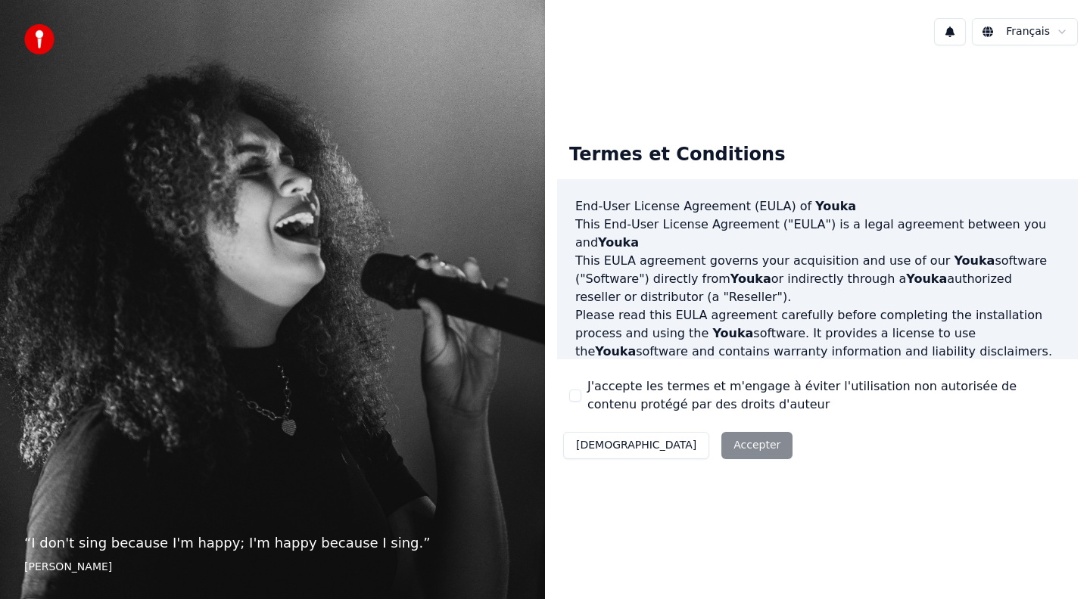
click at [577, 399] on button "J'accepte les termes et m'engage à éviter l'utilisation non autorisée de conten…" at bounding box center [575, 396] width 12 height 12
click at [721, 450] on button "Accepter" at bounding box center [756, 445] width 71 height 27
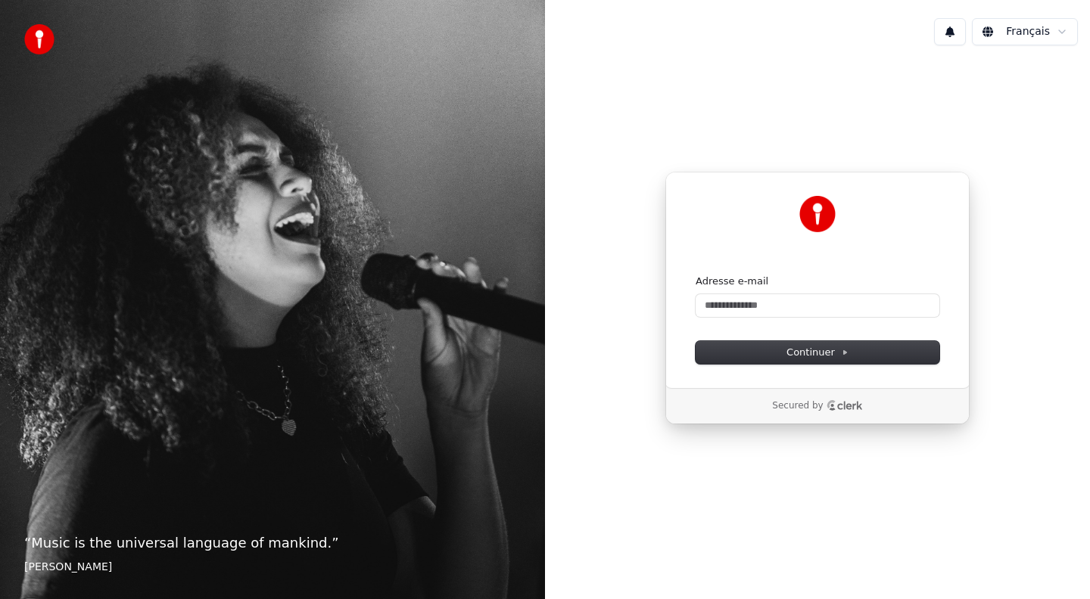
click at [754, 317] on form "Adresse e-mail Continuer" at bounding box center [817, 319] width 244 height 89
click at [754, 308] on input "Adresse e-mail" at bounding box center [817, 305] width 244 height 23
click at [832, 350] on span "Continuer" at bounding box center [817, 353] width 62 height 14
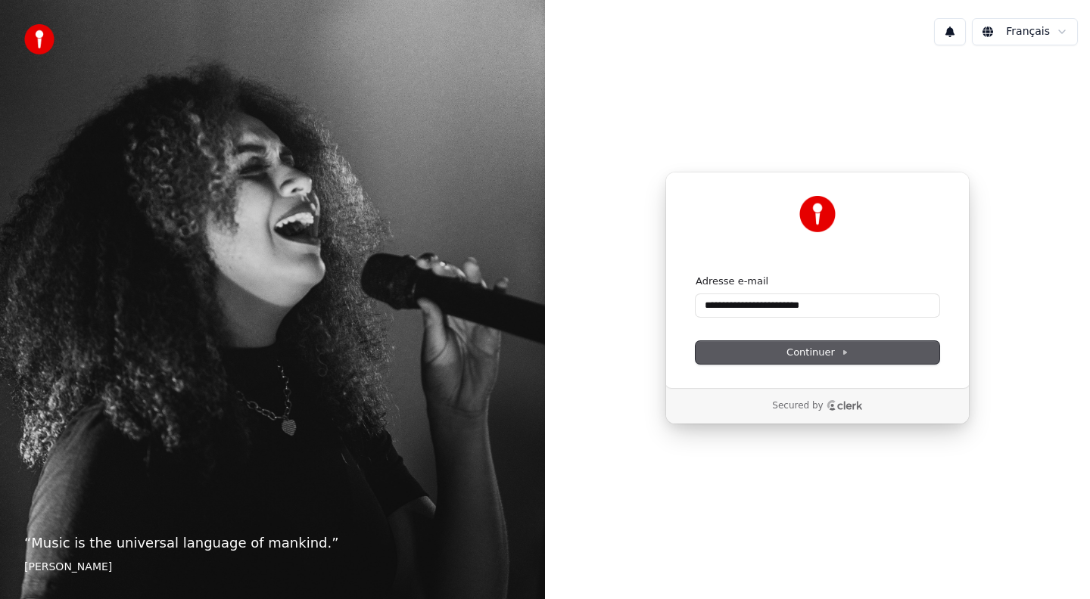
type input "**********"
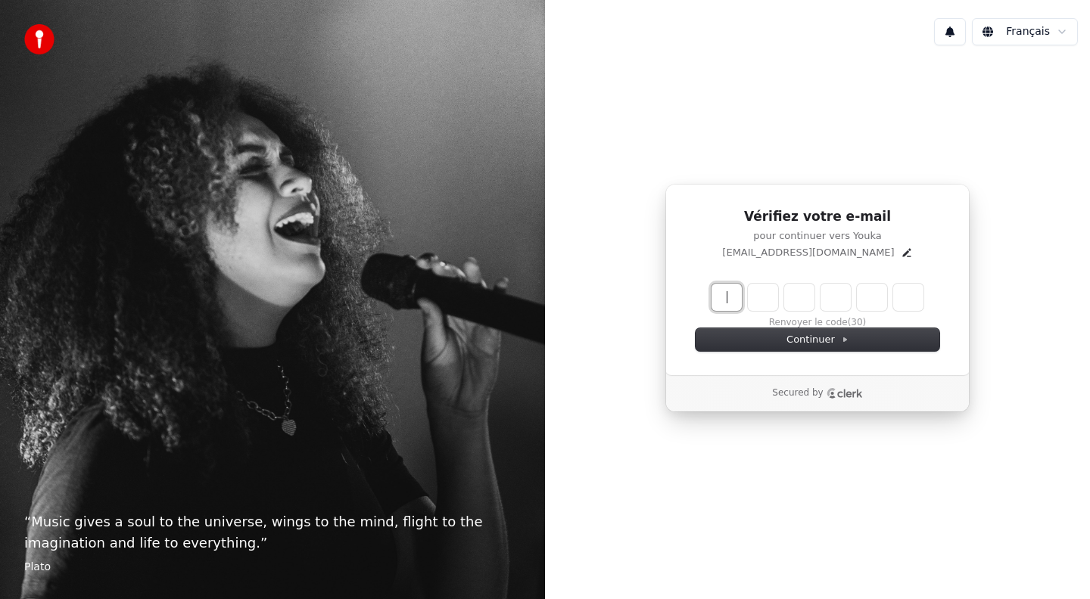
click at [728, 297] on input "Enter verification code" at bounding box center [832, 297] width 242 height 27
paste input "Enter verification code"
type input "******"
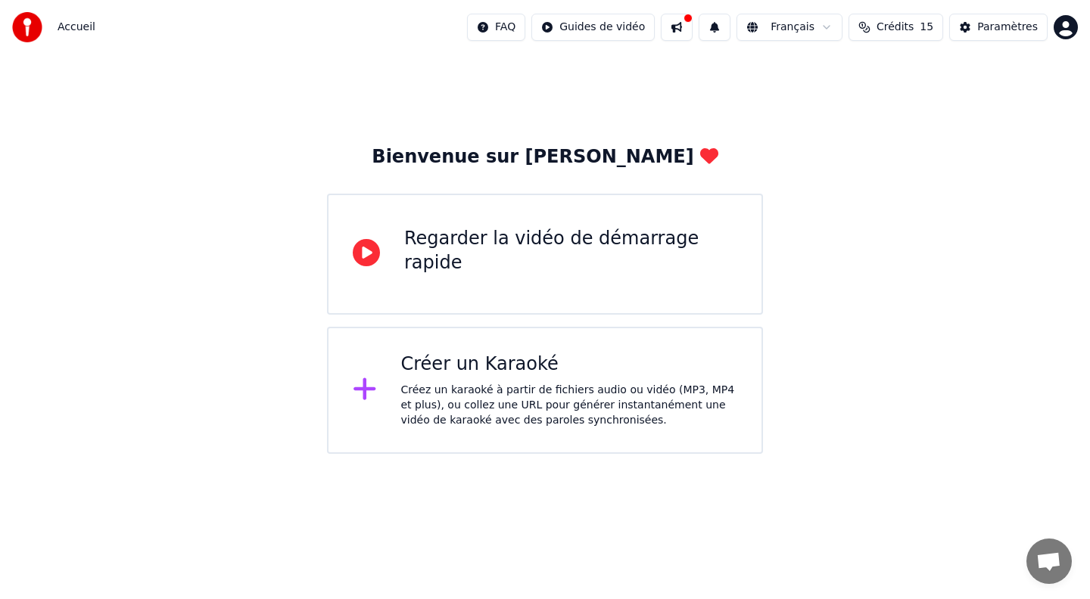
click at [379, 409] on div "Créer un Karaoké Créez un karaoké à partir de fichiers audio ou vidéo (MP3, MP4…" at bounding box center [545, 390] width 436 height 127
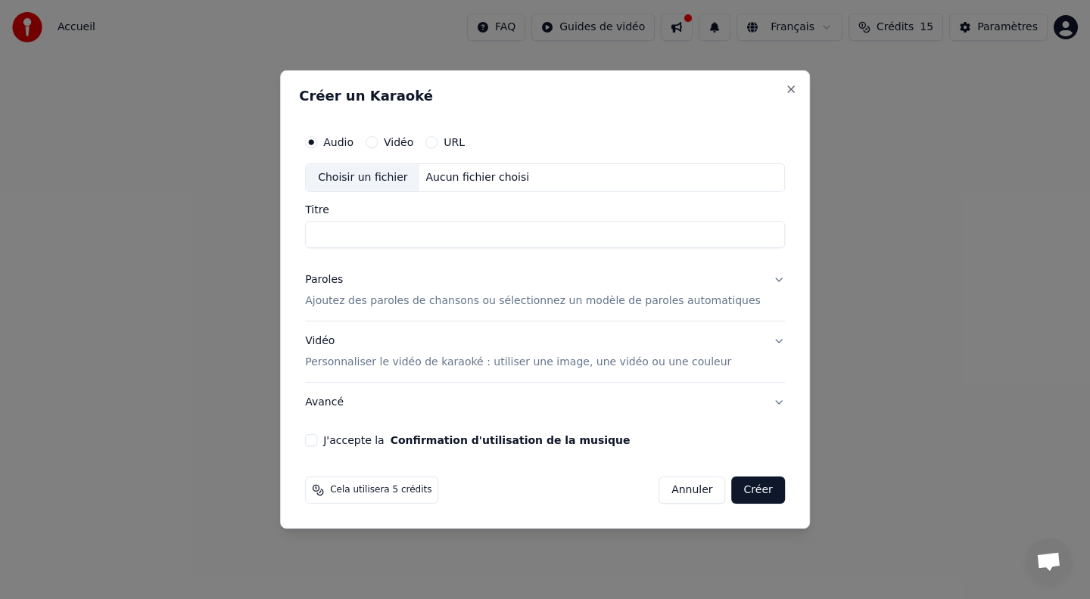
click at [393, 139] on div "Vidéo" at bounding box center [389, 142] width 48 height 12
click at [387, 151] on div "Audio Vidéo URL" at bounding box center [545, 142] width 480 height 30
click at [378, 140] on button "Vidéo" at bounding box center [371, 142] width 12 height 12
click at [317, 139] on button "Audio" at bounding box center [311, 142] width 12 height 12
click at [396, 175] on div "Choisir un fichier" at bounding box center [362, 177] width 113 height 27
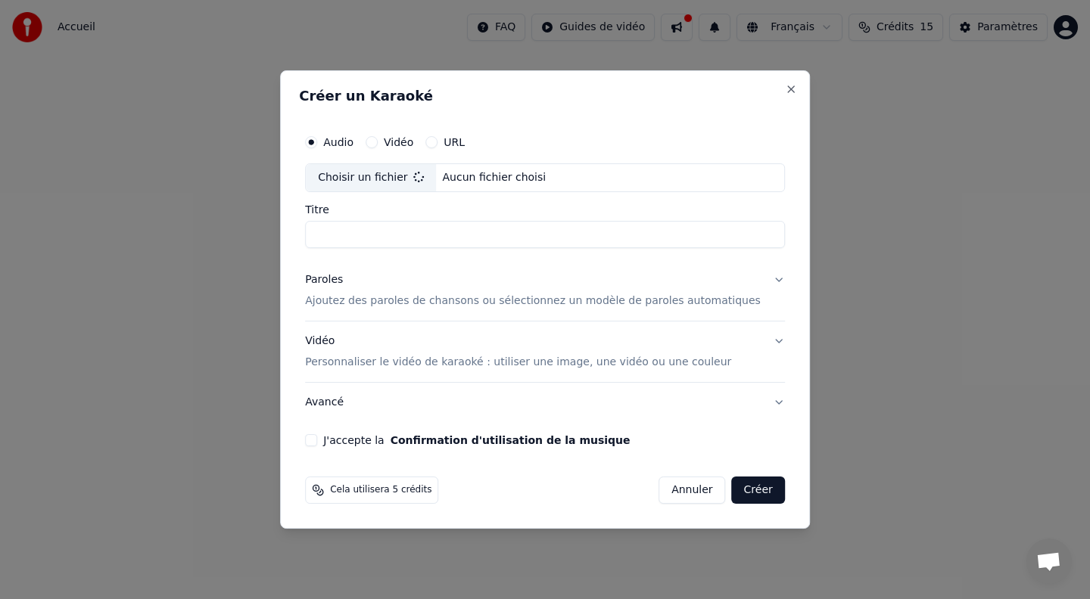
type input "**********"
click at [703, 300] on p "Ajoutez des paroles de chansons ou sélectionnez un modèle de paroles automatiqu…" at bounding box center [533, 301] width 456 height 15
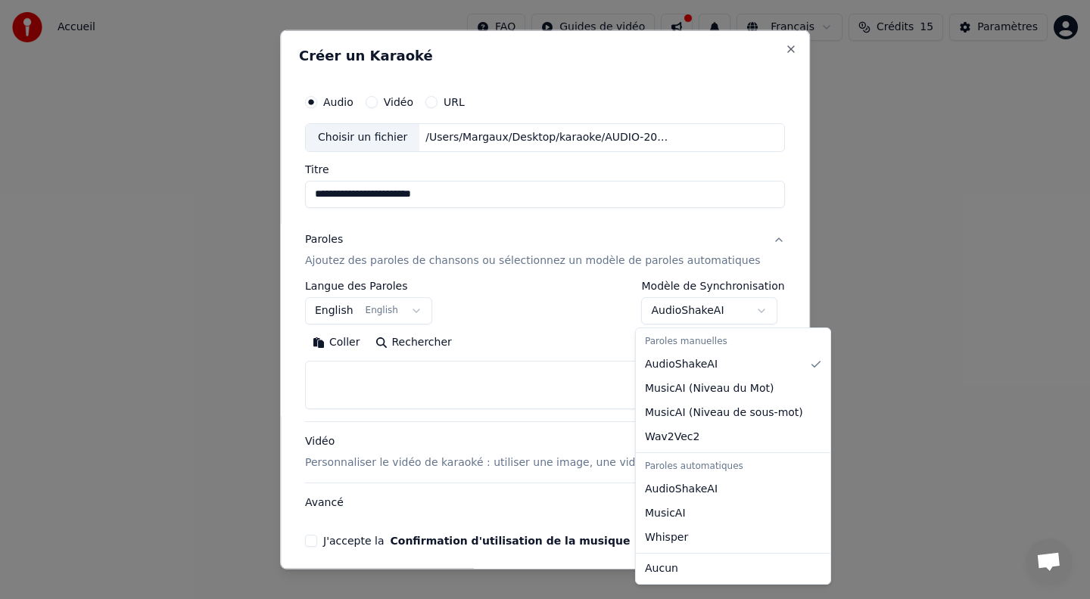
click at [707, 312] on body "**********" at bounding box center [545, 227] width 1090 height 454
click at [720, 312] on div at bounding box center [545, 299] width 1090 height 599
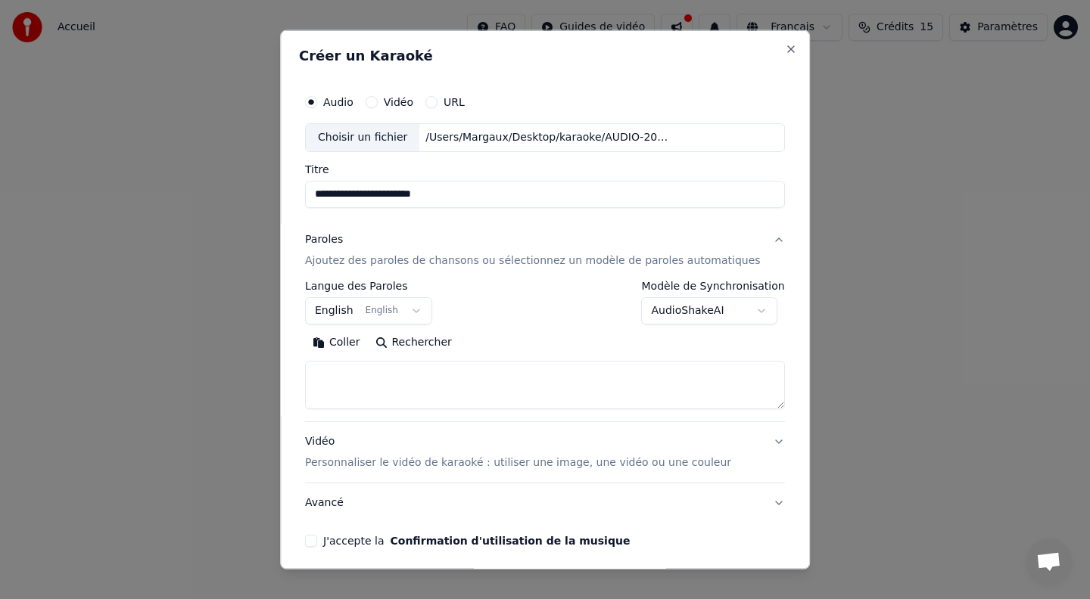
click at [506, 378] on textarea at bounding box center [545, 385] width 480 height 48
paste textarea "**********"
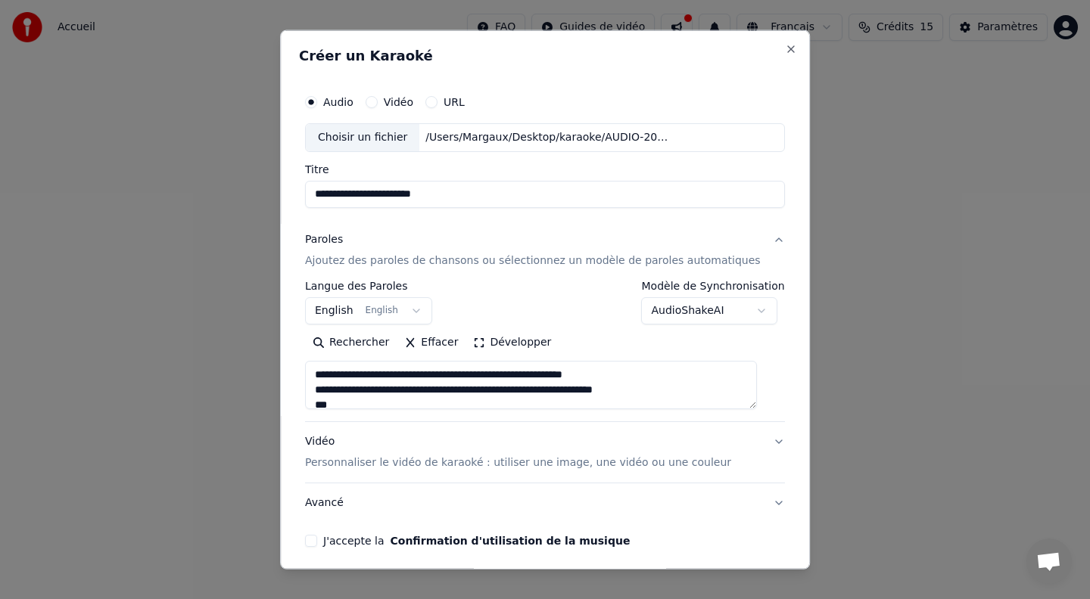
drag, startPoint x: 424, startPoint y: 402, endPoint x: 208, endPoint y: 227, distance: 278.2
click at [210, 227] on body "**********" at bounding box center [545, 227] width 1090 height 454
click at [465, 398] on textarea at bounding box center [531, 385] width 452 height 48
drag, startPoint x: 465, startPoint y: 398, endPoint x: 462, endPoint y: 480, distance: 82.6
click at [462, 481] on div "**********" at bounding box center [545, 371] width 480 height 303
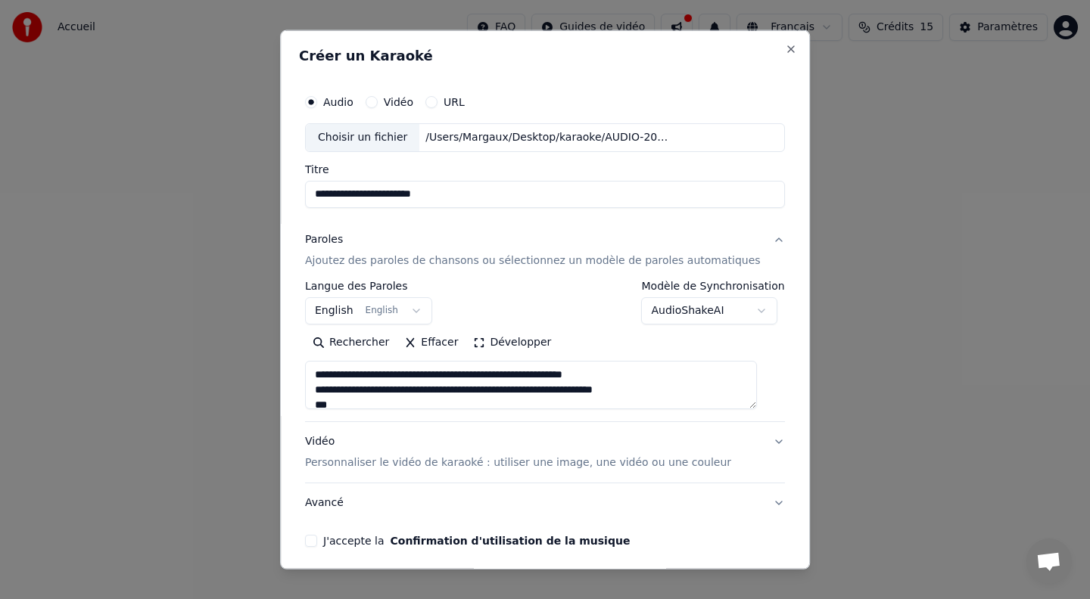
click at [405, 382] on textarea at bounding box center [531, 385] width 452 height 48
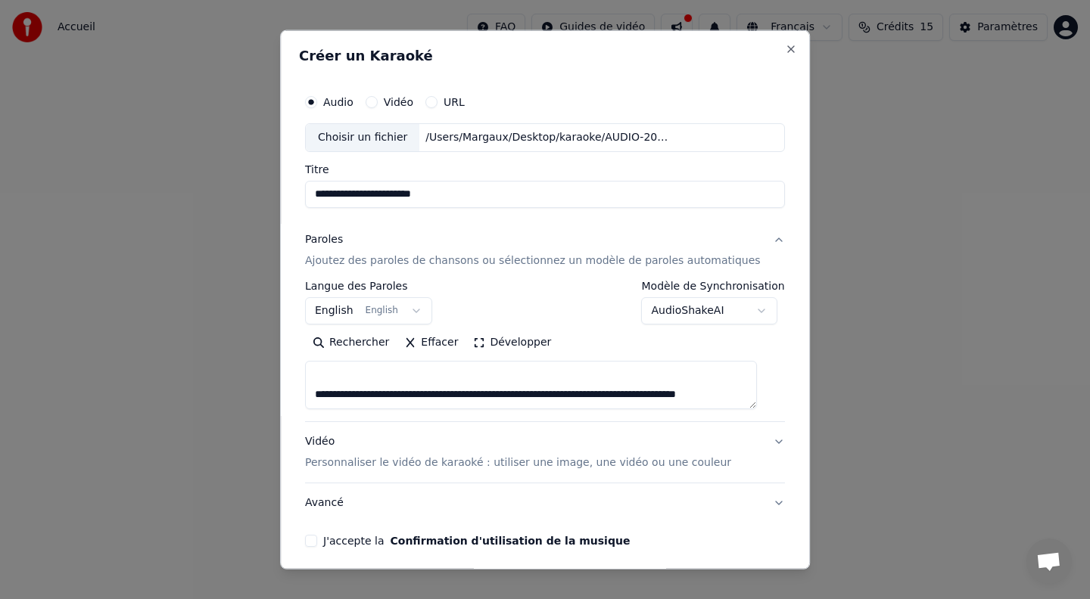
scroll to position [918, 0]
drag, startPoint x: 358, startPoint y: 373, endPoint x: 353, endPoint y: 406, distance: 33.6
click at [353, 406] on textarea at bounding box center [531, 385] width 452 height 48
click at [381, 390] on textarea at bounding box center [531, 385] width 452 height 48
drag, startPoint x: 359, startPoint y: 393, endPoint x: 297, endPoint y: 375, distance: 64.9
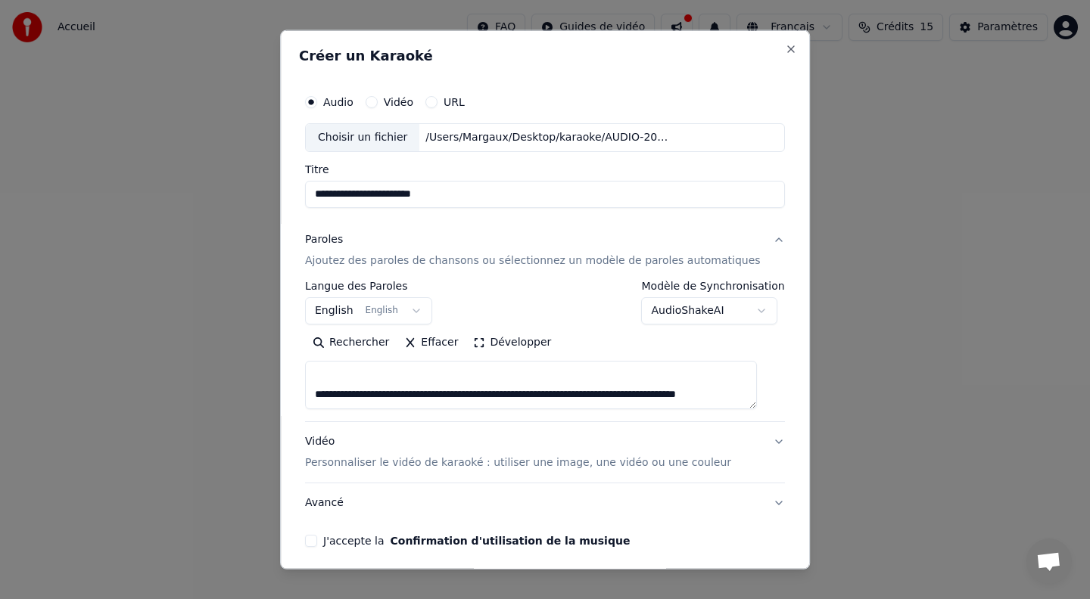
click at [297, 375] on div "**********" at bounding box center [545, 299] width 530 height 539
type textarea "**********"
click at [624, 415] on div "**********" at bounding box center [545, 351] width 480 height 141
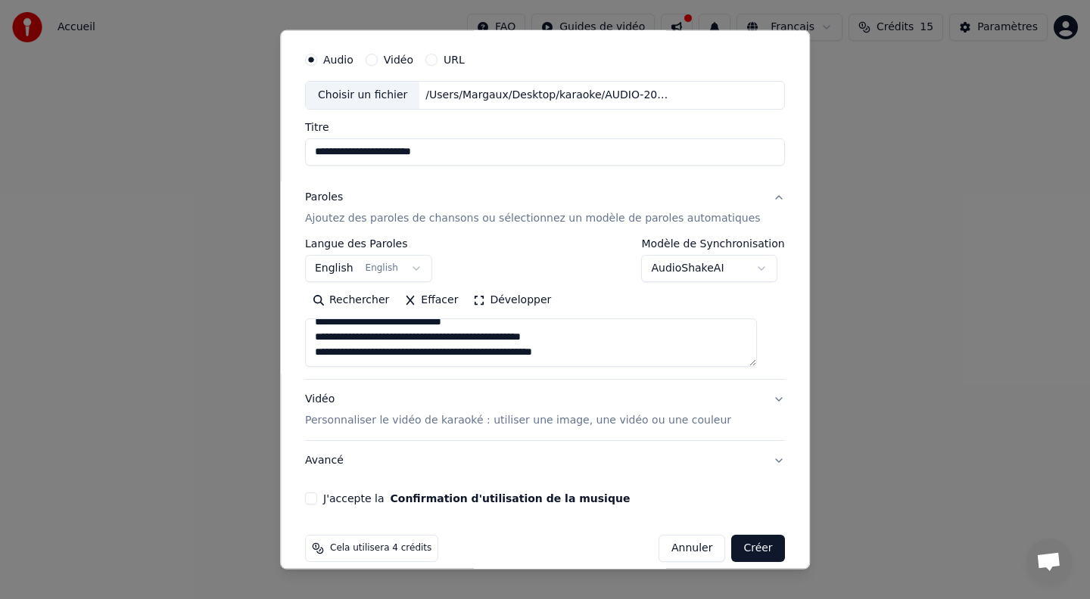
click at [512, 406] on div "Vidéo Personnaliser le vidéo de karaoké : utiliser une image, une vidéo ou une …" at bounding box center [518, 410] width 426 height 36
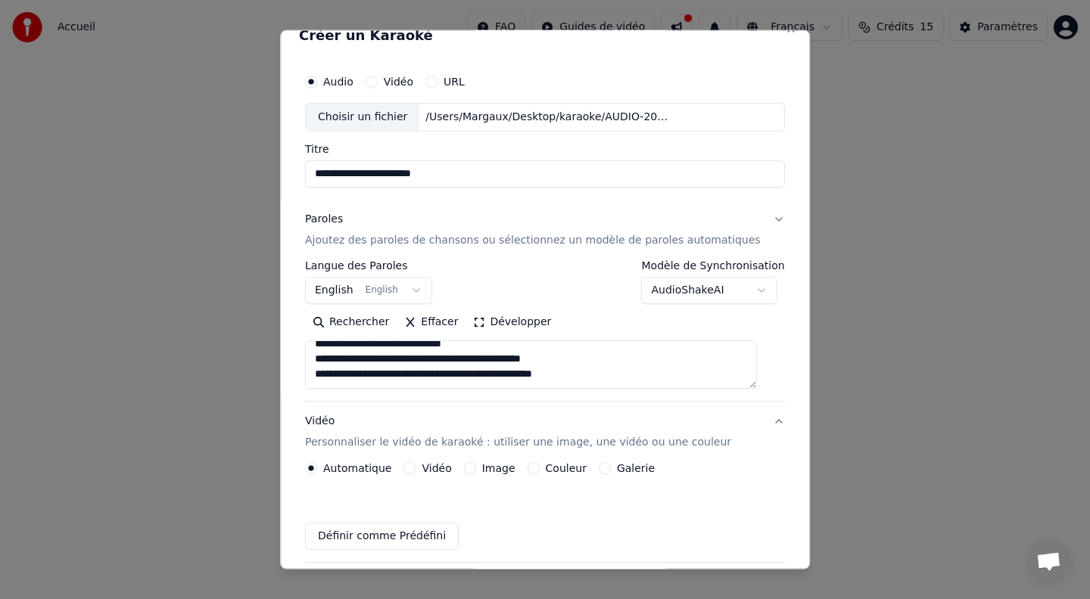
scroll to position [19, 0]
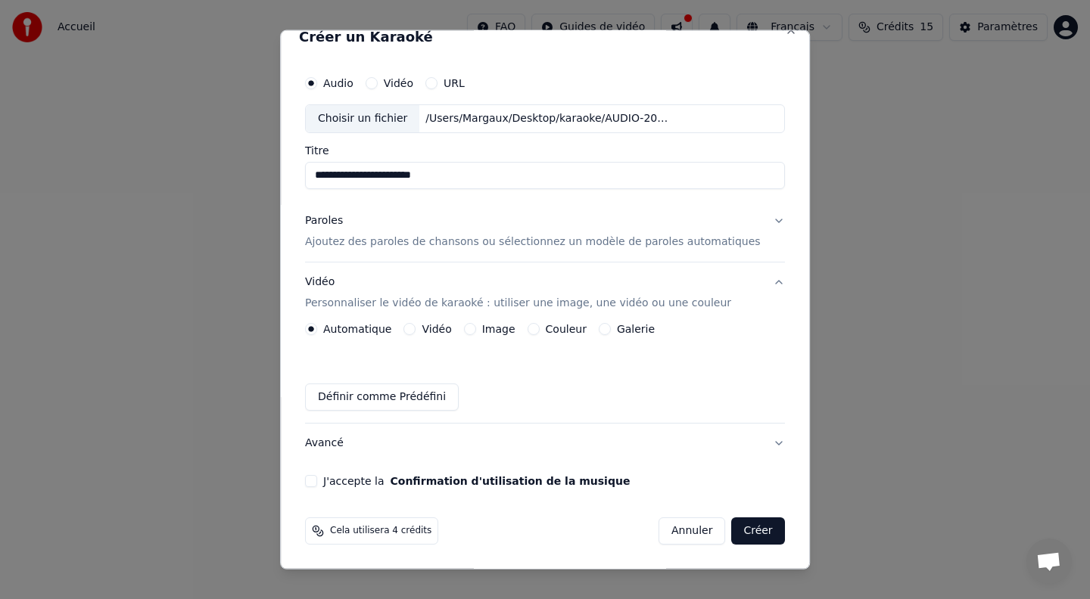
click at [512, 422] on div "Automatique Vidéo Image Couleur Galerie Définir comme Prédéfini" at bounding box center [545, 373] width 480 height 100
click at [548, 327] on div "Couleur" at bounding box center [556, 329] width 59 height 12
click at [534, 334] on div "Automatique Vidéo Image Couleur Galerie Définir comme Prédéfini" at bounding box center [545, 367] width 480 height 88
click at [545, 328] on div "Couleur" at bounding box center [556, 329] width 59 height 12
click at [539, 328] on button "Couleur" at bounding box center [533, 329] width 12 height 12
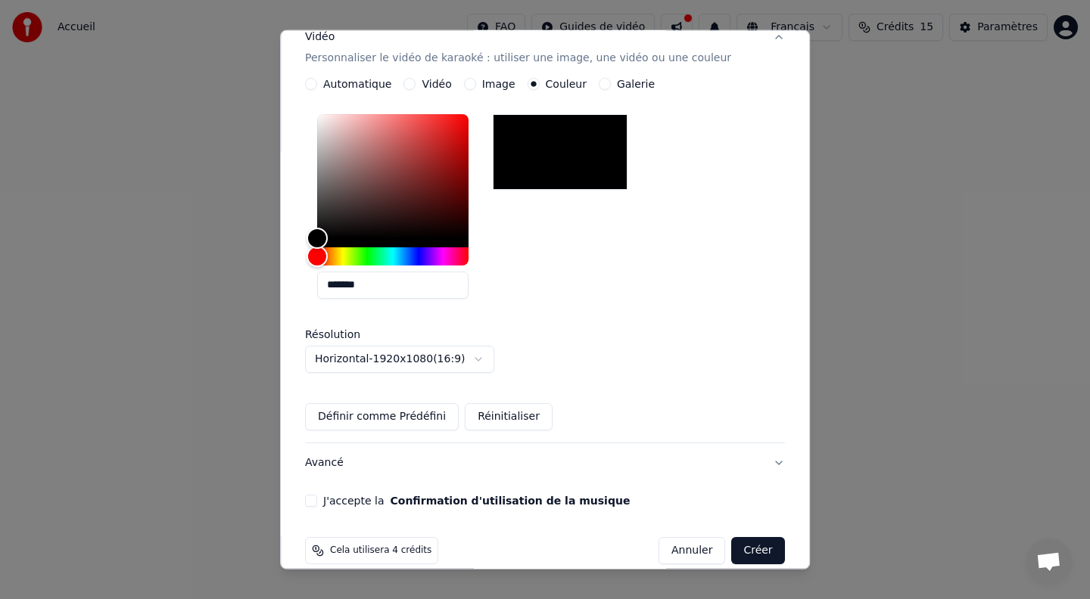
scroll to position [284, 0]
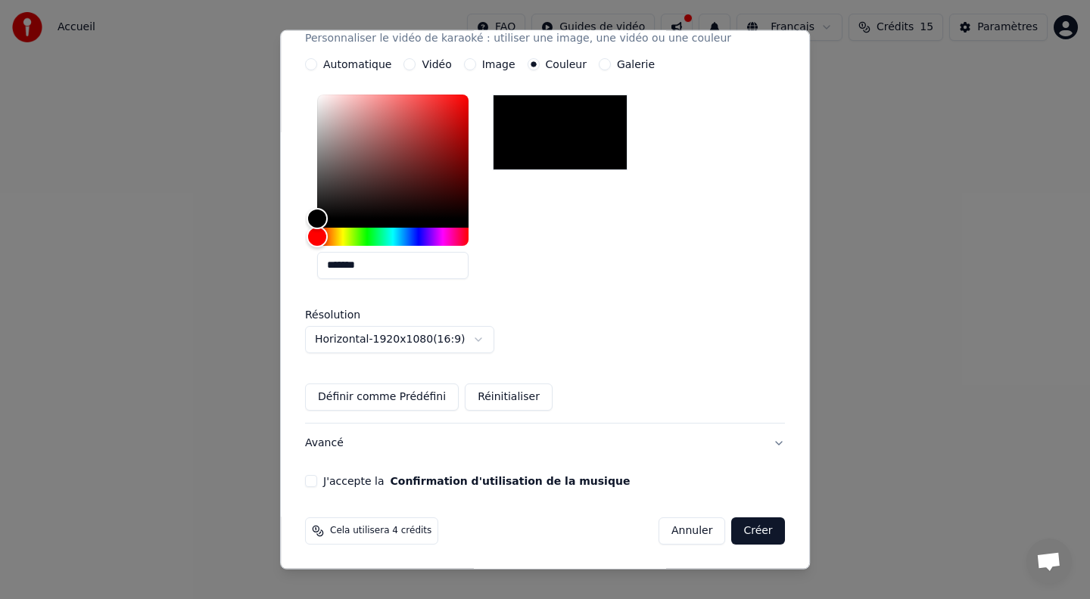
click at [317, 479] on button "J'accepte la Confirmation d'utilisation de la musique" at bounding box center [311, 481] width 12 height 12
click at [754, 530] on button "Créer" at bounding box center [758, 531] width 53 height 27
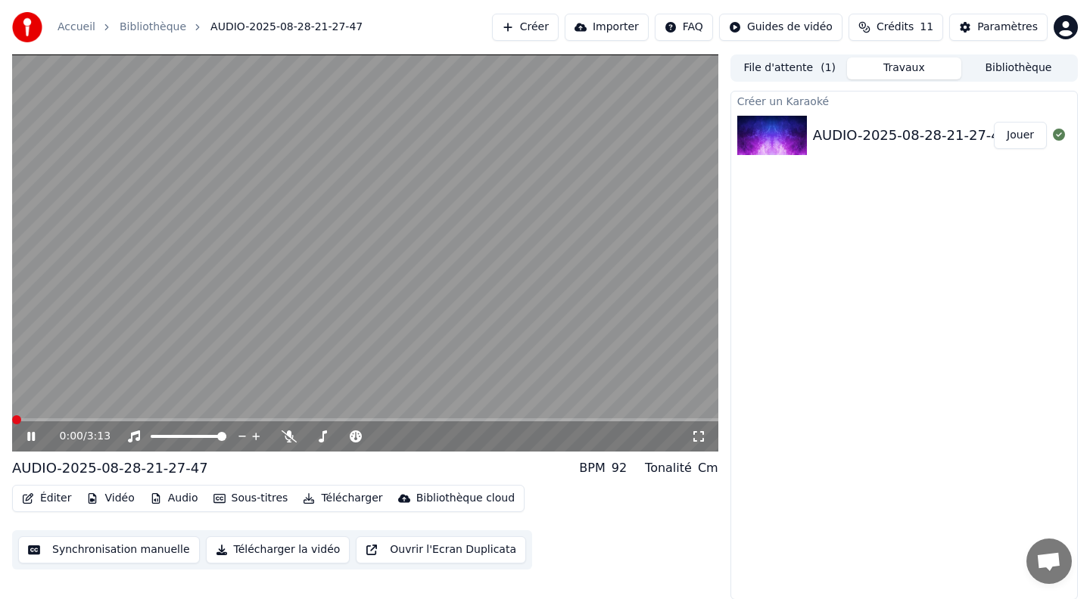
click at [12, 418] on span at bounding box center [16, 419] width 9 height 9
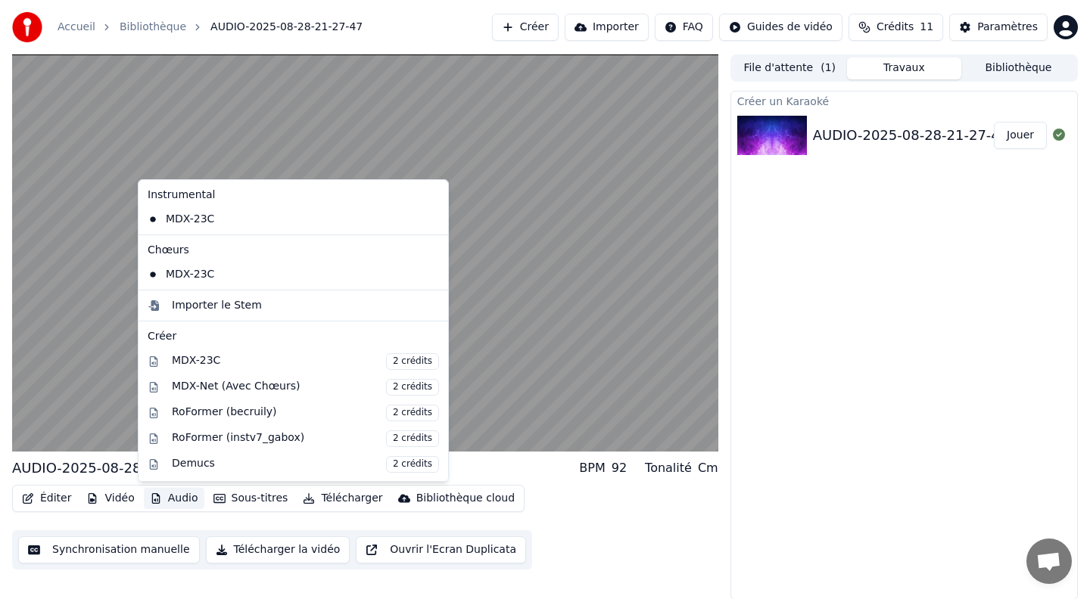
click at [164, 496] on button "Audio" at bounding box center [174, 498] width 61 height 21
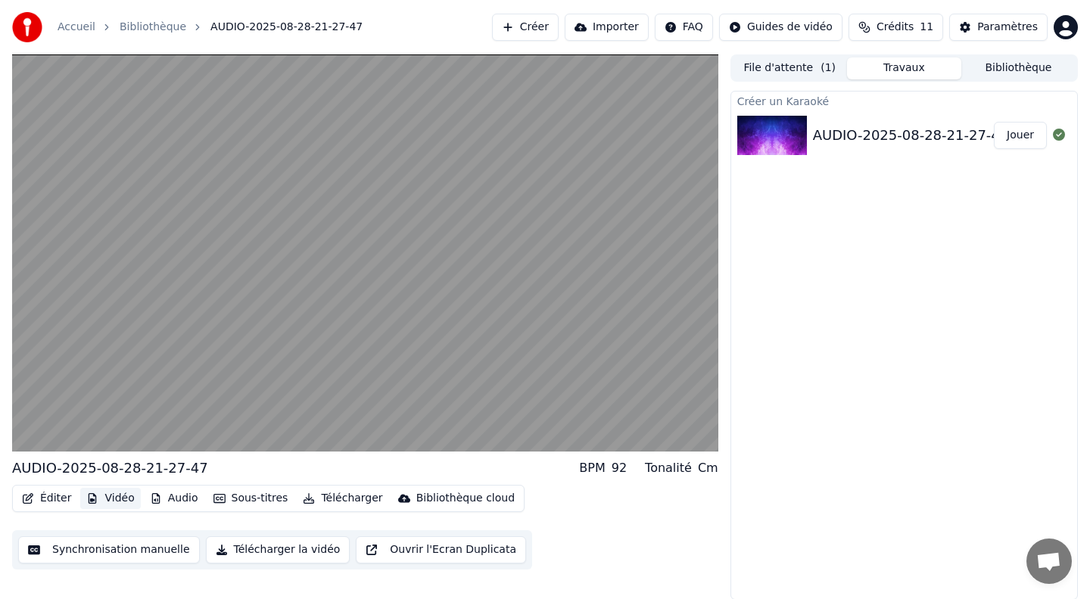
click at [125, 498] on button "Vidéo" at bounding box center [110, 498] width 60 height 21
click at [103, 499] on button "Vidéo" at bounding box center [110, 498] width 60 height 21
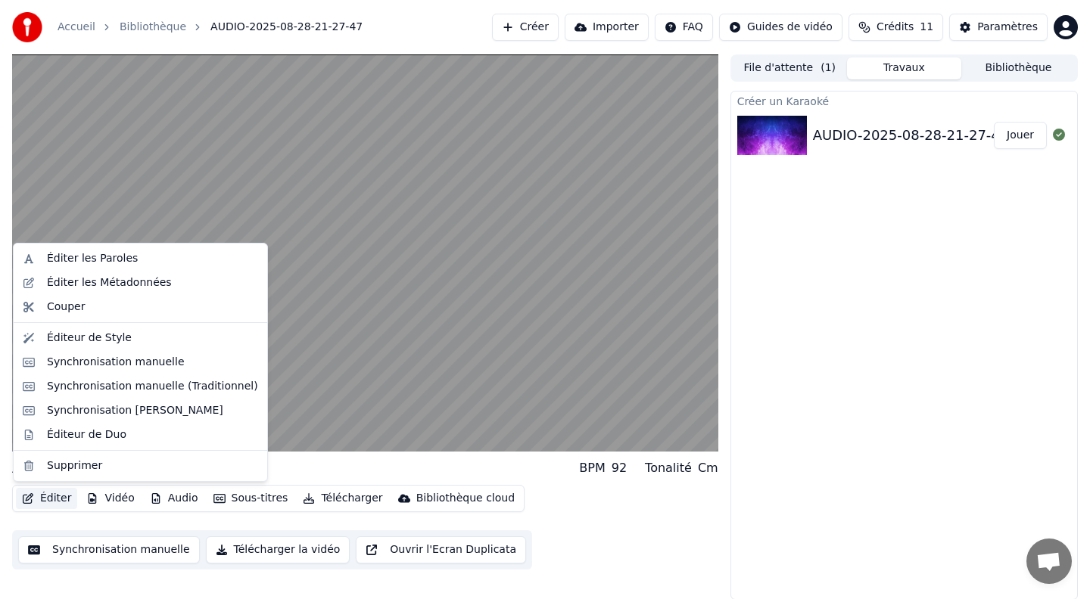
scroll to position [1, 0]
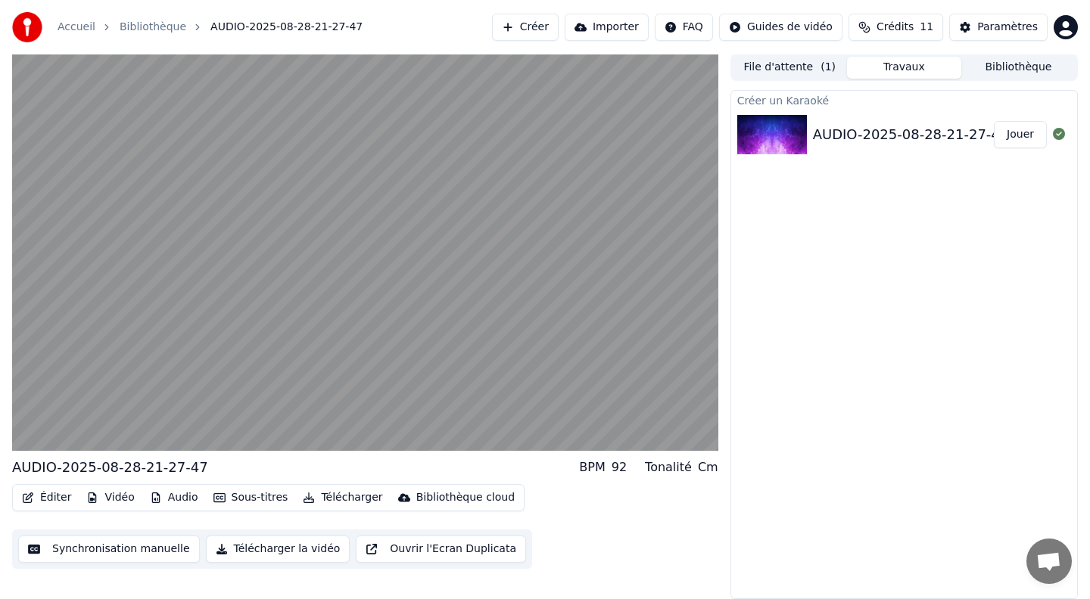
click at [662, 552] on div "Éditer Vidéo Audio Sous-titres Télécharger Bibliothèque cloud Synchronisation m…" at bounding box center [365, 526] width 706 height 85
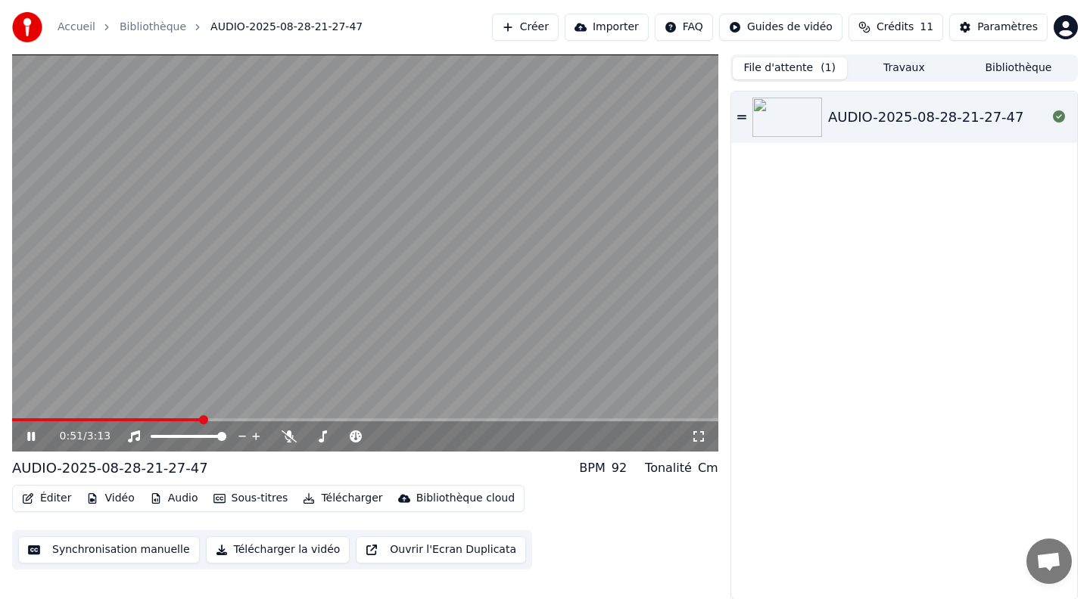
click at [796, 73] on button "File d'attente ( 1 )" at bounding box center [789, 69] width 114 height 22
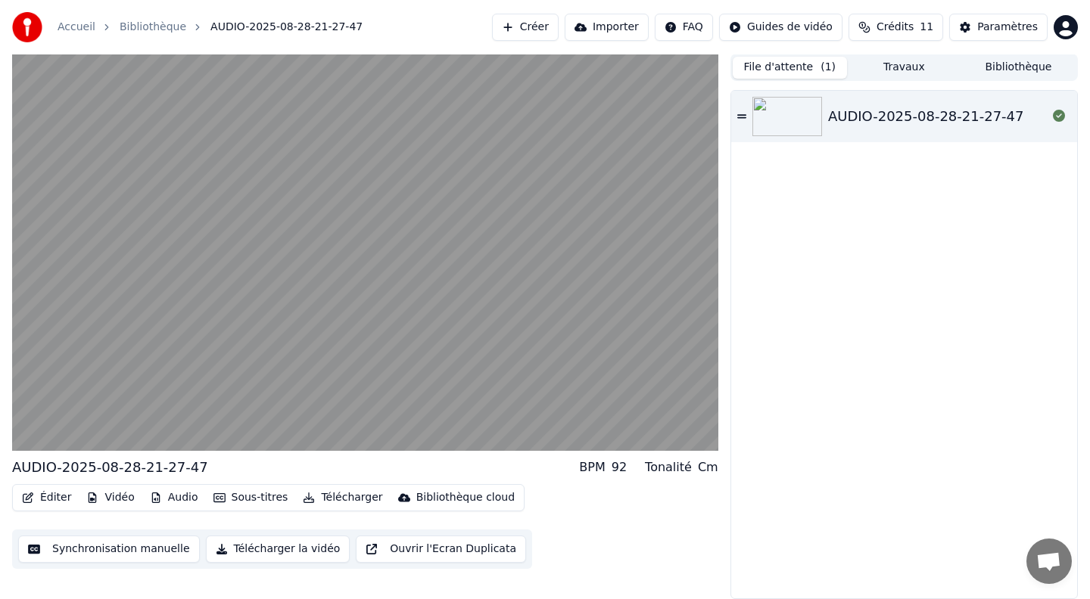
click at [1081, 0] on html "Accueil Bibliothèque AUDIO-2025-08-28-21-27-47 Créer Importer FAQ Guides de vid…" at bounding box center [545, 298] width 1090 height 599
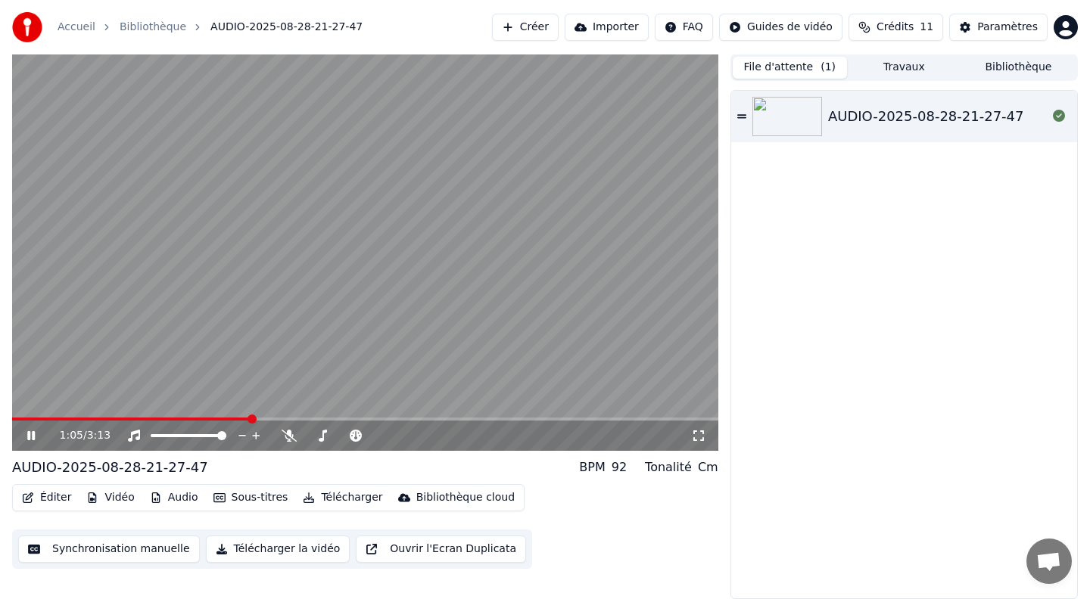
click at [30, 435] on icon at bounding box center [31, 435] width 8 height 9
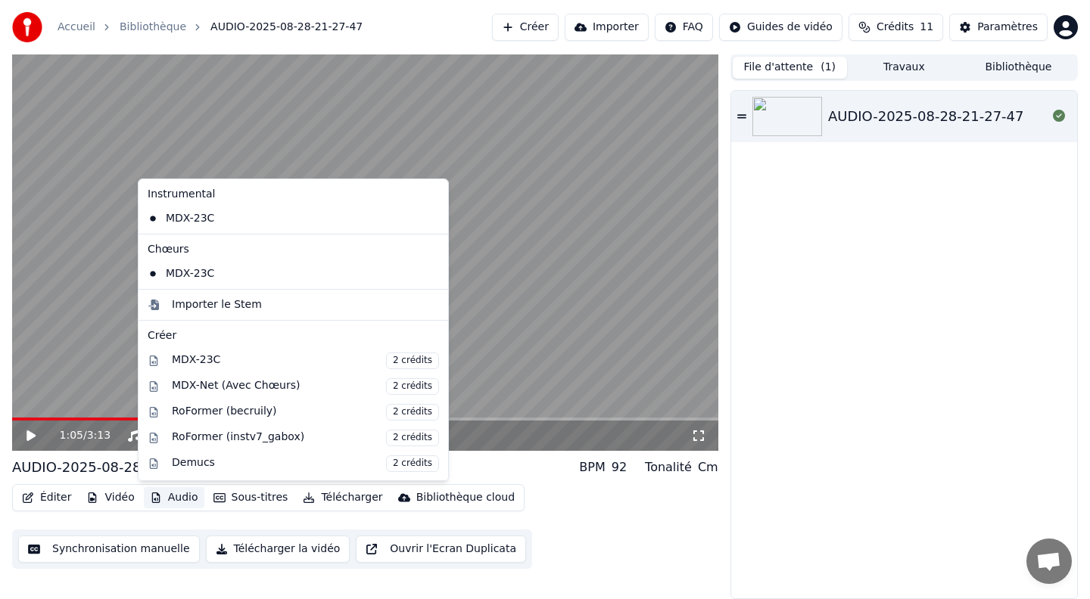
click at [151, 499] on icon "button" at bounding box center [156, 498] width 12 height 11
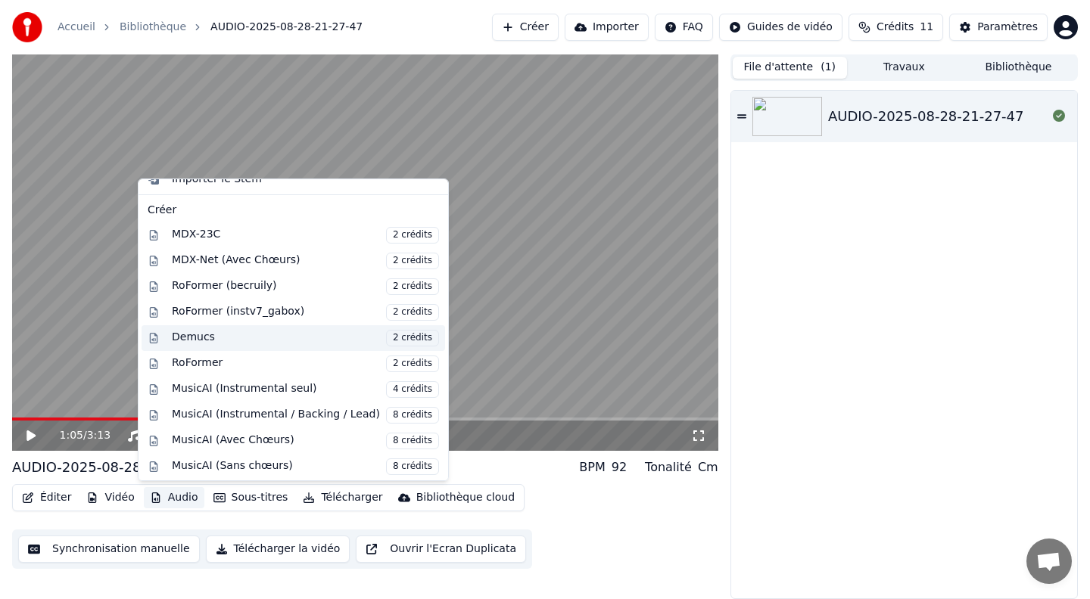
scroll to position [154, 0]
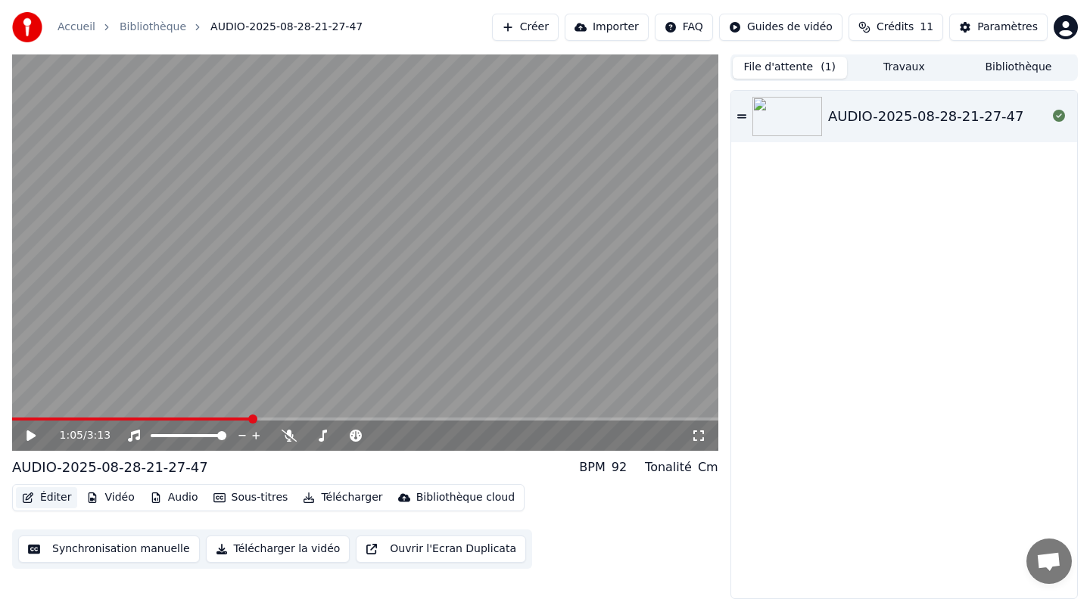
click at [47, 502] on button "Éditer" at bounding box center [46, 497] width 61 height 21
click at [51, 488] on button "Éditer" at bounding box center [46, 497] width 61 height 21
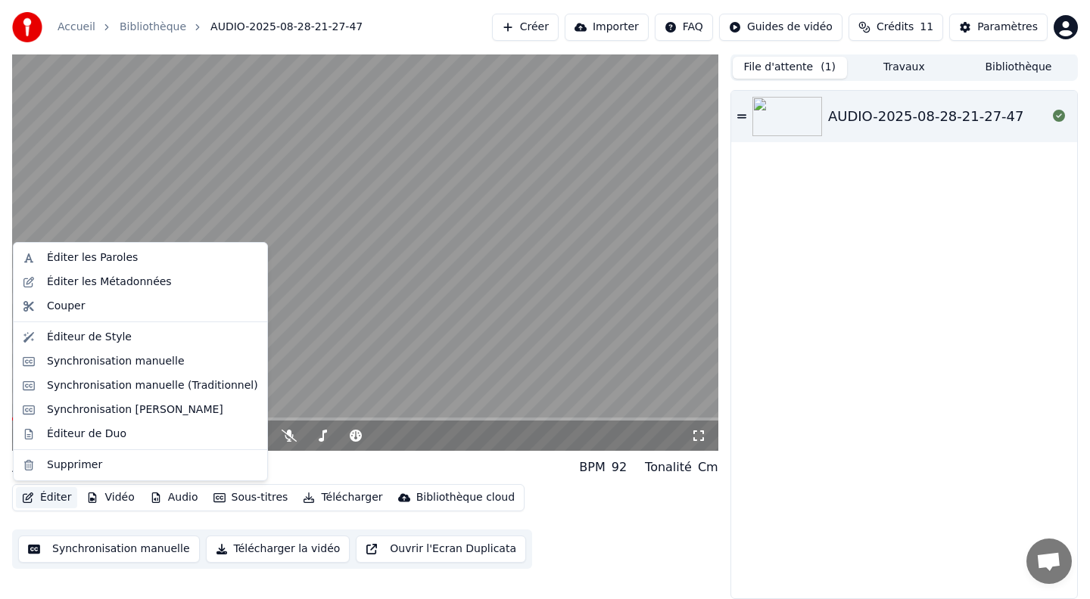
click at [45, 499] on button "Éditer" at bounding box center [46, 497] width 61 height 21
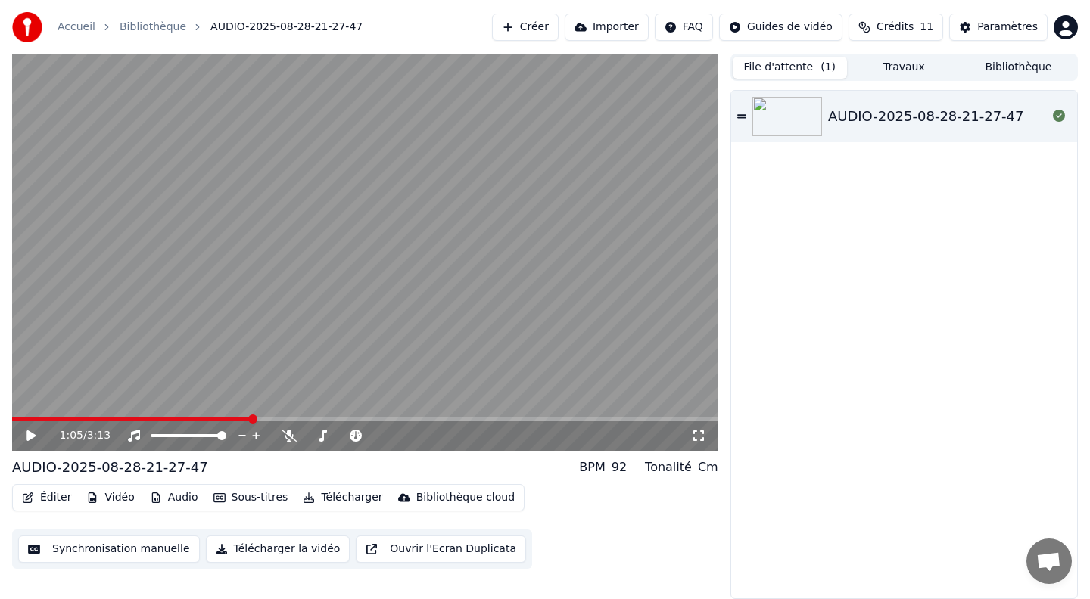
click at [45, 499] on button "Éditer" at bounding box center [46, 497] width 61 height 21
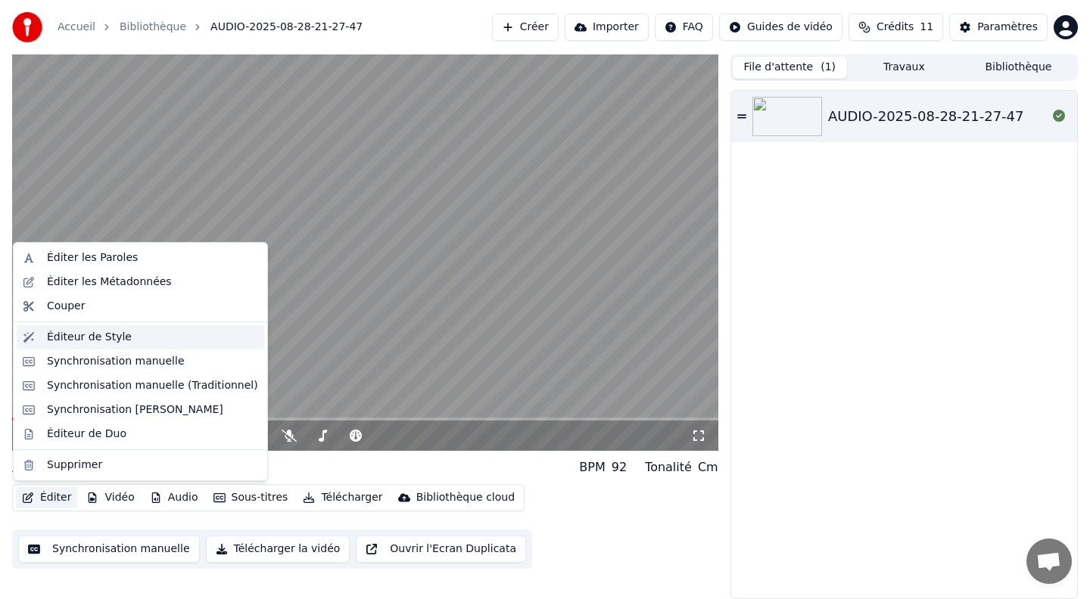
click at [88, 339] on div "Éditeur de Style" at bounding box center [89, 337] width 85 height 15
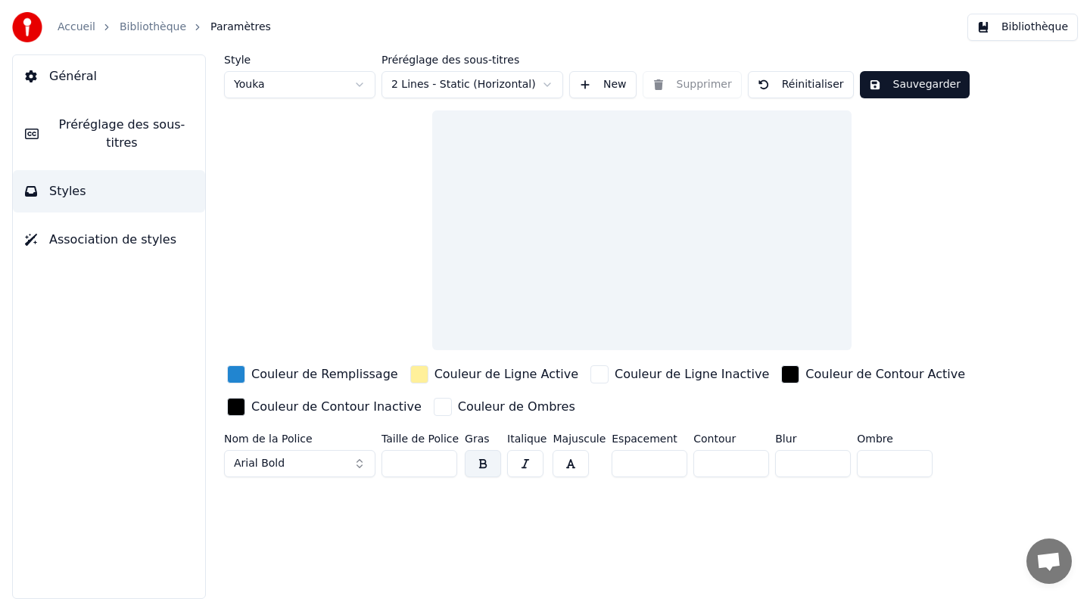
click at [92, 82] on button "Général" at bounding box center [109, 76] width 192 height 42
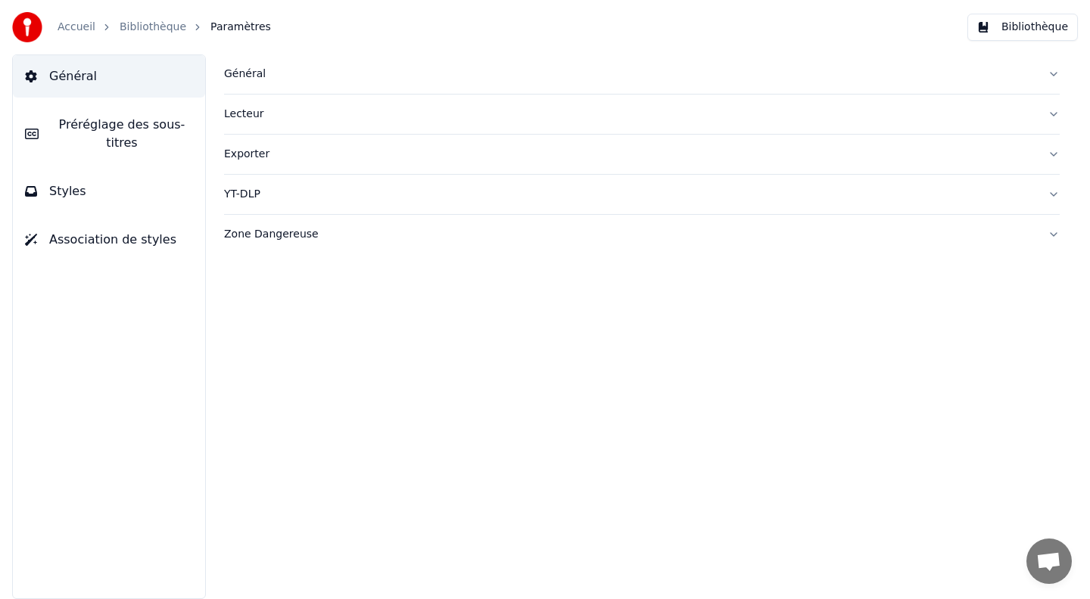
click at [308, 78] on div "Général" at bounding box center [629, 74] width 811 height 15
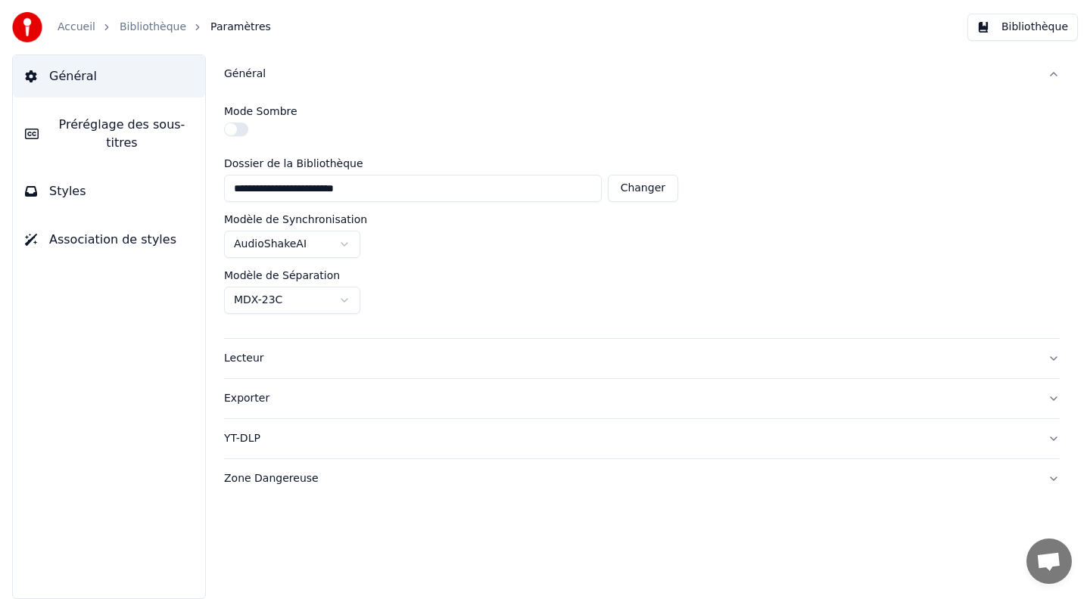
click at [296, 354] on div "Lecteur" at bounding box center [629, 358] width 811 height 15
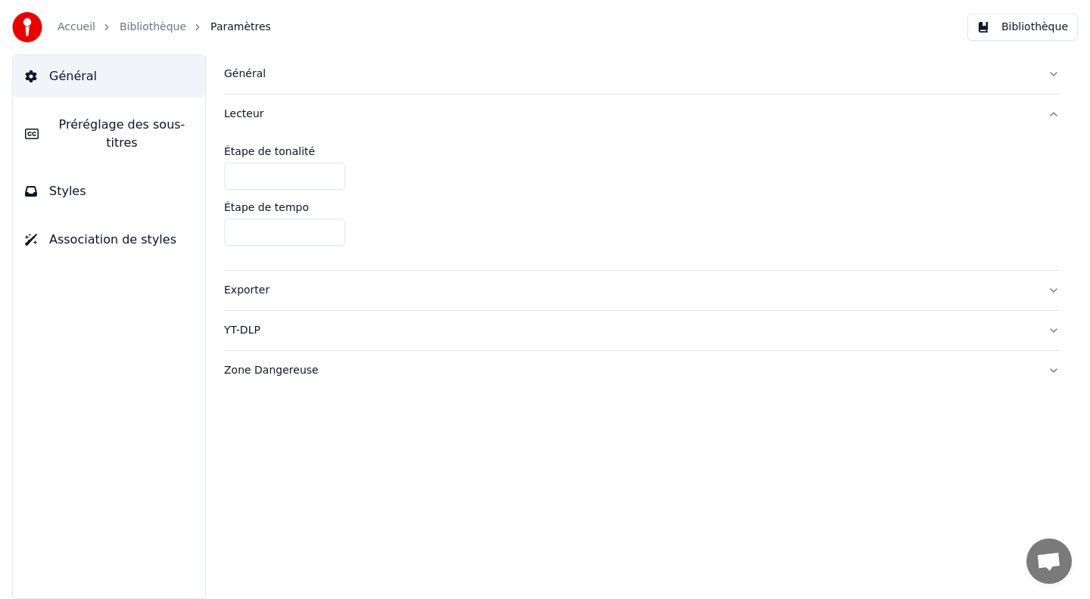
click at [249, 287] on div "Exporter" at bounding box center [629, 290] width 811 height 15
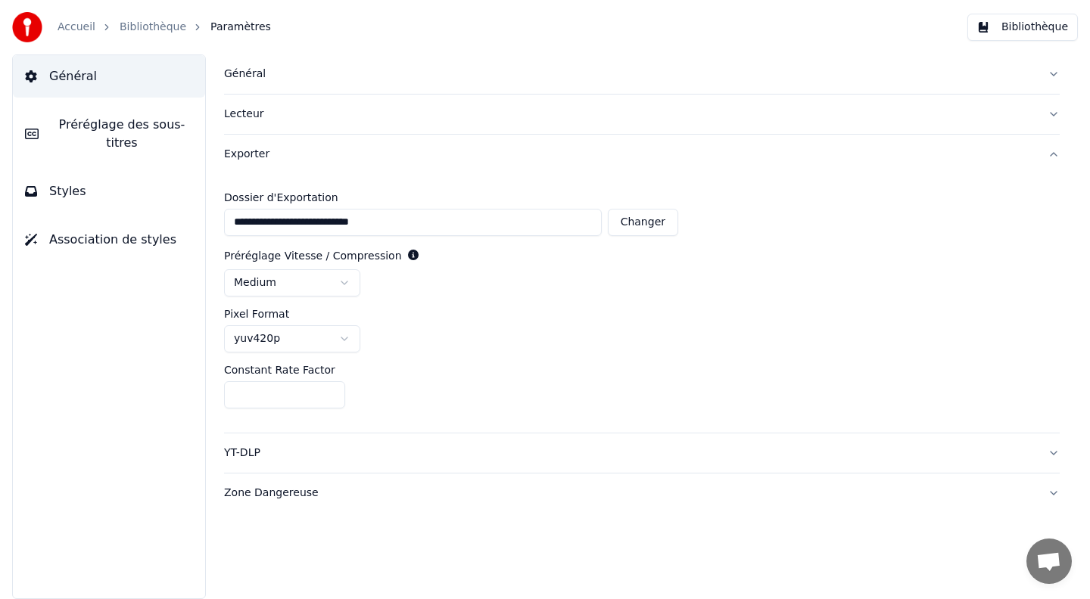
click at [260, 458] on div "YT-DLP" at bounding box center [629, 453] width 811 height 15
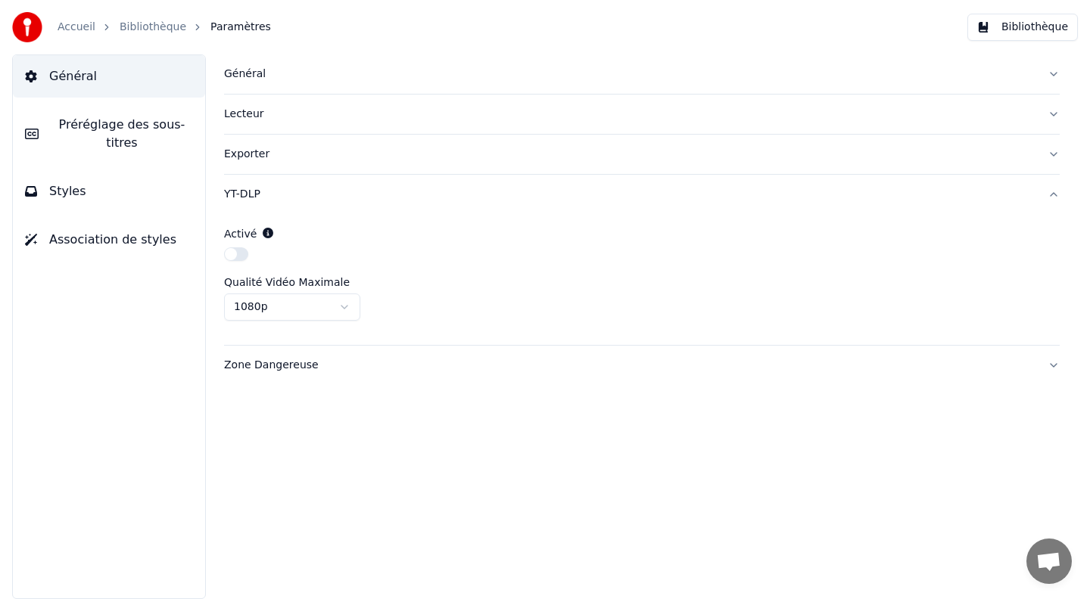
click at [303, 371] on div "Zone Dangereuse" at bounding box center [629, 365] width 811 height 15
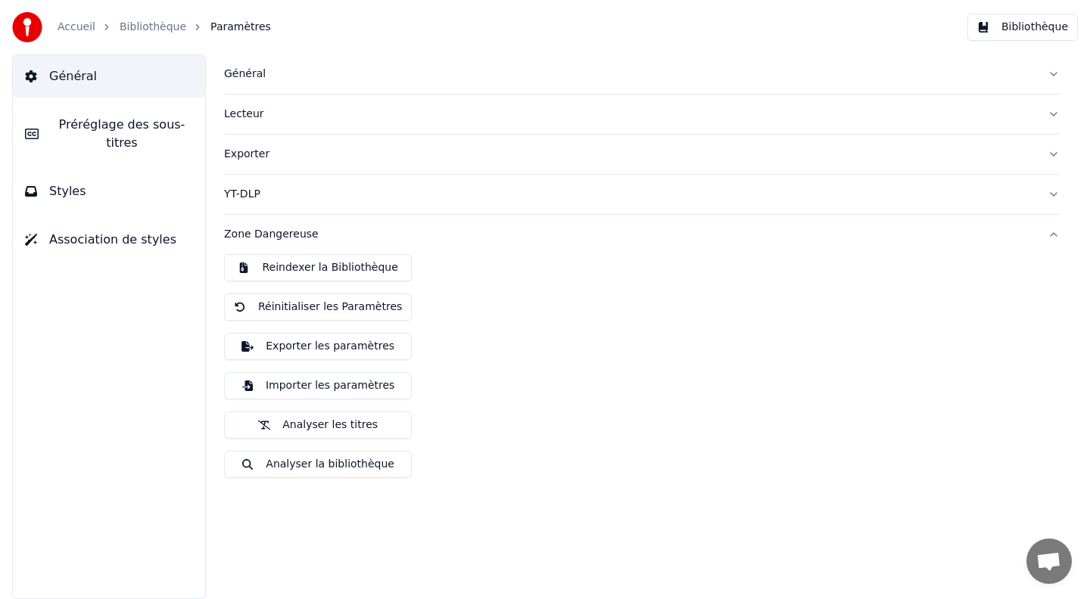
click at [154, 26] on link "Bibliothèque" at bounding box center [153, 27] width 67 height 15
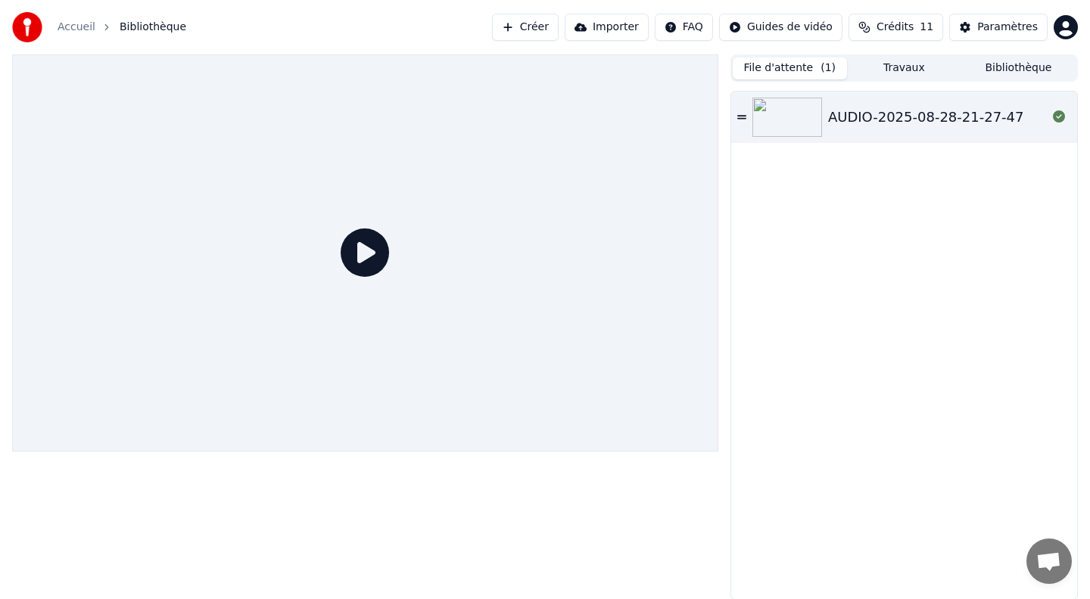
click at [89, 30] on link "Accueil" at bounding box center [77, 27] width 38 height 15
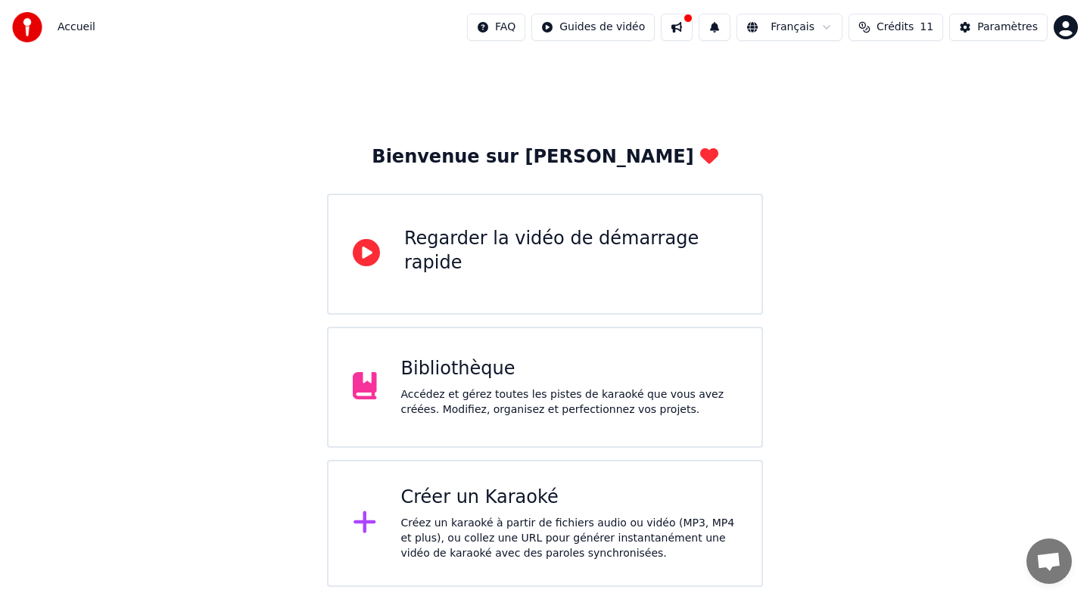
click at [54, 23] on div "Accueil" at bounding box center [53, 27] width 83 height 30
click at [576, 167] on div "Bienvenue sur [PERSON_NAME]" at bounding box center [545, 157] width 346 height 24
click at [923, 25] on button "Crédits 11" at bounding box center [895, 27] width 95 height 27
click at [981, 29] on div "Paramètres" at bounding box center [1007, 27] width 61 height 15
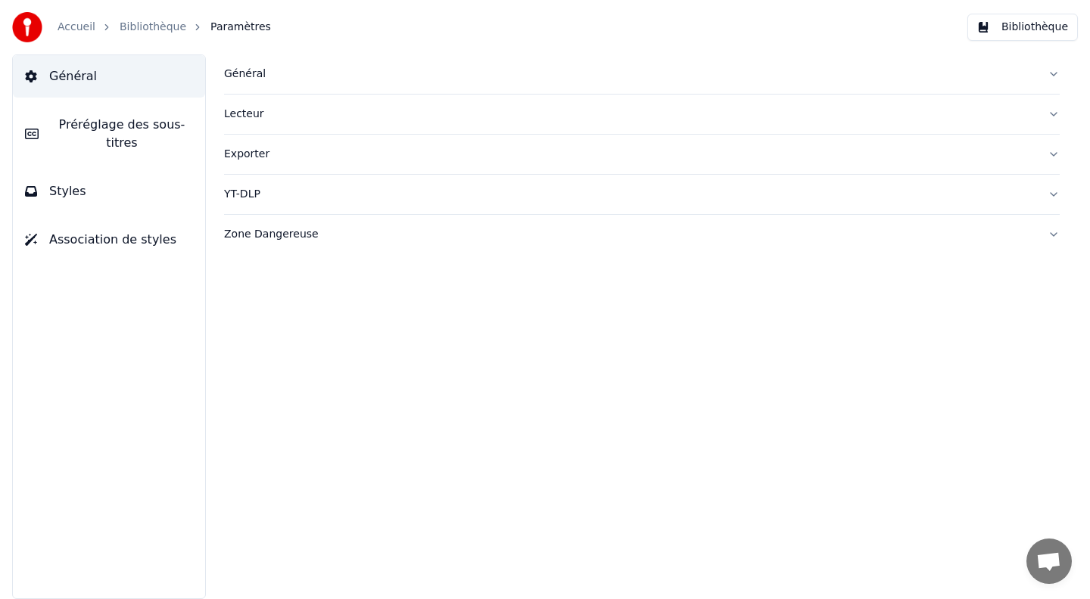
click at [98, 146] on span "Préréglage des sous-titres" at bounding box center [122, 134] width 142 height 36
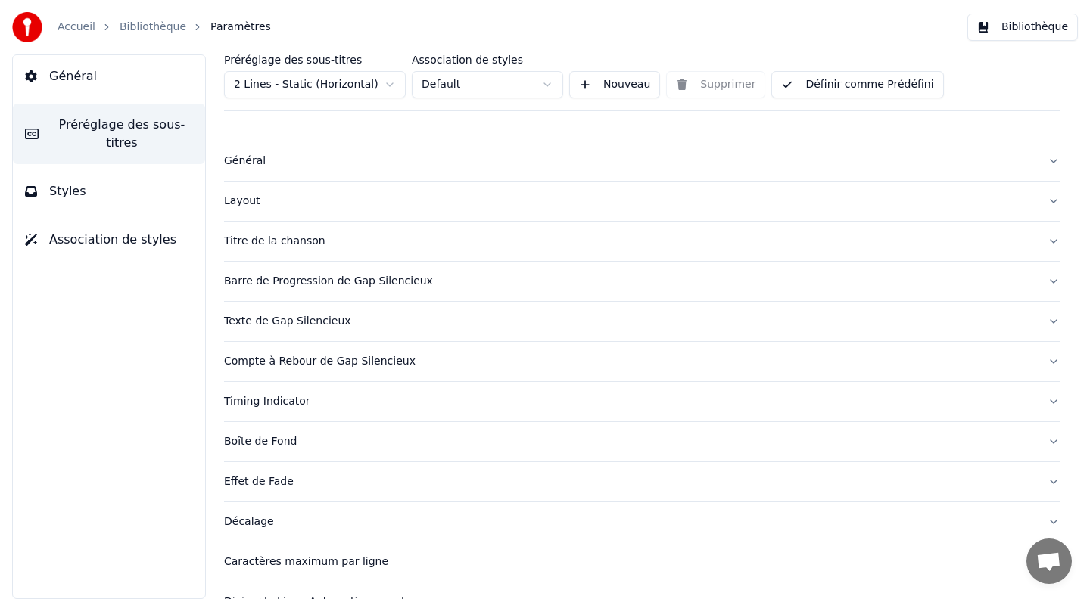
click at [28, 19] on img at bounding box center [27, 27] width 30 height 30
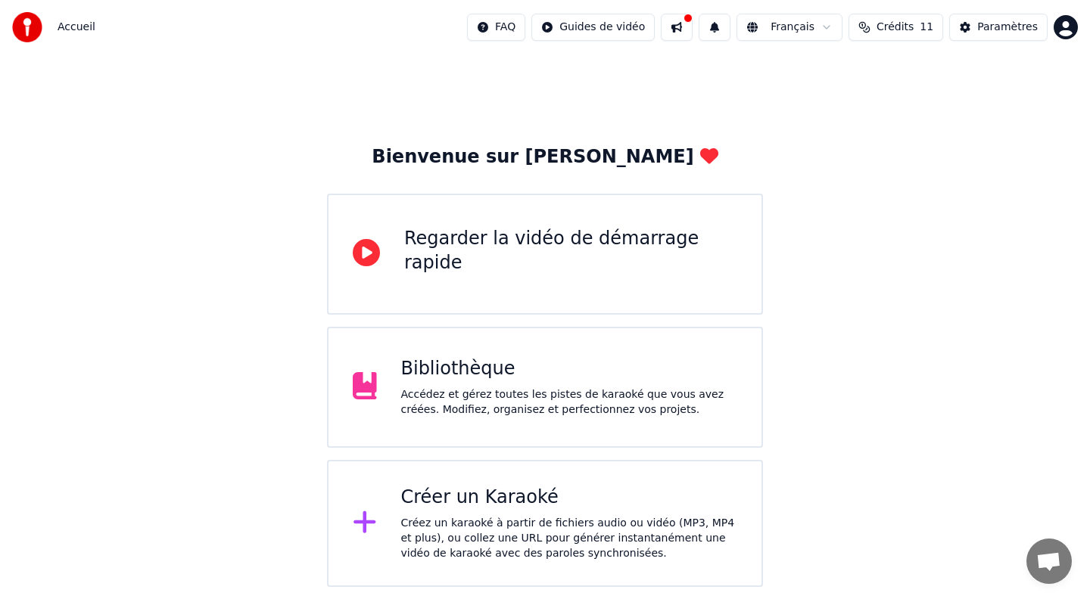
click at [467, 389] on div "Accédez et gérez toutes les pistes de karaoké que vous avez créées. Modifiez, o…" at bounding box center [569, 402] width 337 height 30
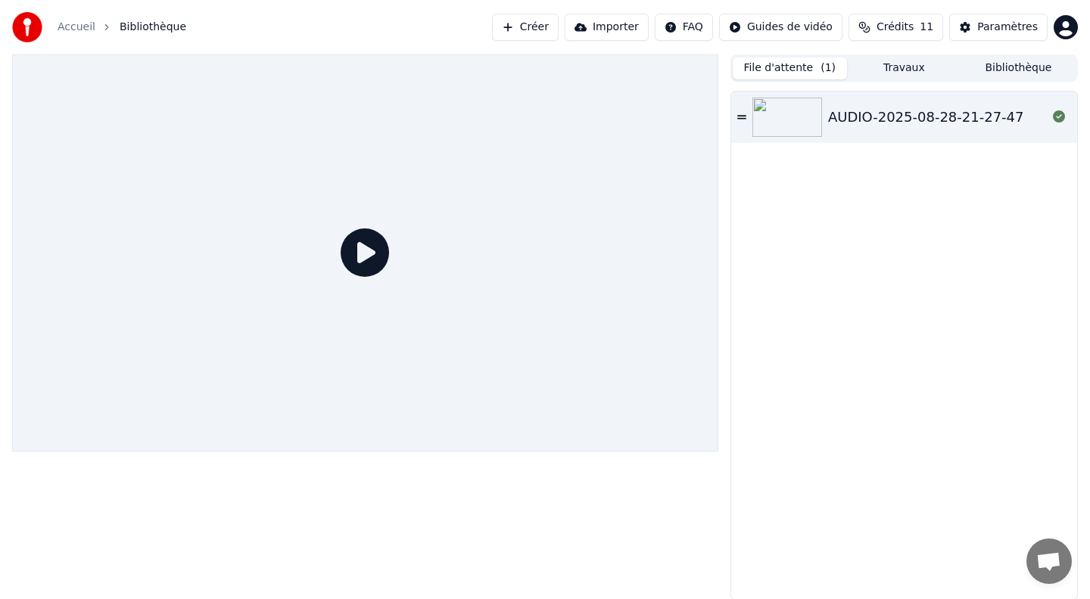
click at [956, 117] on div "AUDIO-2025-08-28-21-27-47" at bounding box center [926, 117] width 196 height 21
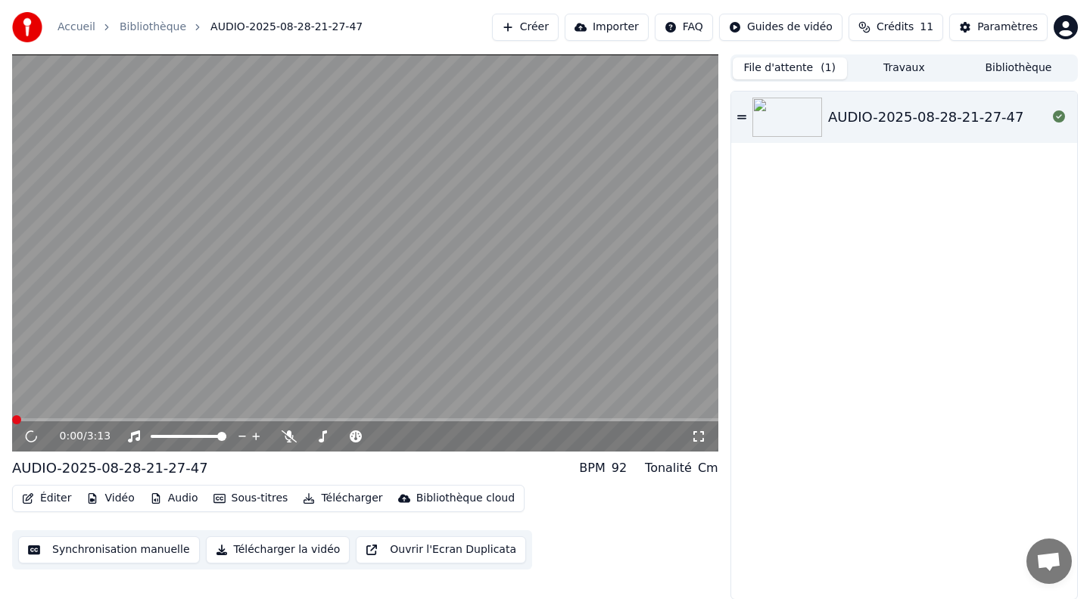
scroll to position [1, 0]
click at [33, 434] on icon at bounding box center [31, 435] width 8 height 9
click at [231, 499] on button "Sous-titres" at bounding box center [250, 497] width 87 height 21
click at [229, 496] on button "Sous-titres" at bounding box center [250, 497] width 87 height 21
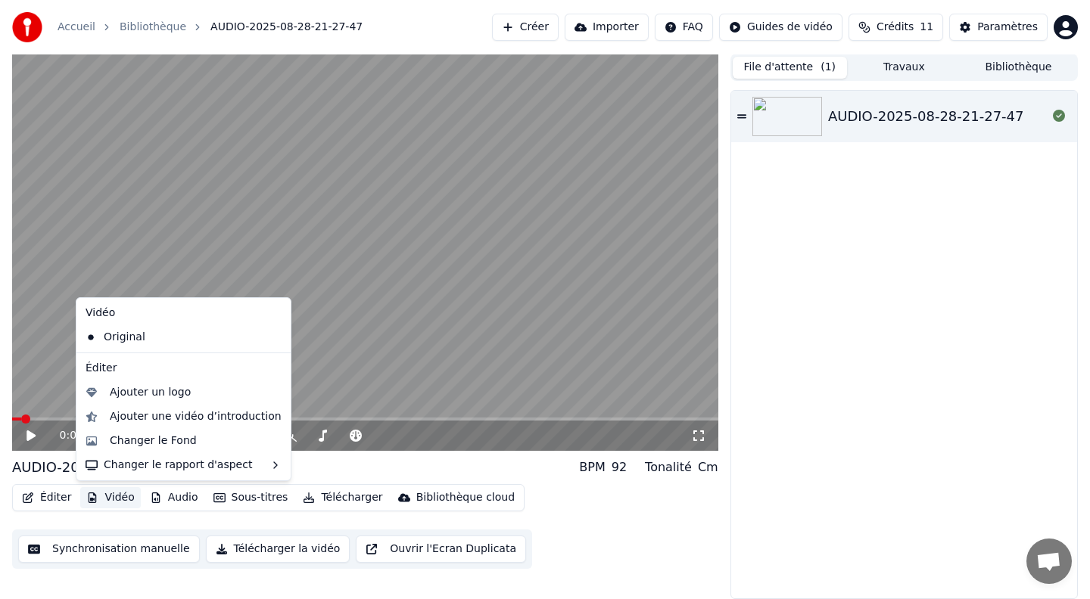
click at [114, 505] on button "Vidéo" at bounding box center [110, 497] width 60 height 21
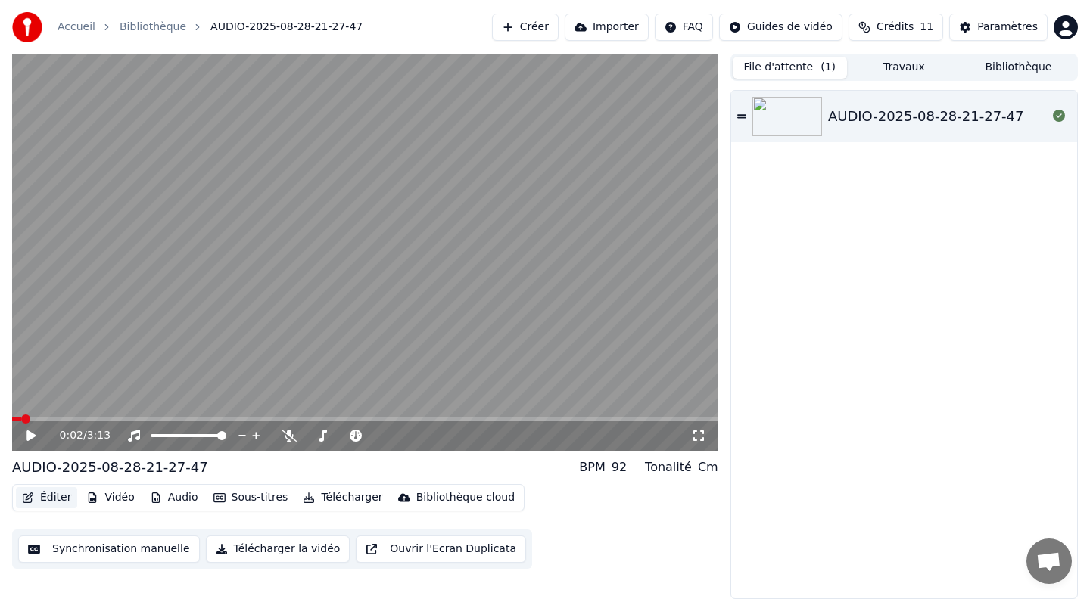
click at [54, 500] on button "Éditer" at bounding box center [46, 497] width 61 height 21
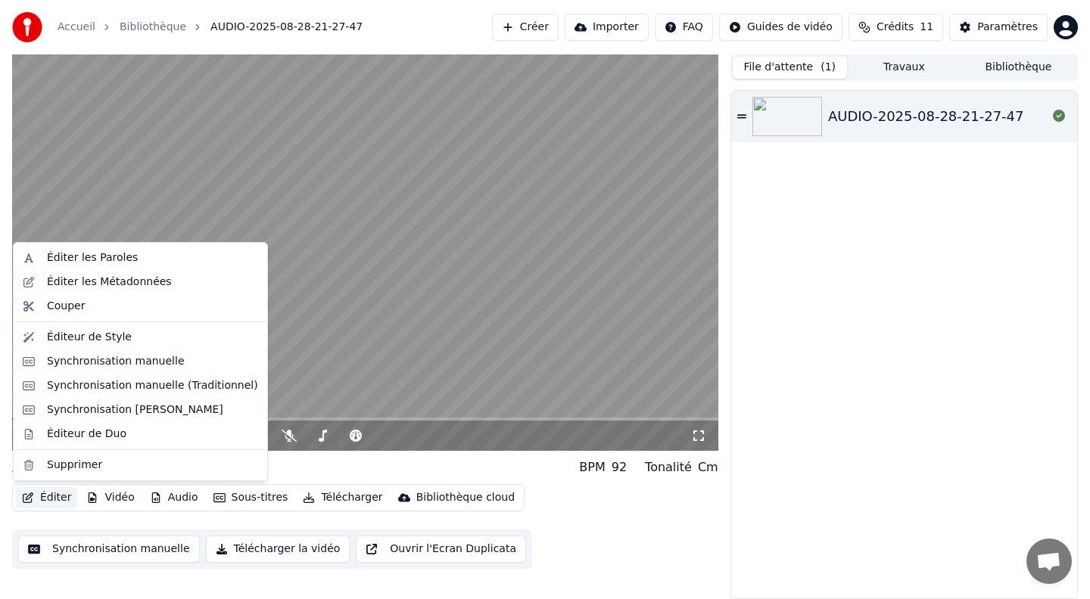
click at [54, 500] on button "Éditer" at bounding box center [46, 497] width 61 height 21
click at [79, 334] on div "Éditeur de Style" at bounding box center [89, 337] width 85 height 15
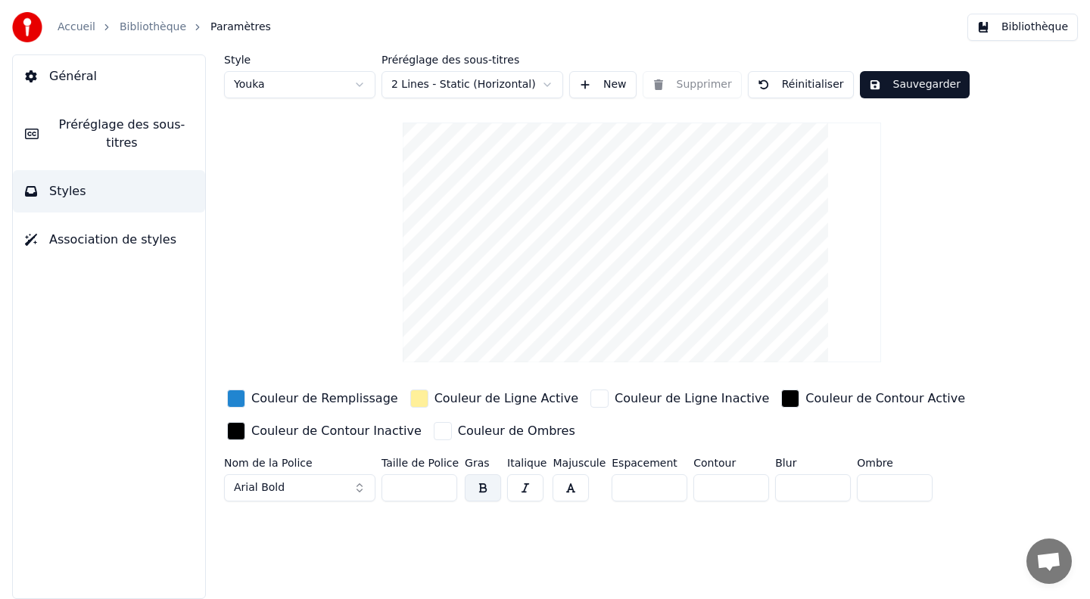
click at [79, 243] on span "Association de styles" at bounding box center [112, 240] width 127 height 18
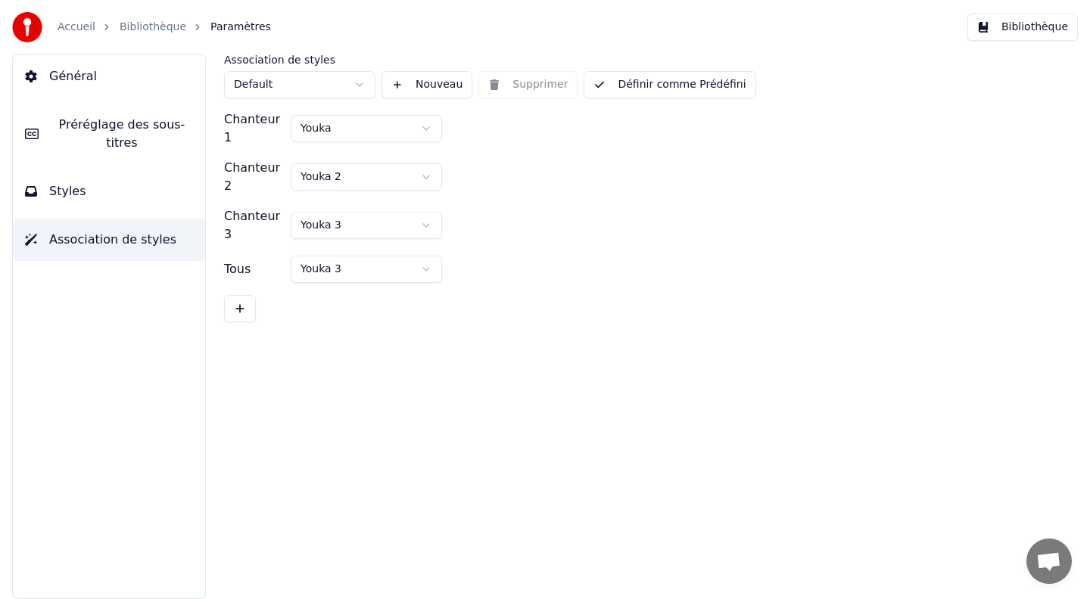
click at [74, 206] on button "Styles" at bounding box center [109, 191] width 192 height 42
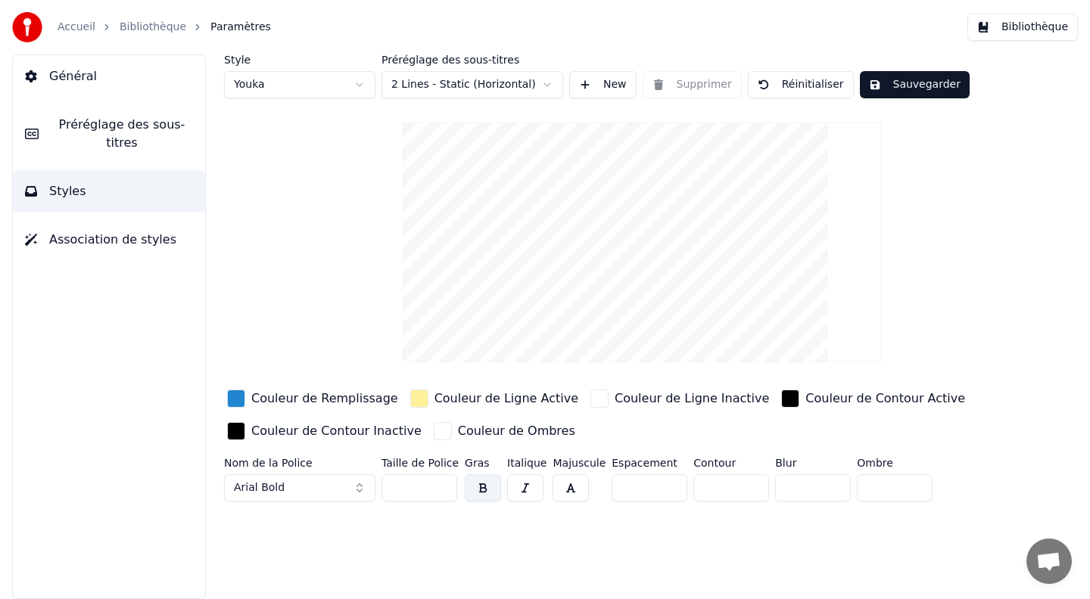
click at [81, 142] on span "Préréglage des sous-titres" at bounding box center [122, 134] width 142 height 36
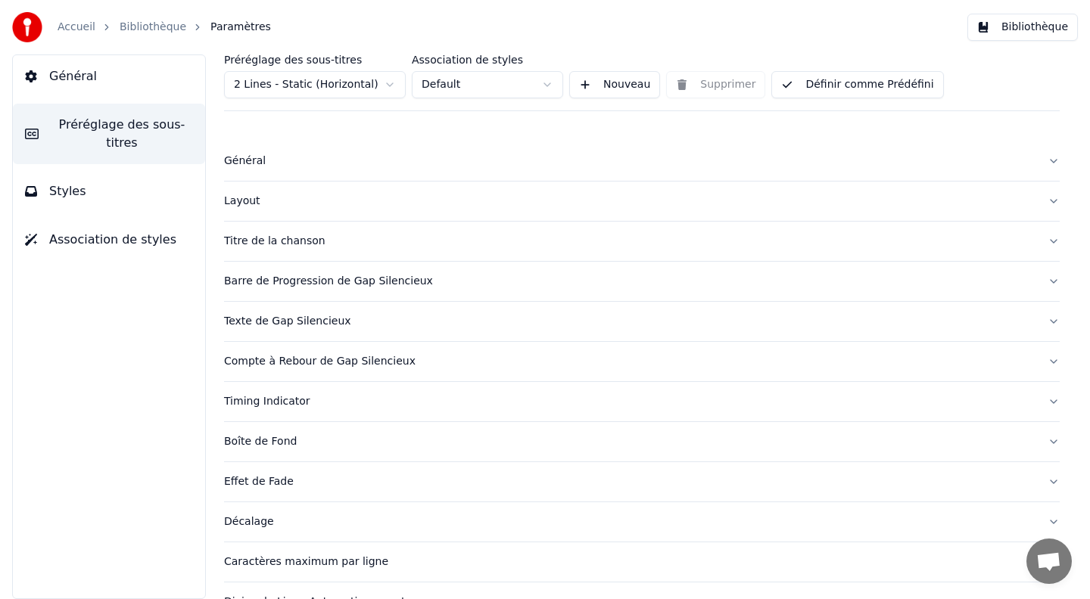
click at [142, 27] on link "Bibliothèque" at bounding box center [153, 27] width 67 height 15
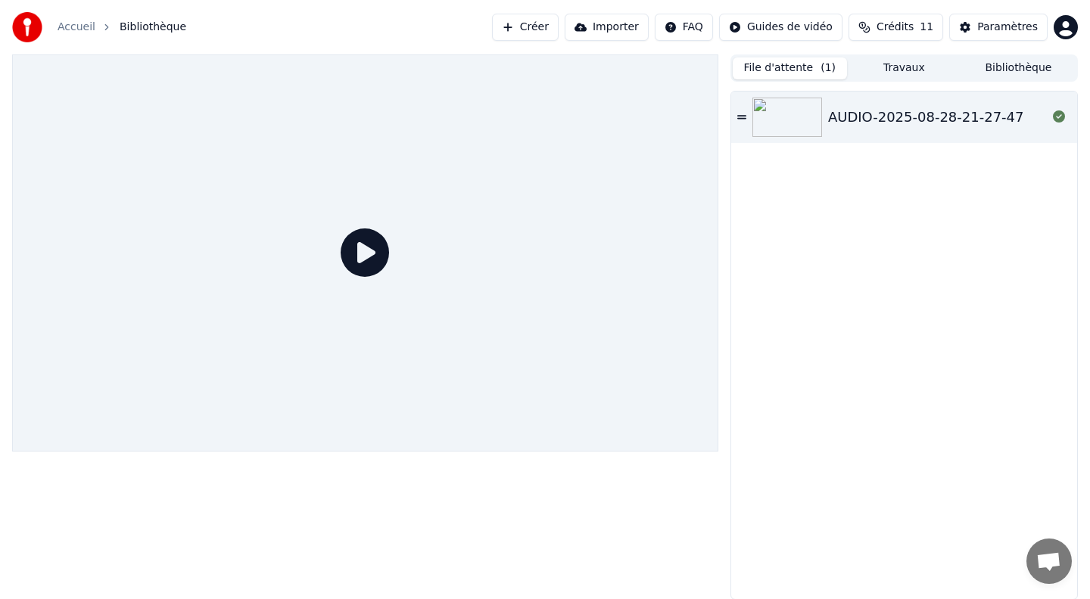
click at [379, 252] on icon at bounding box center [364, 253] width 48 height 48
click at [66, 28] on link "Accueil" at bounding box center [77, 27] width 38 height 15
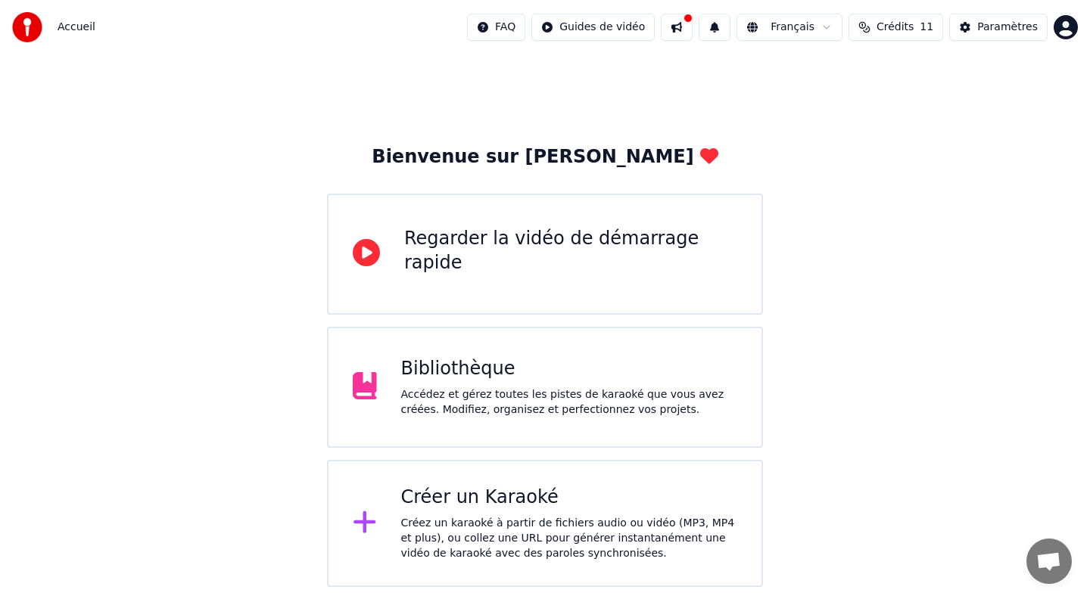
click at [459, 369] on div "Bibliothèque" at bounding box center [569, 369] width 337 height 24
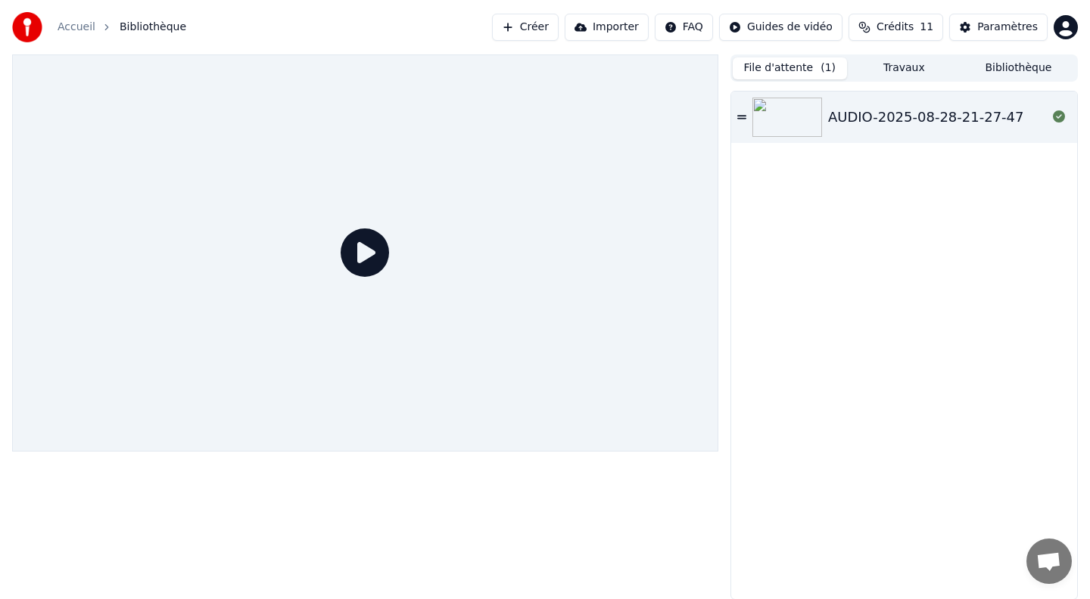
scroll to position [1, 0]
click at [833, 117] on div "AUDIO-2025-08-28-21-27-47" at bounding box center [926, 116] width 196 height 21
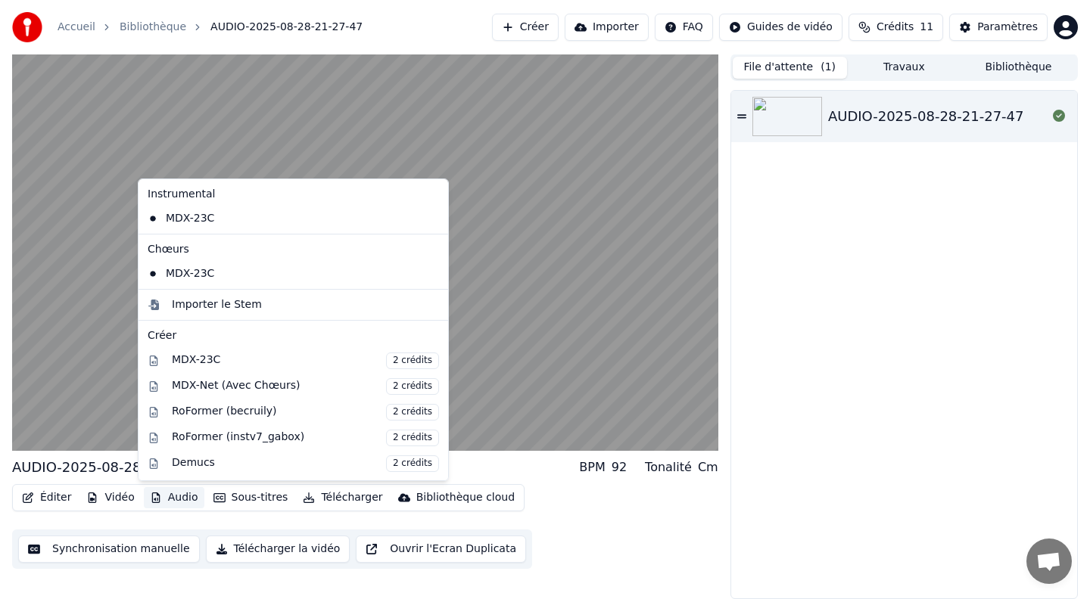
click at [163, 496] on button "Audio" at bounding box center [174, 497] width 61 height 21
click at [182, 224] on div "MDX-23C" at bounding box center [281, 219] width 281 height 24
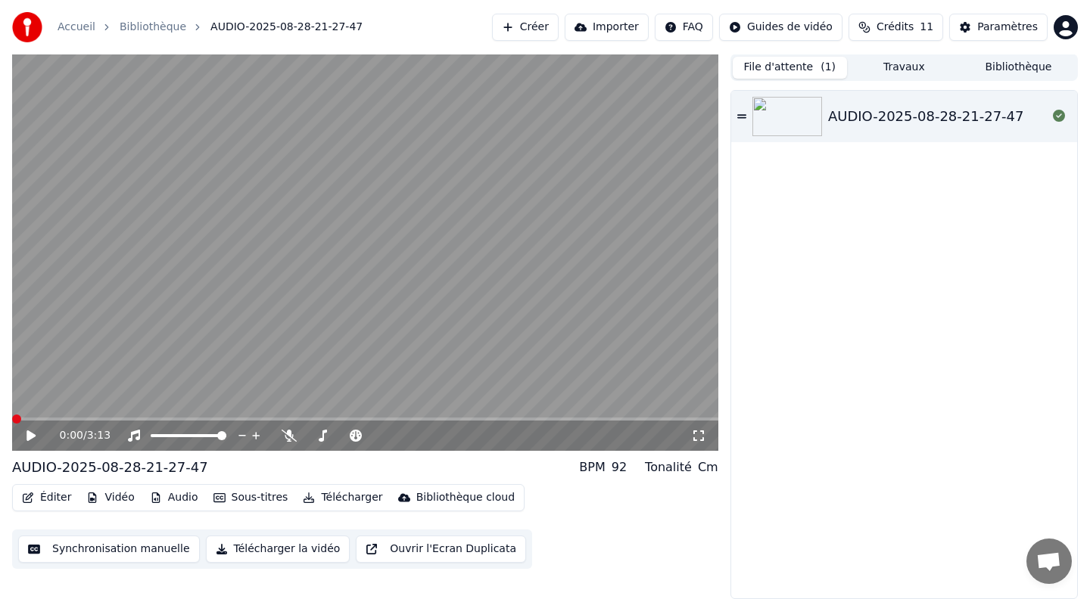
click at [170, 497] on button "Audio" at bounding box center [174, 497] width 61 height 21
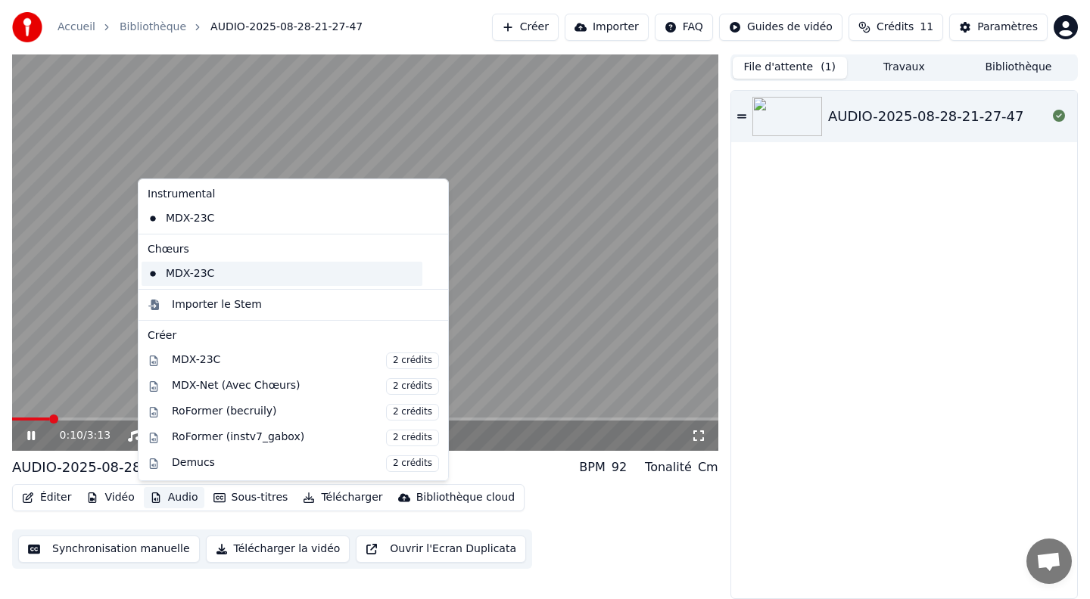
click at [195, 272] on div "MDX-23C" at bounding box center [281, 274] width 281 height 24
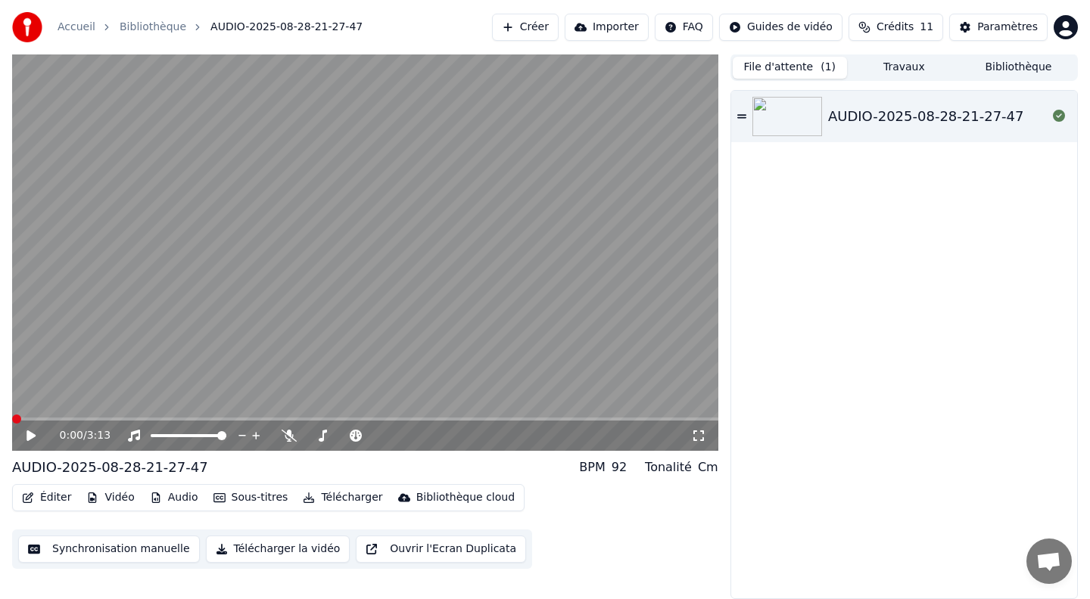
click at [36, 434] on icon at bounding box center [42, 436] width 36 height 12
click at [29, 424] on span at bounding box center [24, 419] width 9 height 9
click at [174, 498] on button "Audio" at bounding box center [174, 497] width 61 height 21
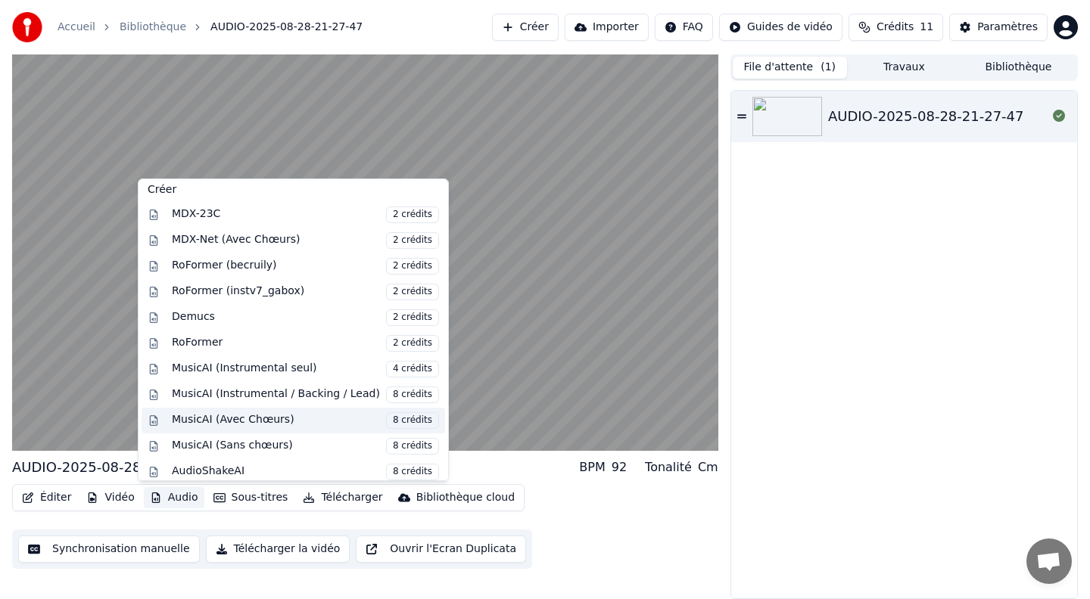
scroll to position [154, 0]
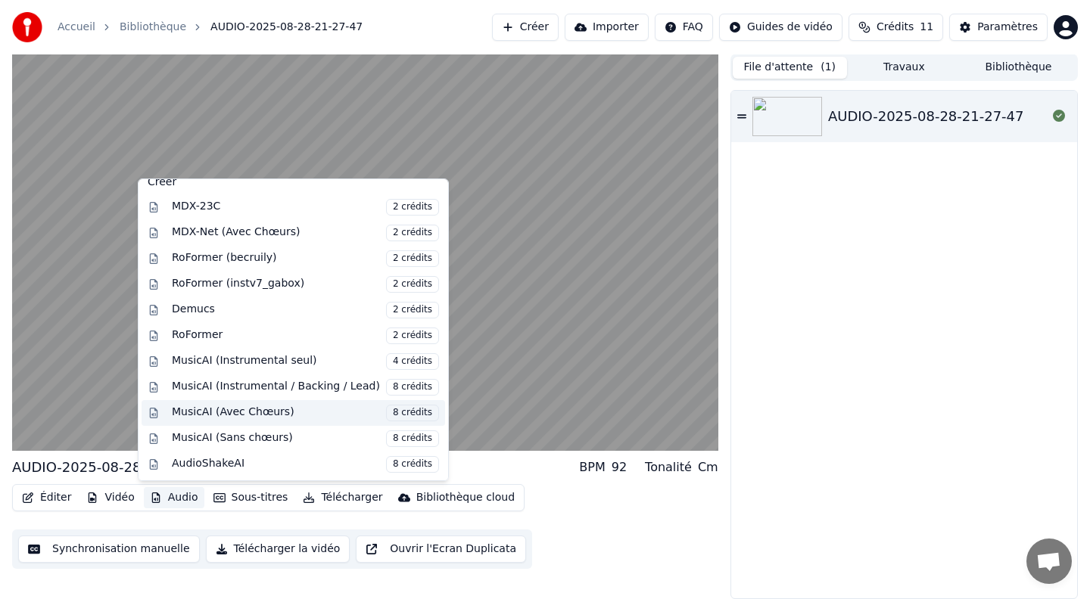
click at [201, 412] on div "MusicAI (Avec Chœurs) 8 crédits" at bounding box center [305, 413] width 267 height 17
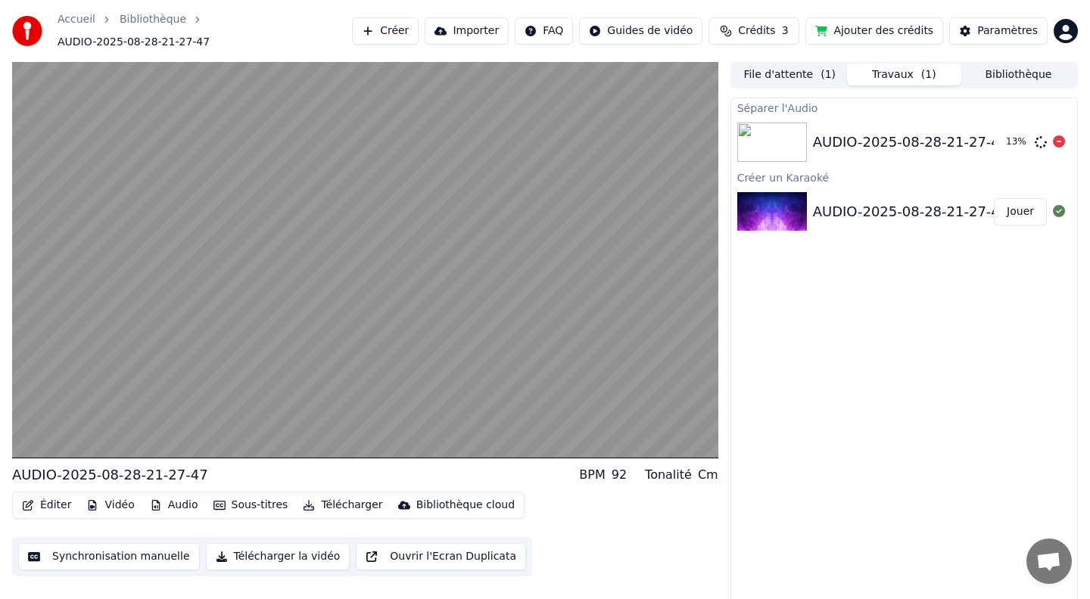
click at [865, 135] on div "AUDIO-2025-08-28-21-27-47" at bounding box center [911, 142] width 196 height 21
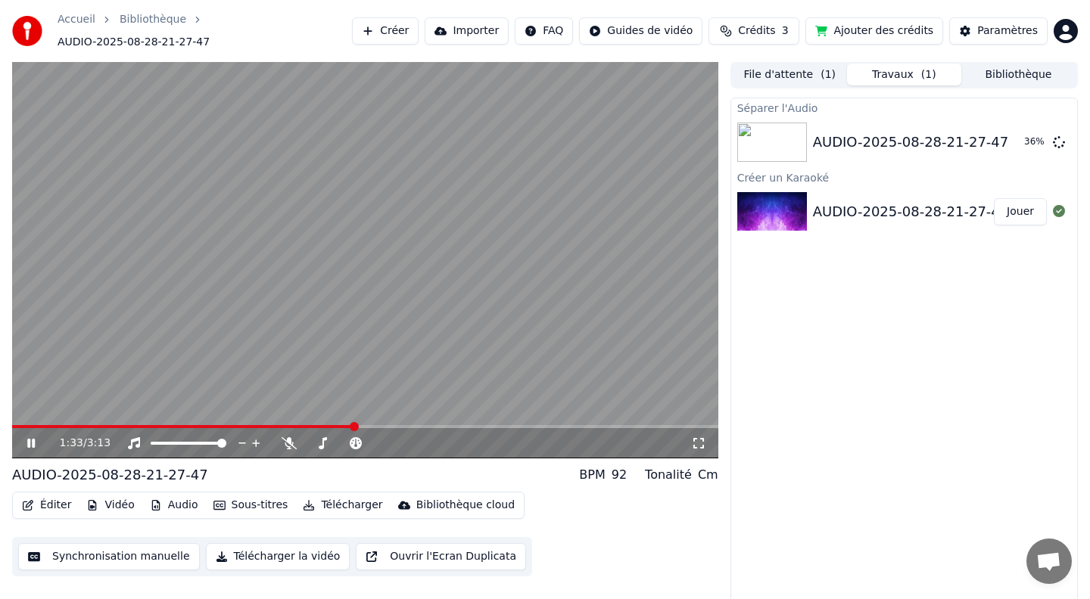
click at [312, 337] on video at bounding box center [365, 259] width 706 height 397
click at [1008, 134] on button "Jouer" at bounding box center [1019, 142] width 53 height 27
click at [174, 428] on span at bounding box center [365, 426] width 706 height 3
click at [30, 439] on icon at bounding box center [31, 443] width 8 height 9
click at [841, 135] on div "AUDIO-2025-08-28-21-27-47" at bounding box center [911, 142] width 196 height 21
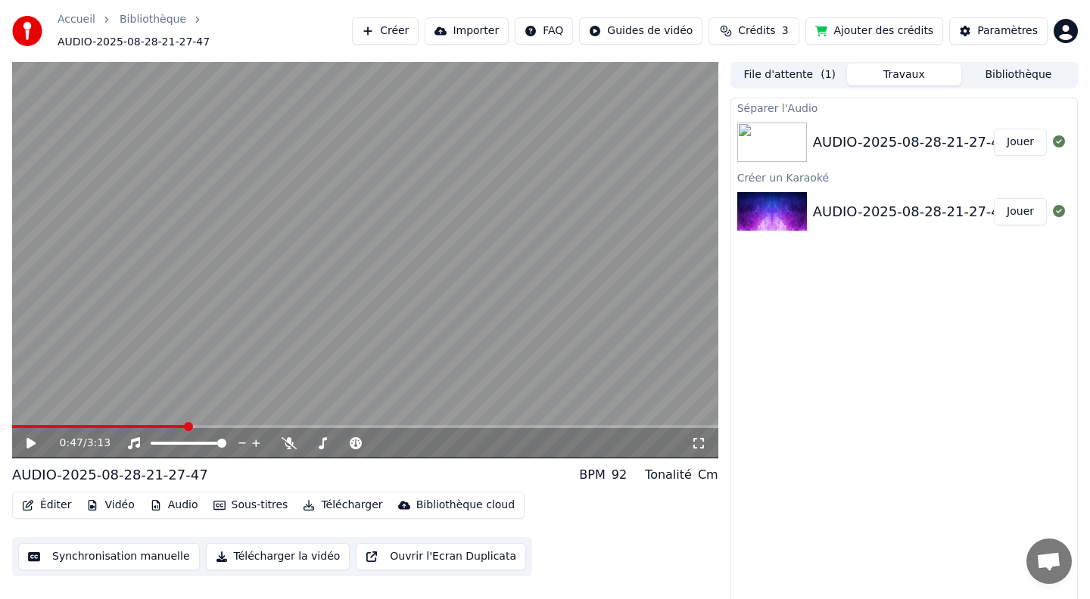
click at [1017, 74] on button "Bibliothèque" at bounding box center [1018, 75] width 114 height 22
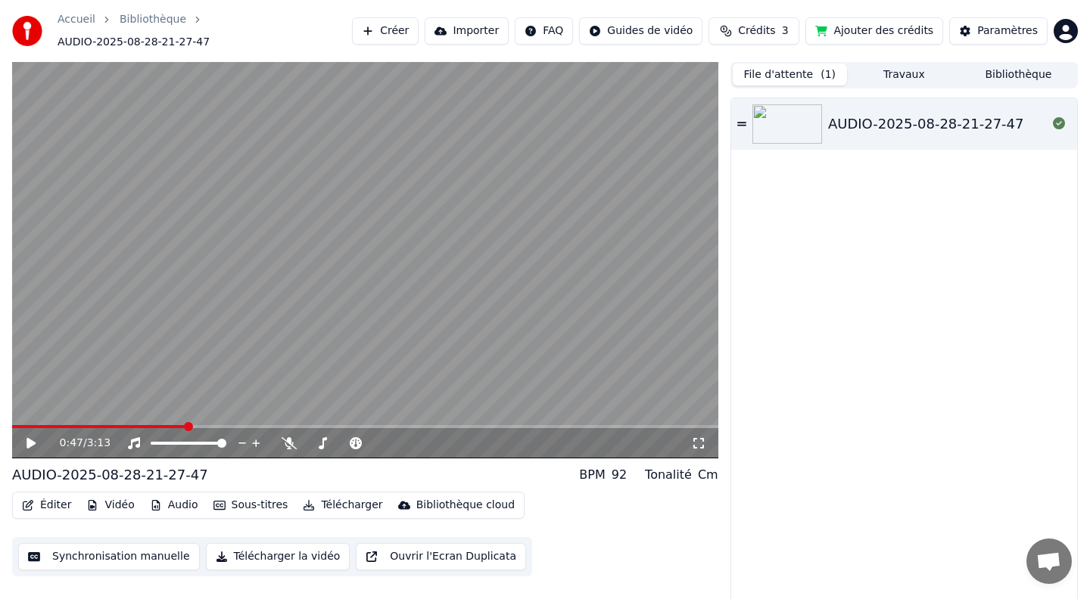
click at [782, 70] on button "File d'attente ( 1 )" at bounding box center [789, 75] width 114 height 22
click at [219, 500] on icon "button" at bounding box center [219, 505] width 12 height 11
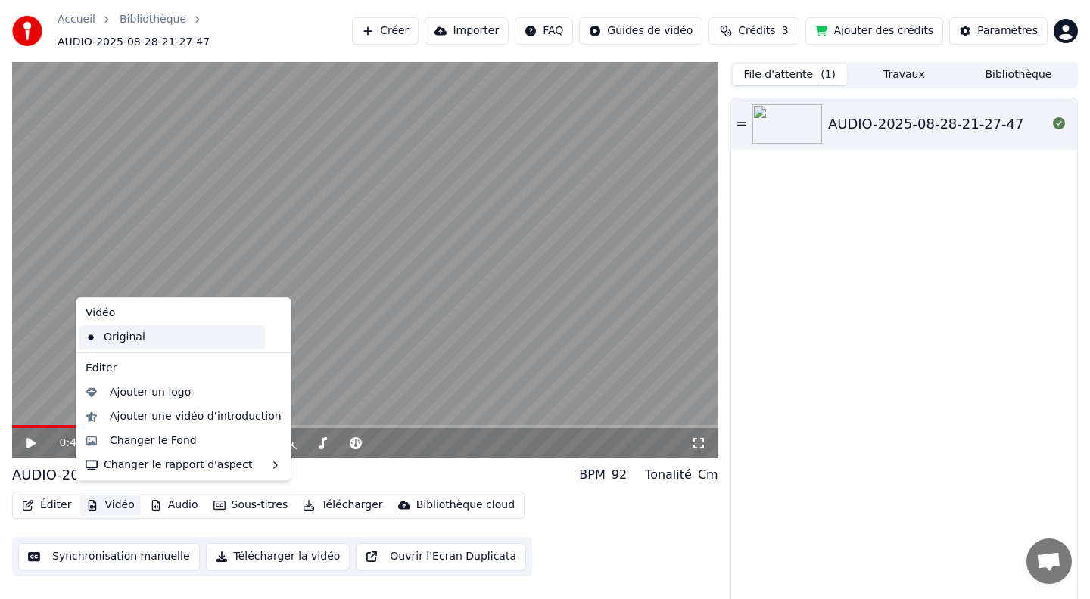
click at [121, 340] on div "Original" at bounding box center [171, 337] width 185 height 24
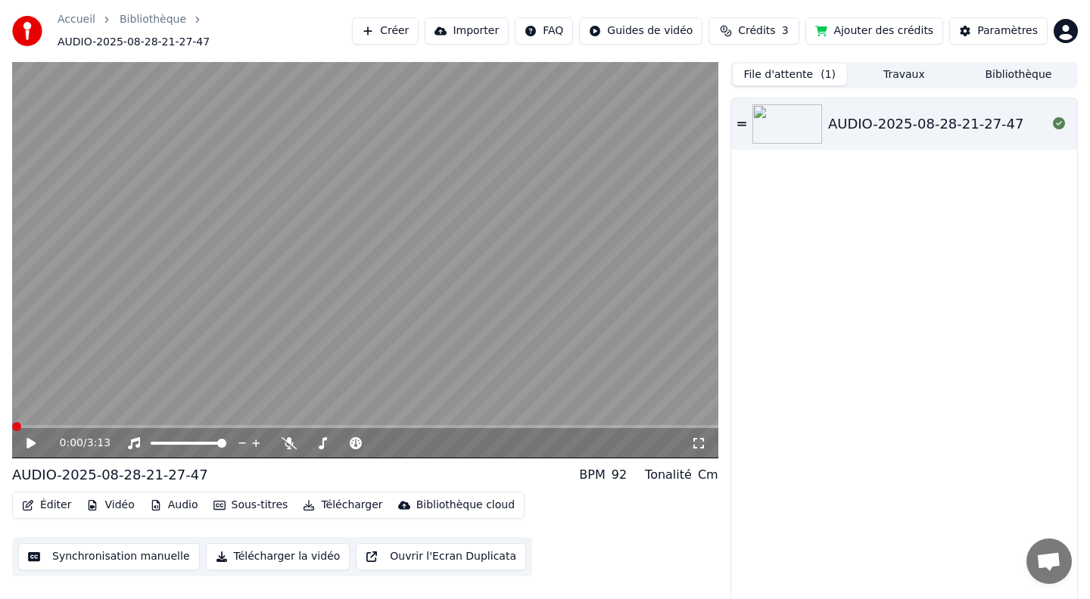
click at [33, 437] on icon at bounding box center [42, 443] width 36 height 12
click at [21, 422] on span at bounding box center [16, 426] width 9 height 9
click at [24, 440] on icon at bounding box center [42, 443] width 36 height 12
click at [210, 35] on span "AUDIO-2025-08-28-21-27-47" at bounding box center [134, 42] width 152 height 15
click at [166, 26] on link "Bibliothèque" at bounding box center [153, 19] width 67 height 15
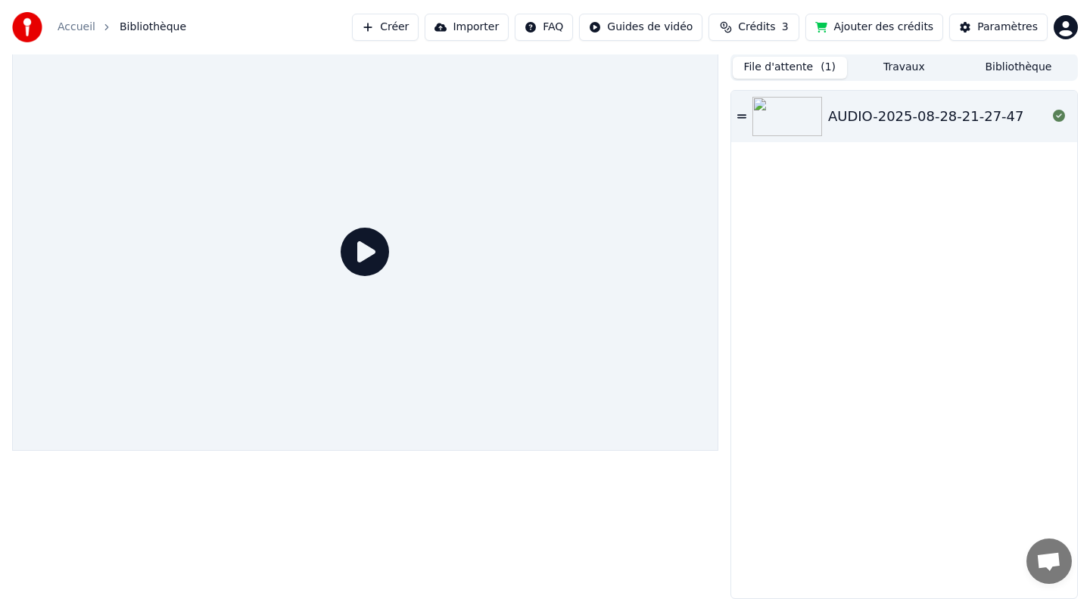
click at [72, 23] on link "Accueil" at bounding box center [77, 27] width 38 height 15
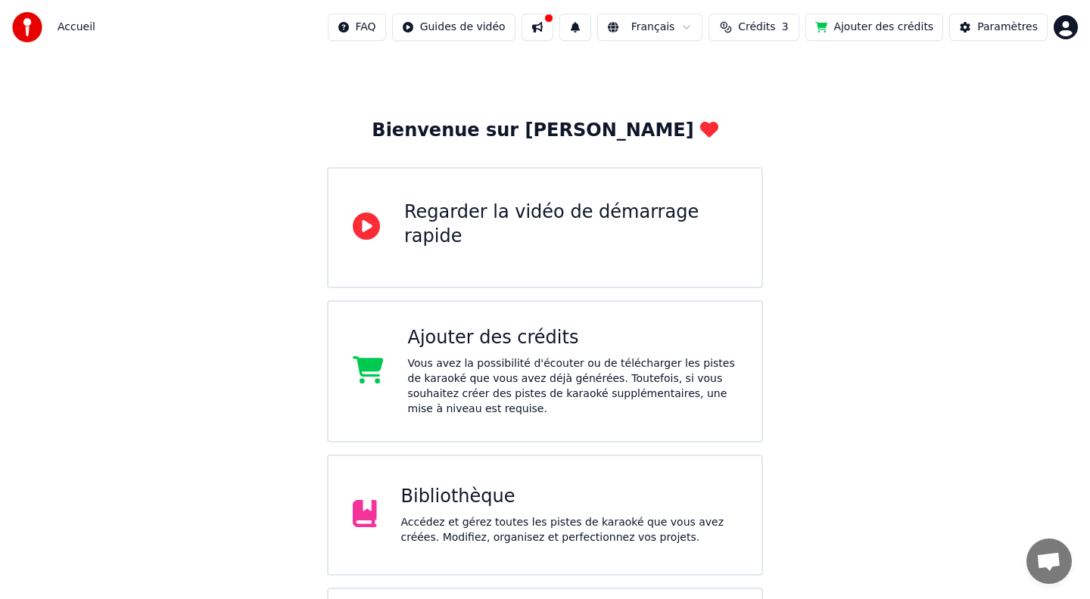
click at [446, 528] on div "Accédez et gérez toutes les pistes de karaoké que vous avez créées. Modifiez, o…" at bounding box center [569, 530] width 337 height 30
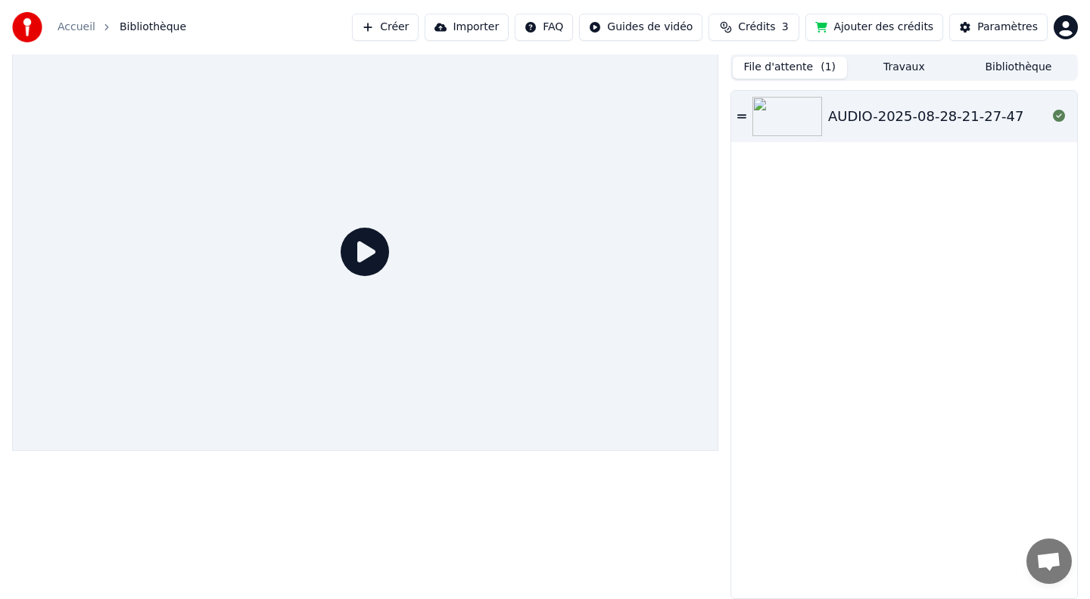
click at [898, 112] on div "AUDIO-2025-08-28-21-27-47" at bounding box center [926, 116] width 196 height 21
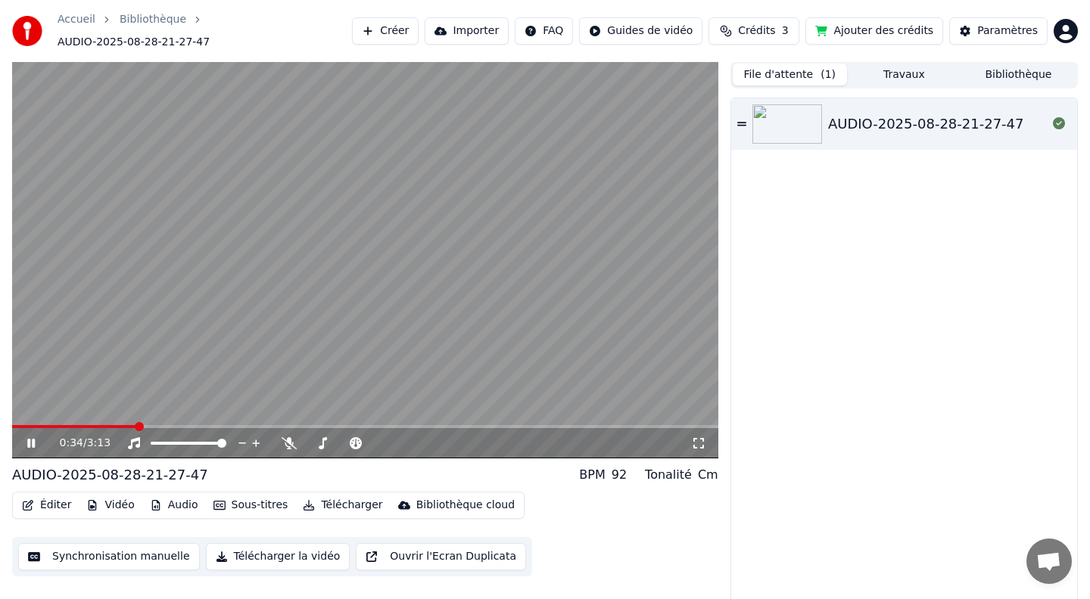
click at [136, 422] on span at bounding box center [139, 426] width 9 height 9
click at [32, 439] on icon at bounding box center [31, 443] width 8 height 9
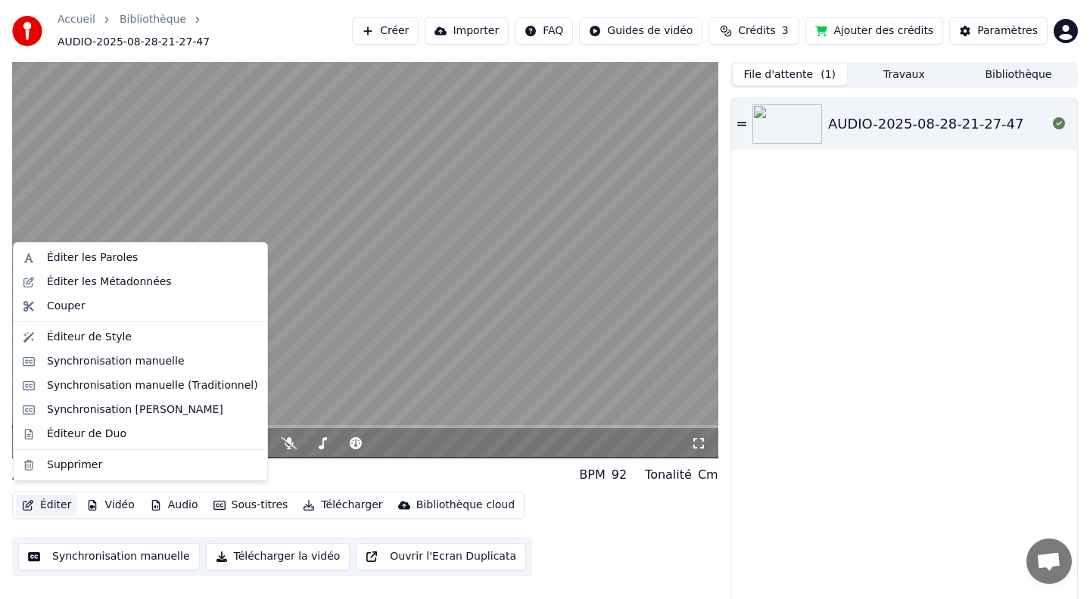
click at [48, 497] on button "Éditer" at bounding box center [46, 505] width 61 height 21
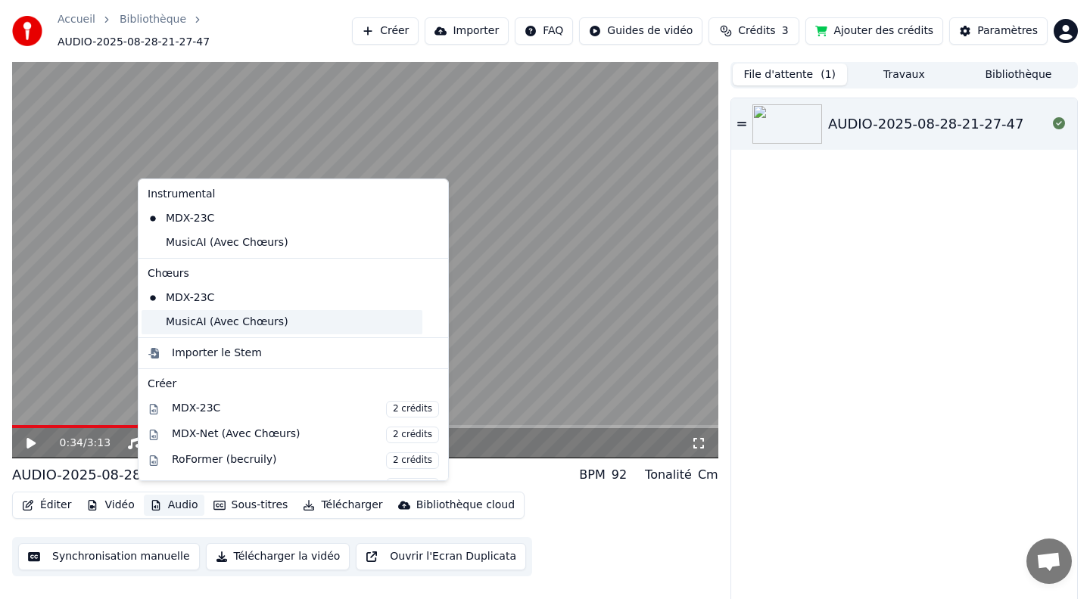
click at [200, 319] on div "MusicAI (Avec Chœurs)" at bounding box center [281, 322] width 281 height 24
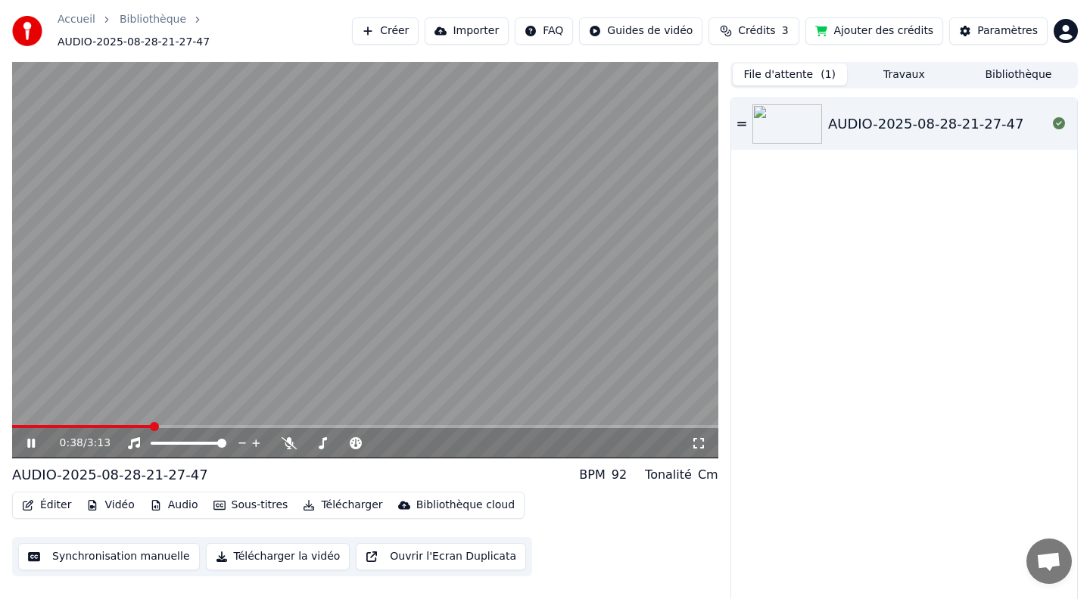
click at [173, 495] on button "Audio" at bounding box center [174, 505] width 61 height 21
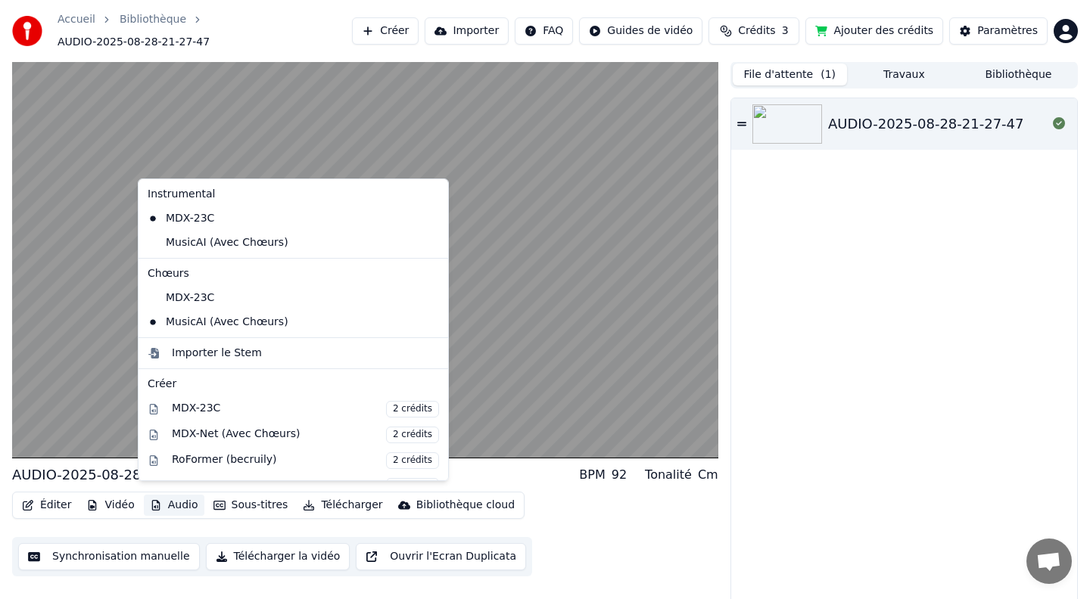
click at [428, 217] on icon at bounding box center [433, 219] width 11 height 12
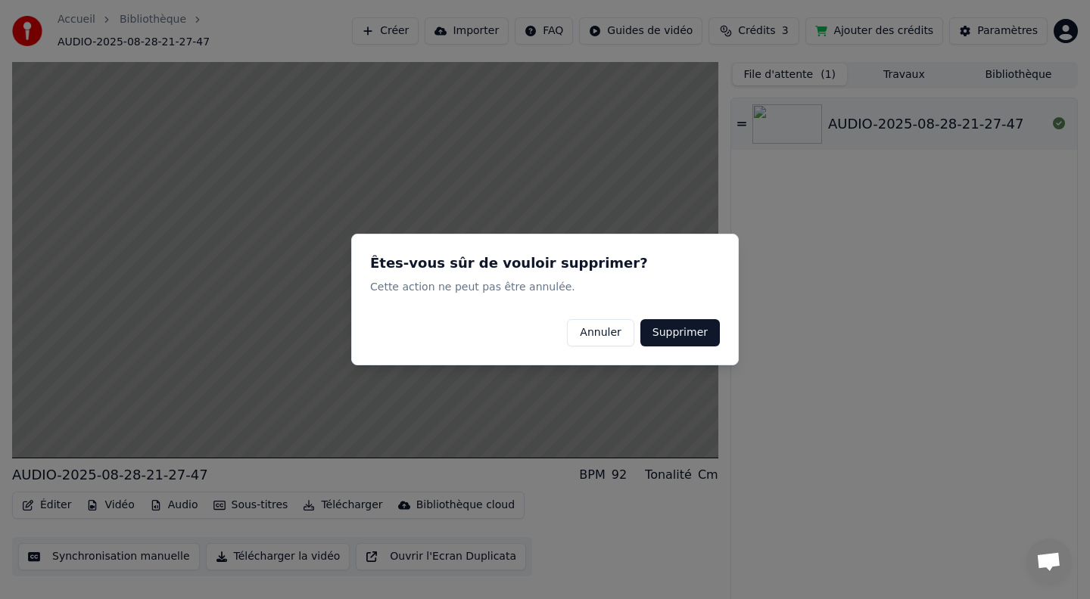
click at [611, 337] on button "Annuler" at bounding box center [600, 332] width 67 height 27
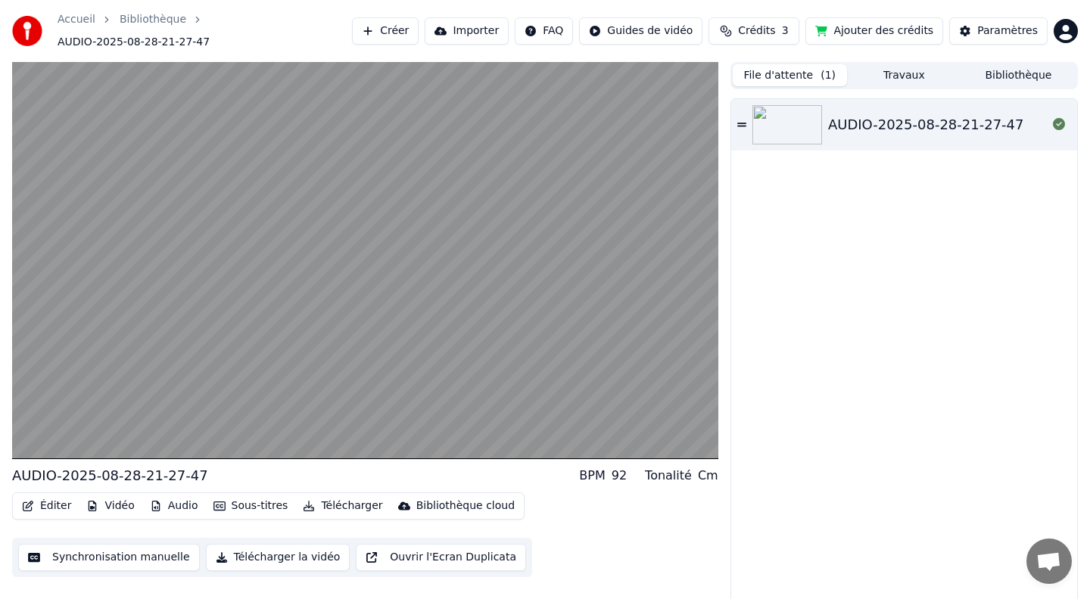
click at [177, 499] on button "Audio" at bounding box center [174, 506] width 61 height 21
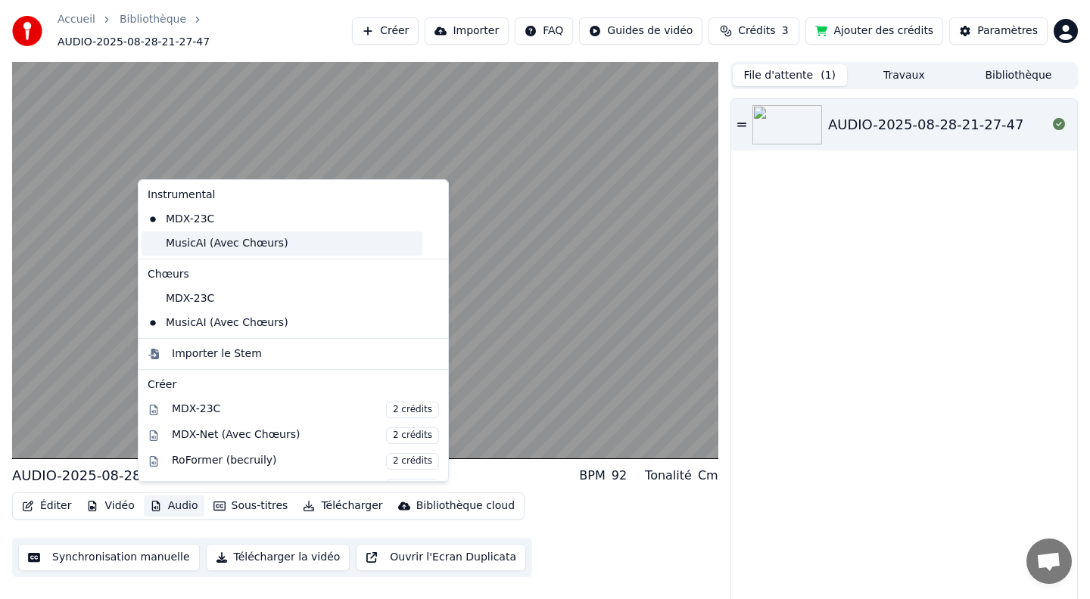
click at [216, 245] on div "MusicAI (Avec Chœurs)" at bounding box center [281, 244] width 281 height 24
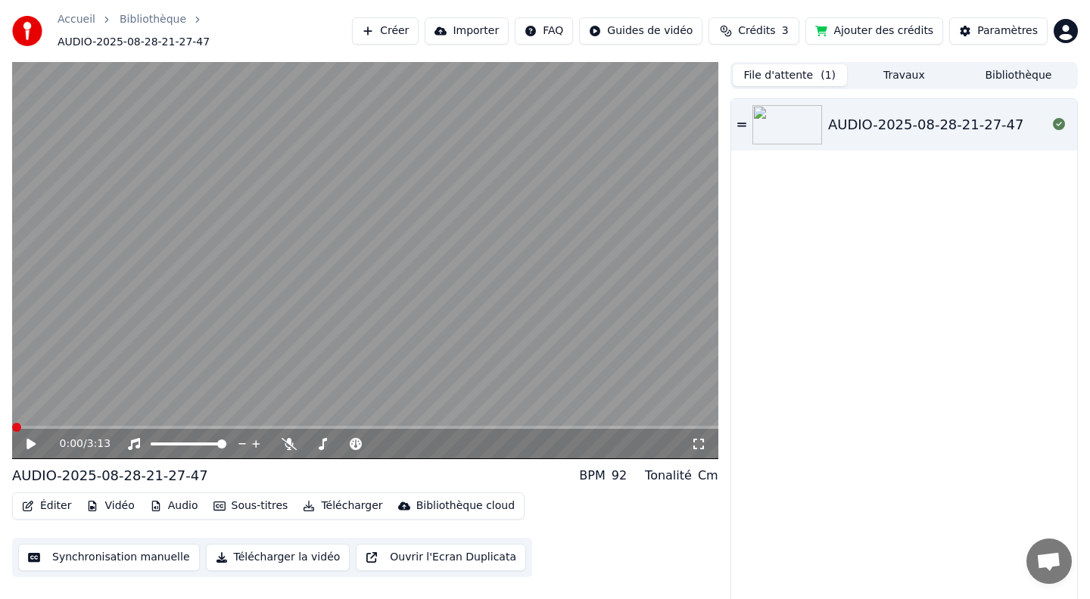
click at [21, 423] on span at bounding box center [16, 427] width 9 height 9
click at [29, 440] on icon at bounding box center [31, 444] width 8 height 9
click at [909, 70] on button "Travaux" at bounding box center [904, 75] width 114 height 22
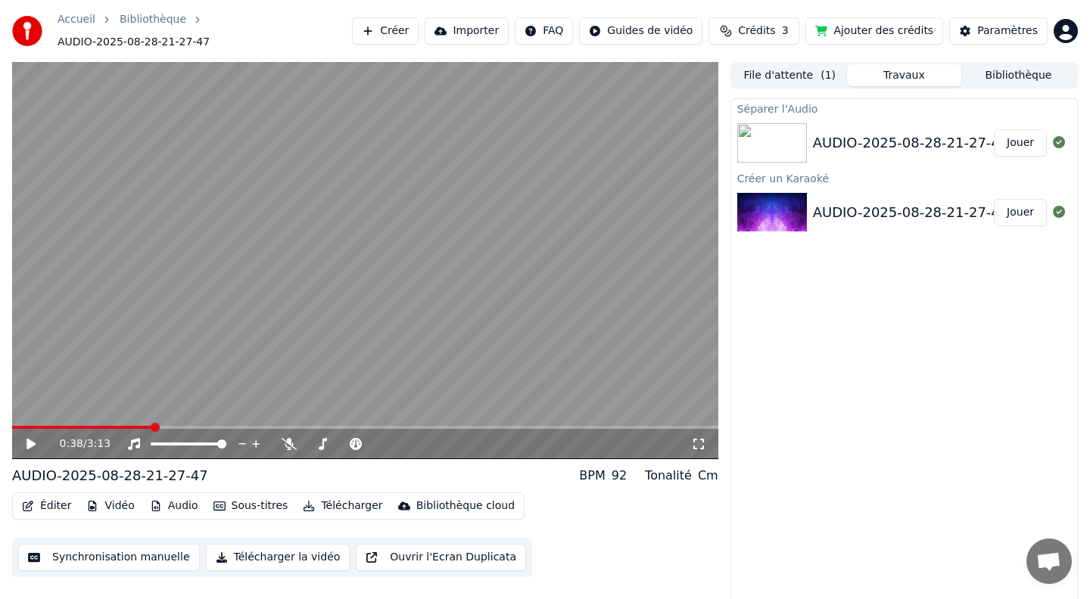
click at [824, 73] on span "( 1 )" at bounding box center [827, 75] width 15 height 15
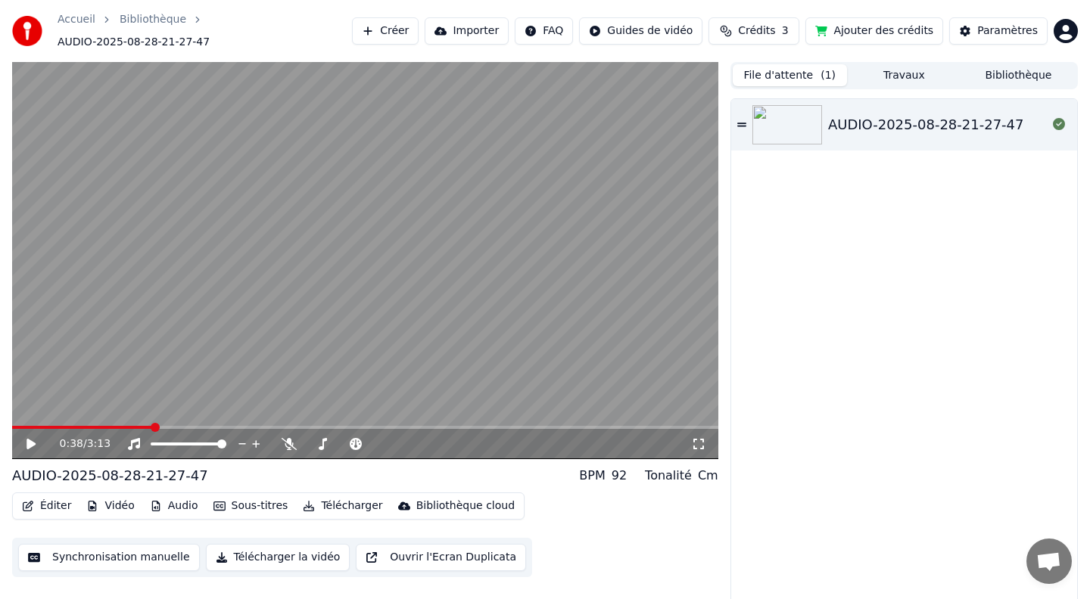
click at [713, 467] on div "Cm" at bounding box center [708, 476] width 20 height 18
click at [708, 469] on div "Cm" at bounding box center [708, 476] width 20 height 18
click at [381, 440] on span at bounding box center [376, 444] width 9 height 9
click at [27, 439] on icon at bounding box center [30, 444] width 9 height 11
click at [38, 423] on span at bounding box center [41, 427] width 9 height 9
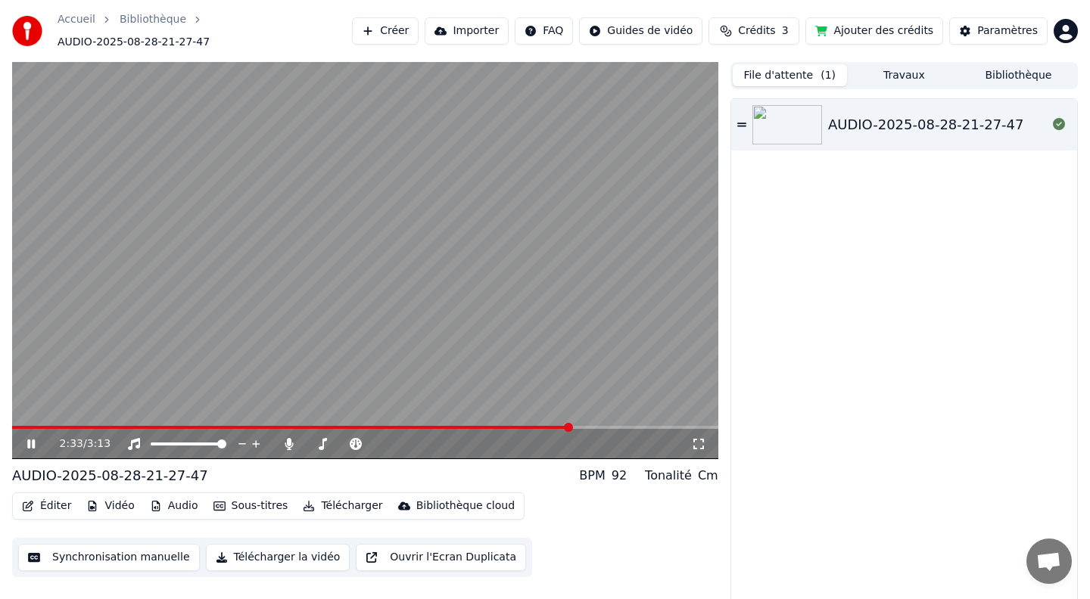
click at [30, 440] on icon at bounding box center [42, 444] width 36 height 12
click at [113, 557] on button "Synchronisation manuelle" at bounding box center [109, 556] width 182 height 27
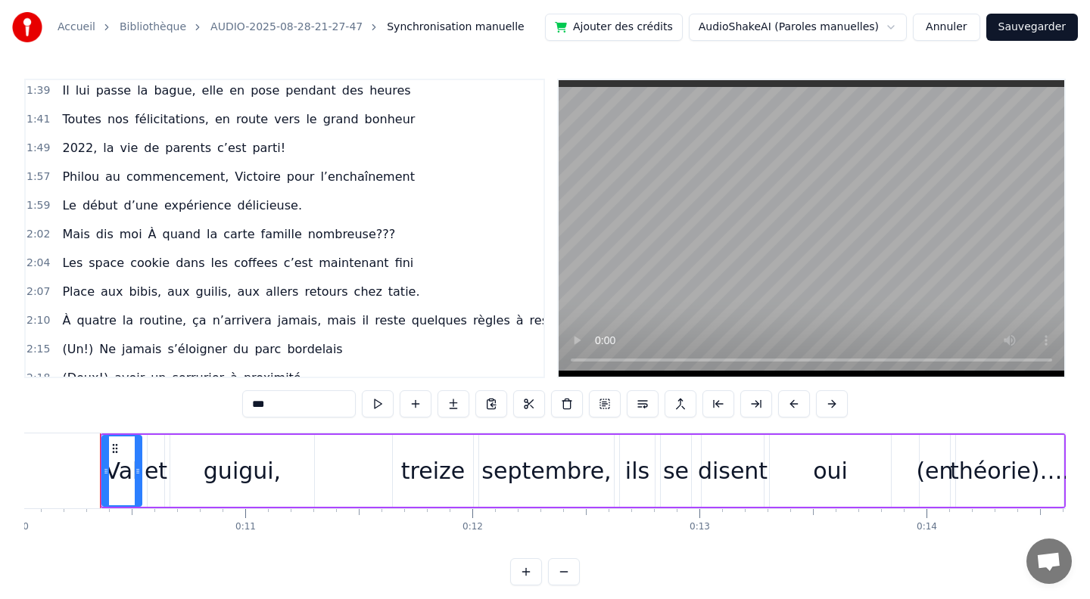
scroll to position [819, 0]
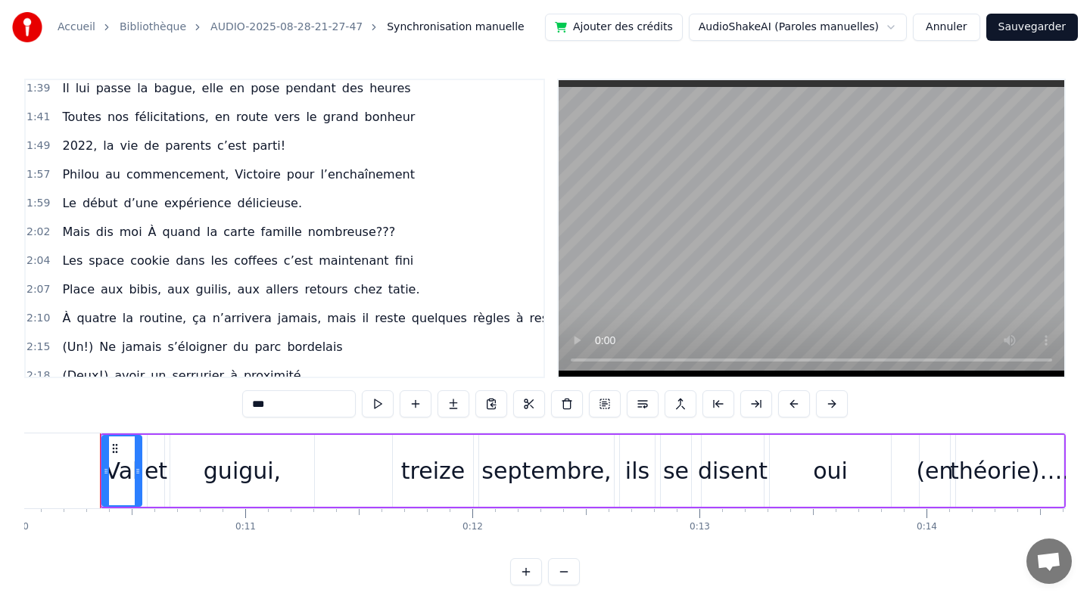
click at [135, 25] on link "Bibliothèque" at bounding box center [153, 27] width 67 height 15
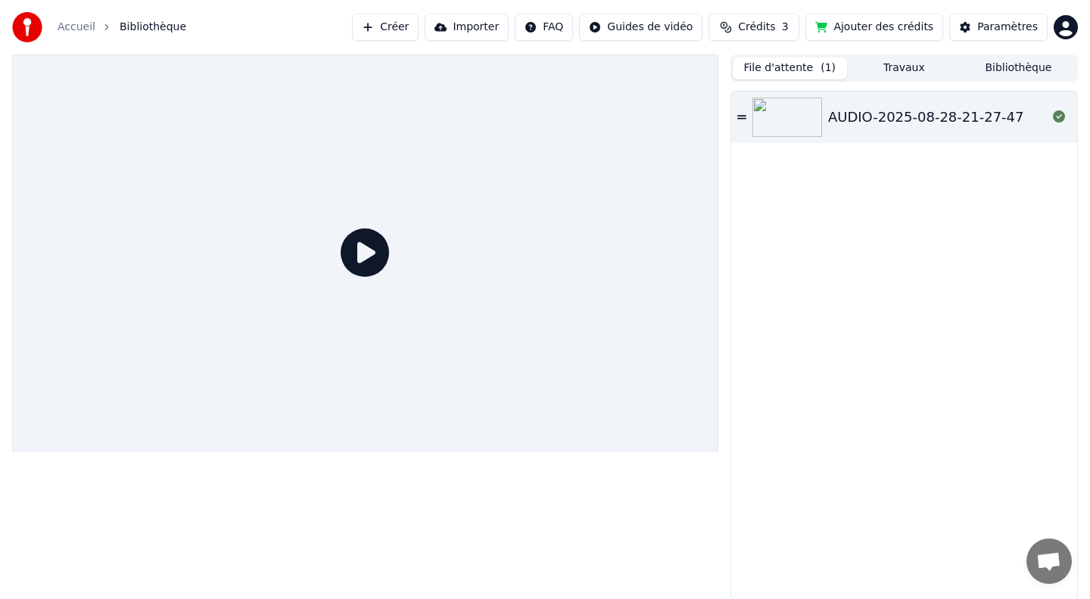
click at [913, 117] on div "AUDIO-2025-08-28-21-27-47" at bounding box center [926, 117] width 196 height 21
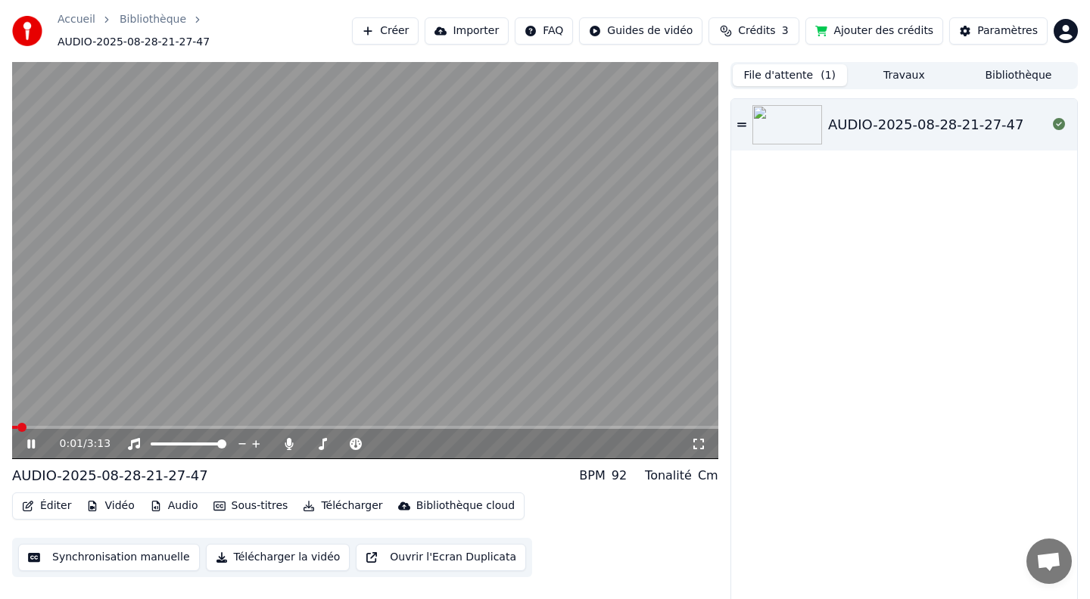
click at [33, 440] on icon at bounding box center [31, 444] width 8 height 9
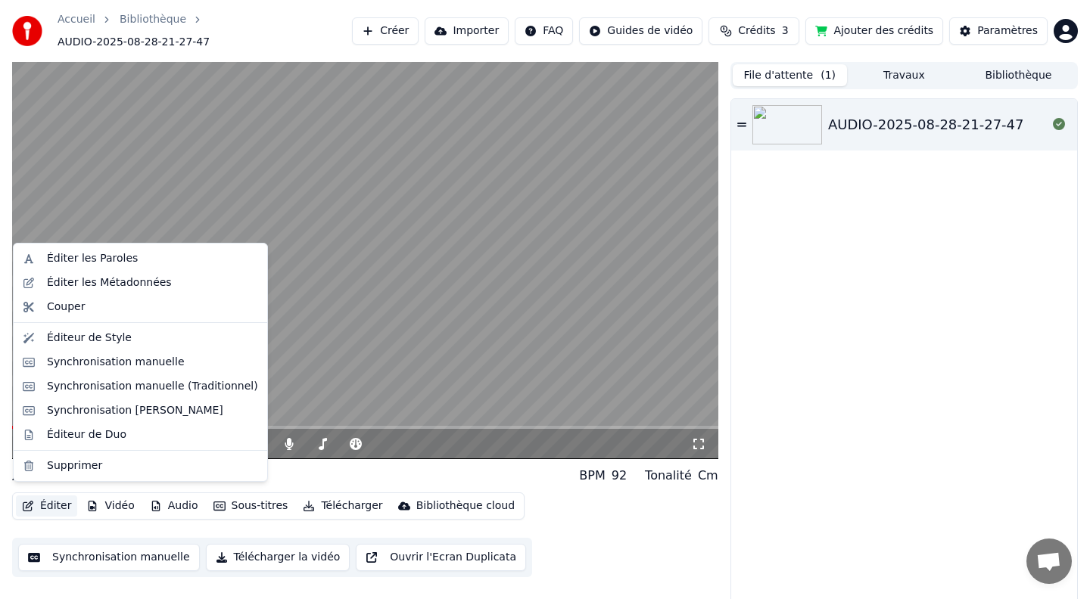
click at [60, 496] on button "Éditer" at bounding box center [46, 506] width 61 height 21
click at [88, 260] on div "Éditer les Paroles" at bounding box center [92, 258] width 91 height 15
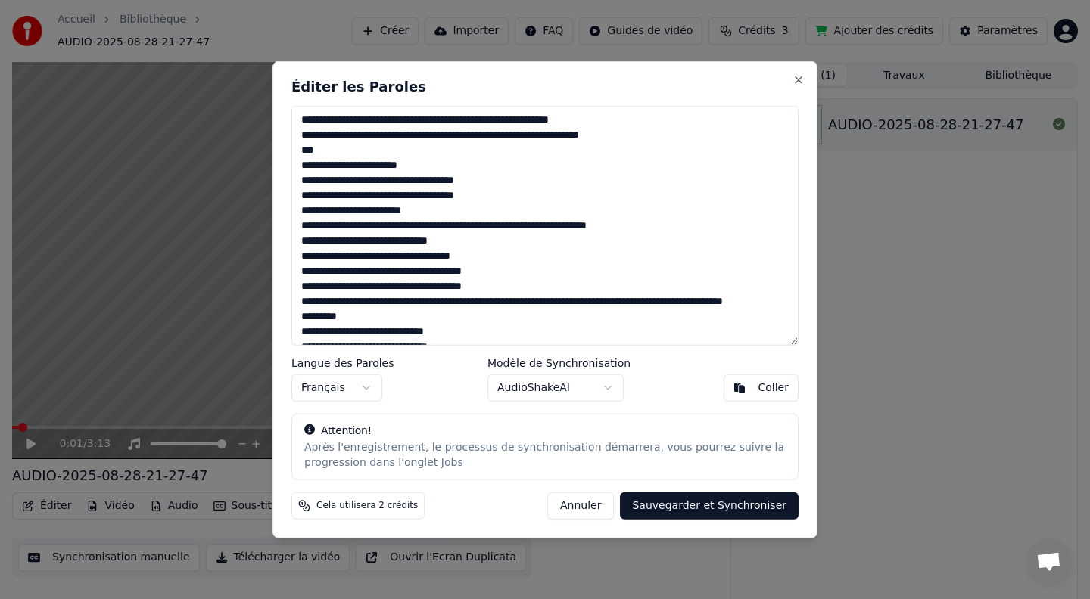
scroll to position [515, 0]
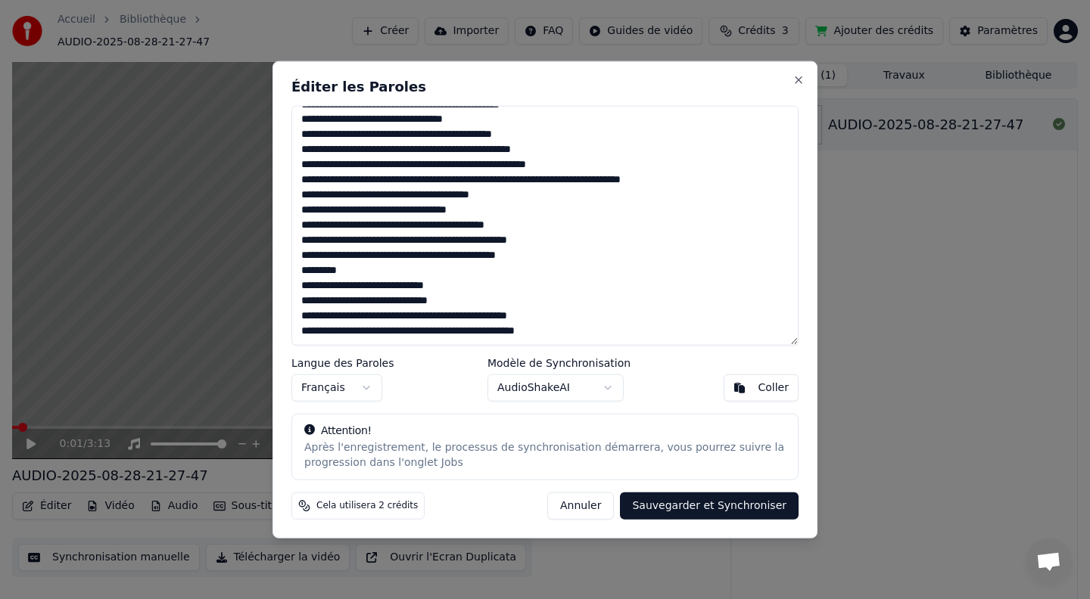
drag, startPoint x: 303, startPoint y: 119, endPoint x: 511, endPoint y: 446, distance: 388.1
click at [511, 446] on div "Éditer les Paroles Langue des Paroles Français Modèle de Synchronisation AudioS…" at bounding box center [544, 299] width 545 height 477
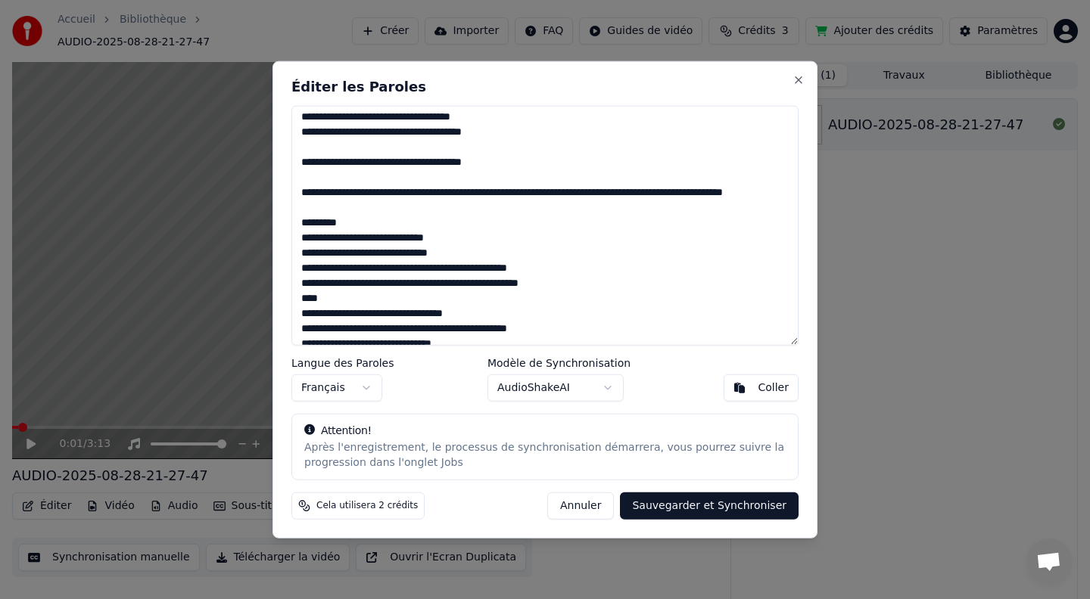
scroll to position [175, 0]
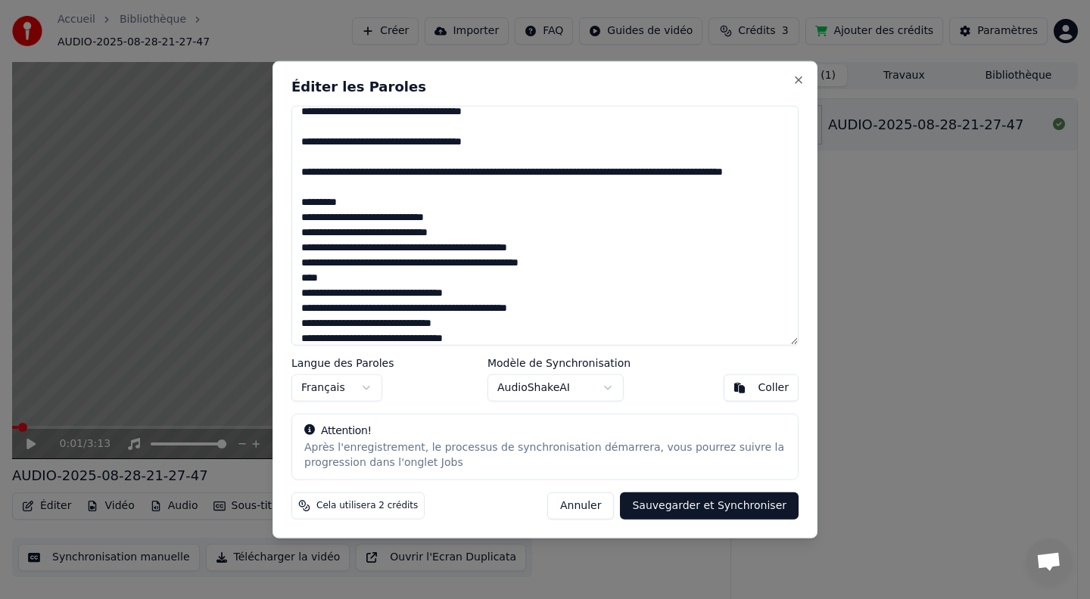
click at [450, 232] on textarea at bounding box center [544, 226] width 507 height 240
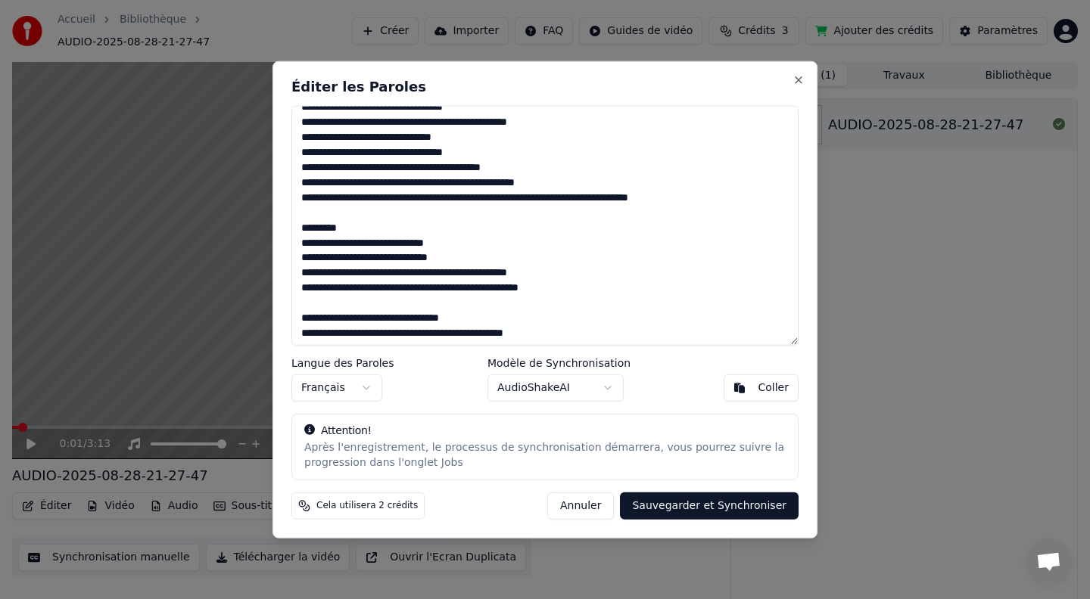
scroll to position [365, 0]
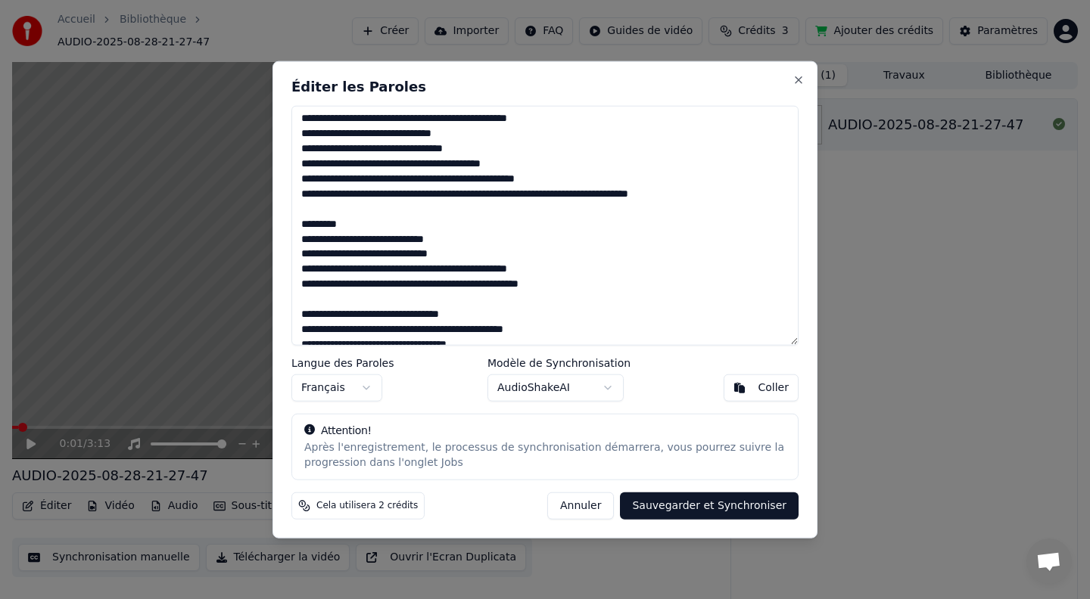
click at [448, 255] on textarea at bounding box center [544, 226] width 507 height 240
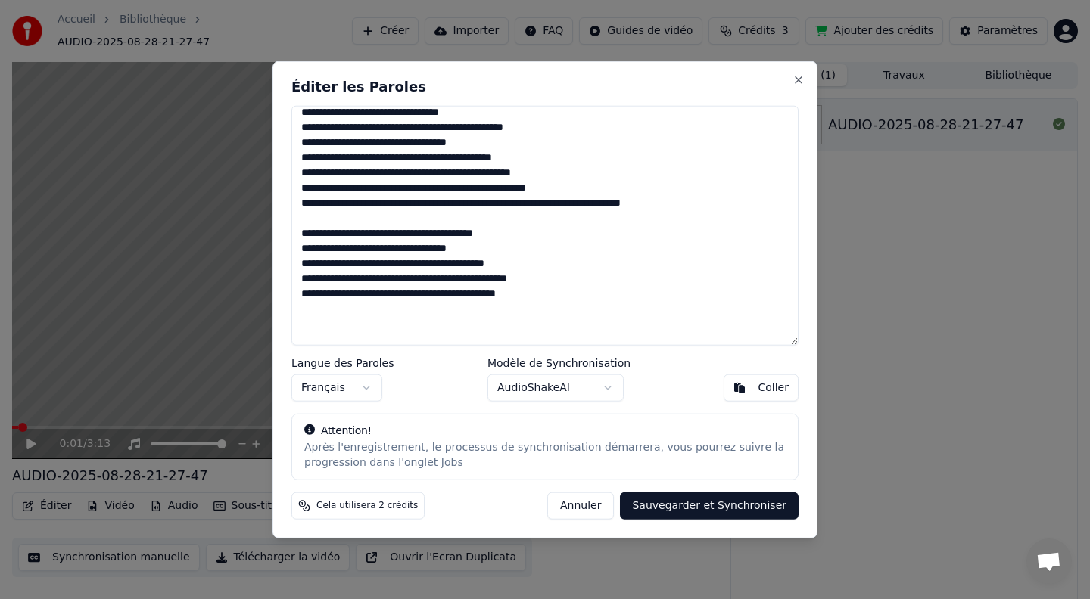
scroll to position [566, 0]
type textarea "**********"
click at [587, 384] on body "Accueil Bibliothèque AUDIO-2025-08-28-21-27-47 Créer Importer FAQ Guides de vid…" at bounding box center [545, 299] width 1090 height 599
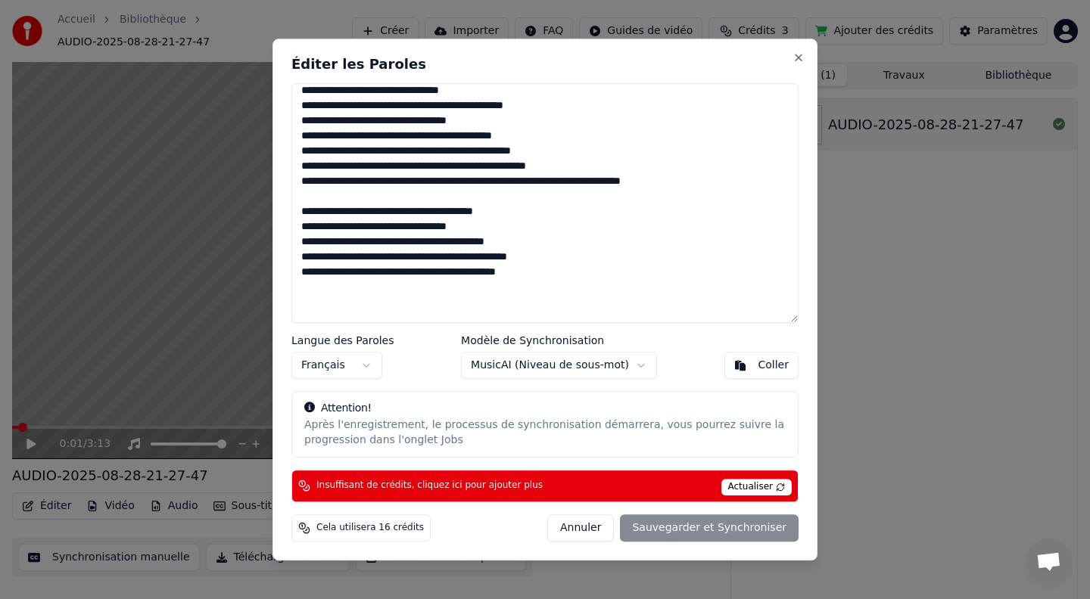
click at [564, 368] on body "Accueil Bibliothèque AUDIO-2025-08-28-21-27-47 Créer Importer FAQ Guides de vid…" at bounding box center [545, 299] width 1090 height 599
click at [767, 487] on span "Actualiser" at bounding box center [756, 487] width 71 height 17
click at [759, 486] on span "Actualiser" at bounding box center [756, 487] width 71 height 17
click at [759, 484] on span "Actualiser" at bounding box center [756, 487] width 71 height 17
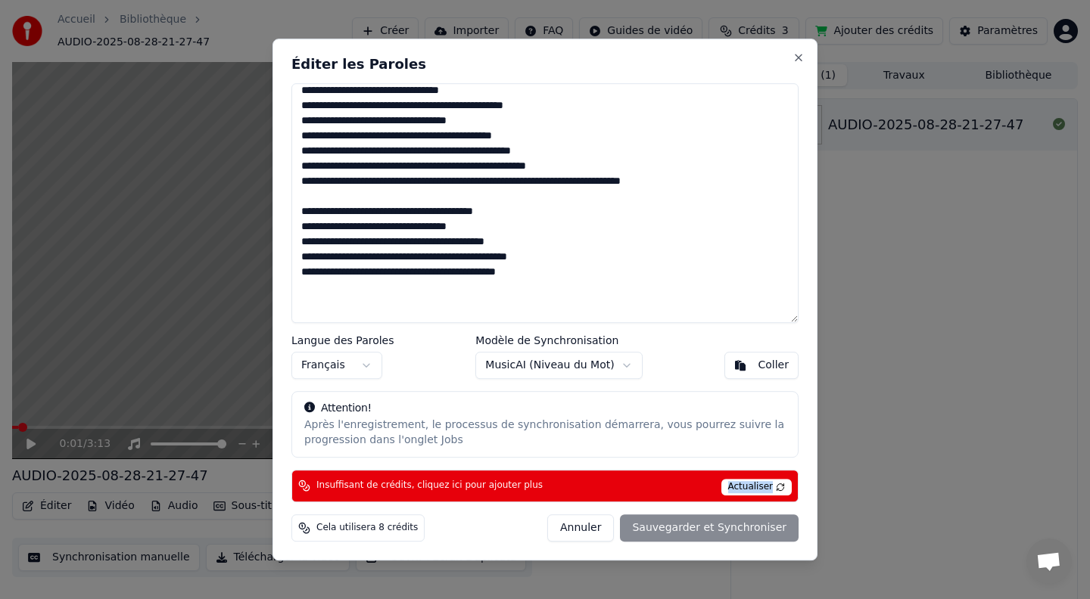
click at [752, 490] on span "Actualiser" at bounding box center [756, 487] width 71 height 17
click at [354, 542] on div "Éditer les Paroles Langue des Paroles Français Modèle de Synchronisation MusicA…" at bounding box center [544, 300] width 545 height 522
click at [359, 527] on span "Cela utilisera 8 crédits" at bounding box center [366, 528] width 101 height 12
click at [522, 359] on body "Accueil Bibliothèque AUDIO-2025-08-28-21-27-47 Créer Importer FAQ Guides de vid…" at bounding box center [545, 299] width 1090 height 599
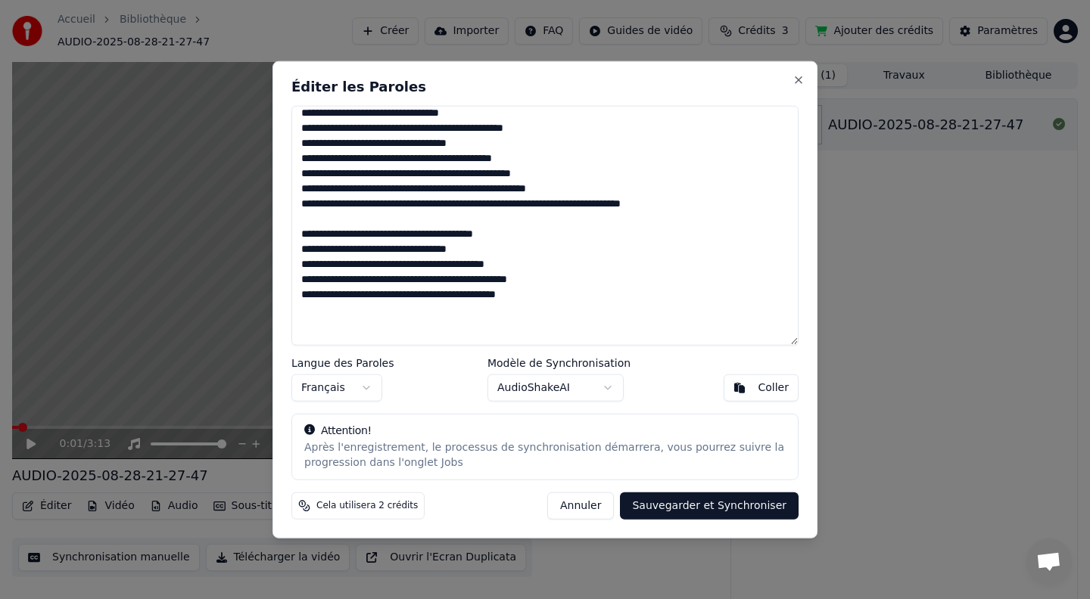
click at [709, 503] on button "Sauvegarder et Synchroniser" at bounding box center [709, 505] width 179 height 27
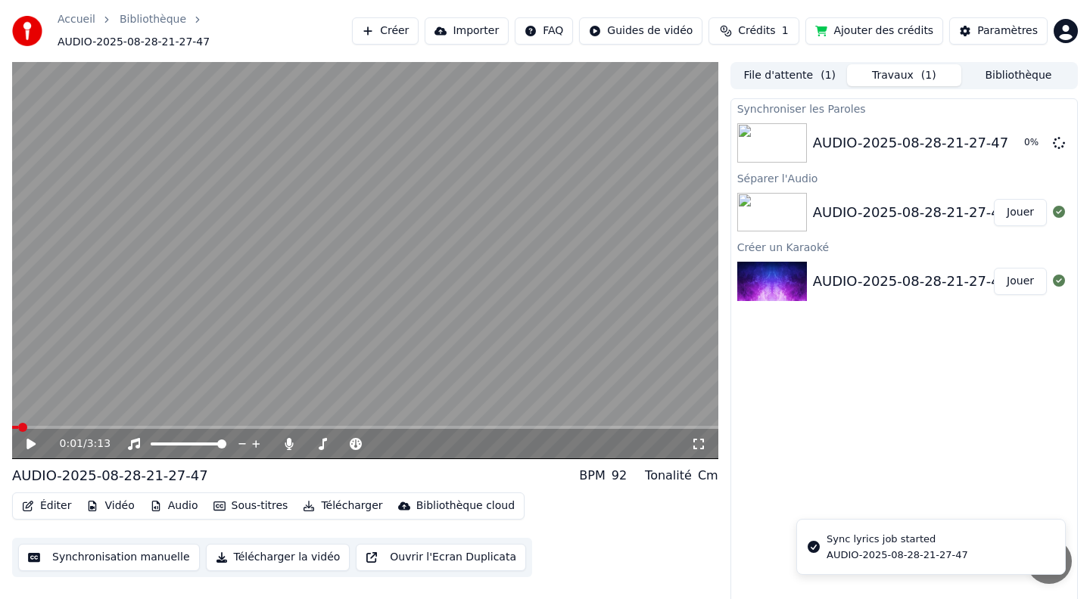
click at [35, 437] on div "0:01 / 3:13" at bounding box center [365, 444] width 694 height 15
click at [32, 439] on icon at bounding box center [30, 444] width 9 height 11
click at [69, 426] on span at bounding box center [365, 427] width 706 height 3
click at [79, 423] on span at bounding box center [74, 427] width 9 height 9
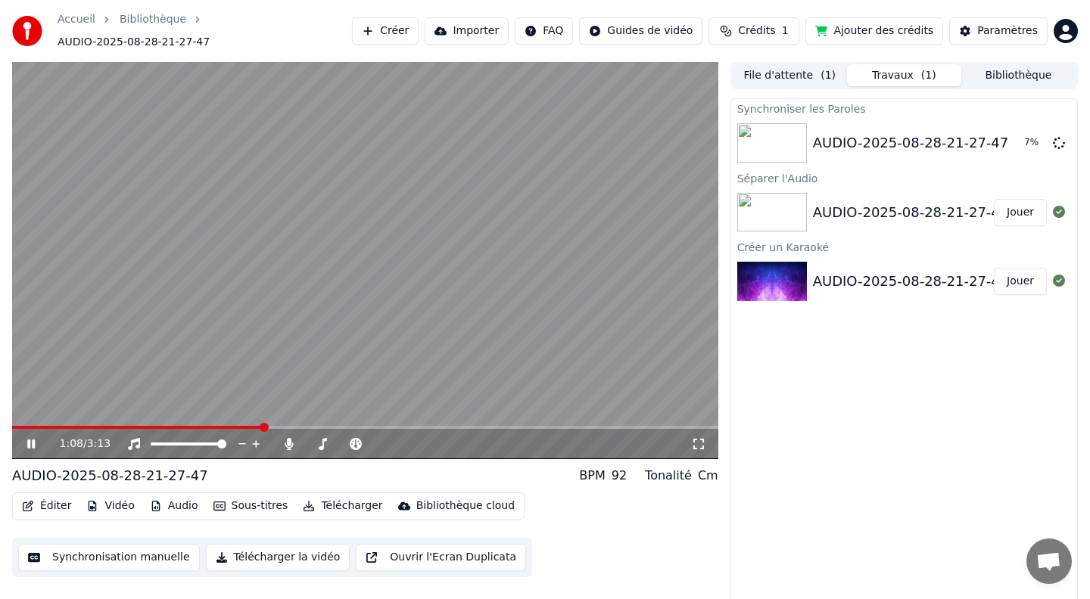
click at [240, 499] on button "Sous-titres" at bounding box center [250, 506] width 87 height 21
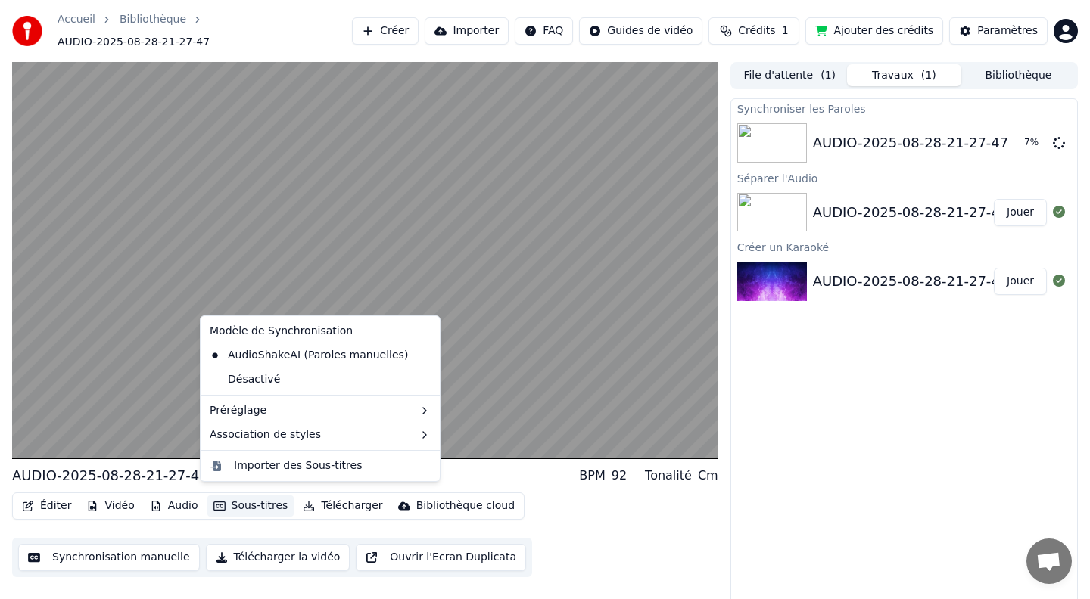
click at [247, 497] on button "Sous-titres" at bounding box center [250, 506] width 87 height 21
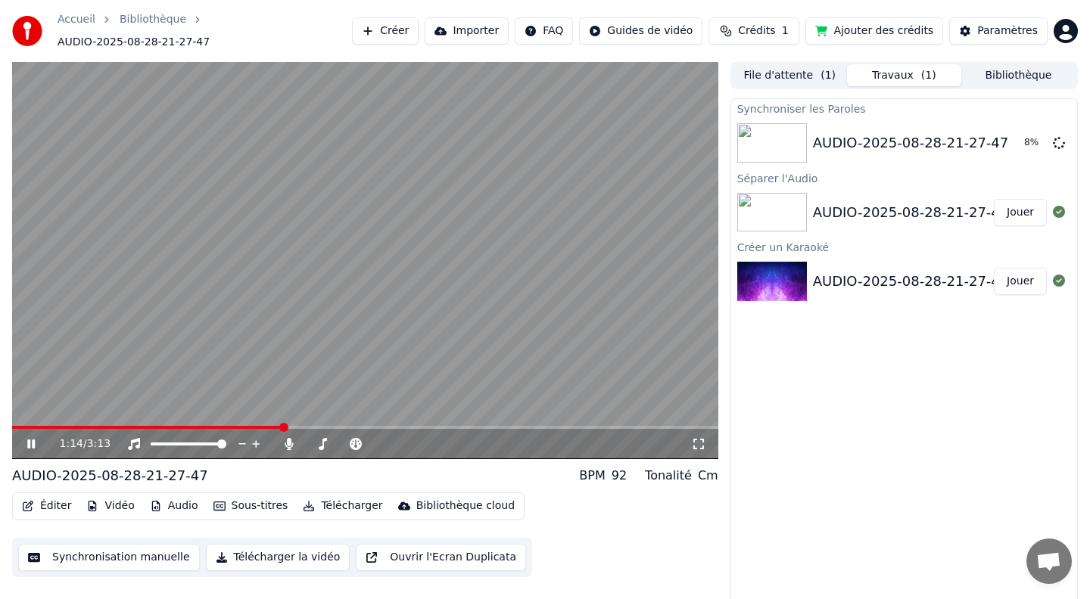
click at [20, 437] on div "1:14 / 3:13" at bounding box center [365, 444] width 694 height 15
click at [25, 438] on icon at bounding box center [42, 444] width 36 height 12
click at [909, 157] on div "AUDIO-2025-08-28-21-27-47 10 %" at bounding box center [904, 142] width 346 height 51
click at [25, 441] on icon at bounding box center [42, 444] width 36 height 12
click at [943, 141] on div "AUDIO-2025-08-28-21-27-47" at bounding box center [911, 142] width 196 height 21
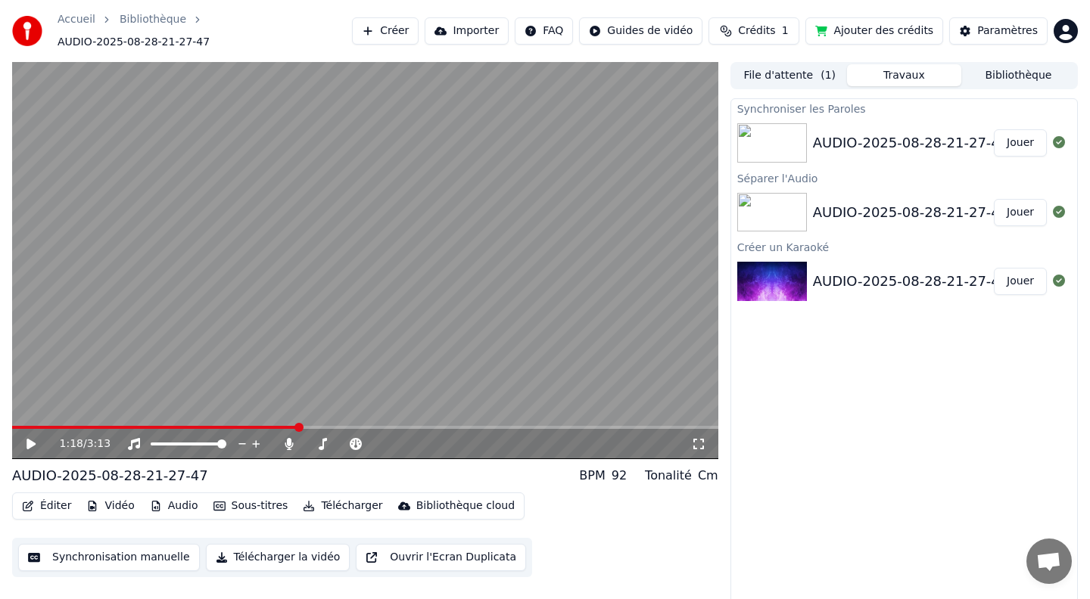
click at [1009, 138] on button "Jouer" at bounding box center [1019, 142] width 53 height 27
click at [67, 423] on span at bounding box center [67, 427] width 9 height 9
click at [449, 426] on span at bounding box center [365, 427] width 706 height 3
click at [30, 440] on icon at bounding box center [31, 444] width 8 height 9
click at [114, 552] on button "Synchronisation manuelle" at bounding box center [109, 557] width 182 height 27
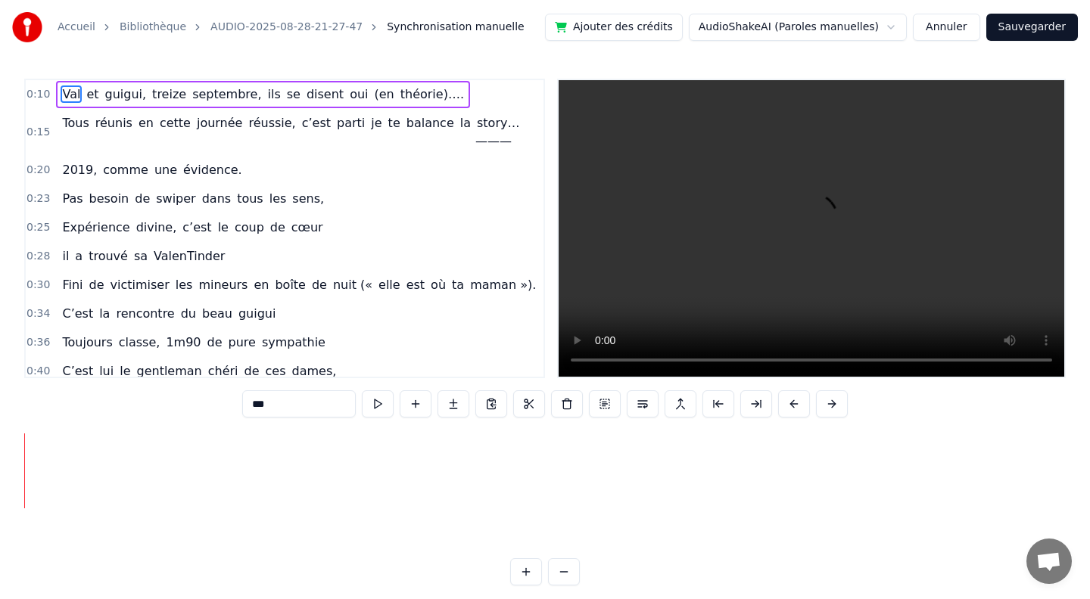
scroll to position [0, 2276]
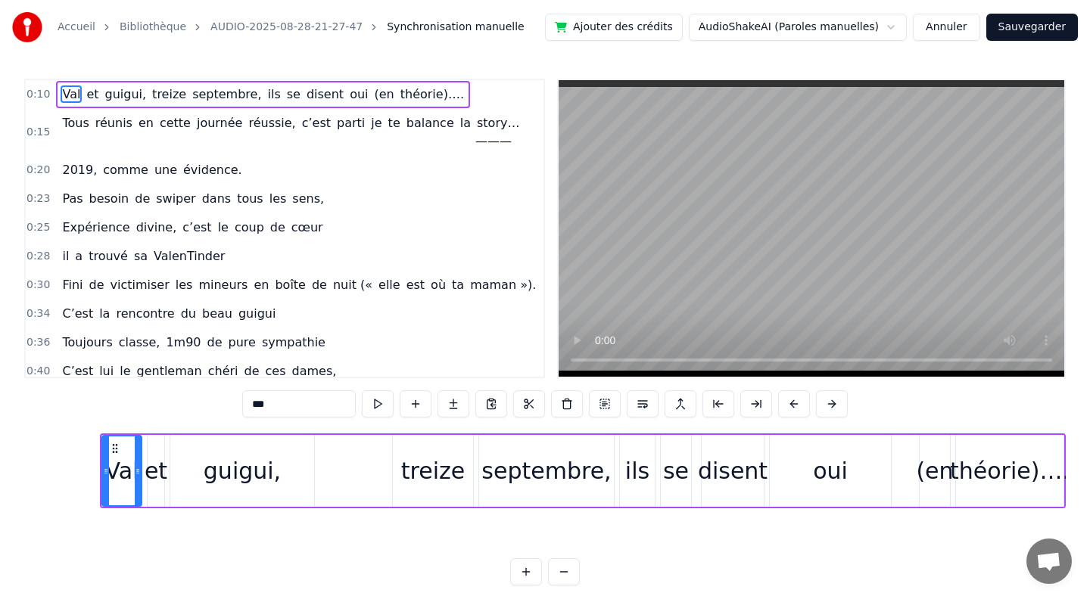
click at [431, 461] on div "treize" at bounding box center [433, 471] width 64 height 34
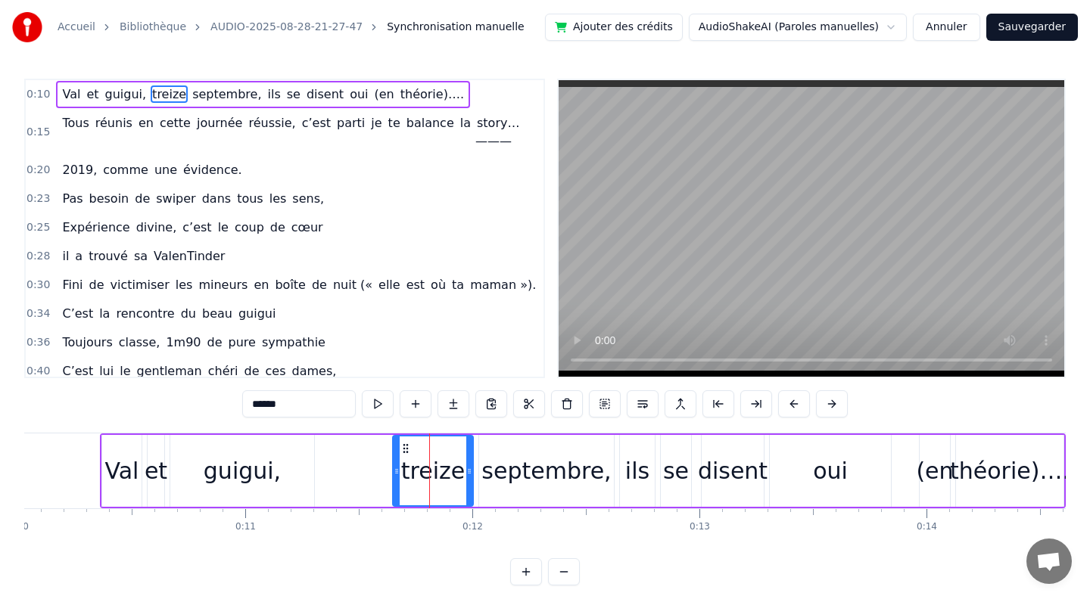
click at [437, 477] on div "treize" at bounding box center [433, 471] width 64 height 34
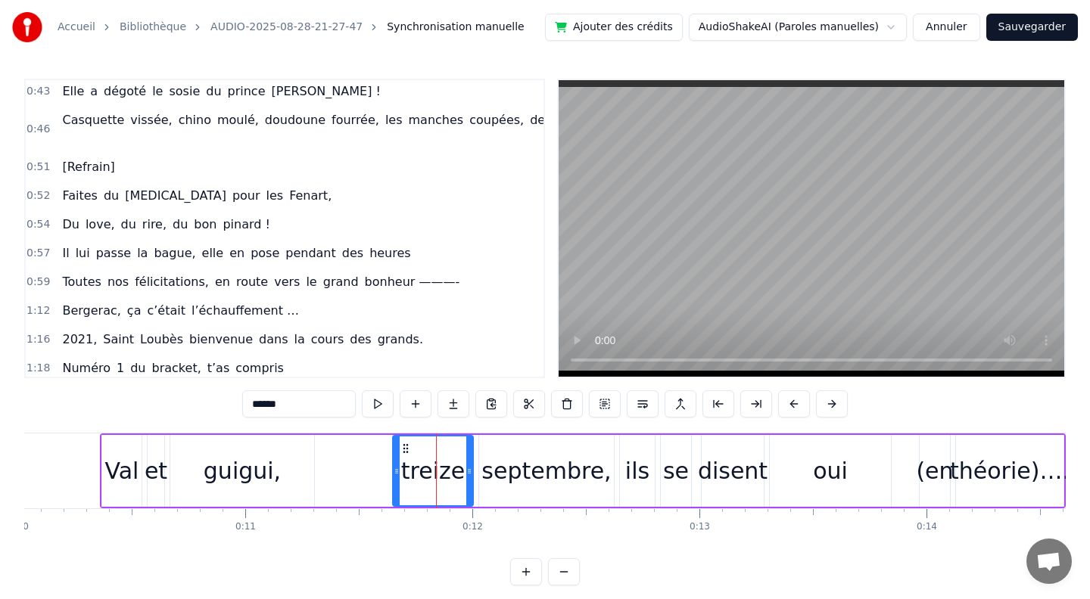
scroll to position [307, 0]
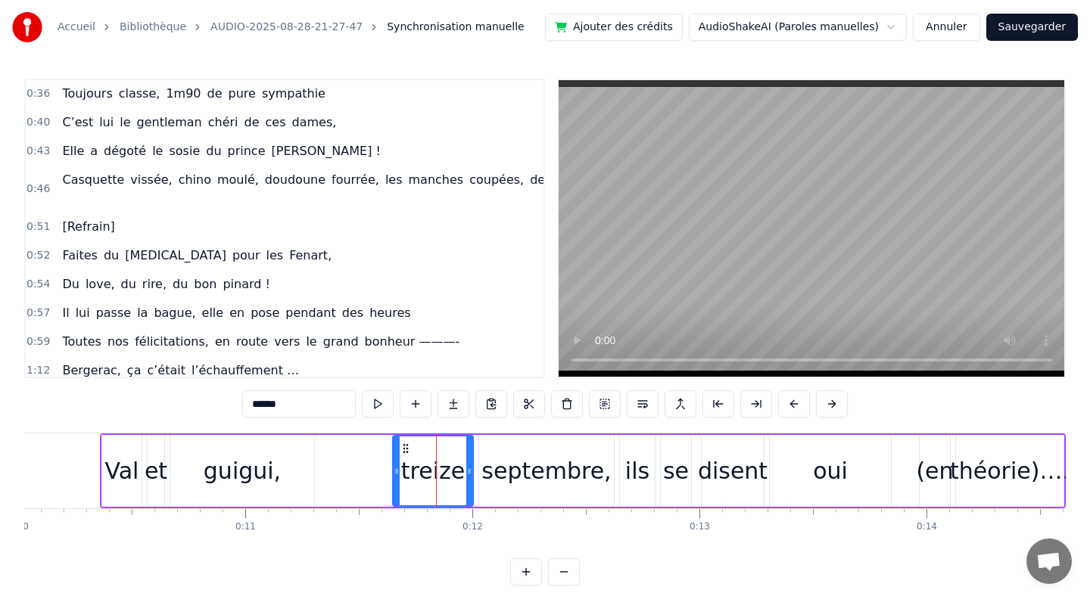
click at [151, 171] on span "vissée," at bounding box center [151, 179] width 45 height 17
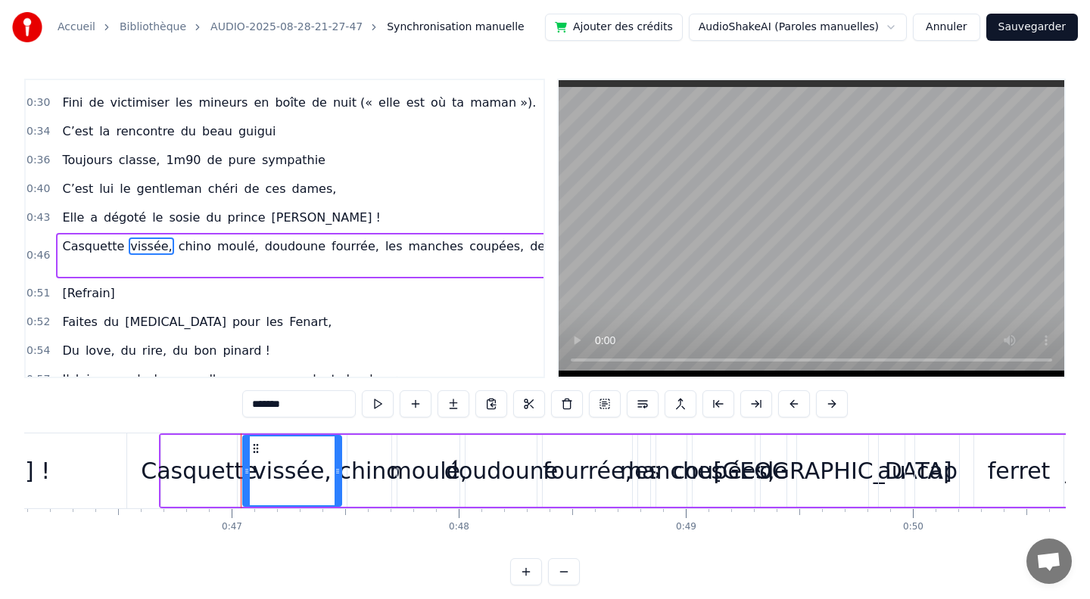
scroll to position [0, 10602]
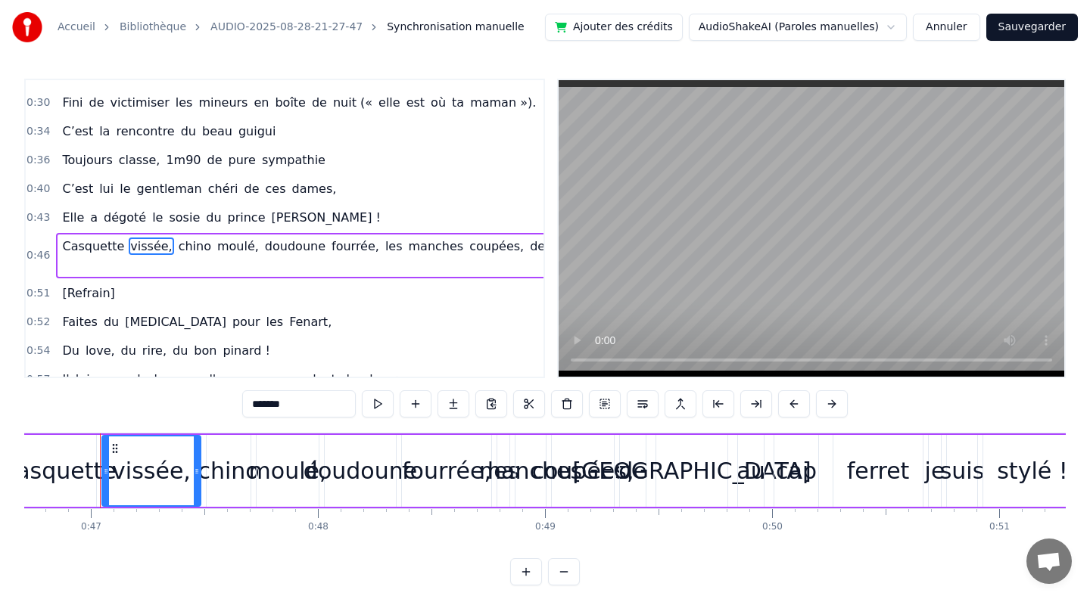
click at [109, 313] on span "du" at bounding box center [111, 321] width 18 height 17
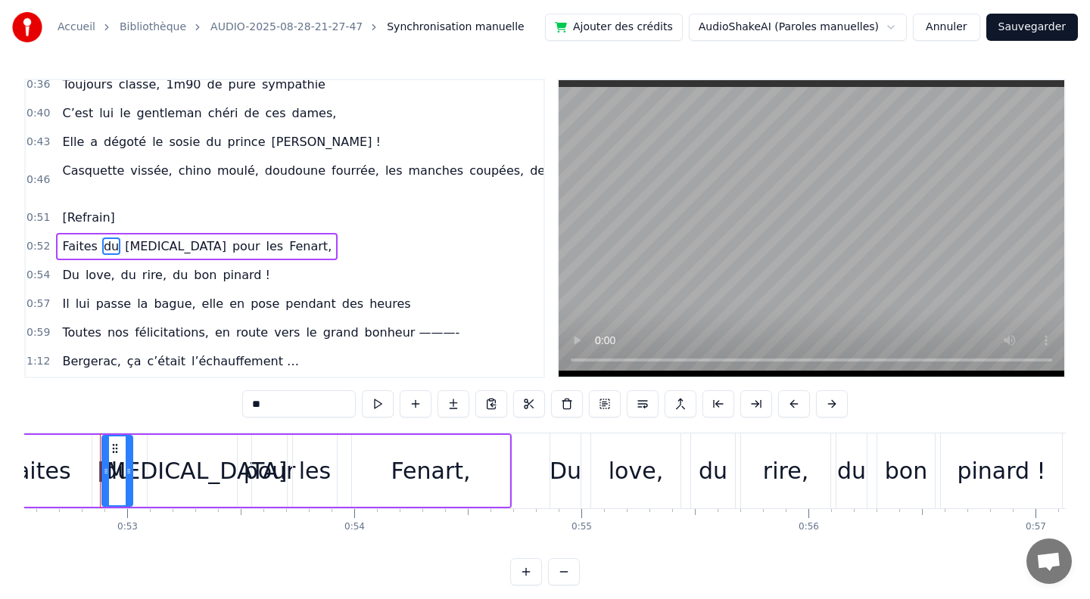
scroll to position [286, 0]
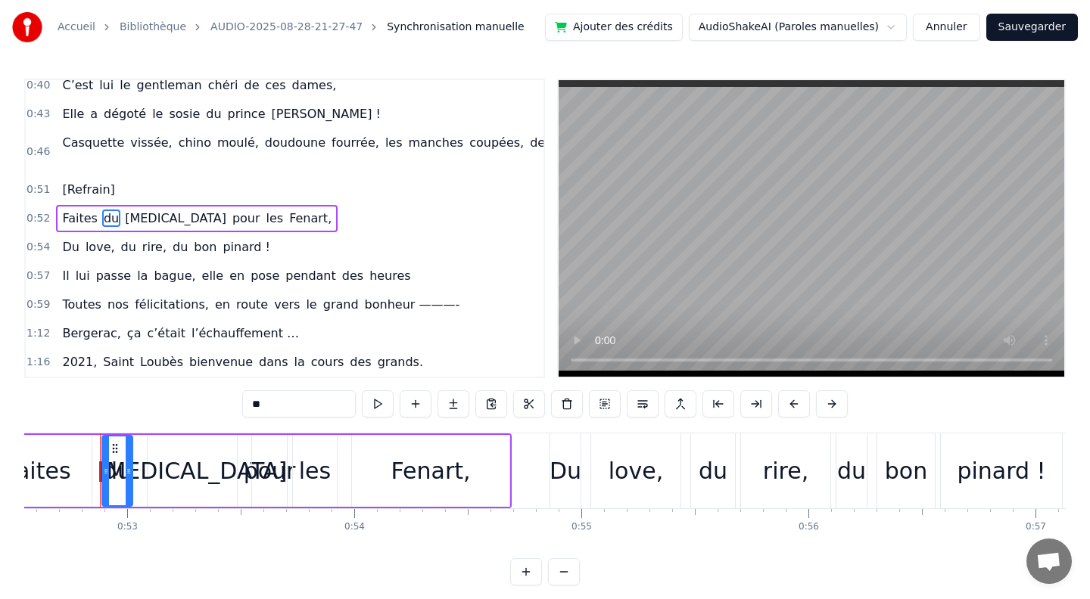
click at [79, 296] on span "Toutes" at bounding box center [82, 304] width 42 height 17
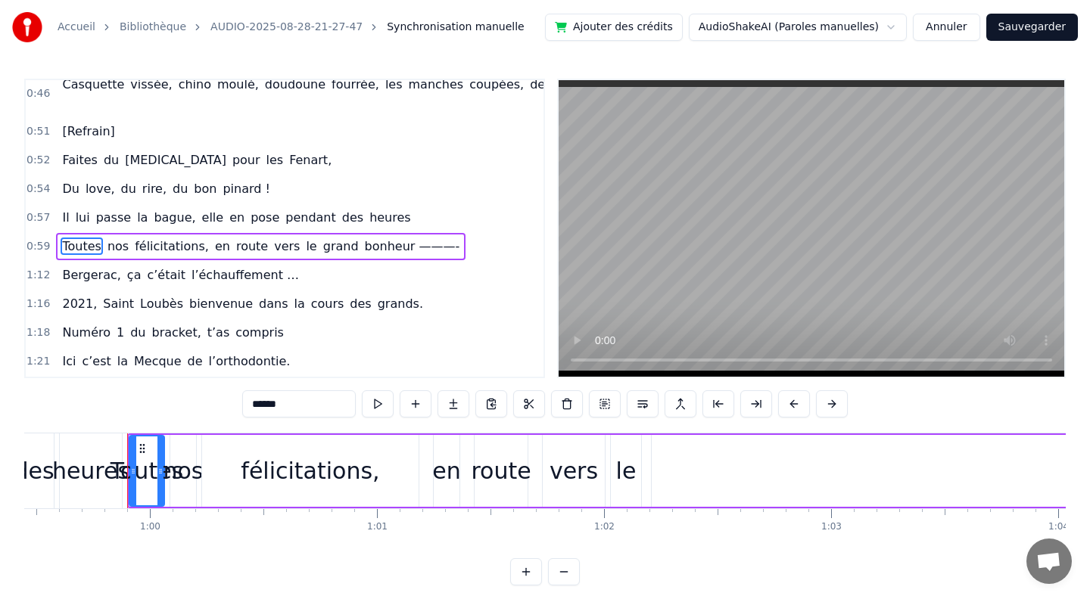
scroll to position [0, 13521]
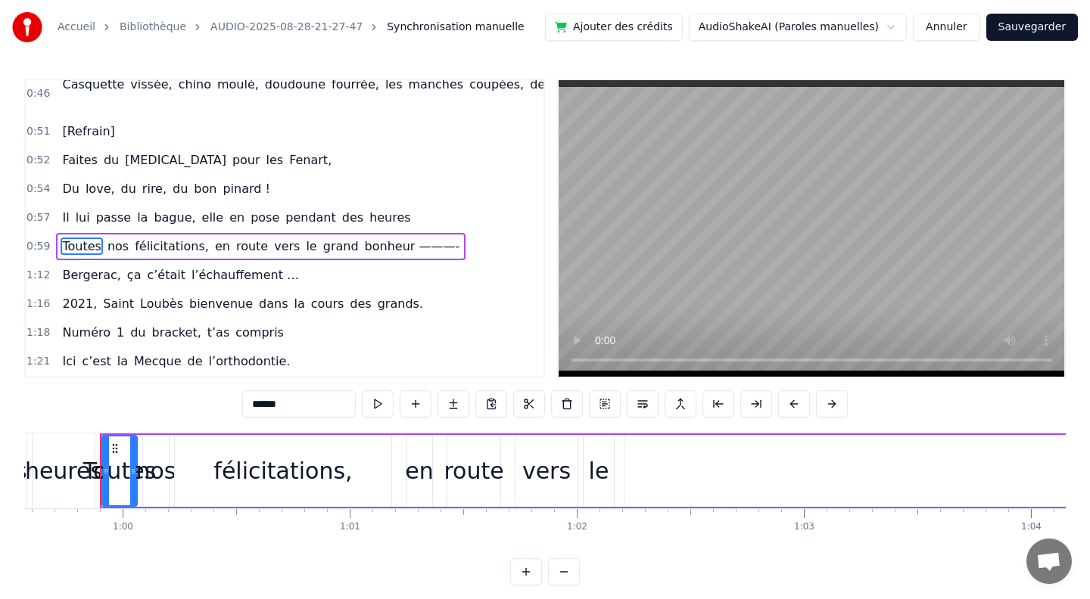
click at [322, 238] on span "grand" at bounding box center [341, 246] width 39 height 17
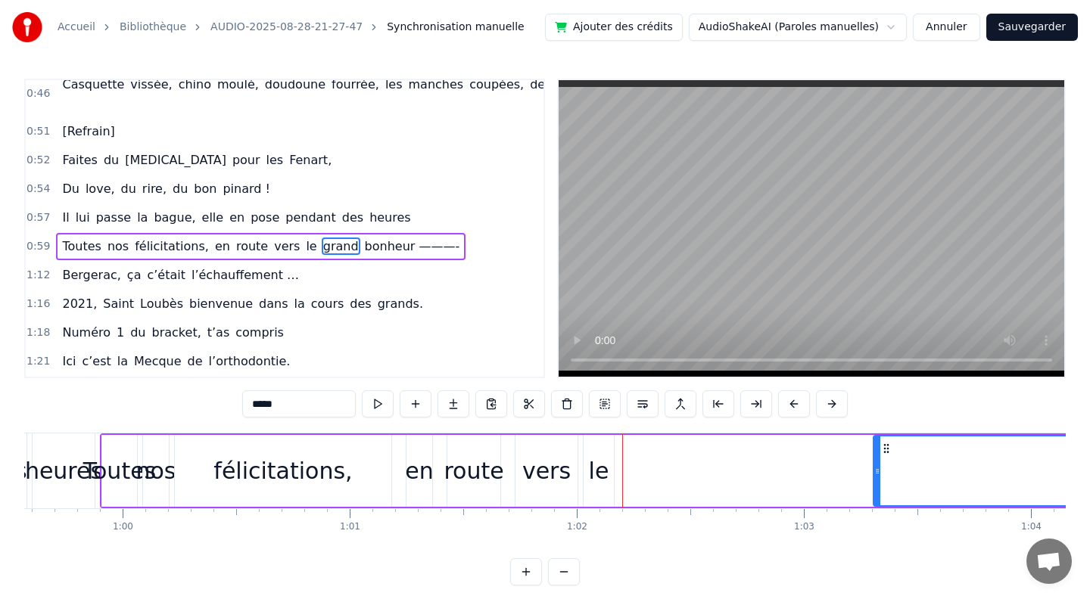
drag, startPoint x: 627, startPoint y: 474, endPoint x: 875, endPoint y: 475, distance: 248.9
click at [875, 475] on icon at bounding box center [877, 471] width 6 height 12
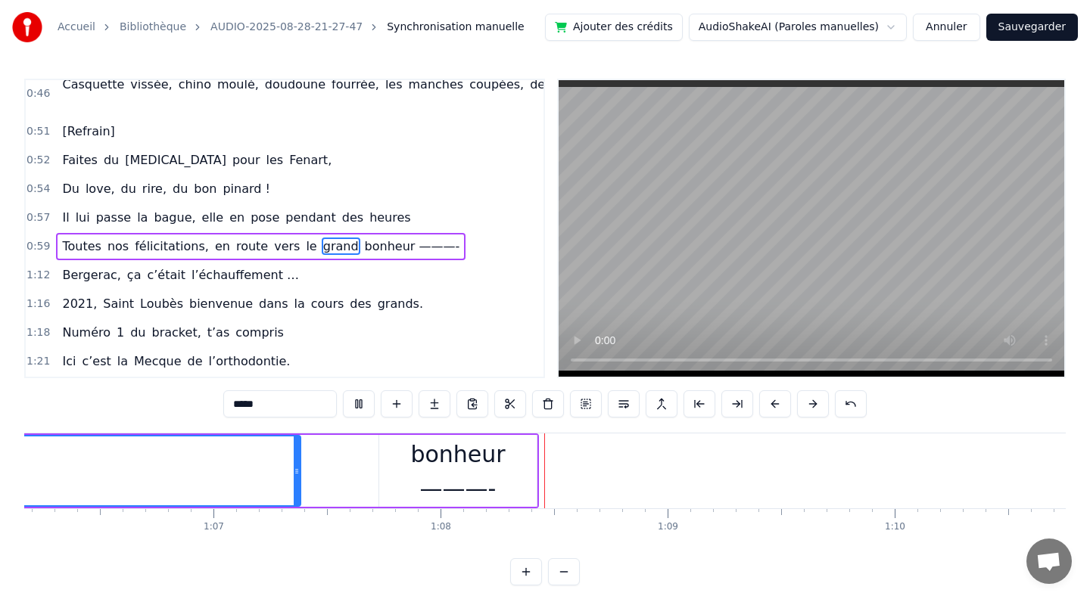
scroll to position [0, 15339]
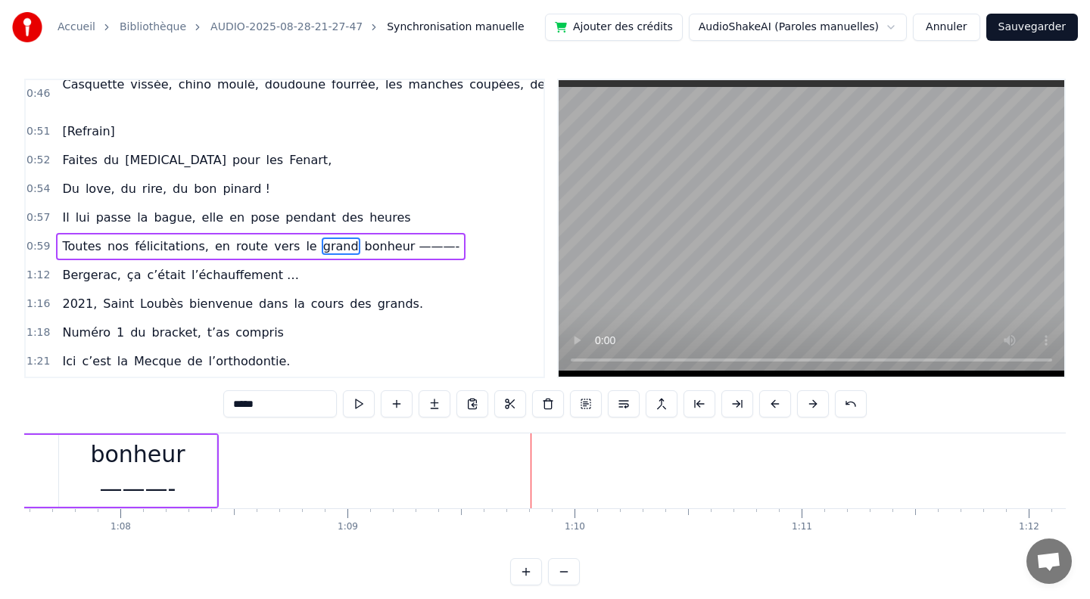
click at [124, 238] on span "nos" at bounding box center [118, 246] width 24 height 17
type input "***"
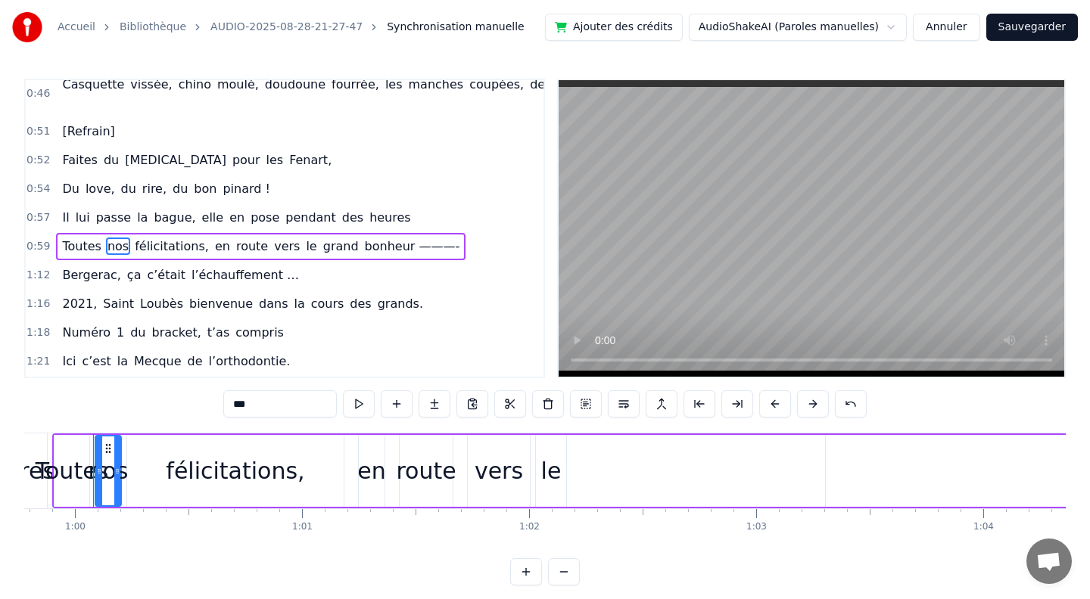
scroll to position [0, 13562]
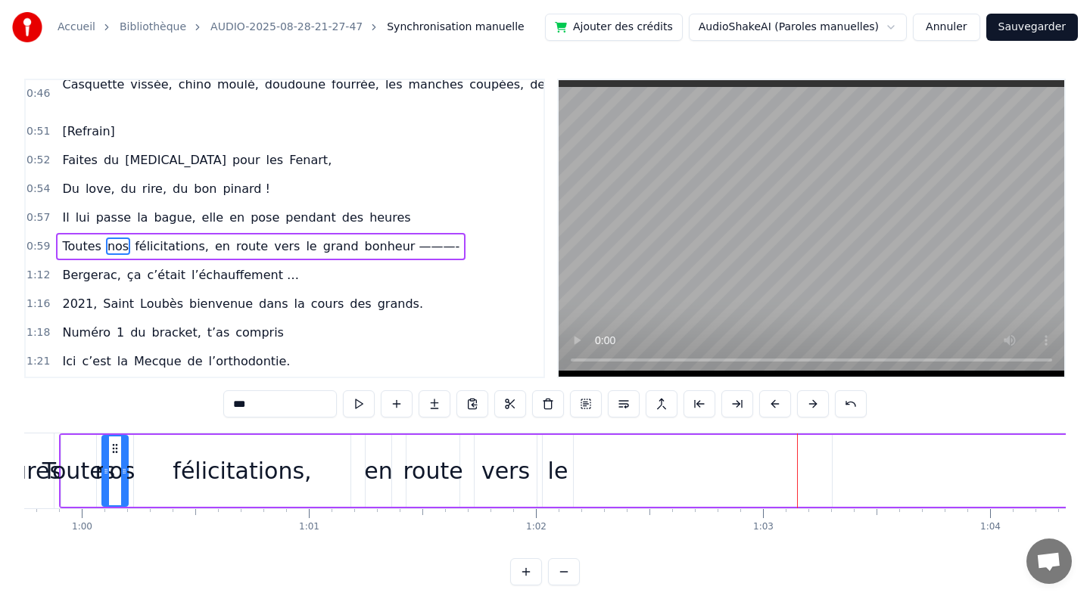
click at [596, 477] on div "Toutes nos félicitations, en route vers le grand bonheur ———-" at bounding box center [1027, 471] width 1937 height 75
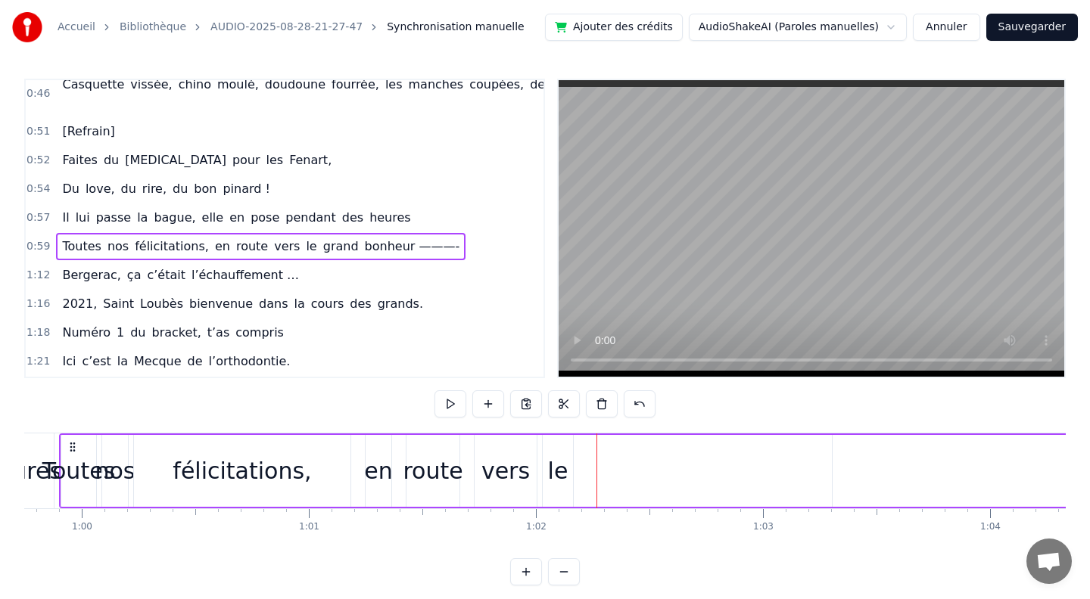
click at [598, 452] on div "Toutes nos félicitations, en route vers le grand bonheur ———-" at bounding box center [1027, 471] width 1937 height 75
click at [363, 238] on span "bonheur ———-" at bounding box center [412, 246] width 98 height 17
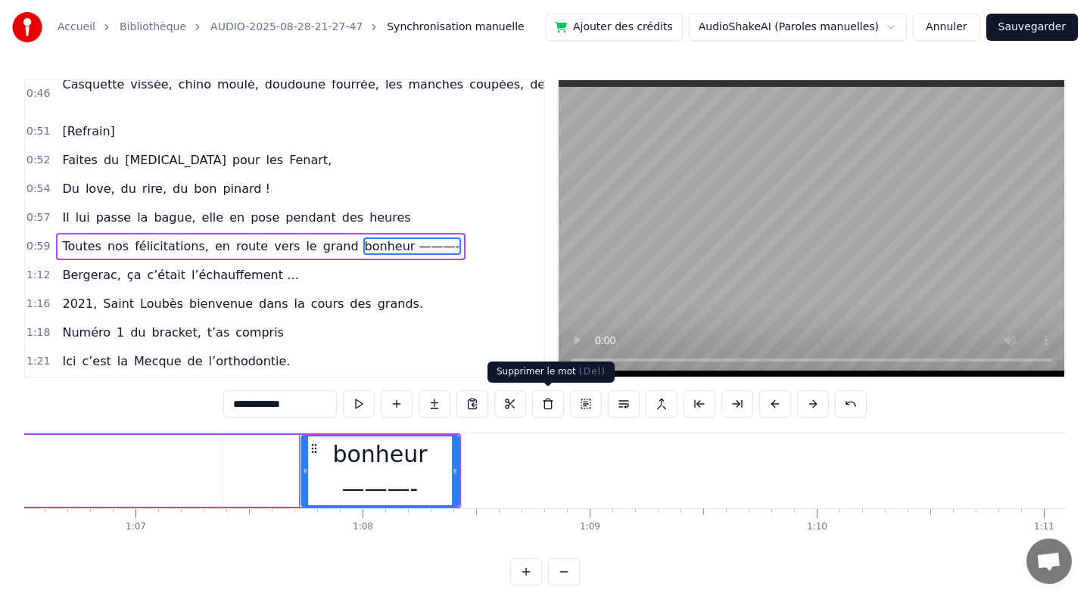
scroll to position [0, 15296]
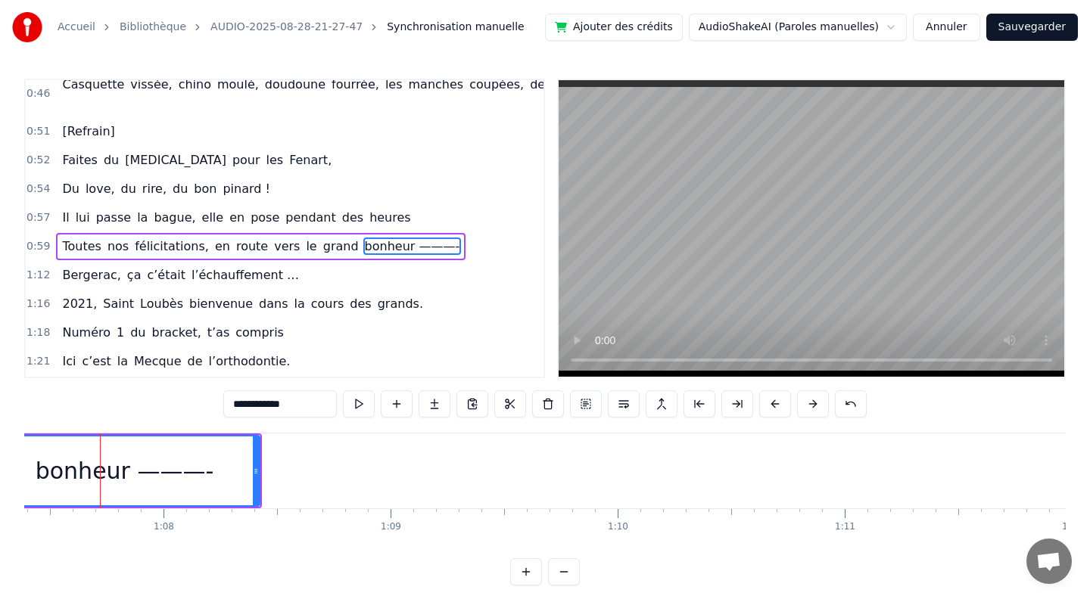
drag, startPoint x: 105, startPoint y: 475, endPoint x: -6, endPoint y: 464, distance: 111.8
click at [0, 464] on html "Accueil Bibliothèque AUDIO-2025-08-28-21-27-47 Synchronisation manuelle Ajouter…" at bounding box center [545, 305] width 1090 height 610
type input "**********"
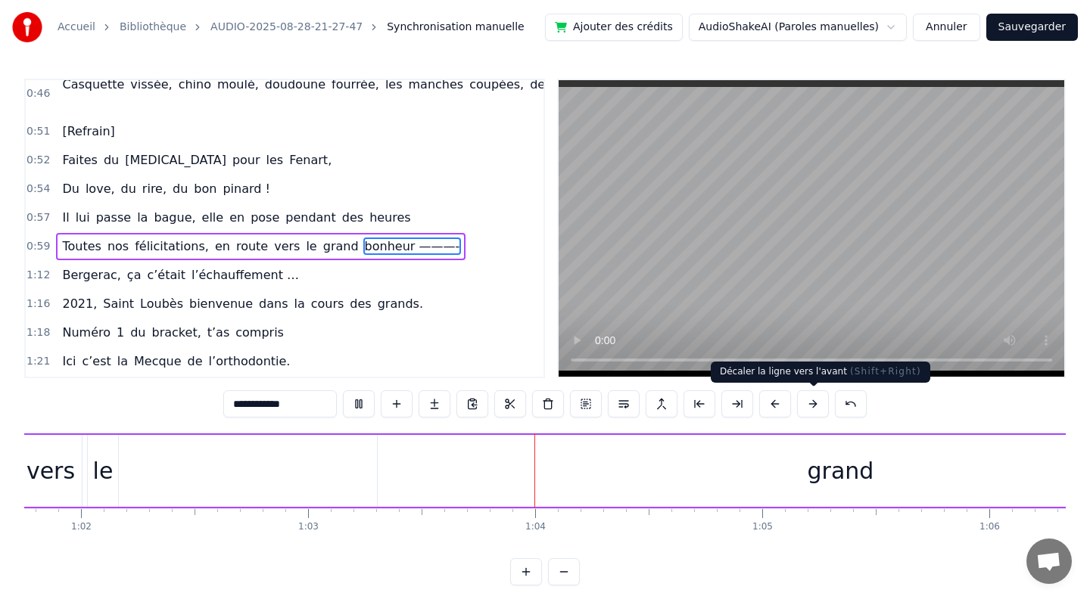
scroll to position [0, 14311]
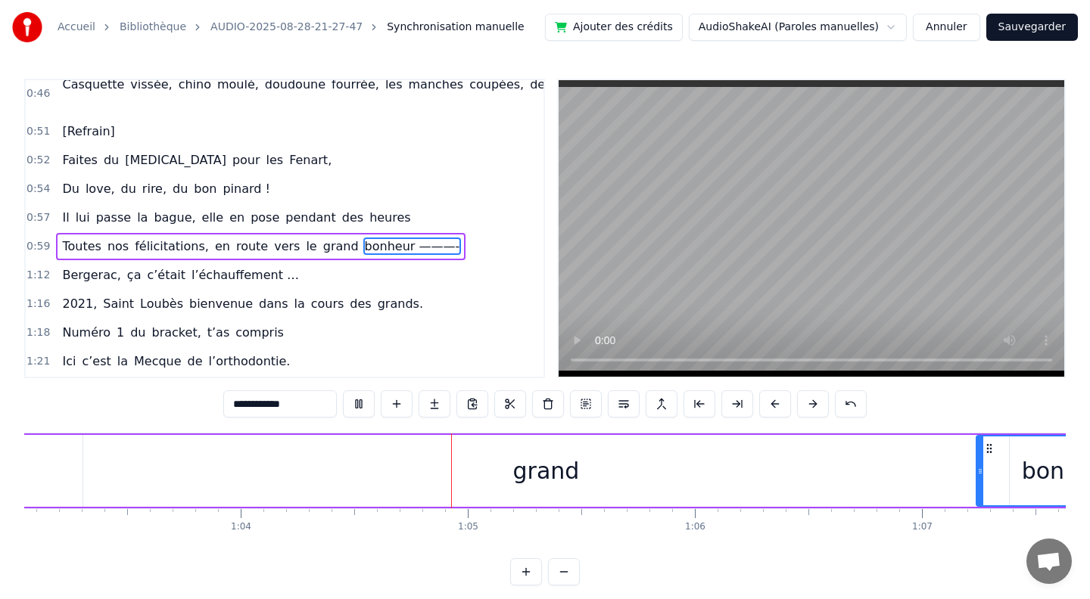
click at [530, 480] on div "grand" at bounding box center [546, 471] width 67 height 34
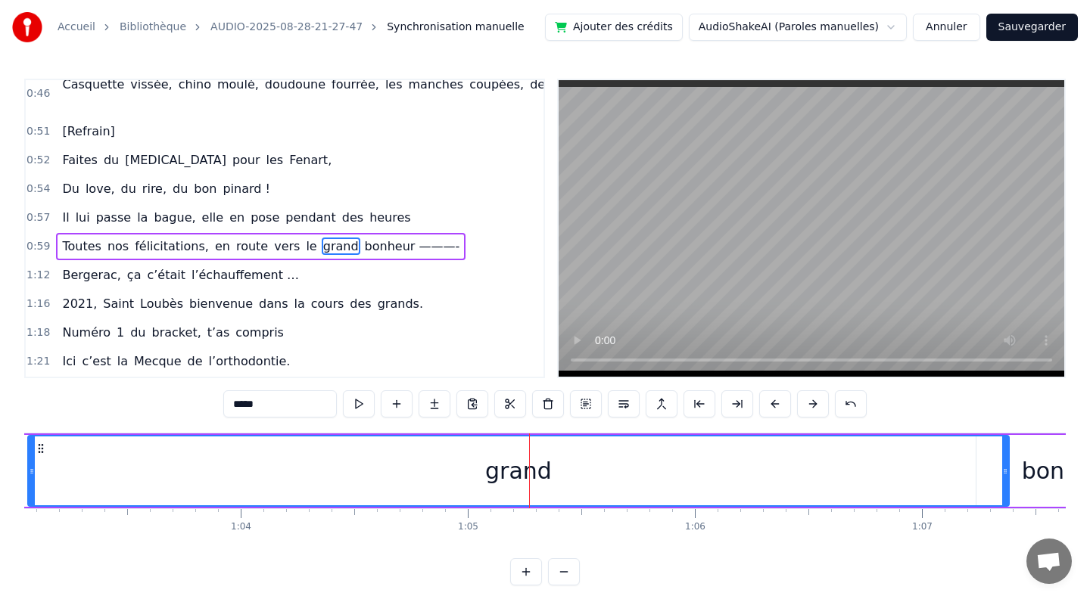
drag, startPoint x: 87, startPoint y: 471, endPoint x: 32, endPoint y: 471, distance: 55.2
click at [32, 471] on icon at bounding box center [32, 471] width 6 height 12
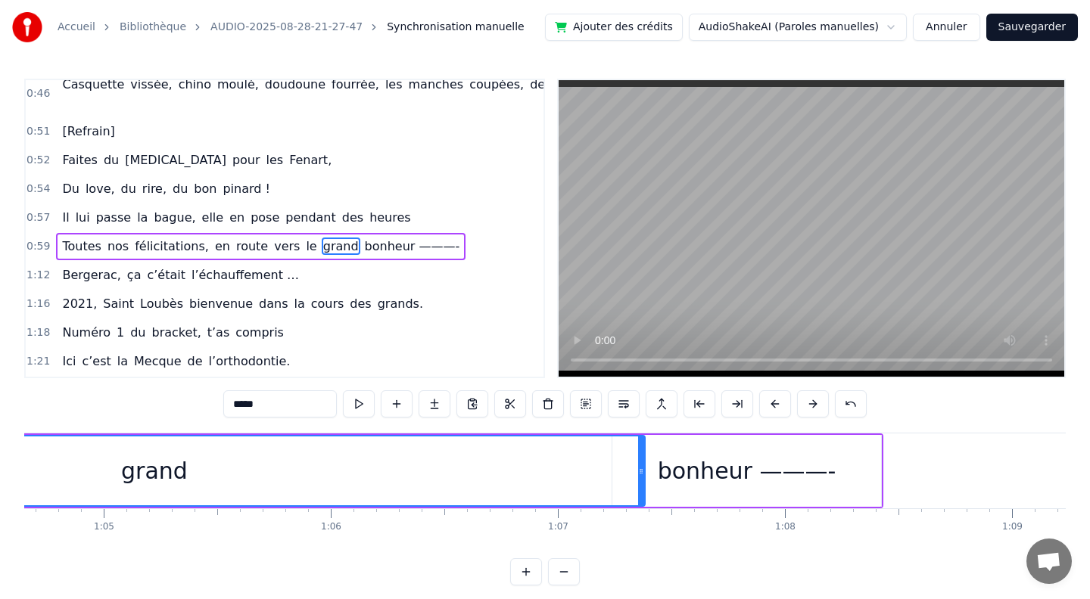
scroll to position [0, 14674]
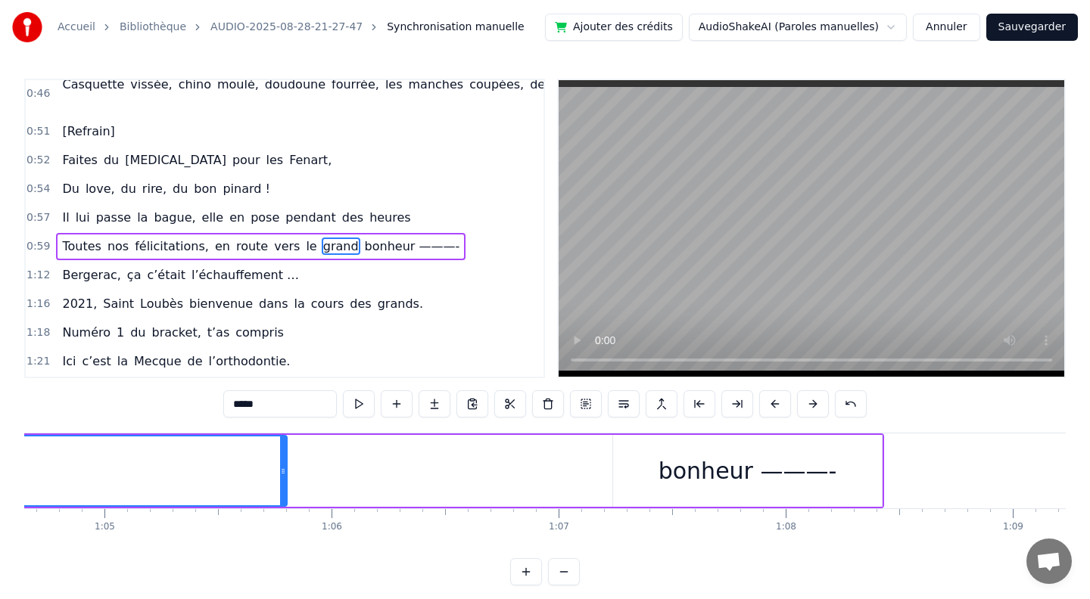
drag, startPoint x: 642, startPoint y: 468, endPoint x: 284, endPoint y: 463, distance: 358.7
click at [284, 463] on div at bounding box center [283, 471] width 6 height 69
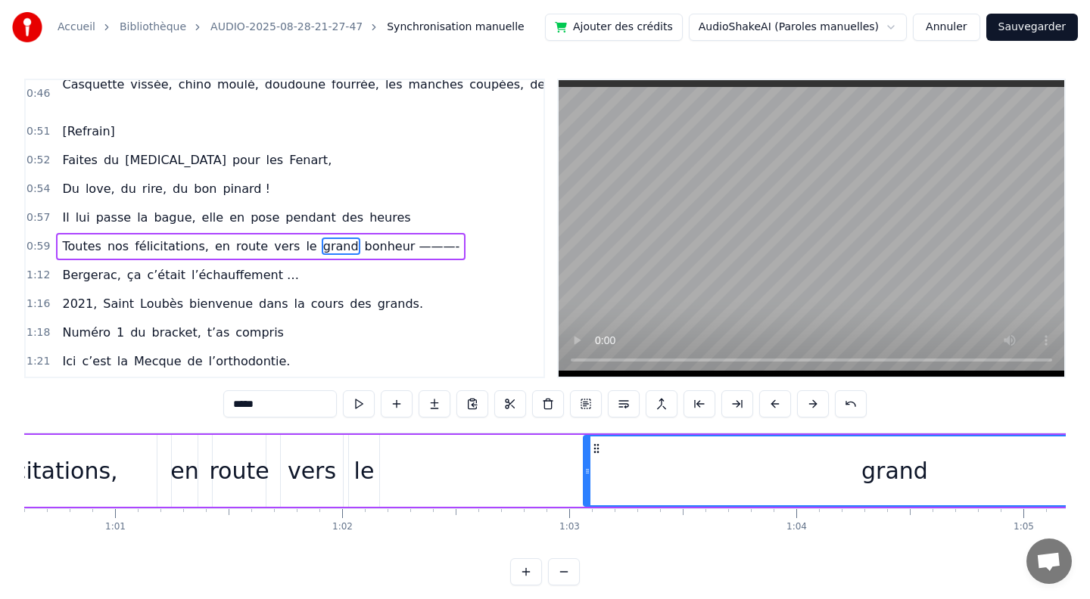
scroll to position [0, 13738]
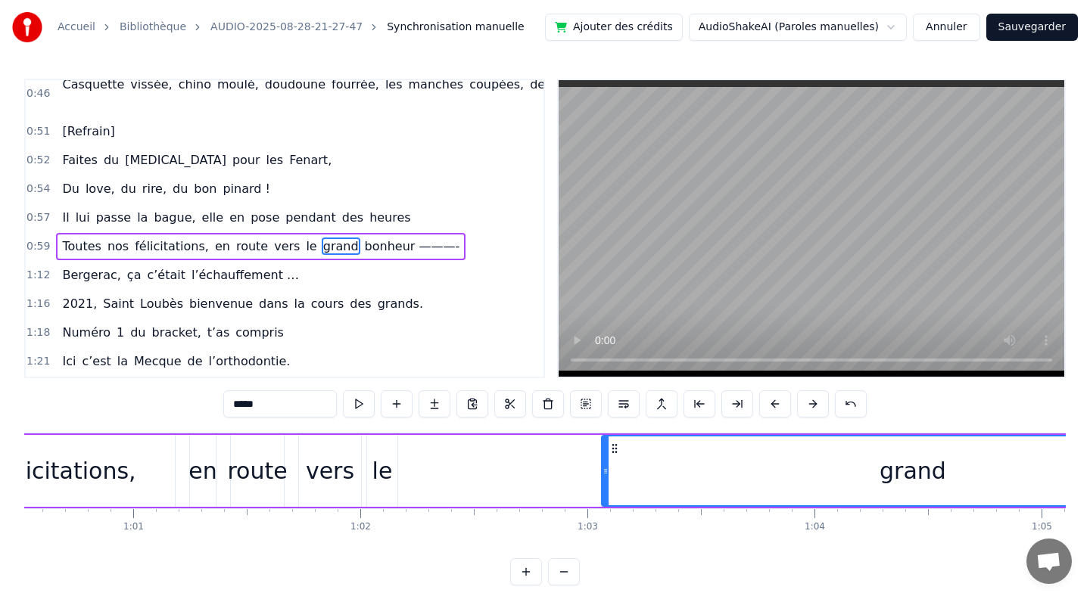
click at [384, 474] on div "le" at bounding box center [382, 471] width 20 height 34
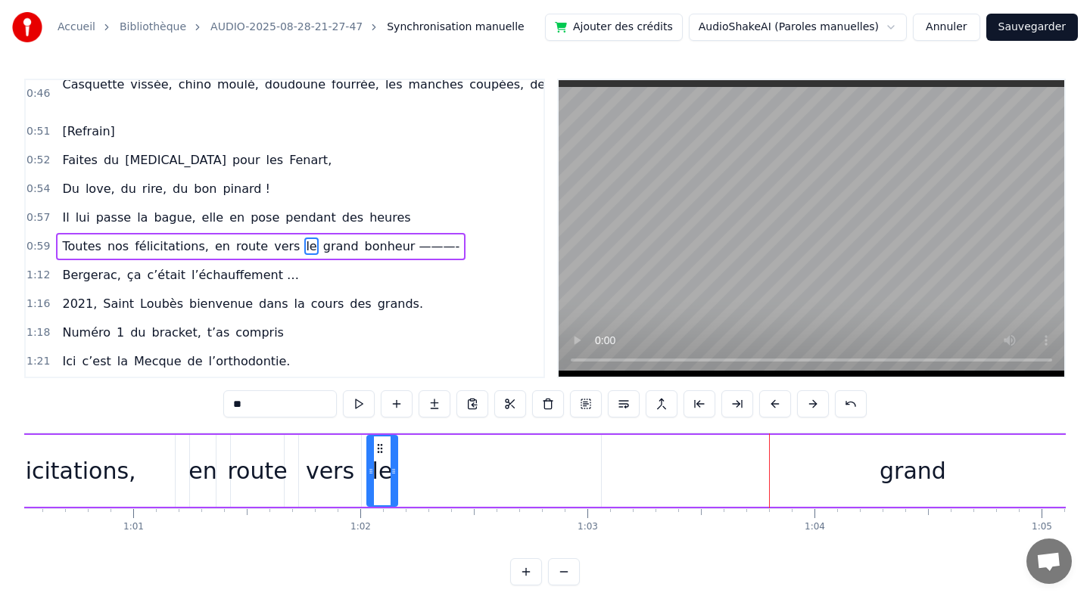
click at [903, 476] on div "grand" at bounding box center [912, 471] width 67 height 34
type input "*****"
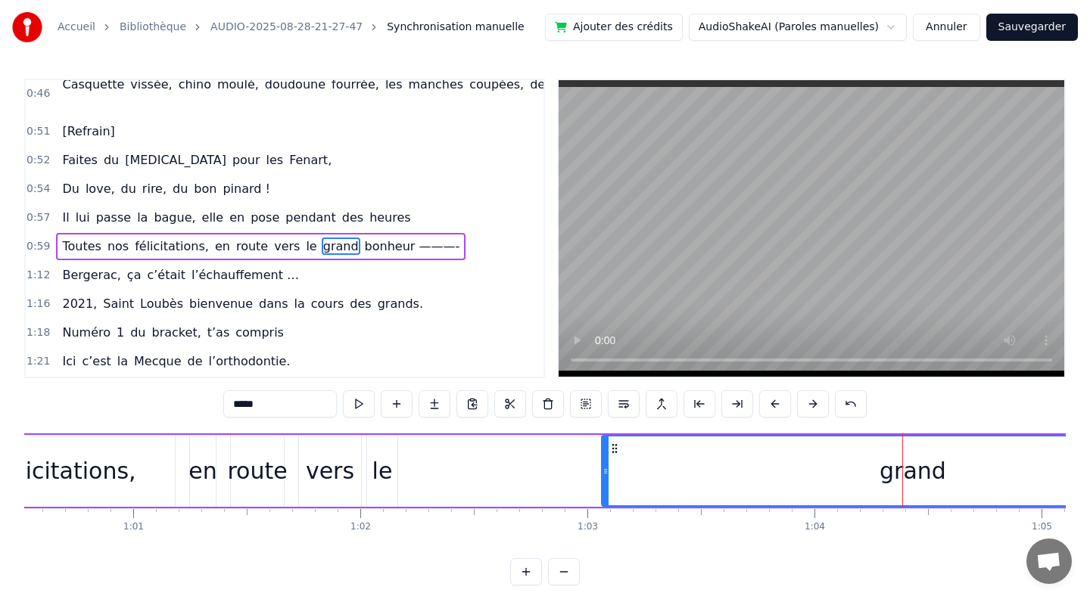
drag, startPoint x: 902, startPoint y: 476, endPoint x: 633, endPoint y: 479, distance: 269.4
click at [633, 479] on div "grand" at bounding box center [912, 471] width 620 height 69
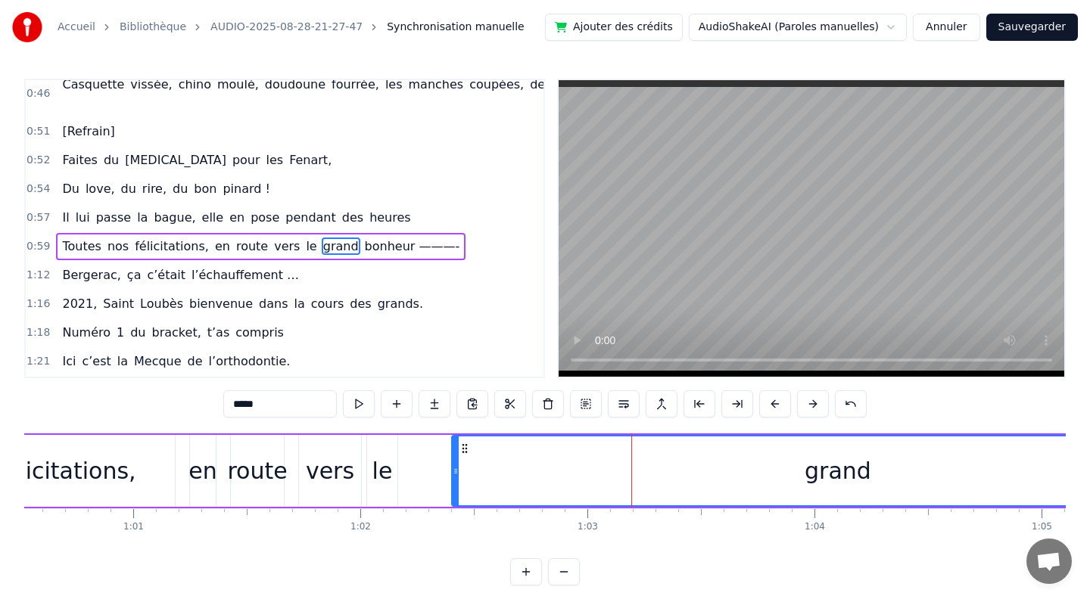
drag, startPoint x: 603, startPoint y: 474, endPoint x: 452, endPoint y: 469, distance: 150.6
click at [452, 469] on icon at bounding box center [455, 471] width 6 height 12
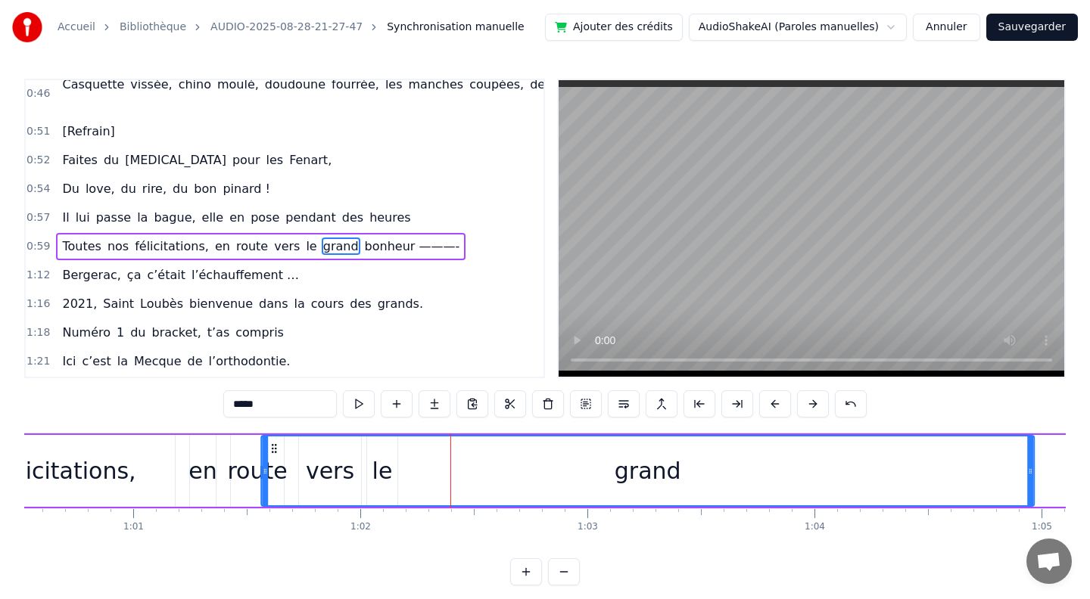
drag, startPoint x: 464, startPoint y: 446, endPoint x: 311, endPoint y: 479, distance: 156.4
click at [275, 483] on div "grand" at bounding box center [647, 471] width 771 height 69
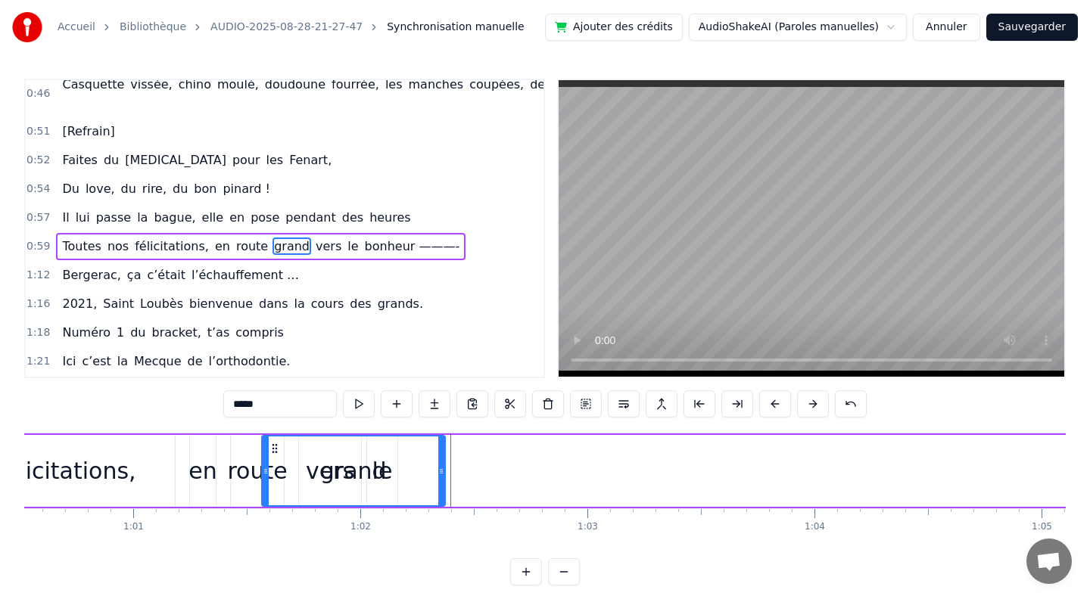
drag, startPoint x: 1031, startPoint y: 466, endPoint x: 441, endPoint y: 455, distance: 589.5
click at [441, 455] on div at bounding box center [441, 471] width 6 height 69
drag, startPoint x: 450, startPoint y: 467, endPoint x: 577, endPoint y: 467, distance: 127.1
click at [577, 467] on div "Toutes nos félicitations, en route grand vers le bonheur ———-" at bounding box center [851, 471] width 1937 height 75
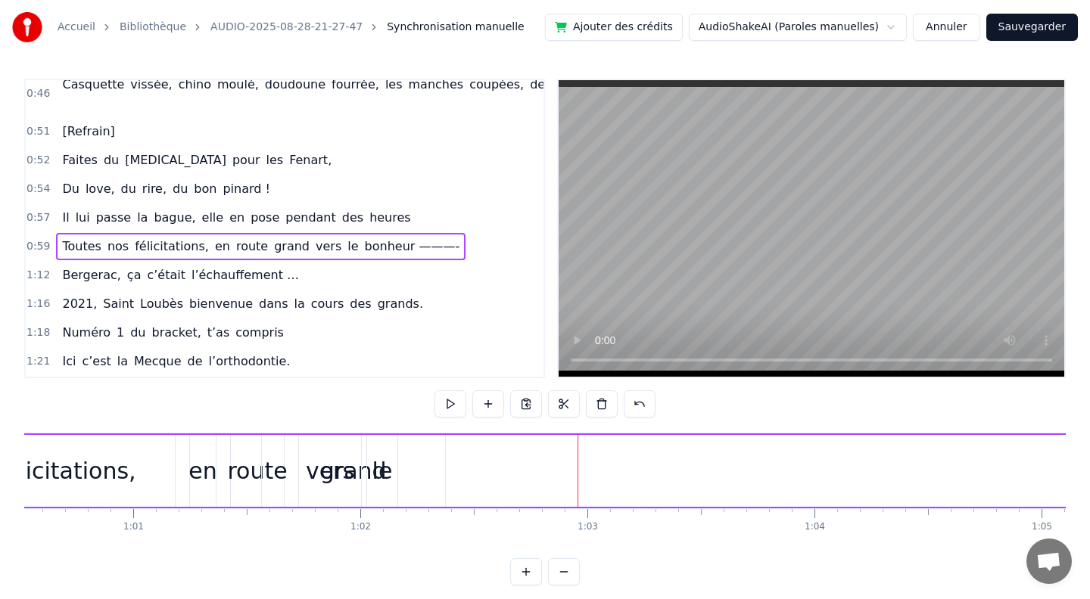
click at [353, 480] on div "vers" at bounding box center [330, 471] width 62 height 72
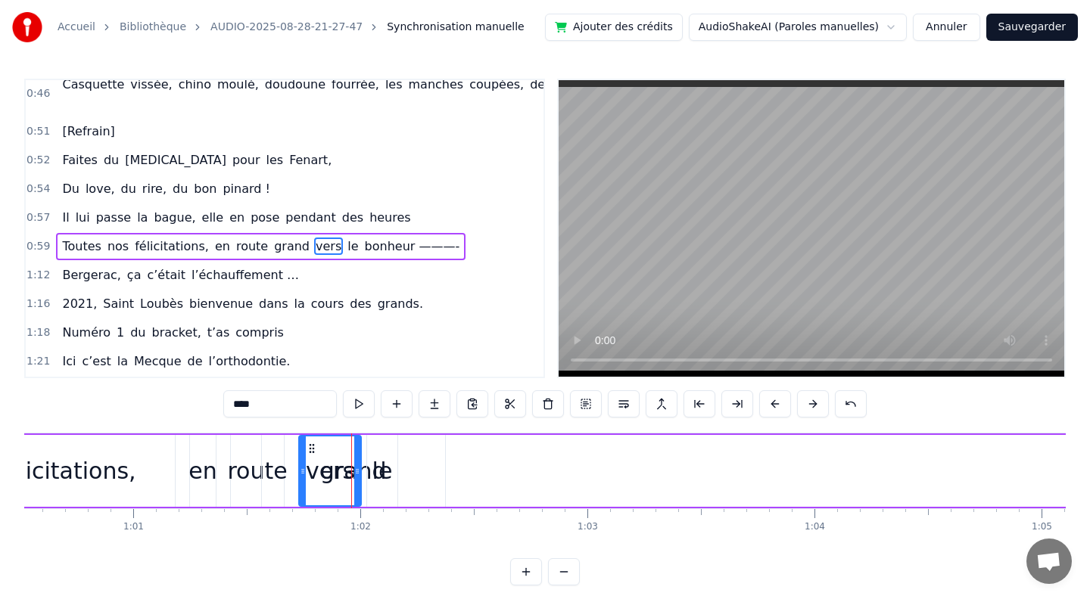
click at [371, 474] on div "le" at bounding box center [382, 471] width 30 height 72
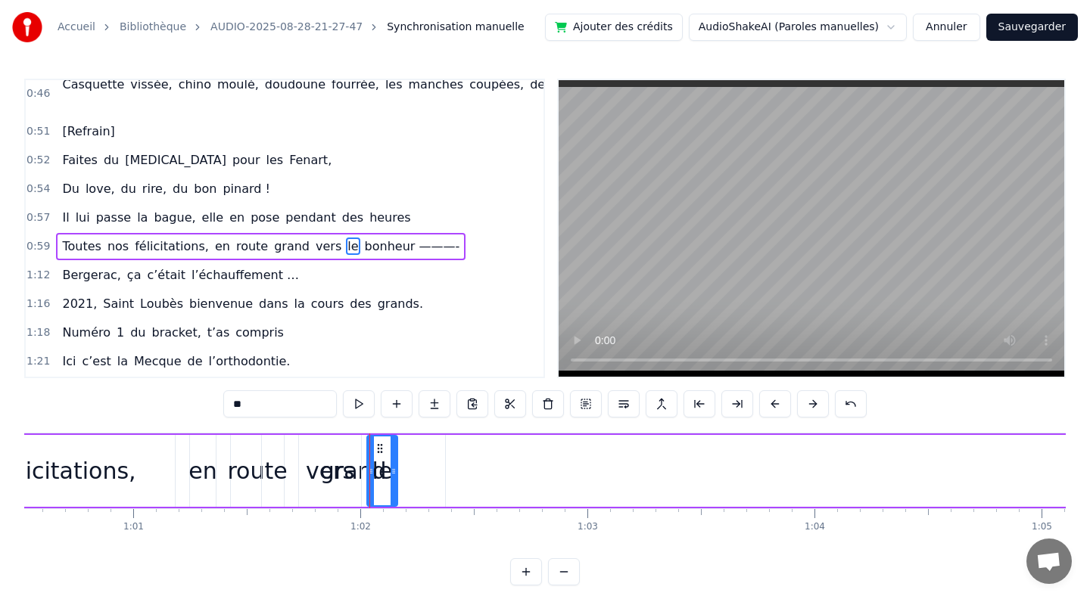
click at [368, 477] on div at bounding box center [371, 471] width 6 height 69
click at [360, 476] on div "vers" at bounding box center [330, 471] width 64 height 72
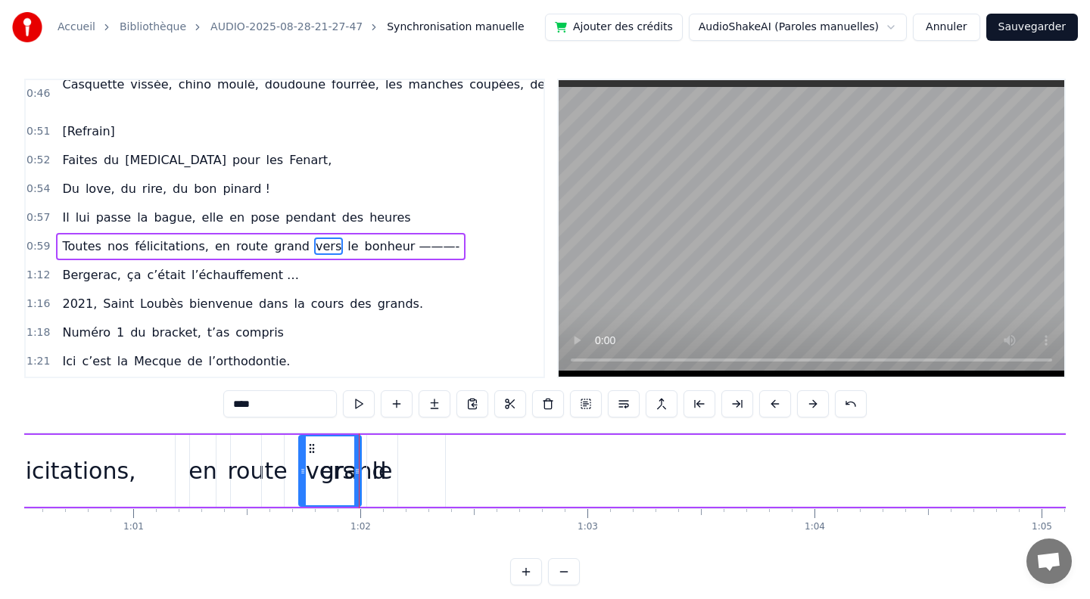
click at [364, 475] on div "grand" at bounding box center [353, 471] width 67 height 34
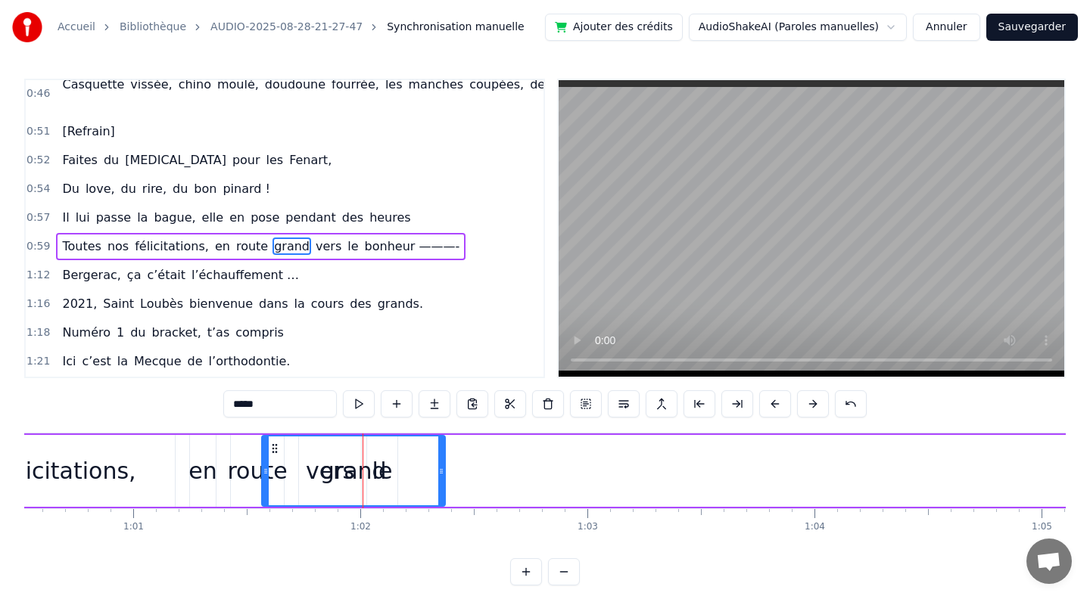
drag, startPoint x: 364, startPoint y: 475, endPoint x: 434, endPoint y: 475, distance: 70.4
click at [434, 475] on div "grand" at bounding box center [354, 471] width 182 height 69
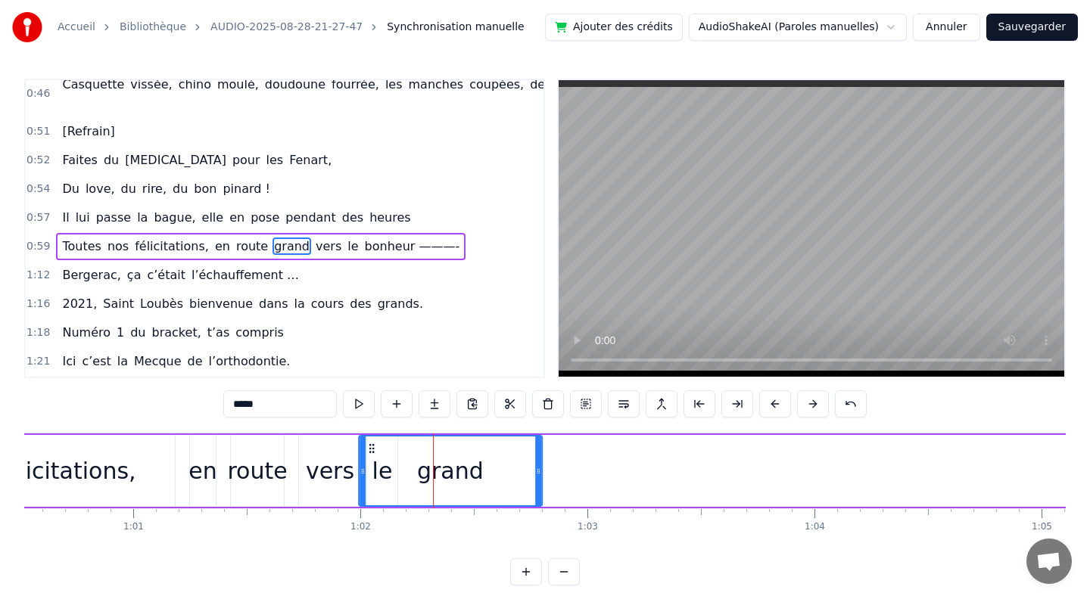
drag, startPoint x: 275, startPoint y: 446, endPoint x: 372, endPoint y: 429, distance: 97.5
click at [334, 474] on div "vers" at bounding box center [330, 471] width 48 height 34
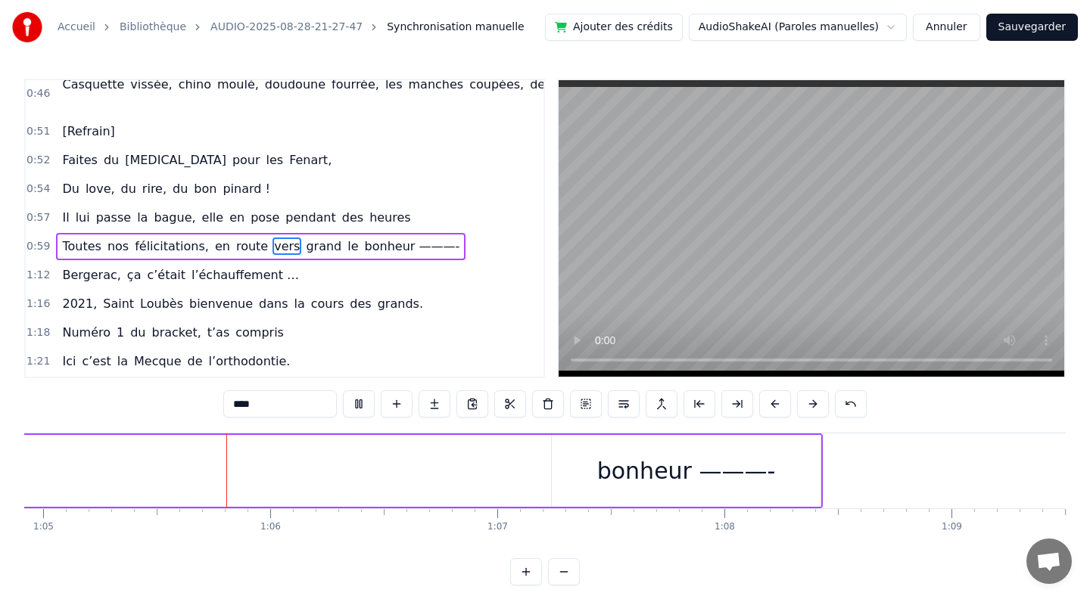
scroll to position [0, 14747]
click at [633, 474] on div "bonheur ———-" at bounding box center [675, 471] width 179 height 34
type input "**********"
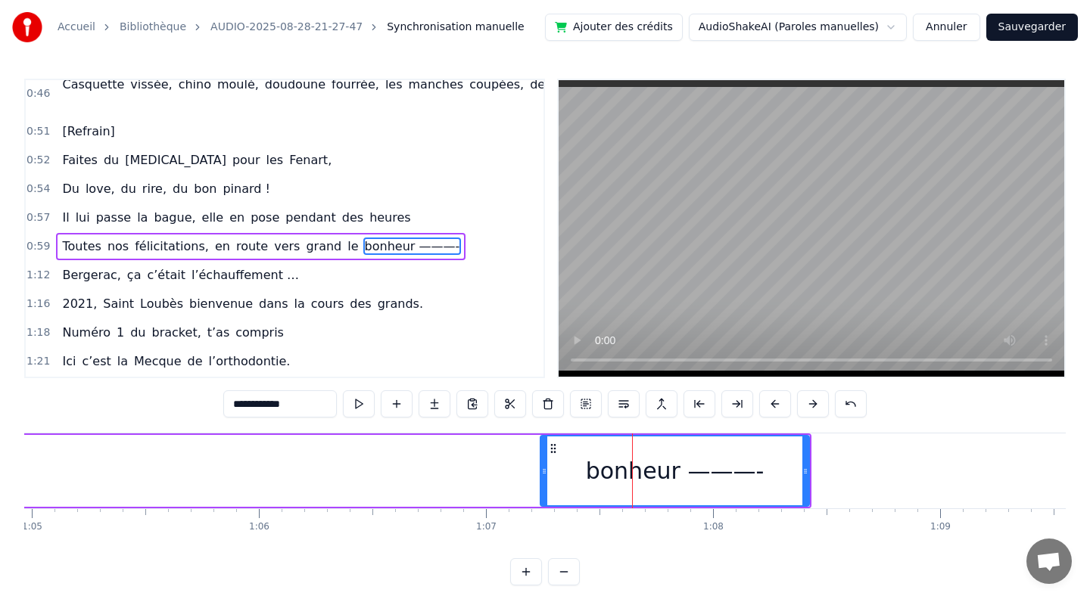
drag, startPoint x: 630, startPoint y: 473, endPoint x: 495, endPoint y: 474, distance: 135.4
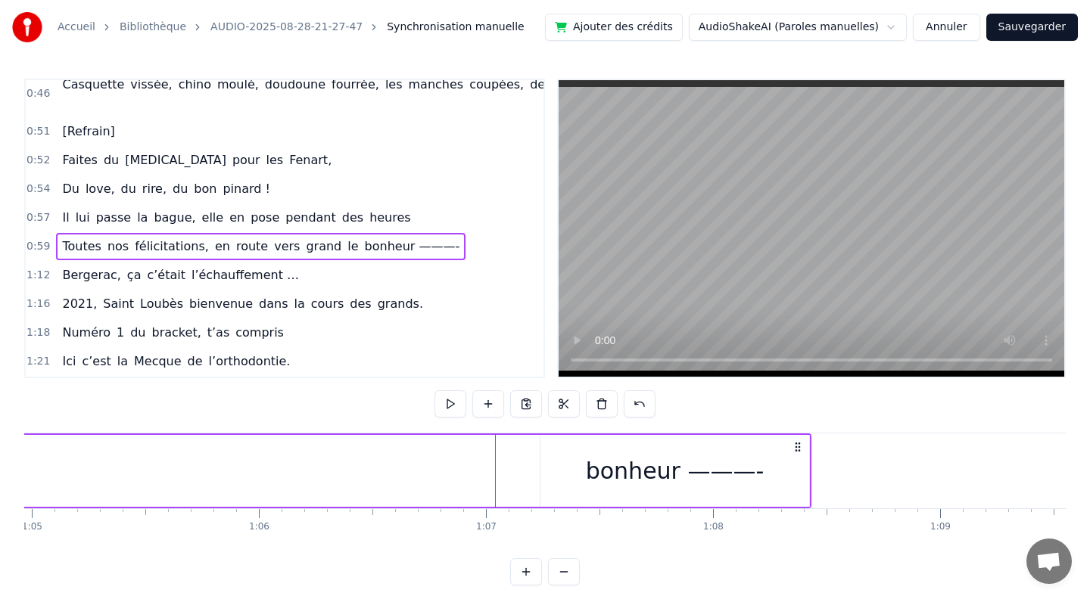
click at [593, 466] on div "bonheur ———-" at bounding box center [674, 471] width 269 height 72
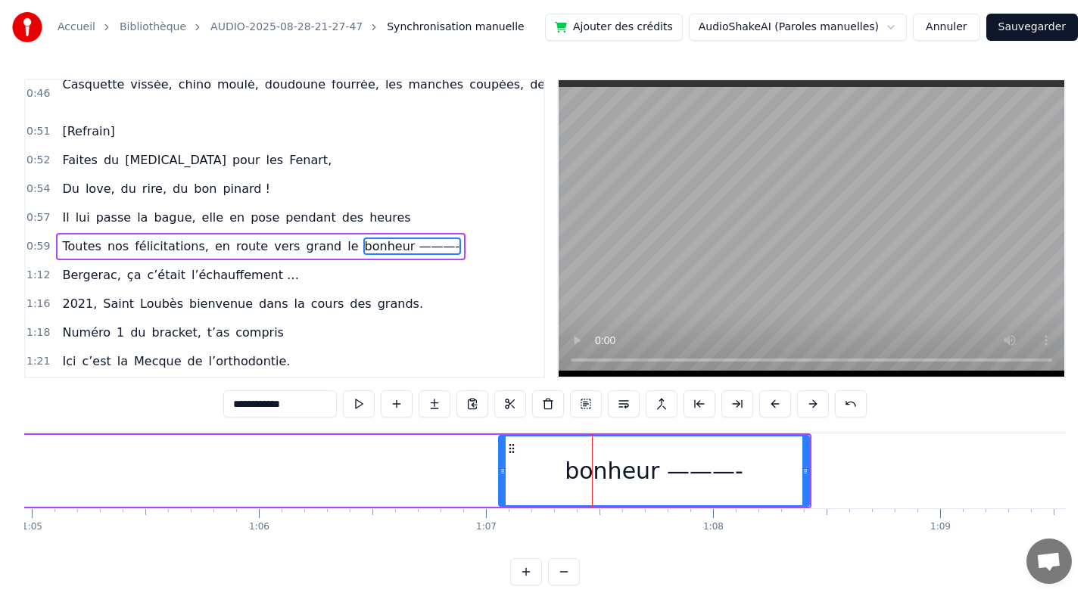
drag, startPoint x: 545, startPoint y: 444, endPoint x: 503, endPoint y: 453, distance: 42.6
click at [503, 453] on div at bounding box center [502, 471] width 6 height 69
drag, startPoint x: 804, startPoint y: 471, endPoint x: 698, endPoint y: 470, distance: 105.2
click at [698, 470] on icon at bounding box center [699, 471] width 6 height 12
type input "**********"
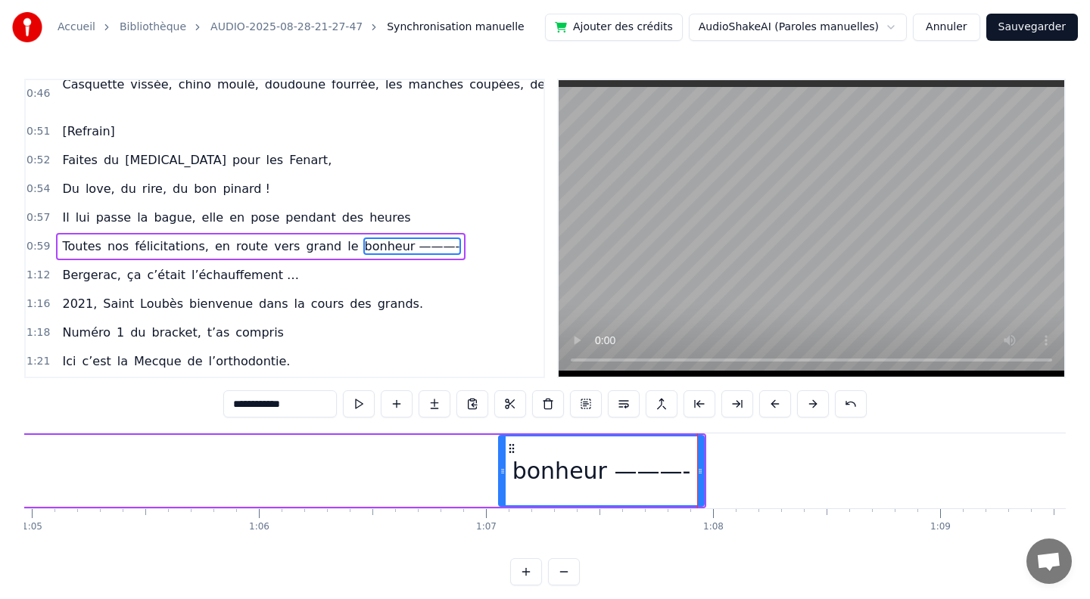
drag, startPoint x: 579, startPoint y: 471, endPoint x: 458, endPoint y: 469, distance: 121.1
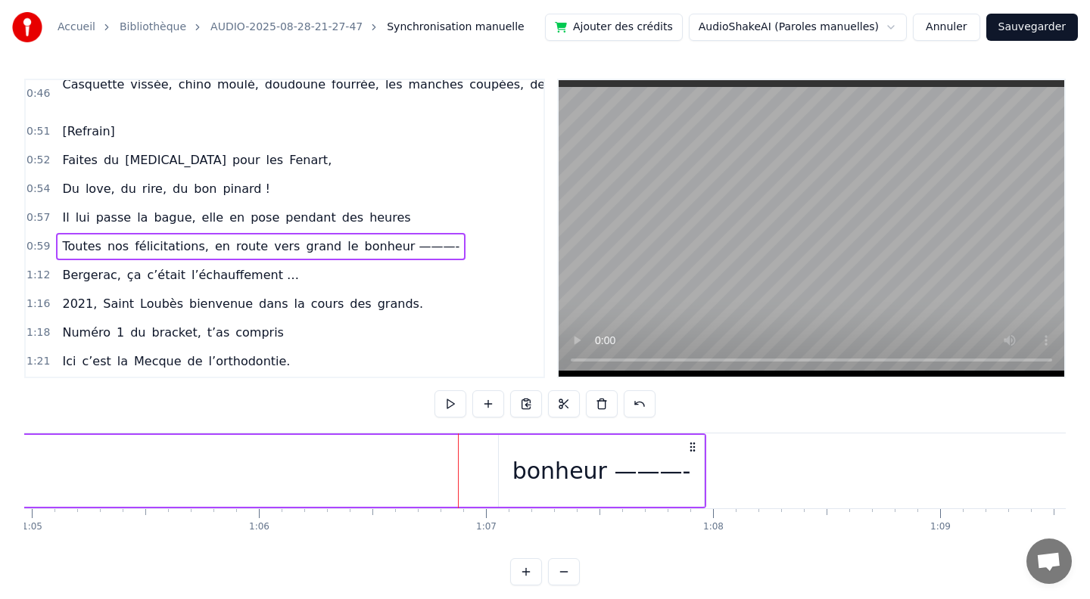
click at [498, 448] on div "bonheur ———-" at bounding box center [601, 471] width 207 height 72
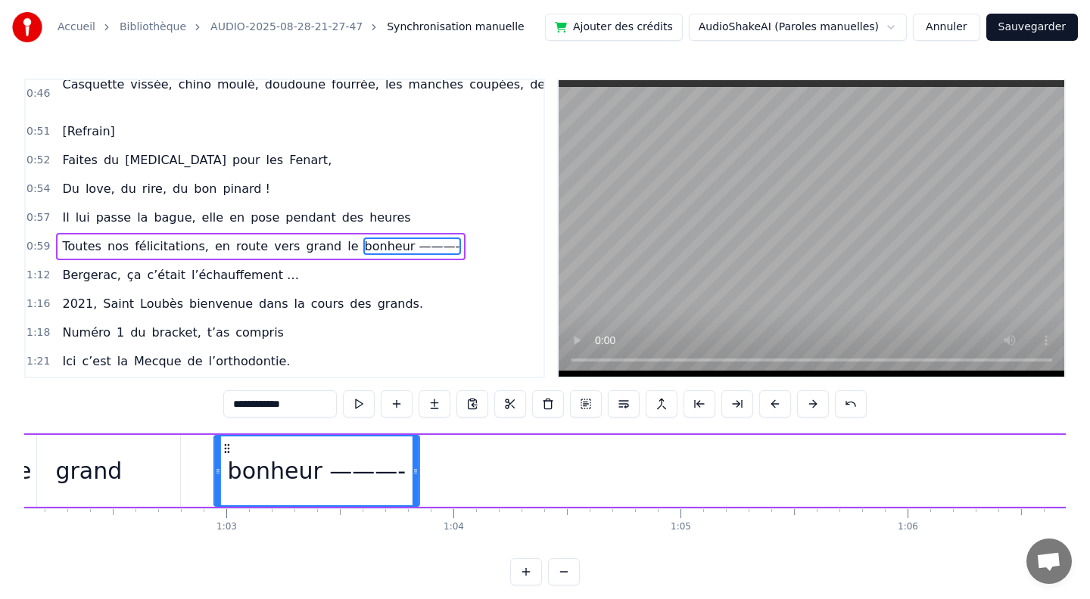
scroll to position [0, 14073]
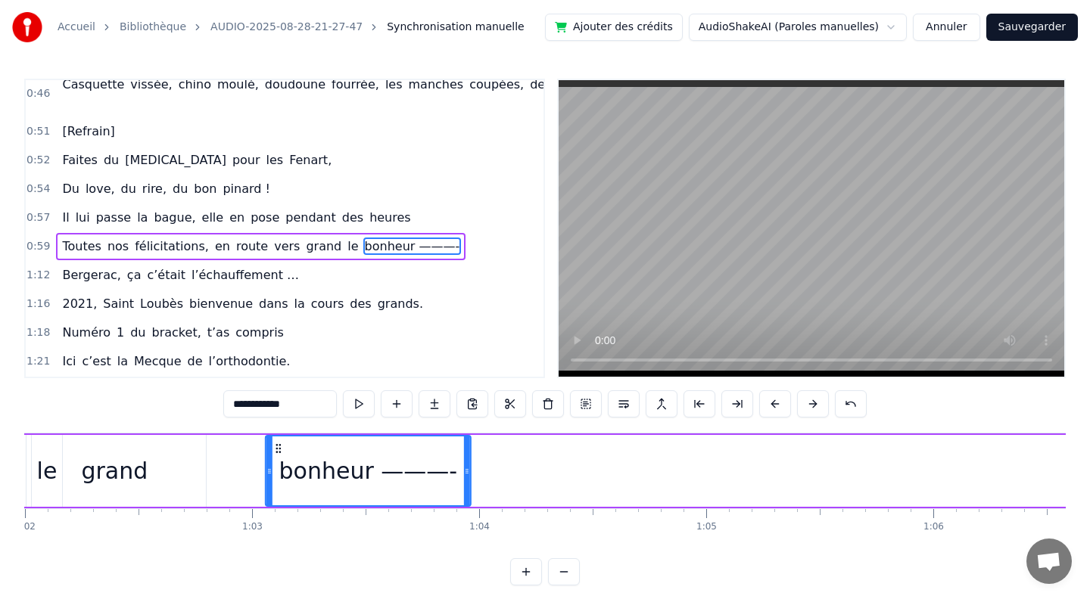
drag, startPoint x: 511, startPoint y: 450, endPoint x: 278, endPoint y: 463, distance: 233.4
click at [278, 463] on div "bonheur ———-" at bounding box center [368, 471] width 204 height 69
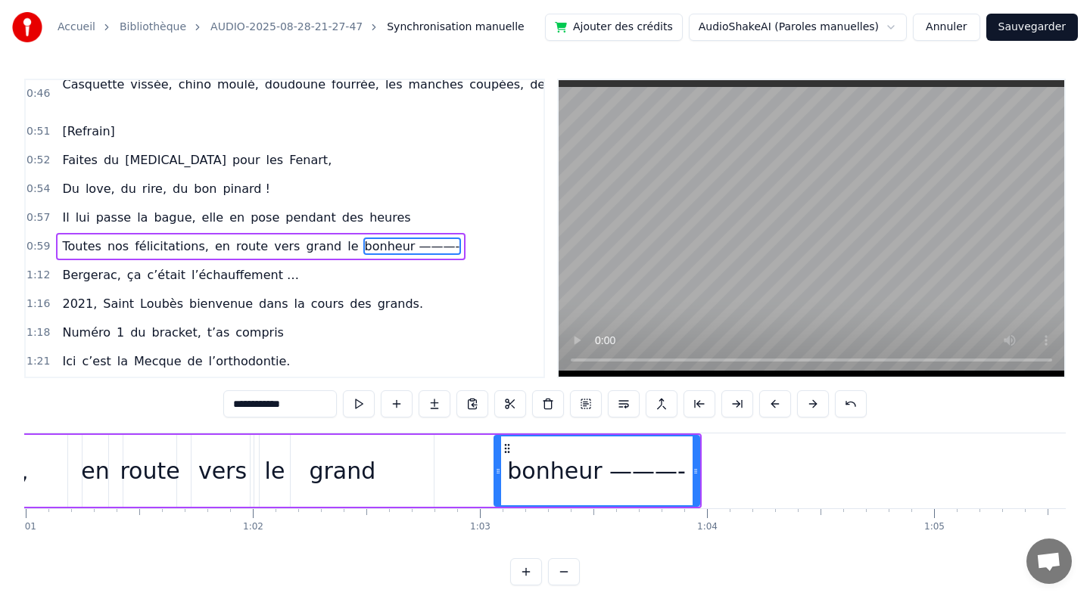
scroll to position [0, 13796]
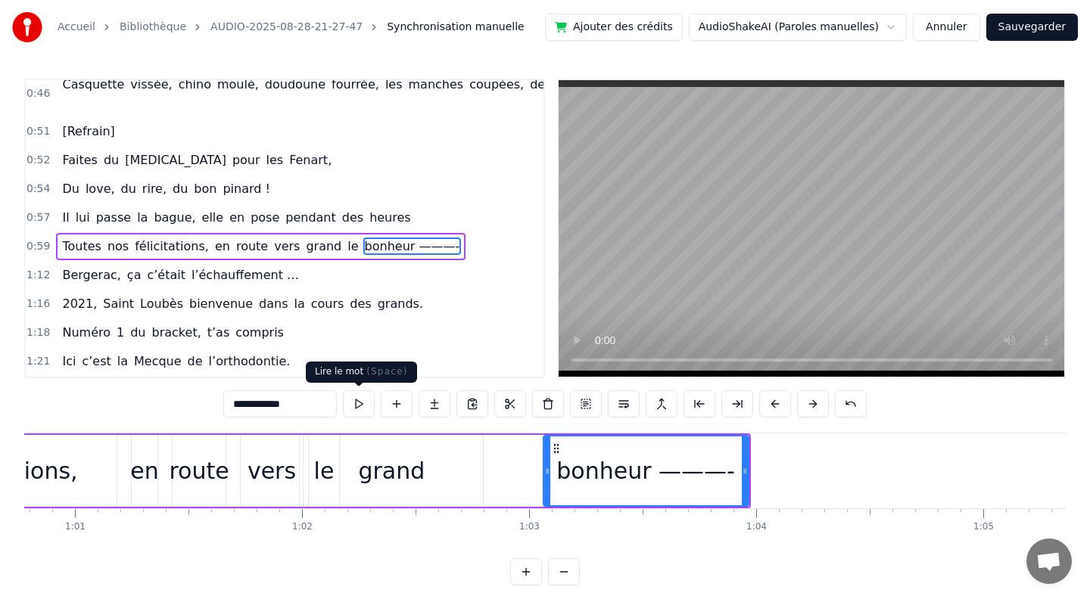
click at [360, 403] on button at bounding box center [359, 403] width 32 height 27
click at [275, 480] on div "vers" at bounding box center [271, 471] width 48 height 34
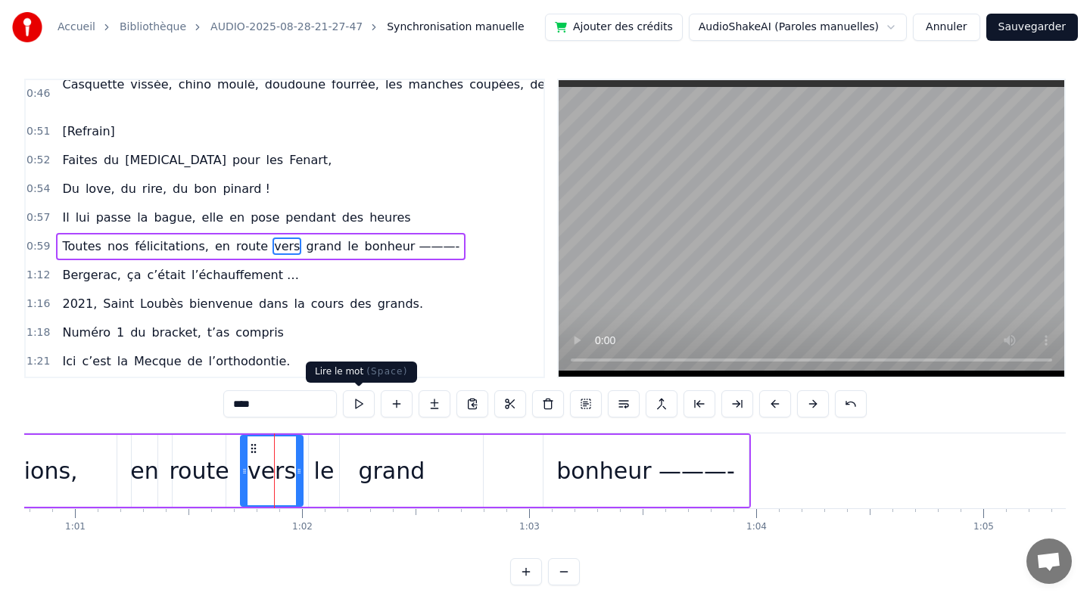
click at [360, 404] on button at bounding box center [359, 403] width 32 height 27
click at [304, 238] on span "grand" at bounding box center [323, 246] width 39 height 17
type input "*****"
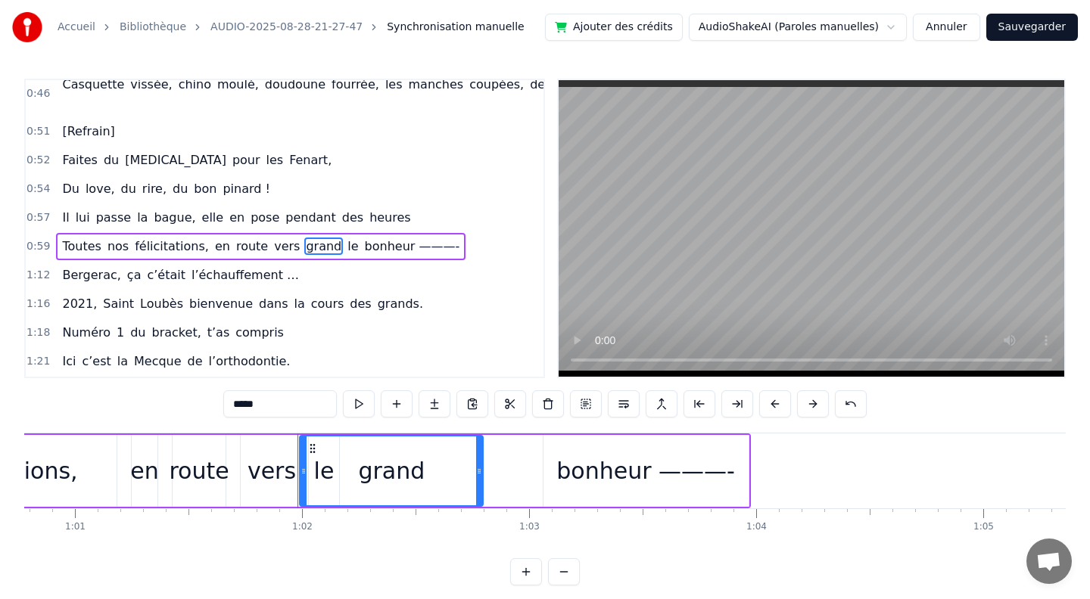
drag, startPoint x: 304, startPoint y: 227, endPoint x: 341, endPoint y: 228, distance: 37.1
click at [341, 233] on div "Toutes nos félicitations, en route vers grand le bonheur ———-" at bounding box center [260, 246] width 409 height 27
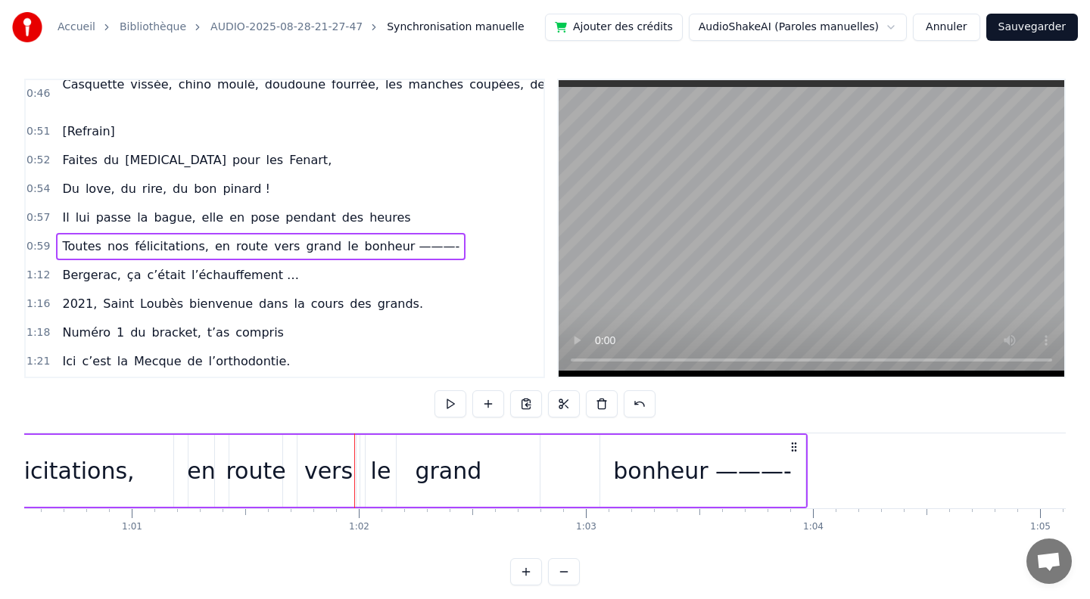
scroll to position [0, 13521]
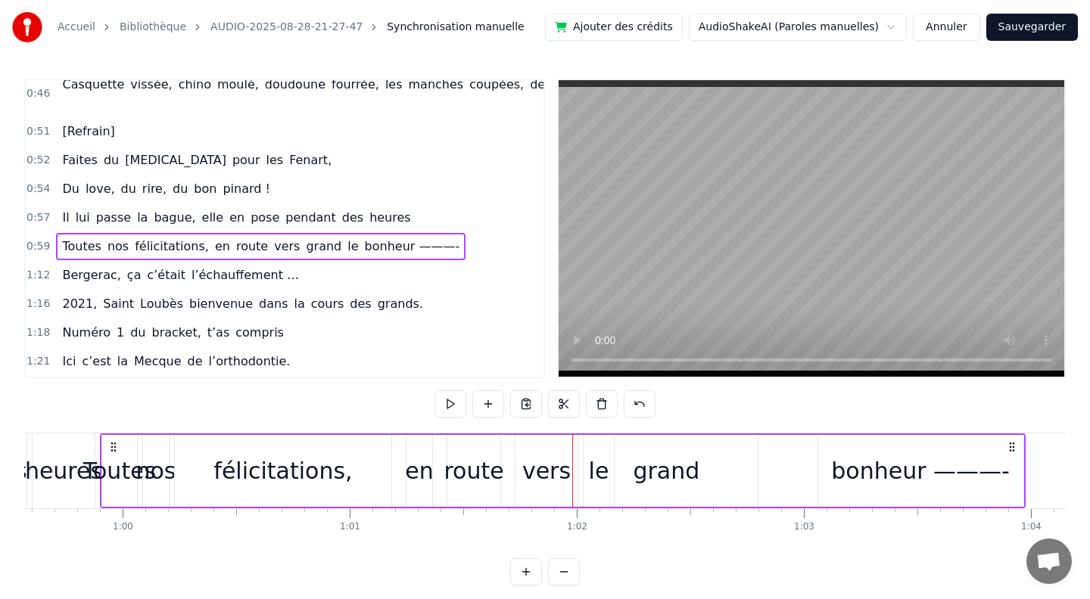
click at [304, 238] on span "grand" at bounding box center [323, 246] width 39 height 17
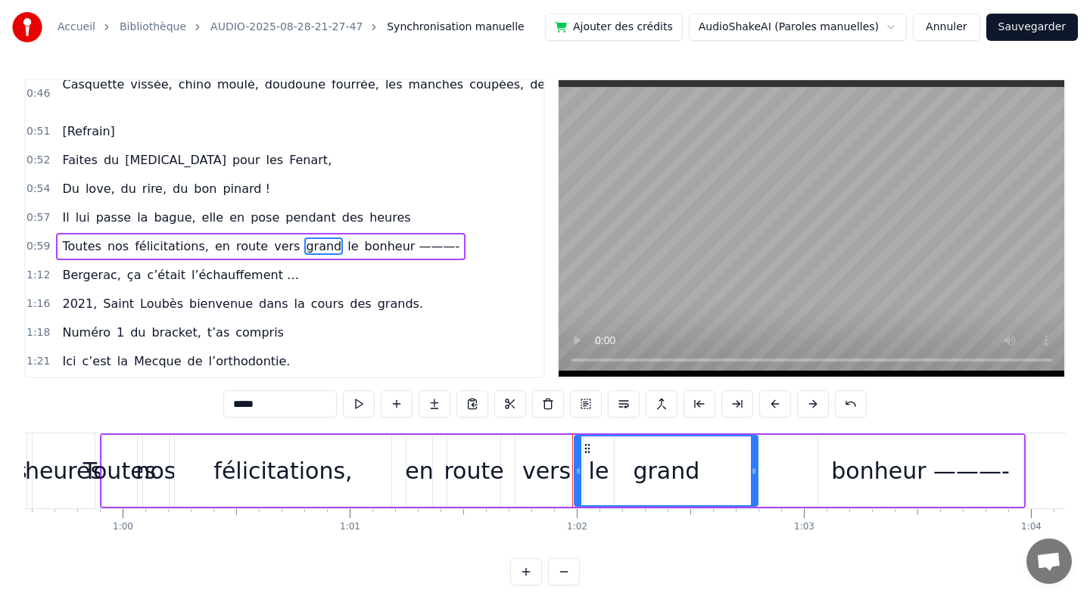
drag, startPoint x: 301, startPoint y: 226, endPoint x: 334, endPoint y: 228, distance: 33.3
click at [334, 233] on div "Toutes nos félicitations, en route vers grand le bonheur ———-" at bounding box center [260, 246] width 409 height 27
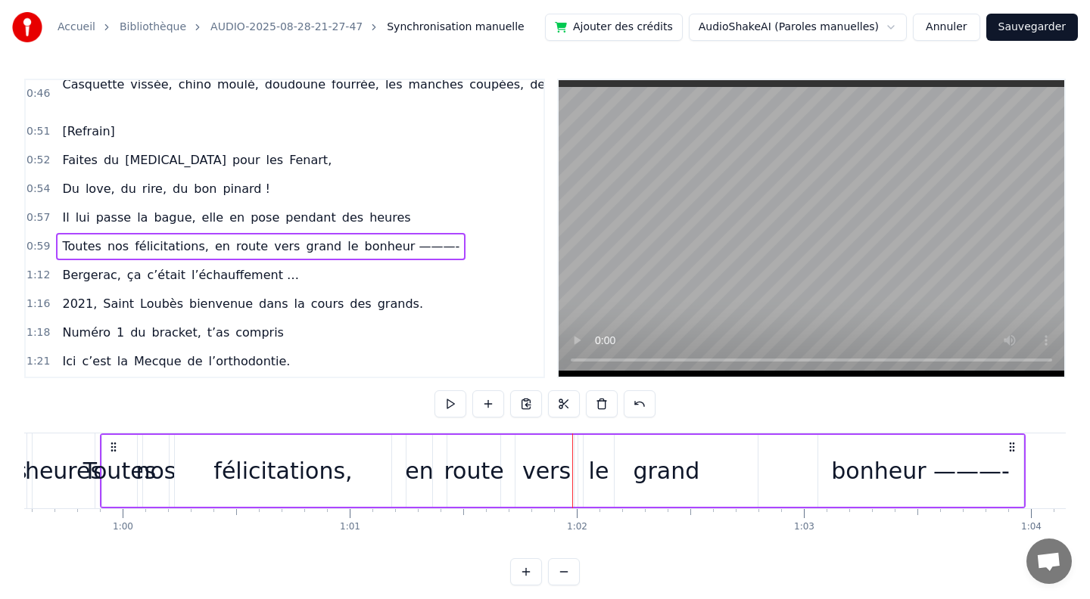
click at [309, 238] on span "grand" at bounding box center [323, 246] width 39 height 17
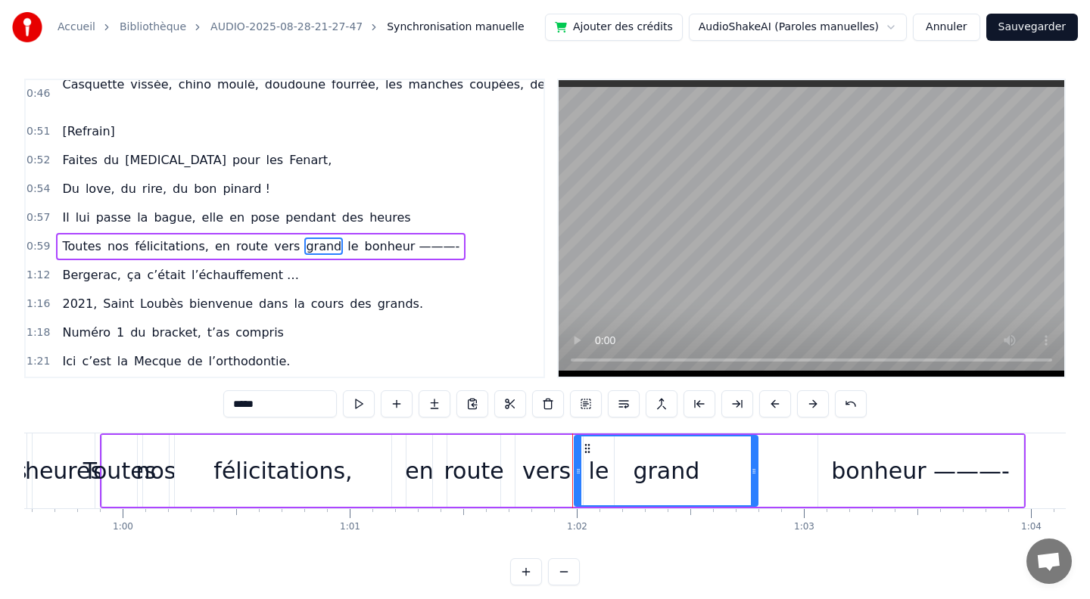
click at [304, 238] on span "grand" at bounding box center [323, 246] width 39 height 17
click at [346, 238] on span "le" at bounding box center [353, 246] width 14 height 17
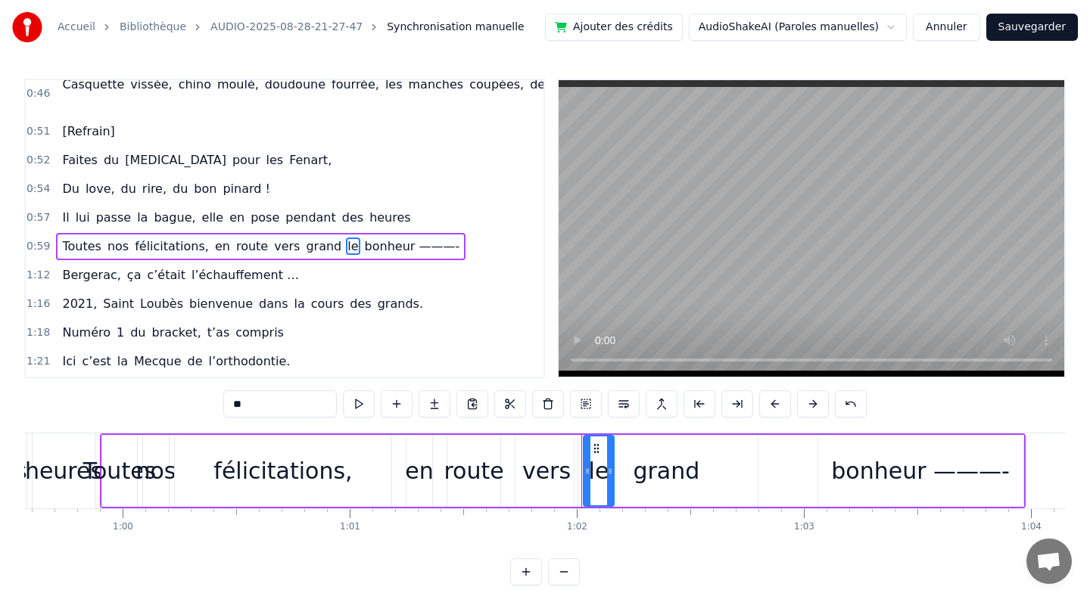
click at [306, 238] on span "grand" at bounding box center [323, 246] width 39 height 17
type input "*****"
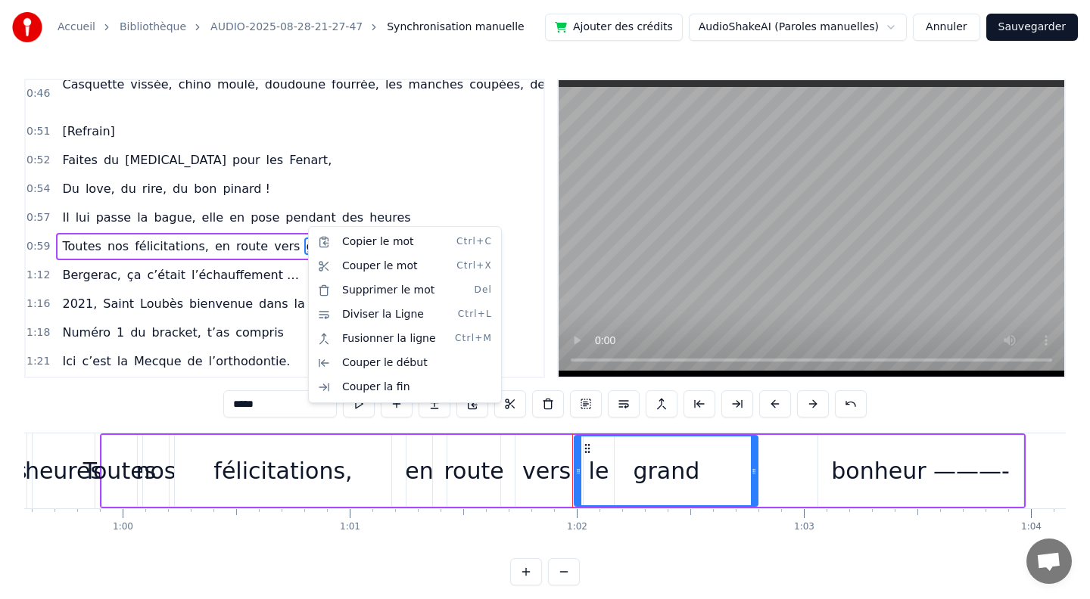
click at [289, 213] on html "Accueil Bibliothèque AUDIO-2025-08-28-21-27-47 Synchronisation manuelle Ajouter…" at bounding box center [545, 305] width 1090 height 610
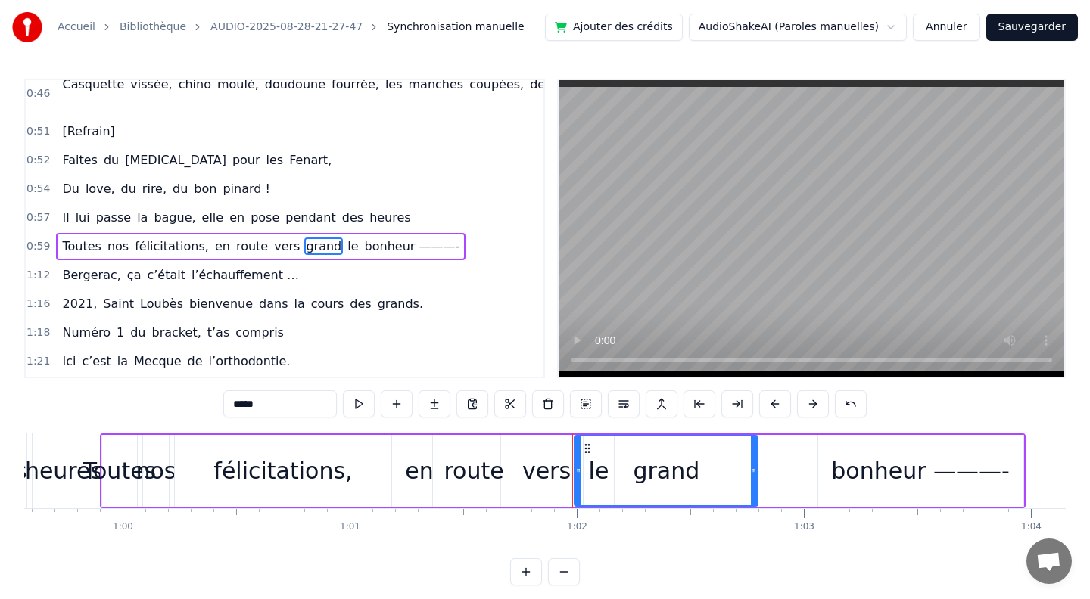
drag, startPoint x: 291, startPoint y: 229, endPoint x: 331, endPoint y: 229, distance: 40.1
click at [332, 233] on div "Toutes nos félicitations, en route vers grand le bonheur ———-" at bounding box center [260, 246] width 409 height 27
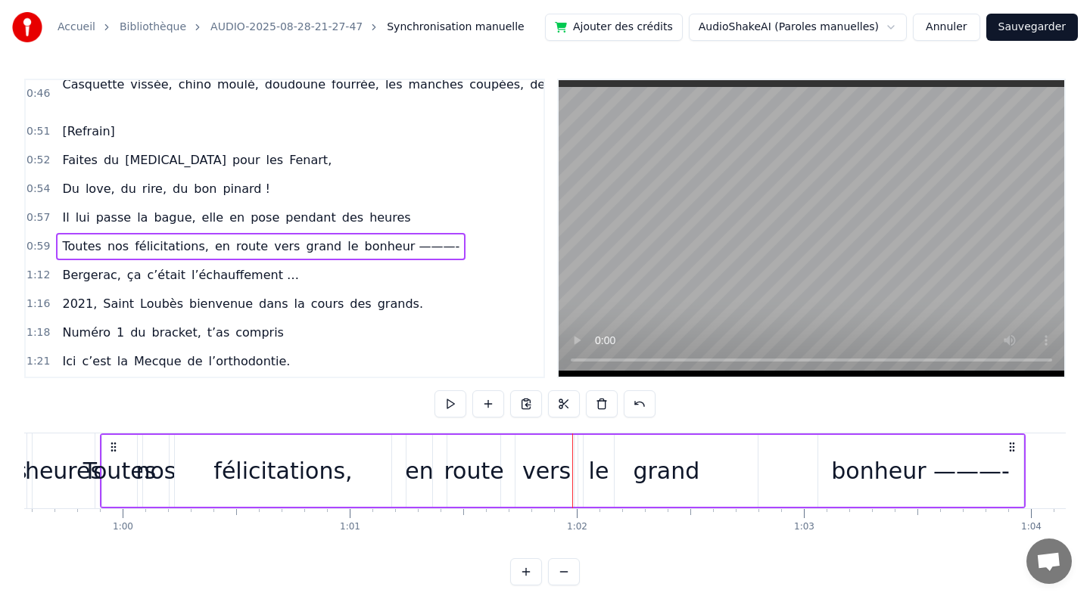
click at [304, 238] on span "grand" at bounding box center [323, 246] width 39 height 17
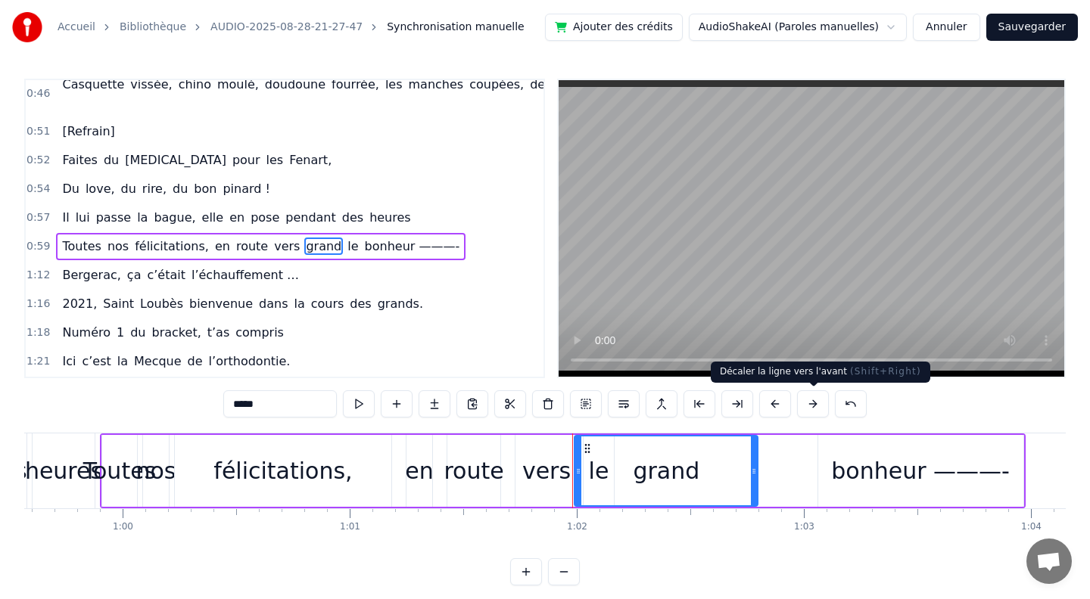
click at [812, 409] on button at bounding box center [813, 403] width 32 height 27
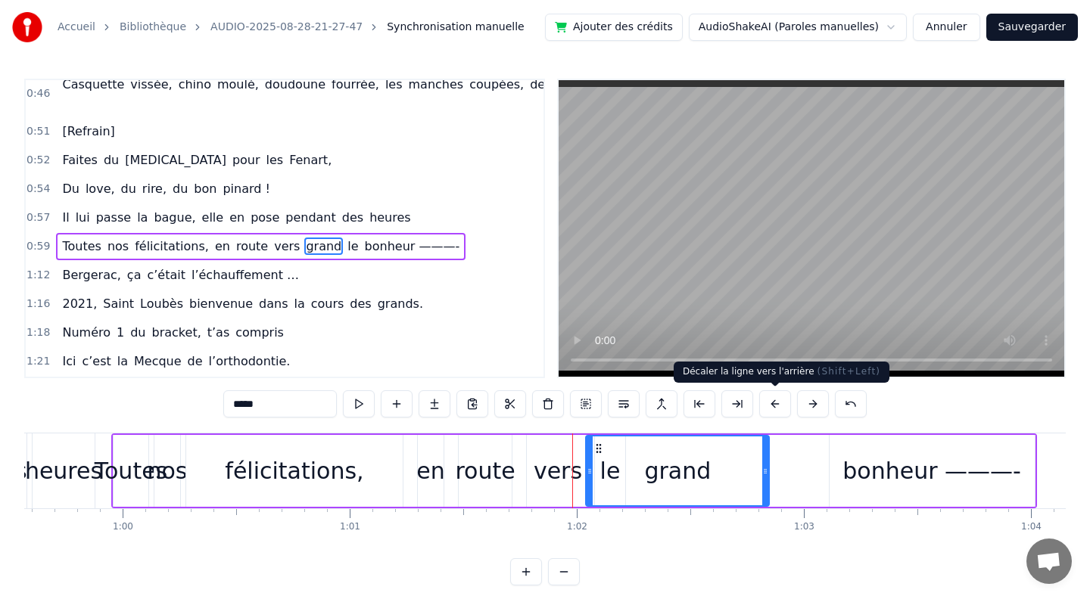
click at [782, 409] on button at bounding box center [775, 403] width 32 height 27
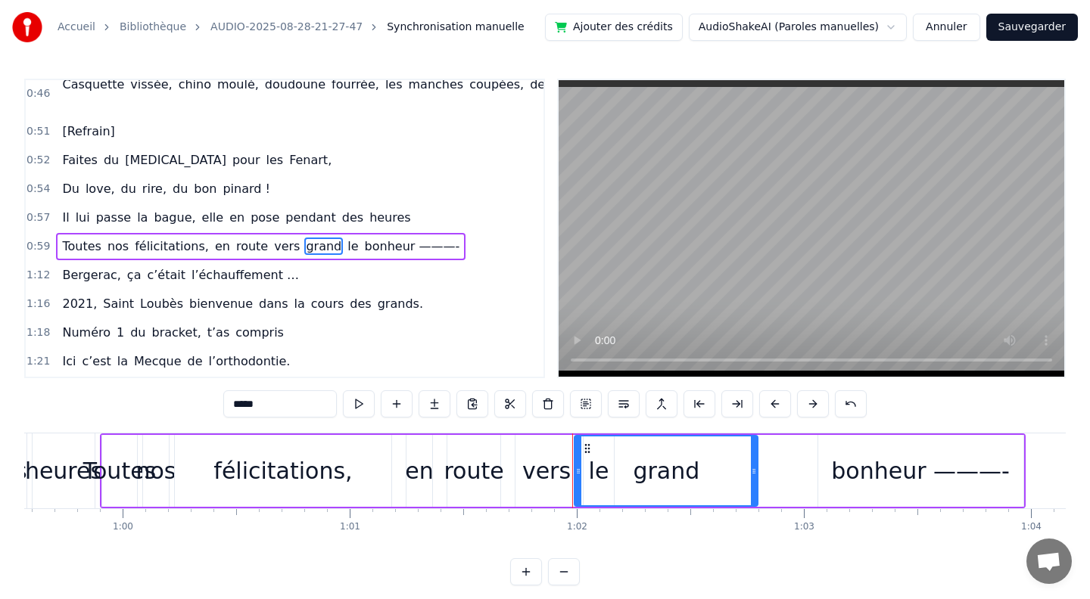
click at [304, 238] on span "grand" at bounding box center [323, 246] width 39 height 17
click at [272, 238] on span "vers" at bounding box center [286, 246] width 29 height 17
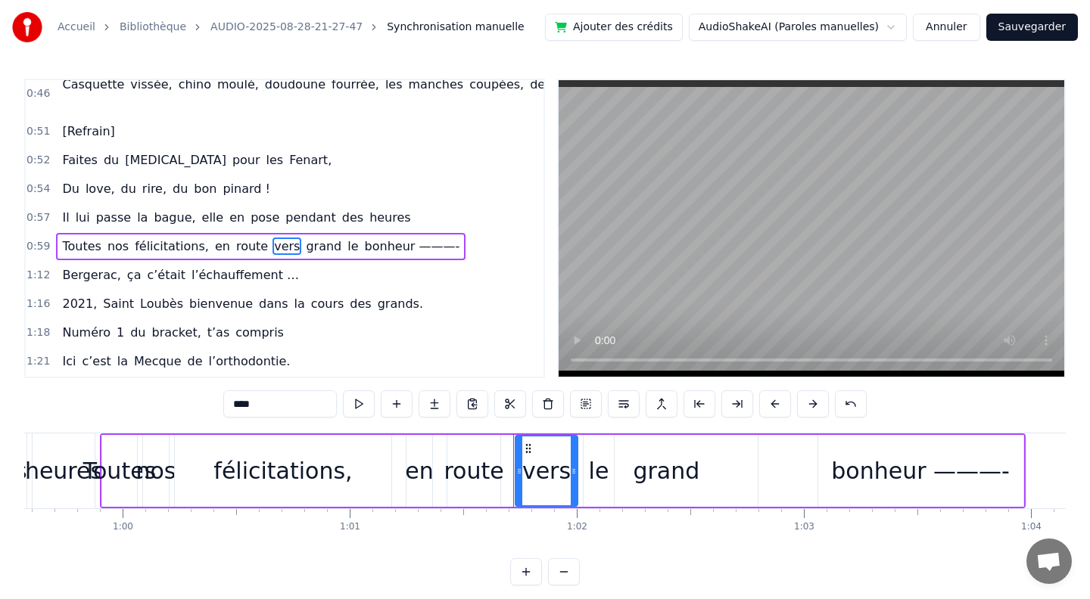
click at [305, 238] on span "grand" at bounding box center [323, 246] width 39 height 17
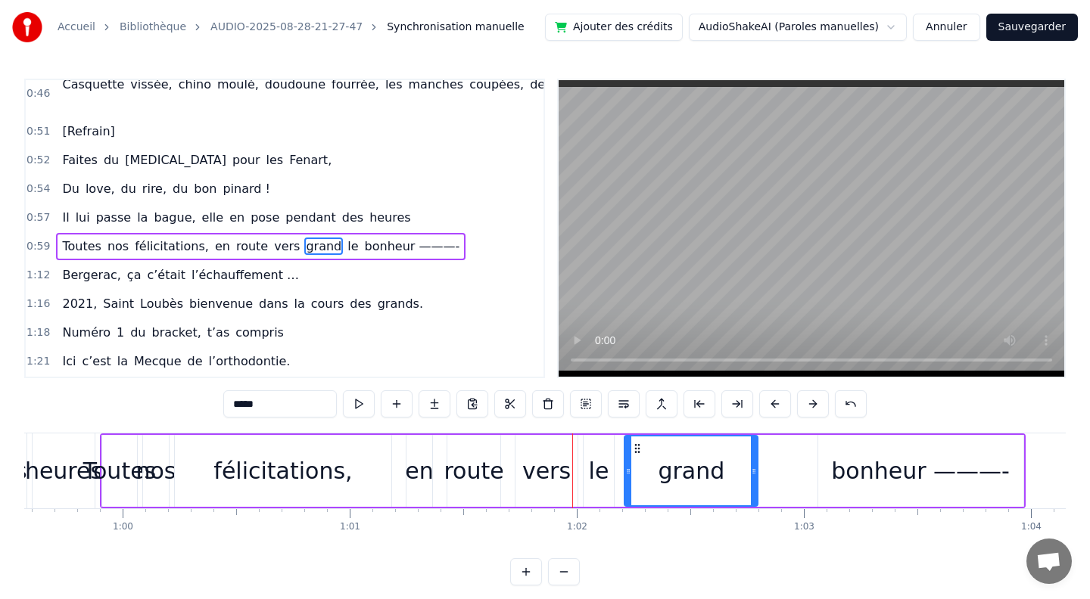
drag, startPoint x: 579, startPoint y: 472, endPoint x: 629, endPoint y: 471, distance: 50.0
drag, startPoint x: 690, startPoint y: 472, endPoint x: 659, endPoint y: 471, distance: 31.0
click at [659, 471] on div "grand" at bounding box center [691, 471] width 132 height 69
drag, startPoint x: 754, startPoint y: 471, endPoint x: 702, endPoint y: 471, distance: 52.2
click at [702, 471] on circle at bounding box center [701, 471] width 1 height 1
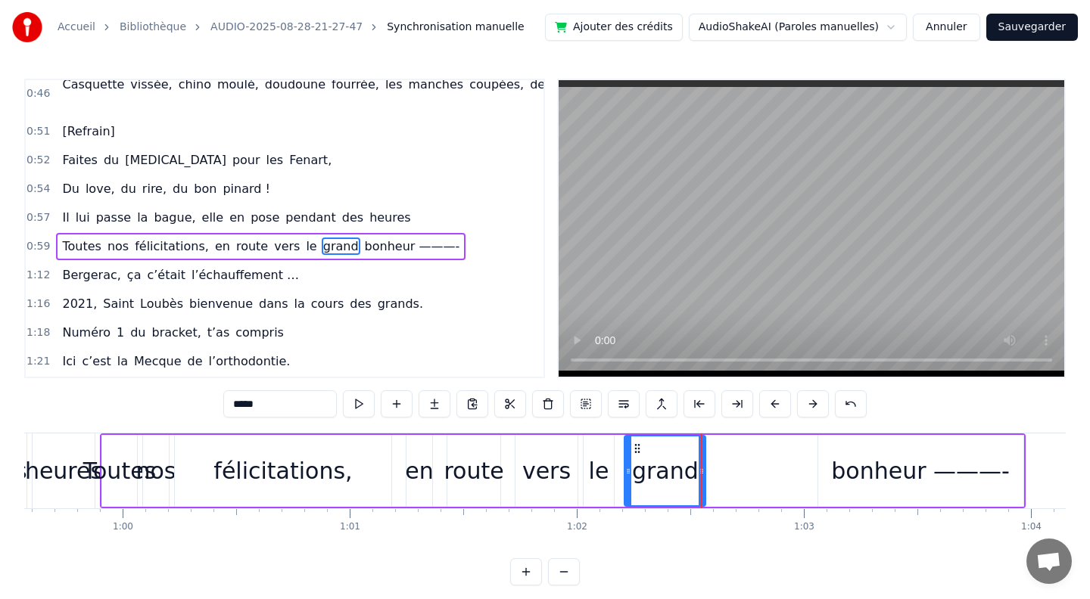
click at [551, 471] on div "vers" at bounding box center [546, 471] width 48 height 34
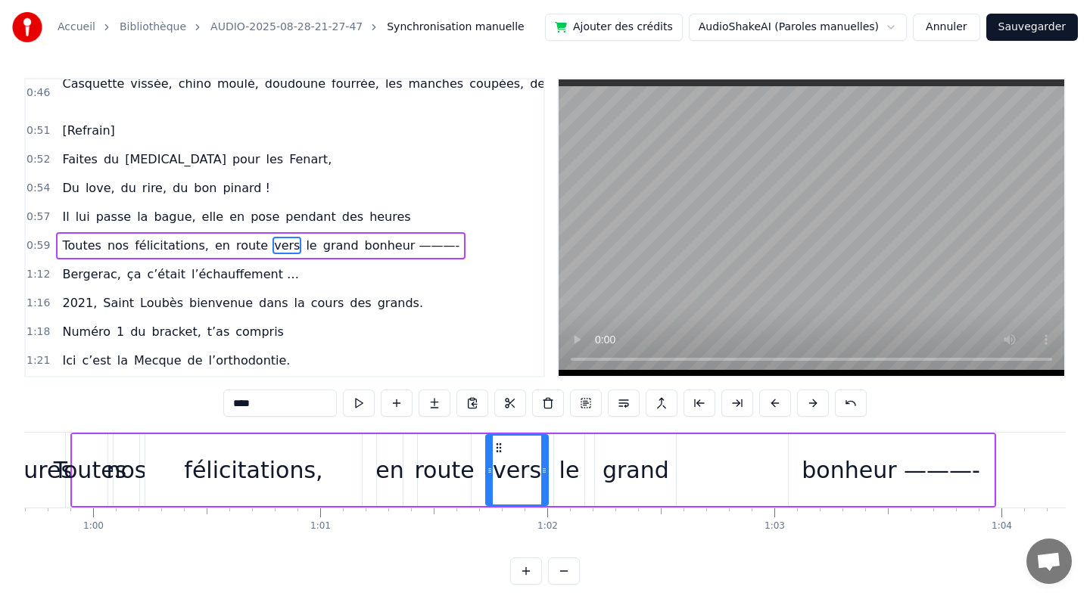
scroll to position [0, 13550]
click at [241, 474] on div "félicitations," at bounding box center [254, 470] width 138 height 34
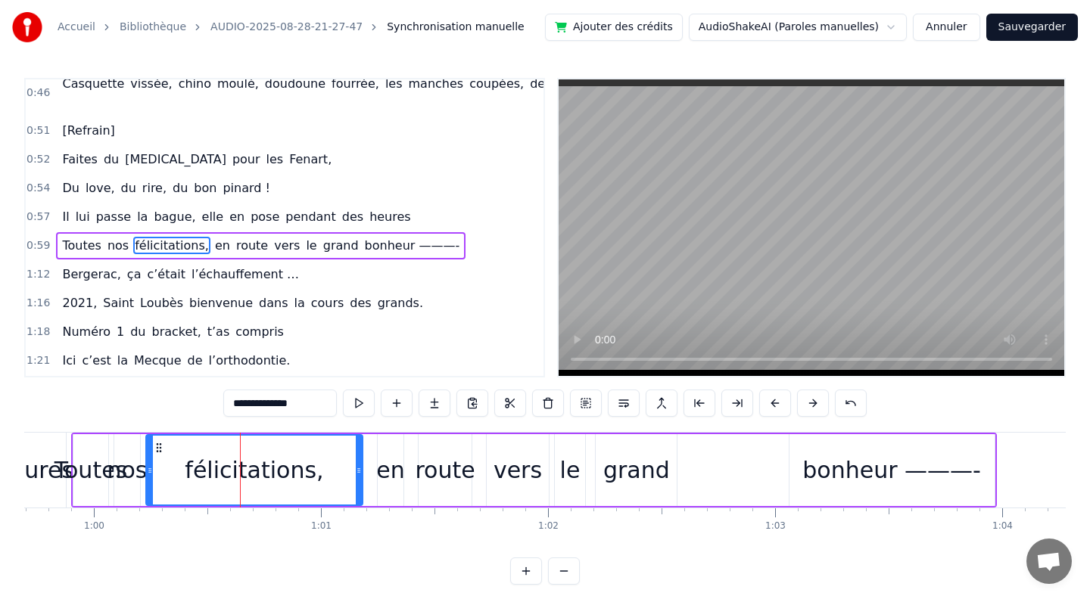
scroll to position [0, 0]
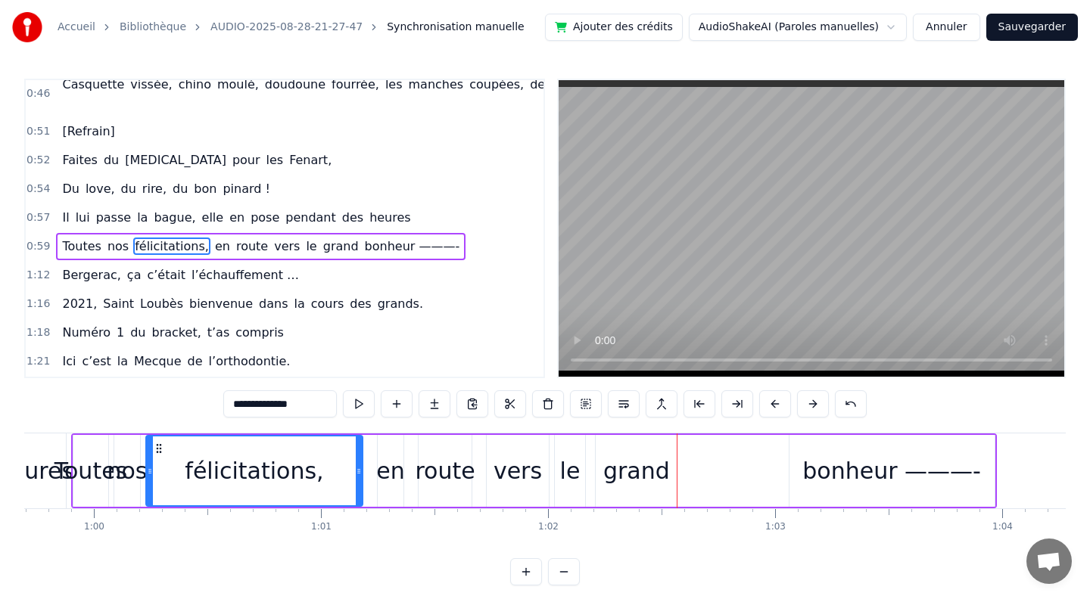
click at [835, 477] on div "bonheur ———-" at bounding box center [891, 471] width 179 height 34
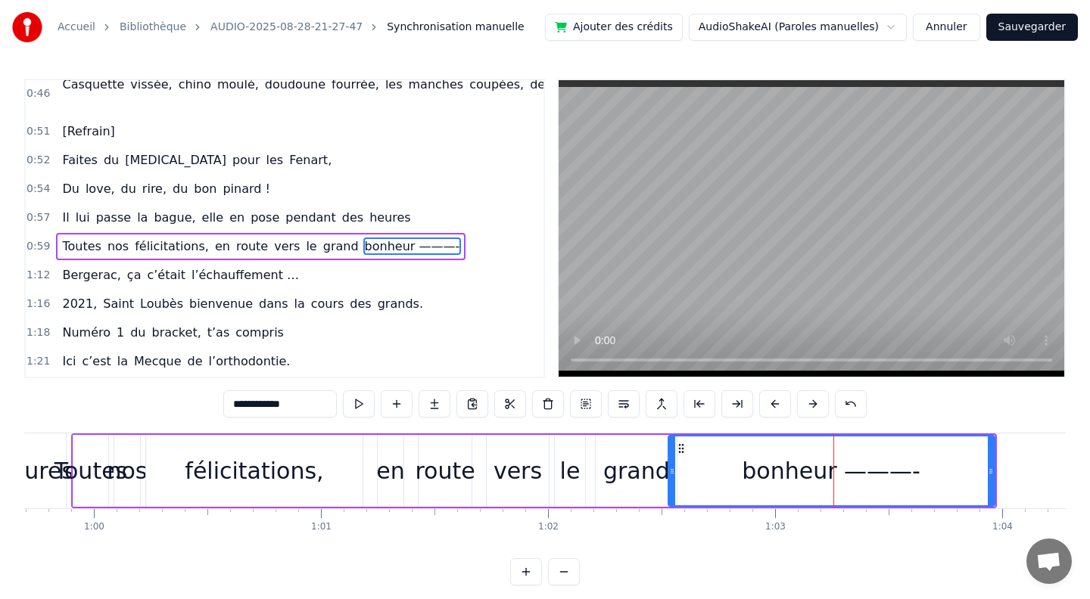
drag, startPoint x: 790, startPoint y: 470, endPoint x: 673, endPoint y: 471, distance: 117.3
click at [669, 471] on icon at bounding box center [672, 471] width 6 height 12
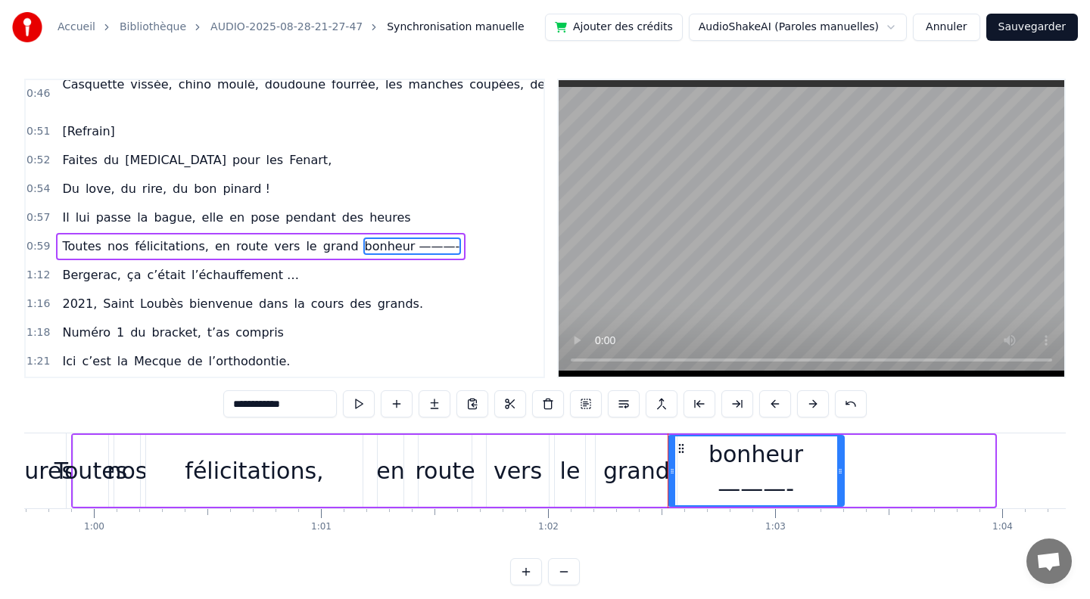
drag, startPoint x: 992, startPoint y: 473, endPoint x: 841, endPoint y: 476, distance: 150.6
click at [841, 476] on icon at bounding box center [840, 471] width 6 height 12
type input "**********"
click at [551, 475] on div "Toutes nos félicitations, en route vers le grand bonheur ———-" at bounding box center [458, 471] width 775 height 75
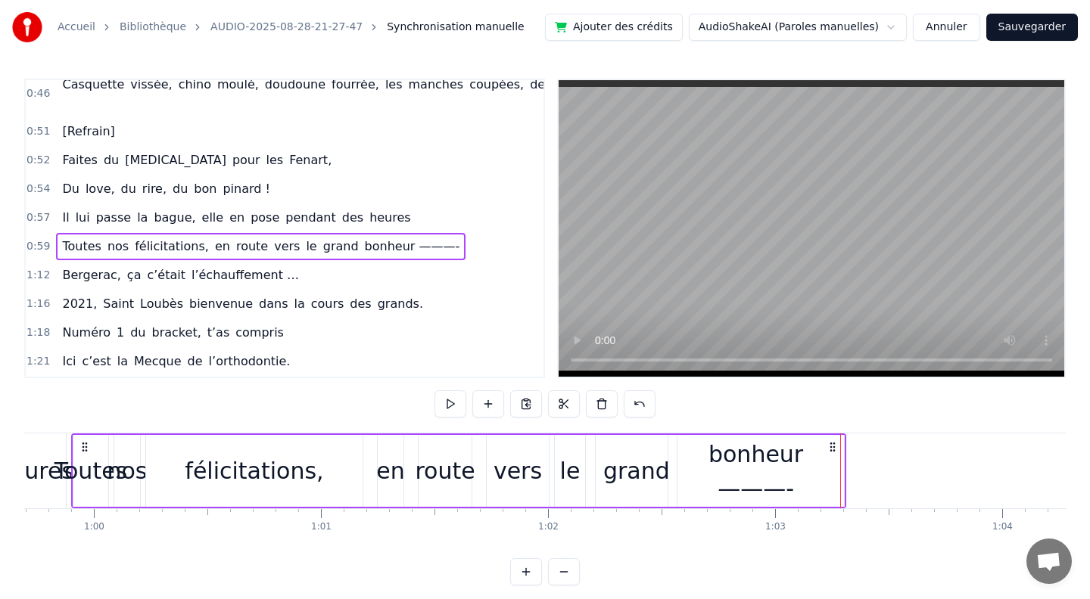
click at [570, 475] on div "le" at bounding box center [570, 471] width 20 height 34
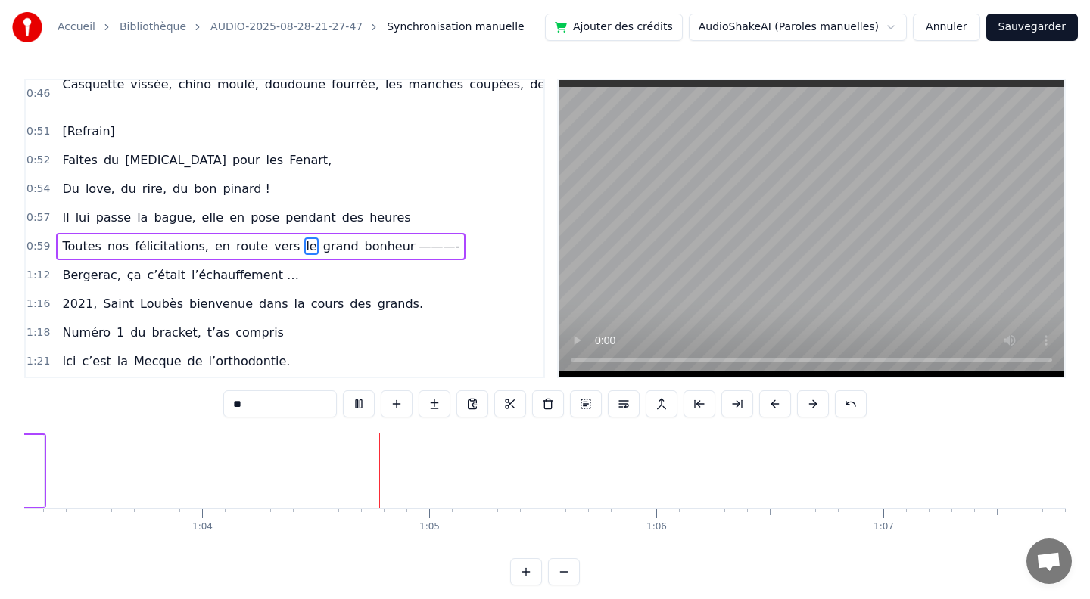
scroll to position [0, 14472]
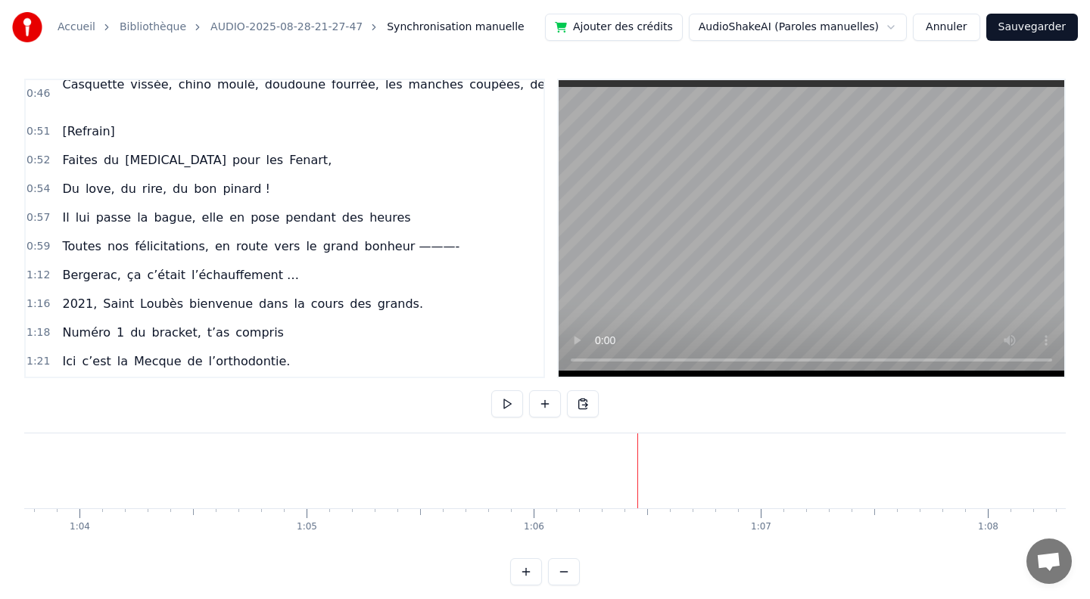
click at [544, 402] on button at bounding box center [545, 403] width 32 height 27
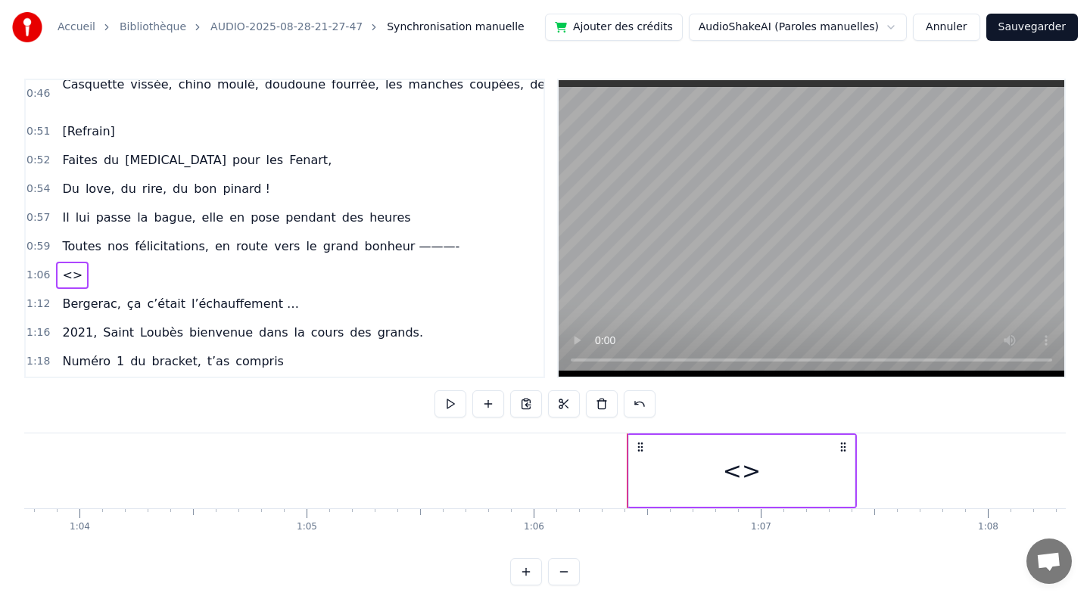
scroll to position [7, 0]
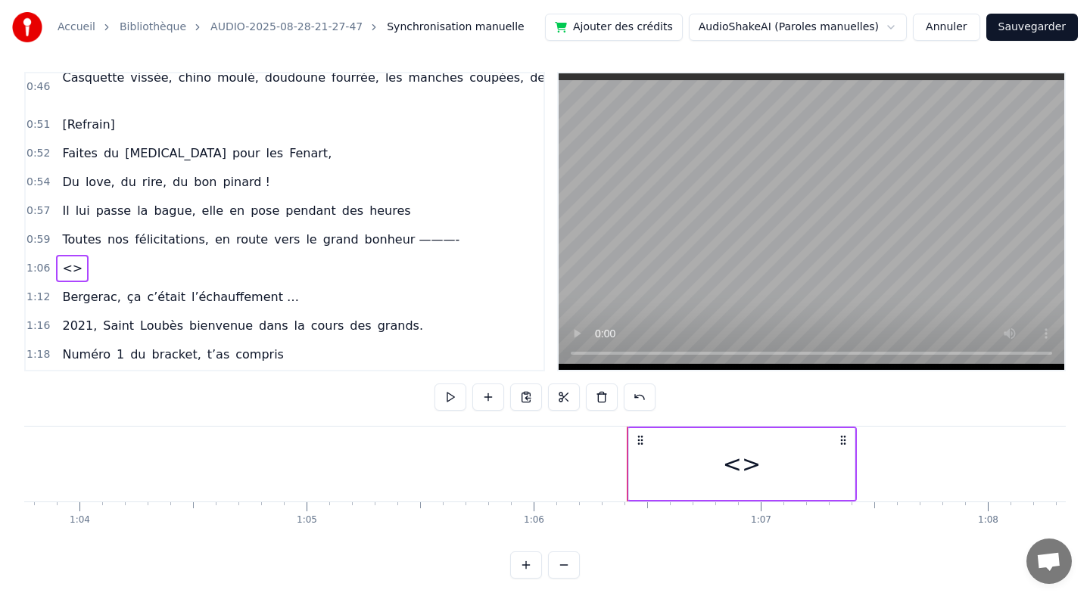
click at [67, 260] on span "<>" at bounding box center [72, 268] width 23 height 17
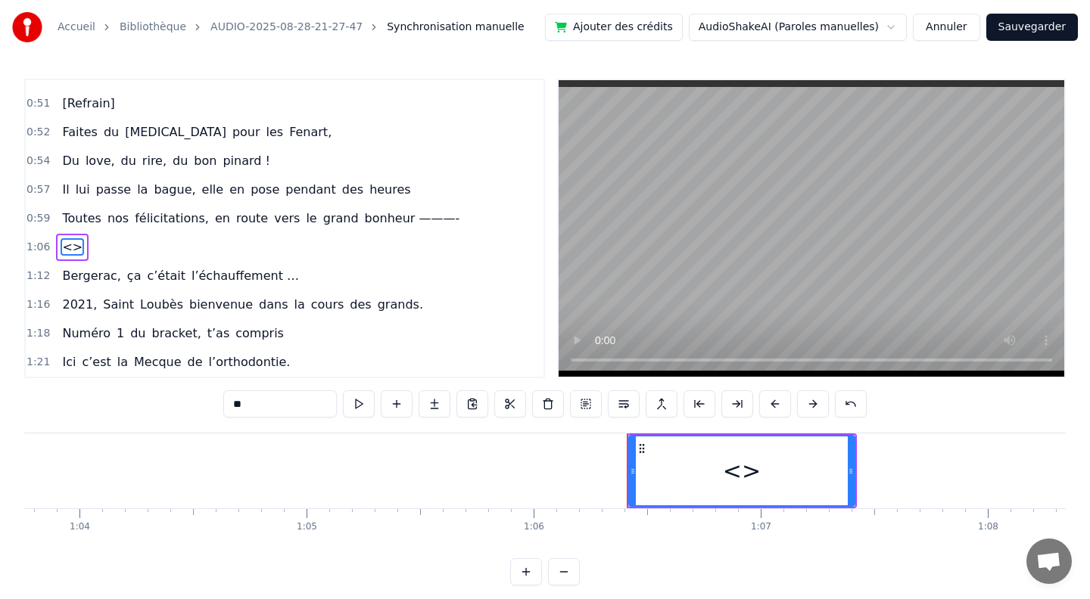
scroll to position [373, 0]
click at [272, 403] on input "**" at bounding box center [279, 403] width 113 height 27
drag, startPoint x: 260, startPoint y: 406, endPoint x: 176, endPoint y: 406, distance: 84.0
click at [176, 406] on div "0:10 [PERSON_NAME] et guigui, treize septembre, ils se disent oui (en théorie)……" at bounding box center [544, 332] width 1041 height 507
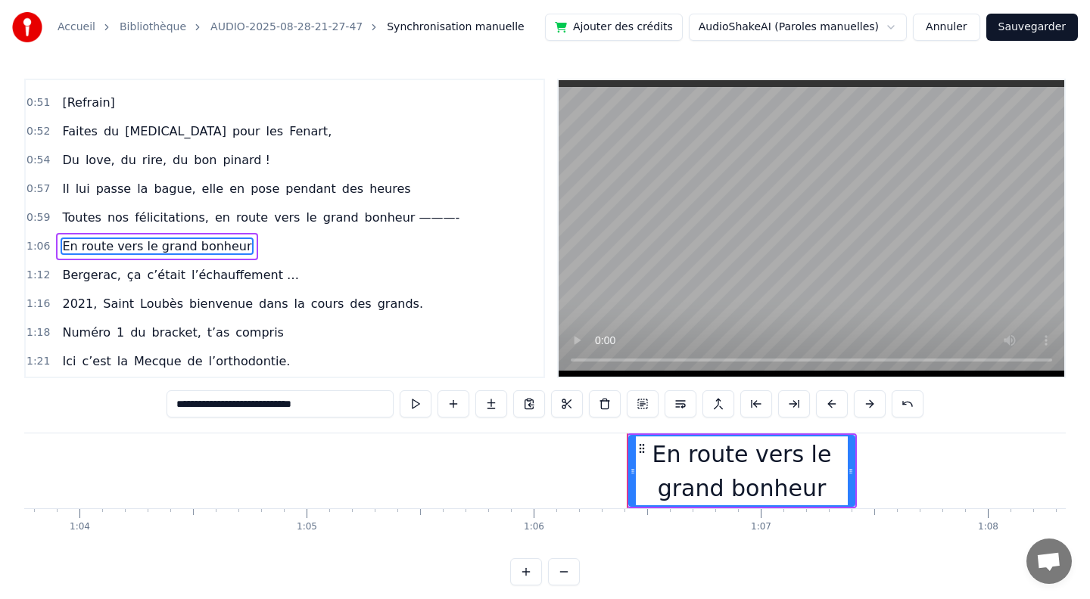
click at [854, 473] on div "En route vers le grand bonheur" at bounding box center [741, 471] width 227 height 72
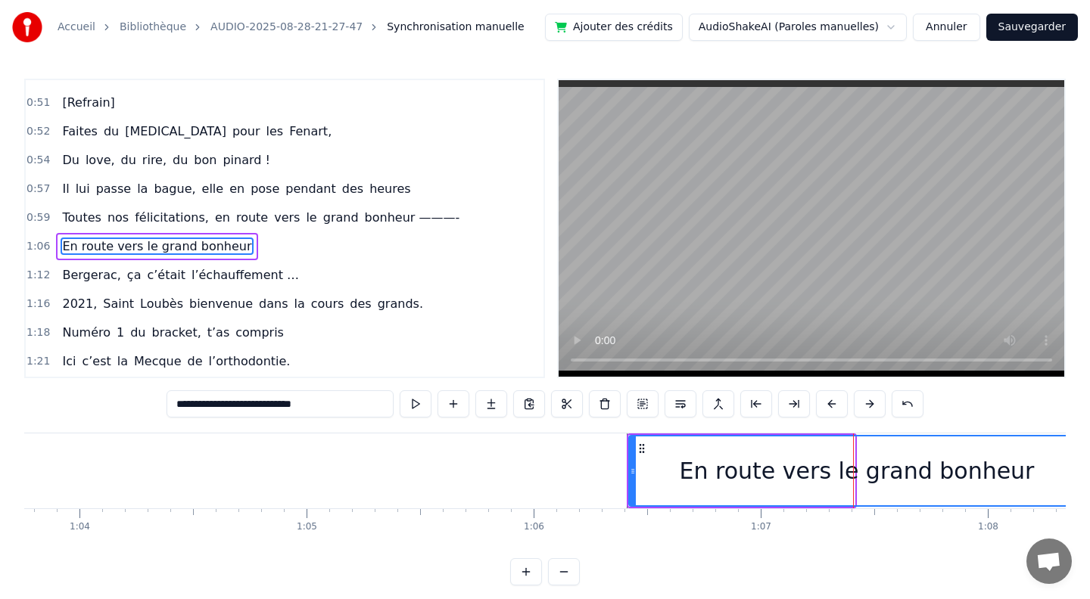
drag, startPoint x: 851, startPoint y: 474, endPoint x: 1080, endPoint y: 458, distance: 229.9
click at [1080, 458] on div "Accueil Bibliothèque AUDIO-2025-08-28-21-27-47 Synchronisation manuelle Ajouter…" at bounding box center [545, 293] width 1090 height 586
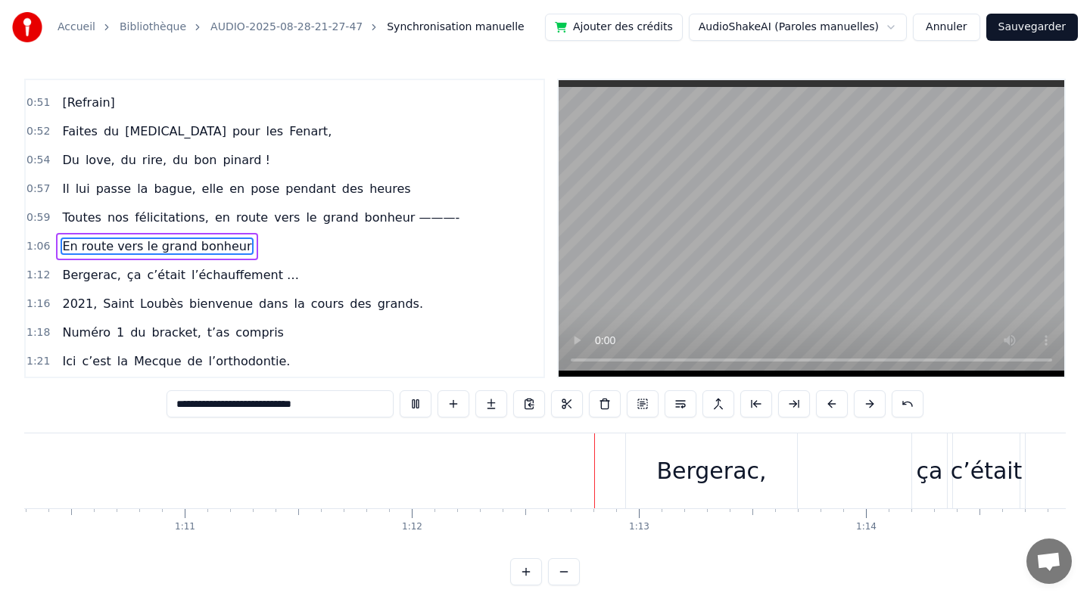
scroll to position [0, 16320]
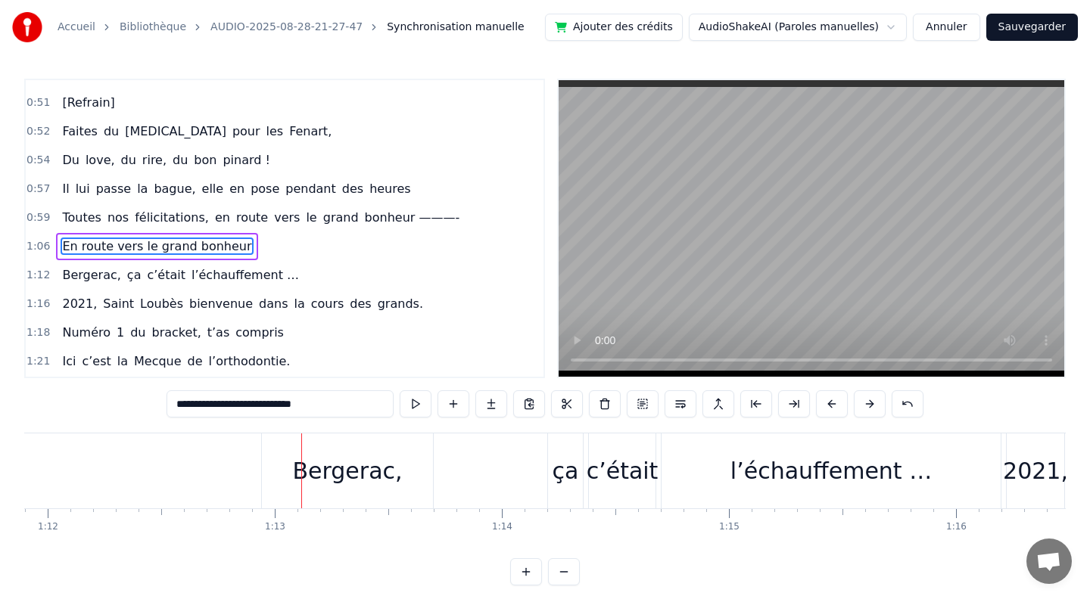
click at [326, 473] on div "Bergerac," at bounding box center [347, 471] width 110 height 34
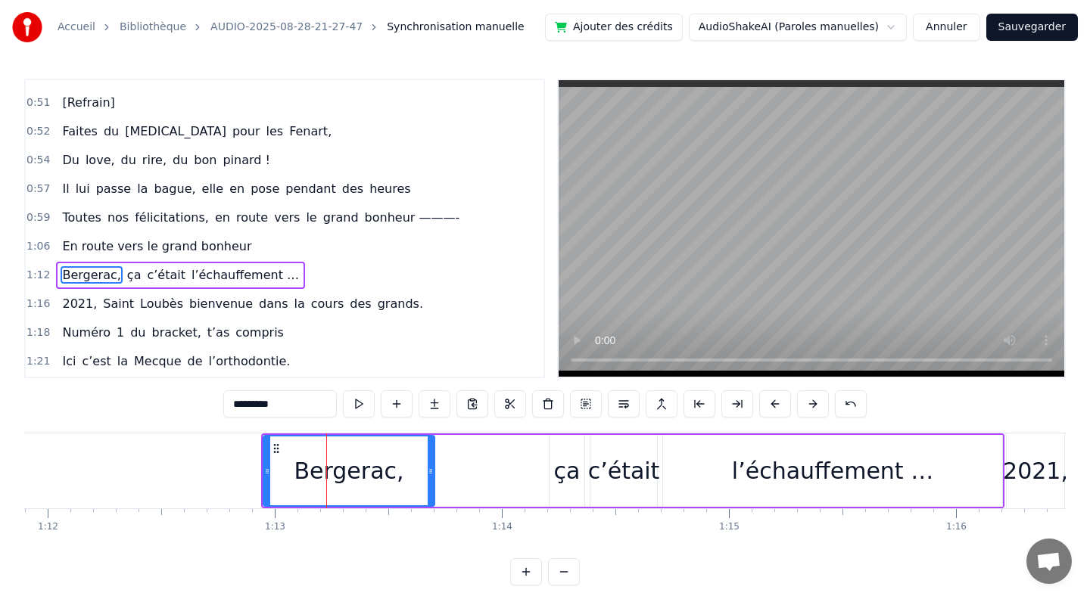
scroll to position [402, 0]
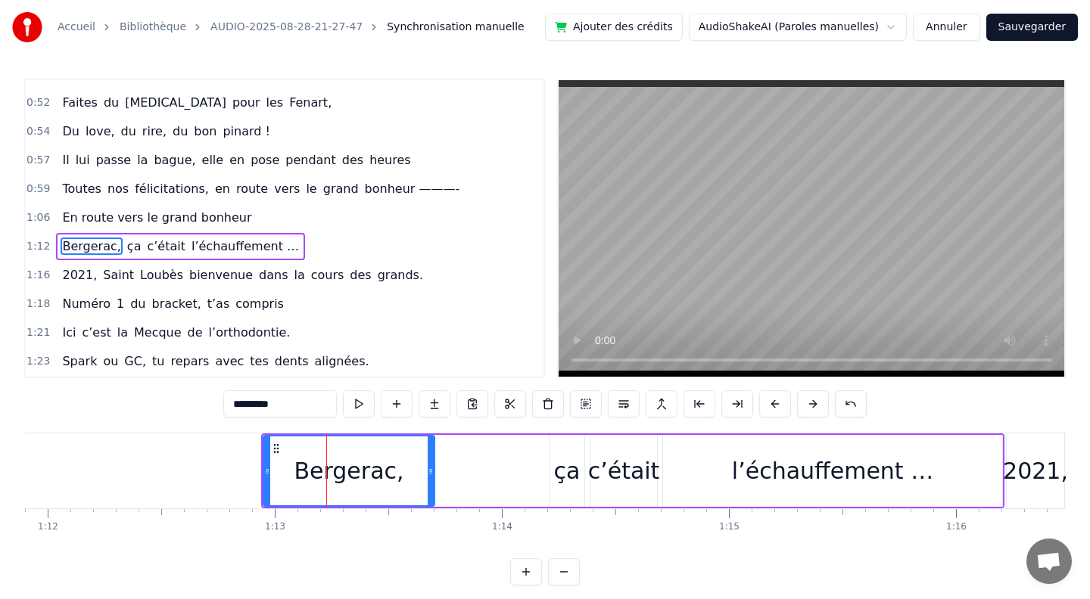
drag, startPoint x: 340, startPoint y: 473, endPoint x: 316, endPoint y: 474, distance: 24.2
click at [316, 474] on div "Bergerac," at bounding box center [349, 471] width 110 height 34
drag, startPoint x: 429, startPoint y: 471, endPoint x: 372, endPoint y: 464, distance: 57.2
click at [372, 465] on icon at bounding box center [374, 471] width 6 height 12
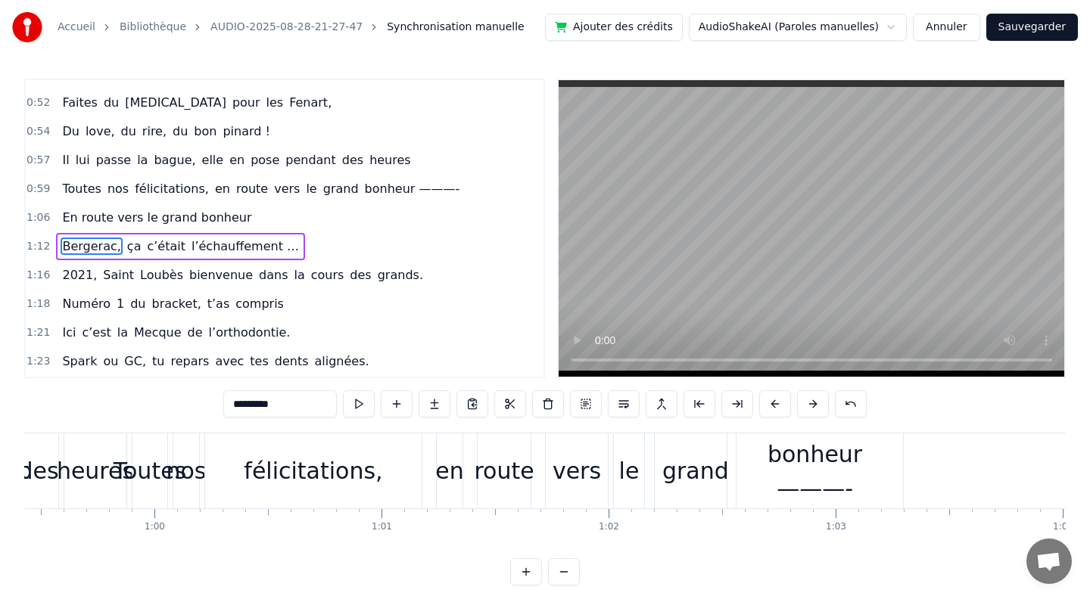
scroll to position [0, 13492]
click at [444, 477] on div "en" at bounding box center [447, 471] width 28 height 34
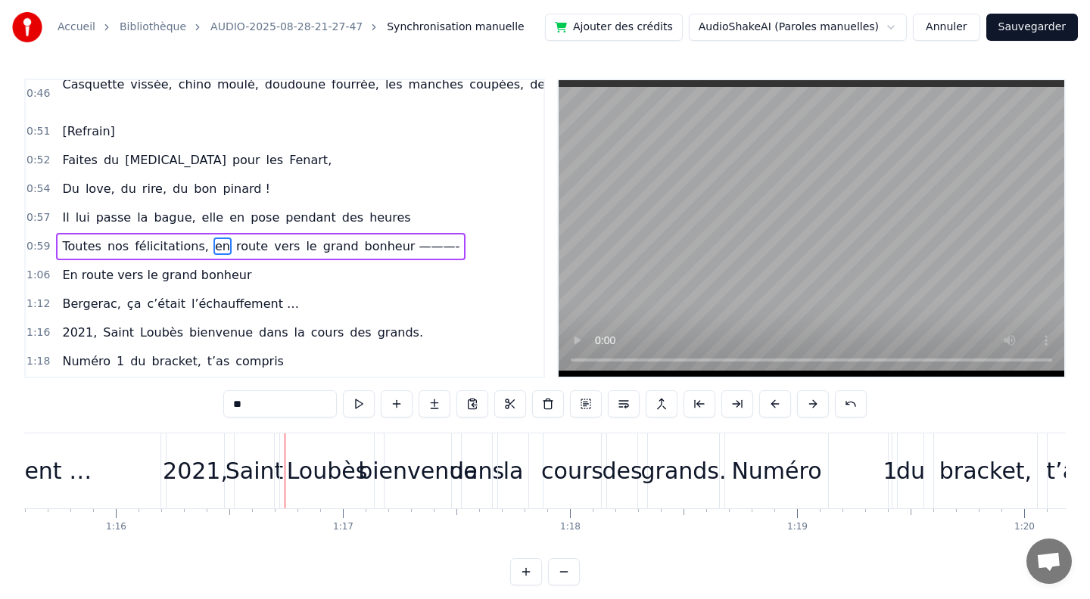
scroll to position [0, 17217]
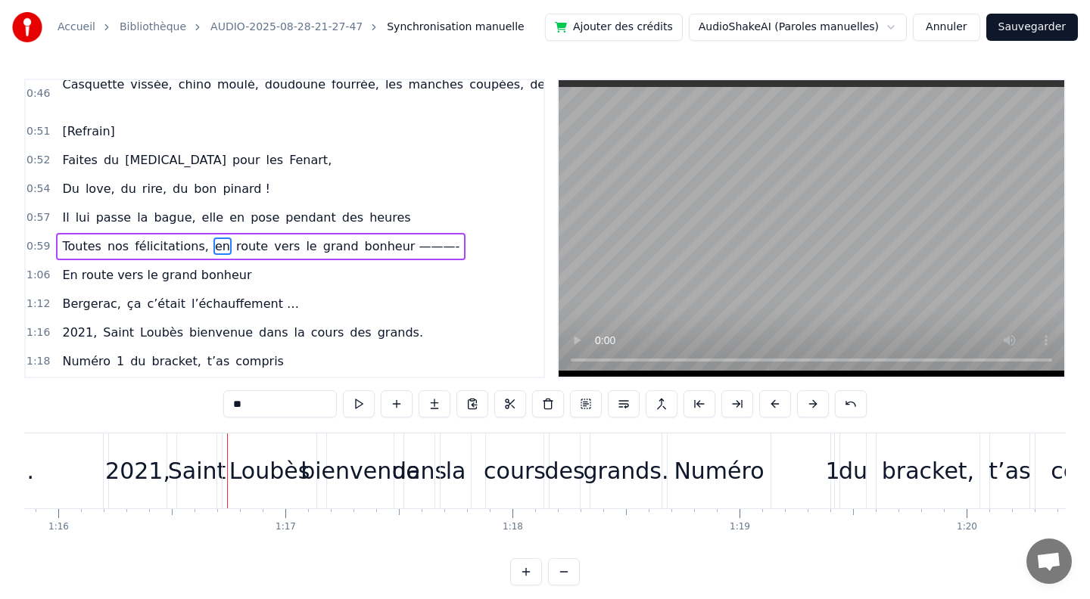
click at [135, 464] on div "2021," at bounding box center [137, 471] width 65 height 34
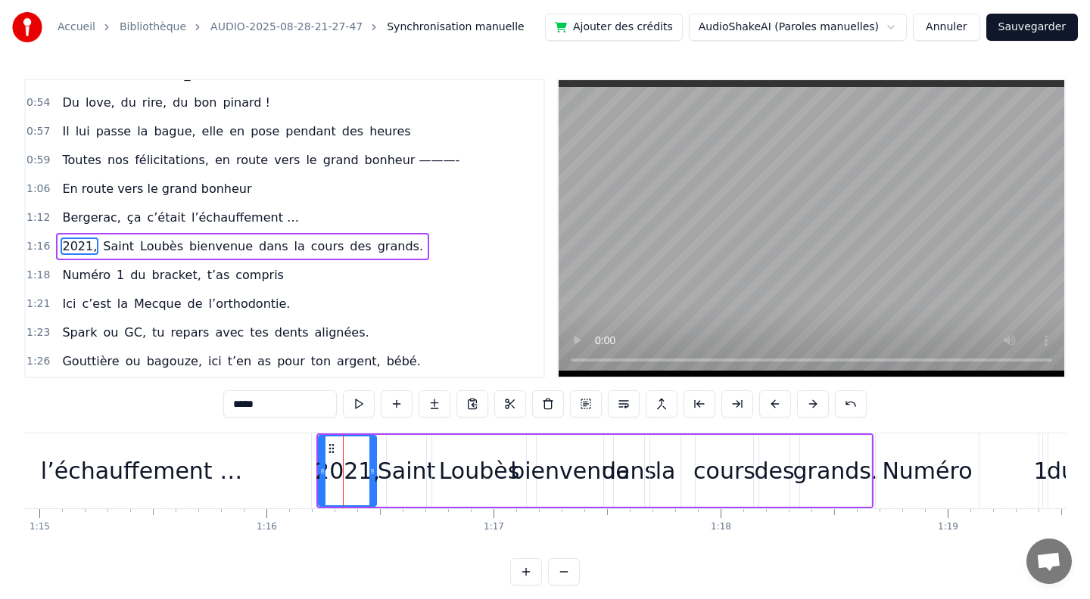
scroll to position [0, 16993]
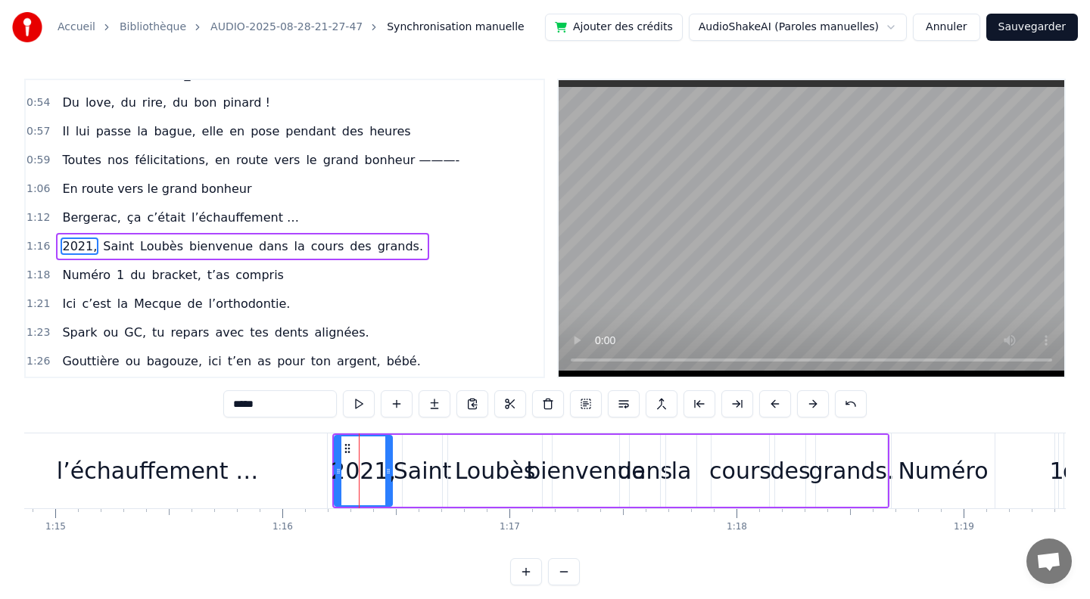
click at [183, 470] on div "l’échauffement …" at bounding box center [157, 471] width 201 height 34
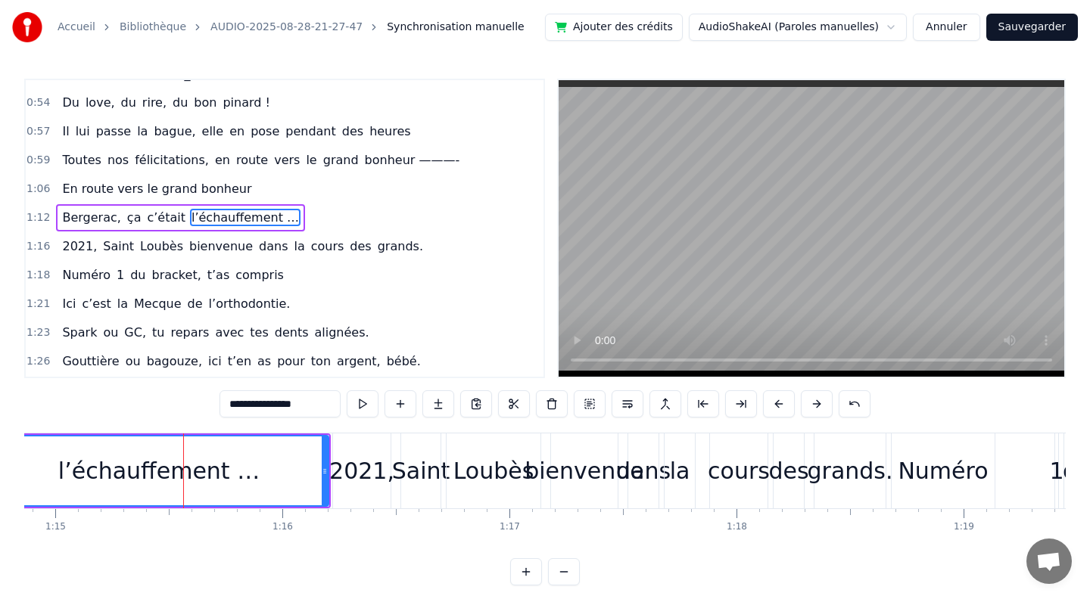
scroll to position [402, 0]
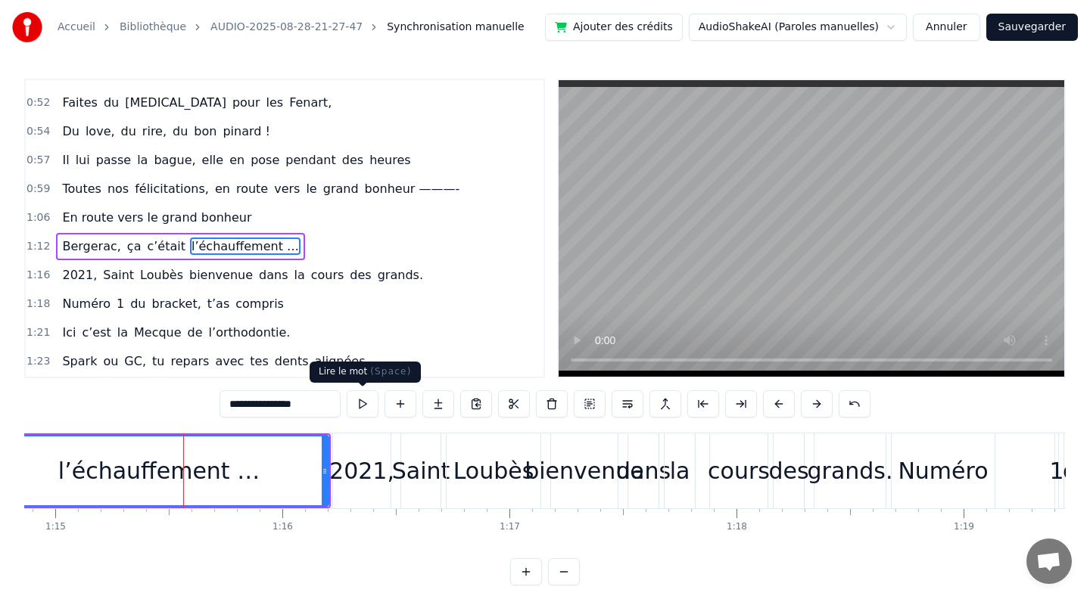
click at [369, 405] on button at bounding box center [363, 403] width 32 height 27
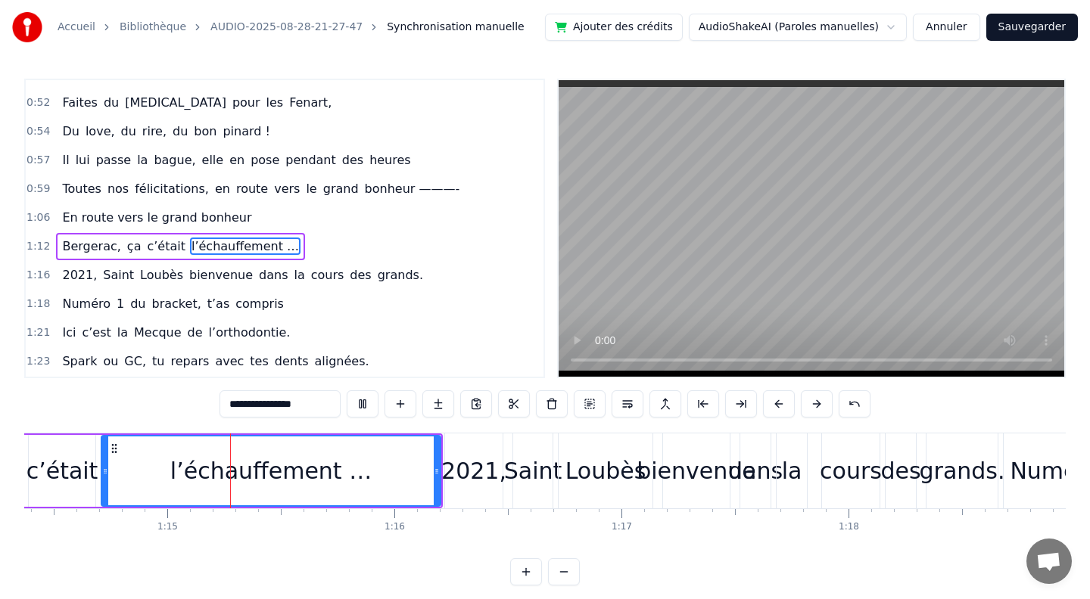
click at [369, 405] on button at bounding box center [363, 403] width 32 height 27
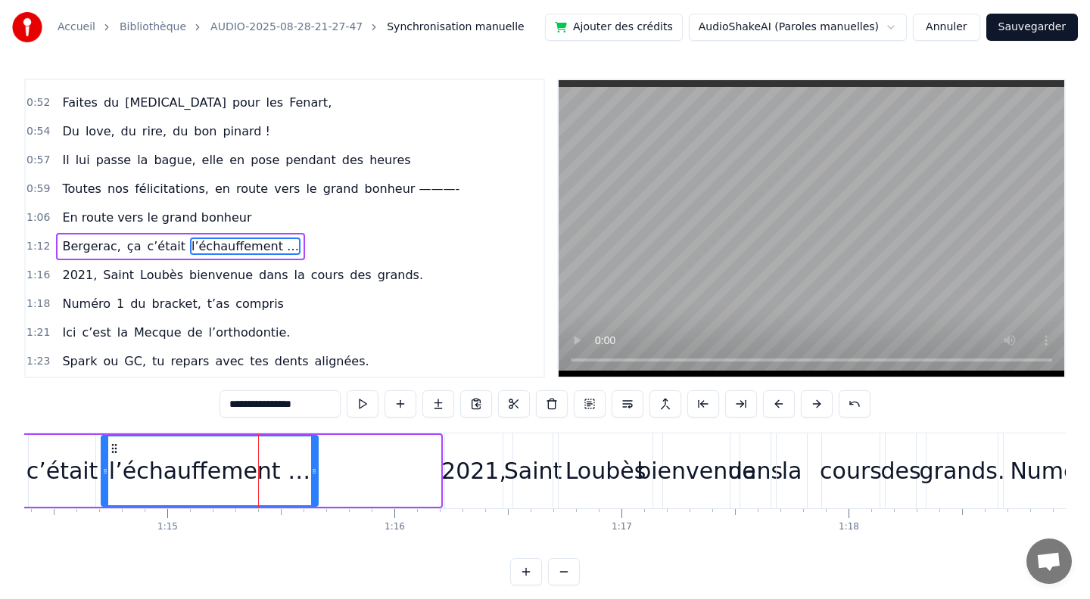
drag, startPoint x: 436, startPoint y: 470, endPoint x: 313, endPoint y: 464, distance: 122.7
click at [313, 464] on div at bounding box center [314, 471] width 6 height 69
click at [78, 484] on div "c’était" at bounding box center [62, 471] width 72 height 34
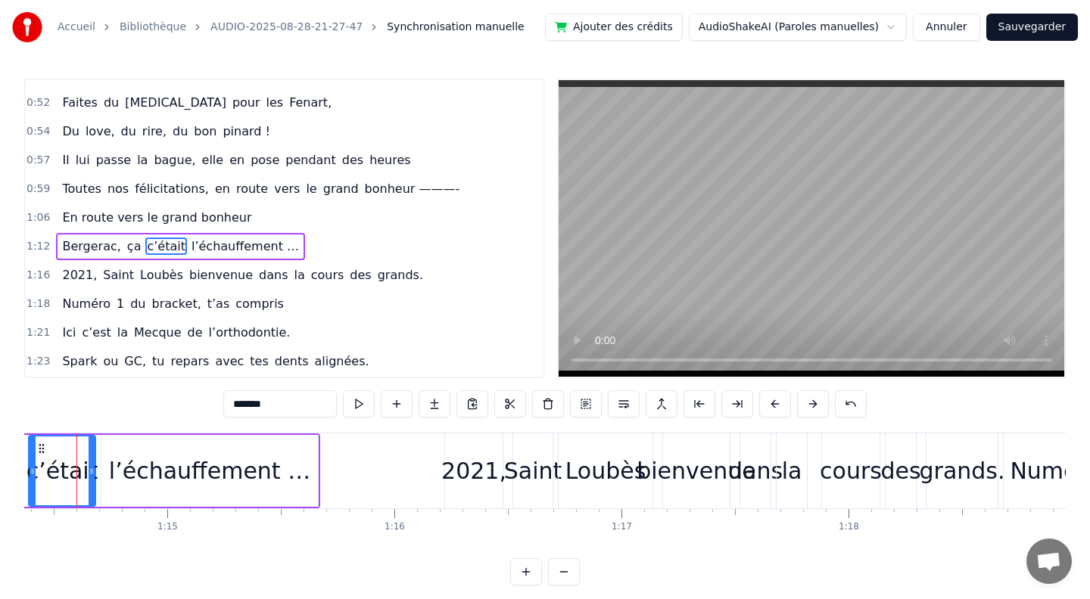
scroll to position [0, 16858]
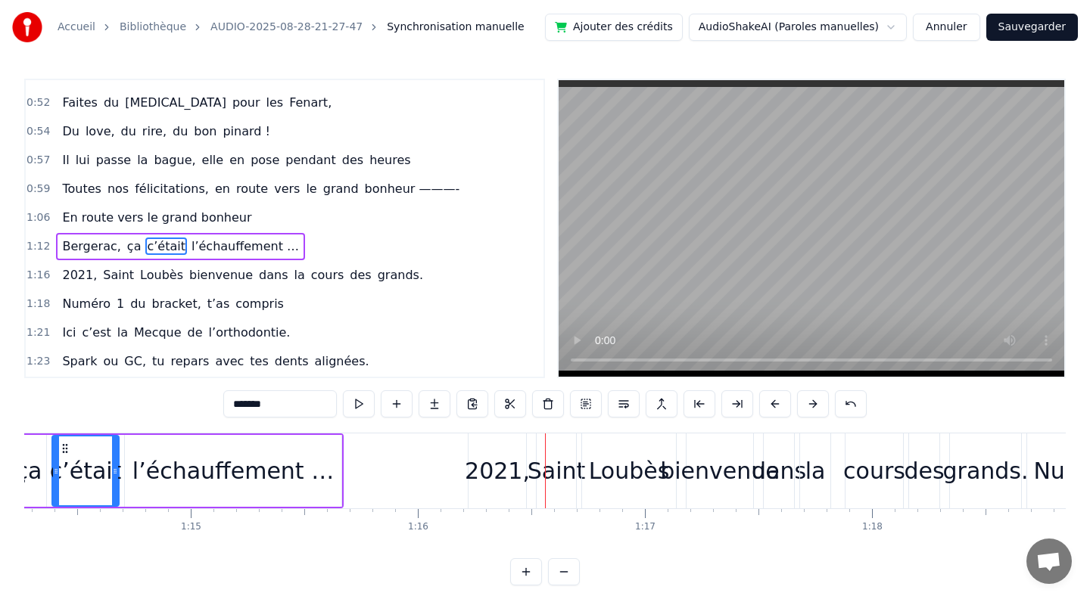
click at [479, 474] on div "2021," at bounding box center [497, 471] width 65 height 34
type input "*****"
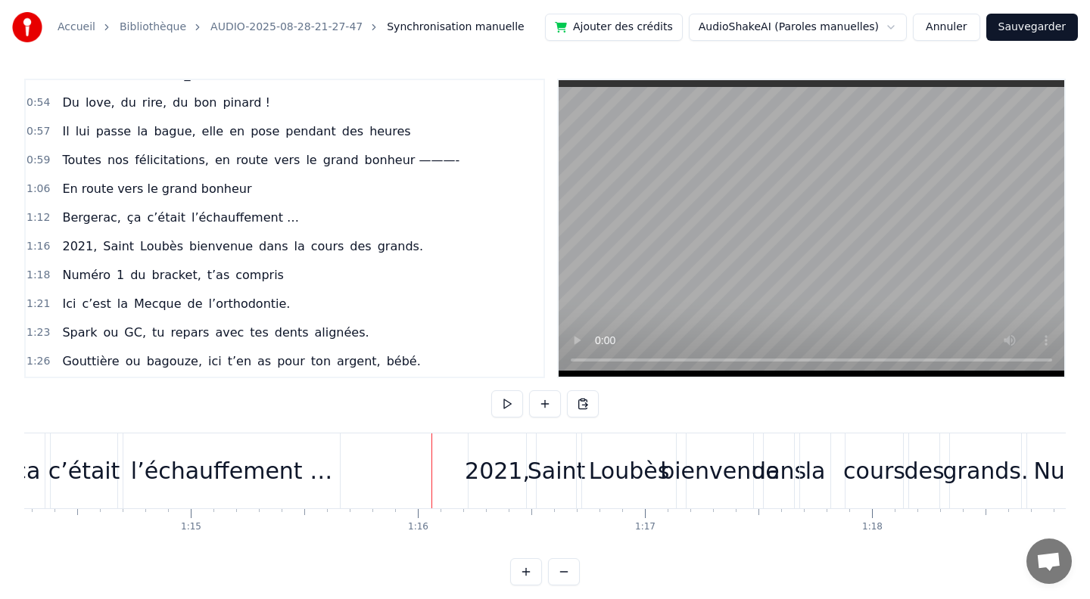
click at [483, 469] on div "2021," at bounding box center [497, 471] width 65 height 34
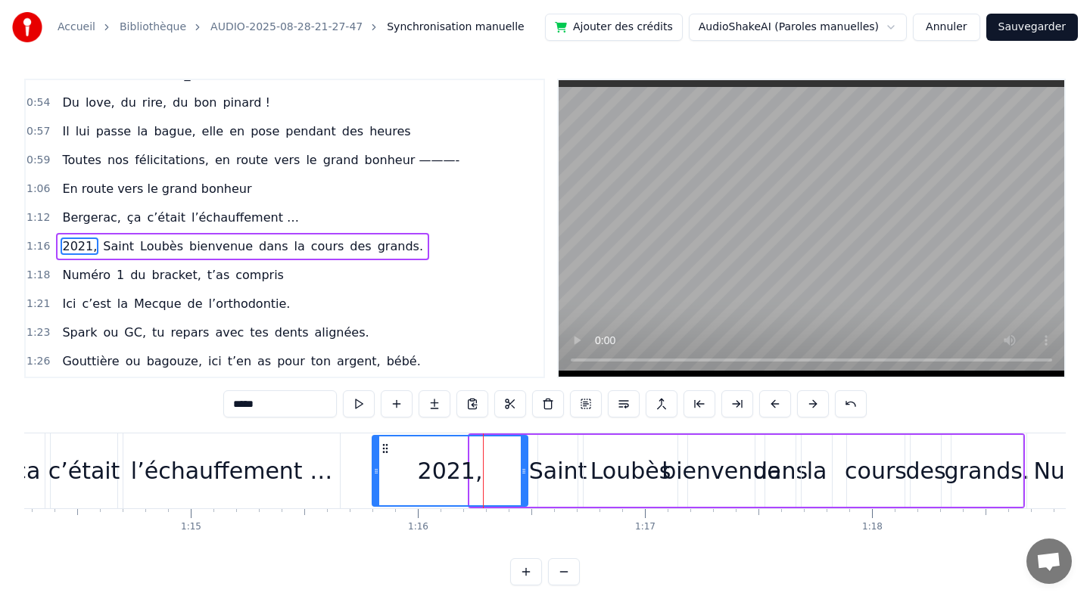
drag, startPoint x: 472, startPoint y: 470, endPoint x: 391, endPoint y: 465, distance: 81.1
click at [375, 465] on icon at bounding box center [376, 471] width 6 height 12
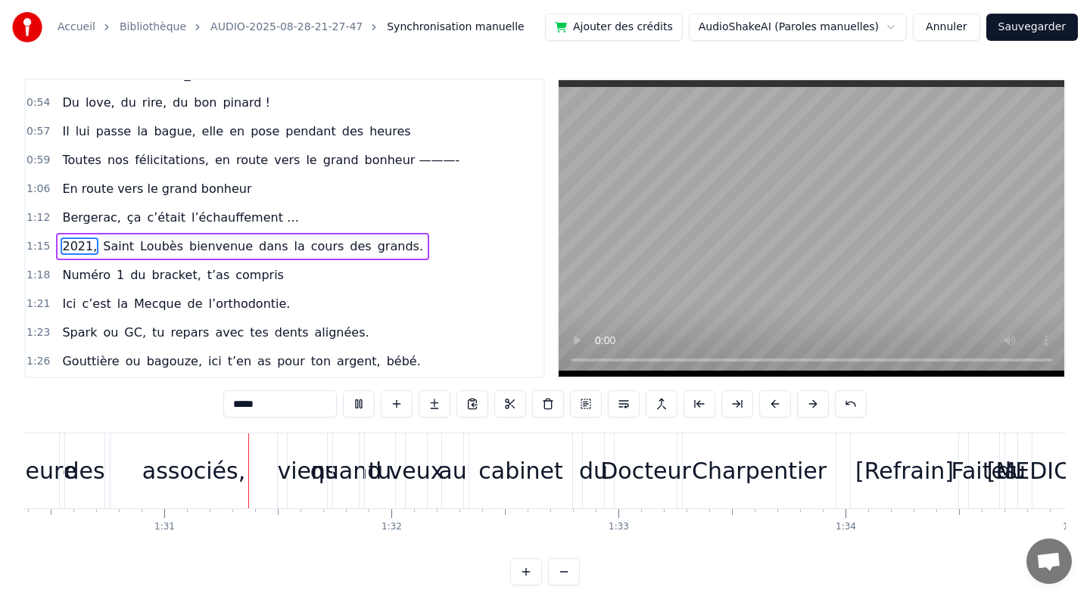
scroll to position [0, 20519]
click at [306, 477] on div "viens" at bounding box center [304, 471] width 60 height 34
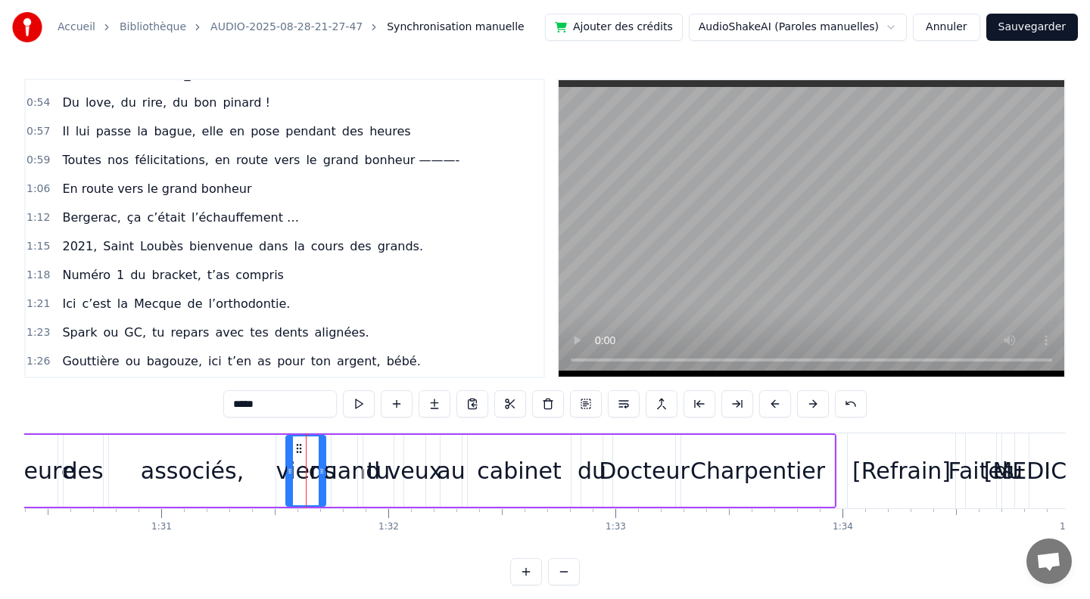
scroll to position [574, 0]
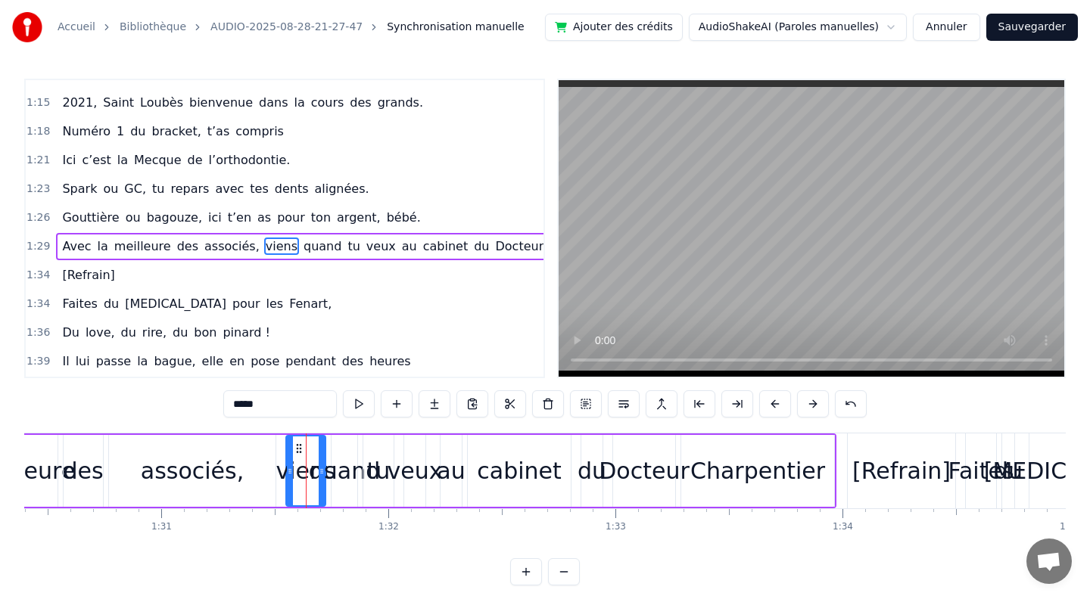
drag, startPoint x: 269, startPoint y: 406, endPoint x: 164, endPoint y: 406, distance: 105.2
click at [164, 406] on div "0:10 [PERSON_NAME] et guigui, treize septembre, ils se disent oui (en théorie)……" at bounding box center [544, 332] width 1041 height 507
type input "*"
click at [359, 404] on button at bounding box center [359, 403] width 32 height 27
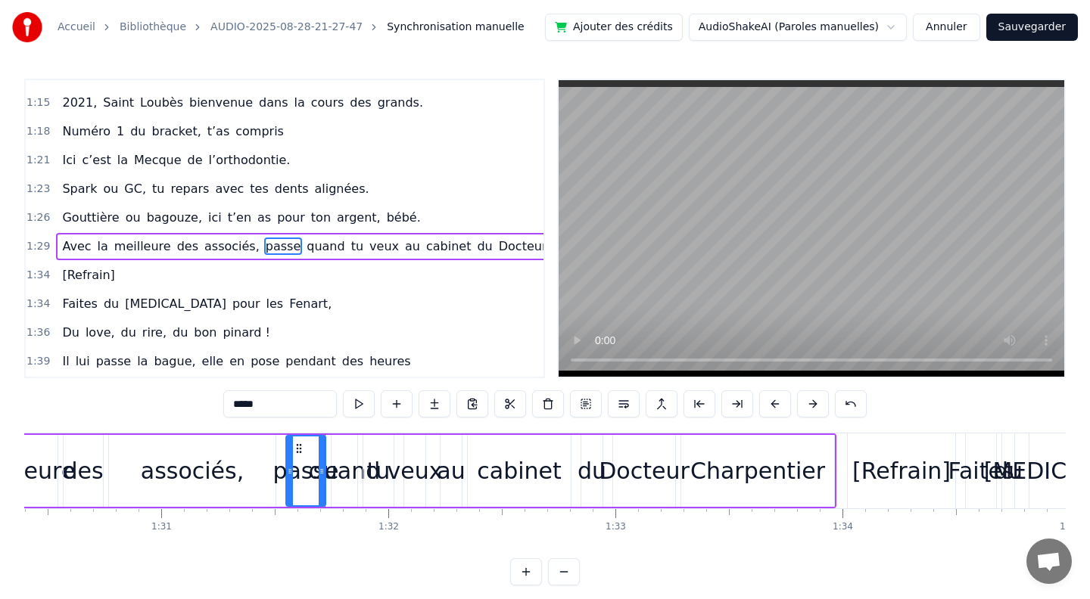
click at [193, 437] on div "associés," at bounding box center [192, 471] width 166 height 72
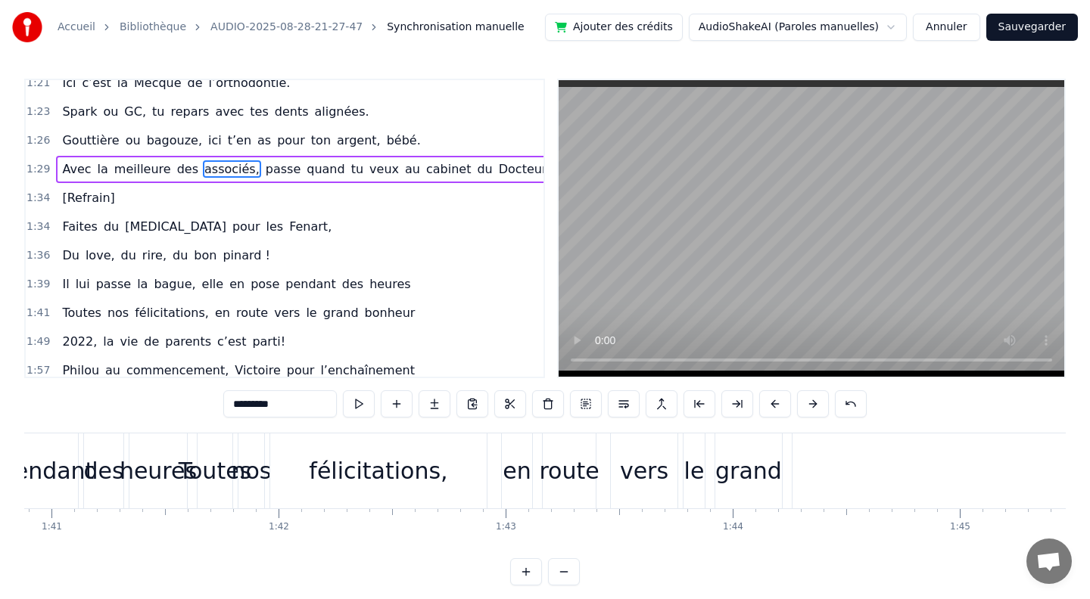
scroll to position [0, 22898]
click at [390, 475] on div "félicitations," at bounding box center [378, 471] width 138 height 34
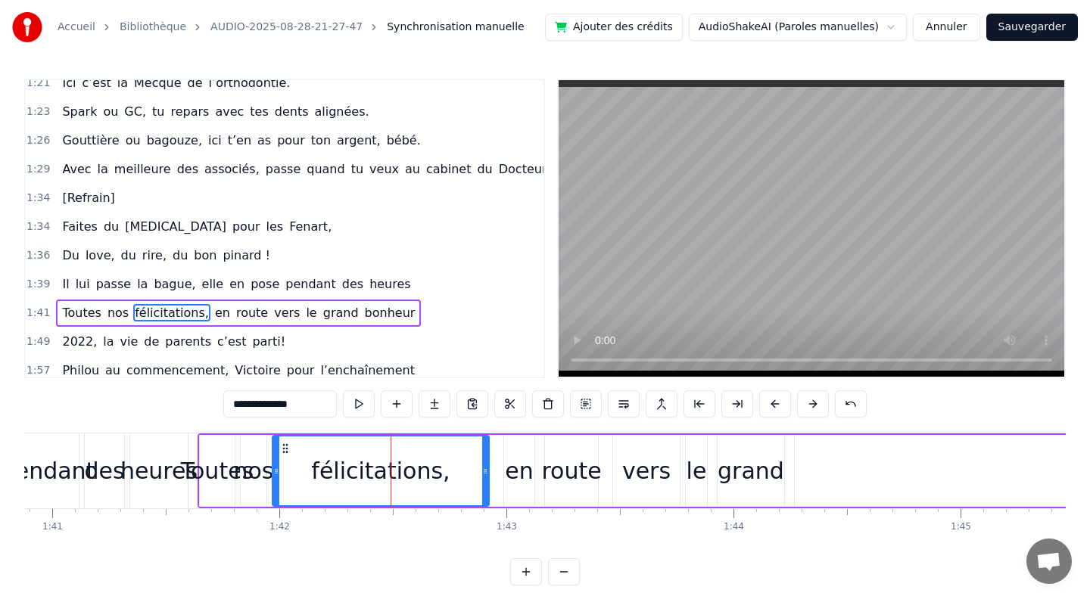
scroll to position [718, 0]
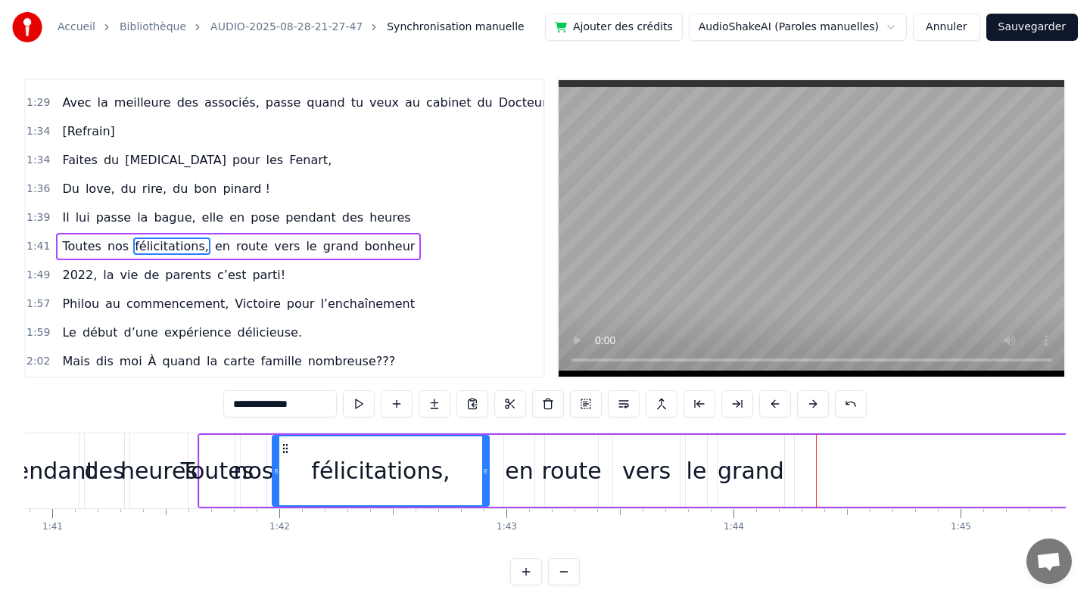
click at [727, 479] on div "grand" at bounding box center [750, 471] width 67 height 34
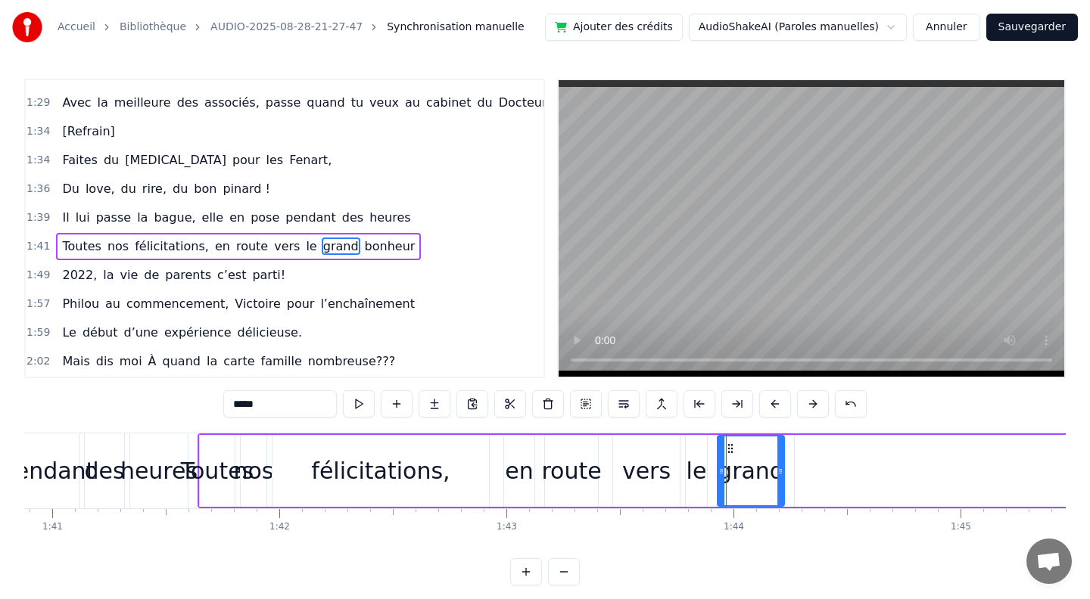
click at [696, 473] on div "le" at bounding box center [696, 471] width 20 height 34
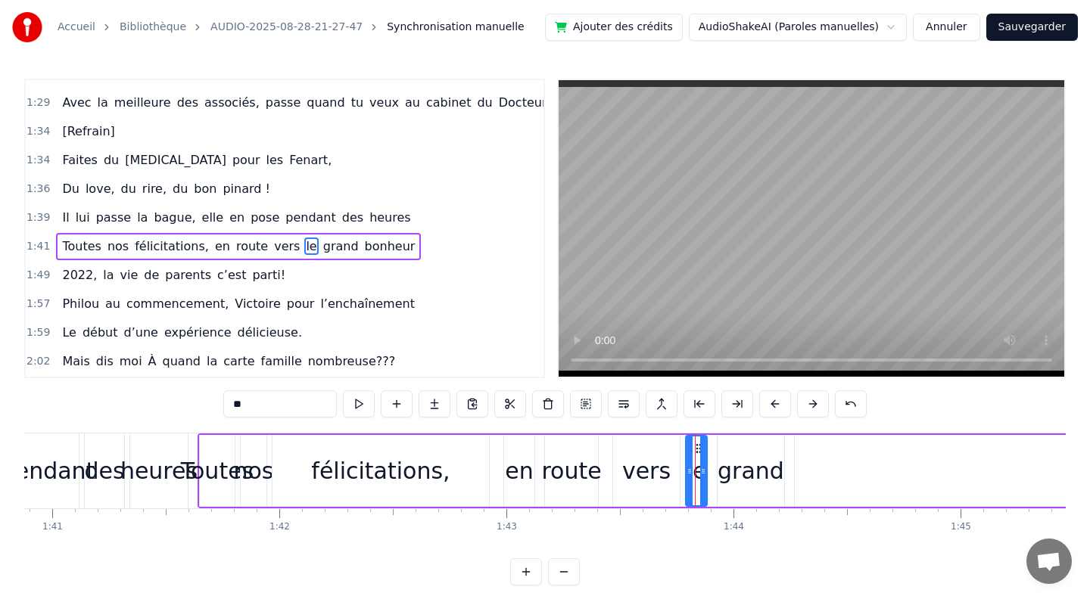
click at [549, 474] on div "route" at bounding box center [571, 471] width 60 height 34
type input "*****"
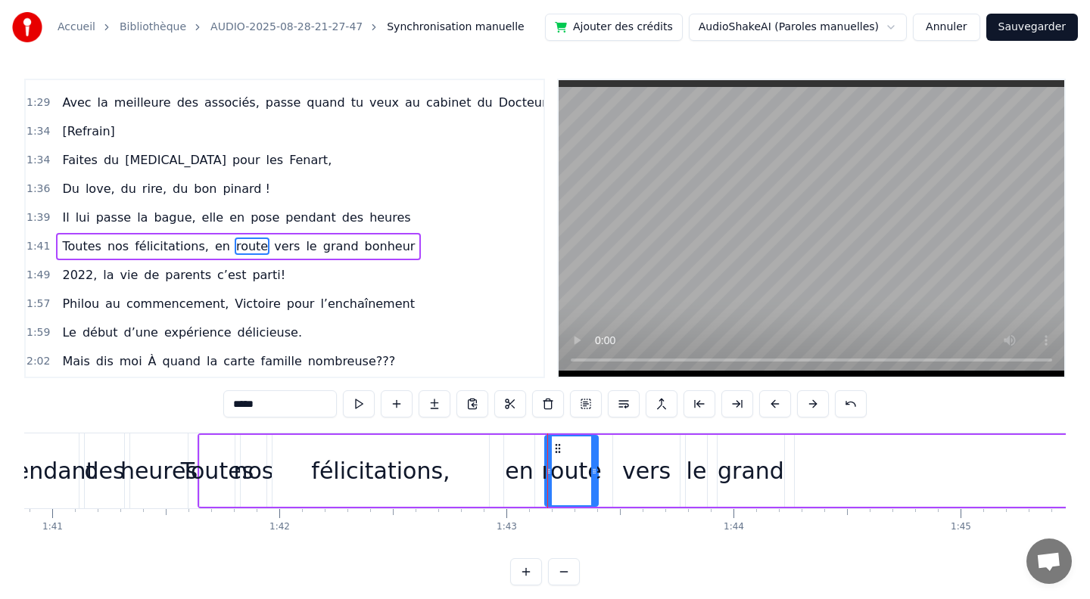
click at [501, 460] on div "Toutes nos félicitations, en route vers le grand bonheur" at bounding box center [1047, 471] width 1701 height 75
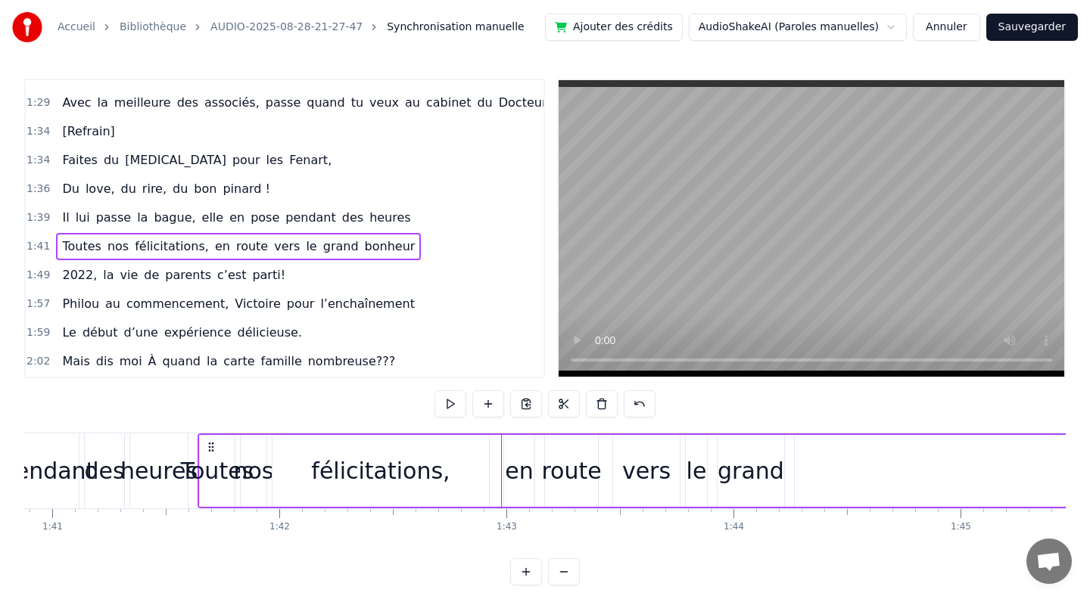
click at [515, 460] on div "en" at bounding box center [519, 471] width 28 height 34
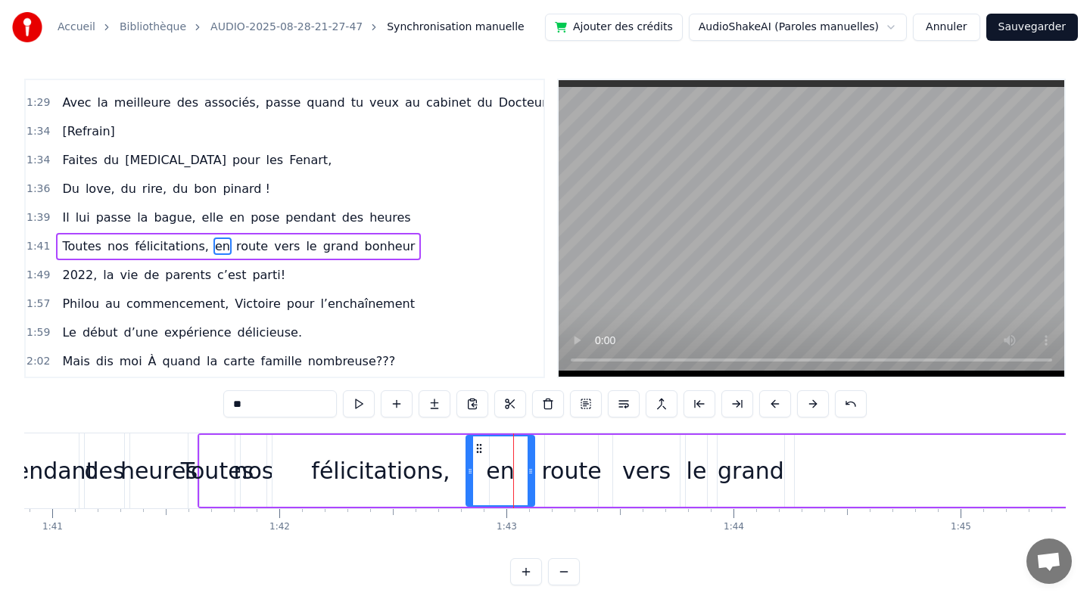
drag, startPoint x: 505, startPoint y: 472, endPoint x: 468, endPoint y: 472, distance: 37.8
click at [468, 472] on icon at bounding box center [470, 471] width 6 height 12
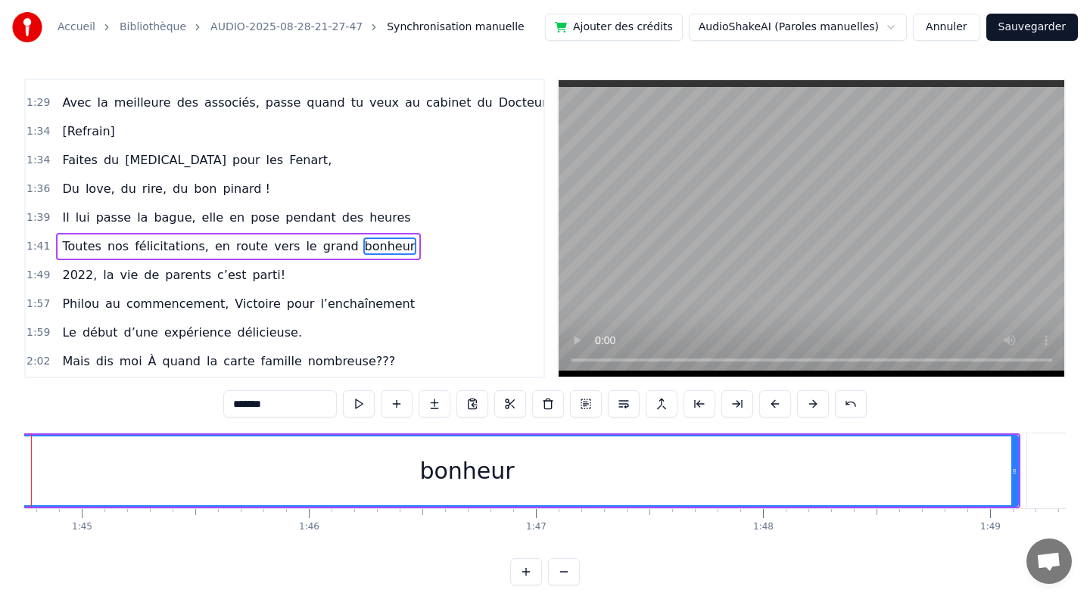
scroll to position [0, 23809]
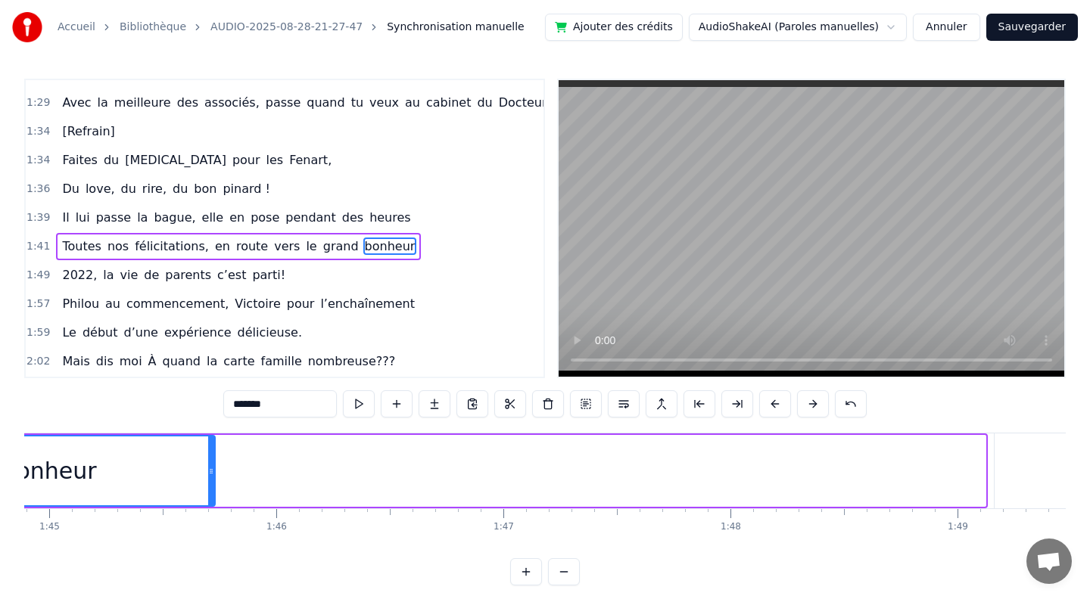
drag, startPoint x: 980, startPoint y: 468, endPoint x: 207, endPoint y: 423, distance: 773.9
click at [207, 423] on div "0:10 [PERSON_NAME] et guigui, treize septembre, ils se disent oui (en théorie)……" at bounding box center [544, 332] width 1041 height 507
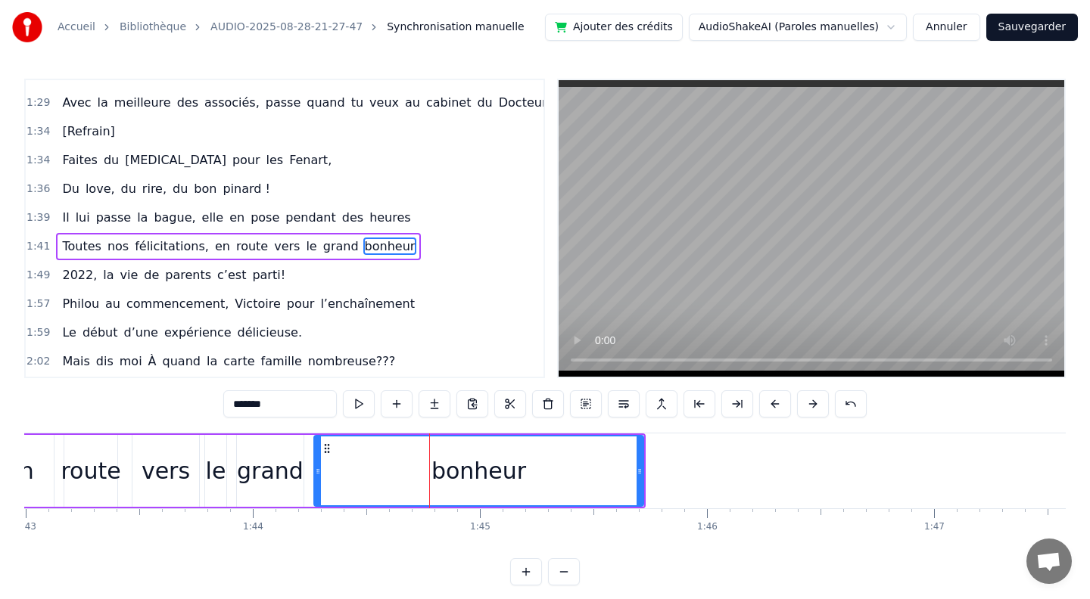
scroll to position [0, 23352]
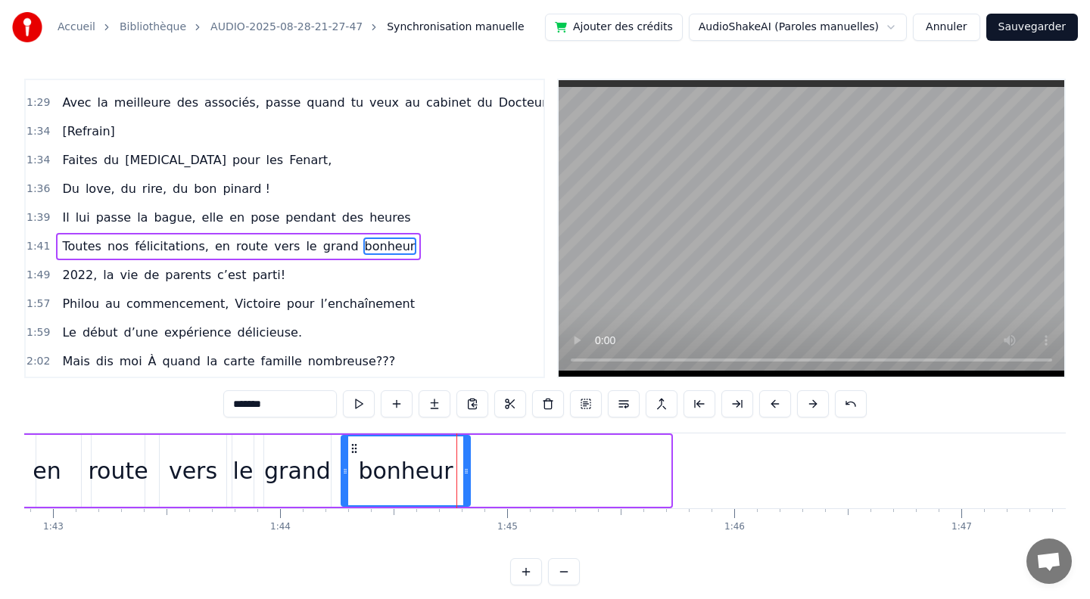
drag, startPoint x: 665, startPoint y: 471, endPoint x: 465, endPoint y: 472, distance: 200.5
click at [465, 472] on icon at bounding box center [466, 471] width 6 height 12
click at [239, 468] on div "le" at bounding box center [243, 471] width 20 height 34
type input "**"
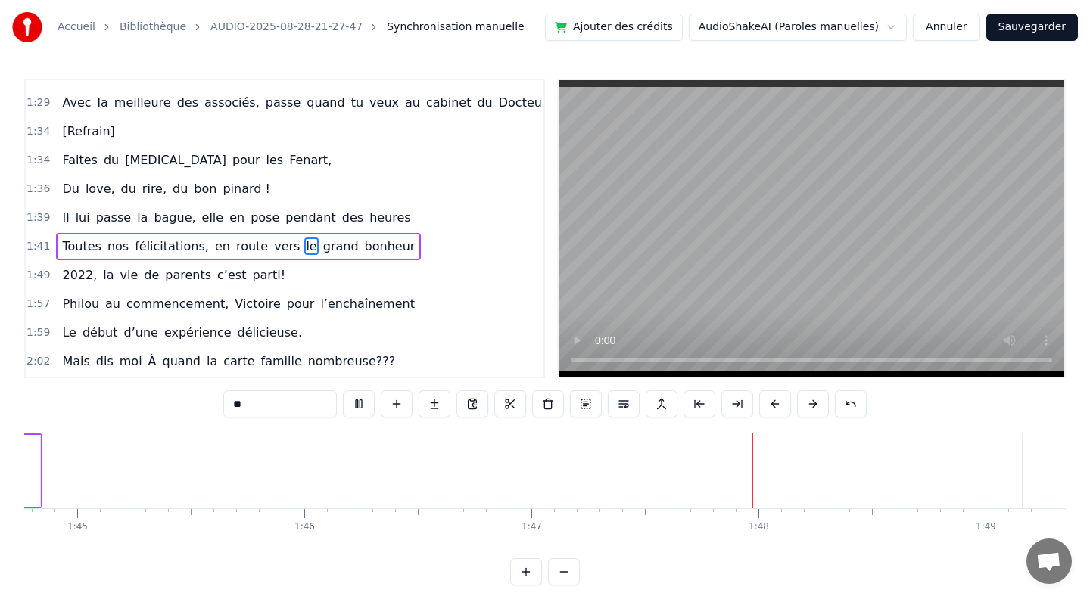
scroll to position [0, 23820]
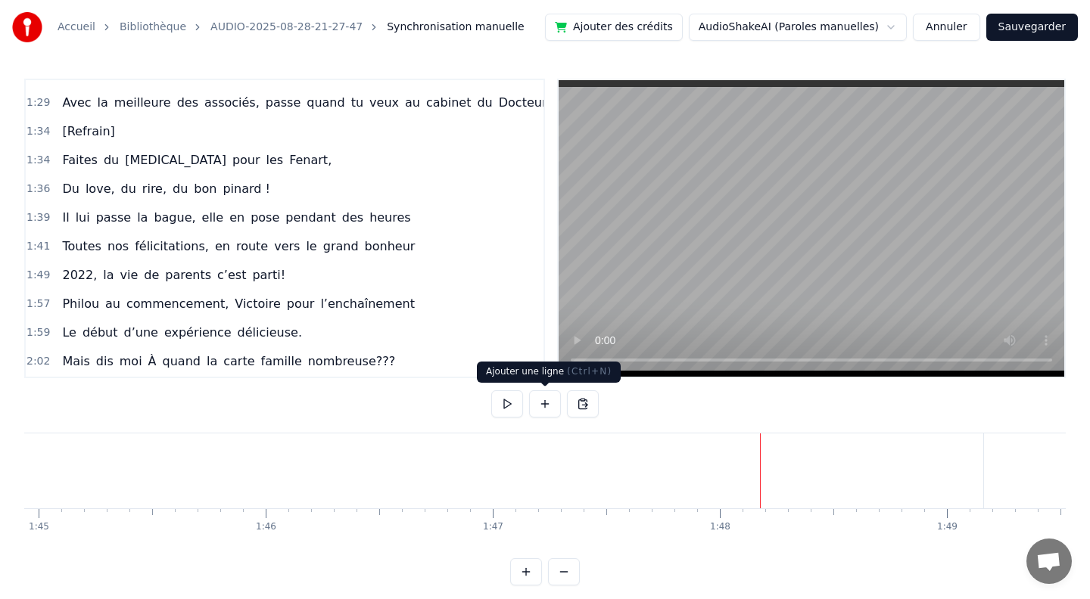
click at [543, 405] on button at bounding box center [545, 403] width 32 height 27
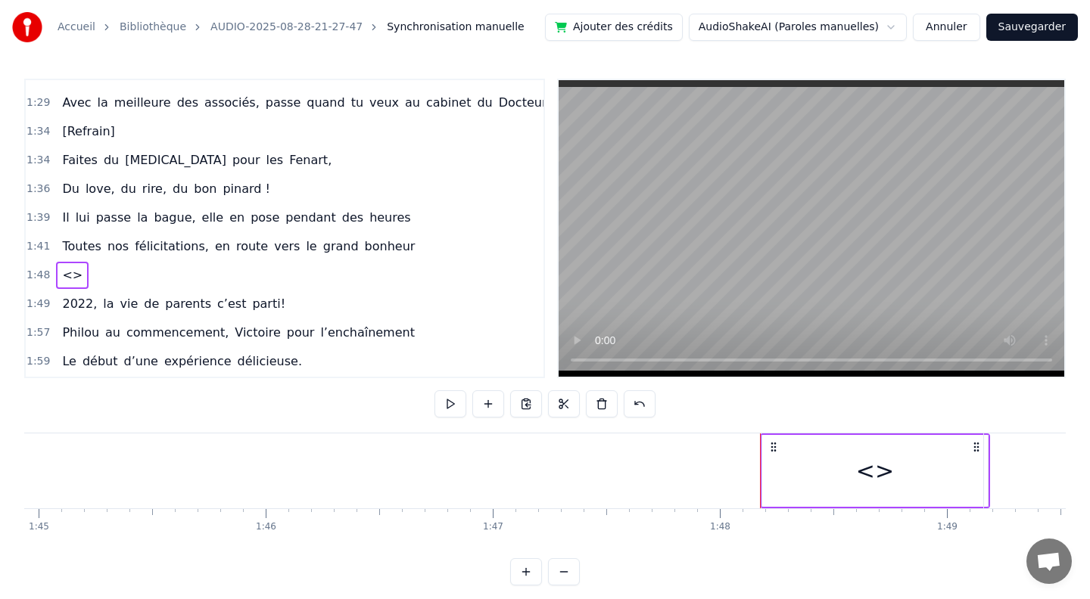
click at [862, 473] on div "<>" at bounding box center [875, 471] width 38 height 34
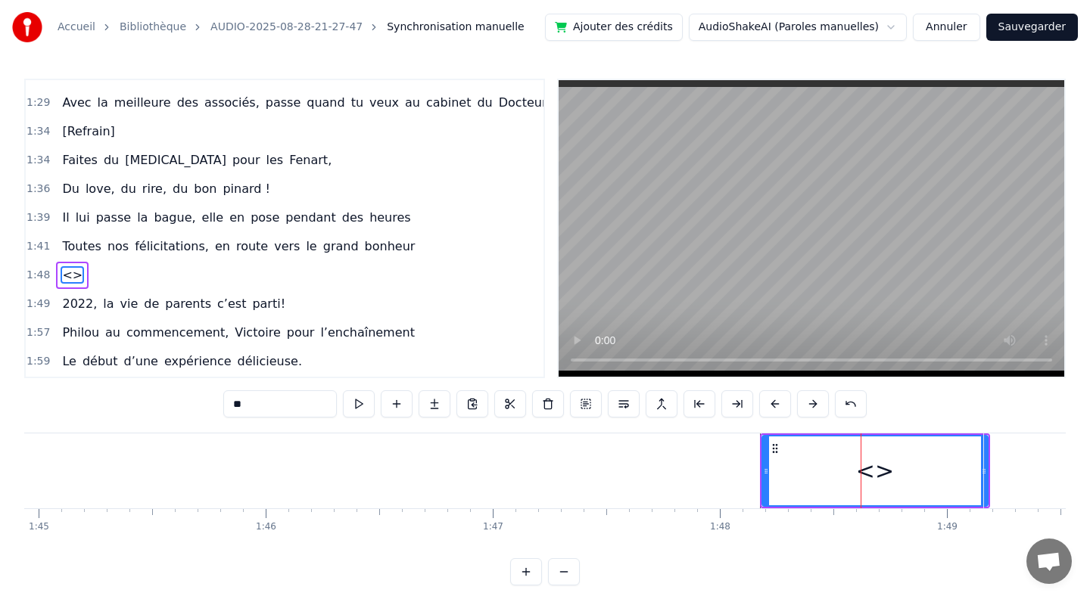
scroll to position [747, 0]
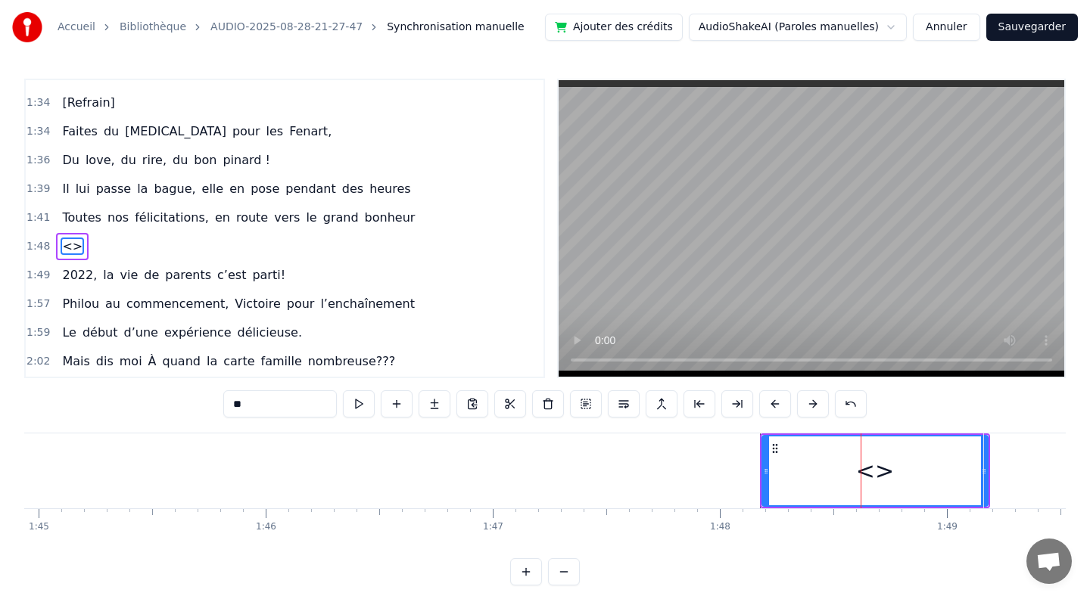
drag, startPoint x: 266, startPoint y: 403, endPoint x: 221, endPoint y: 404, distance: 44.7
click at [221, 404] on div "0:10 [PERSON_NAME] et guigui, treize septembre, ils se disent oui (en théorie)……" at bounding box center [544, 332] width 1041 height 507
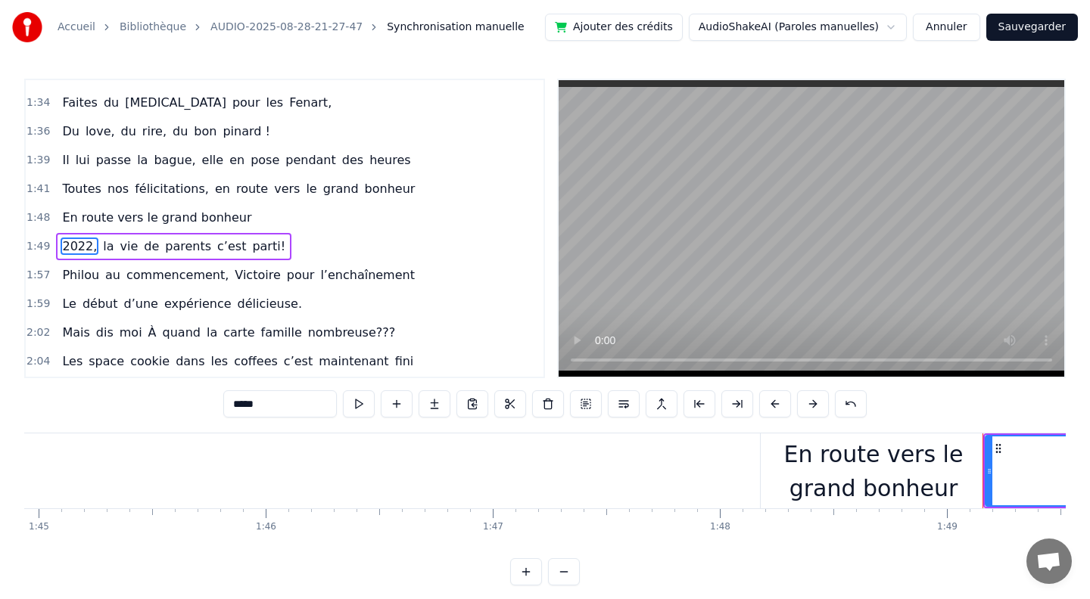
click at [930, 482] on div "En route vers le grand bonheur" at bounding box center [872, 471] width 225 height 68
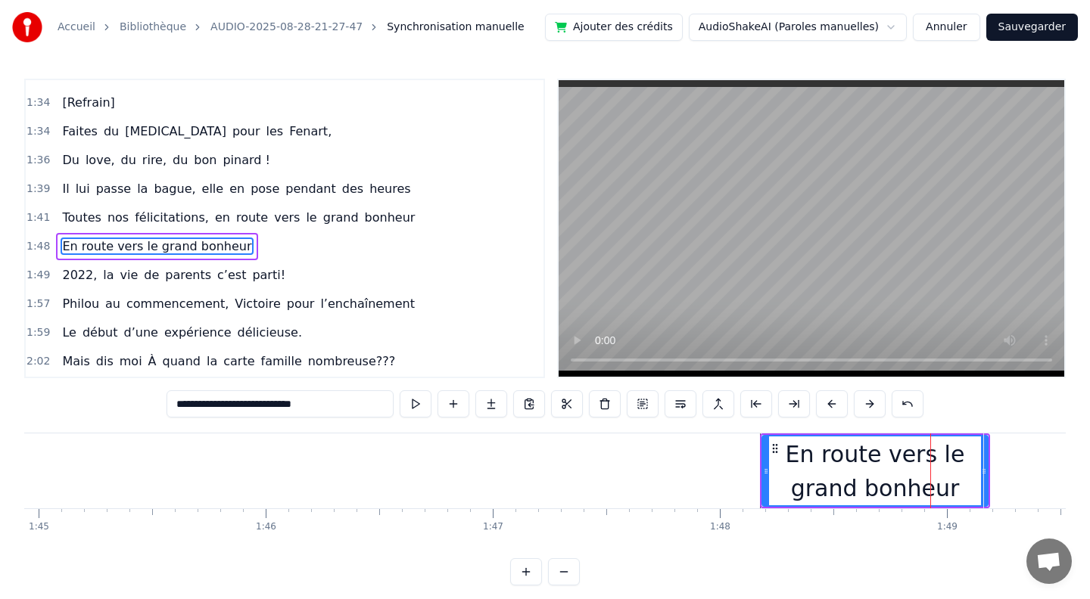
drag, startPoint x: 983, startPoint y: 470, endPoint x: 1080, endPoint y: 481, distance: 98.3
click at [1080, 481] on div "Accueil Bibliothèque AUDIO-2025-08-28-21-27-47 Synchronisation manuelle Ajouter…" at bounding box center [545, 293] width 1090 height 586
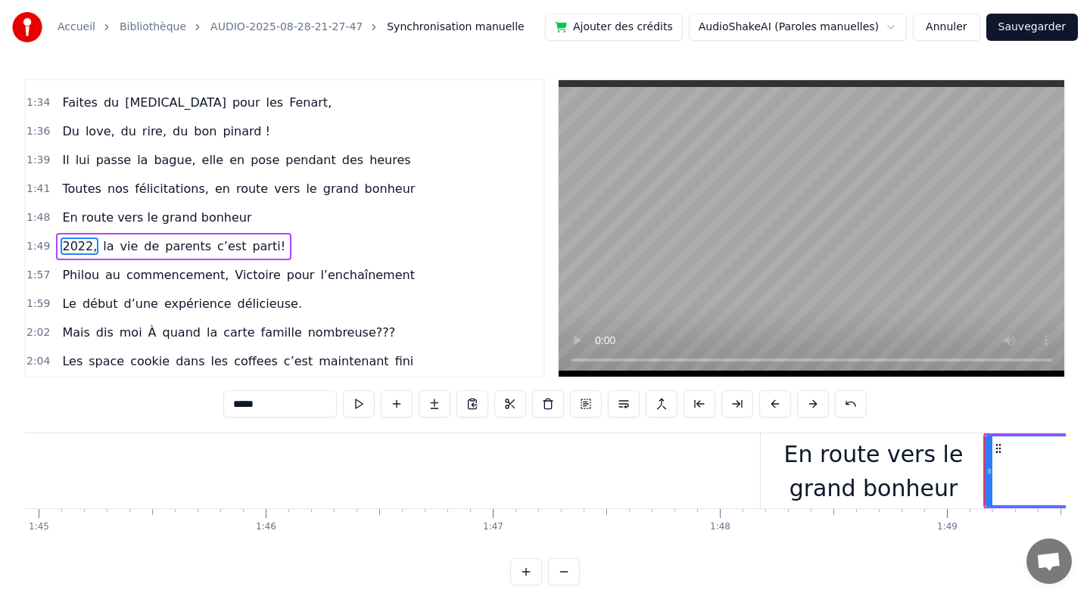
click at [952, 470] on div "En route vers le grand bonheur" at bounding box center [872, 471] width 225 height 68
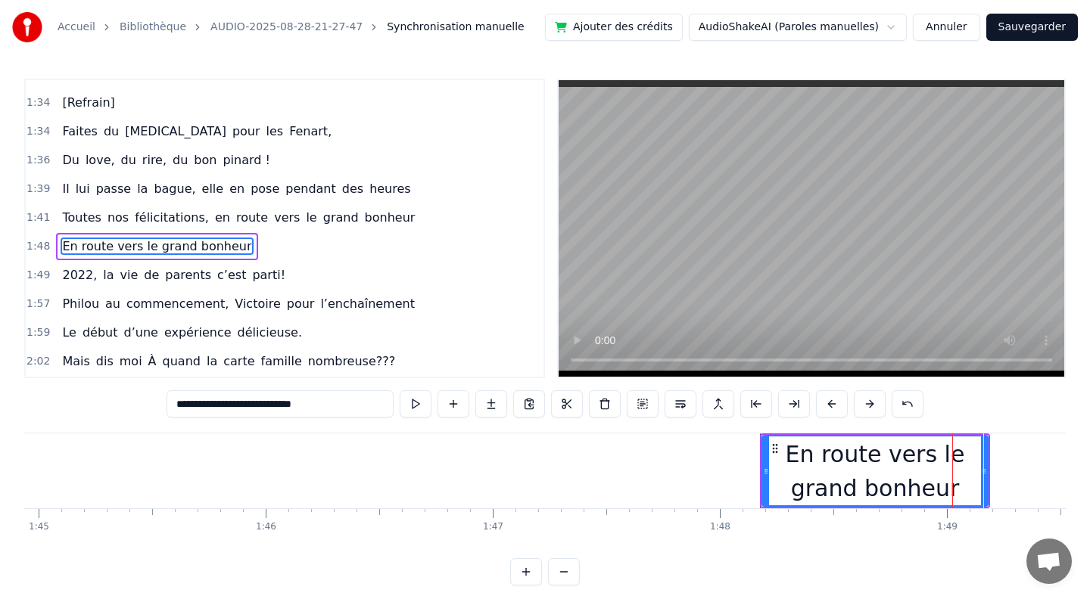
drag, startPoint x: 983, startPoint y: 471, endPoint x: 1067, endPoint y: 477, distance: 84.2
click at [1067, 478] on div "Accueil Bibliothèque AUDIO-2025-08-28-21-27-47 Synchronisation manuelle Ajouter…" at bounding box center [545, 293] width 1090 height 586
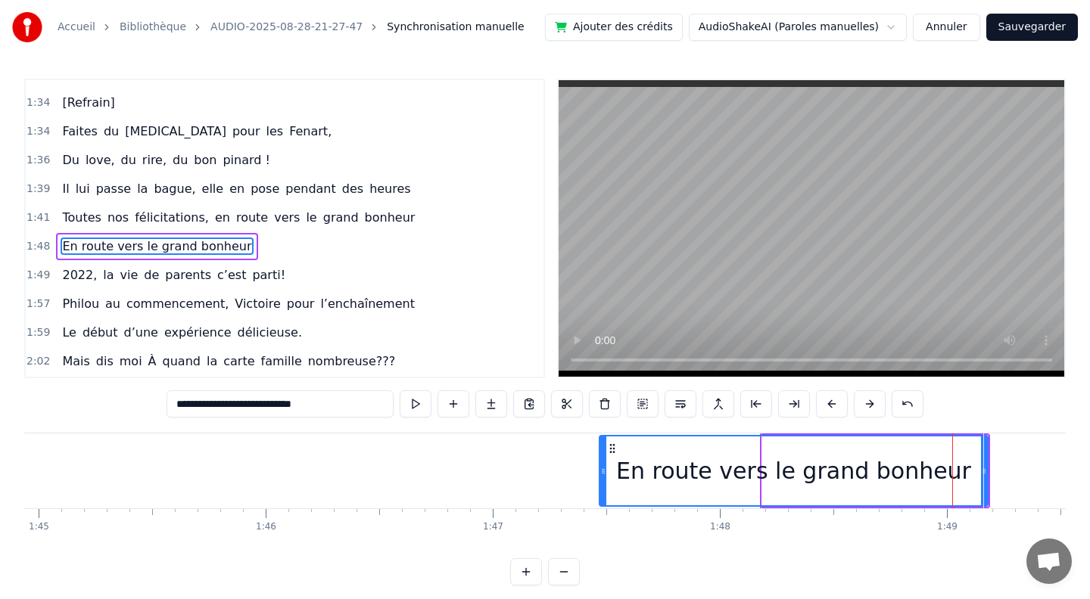
drag, startPoint x: 764, startPoint y: 472, endPoint x: 602, endPoint y: 466, distance: 162.8
click at [602, 466] on icon at bounding box center [603, 471] width 6 height 12
drag, startPoint x: 986, startPoint y: 475, endPoint x: 1081, endPoint y: 487, distance: 96.0
click at [1081, 487] on div "Accueil Bibliothèque AUDIO-2025-08-28-21-27-47 Synchronisation manuelle Ajouter…" at bounding box center [545, 293] width 1090 height 586
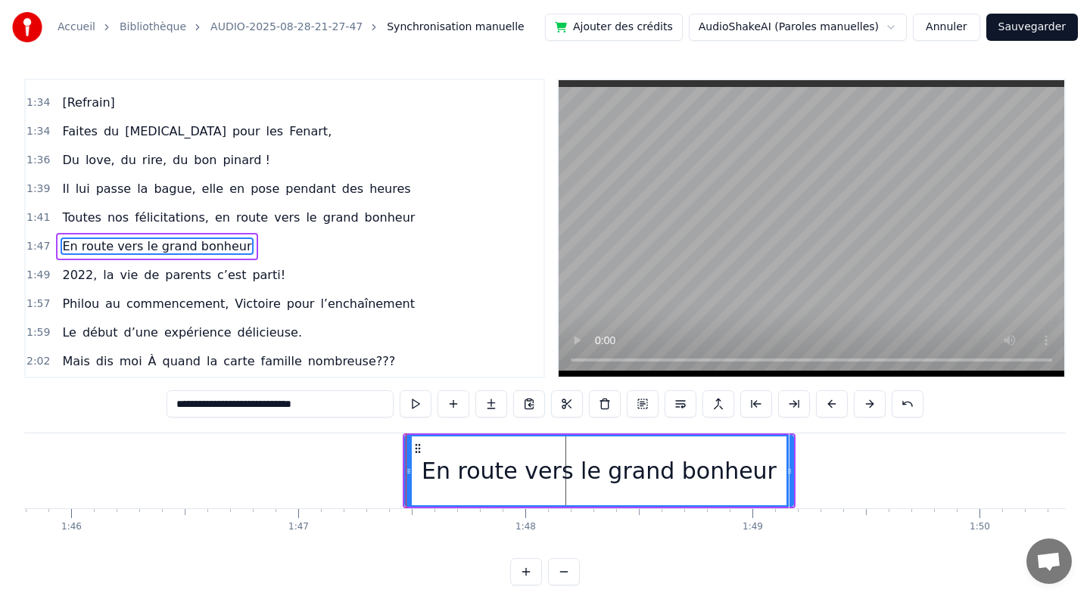
scroll to position [0, 24017]
click at [616, 471] on div "En route vers le grand bonheur" at bounding box center [596, 471] width 355 height 34
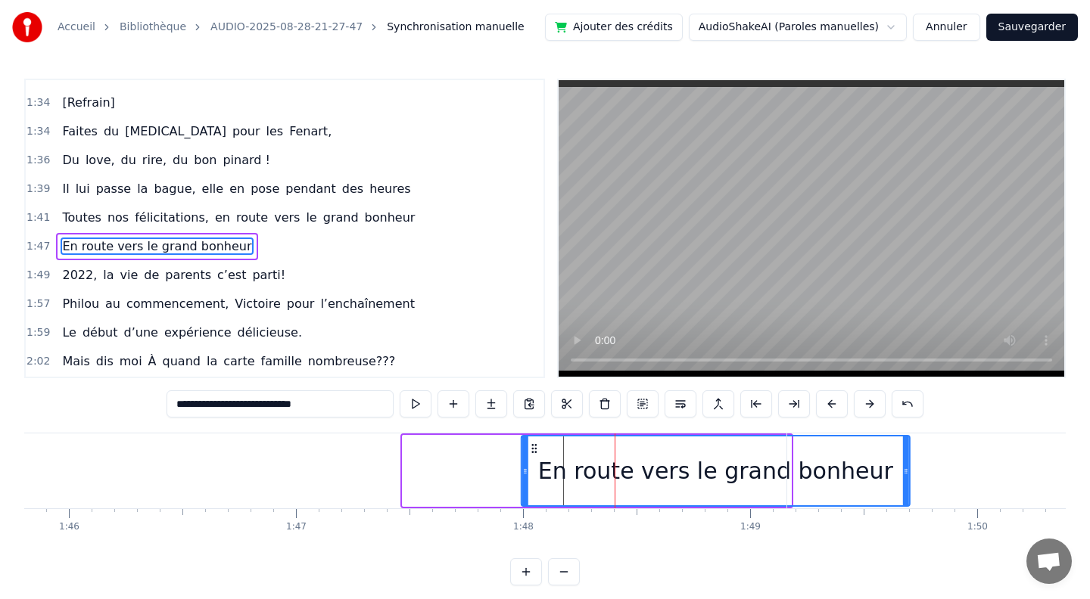
drag, startPoint x: 415, startPoint y: 446, endPoint x: 536, endPoint y: 462, distance: 121.3
click at [536, 462] on div "En route vers le grand bonheur" at bounding box center [715, 471] width 387 height 69
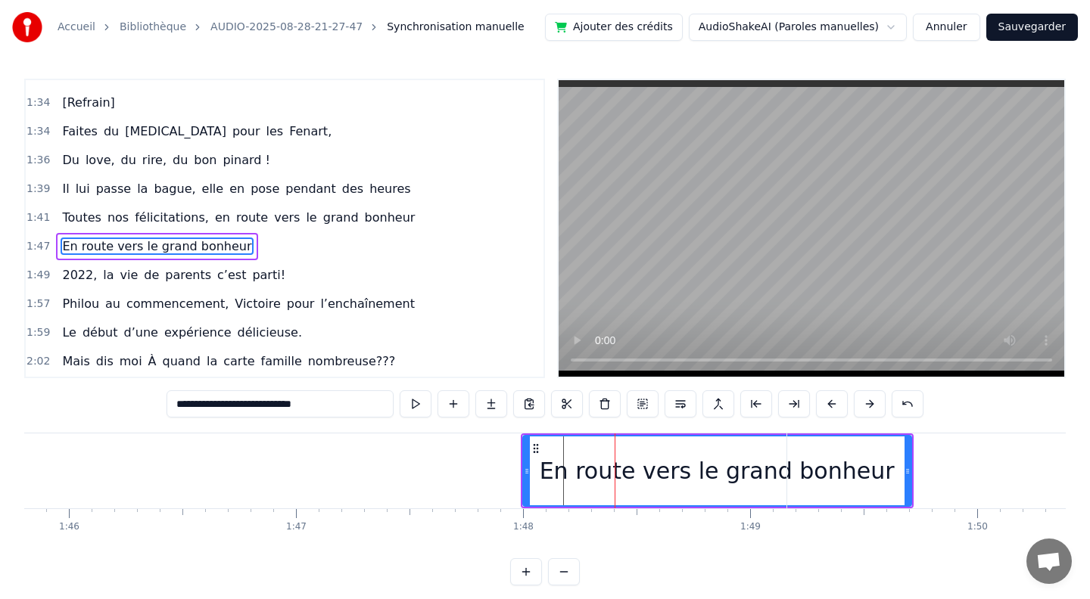
drag, startPoint x: 907, startPoint y: 472, endPoint x: 946, endPoint y: 474, distance: 38.6
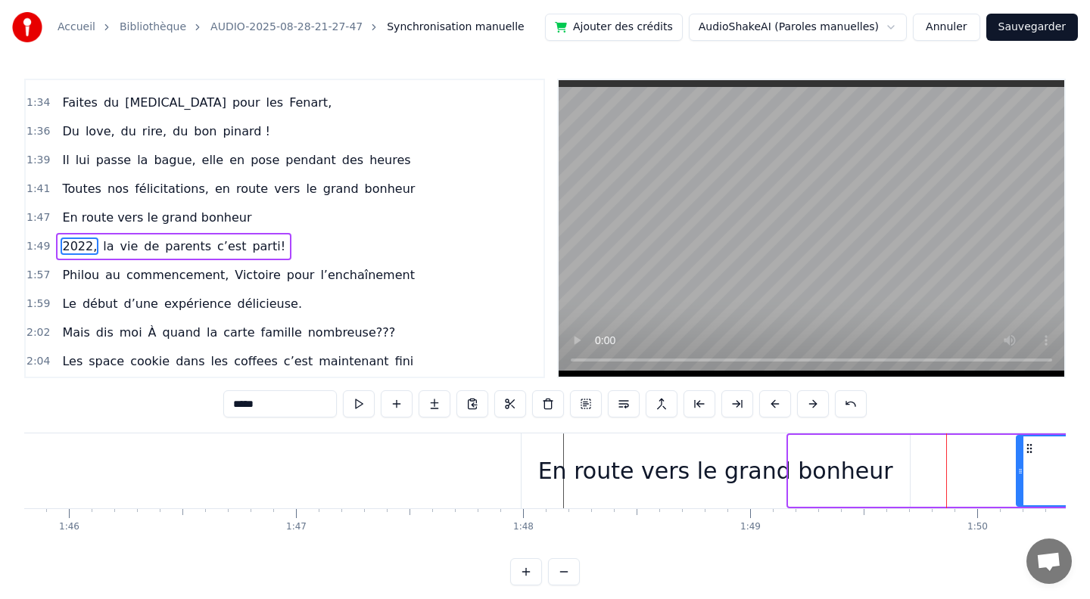
drag, startPoint x: 793, startPoint y: 472, endPoint x: 1027, endPoint y: 482, distance: 234.0
click at [1023, 482] on div at bounding box center [1020, 471] width 6 height 69
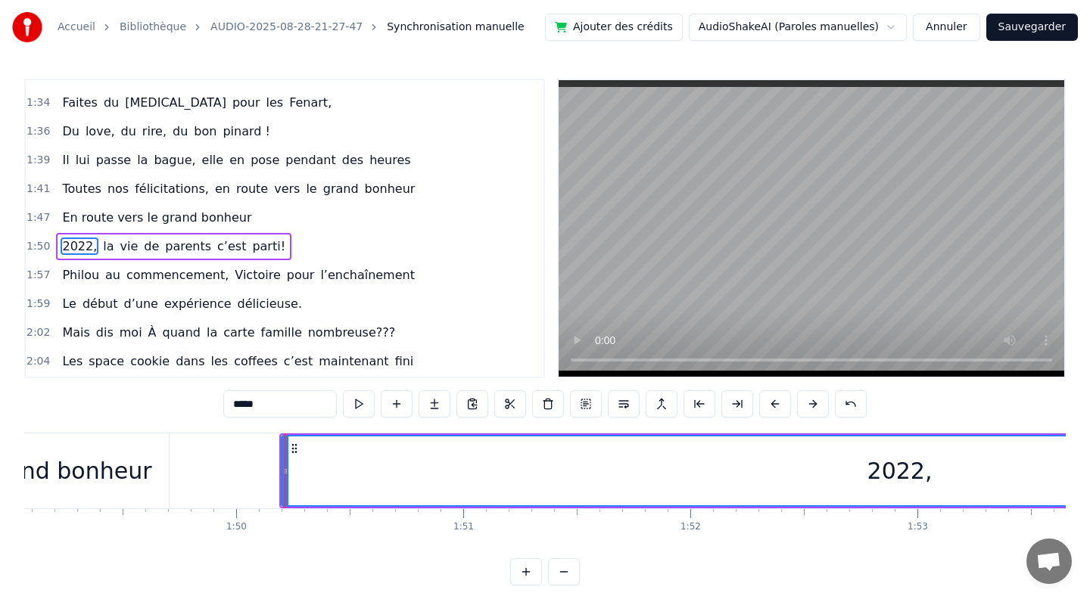
click at [769, 462] on div "2022," at bounding box center [899, 471] width 1234 height 69
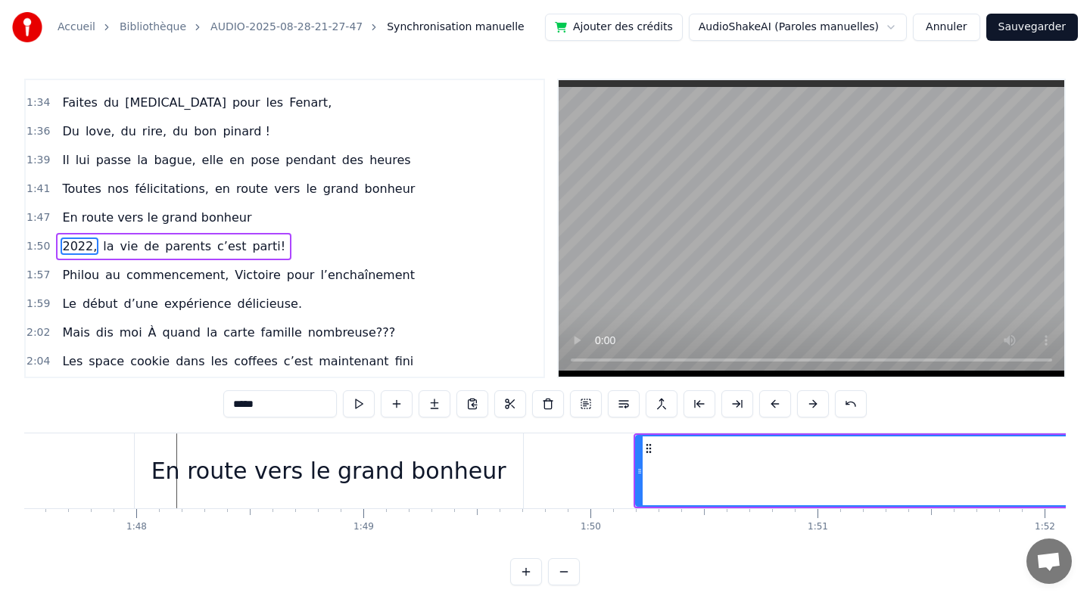
scroll to position [0, 24396]
click at [462, 469] on div "En route vers le grand bonheur" at bounding box center [336, 471] width 355 height 34
type input "**********"
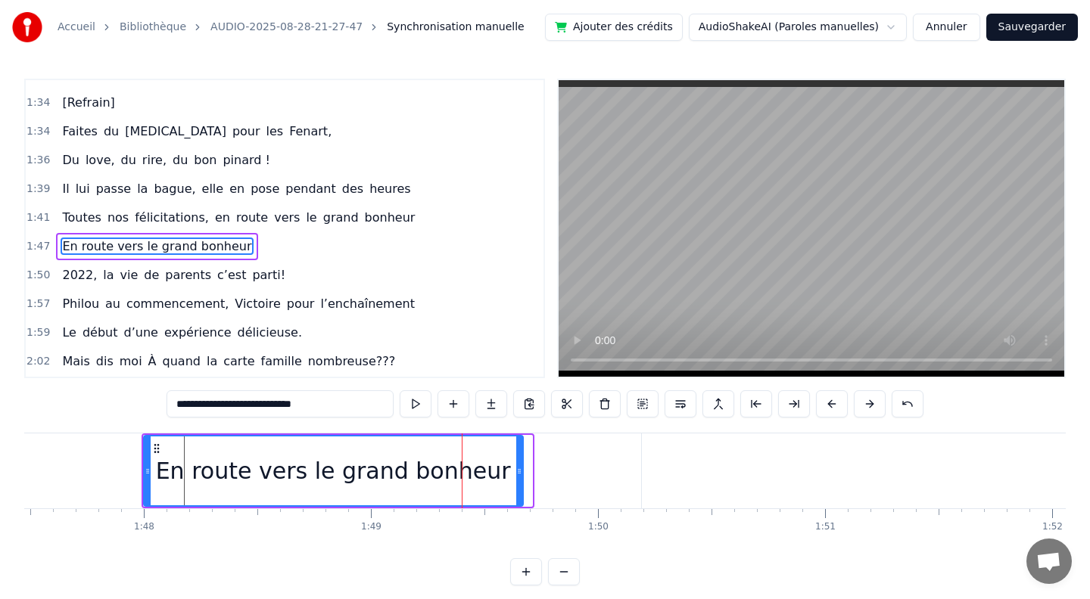
drag, startPoint x: 530, startPoint y: 469, endPoint x: 521, endPoint y: 459, distance: 14.0
click at [521, 459] on div at bounding box center [519, 471] width 6 height 69
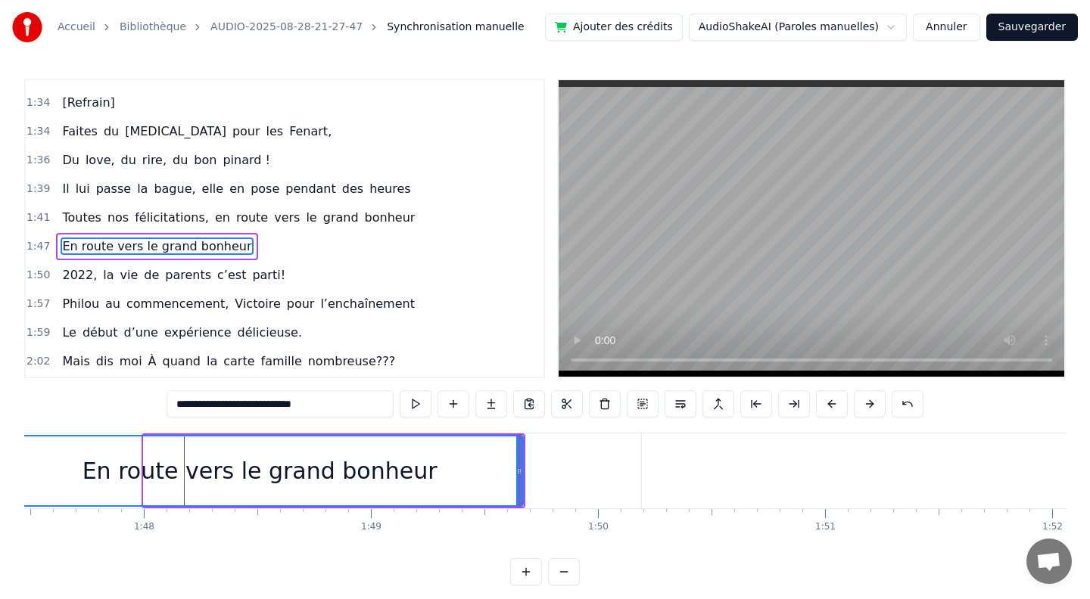
drag, startPoint x: 145, startPoint y: 469, endPoint x: -2, endPoint y: 468, distance: 146.8
click at [0, 468] on html "Accueil Bibliothèque AUDIO-2025-08-28-21-27-47 Synchronisation manuelle Ajouter…" at bounding box center [545, 305] width 1090 height 610
click at [339, 437] on div "En route vers le grand bonheur" at bounding box center [260, 471] width 524 height 69
drag, startPoint x: 244, startPoint y: 460, endPoint x: 392, endPoint y: 461, distance: 147.5
click at [393, 461] on div "En route vers le grand bonheur" at bounding box center [259, 471] width 355 height 34
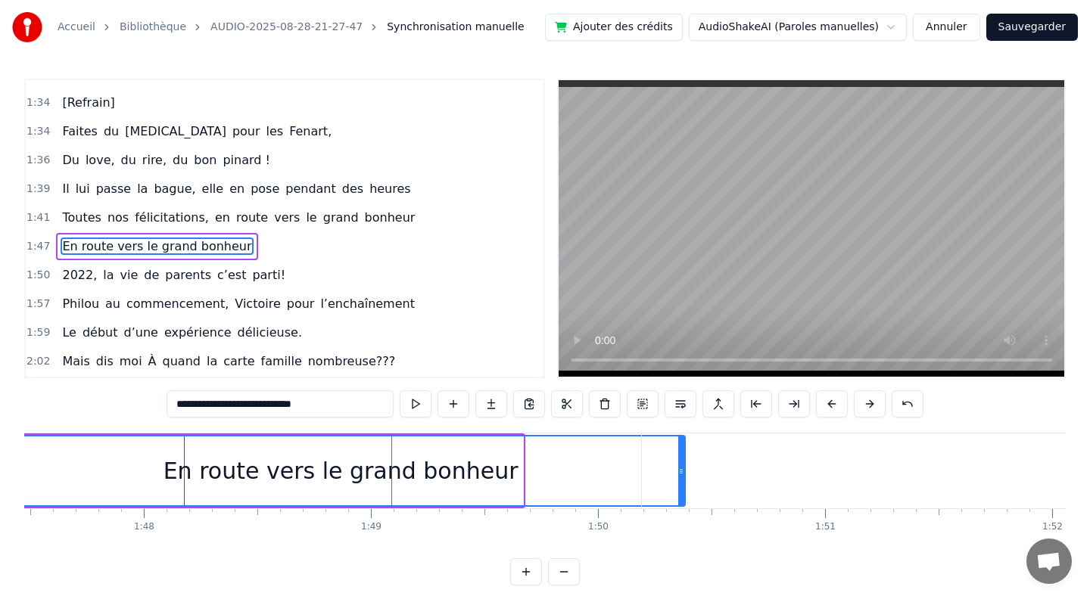
drag, startPoint x: 519, startPoint y: 470, endPoint x: 681, endPoint y: 487, distance: 162.9
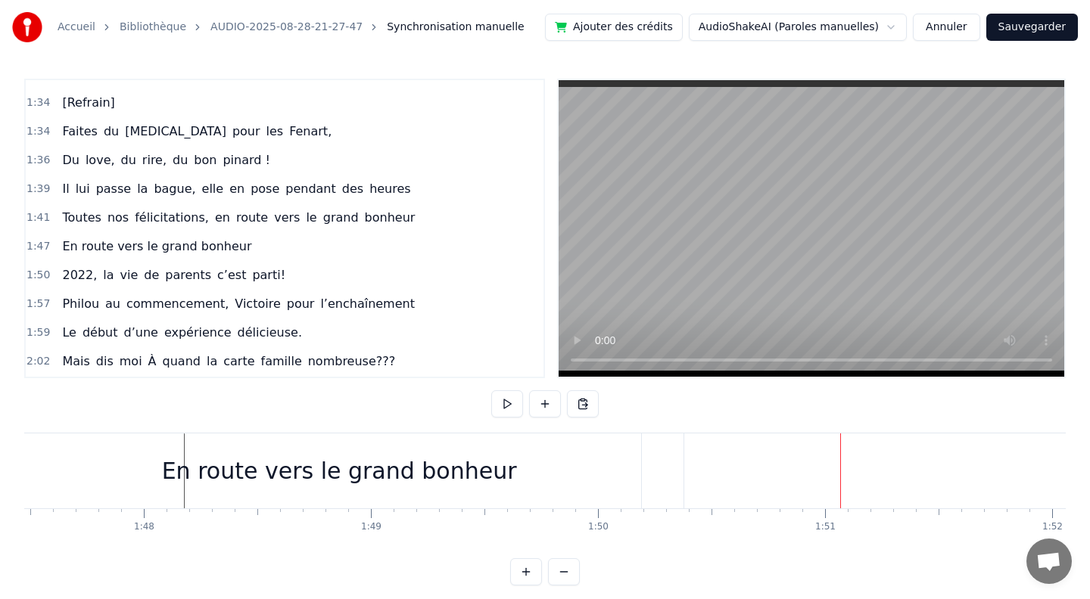
click at [90, 468] on div "En route vers le grand bonheur" at bounding box center [339, 471] width 688 height 75
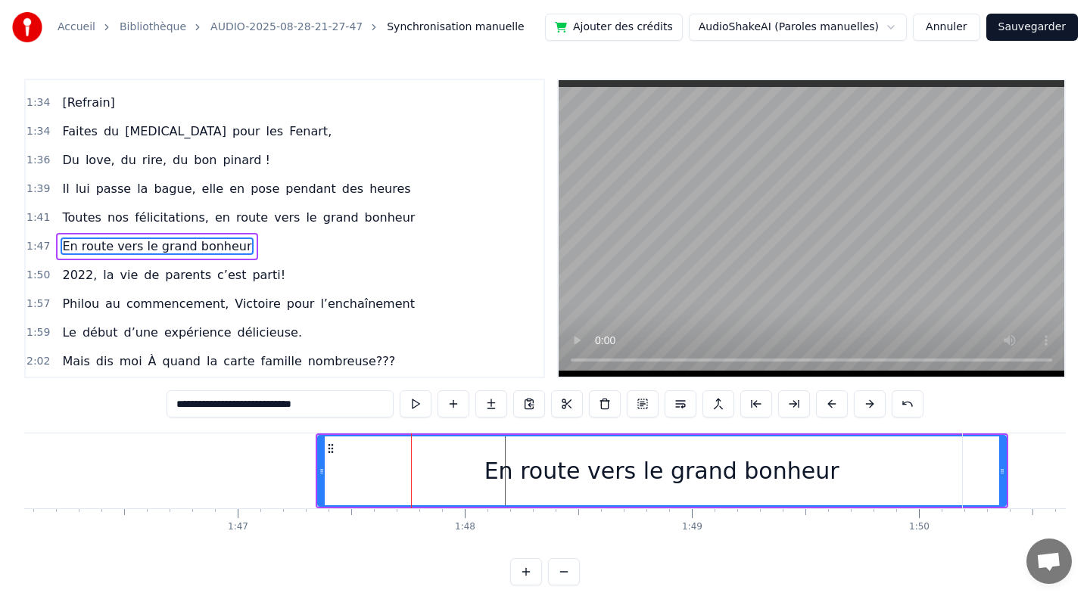
scroll to position [0, 23897]
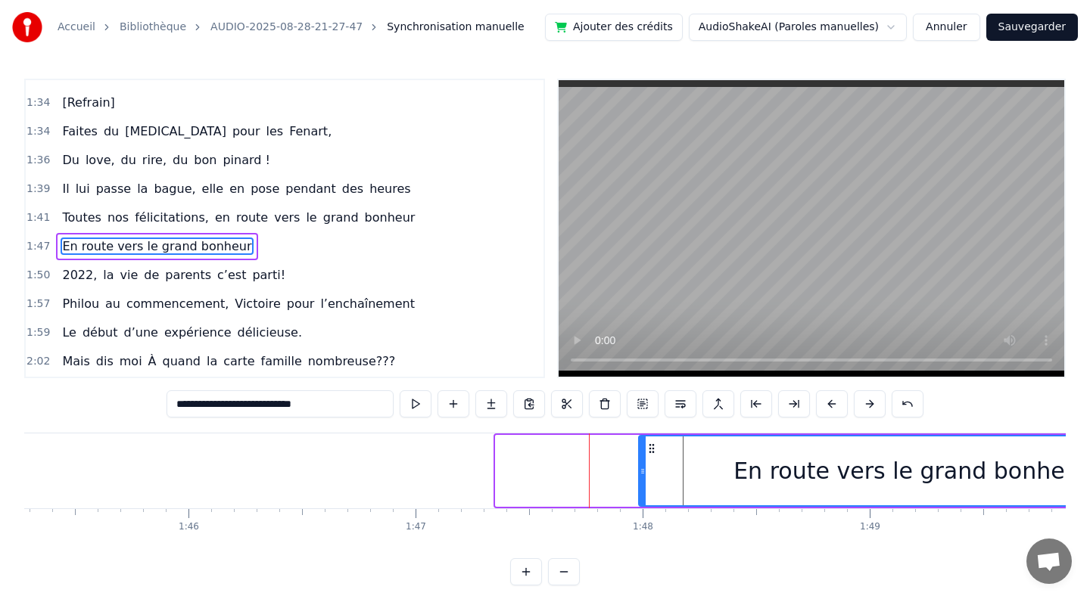
drag, startPoint x: 499, startPoint y: 471, endPoint x: 642, endPoint y: 494, distance: 144.9
click at [642, 494] on div at bounding box center [642, 471] width 6 height 69
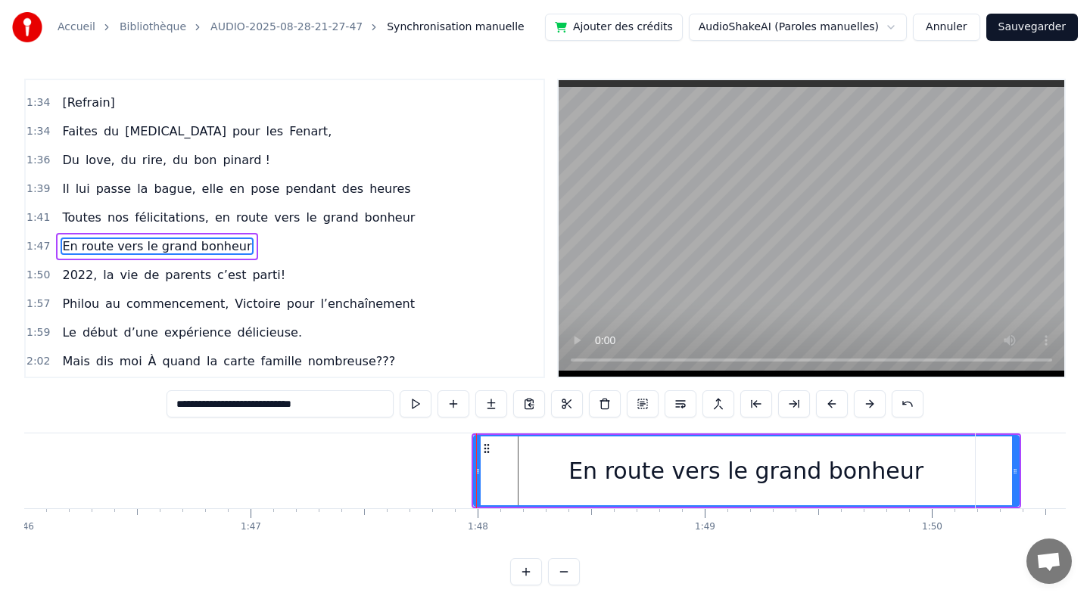
scroll to position [0, 24065]
drag, startPoint x: 1012, startPoint y: 473, endPoint x: 913, endPoint y: 482, distance: 99.5
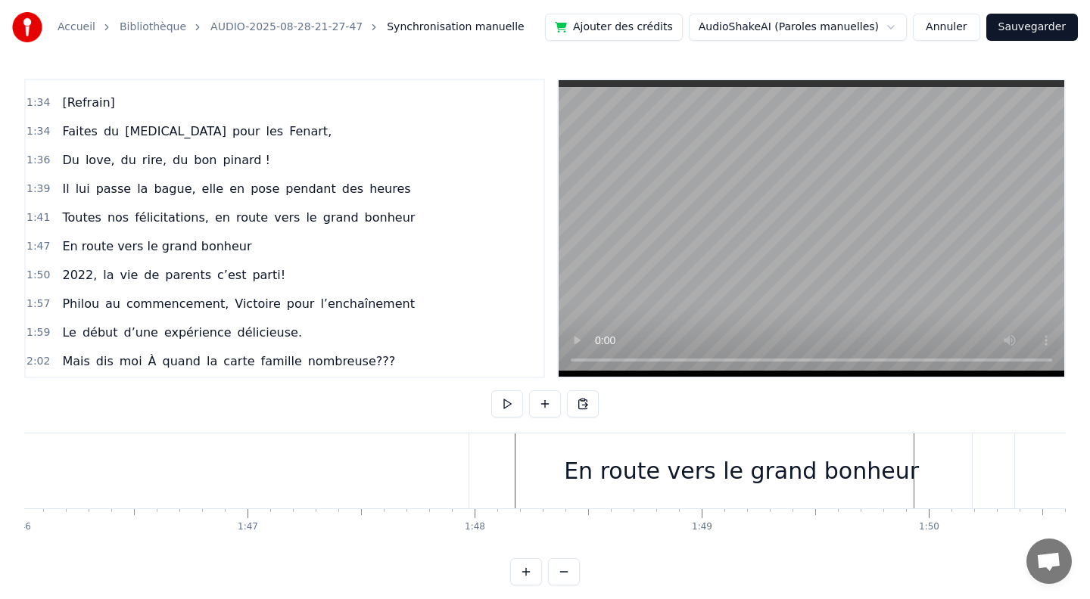
click at [765, 471] on div "En route vers le grand bonheur" at bounding box center [741, 471] width 355 height 34
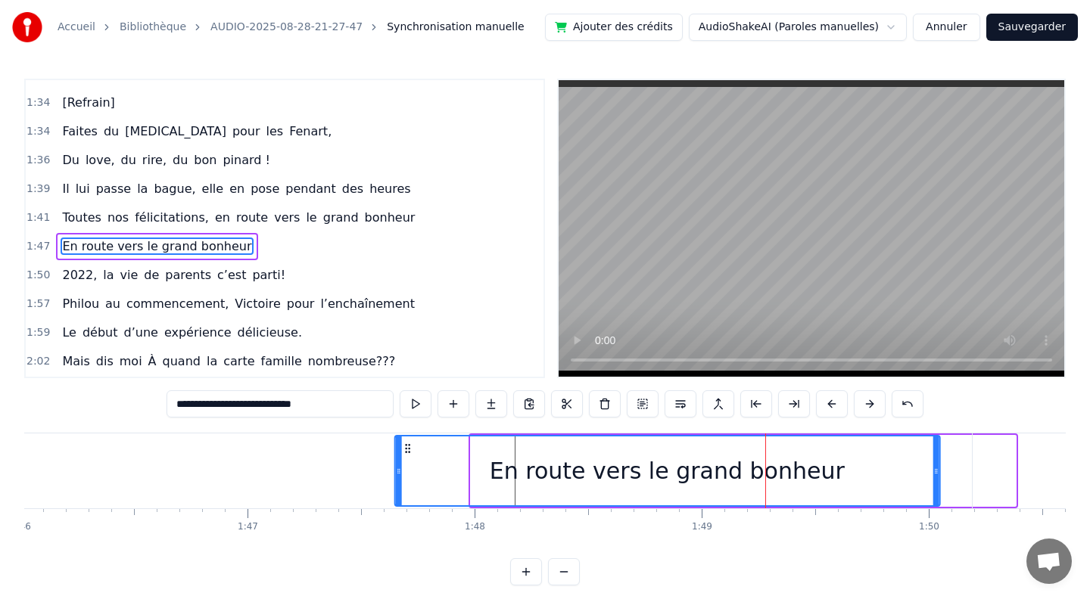
drag, startPoint x: 483, startPoint y: 446, endPoint x: 408, endPoint y: 443, distance: 75.0
click at [408, 443] on icon at bounding box center [407, 449] width 12 height 12
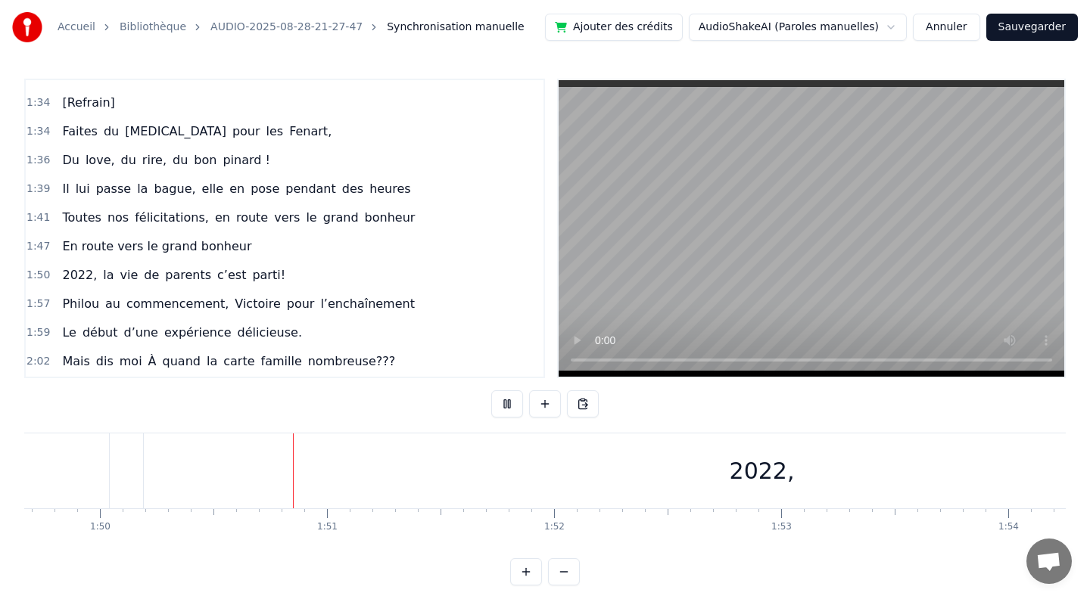
scroll to position [0, 24991]
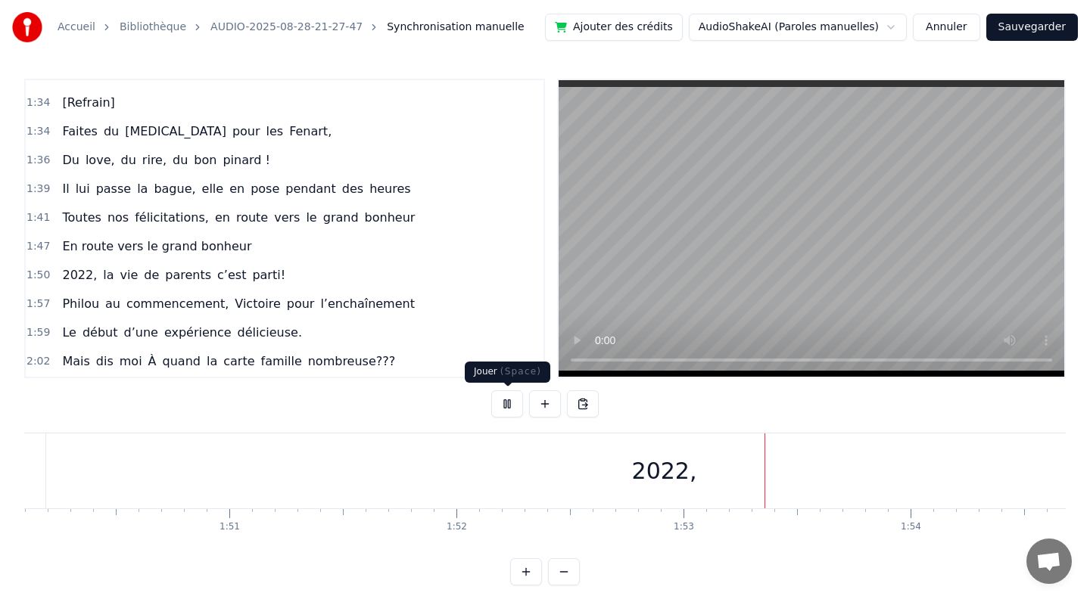
click at [505, 411] on button at bounding box center [507, 403] width 32 height 27
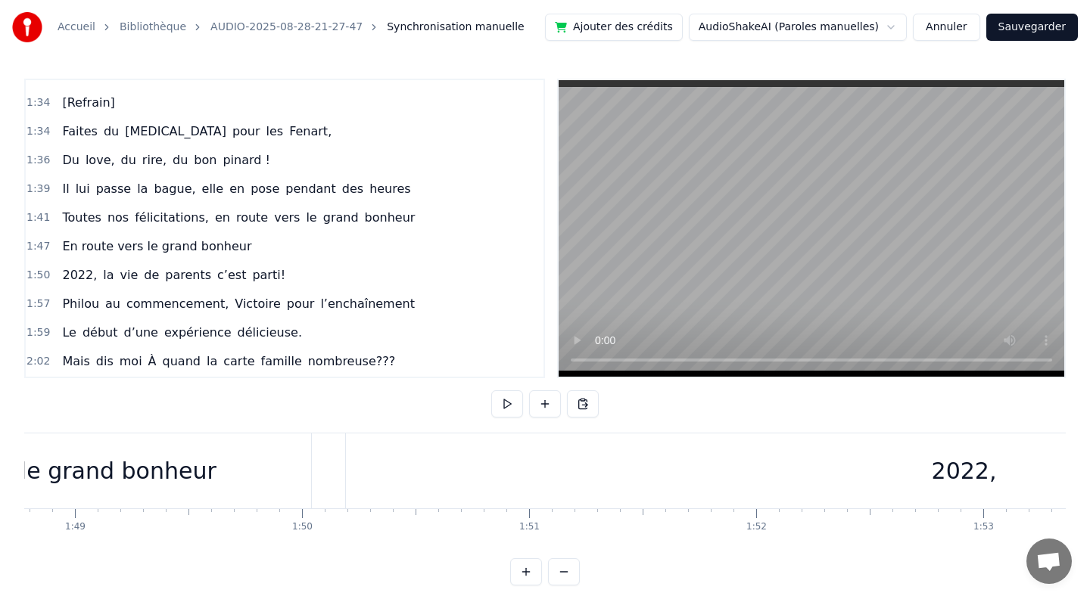
scroll to position [0, 24690]
click at [352, 469] on div "2022," at bounding box center [965, 471] width 1236 height 75
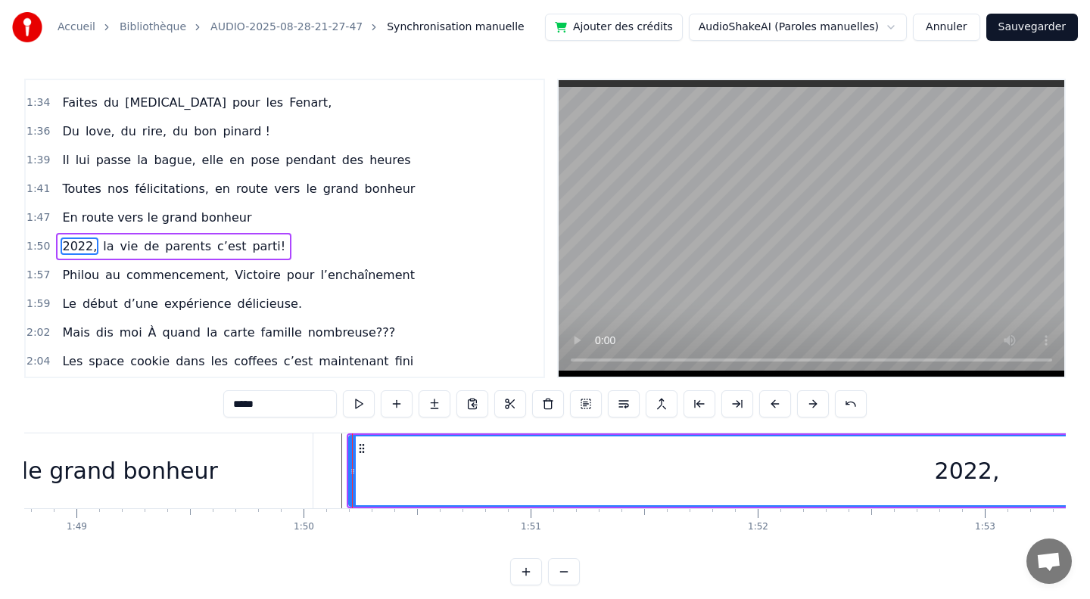
drag, startPoint x: 351, startPoint y: 468, endPoint x: 424, endPoint y: 485, distance: 75.3
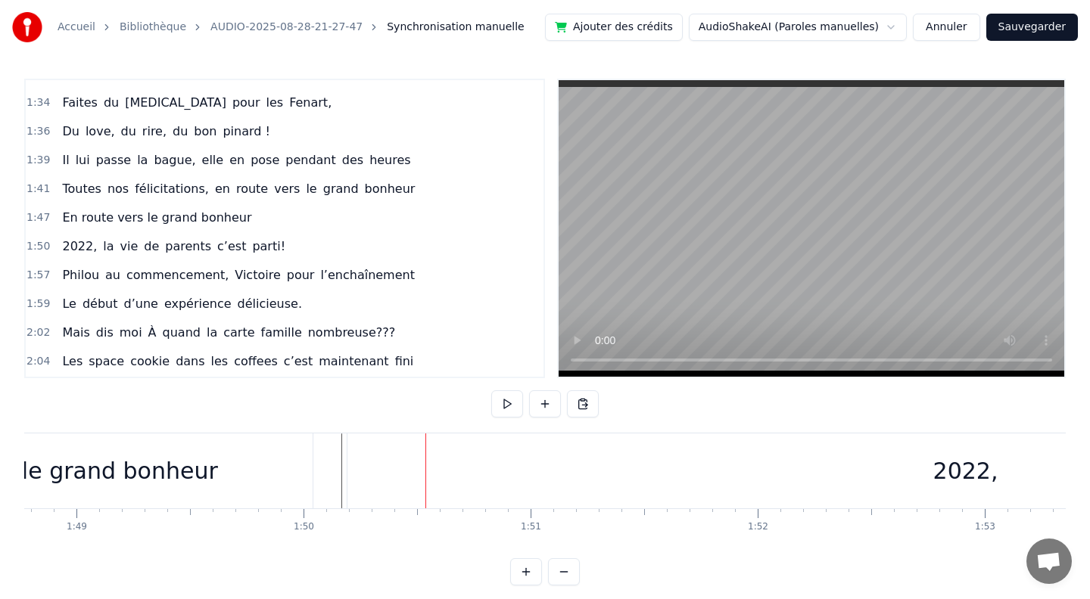
click at [347, 467] on div "2022," at bounding box center [965, 471] width 1236 height 75
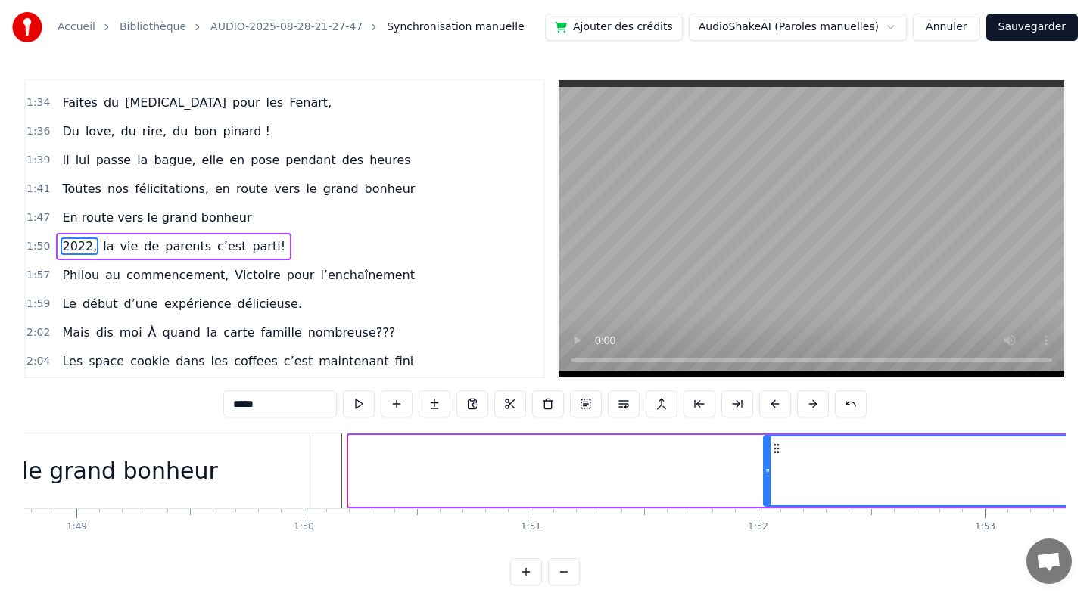
drag, startPoint x: 350, startPoint y: 472, endPoint x: 763, endPoint y: 503, distance: 414.3
click at [764, 503] on div at bounding box center [767, 471] width 6 height 69
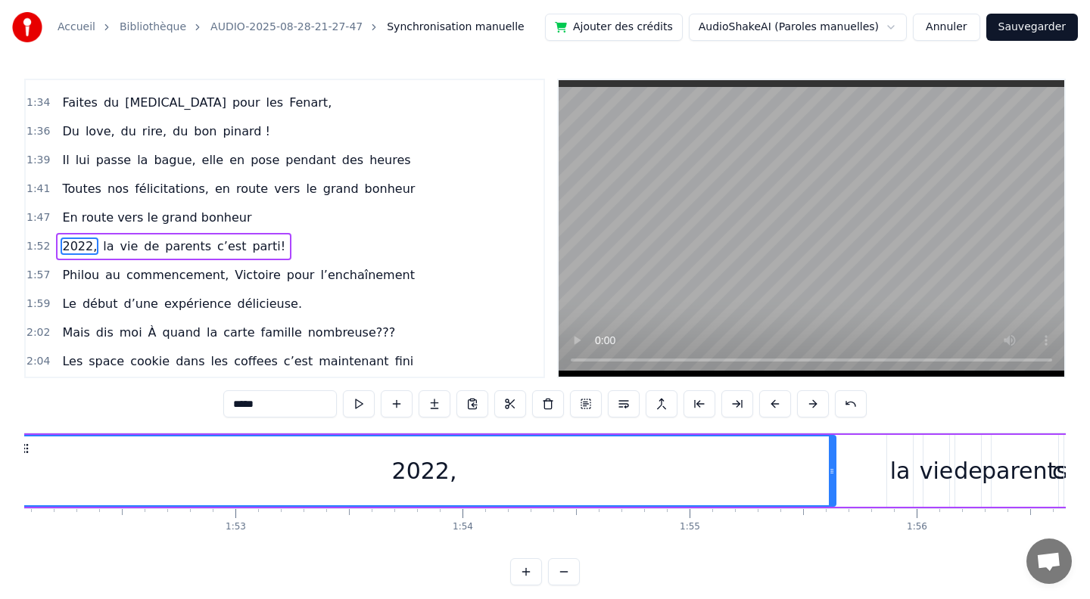
scroll to position [0, 25516]
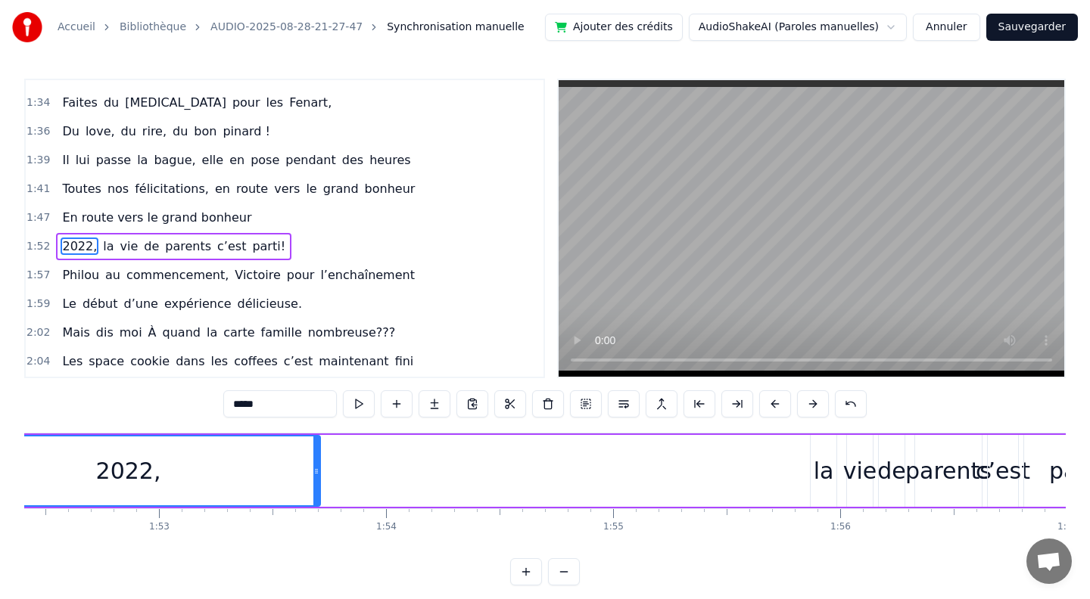
drag, startPoint x: 757, startPoint y: 472, endPoint x: 318, endPoint y: 472, distance: 438.9
click at [318, 472] on icon at bounding box center [316, 471] width 6 height 12
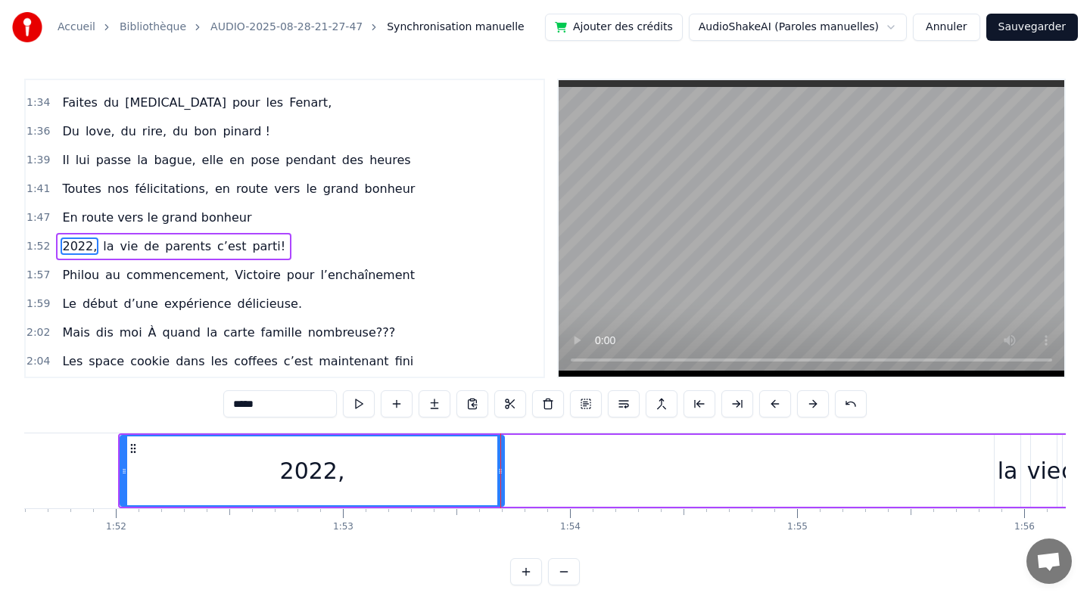
scroll to position [0, 25183]
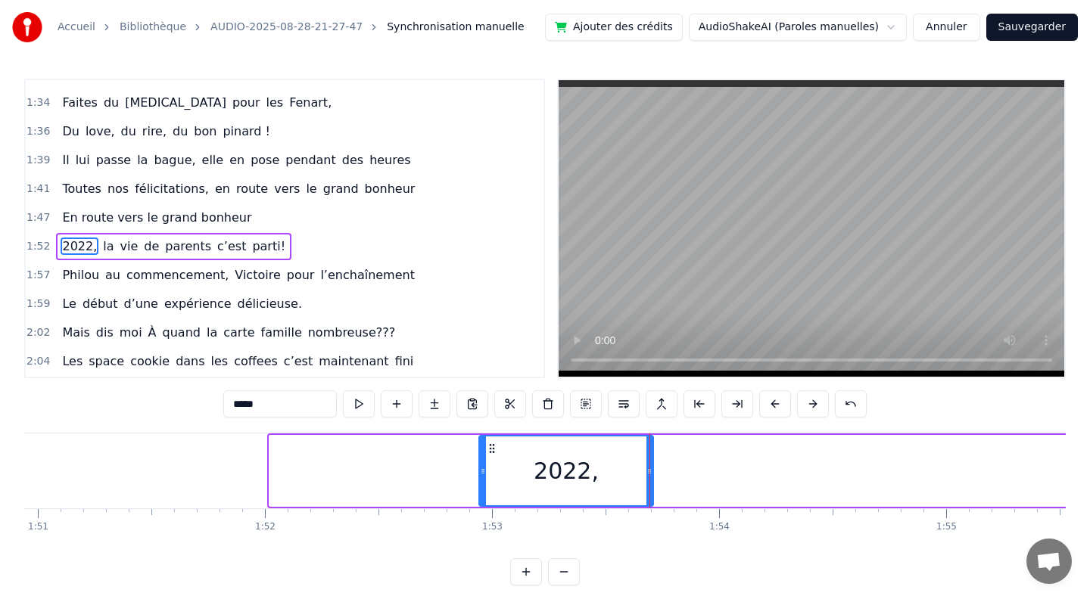
drag, startPoint x: 273, startPoint y: 471, endPoint x: 483, endPoint y: 472, distance: 209.6
click at [483, 473] on icon at bounding box center [483, 471] width 6 height 12
drag, startPoint x: 652, startPoint y: 471, endPoint x: 706, endPoint y: 471, distance: 53.7
click at [706, 471] on div "2022, la vie de parents c’est parti!" at bounding box center [974, 471] width 994 height 75
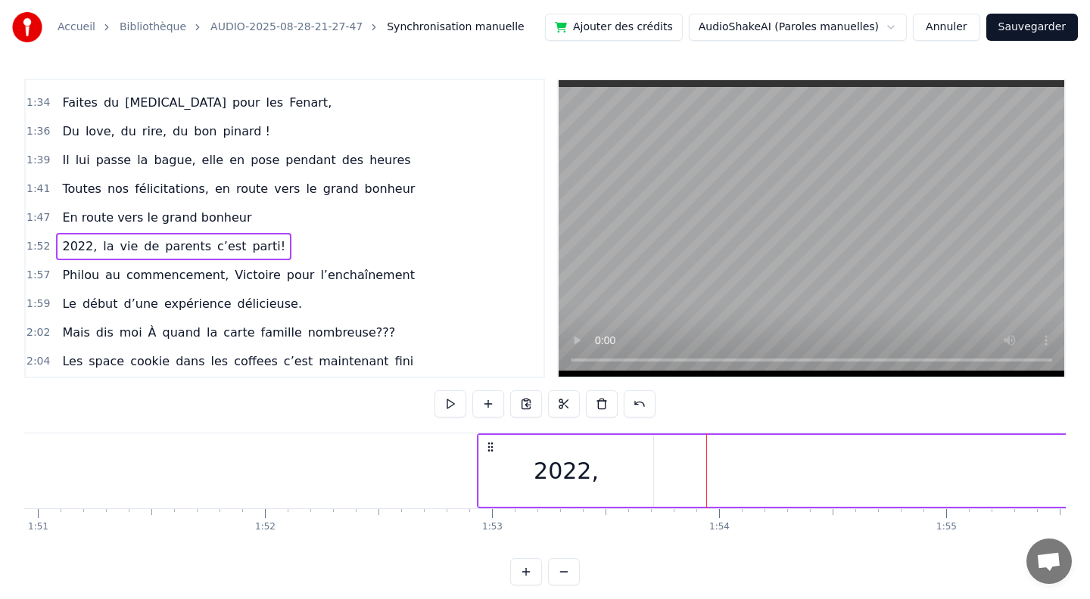
click at [614, 472] on div "2022," at bounding box center [566, 471] width 174 height 72
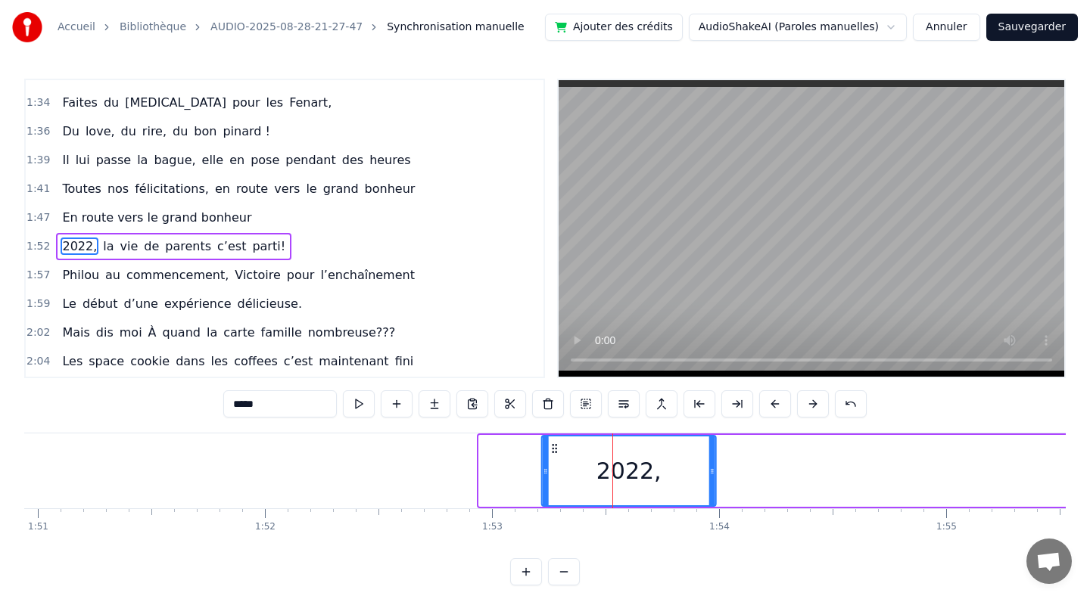
drag, startPoint x: 490, startPoint y: 447, endPoint x: 553, endPoint y: 443, distance: 62.9
click at [553, 443] on icon at bounding box center [555, 449] width 12 height 12
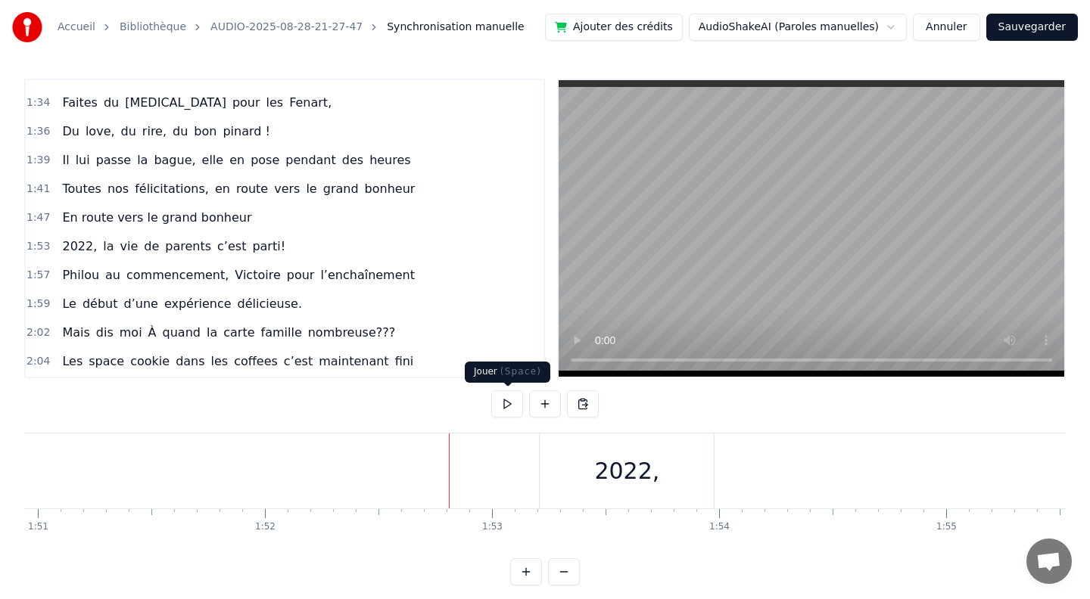
click at [506, 402] on button at bounding box center [507, 403] width 32 height 27
click at [614, 474] on div "2022," at bounding box center [626, 471] width 65 height 34
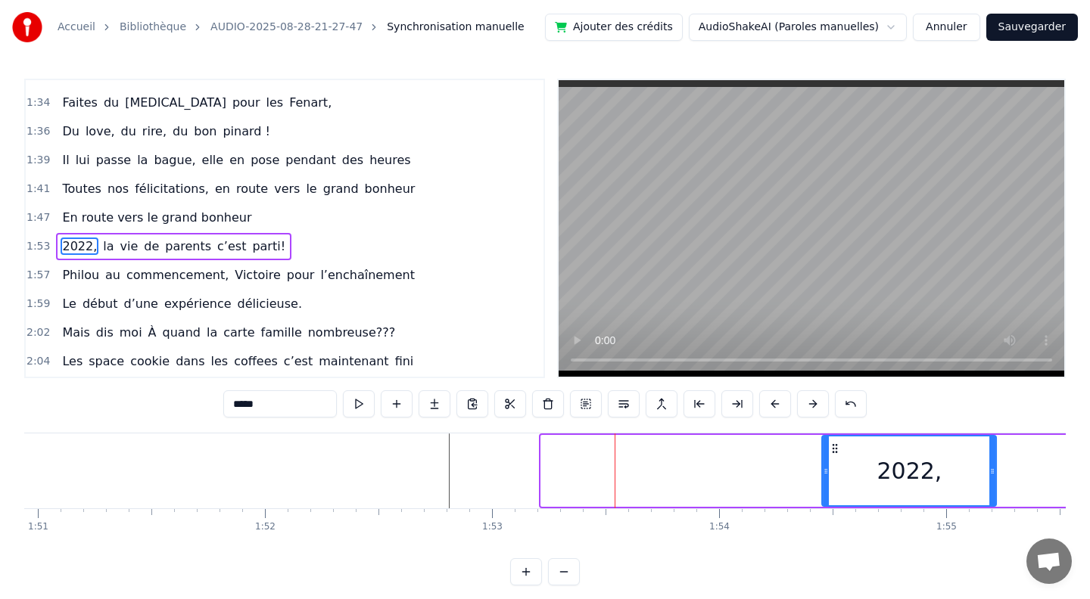
drag, startPoint x: 566, startPoint y: 451, endPoint x: 834, endPoint y: 455, distance: 267.9
click at [834, 455] on div "2022," at bounding box center [908, 471] width 173 height 69
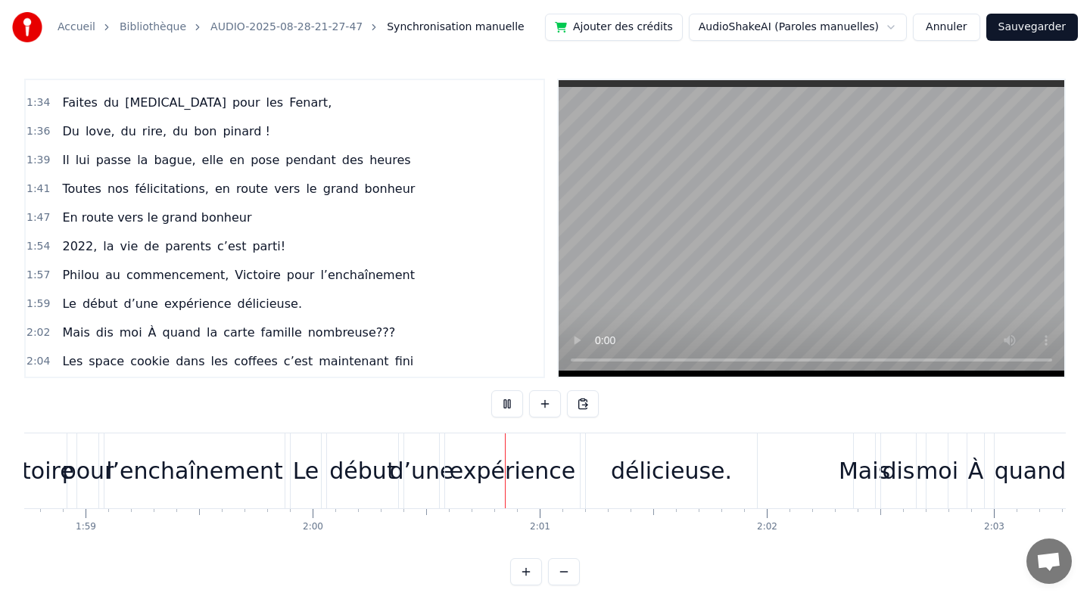
scroll to position [0, 27193]
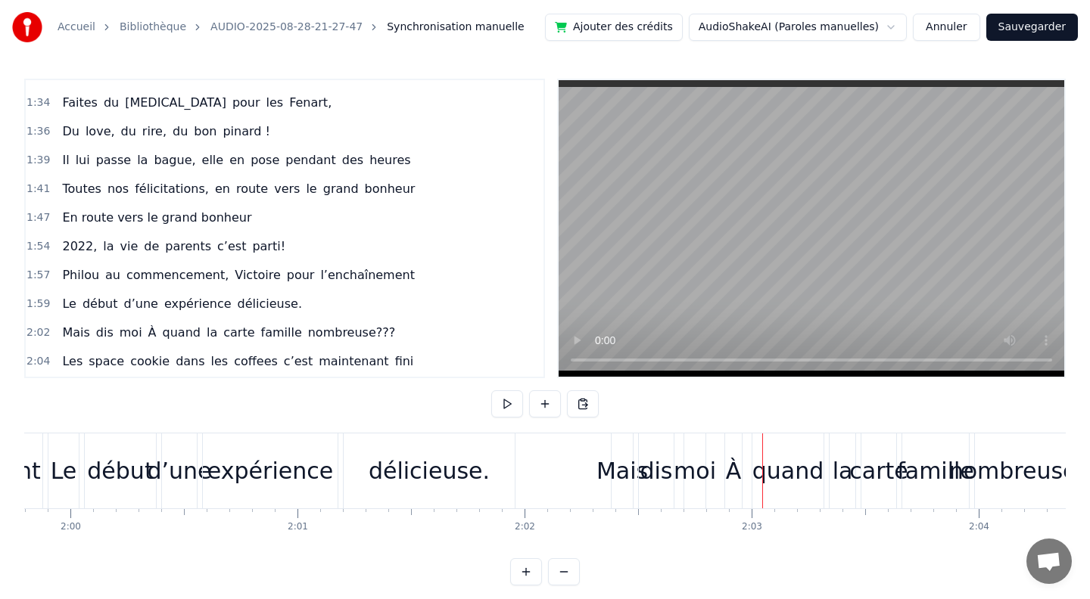
click at [609, 473] on div "Mais" at bounding box center [621, 471] width 51 height 34
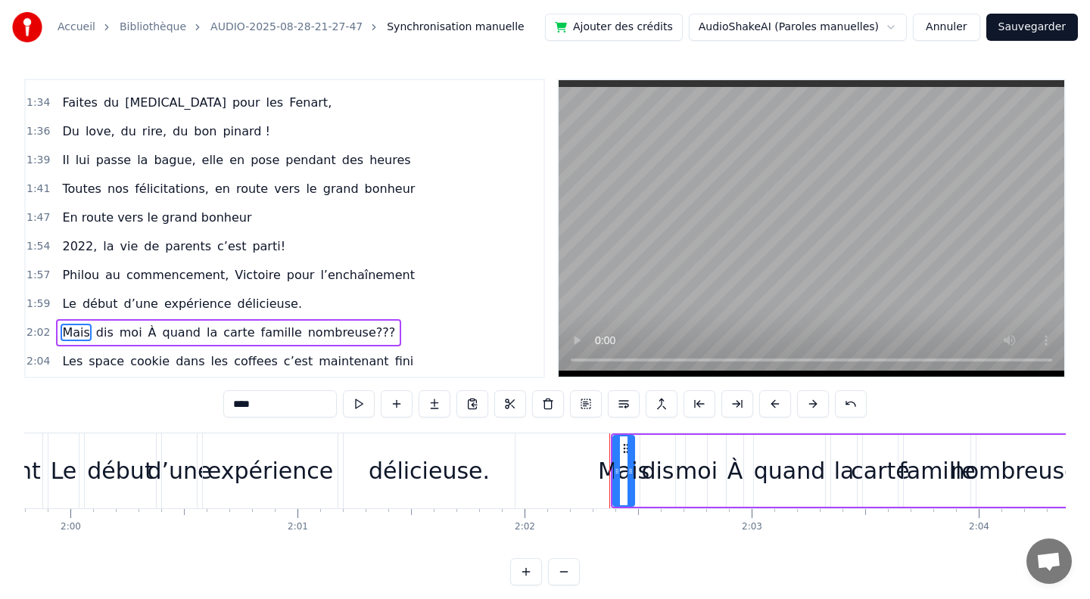
scroll to position [862, 0]
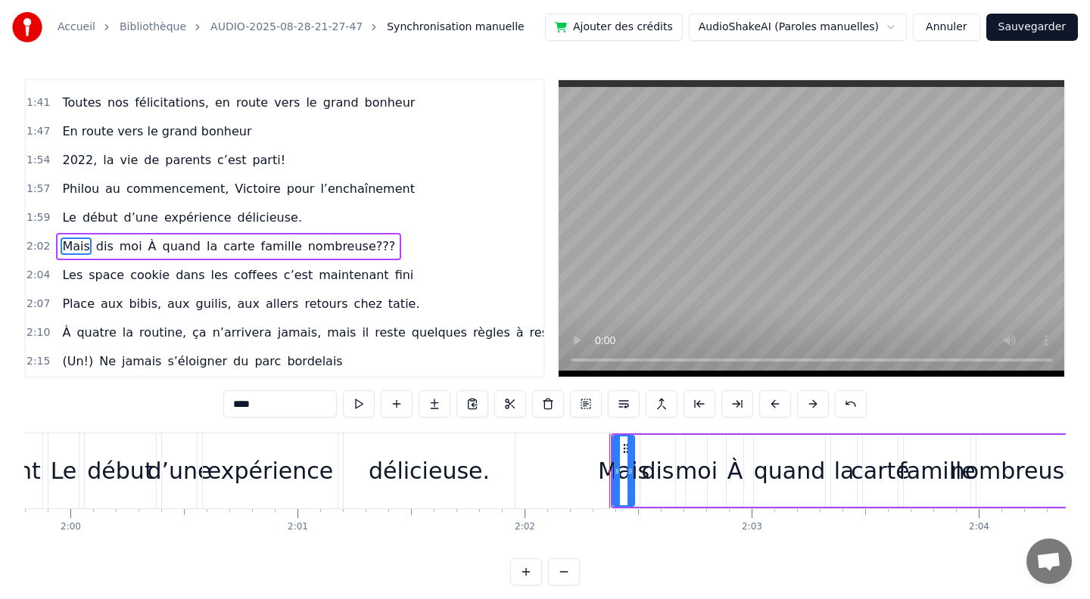
click at [660, 475] on div "dis" at bounding box center [657, 471] width 33 height 34
click at [695, 480] on div "moi" at bounding box center [696, 471] width 42 height 34
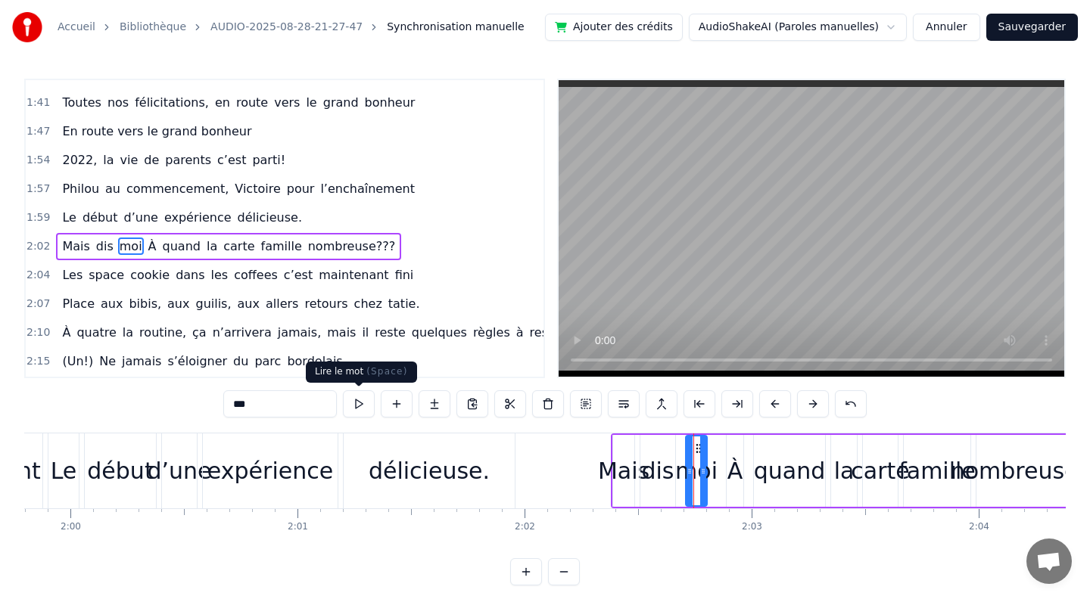
click at [271, 405] on input "***" at bounding box center [279, 403] width 113 height 27
drag, startPoint x: 271, startPoint y: 405, endPoint x: 165, endPoint y: 407, distance: 106.0
click at [165, 407] on div "0:10 [PERSON_NAME] et guigui, treize septembre, ils se disent oui (en théorie)……" at bounding box center [544, 332] width 1041 height 507
type input "****"
click at [361, 403] on button at bounding box center [359, 403] width 32 height 27
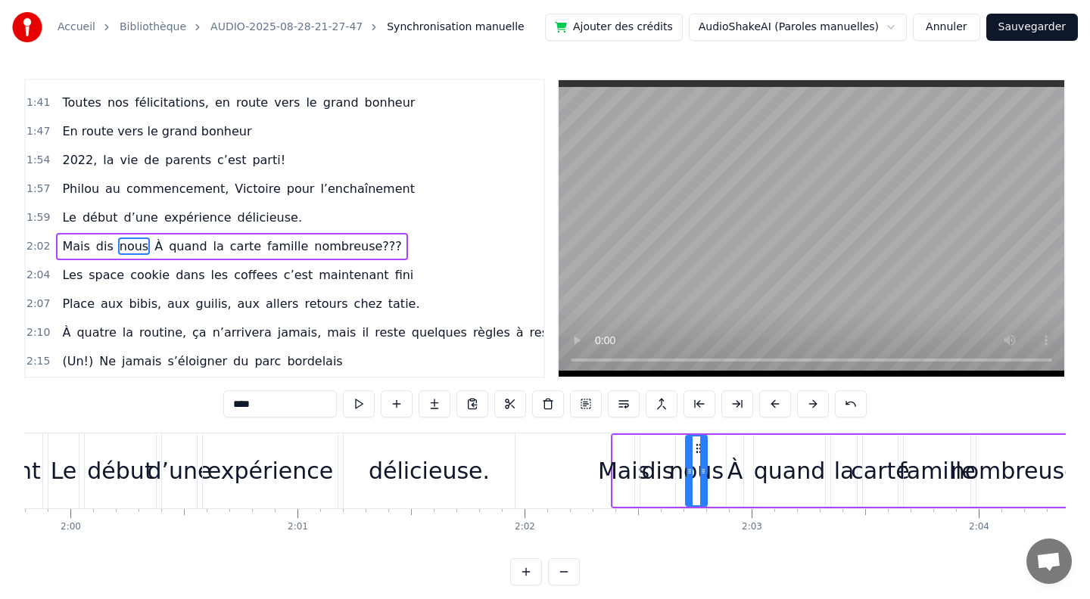
click at [361, 403] on button at bounding box center [359, 403] width 32 height 27
click at [721, 467] on div "Mais dis nous À quand la carte famille nombreuse???" at bounding box center [851, 471] width 480 height 75
click at [712, 477] on div "nous" at bounding box center [696, 471] width 54 height 34
click at [742, 475] on div "À" at bounding box center [735, 471] width 16 height 34
drag, startPoint x: 282, startPoint y: 405, endPoint x: 225, endPoint y: 412, distance: 58.0
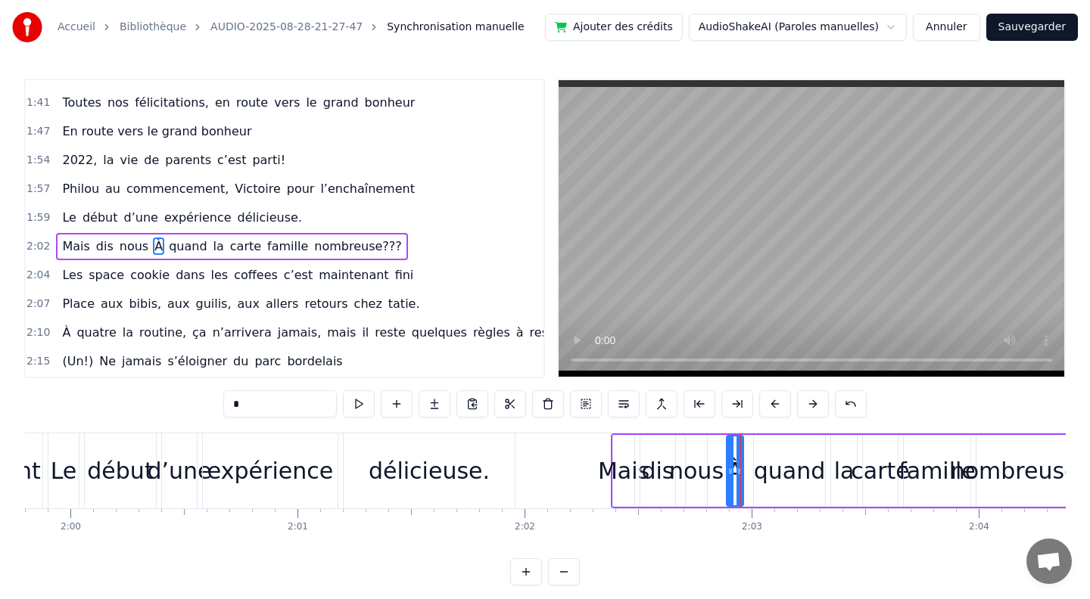
click at [225, 412] on input "*" at bounding box center [279, 403] width 113 height 27
drag, startPoint x: 240, startPoint y: 409, endPoint x: 210, endPoint y: 409, distance: 29.5
click at [210, 409] on div "0:10 [PERSON_NAME] et guigui, treize septembre, ils se disent oui (en théorie)……" at bounding box center [544, 332] width 1041 height 507
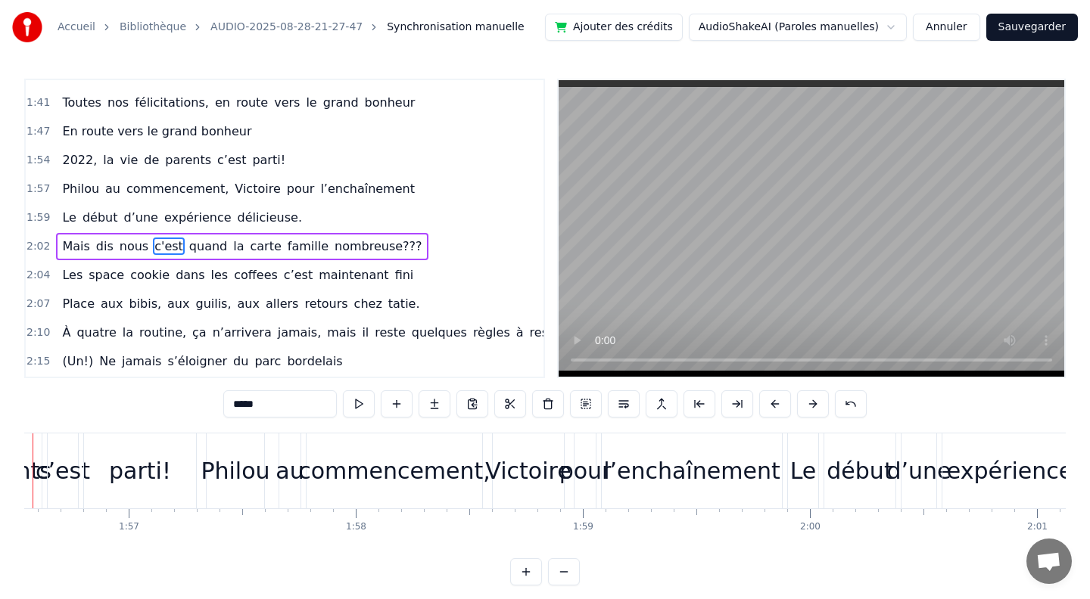
scroll to position [0, 26386]
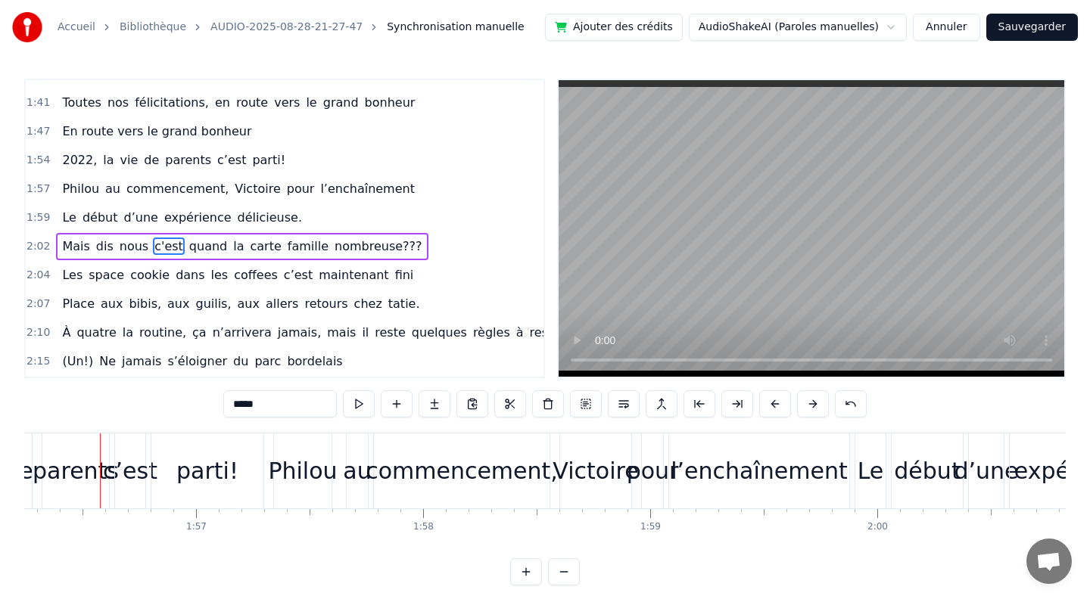
click at [359, 401] on button at bounding box center [359, 403] width 32 height 27
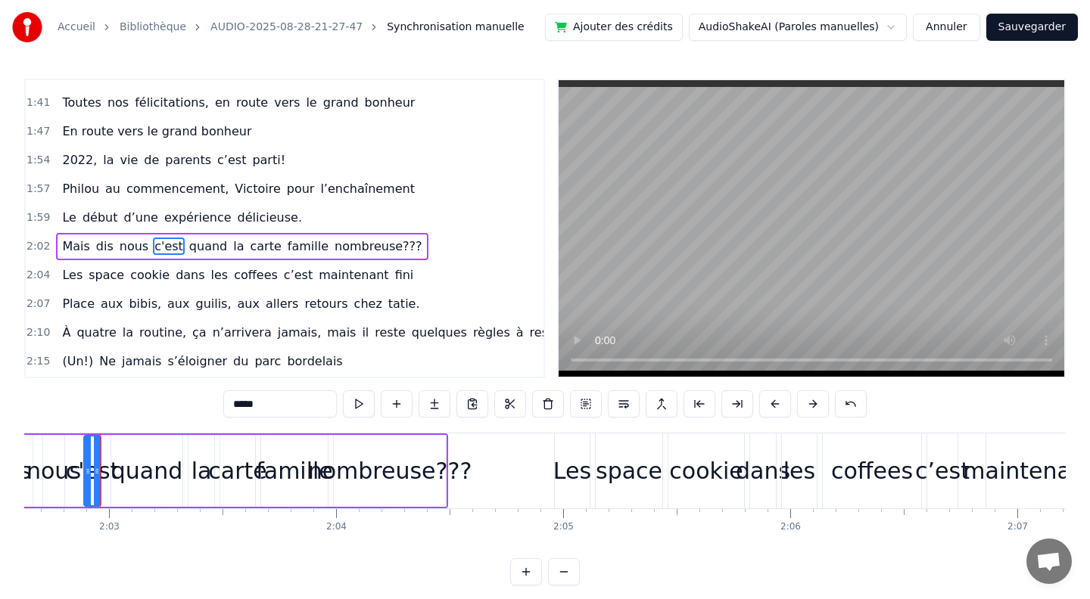
click at [359, 401] on button at bounding box center [359, 403] width 32 height 27
click at [163, 209] on span "expérience" at bounding box center [198, 217] width 70 height 17
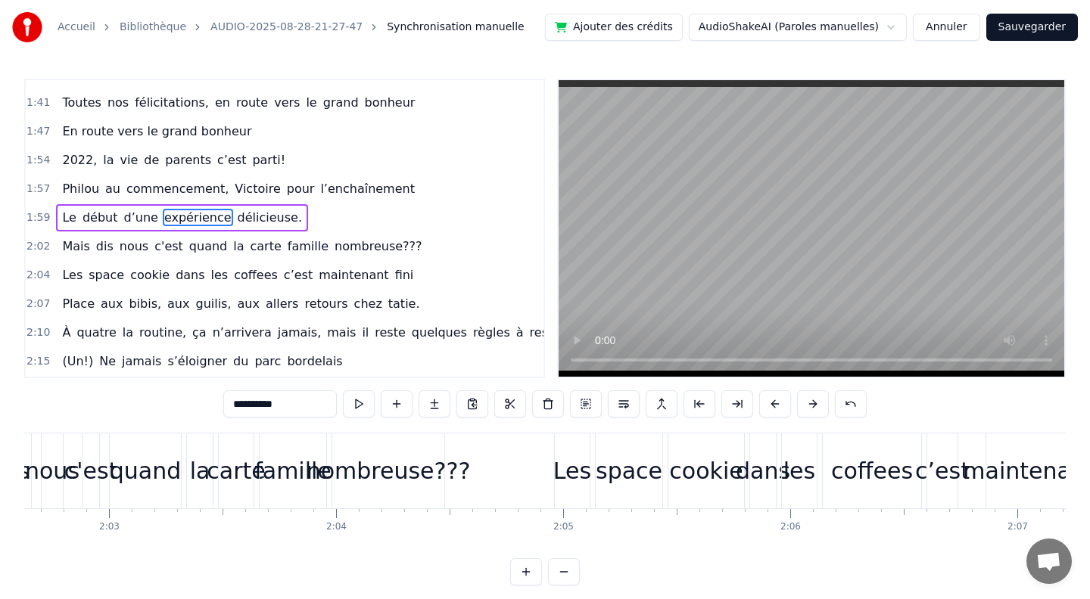
click at [353, 396] on button at bounding box center [359, 403] width 32 height 27
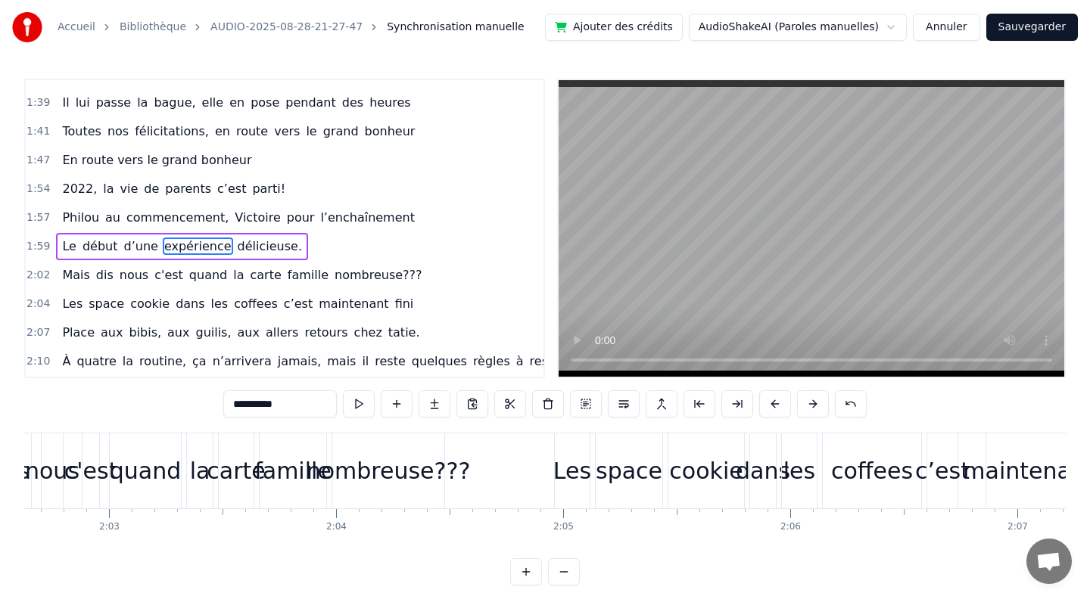
scroll to position [0, 27310]
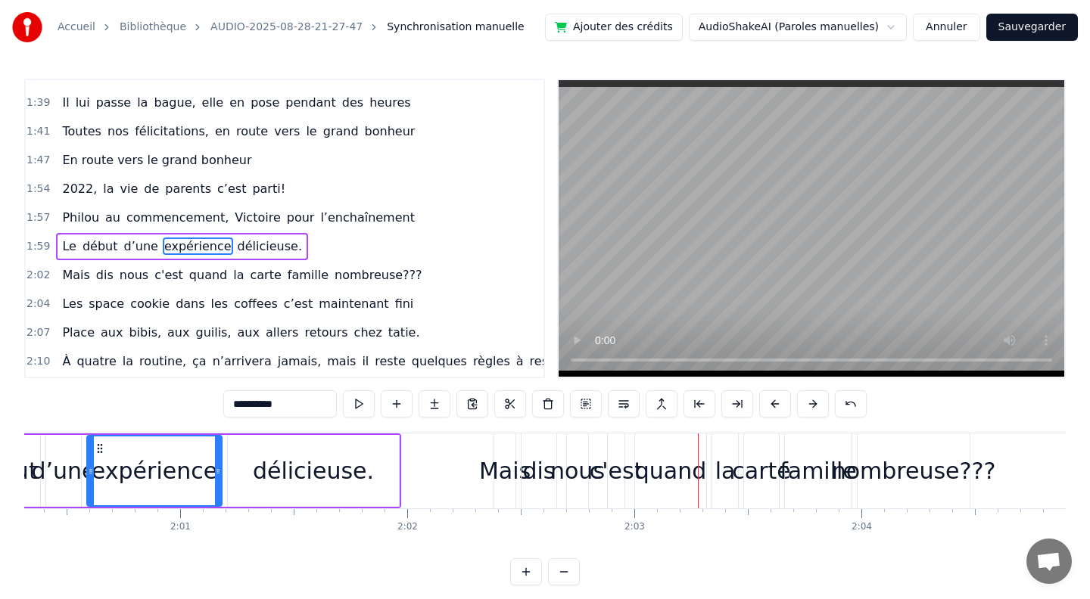
click at [769, 317] on video at bounding box center [810, 228] width 505 height 297
click at [95, 266] on span "dis" at bounding box center [105, 274] width 20 height 17
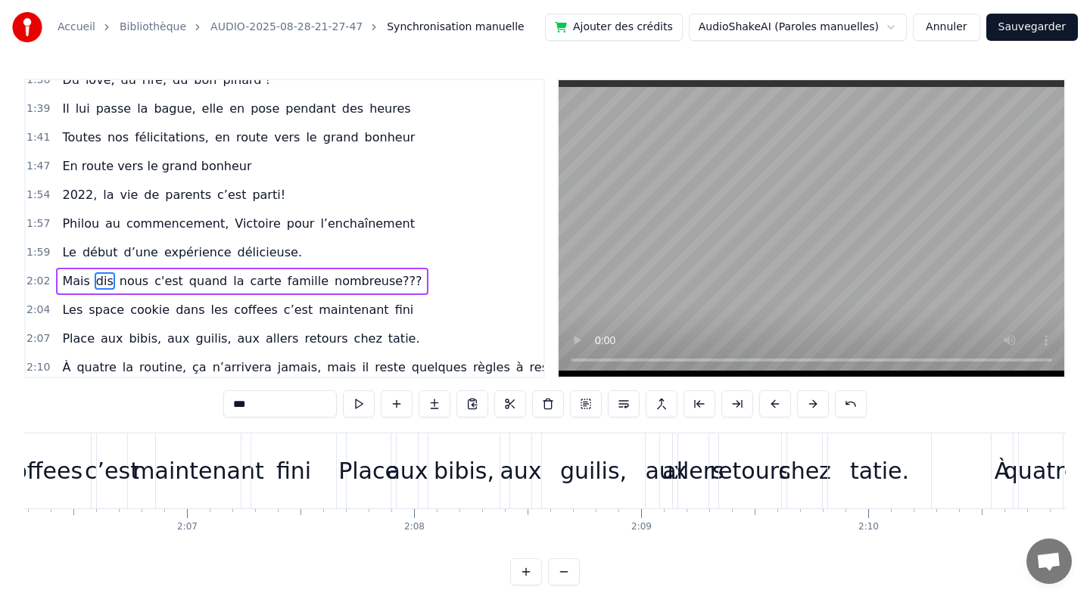
click at [108, 266] on div "0:10 [PERSON_NAME] et guigui, treize septembre, ils se disent oui (en théorie)……" at bounding box center [284, 229] width 521 height 300
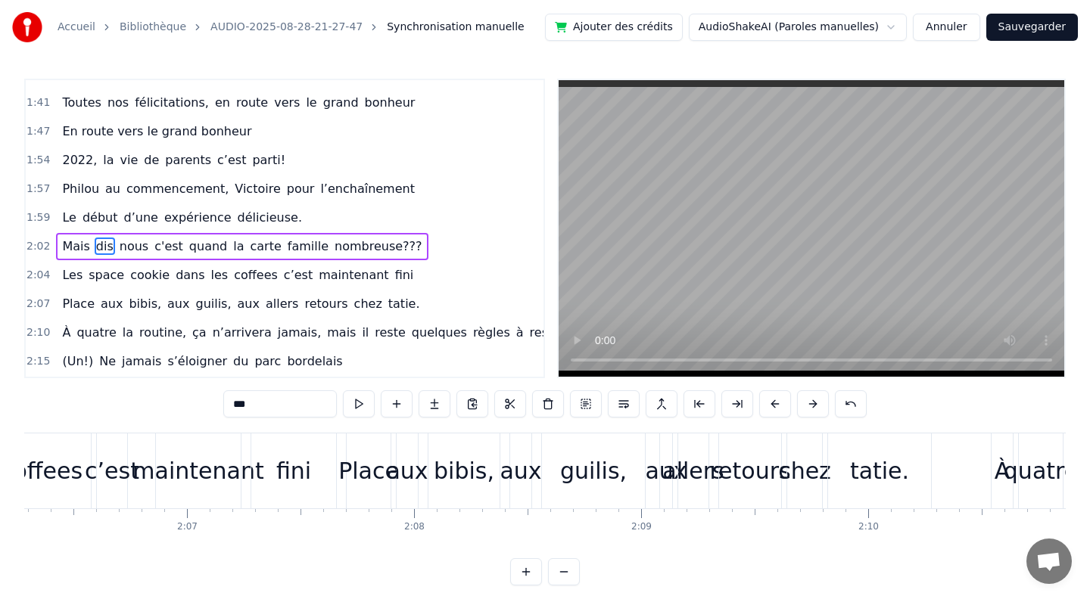
scroll to position [0, 27731]
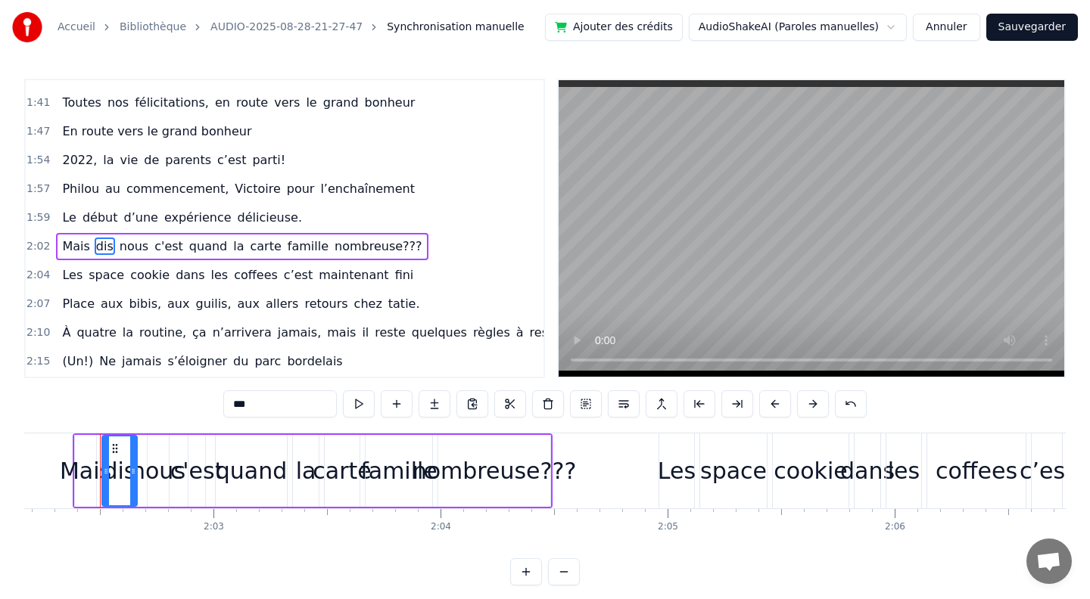
click at [263, 406] on input "***" at bounding box center [279, 403] width 113 height 27
click at [279, 399] on input "*****" at bounding box center [279, 403] width 113 height 27
click at [260, 402] on input "*****" at bounding box center [279, 403] width 113 height 27
click at [362, 405] on button at bounding box center [359, 403] width 32 height 27
click at [181, 238] on span "c'est" at bounding box center [181, 246] width 32 height 17
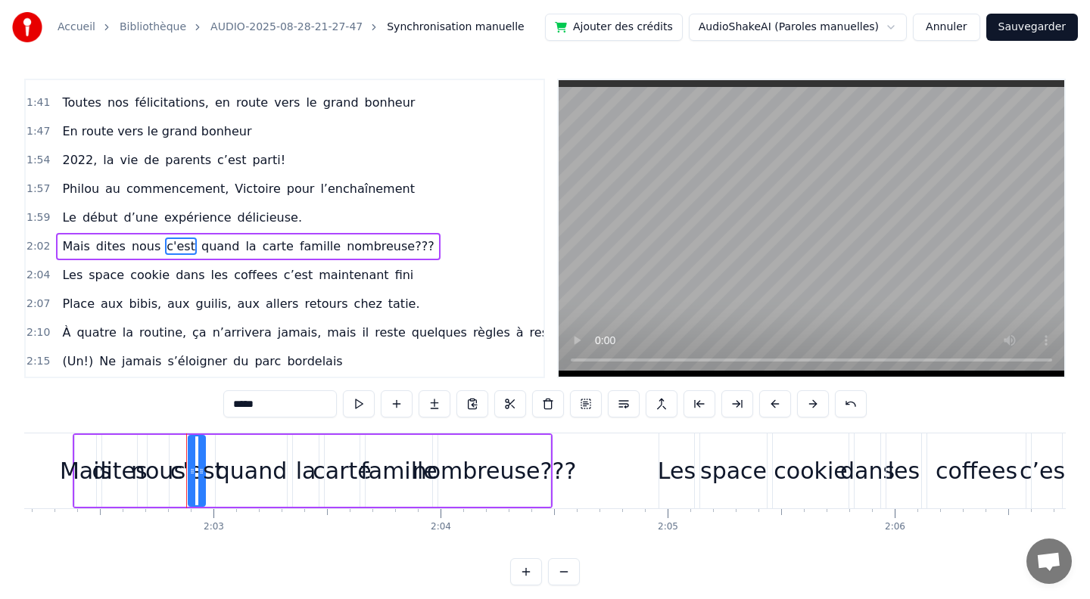
click at [268, 404] on input "*****" at bounding box center [279, 403] width 113 height 27
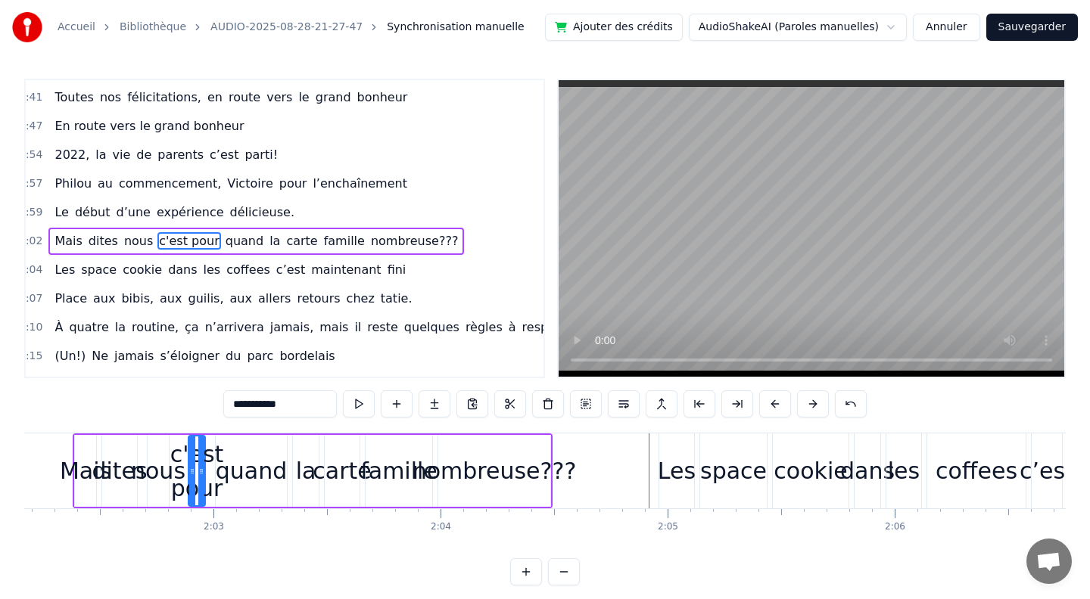
click at [670, 477] on div "Les" at bounding box center [677, 471] width 38 height 34
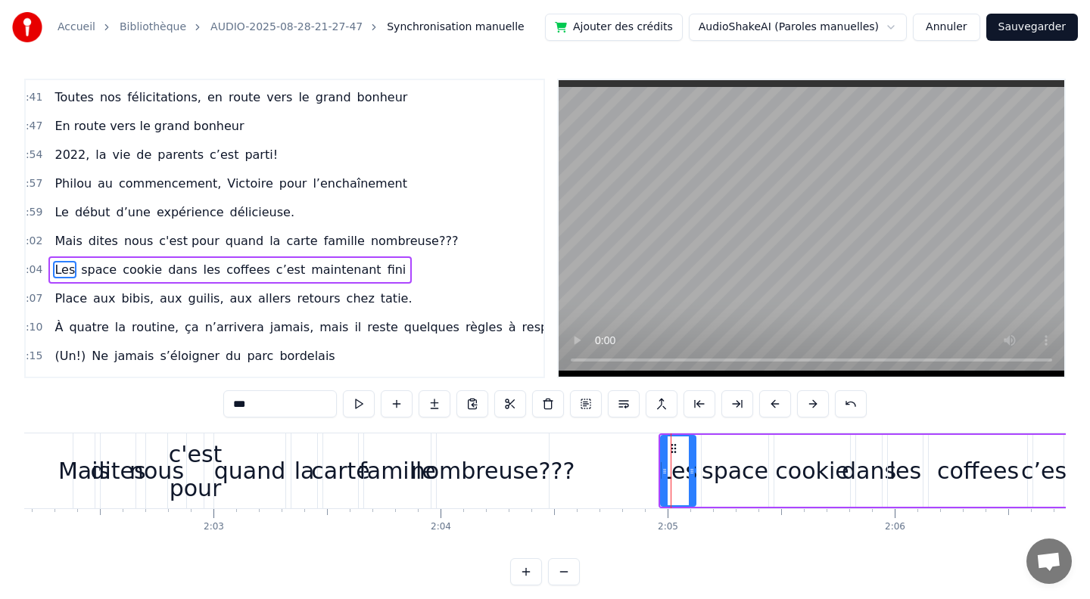
scroll to position [891, 8]
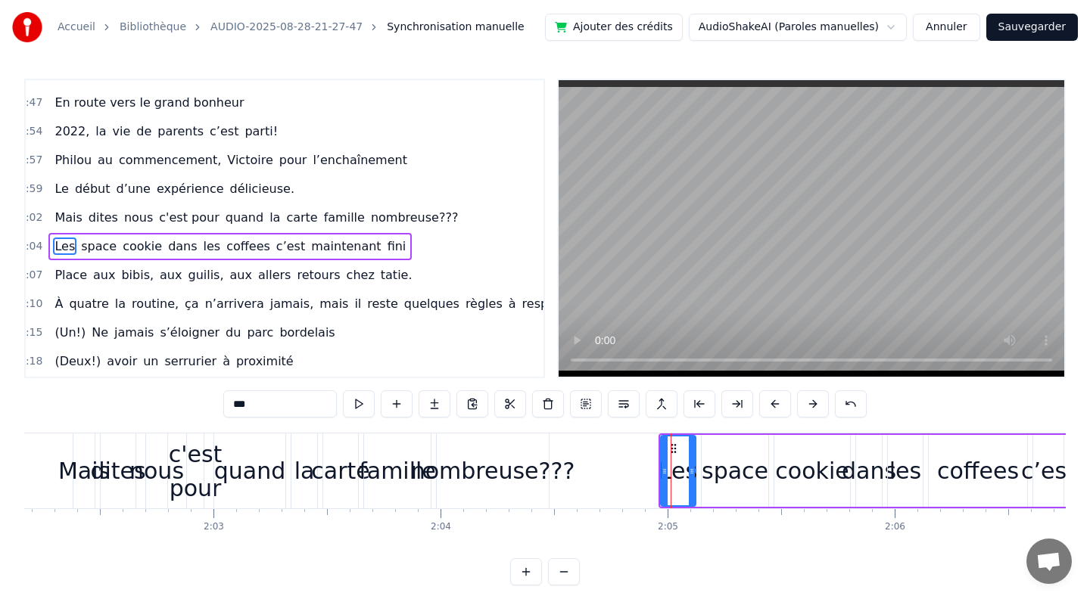
click at [234, 404] on input "***" at bounding box center [279, 403] width 113 height 27
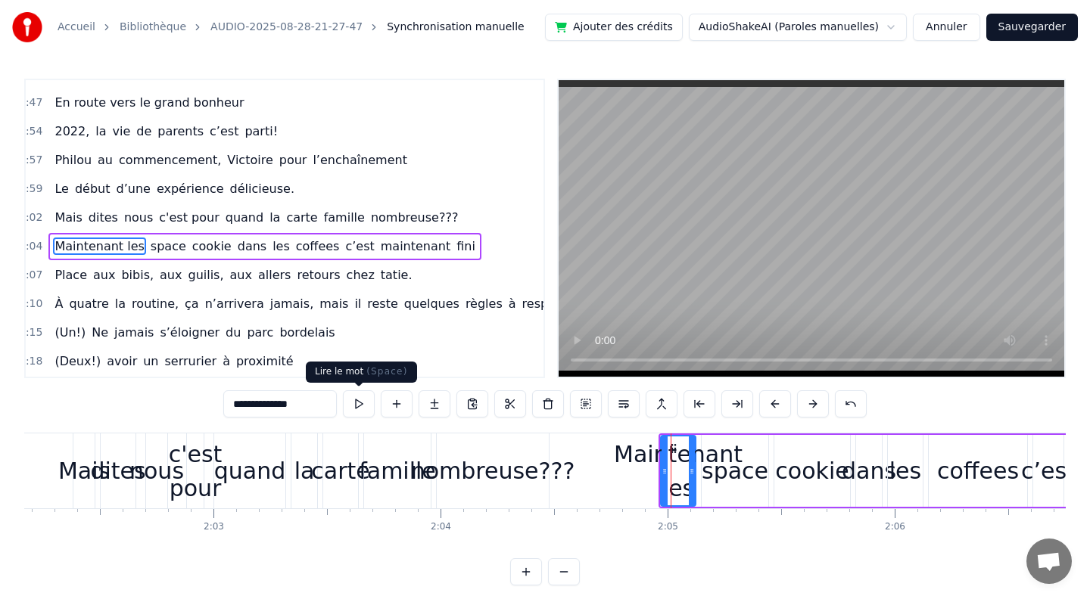
click at [352, 412] on button at bounding box center [359, 403] width 32 height 27
click at [367, 397] on button at bounding box center [359, 403] width 32 height 27
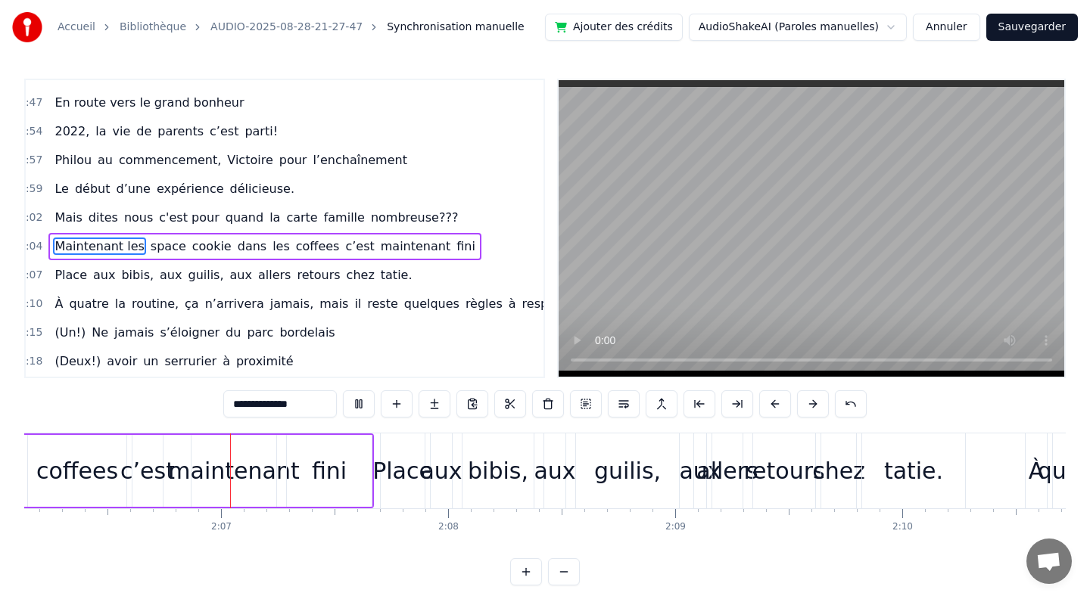
scroll to position [0, 28654]
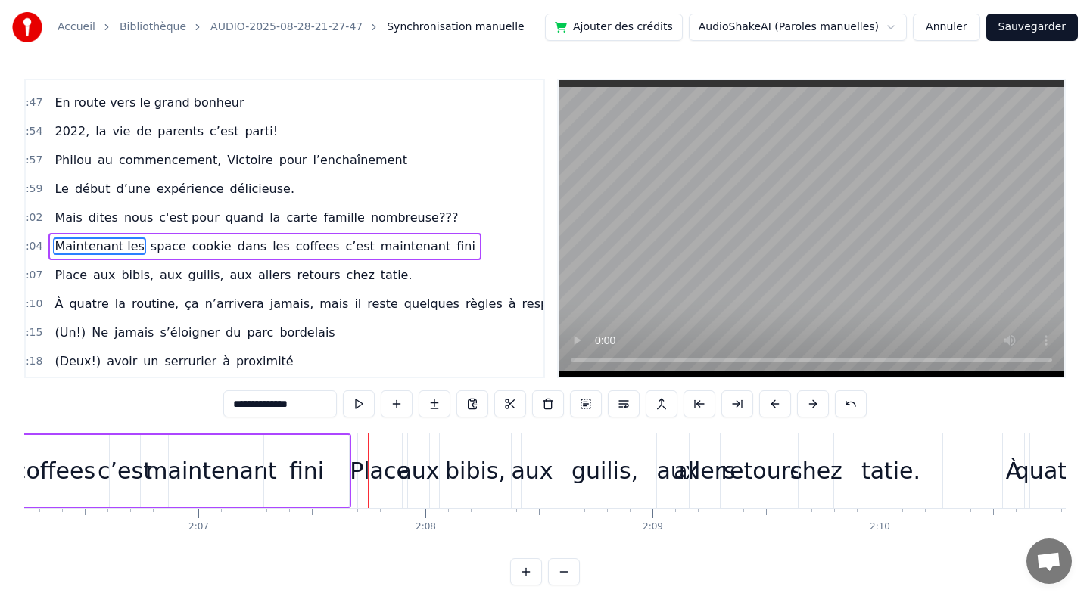
click at [207, 476] on div "maintenant" at bounding box center [210, 471] width 131 height 34
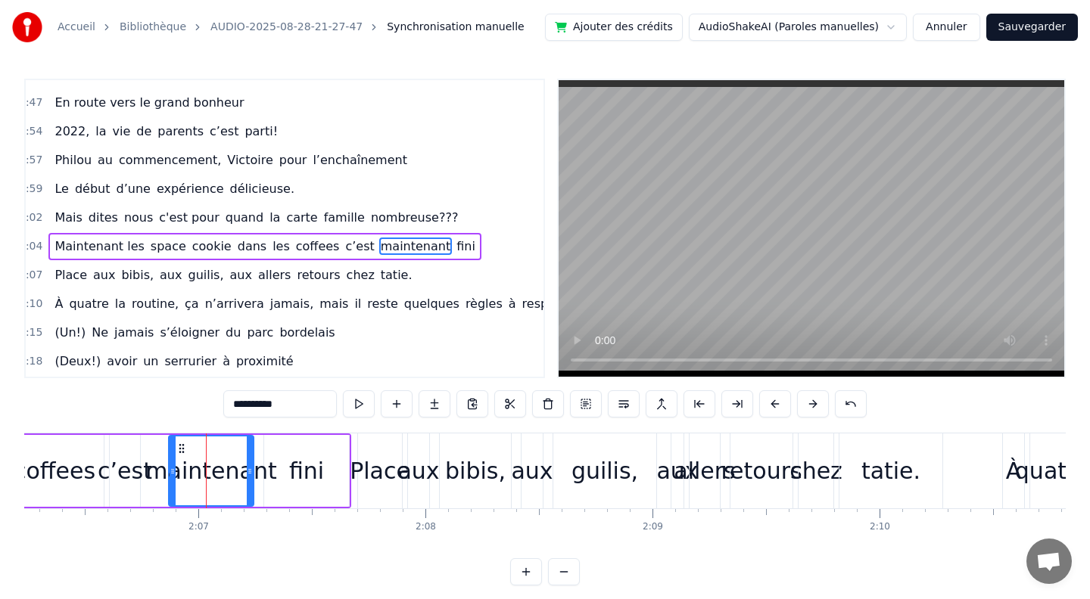
drag, startPoint x: 280, startPoint y: 409, endPoint x: 188, endPoint y: 409, distance: 91.6
click at [188, 409] on div "0:10 [PERSON_NAME] et guigui, treize septembre, ils se disent oui (en théorie)……" at bounding box center [544, 332] width 1041 height 507
click at [362, 411] on button at bounding box center [359, 403] width 32 height 27
click at [60, 209] on span "Mais" at bounding box center [68, 217] width 30 height 17
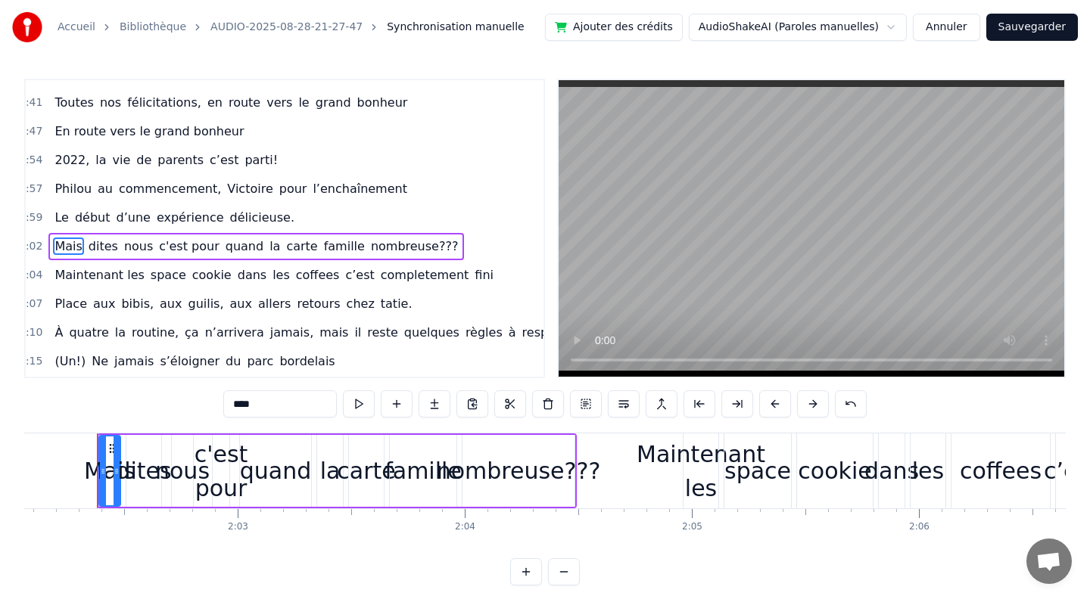
scroll to position [0, 27704]
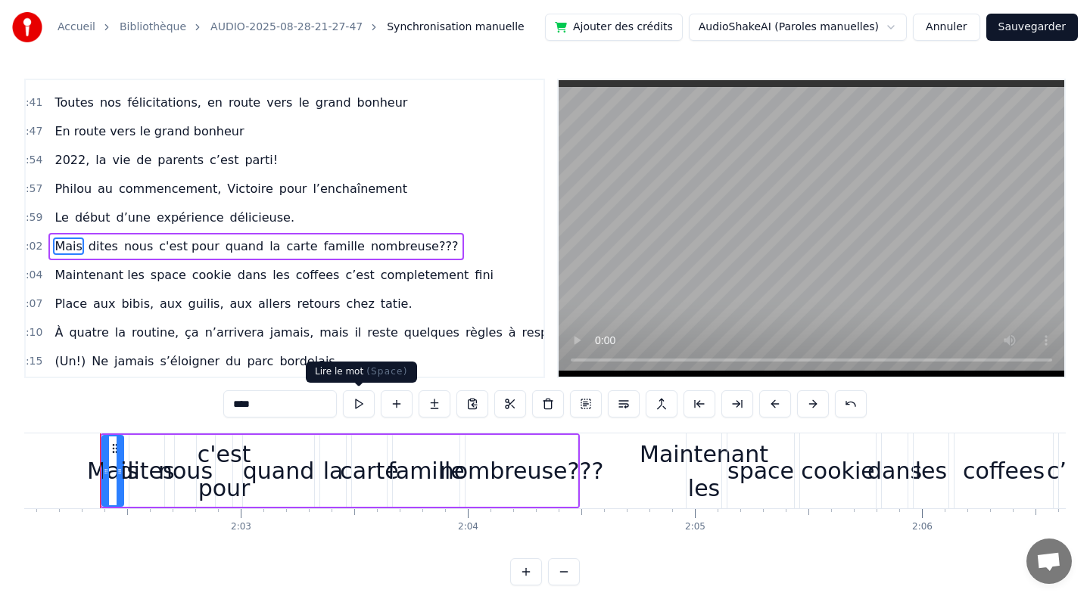
click at [356, 401] on button at bounding box center [359, 403] width 32 height 27
click at [664, 458] on div "Maintenant les" at bounding box center [703, 471] width 129 height 68
type input "**********"
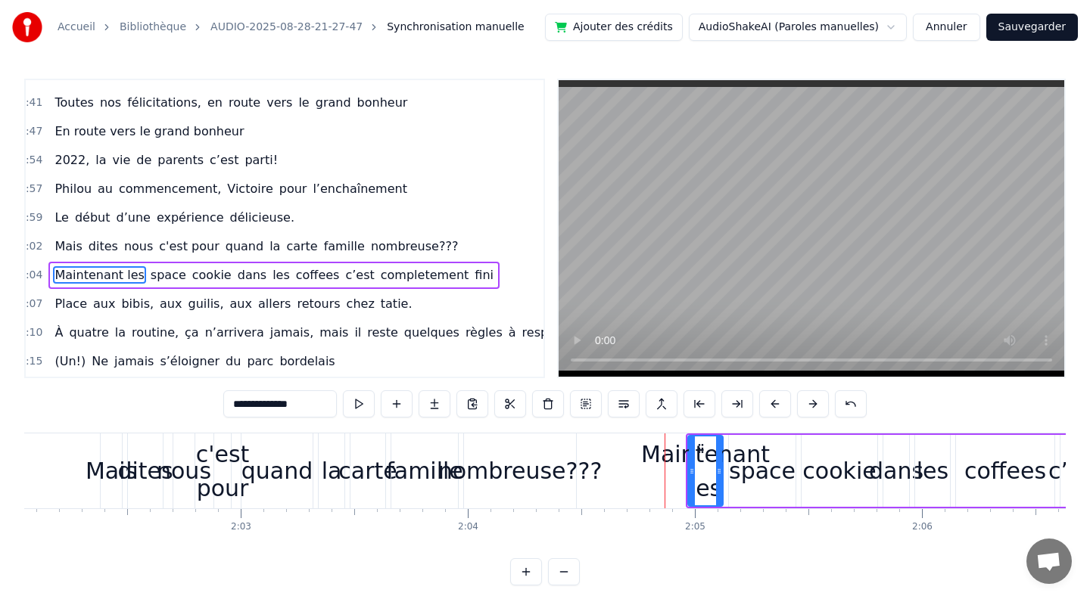
scroll to position [891, 8]
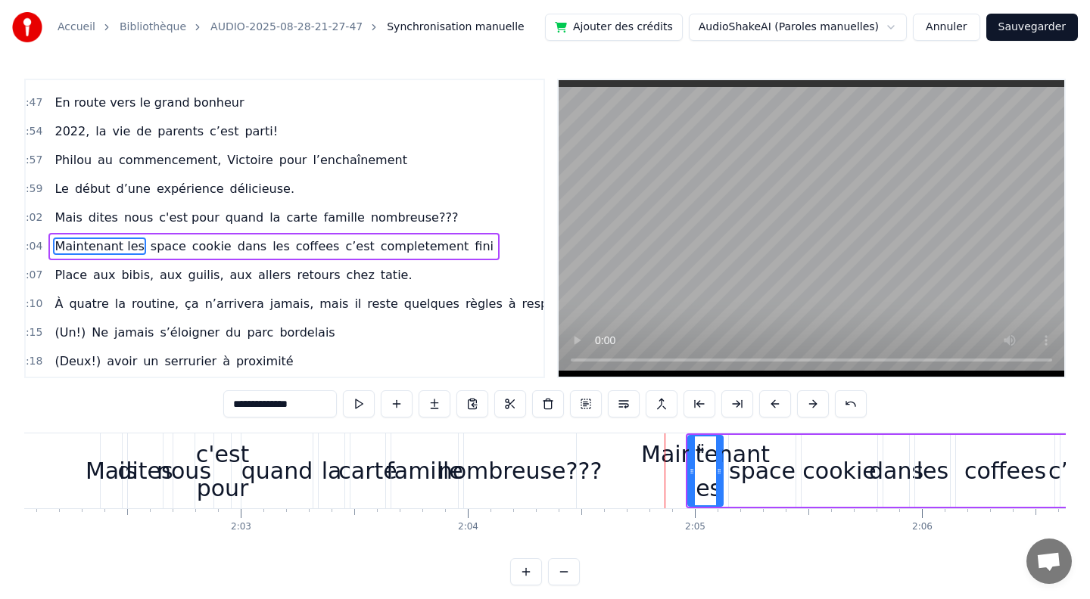
click at [654, 453] on div "Maintenant les" at bounding box center [705, 471] width 129 height 68
click at [670, 444] on div "Maintenant les" at bounding box center [705, 471] width 129 height 68
click at [751, 445] on div "Maintenant les" at bounding box center [705, 471] width 129 height 68
drag, startPoint x: 691, startPoint y: 473, endPoint x: 723, endPoint y: 471, distance: 32.6
click at [617, 473] on circle at bounding box center [617, 473] width 1 height 1
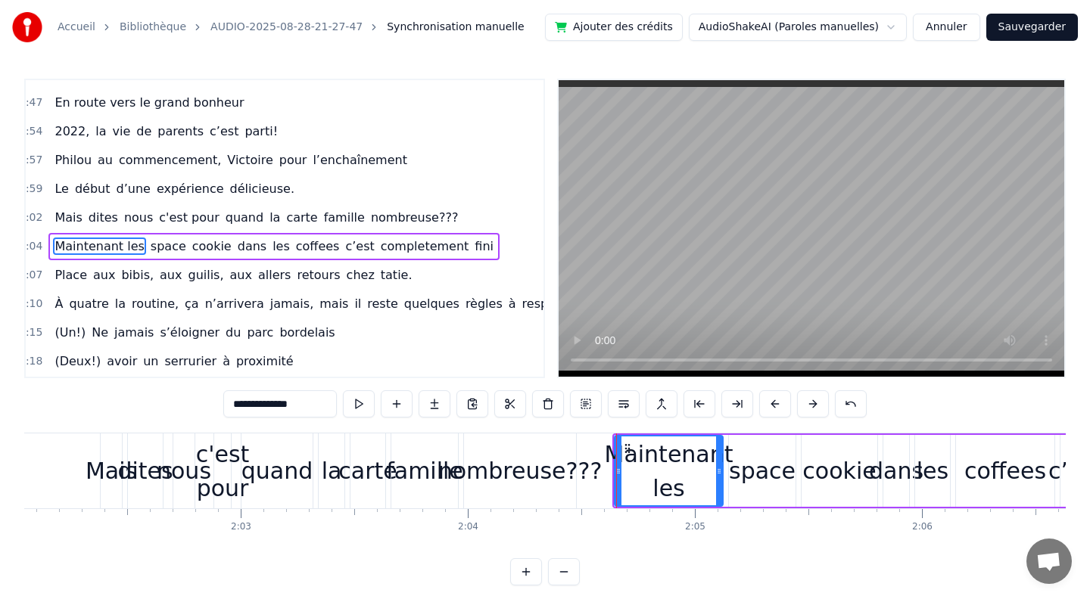
drag, startPoint x: 723, startPoint y: 472, endPoint x: 745, endPoint y: 472, distance: 21.9
click at [746, 472] on div "Maintenant les space cookie dans les coffees c’est completement fini" at bounding box center [956, 471] width 689 height 75
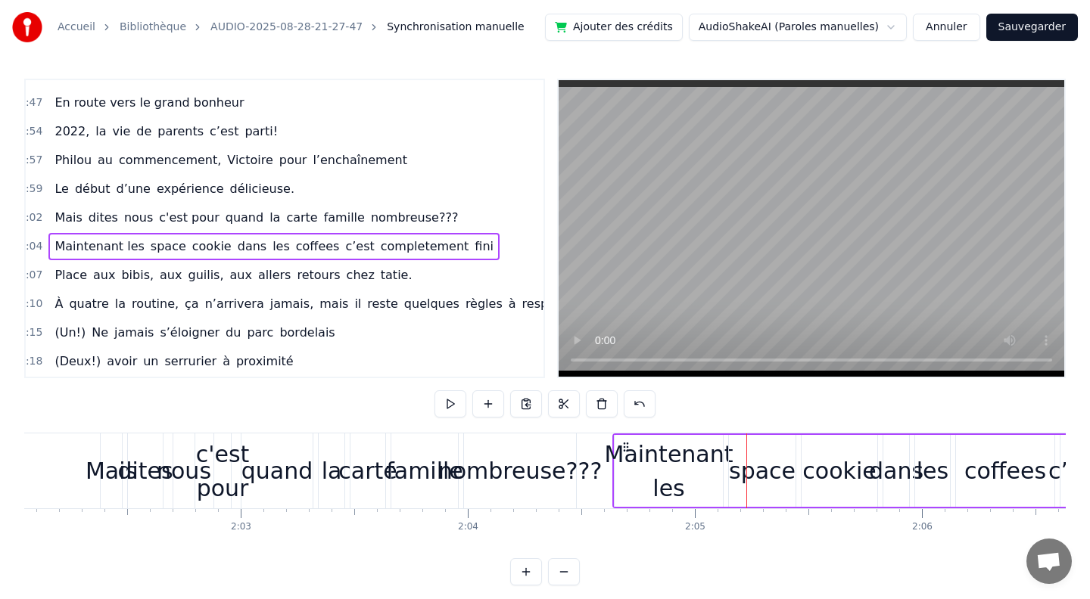
click at [689, 459] on div "Maintenant les" at bounding box center [669, 471] width 129 height 68
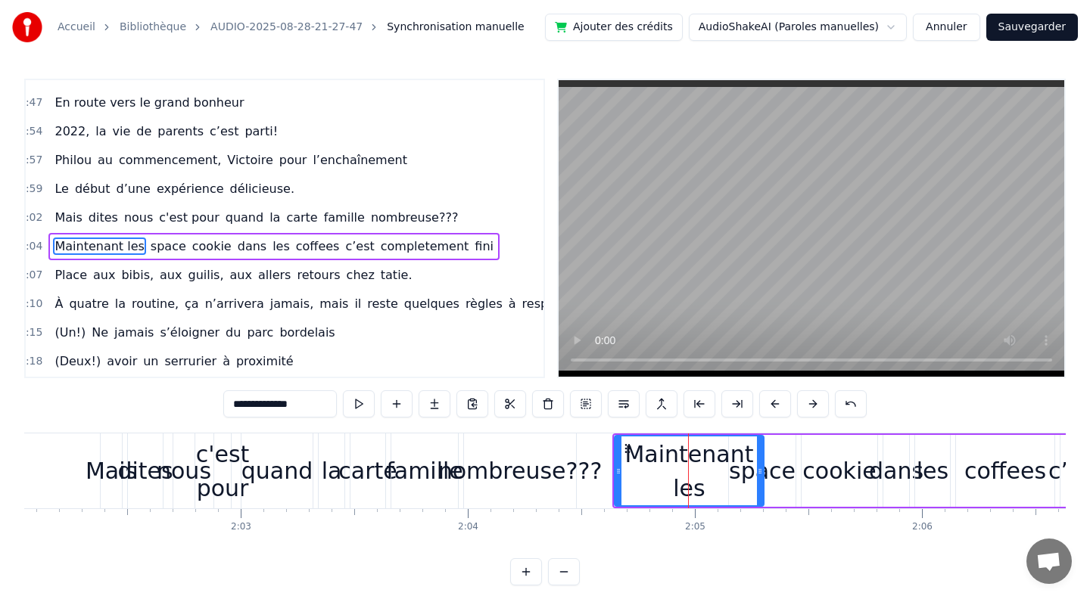
drag, startPoint x: 720, startPoint y: 471, endPoint x: 760, endPoint y: 470, distance: 40.9
click at [760, 470] on icon at bounding box center [760, 471] width 6 height 12
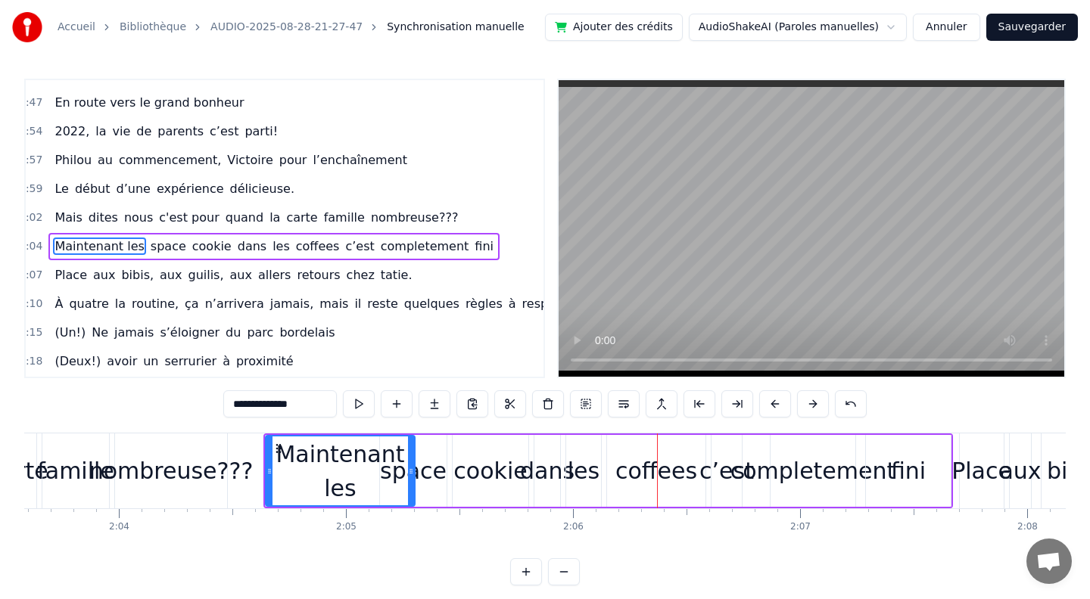
scroll to position [0, 28043]
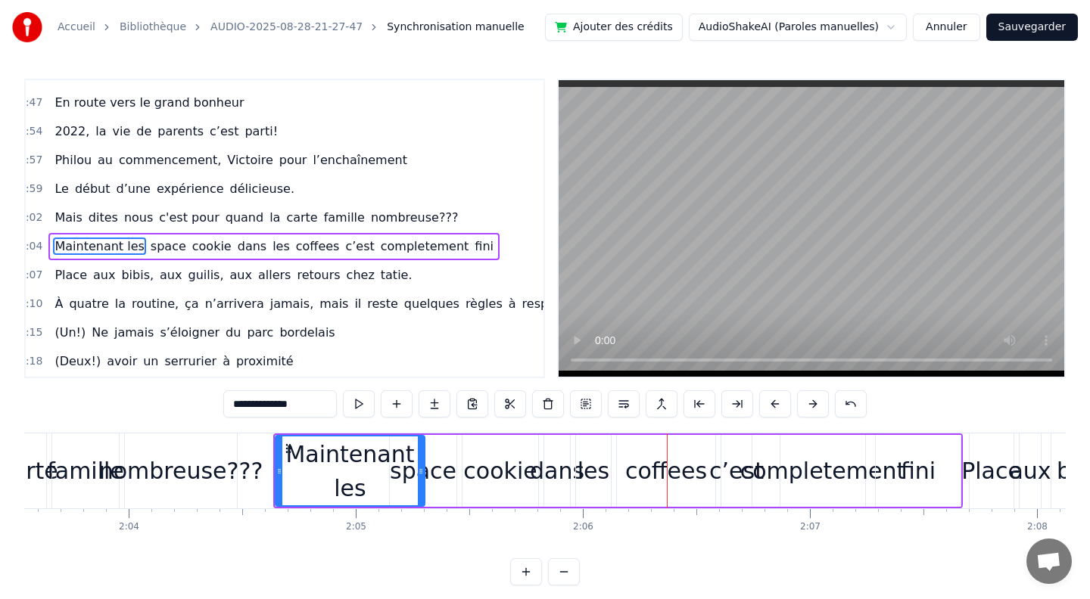
click at [175, 469] on div "nombreuse???" at bounding box center [181, 471] width 164 height 34
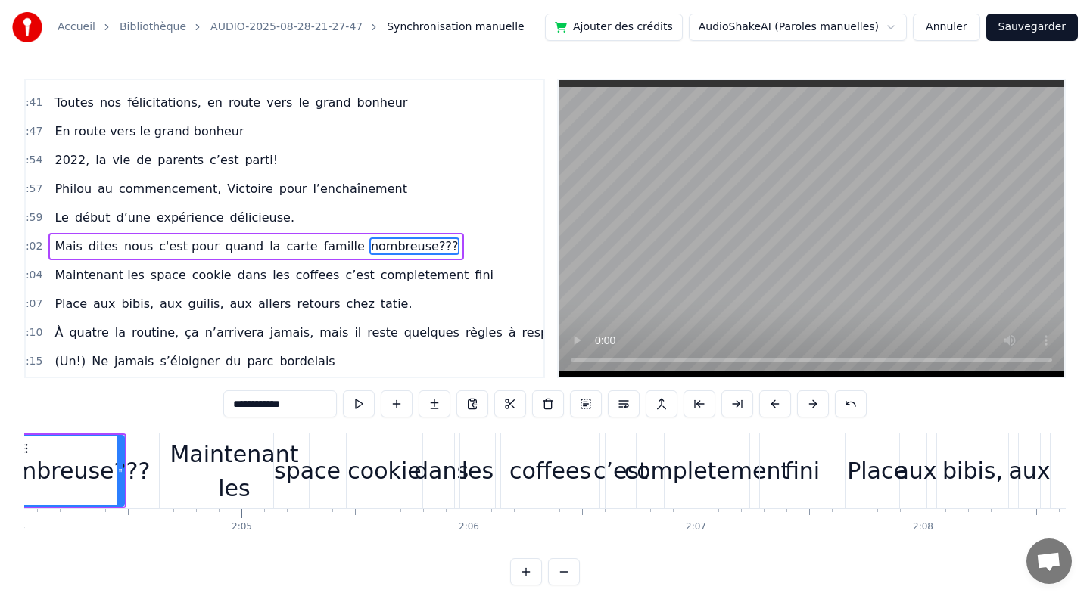
scroll to position [0, 27644]
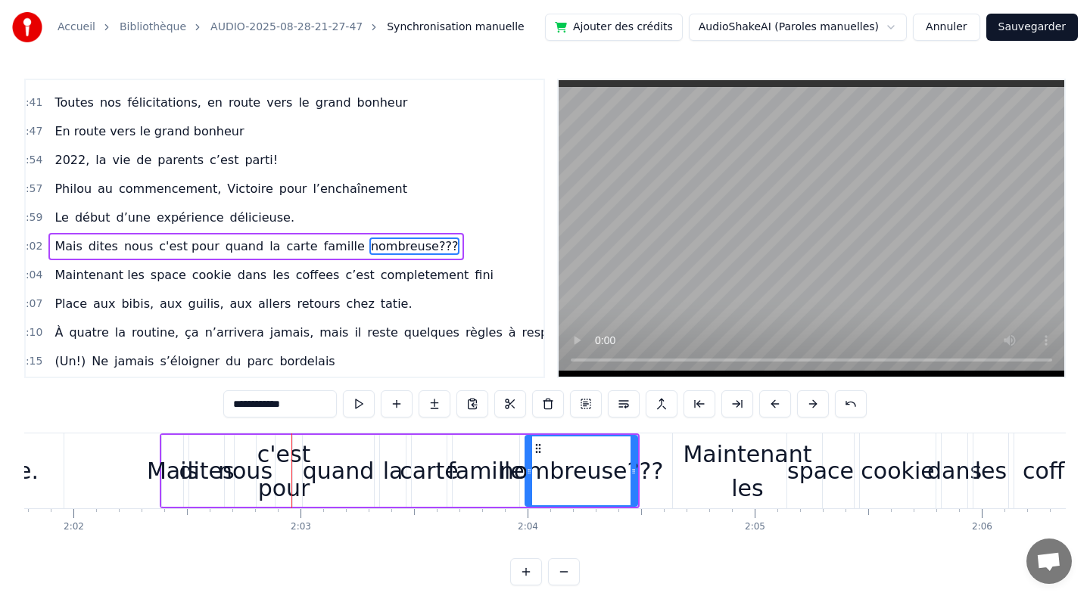
click at [307, 466] on div "quand" at bounding box center [339, 471] width 72 height 34
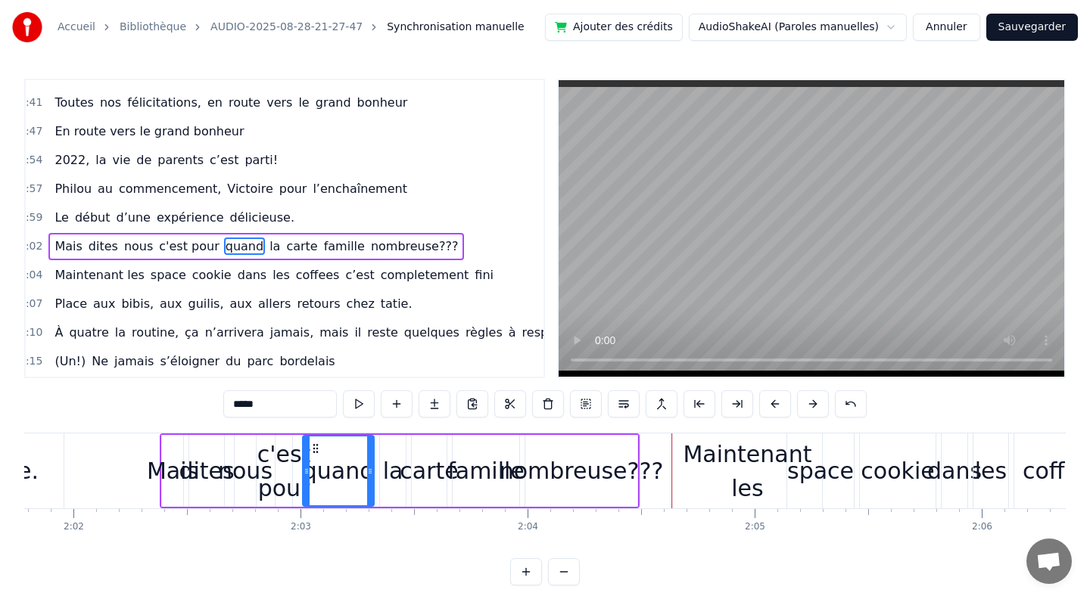
click at [179, 459] on div "Mais" at bounding box center [172, 471] width 51 height 34
type input "****"
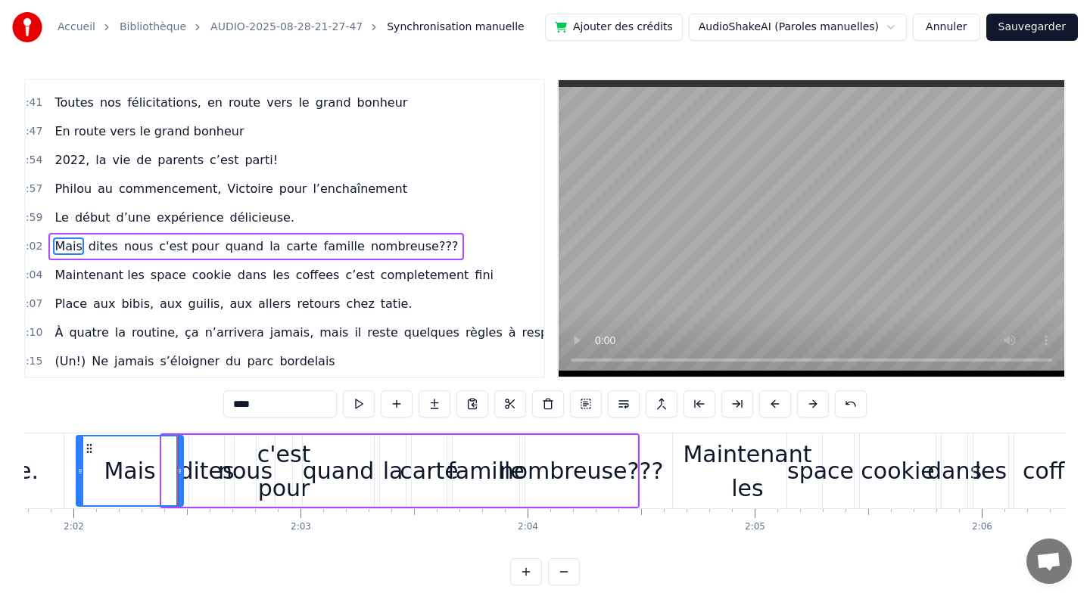
drag, startPoint x: 163, startPoint y: 471, endPoint x: 77, endPoint y: 470, distance: 85.5
click at [77, 470] on icon at bounding box center [80, 471] width 6 height 12
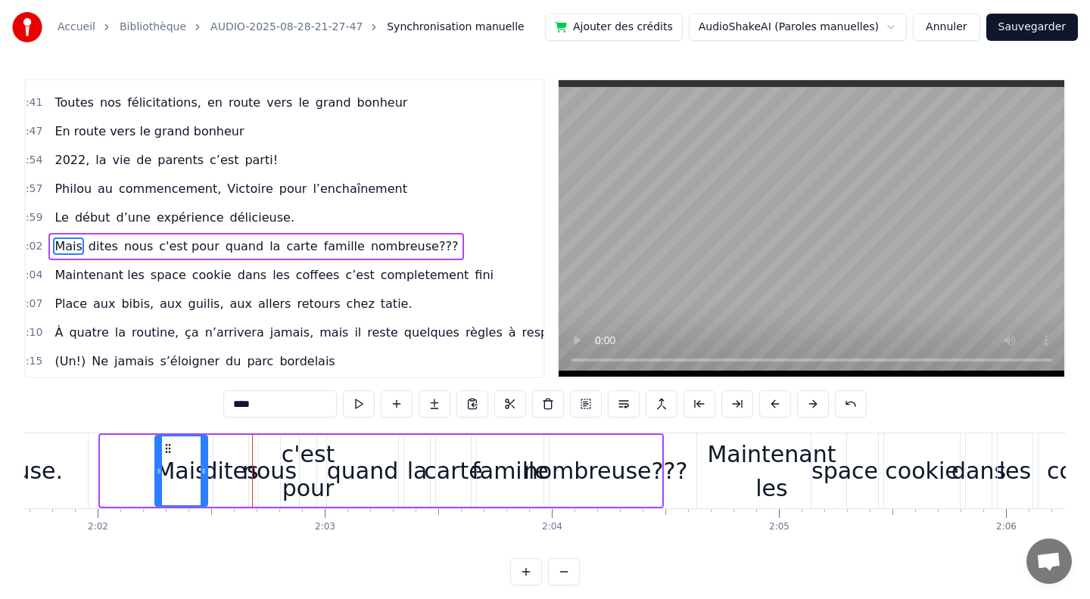
drag, startPoint x: 103, startPoint y: 468, endPoint x: 158, endPoint y: 474, distance: 55.5
click at [158, 474] on icon at bounding box center [159, 471] width 6 height 12
drag, startPoint x: 205, startPoint y: 472, endPoint x: 216, endPoint y: 471, distance: 11.5
click at [216, 471] on icon at bounding box center [215, 471] width 6 height 12
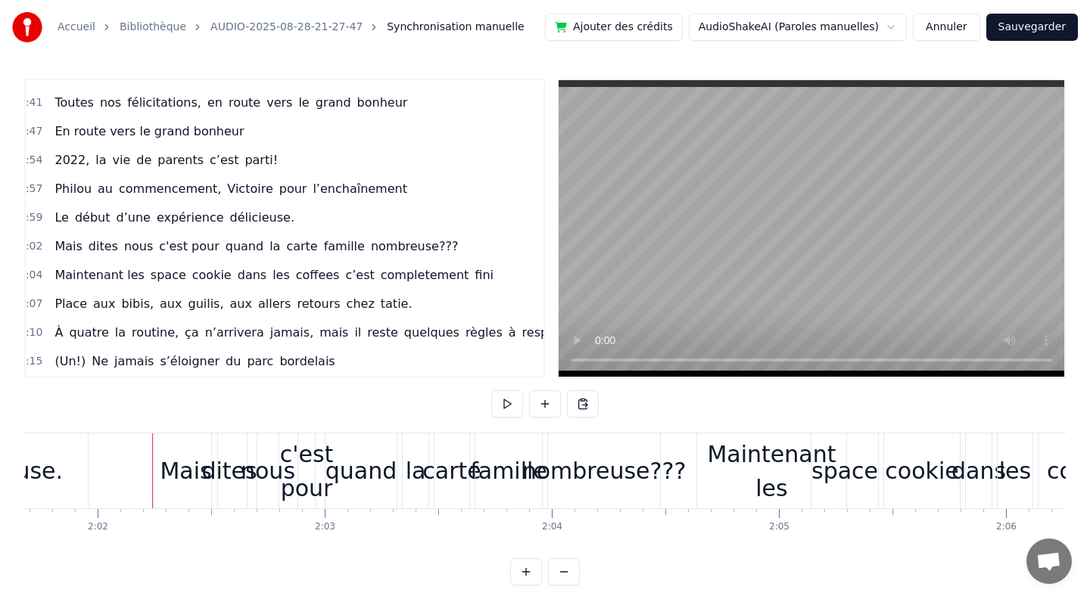
click at [154, 471] on div "Mais" at bounding box center [185, 471] width 63 height 75
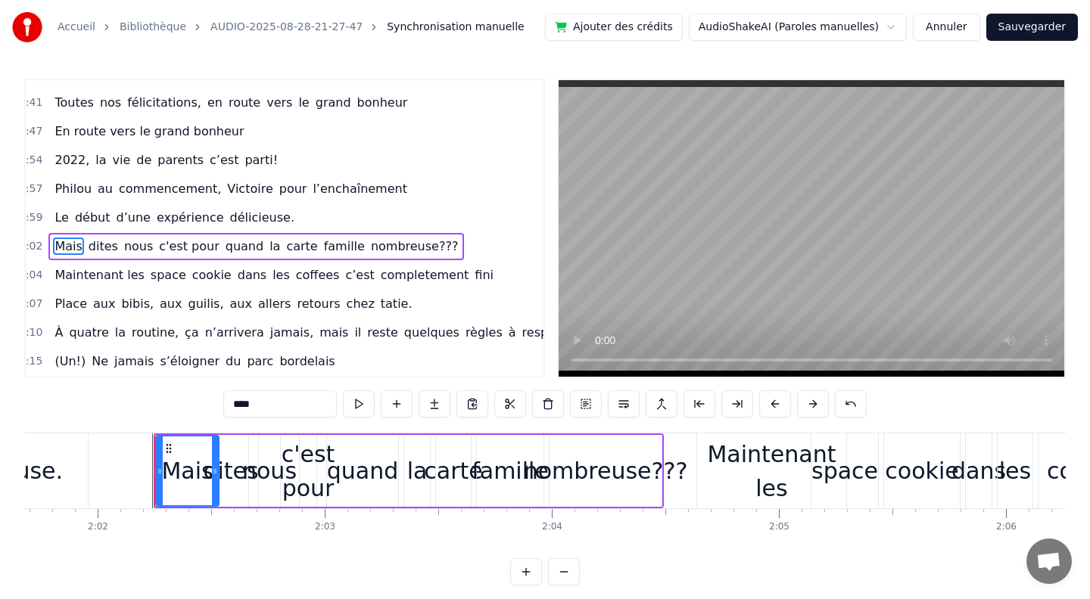
drag, startPoint x: 163, startPoint y: 472, endPoint x: 176, endPoint y: 472, distance: 12.9
click at [176, 472] on div "Mais" at bounding box center [187, 471] width 61 height 69
drag, startPoint x: 159, startPoint y: 471, endPoint x: 173, endPoint y: 471, distance: 14.4
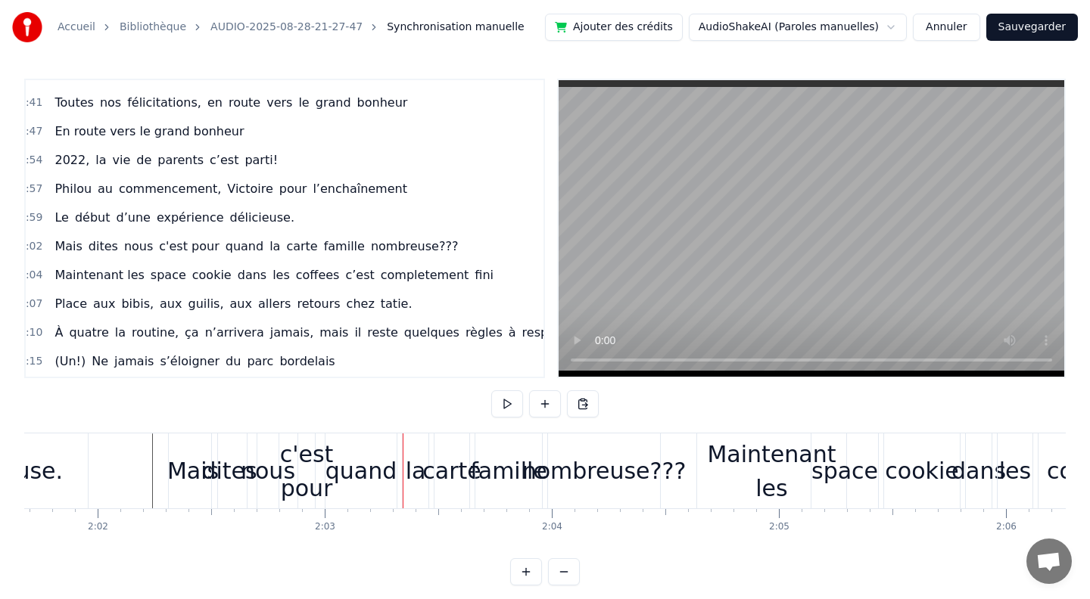
click at [292, 454] on div "c'est pour" at bounding box center [307, 471] width 54 height 68
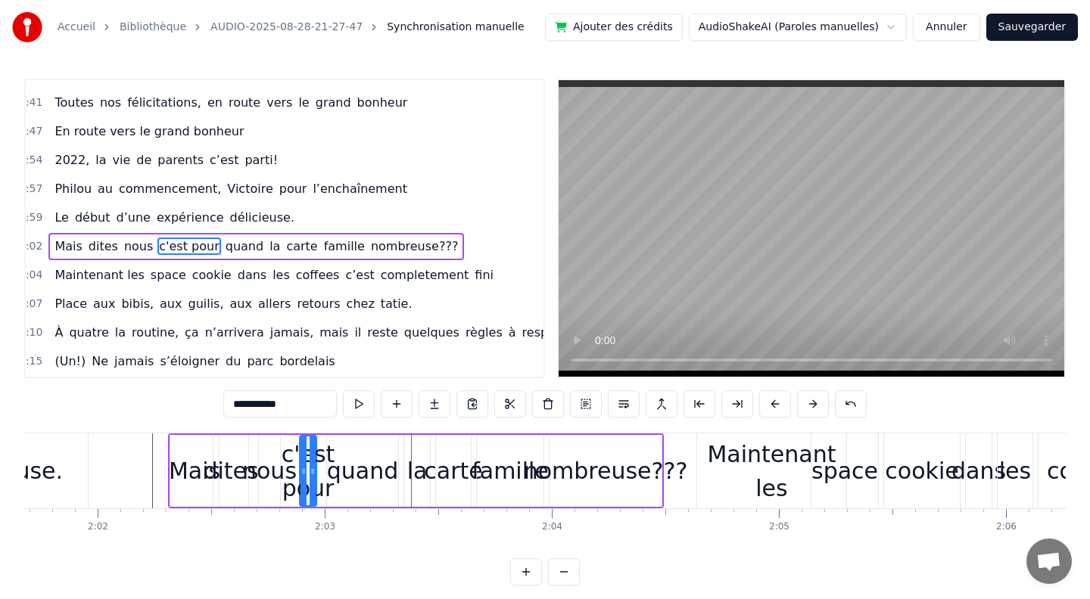
click at [295, 492] on div "c'est pour" at bounding box center [308, 471] width 54 height 68
click at [300, 496] on div at bounding box center [303, 471] width 6 height 69
drag, startPoint x: 313, startPoint y: 471, endPoint x: 337, endPoint y: 470, distance: 24.2
click at [337, 470] on icon at bounding box center [336, 471] width 6 height 12
drag, startPoint x: 301, startPoint y: 470, endPoint x: 281, endPoint y: 470, distance: 20.4
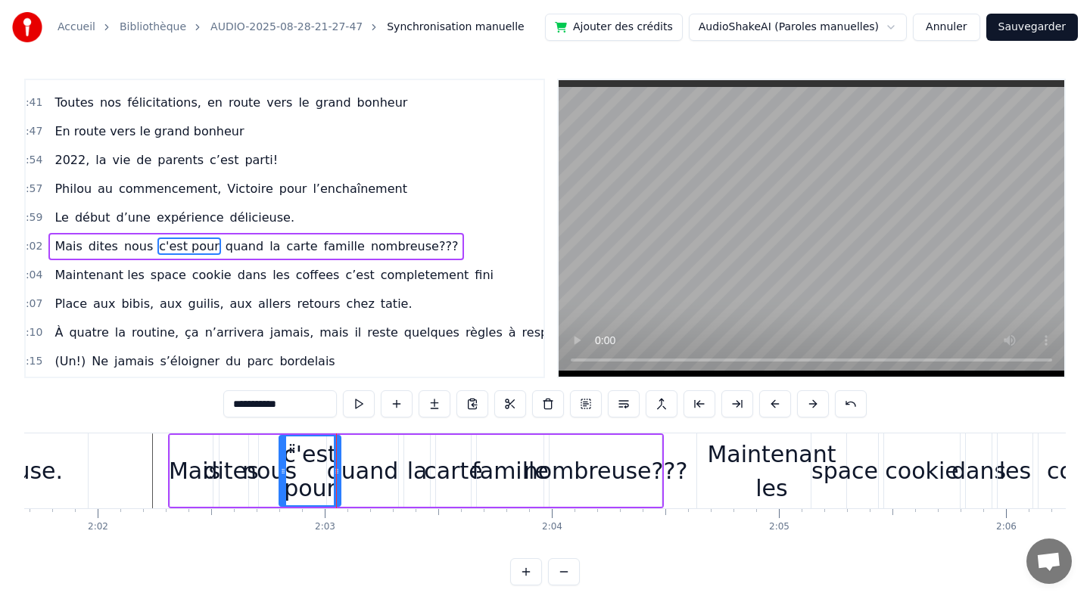
click at [281, 470] on icon at bounding box center [283, 471] width 6 height 12
click at [842, 479] on div "space" at bounding box center [844, 471] width 67 height 34
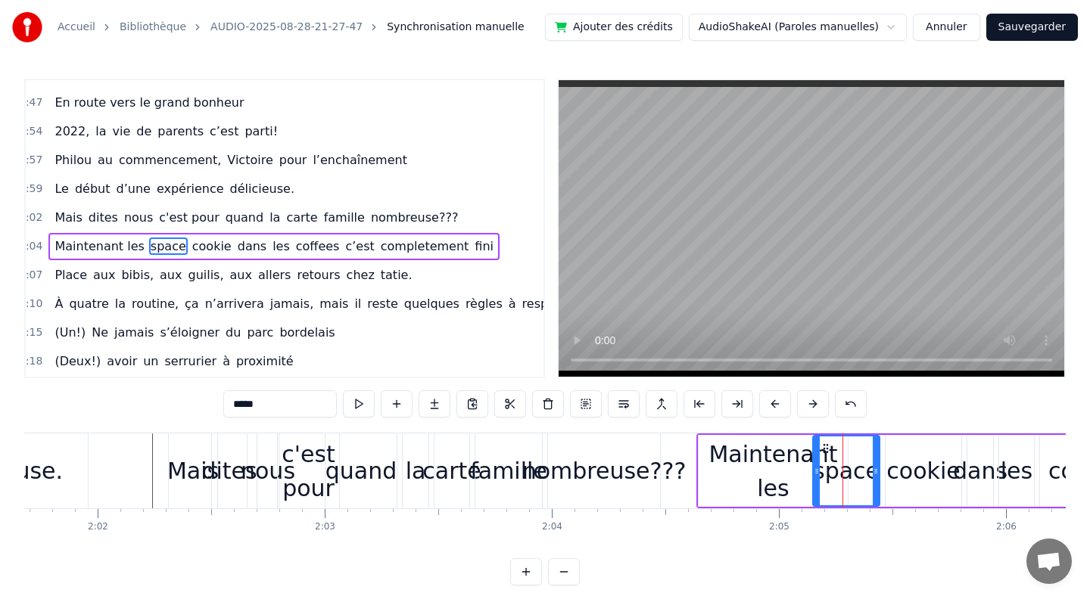
click at [269, 401] on input "*****" at bounding box center [279, 403] width 113 height 27
click at [915, 468] on div "cookie" at bounding box center [922, 471] width 73 height 34
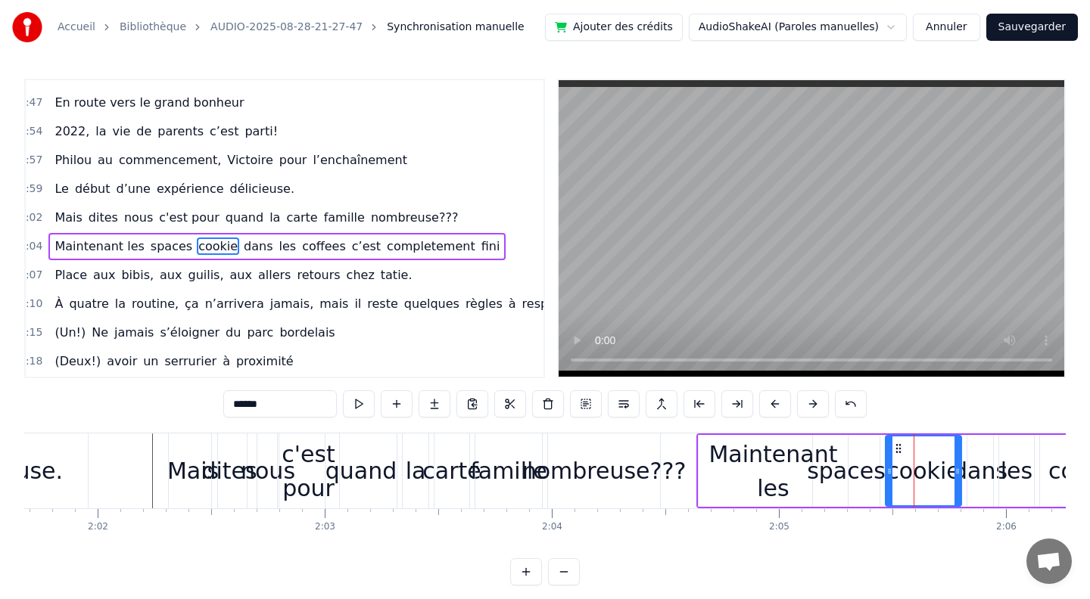
click at [280, 410] on input "******" at bounding box center [279, 403] width 113 height 27
click at [356, 402] on button at bounding box center [359, 403] width 32 height 27
click at [777, 463] on div "Maintenant les" at bounding box center [772, 471] width 149 height 68
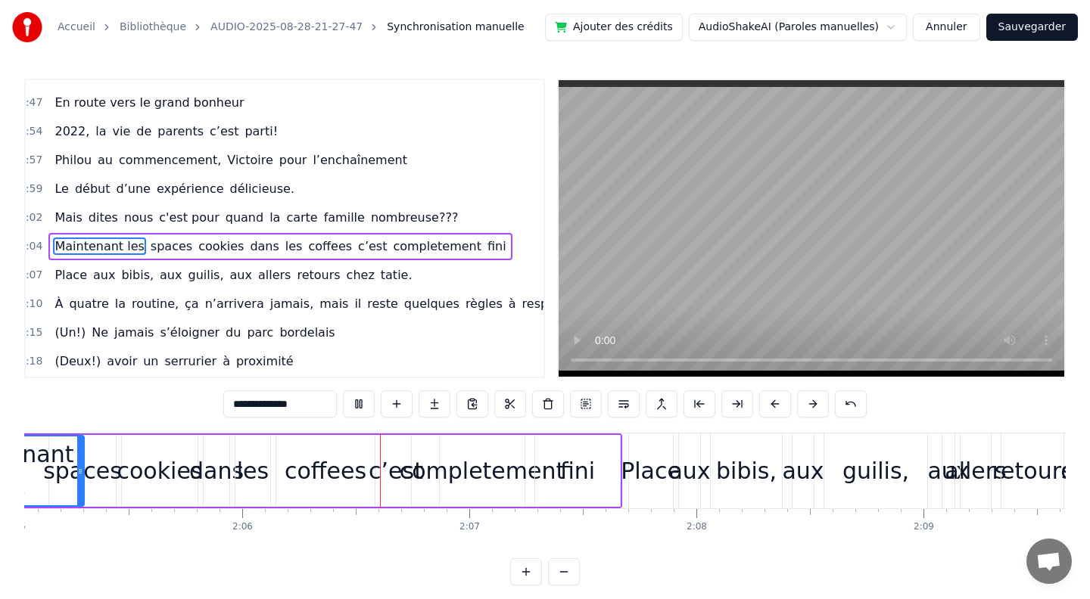
scroll to position [0, 28526]
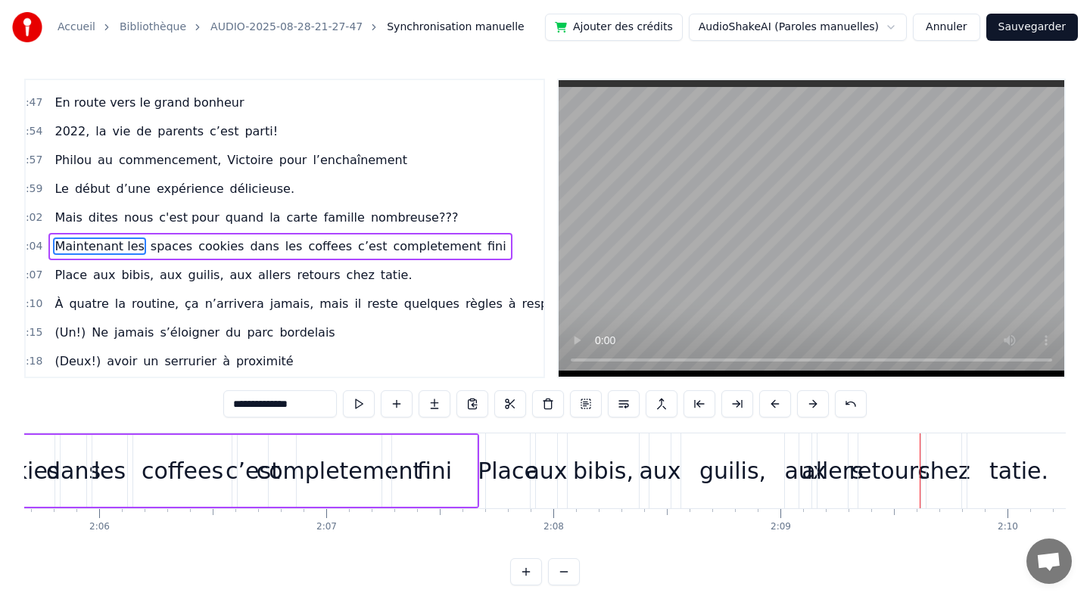
click at [793, 477] on div "aux" at bounding box center [805, 471] width 42 height 34
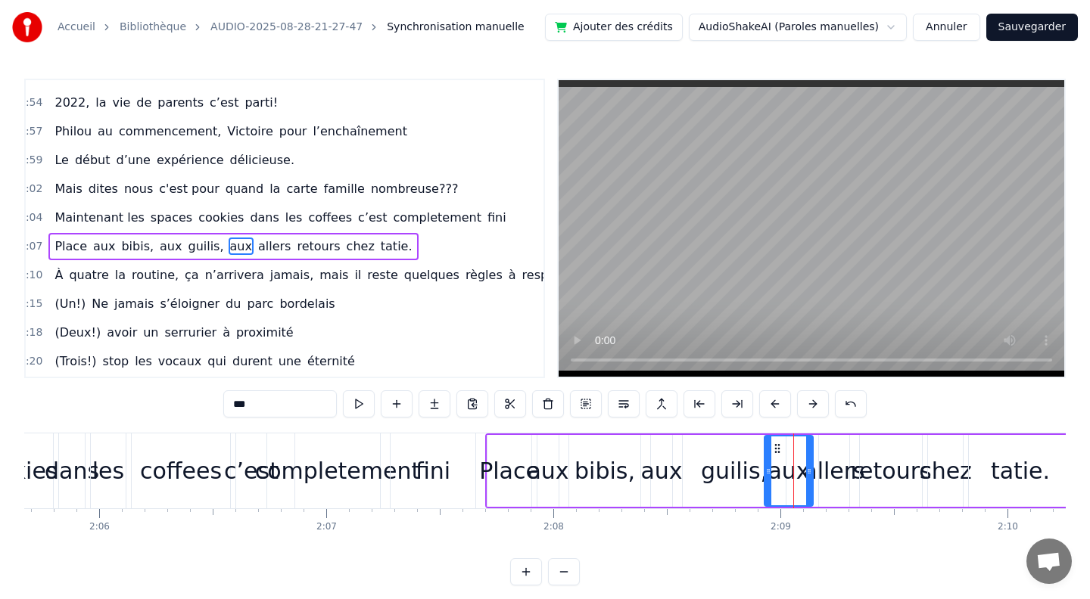
drag, startPoint x: 804, startPoint y: 473, endPoint x: 767, endPoint y: 473, distance: 36.3
click at [767, 473] on icon at bounding box center [768, 471] width 6 height 12
click at [650, 466] on div "aux" at bounding box center [661, 471] width 42 height 34
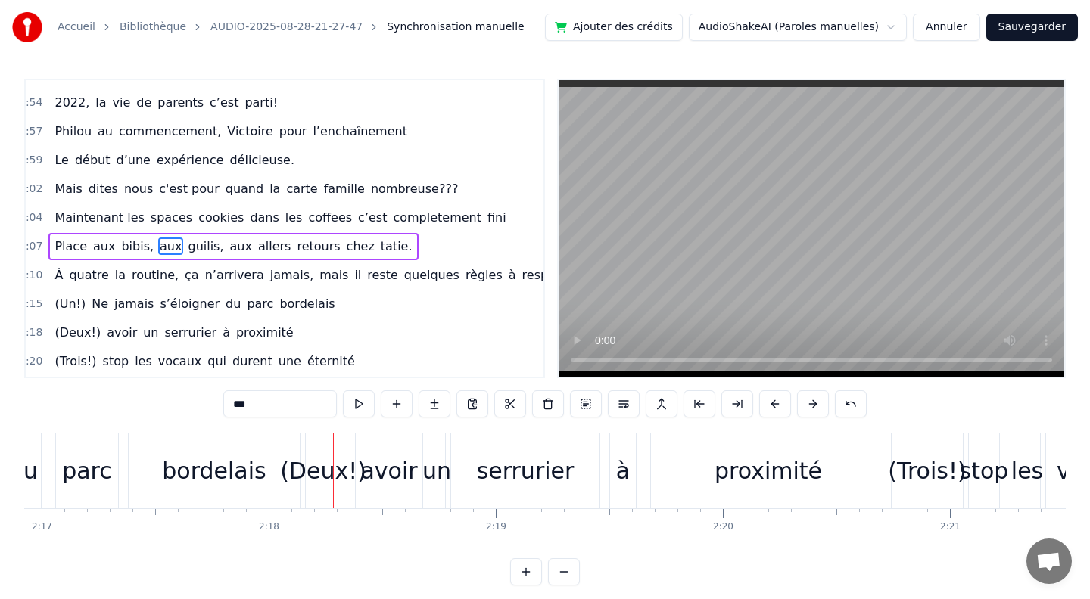
scroll to position [0, 31066]
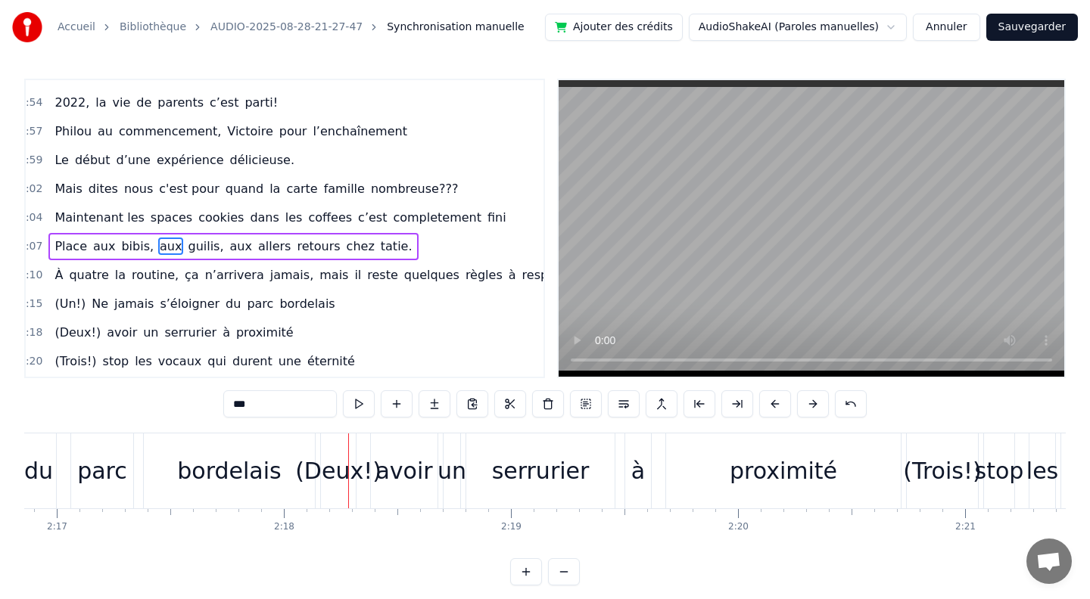
click at [205, 463] on div "bordelais" at bounding box center [229, 471] width 104 height 34
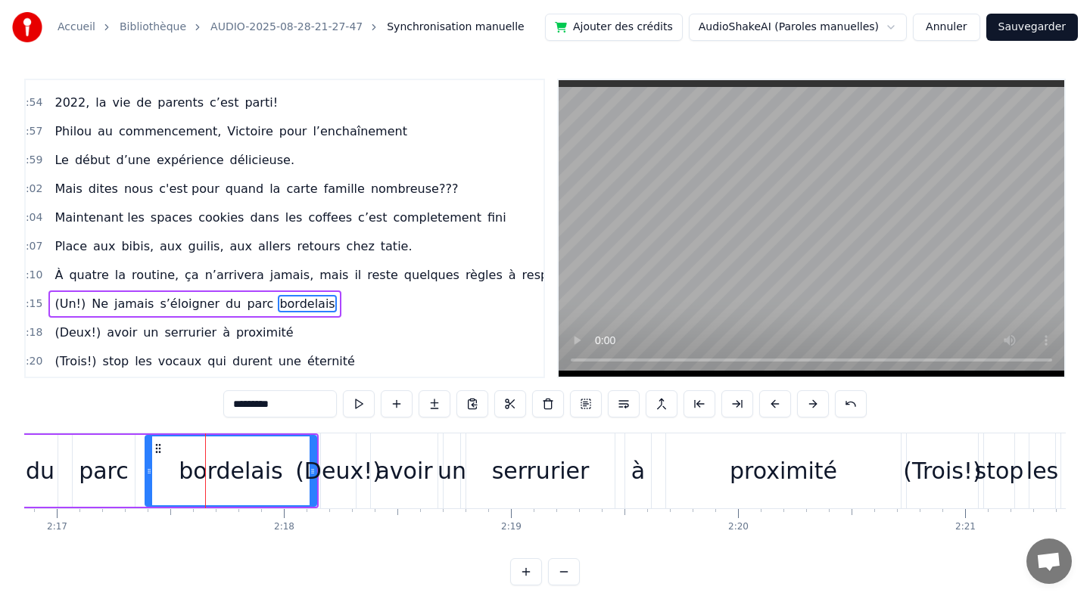
scroll to position [977, 8]
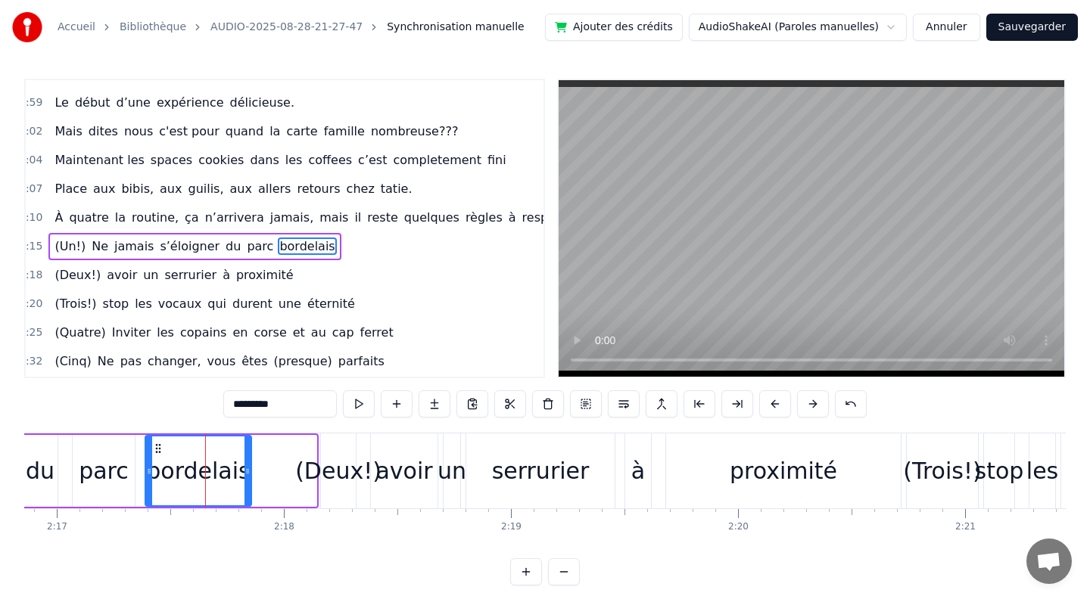
drag, startPoint x: 315, startPoint y: 490, endPoint x: 248, endPoint y: 475, distance: 68.1
click at [248, 475] on div at bounding box center [247, 471] width 6 height 69
click at [54, 468] on div "du" at bounding box center [40, 471] width 35 height 72
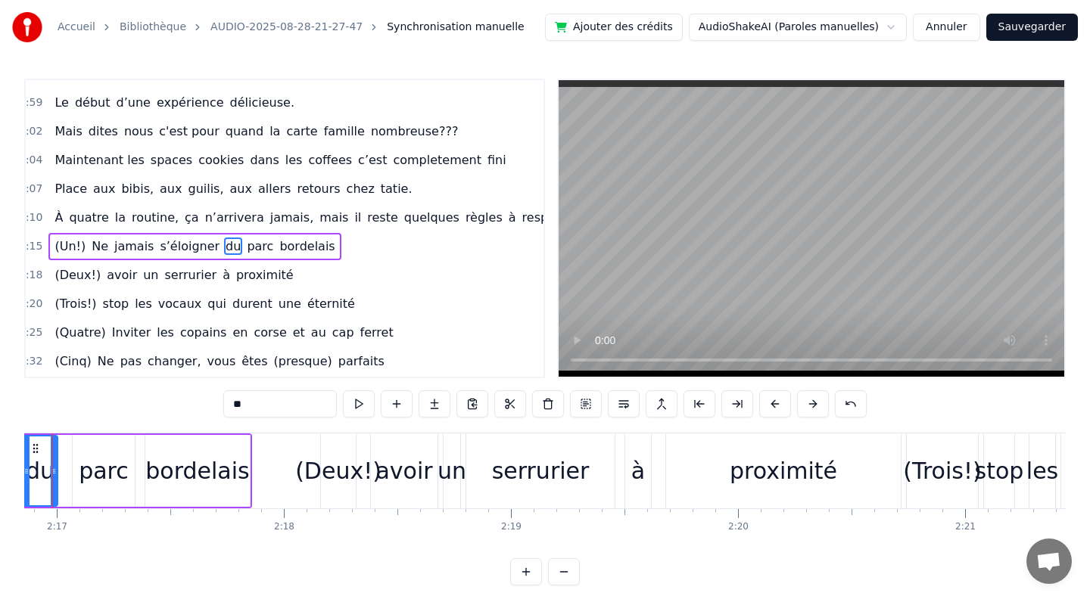
scroll to position [0, 31018]
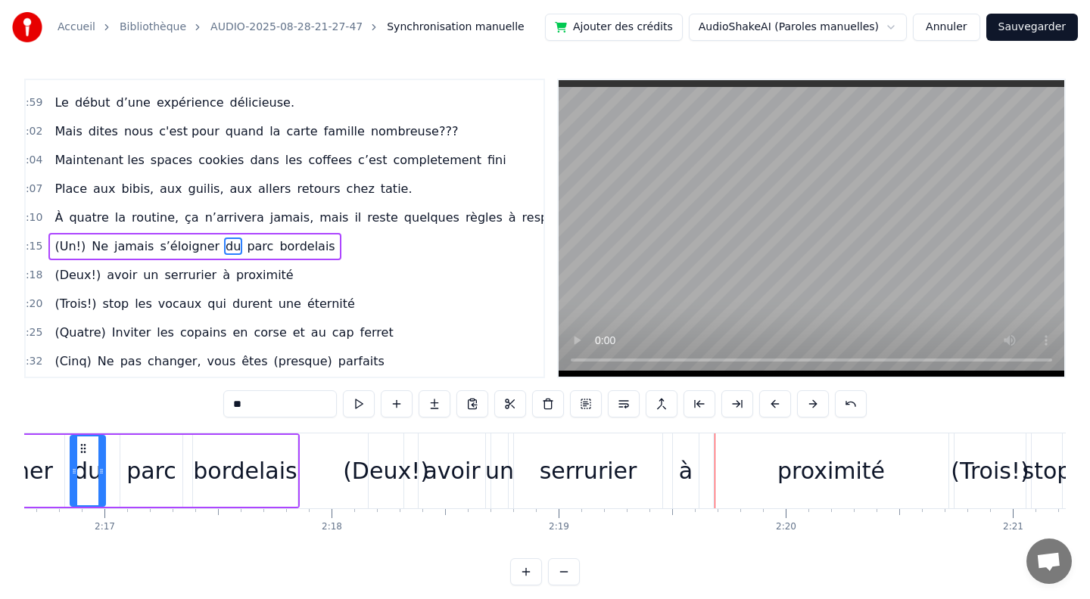
click at [685, 477] on div "à" at bounding box center [686, 471] width 14 height 34
type input "*"
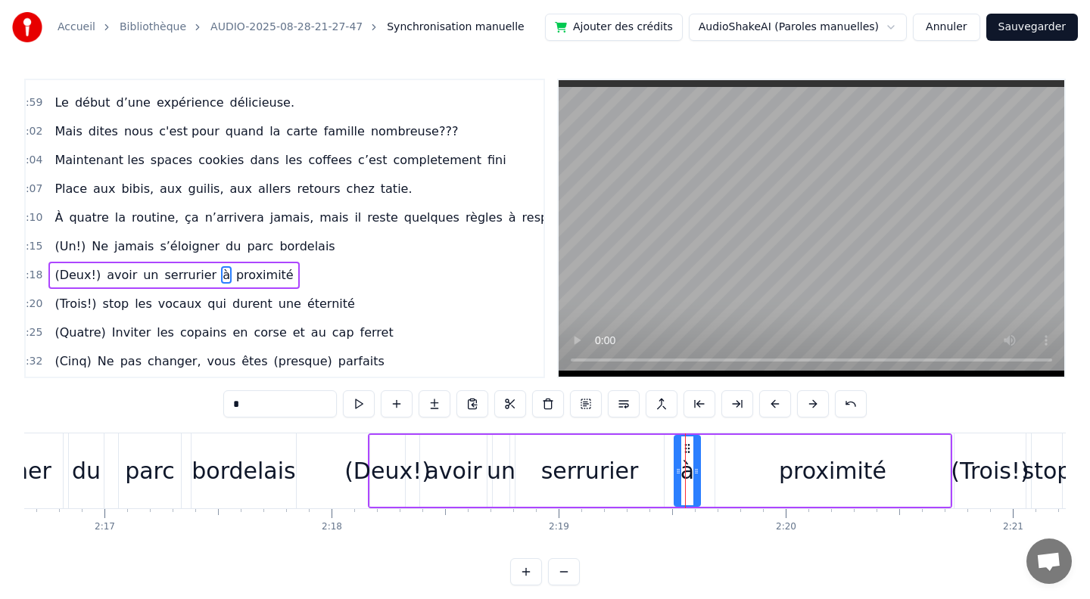
scroll to position [1006, 8]
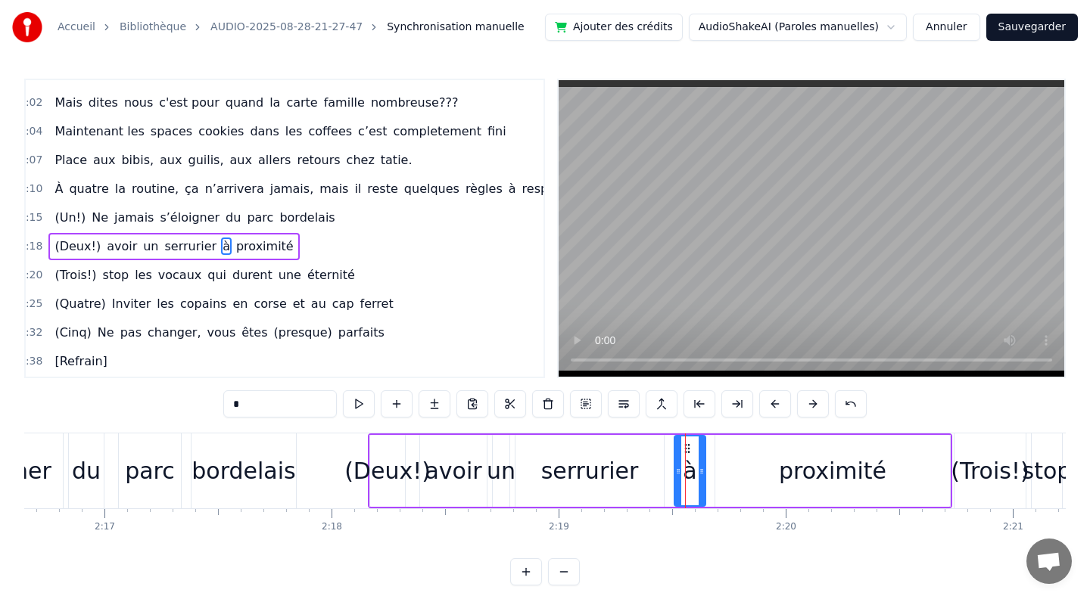
click at [701, 477] on div at bounding box center [701, 471] width 6 height 69
drag, startPoint x: 690, startPoint y: 474, endPoint x: 648, endPoint y: 474, distance: 42.4
click at [647, 474] on div "(Deux!) avoir un serrurier à proximité" at bounding box center [660, 471] width 584 height 75
click at [693, 456] on div "à" at bounding box center [689, 471] width 14 height 34
drag, startPoint x: 673, startPoint y: 446, endPoint x: 649, endPoint y: 446, distance: 24.2
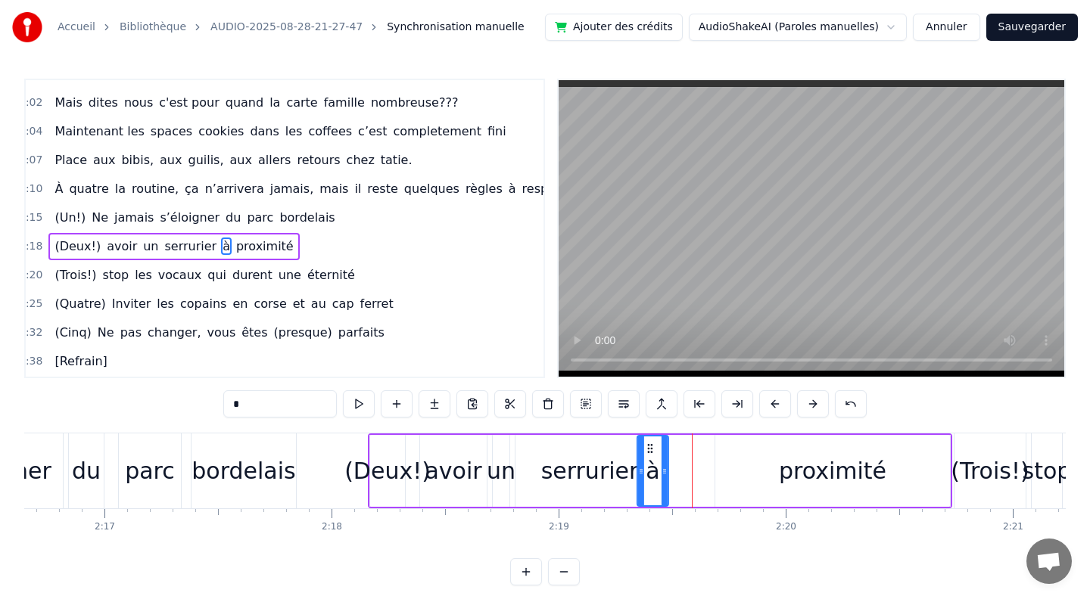
click at [649, 446] on icon at bounding box center [650, 449] width 12 height 12
click at [820, 466] on div "proximité" at bounding box center [832, 471] width 107 height 34
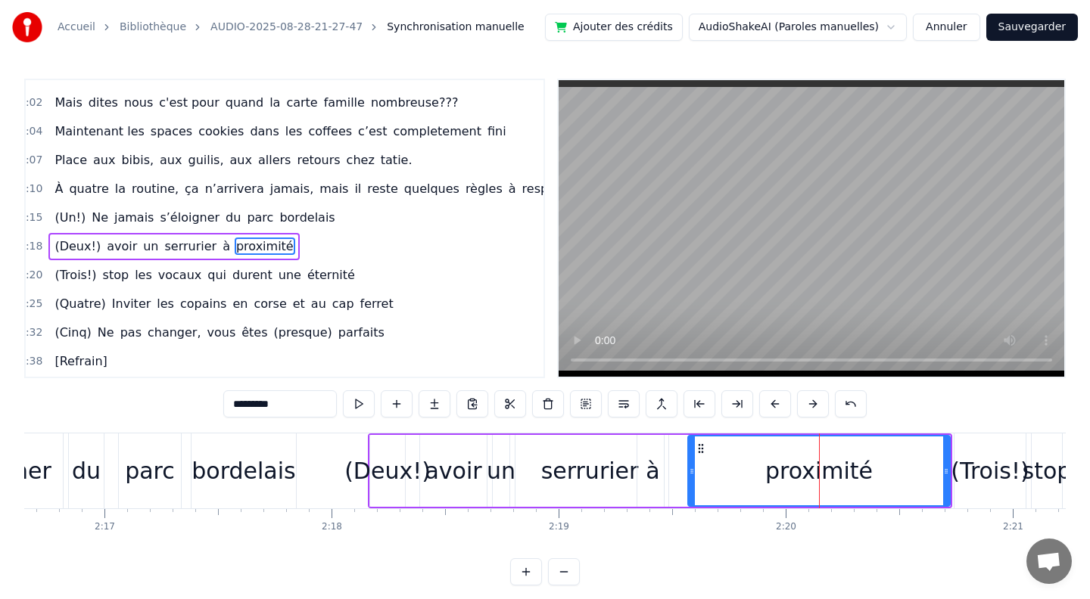
drag, startPoint x: 719, startPoint y: 471, endPoint x: 692, endPoint y: 469, distance: 27.3
click at [692, 469] on icon at bounding box center [692, 471] width 6 height 12
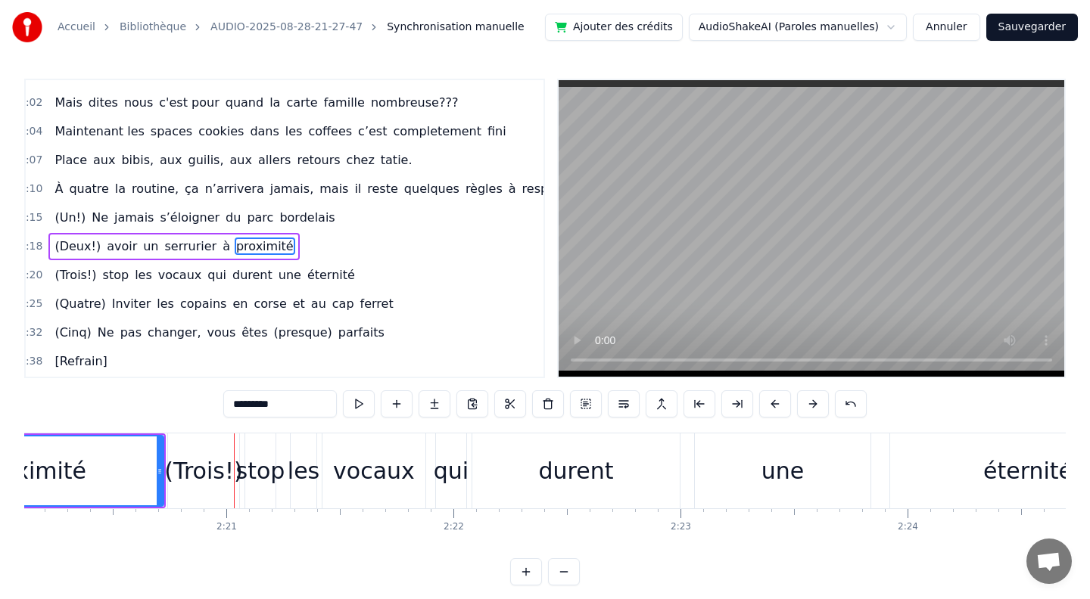
scroll to position [0, 31793]
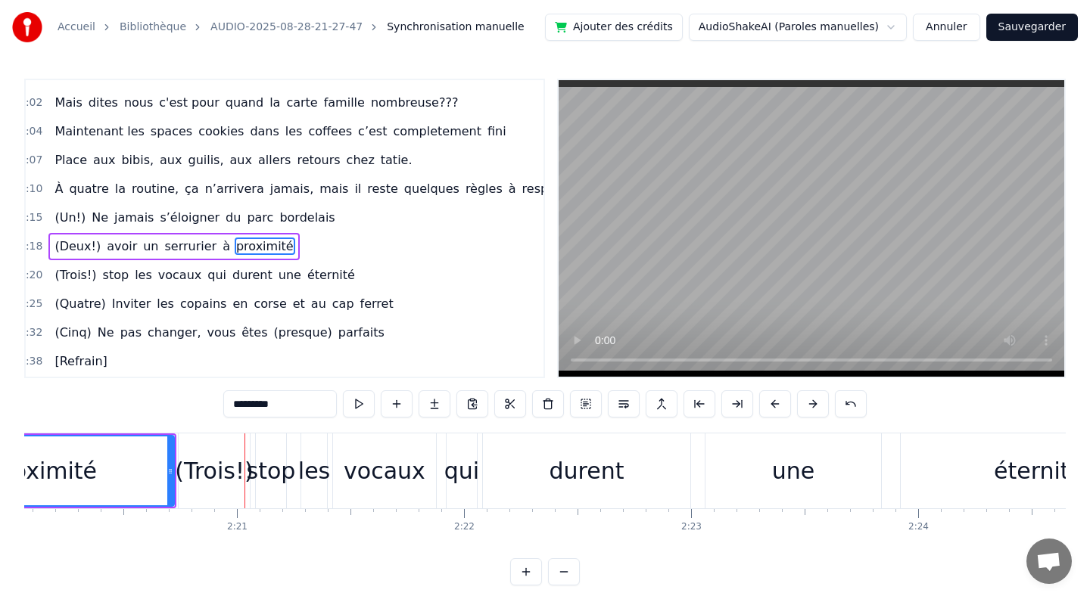
click at [217, 471] on div "(Trois!)" at bounding box center [214, 471] width 78 height 34
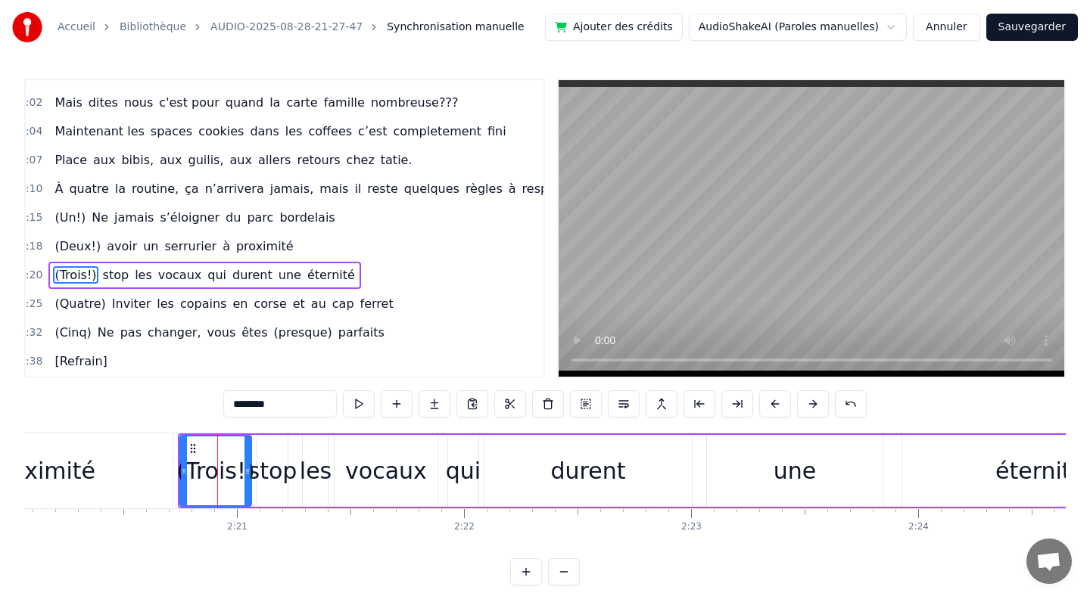
scroll to position [1034, 8]
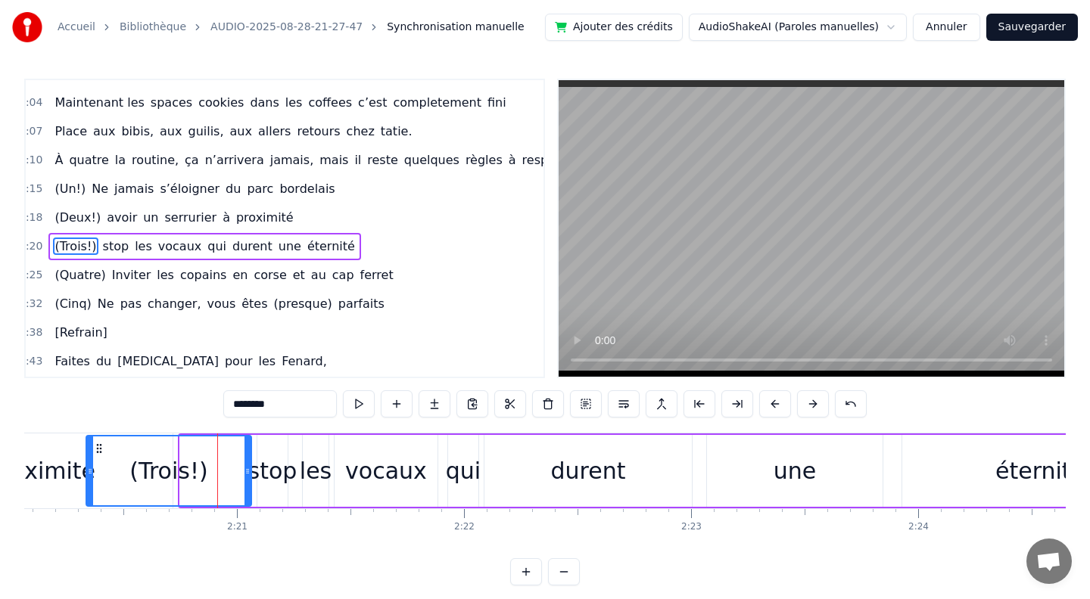
drag, startPoint x: 182, startPoint y: 471, endPoint x: 89, endPoint y: 459, distance: 94.6
click at [89, 459] on div at bounding box center [90, 471] width 6 height 69
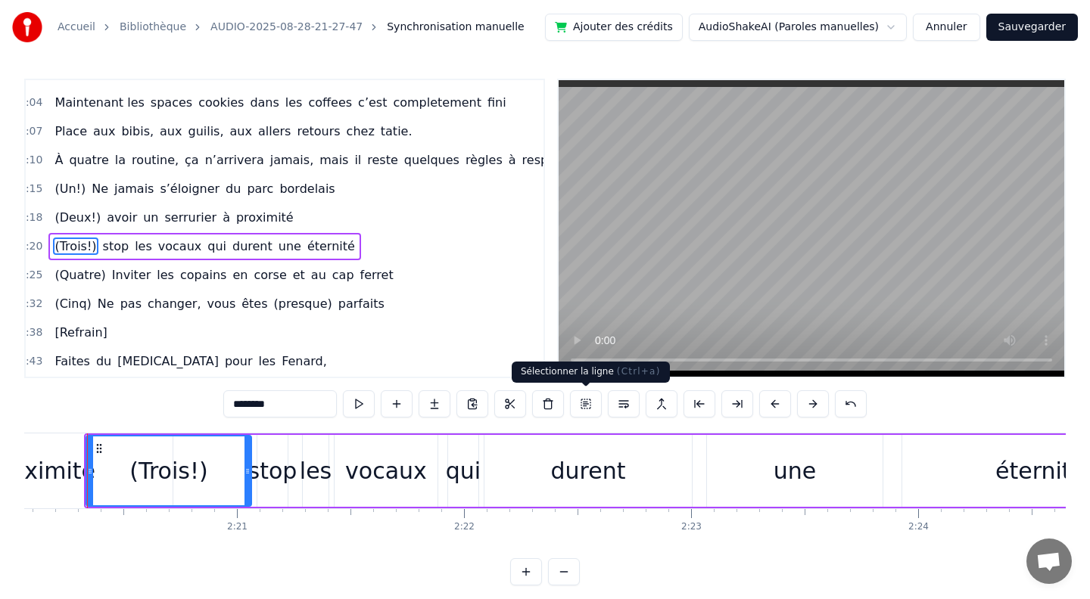
scroll to position [0, 31781]
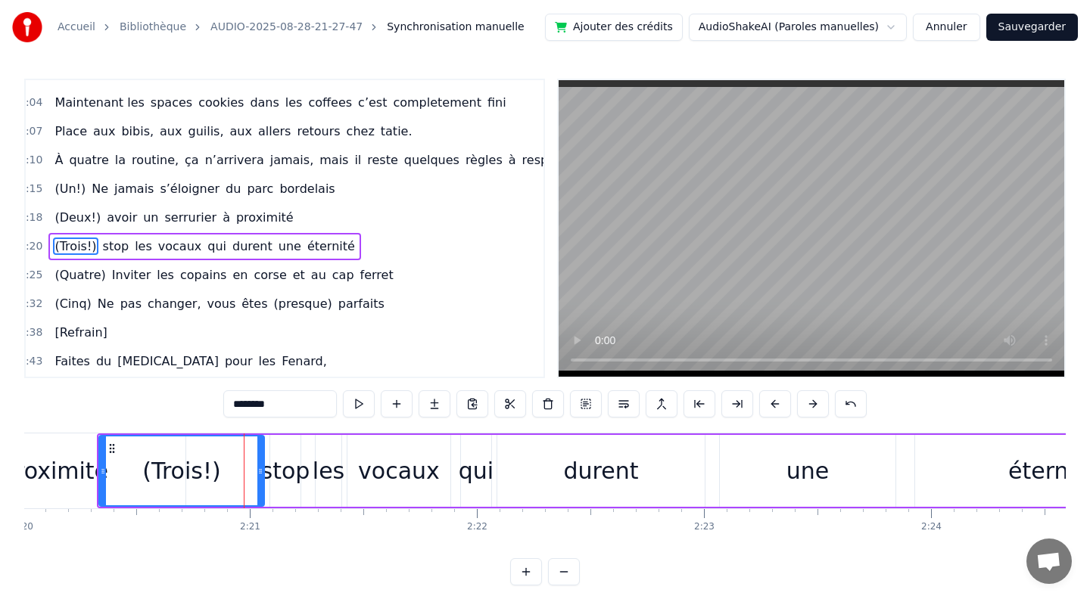
click at [68, 473] on div "proximité" at bounding box center [54, 471] width 107 height 34
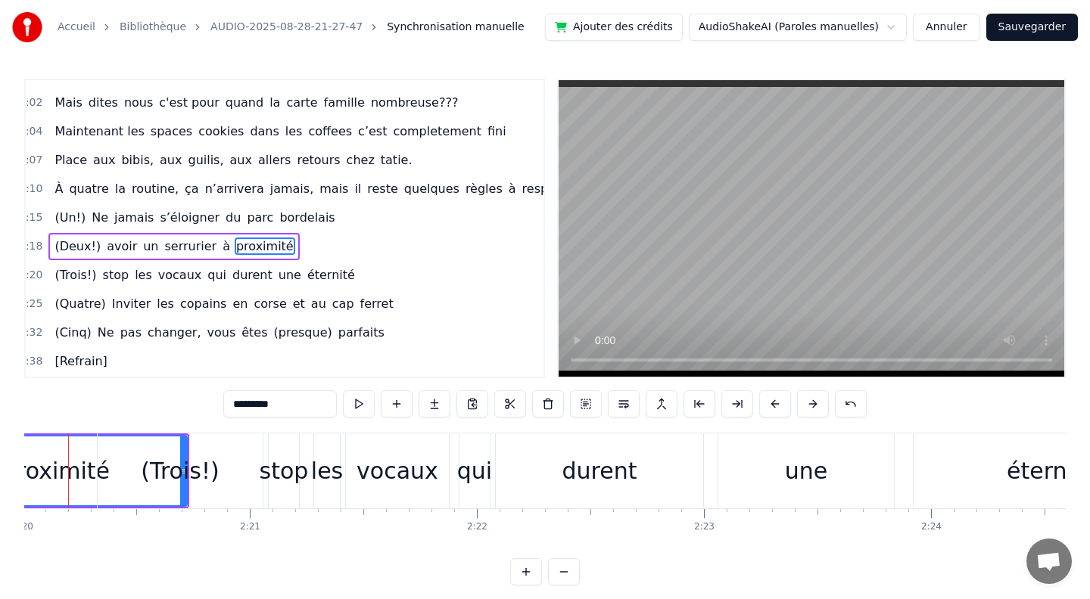
scroll to position [0, 31749]
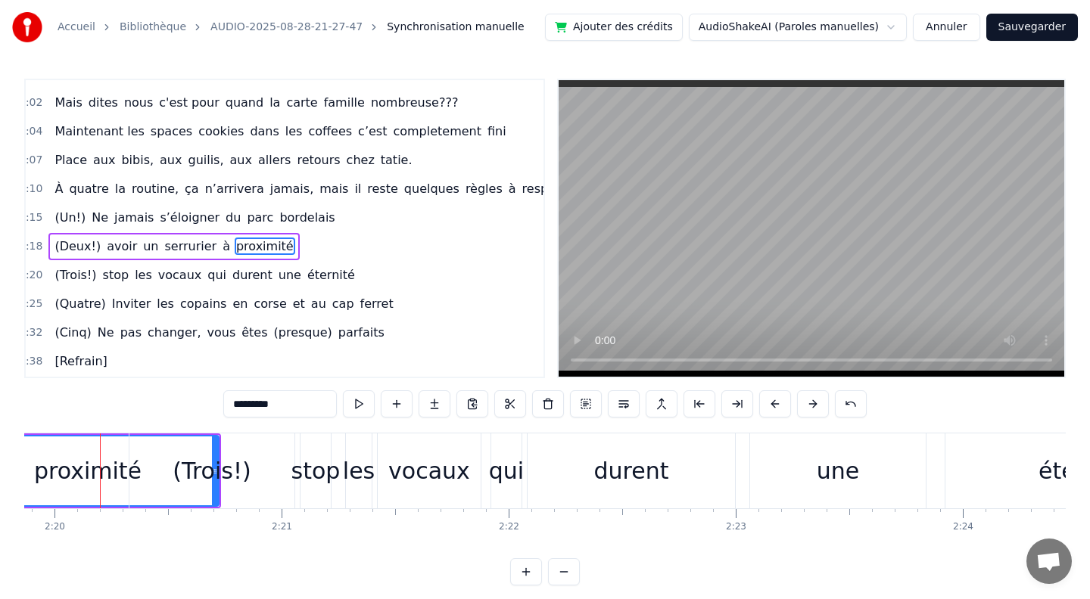
drag, startPoint x: 216, startPoint y: 473, endPoint x: 176, endPoint y: 472, distance: 40.1
click at [176, 472] on div "(Trois!)" at bounding box center [211, 471] width 165 height 75
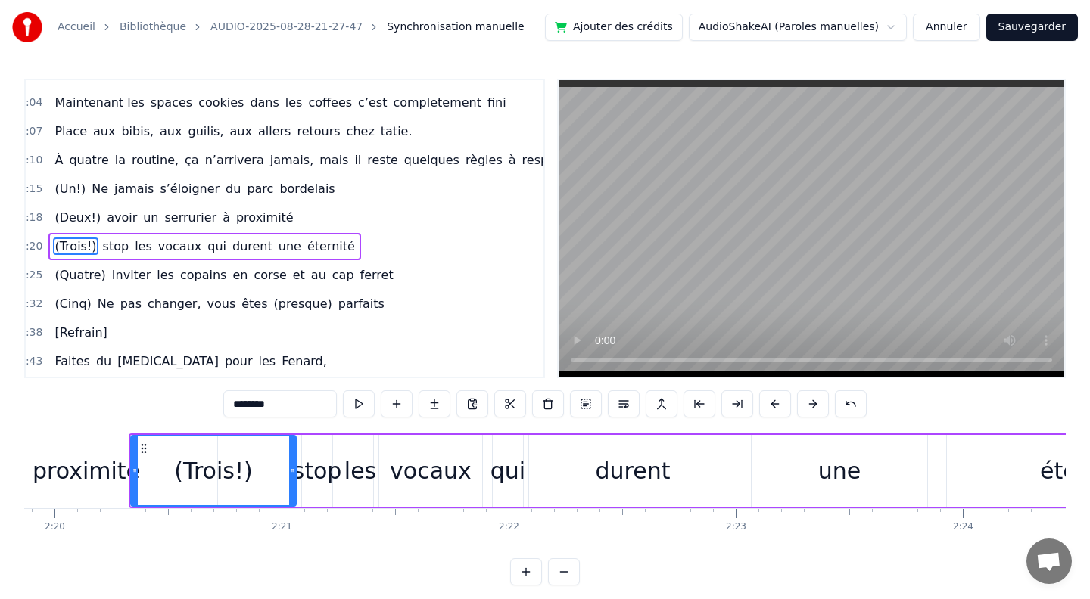
click at [80, 477] on div "proximité" at bounding box center [86, 471] width 107 height 34
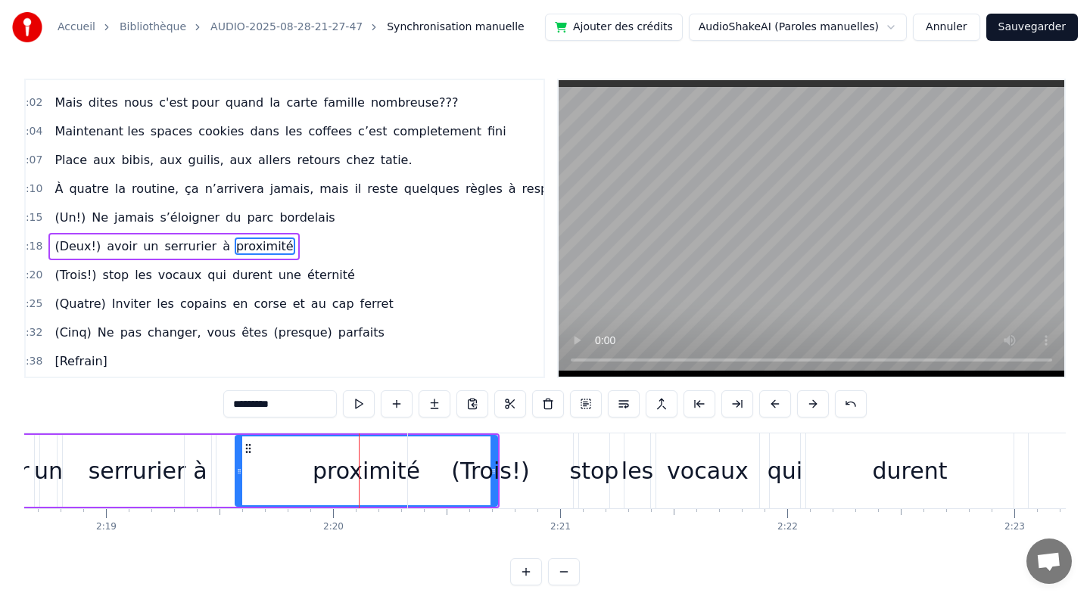
scroll to position [0, 31458]
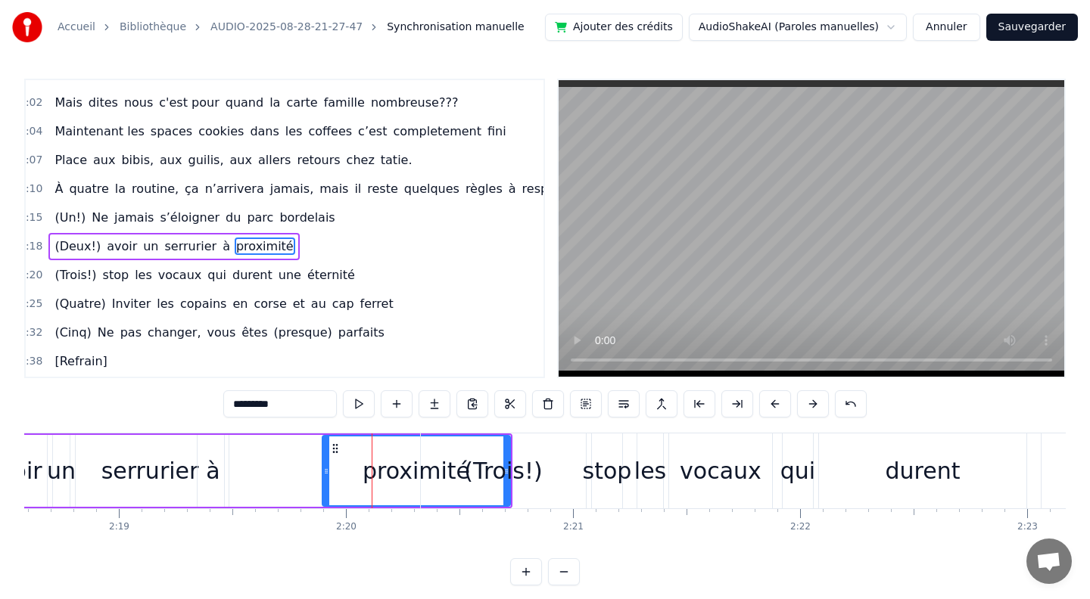
drag, startPoint x: 252, startPoint y: 472, endPoint x: 334, endPoint y: 483, distance: 82.4
click at [329, 483] on div at bounding box center [326, 471] width 6 height 69
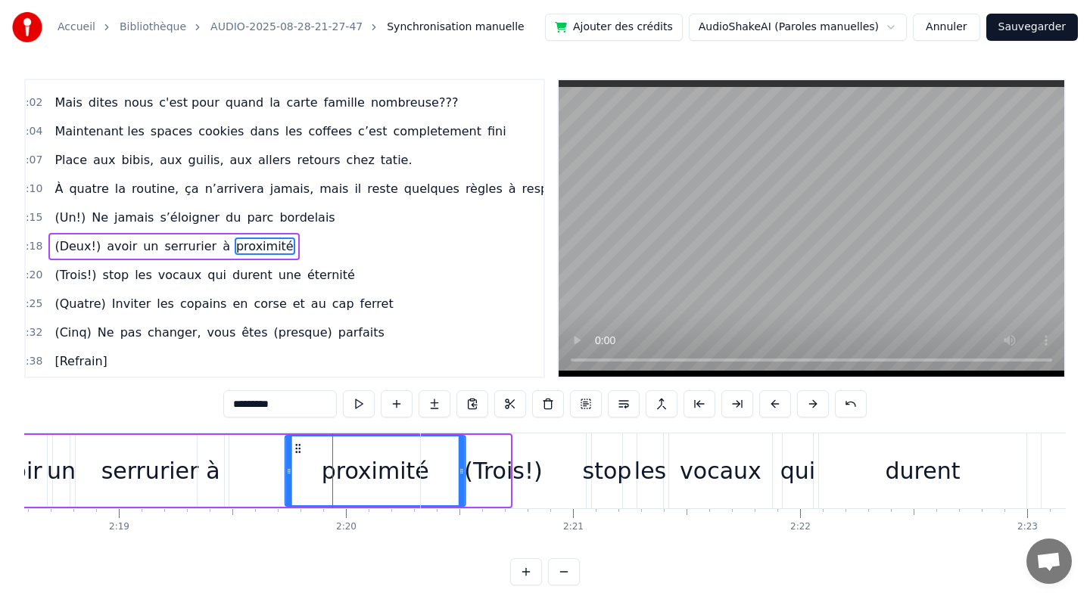
drag, startPoint x: 342, startPoint y: 446, endPoint x: 297, endPoint y: 443, distance: 45.5
click at [297, 443] on icon at bounding box center [298, 449] width 12 height 12
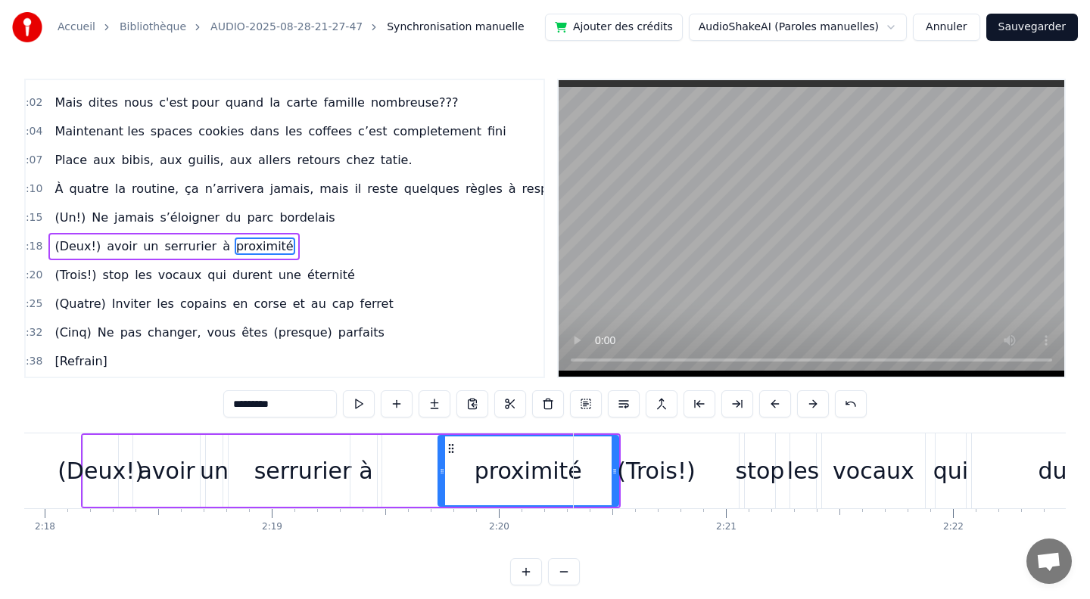
scroll to position [0, 31262]
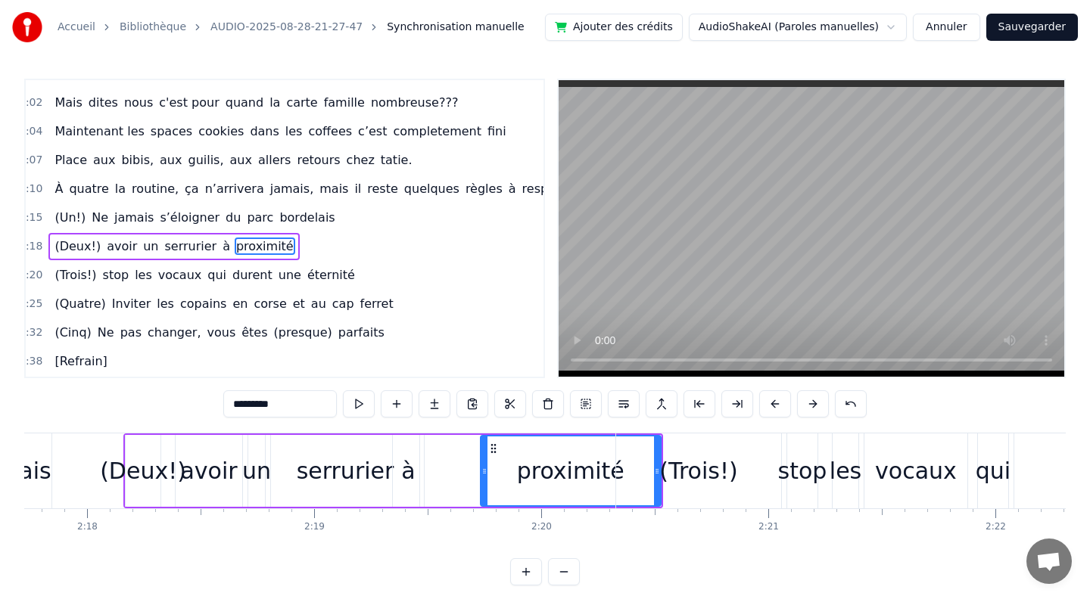
click at [135, 479] on div "(Deux!)" at bounding box center [143, 471] width 86 height 34
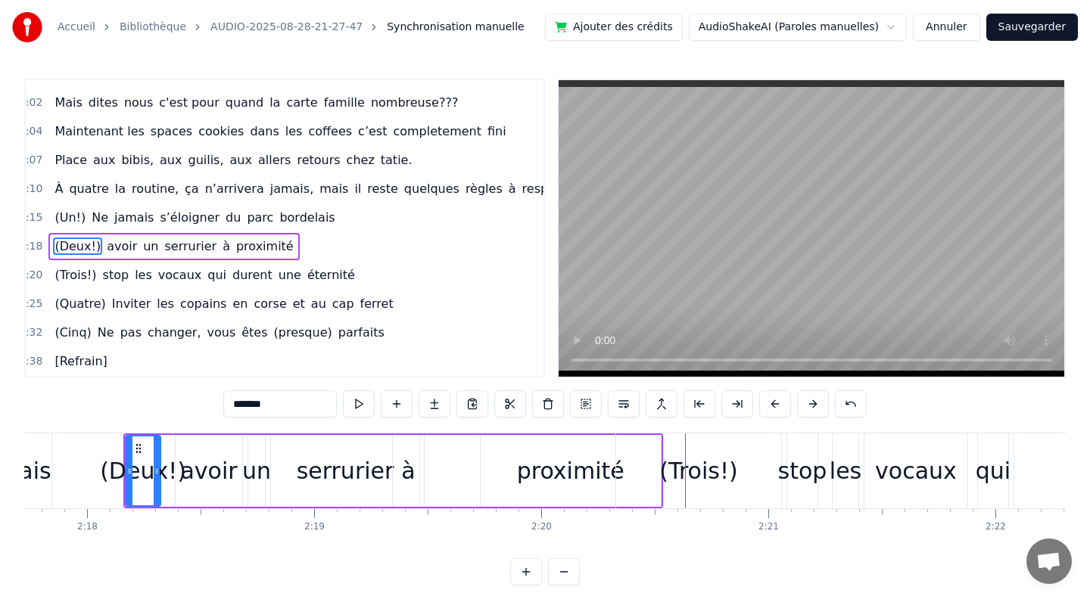
click at [589, 467] on div "proximité" at bounding box center [570, 471] width 107 height 34
type input "*********"
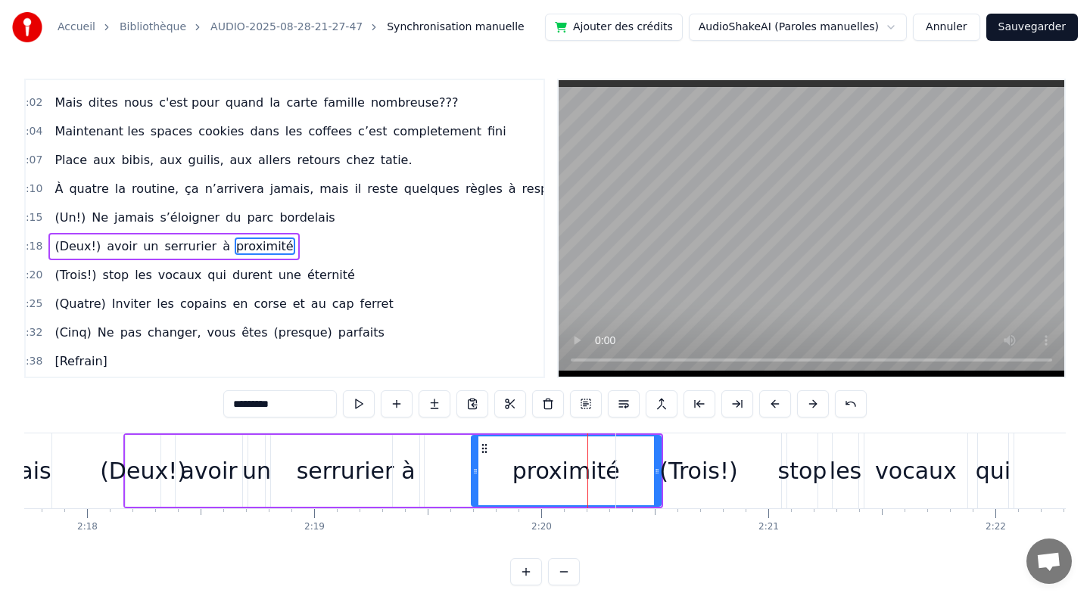
drag, startPoint x: 483, startPoint y: 472, endPoint x: 474, endPoint y: 468, distance: 10.2
click at [474, 468] on icon at bounding box center [475, 471] width 6 height 12
drag, startPoint x: 658, startPoint y: 471, endPoint x: 601, endPoint y: 472, distance: 56.8
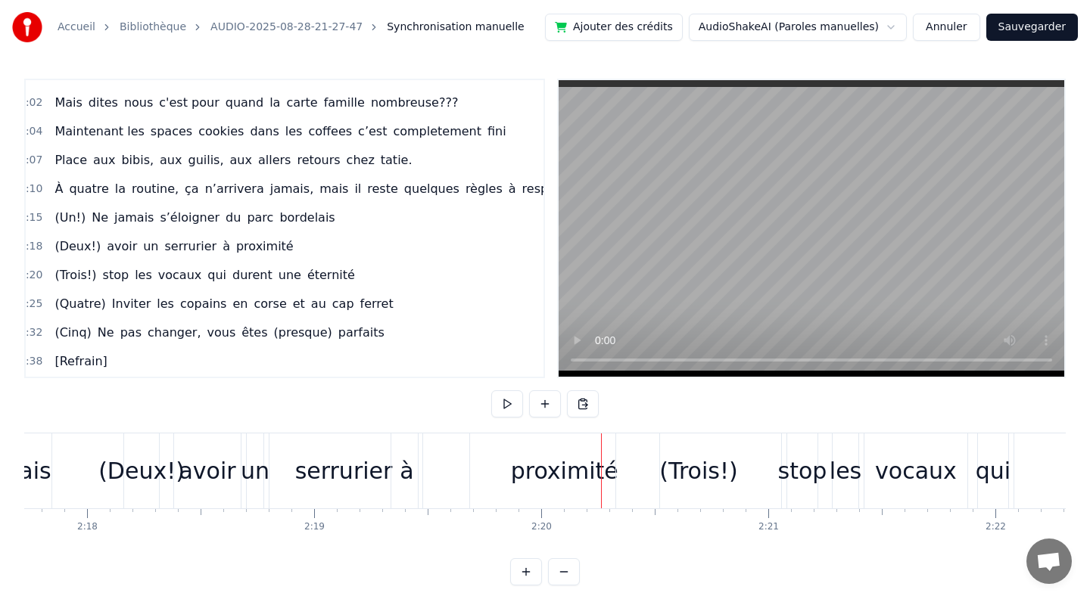
click at [574, 477] on div "proximité" at bounding box center [564, 471] width 107 height 34
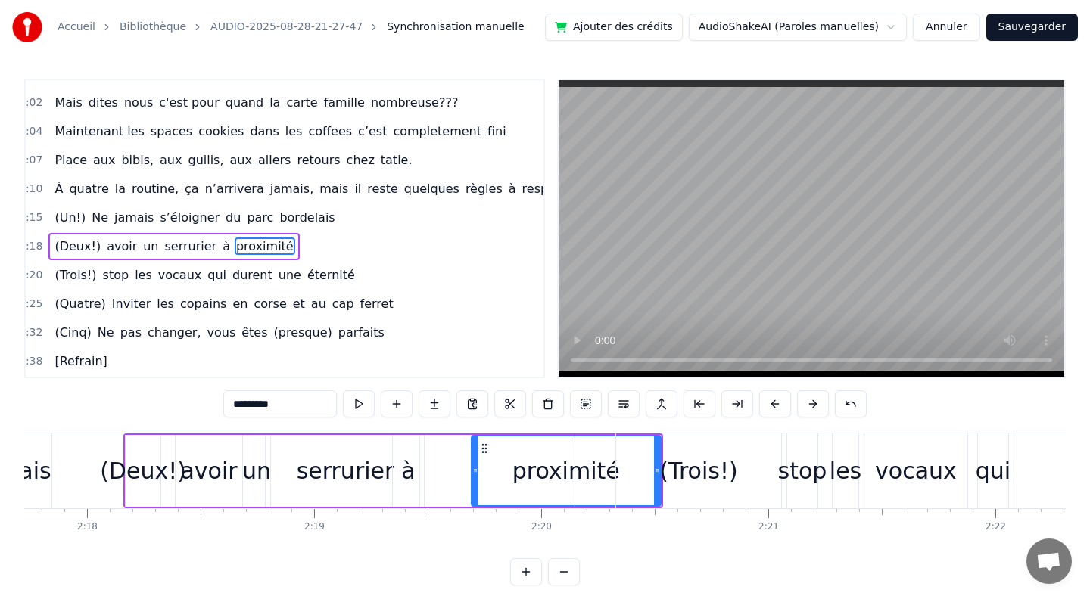
drag, startPoint x: 657, startPoint y: 473, endPoint x: 625, endPoint y: 473, distance: 31.8
click at [625, 473] on div "(Trois!)" at bounding box center [698, 471] width 165 height 75
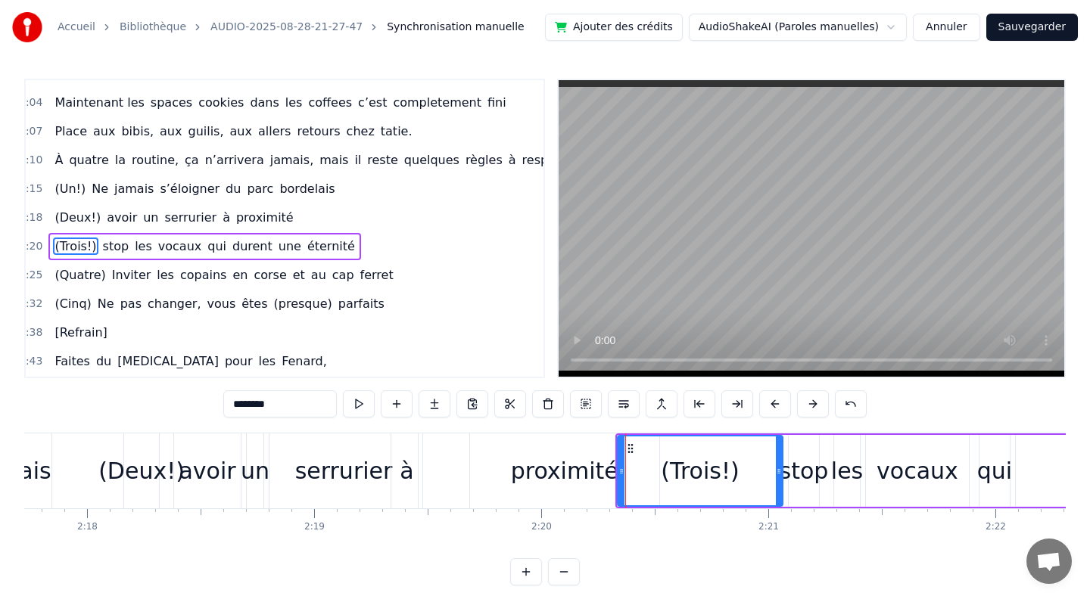
click at [523, 480] on div "proximité" at bounding box center [564, 471] width 107 height 34
type input "*********"
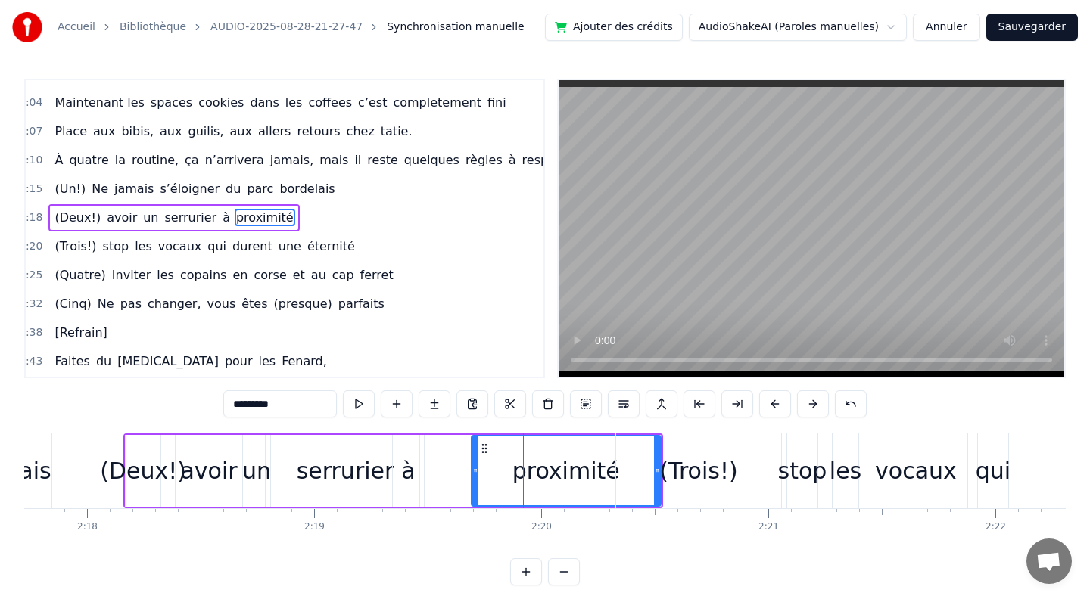
scroll to position [1006, 8]
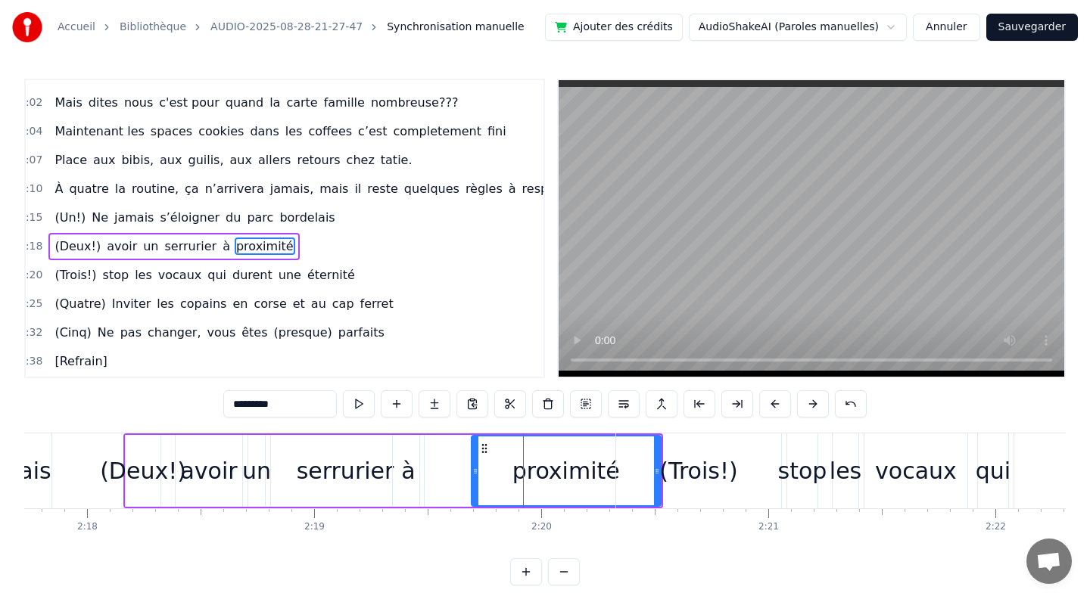
drag, startPoint x: 489, startPoint y: 474, endPoint x: 454, endPoint y: 474, distance: 34.8
click at [454, 474] on div "(Deux!) avoir un serrurier à proximité" at bounding box center [392, 471] width 539 height 75
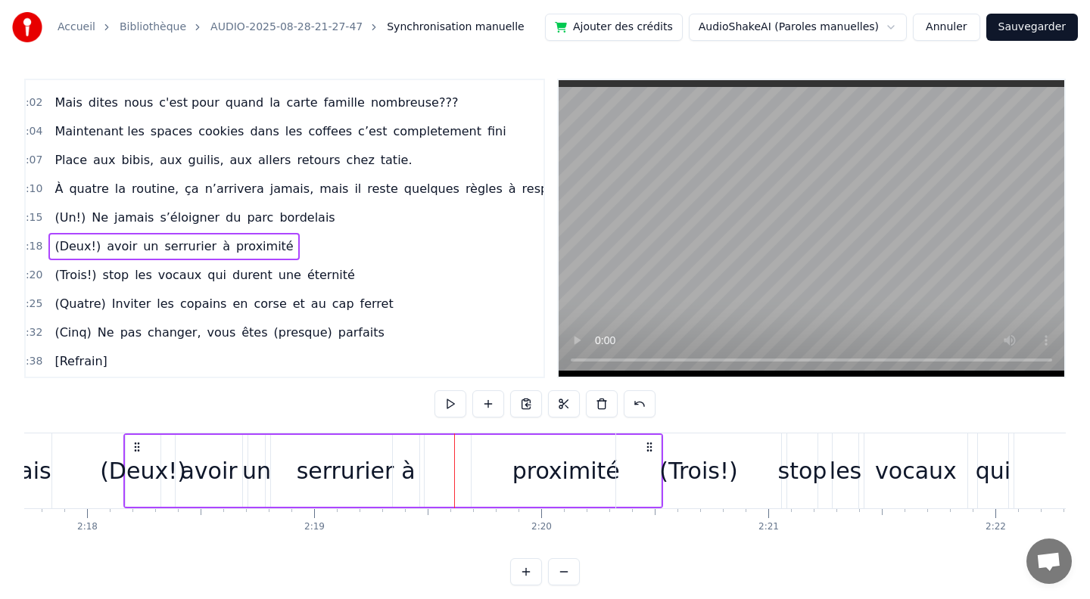
click at [489, 452] on div "proximité" at bounding box center [565, 471] width 189 height 72
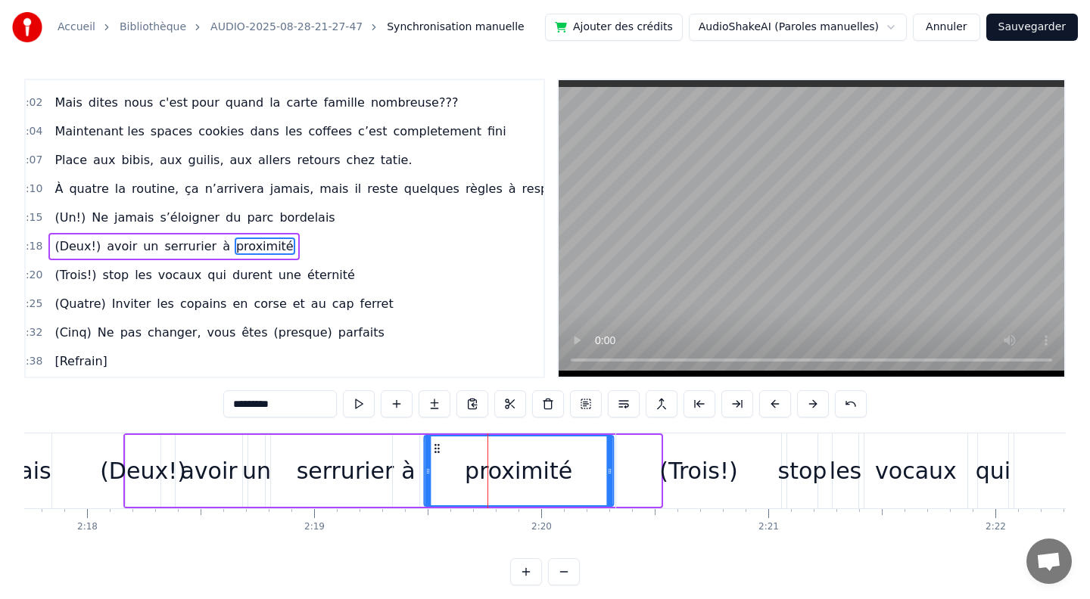
drag, startPoint x: 463, startPoint y: 448, endPoint x: 435, endPoint y: 441, distance: 28.8
click at [435, 441] on div "proximité" at bounding box center [518, 471] width 188 height 69
drag, startPoint x: 600, startPoint y: 469, endPoint x: 564, endPoint y: 469, distance: 35.6
click at [564, 469] on icon at bounding box center [565, 471] width 6 height 12
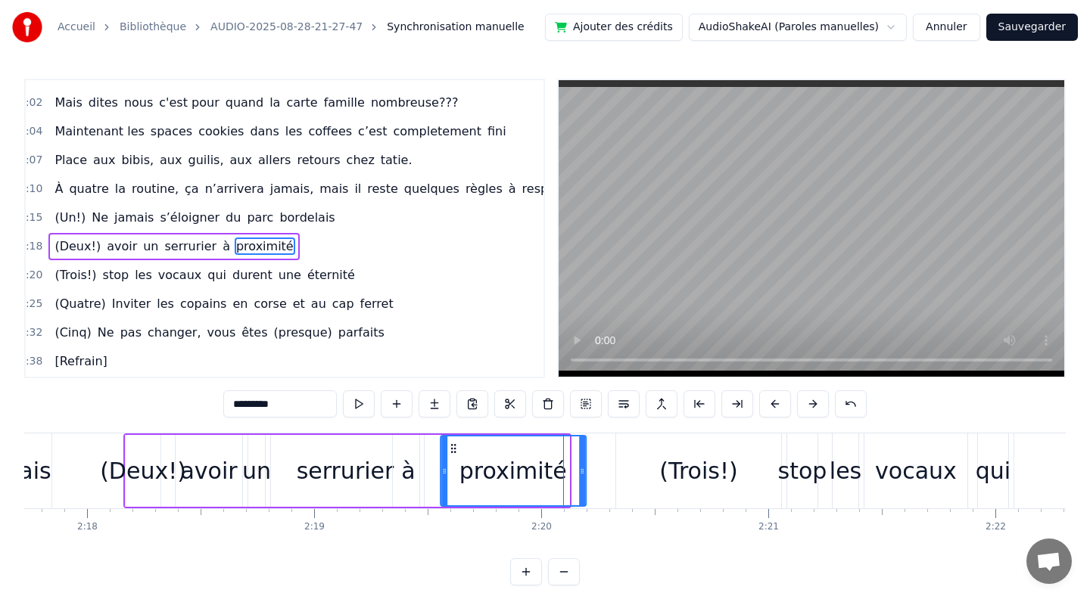
drag, startPoint x: 438, startPoint y: 448, endPoint x: 455, endPoint y: 446, distance: 16.7
click at [455, 446] on icon at bounding box center [453, 449] width 12 height 12
click at [367, 475] on div "serrurier" at bounding box center [346, 471] width 98 height 34
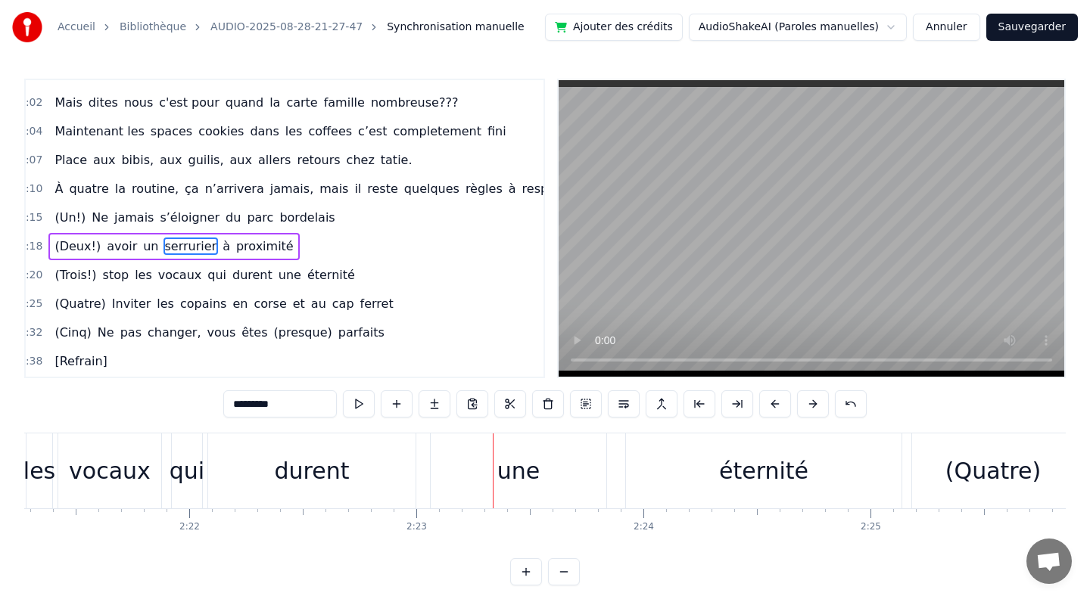
scroll to position [0, 31993]
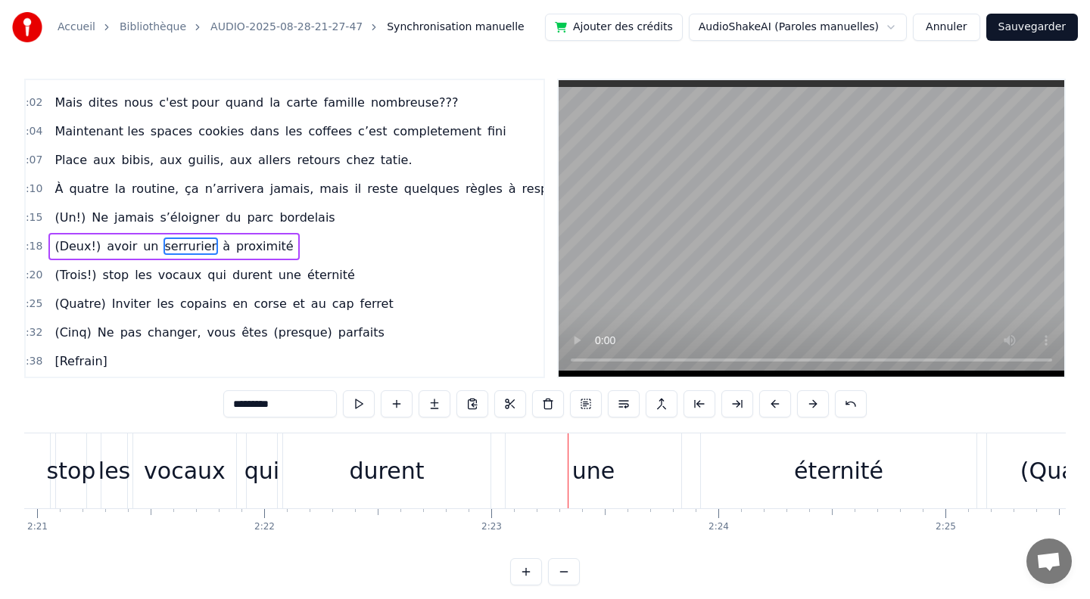
click at [365, 486] on div "durent" at bounding box center [387, 471] width 75 height 34
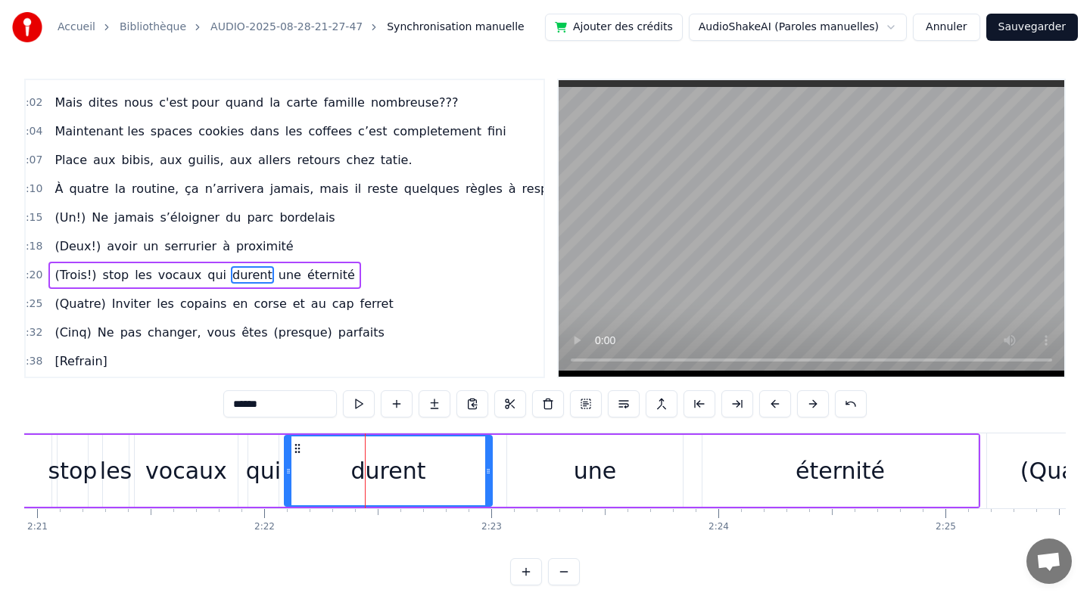
scroll to position [1034, 8]
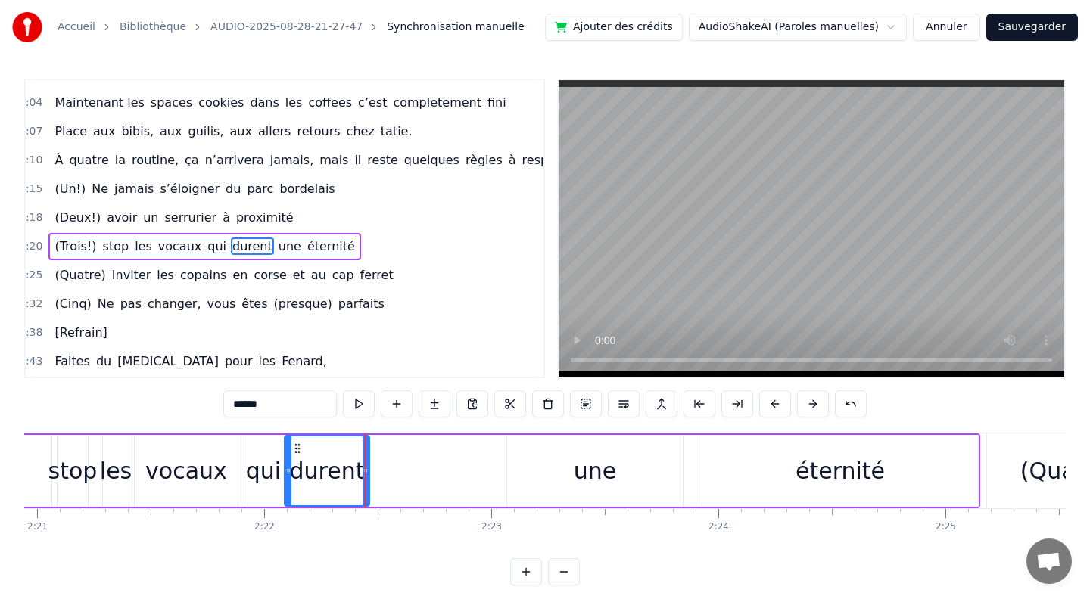
drag, startPoint x: 489, startPoint y: 471, endPoint x: 366, endPoint y: 462, distance: 123.0
click at [366, 462] on div at bounding box center [365, 471] width 6 height 69
click at [145, 465] on div "vocaux" at bounding box center [186, 471] width 103 height 72
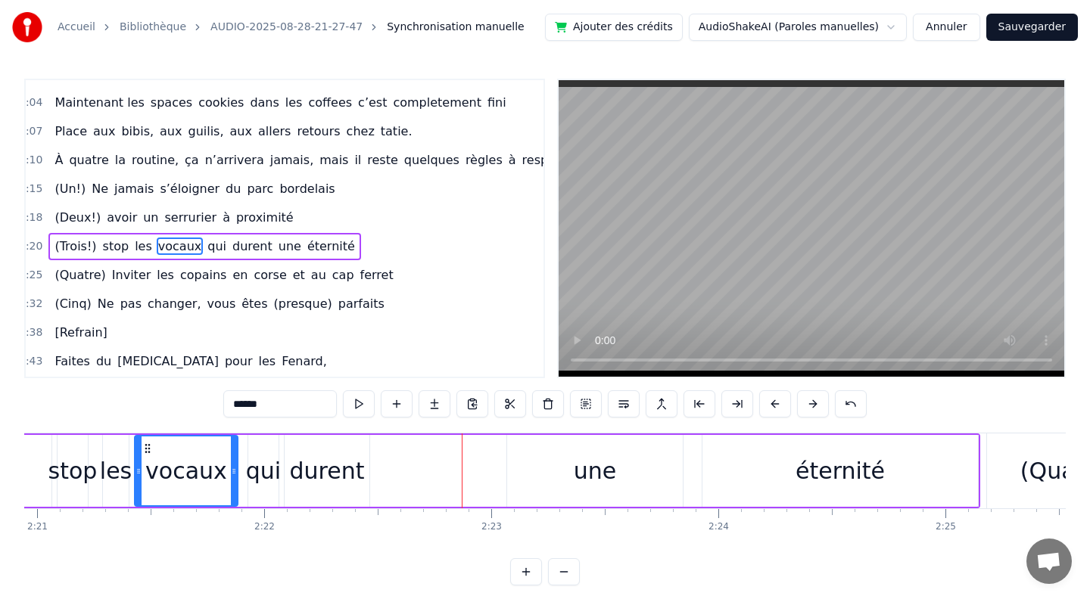
click at [595, 475] on div "une" at bounding box center [595, 471] width 42 height 34
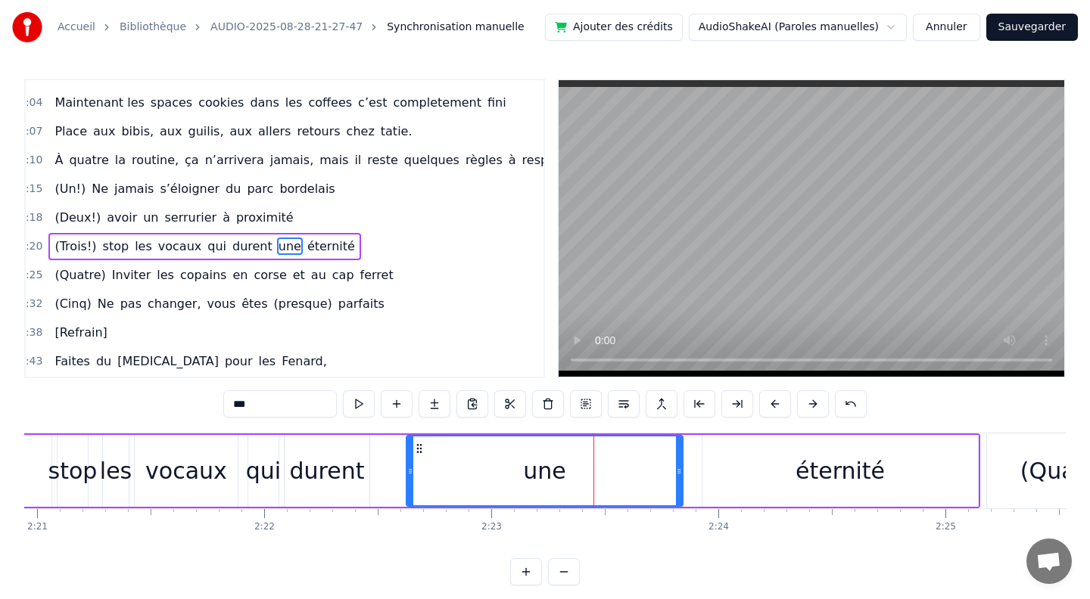
drag, startPoint x: 511, startPoint y: 474, endPoint x: 409, endPoint y: 472, distance: 102.2
click at [409, 472] on icon at bounding box center [410, 471] width 6 height 12
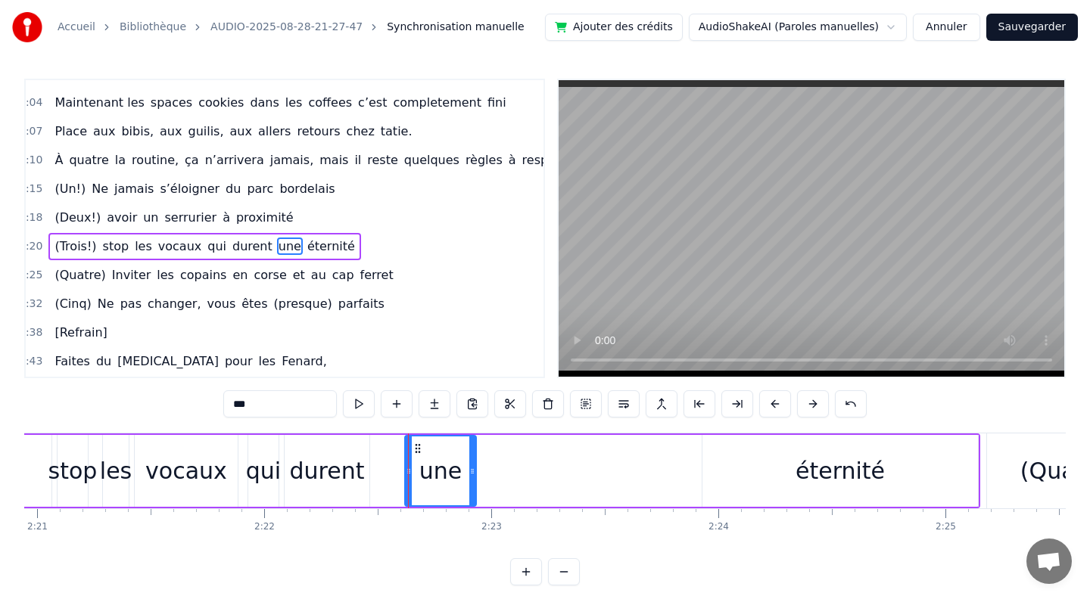
drag, startPoint x: 675, startPoint y: 467, endPoint x: 468, endPoint y: 460, distance: 207.4
click at [469, 460] on div at bounding box center [472, 471] width 6 height 69
click at [353, 474] on div "durent" at bounding box center [327, 471] width 75 height 34
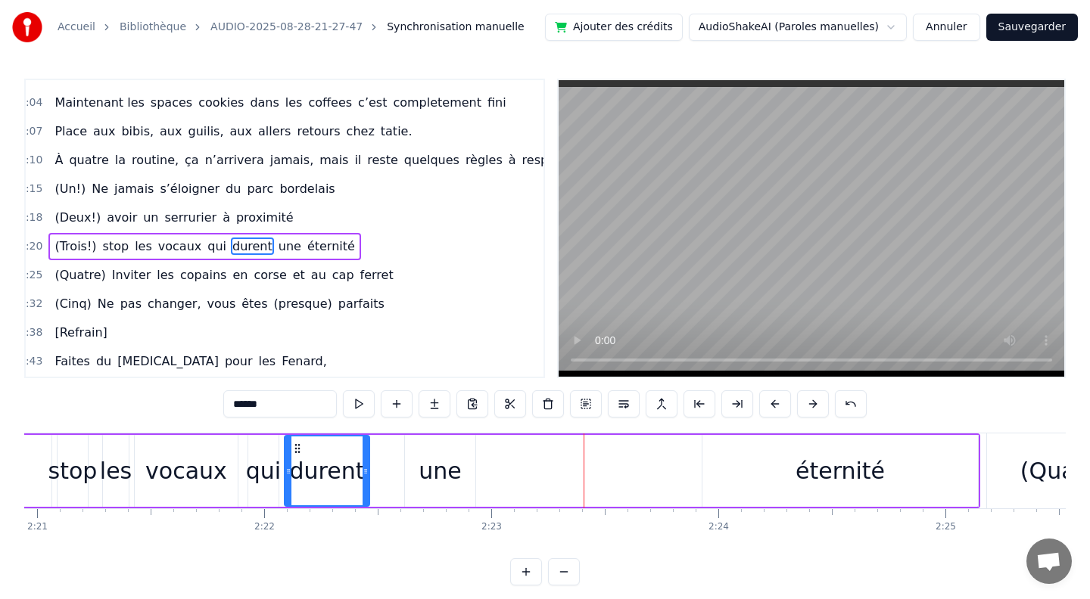
click at [805, 467] on div "éternité" at bounding box center [839, 471] width 89 height 34
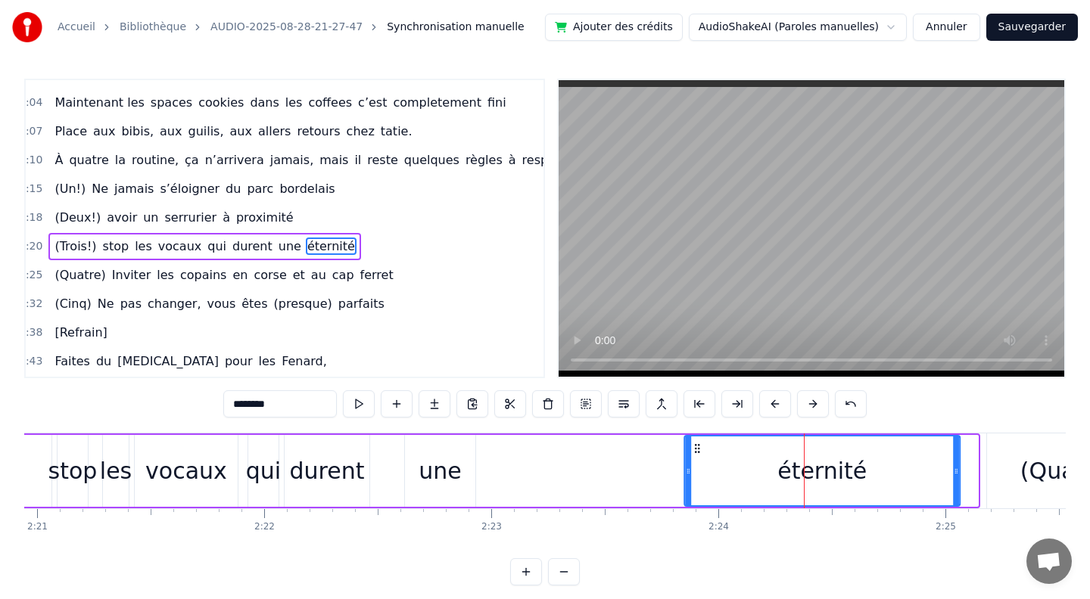
drag, startPoint x: 714, startPoint y: 448, endPoint x: 505, endPoint y: 419, distance: 211.6
click at [505, 419] on div "0:10 [PERSON_NAME] et guigui, treize septembre, ils se disent oui (en théorie)……" at bounding box center [544, 332] width 1041 height 507
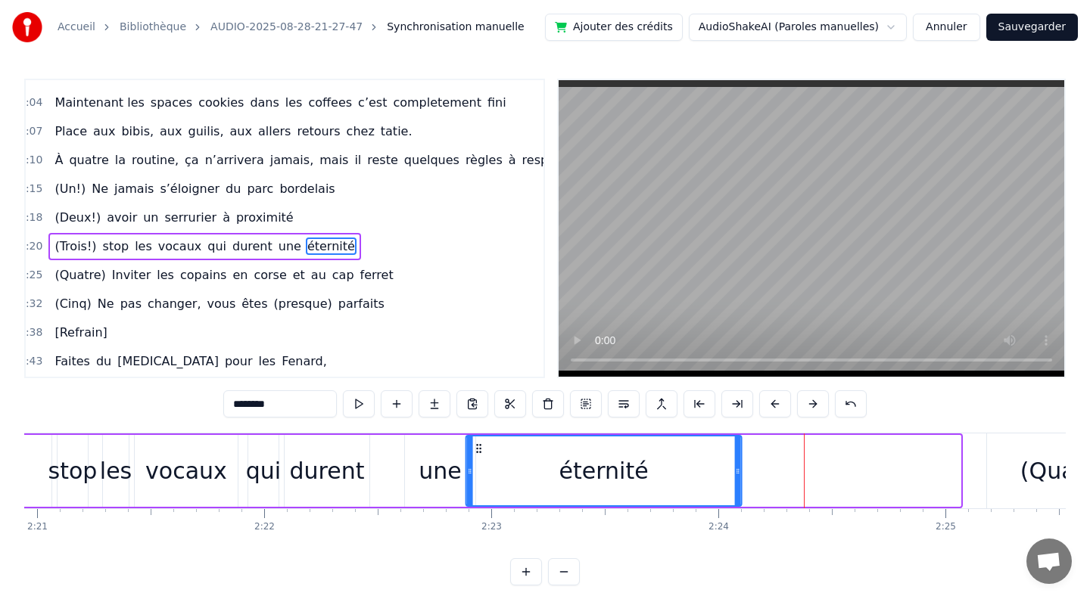
drag, startPoint x: 698, startPoint y: 447, endPoint x: 479, endPoint y: 444, distance: 219.4
click at [479, 444] on icon at bounding box center [479, 449] width 12 height 12
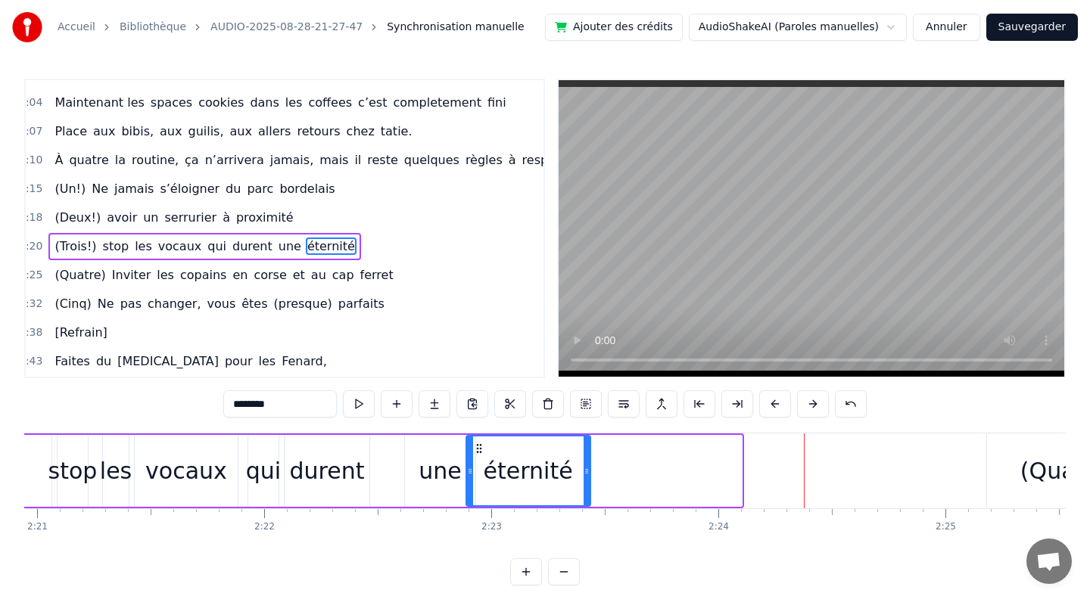
drag, startPoint x: 738, startPoint y: 471, endPoint x: 587, endPoint y: 471, distance: 151.3
click at [587, 471] on icon at bounding box center [586, 471] width 6 height 12
click at [303, 468] on div "durent" at bounding box center [327, 471] width 75 height 34
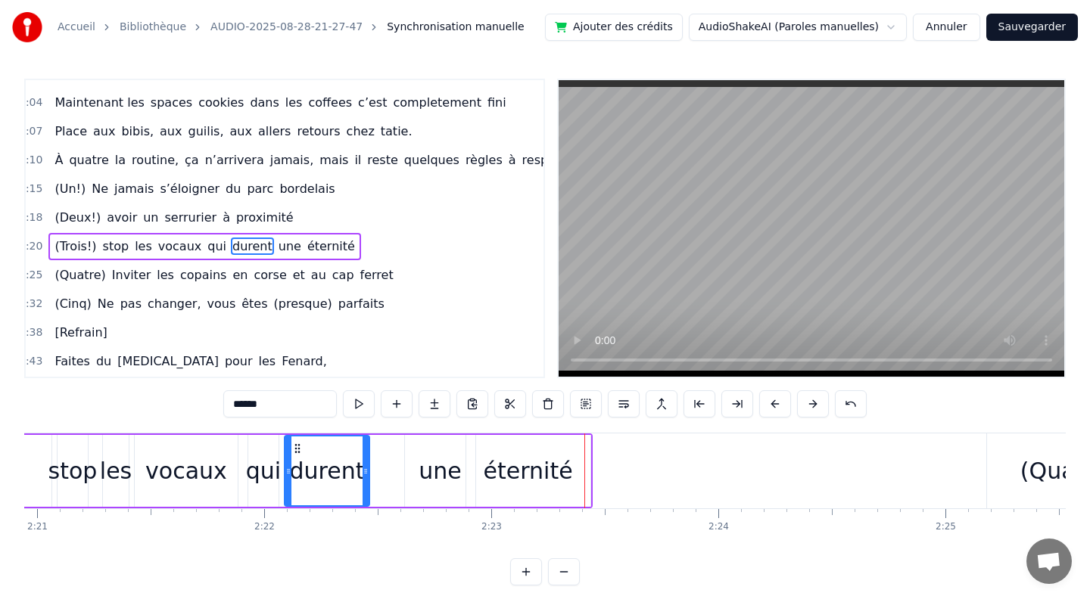
click at [434, 465] on div "une" at bounding box center [439, 471] width 42 height 34
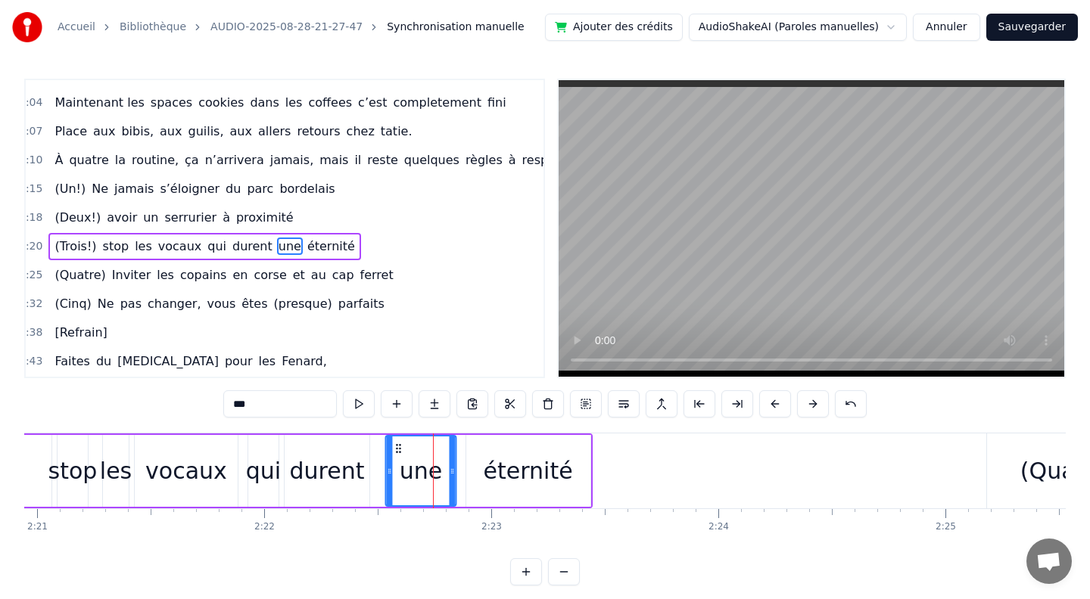
drag, startPoint x: 417, startPoint y: 450, endPoint x: 399, endPoint y: 448, distance: 18.3
click at [399, 448] on icon at bounding box center [398, 449] width 12 height 12
click at [330, 480] on div "durent" at bounding box center [327, 471] width 75 height 34
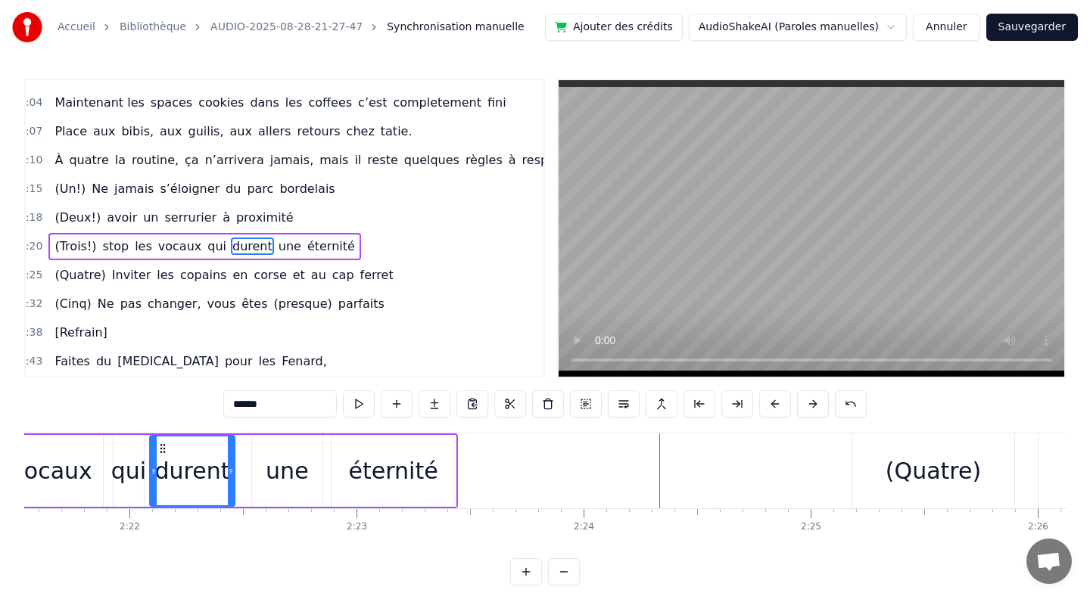
scroll to position [0, 32137]
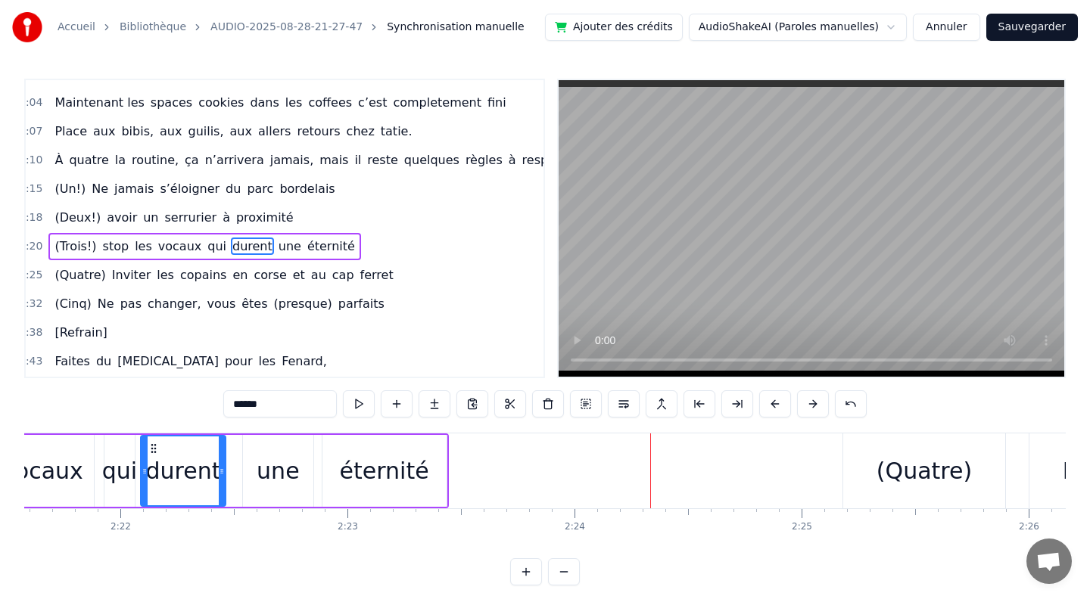
click at [925, 470] on div "(Quatre)" at bounding box center [923, 471] width 95 height 34
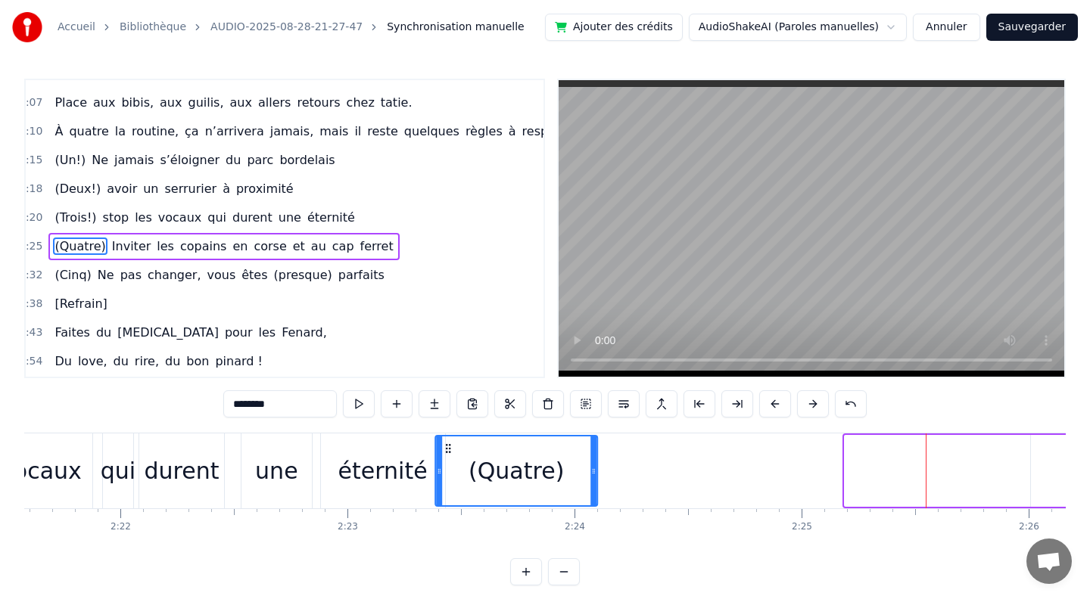
drag, startPoint x: 850, startPoint y: 449, endPoint x: 449, endPoint y: 430, distance: 401.5
click at [449, 430] on div "0:10 [PERSON_NAME] et guigui, treize septembre, ils se disent oui (en théorie)……" at bounding box center [544, 332] width 1041 height 507
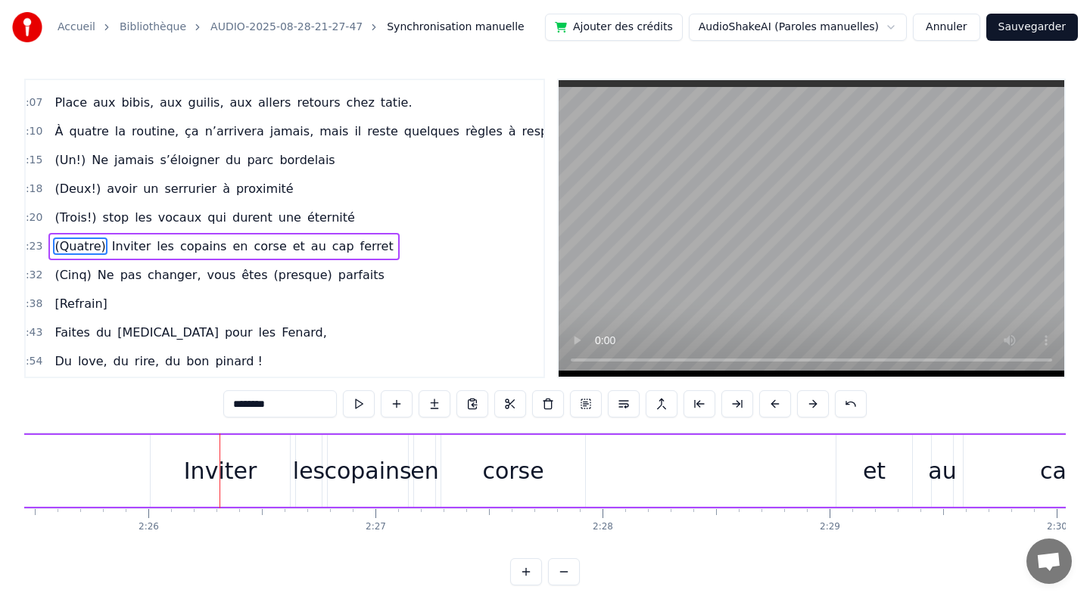
scroll to position [0, 33074]
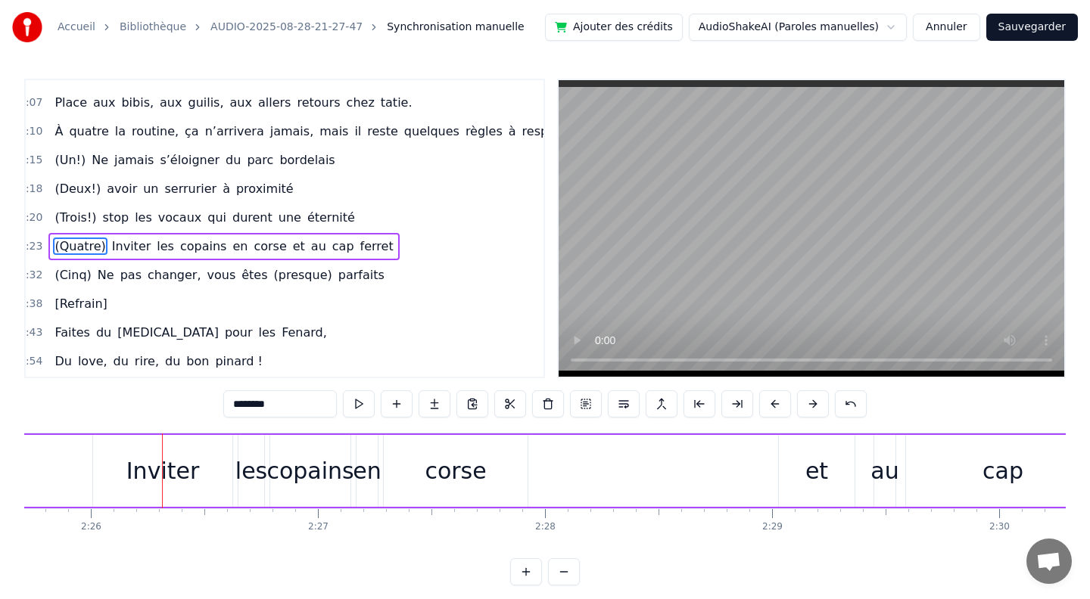
click at [169, 456] on div "Inviter" at bounding box center [162, 471] width 73 height 34
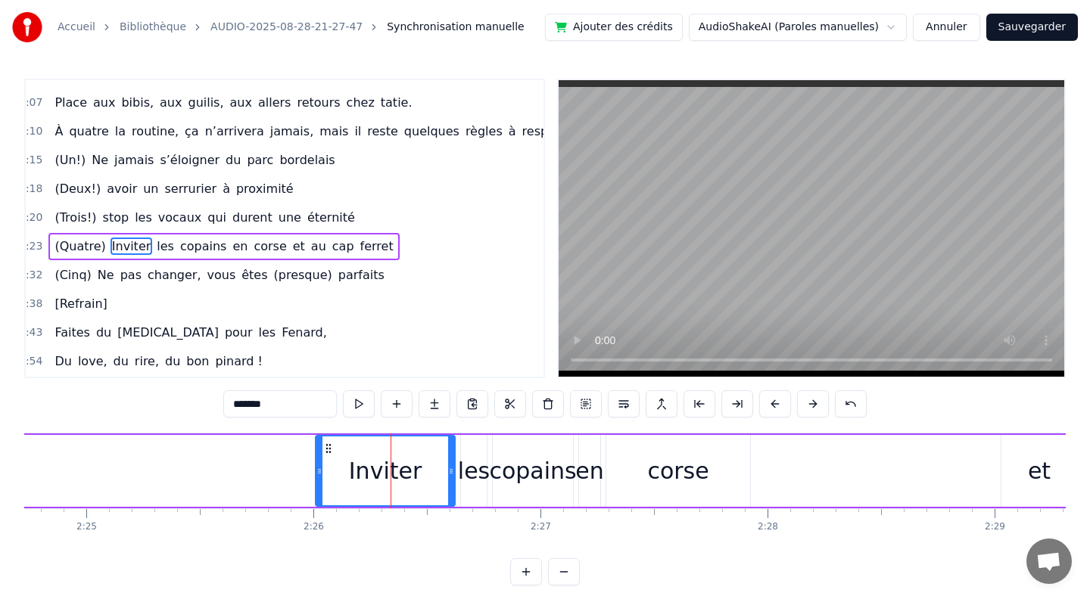
scroll to position [0, 32841]
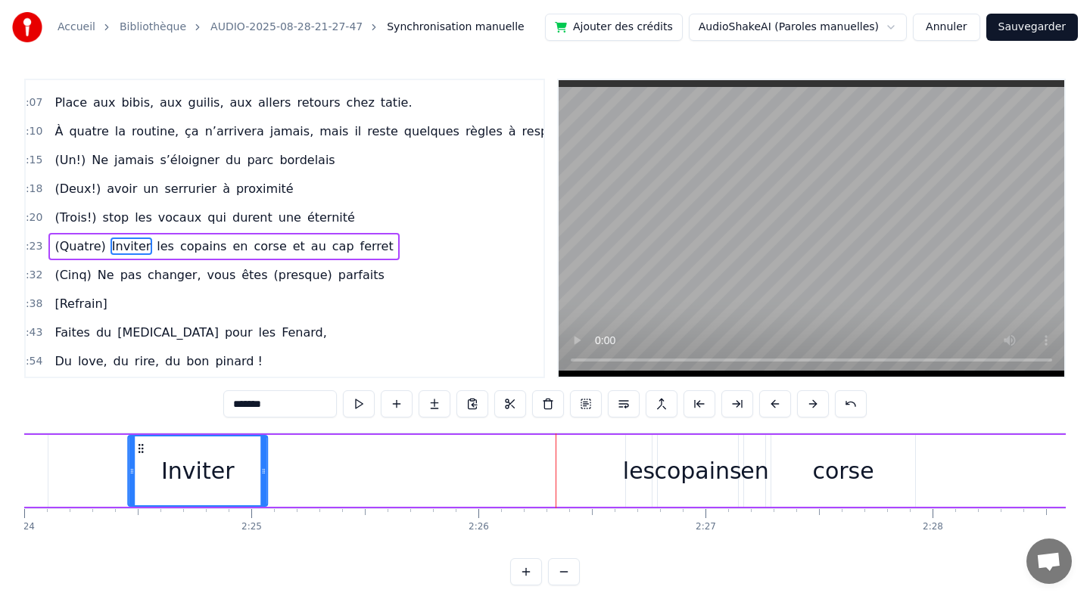
drag, startPoint x: 340, startPoint y: 448, endPoint x: 129, endPoint y: 449, distance: 210.3
click at [129, 449] on div "Inviter" at bounding box center [198, 471] width 138 height 69
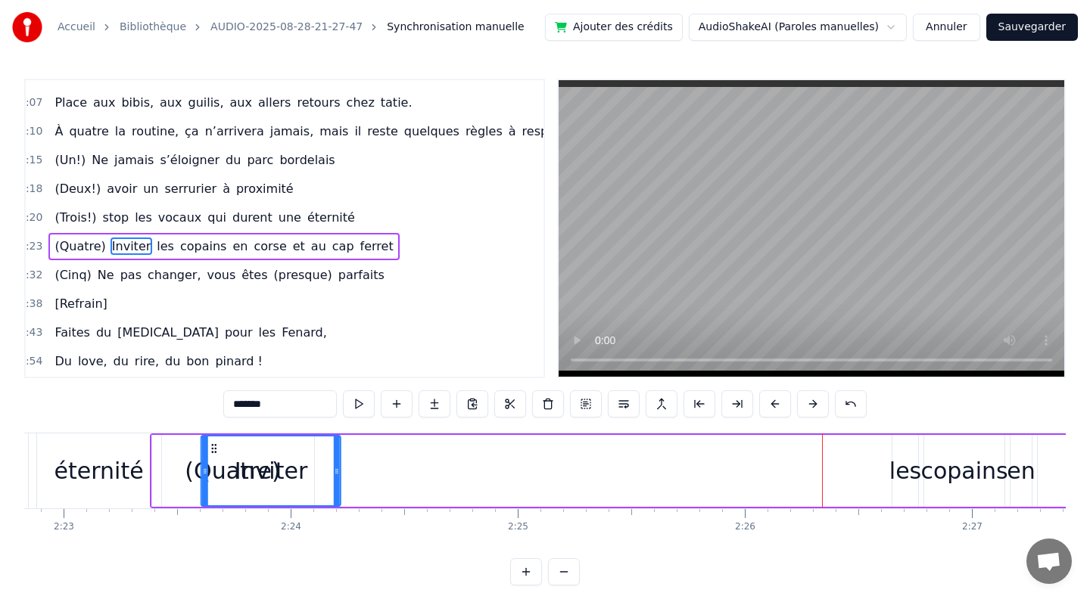
scroll to position [0, 32419]
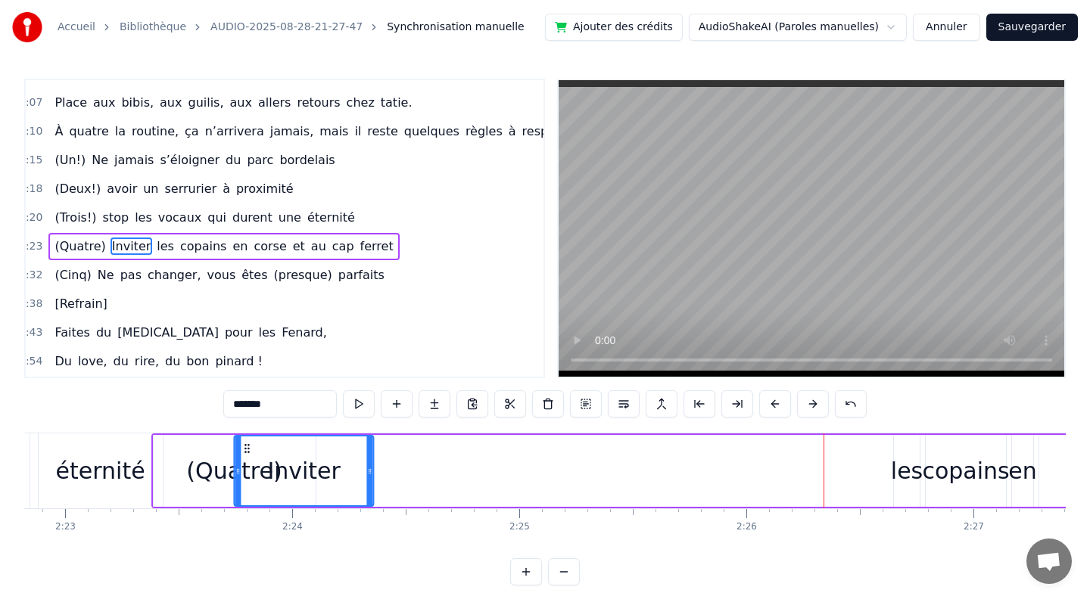
drag, startPoint x: 294, startPoint y: 447, endPoint x: 247, endPoint y: 441, distance: 47.3
click at [247, 441] on div "Inviter" at bounding box center [304, 471] width 138 height 69
click at [168, 454] on div "(Quatre)" at bounding box center [235, 471] width 162 height 72
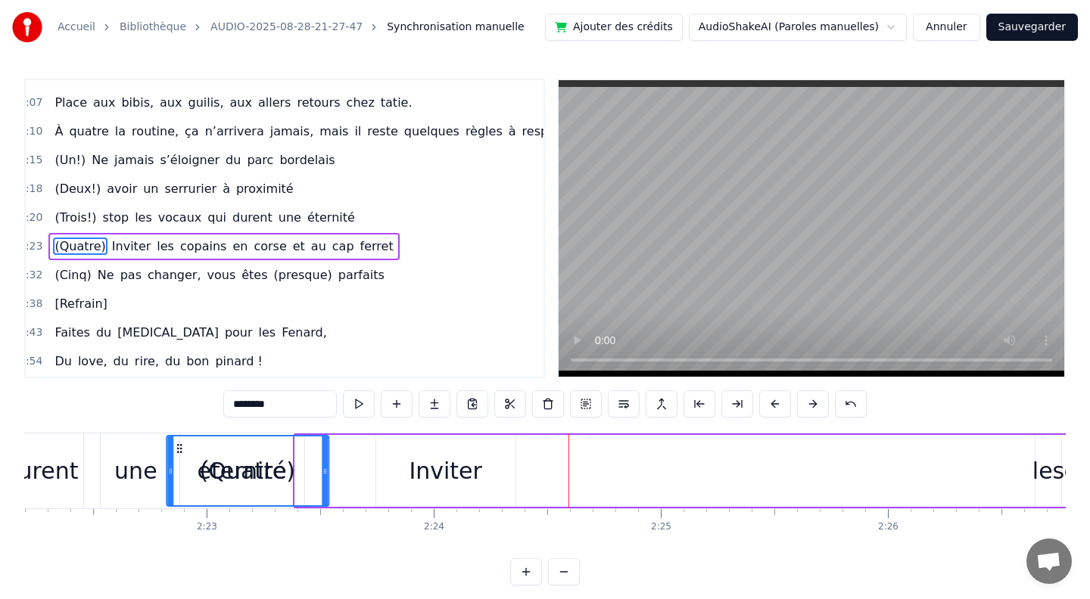
scroll to position [0, 32269]
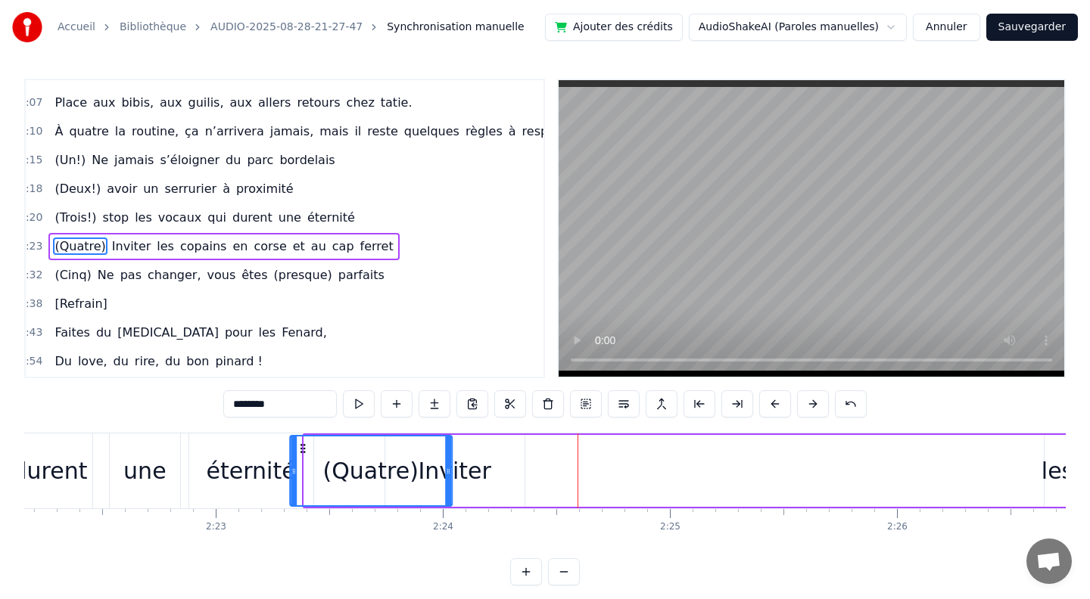
drag, startPoint x: 163, startPoint y: 450, endPoint x: 300, endPoint y: 454, distance: 137.0
click at [300, 454] on icon at bounding box center [303, 449] width 12 height 12
click at [476, 473] on div "Inviter" at bounding box center [454, 471] width 73 height 34
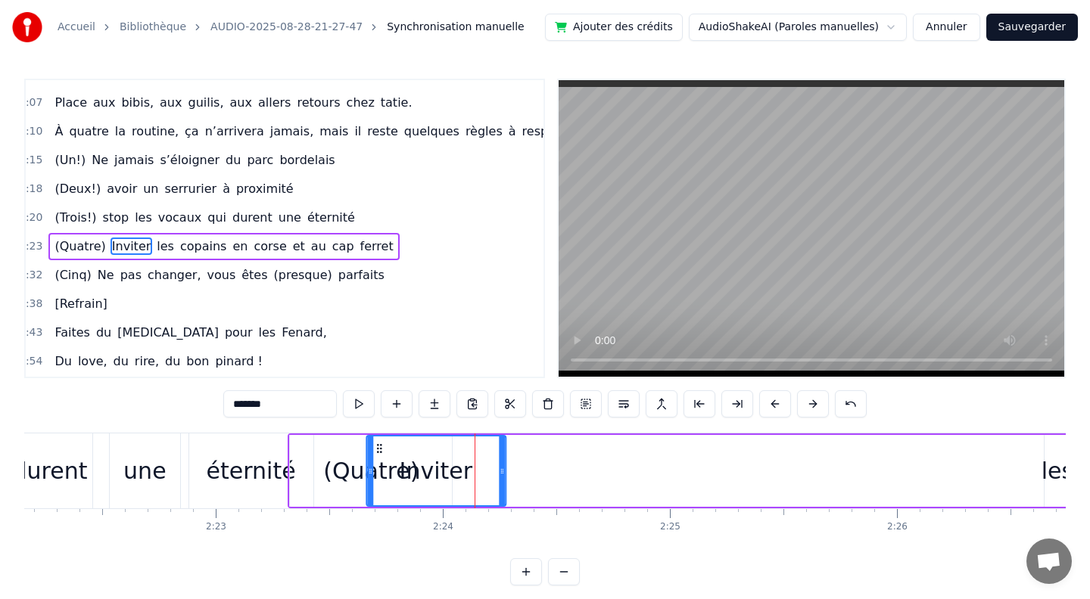
drag, startPoint x: 394, startPoint y: 450, endPoint x: 377, endPoint y: 450, distance: 17.4
click at [377, 450] on icon at bounding box center [379, 449] width 12 height 12
click at [215, 472] on div "éternité" at bounding box center [251, 471] width 89 height 34
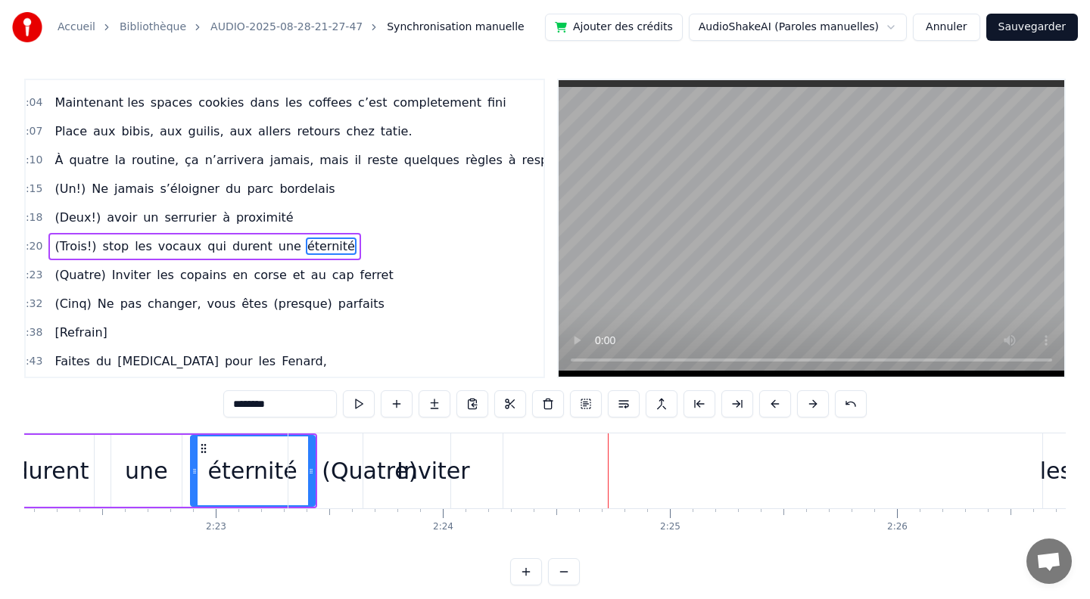
click at [372, 477] on div "Inviter" at bounding box center [432, 471] width 139 height 75
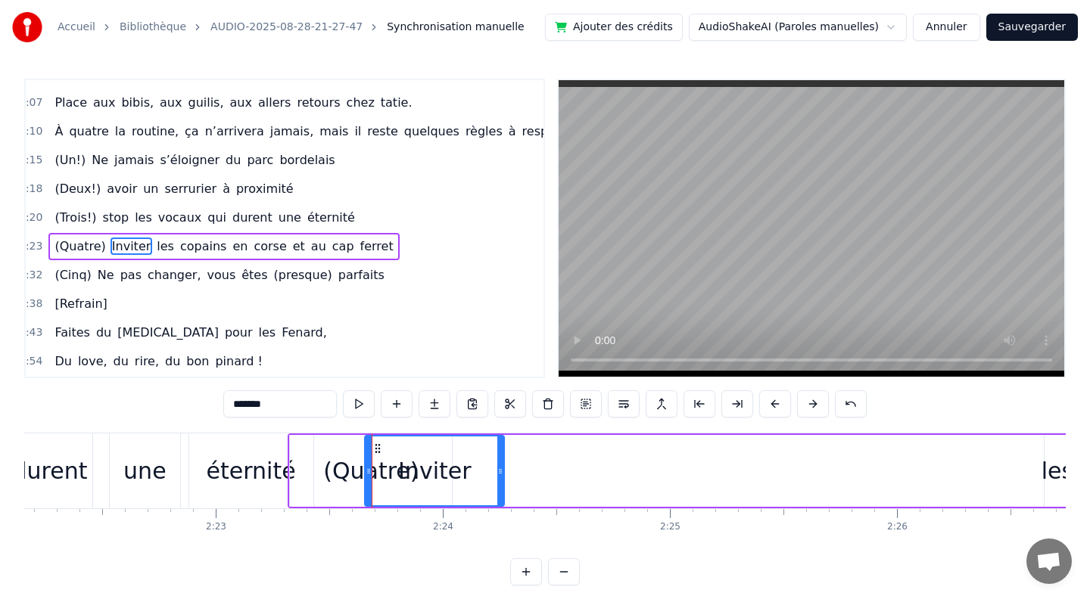
click at [252, 462] on div "éternité" at bounding box center [251, 471] width 89 height 34
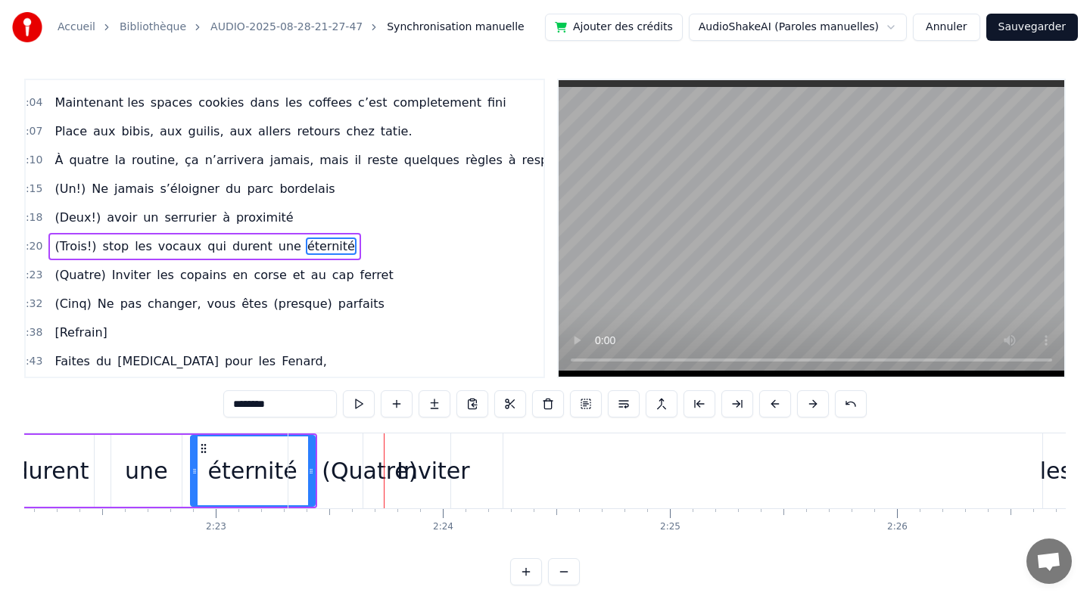
click at [371, 457] on div "Inviter" at bounding box center [432, 471] width 139 height 75
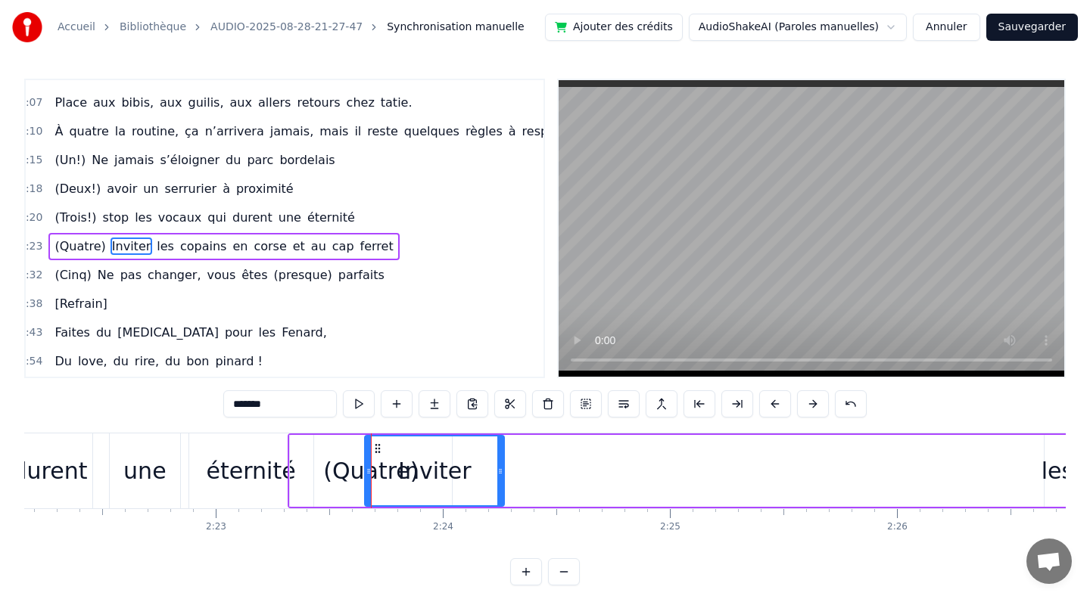
click at [335, 468] on div "(Quatre)" at bounding box center [370, 471] width 95 height 34
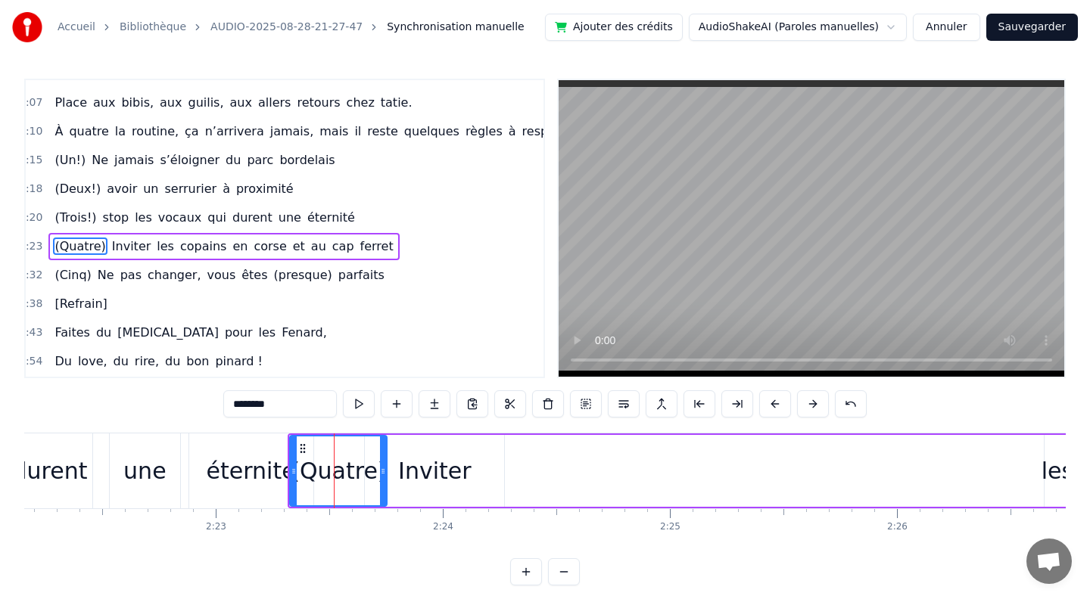
drag, startPoint x: 449, startPoint y: 471, endPoint x: 384, endPoint y: 468, distance: 65.1
click at [384, 468] on icon at bounding box center [383, 471] width 6 height 12
click at [421, 479] on div "Inviter" at bounding box center [434, 471] width 73 height 34
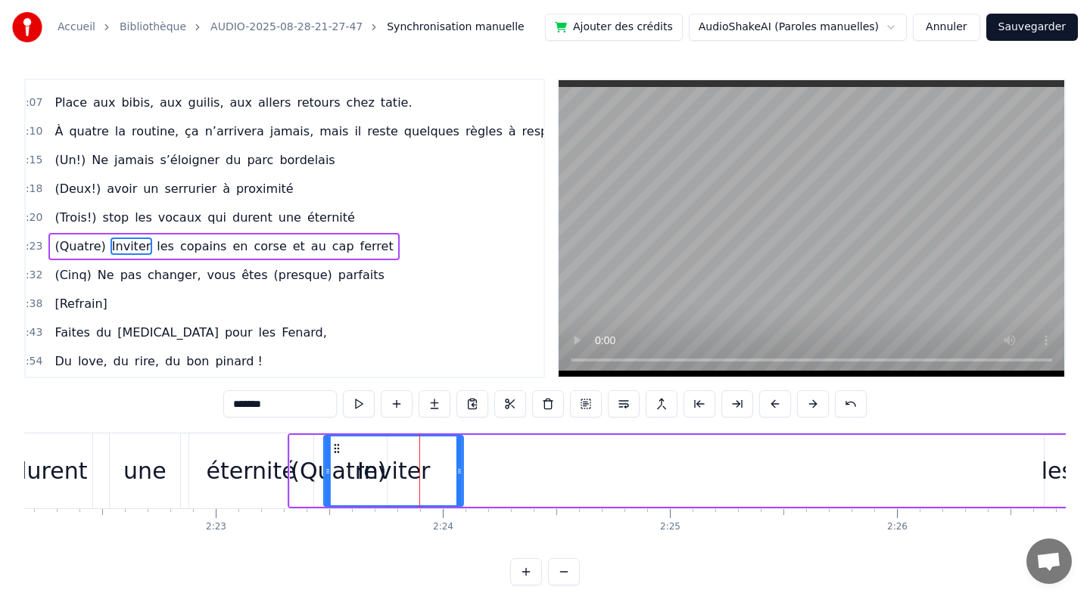
drag, startPoint x: 379, startPoint y: 444, endPoint x: 338, endPoint y: 441, distance: 41.0
click at [338, 441] on div "Inviter" at bounding box center [394, 471] width 138 height 69
click at [251, 464] on div "éternité" at bounding box center [251, 471] width 89 height 34
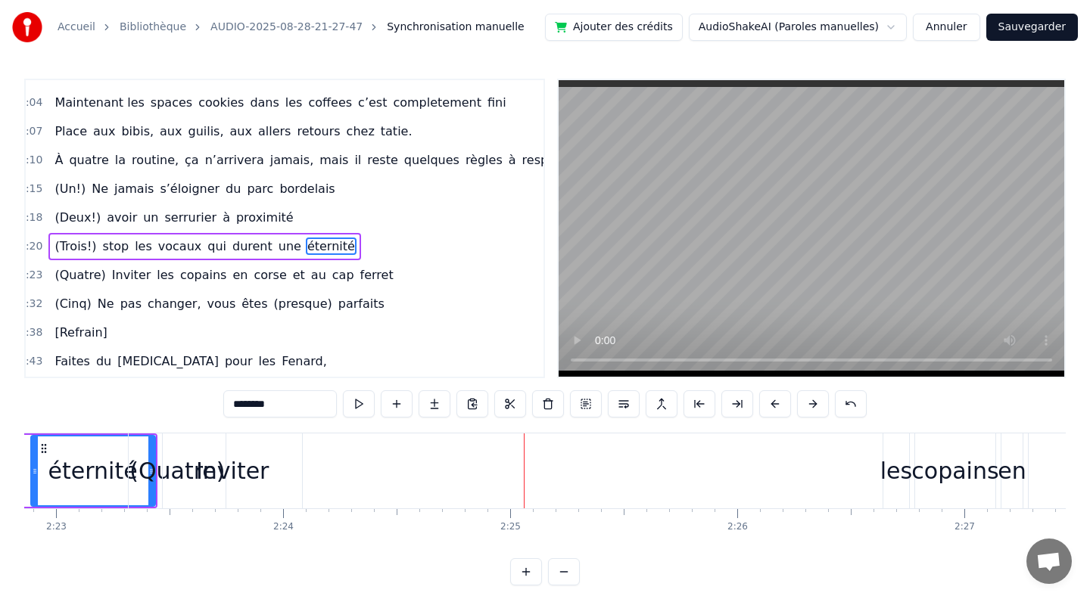
scroll to position [0, 32428]
click at [890, 462] on div "les" at bounding box center [897, 471] width 32 height 34
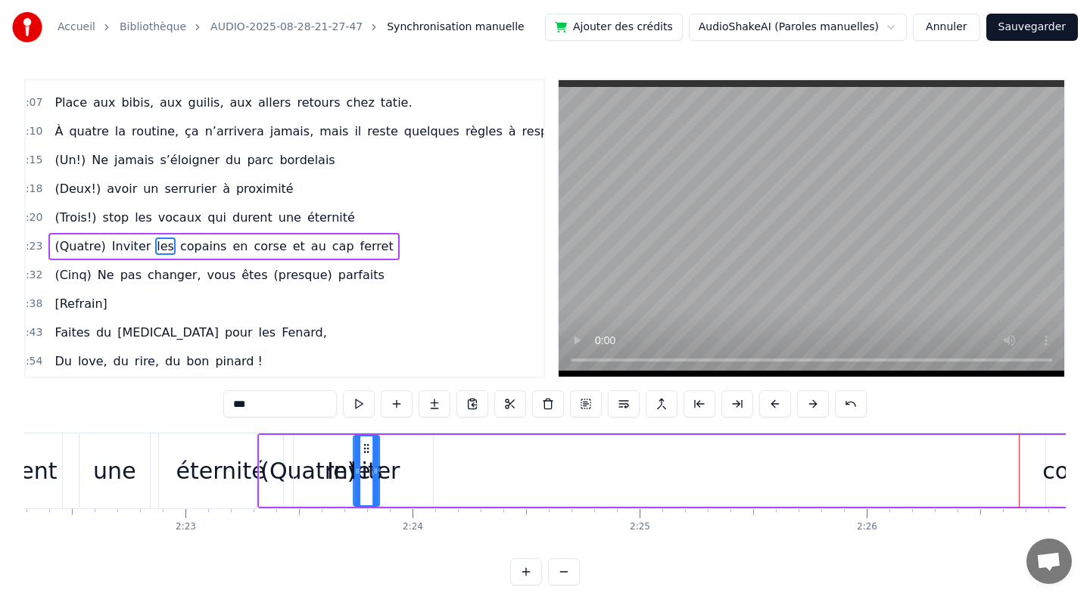
scroll to position [0, 32278]
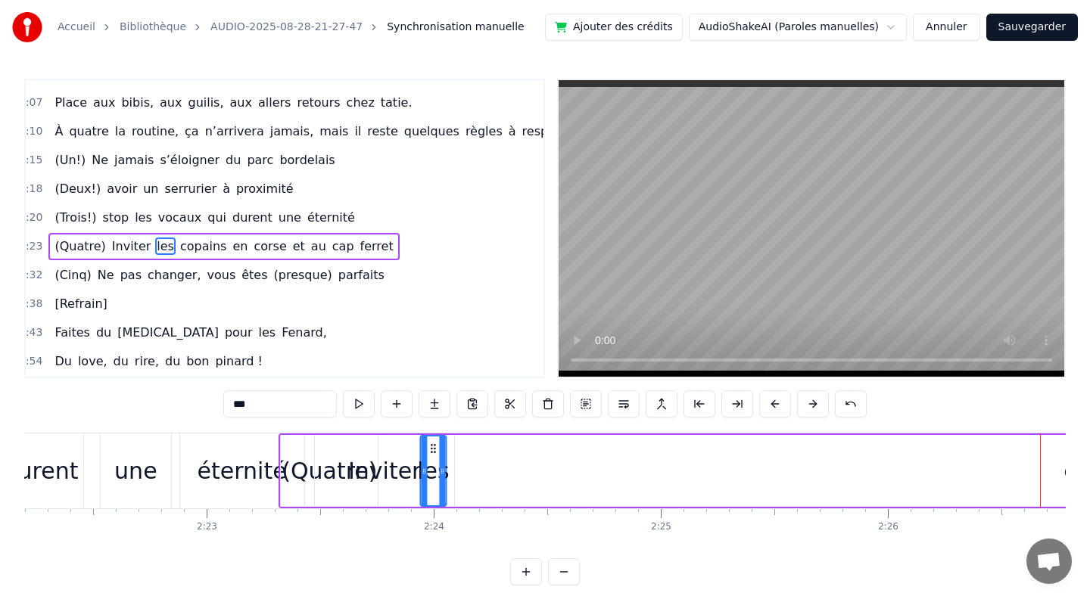
drag, startPoint x: 897, startPoint y: 443, endPoint x: 270, endPoint y: 452, distance: 626.6
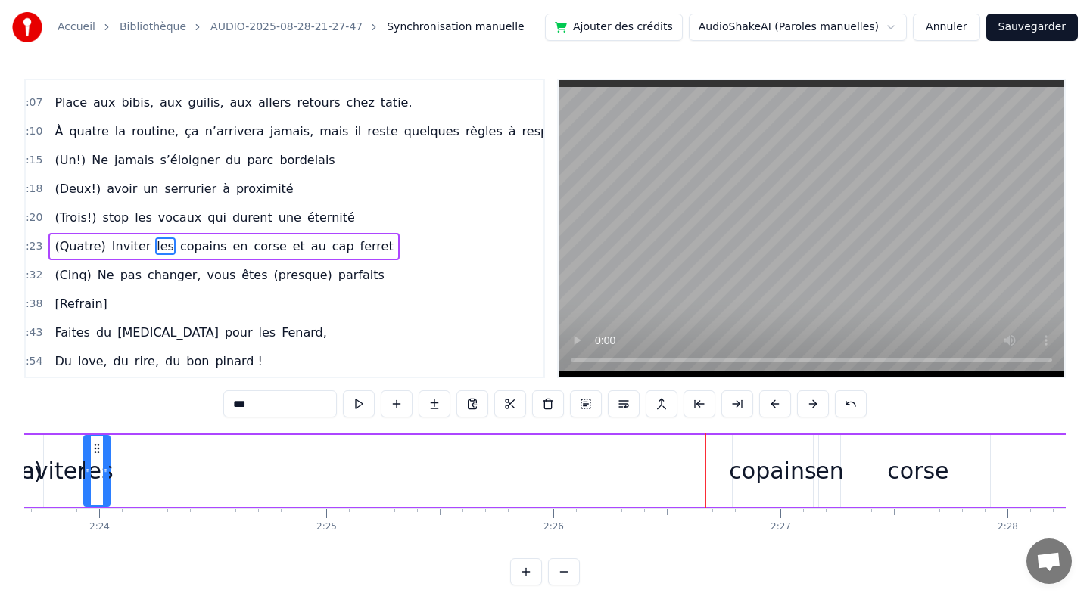
scroll to position [0, 32602]
click at [795, 475] on div "copains" at bounding box center [781, 471] width 87 height 34
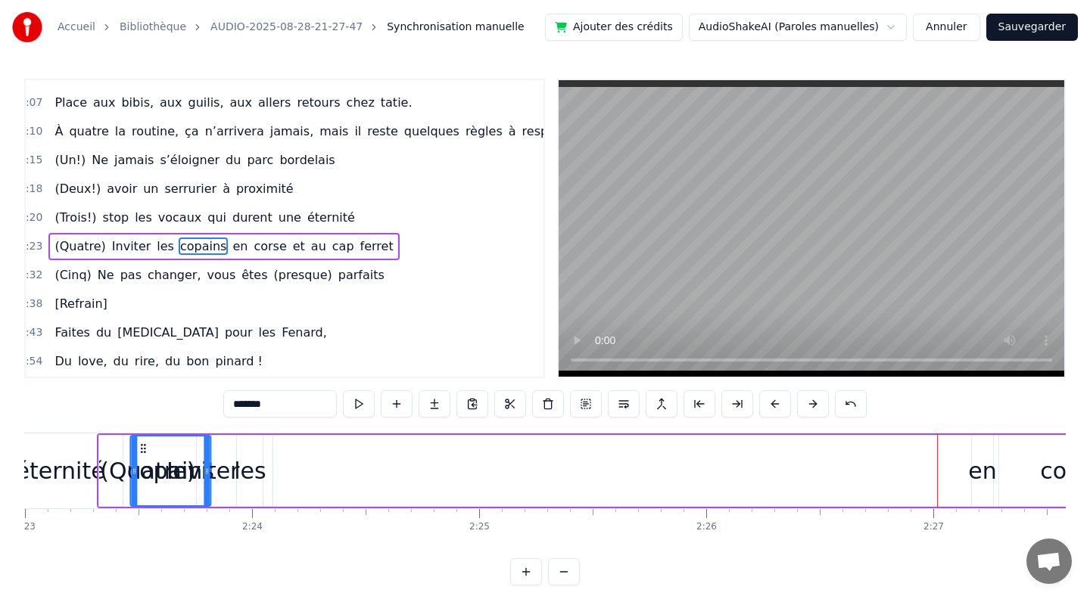
scroll to position [0, 32456]
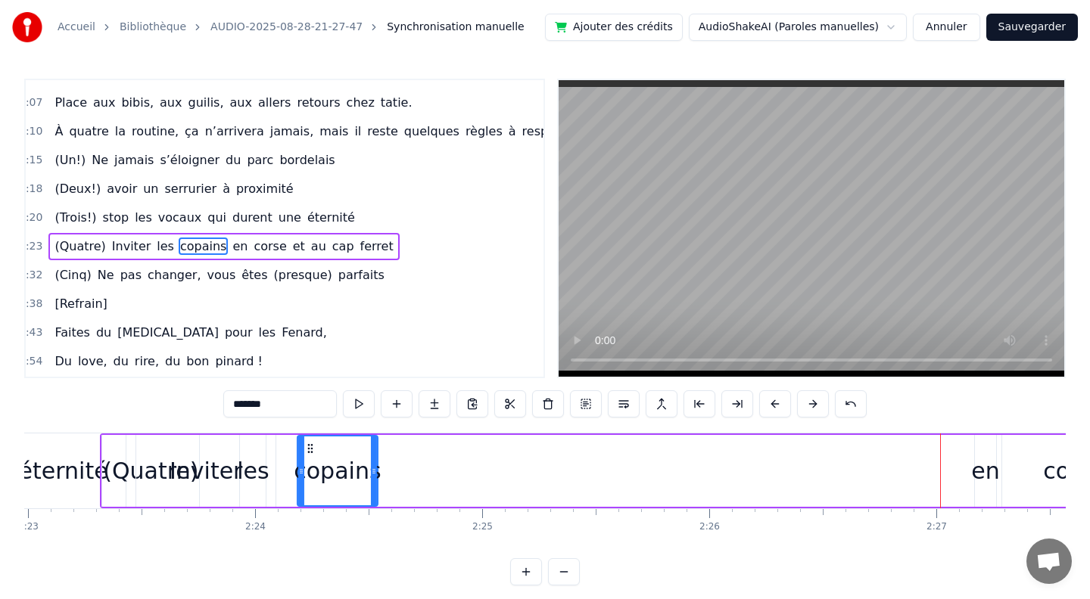
drag, startPoint x: 597, startPoint y: 443, endPoint x: 311, endPoint y: 467, distance: 287.0
click at [311, 467] on div "copains" at bounding box center [337, 471] width 79 height 69
click at [979, 471] on div "en" at bounding box center [985, 471] width 28 height 34
type input "**"
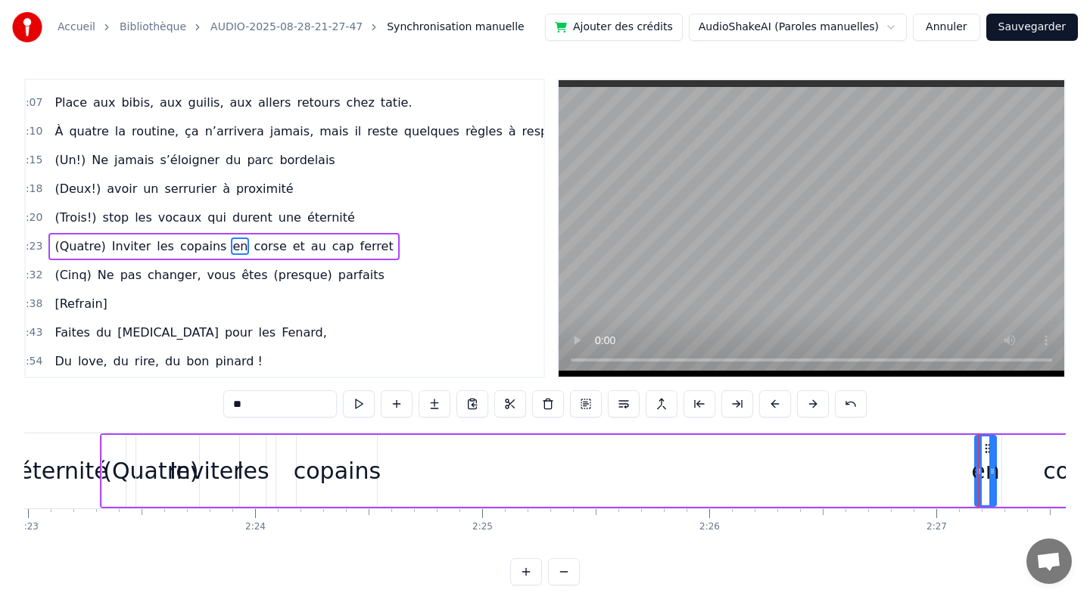
click at [989, 447] on div at bounding box center [992, 471] width 6 height 69
drag, startPoint x: 987, startPoint y: 447, endPoint x: 698, endPoint y: 462, distance: 288.6
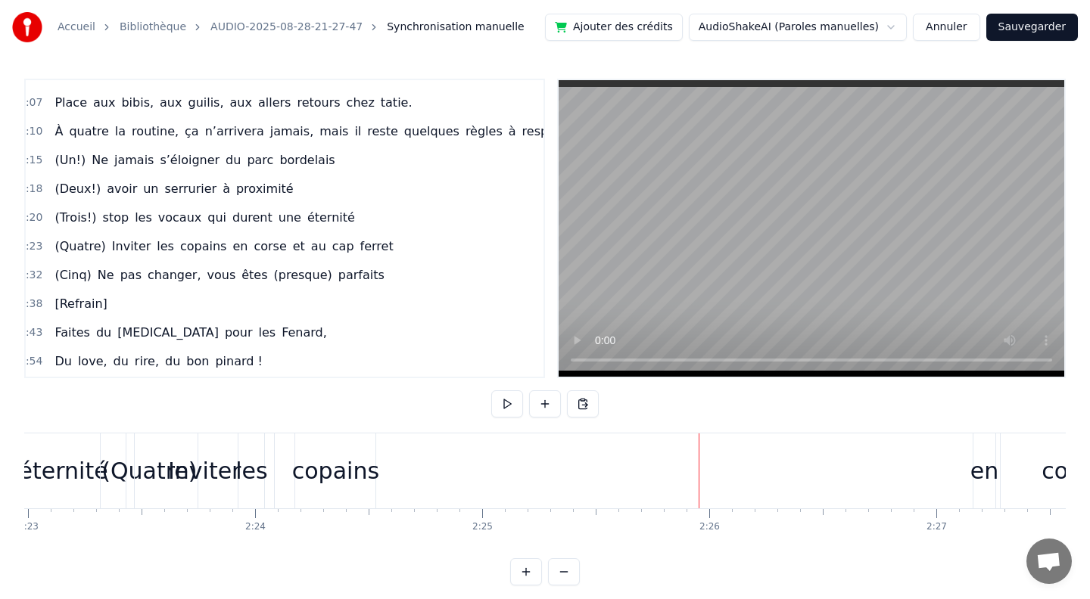
click at [980, 472] on div "en" at bounding box center [984, 471] width 28 height 34
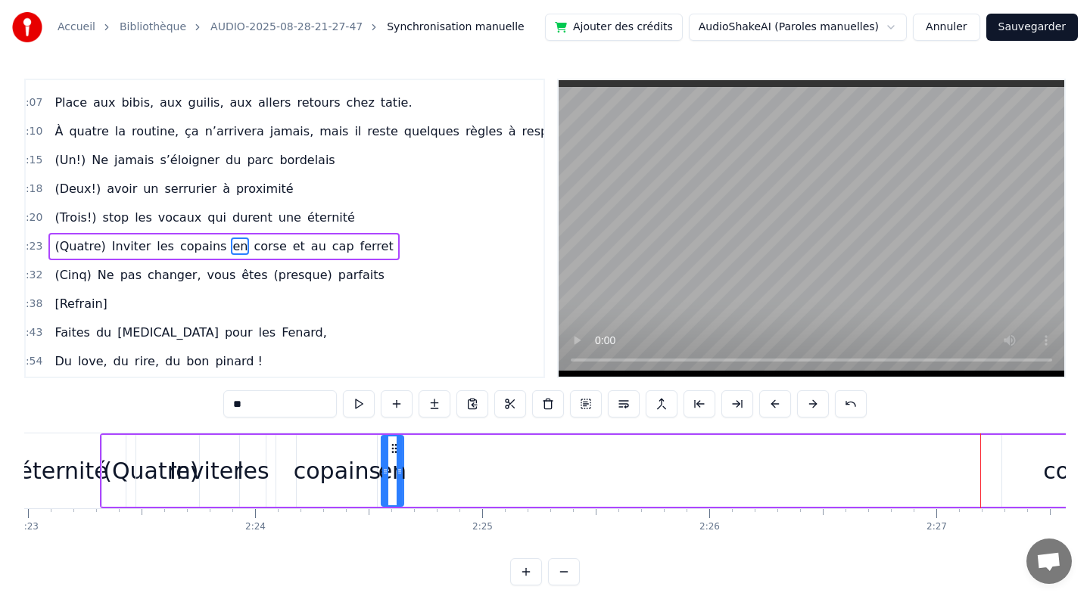
drag, startPoint x: 983, startPoint y: 445, endPoint x: 390, endPoint y: 421, distance: 593.7
click at [390, 421] on div "0:10 [PERSON_NAME] et guigui, treize septembre, ils se disent oui (en théorie)……" at bounding box center [544, 332] width 1041 height 507
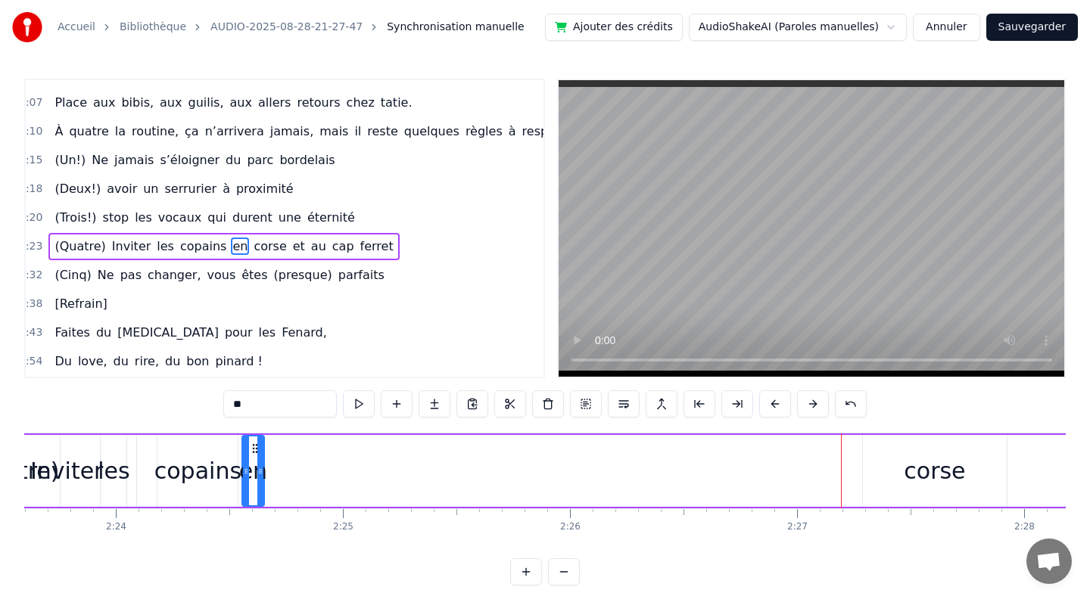
scroll to position [0, 32605]
click at [899, 468] on div "corse" at bounding box center [924, 471] width 61 height 34
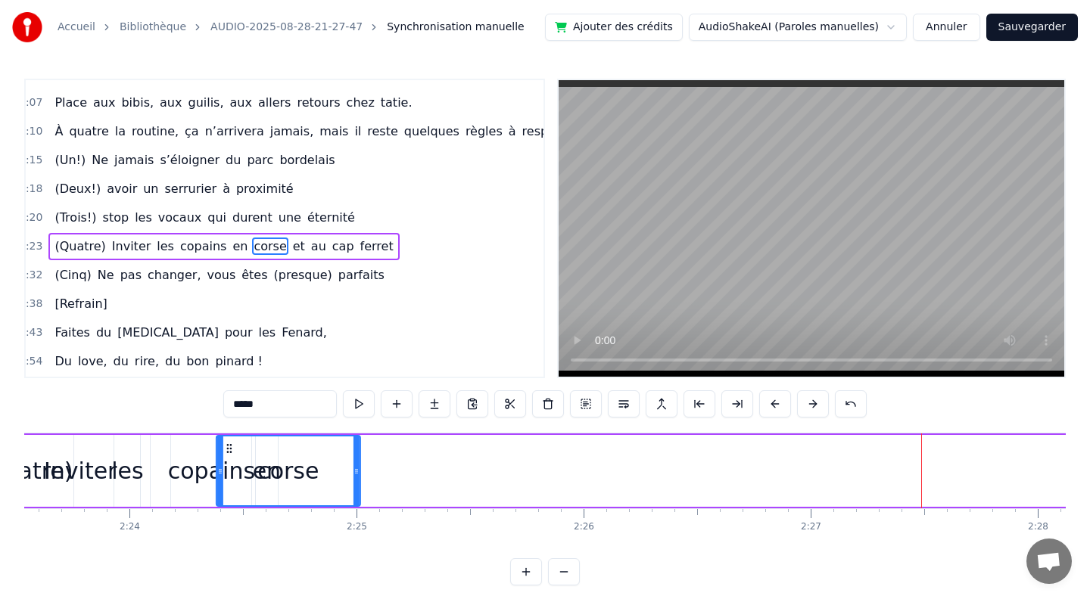
scroll to position [0, 32576]
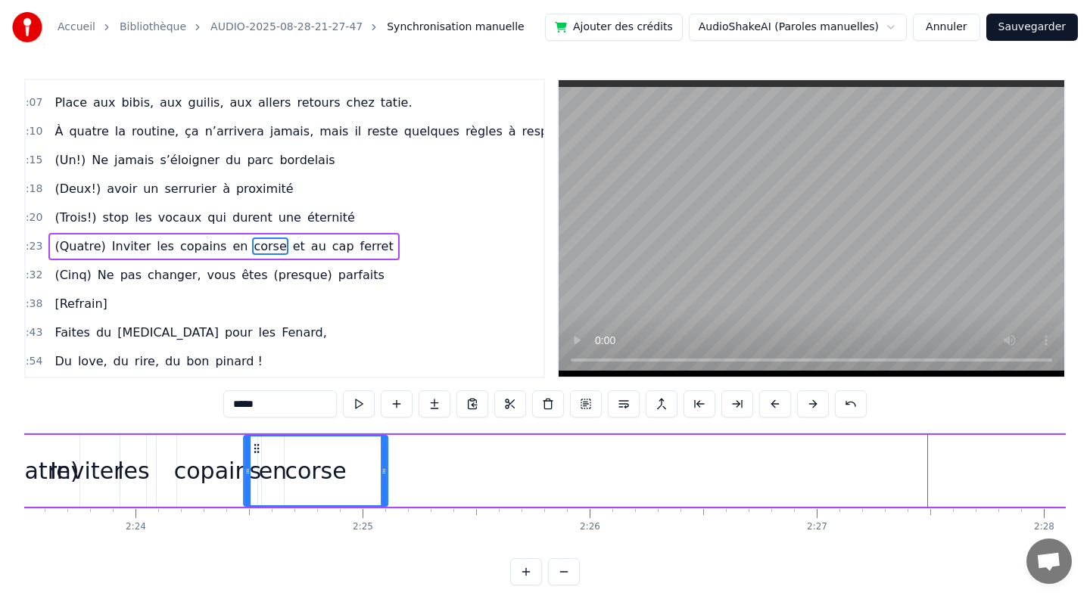
drag, startPoint x: 803, startPoint y: 443, endPoint x: 256, endPoint y: 412, distance: 547.9
click at [256, 412] on div "0:10 [PERSON_NAME] et guigui, treize septembre, ils se disent oui (en théorie)……" at bounding box center [544, 332] width 1041 height 507
click at [58, 474] on div "Inviter" at bounding box center [86, 471] width 73 height 34
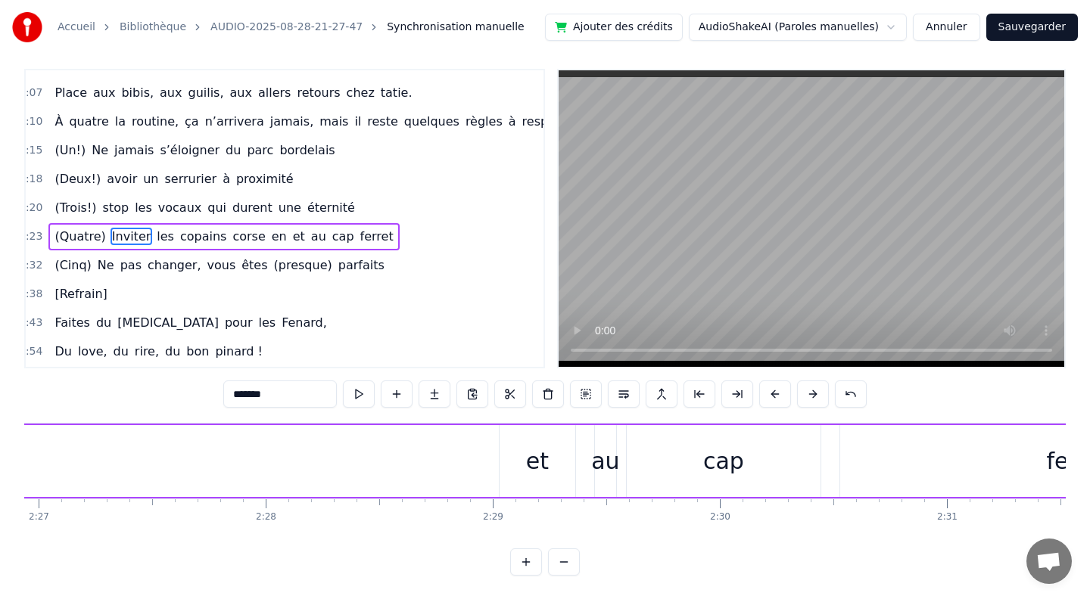
scroll to position [0, 33332]
click at [545, 468] on div "et" at bounding box center [559, 461] width 76 height 72
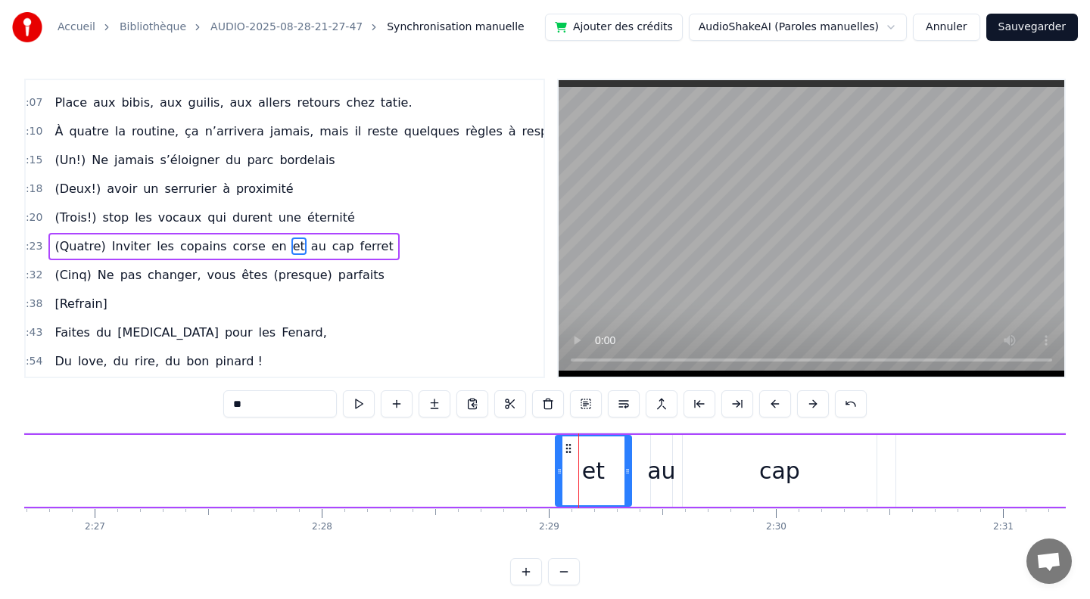
scroll to position [0, 33292]
drag, startPoint x: 628, startPoint y: 471, endPoint x: 594, endPoint y: 469, distance: 34.1
click at [593, 469] on icon at bounding box center [592, 471] width 6 height 12
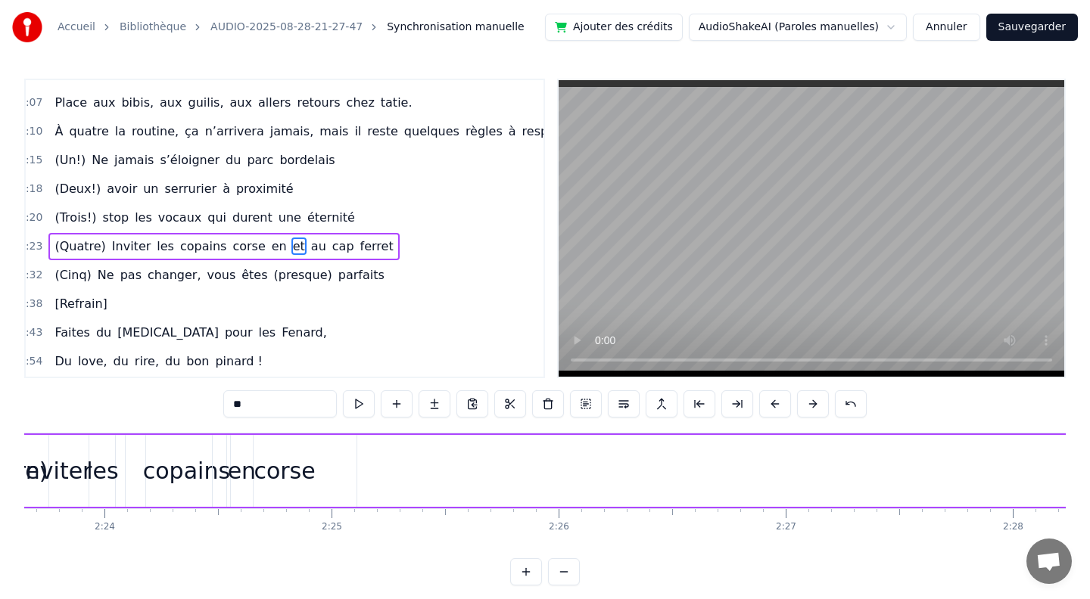
scroll to position [0, 32566]
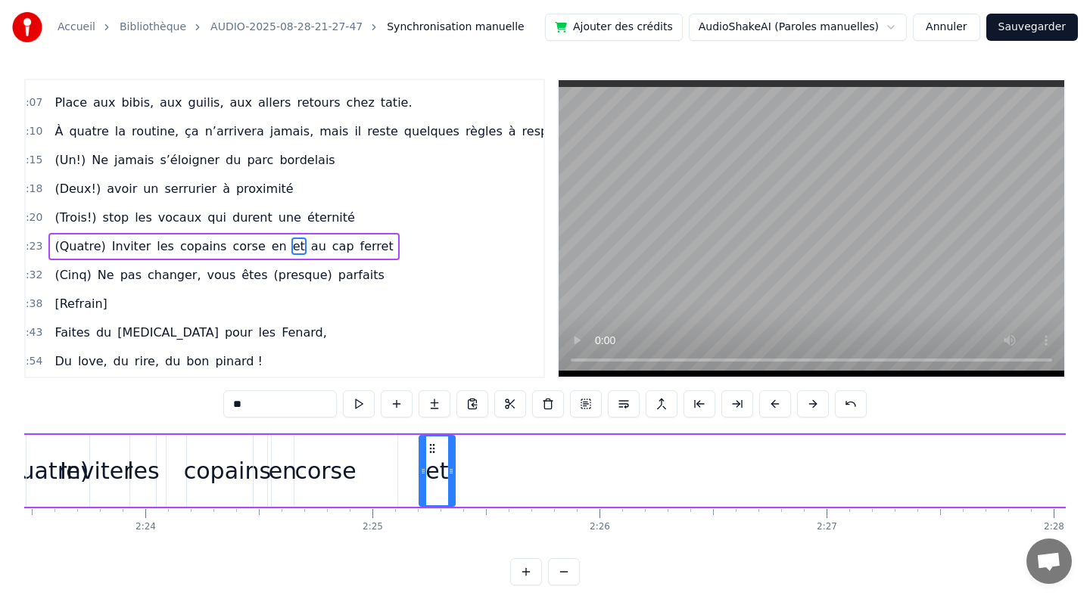
drag, startPoint x: 507, startPoint y: 444, endPoint x: 431, endPoint y: 472, distance: 81.4
click at [431, 472] on div "et" at bounding box center [437, 471] width 34 height 69
click at [71, 474] on div "Inviter" at bounding box center [96, 471] width 73 height 34
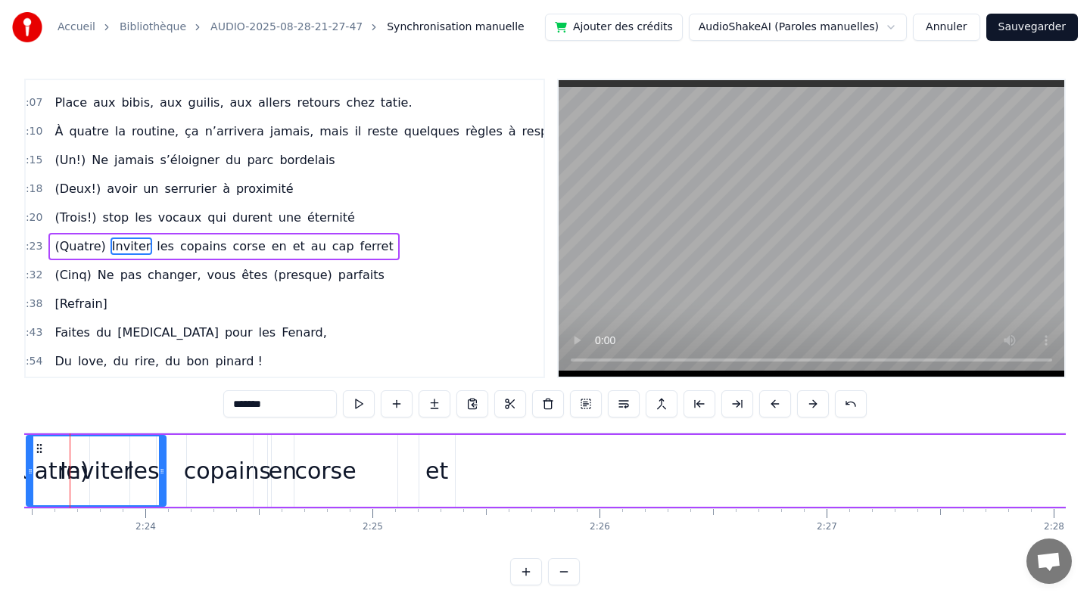
scroll to position [0, 32536]
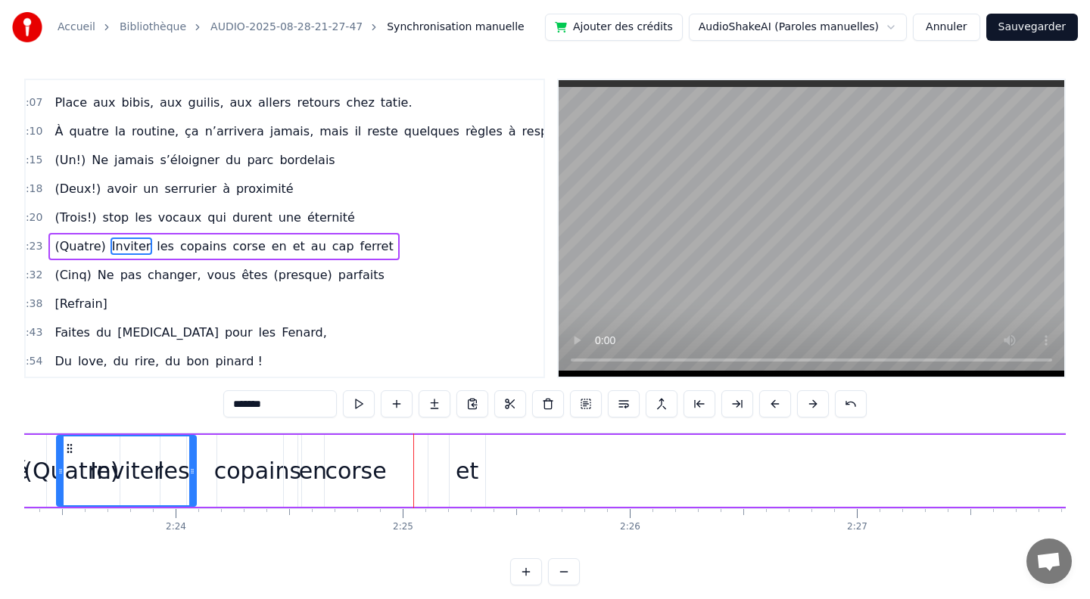
click at [300, 475] on div "en" at bounding box center [313, 471] width 28 height 34
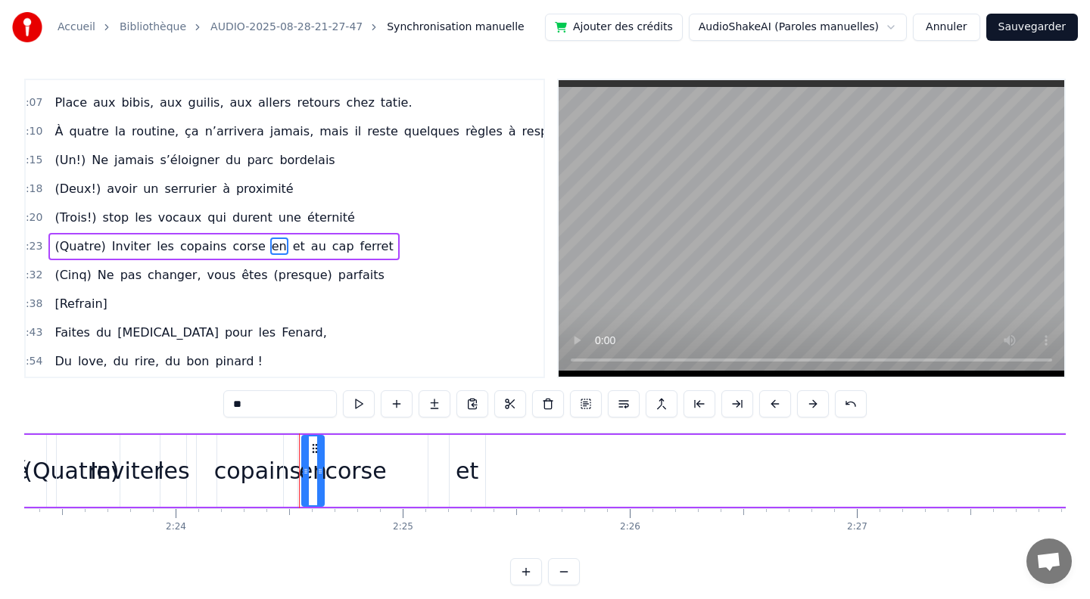
click at [353, 474] on div "corse" at bounding box center [355, 471] width 61 height 34
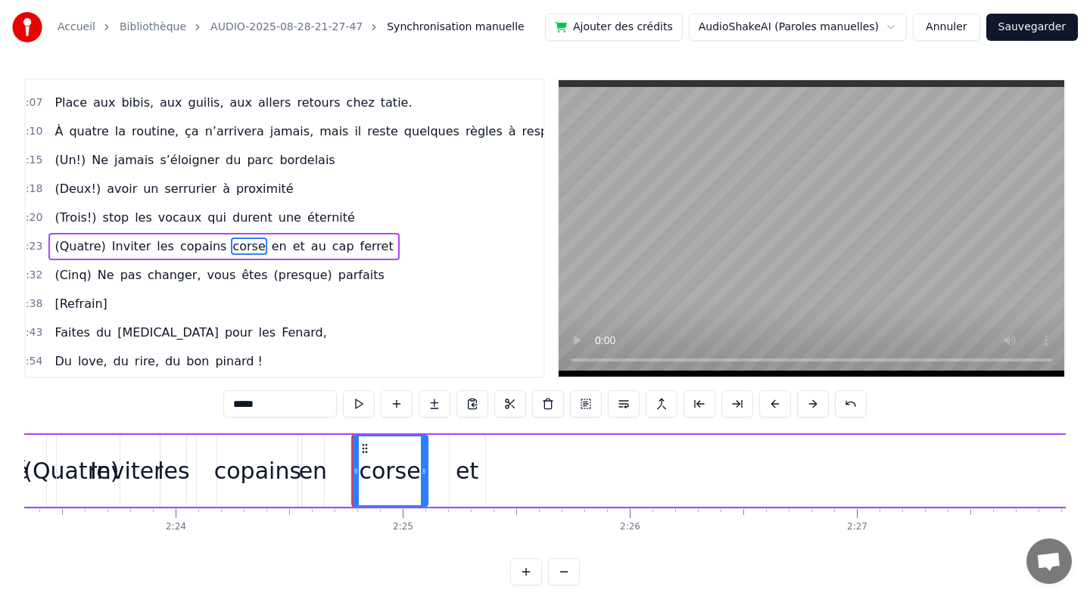
drag, startPoint x: 288, startPoint y: 470, endPoint x: 357, endPoint y: 477, distance: 69.3
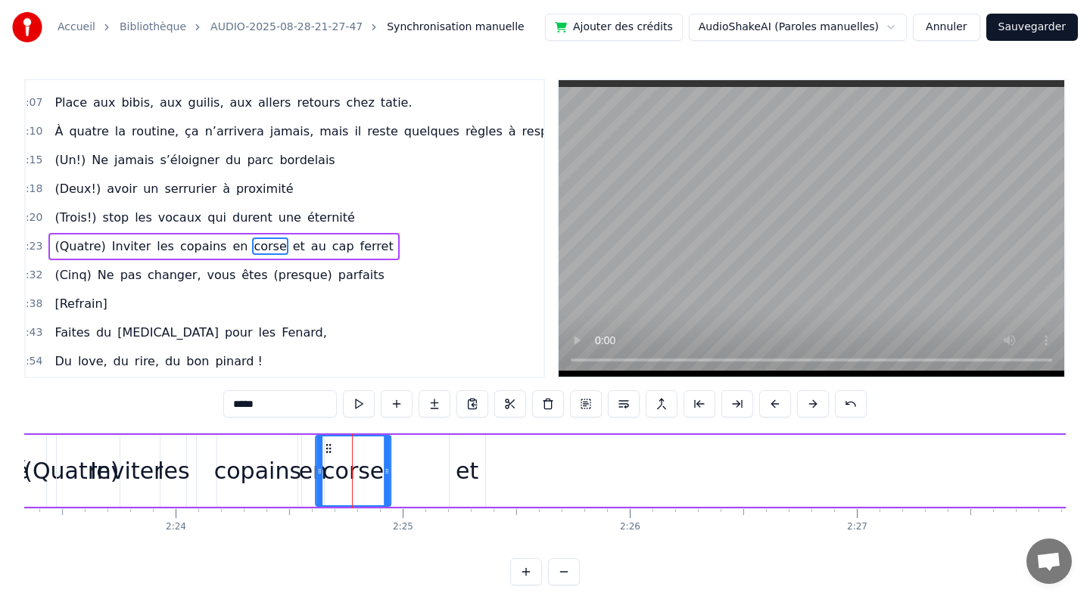
drag, startPoint x: 360, startPoint y: 448, endPoint x: 329, endPoint y: 448, distance: 31.0
click at [330, 448] on circle at bounding box center [330, 448] width 1 height 1
click at [167, 475] on div "les" at bounding box center [173, 471] width 32 height 34
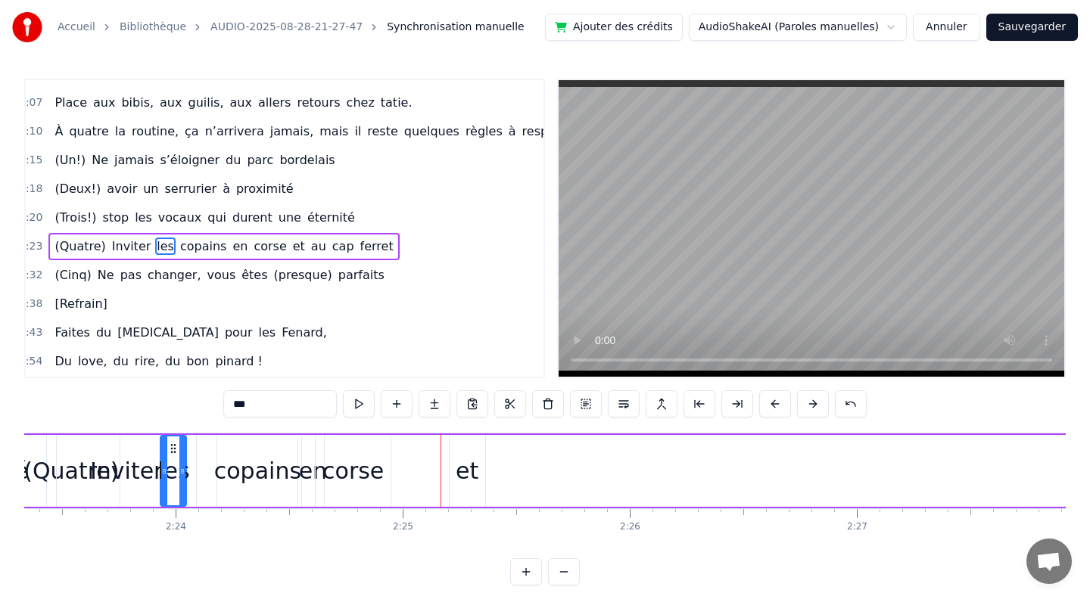
click at [463, 474] on div "et" at bounding box center [467, 471] width 23 height 34
type input "**"
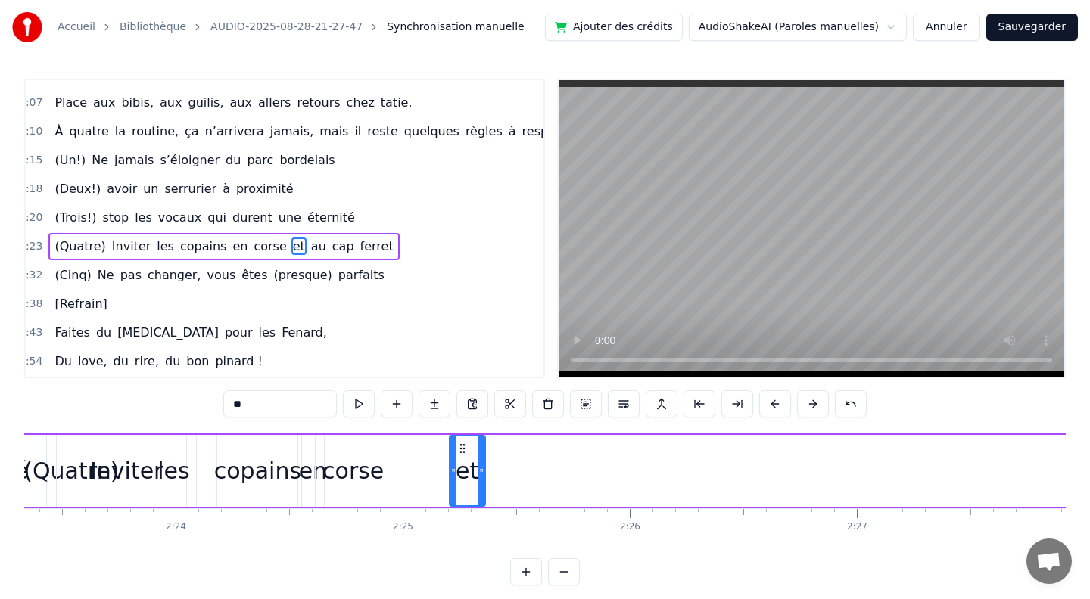
drag, startPoint x: 461, startPoint y: 447, endPoint x: 399, endPoint y: 445, distance: 62.1
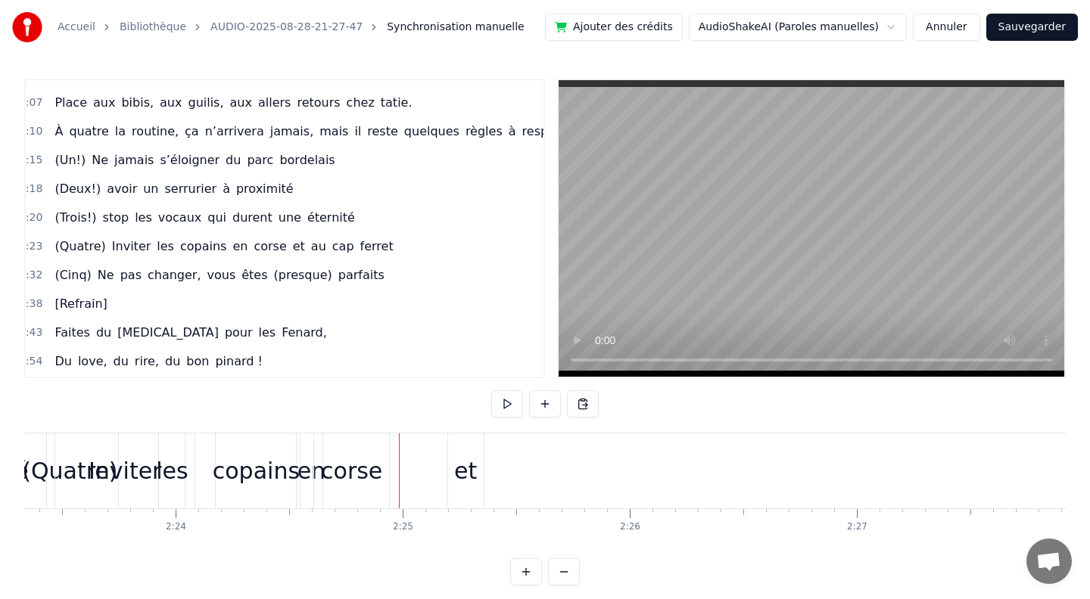
click at [455, 469] on div "et" at bounding box center [465, 471] width 23 height 34
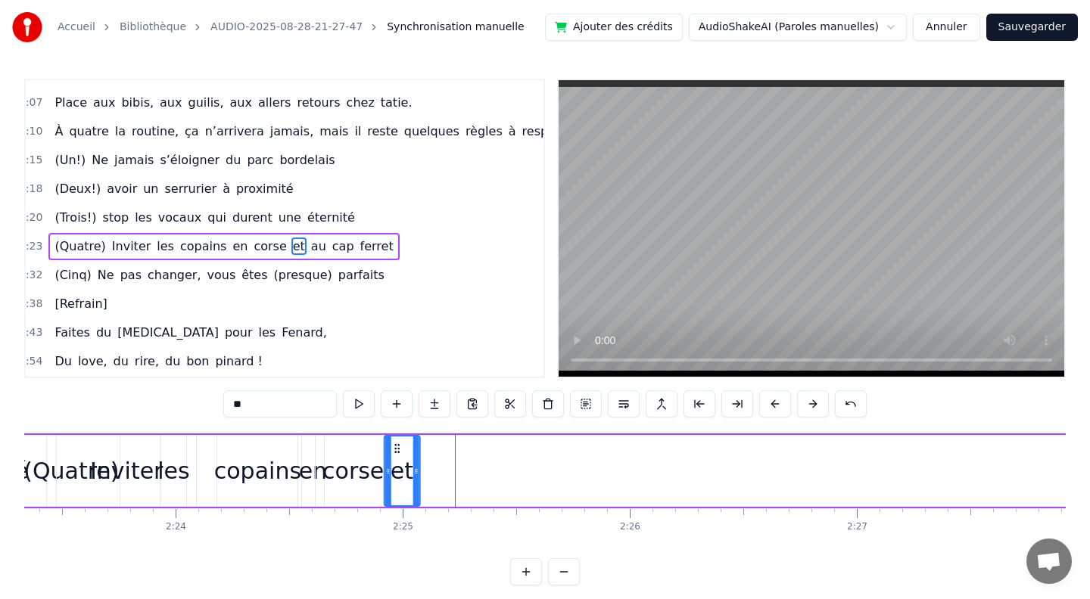
drag, startPoint x: 435, startPoint y: 449, endPoint x: 394, endPoint y: 447, distance: 40.9
click at [394, 447] on icon at bounding box center [396, 449] width 12 height 12
click at [233, 459] on div "copains" at bounding box center [257, 471] width 87 height 34
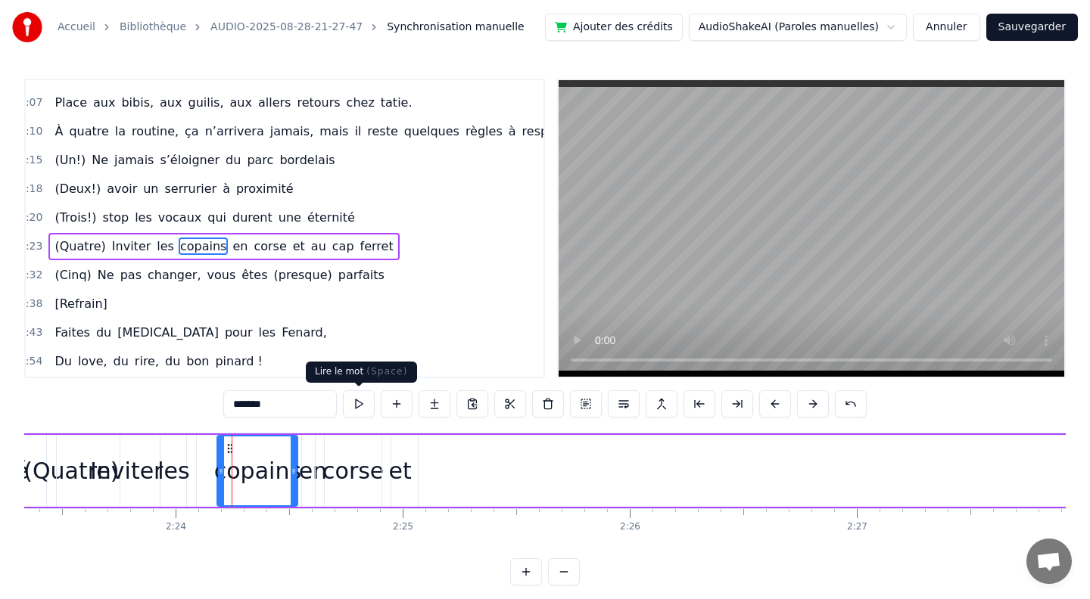
click at [361, 399] on button at bounding box center [359, 403] width 32 height 27
click at [138, 465] on div "Inviter" at bounding box center [126, 471] width 73 height 34
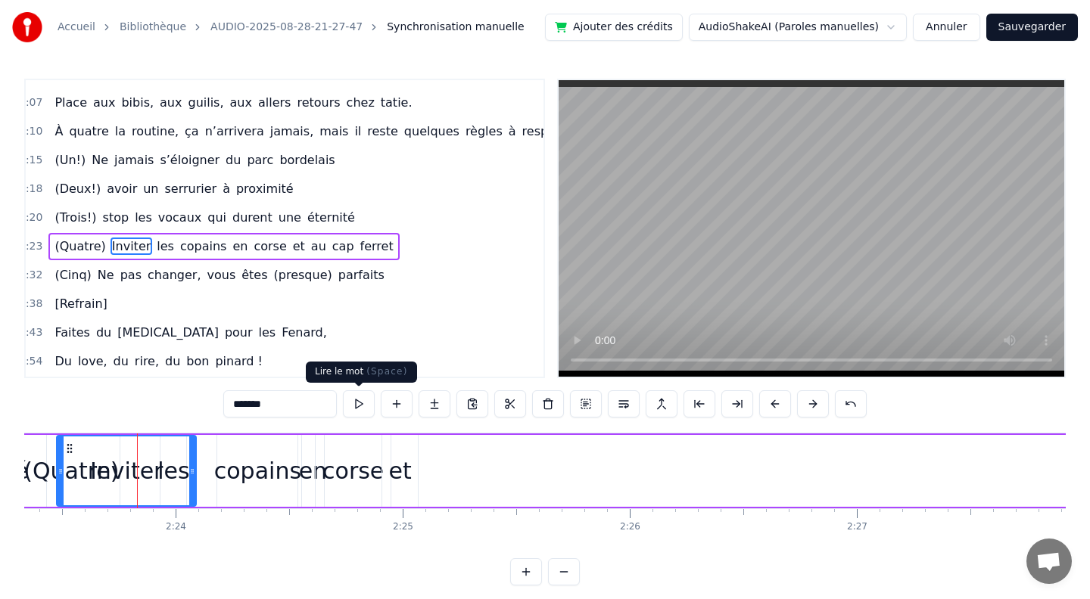
click at [357, 400] on button at bounding box center [359, 403] width 32 height 27
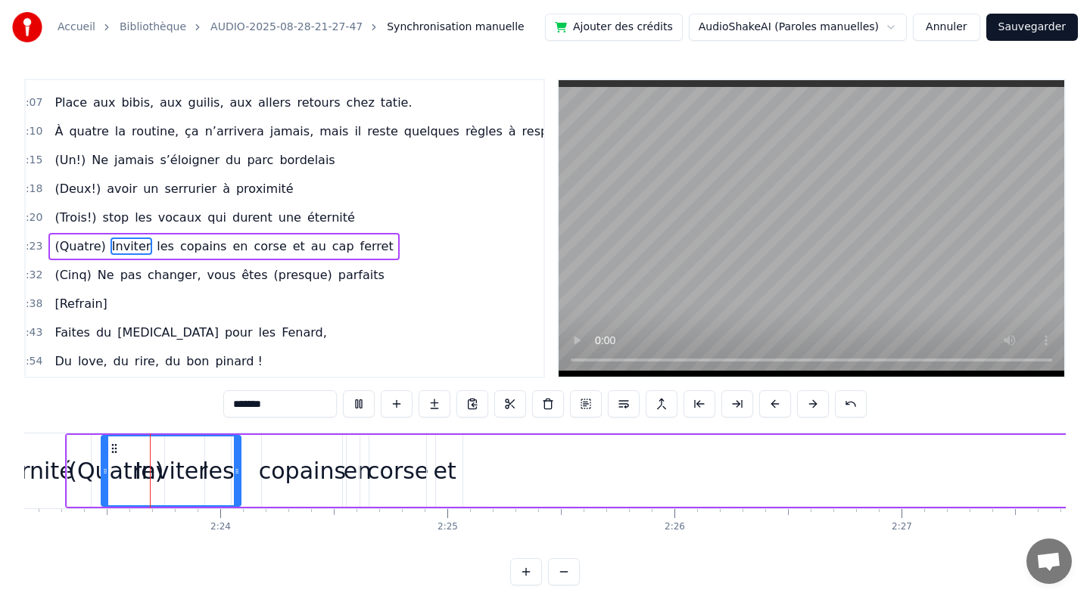
scroll to position [0, 32490]
click at [50, 448] on div "éternité" at bounding box center [29, 471] width 124 height 75
type input "********"
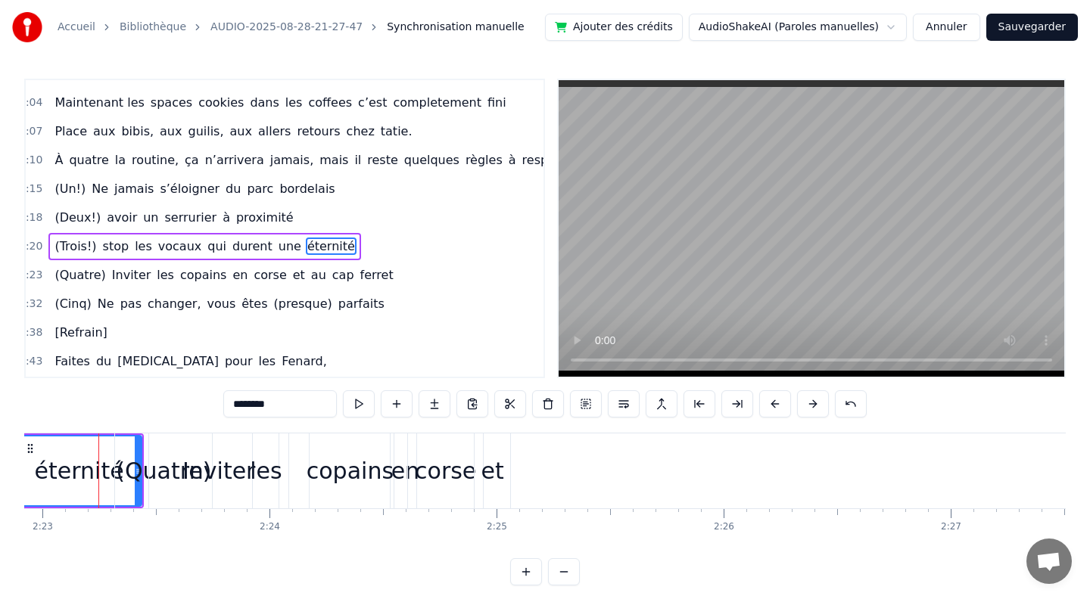
scroll to position [0, 32440]
click at [359, 409] on button at bounding box center [359, 403] width 32 height 27
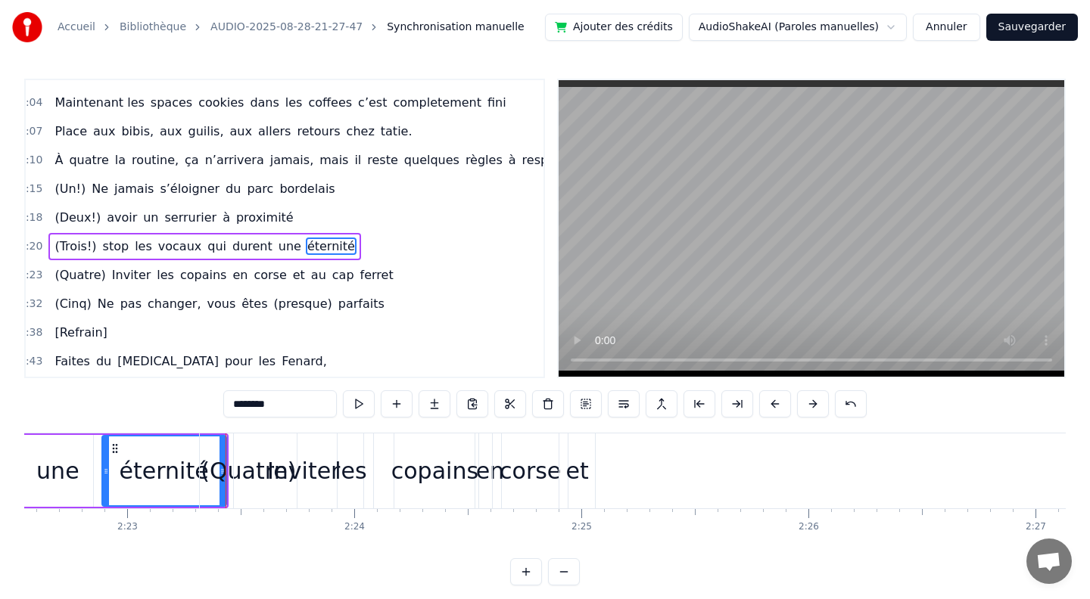
click at [359, 409] on button at bounding box center [359, 403] width 32 height 27
click at [707, 297] on video at bounding box center [810, 228] width 505 height 297
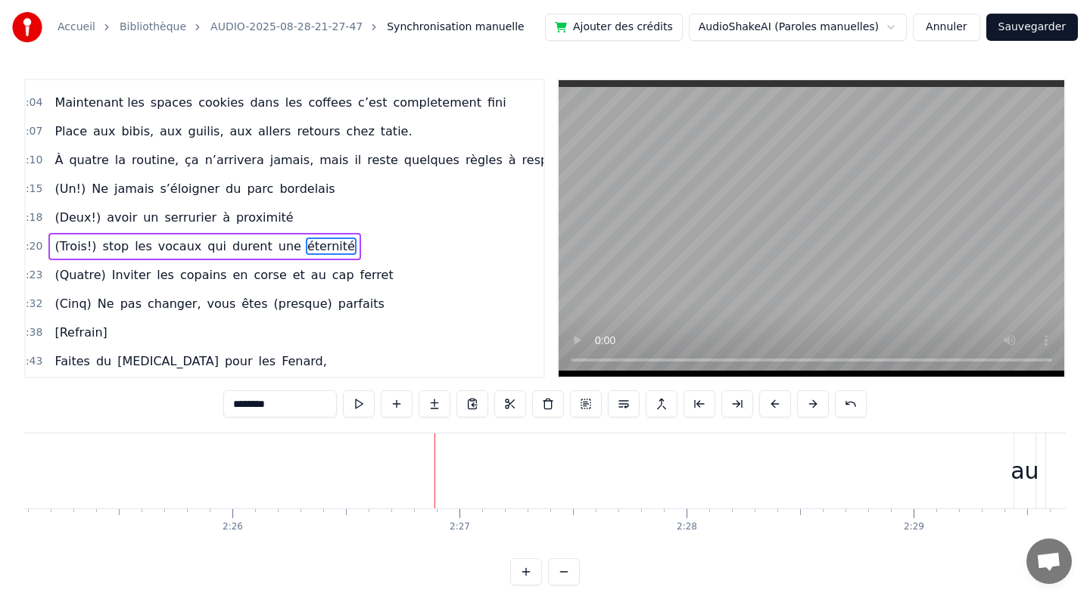
scroll to position [0, 33267]
click at [335, 459] on div "(Quatre) Inviter les copains en [GEOGRAPHIC_DATA] et au [GEOGRAPHIC_DATA]" at bounding box center [346, 471] width 2115 height 75
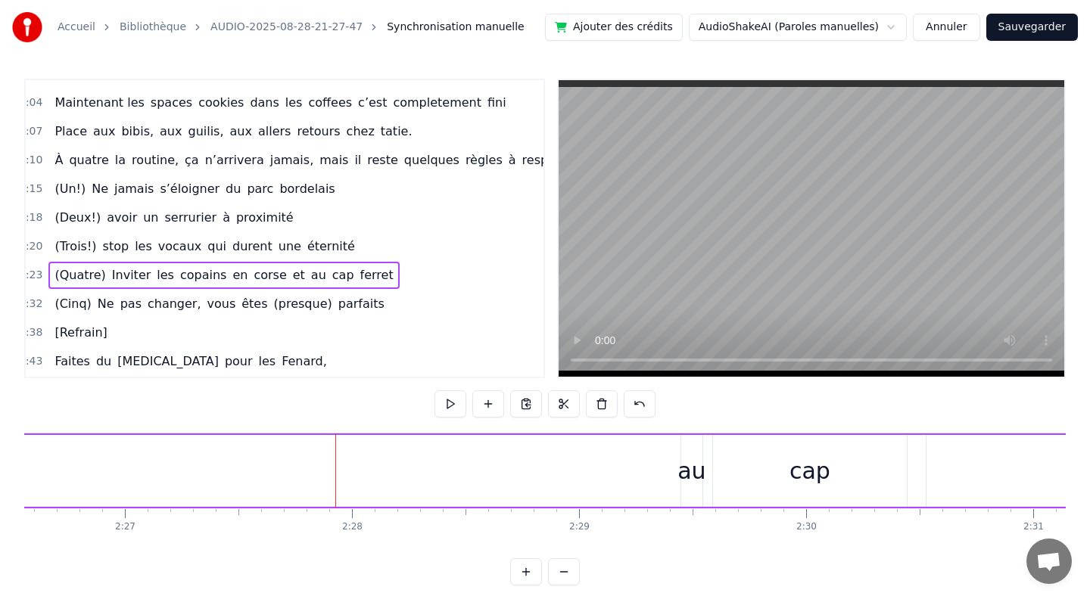
click at [694, 470] on div "au" at bounding box center [691, 471] width 28 height 34
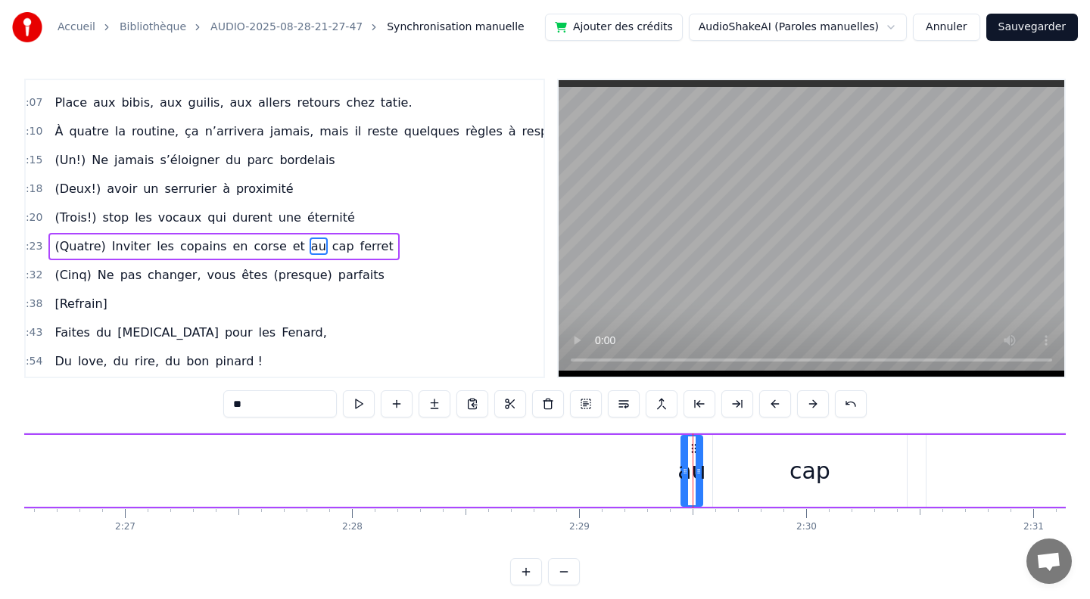
click at [98, 238] on span "(Quatre)" at bounding box center [80, 246] width 54 height 17
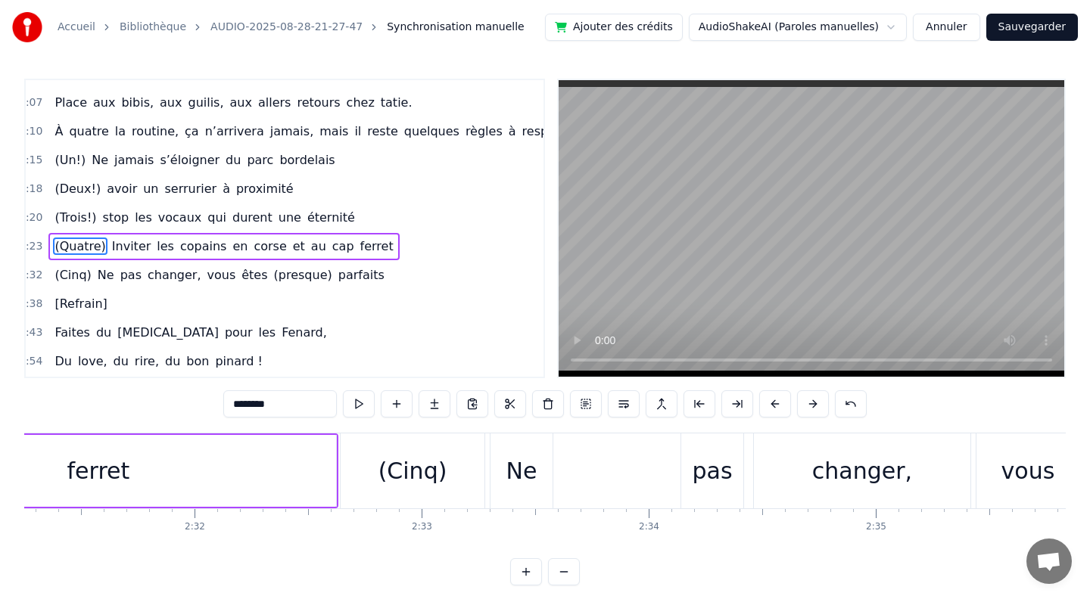
scroll to position [0, 34170]
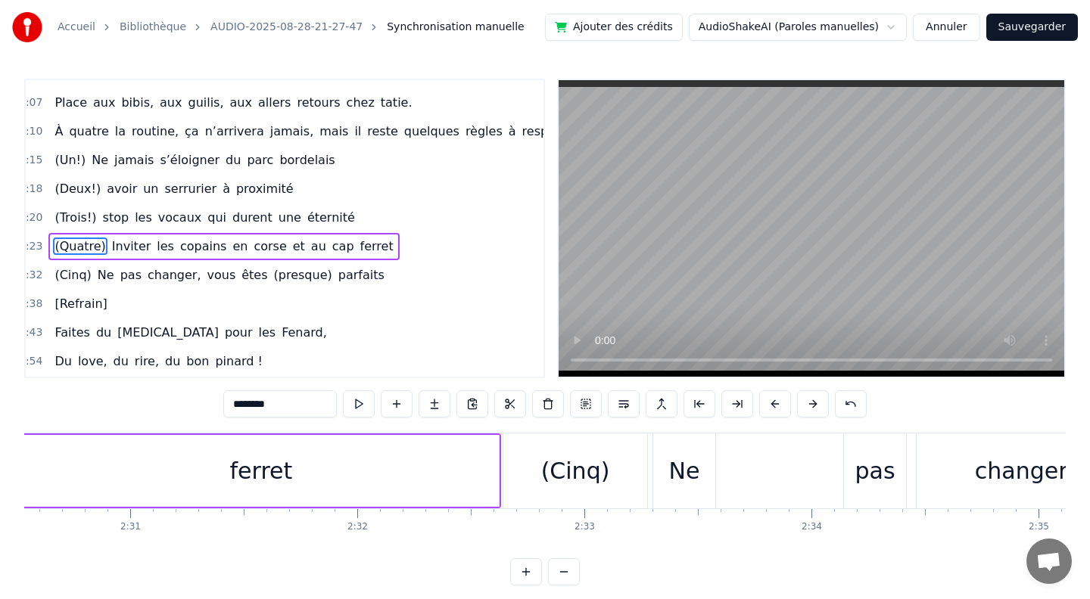
click at [474, 468] on div "ferret" at bounding box center [260, 471] width 475 height 72
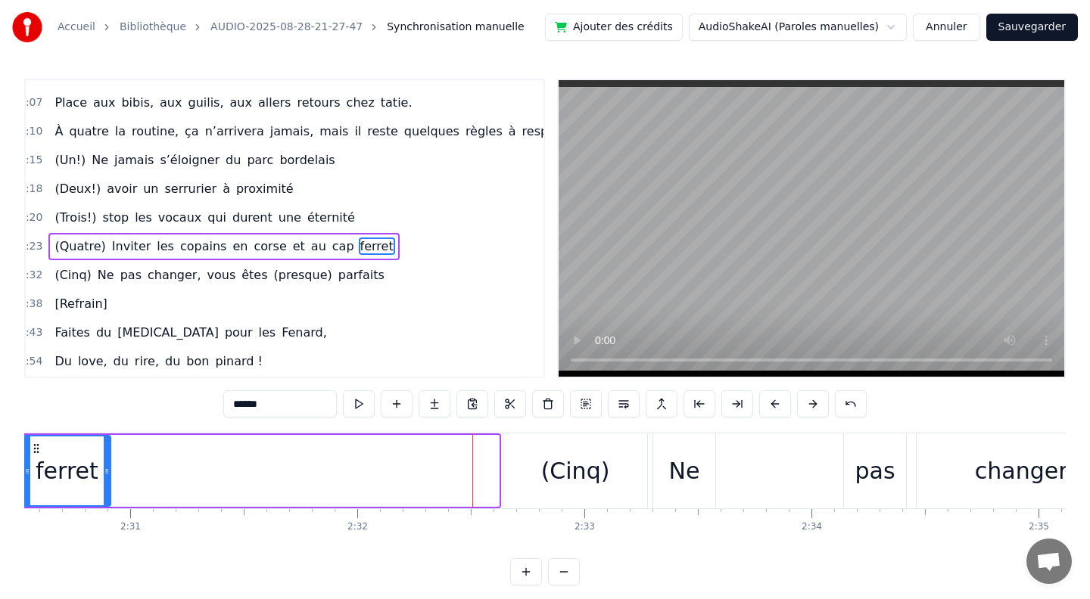
drag, startPoint x: 496, startPoint y: 468, endPoint x: 107, endPoint y: 461, distance: 388.2
click at [107, 461] on div at bounding box center [107, 471] width 6 height 69
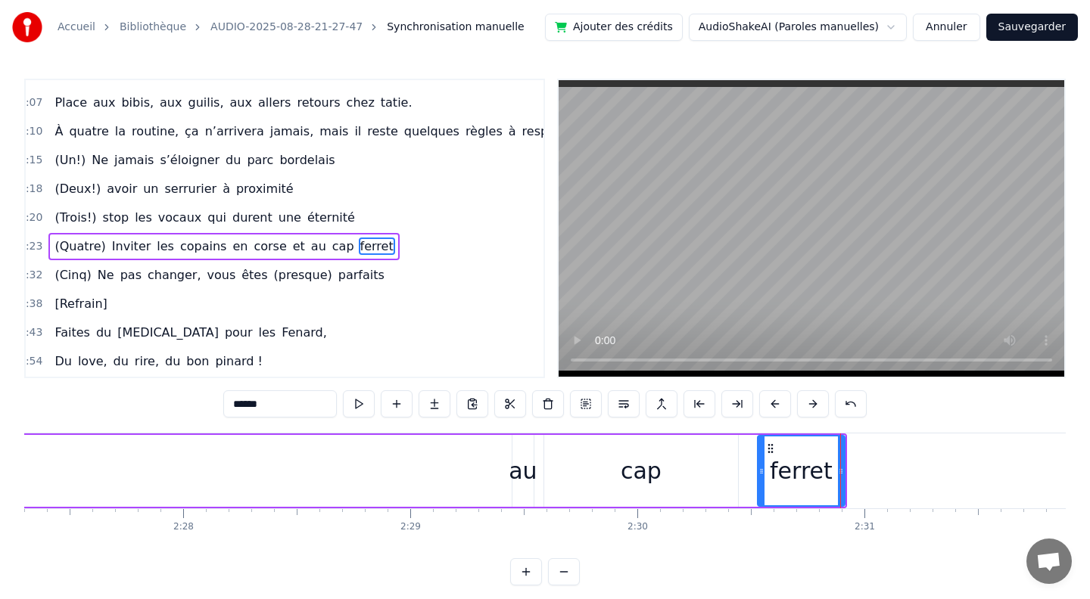
scroll to position [0, 33396]
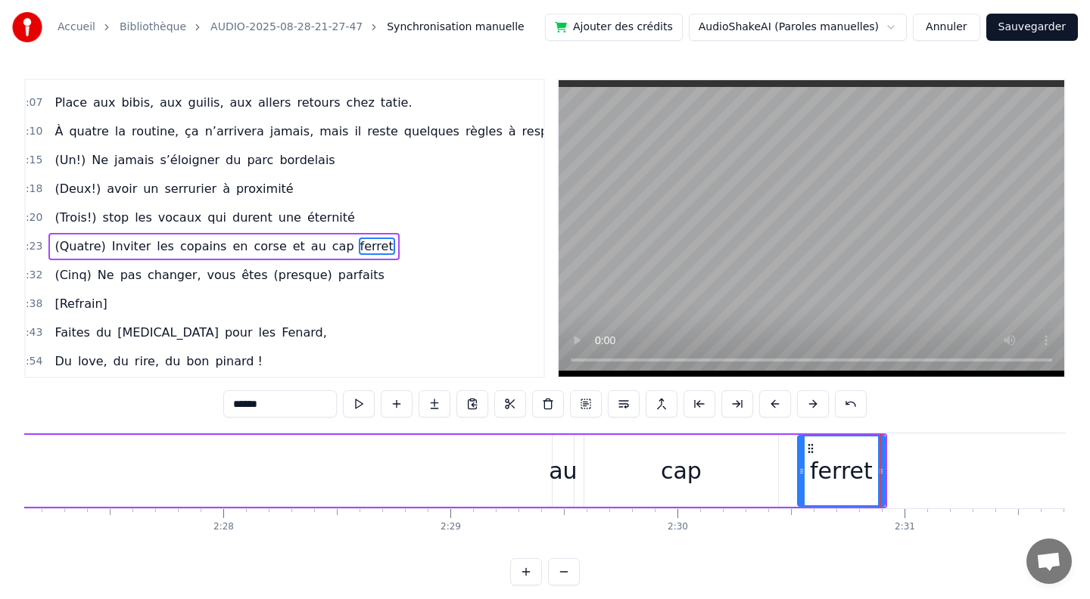
click at [563, 462] on div "au" at bounding box center [563, 471] width 28 height 34
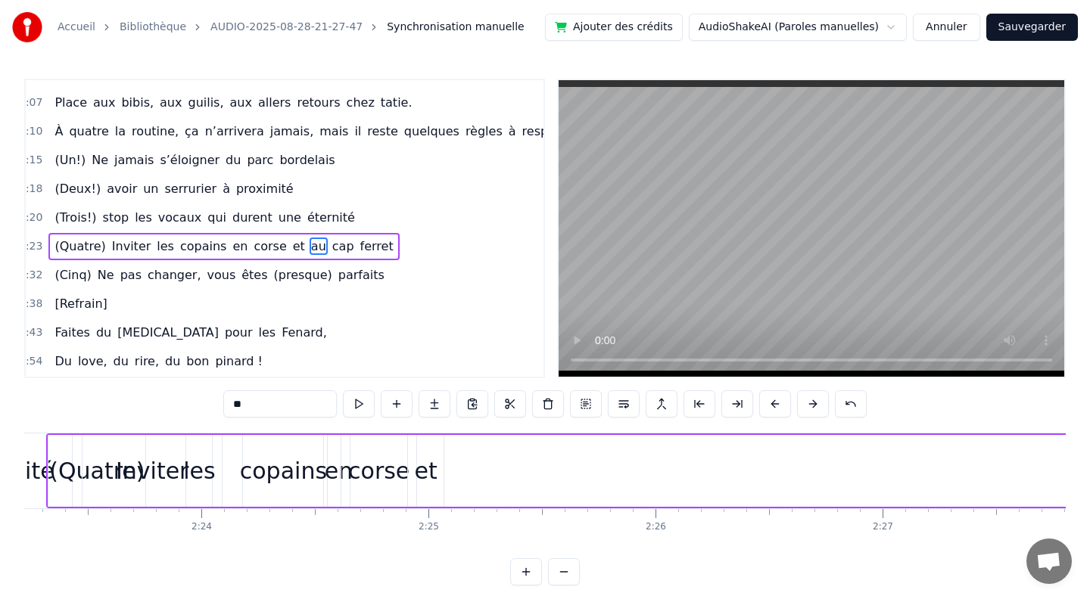
scroll to position [0, 32440]
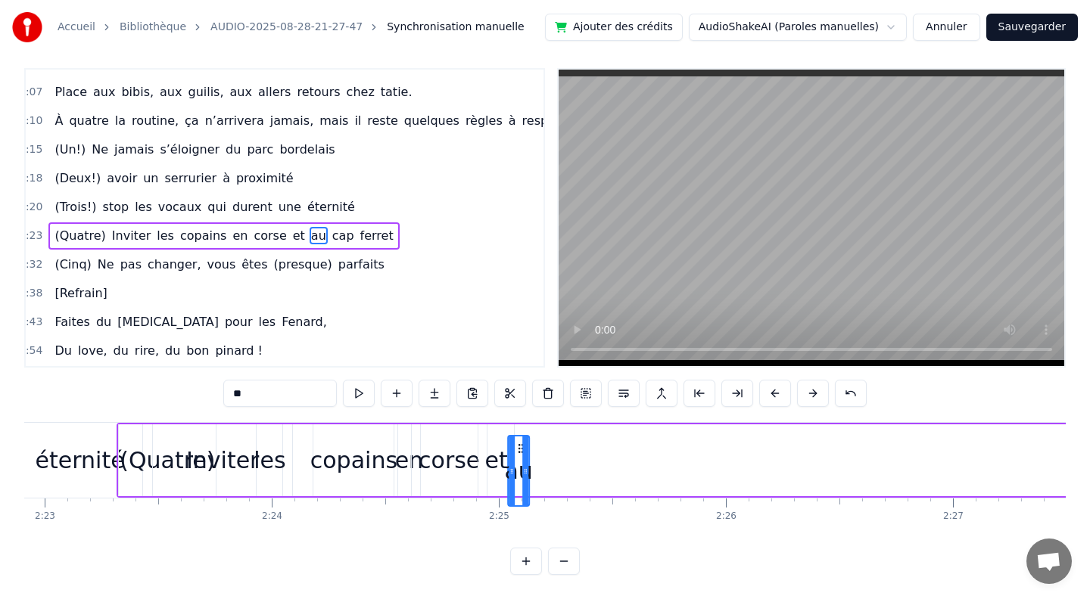
drag, startPoint x: 564, startPoint y: 447, endPoint x: 520, endPoint y: 474, distance: 52.3
click at [520, 474] on div "au" at bounding box center [518, 471] width 20 height 69
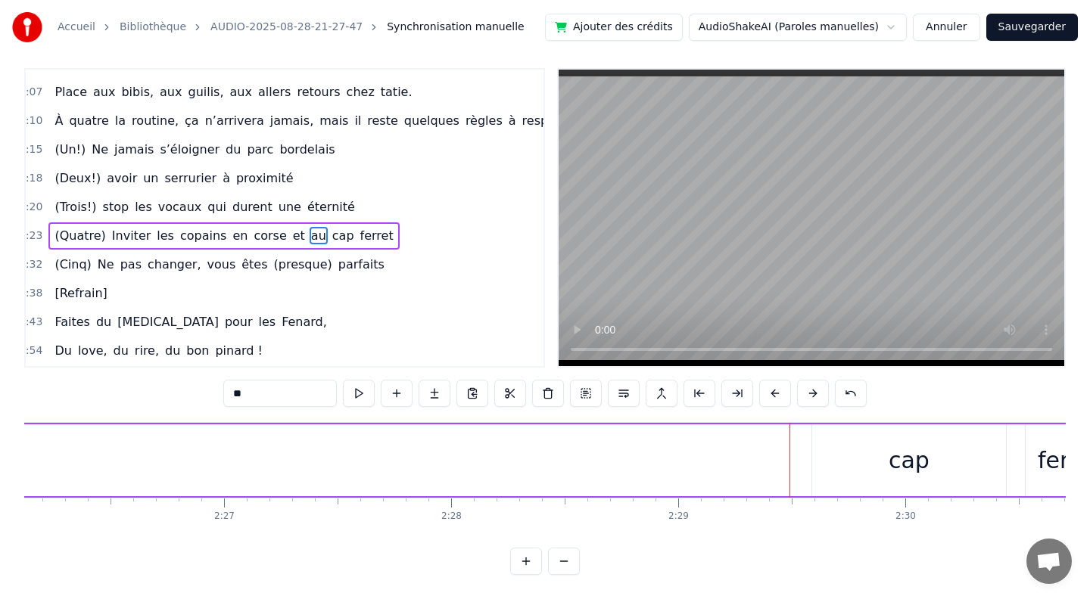
scroll to position [0, 33193]
click at [891, 458] on div "cap" at bounding box center [883, 460] width 41 height 34
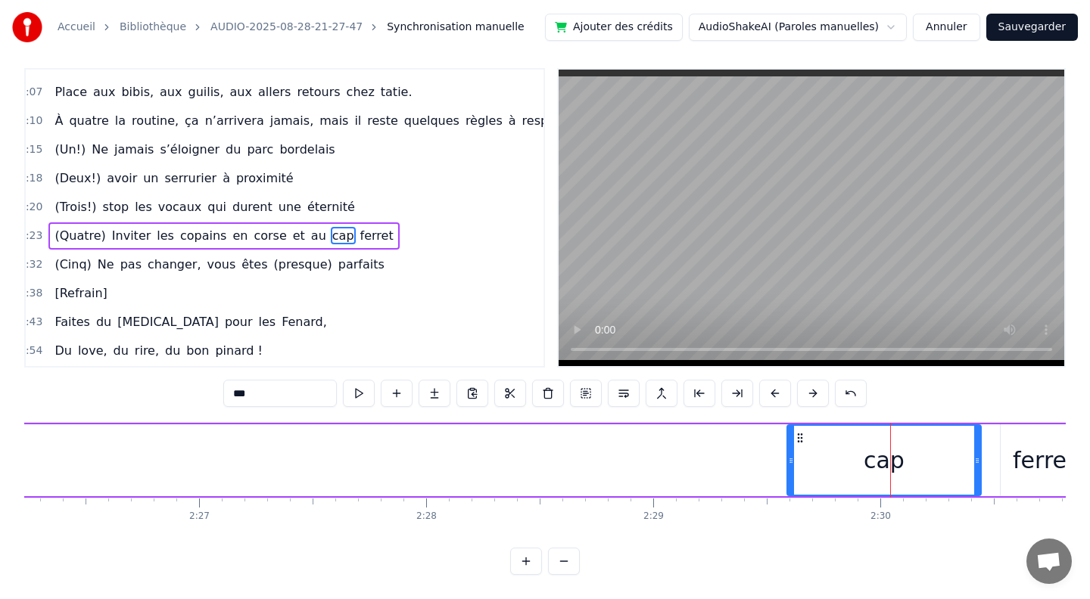
scroll to position [0, 0]
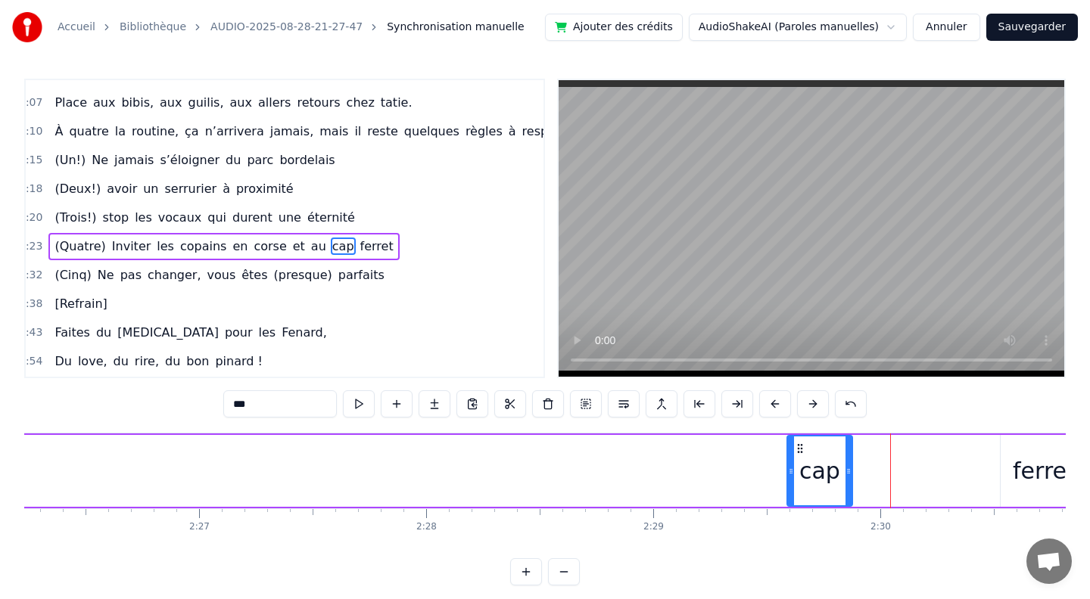
drag, startPoint x: 975, startPoint y: 470, endPoint x: 847, endPoint y: 462, distance: 128.9
click at [847, 462] on div at bounding box center [848, 471] width 6 height 69
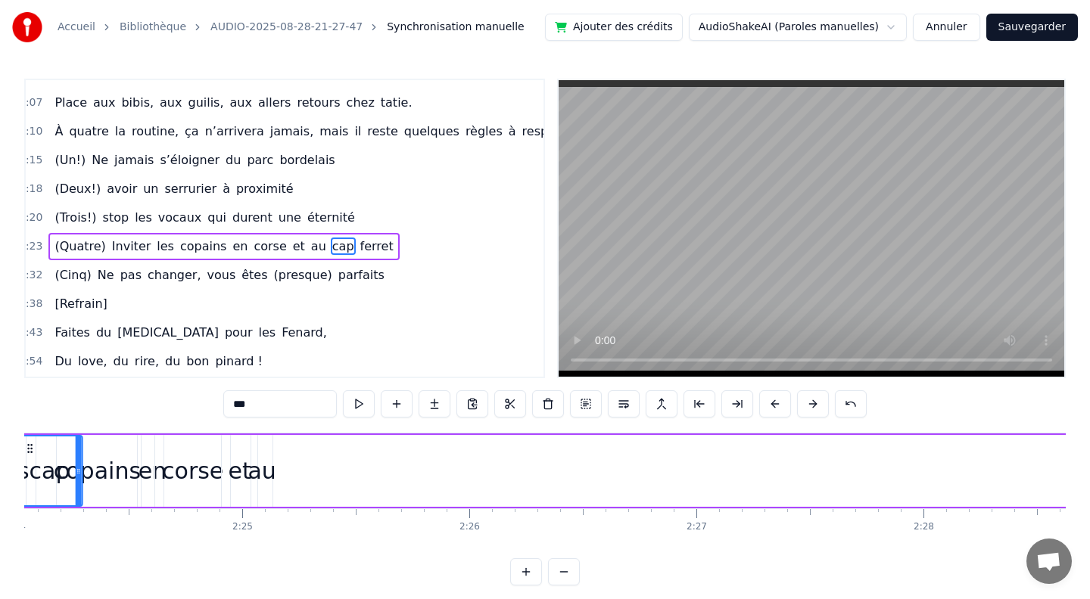
scroll to position [0, 32694]
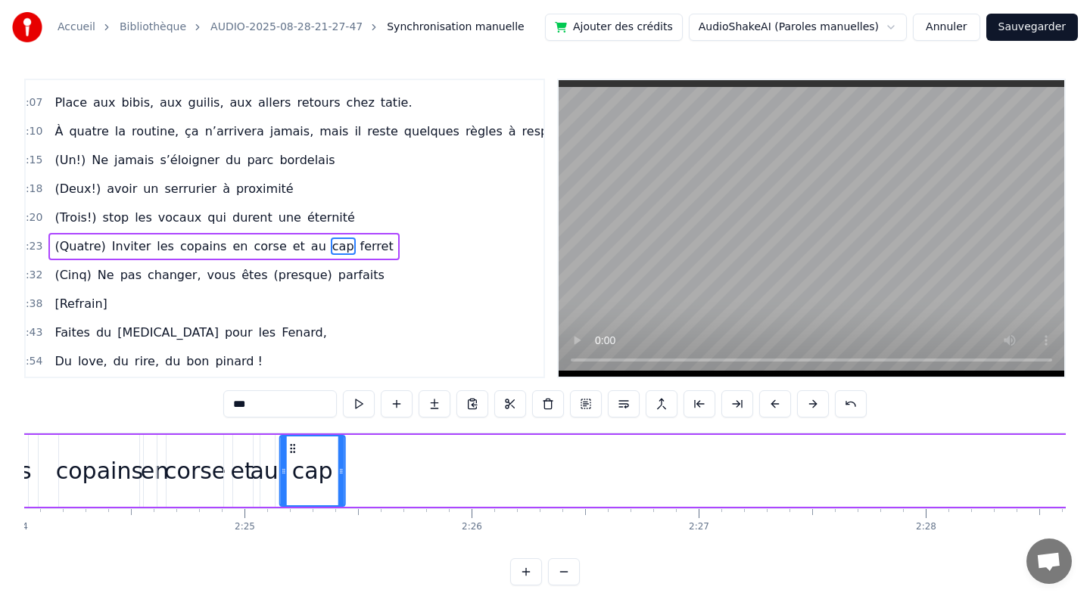
drag, startPoint x: 799, startPoint y: 445, endPoint x: 293, endPoint y: 468, distance: 506.7
click at [293, 468] on div "cap" at bounding box center [313, 471] width 64 height 69
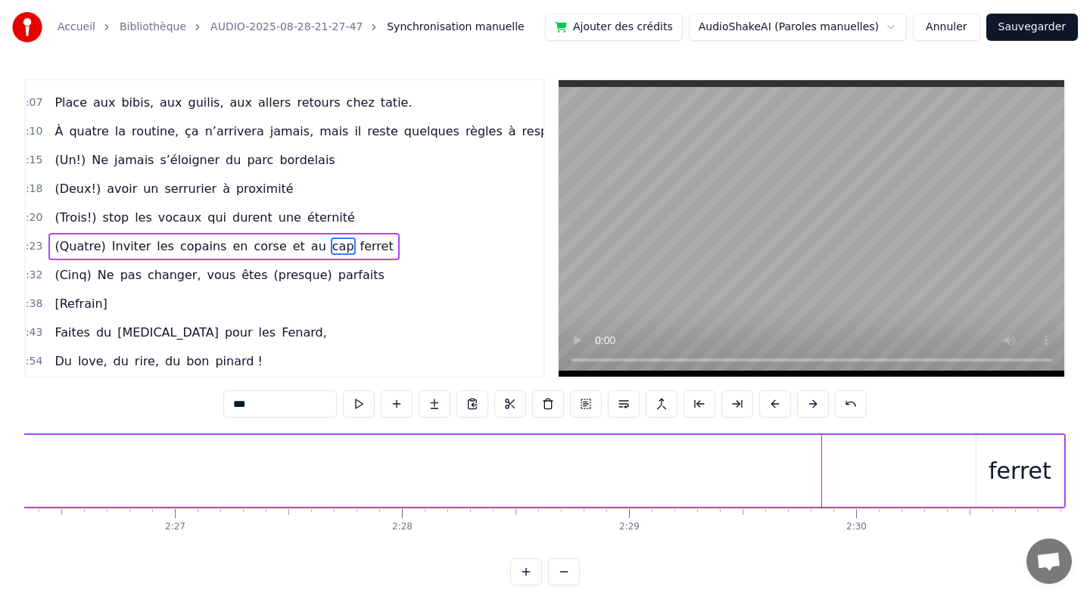
scroll to position [0, 33260]
click at [978, 474] on div "ferret" at bounding box center [977, 471] width 63 height 34
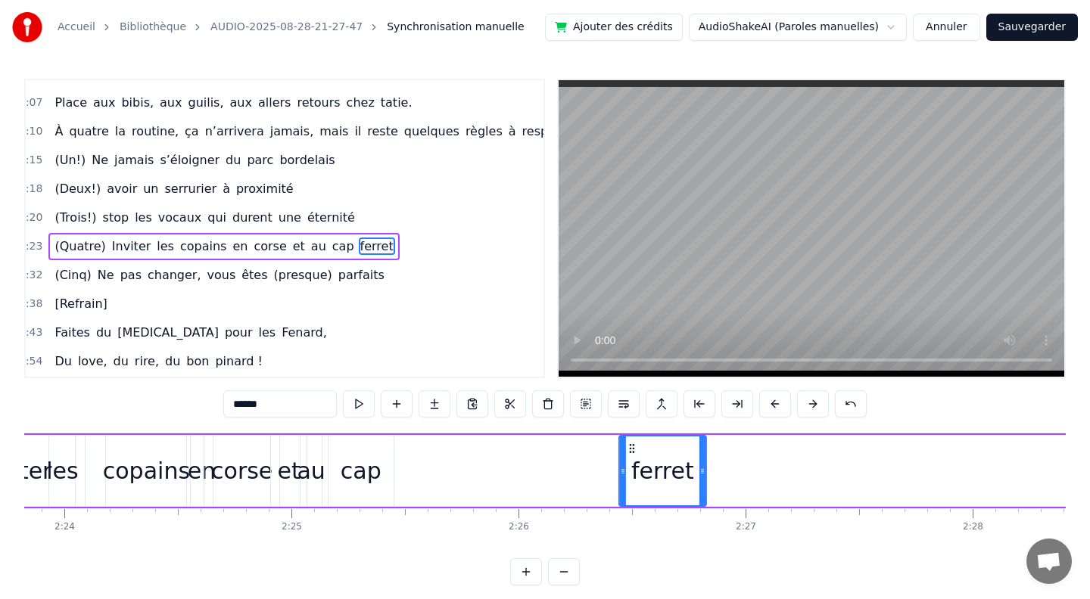
drag, startPoint x: 944, startPoint y: 449, endPoint x: 189, endPoint y: 468, distance: 755.4
click at [189, 468] on div "(Quatre) Inviter les copains en [GEOGRAPHIC_DATA] et au [GEOGRAPHIC_DATA]" at bounding box center [772, 471] width 1727 height 75
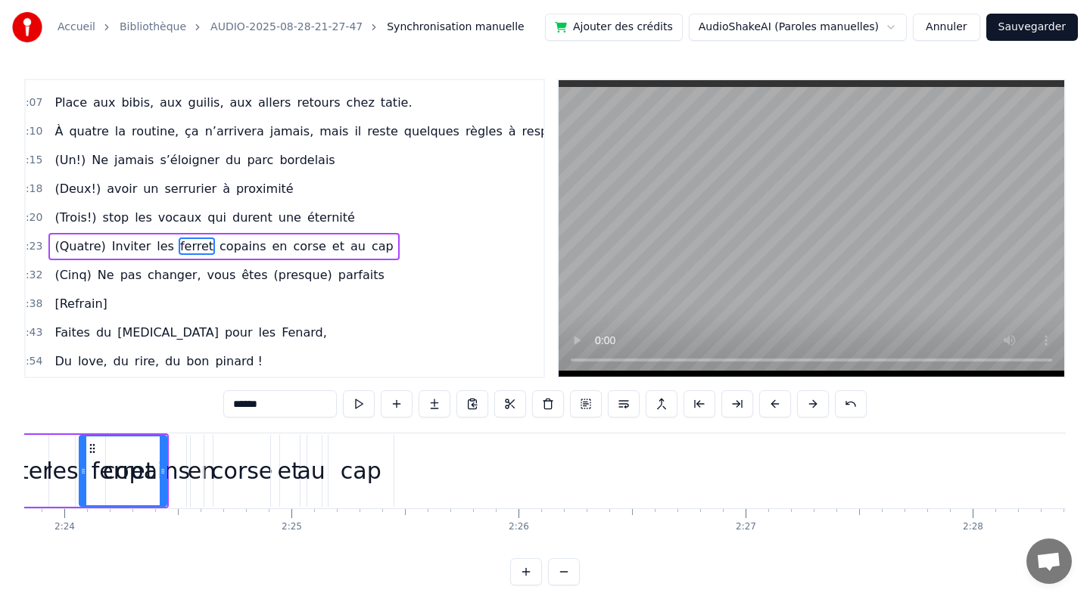
scroll to position [0, 32640]
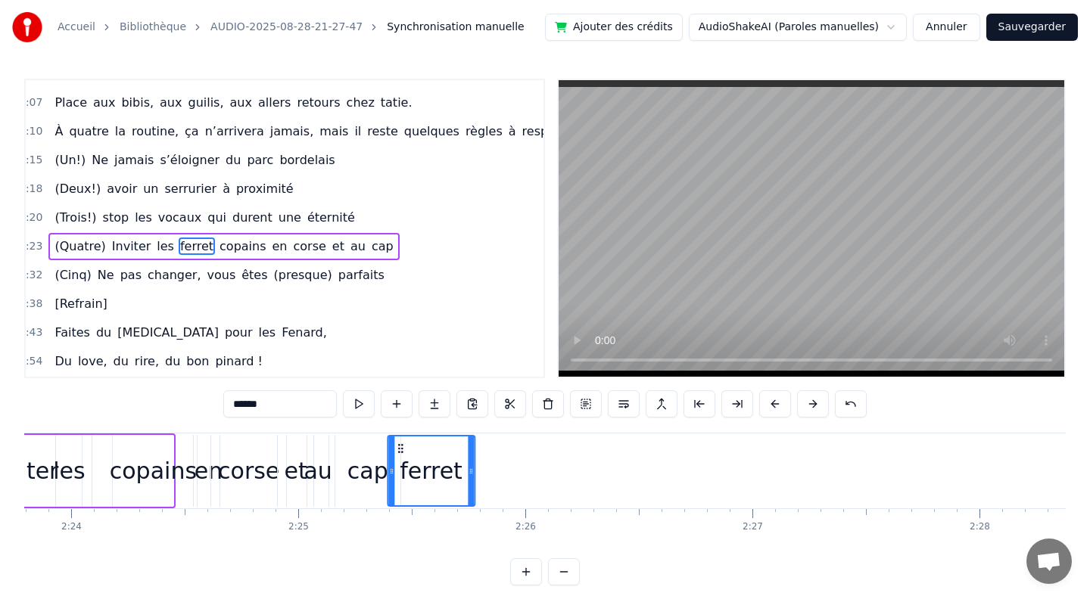
drag, startPoint x: 107, startPoint y: 449, endPoint x: 399, endPoint y: 453, distance: 292.1
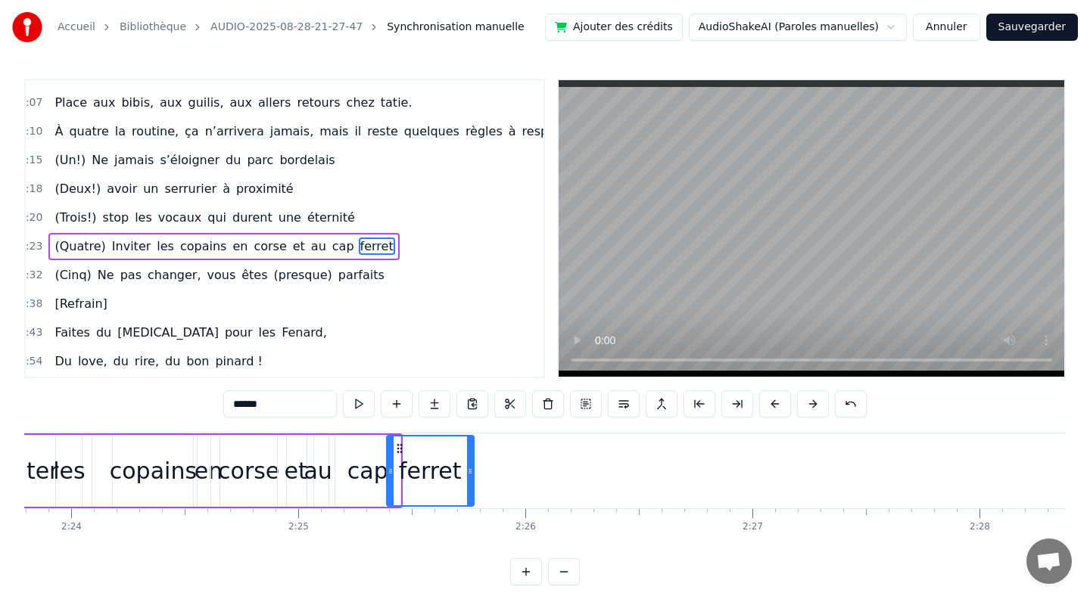
click at [158, 474] on div "copains" at bounding box center [153, 471] width 87 height 34
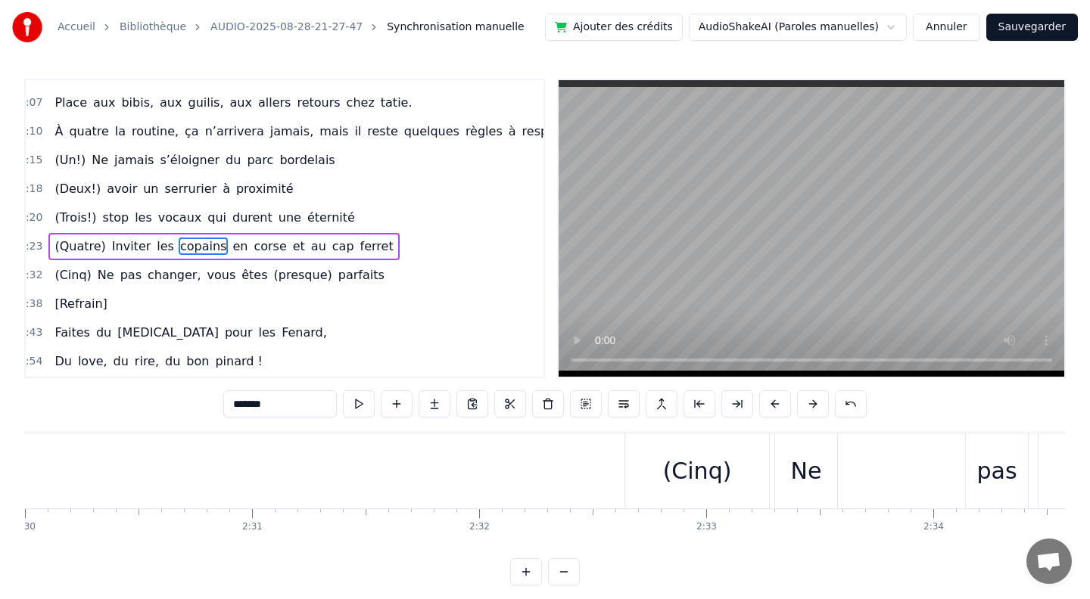
scroll to position [0, 34063]
click at [699, 480] on div "(Cinq)" at bounding box center [682, 471] width 69 height 34
type input "******"
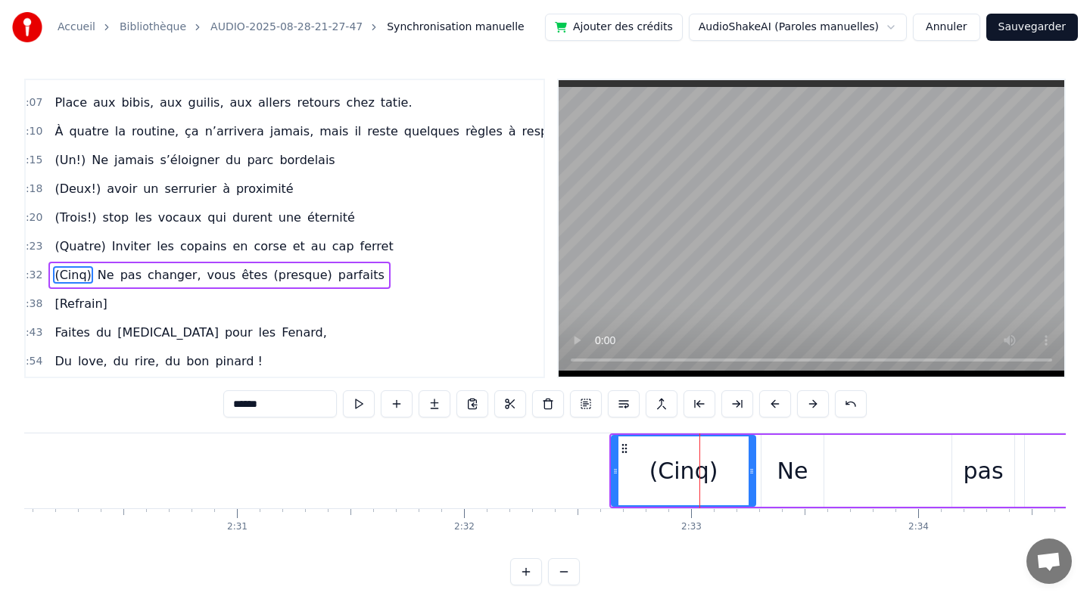
scroll to position [1092, 8]
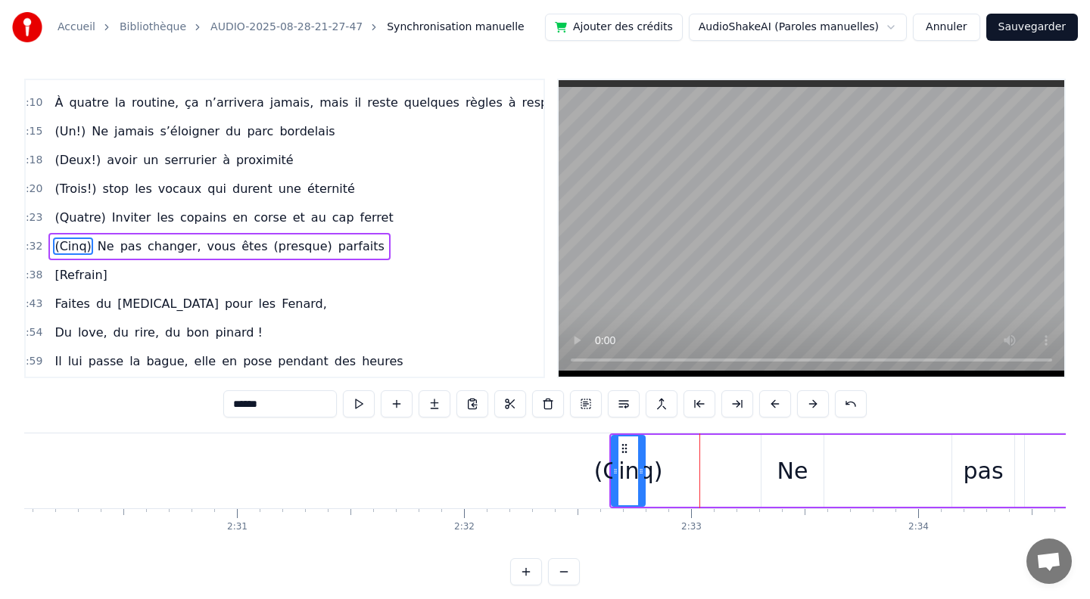
drag, startPoint x: 752, startPoint y: 471, endPoint x: 642, endPoint y: 470, distance: 109.7
click at [642, 470] on icon at bounding box center [641, 471] width 6 height 12
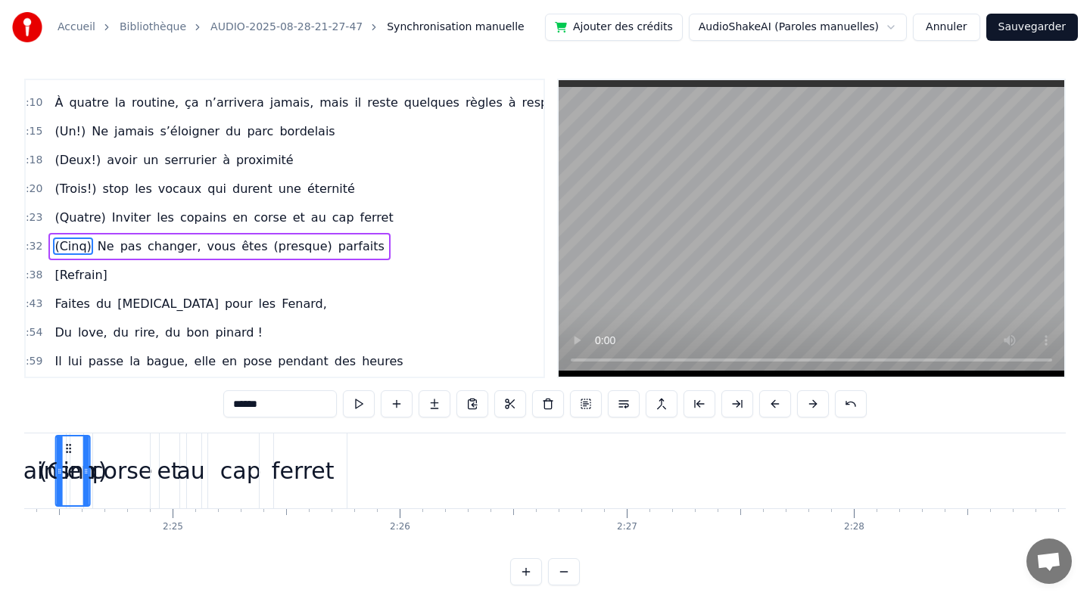
scroll to position [0, 32746]
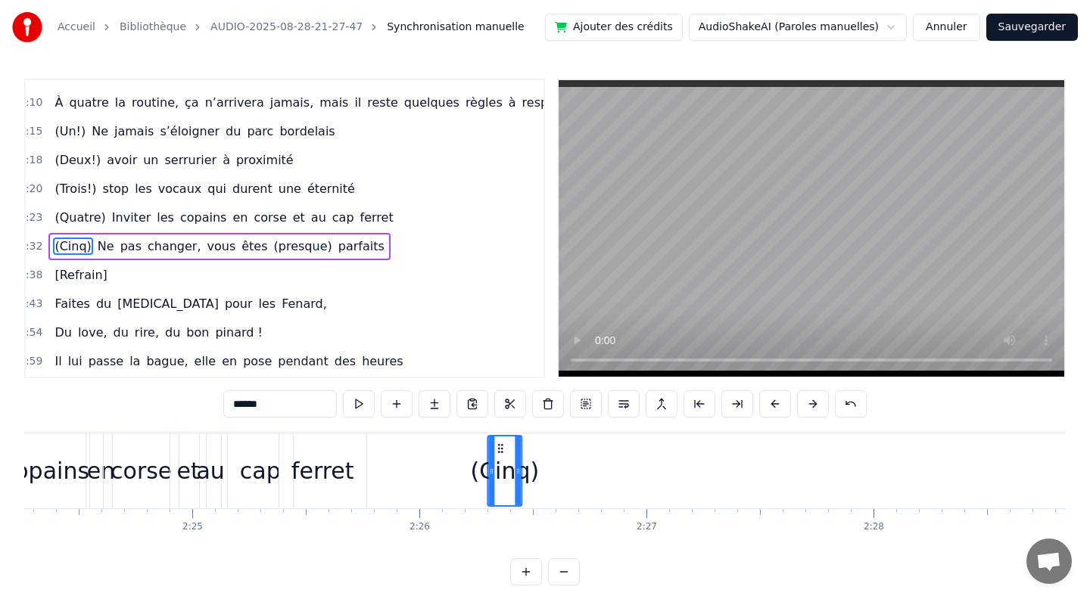
drag, startPoint x: 611, startPoint y: 446, endPoint x: 498, endPoint y: 444, distance: 112.8
click at [498, 444] on icon at bounding box center [500, 449] width 12 height 12
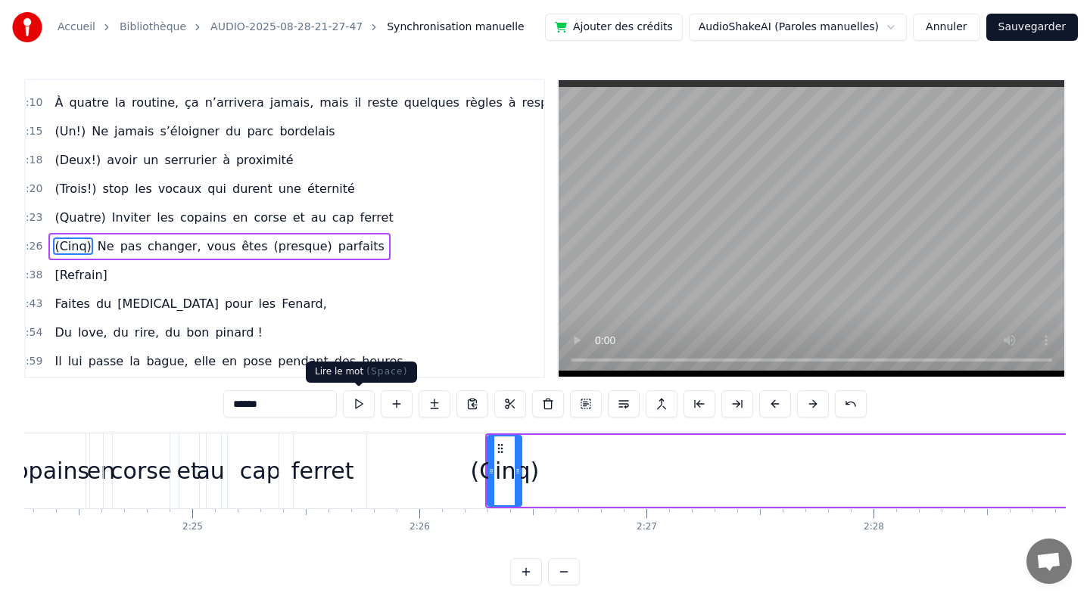
click at [359, 403] on button at bounding box center [359, 403] width 32 height 27
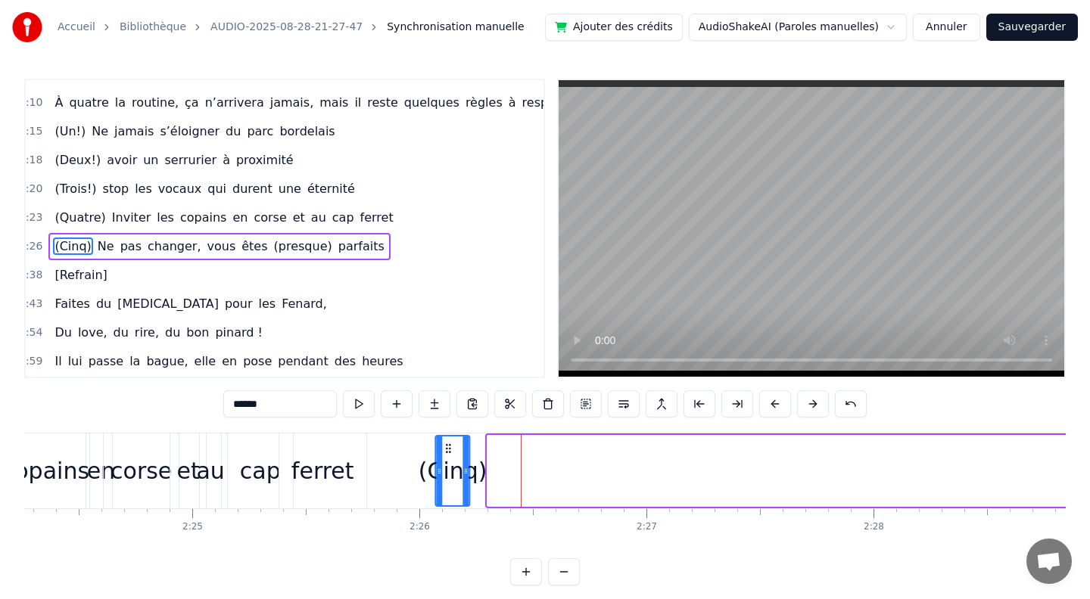
drag, startPoint x: 501, startPoint y: 448, endPoint x: 449, endPoint y: 448, distance: 52.2
click at [449, 448] on circle at bounding box center [449, 448] width 1 height 1
click at [362, 401] on button at bounding box center [359, 403] width 32 height 27
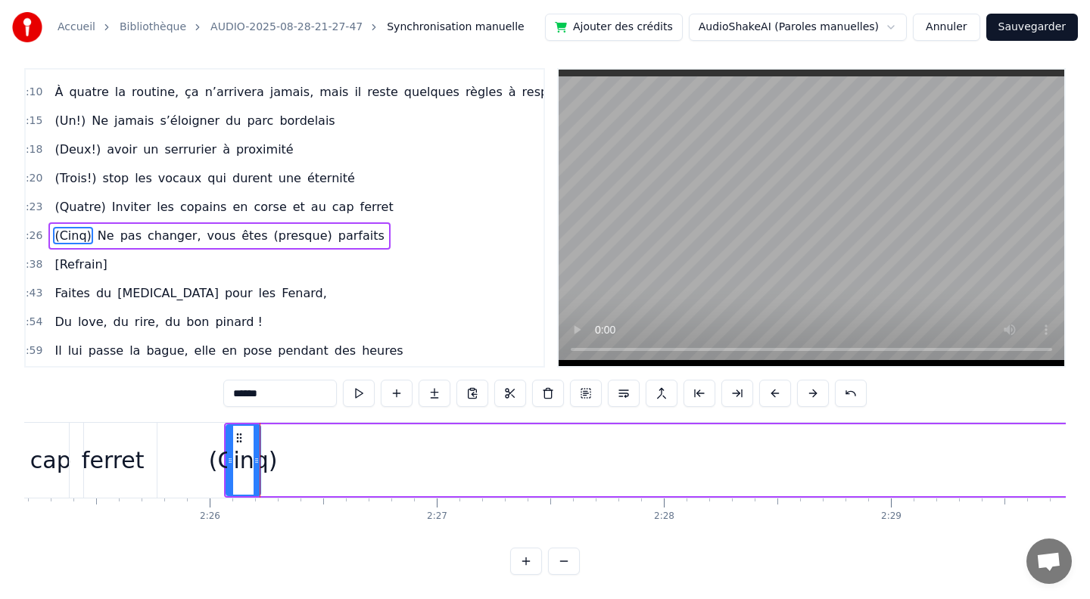
scroll to position [0, 32882]
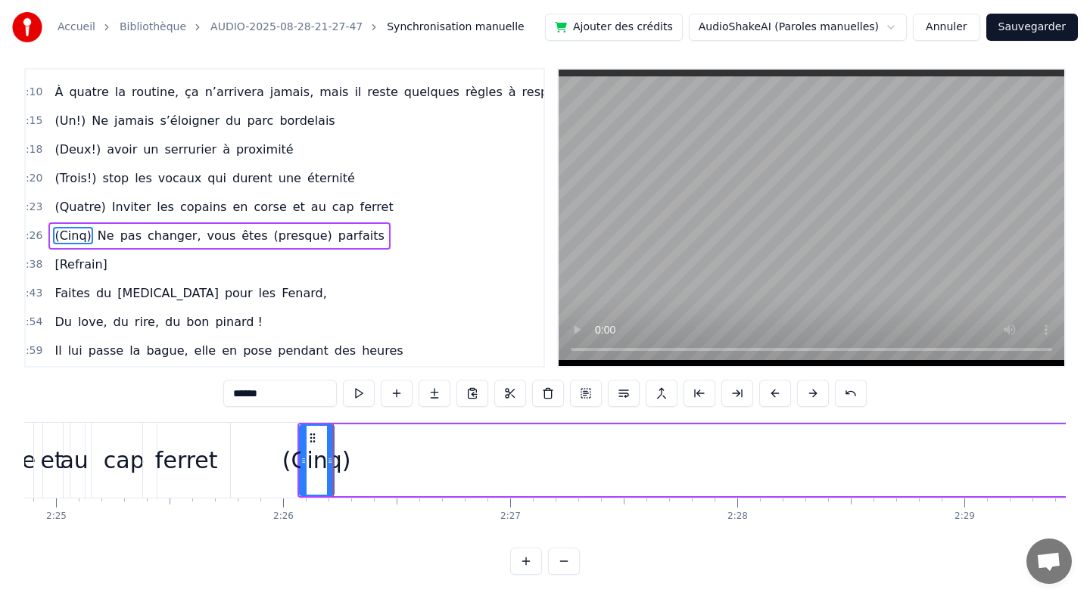
click at [319, 465] on div "(Cinq)" at bounding box center [316, 460] width 69 height 34
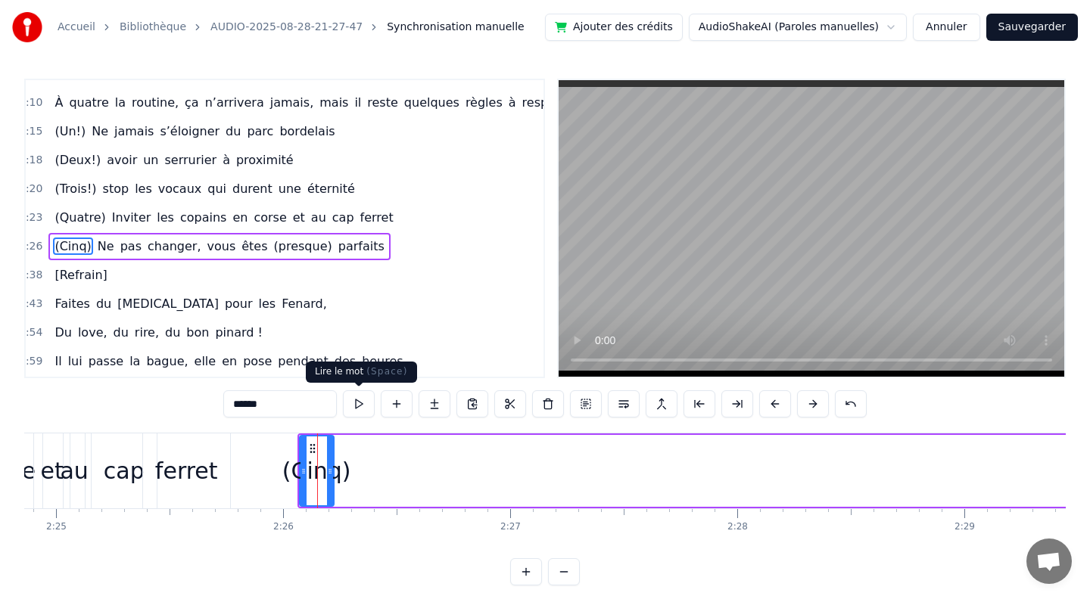
click at [362, 398] on button at bounding box center [359, 403] width 32 height 27
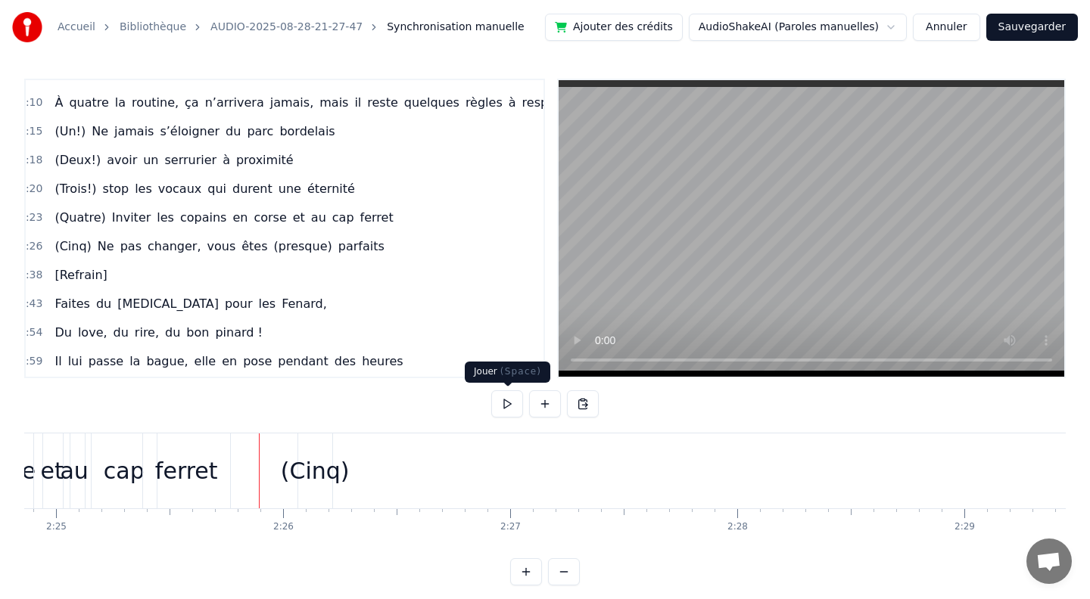
click at [509, 402] on button at bounding box center [507, 403] width 32 height 27
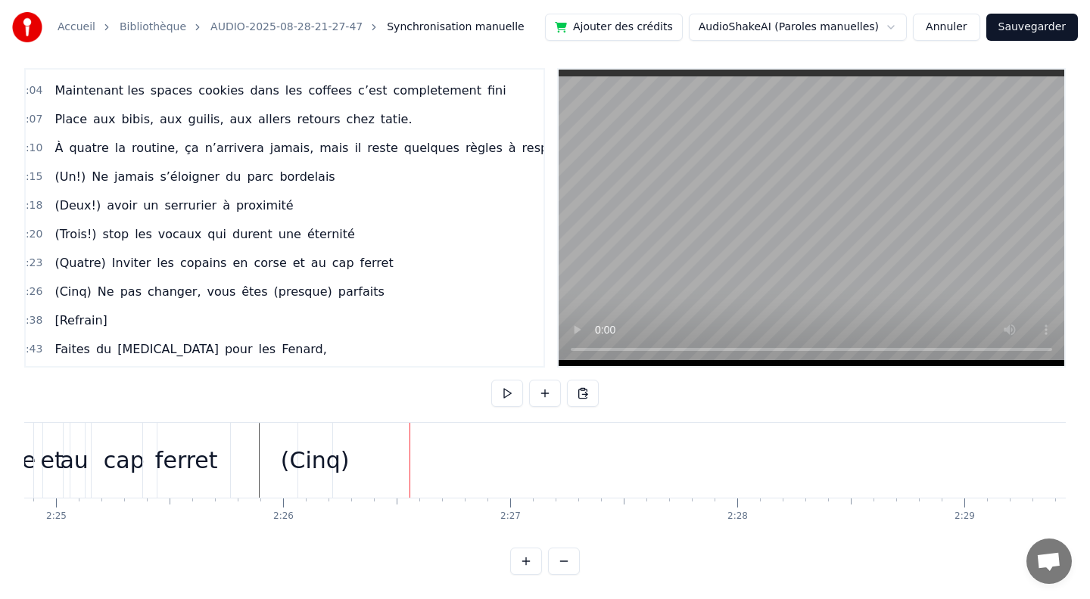
scroll to position [1035, 8]
click at [91, 279] on div "(Cinq) Ne pas changer, vous êtes (presque) parfaits" at bounding box center [218, 292] width 341 height 27
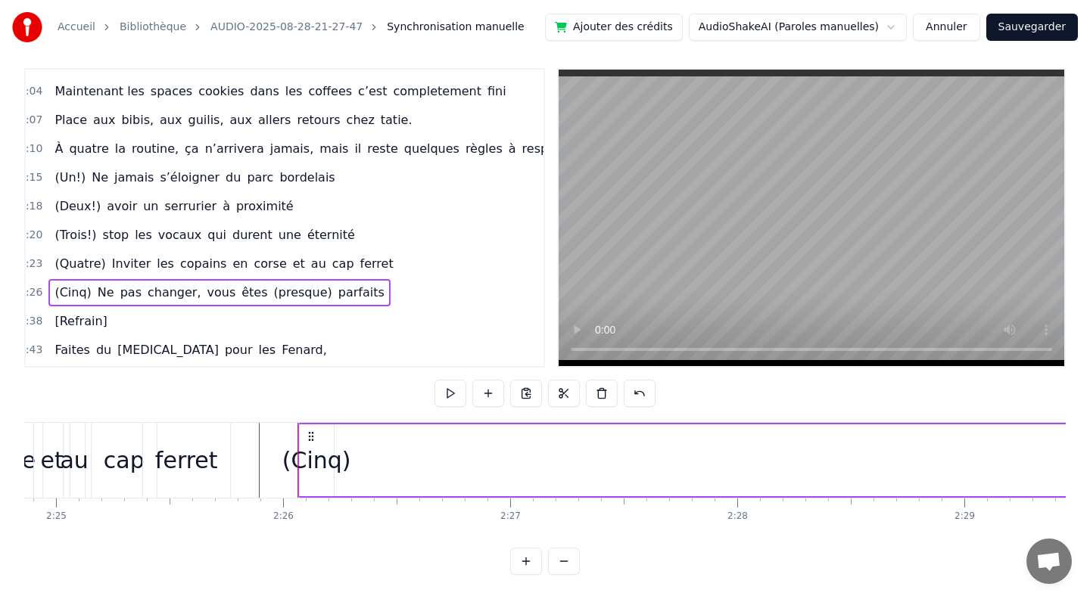
click at [103, 284] on span "Ne" at bounding box center [106, 292] width 20 height 17
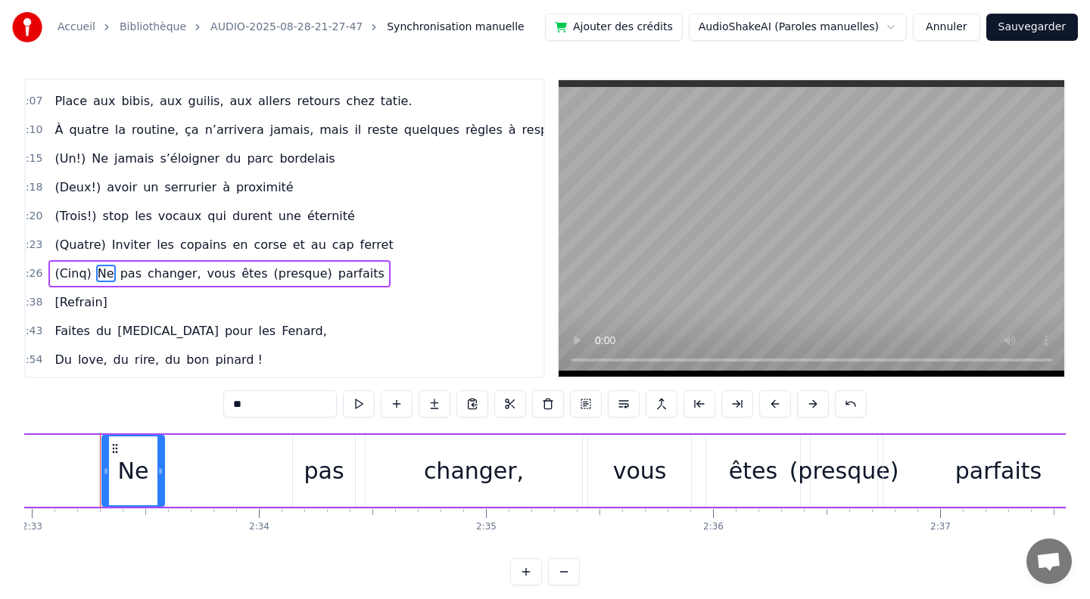
scroll to position [1065, 5]
drag, startPoint x: 261, startPoint y: 402, endPoint x: 179, endPoint y: 401, distance: 81.7
click at [179, 401] on div "0:10 [PERSON_NAME] et guigui, treize septembre, ils se disent oui (en théorie)……" at bounding box center [544, 332] width 1041 height 507
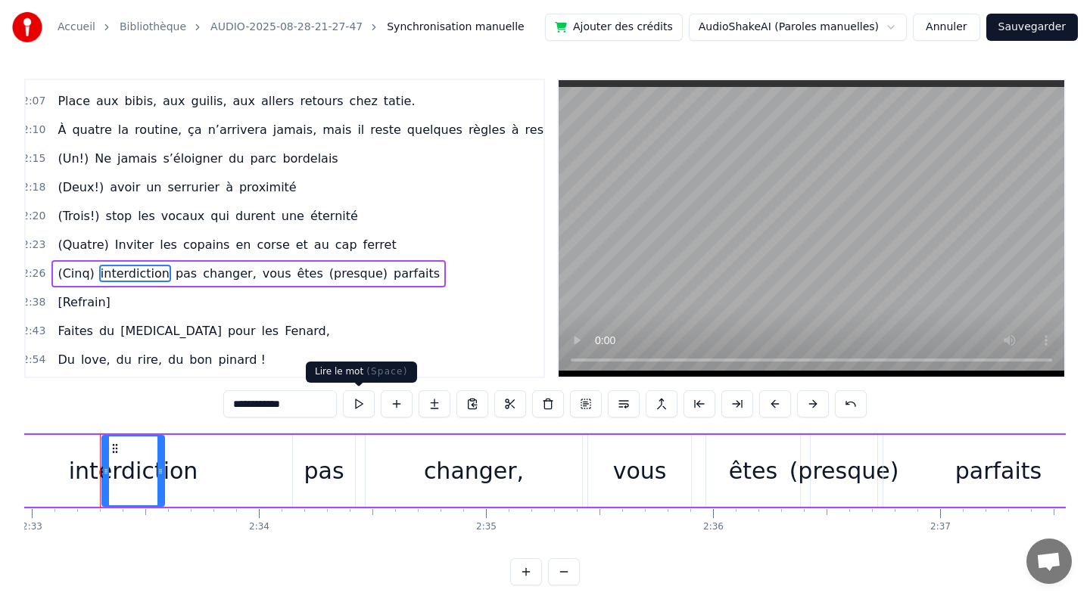
type input "**********"
click at [357, 401] on button at bounding box center [359, 403] width 32 height 27
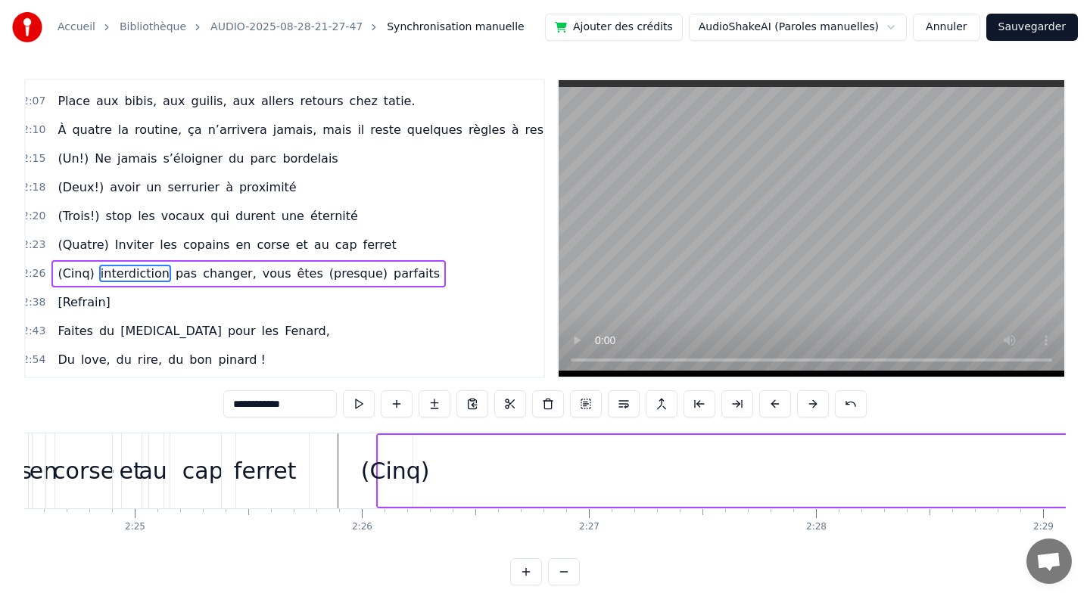
scroll to position [0, 32791]
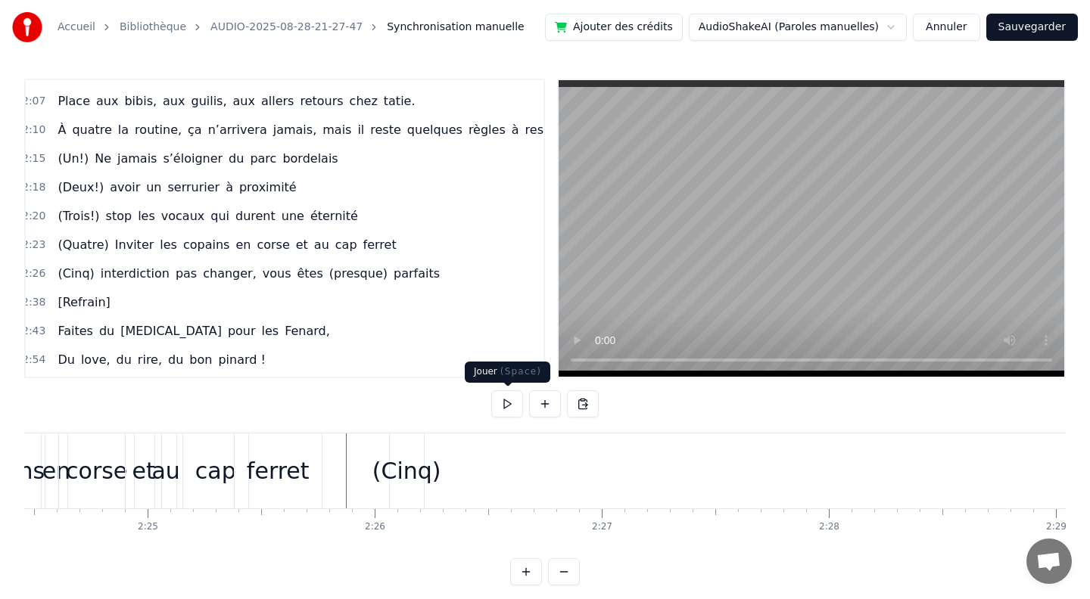
click at [514, 406] on button at bounding box center [507, 403] width 32 height 27
click at [409, 491] on div "(Cinq)" at bounding box center [407, 471] width 34 height 75
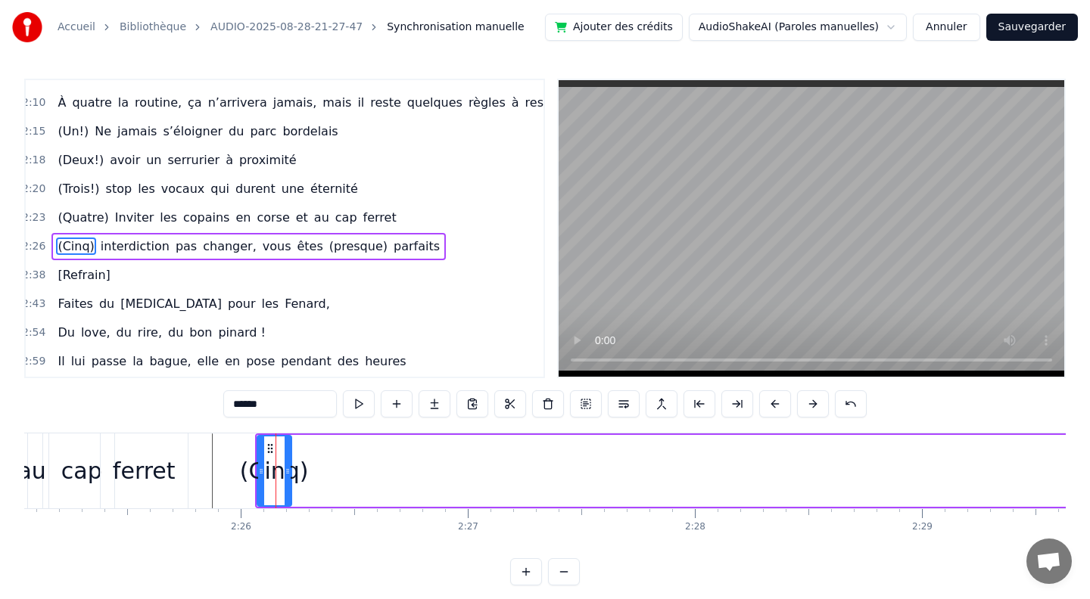
scroll to position [0, 32954]
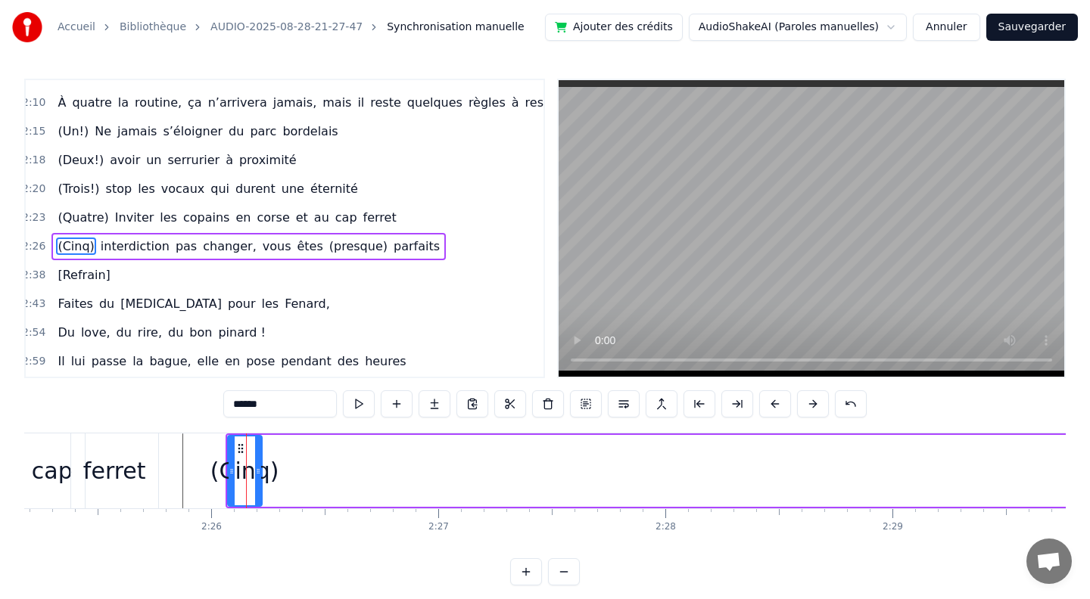
click at [161, 233] on div "(Cinq) interdiction pas changer, vous êtes (presque) parfaits" at bounding box center [248, 246] width 394 height 27
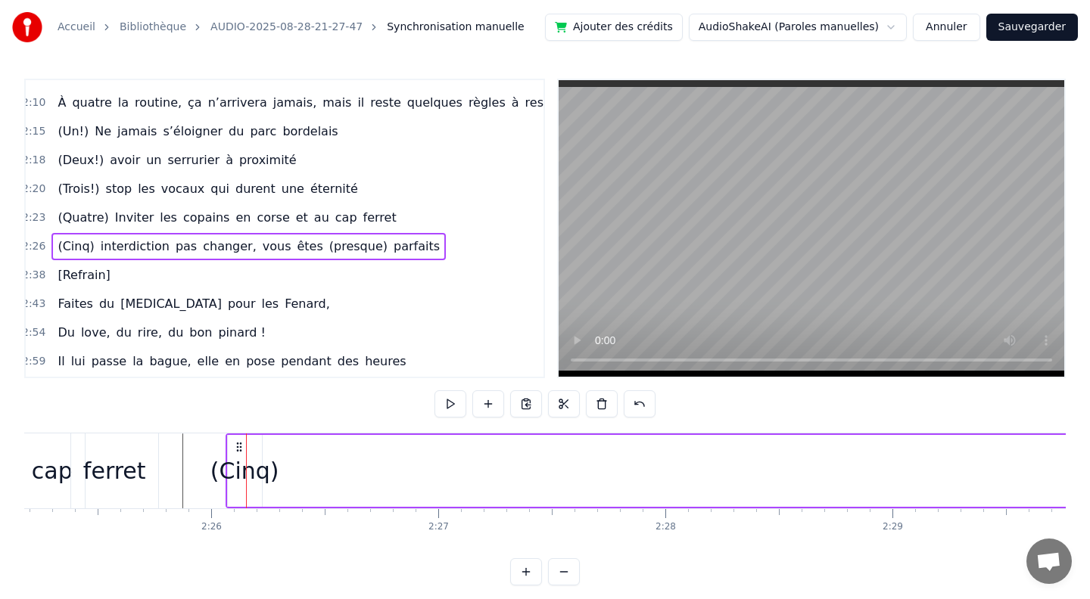
click at [145, 238] on span "interdiction" at bounding box center [135, 246] width 72 height 17
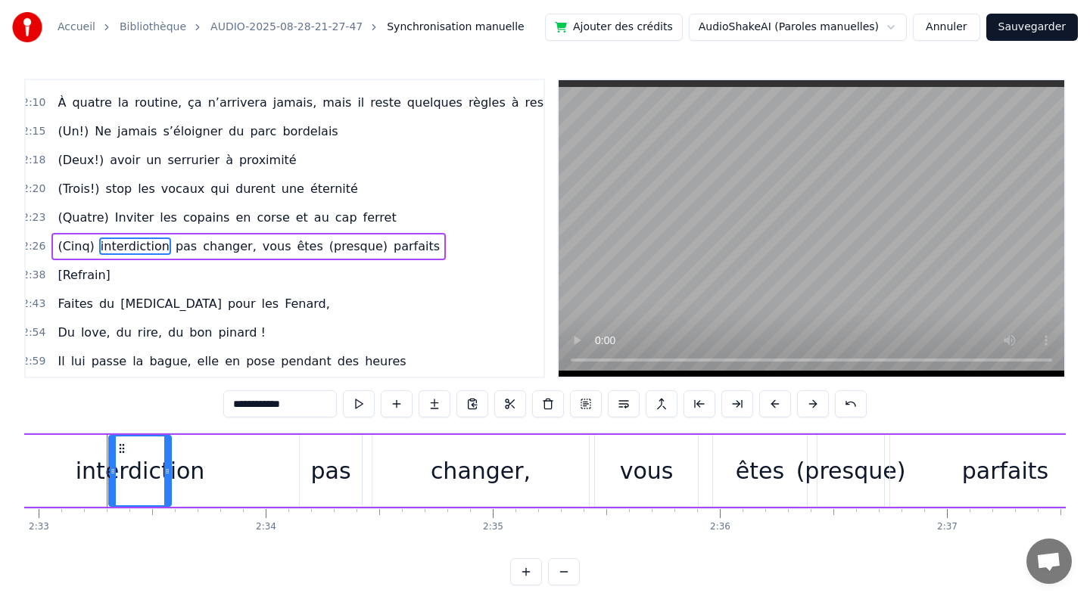
scroll to position [0, 34722]
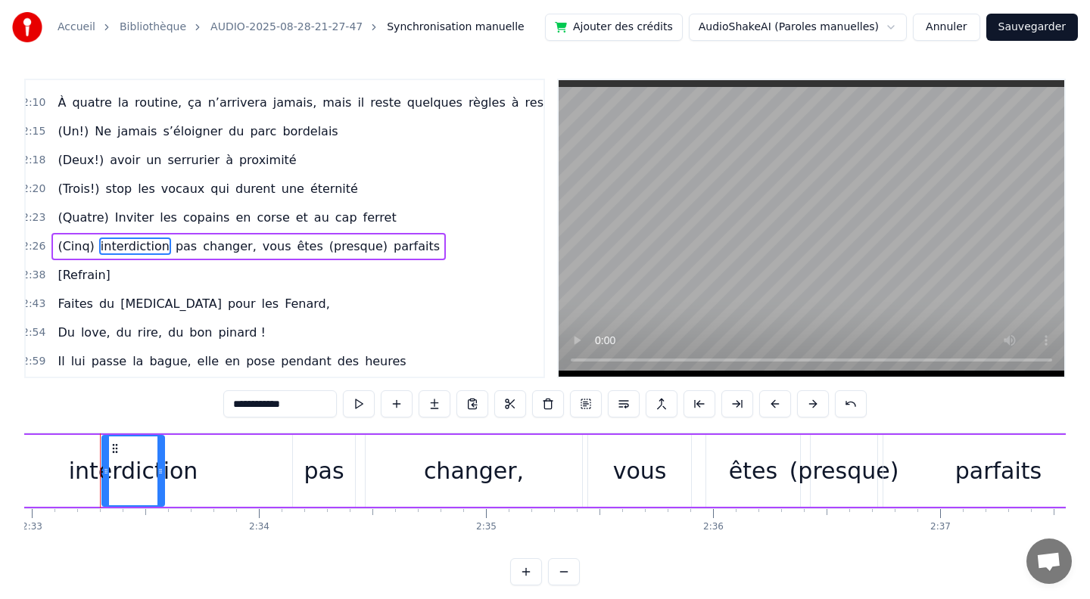
click at [298, 406] on input "**********" at bounding box center [279, 403] width 113 height 27
click at [314, 465] on div "pas" at bounding box center [323, 471] width 40 height 34
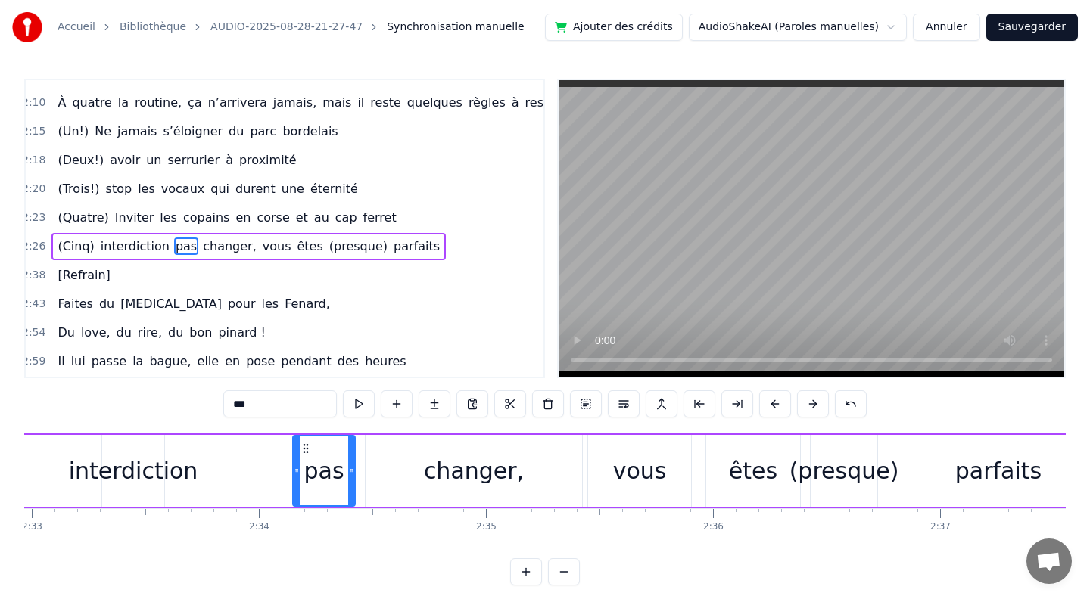
drag, startPoint x: 272, startPoint y: 409, endPoint x: 190, endPoint y: 409, distance: 81.7
click at [190, 409] on div "0:10 [PERSON_NAME] et guigui, treize septembre, ils se disent oui (en théorie)……" at bounding box center [544, 332] width 1041 height 507
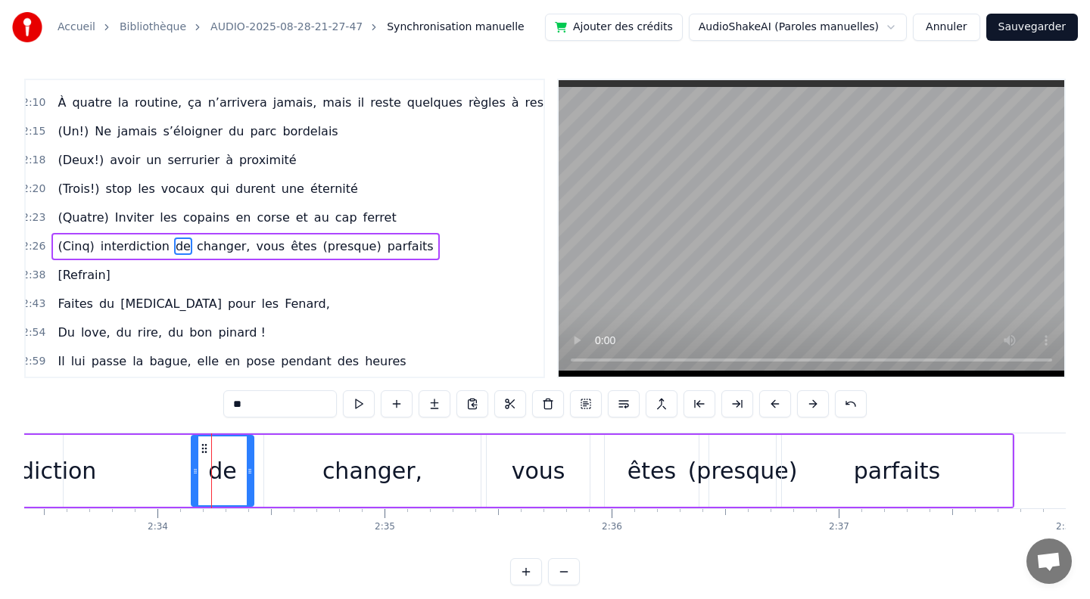
scroll to position [0, 34918]
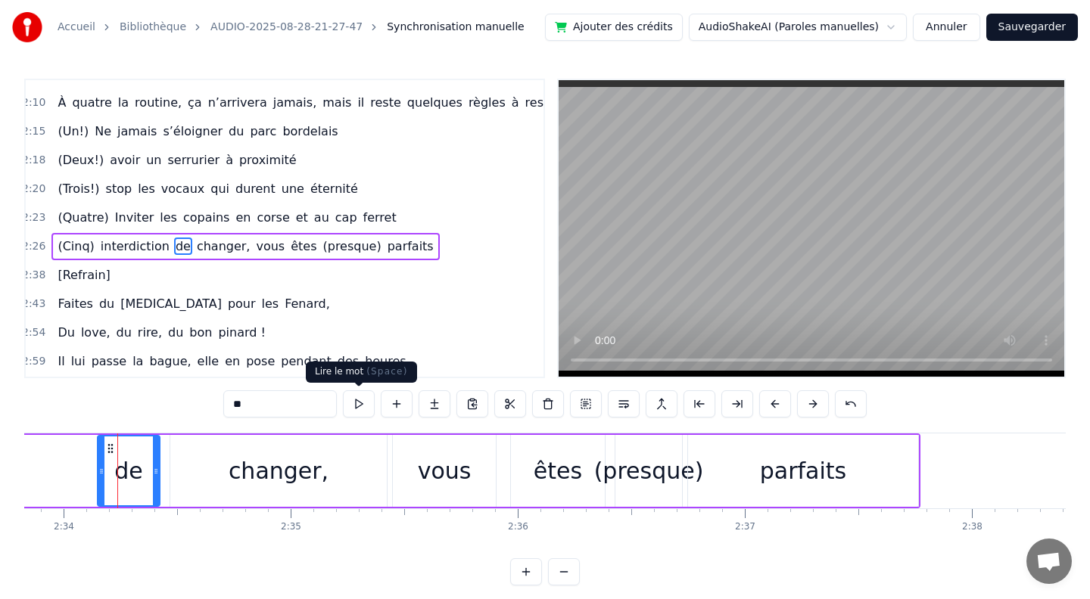
click at [353, 407] on button at bounding box center [359, 403] width 32 height 27
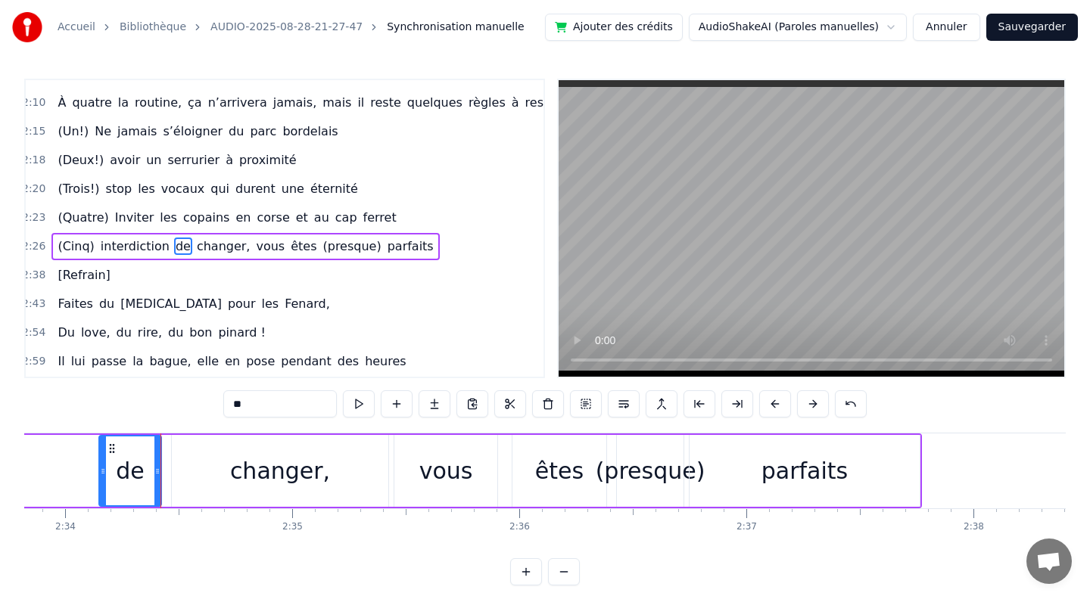
click at [353, 406] on button at bounding box center [359, 403] width 32 height 27
click at [88, 209] on span "(Quatre)" at bounding box center [83, 217] width 54 height 17
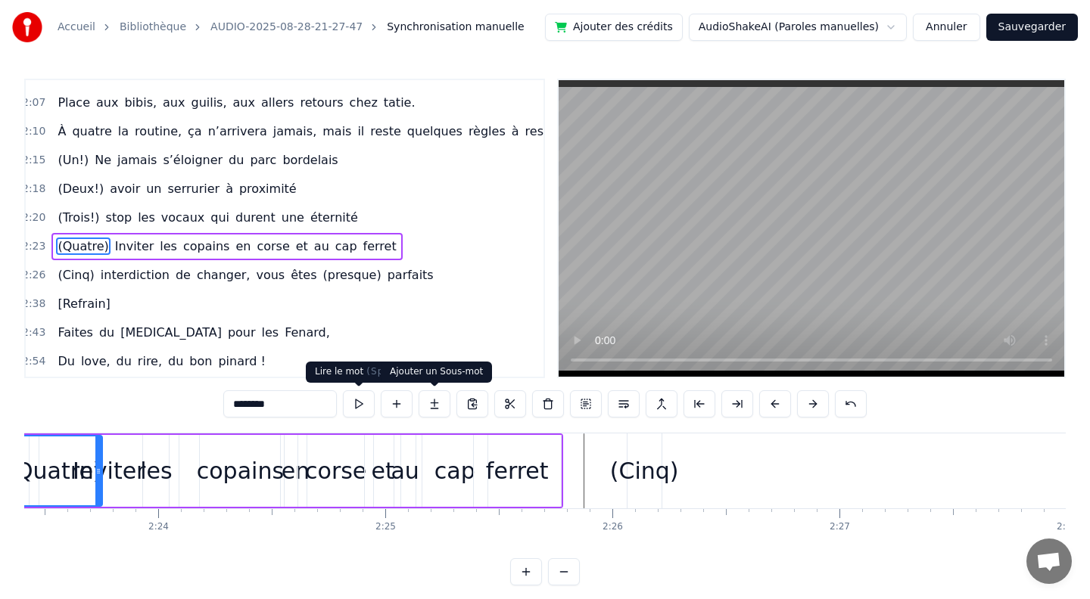
scroll to position [0, 32456]
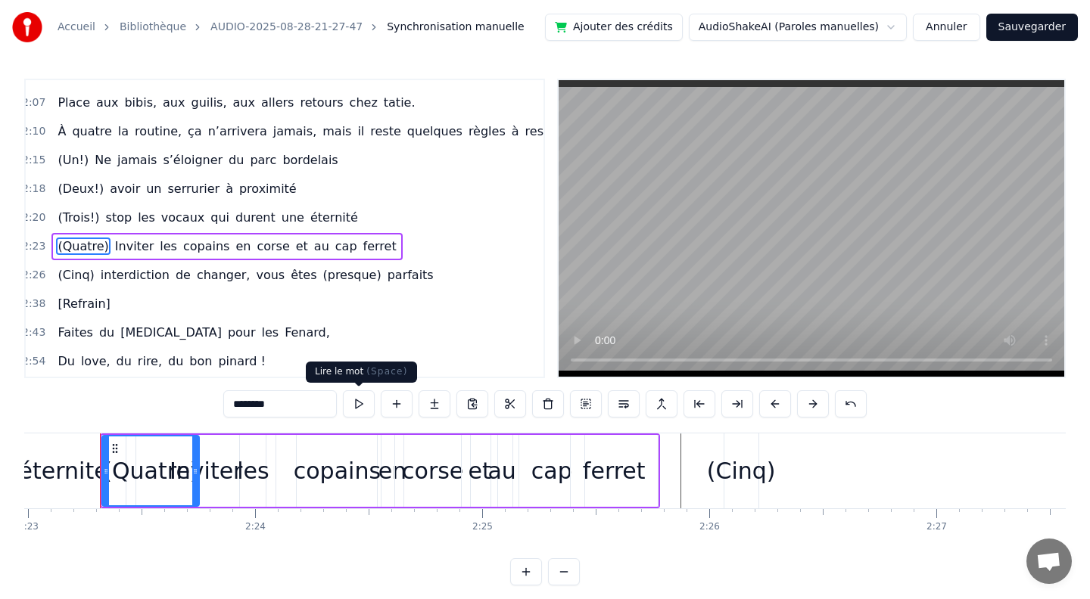
click at [359, 399] on button at bounding box center [359, 403] width 32 height 27
click at [57, 266] on span "(Cinq)" at bounding box center [75, 274] width 39 height 17
type input "******"
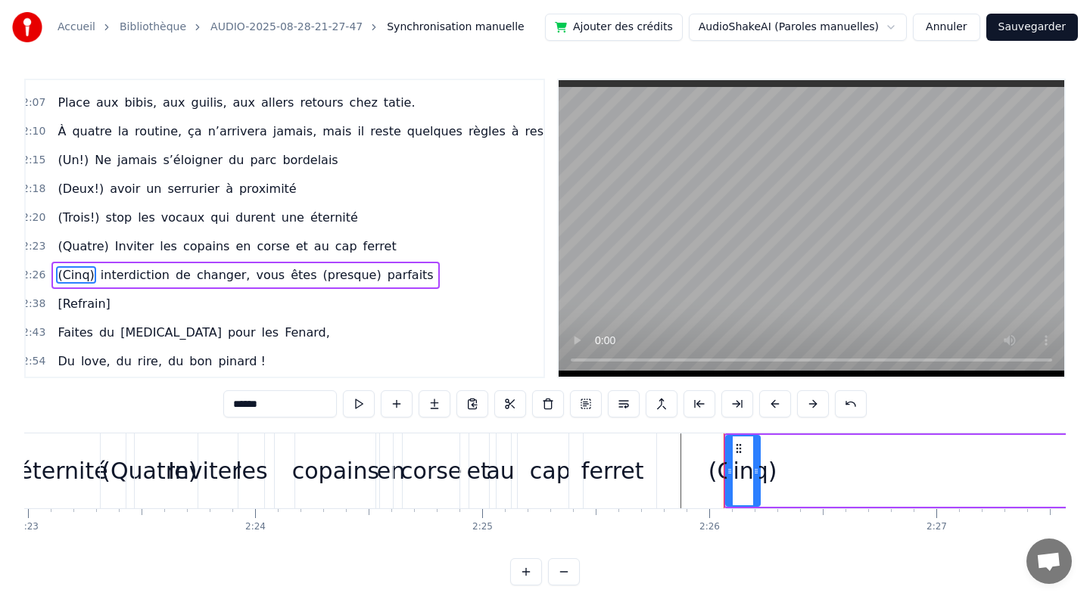
scroll to position [1092, 5]
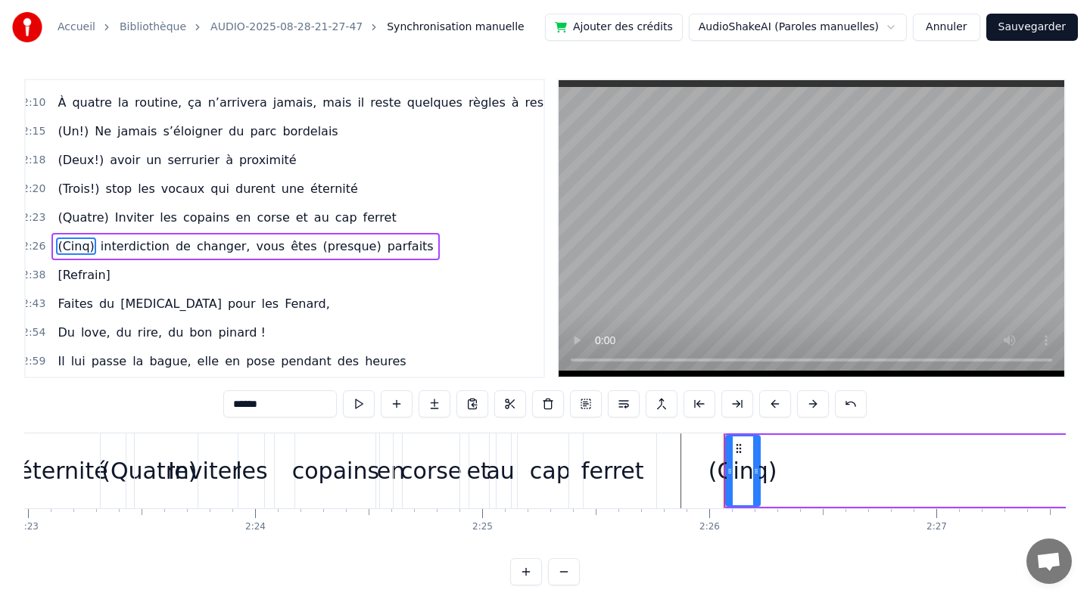
click at [37, 239] on span "2:26" at bounding box center [33, 246] width 23 height 15
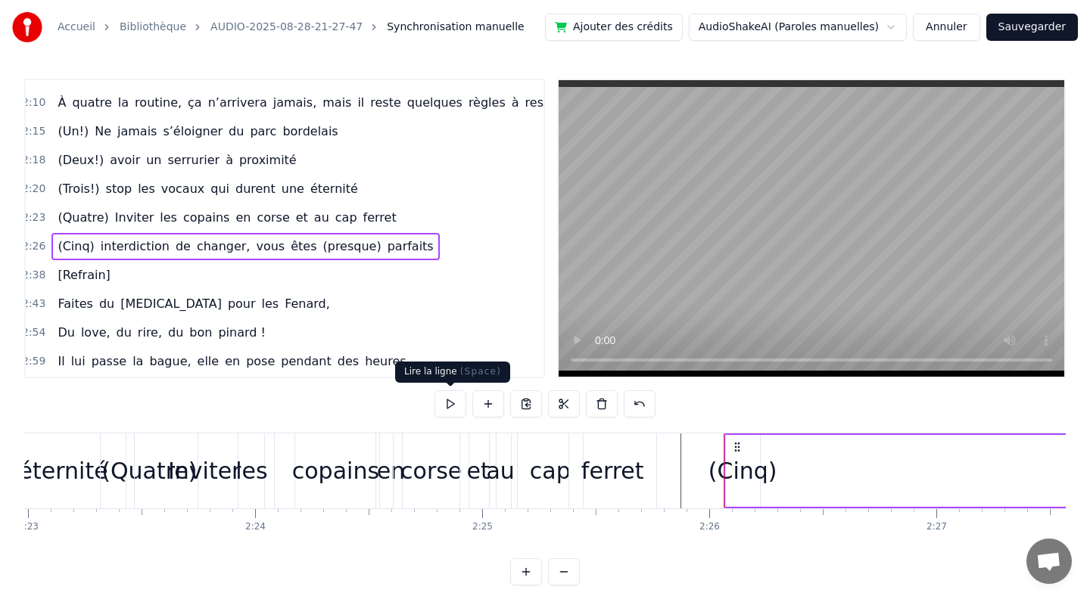
click at [451, 403] on button at bounding box center [450, 403] width 32 height 27
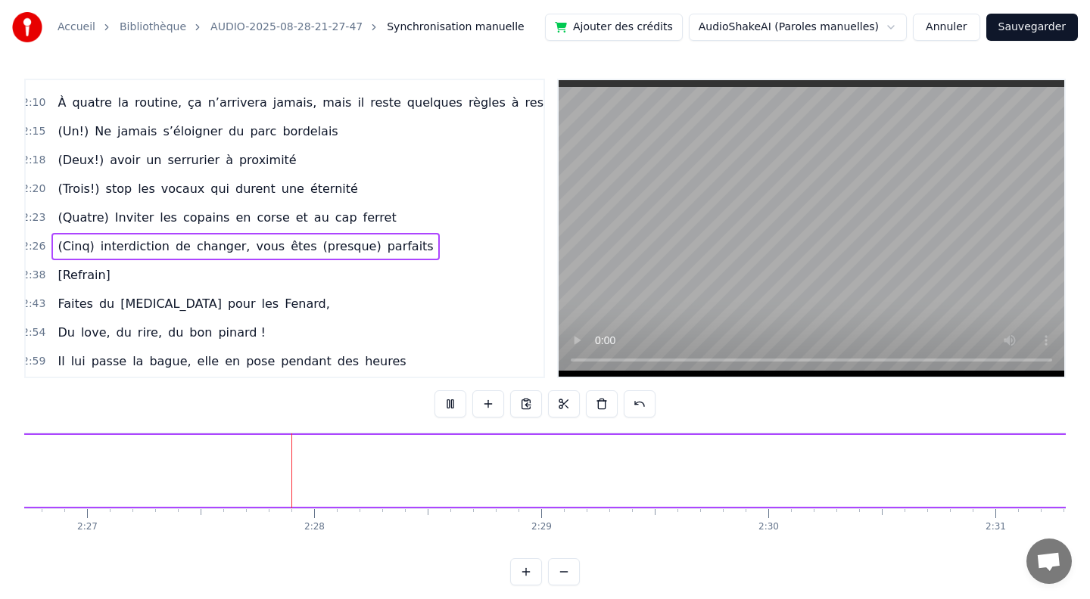
scroll to position [0, 33376]
click at [451, 403] on button at bounding box center [450, 403] width 32 height 27
click at [321, 238] on span "(presque)" at bounding box center [351, 246] width 61 height 17
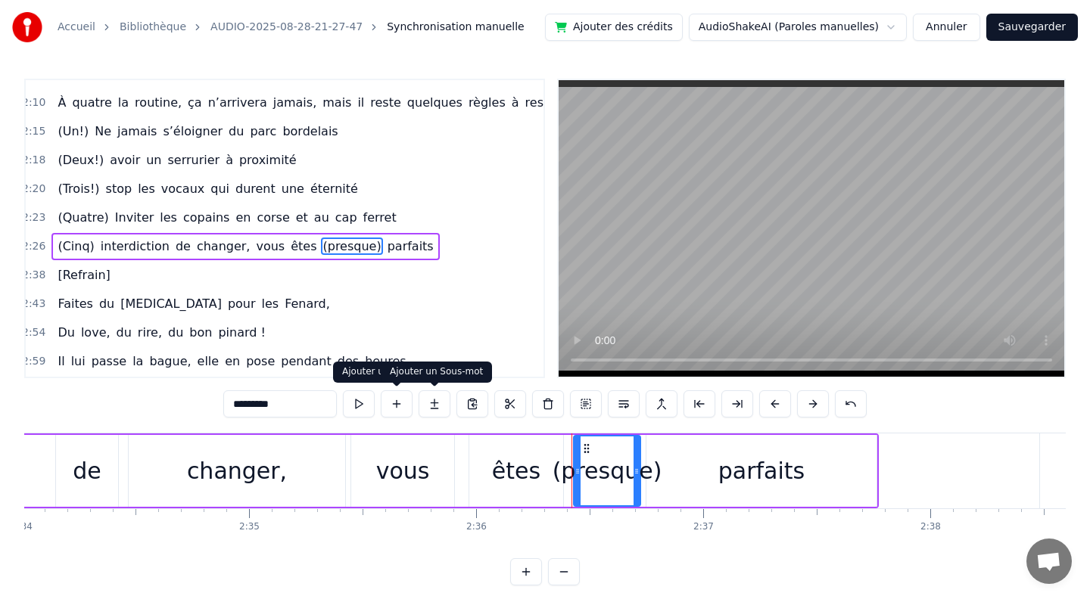
scroll to position [0, 35431]
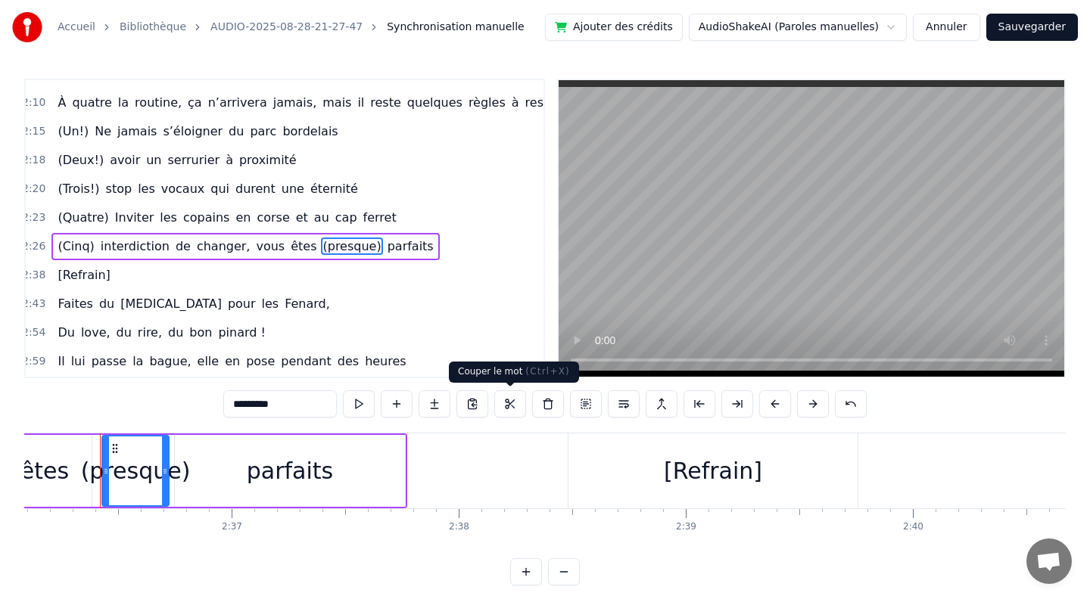
click at [501, 406] on button at bounding box center [510, 403] width 32 height 27
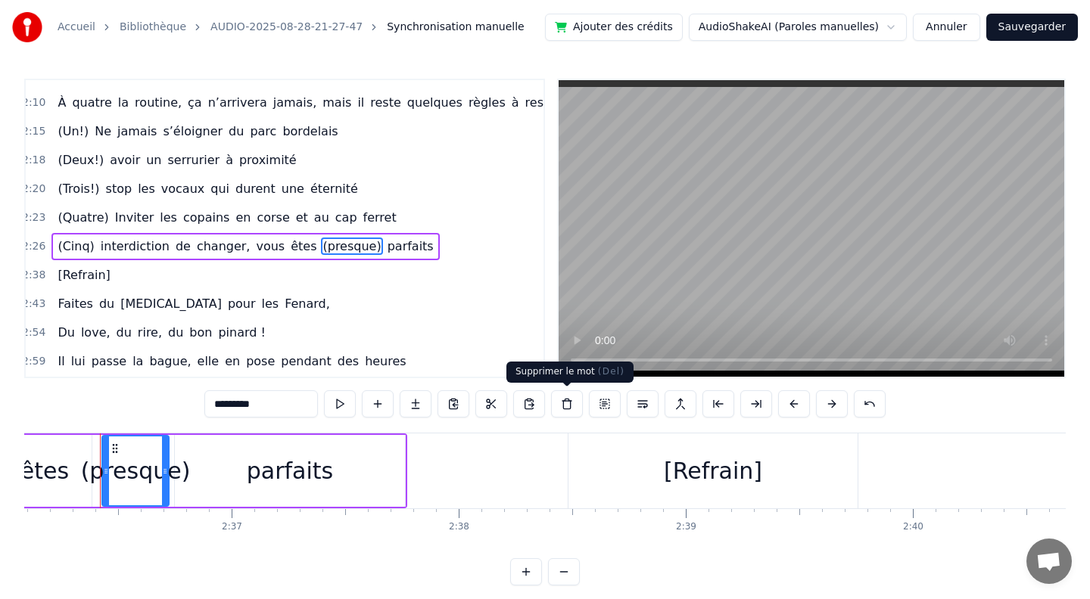
click at [566, 407] on button at bounding box center [567, 403] width 32 height 27
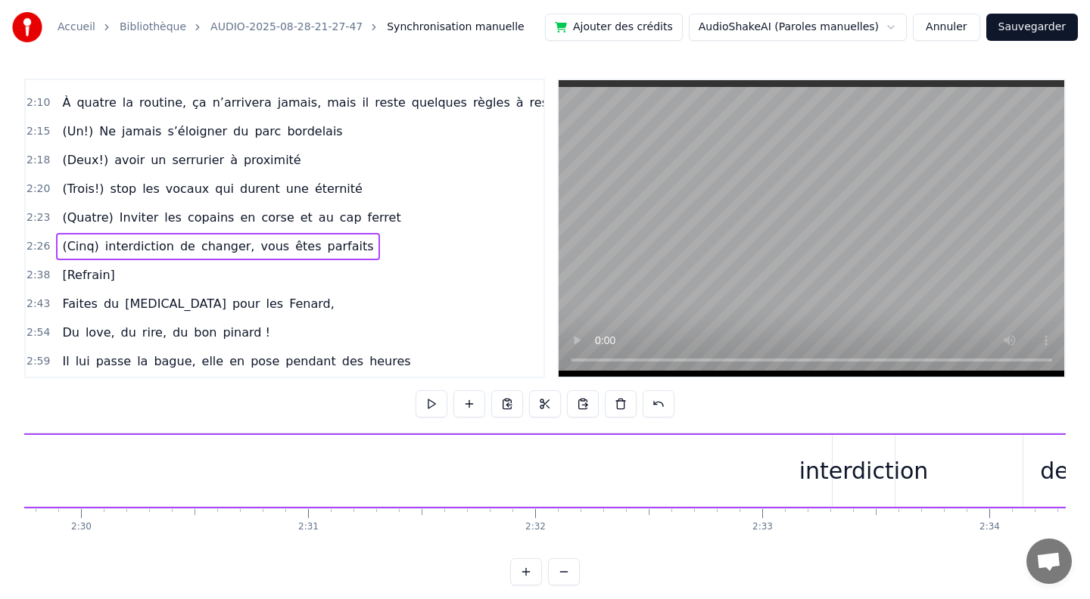
scroll to position [0, 34027]
click at [804, 452] on div "interdiction" at bounding box center [829, 471] width 62 height 72
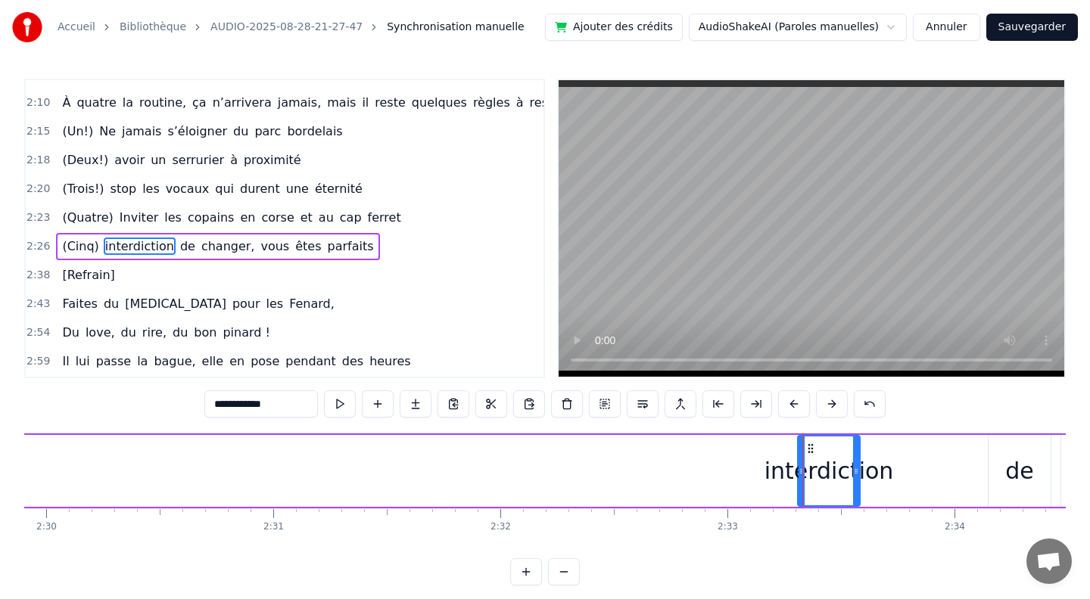
click at [779, 462] on div "interdiction" at bounding box center [828, 471] width 129 height 34
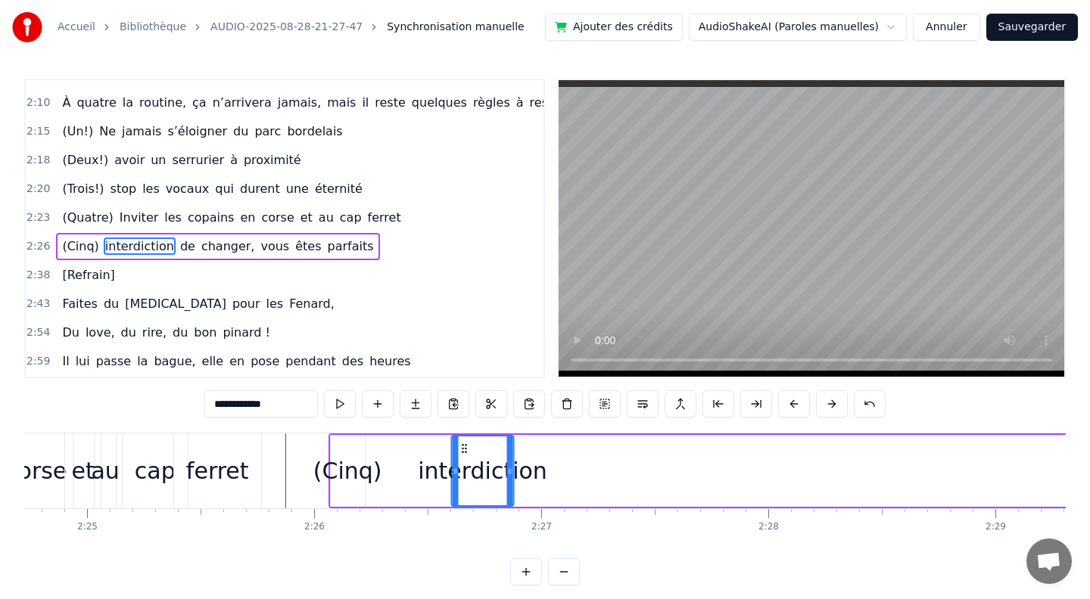
scroll to position [0, 32838]
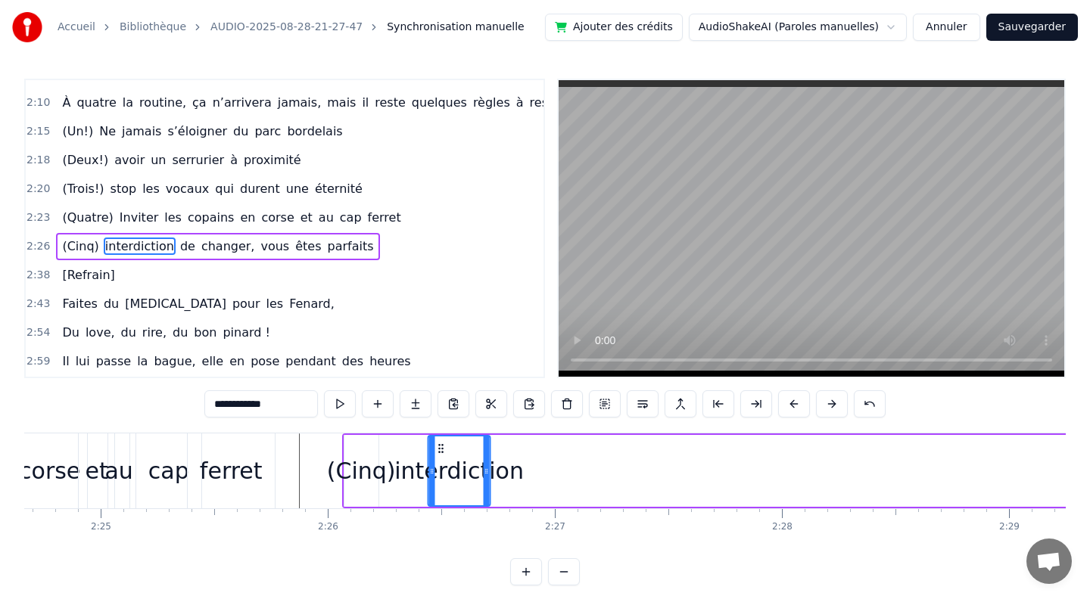
drag, startPoint x: 469, startPoint y: 443, endPoint x: 440, endPoint y: 463, distance: 35.5
click at [440, 463] on div "interdiction" at bounding box center [459, 471] width 61 height 69
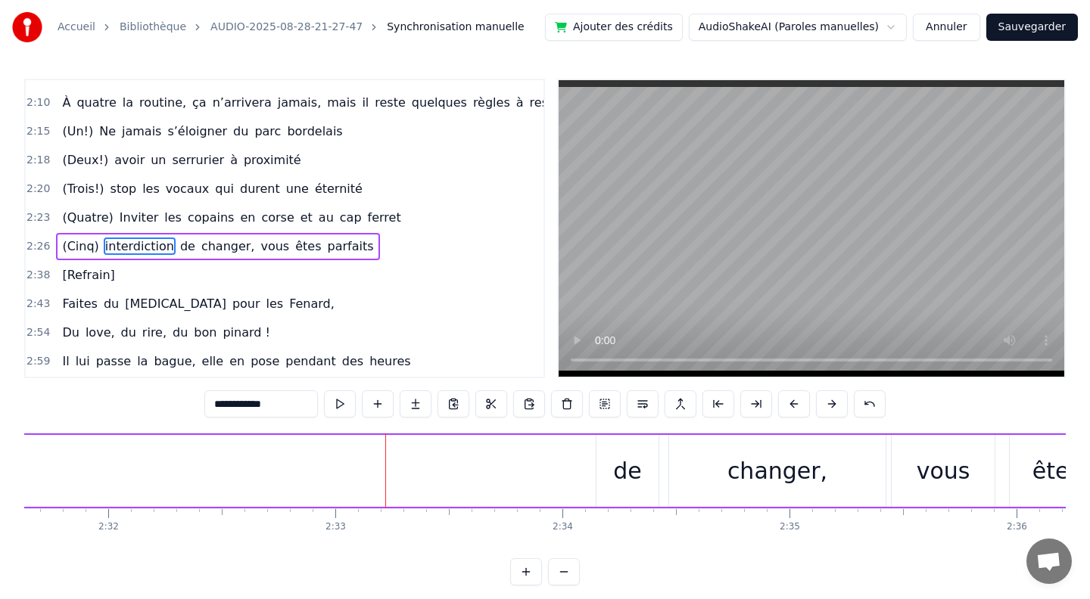
scroll to position [0, 34421]
click at [627, 479] on div "de" at bounding box center [625, 471] width 29 height 34
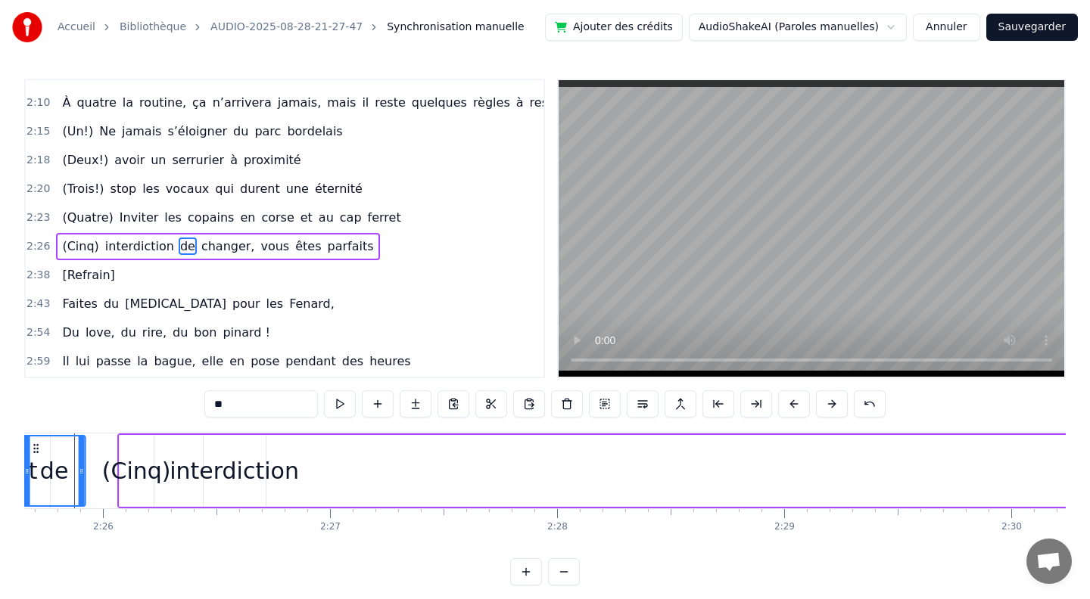
scroll to position [0, 33006]
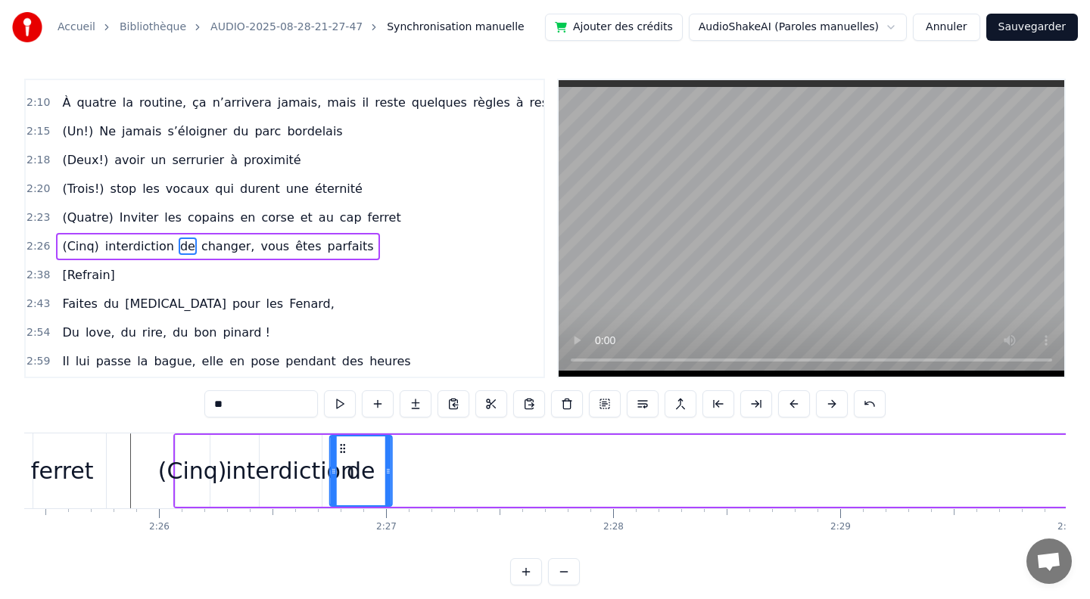
drag, startPoint x: 607, startPoint y: 448, endPoint x: 343, endPoint y: 477, distance: 265.7
click at [343, 477] on div "de" at bounding box center [361, 471] width 61 height 69
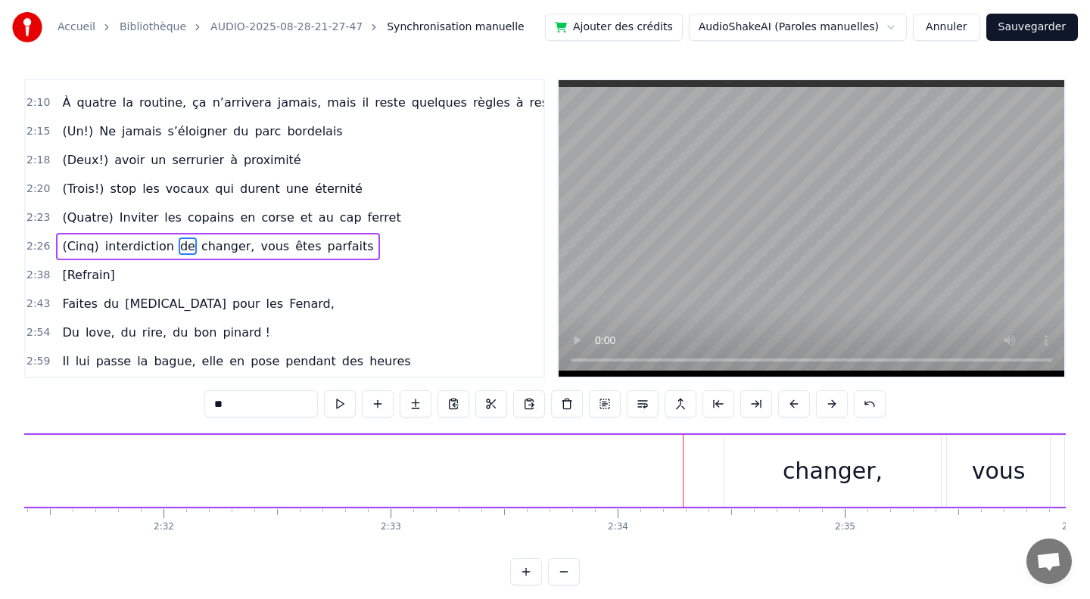
scroll to position [0, 34539]
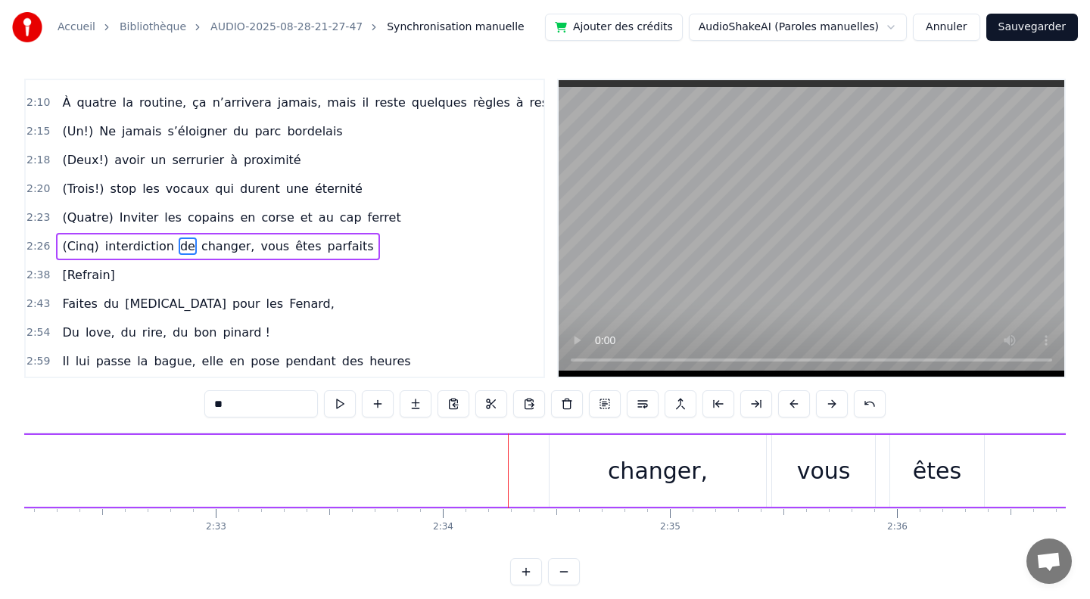
click at [657, 471] on div "changer," at bounding box center [658, 471] width 100 height 34
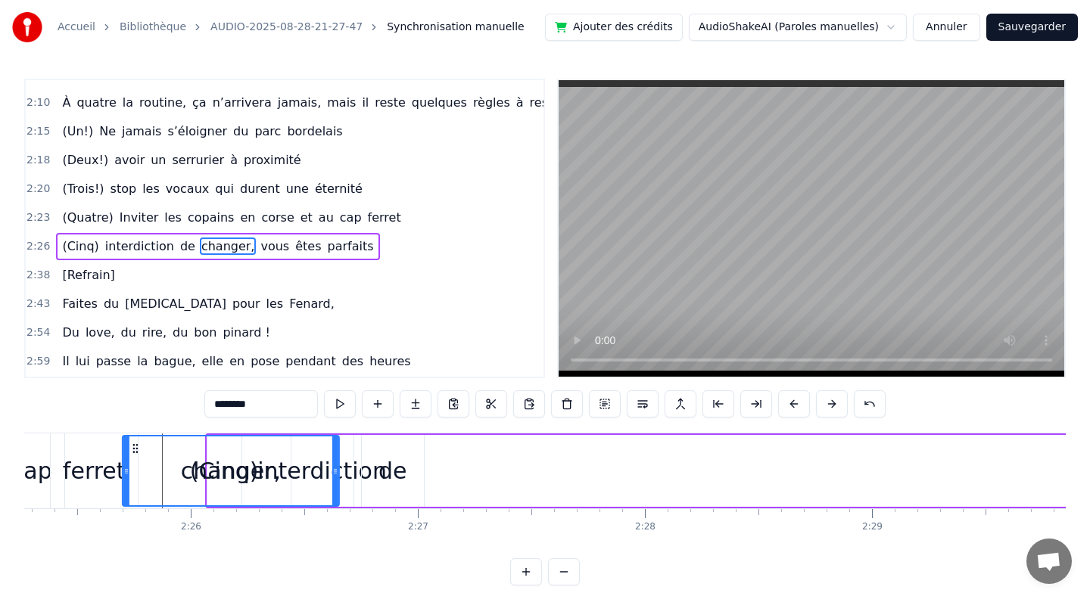
scroll to position [0, 32916]
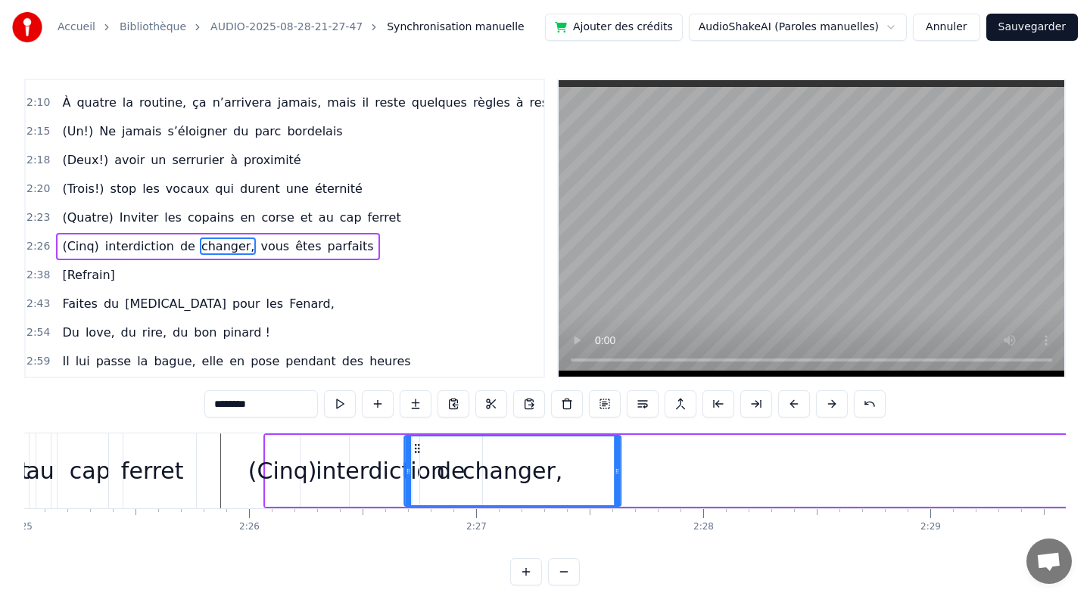
drag, startPoint x: 563, startPoint y: 448, endPoint x: 418, endPoint y: 456, distance: 145.5
click at [418, 456] on div "changer," at bounding box center [512, 471] width 215 height 69
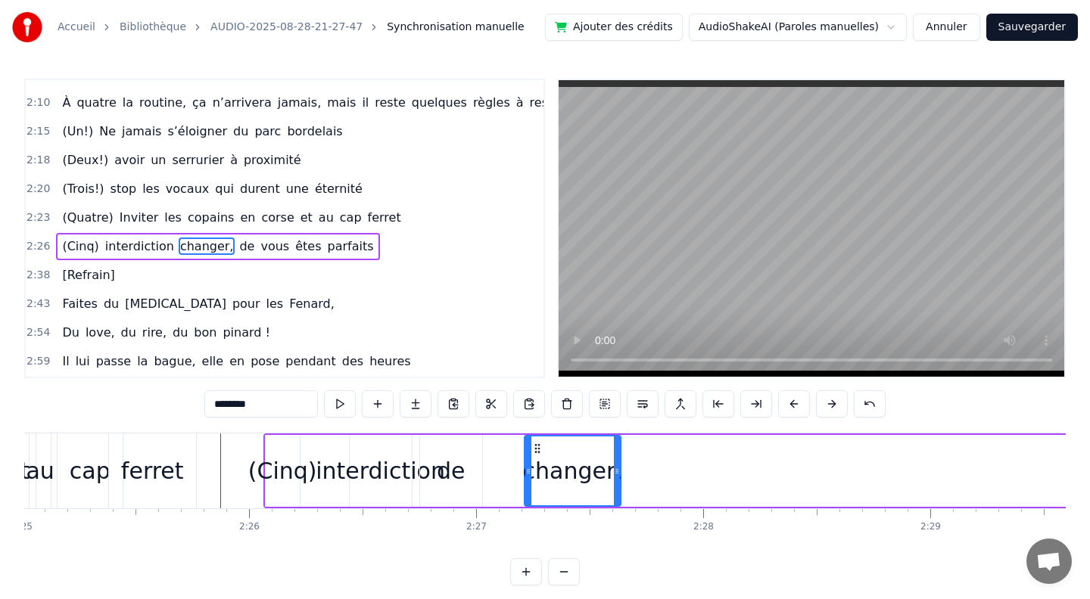
drag, startPoint x: 409, startPoint y: 470, endPoint x: 530, endPoint y: 469, distance: 120.3
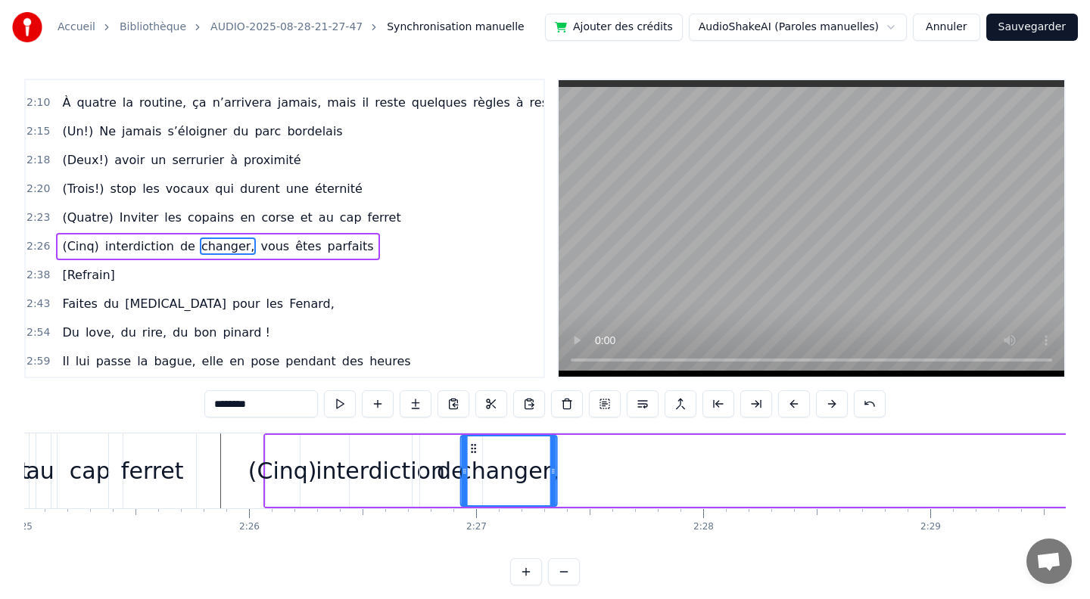
drag, startPoint x: 536, startPoint y: 449, endPoint x: 472, endPoint y: 448, distance: 64.3
click at [472, 448] on icon at bounding box center [474, 449] width 12 height 12
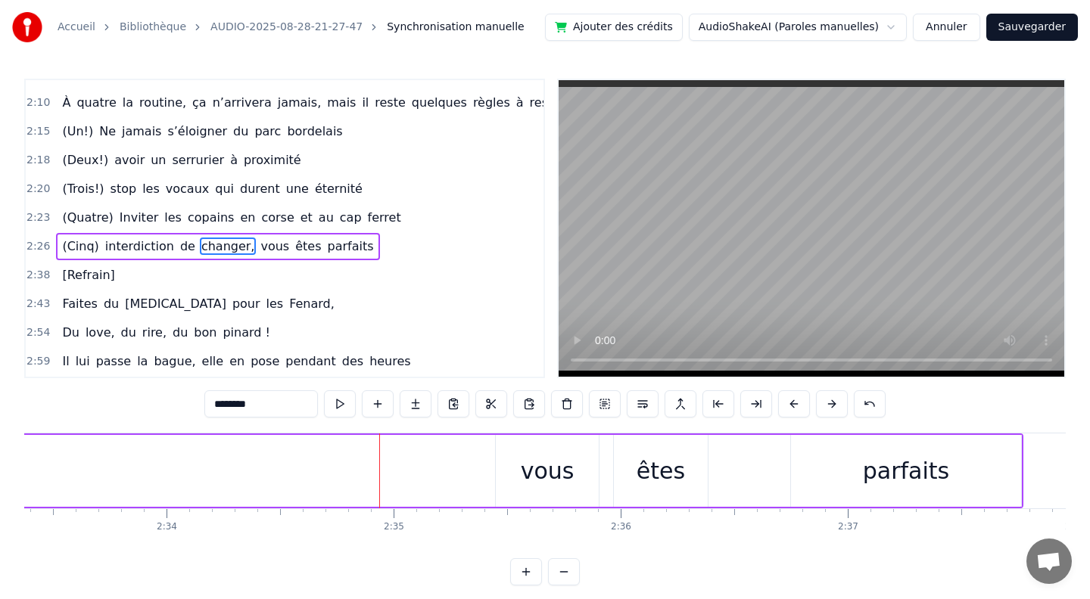
scroll to position [0, 34821]
click at [580, 480] on div "vous" at bounding box center [541, 471] width 103 height 72
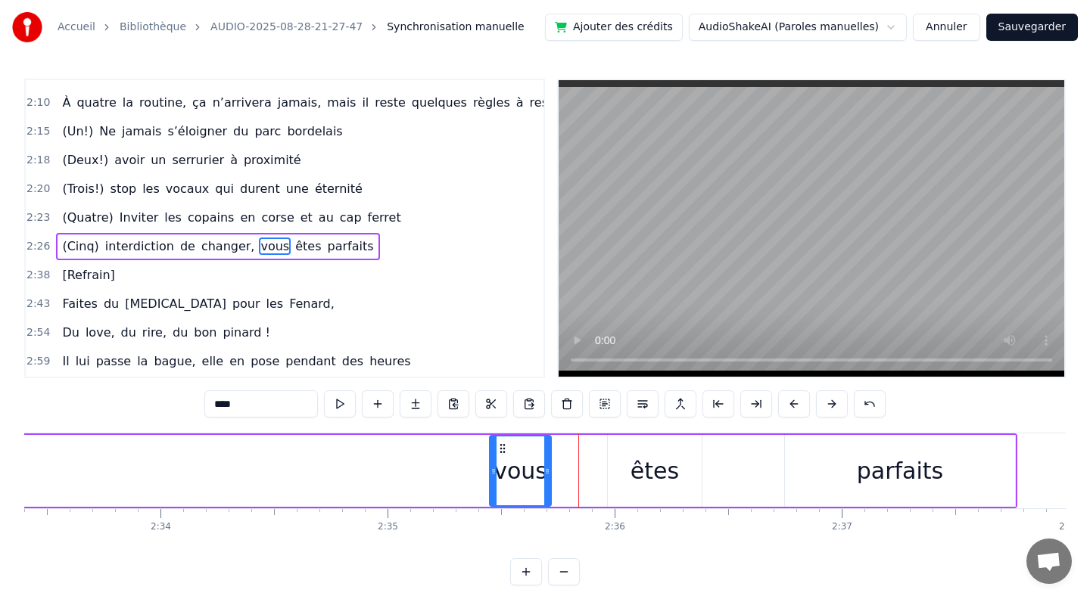
drag, startPoint x: 589, startPoint y: 471, endPoint x: 548, endPoint y: 471, distance: 41.6
click at [548, 471] on icon at bounding box center [547, 471] width 6 height 12
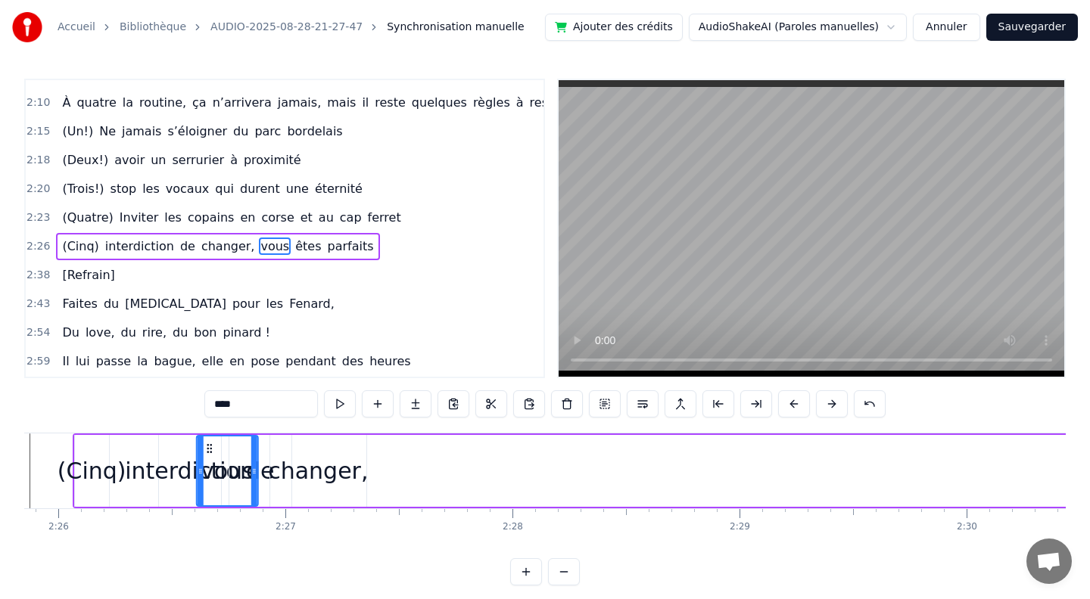
scroll to position [0, 33102]
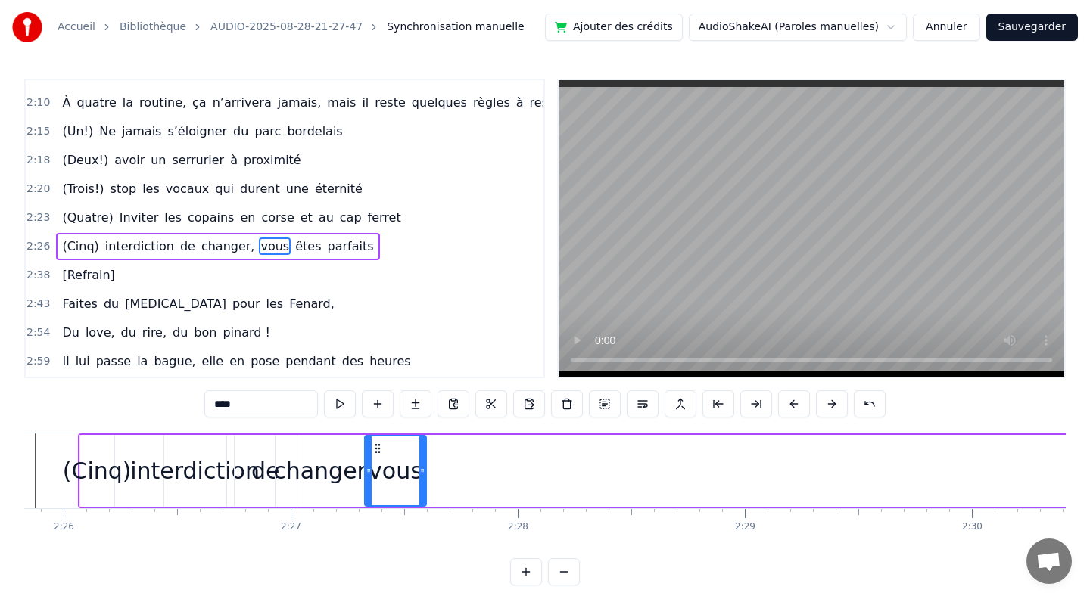
drag, startPoint x: 500, startPoint y: 446, endPoint x: 376, endPoint y: 468, distance: 125.9
click at [376, 468] on div "vous" at bounding box center [395, 471] width 60 height 69
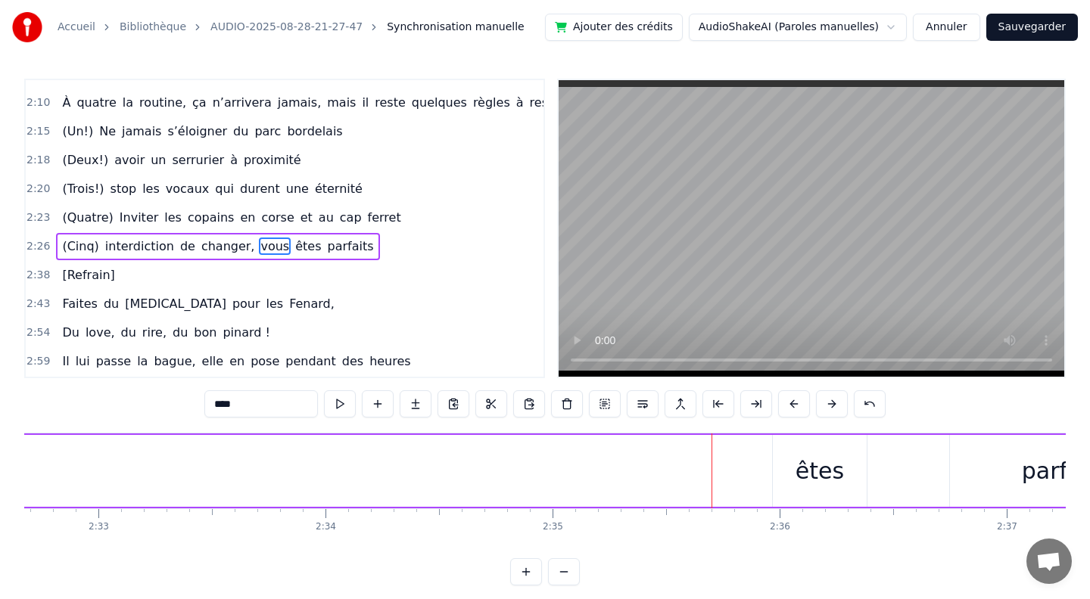
scroll to position [0, 34798]
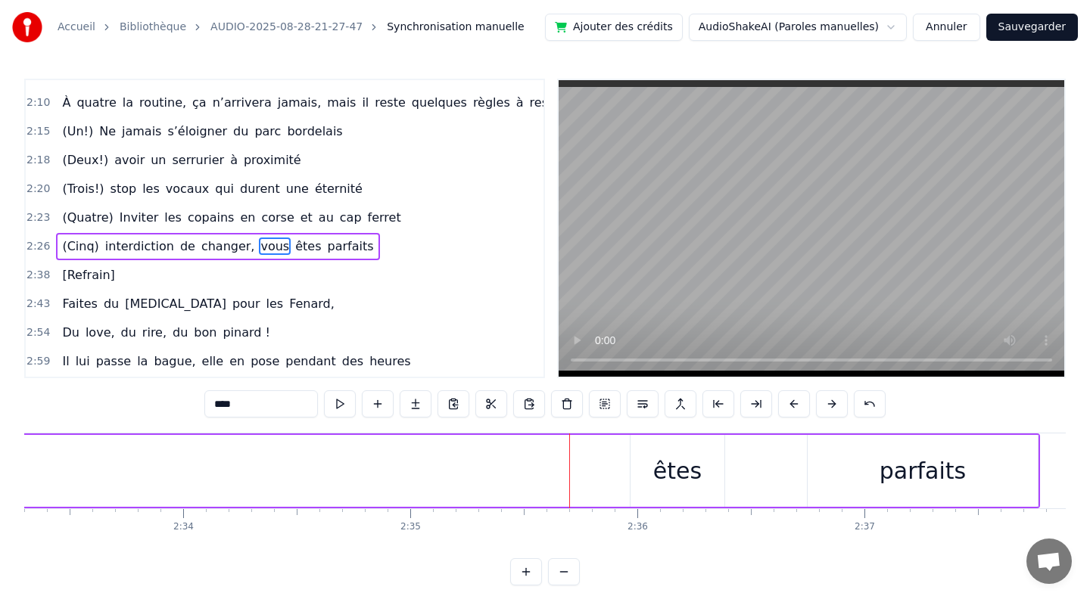
click at [679, 483] on div "êtes" at bounding box center [677, 471] width 48 height 34
drag, startPoint x: 720, startPoint y: 473, endPoint x: 686, endPoint y: 471, distance: 34.9
click at [686, 471] on icon at bounding box center [685, 471] width 6 height 12
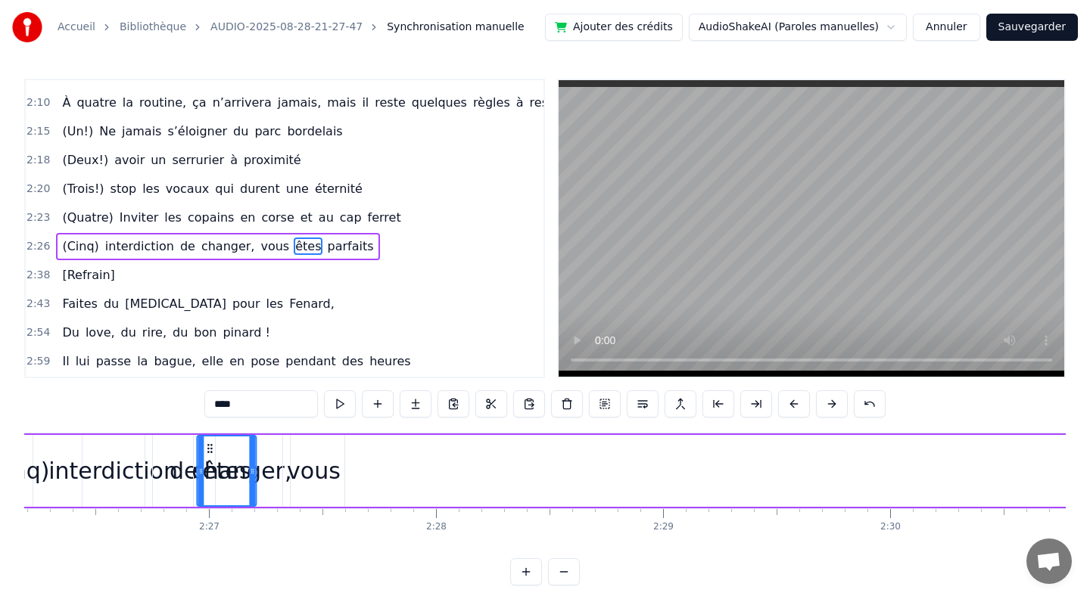
scroll to position [0, 33180]
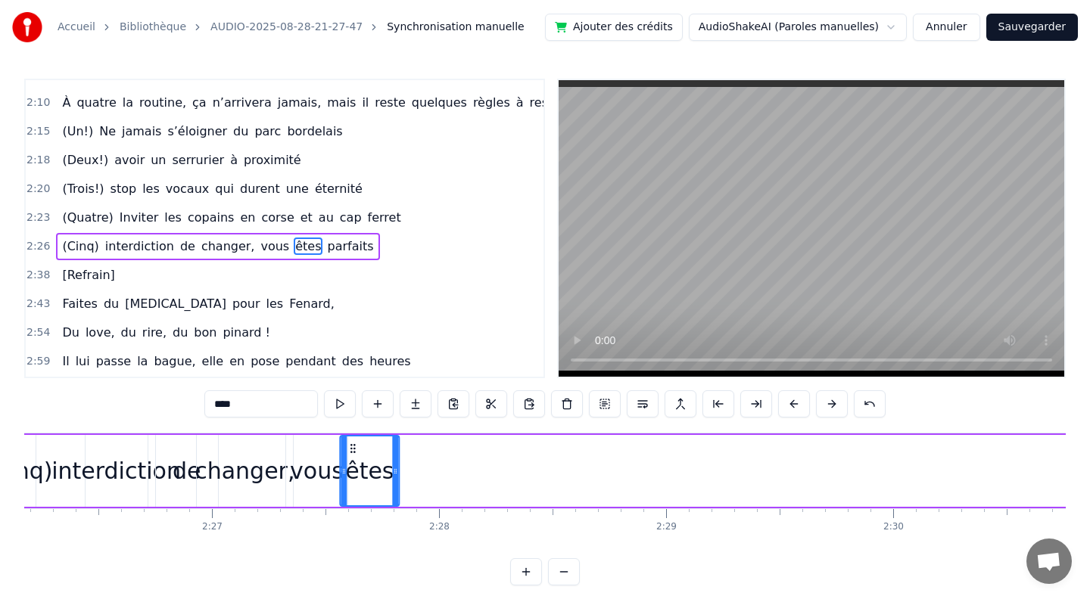
drag, startPoint x: 517, startPoint y: 440, endPoint x: 354, endPoint y: 478, distance: 167.0
click at [354, 478] on div "êtes" at bounding box center [369, 471] width 58 height 69
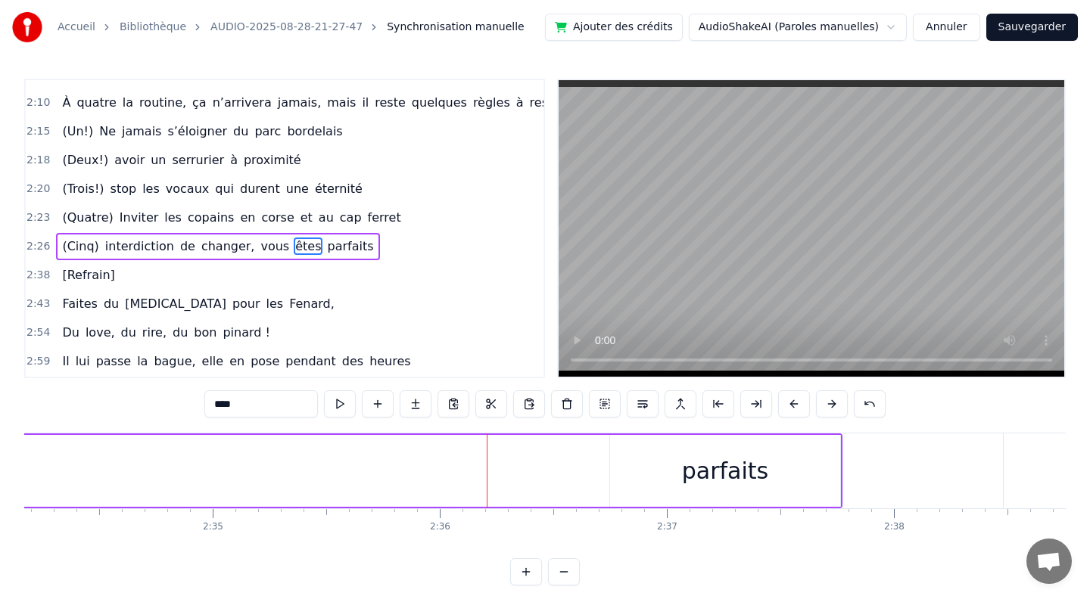
scroll to position [0, 35084]
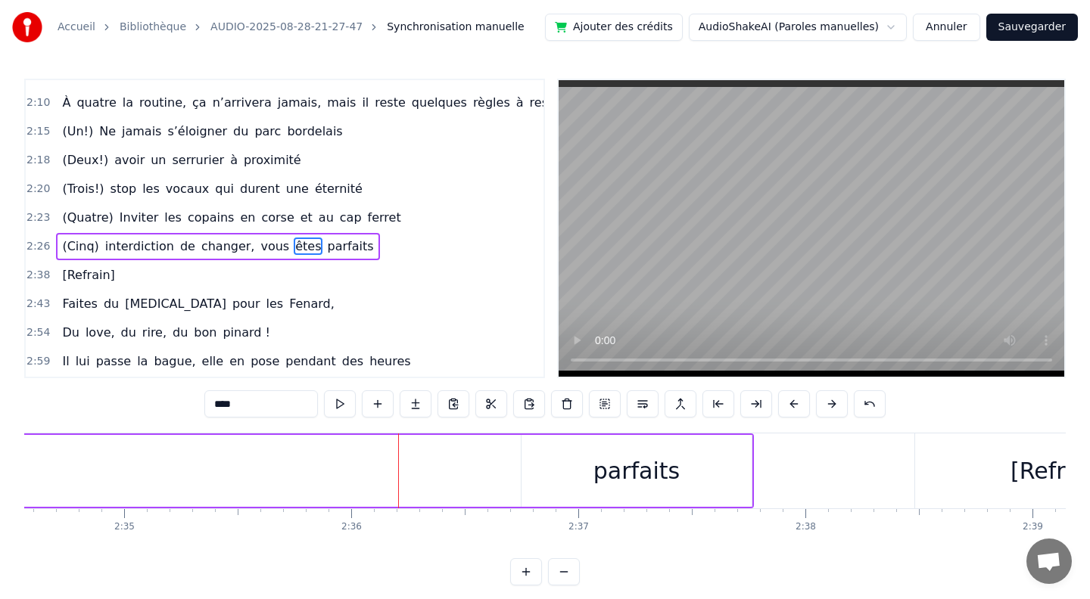
click at [603, 470] on div "parfaits" at bounding box center [636, 471] width 86 height 34
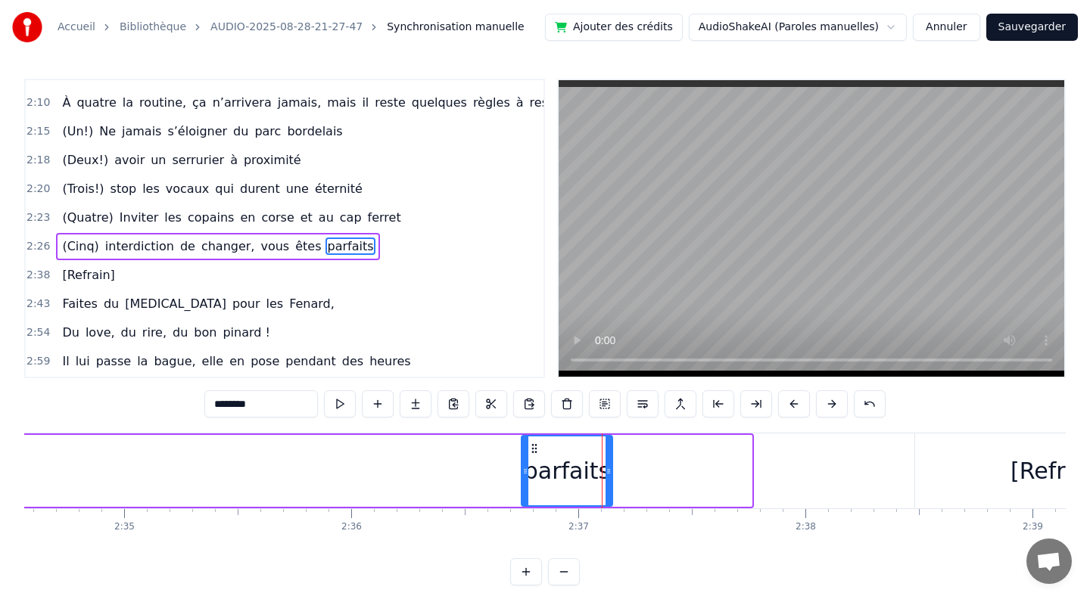
drag, startPoint x: 748, startPoint y: 472, endPoint x: 611, endPoint y: 469, distance: 137.0
click at [611, 469] on icon at bounding box center [608, 471] width 6 height 12
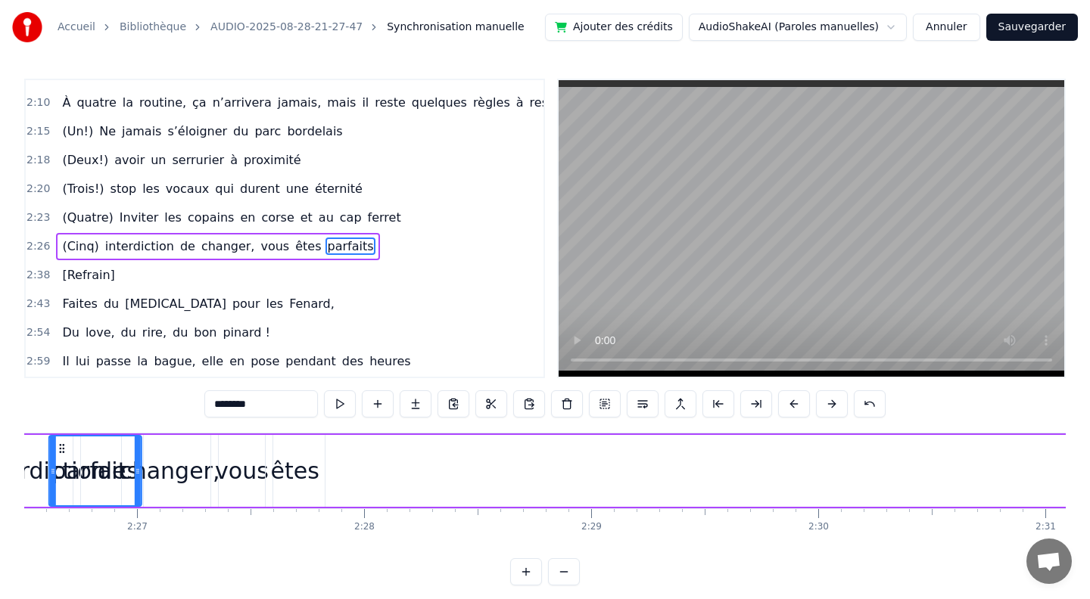
scroll to position [0, 33216]
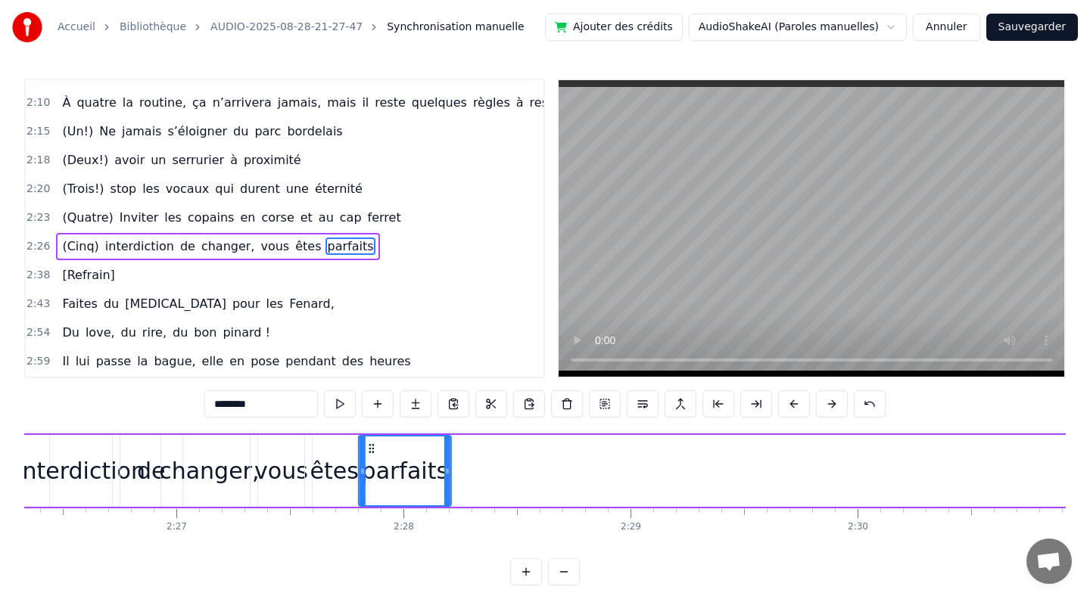
drag, startPoint x: 522, startPoint y: 445, endPoint x: 372, endPoint y: 461, distance: 151.4
click at [372, 461] on div "parfaits" at bounding box center [404, 471] width 91 height 69
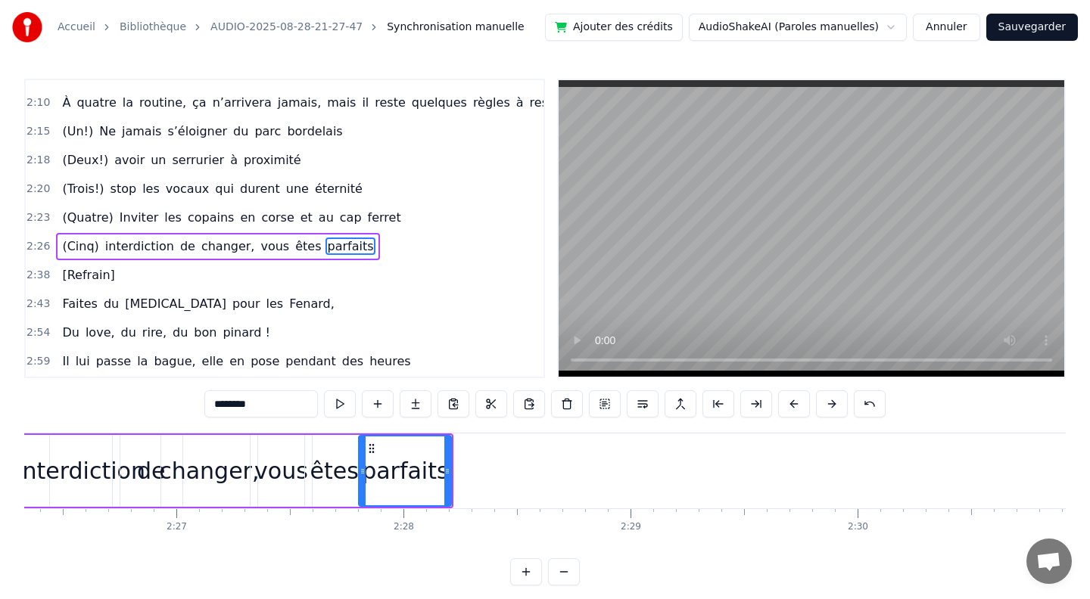
click at [61, 238] on span "(Cinq)" at bounding box center [80, 246] width 39 height 17
type input "******"
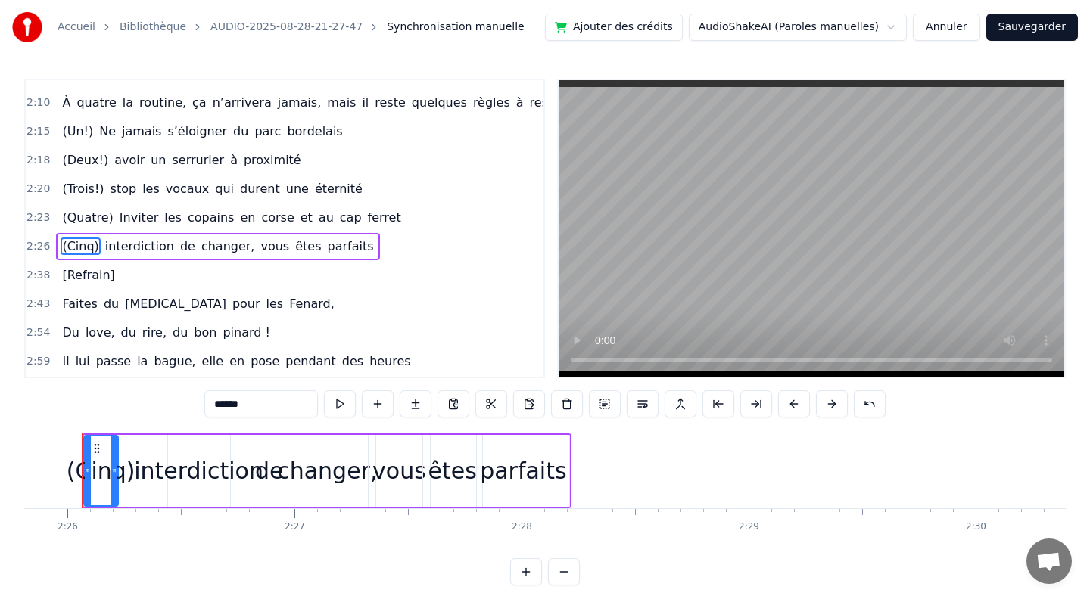
scroll to position [0, 33080]
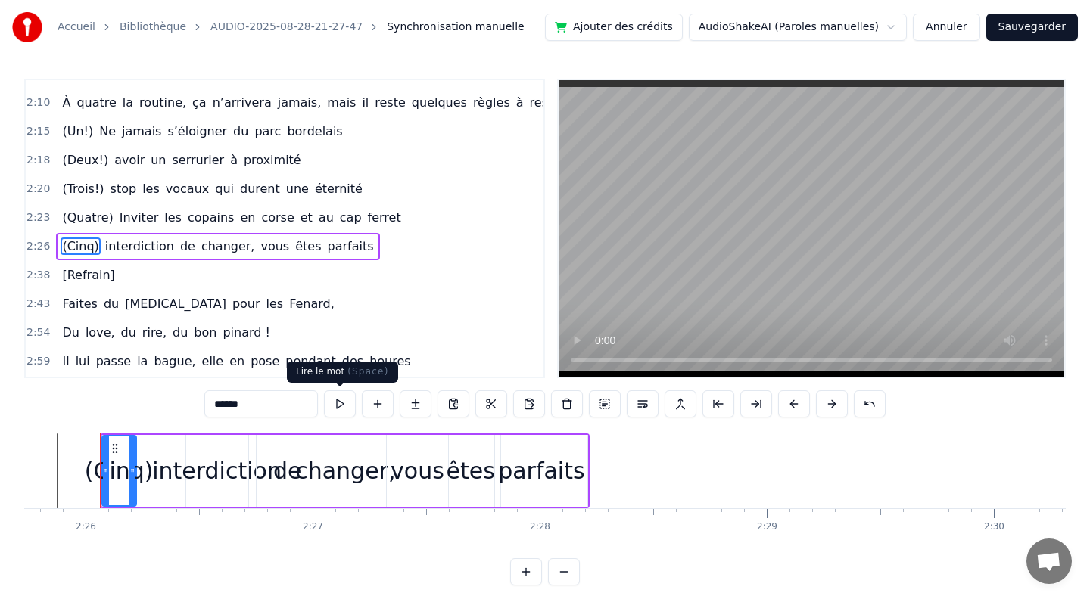
click at [331, 400] on button at bounding box center [340, 403] width 32 height 27
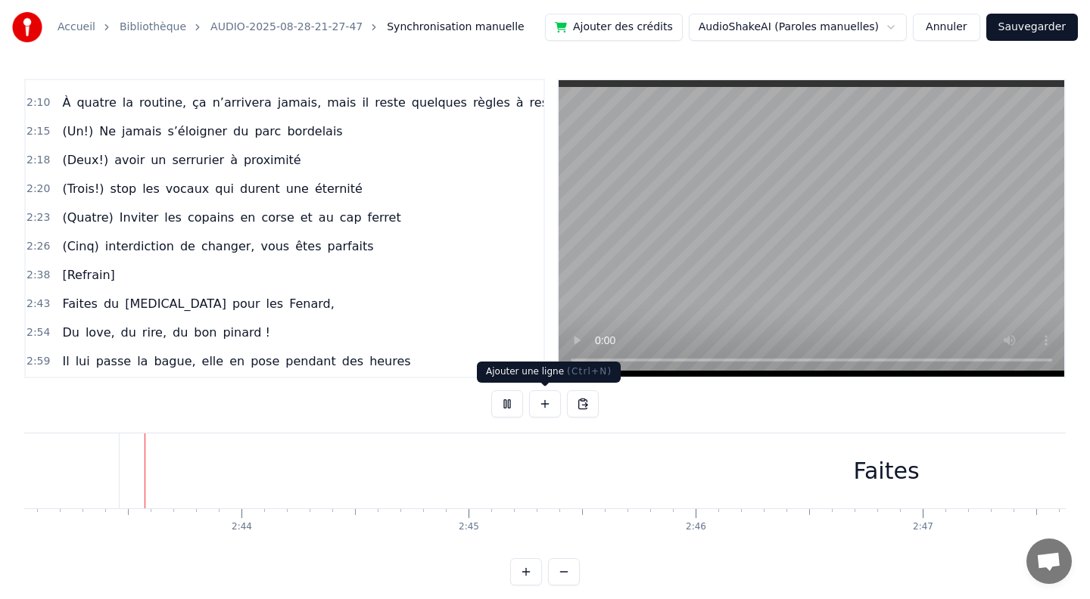
scroll to position [0, 37016]
click at [506, 403] on button at bounding box center [507, 403] width 32 height 27
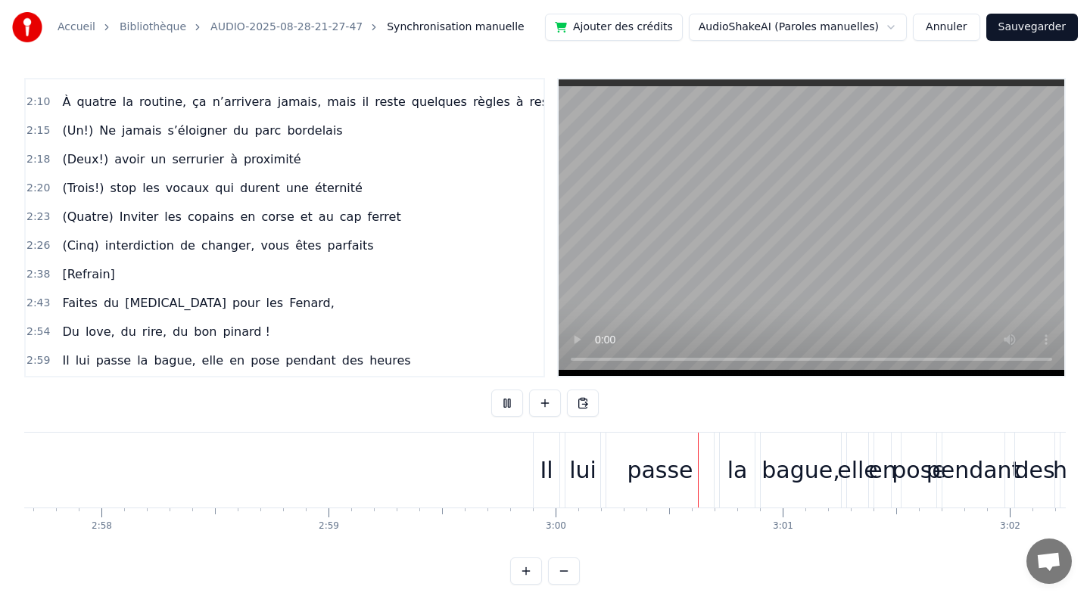
scroll to position [3, 0]
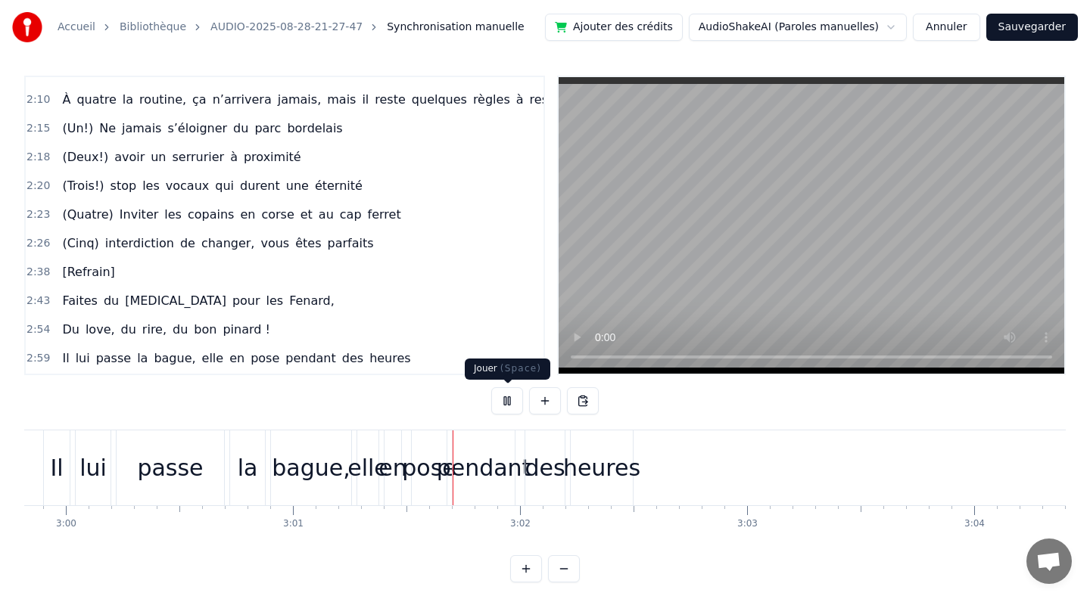
click at [499, 399] on button at bounding box center [507, 400] width 32 height 27
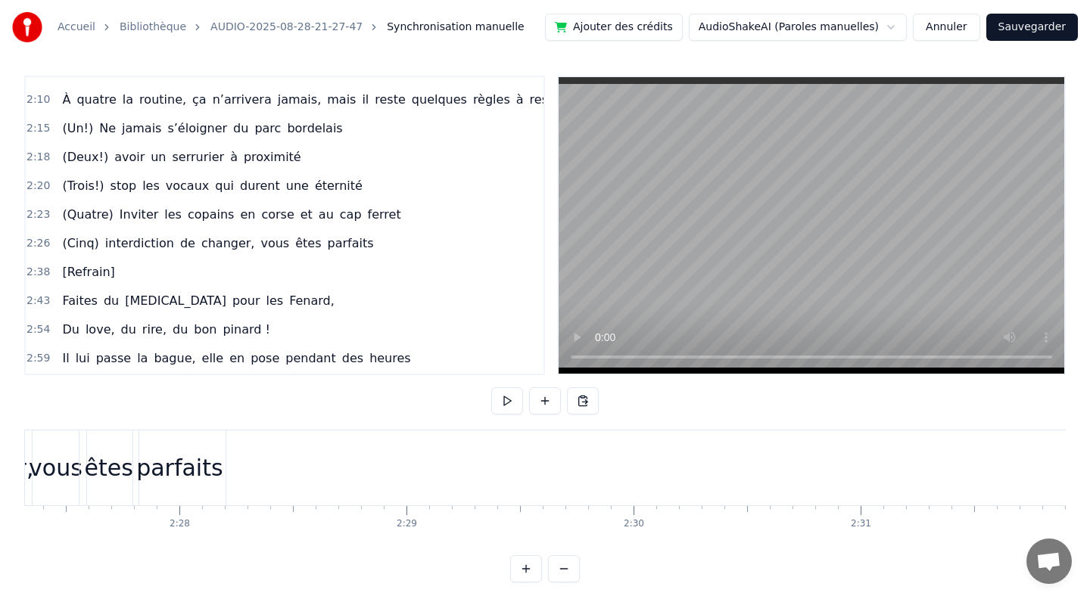
scroll to position [0, 33380]
click at [61, 440] on div "changer," at bounding box center [43, 468] width 96 height 75
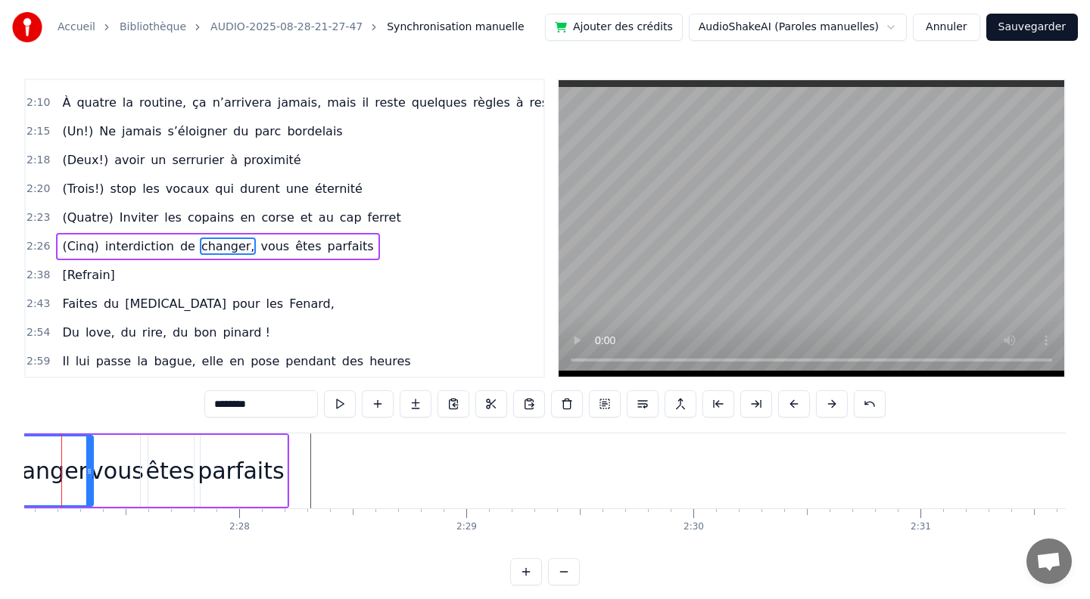
scroll to position [0, 33342]
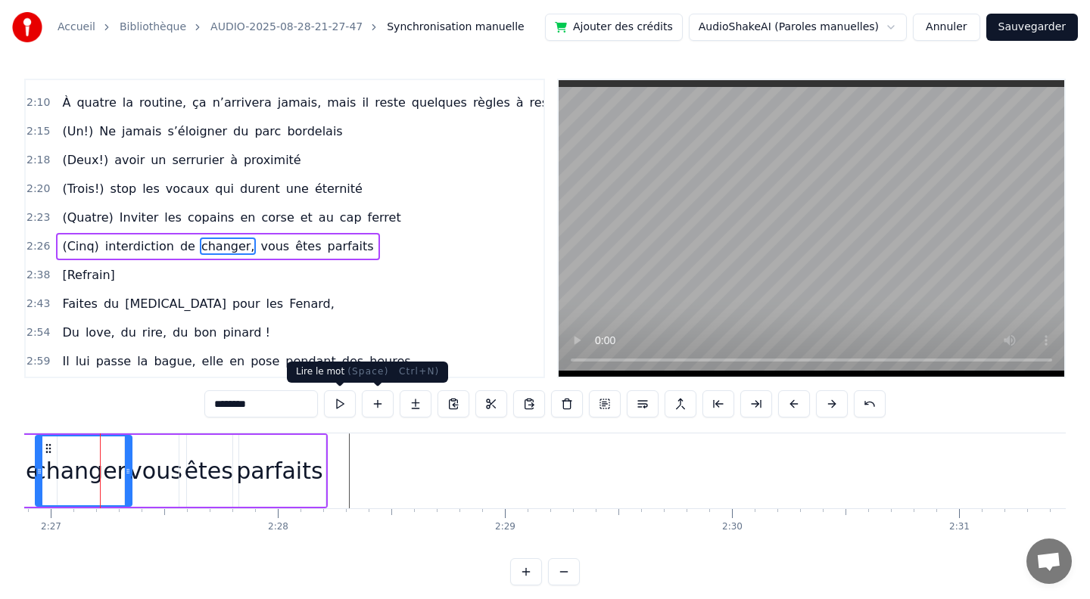
click at [339, 403] on button at bounding box center [340, 403] width 32 height 27
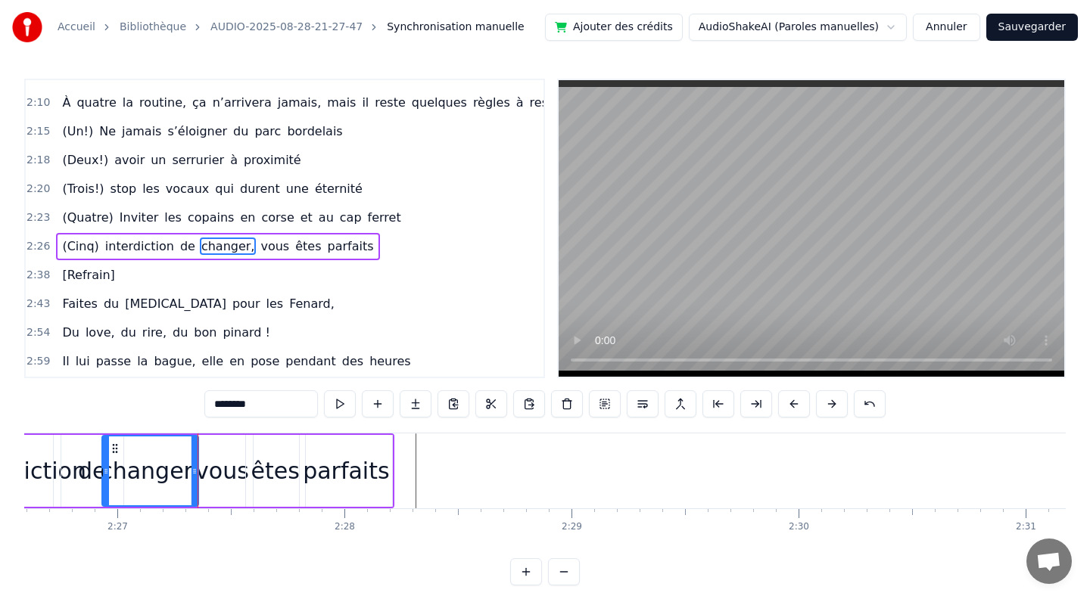
click at [346, 405] on button at bounding box center [340, 403] width 32 height 27
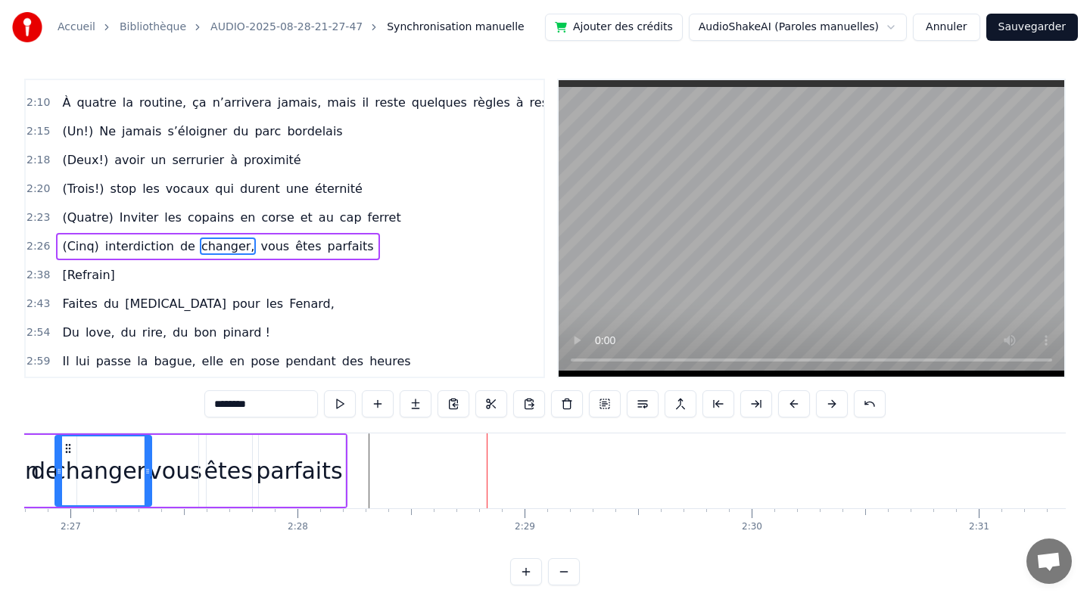
scroll to position [0, 33341]
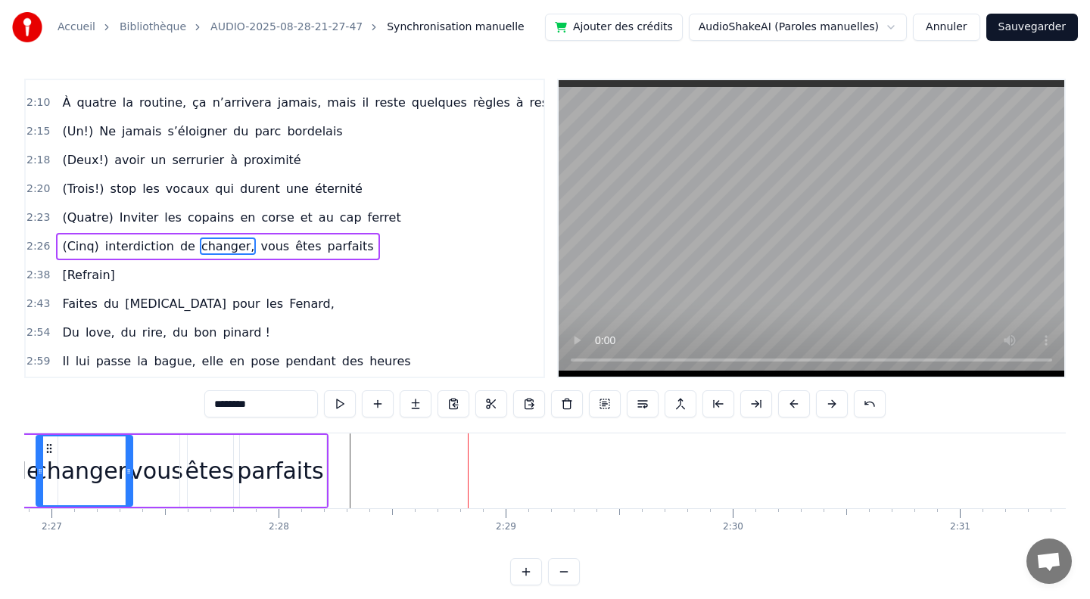
click at [86, 266] on span "[Refrain]" at bounding box center [88, 274] width 55 height 17
type input "*********"
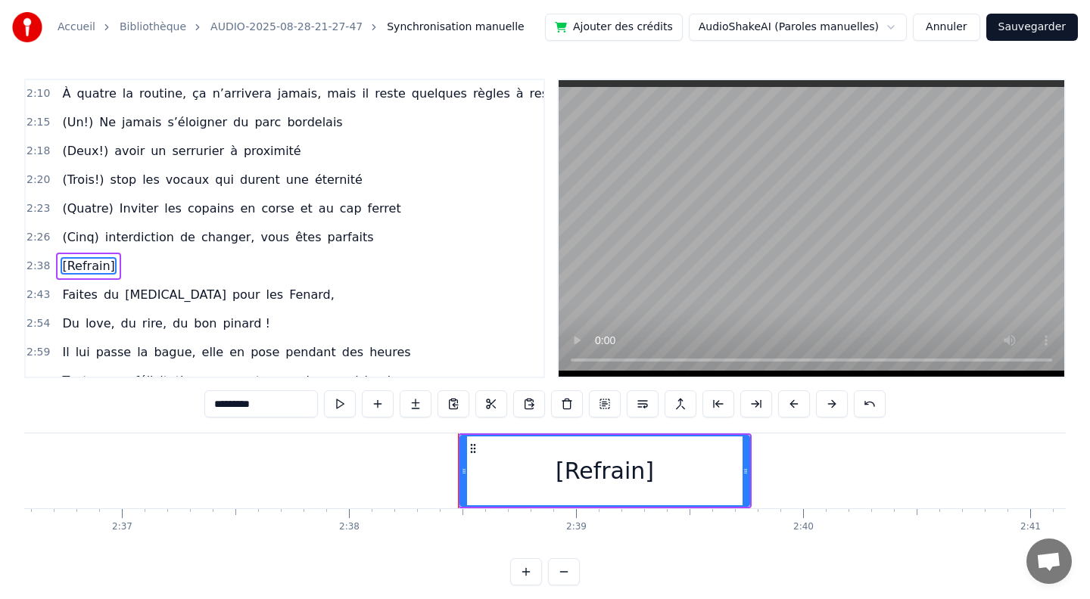
scroll to position [0, 35898]
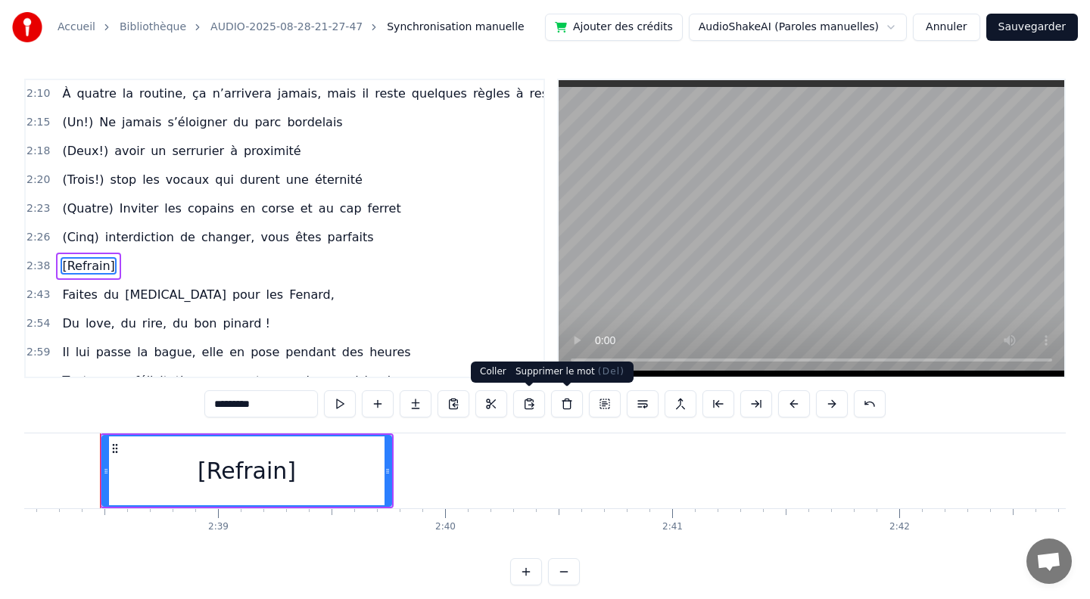
click at [564, 406] on button at bounding box center [567, 403] width 32 height 27
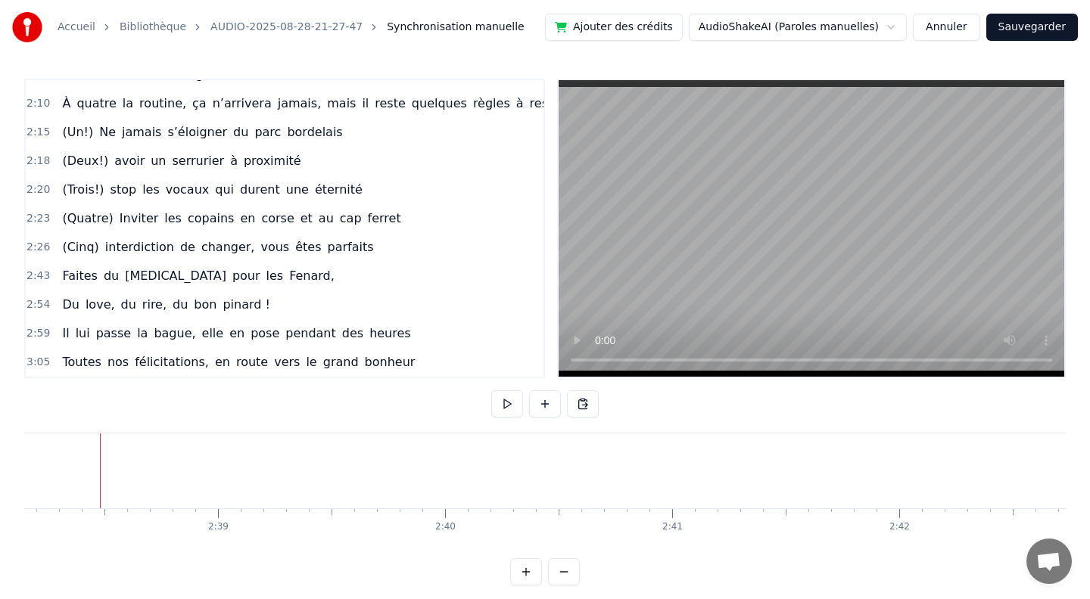
scroll to position [1073, 0]
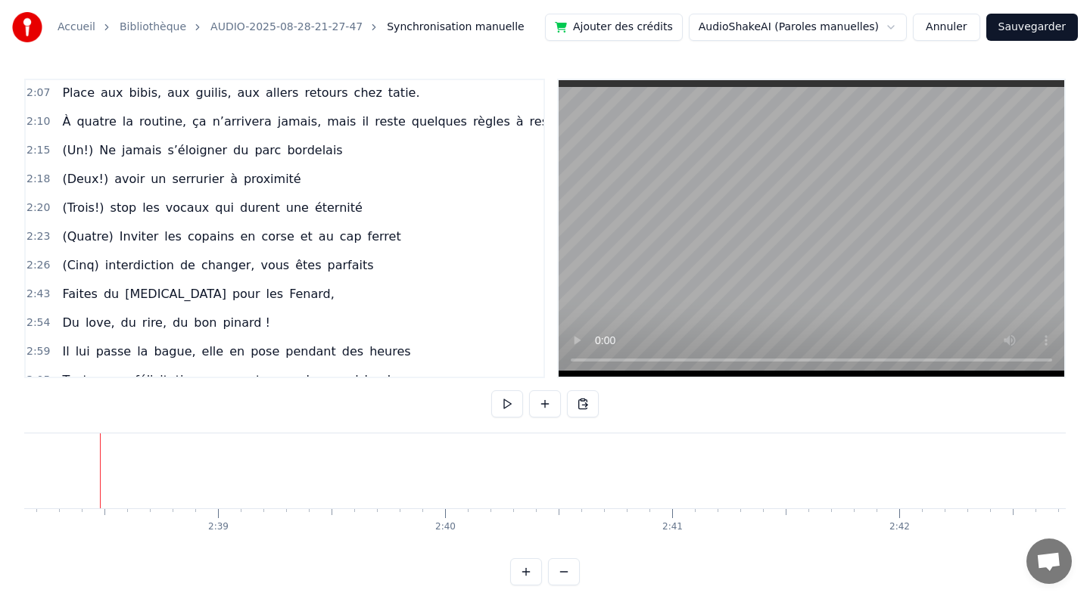
click at [39, 287] on span "2:43" at bounding box center [37, 294] width 23 height 15
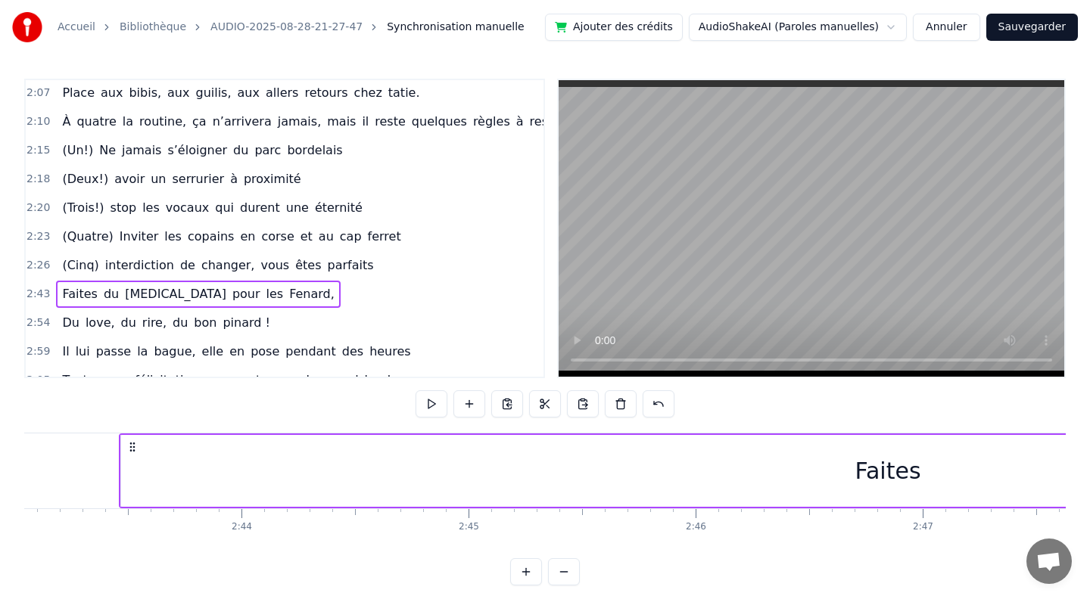
scroll to position [0, 37029]
click at [41, 287] on span "2:43" at bounding box center [37, 294] width 23 height 15
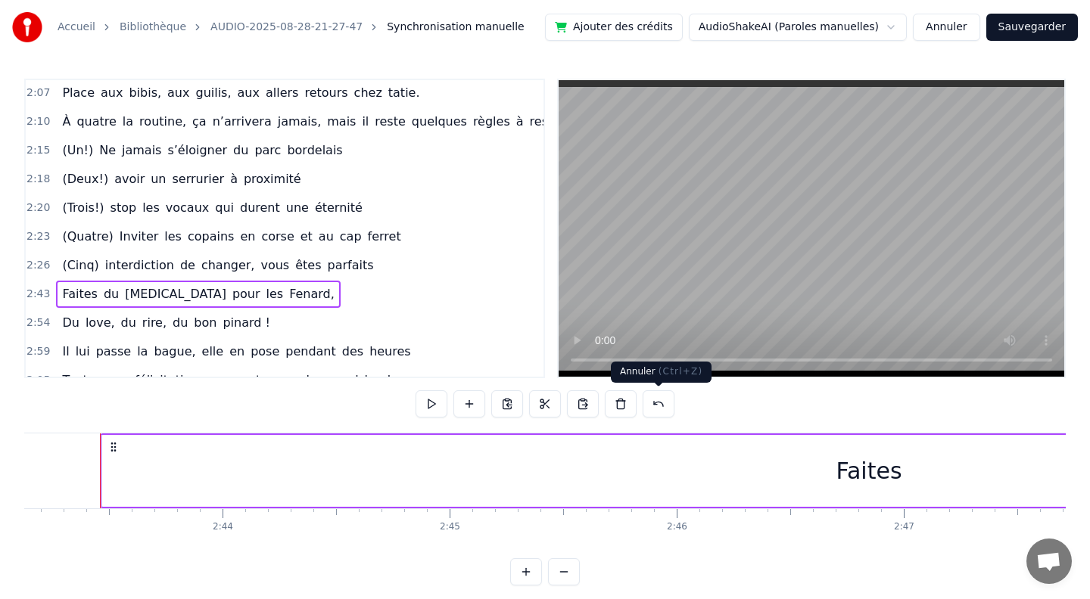
click at [660, 406] on button at bounding box center [658, 403] width 32 height 27
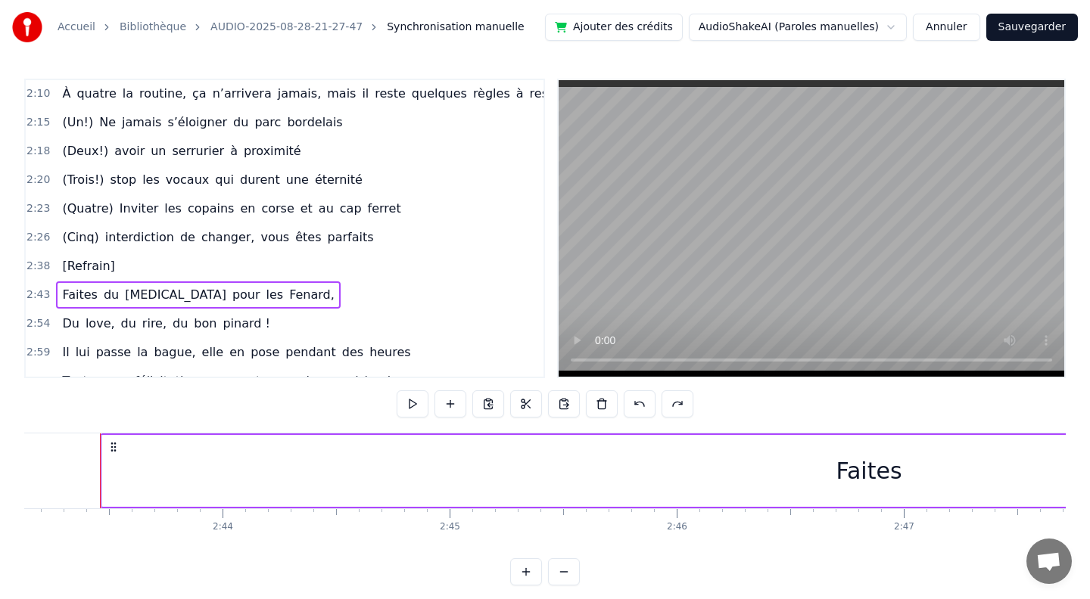
click at [660, 406] on div at bounding box center [544, 403] width 297 height 27
click at [633, 401] on button at bounding box center [639, 403] width 32 height 27
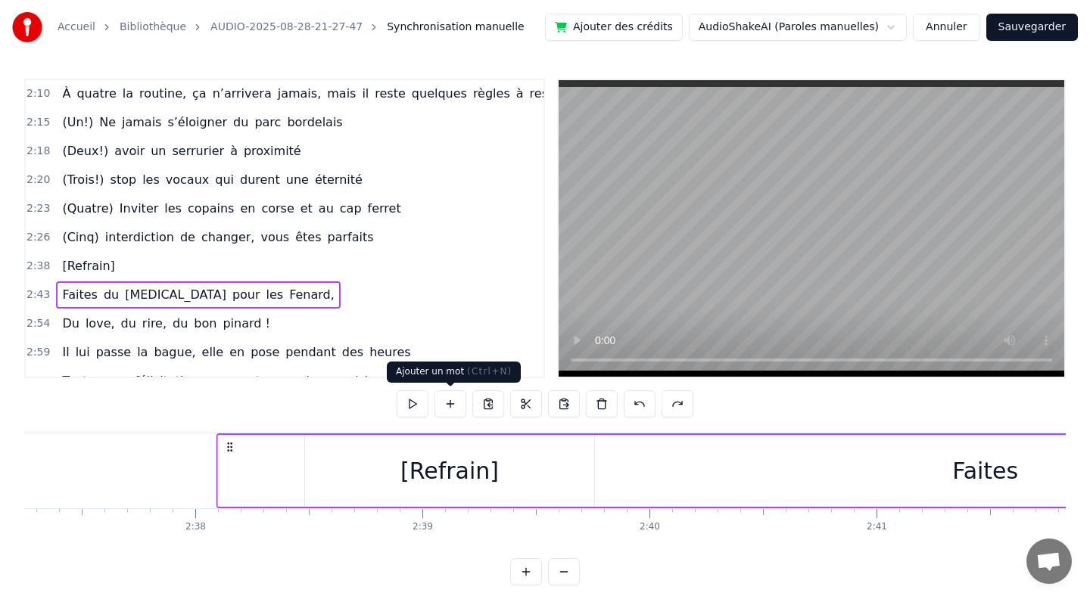
scroll to position [0, 35684]
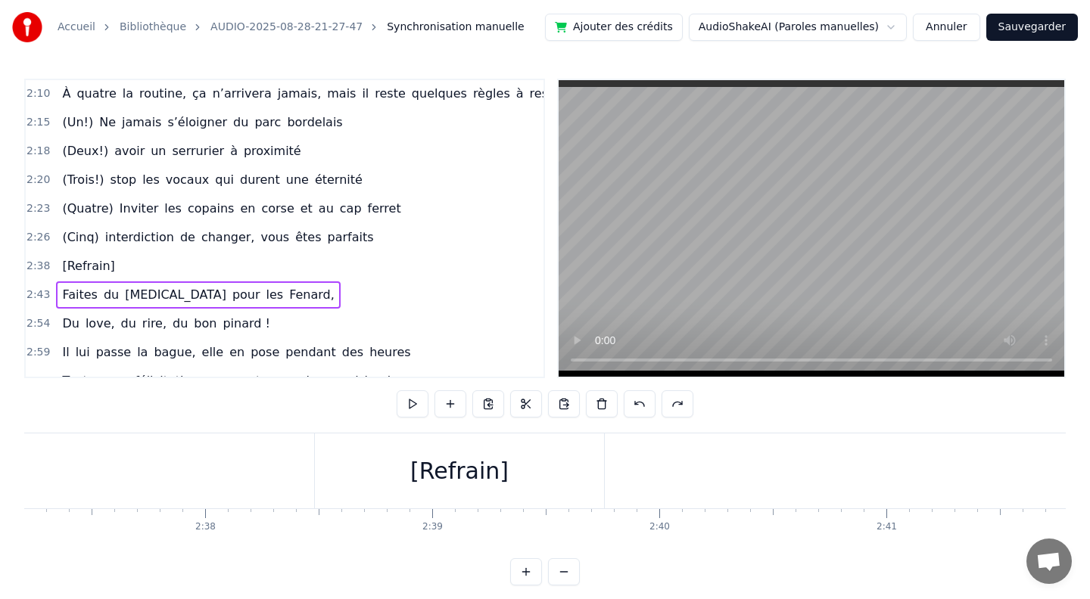
drag, startPoint x: 113, startPoint y: 447, endPoint x: 539, endPoint y: 457, distance: 425.3
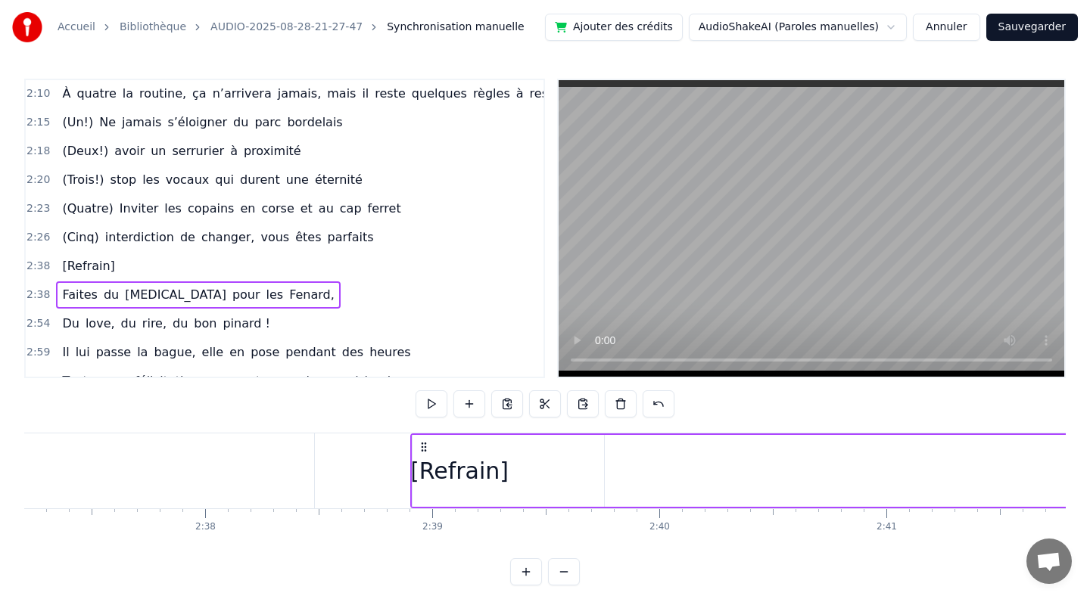
click at [89, 257] on span "[Refrain]" at bounding box center [88, 265] width 55 height 17
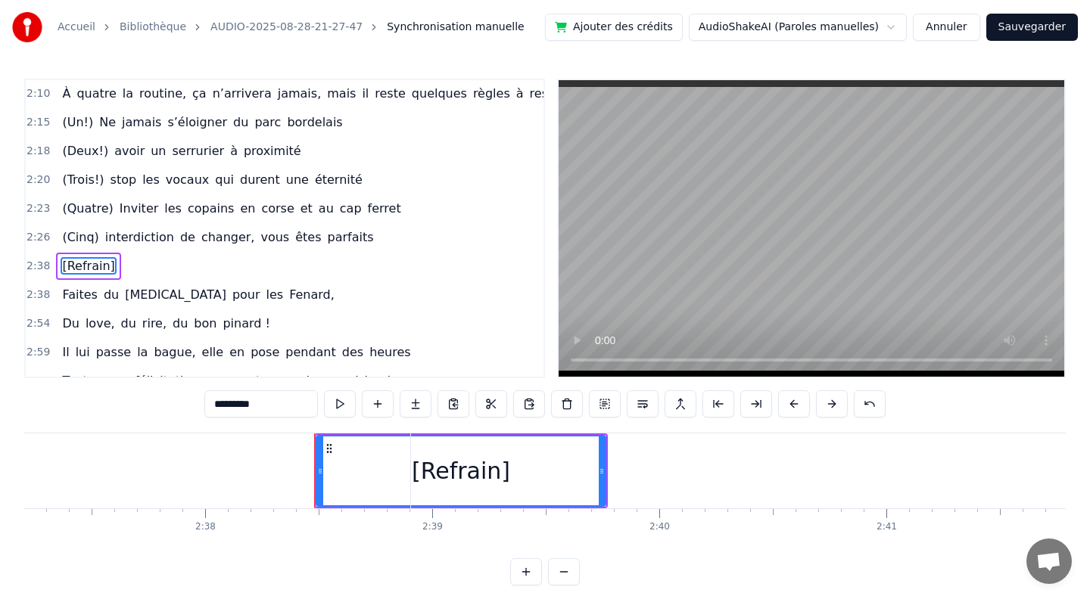
scroll to position [1102, 0]
click at [564, 406] on button at bounding box center [567, 403] width 32 height 27
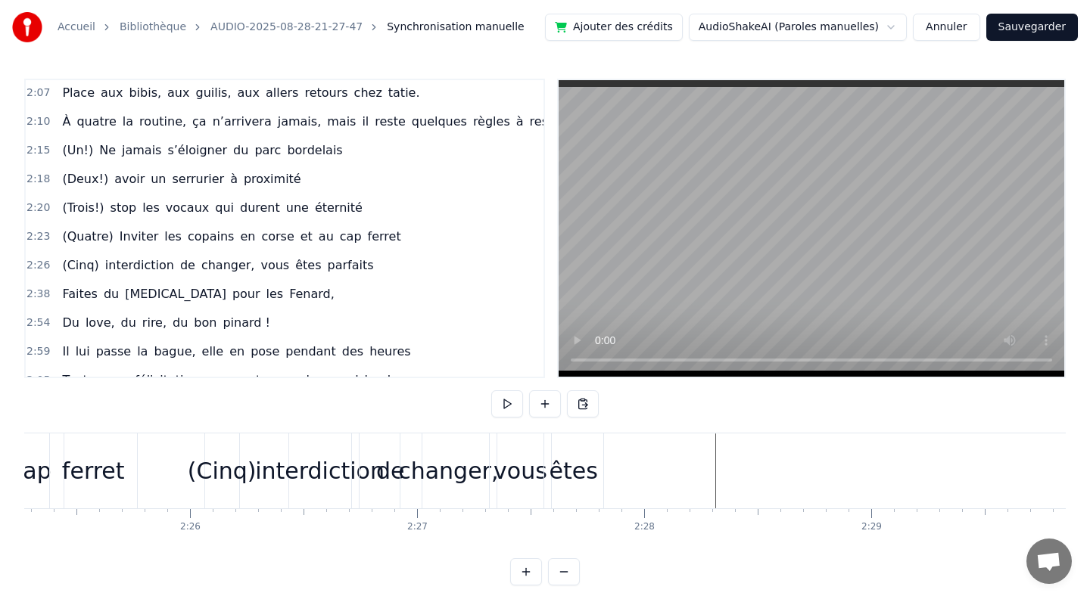
scroll to position [0, 32975]
click at [287, 471] on div "interdiction" at bounding box center [319, 471] width 129 height 34
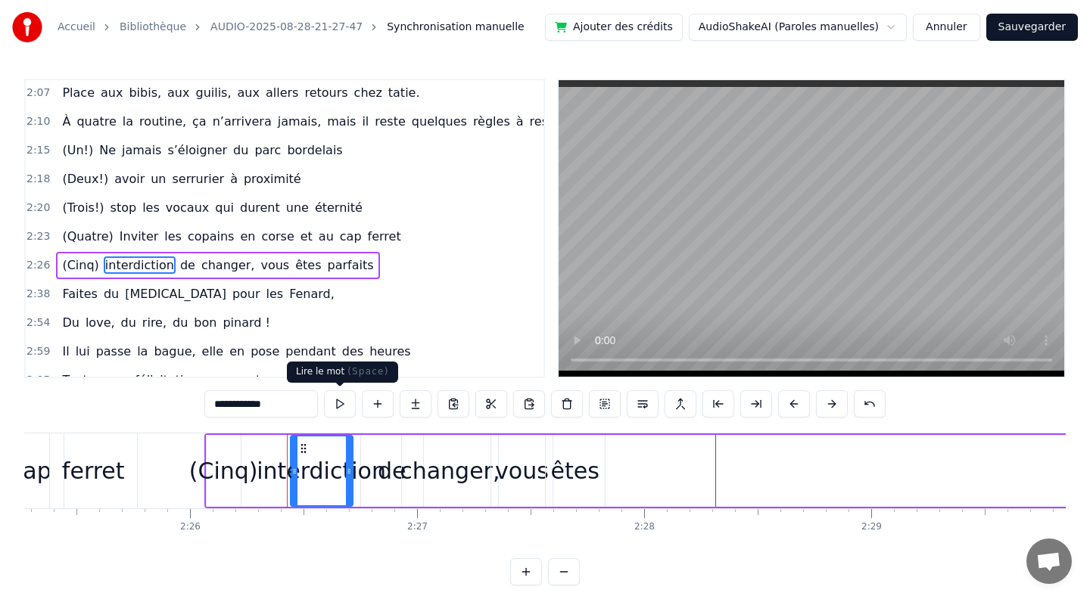
click at [337, 406] on button at bounding box center [340, 403] width 32 height 27
click at [715, 302] on video at bounding box center [810, 228] width 505 height 297
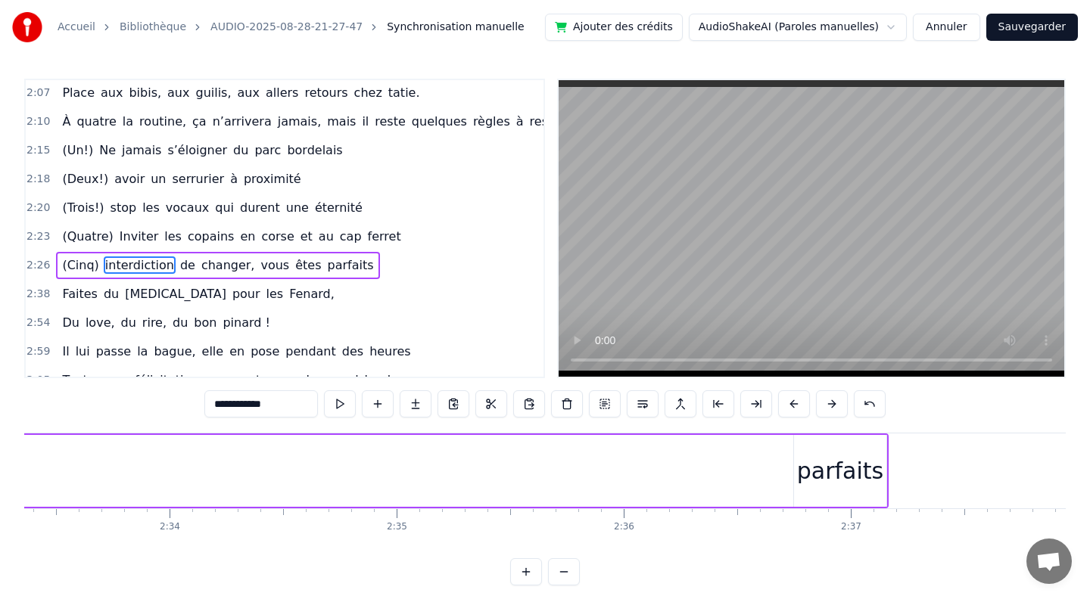
scroll to position [0, 34825]
click at [819, 483] on div "parfaits" at bounding box center [827, 471] width 86 height 34
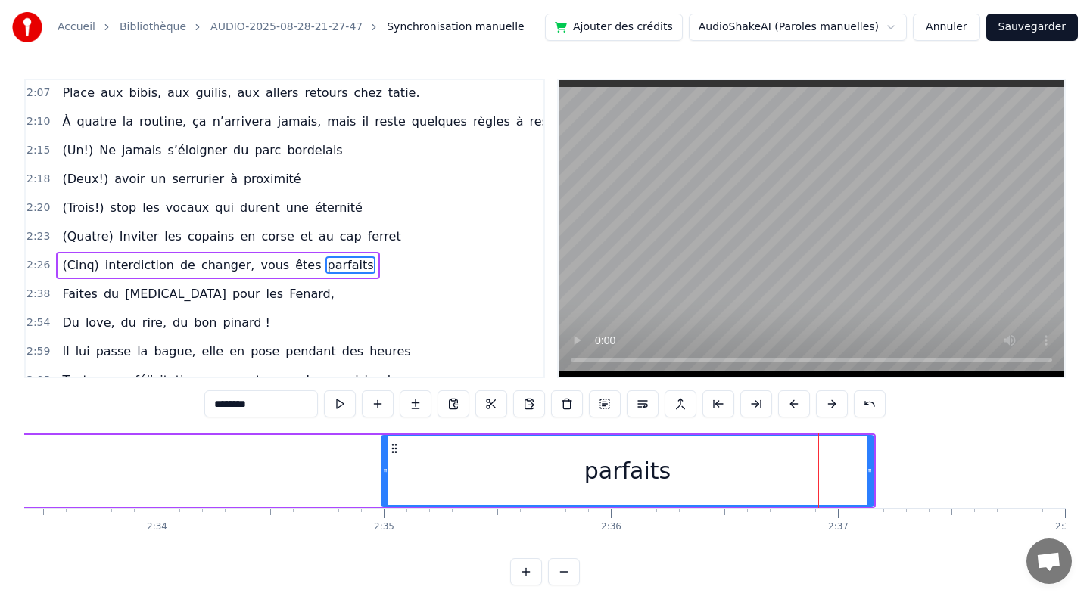
drag, startPoint x: 785, startPoint y: 473, endPoint x: 386, endPoint y: 516, distance: 401.8
click at [386, 516] on div "[PERSON_NAME] et guigui, treize septembre, ils se disent oui (en théorie)…. Tou…" at bounding box center [544, 489] width 1041 height 113
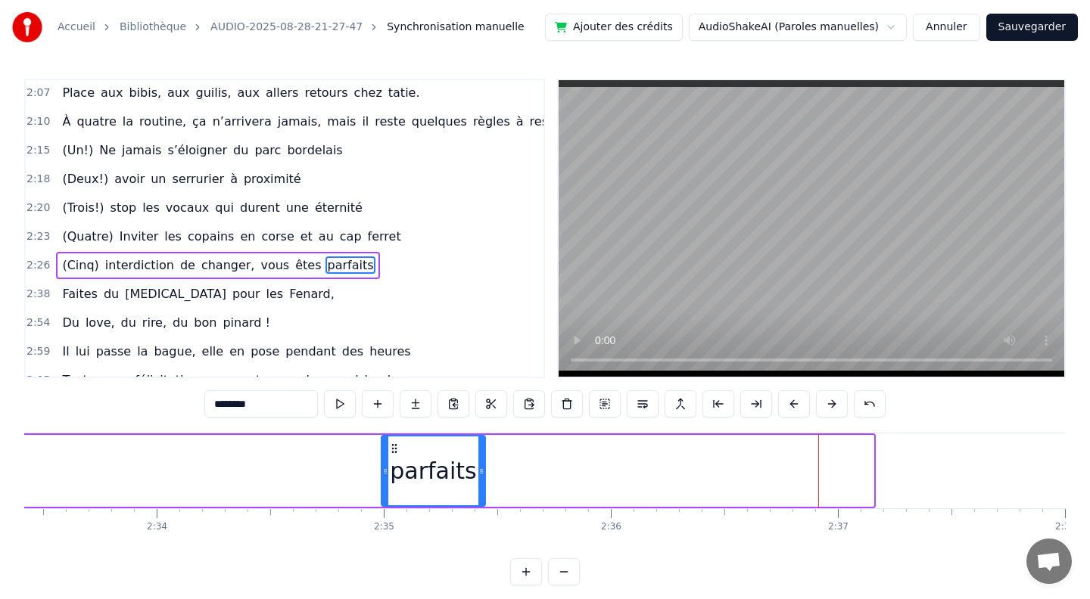
drag, startPoint x: 870, startPoint y: 471, endPoint x: 482, endPoint y: 457, distance: 388.4
click at [482, 457] on div at bounding box center [481, 471] width 6 height 69
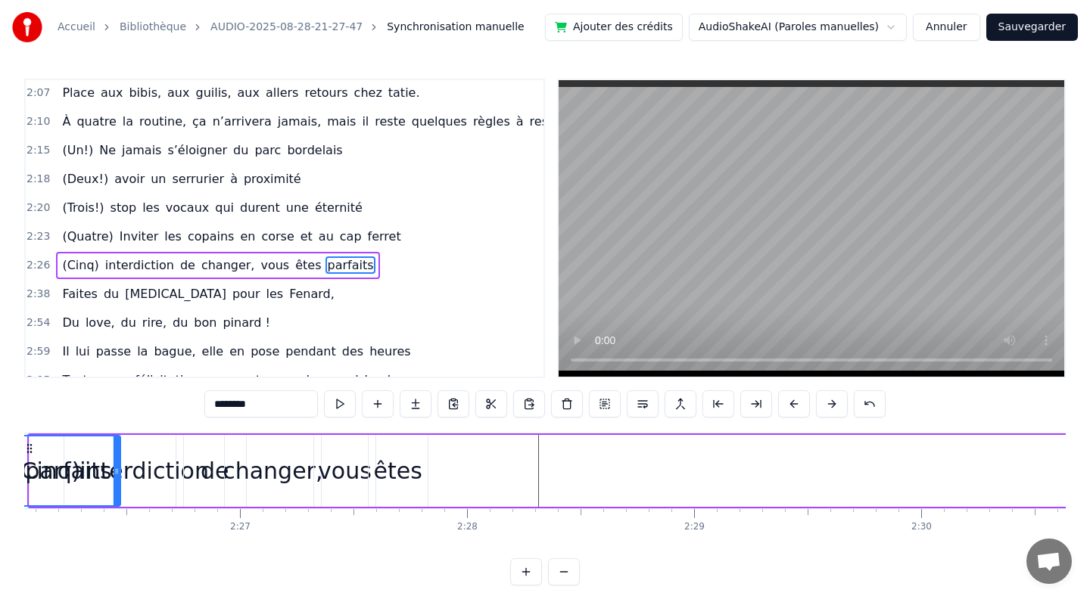
scroll to position [0, 33139]
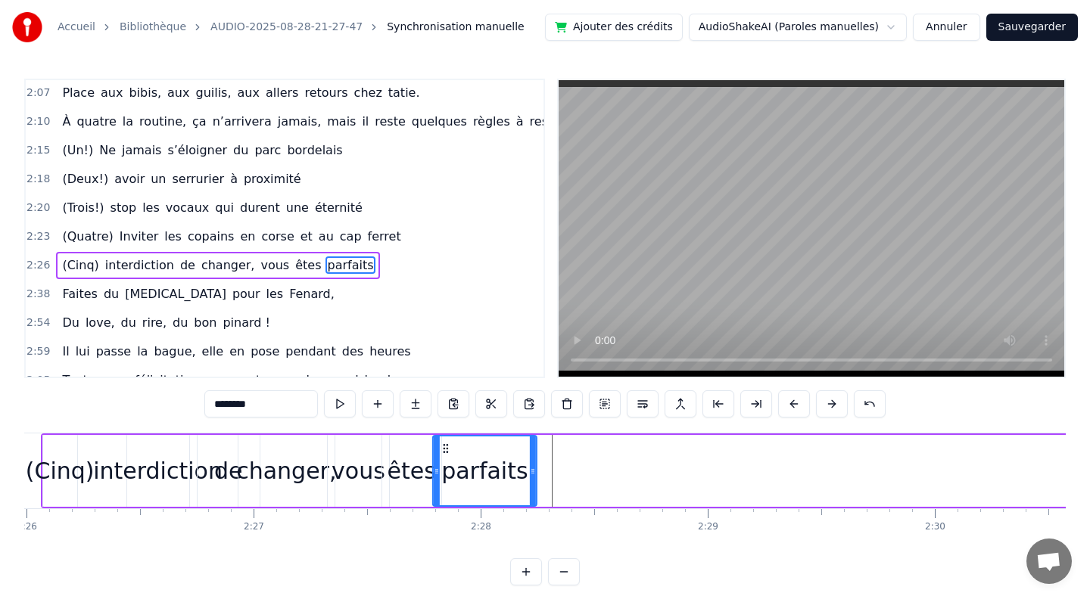
drag, startPoint x: 376, startPoint y: 449, endPoint x: 446, endPoint y: 423, distance: 74.2
click at [446, 423] on div "0:10 [PERSON_NAME] et guigui, treize septembre, ils se disent oui (en théorie)……" at bounding box center [544, 332] width 1041 height 507
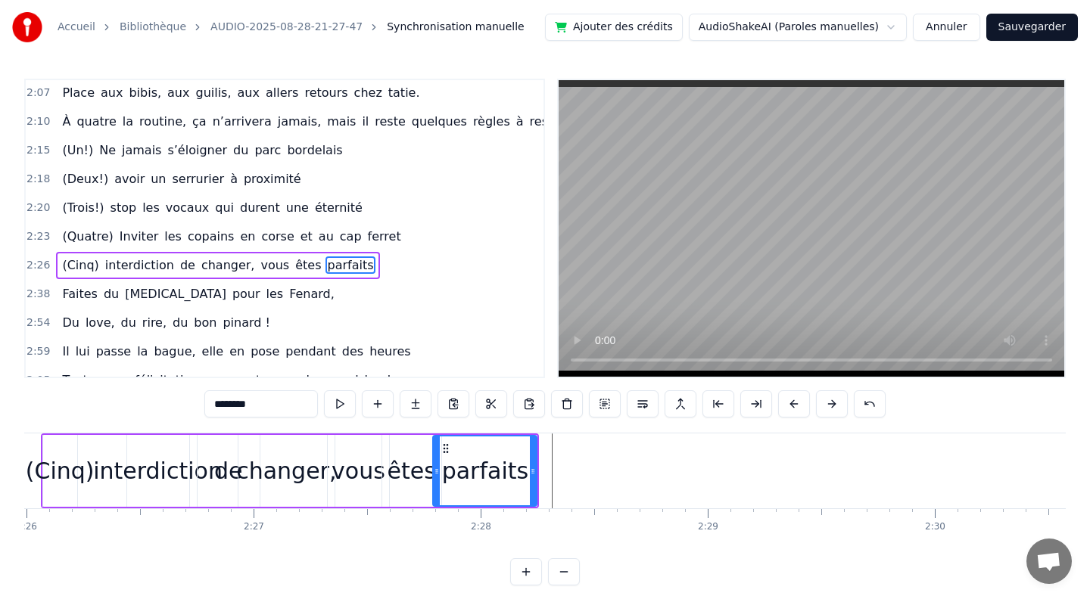
click at [392, 449] on div "êtes" at bounding box center [411, 471] width 59 height 72
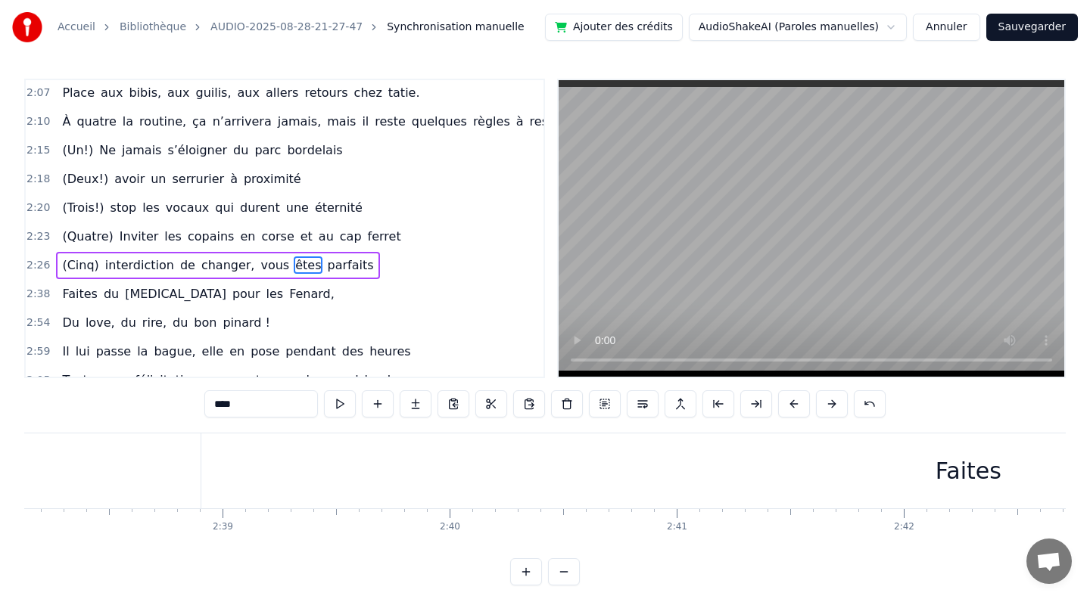
scroll to position [0, 35882]
click at [215, 474] on div "Faites" at bounding box center [979, 471] width 1533 height 75
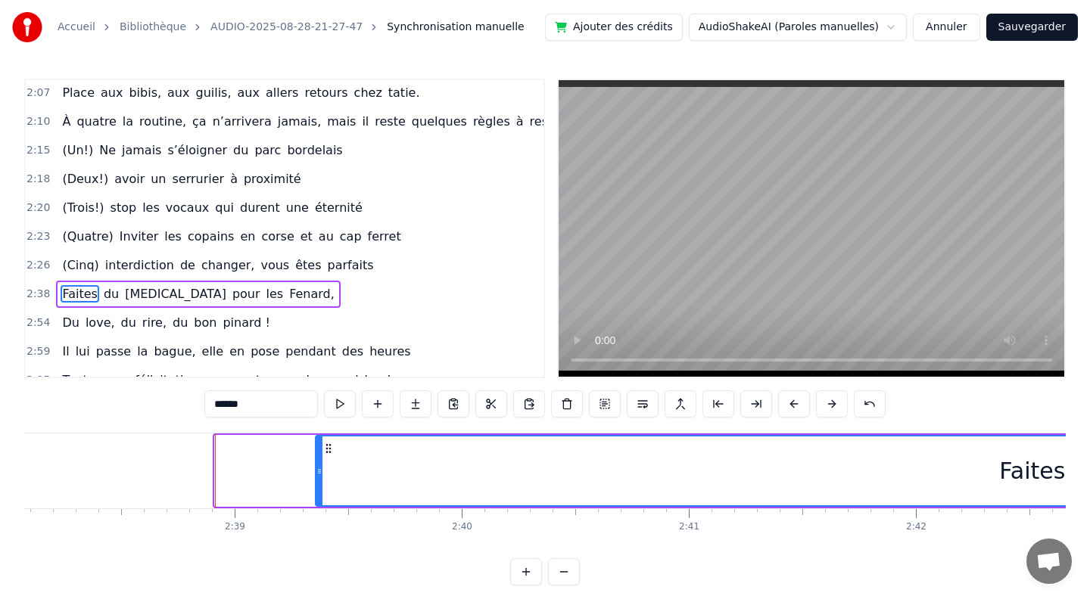
drag, startPoint x: 218, startPoint y: 470, endPoint x: 574, endPoint y: 495, distance: 356.5
click at [468, 488] on div "Faites" at bounding box center [1031, 471] width 1431 height 69
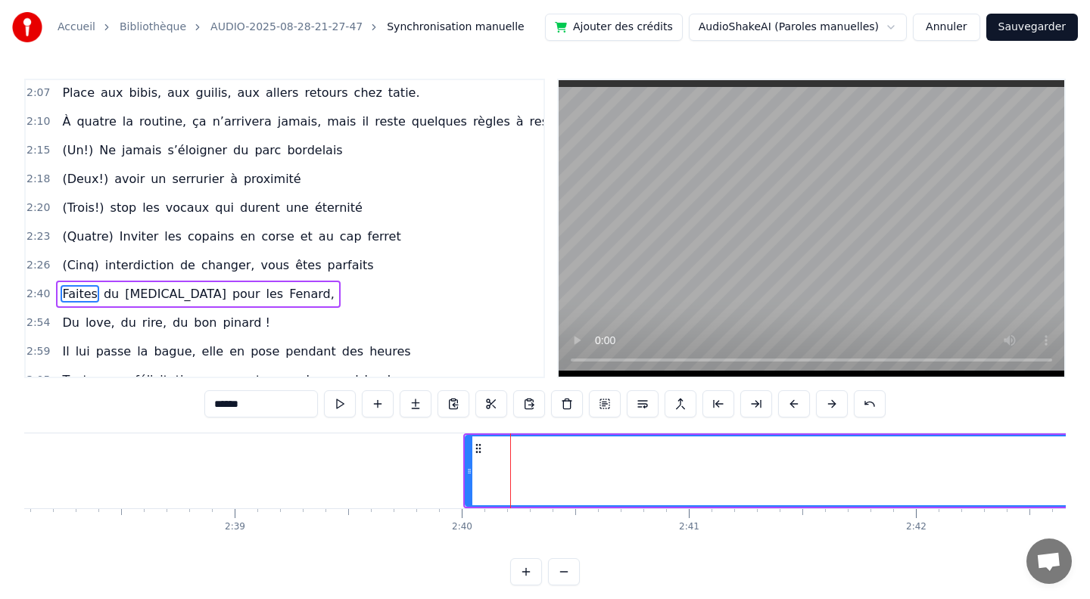
click at [574, 495] on div "Faites" at bounding box center [1106, 471] width 1281 height 69
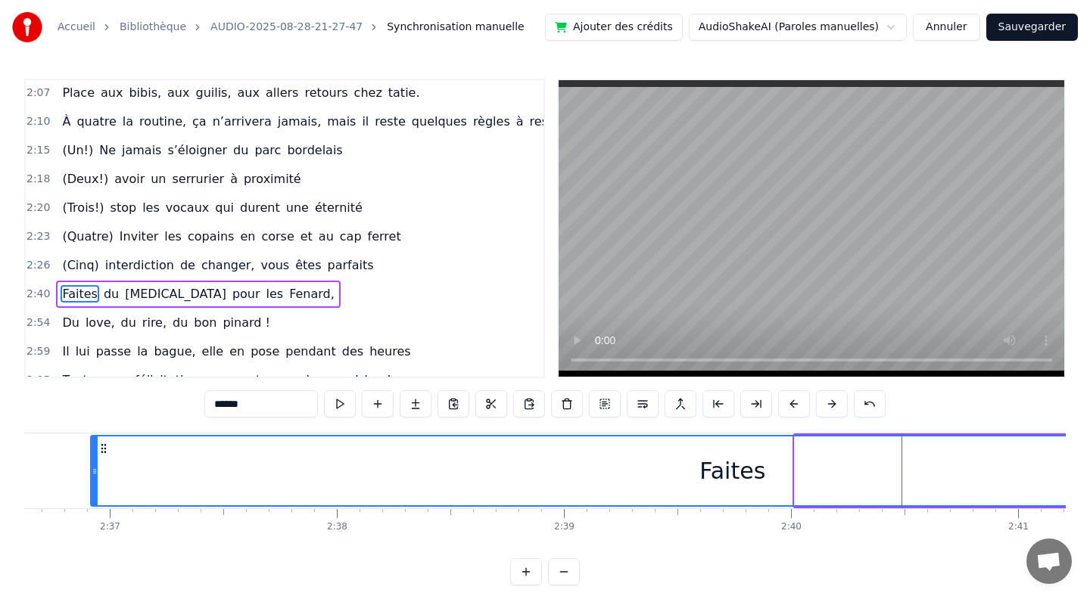
drag, startPoint x: 476, startPoint y: 446, endPoint x: -7, endPoint y: 419, distance: 483.5
click at [0, 419] on html "Accueil Bibliothèque AUDIO-2025-08-28-21-27-47 Synchronisation manuelle Ajouter…" at bounding box center [545, 305] width 1090 height 610
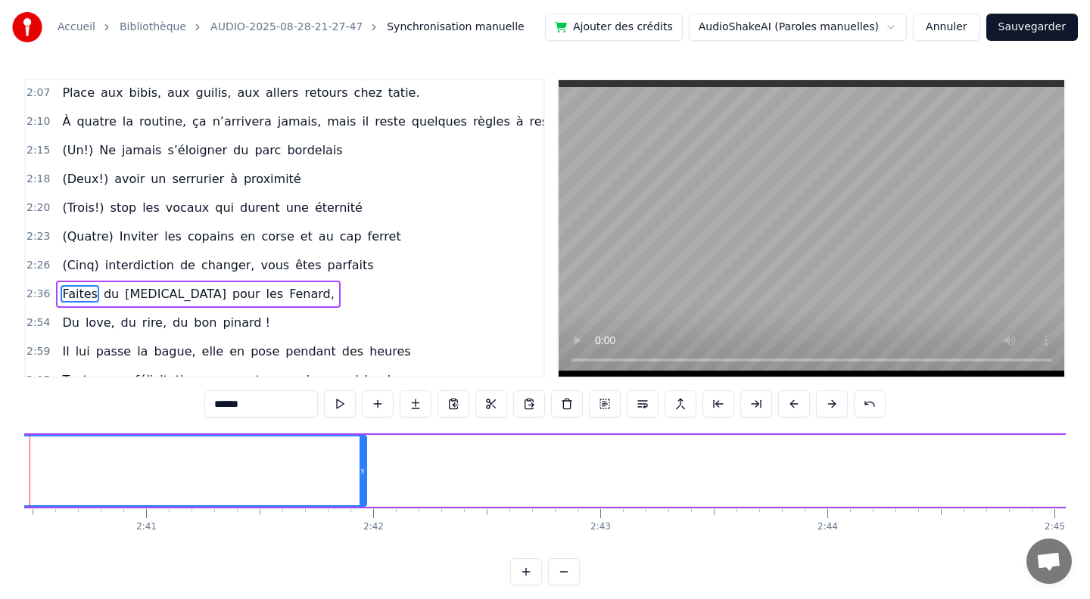
scroll to position [0, 36305]
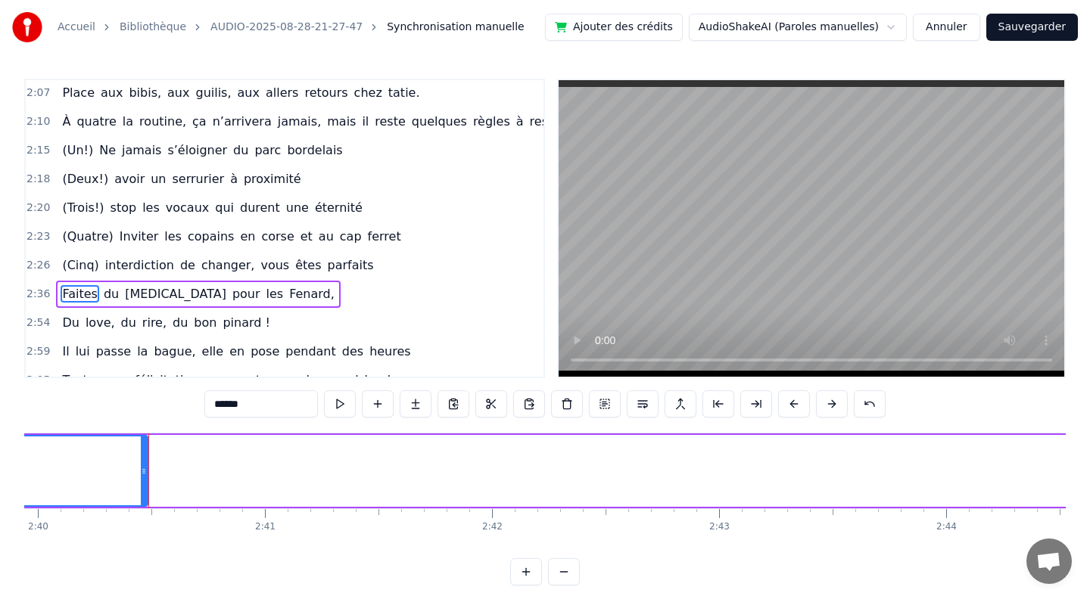
drag, startPoint x: 483, startPoint y: 471, endPoint x: 145, endPoint y: 464, distance: 337.5
click at [145, 464] on div at bounding box center [144, 471] width 6 height 69
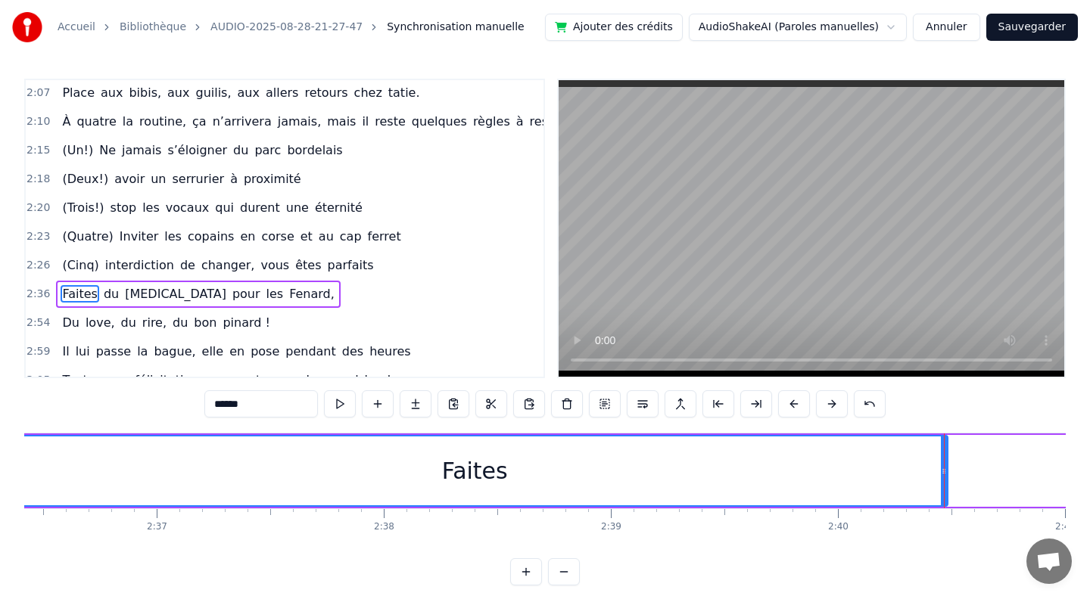
scroll to position [0, 35511]
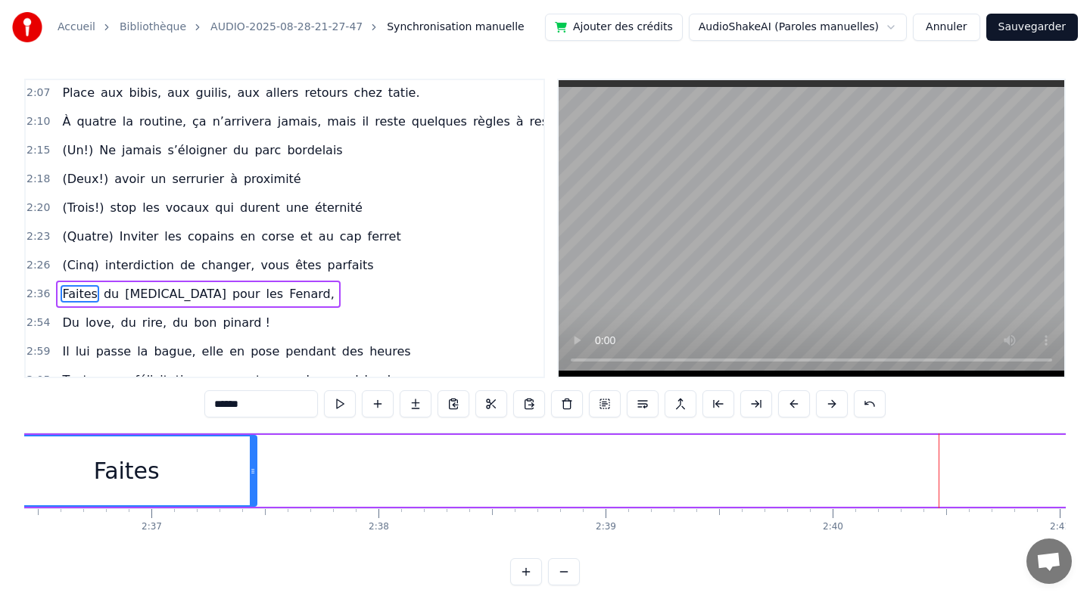
drag, startPoint x: 937, startPoint y: 473, endPoint x: 252, endPoint y: 500, distance: 685.3
click at [252, 500] on div at bounding box center [253, 471] width 6 height 69
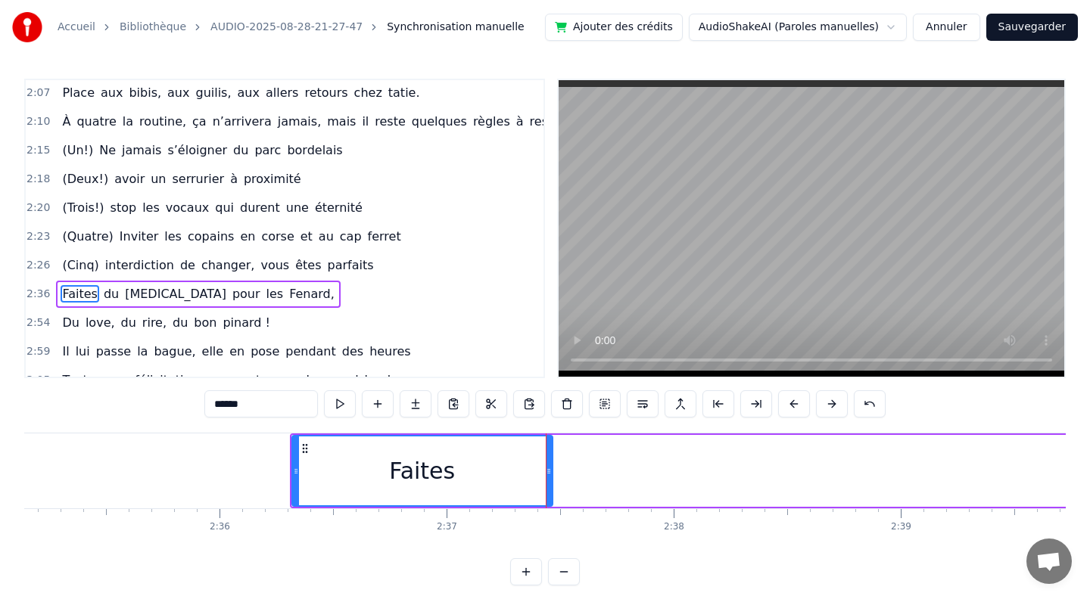
scroll to position [0, 35129]
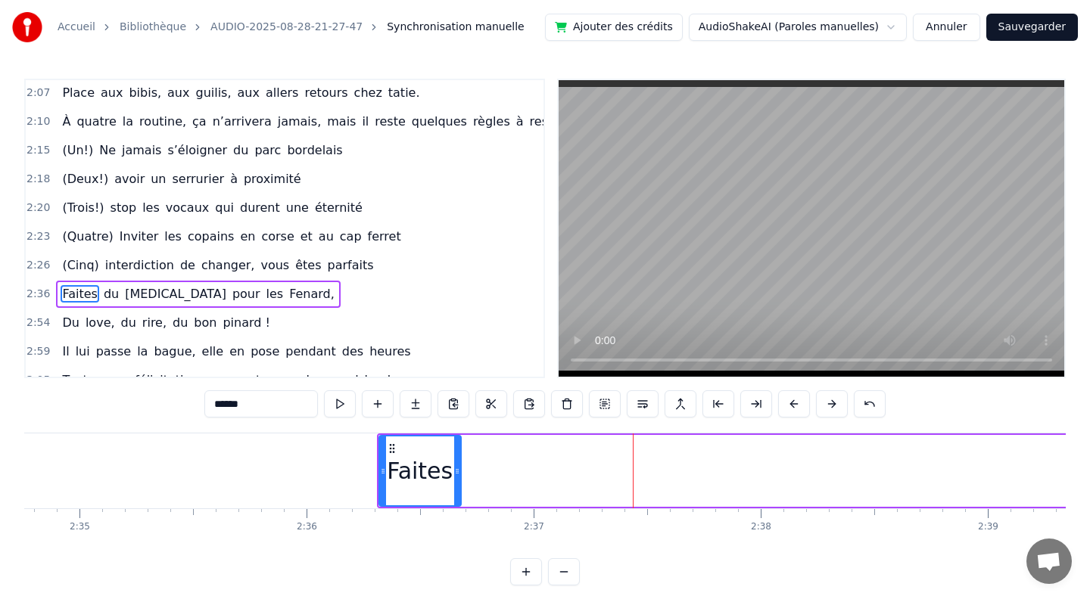
drag, startPoint x: 636, startPoint y: 471, endPoint x: 457, endPoint y: 464, distance: 178.7
click at [457, 464] on div at bounding box center [457, 471] width 6 height 69
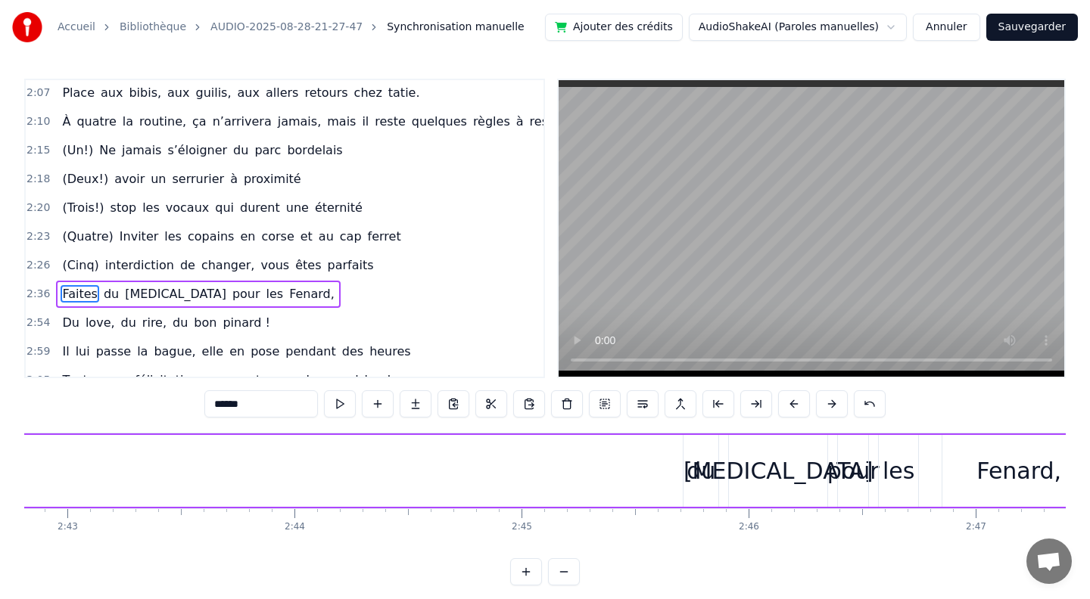
scroll to position [0, 36968]
click at [685, 481] on div "du" at bounding box center [689, 471] width 29 height 34
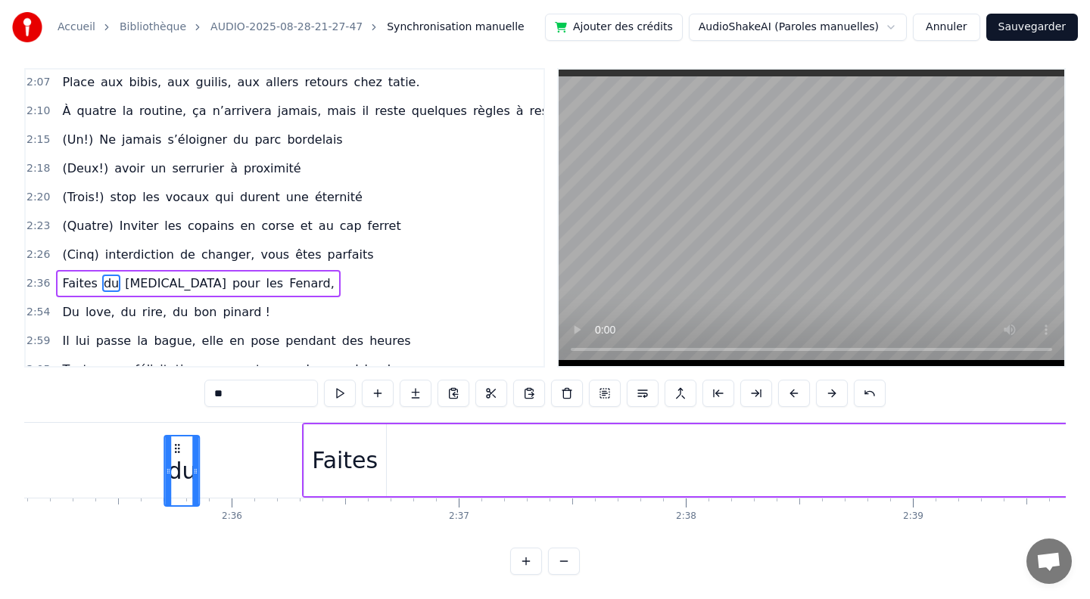
scroll to position [0, 35196]
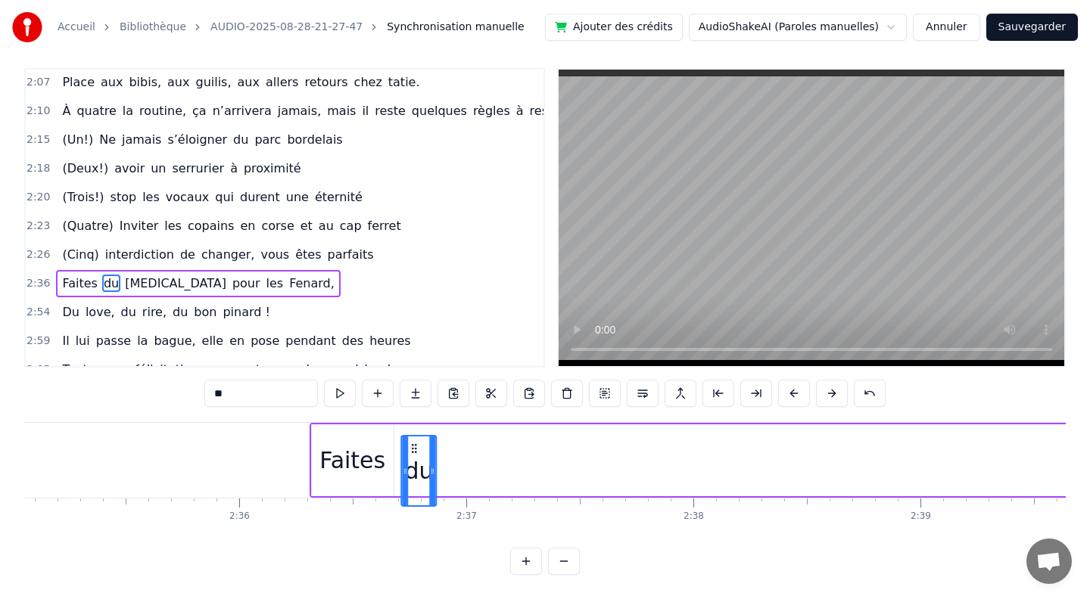
drag, startPoint x: 684, startPoint y: 446, endPoint x: 408, endPoint y: 428, distance: 276.8
drag, startPoint x: 408, startPoint y: 436, endPoint x: 400, endPoint y: 436, distance: 8.3
click at [400, 436] on icon at bounding box center [400, 438] width 12 height 12
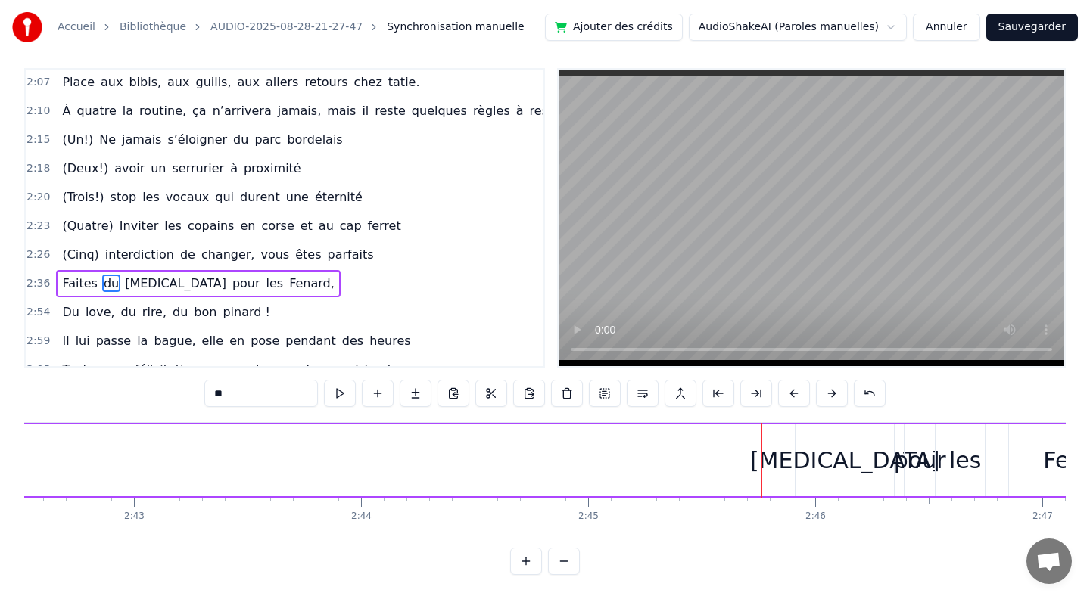
scroll to position [0, 36923]
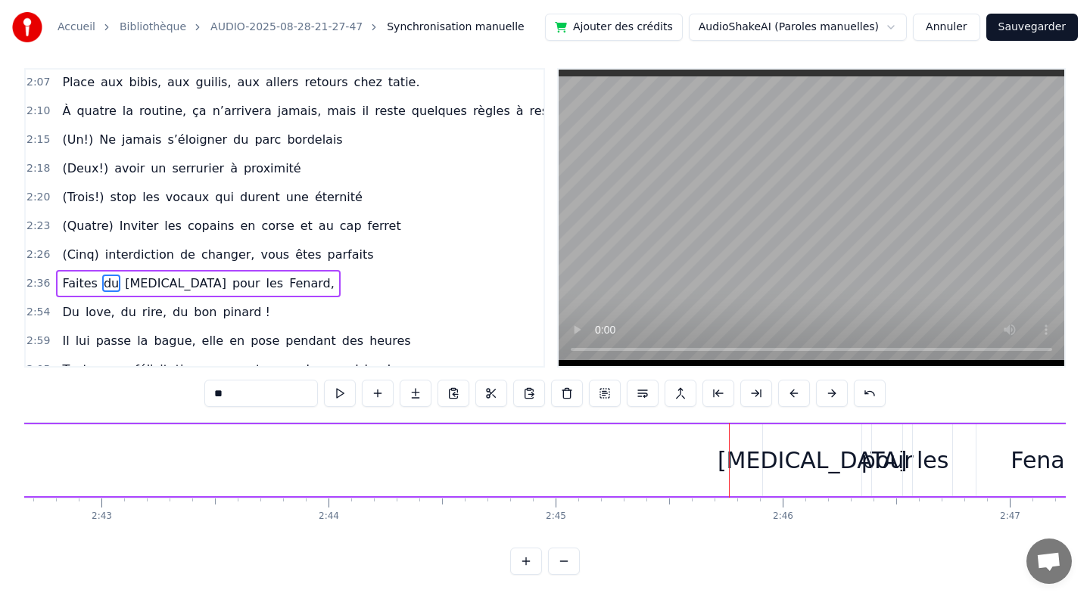
click at [773, 459] on div "[MEDICAL_DATA]" at bounding box center [812, 460] width 98 height 72
type input "*****"
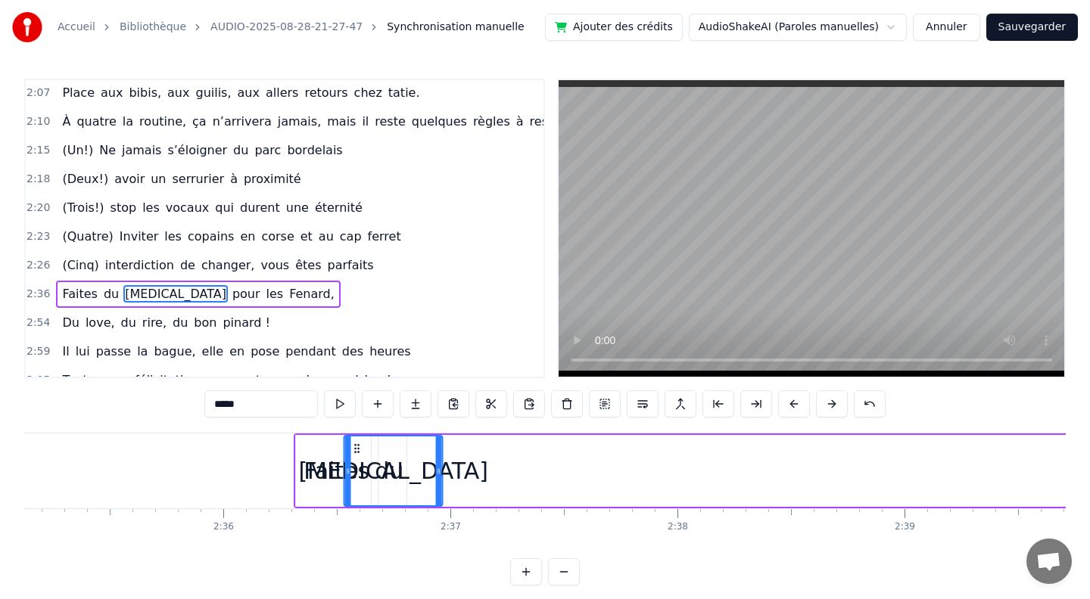
scroll to position [0, 35210]
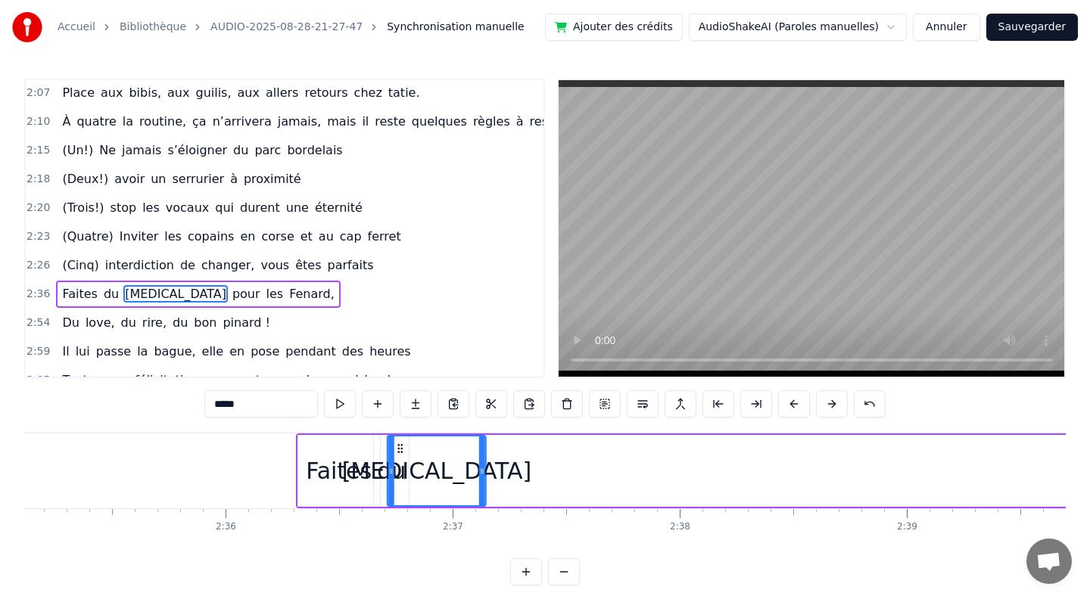
drag, startPoint x: 775, startPoint y: 449, endPoint x: 262, endPoint y: 427, distance: 513.5
click at [262, 427] on div "0:10 [PERSON_NAME] et guigui, treize septembre, ils se disent oui (en théorie)……" at bounding box center [544, 332] width 1041 height 507
drag, startPoint x: 323, startPoint y: 446, endPoint x: 399, endPoint y: 443, distance: 75.8
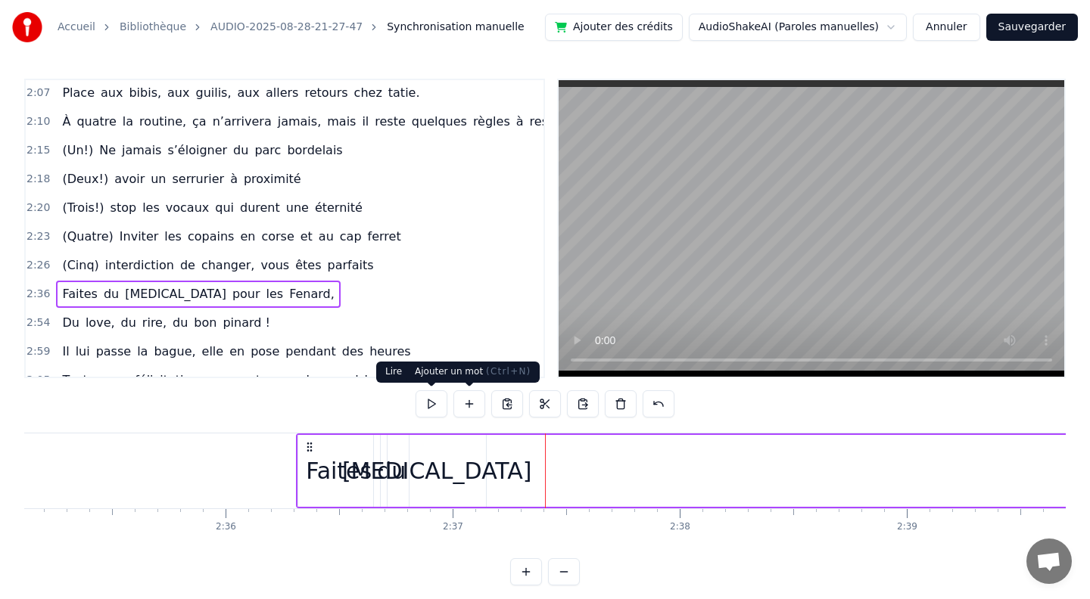
click at [431, 399] on button at bounding box center [431, 403] width 32 height 27
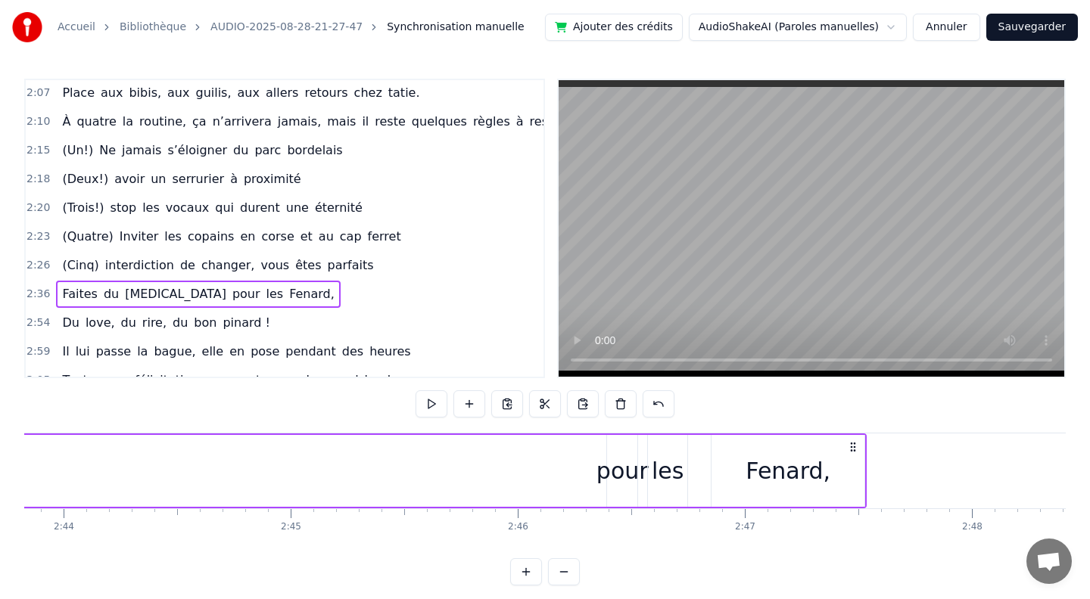
scroll to position [0, 37431]
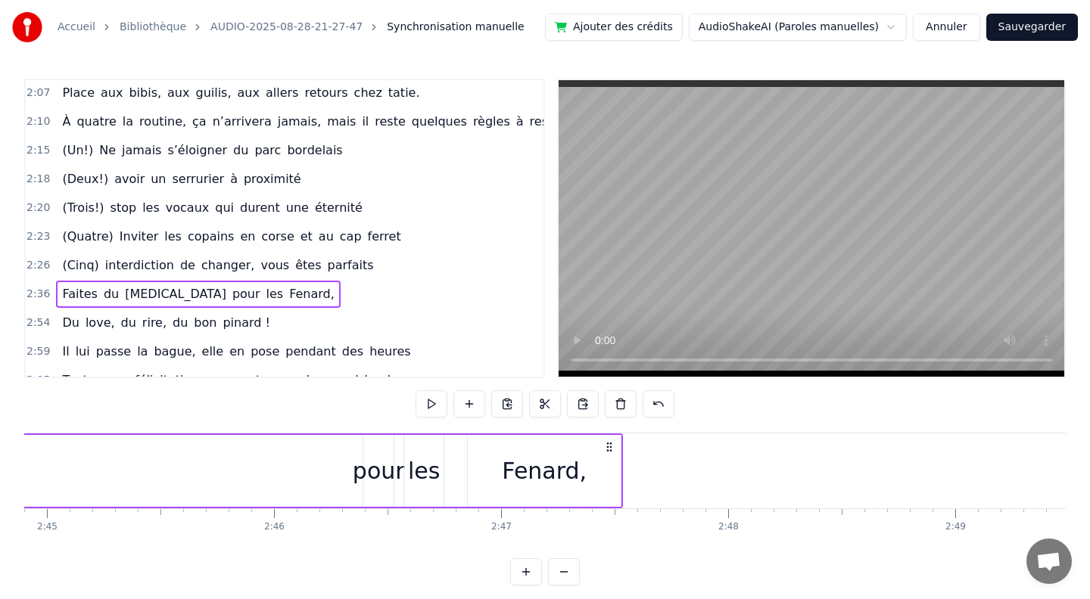
click at [380, 466] on div "pour" at bounding box center [379, 471] width 52 height 34
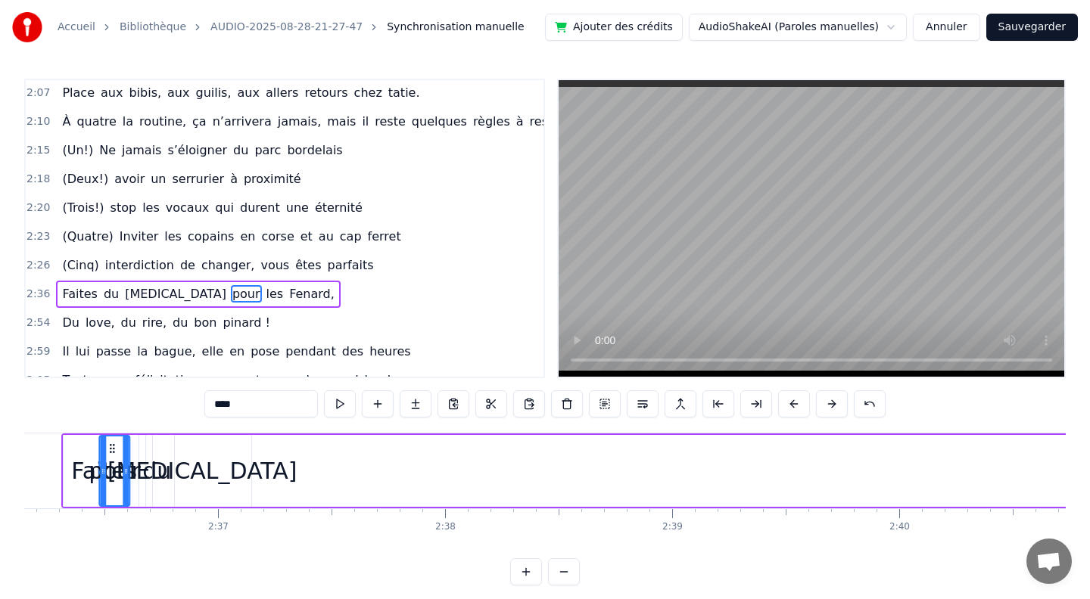
scroll to position [0, 35444]
drag, startPoint x: 375, startPoint y: 448, endPoint x: 252, endPoint y: 420, distance: 125.7
click at [252, 420] on div "0:10 [PERSON_NAME] et guigui, treize septembre, ils se disent oui (en théorie)……" at bounding box center [544, 332] width 1041 height 507
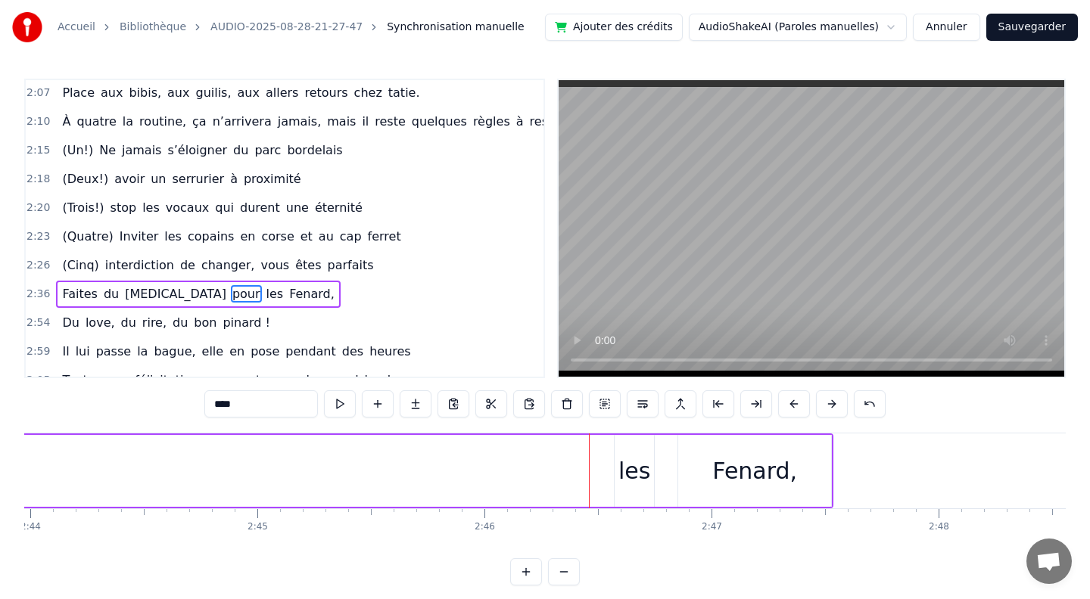
scroll to position [0, 37325]
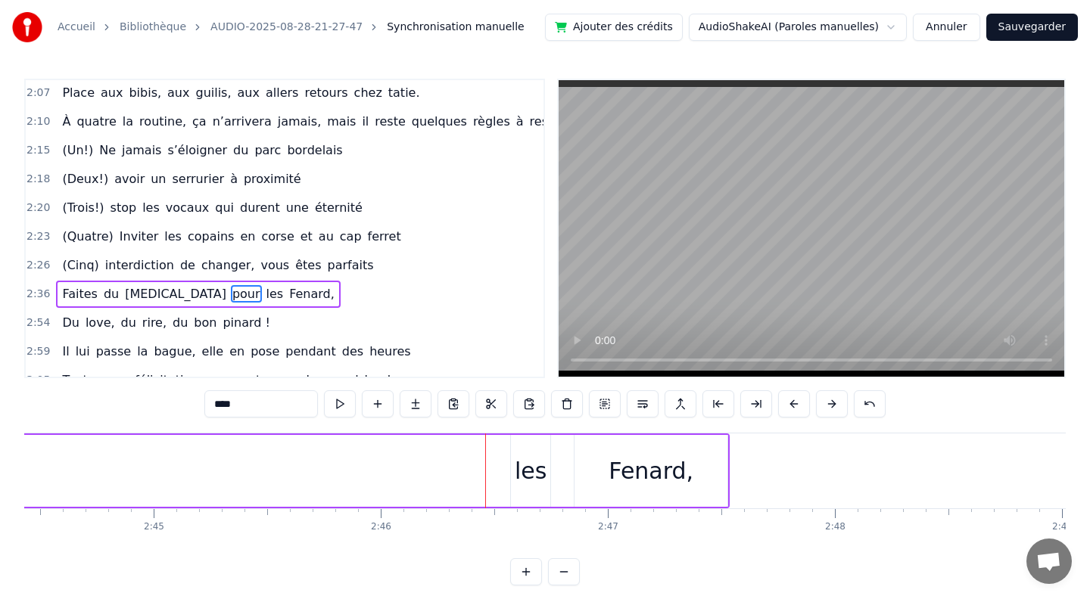
click at [536, 478] on div "les" at bounding box center [531, 471] width 32 height 34
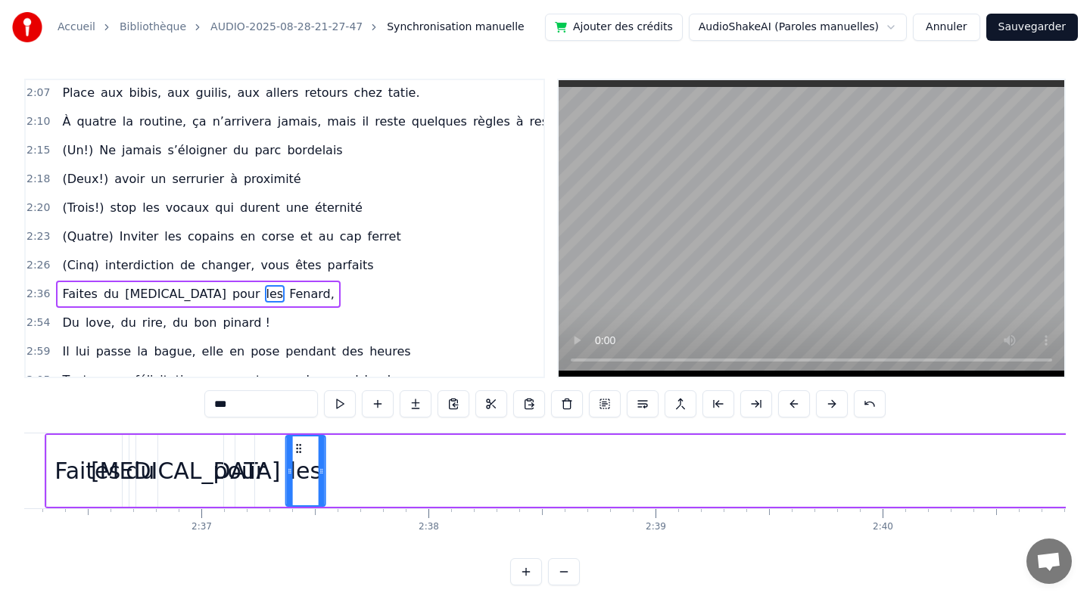
scroll to position [0, 35461]
drag, startPoint x: 486, startPoint y: 440, endPoint x: 283, endPoint y: 456, distance: 203.4
click at [283, 456] on div "les" at bounding box center [290, 471] width 38 height 69
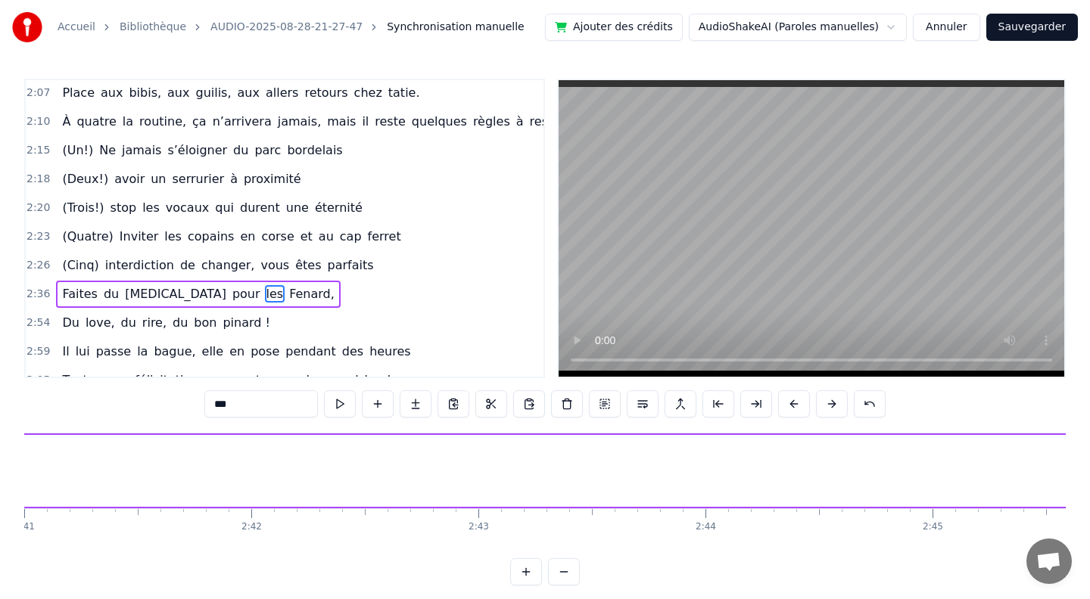
scroll to position [0, 37114]
click at [850, 481] on div "Fenard," at bounding box center [861, 471] width 85 height 34
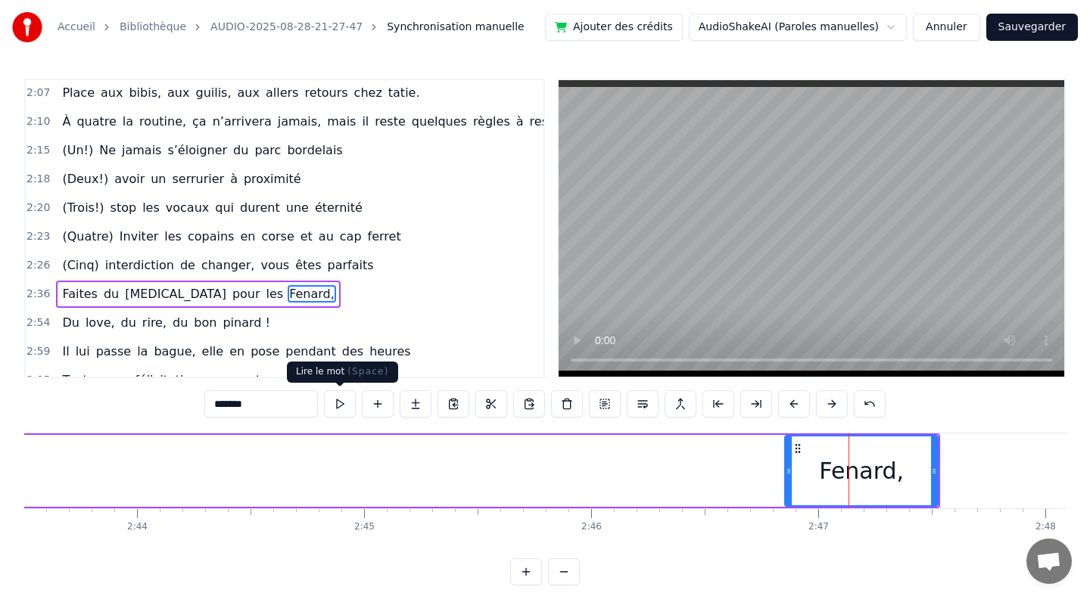
click at [266, 412] on input "*******" at bounding box center [260, 403] width 113 height 27
type input "*******"
click at [355, 309] on div "2:54 Du love, du rire, du bon pinard !" at bounding box center [285, 323] width 518 height 29
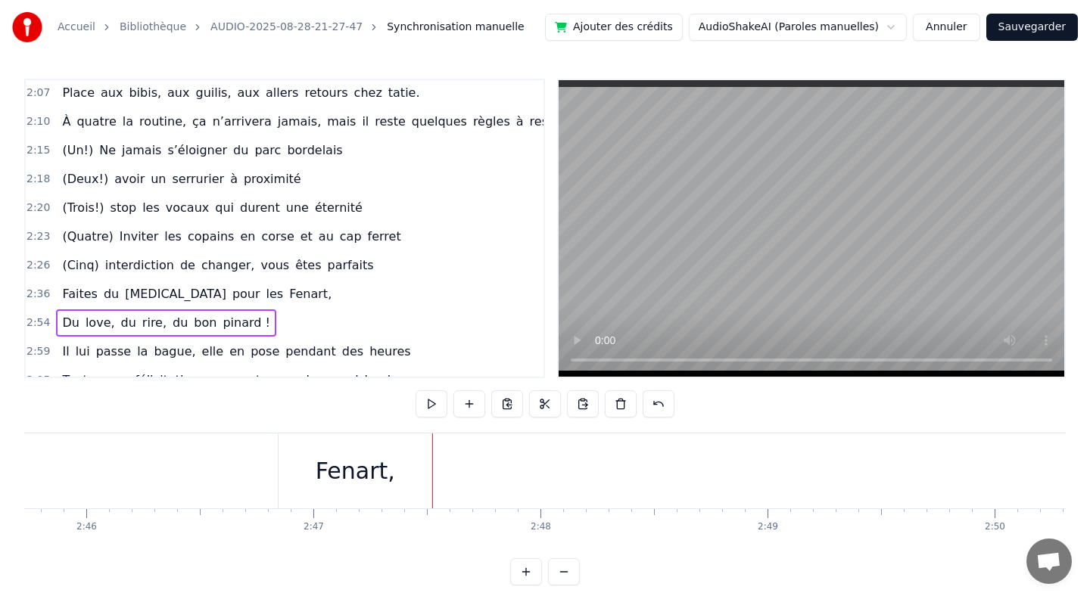
scroll to position [0, 37608]
click at [359, 461] on div "Fenart," at bounding box center [366, 471] width 79 height 34
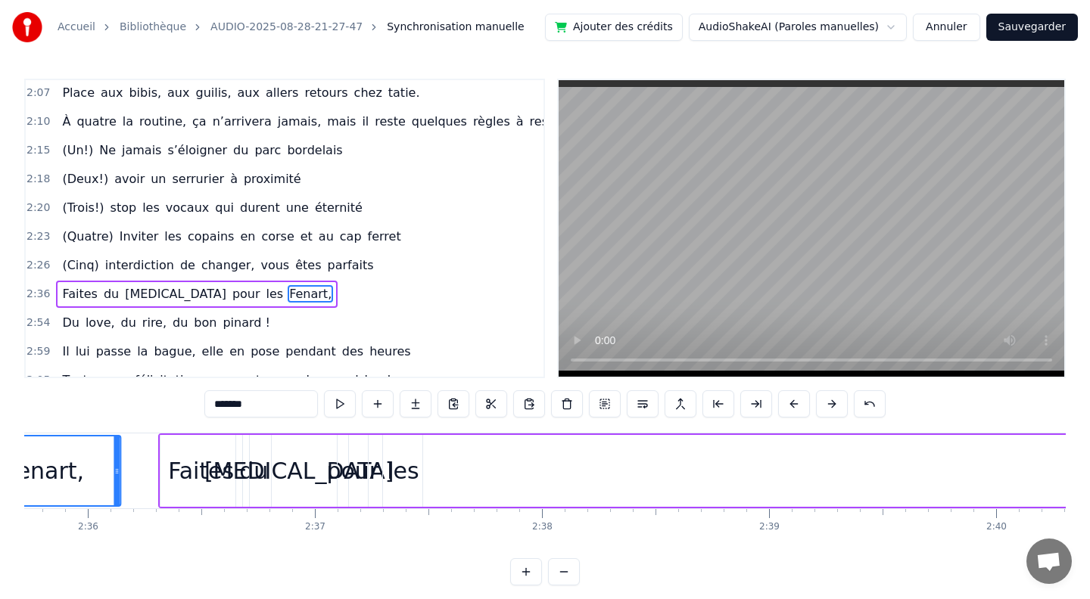
scroll to position [0, 35252]
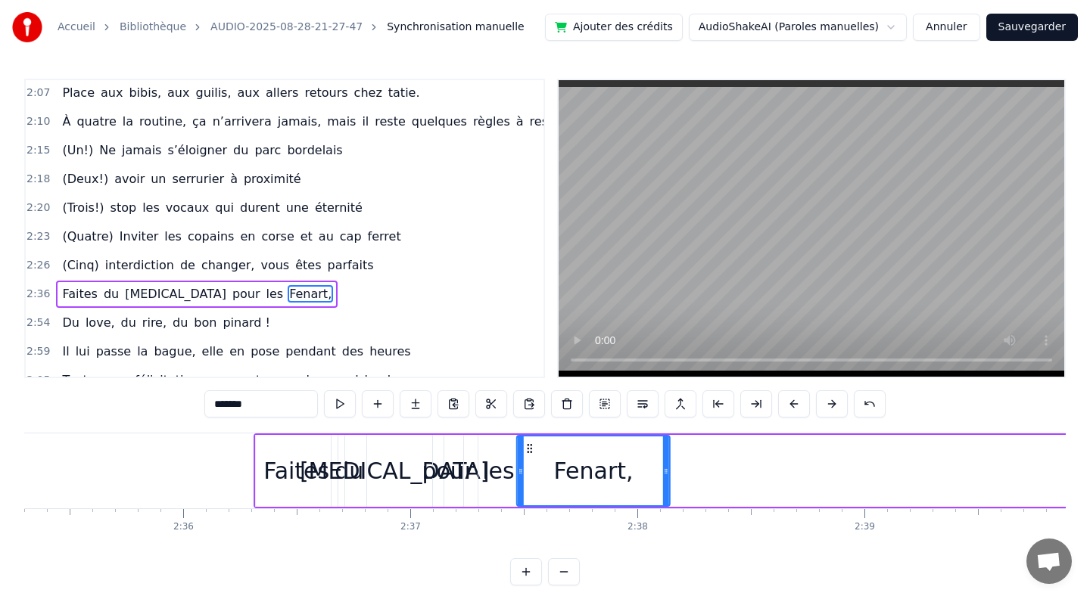
drag, startPoint x: 300, startPoint y: 444, endPoint x: 527, endPoint y: 464, distance: 228.6
click at [527, 464] on div "Fenart," at bounding box center [593, 471] width 151 height 69
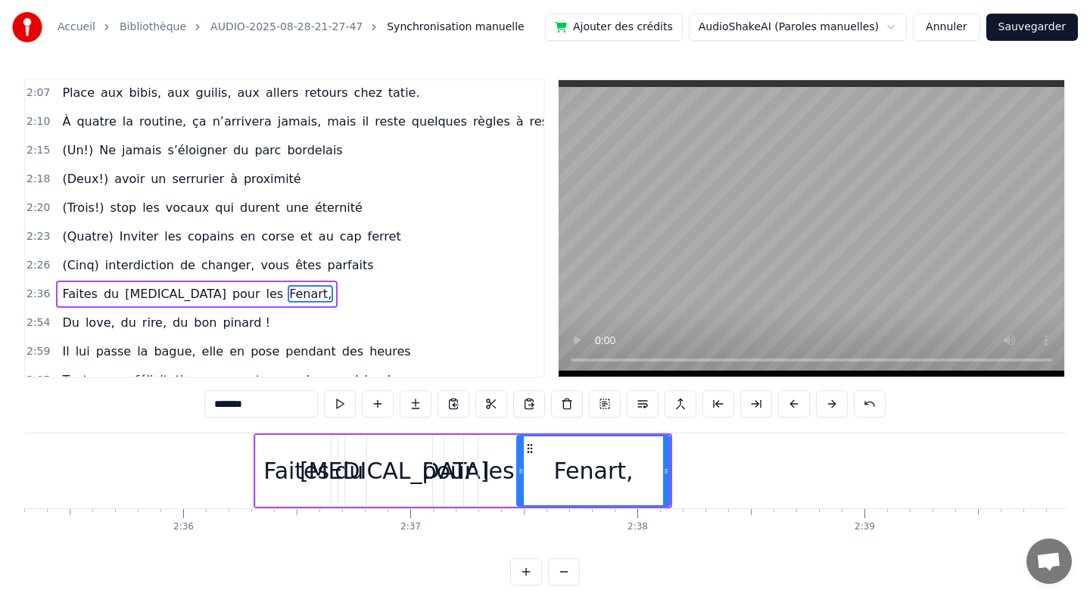
click at [257, 434] on div "Faites du [MEDICAL_DATA] pour les Fenart," at bounding box center [462, 471] width 418 height 75
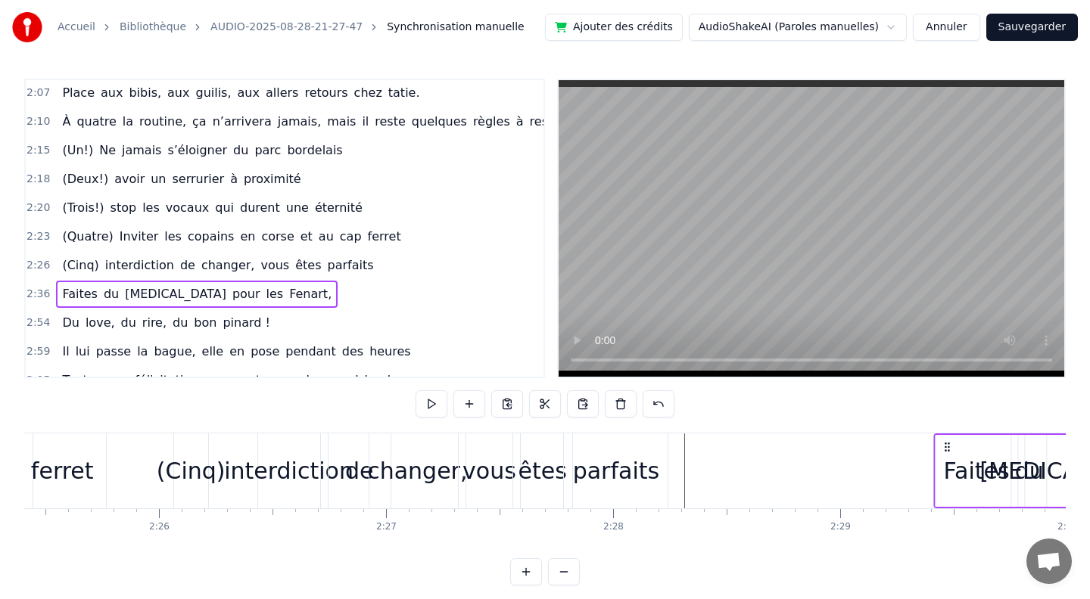
scroll to position [0, 33031]
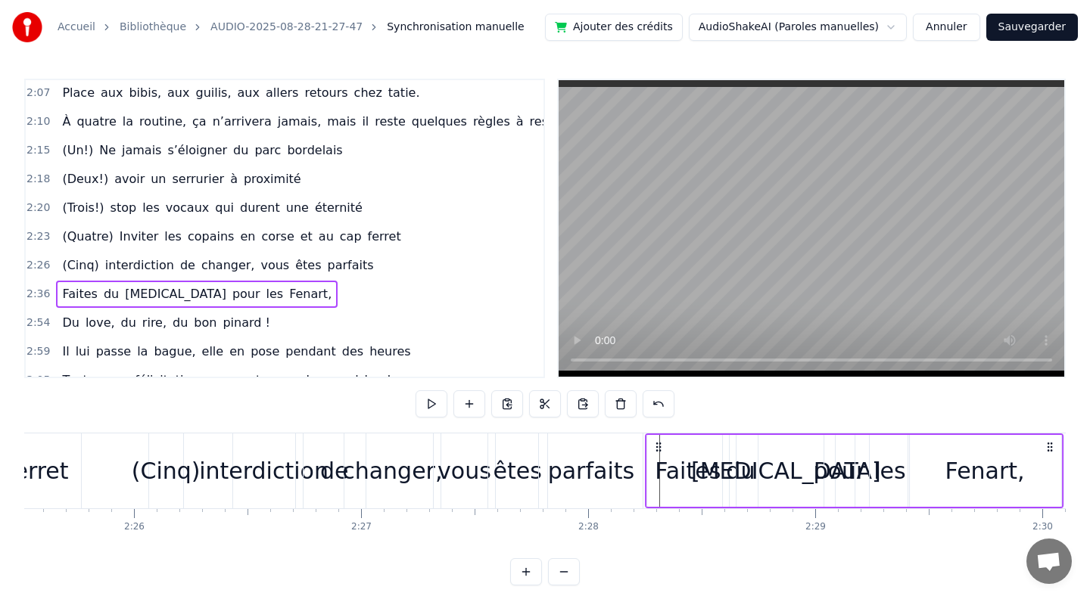
drag, startPoint x: 266, startPoint y: 445, endPoint x: 659, endPoint y: 467, distance: 394.1
click at [659, 467] on div "Faites du [MEDICAL_DATA] pour les Fenart," at bounding box center [854, 471] width 418 height 75
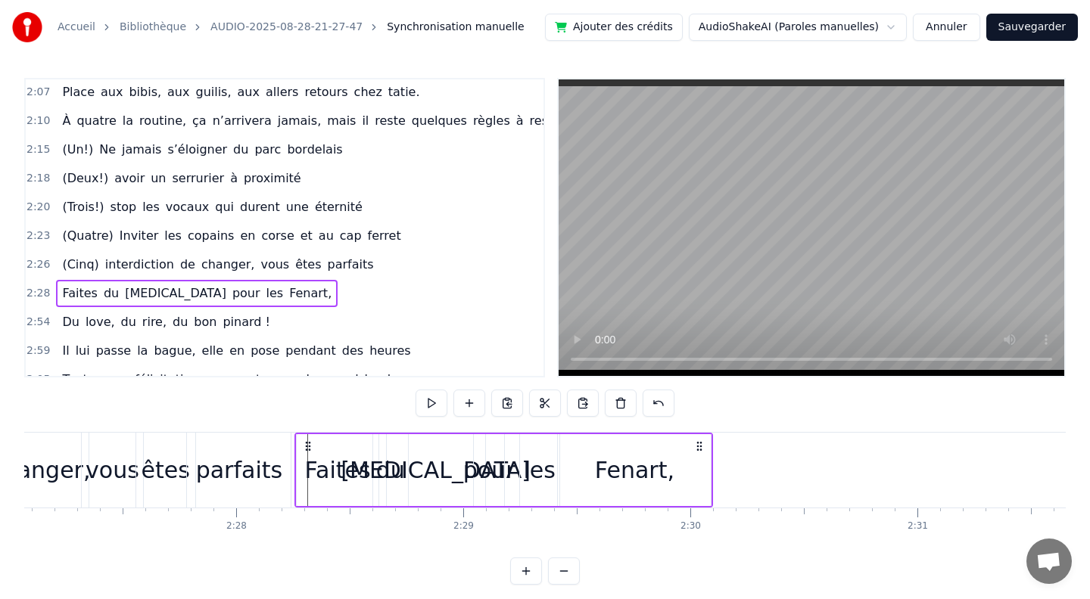
scroll to position [0, 33367]
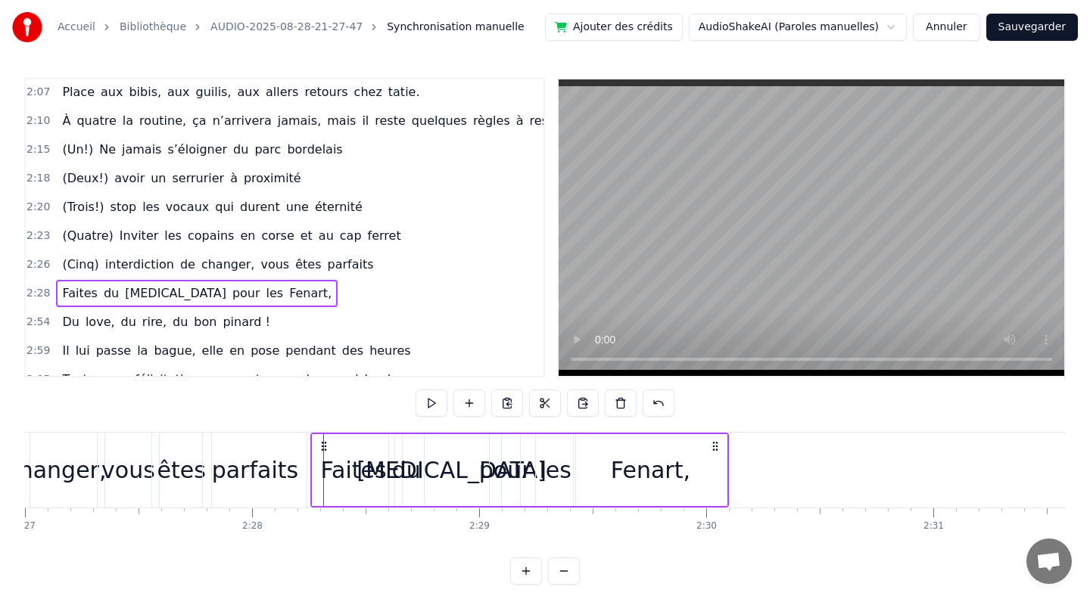
click at [255, 440] on div "parfaits" at bounding box center [255, 470] width 104 height 75
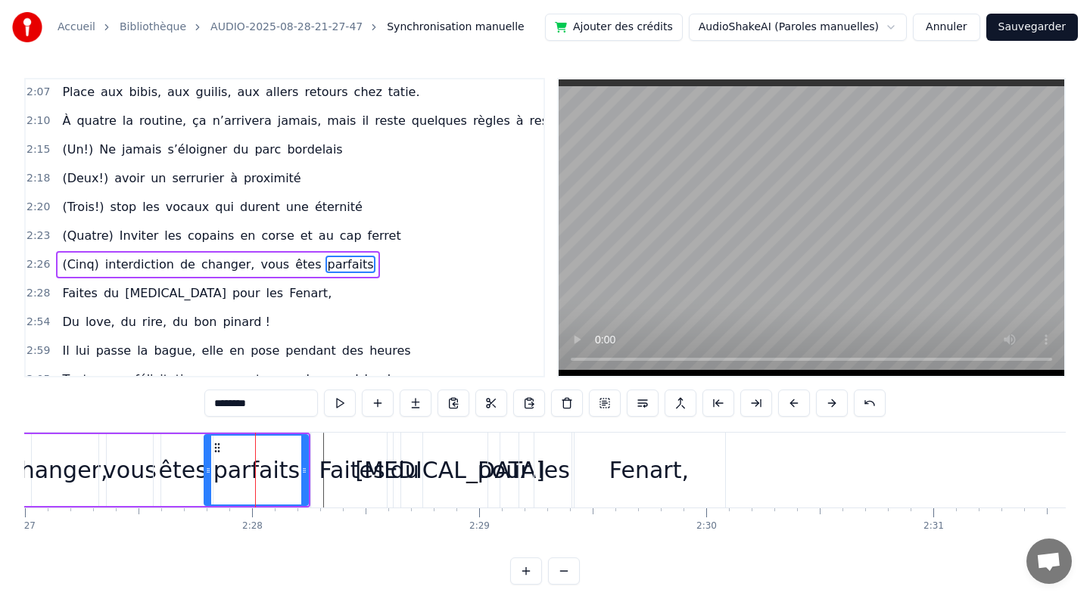
scroll to position [0, 0]
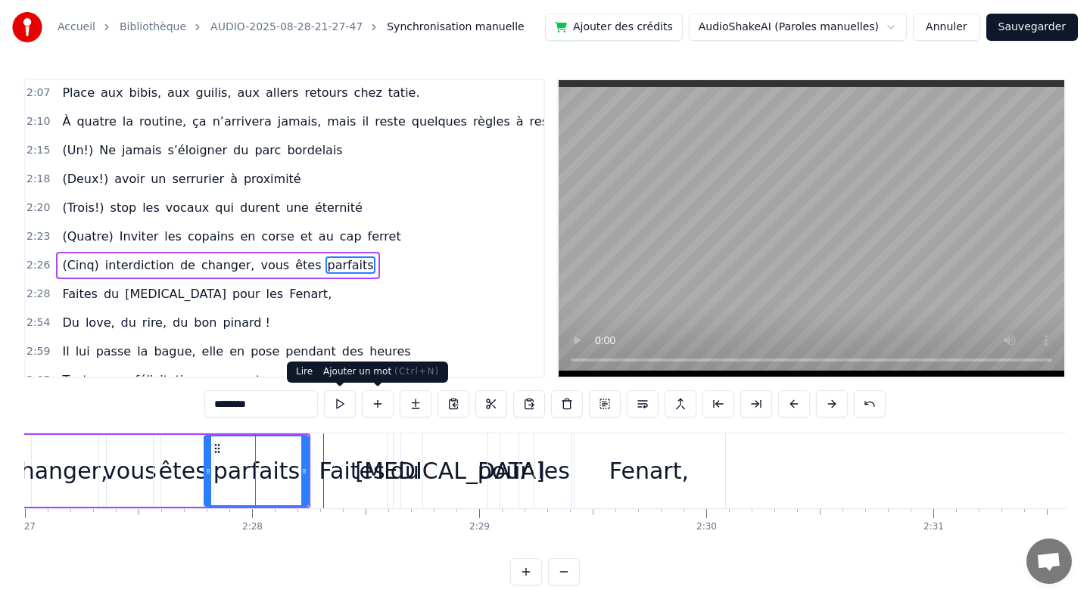
click at [340, 402] on button at bounding box center [340, 403] width 32 height 27
click at [333, 463] on div "Faites" at bounding box center [352, 471] width 66 height 34
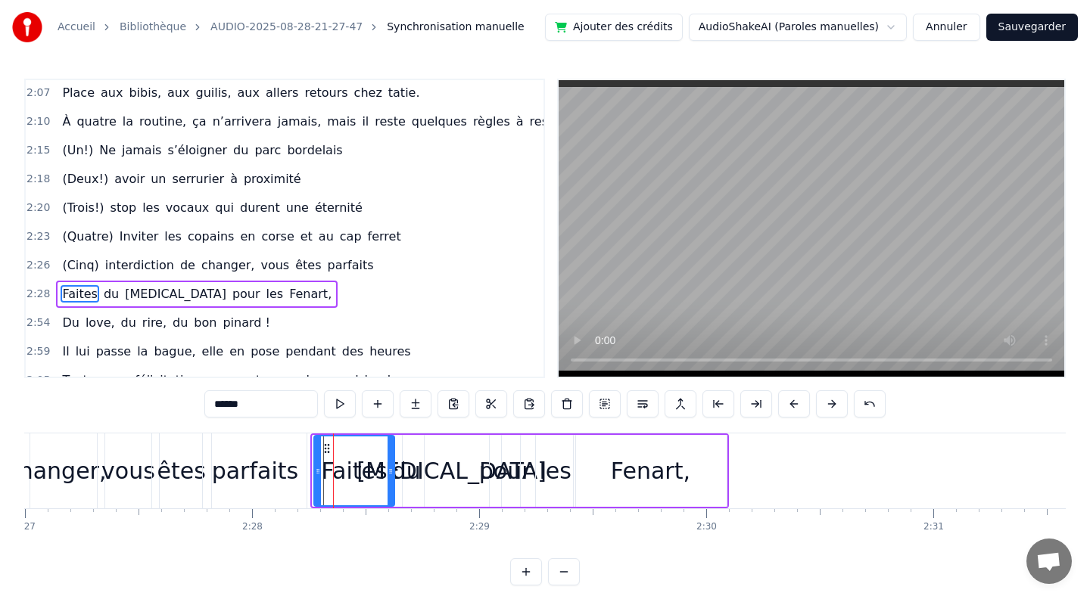
click at [317, 442] on div at bounding box center [318, 471] width 6 height 69
click at [472, 436] on div "[MEDICAL_DATA]" at bounding box center [452, 471] width 98 height 72
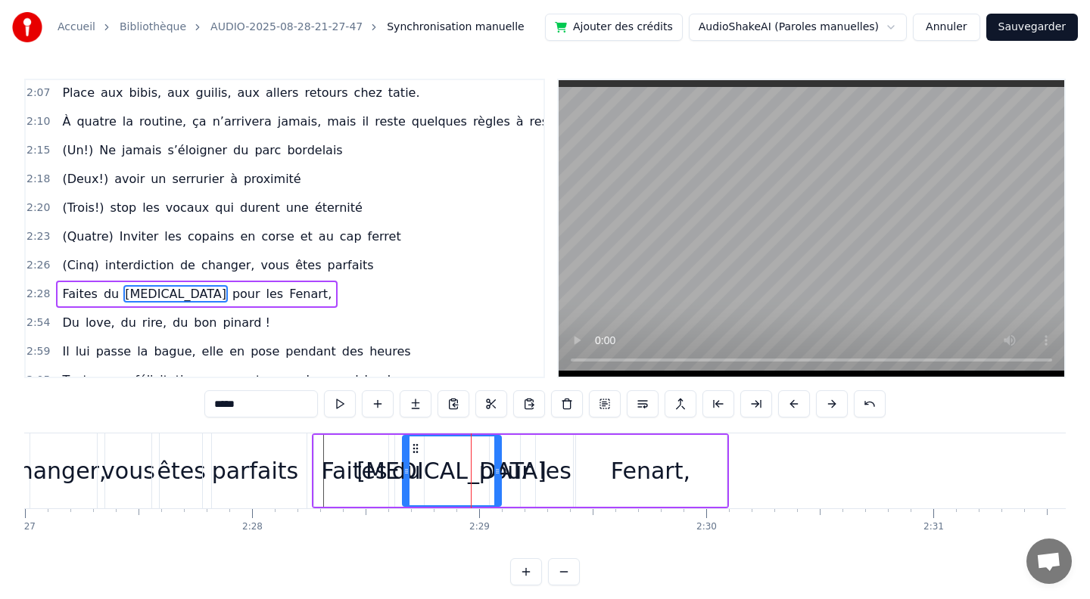
click at [698, 443] on div "Fenart," at bounding box center [650, 471] width 153 height 72
type input "*******"
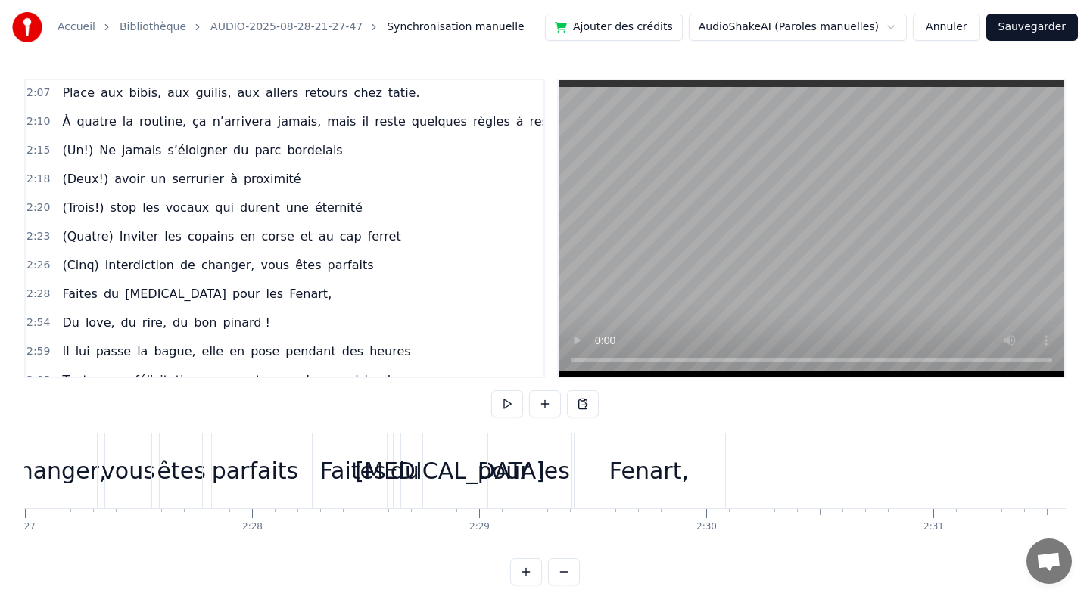
click at [651, 467] on div "Fenart," at bounding box center [648, 471] width 79 height 34
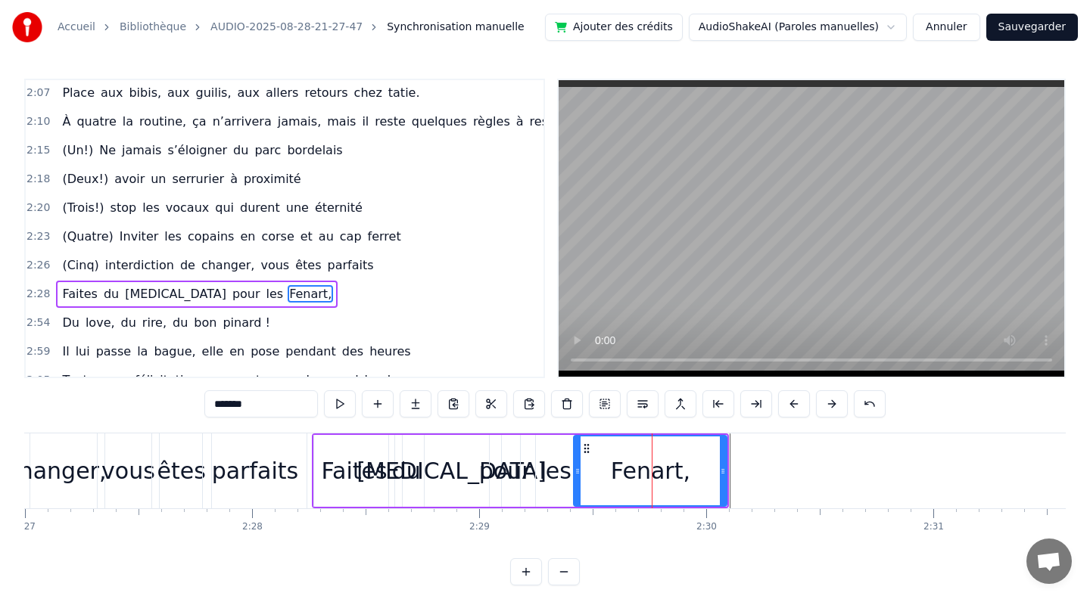
drag, startPoint x: 313, startPoint y: 437, endPoint x: 378, endPoint y: 437, distance: 65.1
click at [378, 437] on div "Faites" at bounding box center [354, 471] width 82 height 72
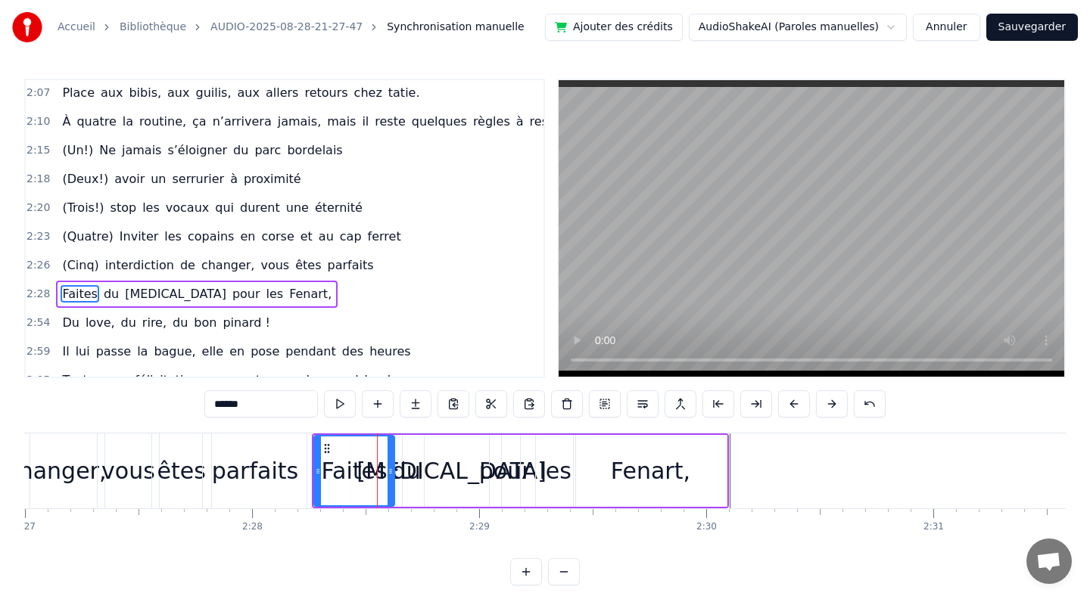
click at [231, 285] on span "pour" at bounding box center [246, 293] width 31 height 17
type input "****"
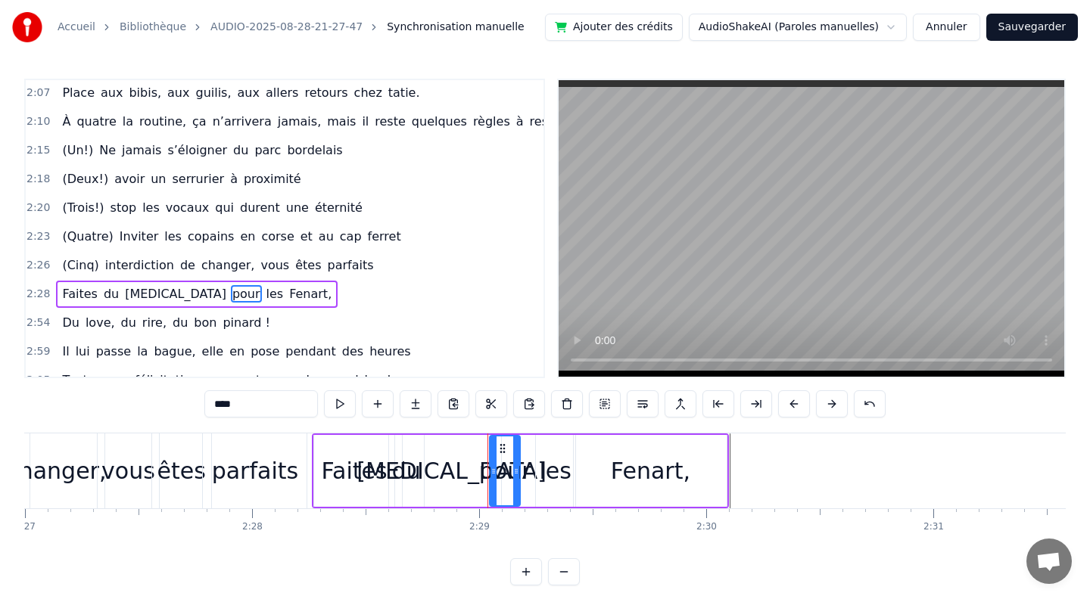
click at [134, 281] on div "Faites du [MEDICAL_DATA] pour les Fenart," at bounding box center [196, 294] width 281 height 27
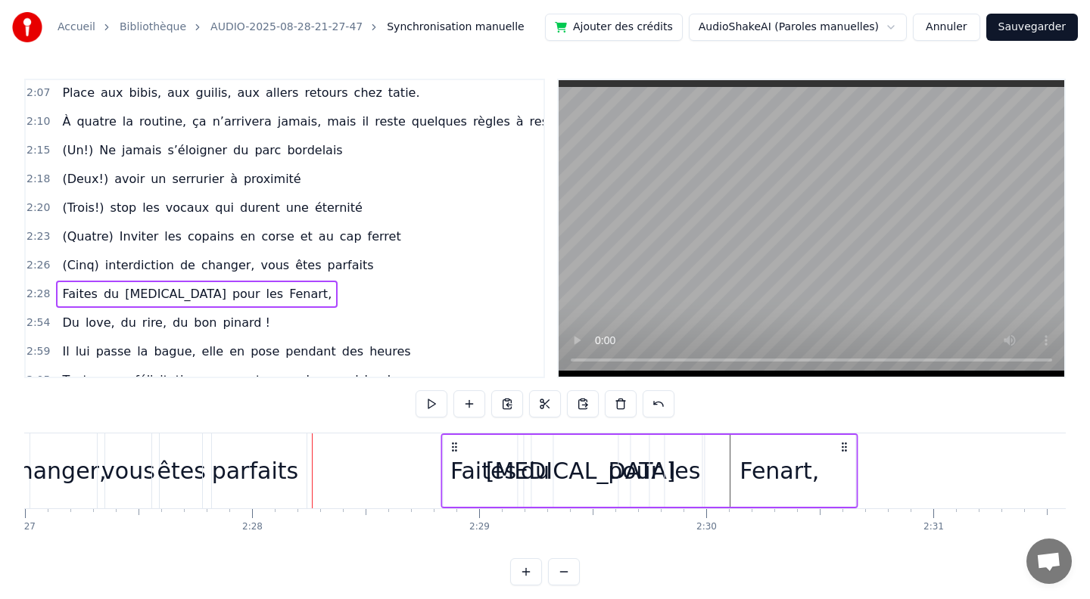
drag, startPoint x: 325, startPoint y: 443, endPoint x: 454, endPoint y: 456, distance: 129.2
click at [454, 456] on div "Faites du [MEDICAL_DATA] pour les Fenart," at bounding box center [649, 471] width 417 height 75
click at [430, 400] on button at bounding box center [431, 403] width 32 height 27
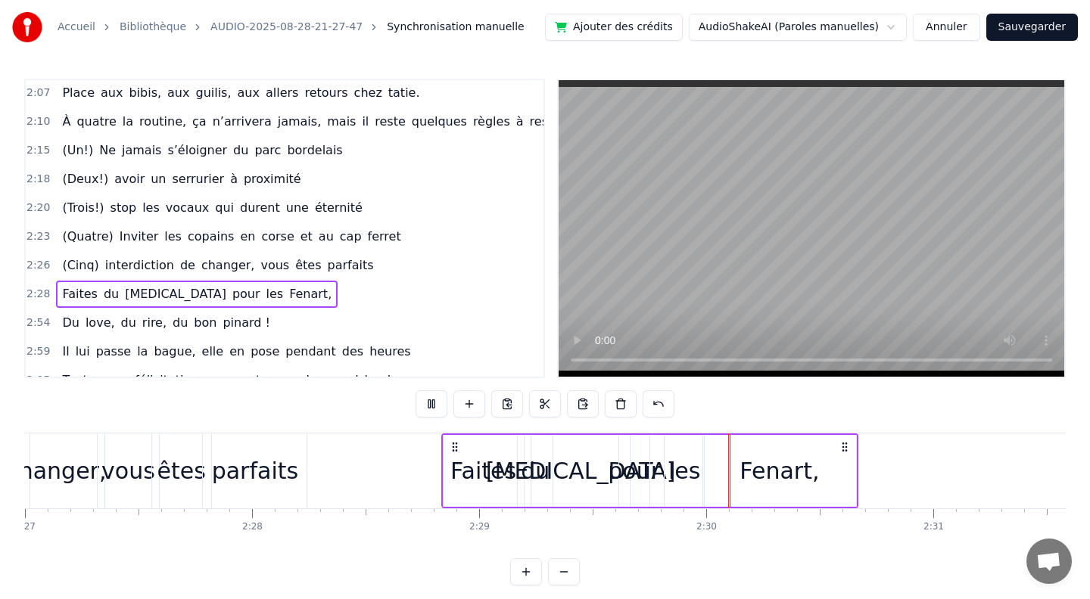
click at [430, 400] on button at bounding box center [431, 403] width 32 height 27
click at [850, 449] on div "Fenart," at bounding box center [779, 471] width 153 height 72
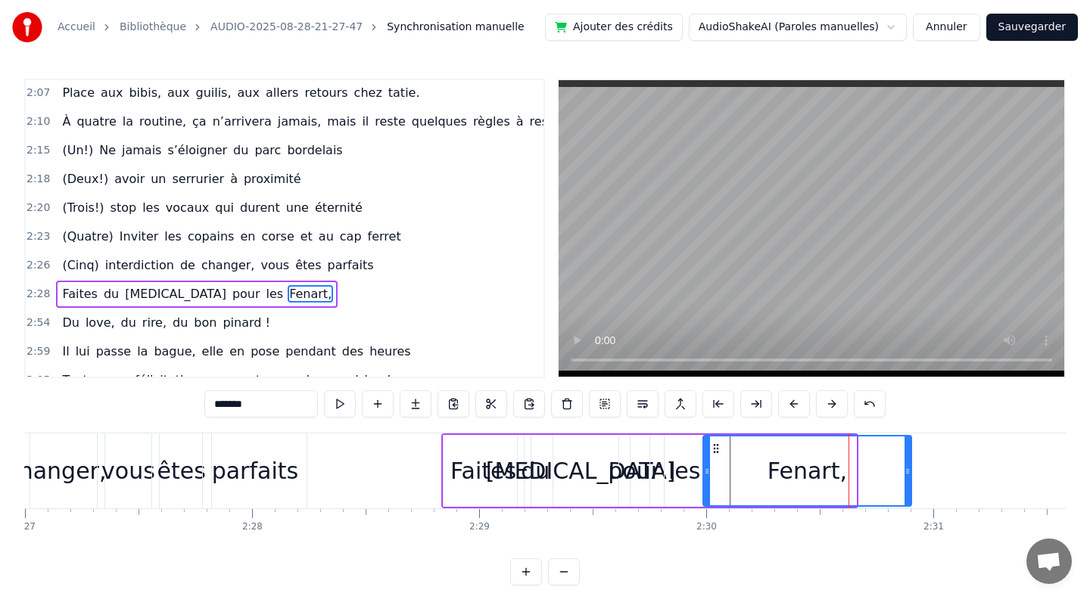
drag, startPoint x: 854, startPoint y: 473, endPoint x: 909, endPoint y: 471, distance: 55.3
click at [909, 471] on icon at bounding box center [907, 471] width 6 height 12
click at [449, 468] on div "Faites" at bounding box center [483, 471] width 80 height 72
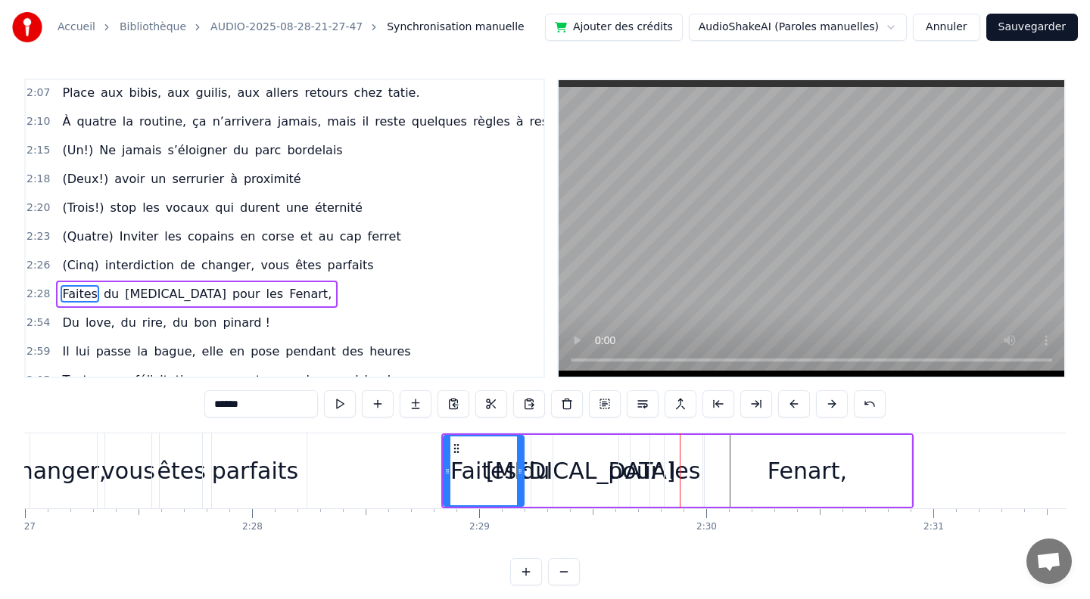
click at [575, 464] on div "[MEDICAL_DATA]" at bounding box center [581, 471] width 190 height 34
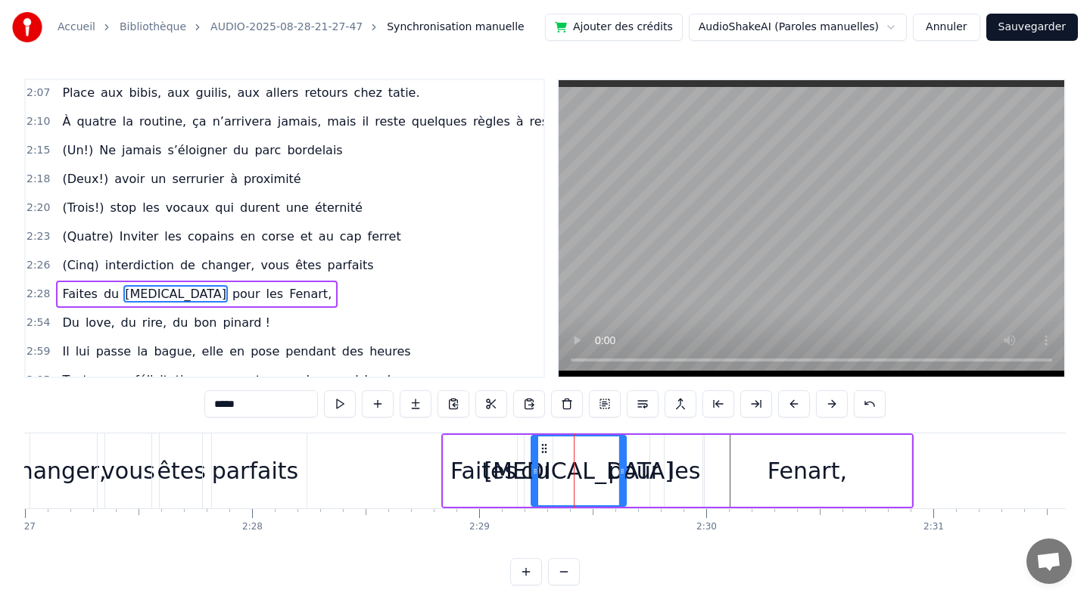
click at [622, 467] on icon at bounding box center [622, 471] width 6 height 12
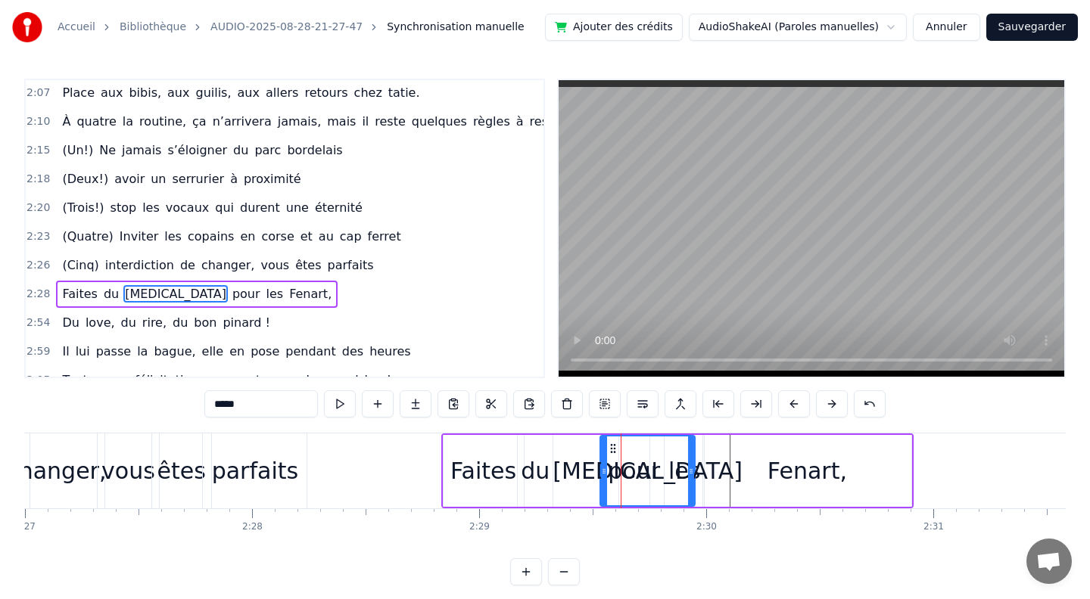
drag, startPoint x: 541, startPoint y: 446, endPoint x: 610, endPoint y: 446, distance: 68.9
click at [610, 446] on icon at bounding box center [613, 449] width 12 height 12
click at [540, 467] on div "du" at bounding box center [535, 471] width 29 height 34
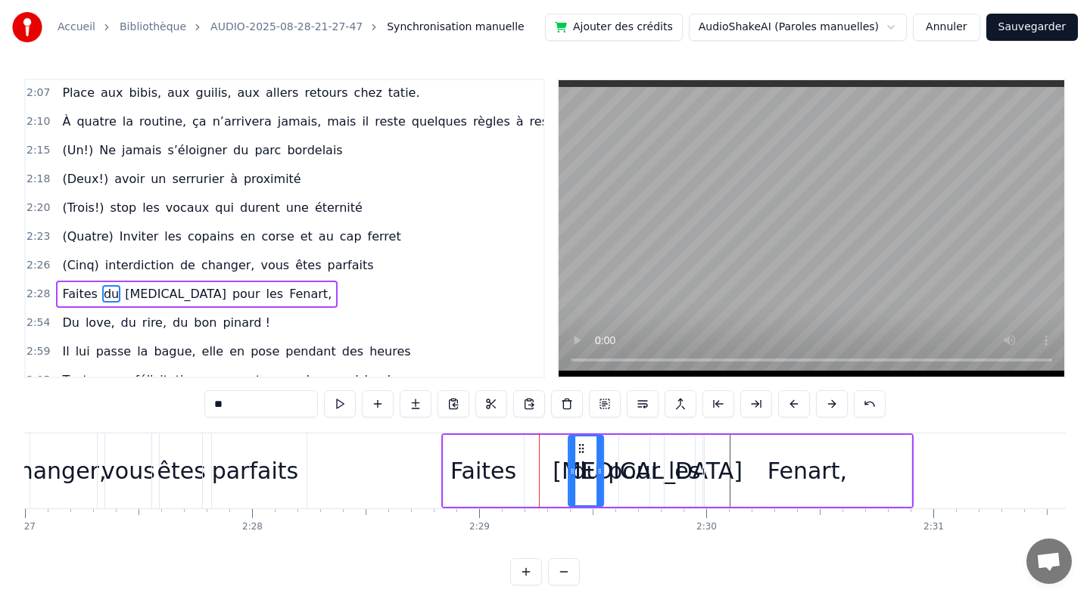
drag, startPoint x: 530, startPoint y: 449, endPoint x: 580, endPoint y: 449, distance: 49.9
click at [580, 449] on icon at bounding box center [581, 449] width 12 height 12
click at [468, 468] on div "Faites" at bounding box center [483, 471] width 66 height 34
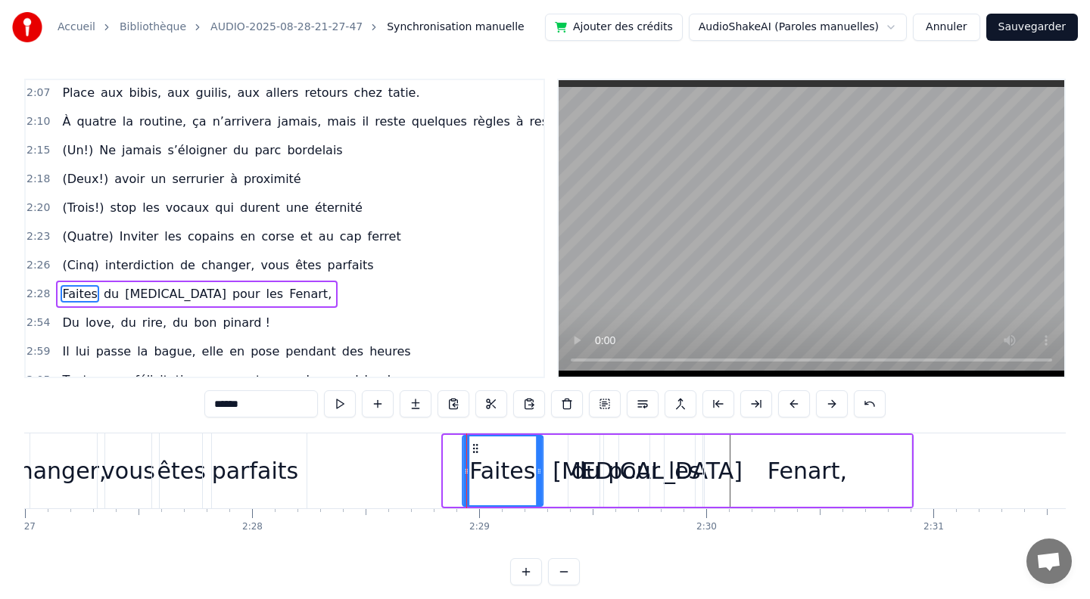
drag, startPoint x: 457, startPoint y: 446, endPoint x: 476, endPoint y: 447, distance: 18.9
click at [476, 447] on icon at bounding box center [475, 449] width 12 height 12
click at [345, 397] on button at bounding box center [340, 403] width 32 height 27
click at [655, 458] on div "pour" at bounding box center [634, 471] width 52 height 34
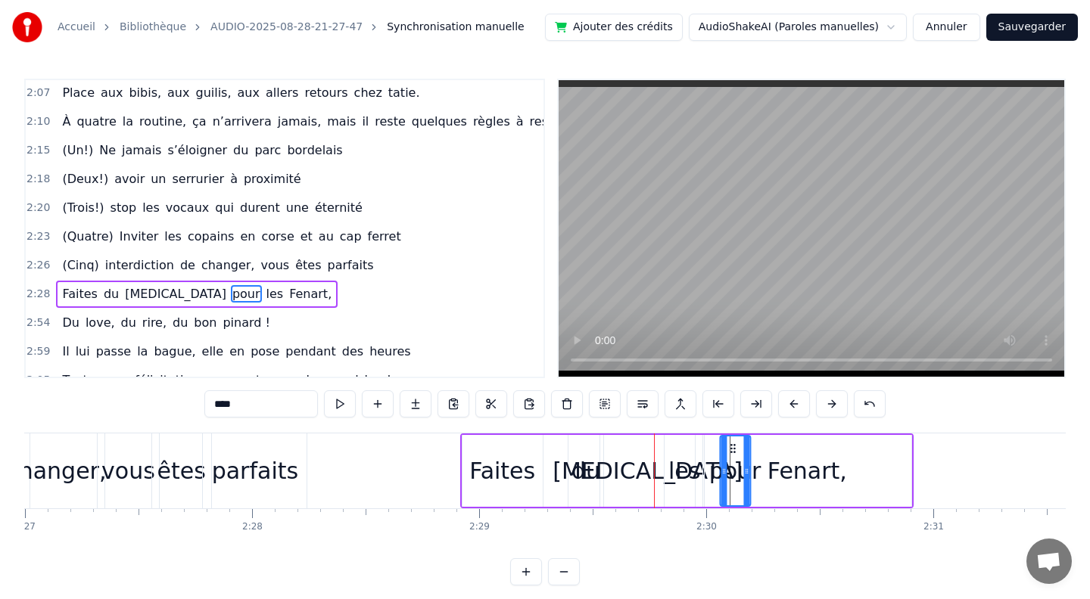
drag, startPoint x: 636, startPoint y: 446, endPoint x: 735, endPoint y: 440, distance: 98.5
click at [679, 476] on div "les" at bounding box center [684, 471] width 32 height 34
type input "***"
drag, startPoint x: 677, startPoint y: 447, endPoint x: 767, endPoint y: 449, distance: 90.1
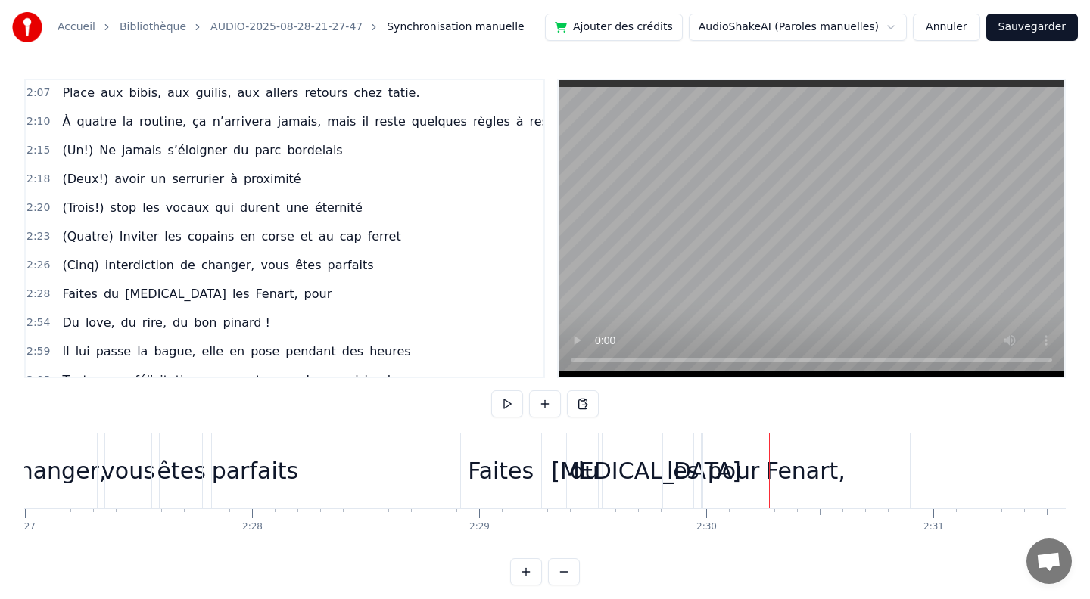
click at [681, 468] on div "les" at bounding box center [683, 471] width 32 height 34
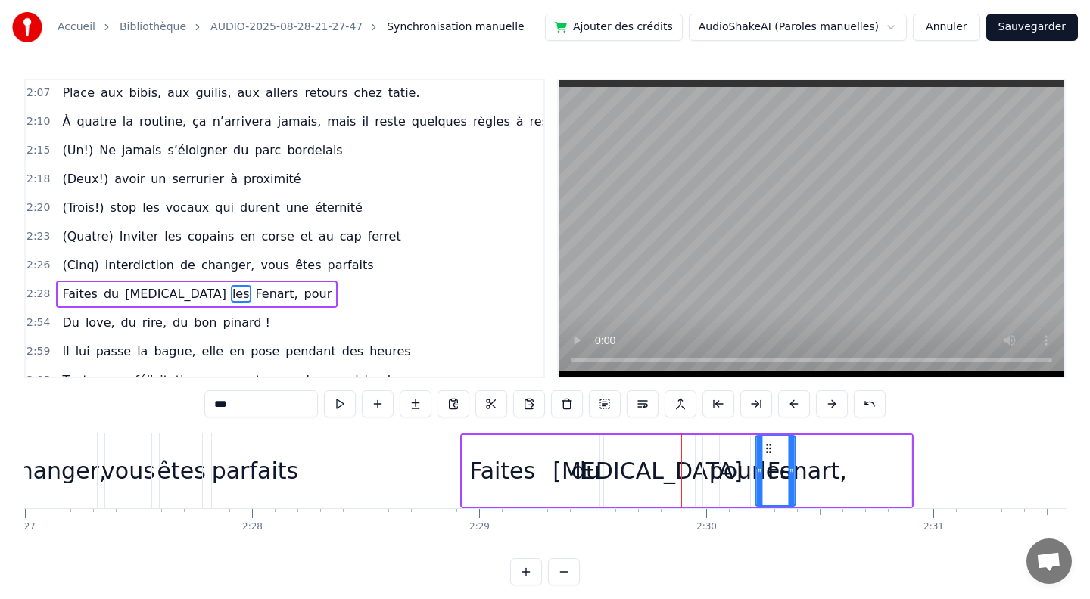
drag, startPoint x: 678, startPoint y: 446, endPoint x: 770, endPoint y: 443, distance: 91.6
click at [824, 475] on div "Fenart," at bounding box center [806, 471] width 79 height 34
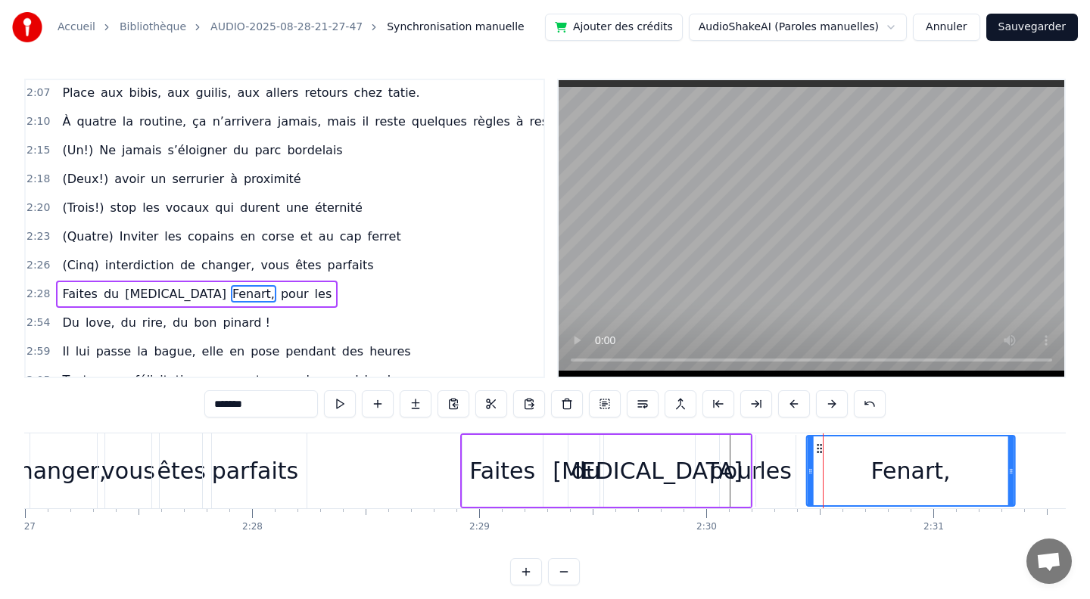
drag, startPoint x: 712, startPoint y: 446, endPoint x: 816, endPoint y: 443, distance: 103.7
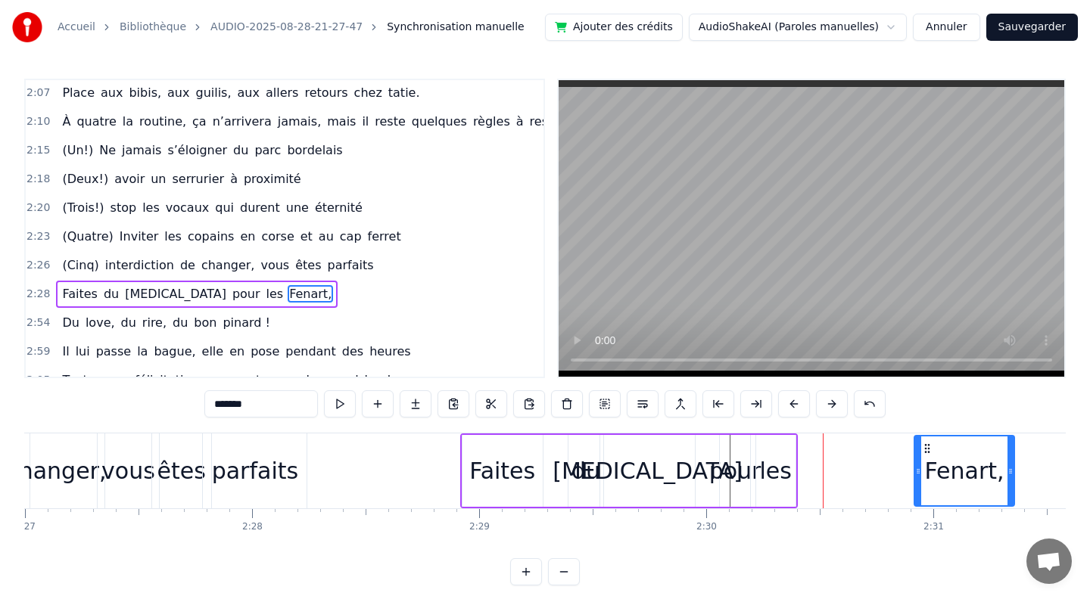
drag, startPoint x: 810, startPoint y: 471, endPoint x: 921, endPoint y: 465, distance: 111.4
click at [921, 465] on icon at bounding box center [918, 471] width 6 height 12
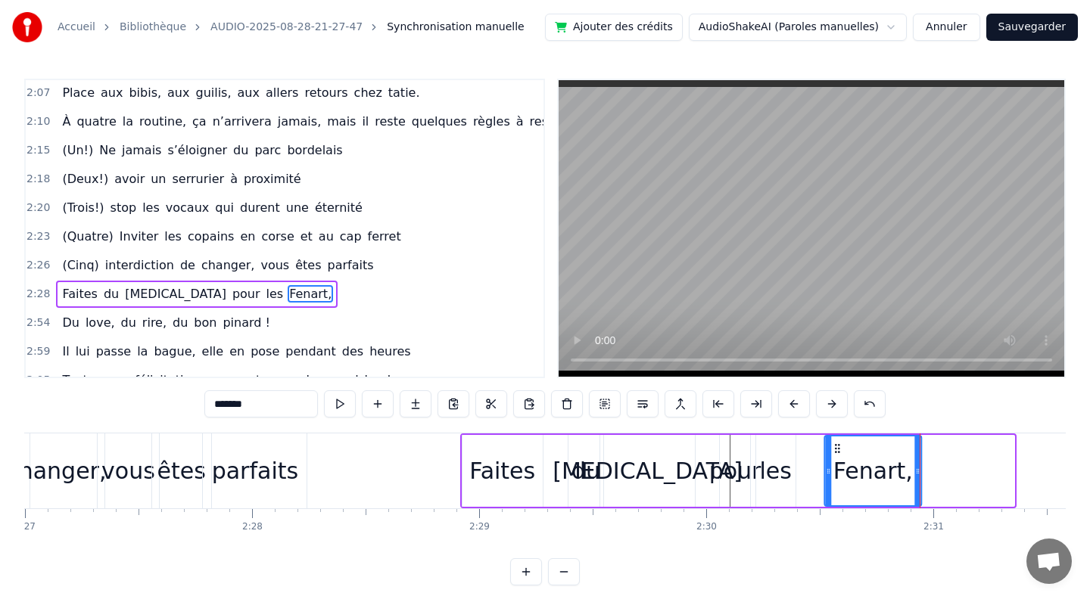
drag, startPoint x: 898, startPoint y: 447, endPoint x: 838, endPoint y: 447, distance: 60.5
click at [838, 447] on icon at bounding box center [837, 449] width 12 height 12
click at [681, 447] on div "[MEDICAL_DATA]" at bounding box center [647, 471] width 95 height 72
type input "*****"
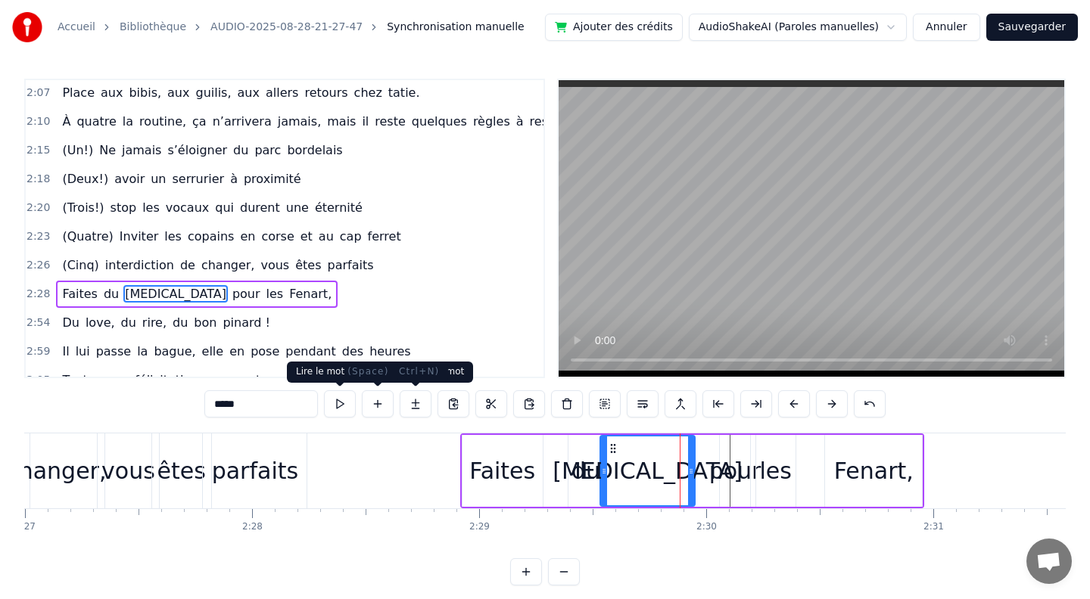
click at [340, 402] on button at bounding box center [340, 403] width 32 height 27
click at [703, 461] on div "Faites du [MEDICAL_DATA] pour les Fenart," at bounding box center [692, 471] width 465 height 75
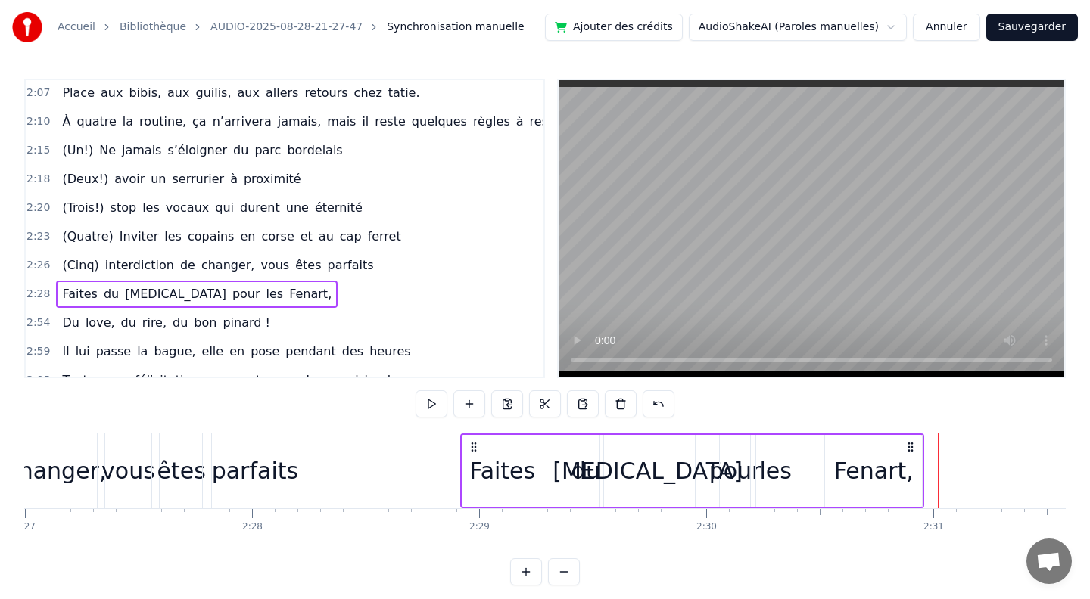
click at [740, 460] on div "pour" at bounding box center [735, 471] width 52 height 34
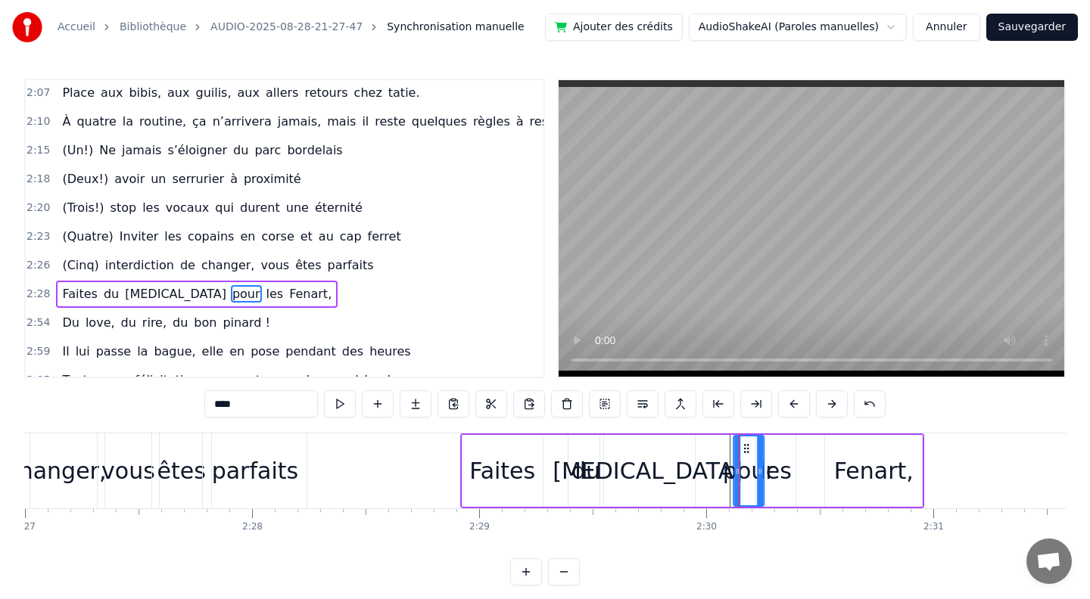
drag, startPoint x: 730, startPoint y: 447, endPoint x: 744, endPoint y: 448, distance: 13.6
click at [744, 448] on icon at bounding box center [746, 449] width 12 height 12
click at [783, 470] on div "les" at bounding box center [775, 471] width 32 height 34
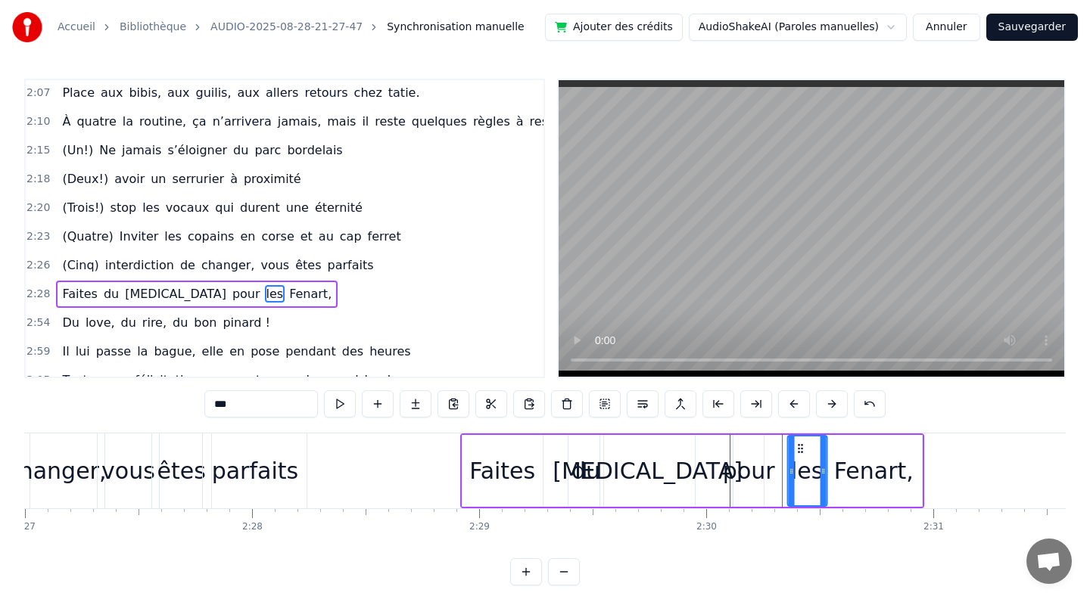
drag, startPoint x: 770, startPoint y: 446, endPoint x: 800, endPoint y: 446, distance: 30.3
click at [800, 446] on icon at bounding box center [800, 449] width 12 height 12
click at [637, 441] on div "[MEDICAL_DATA]" at bounding box center [647, 471] width 95 height 72
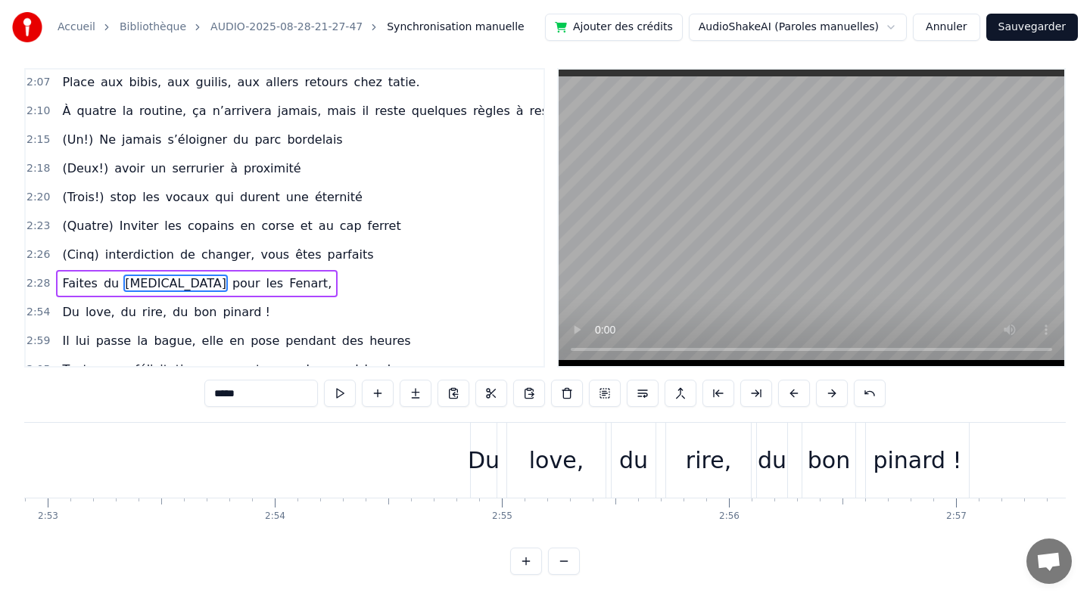
scroll to position [0, 39262]
click at [460, 431] on div "Du" at bounding box center [469, 460] width 26 height 75
type input "**"
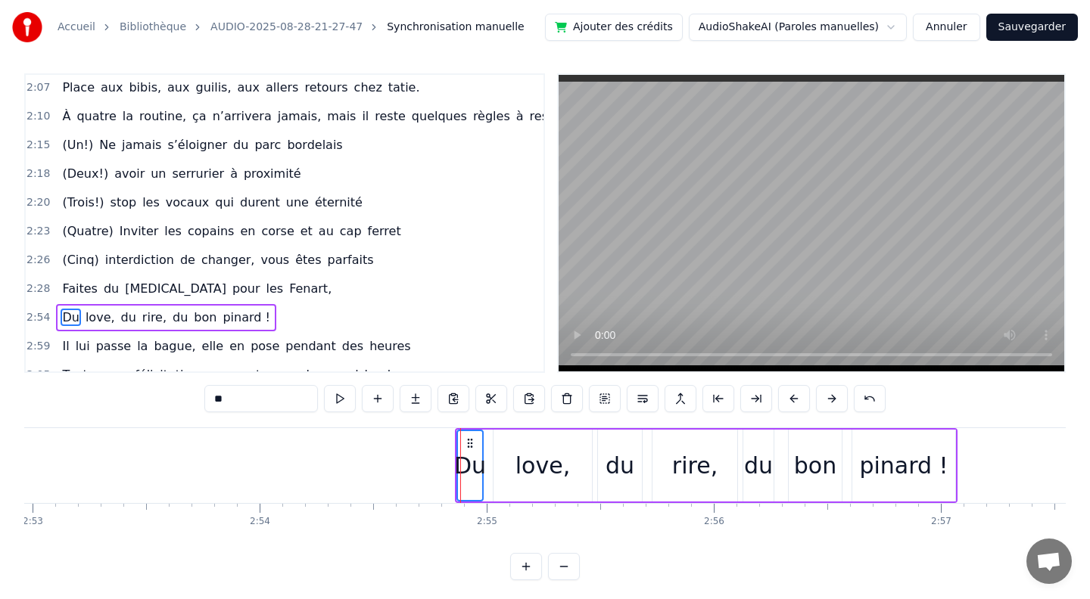
click at [956, 431] on div "Du love, du rire, du bon pinard !" at bounding box center [706, 465] width 502 height 75
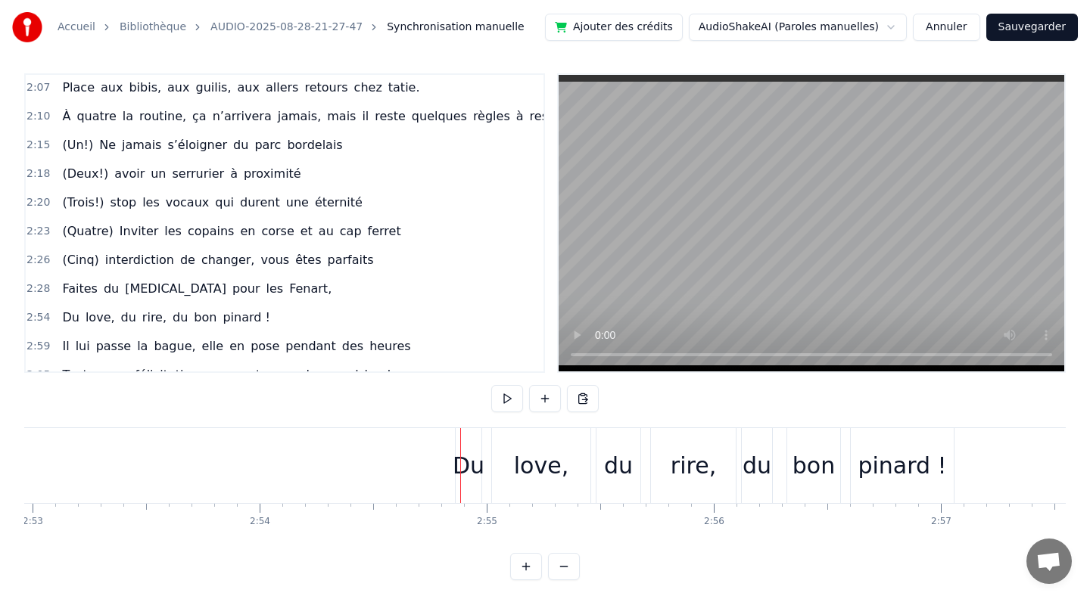
click at [925, 444] on div "pinard !" at bounding box center [901, 465] width 103 height 75
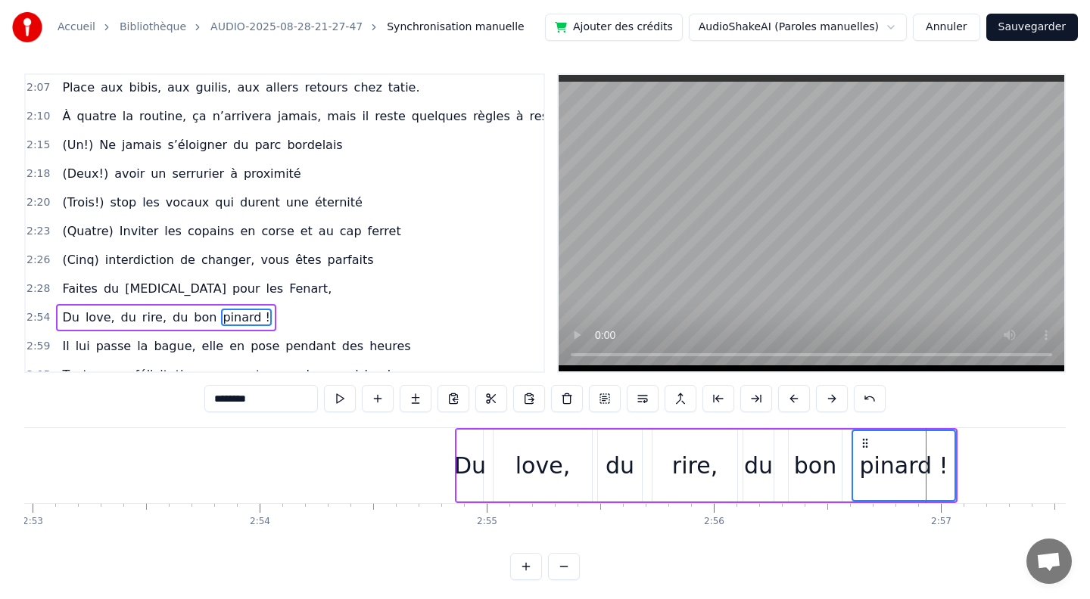
click at [467, 434] on div "Du" at bounding box center [470, 466] width 26 height 72
click at [943, 434] on div "pinard !" at bounding box center [903, 465] width 101 height 69
click at [477, 440] on div "Du" at bounding box center [470, 466] width 26 height 72
click at [535, 453] on div "love," at bounding box center [542, 466] width 54 height 34
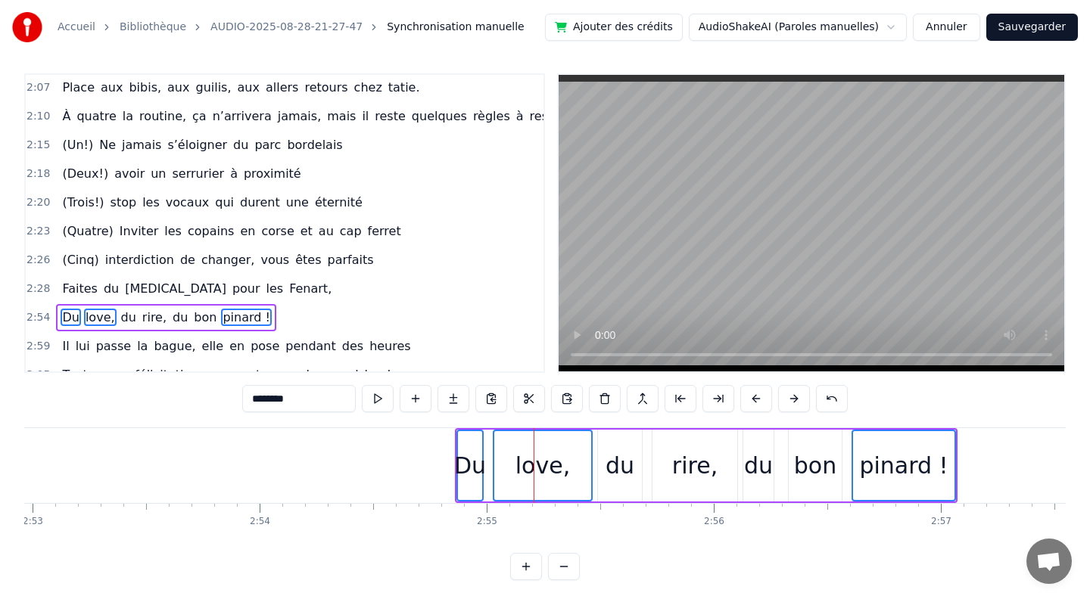
click at [612, 450] on div "du" at bounding box center [619, 466] width 29 height 34
click at [695, 450] on div "rire," at bounding box center [694, 466] width 45 height 34
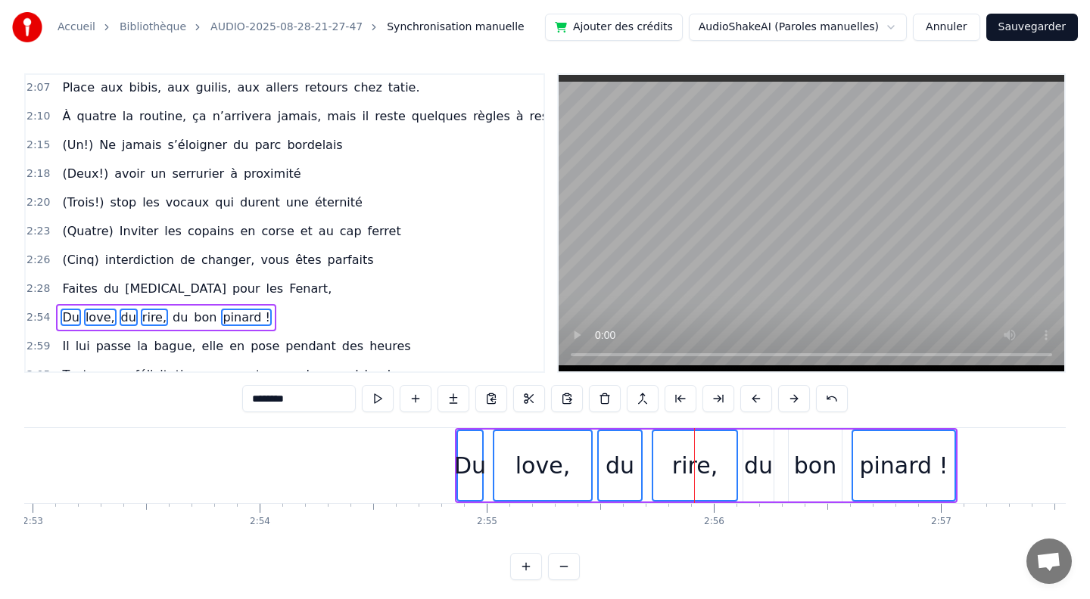
click at [760, 452] on div "du" at bounding box center [758, 466] width 29 height 34
click at [815, 453] on div "bon" at bounding box center [815, 466] width 42 height 34
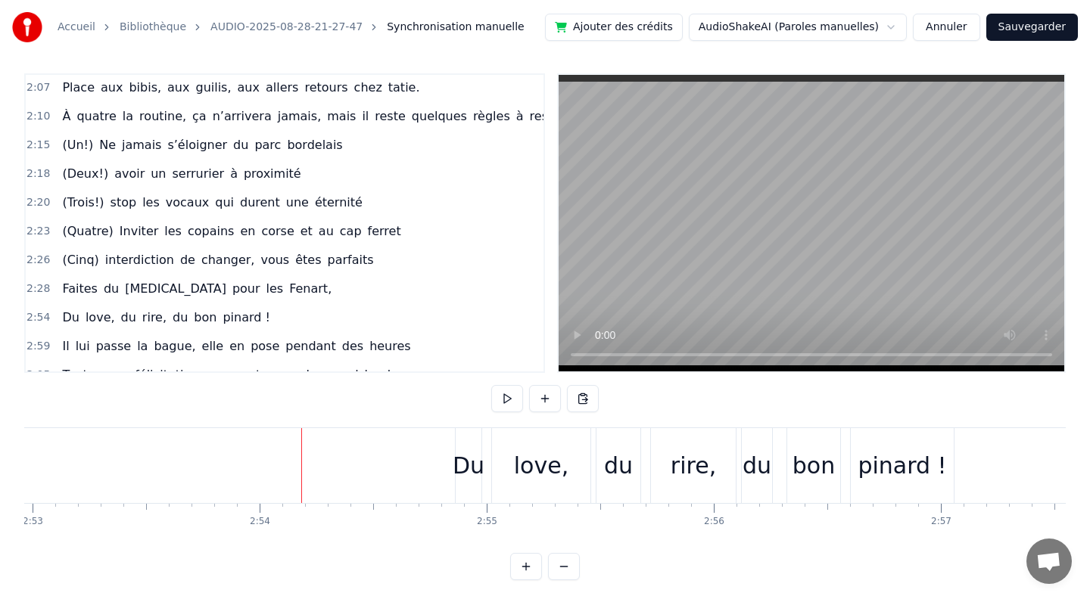
click at [458, 460] on div "Du" at bounding box center [468, 466] width 32 height 34
click at [937, 458] on div "pinard !" at bounding box center [901, 466] width 89 height 34
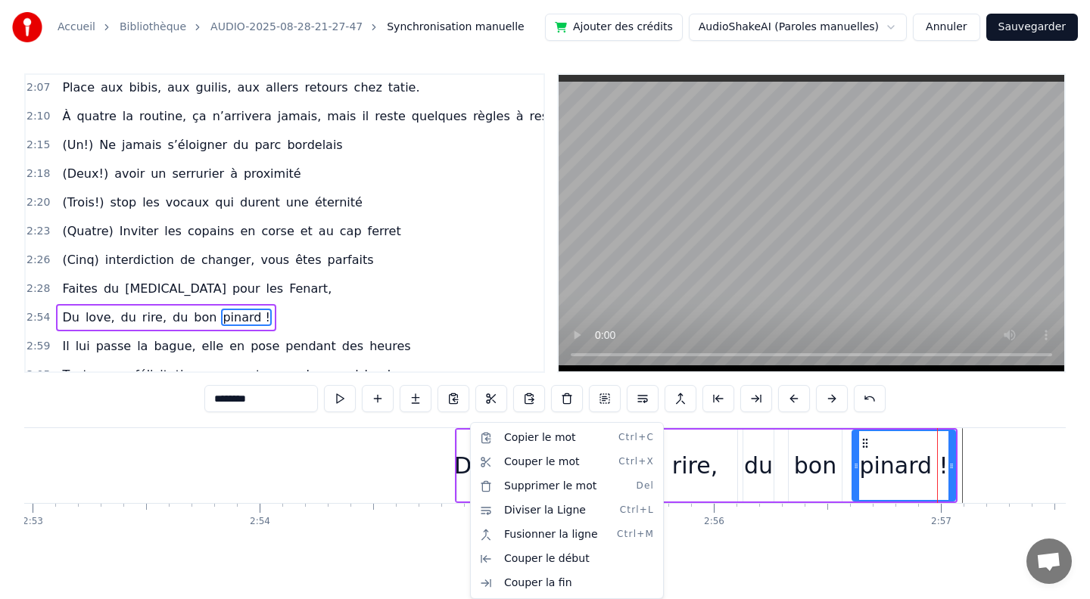
click at [413, 446] on html "Accueil Bibliothèque AUDIO-2025-08-28-21-27-47 Synchronisation manuelle Ajouter…" at bounding box center [545, 300] width 1090 height 610
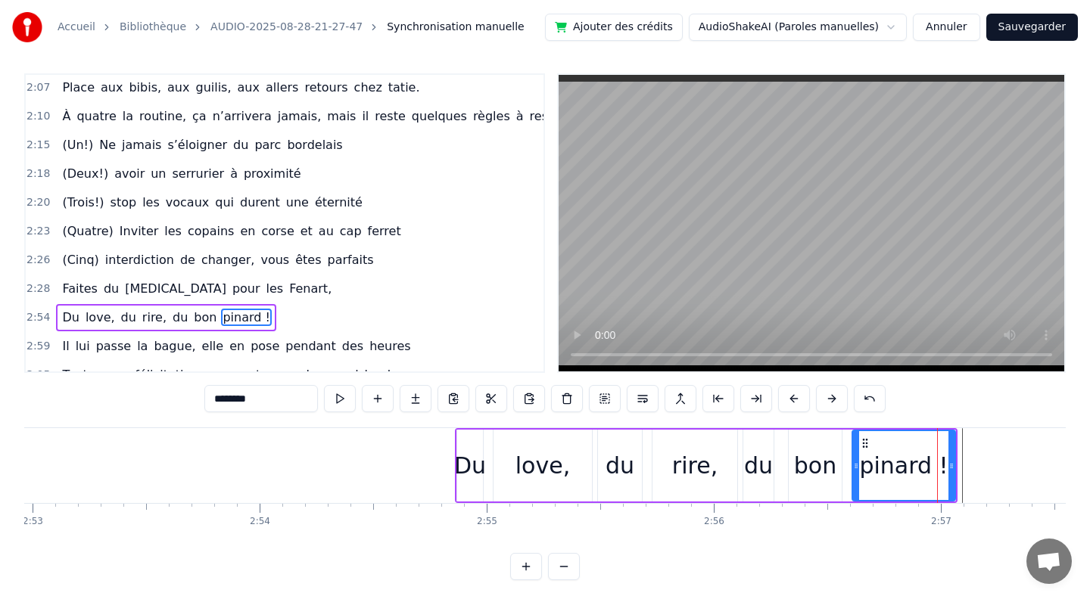
click at [472, 456] on div "Du" at bounding box center [470, 466] width 32 height 34
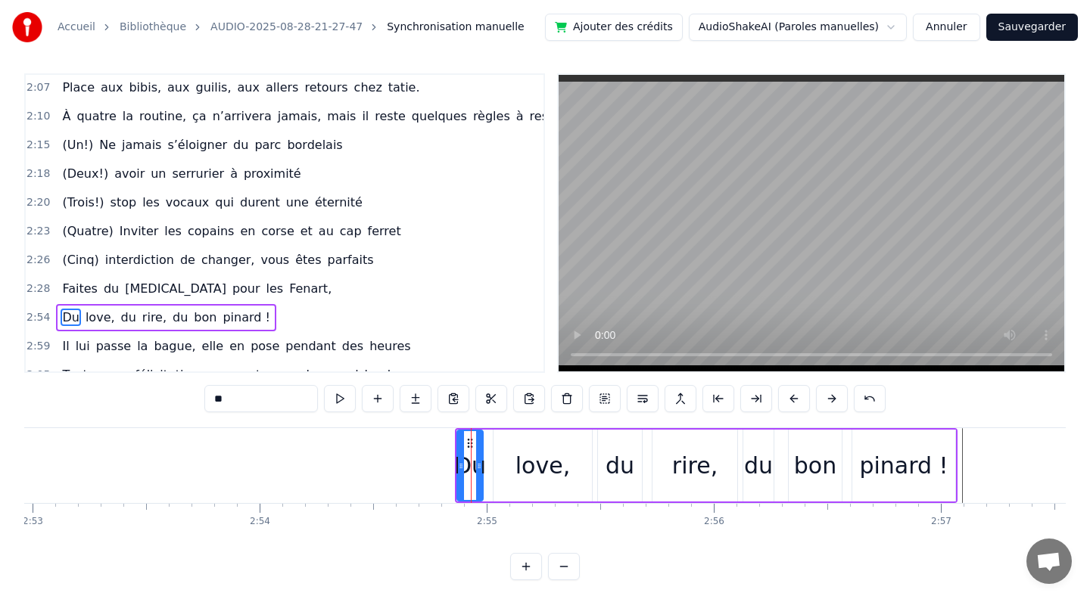
click at [564, 454] on div "love," at bounding box center [542, 466] width 54 height 34
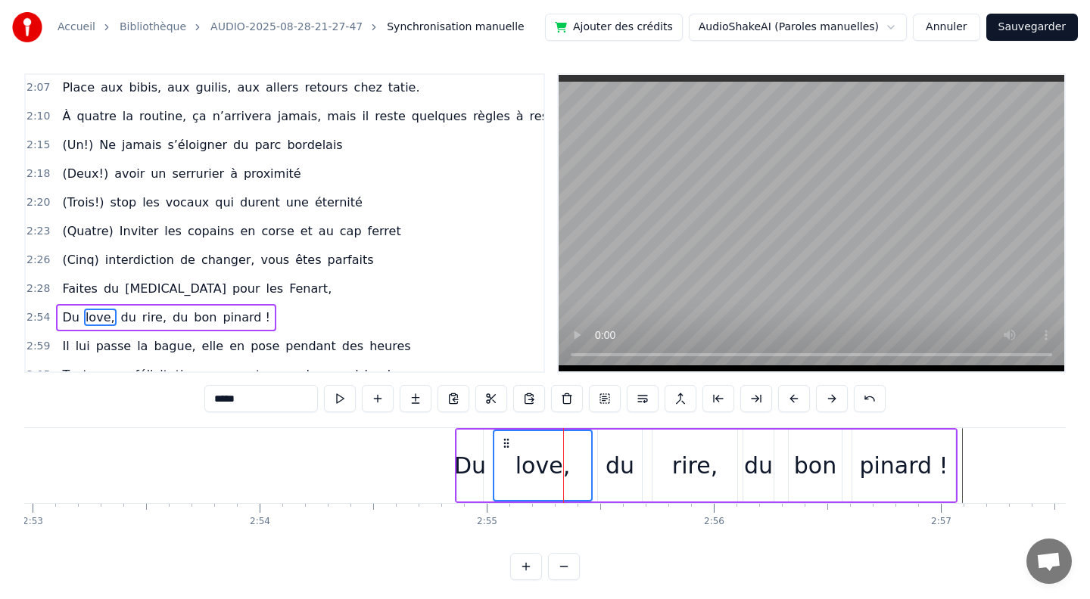
click at [467, 469] on div "Du" at bounding box center [470, 466] width 32 height 34
click at [931, 437] on div "pinard !" at bounding box center [903, 466] width 103 height 72
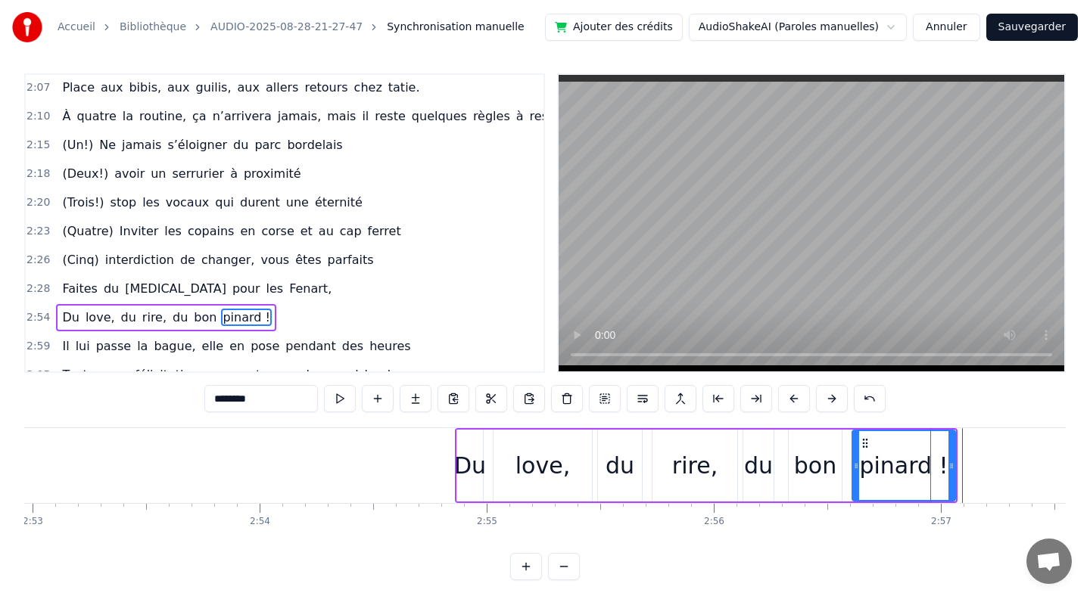
click at [493, 451] on div "love," at bounding box center [543, 466] width 100 height 72
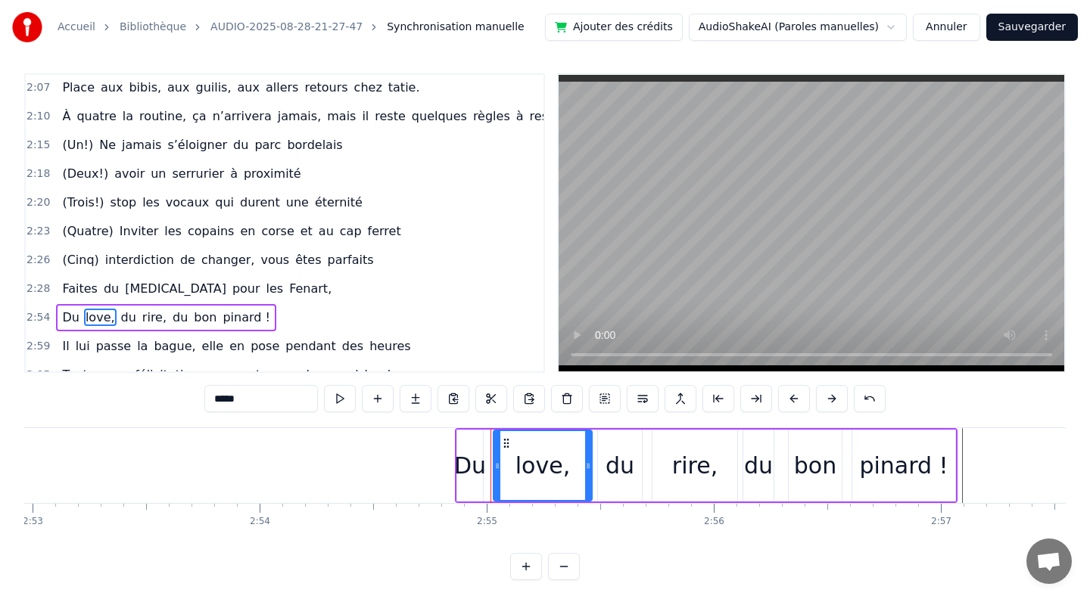
click at [459, 445] on div "Du" at bounding box center [470, 466] width 26 height 72
type input "**"
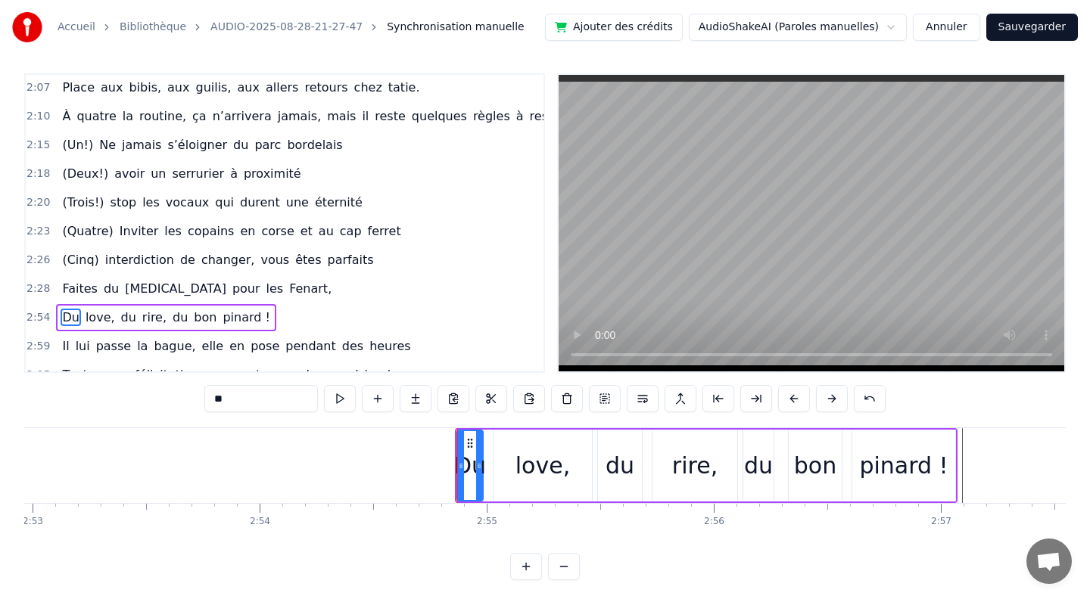
click at [78, 304] on div "Du love, du rire, du bon pinard !" at bounding box center [165, 317] width 219 height 27
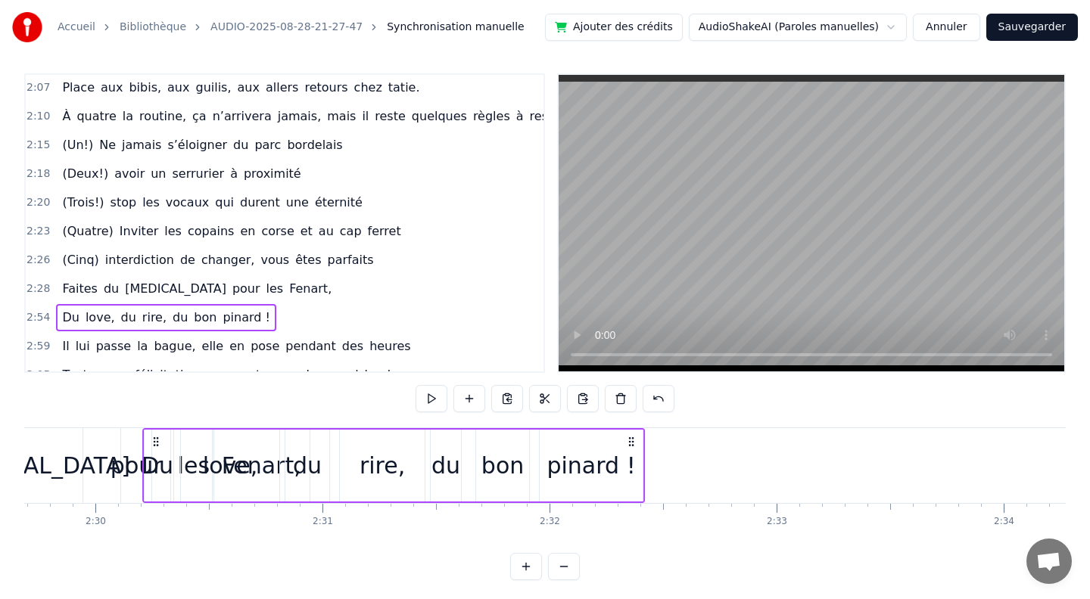
scroll to position [0, 33952]
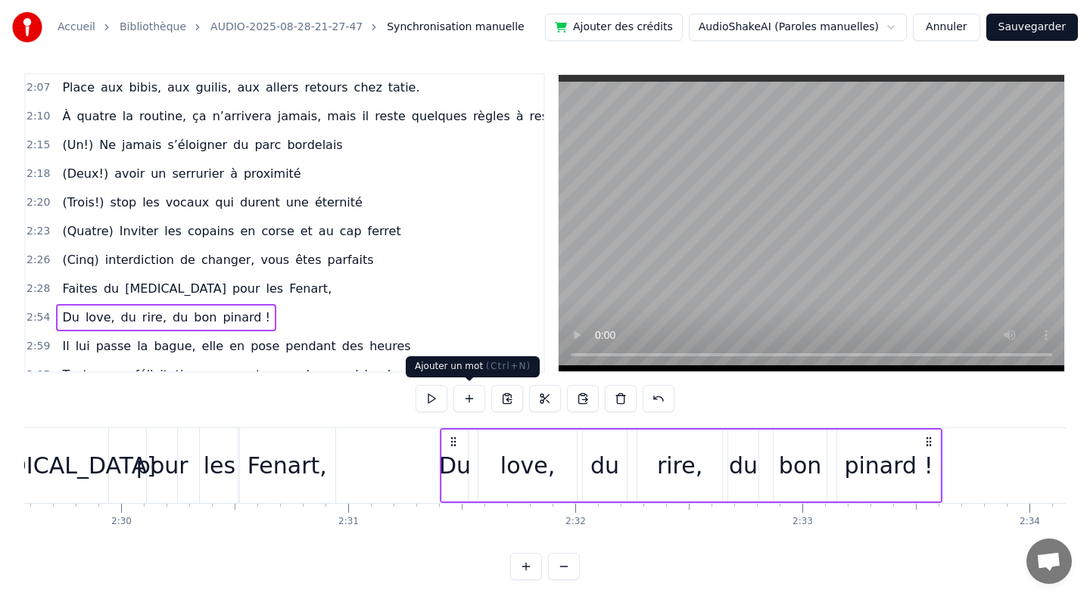
drag, startPoint x: 465, startPoint y: 442, endPoint x: 366, endPoint y: 421, distance: 101.4
click at [366, 421] on div "0:10 [PERSON_NAME] et guigui, treize septembre, ils se disent oui (en théorie)……" at bounding box center [544, 326] width 1041 height 507
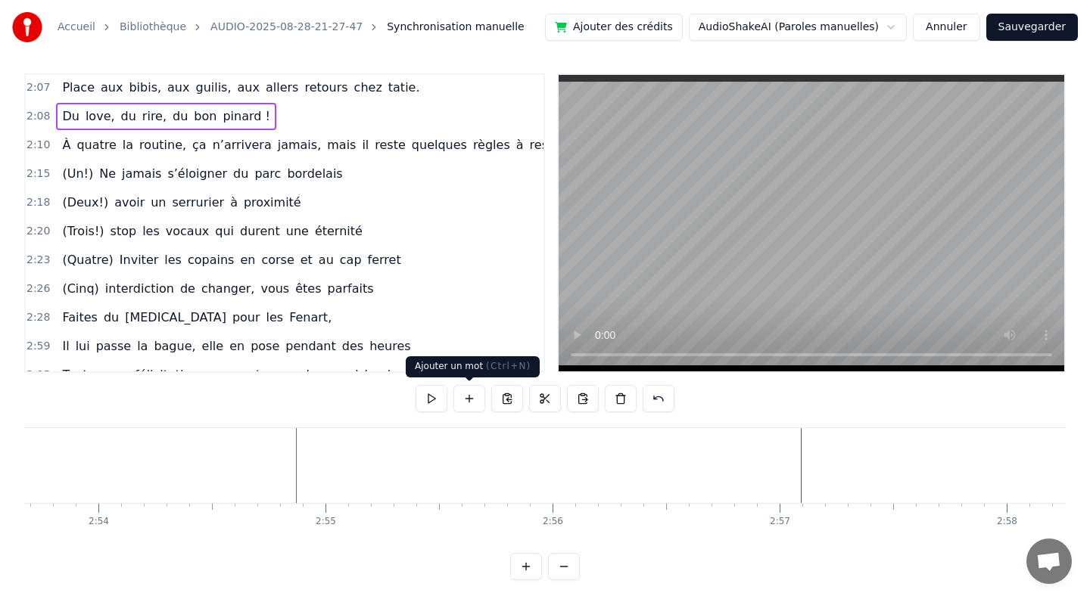
scroll to position [0, 39172]
click at [57, 103] on div "Du love, du rire, du bon pinard !" at bounding box center [165, 116] width 219 height 27
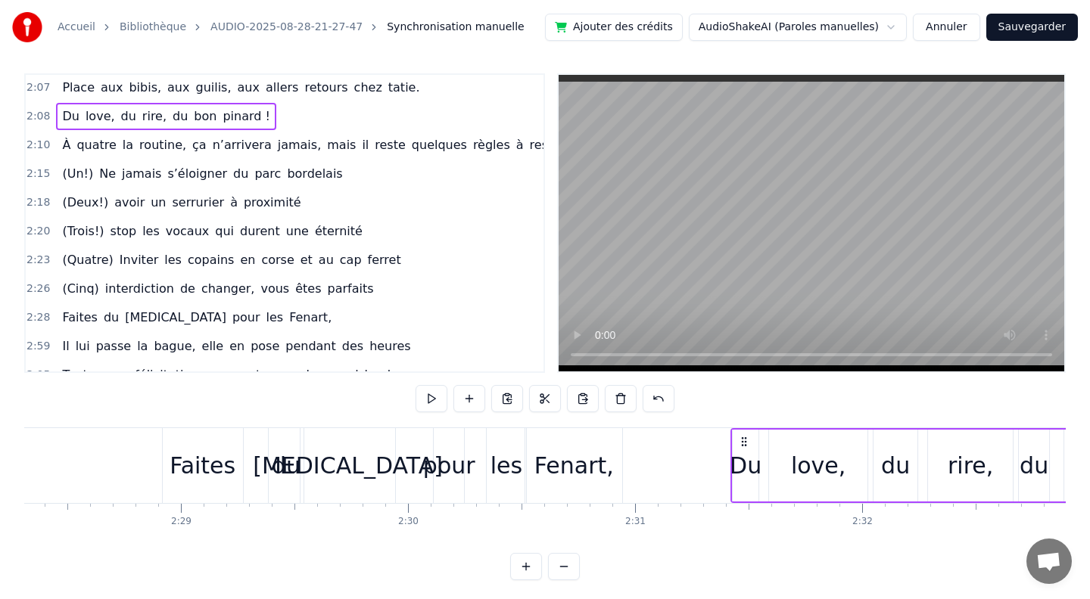
scroll to position [0, 33676]
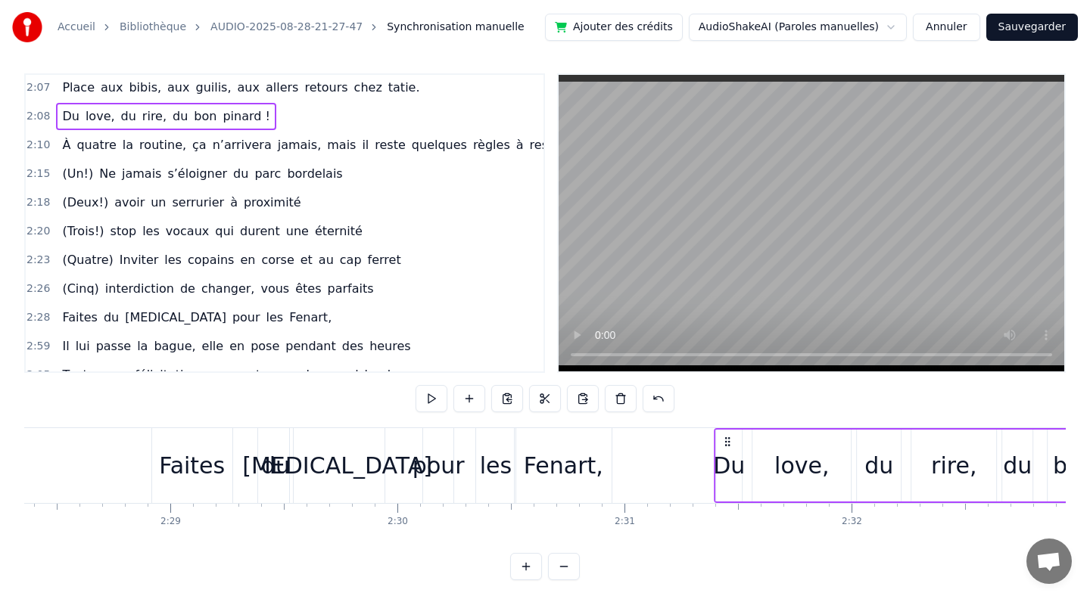
drag, startPoint x: 111, startPoint y: 440, endPoint x: 725, endPoint y: 478, distance: 614.8
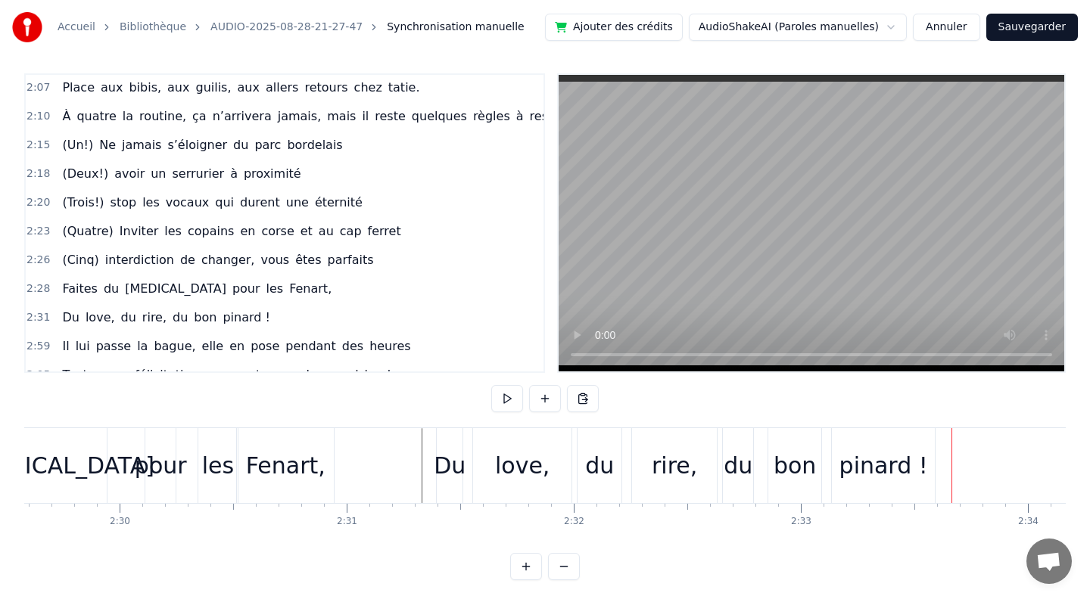
scroll to position [0, 33956]
click at [508, 399] on button at bounding box center [507, 398] width 32 height 27
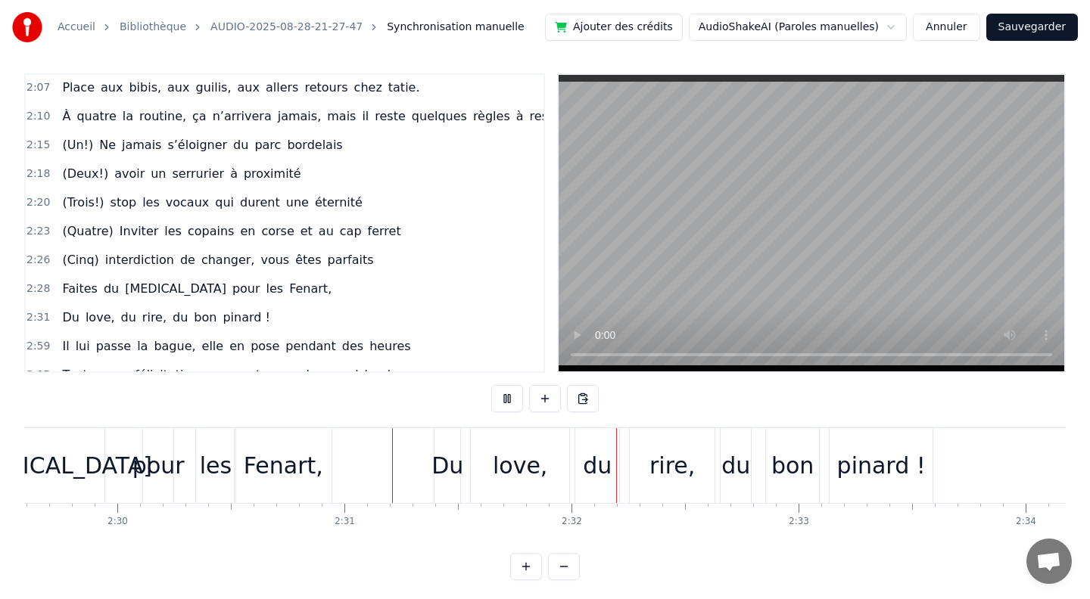
click at [508, 399] on button at bounding box center [507, 398] width 32 height 27
click at [589, 471] on div "du" at bounding box center [597, 466] width 29 height 34
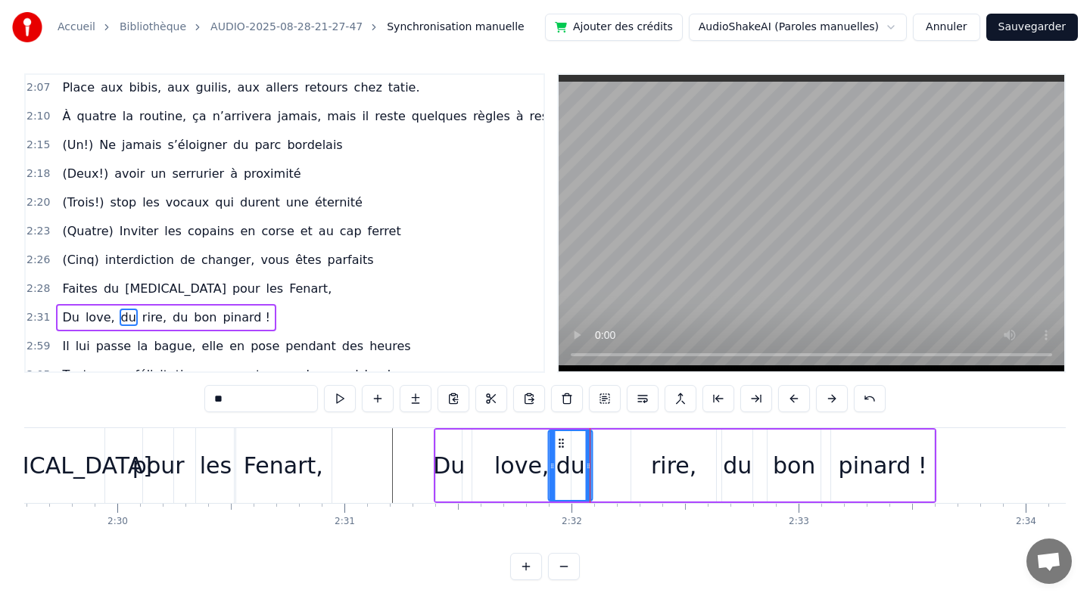
drag, startPoint x: 588, startPoint y: 439, endPoint x: 559, endPoint y: 438, distance: 28.8
click at [559, 438] on icon at bounding box center [561, 443] width 12 height 12
click at [529, 444] on div "love," at bounding box center [521, 466] width 98 height 72
type input "*****"
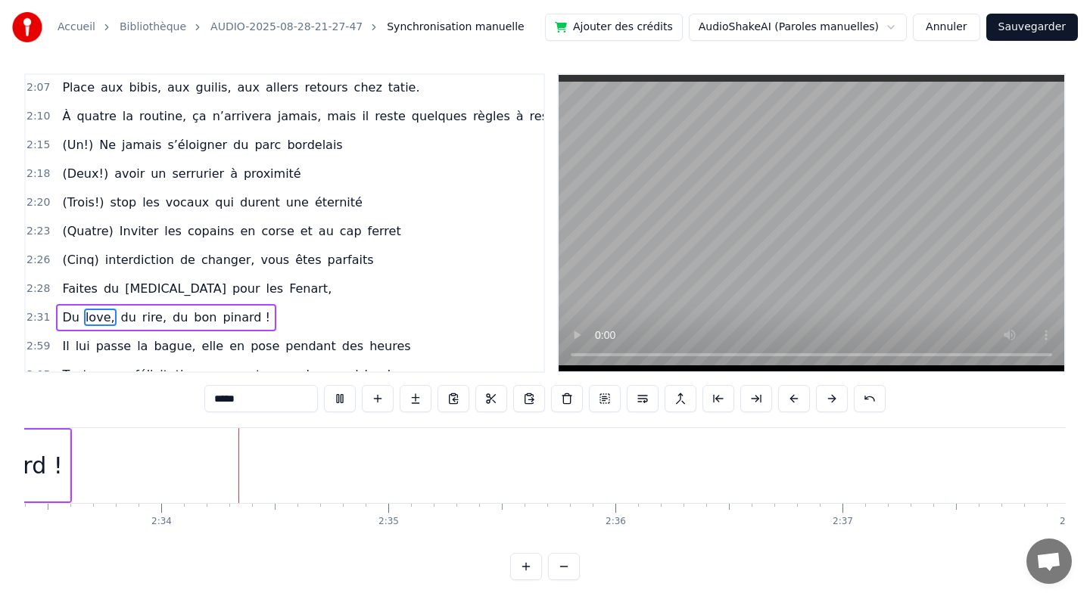
scroll to position [0, 34868]
click at [57, 333] on div "Il lui passe la bague, elle en pose pendant des heures" at bounding box center [236, 346] width 360 height 27
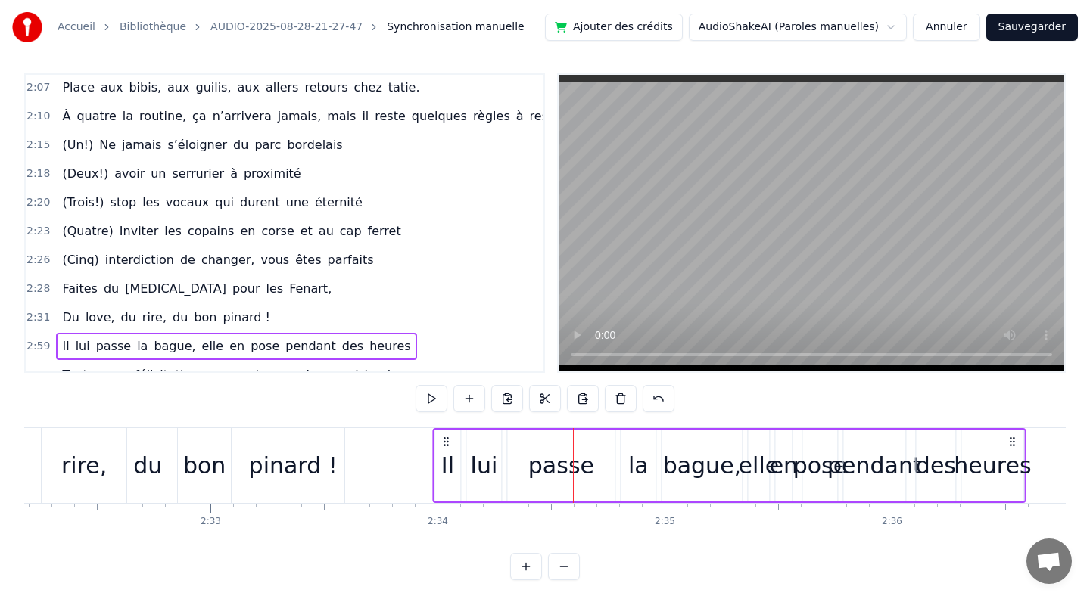
scroll to position [0, 34534]
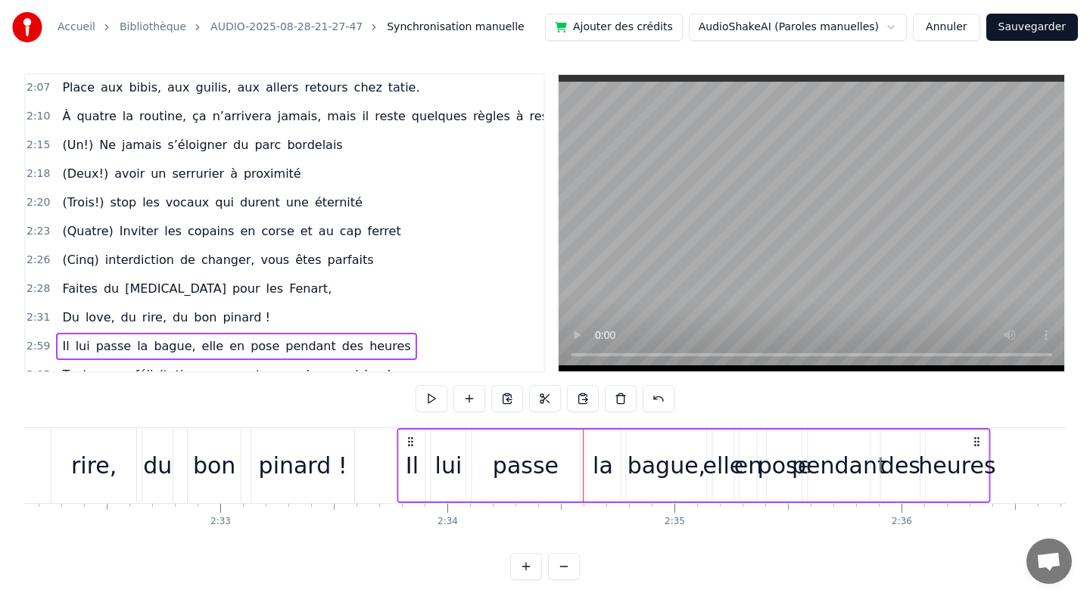
drag, startPoint x: -8, startPoint y: 423, endPoint x: 409, endPoint y: 446, distance: 417.5
click at [409, 446] on icon at bounding box center [410, 442] width 12 height 12
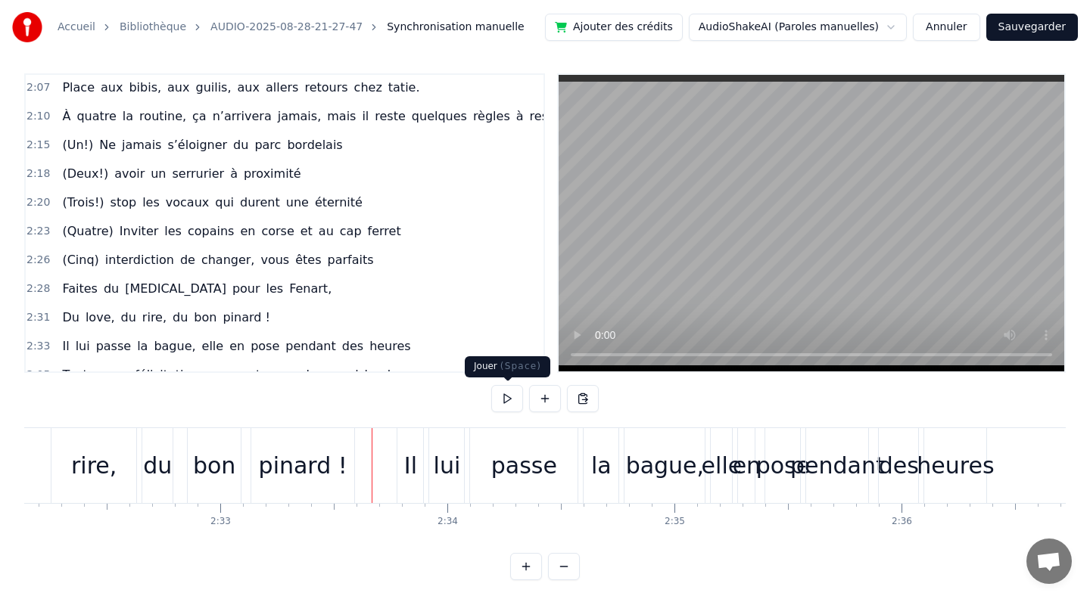
click at [509, 397] on button at bounding box center [507, 398] width 32 height 27
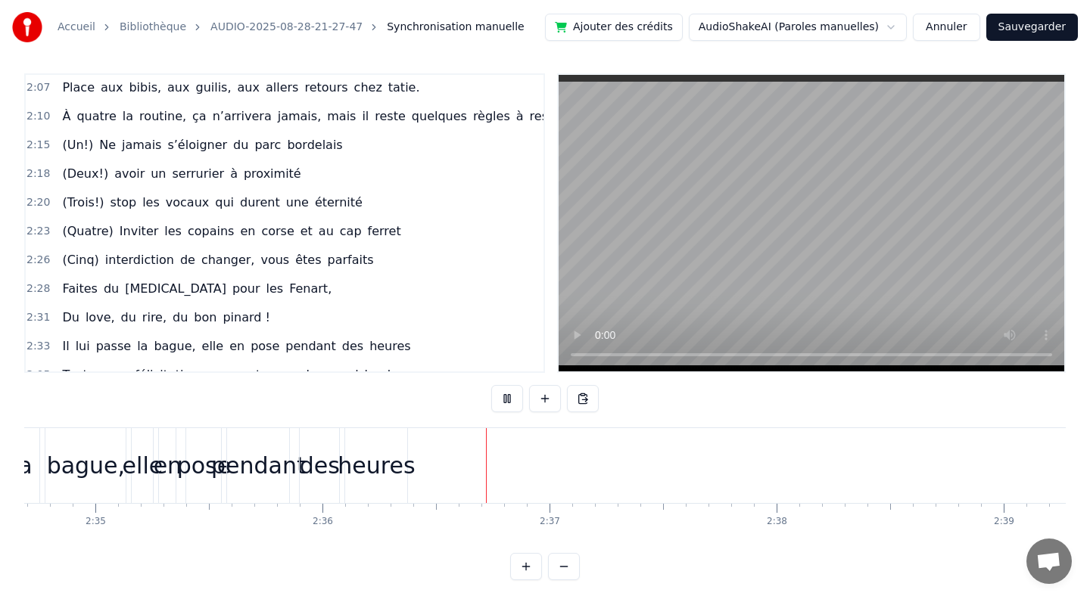
click at [509, 397] on button at bounding box center [507, 398] width 32 height 27
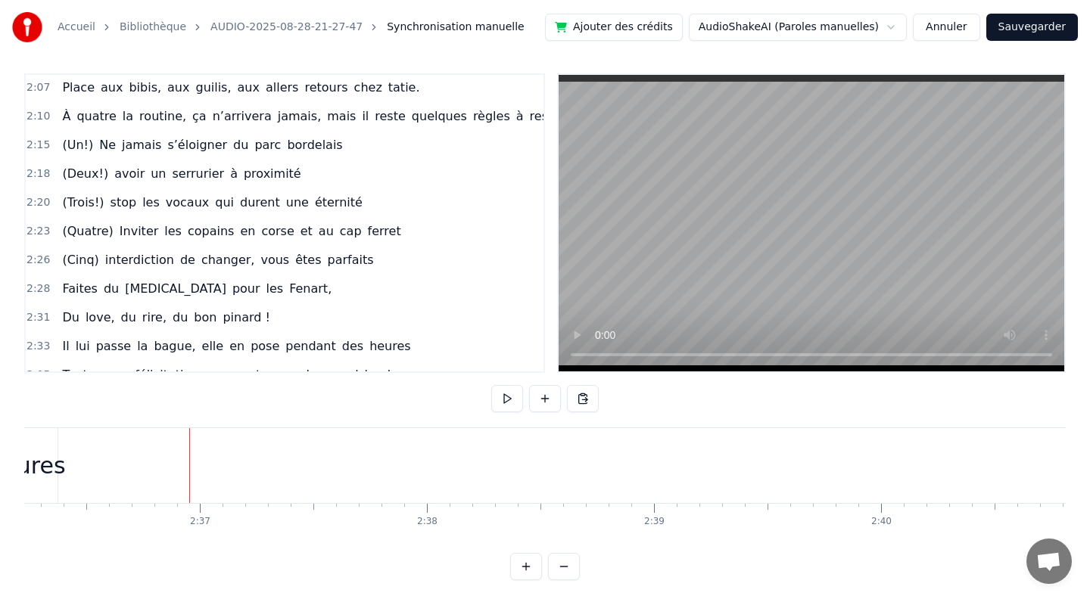
scroll to position [11, 0]
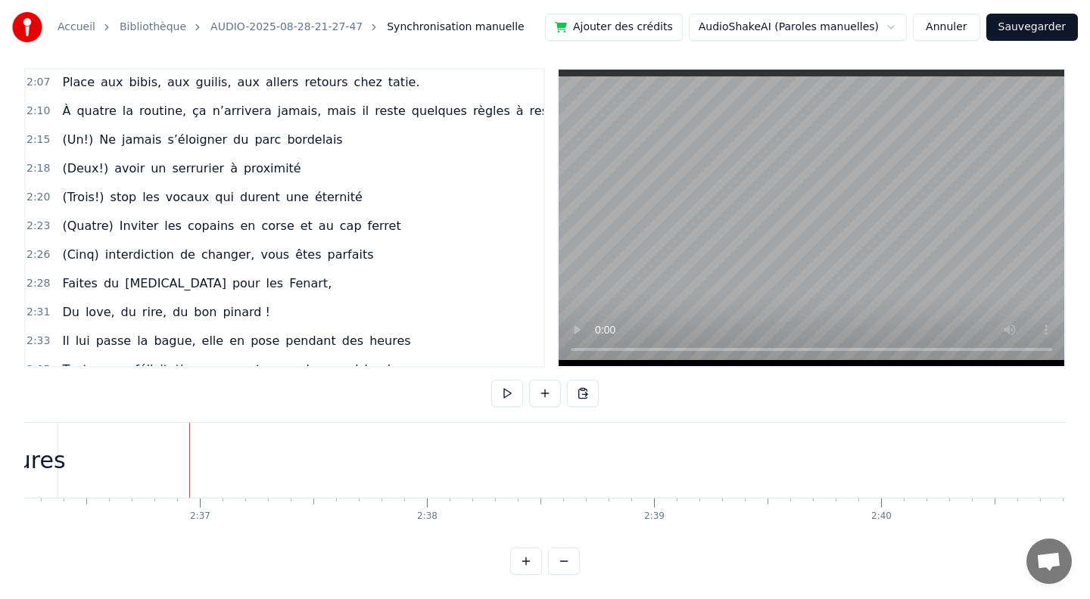
click at [58, 356] on div "Toutes nos félicitations, en route vers le grand bonheur" at bounding box center [238, 369] width 365 height 27
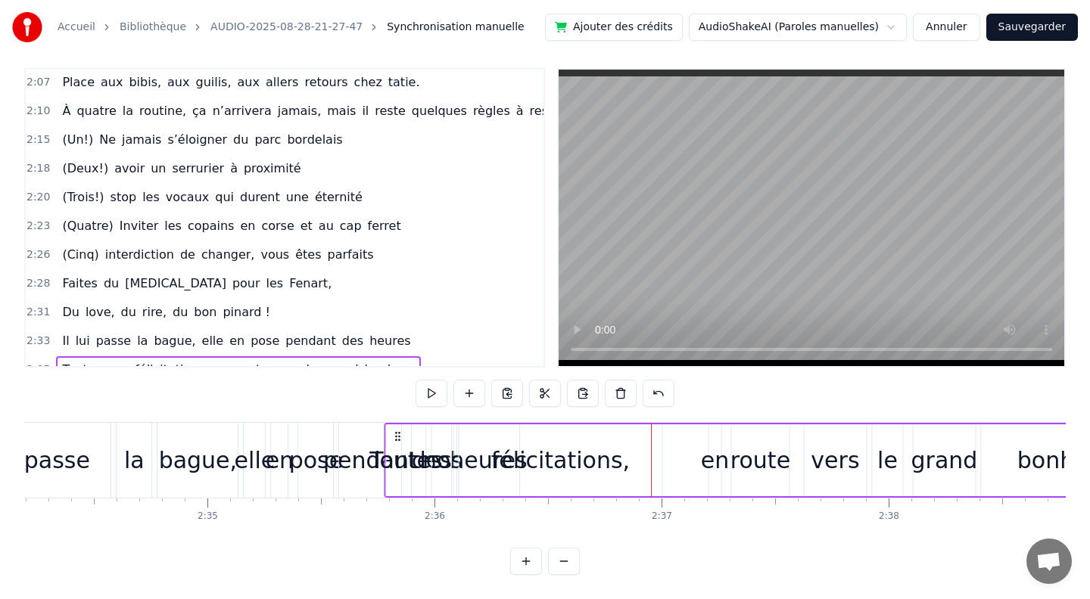
scroll to position [0, 34987]
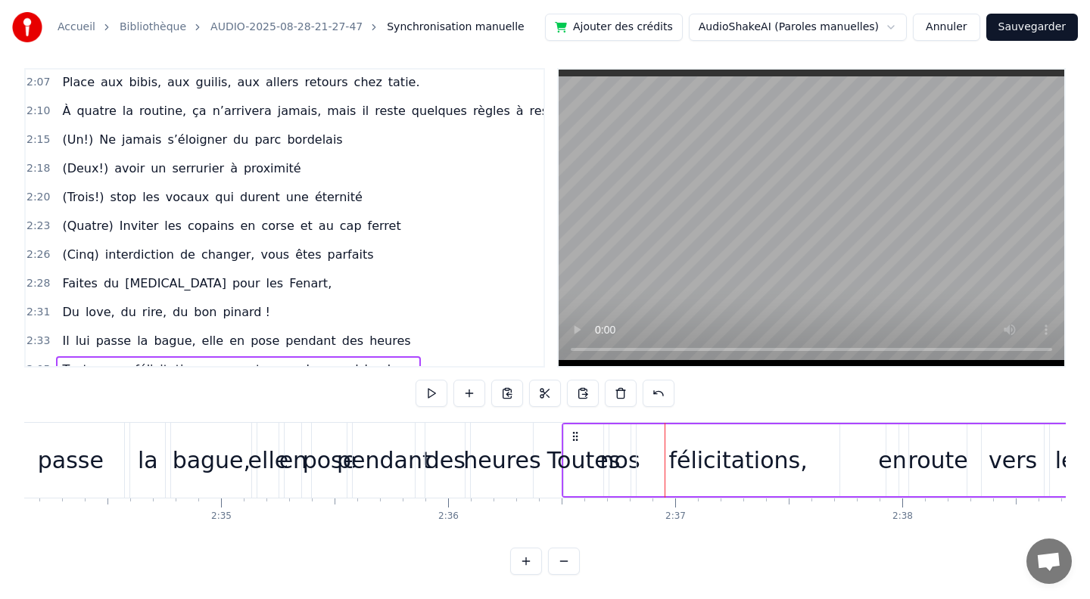
drag, startPoint x: 114, startPoint y: 434, endPoint x: 576, endPoint y: 499, distance: 466.2
click at [576, 499] on div "[PERSON_NAME] et guigui, treize septembre, ils se disent oui (en théorie)…. Tou…" at bounding box center [544, 478] width 1041 height 113
click at [499, 437] on div "heures" at bounding box center [502, 460] width 62 height 75
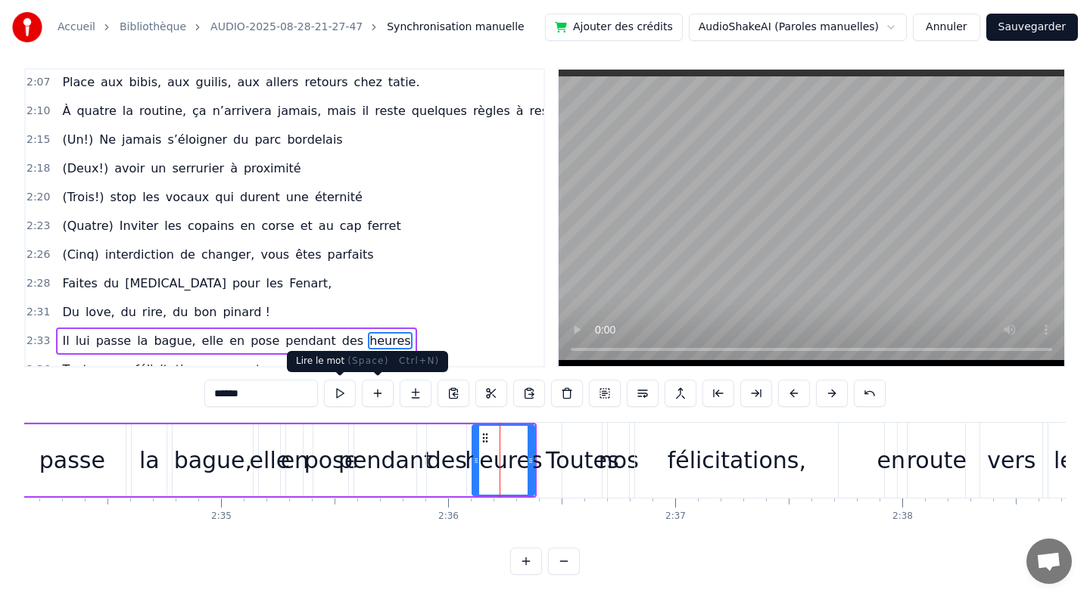
click at [345, 390] on button at bounding box center [340, 393] width 32 height 27
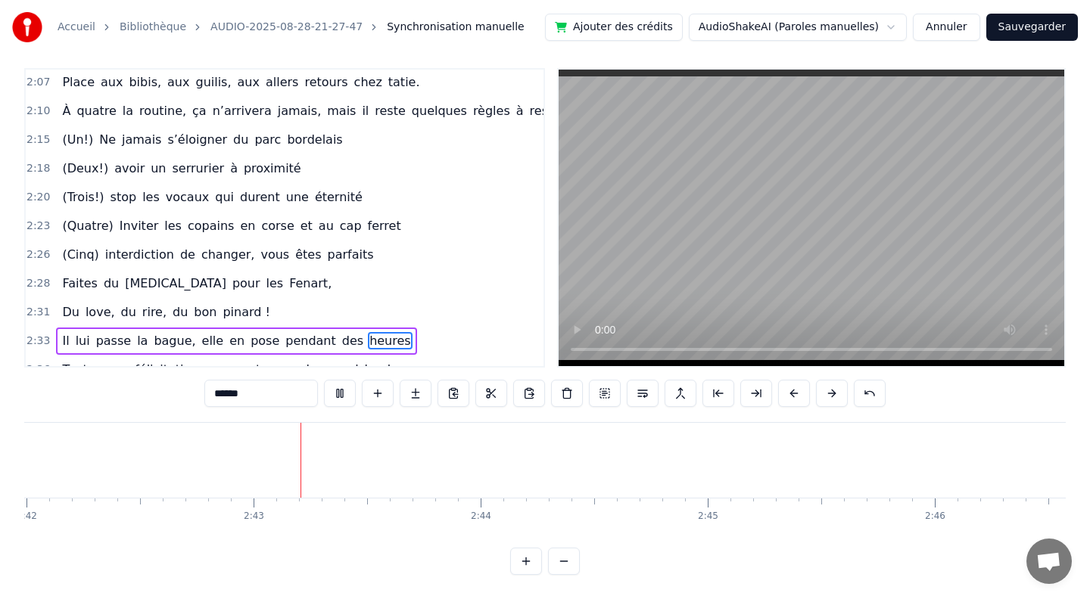
scroll to position [0, 36842]
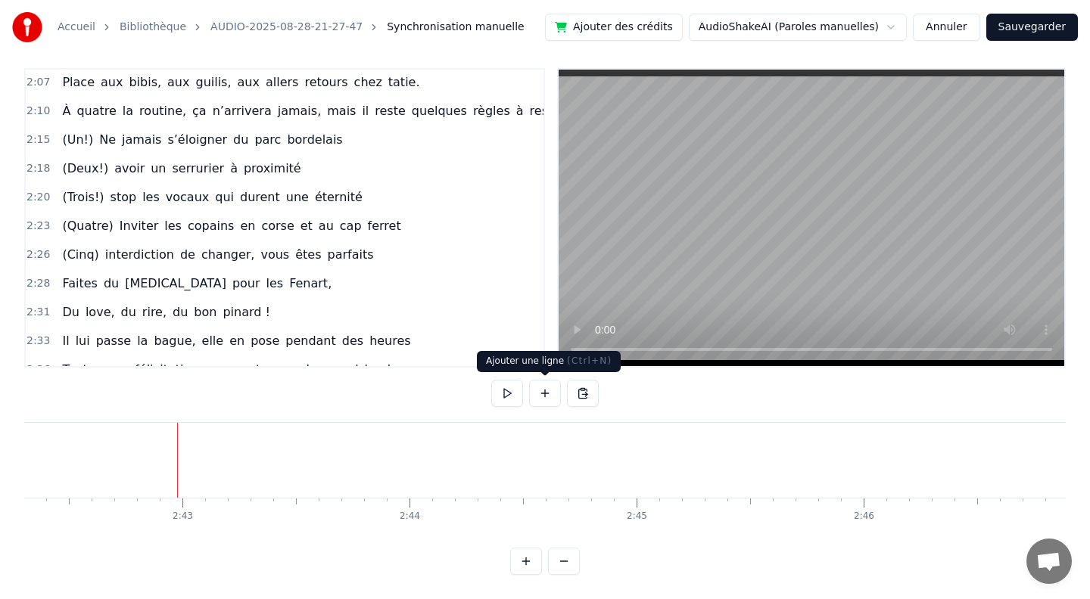
click at [543, 391] on button at bounding box center [545, 393] width 32 height 27
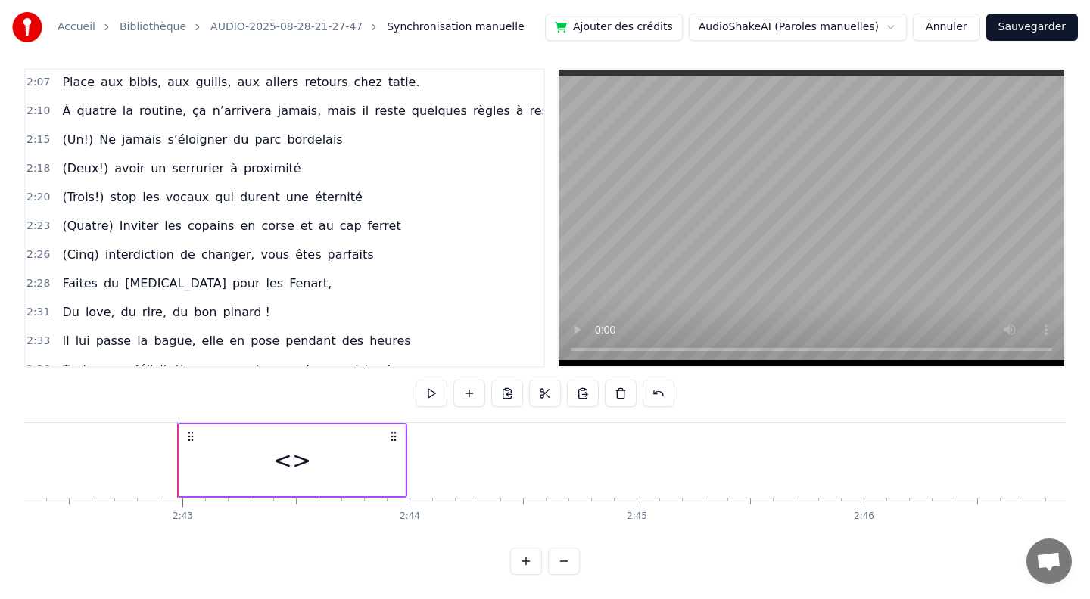
click at [234, 465] on div "<>" at bounding box center [291, 460] width 225 height 72
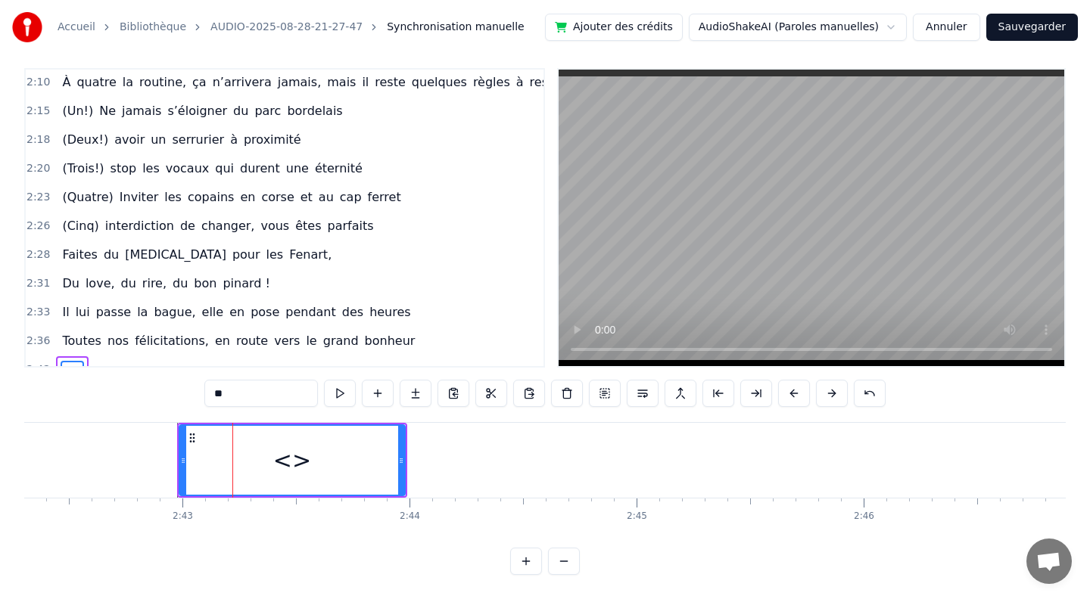
click at [248, 394] on input "**" at bounding box center [260, 393] width 113 height 27
drag, startPoint x: 248, startPoint y: 394, endPoint x: 148, endPoint y: 396, distance: 99.9
click at [148, 396] on div "0:10 [PERSON_NAME] et guigui, treize septembre, ils se disent oui (en théorie)……" at bounding box center [544, 321] width 1041 height 507
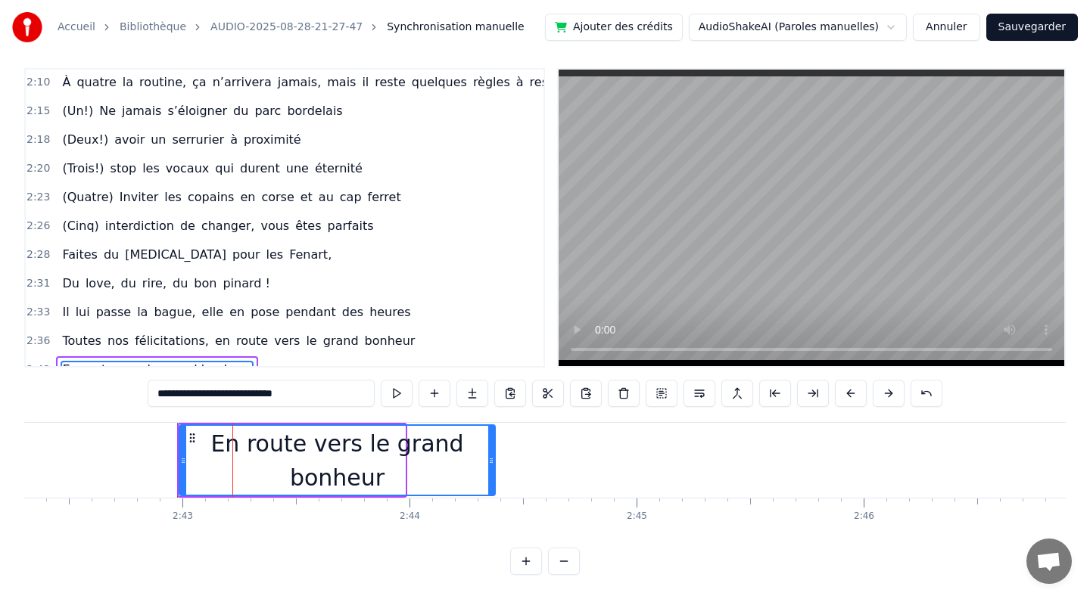
drag, startPoint x: 400, startPoint y: 461, endPoint x: 489, endPoint y: 455, distance: 89.5
click at [489, 455] on icon at bounding box center [491, 461] width 6 height 12
type input "**********"
click at [395, 392] on button at bounding box center [397, 393] width 32 height 27
click at [495, 459] on div "En route vers le grand bonheur" at bounding box center [336, 460] width 319 height 75
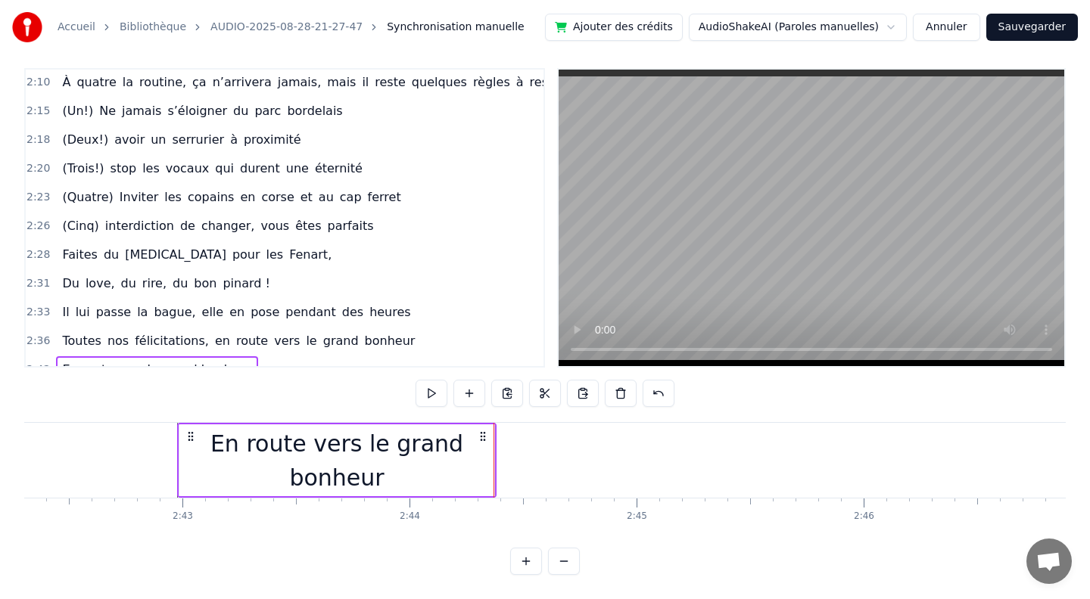
click at [424, 455] on div "En route vers le grand bonheur" at bounding box center [336, 461] width 315 height 68
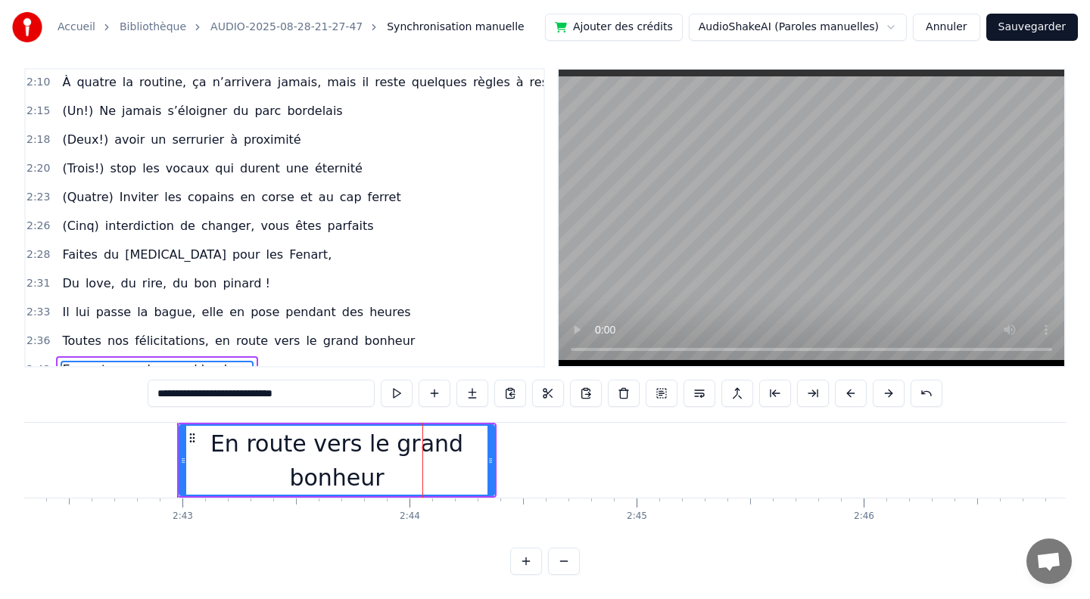
click at [123, 361] on span "En route vers le grand bonheur" at bounding box center [157, 369] width 192 height 17
drag, startPoint x: 490, startPoint y: 462, endPoint x: 499, endPoint y: 450, distance: 15.6
click at [499, 450] on div at bounding box center [500, 460] width 6 height 69
click at [219, 462] on div "En route vers le grand bonheur" at bounding box center [341, 461] width 323 height 68
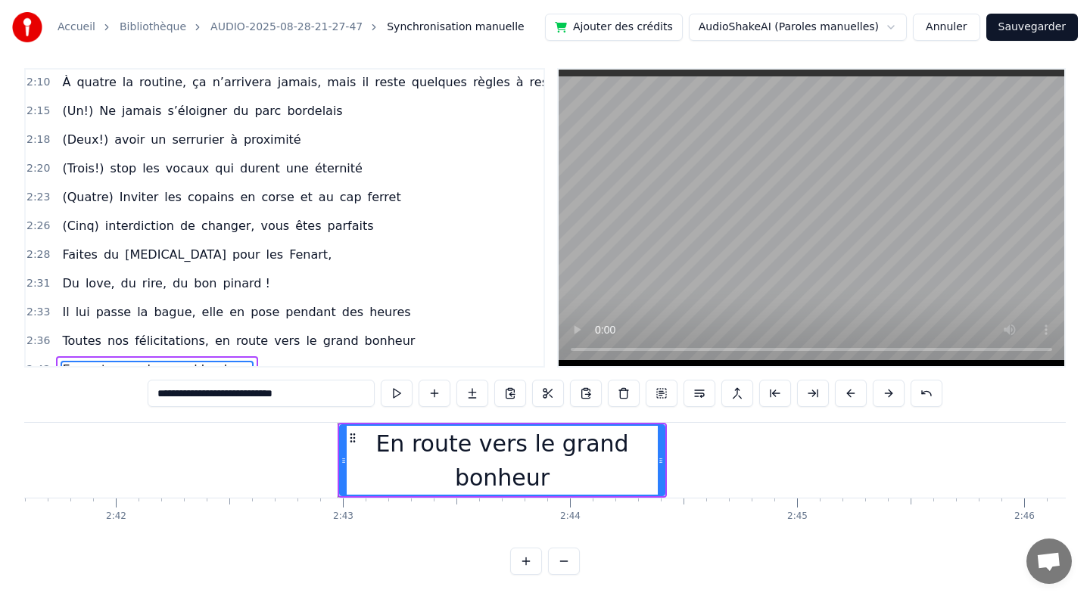
scroll to position [0, 36640]
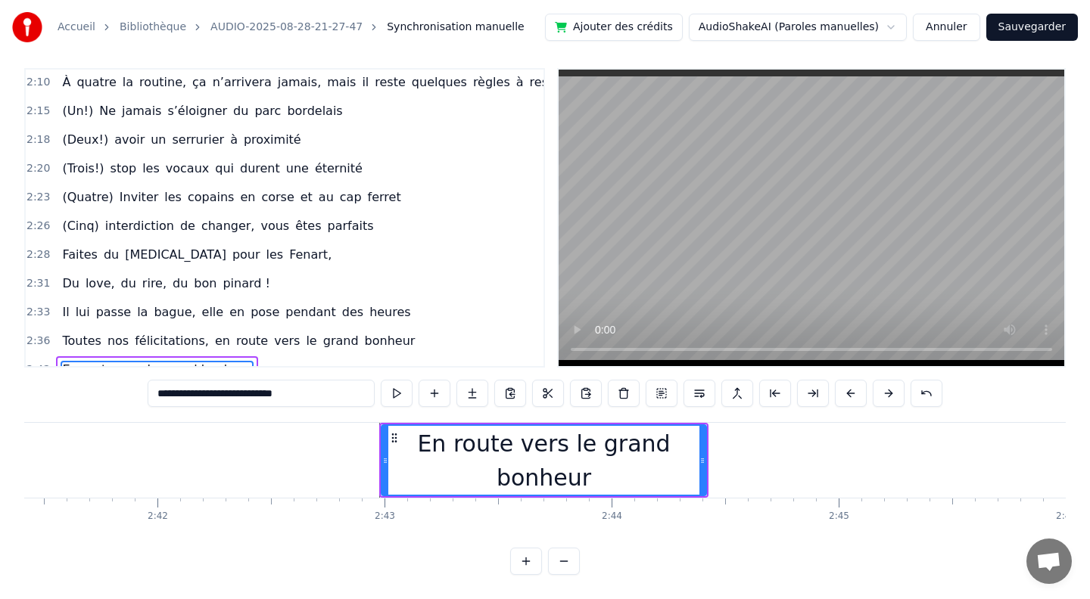
click at [402, 456] on div "En route vers le grand bonheur" at bounding box center [543, 461] width 323 height 68
click at [68, 361] on span "En route vers le grand bonheur" at bounding box center [157, 369] width 192 height 17
click at [555, 396] on button at bounding box center [548, 393] width 32 height 27
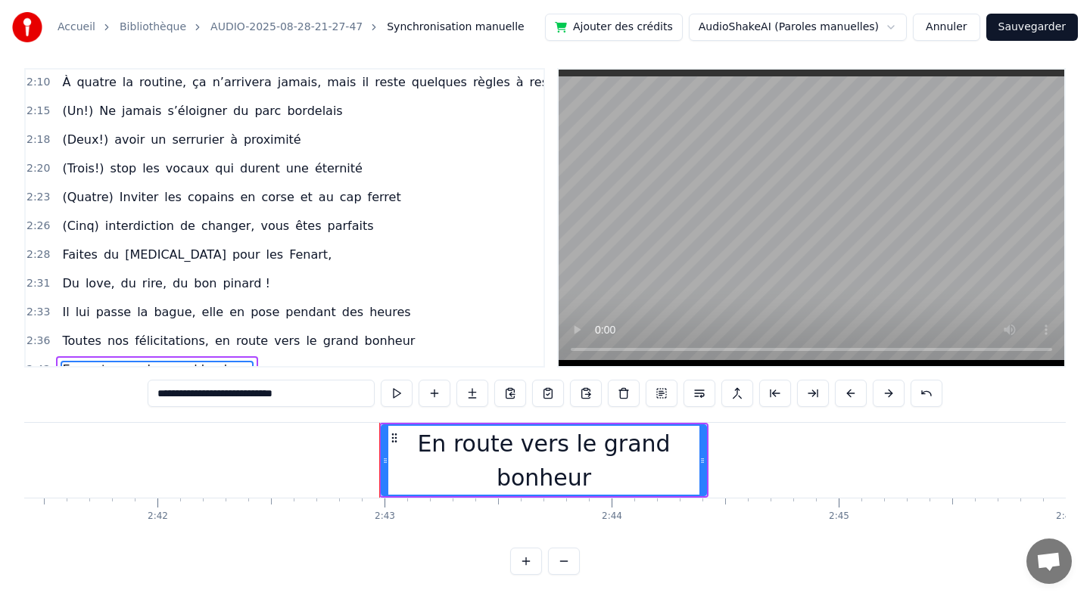
click at [403, 462] on div "En route vers le grand bonheur" at bounding box center [543, 461] width 323 height 68
click at [547, 396] on button at bounding box center [548, 393] width 32 height 27
click at [65, 361] on span "En route vers le grand bonheur" at bounding box center [157, 369] width 192 height 17
click at [73, 361] on span "En route vers le grand bonheur" at bounding box center [157, 369] width 192 height 17
click at [544, 396] on button at bounding box center [548, 393] width 32 height 27
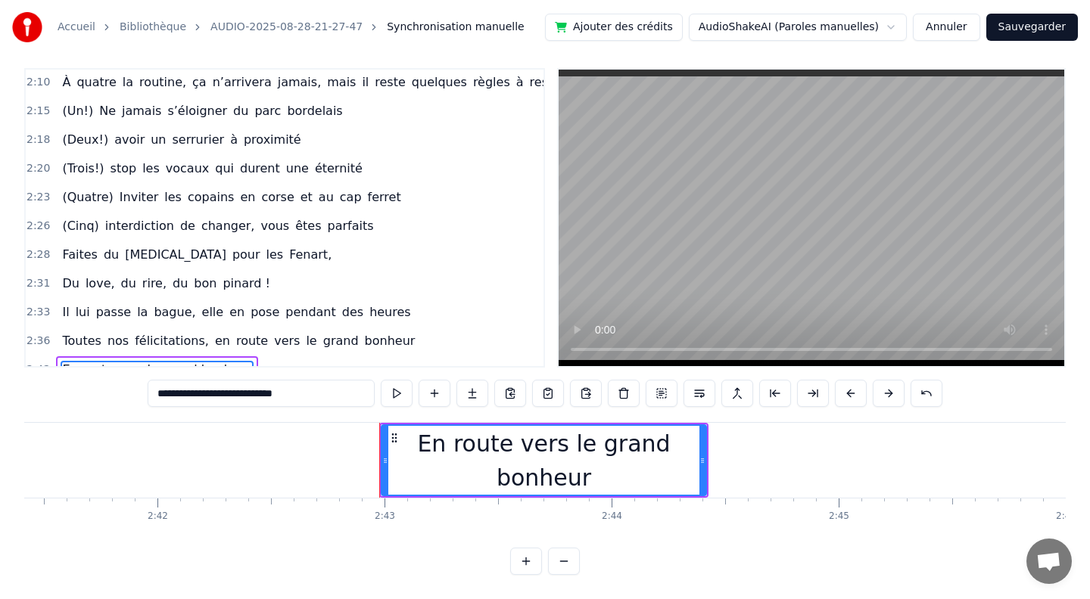
click at [681, 465] on div "En route vers le grand bonheur" at bounding box center [543, 461] width 323 height 68
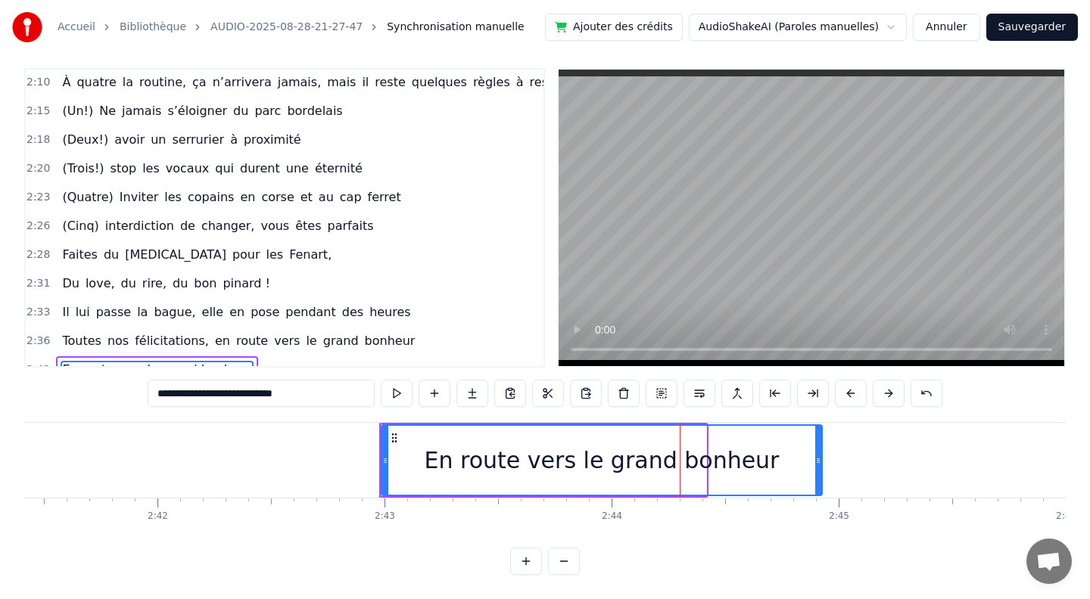
drag, startPoint x: 704, startPoint y: 465, endPoint x: 819, endPoint y: 478, distance: 116.5
click at [819, 478] on div at bounding box center [818, 460] width 6 height 69
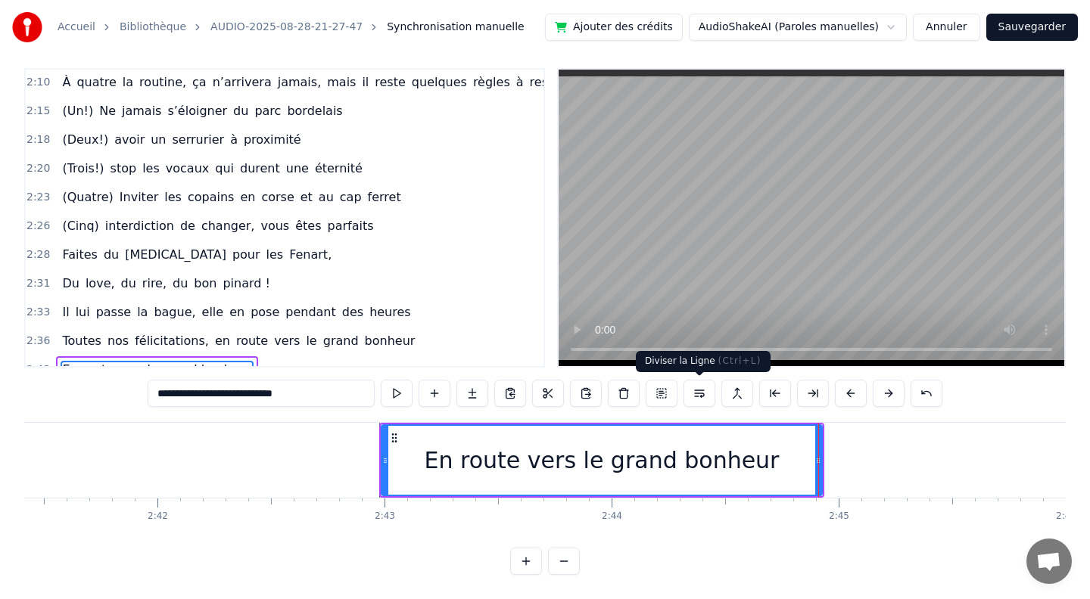
click at [698, 399] on button at bounding box center [699, 393] width 32 height 27
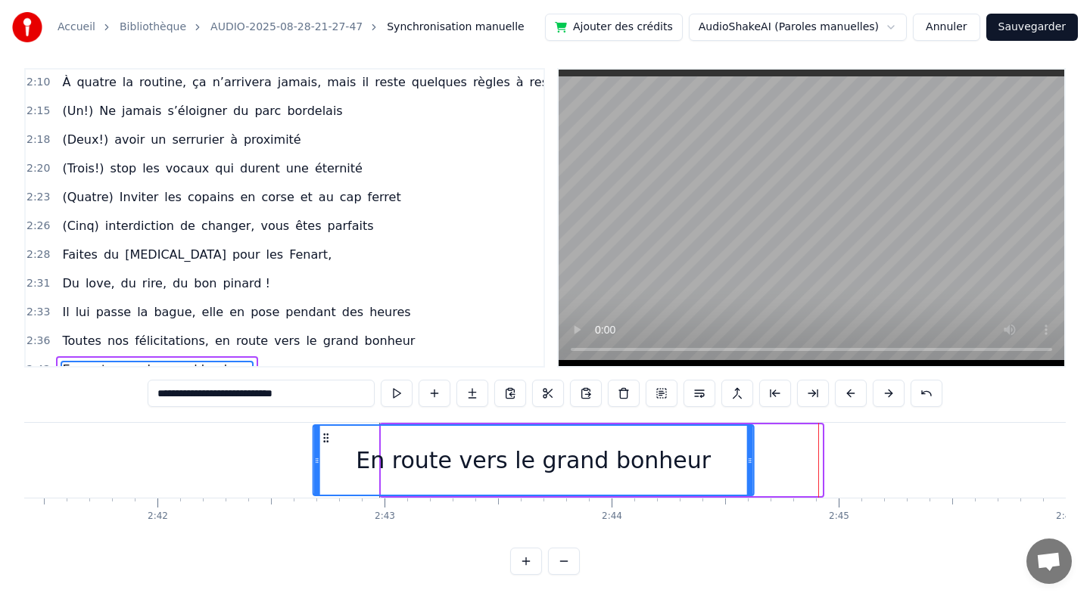
drag, startPoint x: 393, startPoint y: 439, endPoint x: 325, endPoint y: 428, distance: 69.0
click at [325, 428] on div "En route vers le grand bonheur" at bounding box center [533, 460] width 439 height 69
click at [398, 463] on div "En route vers le grand bonheur" at bounding box center [533, 460] width 355 height 34
click at [89, 361] on span "En route vers le grand bonheur" at bounding box center [157, 369] width 192 height 17
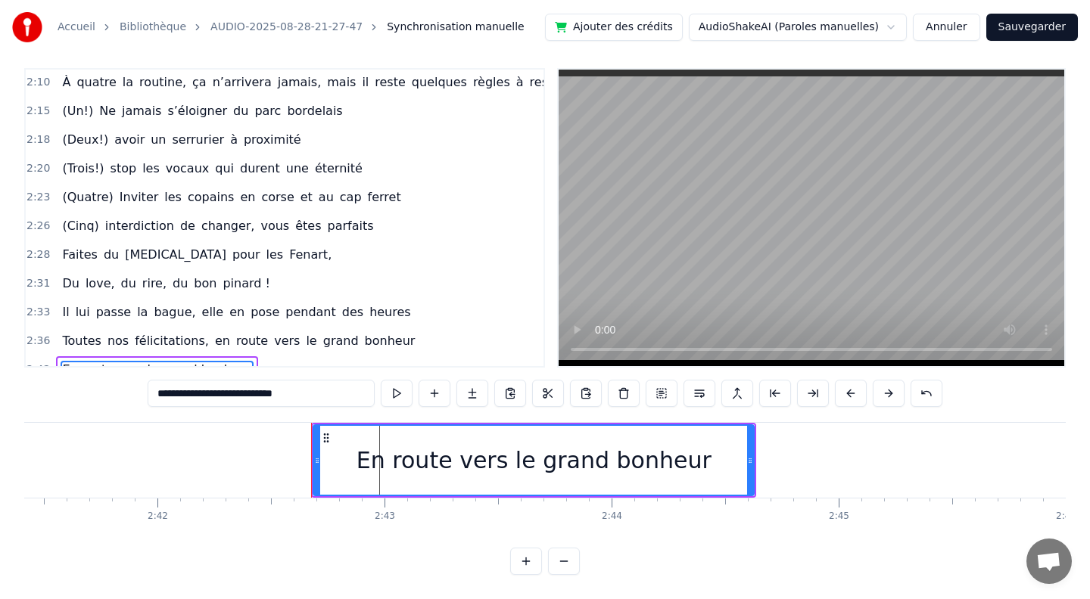
click at [89, 361] on span "En route vers le grand bonheur" at bounding box center [157, 369] width 192 height 17
drag, startPoint x: 155, startPoint y: 394, endPoint x: 169, endPoint y: 395, distance: 13.6
click at [169, 395] on input "**********" at bounding box center [261, 393] width 227 height 27
click at [547, 393] on button at bounding box center [548, 393] width 32 height 27
click at [696, 400] on button at bounding box center [699, 393] width 32 height 27
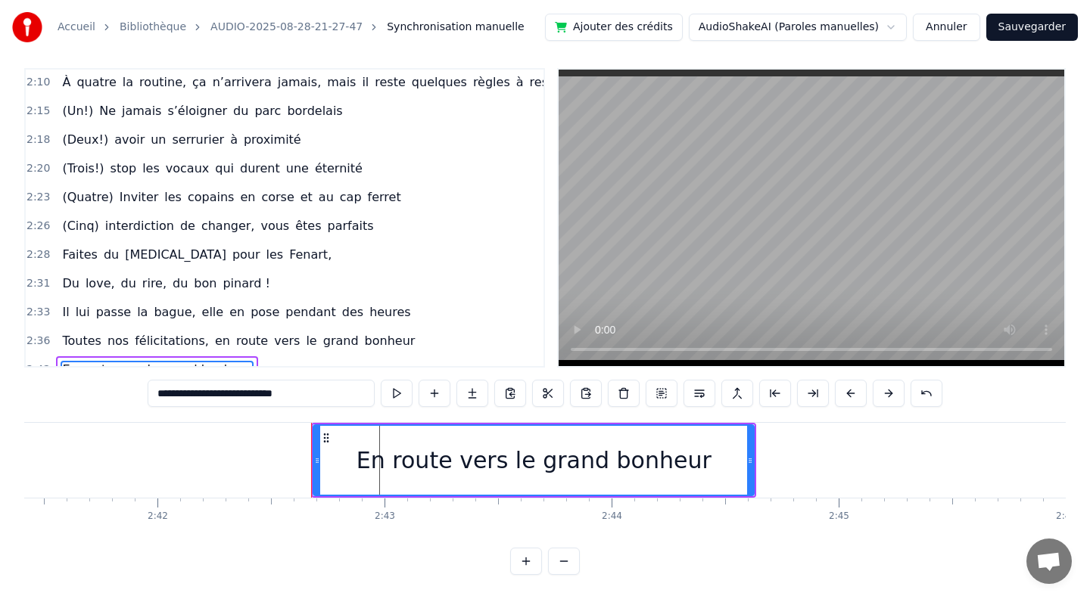
click at [70, 361] on span "En route vers le grand bonheur" at bounding box center [157, 369] width 192 height 17
drag, startPoint x: 323, startPoint y: 394, endPoint x: 175, endPoint y: 396, distance: 148.3
click at [175, 396] on input "**********" at bounding box center [261, 393] width 227 height 27
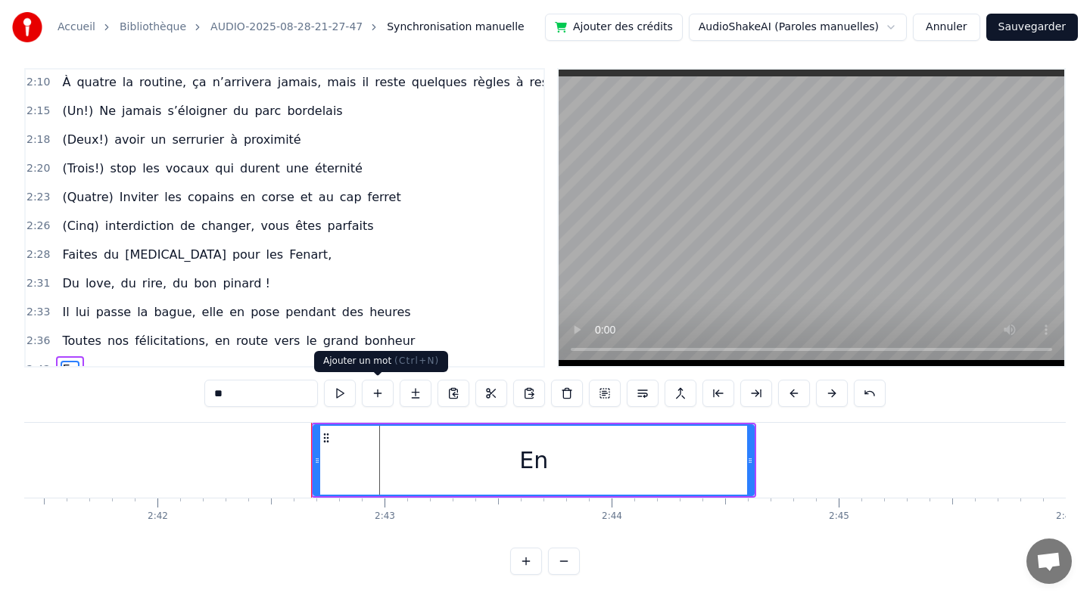
type input "**"
click at [379, 394] on button at bounding box center [378, 393] width 32 height 27
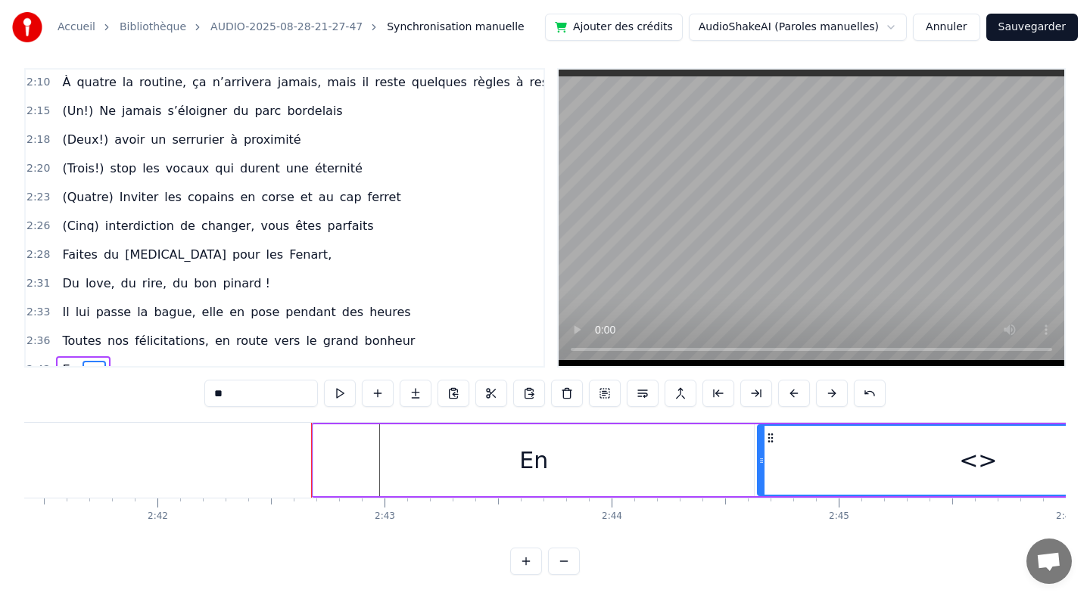
drag, startPoint x: 257, startPoint y: 395, endPoint x: 181, endPoint y: 393, distance: 76.5
click at [181, 393] on div "0:10 [PERSON_NAME] et guigui, treize septembre, ils se disent oui (en théorie)……" at bounding box center [544, 321] width 1041 height 507
type input "*"
type input "*****"
click at [386, 396] on button at bounding box center [378, 393] width 32 height 27
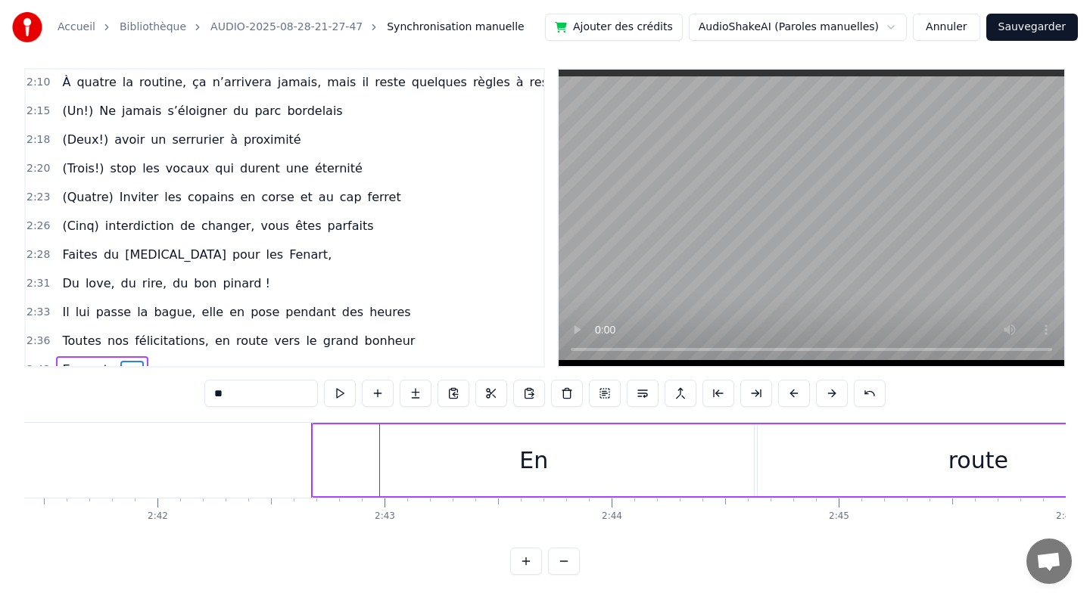
drag, startPoint x: 240, startPoint y: 400, endPoint x: 179, endPoint y: 400, distance: 60.5
click at [179, 400] on div "0:10 [PERSON_NAME] et guigui, treize septembre, ils se disent oui (en théorie)……" at bounding box center [544, 321] width 1041 height 507
type input "****"
click at [374, 389] on button at bounding box center [378, 393] width 32 height 27
click at [267, 406] on input "**" at bounding box center [260, 393] width 113 height 27
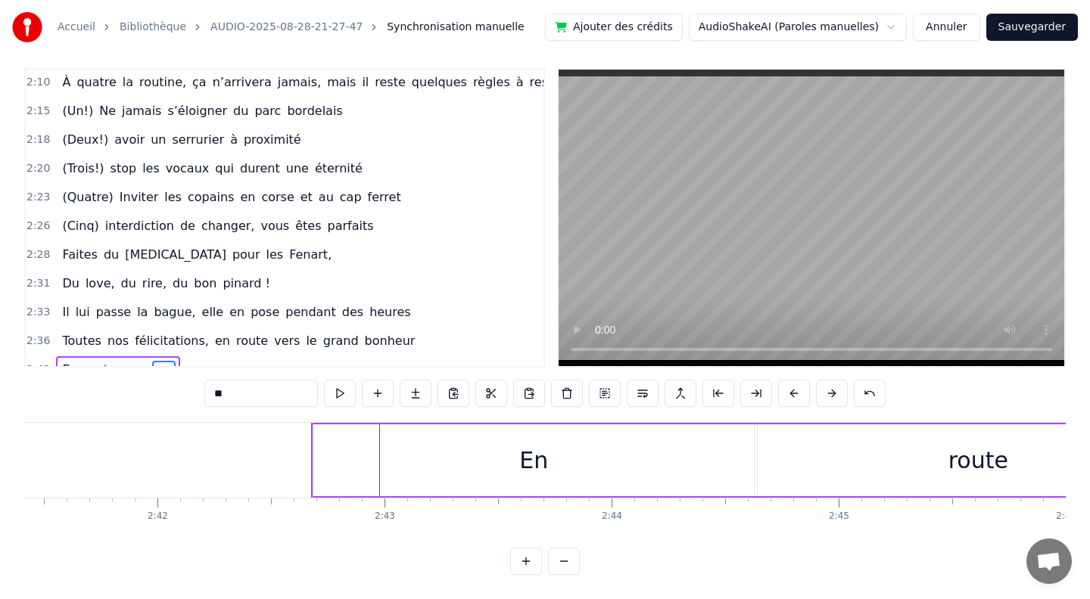
drag, startPoint x: 237, startPoint y: 397, endPoint x: 151, endPoint y: 395, distance: 85.5
click at [151, 395] on div "0:10 [PERSON_NAME] et guigui, treize septembre, ils se disent oui (en théorie)……" at bounding box center [544, 321] width 1041 height 507
type input "**"
click at [379, 388] on button at bounding box center [378, 393] width 32 height 27
drag, startPoint x: 269, startPoint y: 398, endPoint x: 170, endPoint y: 398, distance: 98.4
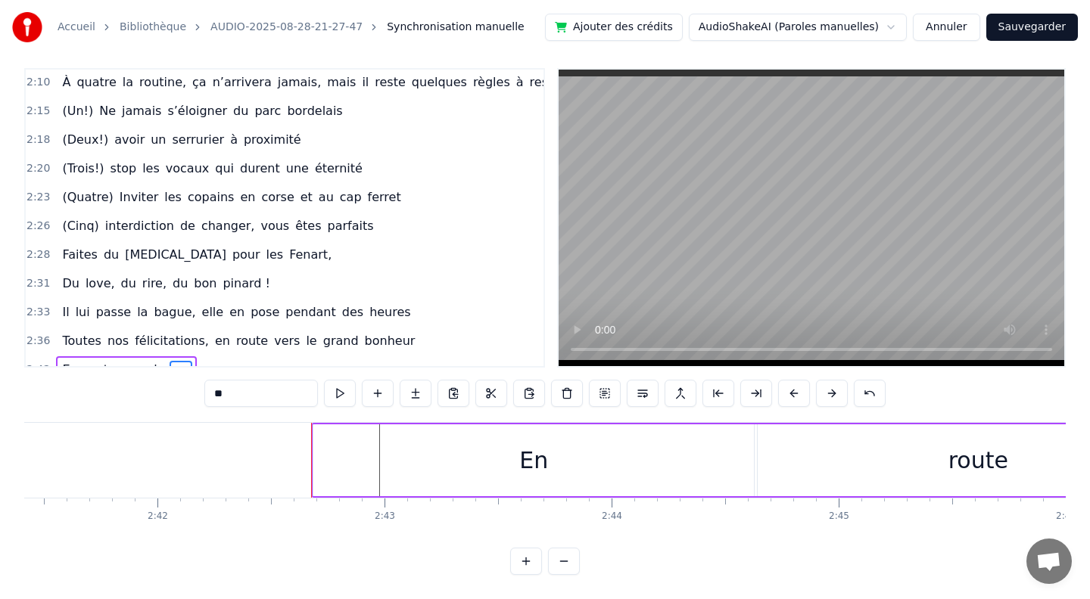
click at [170, 398] on div "0:10 [PERSON_NAME] et guigui, treize septembre, ils se disent oui (en théorie)……" at bounding box center [544, 321] width 1041 height 507
type input "*****"
click at [373, 394] on button at bounding box center [378, 393] width 32 height 27
drag, startPoint x: 248, startPoint y: 396, endPoint x: 150, endPoint y: 393, distance: 98.4
click at [150, 393] on div "0:10 [PERSON_NAME] et guigui, treize septembre, ils se disent oui (en théorie)……" at bounding box center [544, 321] width 1041 height 507
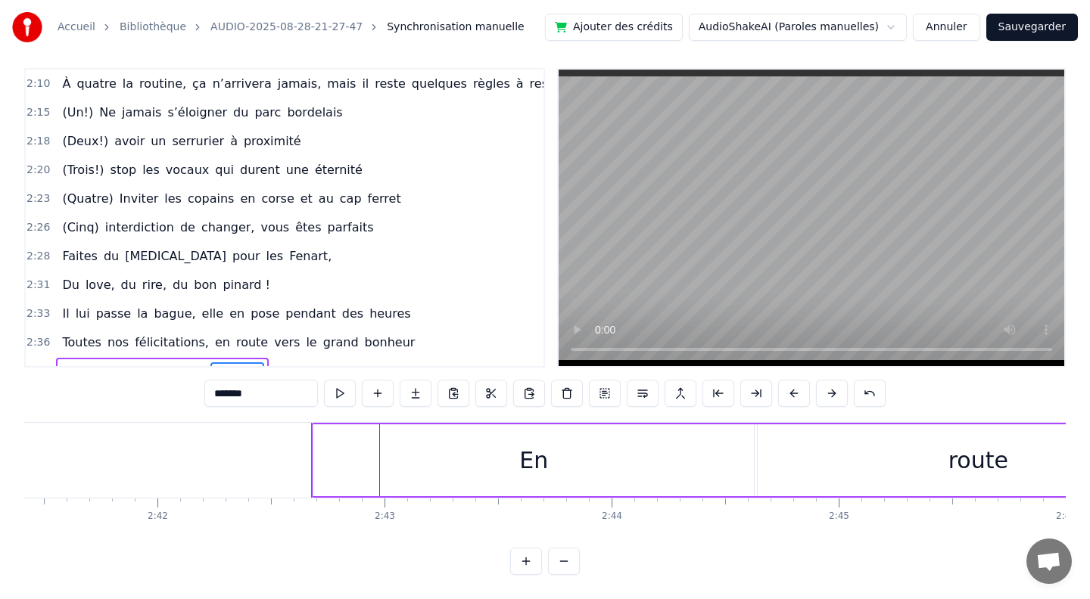
click at [67, 362] on span "En" at bounding box center [70, 370] width 18 height 17
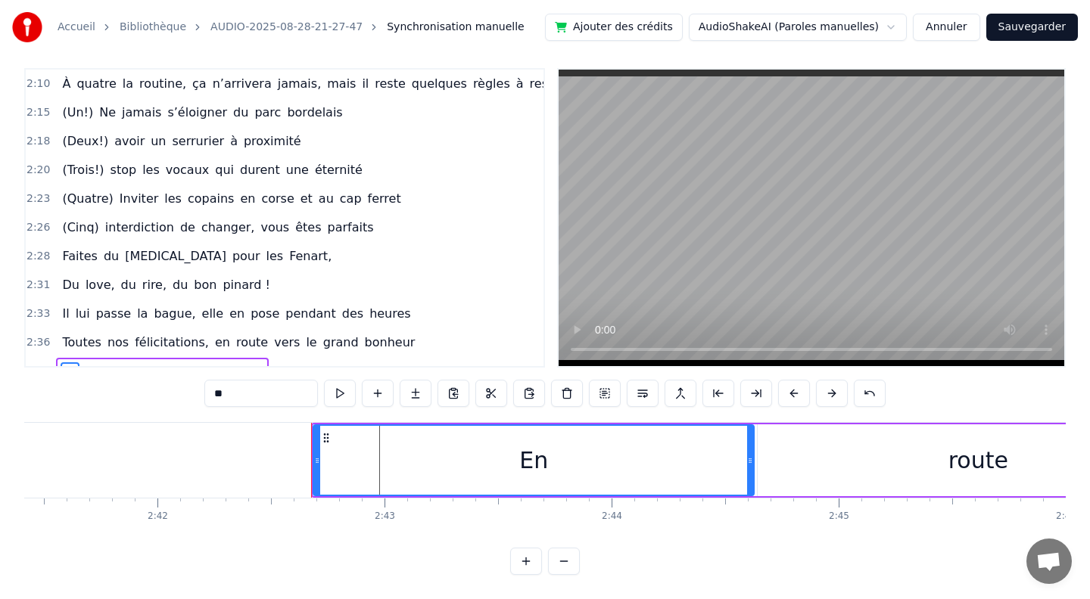
scroll to position [1102, 0]
click at [347, 401] on button at bounding box center [340, 393] width 32 height 27
click at [340, 396] on button at bounding box center [340, 393] width 32 height 27
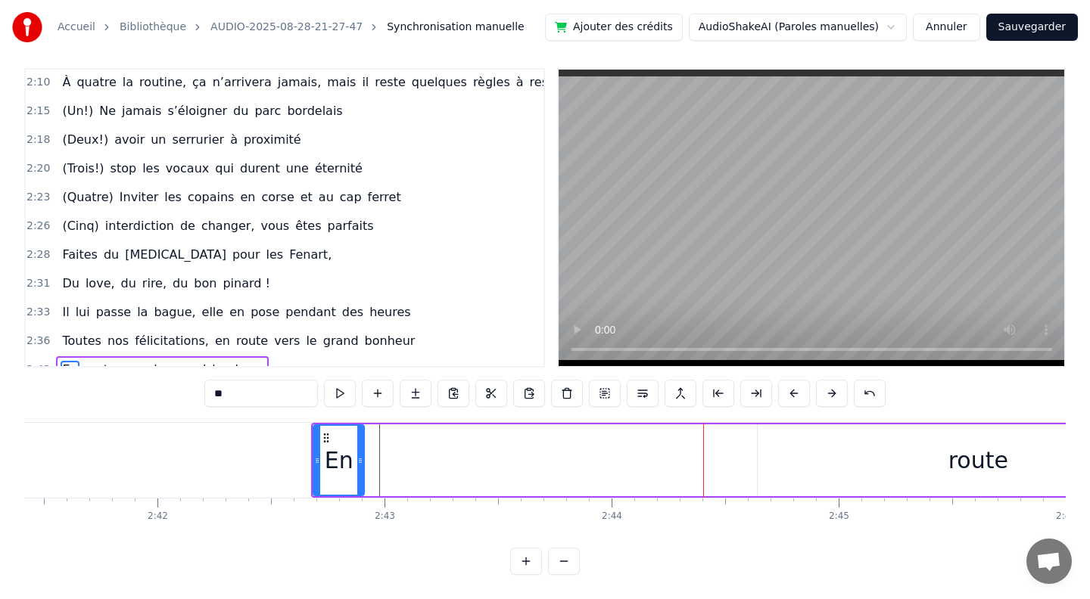
drag, startPoint x: 752, startPoint y: 463, endPoint x: 362, endPoint y: 462, distance: 389.7
click at [362, 462] on icon at bounding box center [360, 461] width 6 height 12
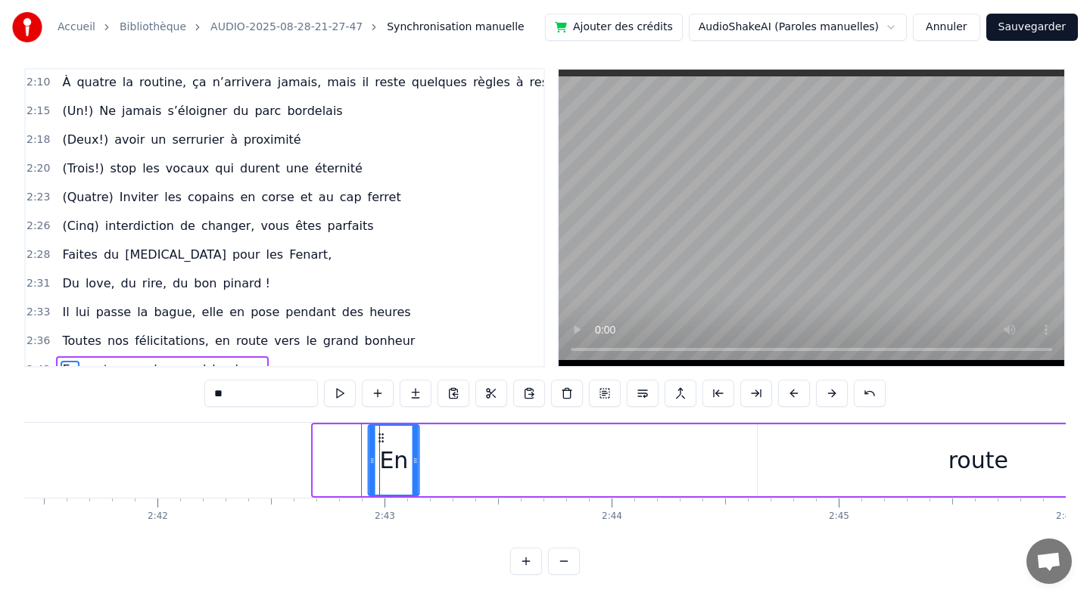
drag, startPoint x: 332, startPoint y: 437, endPoint x: 378, endPoint y: 438, distance: 46.2
click at [378, 438] on icon at bounding box center [381, 438] width 12 height 12
click at [959, 456] on div "route" at bounding box center [978, 460] width 60 height 34
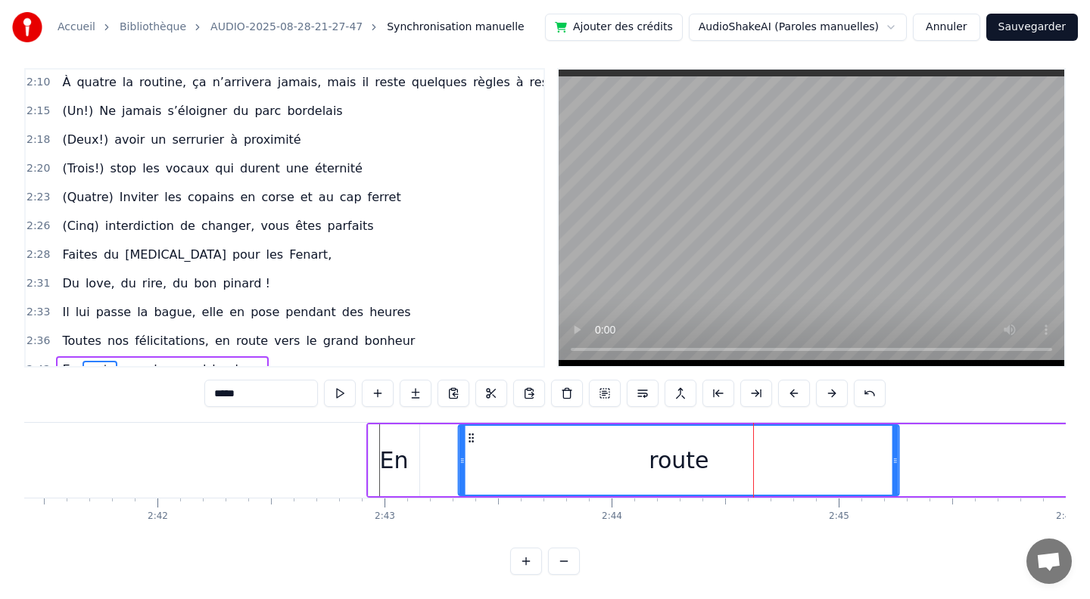
drag, startPoint x: 747, startPoint y: 439, endPoint x: 472, endPoint y: 438, distance: 274.7
click at [472, 438] on icon at bounding box center [471, 438] width 12 height 12
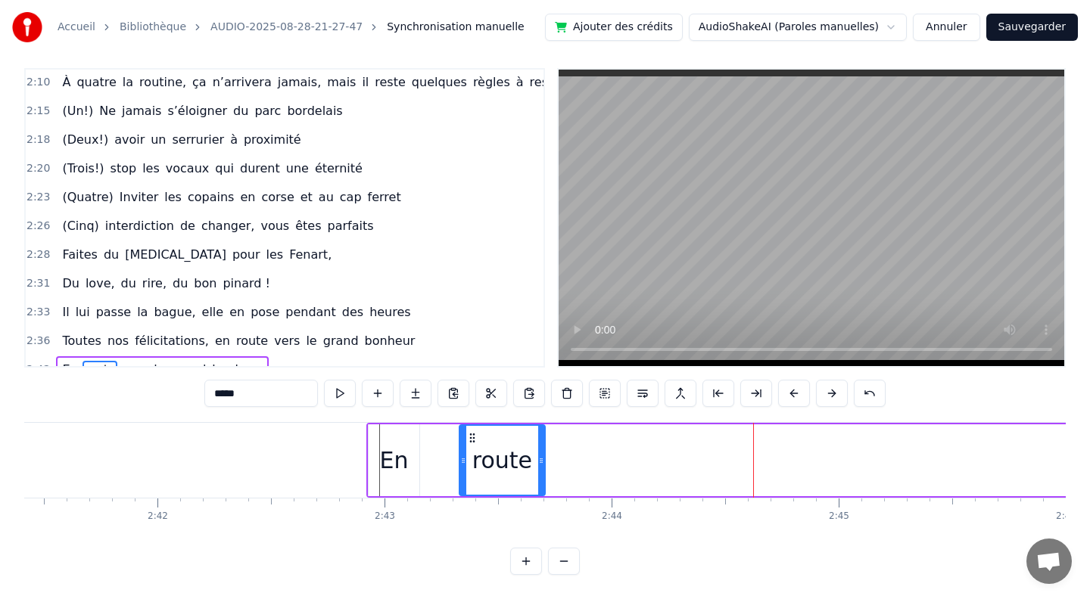
drag, startPoint x: 897, startPoint y: 462, endPoint x: 542, endPoint y: 455, distance: 354.9
click at [542, 455] on icon at bounding box center [541, 461] width 6 height 12
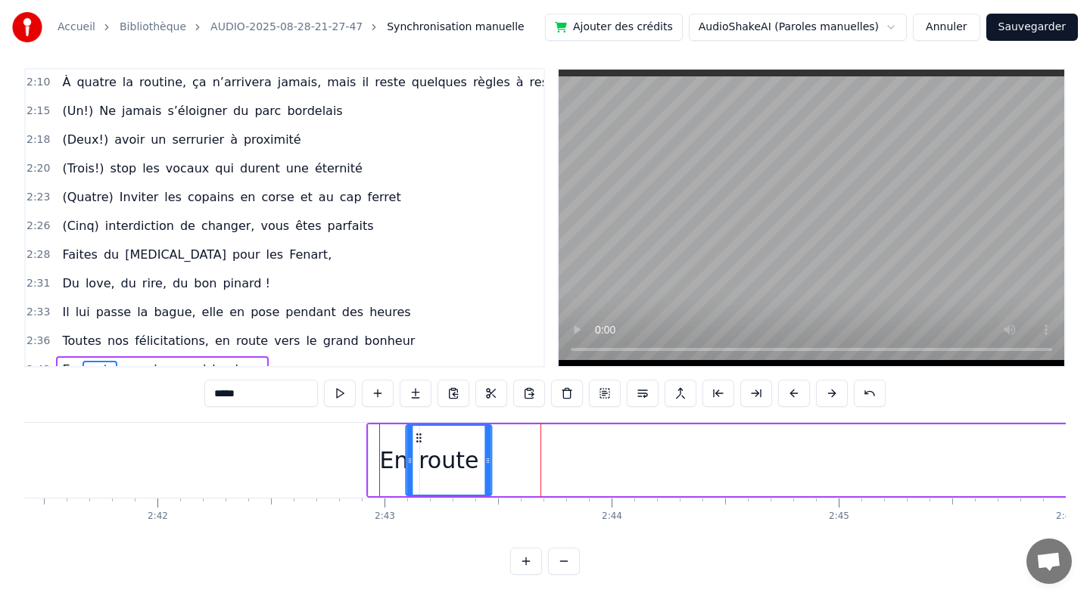
drag, startPoint x: 468, startPoint y: 437, endPoint x: 416, endPoint y: 434, distance: 51.5
click at [416, 434] on icon at bounding box center [418, 438] width 12 height 12
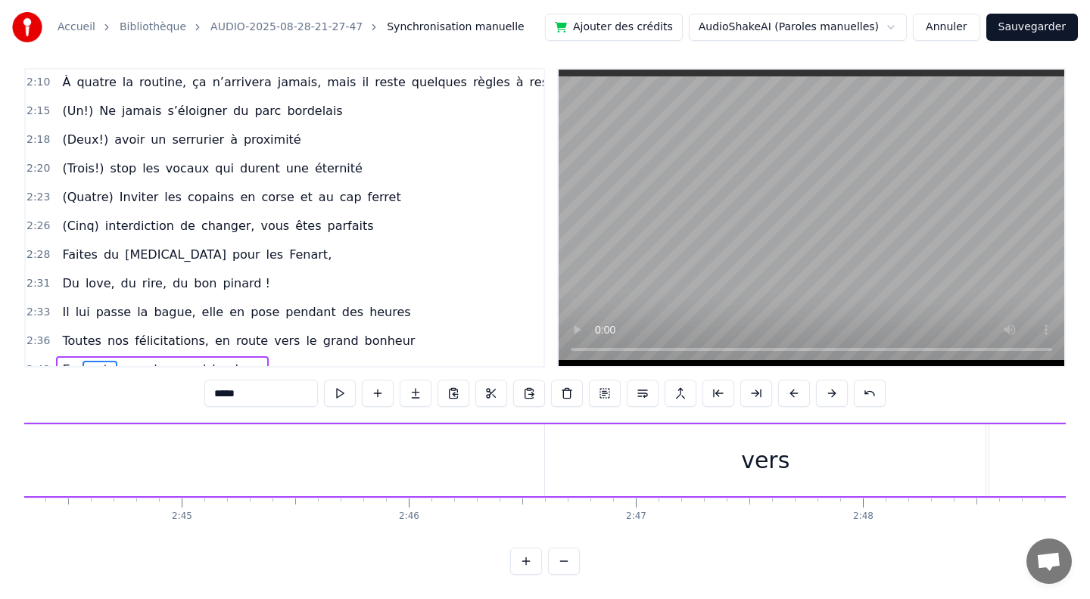
scroll to position [0, 37294]
click at [776, 462] on div "vers" at bounding box center [768, 460] width 48 height 34
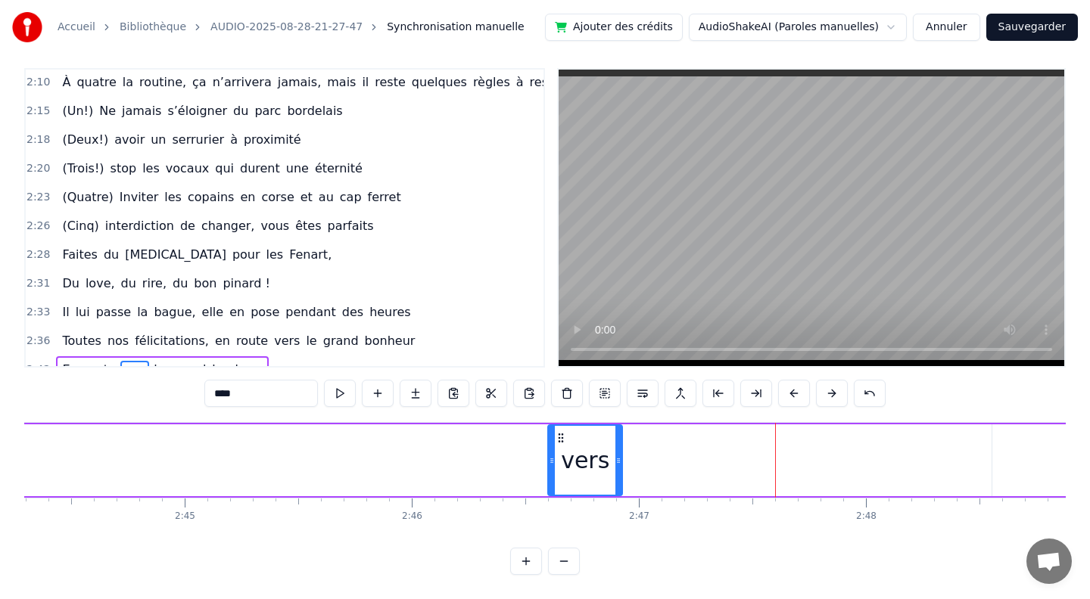
drag, startPoint x: 984, startPoint y: 459, endPoint x: 617, endPoint y: 457, distance: 367.0
click at [617, 457] on icon at bounding box center [618, 461] width 6 height 12
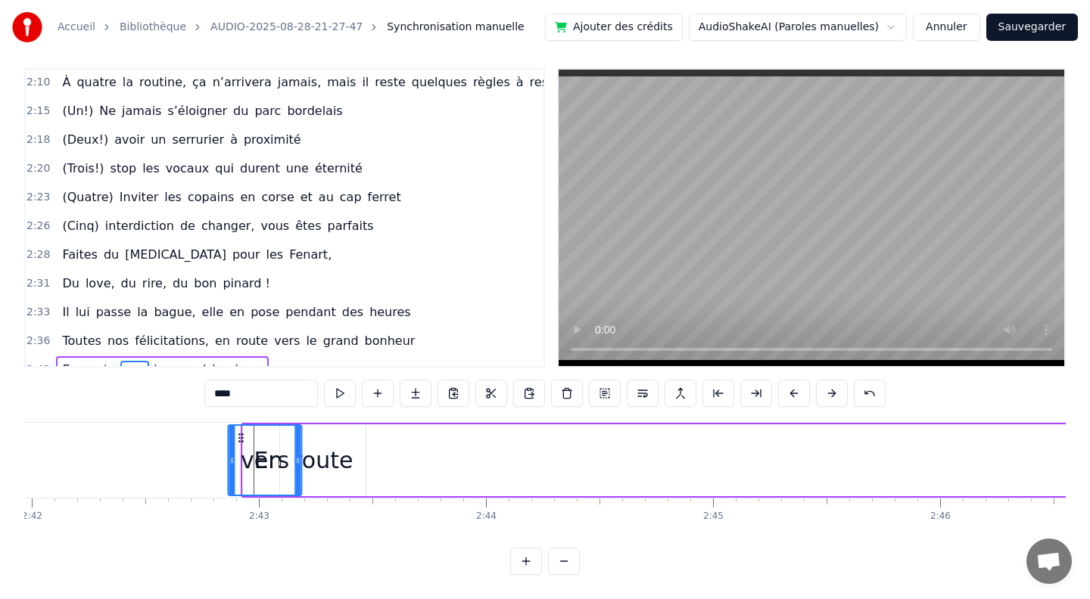
scroll to position [0, 36750]
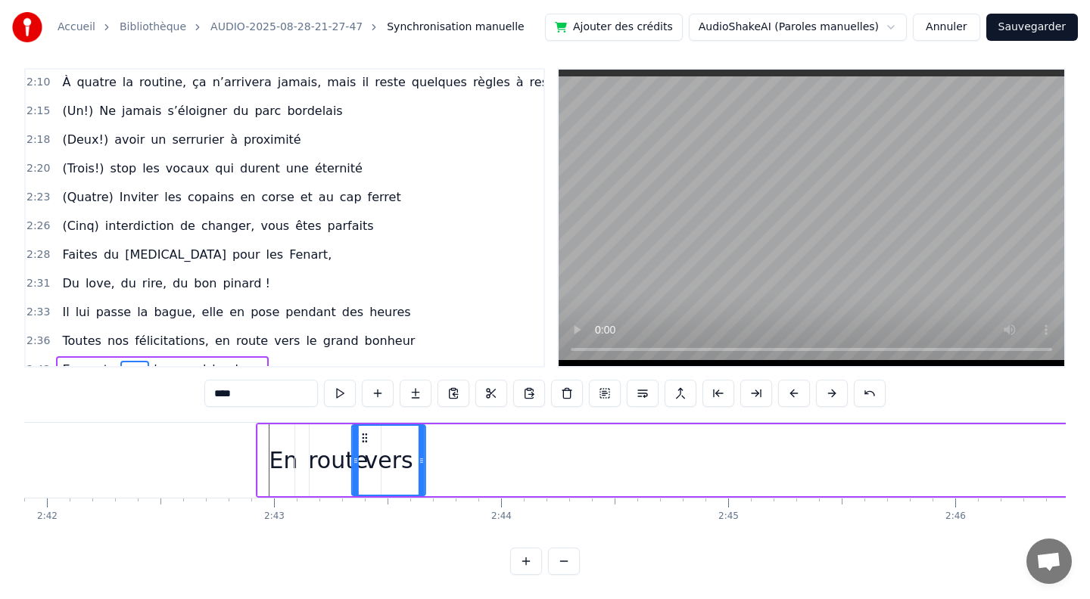
drag, startPoint x: 562, startPoint y: 437, endPoint x: 366, endPoint y: 440, distance: 196.0
click at [366, 440] on icon at bounding box center [365, 438] width 12 height 12
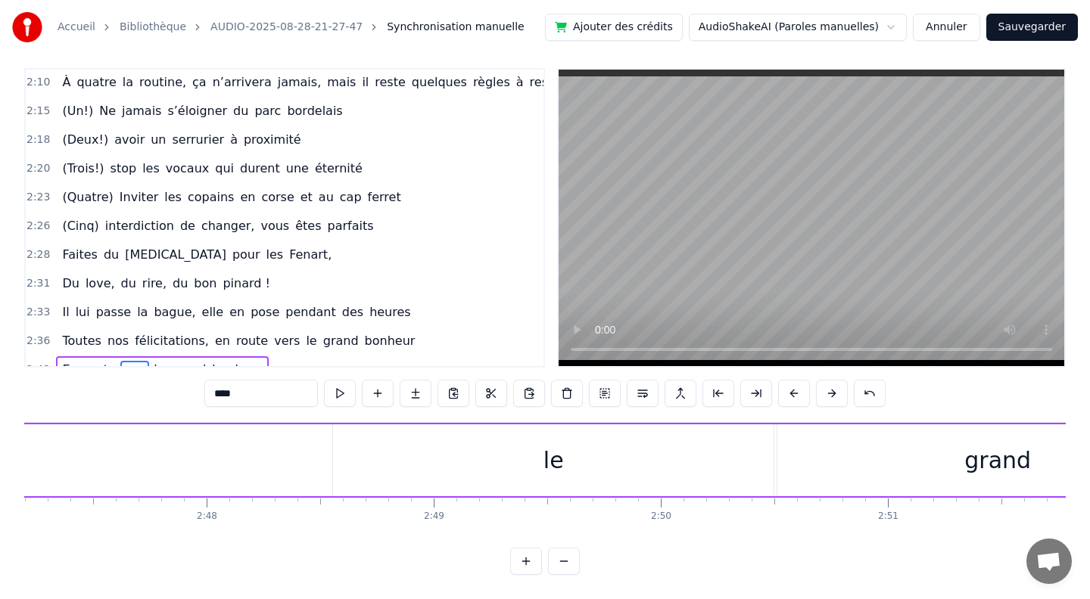
scroll to position [0, 37965]
click at [537, 462] on div "le" at bounding box center [540, 460] width 20 height 34
drag, startPoint x: 758, startPoint y: 460, endPoint x: 353, endPoint y: 441, distance: 406.0
click at [353, 441] on div at bounding box center [351, 460] width 6 height 69
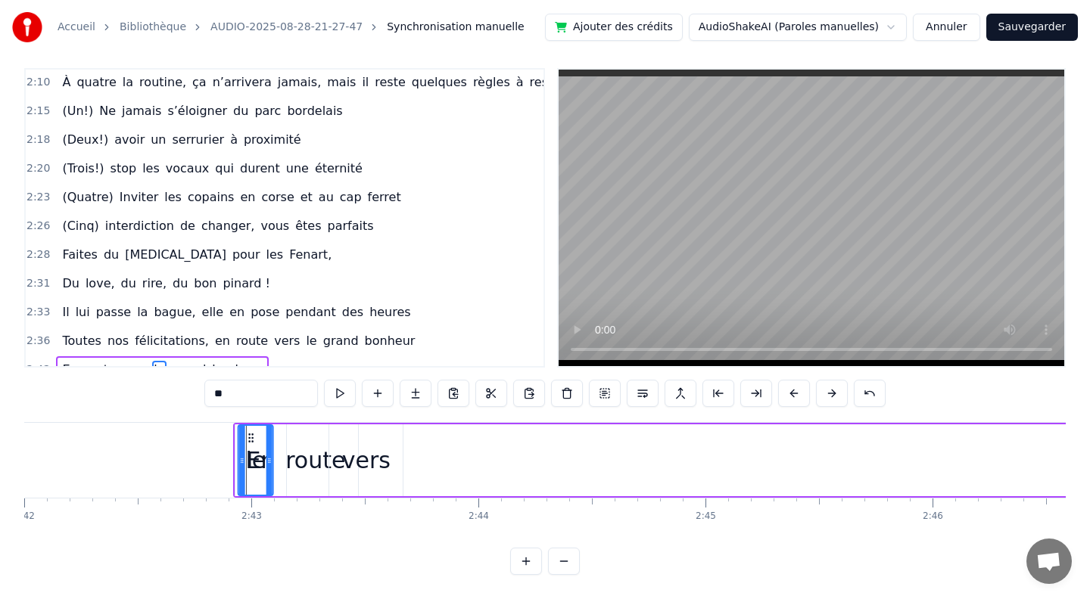
scroll to position [0, 36728]
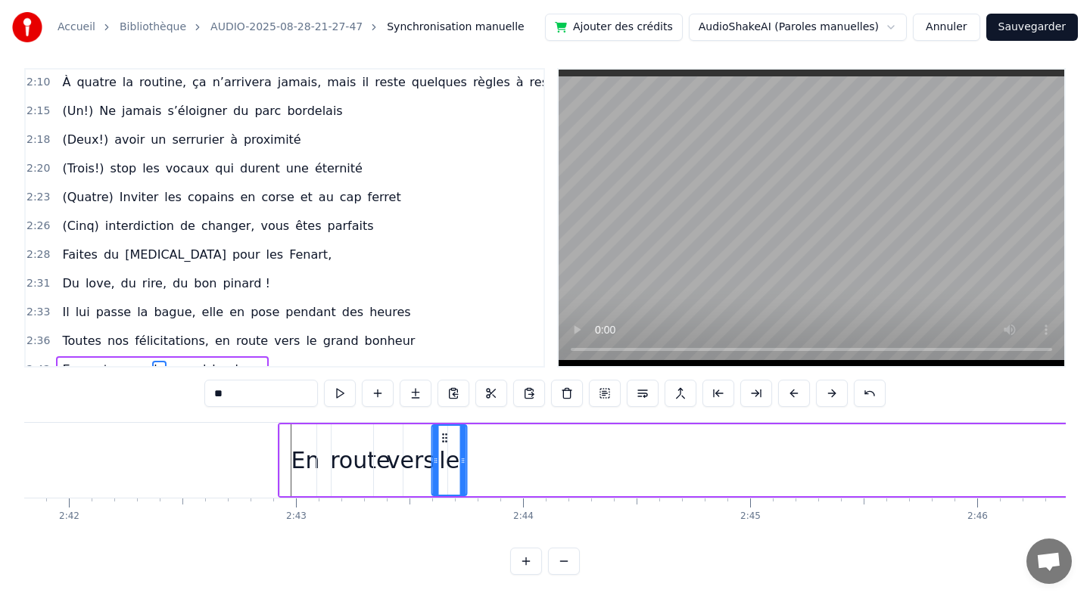
drag, startPoint x: 331, startPoint y: 436, endPoint x: 442, endPoint y: 452, distance: 112.5
click at [442, 452] on div "le" at bounding box center [449, 460] width 33 height 69
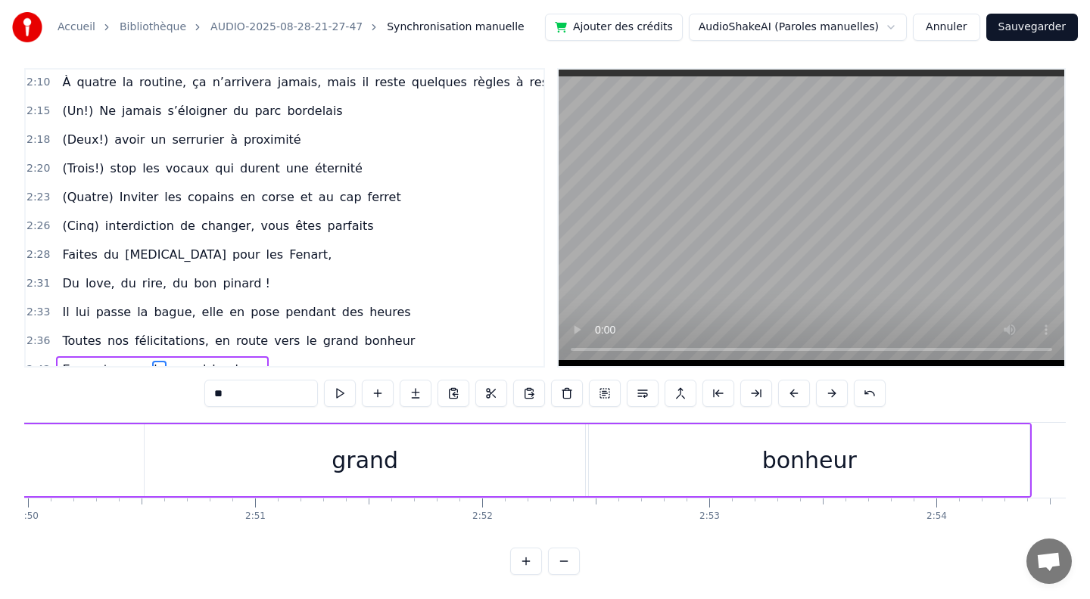
scroll to position [0, 38569]
click at [374, 457] on div "grand" at bounding box center [380, 460] width 67 height 34
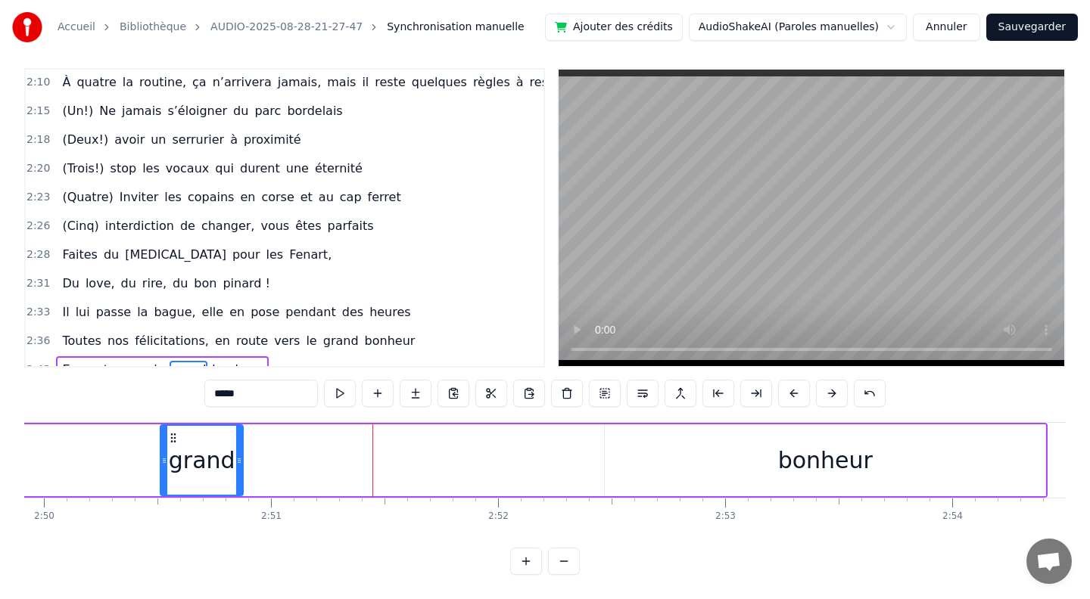
drag, startPoint x: 586, startPoint y: 461, endPoint x: 241, endPoint y: 450, distance: 344.4
click at [241, 450] on div at bounding box center [239, 460] width 6 height 69
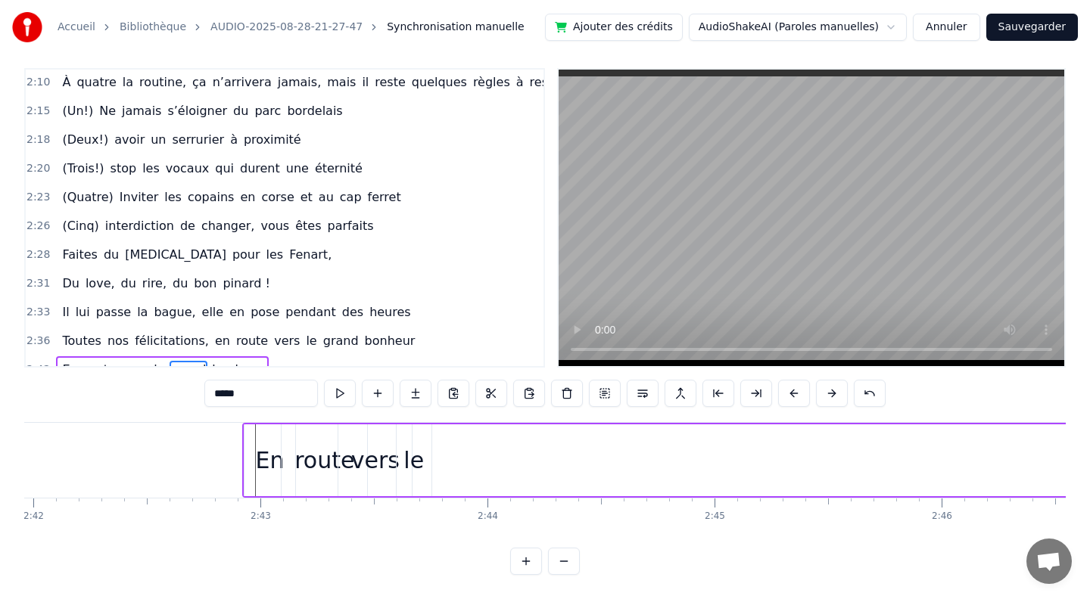
scroll to position [0, 36535]
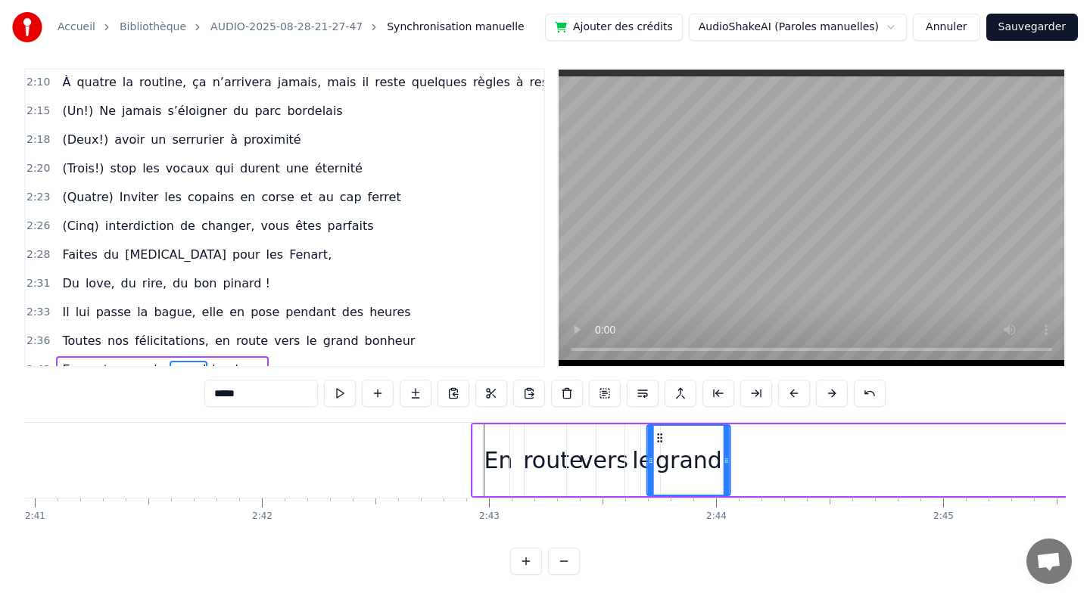
drag, startPoint x: 175, startPoint y: 440, endPoint x: 663, endPoint y: 465, distance: 488.7
click at [663, 465] on div "grand" at bounding box center [689, 460] width 82 height 69
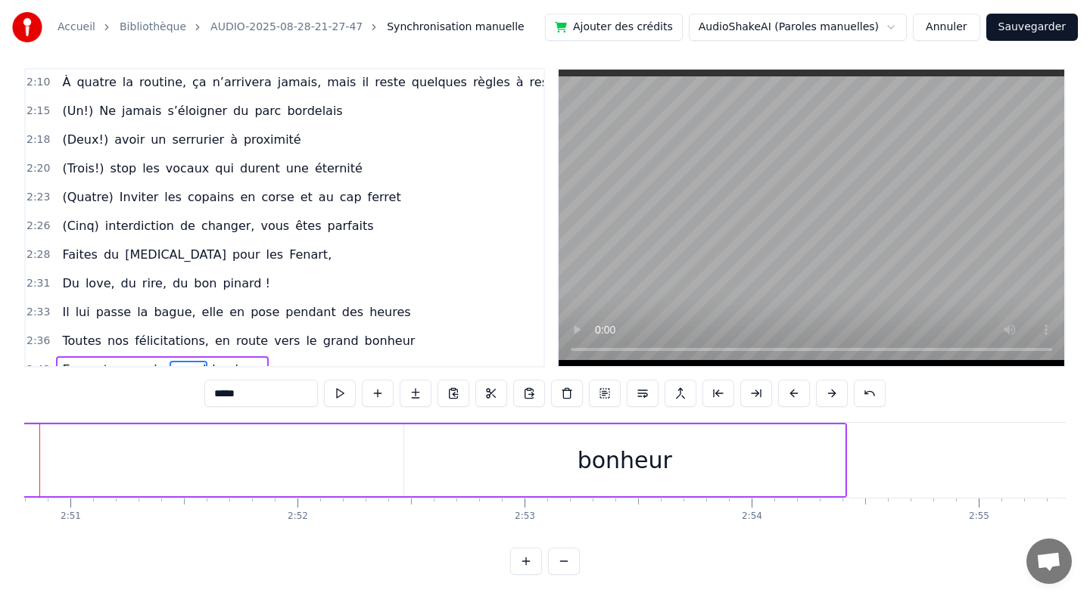
scroll to position [0, 38761]
click at [844, 462] on div "bonheur" at bounding box center [633, 460] width 440 height 72
type input "*******"
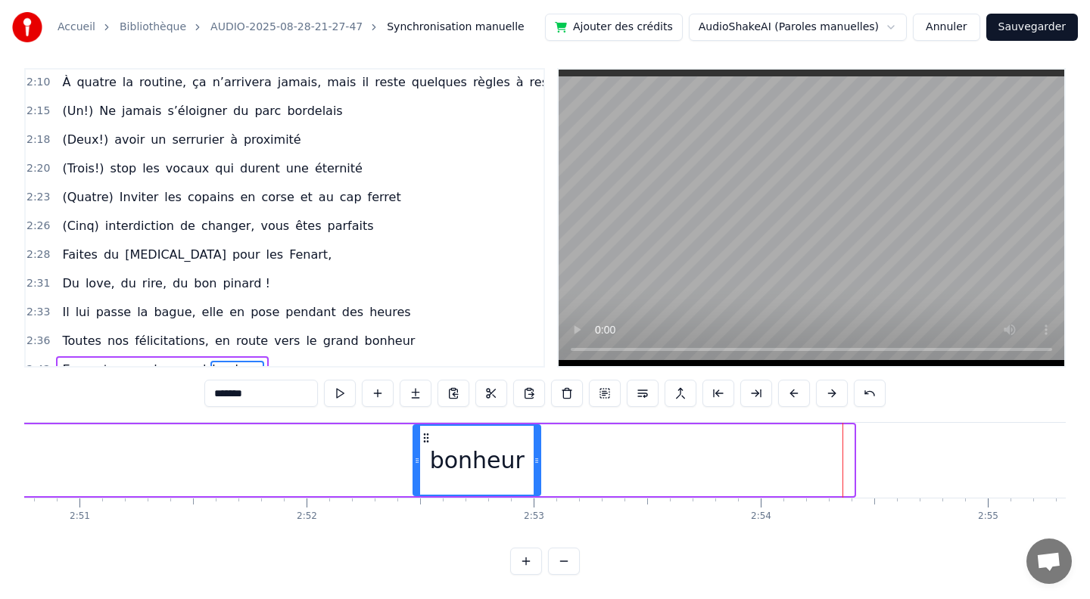
drag, startPoint x: 849, startPoint y: 461, endPoint x: 533, endPoint y: 463, distance: 316.3
click at [533, 463] on icon at bounding box center [536, 461] width 6 height 12
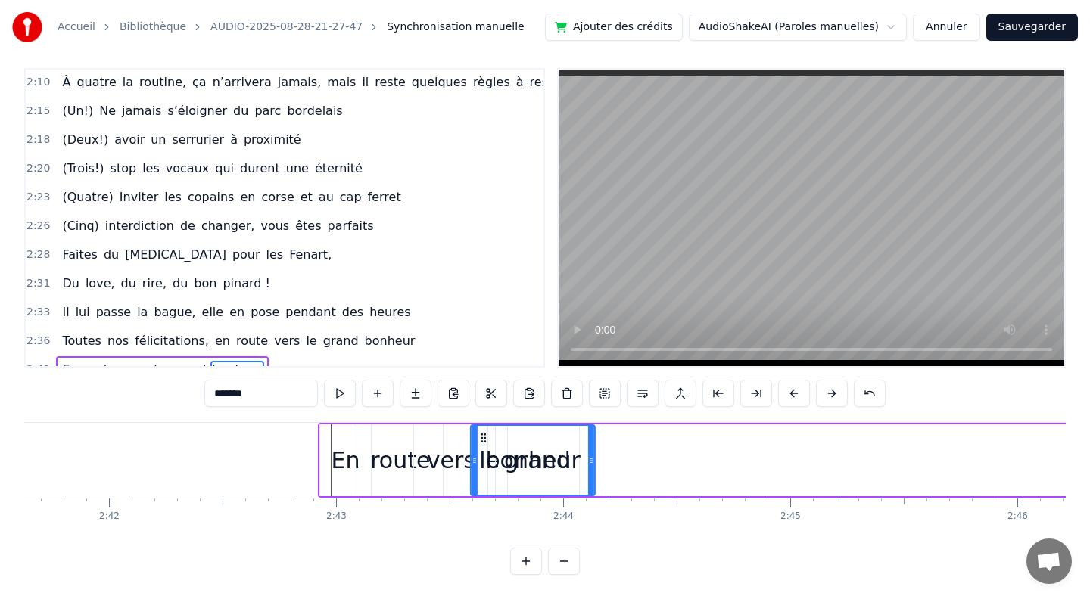
scroll to position [0, 36687]
drag, startPoint x: 427, startPoint y: 439, endPoint x: 564, endPoint y: 457, distance: 138.2
click at [562, 459] on div "bonheur" at bounding box center [533, 460] width 123 height 69
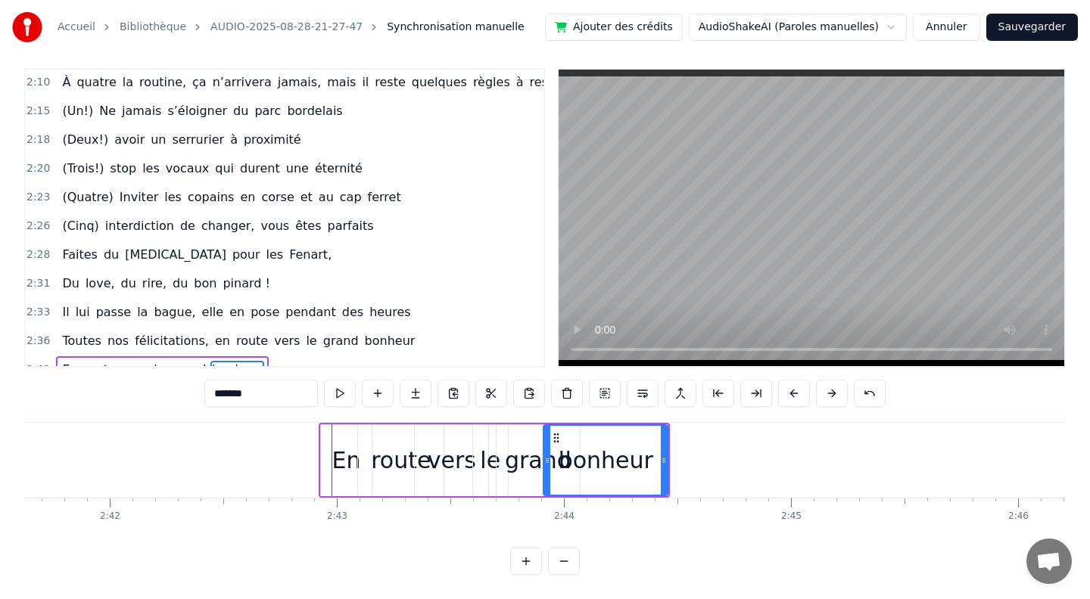
click at [564, 457] on div "En route vers le grand bonheur" at bounding box center [494, 460] width 351 height 75
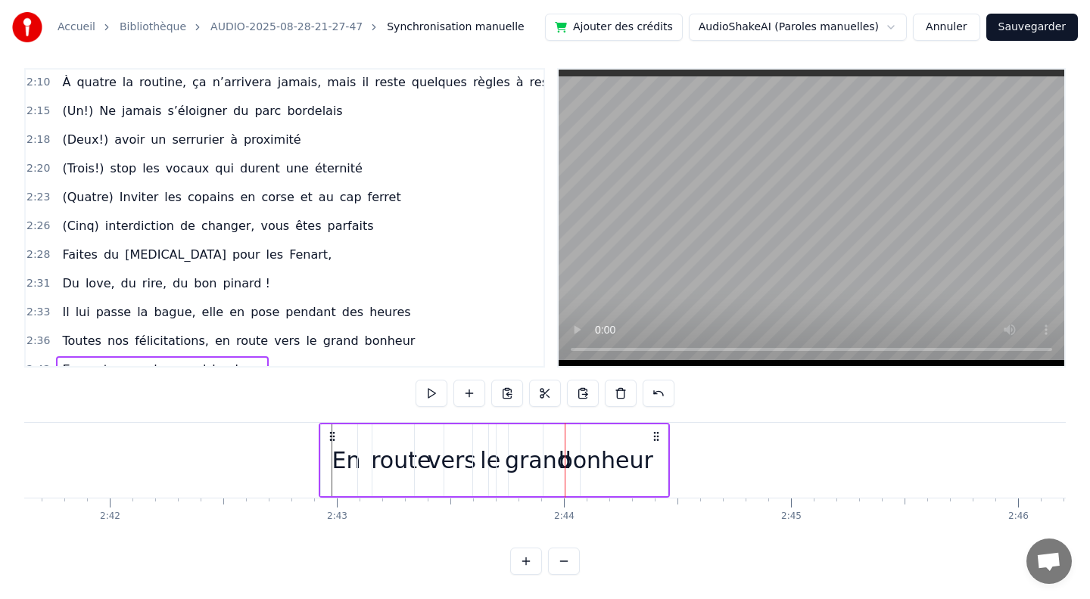
click at [614, 459] on div "bonheur" at bounding box center [605, 460] width 95 height 34
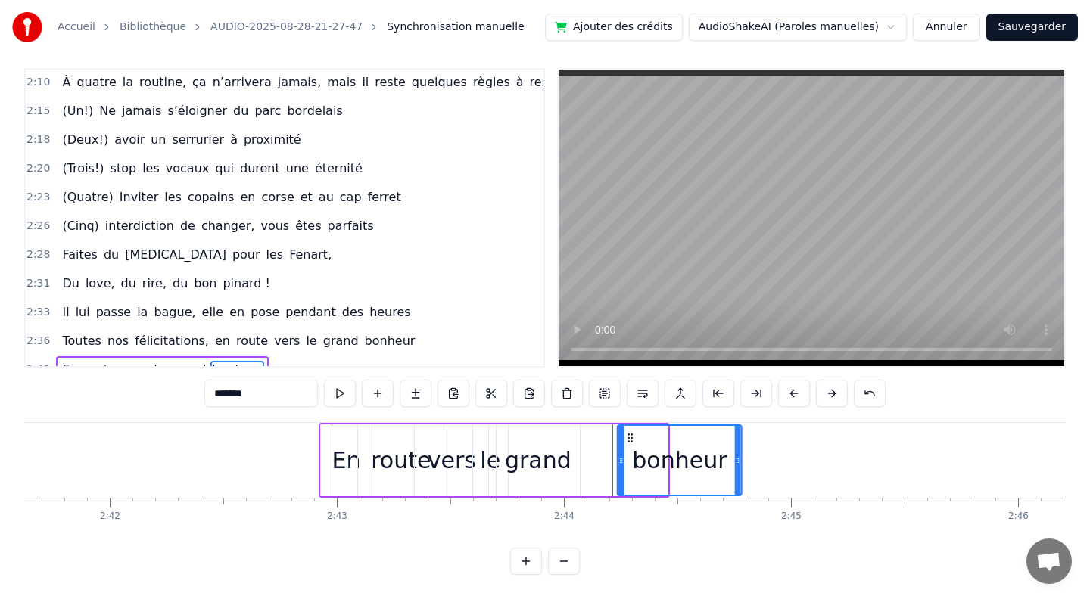
drag, startPoint x: 554, startPoint y: 434, endPoint x: 628, endPoint y: 437, distance: 74.2
click at [628, 437] on icon at bounding box center [630, 438] width 12 height 12
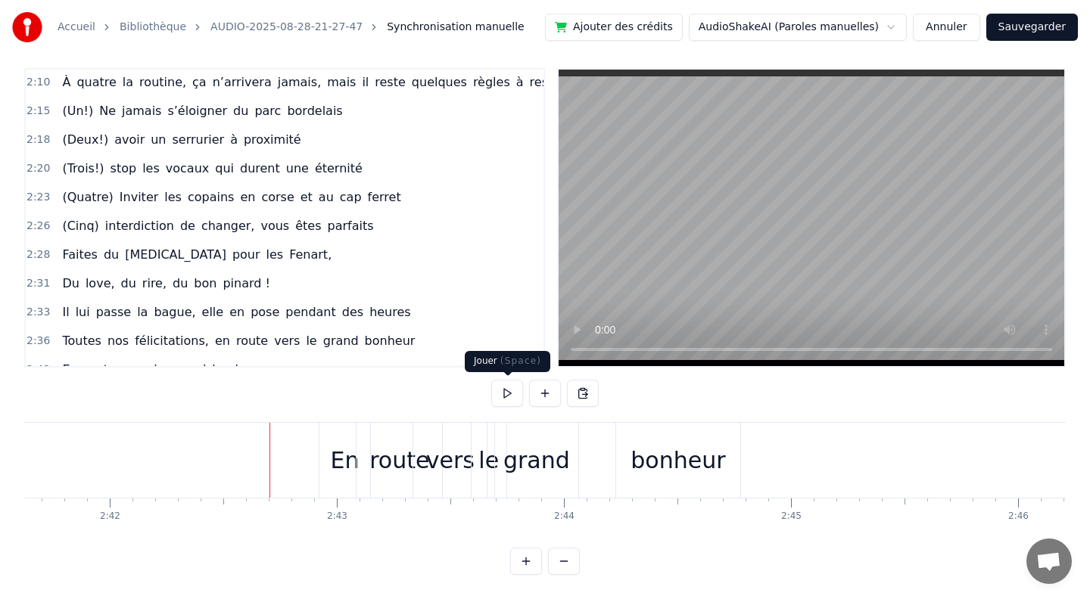
click at [503, 389] on button at bounding box center [507, 393] width 32 height 27
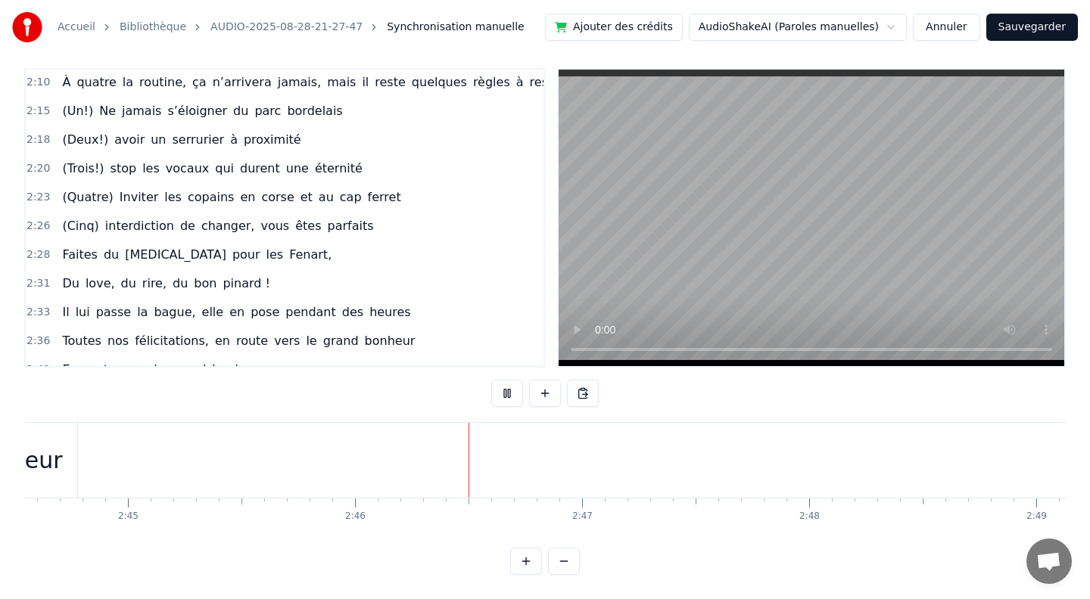
scroll to position [0, 37613]
click at [512, 393] on button at bounding box center [507, 393] width 32 height 27
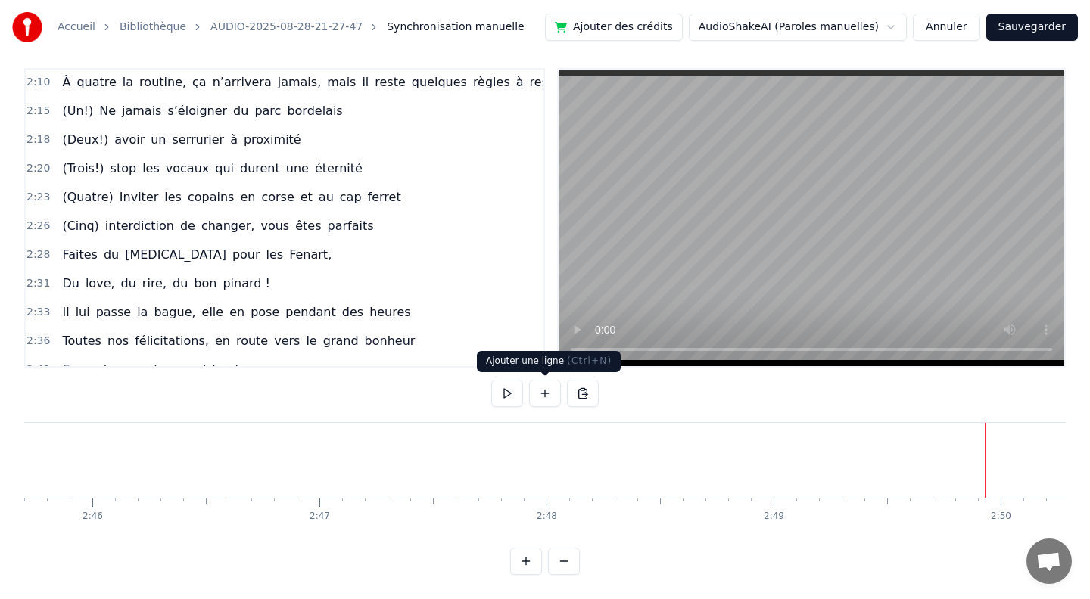
click at [543, 395] on button at bounding box center [545, 393] width 32 height 27
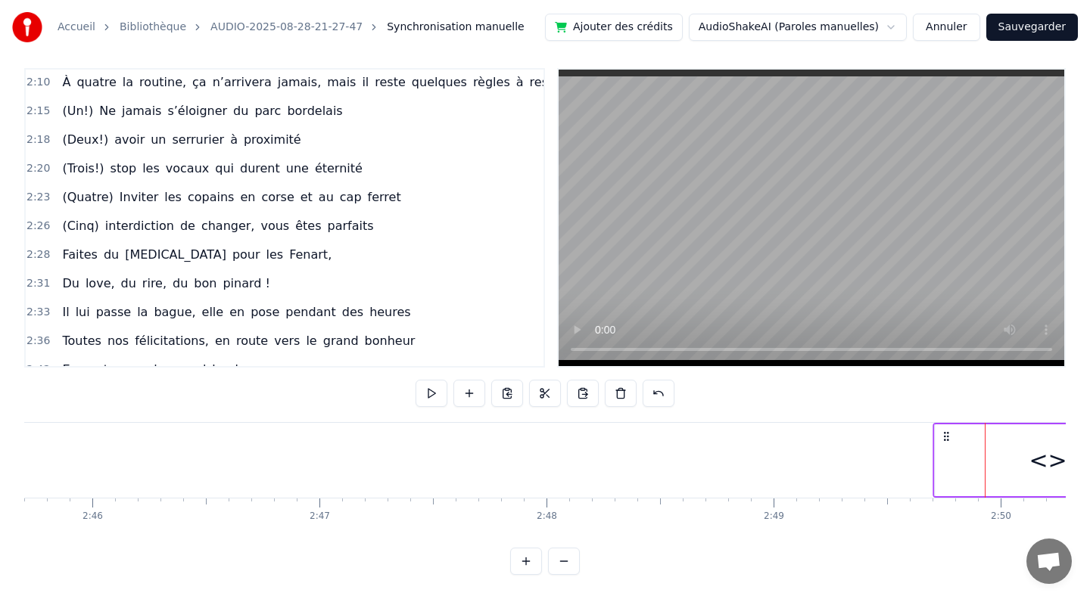
drag, startPoint x: 989, startPoint y: 436, endPoint x: 945, endPoint y: 430, distance: 44.3
click at [945, 431] on icon at bounding box center [947, 437] width 12 height 12
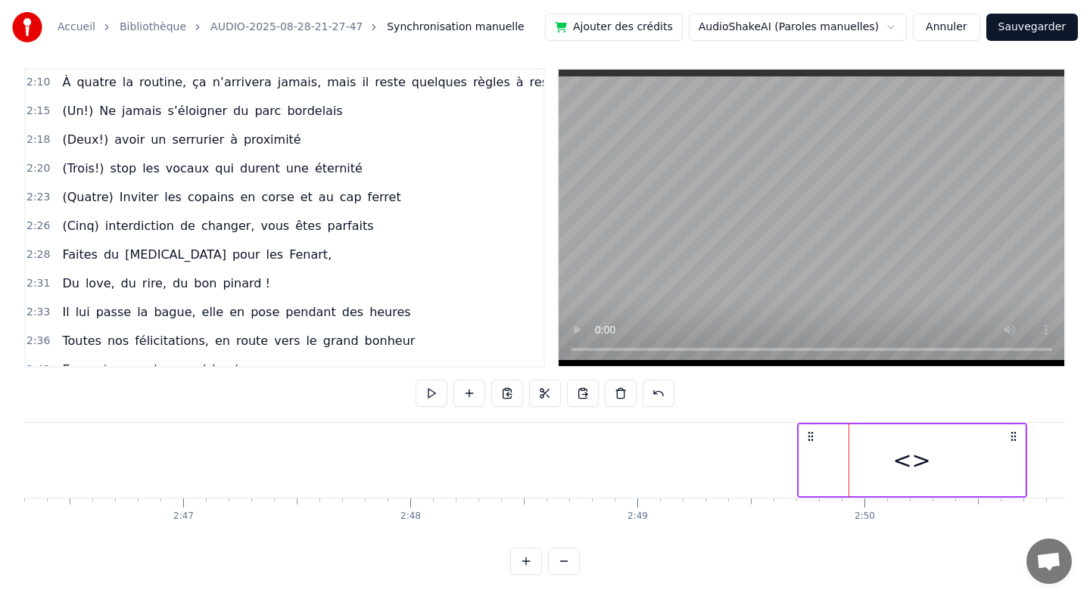
scroll to position [0, 37765]
click at [892, 455] on div "<>" at bounding box center [895, 460] width 38 height 34
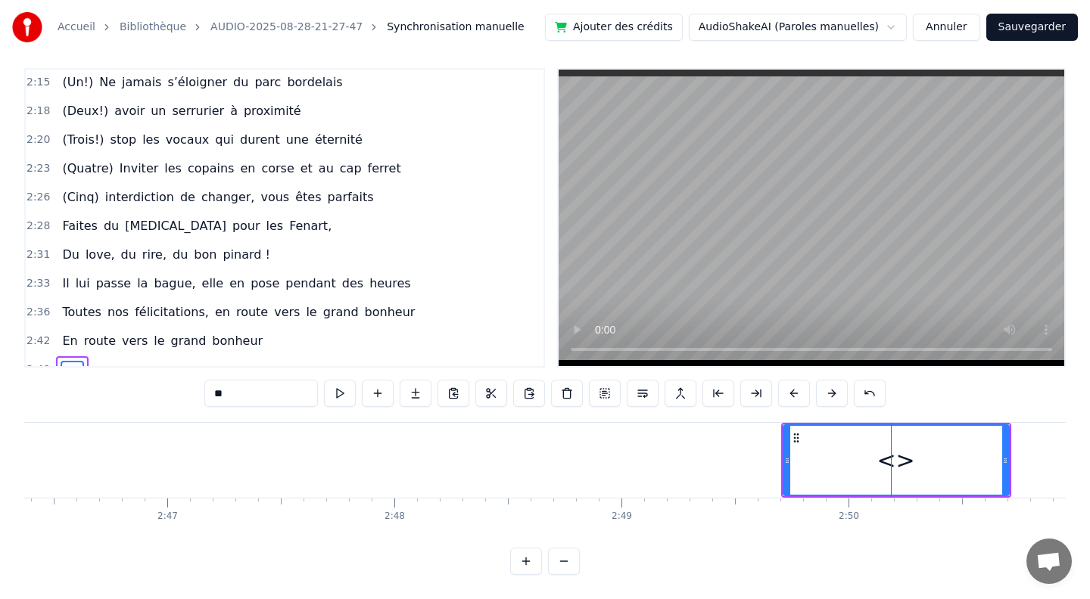
drag, startPoint x: 255, startPoint y: 391, endPoint x: 125, endPoint y: 391, distance: 130.1
click at [125, 391] on div "0:10 [PERSON_NAME] et guigui, treize septembre, ils se disent oui (en théorie)……" at bounding box center [544, 321] width 1041 height 507
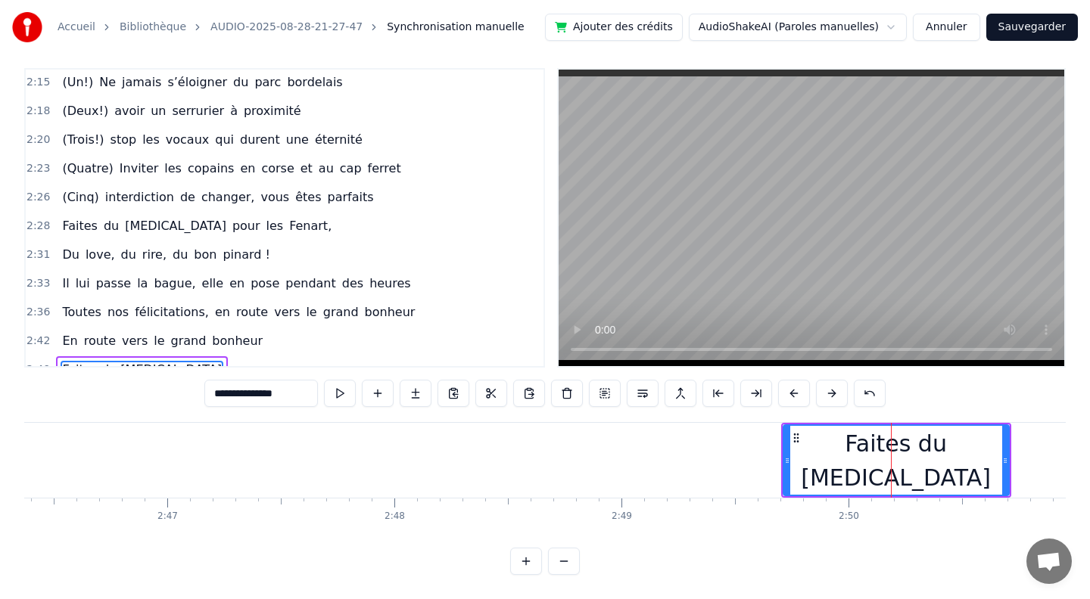
type input "**********"
drag, startPoint x: 288, startPoint y: 391, endPoint x: 107, endPoint y: 382, distance: 181.1
click at [107, 382] on div "0:10 [PERSON_NAME] et guigui, treize septembre, ils se disent oui (en théorie)……" at bounding box center [544, 321] width 1041 height 507
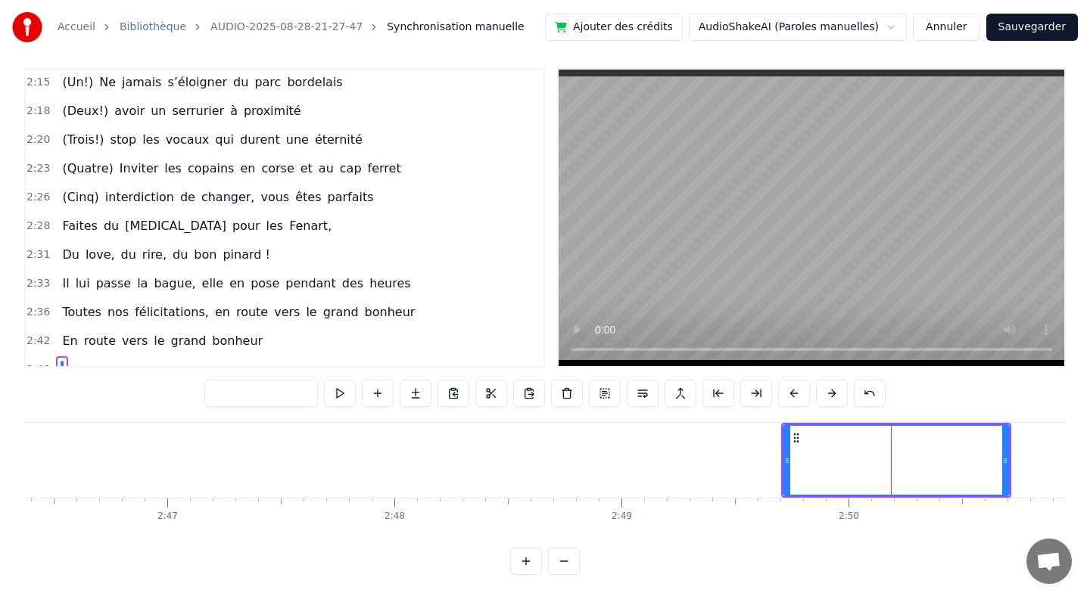
click at [61, 217] on span "Faites" at bounding box center [80, 225] width 38 height 17
type input "******"
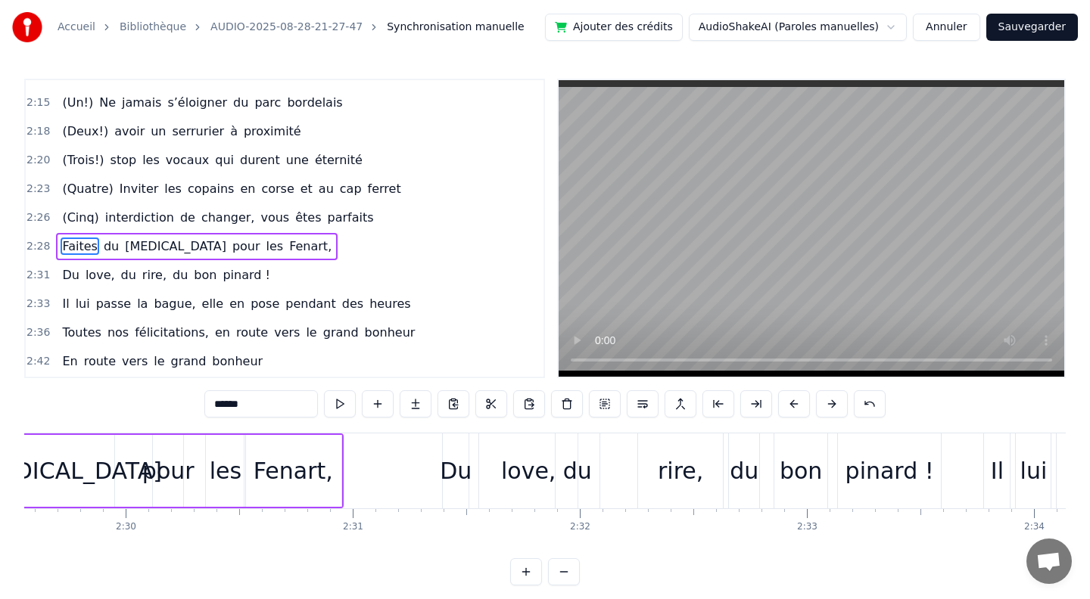
scroll to position [0, 33727]
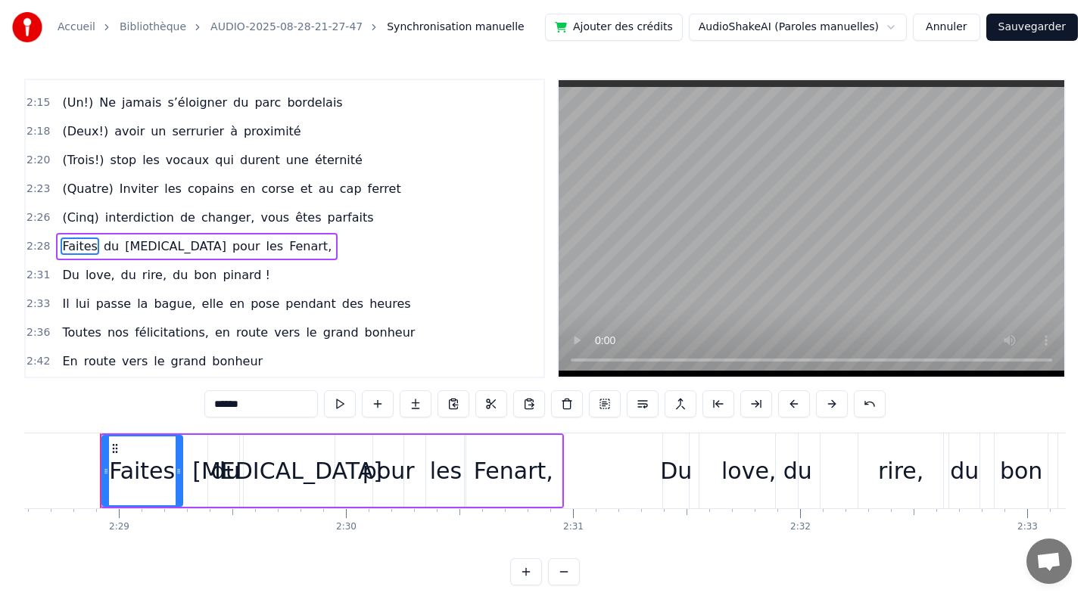
click at [56, 377] on div at bounding box center [62, 390] width 12 height 27
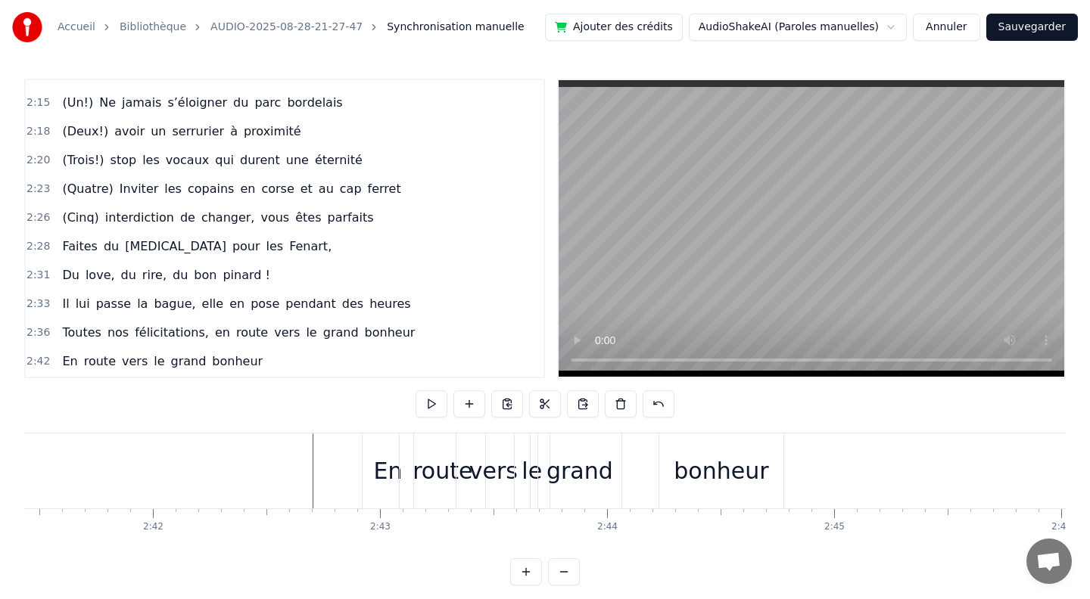
click at [58, 377] on div at bounding box center [62, 390] width 12 height 27
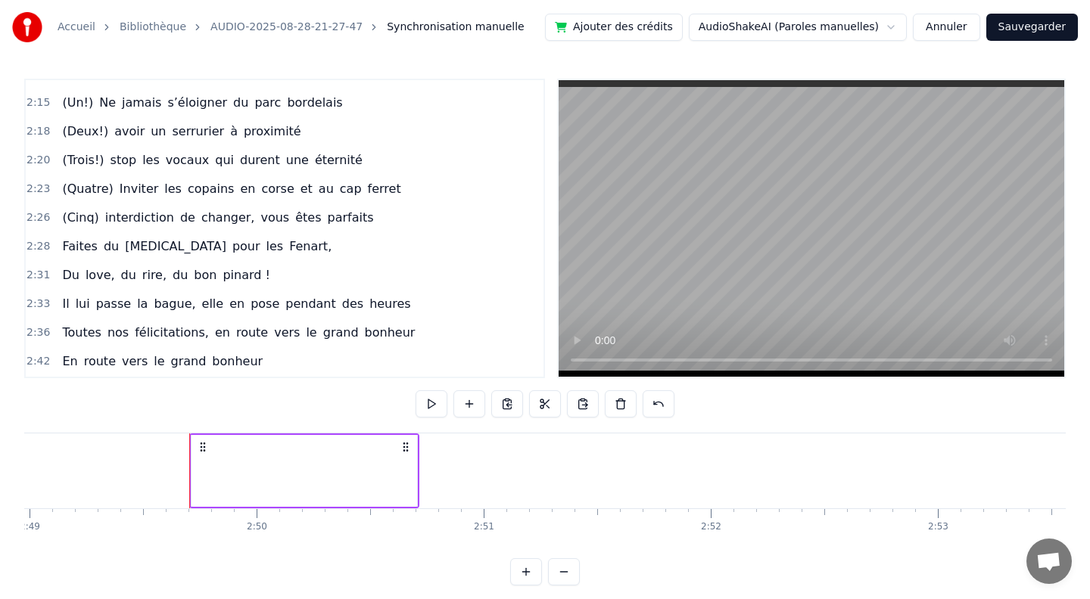
scroll to position [0, 38446]
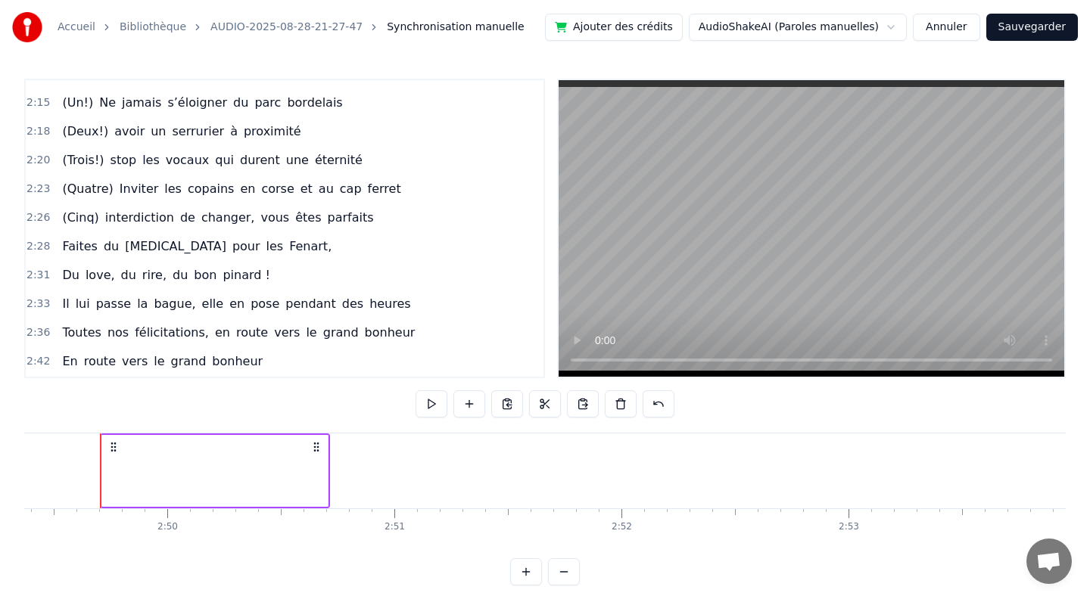
click at [64, 377] on div at bounding box center [62, 390] width 12 height 27
click at [61, 381] on span at bounding box center [62, 389] width 3 height 17
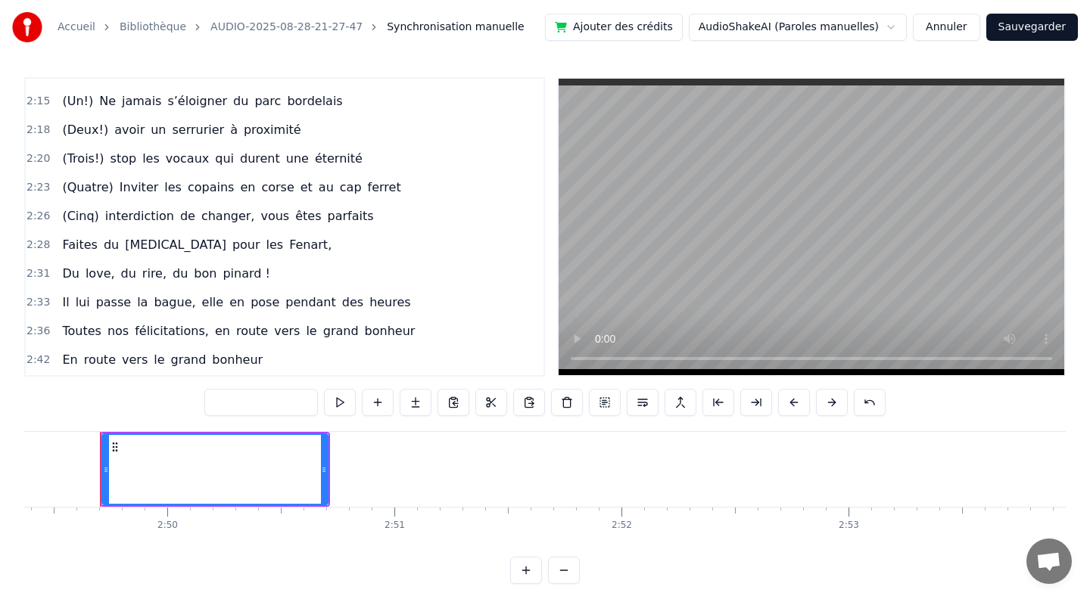
scroll to position [1130, 0]
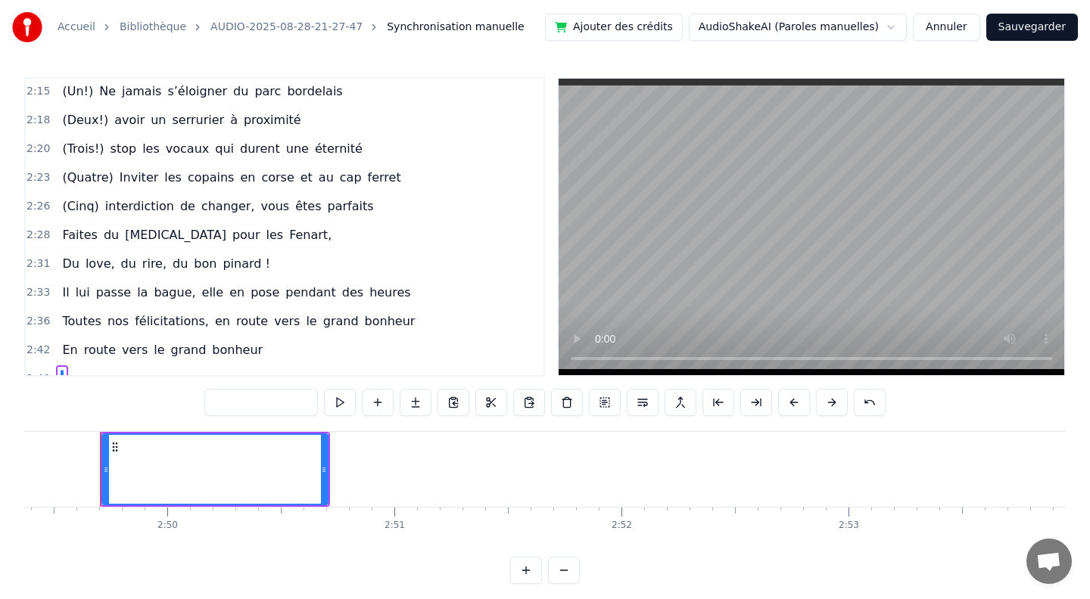
click at [244, 412] on input "text" at bounding box center [260, 402] width 113 height 27
paste input "**********"
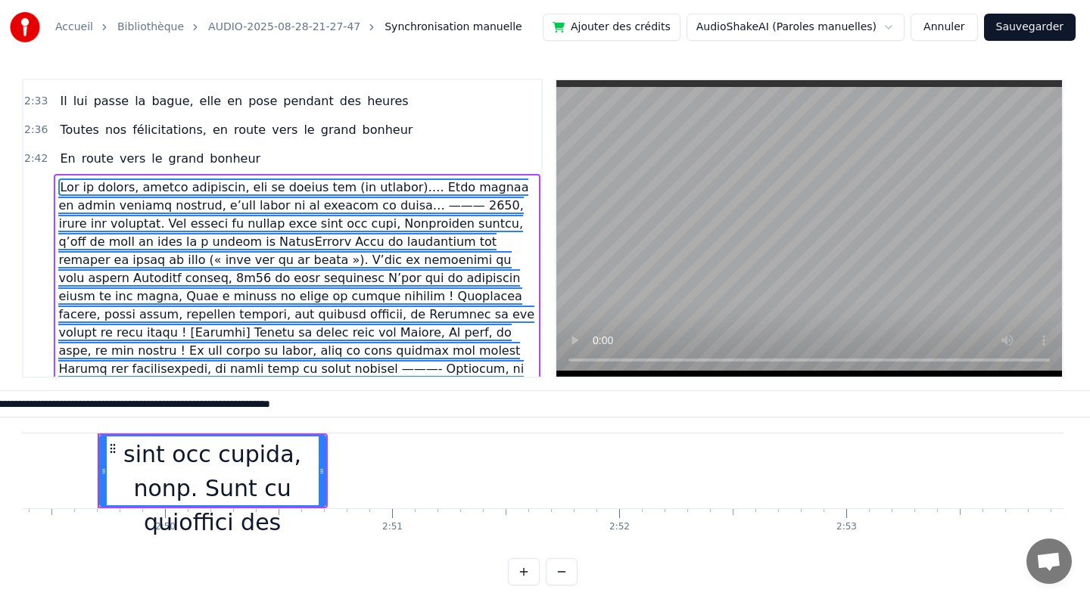
scroll to position [1584, 0]
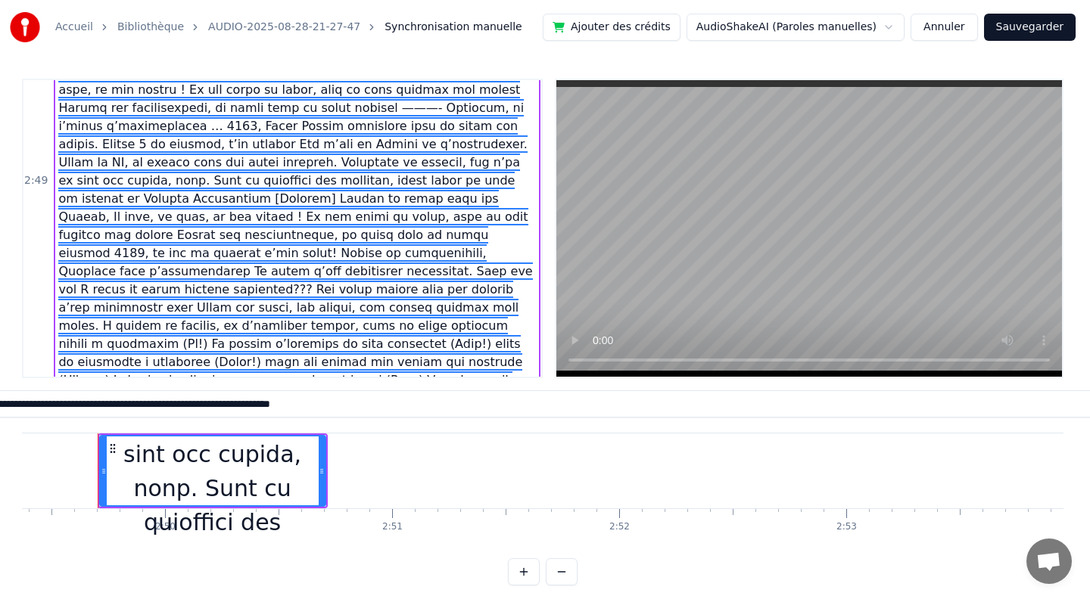
type input "**********"
drag, startPoint x: 249, startPoint y: 368, endPoint x: 64, endPoint y: 344, distance: 187.1
click at [64, 344] on span at bounding box center [296, 181] width 477 height 527
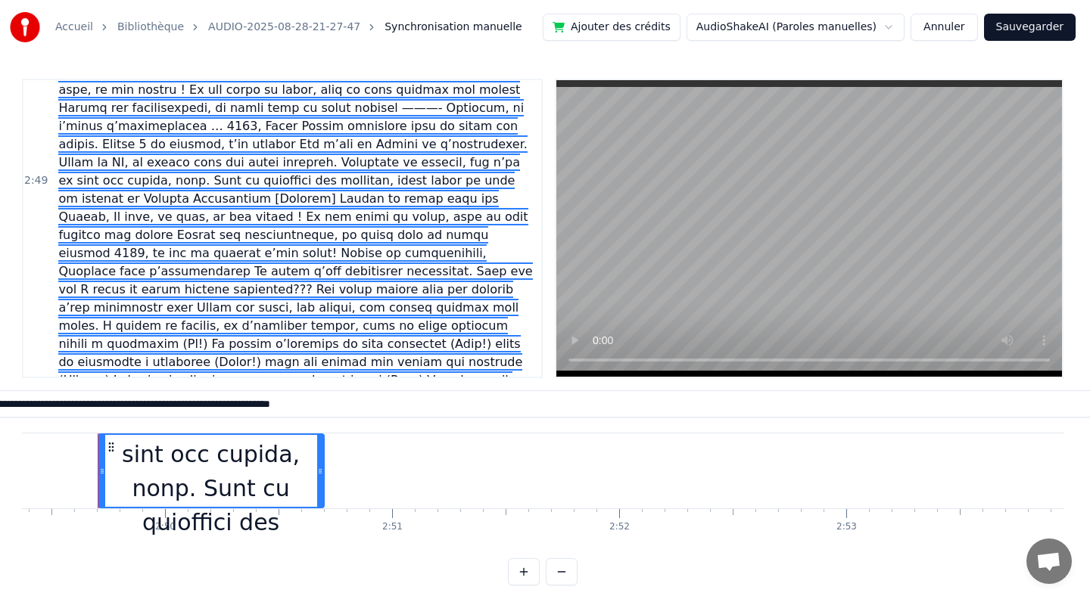
click at [159, 468] on div at bounding box center [211, 471] width 224 height 4494
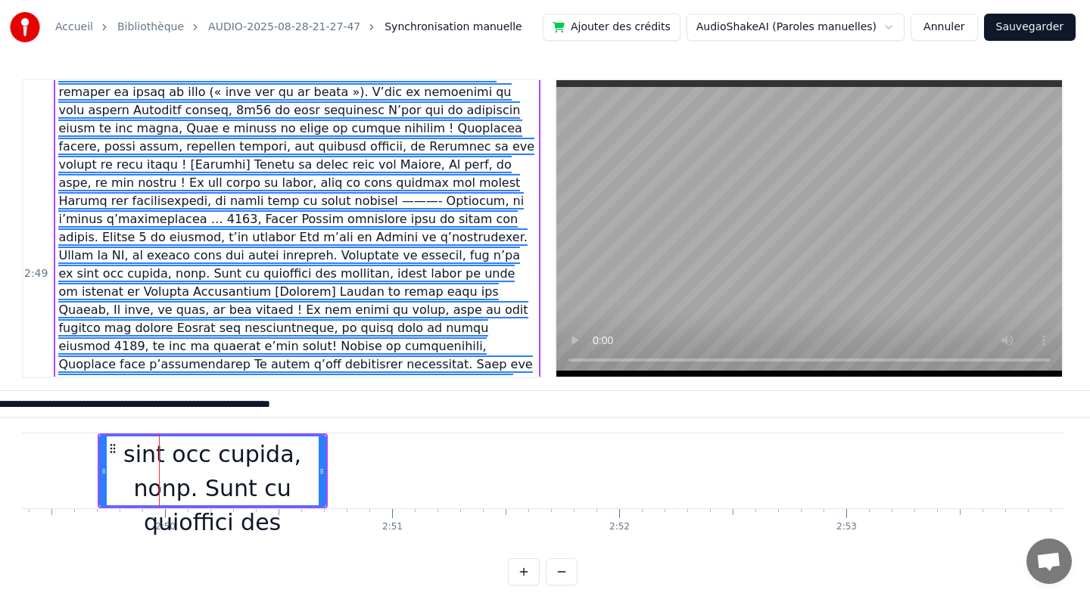
scroll to position [0, 0]
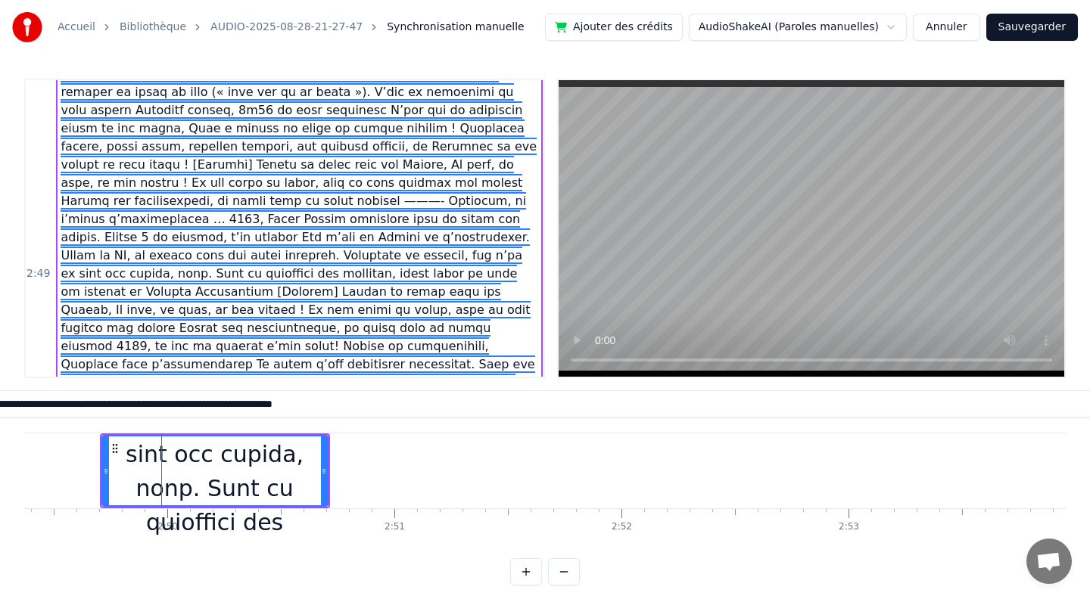
click at [100, 409] on input "text" at bounding box center [260, 403] width 16593 height 27
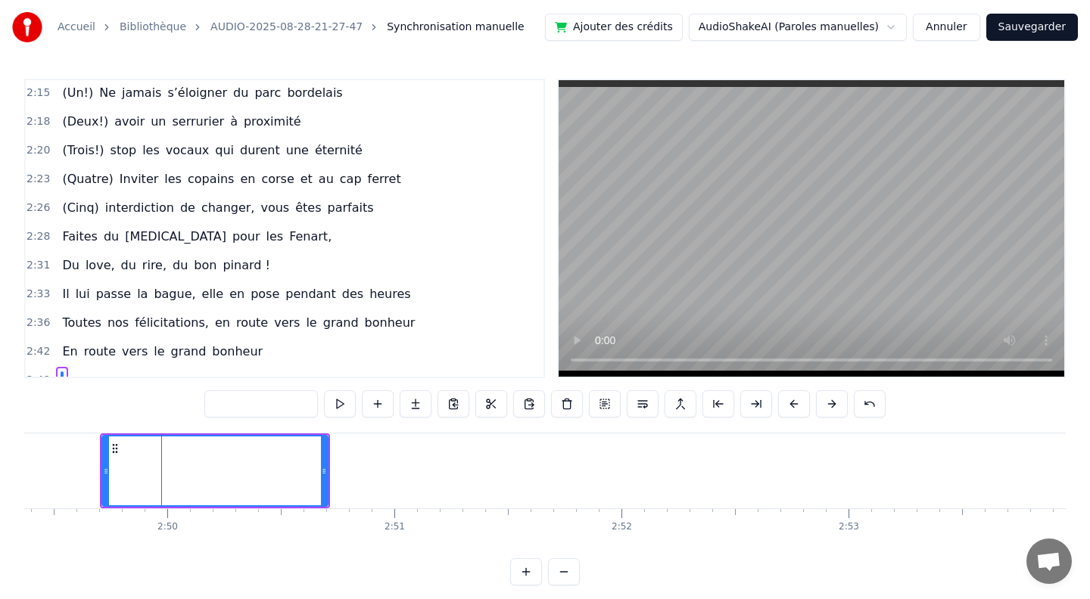
scroll to position [11, 0]
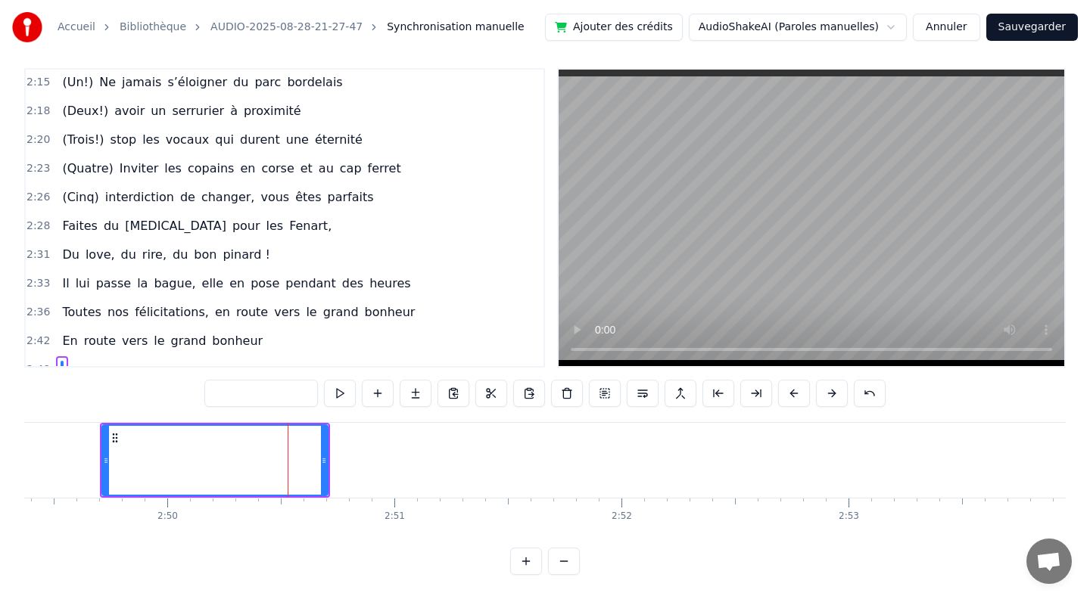
click at [235, 395] on input "text" at bounding box center [260, 393] width 113 height 27
type input "*"
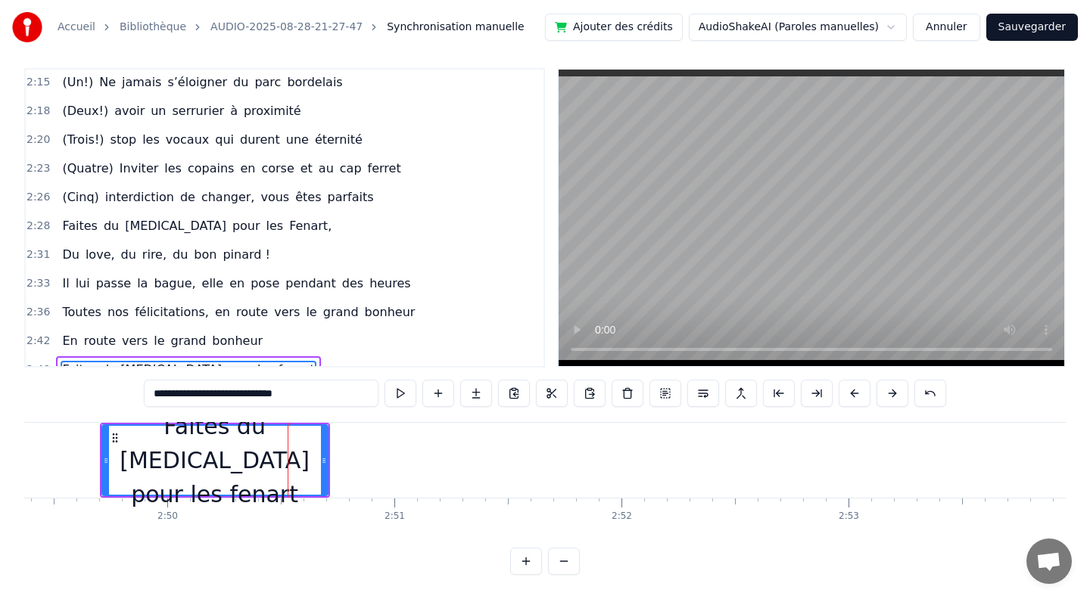
click at [271, 396] on input "**********" at bounding box center [261, 393] width 235 height 27
type input "**********"
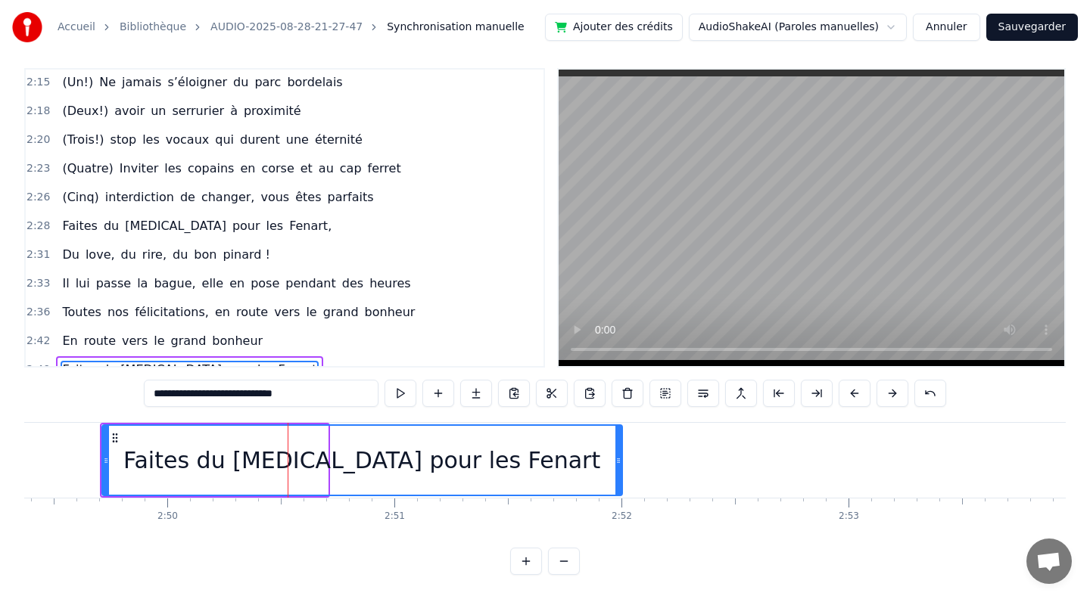
drag, startPoint x: 325, startPoint y: 460, endPoint x: 619, endPoint y: 468, distance: 294.4
click at [619, 468] on div at bounding box center [618, 460] width 6 height 69
click at [124, 468] on div "Faites du [MEDICAL_DATA] pour les Fenart" at bounding box center [362, 460] width 518 height 69
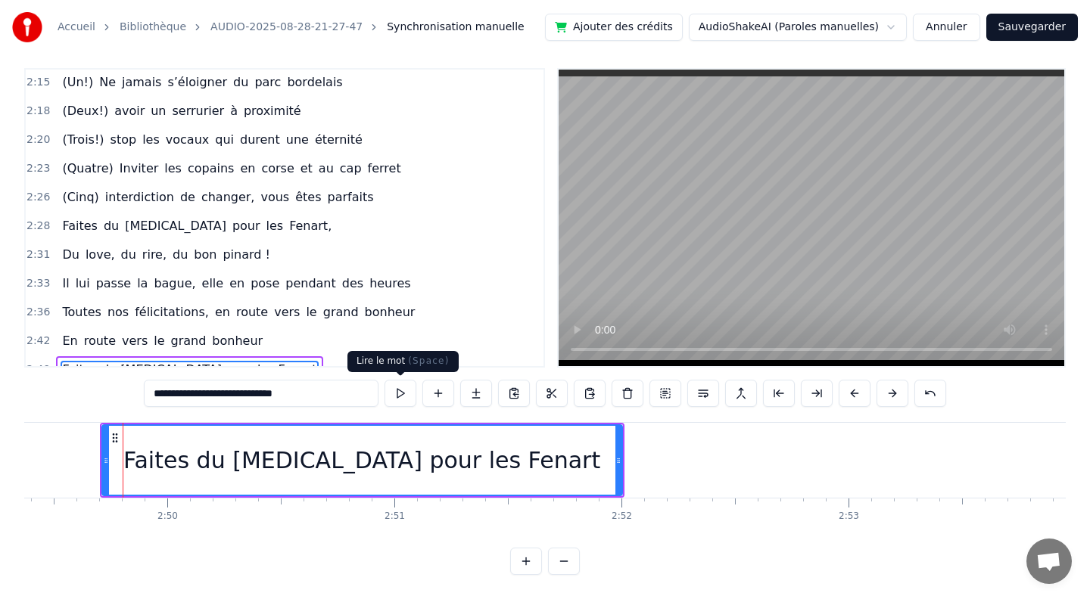
click at [401, 391] on button at bounding box center [400, 393] width 32 height 27
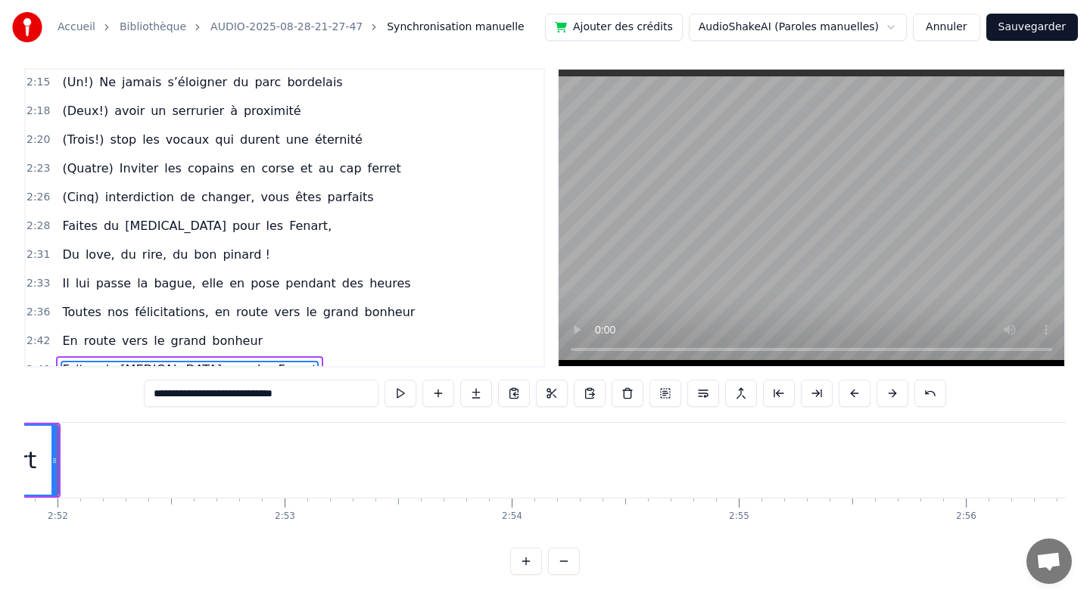
scroll to position [0, 39060]
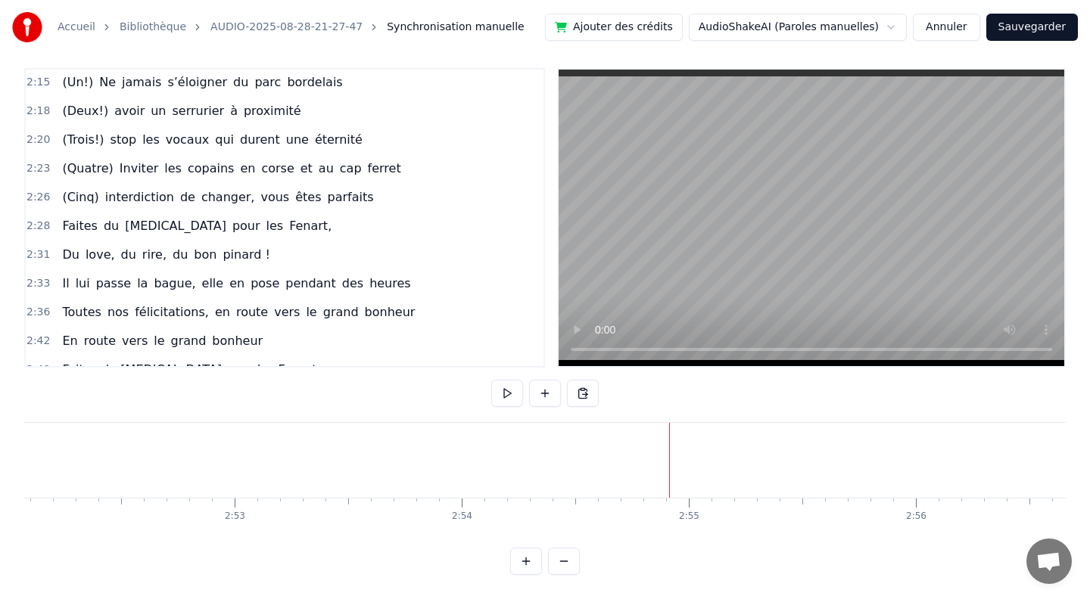
click at [507, 388] on button at bounding box center [507, 393] width 32 height 27
click at [539, 390] on button at bounding box center [545, 393] width 32 height 27
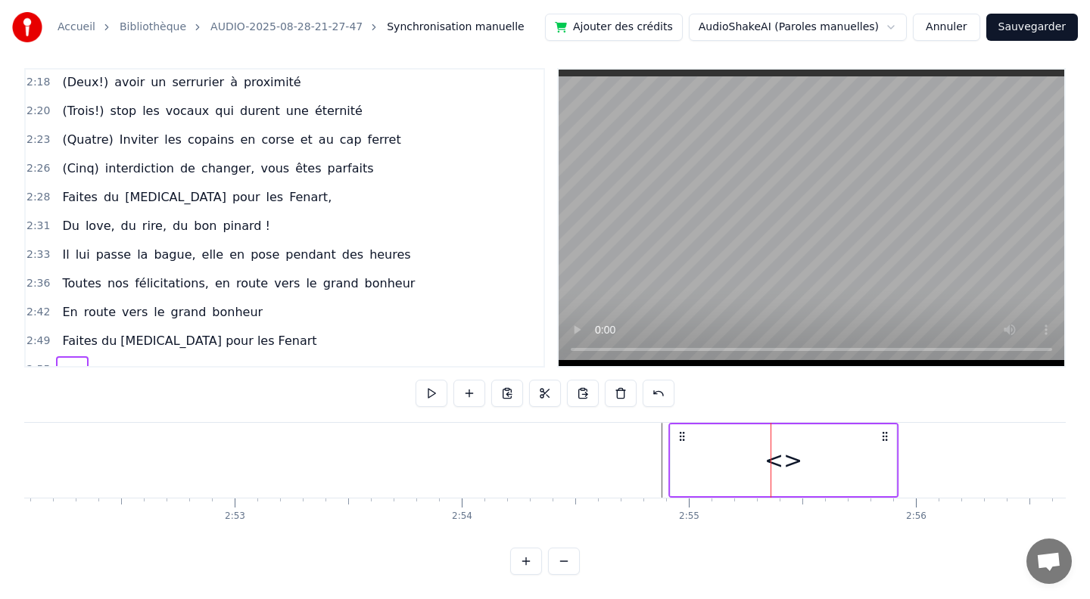
drag, startPoint x: 782, startPoint y: 435, endPoint x: 681, endPoint y: 437, distance: 101.4
click at [681, 437] on icon at bounding box center [682, 437] width 12 height 12
click at [671, 436] on icon at bounding box center [675, 437] width 12 height 12
click at [70, 361] on span "<>" at bounding box center [72, 369] width 23 height 17
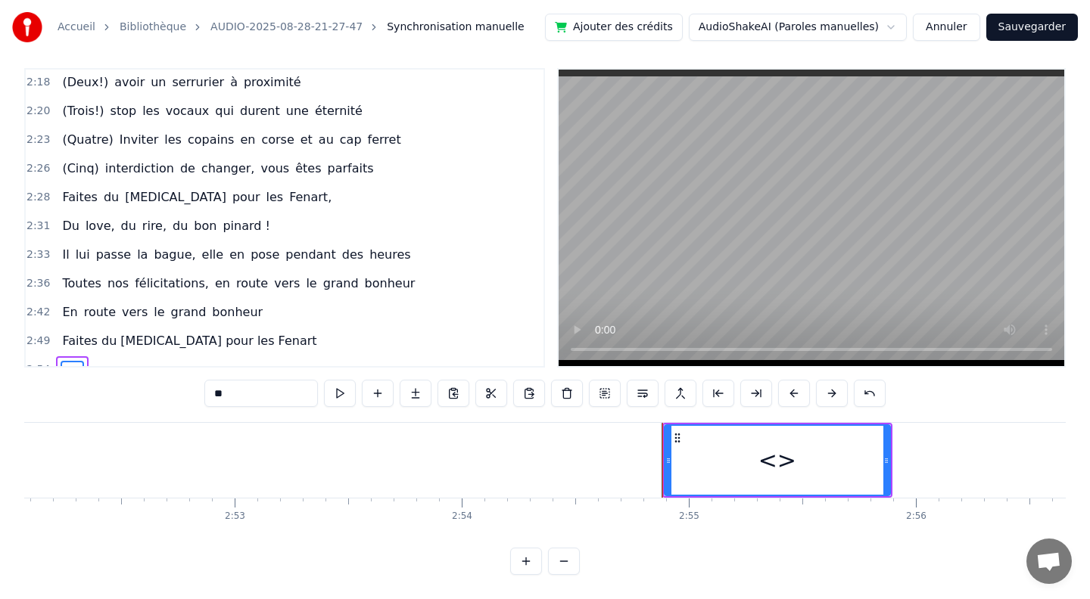
drag, startPoint x: 176, startPoint y: 397, endPoint x: 167, endPoint y: 396, distance: 8.4
click at [167, 396] on div "0:10 [PERSON_NAME] et guigui, treize septembre, ils se disent oui (en théorie)……" at bounding box center [544, 321] width 1041 height 507
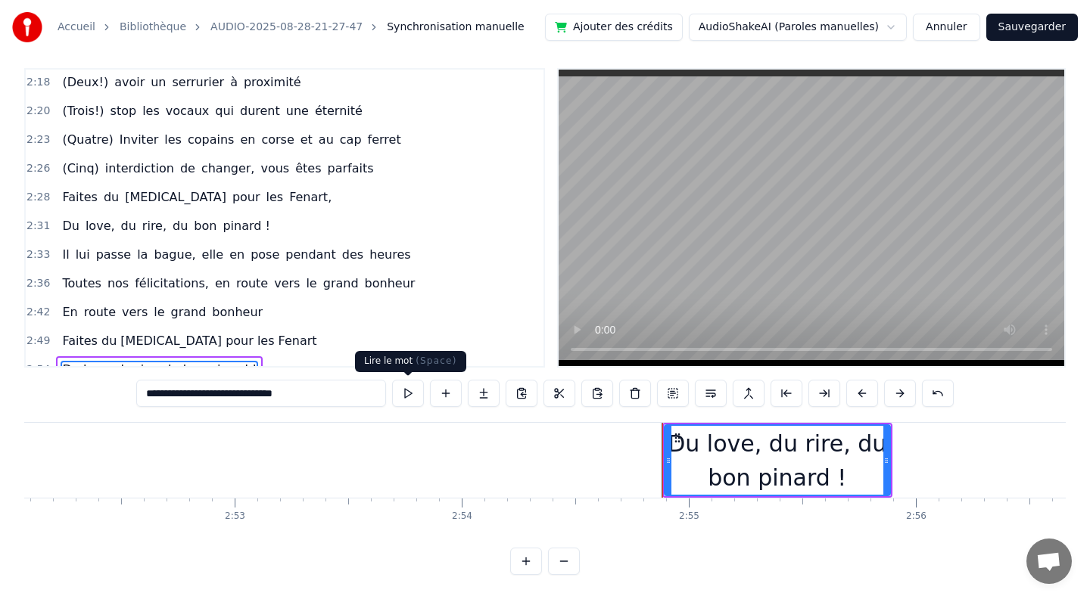
type input "**********"
click at [409, 402] on button at bounding box center [408, 393] width 32 height 27
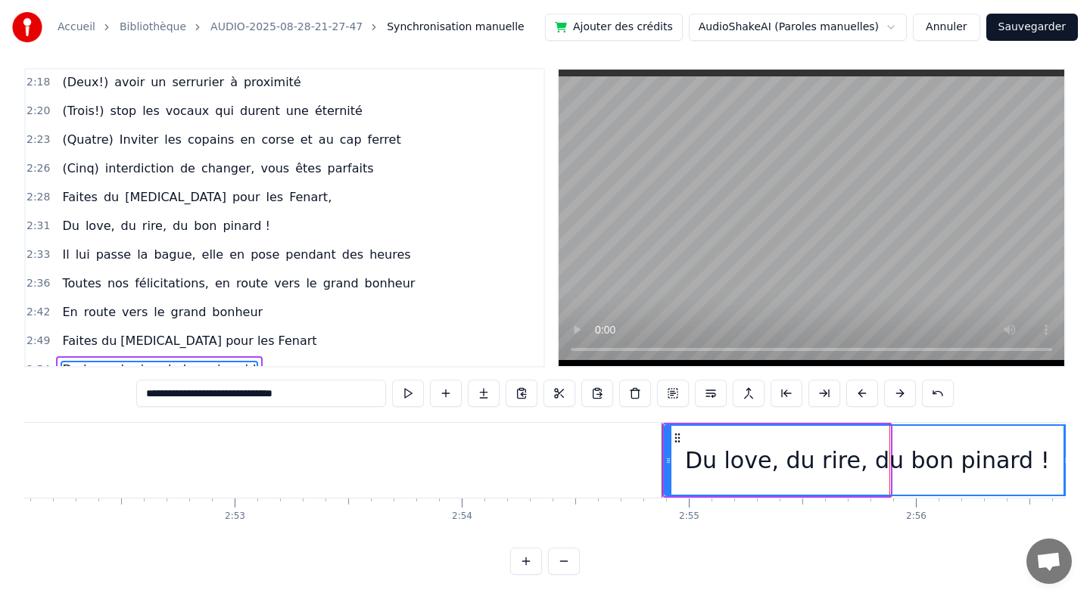
drag, startPoint x: 886, startPoint y: 460, endPoint x: 1068, endPoint y: 465, distance: 181.7
click at [1068, 465] on div "Accueil Bibliothèque AUDIO-2025-08-28-21-27-47 Synchronisation manuelle Ajouter…" at bounding box center [545, 282] width 1090 height 586
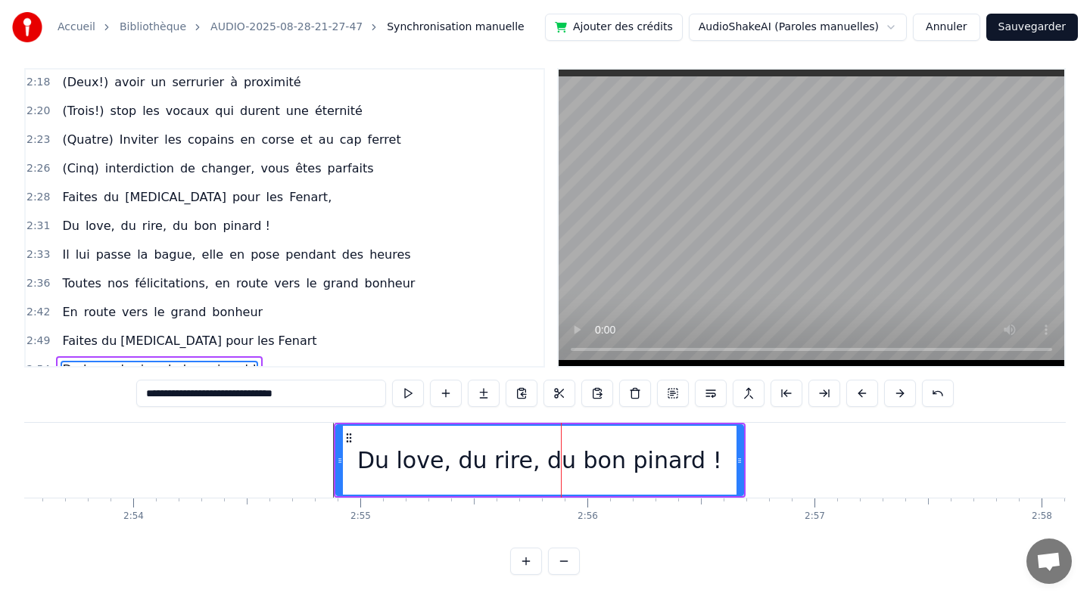
scroll to position [0, 39390]
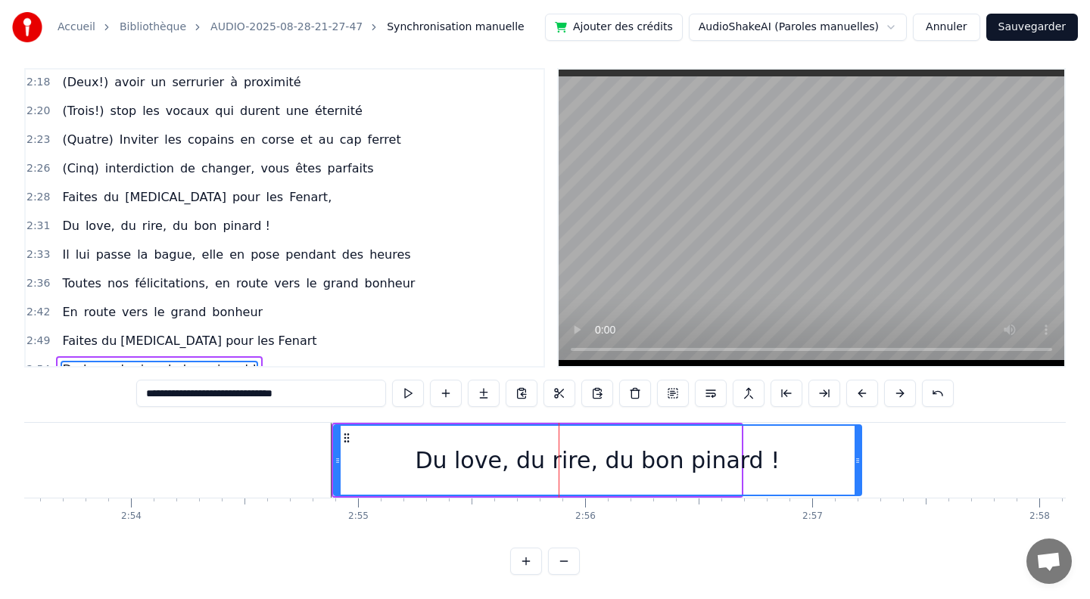
drag, startPoint x: 738, startPoint y: 460, endPoint x: 859, endPoint y: 464, distance: 120.4
click at [859, 464] on icon at bounding box center [857, 461] width 6 height 12
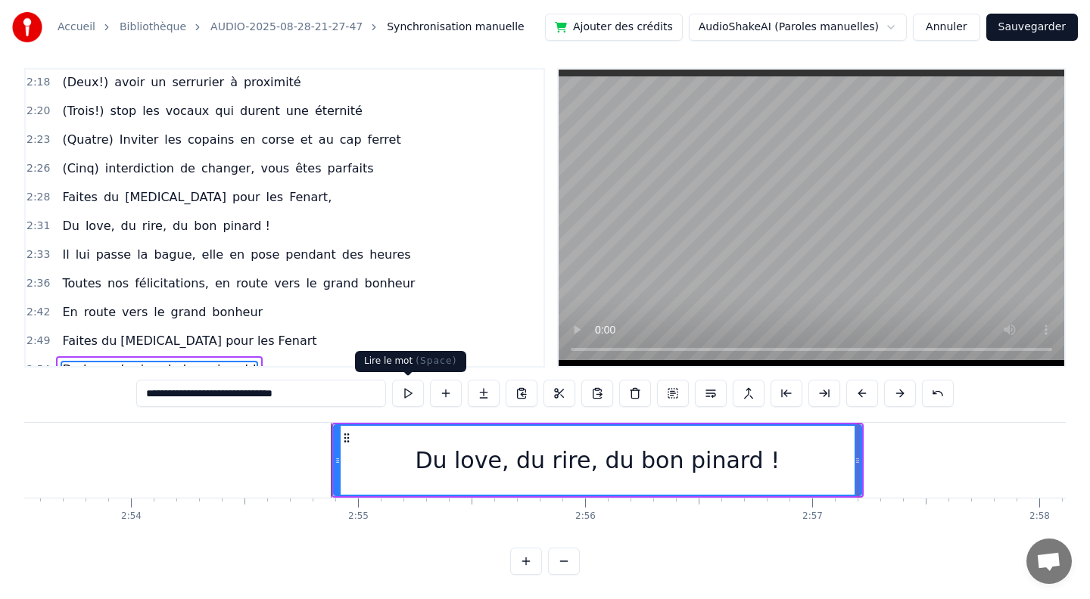
click at [409, 395] on button at bounding box center [408, 393] width 32 height 27
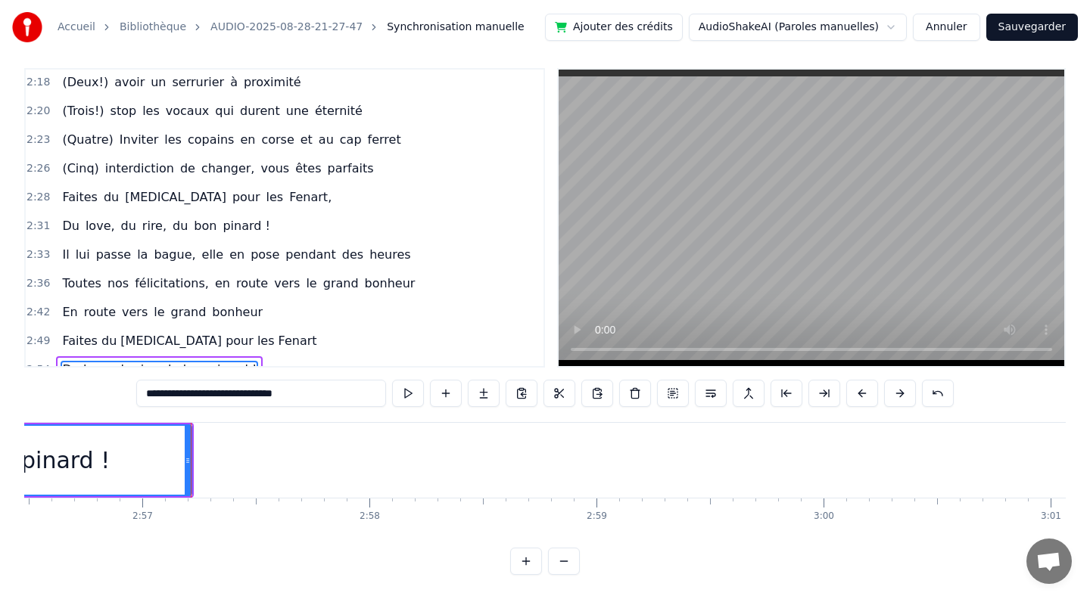
scroll to position [0, 40089]
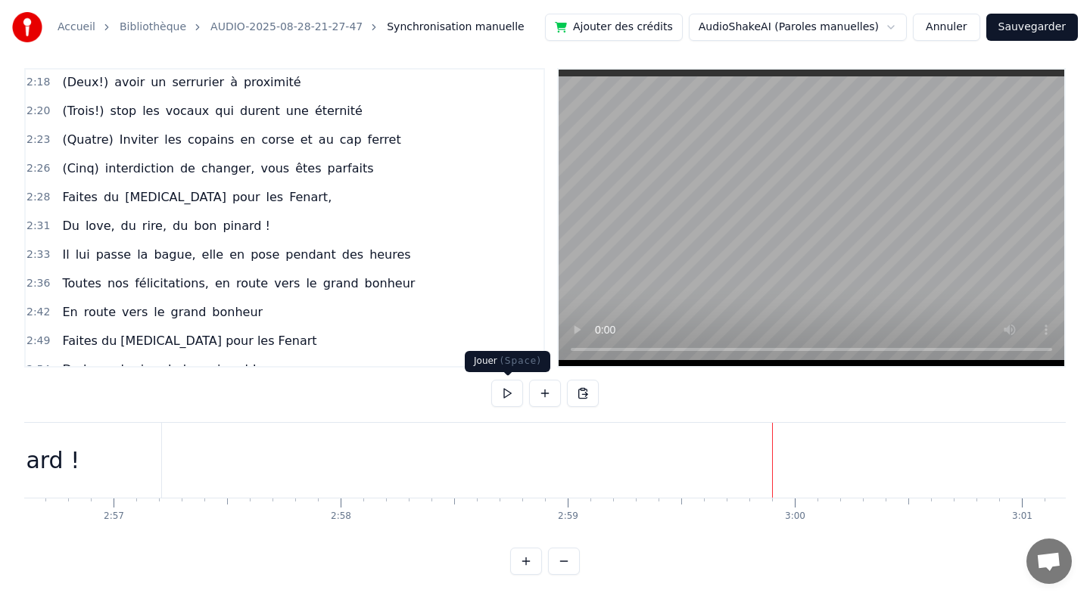
click at [505, 396] on button at bounding box center [507, 393] width 32 height 27
click at [542, 395] on button at bounding box center [545, 393] width 32 height 27
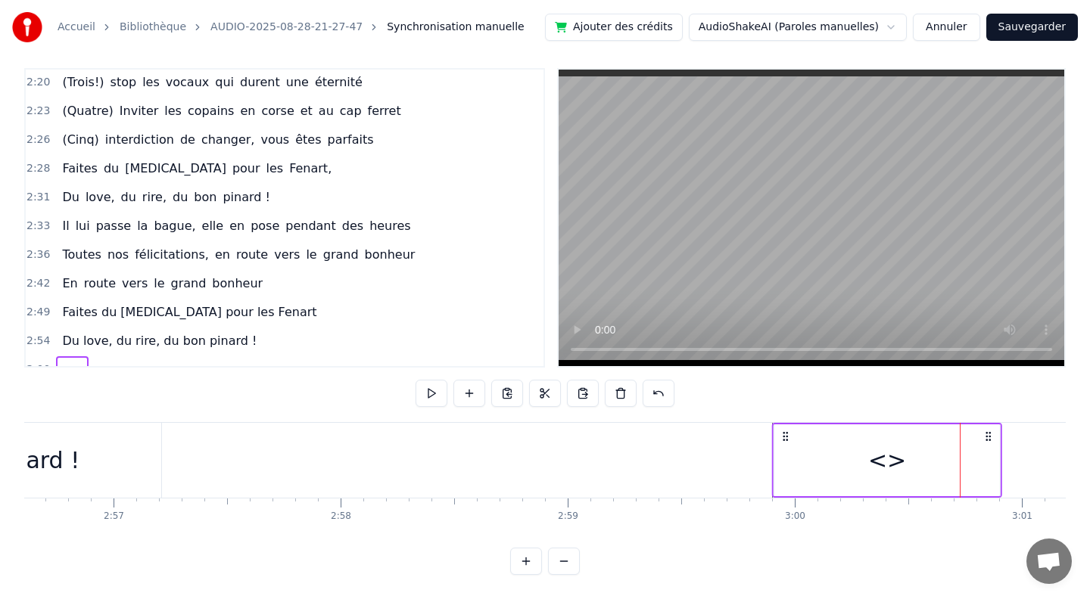
drag, startPoint x: 972, startPoint y: 436, endPoint x: 784, endPoint y: 436, distance: 187.6
click at [784, 436] on circle at bounding box center [783, 436] width 1 height 1
click at [68, 361] on span "<>" at bounding box center [72, 369] width 23 height 17
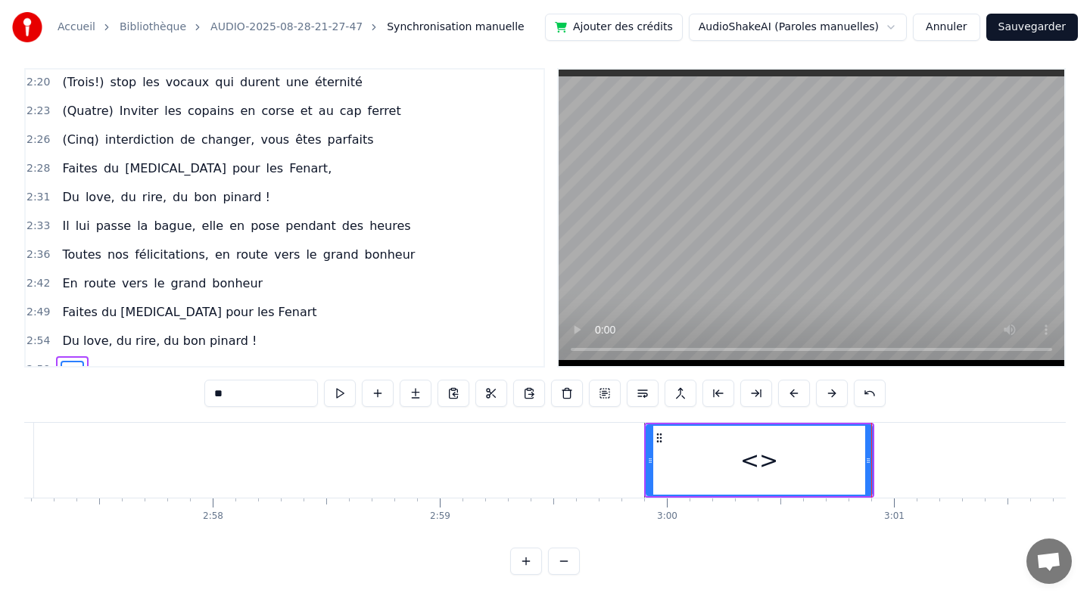
click at [237, 390] on input "**" at bounding box center [260, 393] width 113 height 27
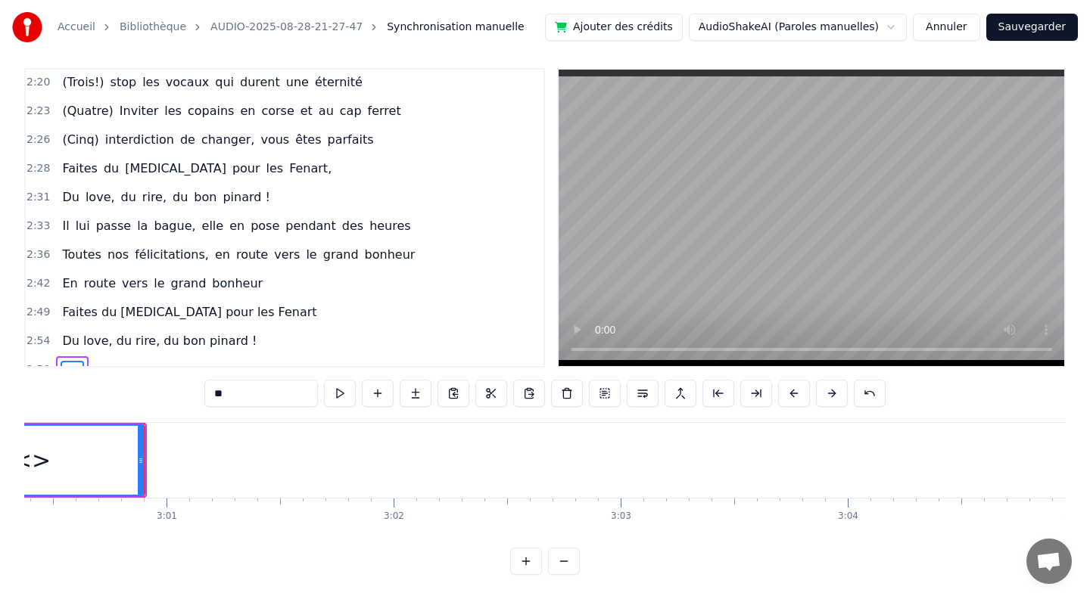
scroll to position [0, 40987]
drag, startPoint x: 240, startPoint y: 393, endPoint x: 157, endPoint y: 393, distance: 83.2
click at [157, 393] on div "0:10 [PERSON_NAME] et guigui, treize septembre, ils se disent oui (en théorie)……" at bounding box center [544, 321] width 1041 height 507
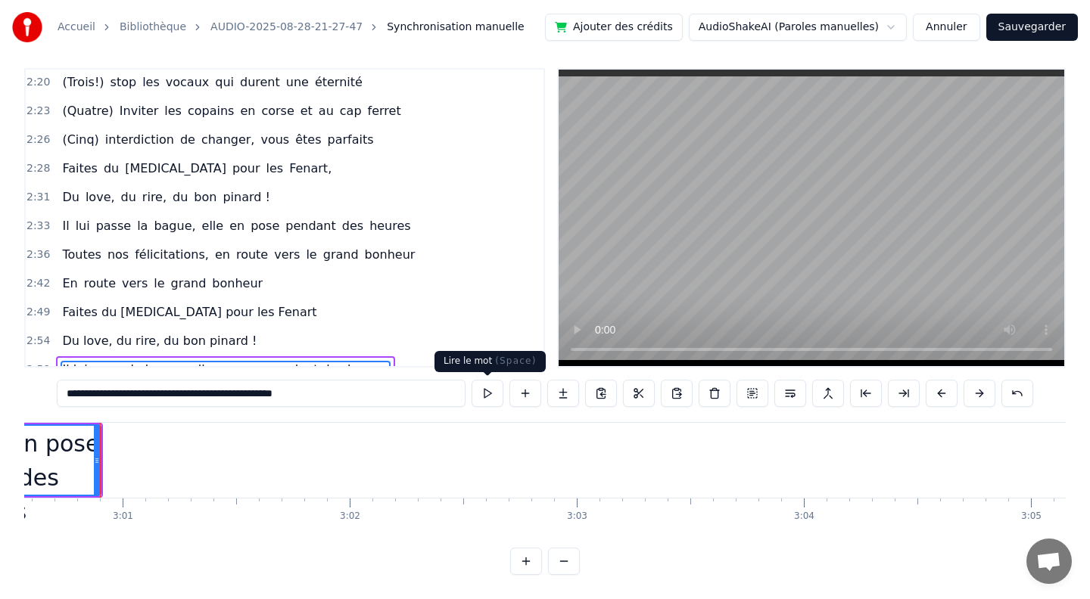
type input "**********"
click at [483, 388] on button at bounding box center [487, 393] width 32 height 27
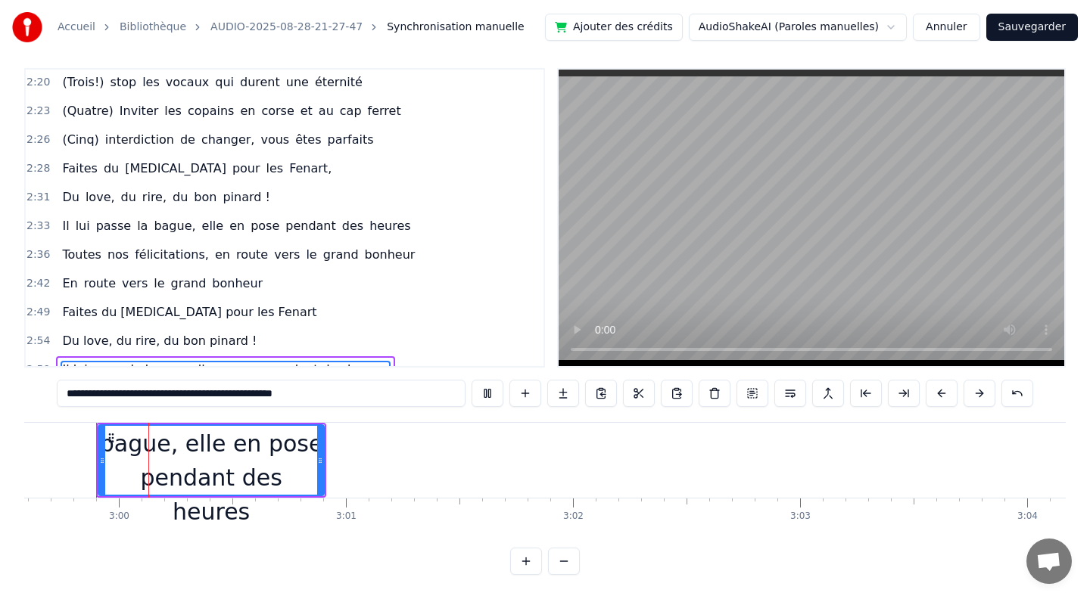
scroll to position [0, 40762]
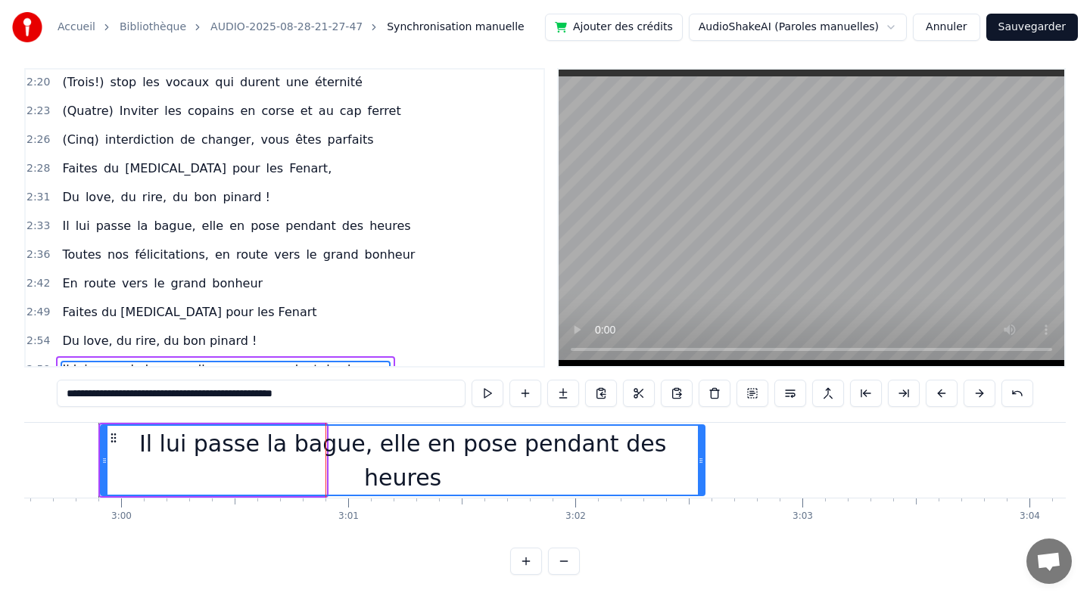
drag, startPoint x: 322, startPoint y: 462, endPoint x: 701, endPoint y: 461, distance: 378.3
click at [701, 461] on icon at bounding box center [701, 461] width 6 height 12
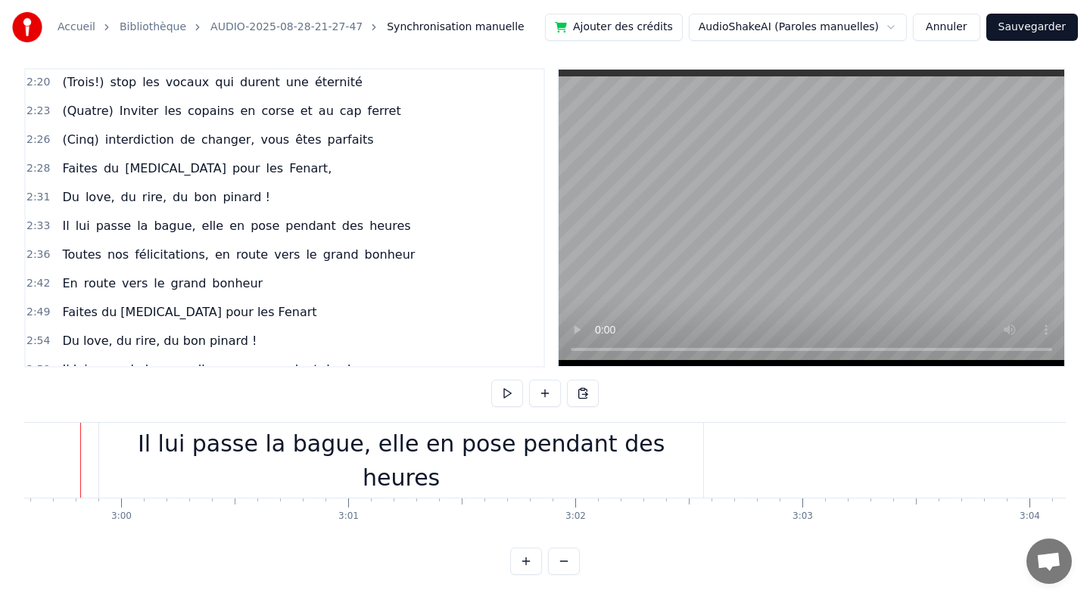
scroll to position [0, 40742]
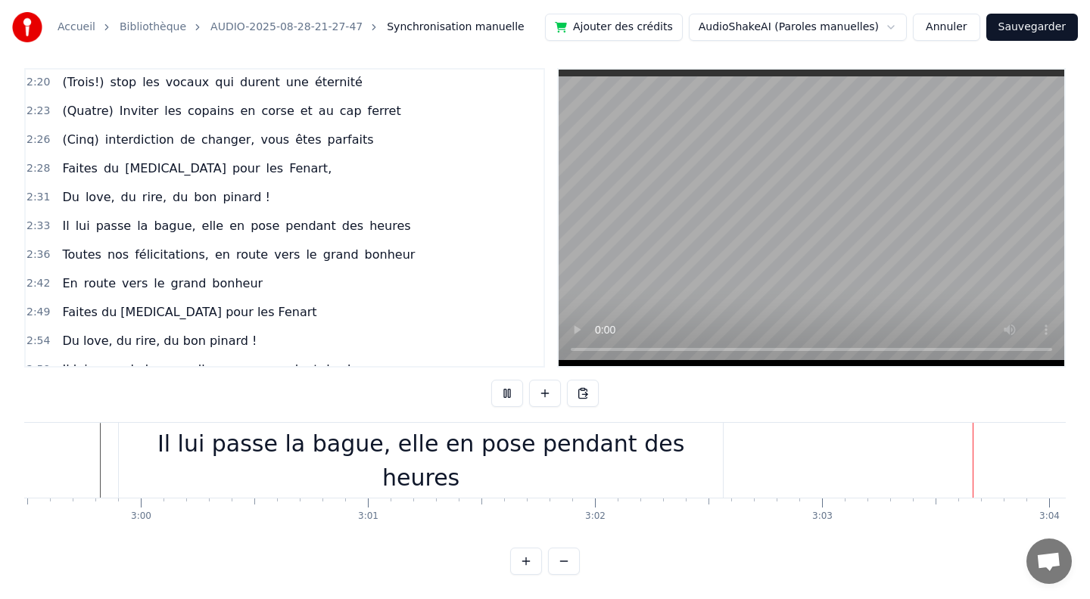
click at [317, 485] on div "Il lui passe la bague, elle en pose pendant des heures" at bounding box center [421, 460] width 604 height 75
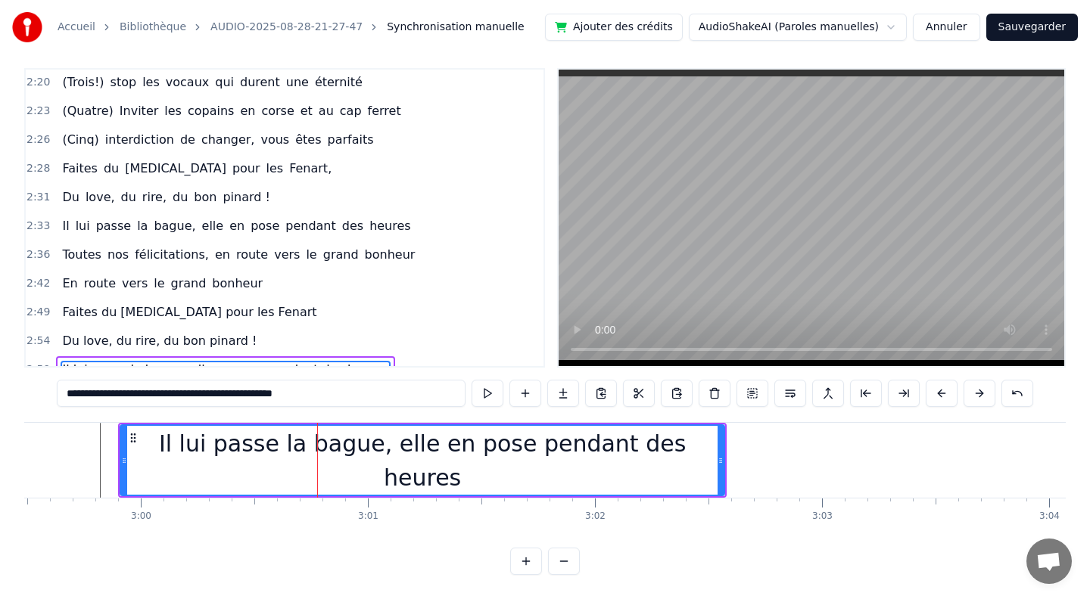
click at [351, 463] on div "Il lui passe la bague, elle en pose pendant des heures" at bounding box center [422, 461] width 602 height 68
click at [361, 462] on div "Il lui passe la bague, elle en pose pendant des heures" at bounding box center [422, 461] width 602 height 68
click at [361, 461] on div "Il lui passe la bague, elle en pose pendant des heures" at bounding box center [422, 461] width 602 height 68
click at [170, 396] on input "**********" at bounding box center [261, 393] width 409 height 27
click at [115, 395] on input "**********" at bounding box center [261, 393] width 507 height 27
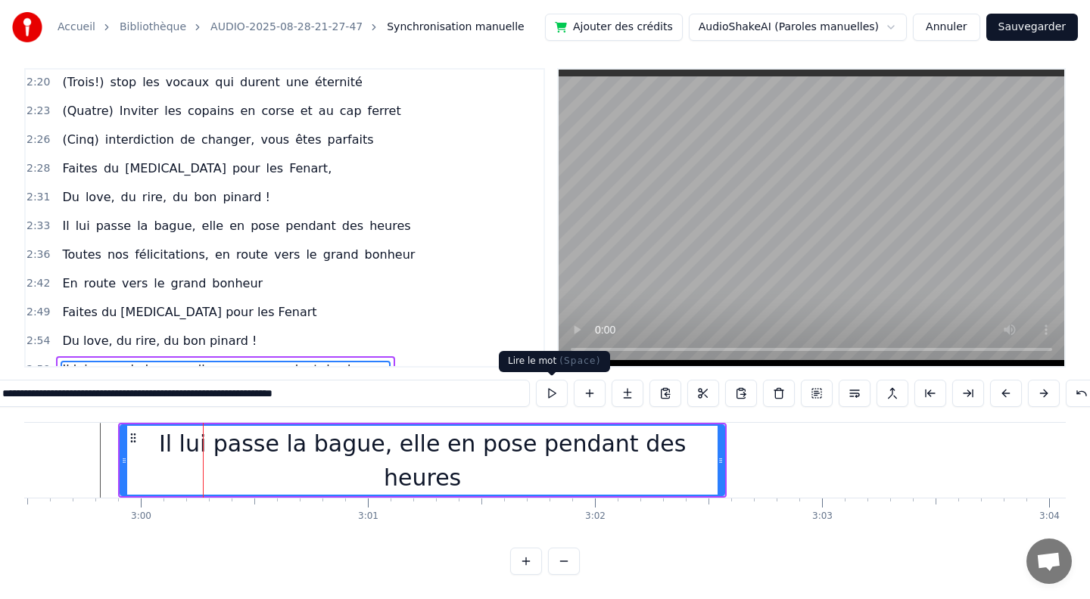
type input "**********"
click at [557, 395] on button at bounding box center [552, 393] width 32 height 27
click at [364, 465] on div "Il lui passe la bague, elle en pose pendant des heures" at bounding box center [422, 461] width 602 height 68
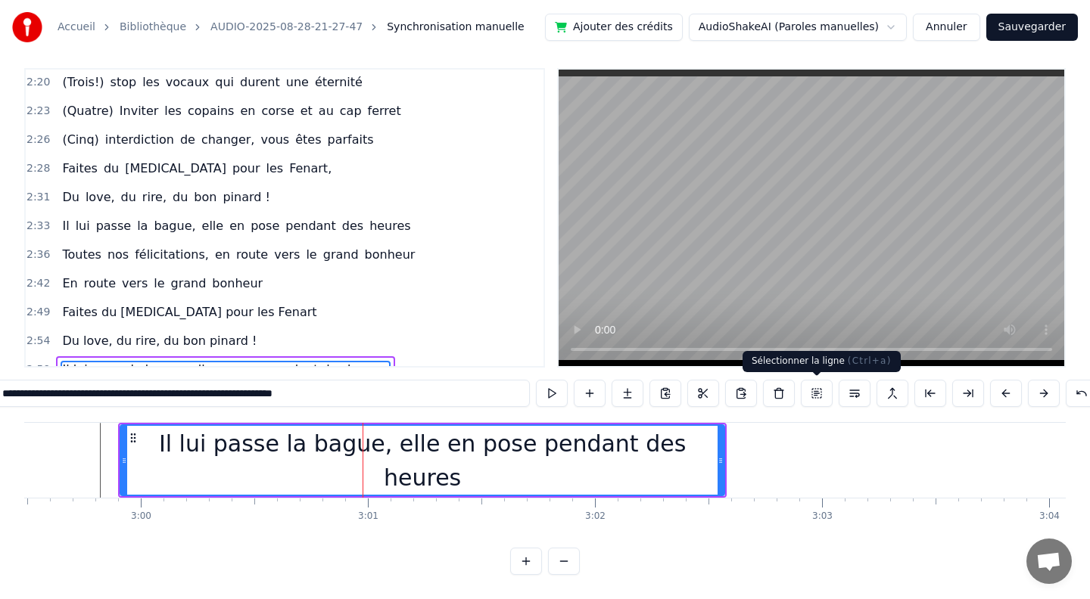
click at [810, 395] on button at bounding box center [817, 393] width 32 height 27
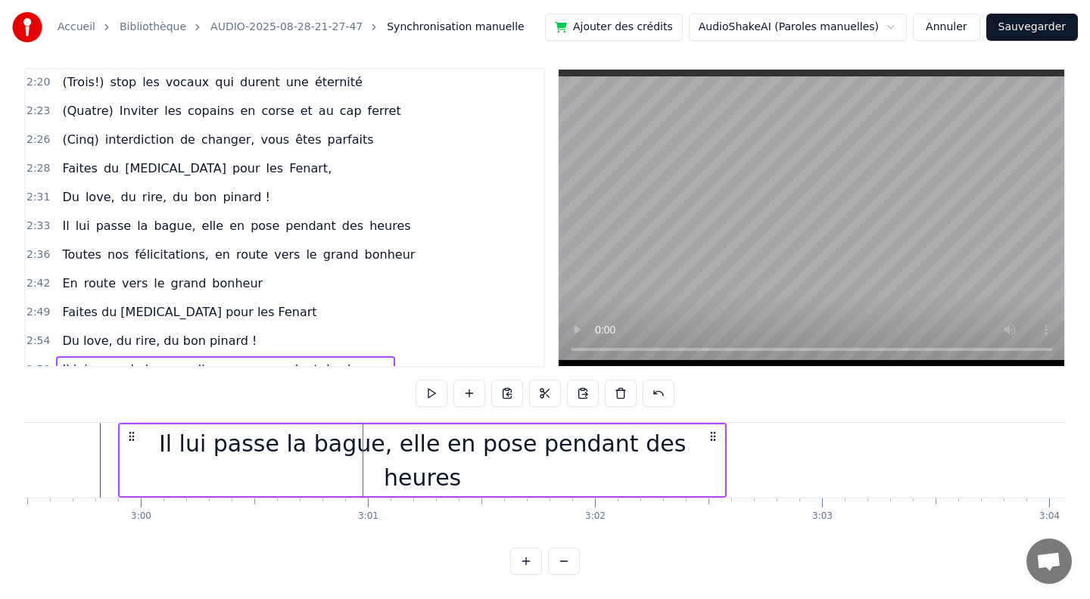
click at [810, 395] on div "0:10 [PERSON_NAME] et guigui, treize septembre, ils se disent oui (en théorie)……" at bounding box center [544, 321] width 1041 height 507
click at [651, 391] on button at bounding box center [658, 393] width 32 height 27
click at [654, 434] on div "Il lui passe la bague, elle en pose pendant des heures" at bounding box center [422, 460] width 604 height 72
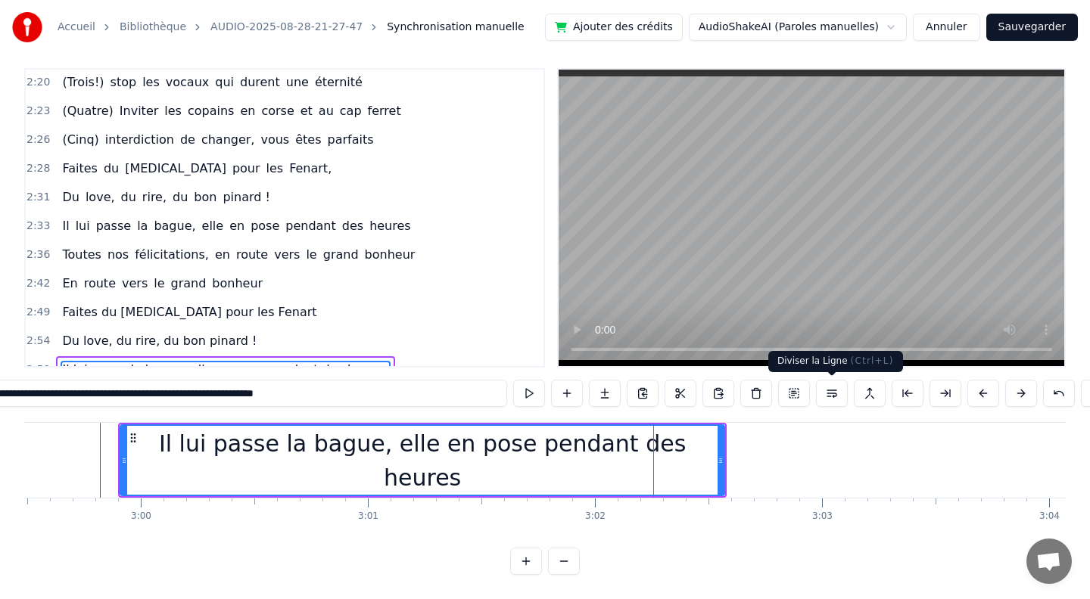
click at [829, 398] on button at bounding box center [832, 393] width 32 height 27
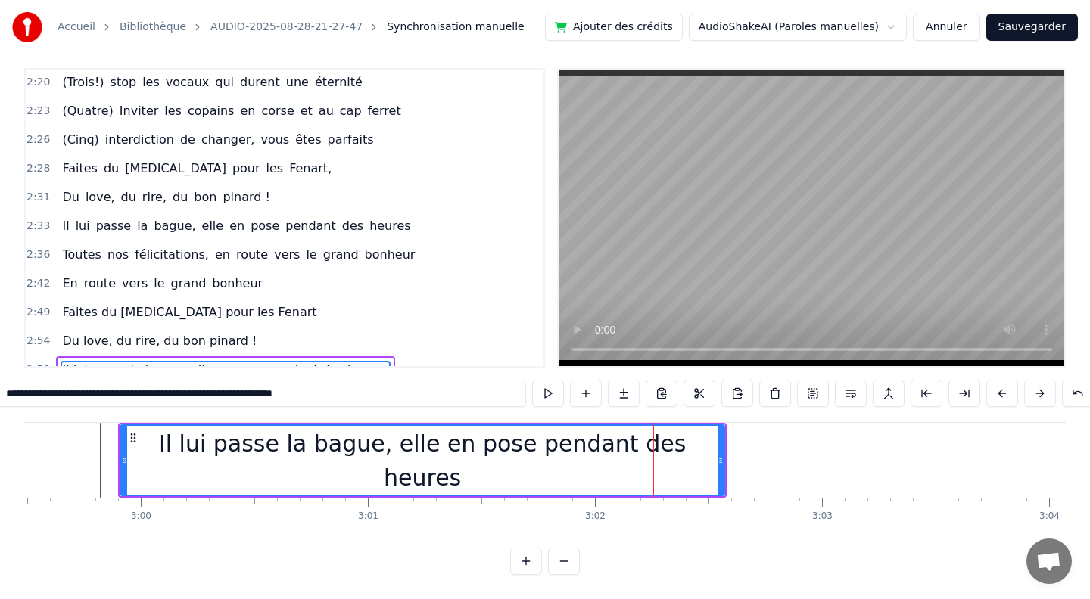
click at [183, 361] on span "Il lui passe la bague, elle en pose pendant des heures" at bounding box center [225, 369] width 329 height 17
click at [158, 395] on input "**********" at bounding box center [261, 393] width 530 height 27
click at [104, 395] on input "**********" at bounding box center [261, 393] width 530 height 27
click at [111, 396] on input "**********" at bounding box center [261, 393] width 530 height 27
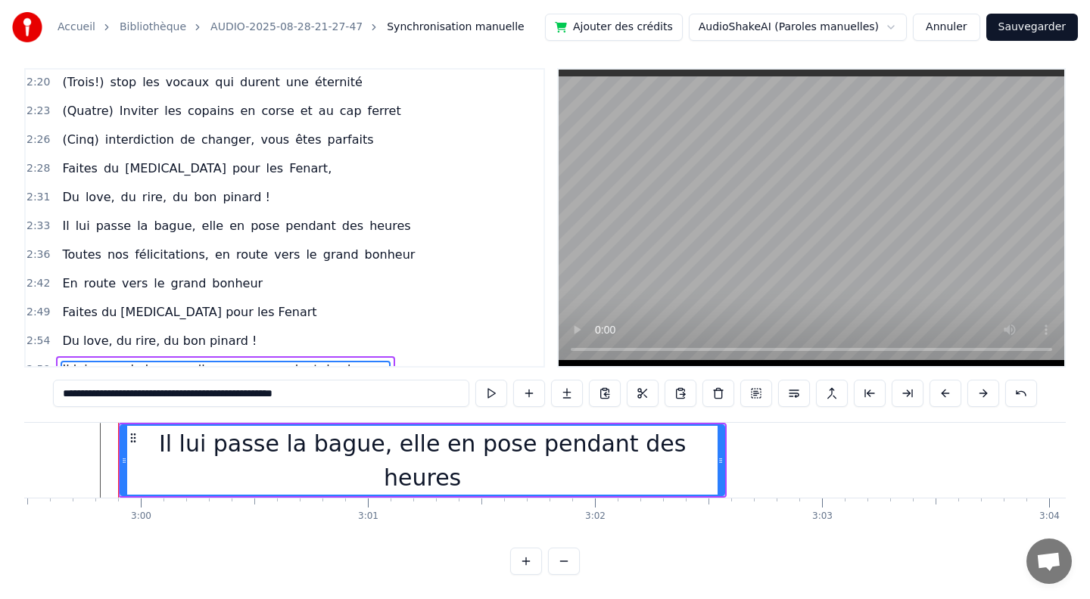
click at [163, 393] on input "**********" at bounding box center [261, 393] width 416 height 27
drag, startPoint x: 311, startPoint y: 394, endPoint x: 162, endPoint y: 394, distance: 149.1
click at [162, 394] on input "**********" at bounding box center [261, 393] width 416 height 27
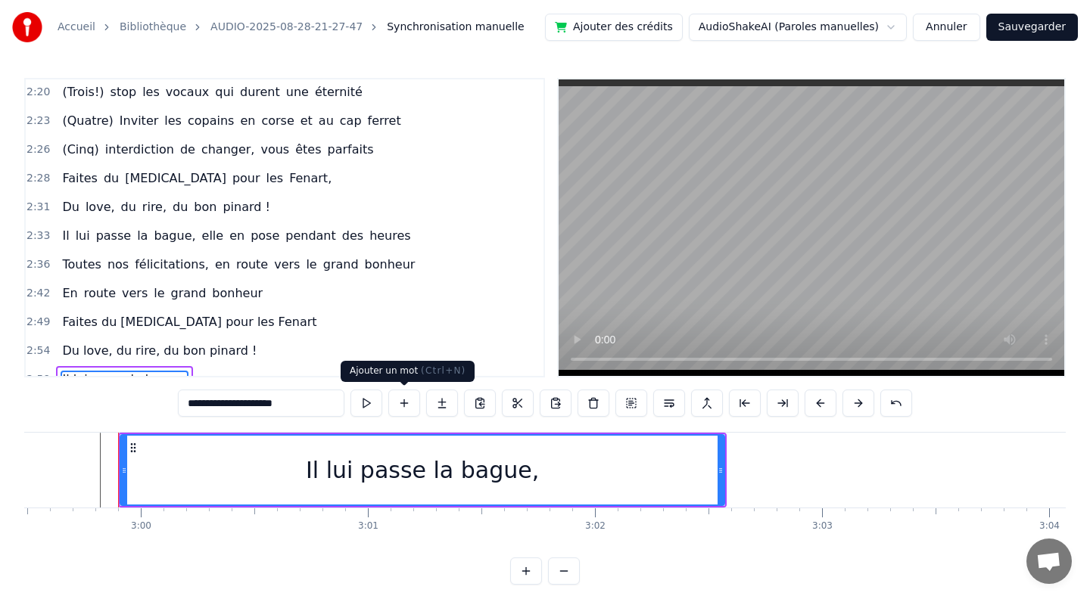
type input "**********"
click at [406, 401] on button at bounding box center [404, 403] width 32 height 27
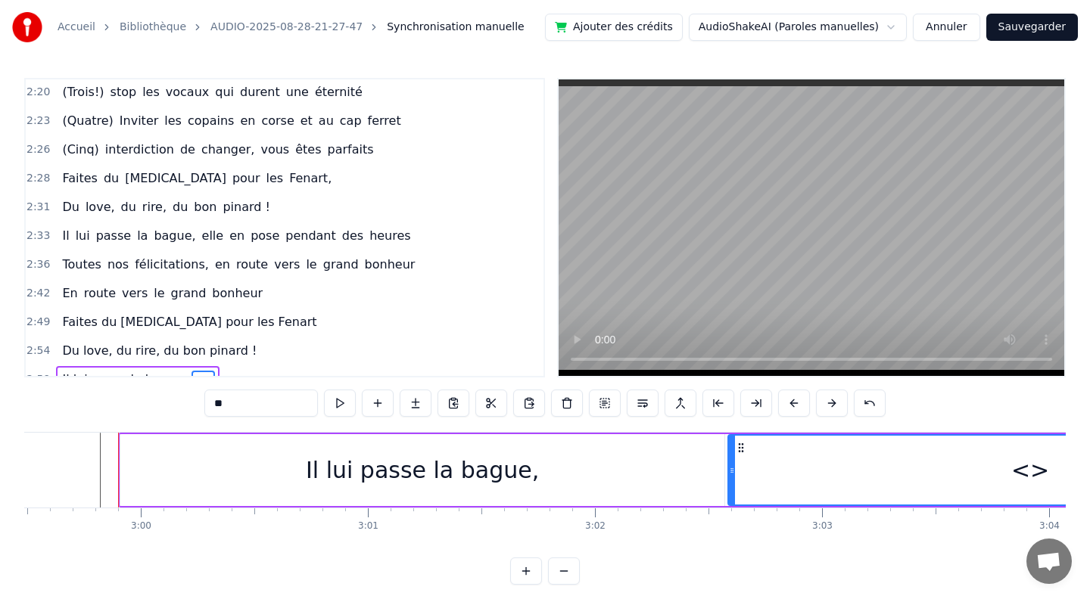
scroll to position [11, 0]
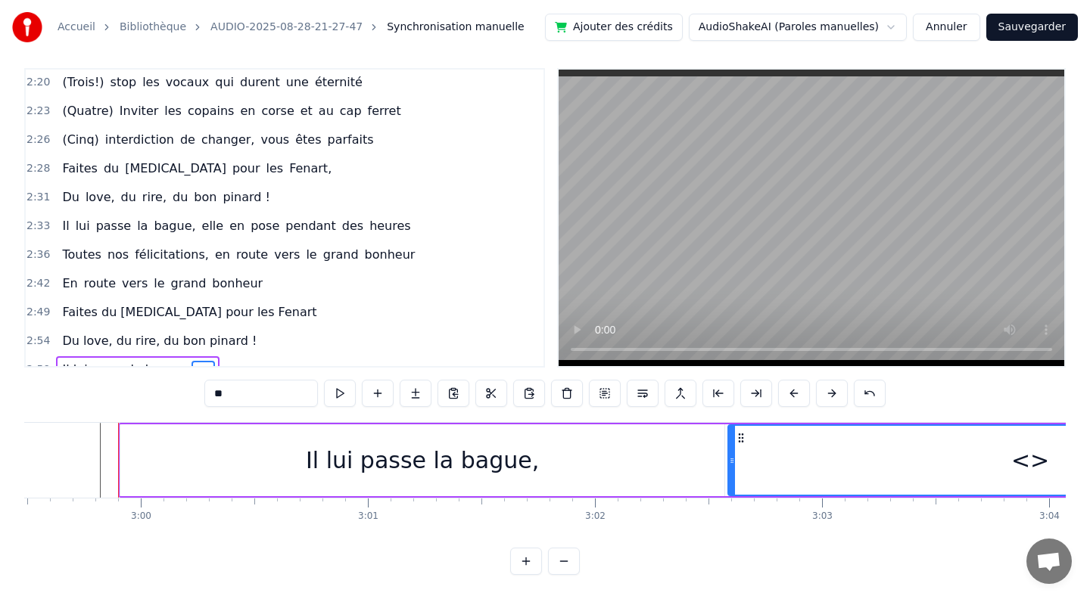
drag, startPoint x: 255, startPoint y: 384, endPoint x: 177, endPoint y: 392, distance: 78.3
click at [177, 392] on div "0:10 [PERSON_NAME] et guigui, treize septembre, ils se disent oui (en théorie)……" at bounding box center [544, 321] width 1041 height 507
click at [235, 387] on input "**" at bounding box center [260, 393] width 113 height 27
drag, startPoint x: 239, startPoint y: 393, endPoint x: 188, endPoint y: 393, distance: 51.5
click at [188, 393] on div "0:10 [PERSON_NAME] et guigui, treize septembre, ils se disent oui (en théorie)……" at bounding box center [544, 321] width 1041 height 507
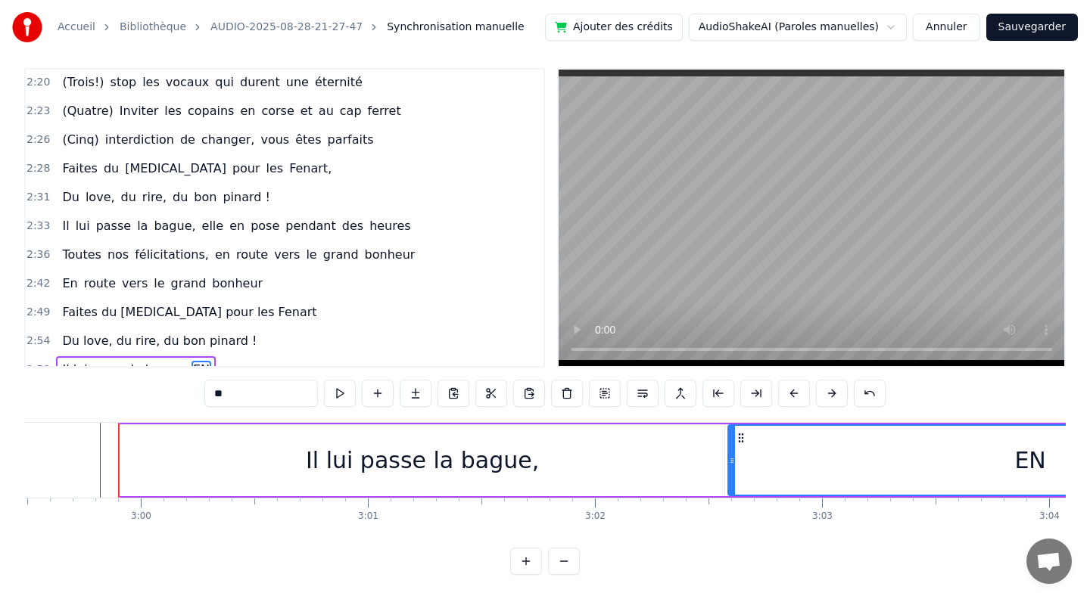
type input "*"
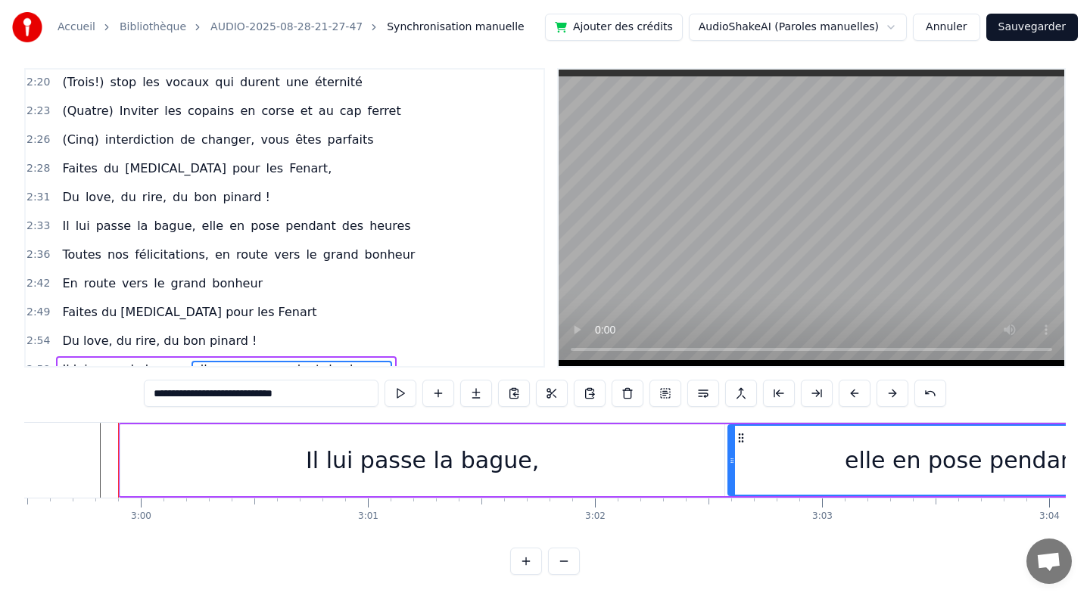
type input "**********"
click at [400, 393] on button at bounding box center [400, 393] width 32 height 27
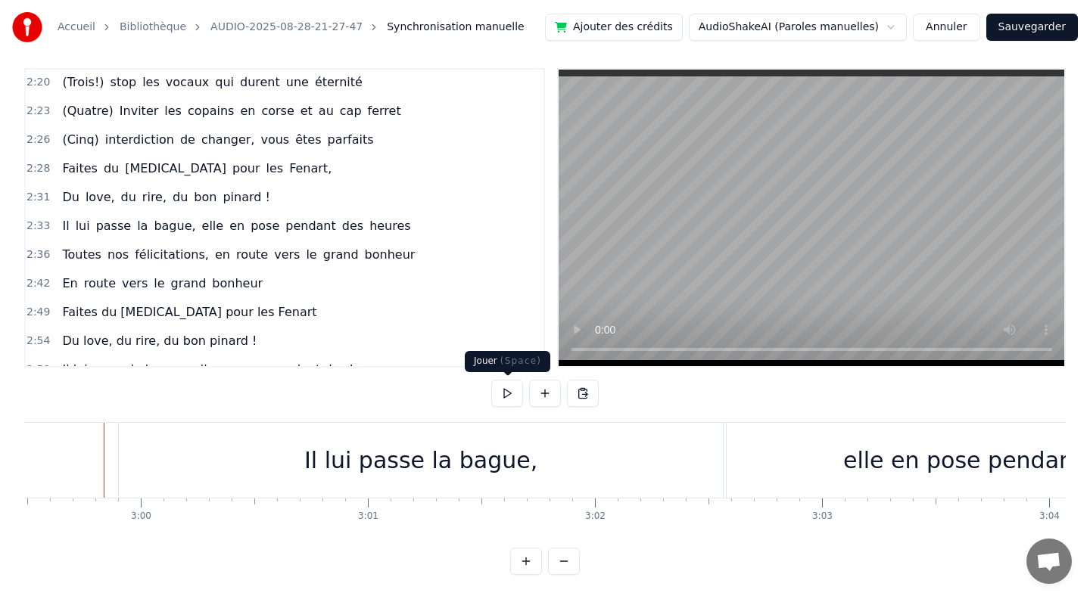
click at [505, 393] on button at bounding box center [507, 393] width 32 height 27
click at [913, 434] on div "elle en pose pendant des heures" at bounding box center [1028, 460] width 604 height 75
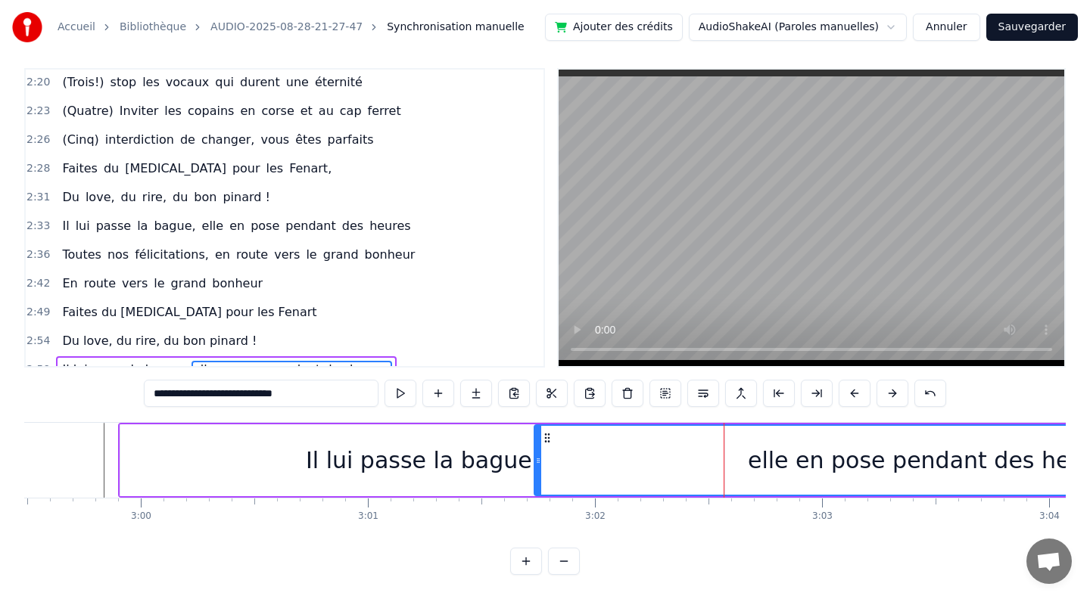
drag, startPoint x: 732, startPoint y: 461, endPoint x: 545, endPoint y: 459, distance: 187.7
click at [541, 459] on icon at bounding box center [538, 461] width 6 height 12
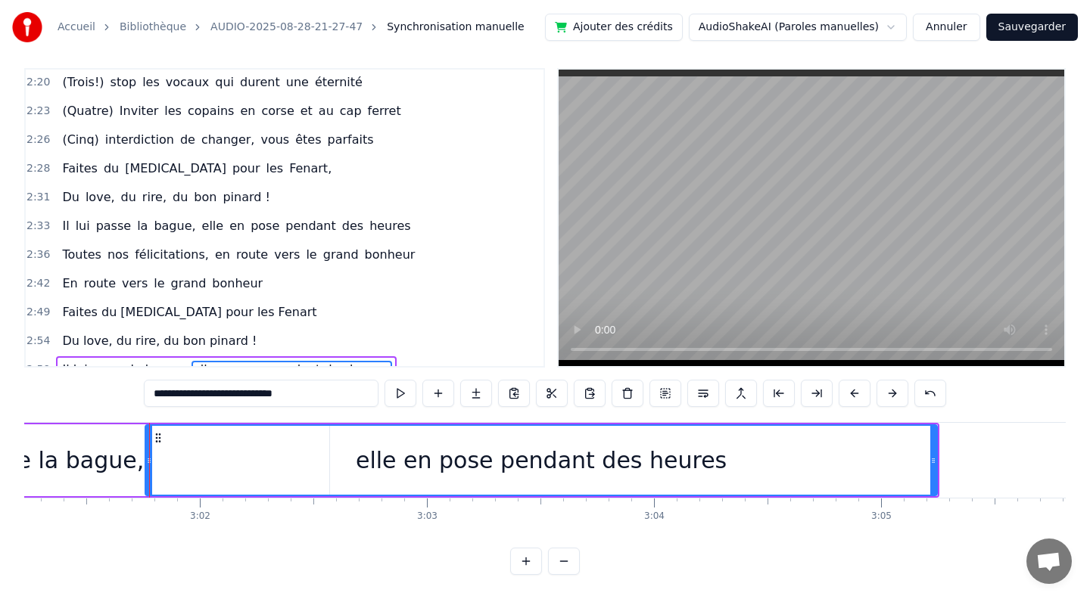
scroll to position [10, 0]
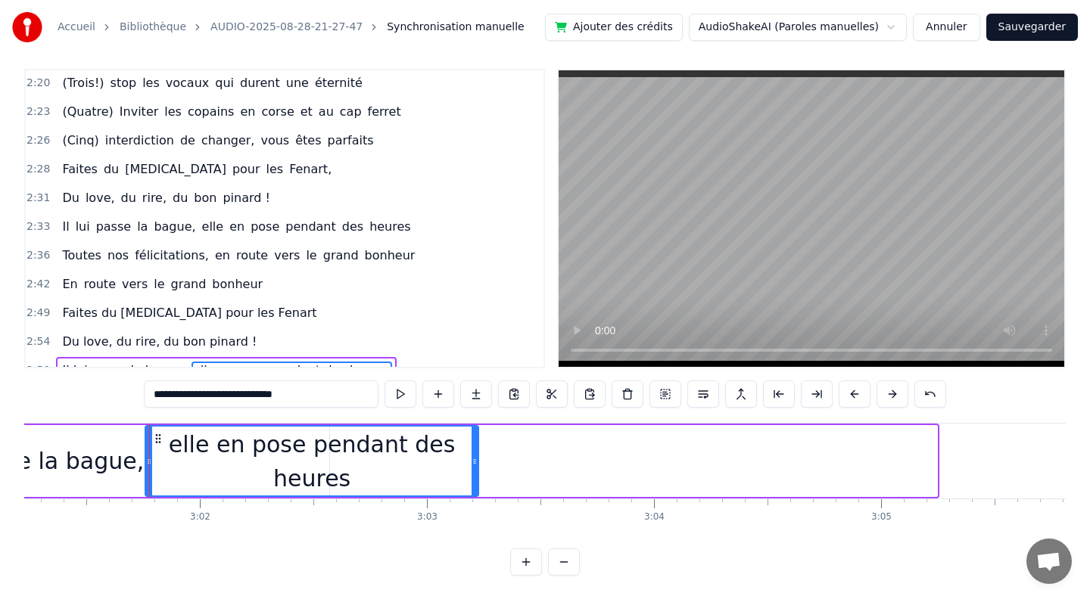
drag, startPoint x: 932, startPoint y: 463, endPoint x: 474, endPoint y: 459, distance: 458.5
click at [474, 459] on icon at bounding box center [474, 462] width 6 height 12
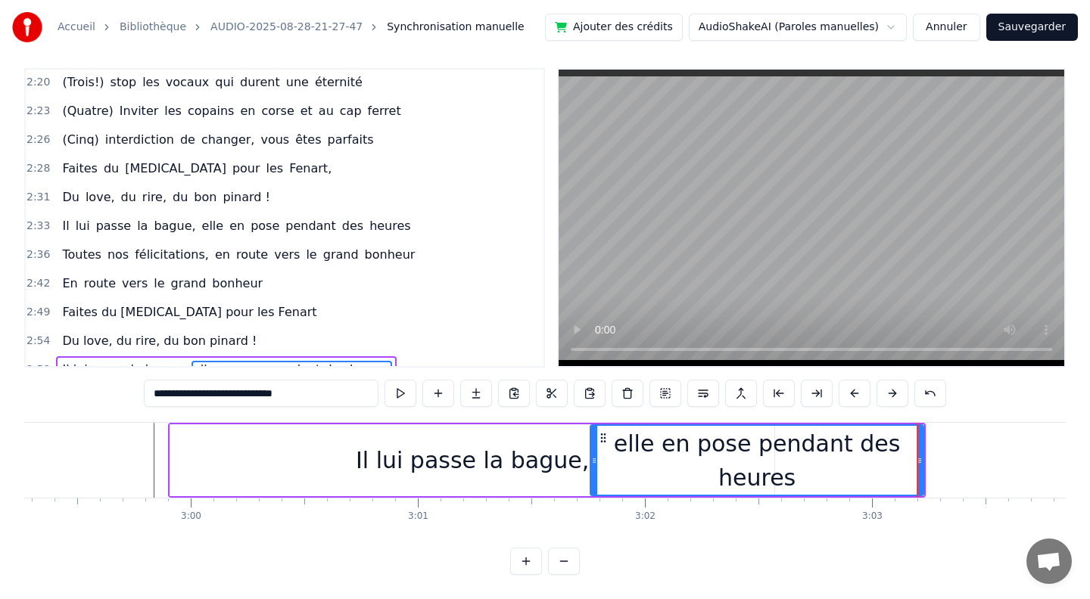
scroll to position [0, 40696]
click at [437, 464] on div "Il lui passe la bague," at bounding box center [468, 460] width 233 height 34
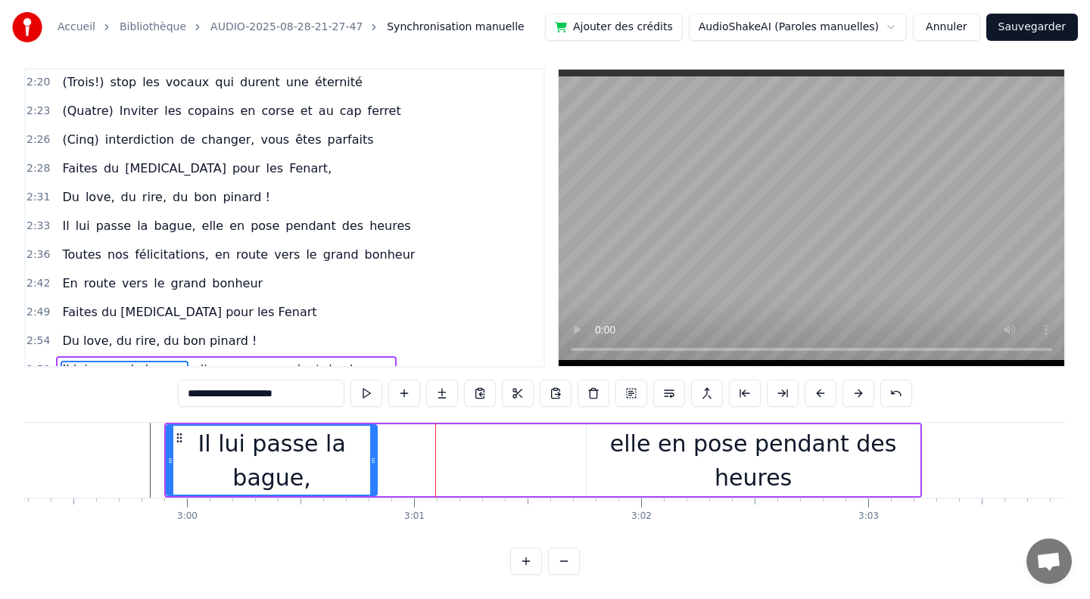
drag, startPoint x: 766, startPoint y: 461, endPoint x: 438, endPoint y: 440, distance: 328.3
click at [371, 440] on div at bounding box center [373, 460] width 6 height 69
click at [643, 468] on div "elle en pose pendant des heures" at bounding box center [752, 461] width 333 height 68
type input "**********"
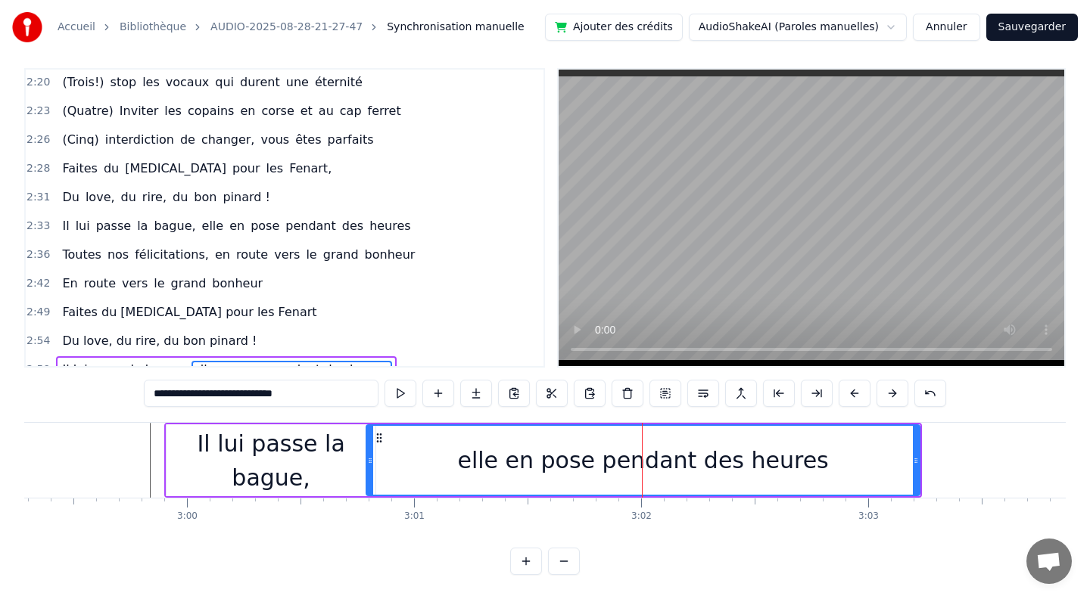
drag, startPoint x: 590, startPoint y: 463, endPoint x: 372, endPoint y: 454, distance: 218.9
click at [372, 455] on icon at bounding box center [370, 461] width 6 height 12
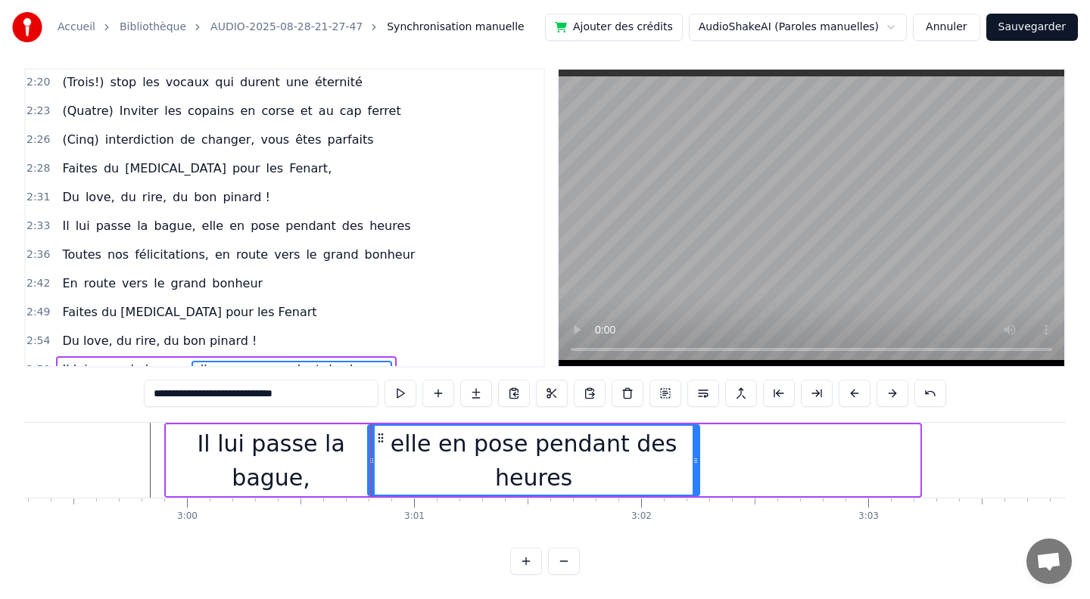
drag, startPoint x: 916, startPoint y: 462, endPoint x: 695, endPoint y: 462, distance: 220.2
click at [695, 462] on icon at bounding box center [695, 461] width 6 height 12
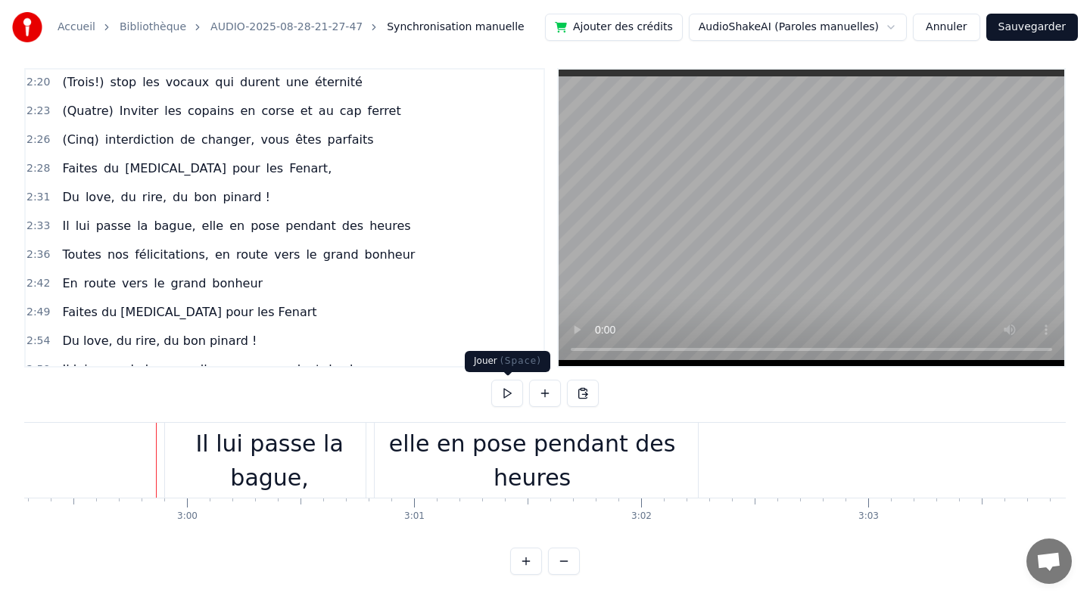
click at [505, 392] on button at bounding box center [507, 393] width 32 height 27
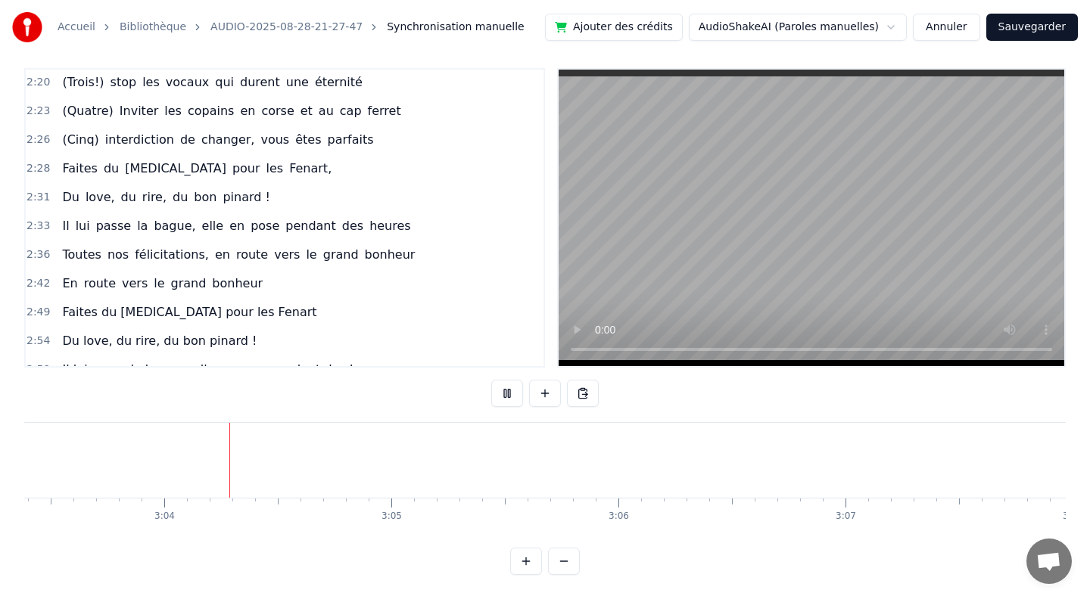
click at [505, 392] on button at bounding box center [507, 393] width 32 height 27
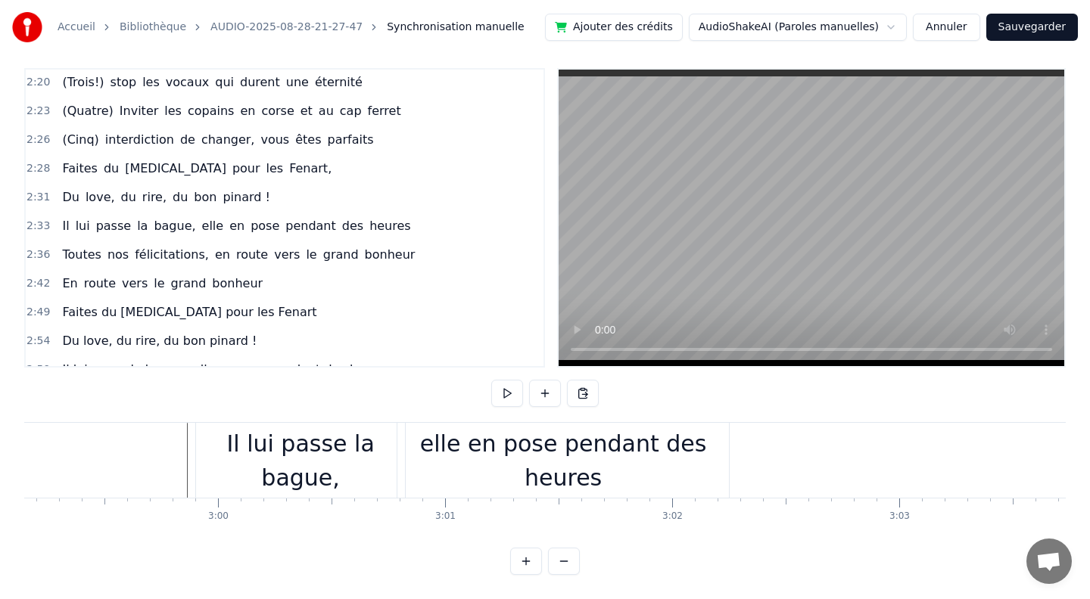
scroll to position [0, 40660]
click at [255, 462] on div "Il lui passe la bague," at bounding box center [305, 461] width 209 height 68
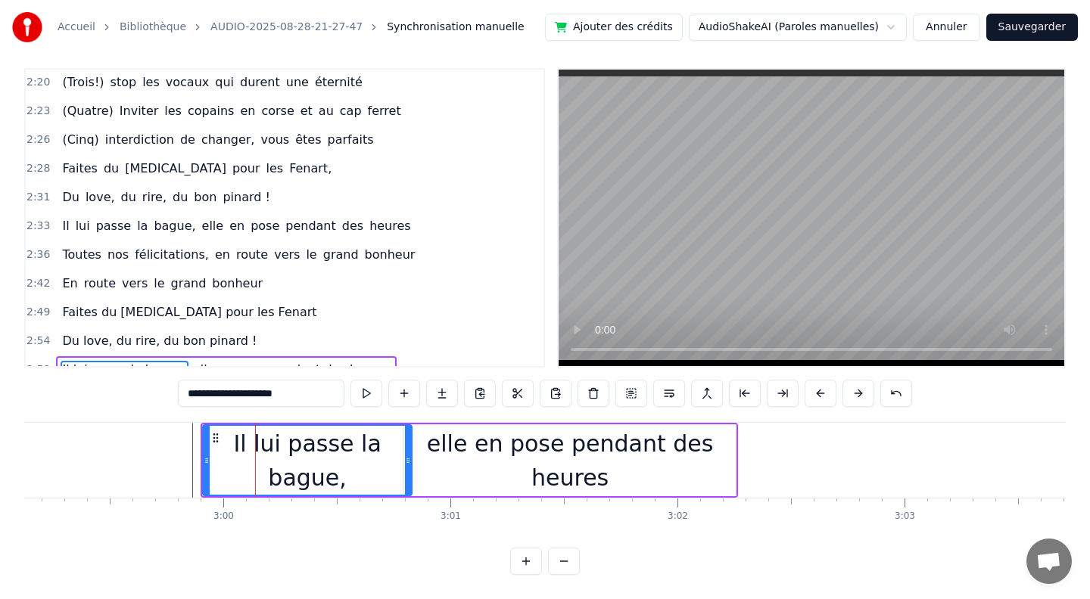
click at [436, 463] on div "elle en pose pendant des heures" at bounding box center [569, 461] width 331 height 68
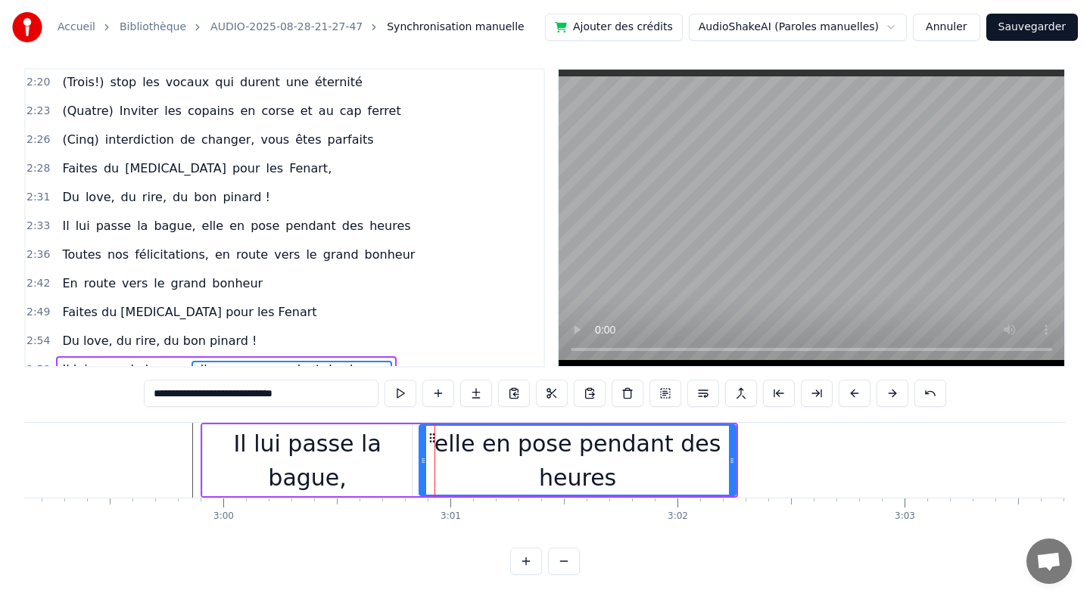
drag, startPoint x: 408, startPoint y: 461, endPoint x: 423, endPoint y: 462, distance: 15.2
click at [423, 462] on icon at bounding box center [423, 461] width 6 height 12
click at [210, 456] on div "Il lui passe la bague," at bounding box center [307, 461] width 209 height 68
type input "**********"
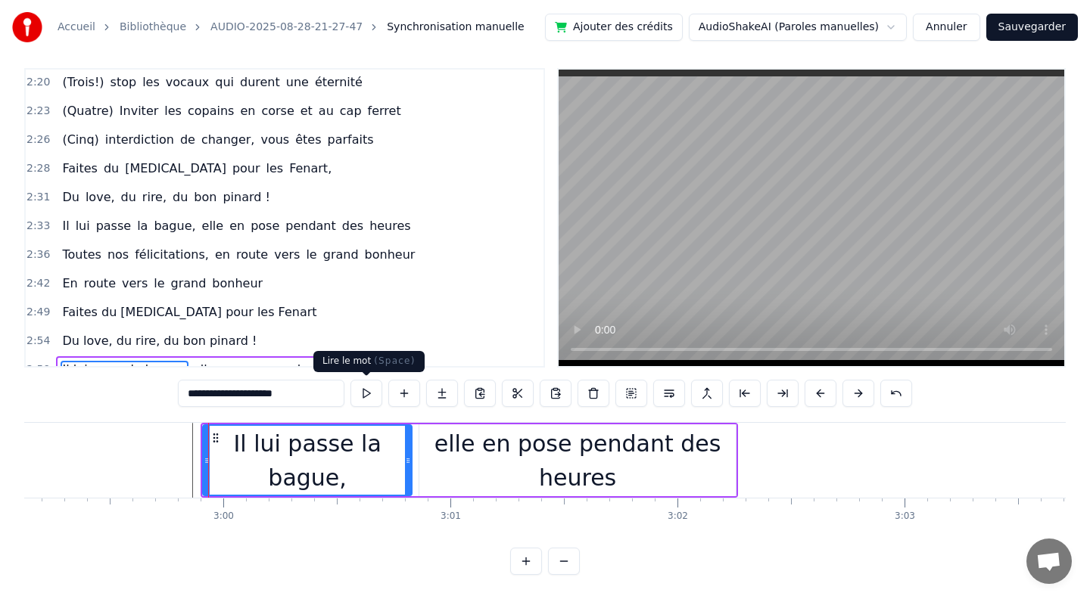
click at [360, 395] on button at bounding box center [366, 393] width 32 height 27
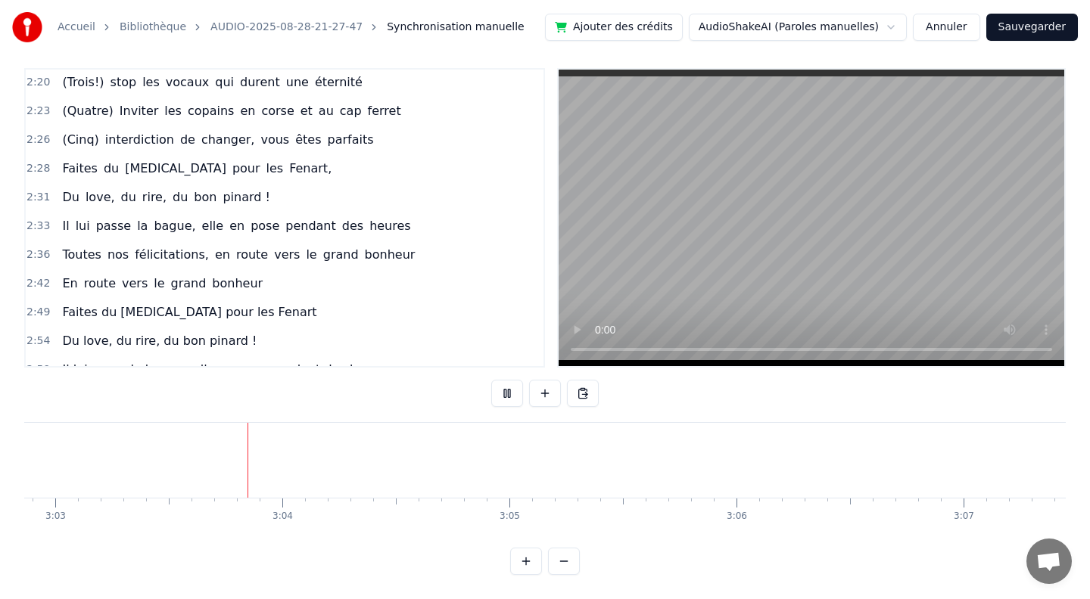
scroll to position [0, 41550]
click at [505, 399] on button at bounding box center [507, 393] width 32 height 27
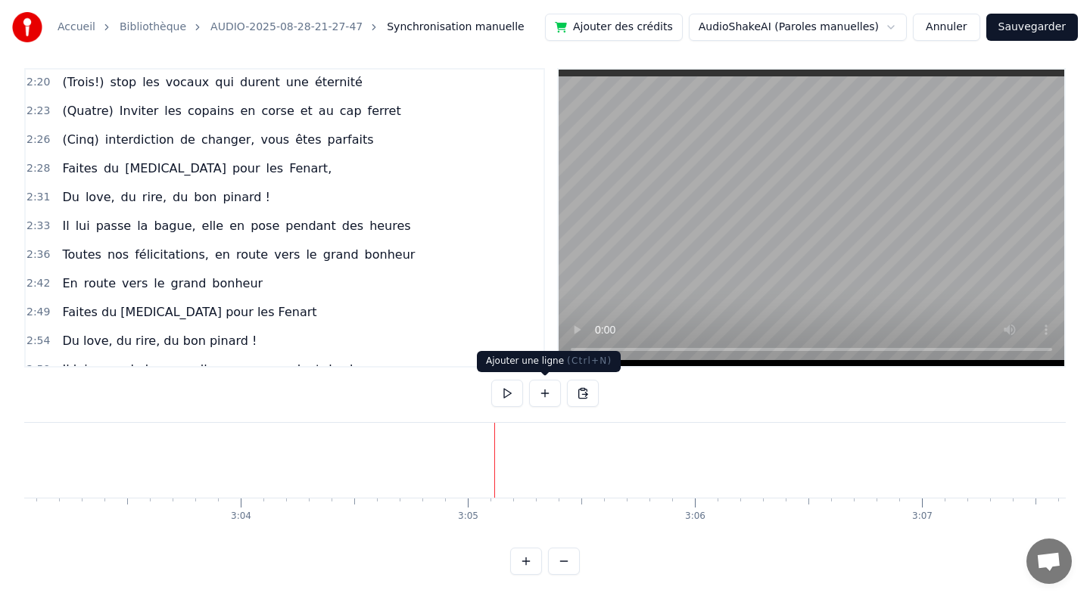
click at [543, 389] on button at bounding box center [545, 393] width 32 height 27
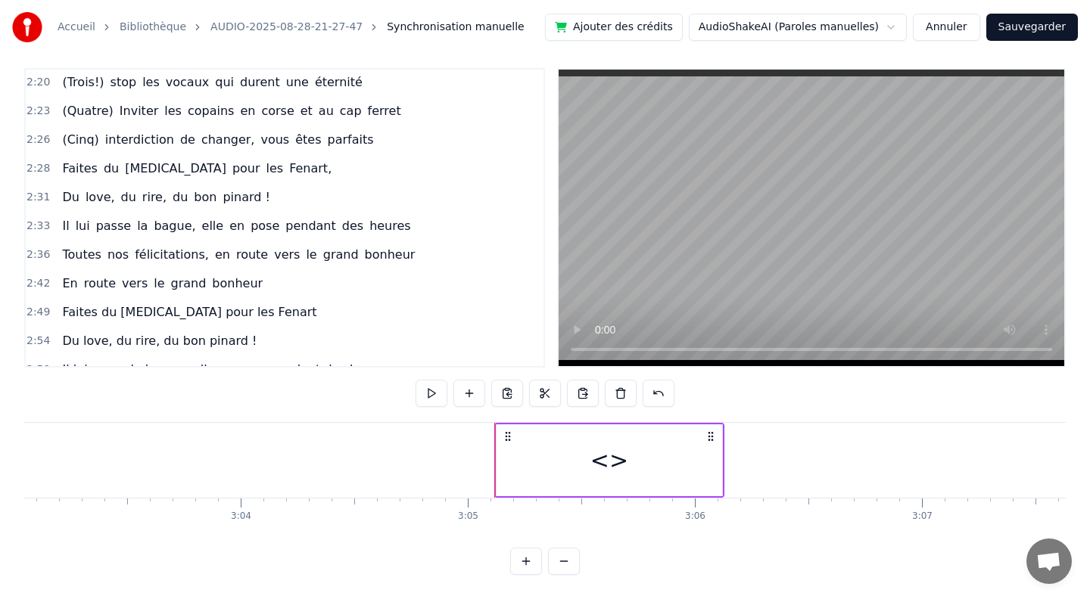
scroll to position [1217, 0]
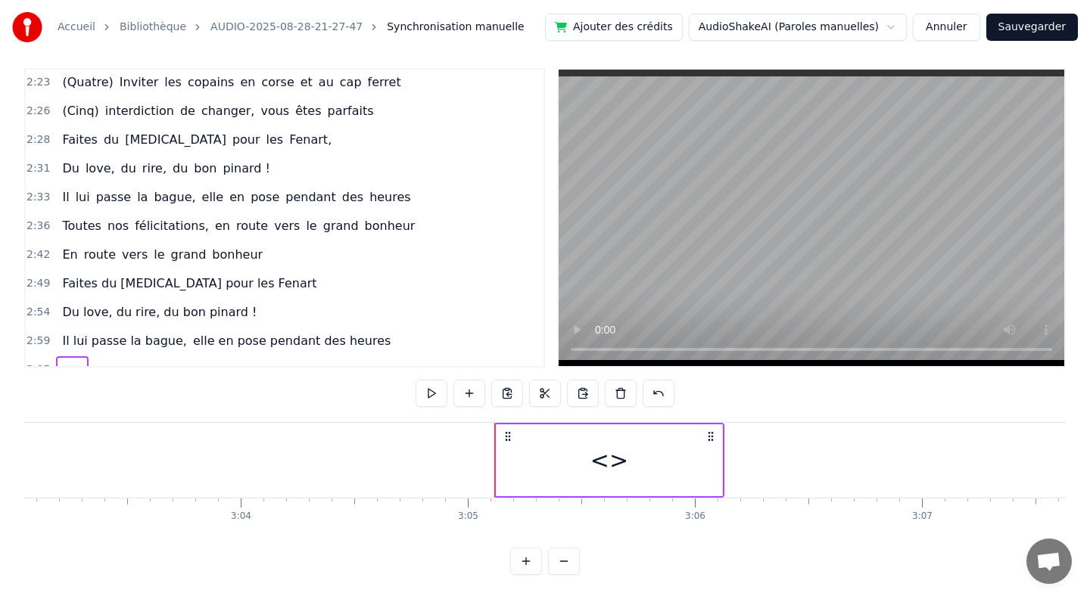
click at [71, 361] on span "<>" at bounding box center [72, 369] width 23 height 17
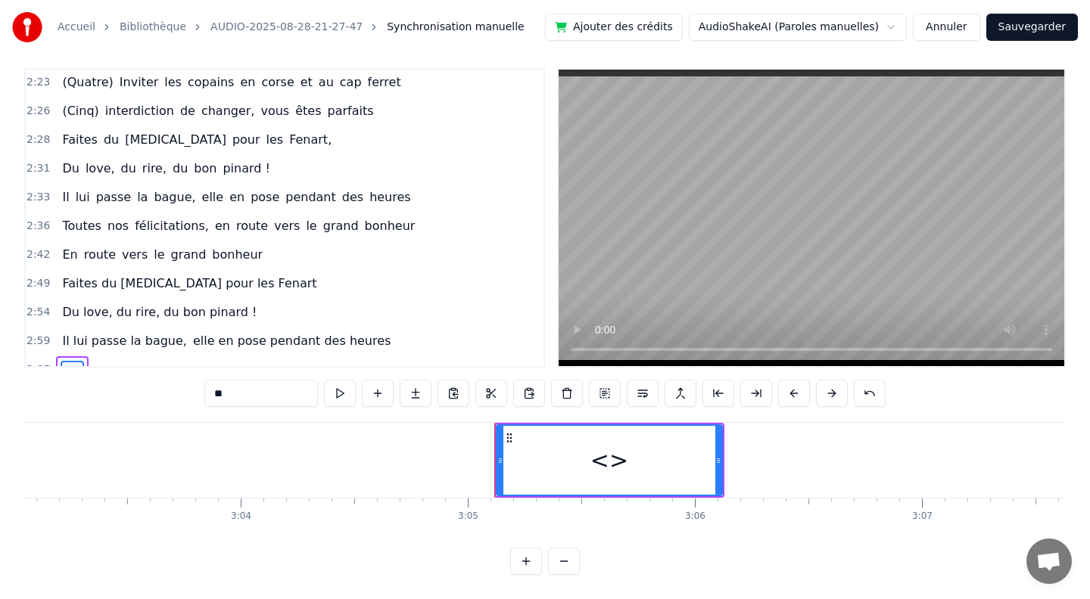
drag, startPoint x: 253, startPoint y: 401, endPoint x: 175, endPoint y: 400, distance: 77.9
click at [175, 400] on div "0:10 [PERSON_NAME] et guigui, treize septembre, ils se disent oui (en théorie)……" at bounding box center [544, 321] width 1041 height 507
drag, startPoint x: 234, startPoint y: 394, endPoint x: 176, endPoint y: 394, distance: 57.5
click at [176, 394] on div "0:10 [PERSON_NAME] et guigui, treize septembre, ils se disent oui (en théorie)……" at bounding box center [544, 321] width 1041 height 507
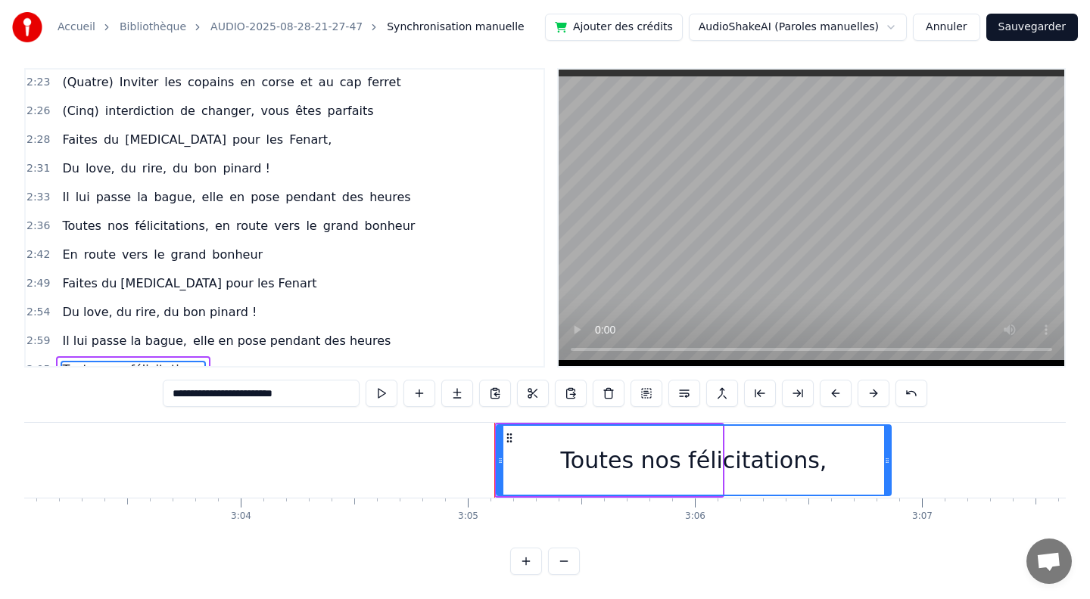
drag, startPoint x: 720, startPoint y: 461, endPoint x: 889, endPoint y: 470, distance: 169.7
click at [889, 470] on div at bounding box center [887, 460] width 6 height 69
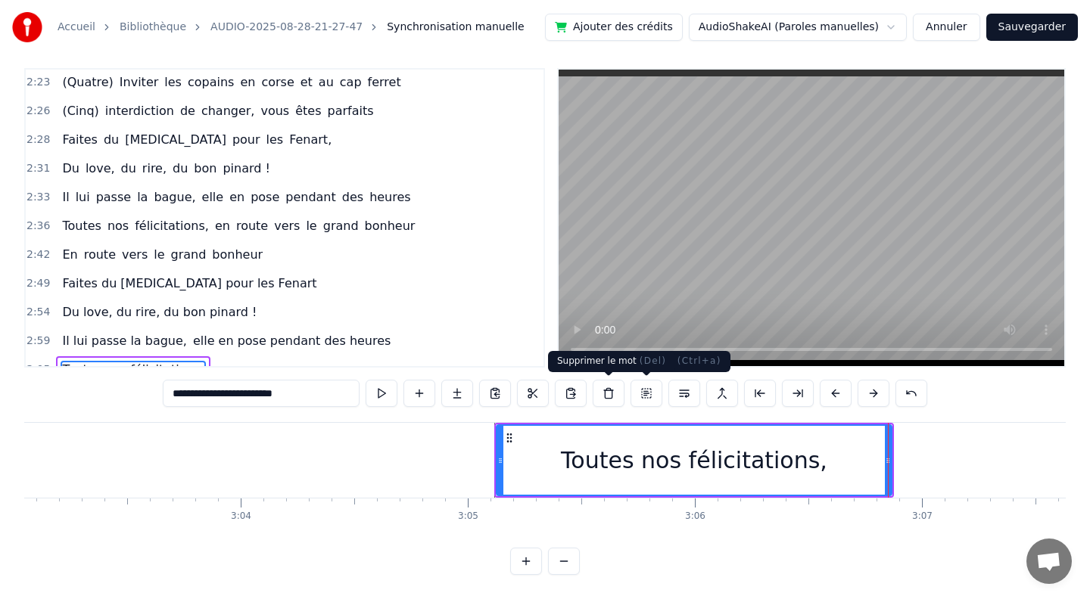
type input "**********"
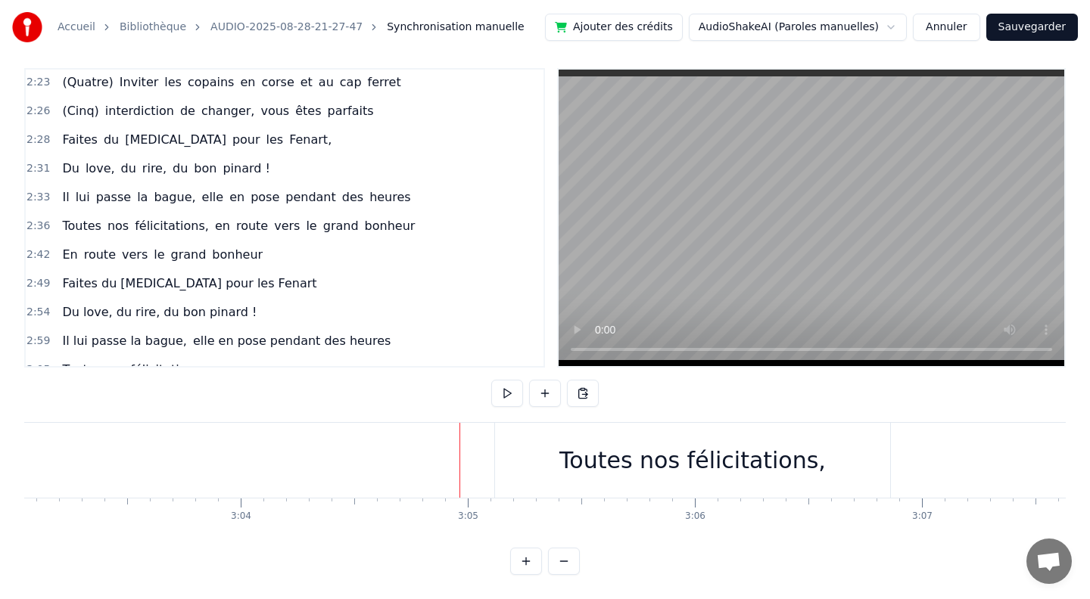
click at [507, 390] on button at bounding box center [507, 393] width 32 height 27
click at [543, 387] on button at bounding box center [545, 393] width 32 height 27
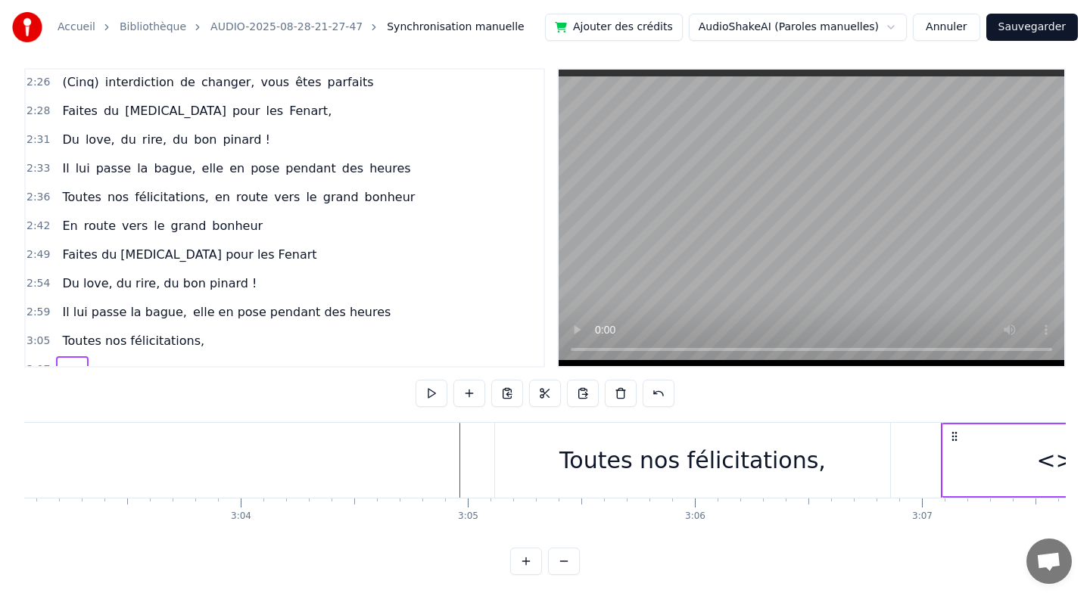
click at [98, 332] on span "Toutes nos félicitations," at bounding box center [133, 340] width 145 height 17
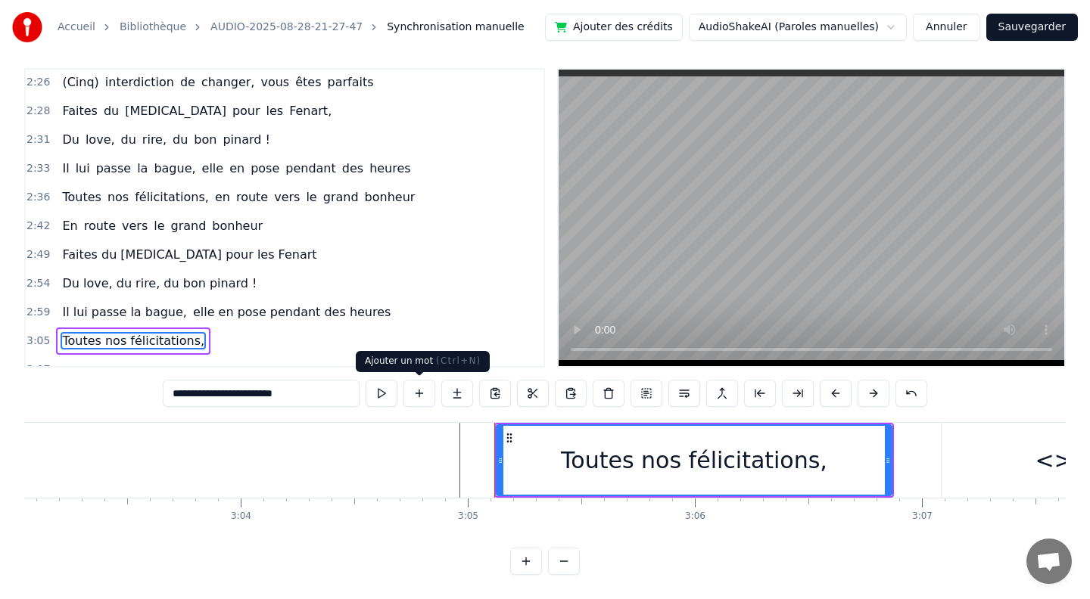
click at [419, 390] on button at bounding box center [419, 393] width 32 height 27
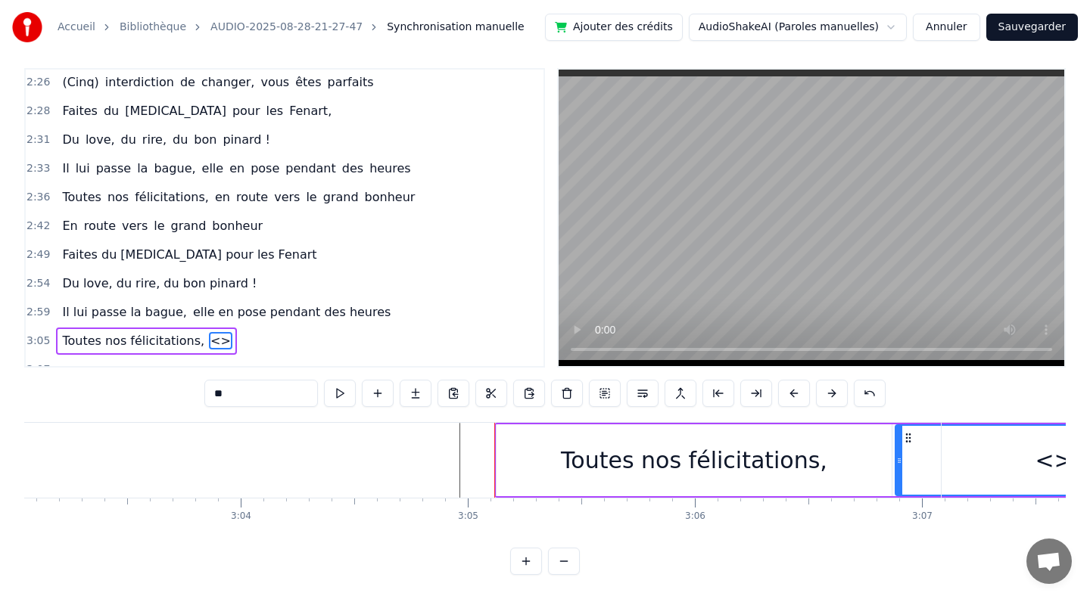
click at [224, 394] on input "**" at bounding box center [260, 393] width 113 height 27
drag, startPoint x: 247, startPoint y: 396, endPoint x: 170, endPoint y: 396, distance: 76.4
click at [169, 396] on div "0:10 [PERSON_NAME] et guigui, treize septembre, ils se disent oui (en théorie)……" at bounding box center [544, 321] width 1041 height 507
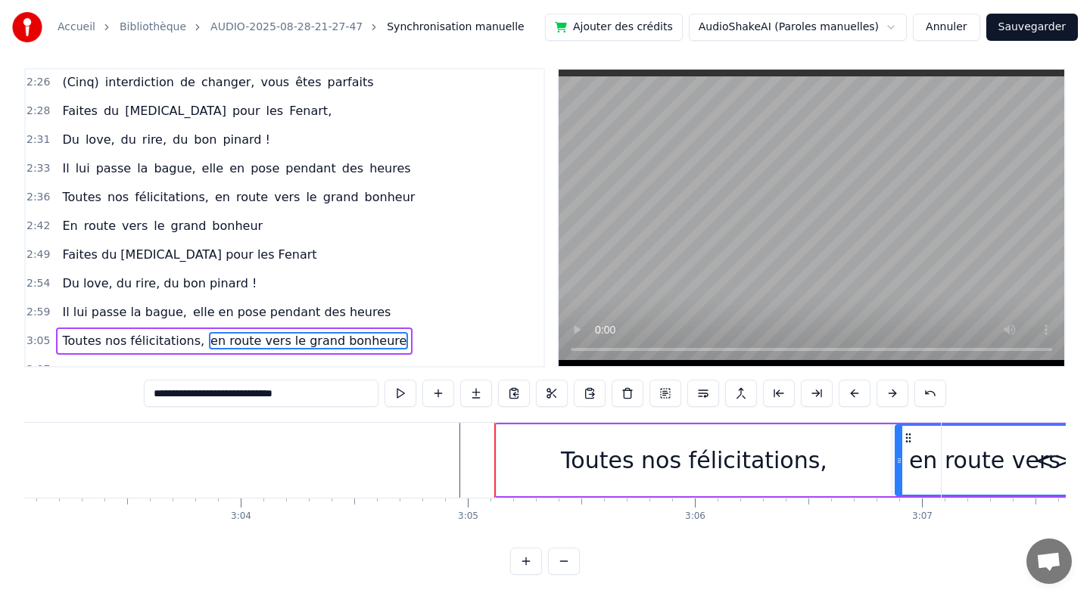
click at [906, 438] on circle at bounding box center [906, 437] width 1 height 1
click at [881, 445] on div "Toutes nos félicitations," at bounding box center [693, 460] width 395 height 72
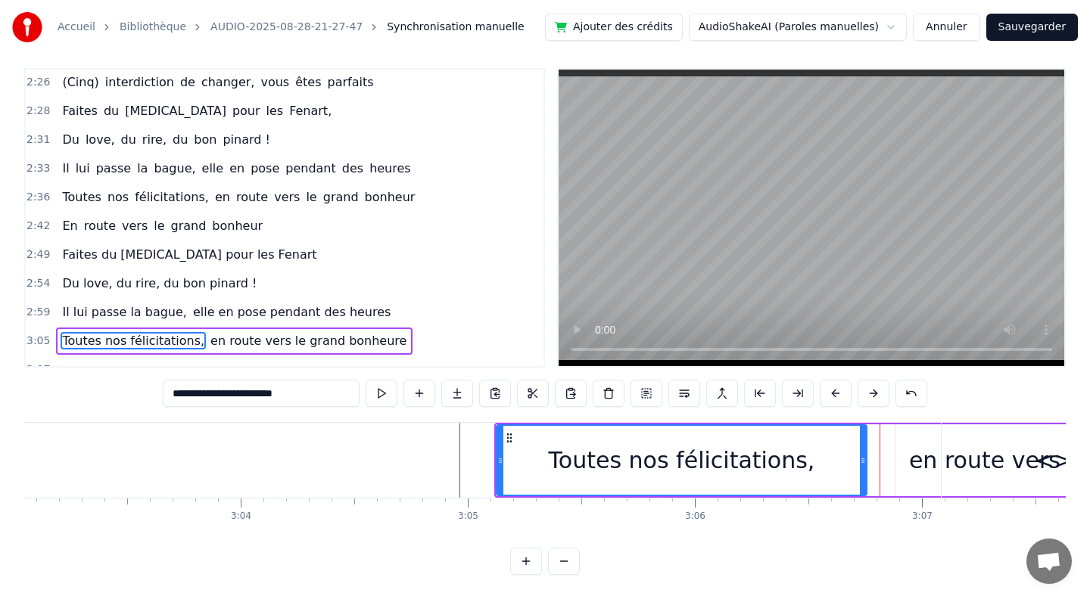
drag, startPoint x: 888, startPoint y: 462, endPoint x: 863, endPoint y: 464, distance: 25.1
click at [863, 464] on icon at bounding box center [863, 461] width 6 height 12
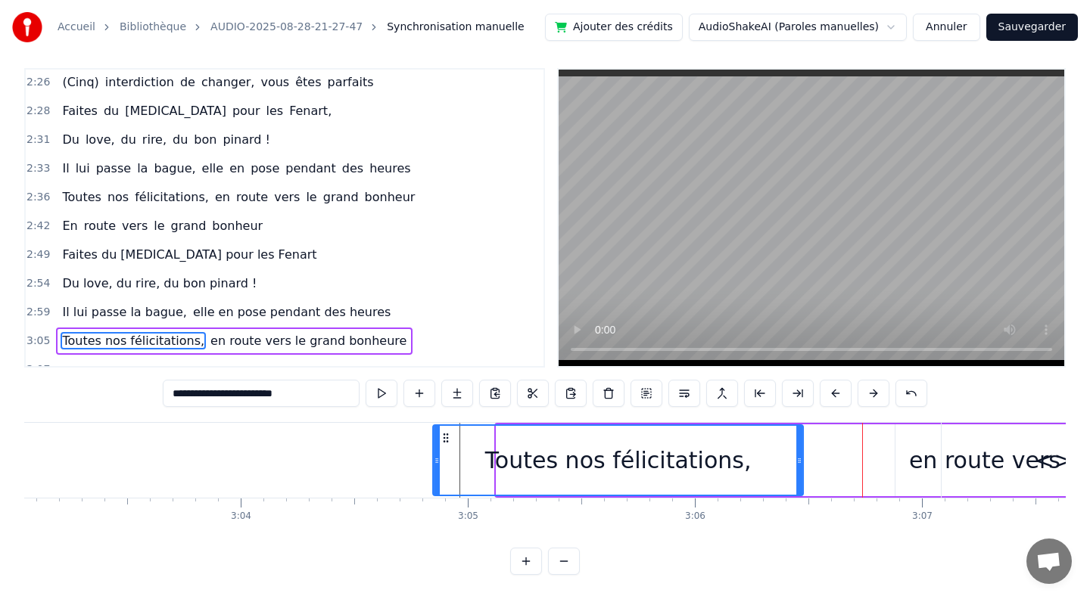
drag, startPoint x: 510, startPoint y: 439, endPoint x: 447, endPoint y: 434, distance: 63.0
click at [447, 434] on icon at bounding box center [446, 438] width 12 height 12
drag, startPoint x: 434, startPoint y: 465, endPoint x: 499, endPoint y: 462, distance: 65.1
click at [490, 462] on icon at bounding box center [487, 461] width 6 height 12
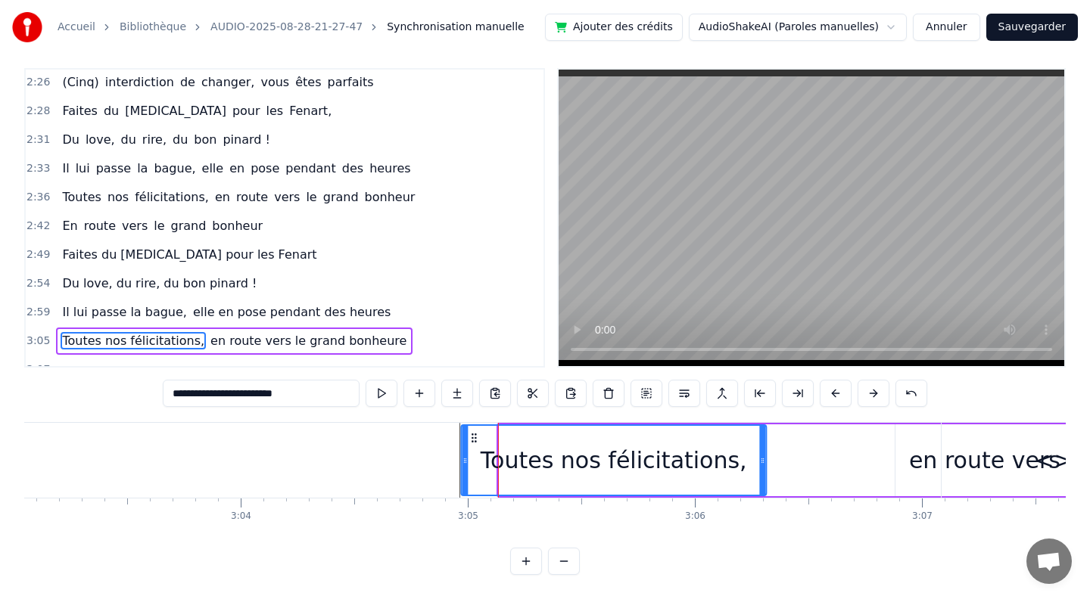
drag, startPoint x: 497, startPoint y: 439, endPoint x: 475, endPoint y: 439, distance: 21.9
click at [475, 439] on icon at bounding box center [474, 438] width 12 height 12
click at [384, 404] on button at bounding box center [381, 393] width 32 height 27
click at [990, 465] on div "<>" at bounding box center [1053, 460] width 225 height 75
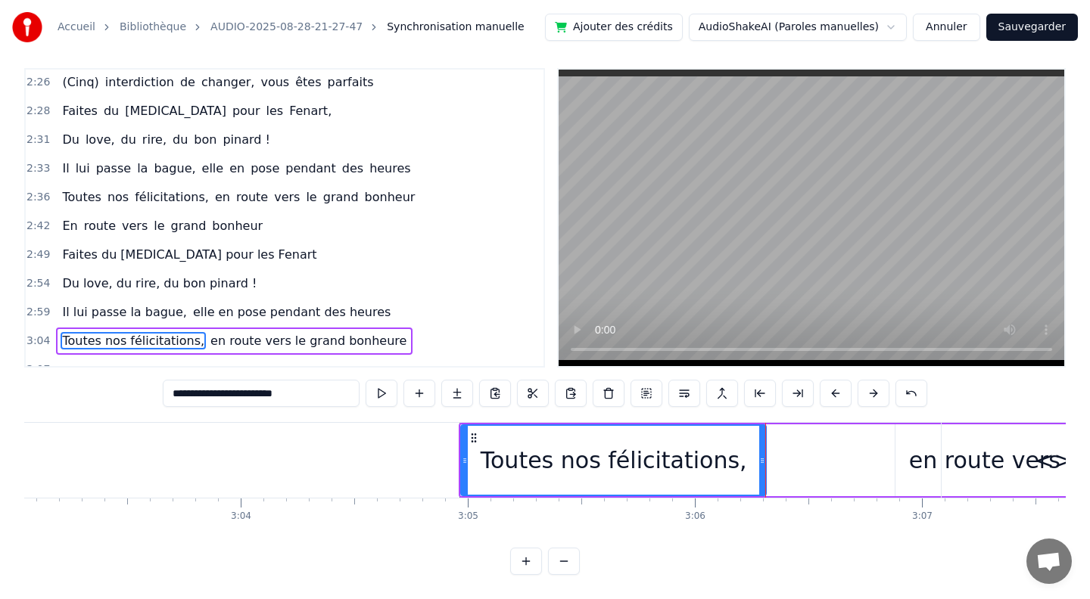
type input "**"
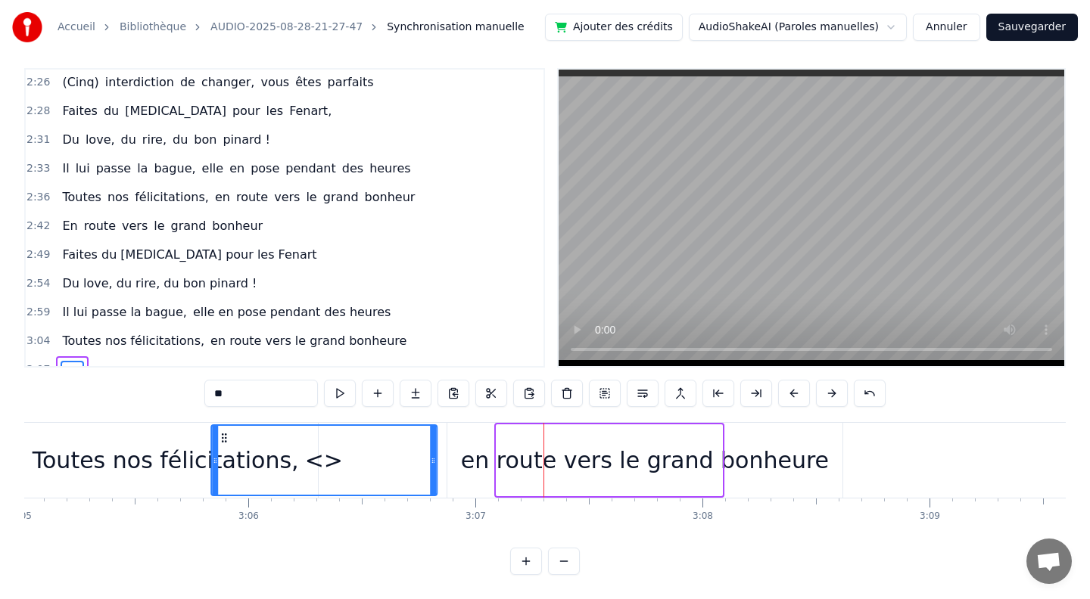
scroll to position [0, 41989]
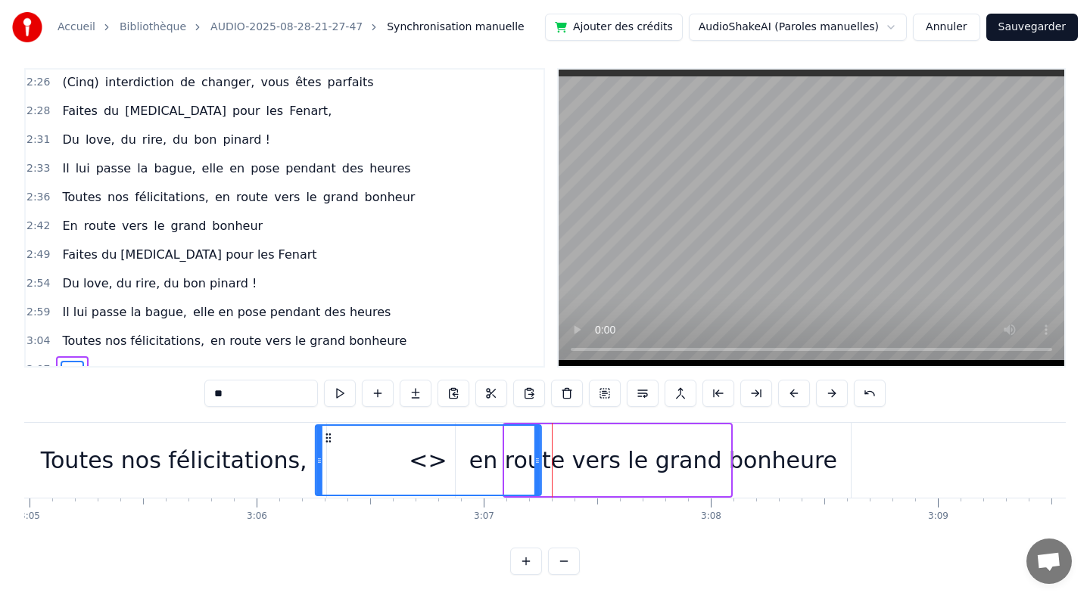
drag, startPoint x: 386, startPoint y: 434, endPoint x: 324, endPoint y: 435, distance: 62.1
click at [324, 435] on icon at bounding box center [328, 438] width 12 height 12
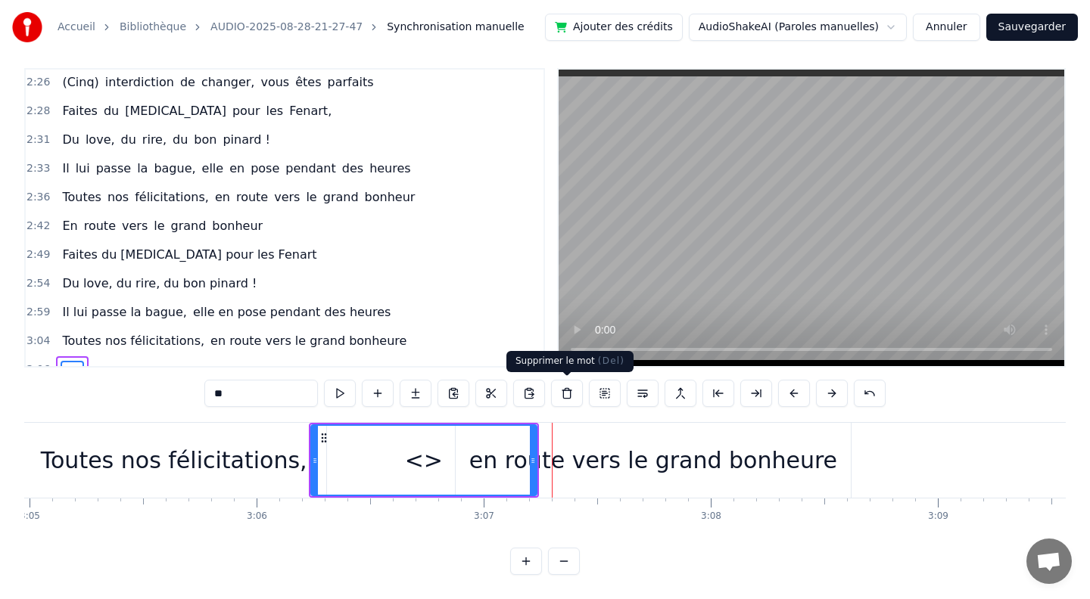
click at [564, 399] on button at bounding box center [567, 393] width 32 height 27
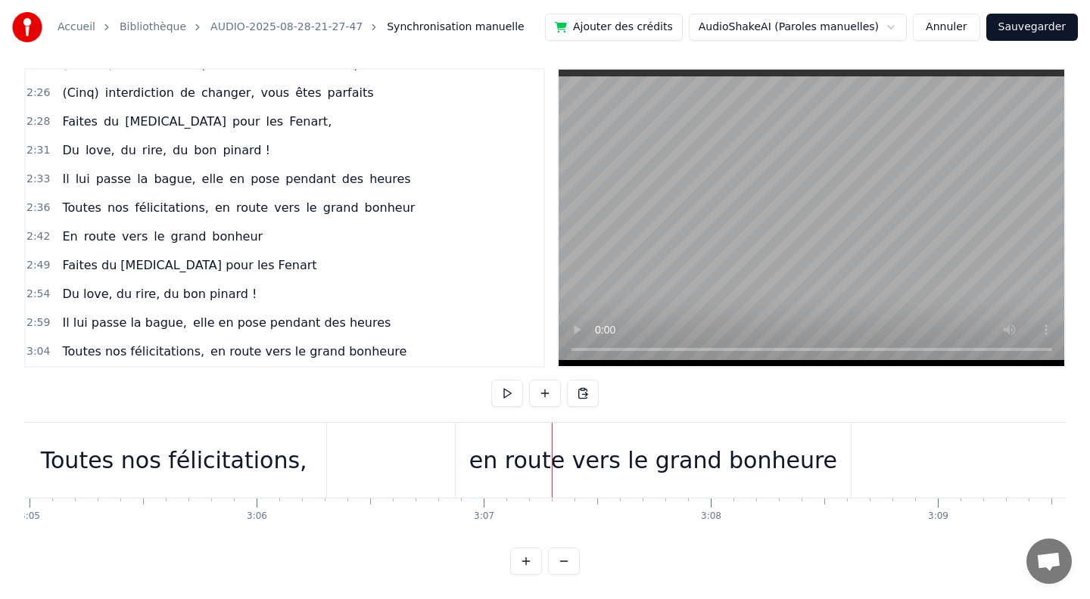
scroll to position [1217, 0]
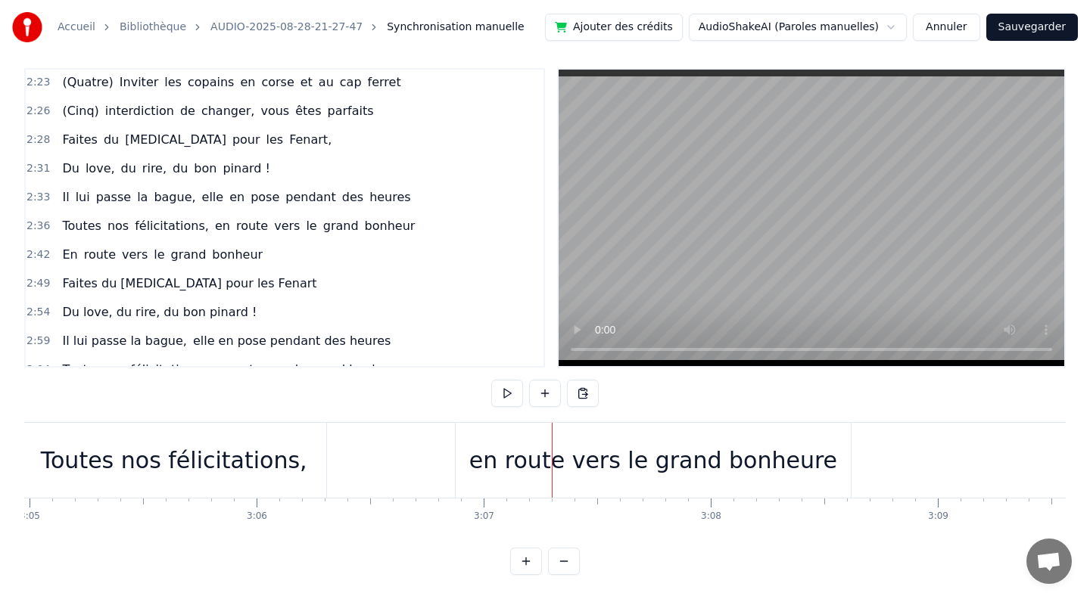
click at [508, 471] on div "en route vers le grand bonheure" at bounding box center [653, 460] width 368 height 34
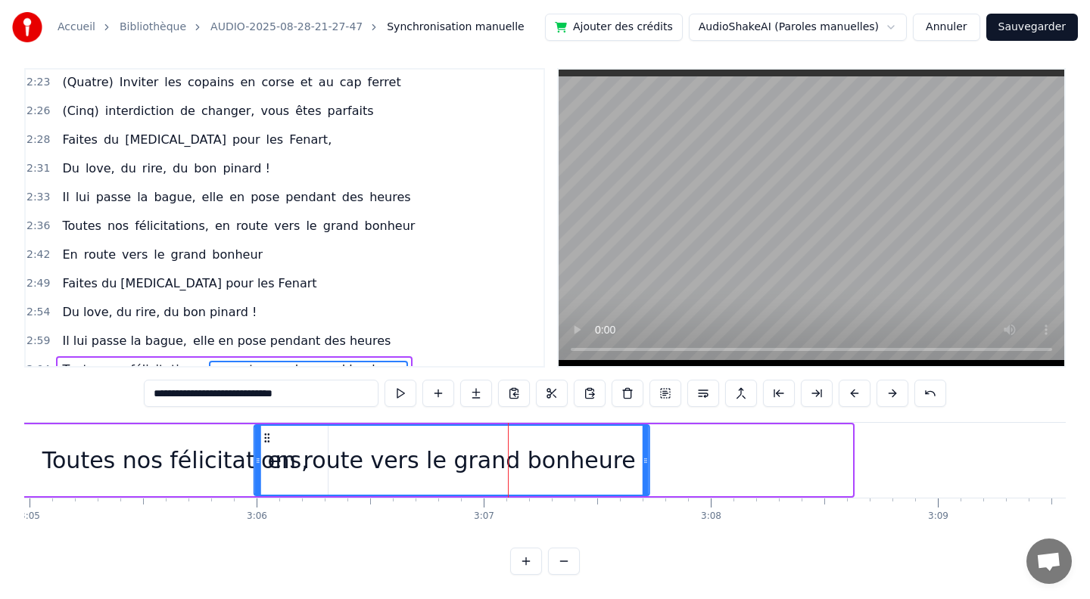
drag, startPoint x: 467, startPoint y: 437, endPoint x: 264, endPoint y: 419, distance: 203.5
click at [264, 419] on div "0:10 [PERSON_NAME] et guigui, treize septembre, ils se disent oui (en théorie)……" at bounding box center [544, 321] width 1041 height 507
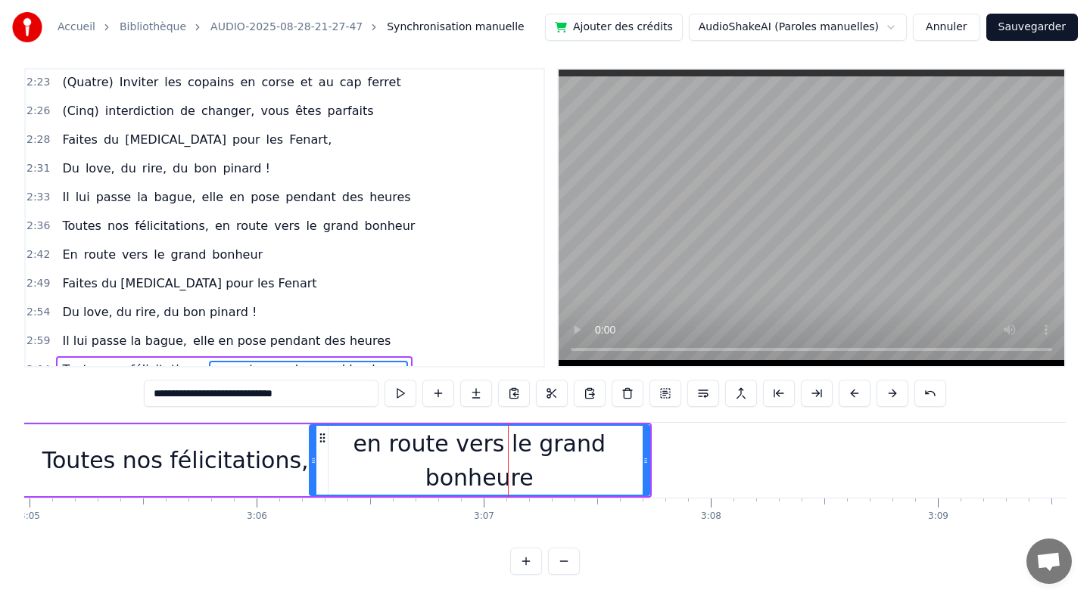
drag, startPoint x: 258, startPoint y: 462, endPoint x: 323, endPoint y: 462, distance: 65.1
click at [314, 462] on circle at bounding box center [313, 462] width 1 height 1
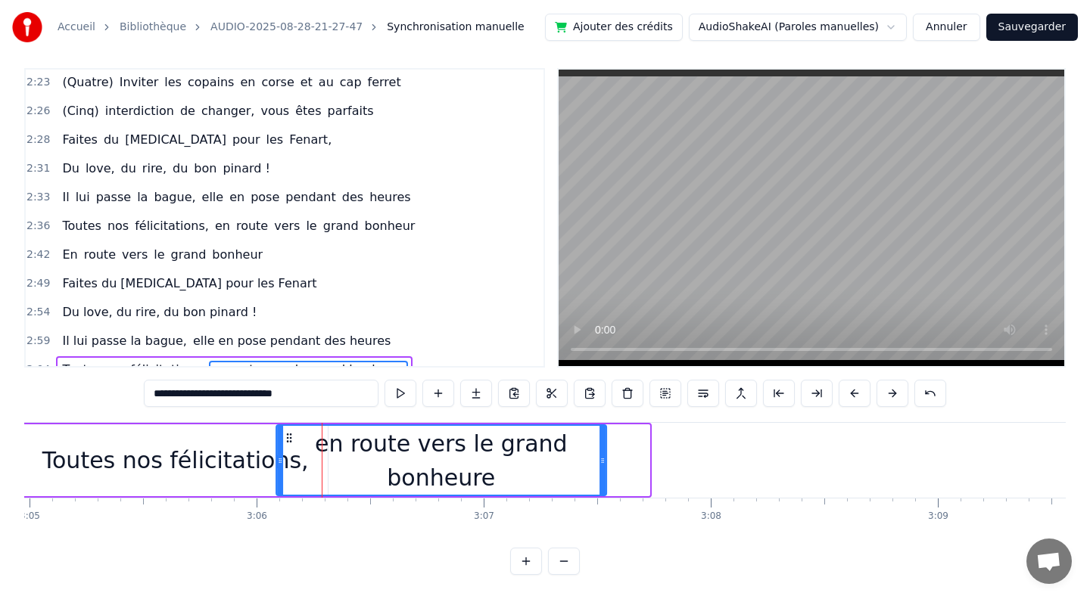
drag, startPoint x: 328, startPoint y: 440, endPoint x: 288, endPoint y: 437, distance: 40.2
click at [288, 437] on icon at bounding box center [289, 438] width 12 height 12
click at [42, 459] on div "Toutes nos félicitations," at bounding box center [175, 460] width 305 height 72
type input "**********"
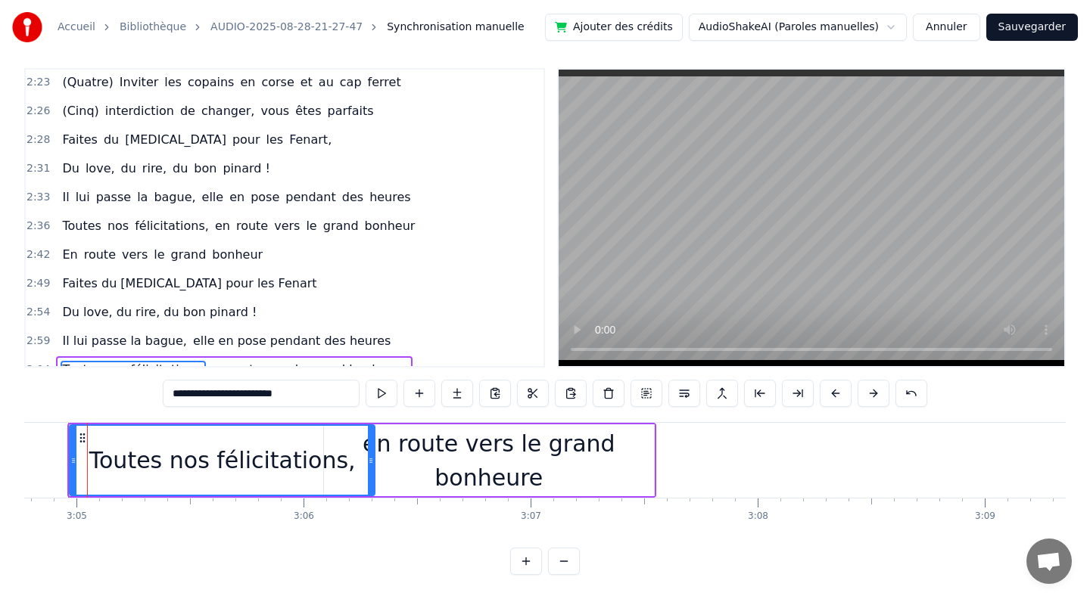
scroll to position [0, 41929]
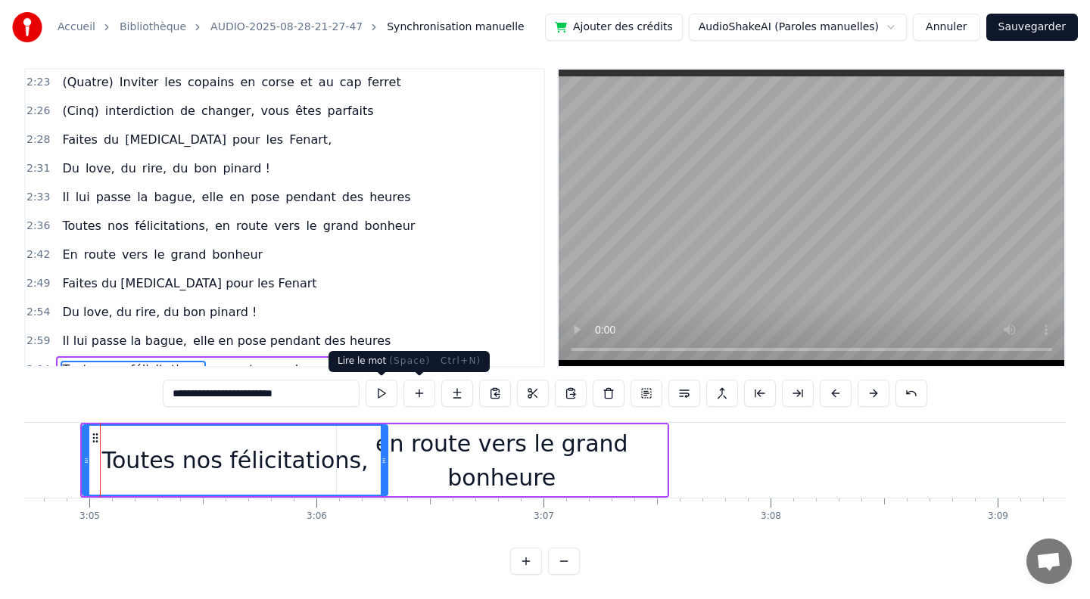
click at [370, 390] on button at bounding box center [381, 393] width 32 height 27
click at [371, 390] on button at bounding box center [381, 393] width 32 height 27
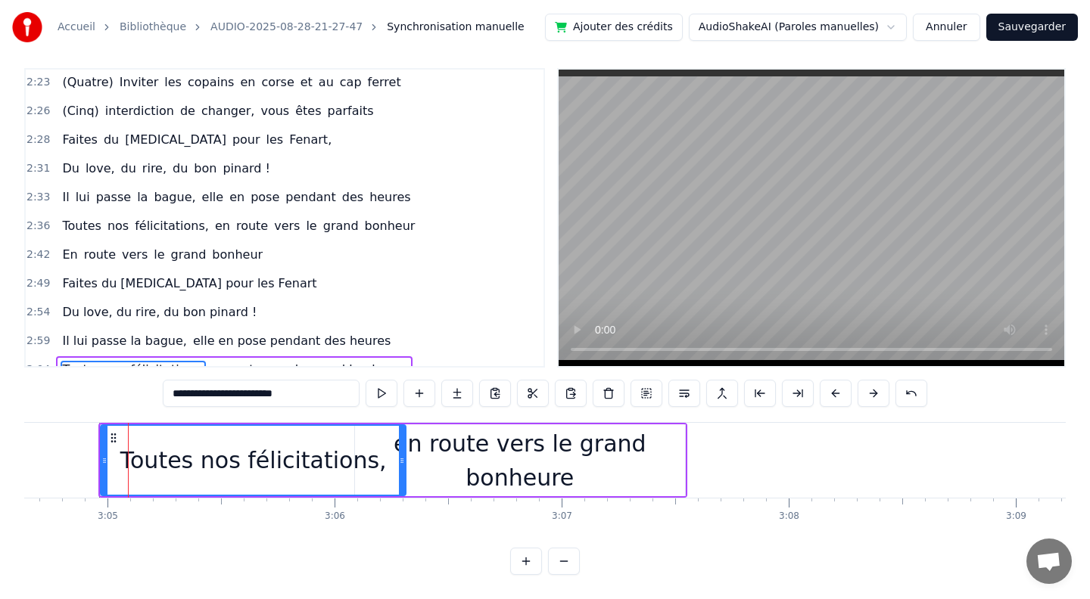
click at [386, 393] on button at bounding box center [381, 393] width 32 height 27
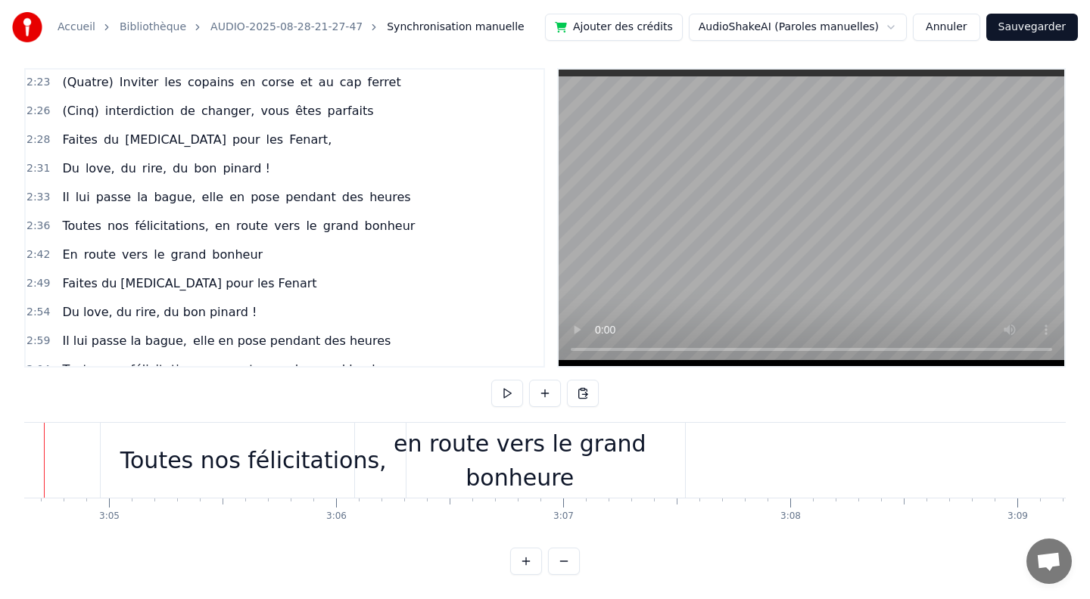
scroll to position [0, 41853]
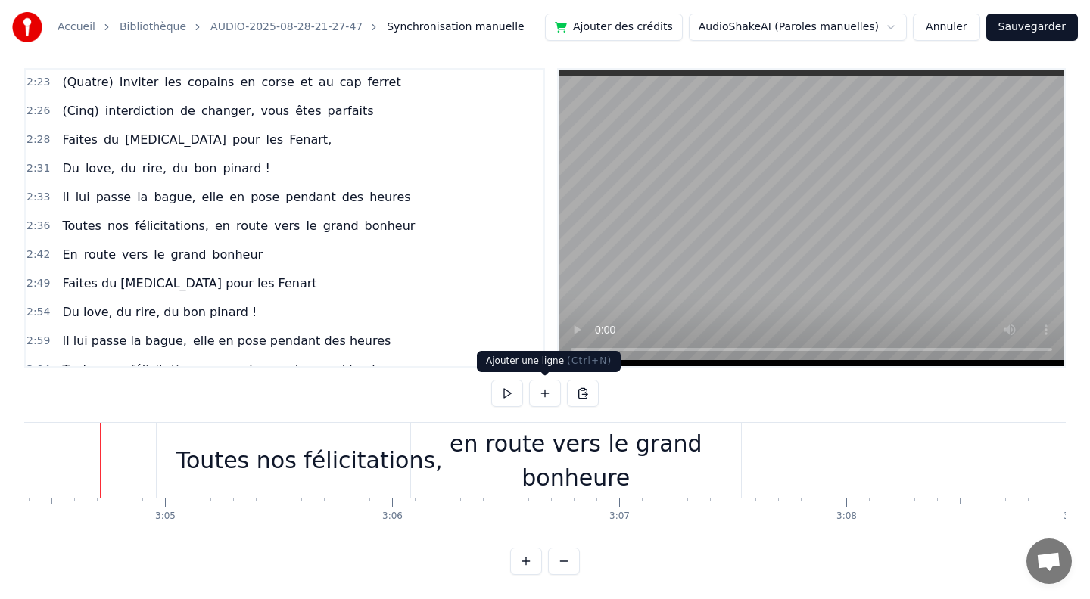
click at [505, 394] on button at bounding box center [507, 393] width 32 height 27
click at [554, 481] on div "en route vers le grand bonheure" at bounding box center [576, 460] width 330 height 75
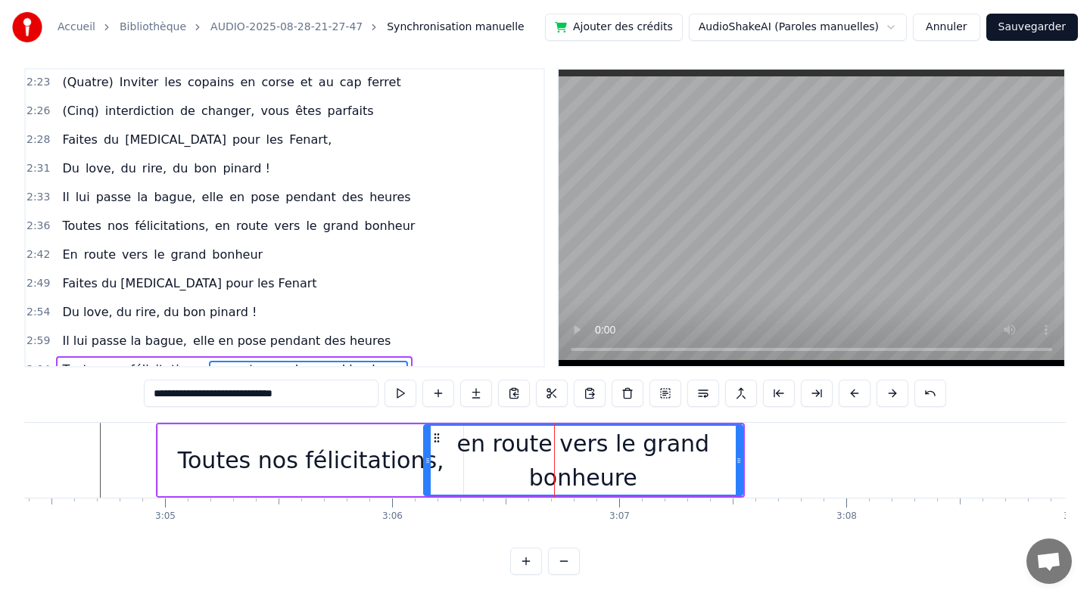
drag, startPoint x: 417, startPoint y: 461, endPoint x: 428, endPoint y: 471, distance: 15.0
click at [428, 471] on div at bounding box center [427, 460] width 6 height 69
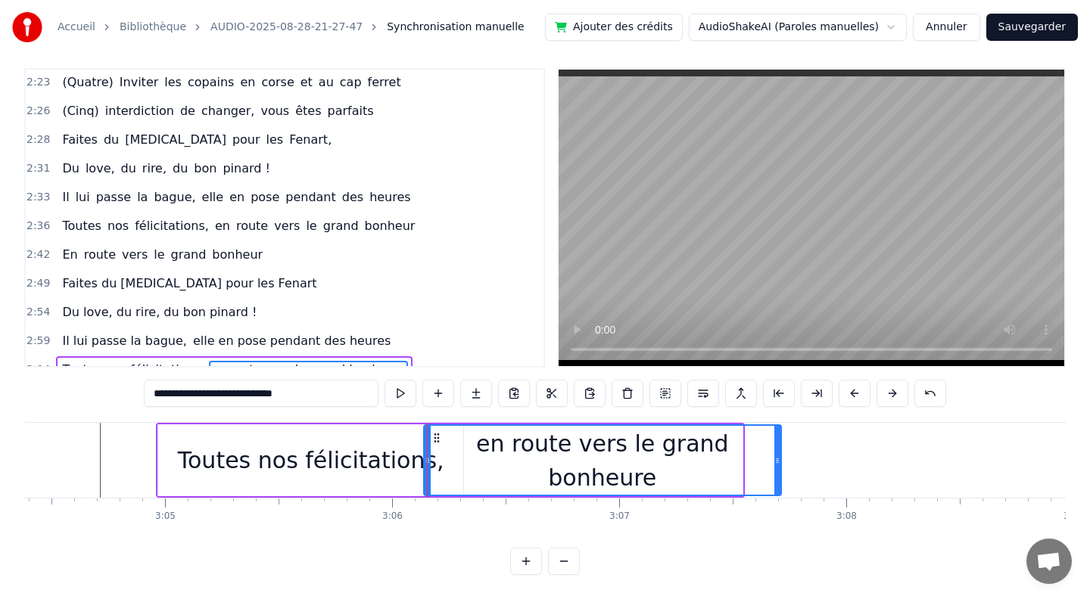
drag, startPoint x: 741, startPoint y: 462, endPoint x: 779, endPoint y: 463, distance: 38.6
click at [779, 463] on icon at bounding box center [777, 461] width 6 height 12
click at [328, 394] on input "**********" at bounding box center [261, 393] width 235 height 27
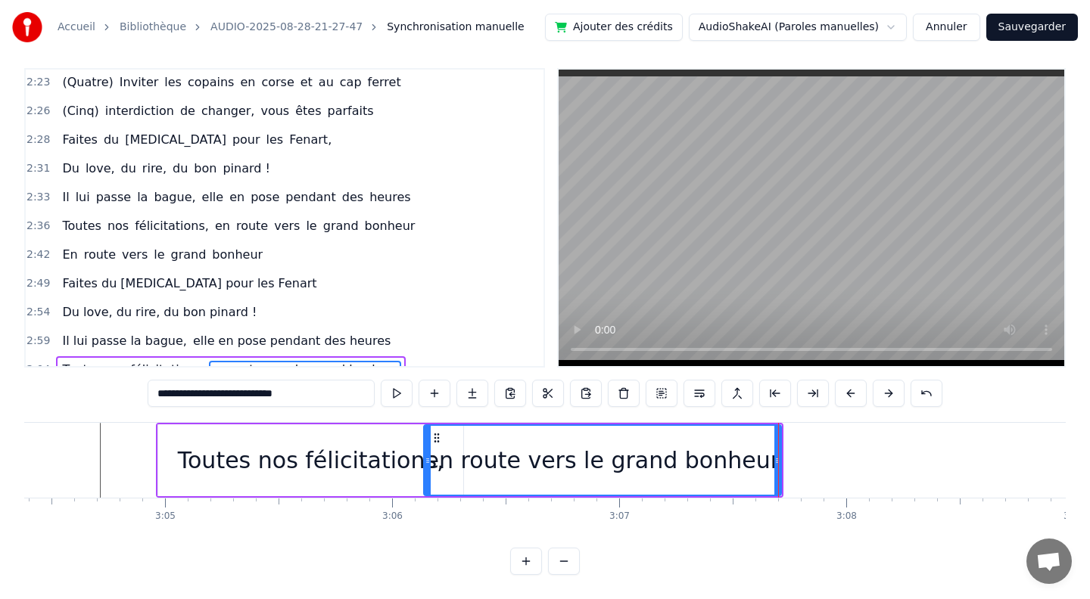
type input "**********"
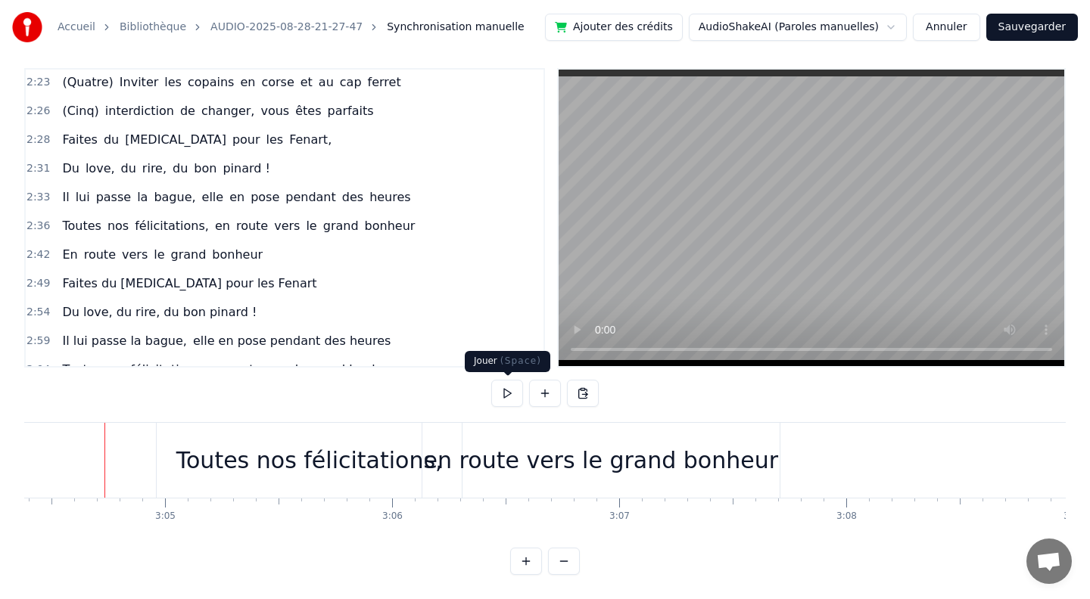
click at [504, 396] on button at bounding box center [507, 393] width 32 height 27
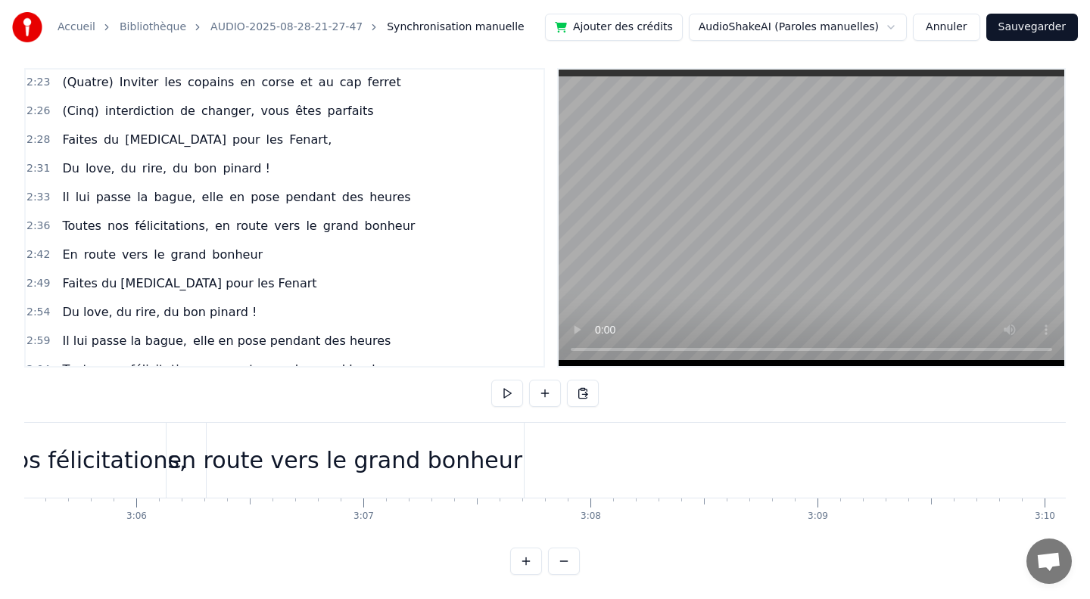
scroll to position [0, 42093]
click at [353, 463] on div "en route vers le grand bonheur" at bounding box center [361, 460] width 354 height 34
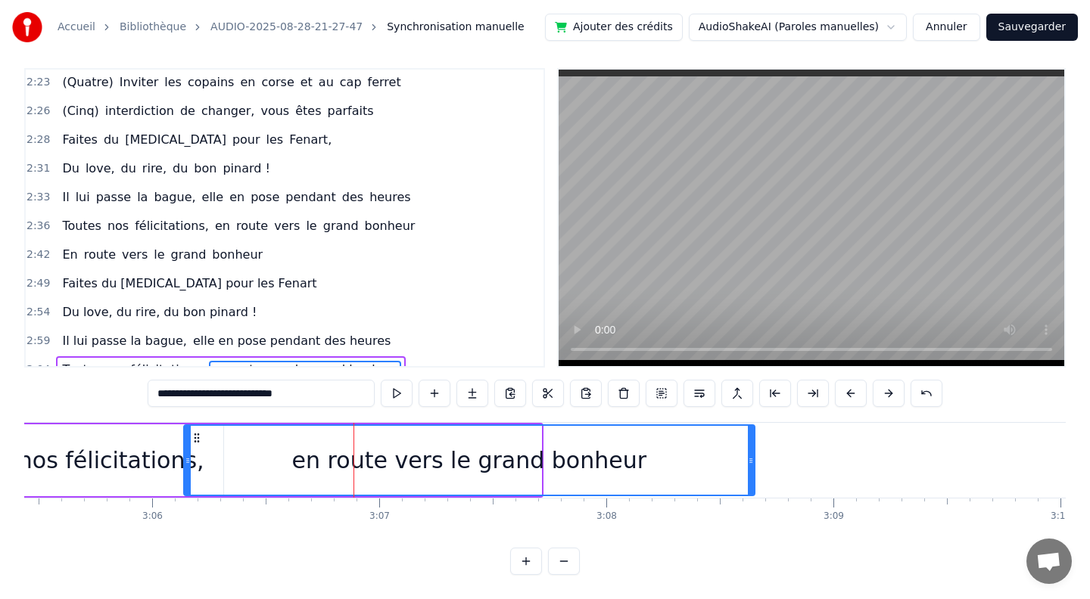
drag, startPoint x: 537, startPoint y: 461, endPoint x: 751, endPoint y: 459, distance: 213.4
click at [751, 459] on icon at bounding box center [751, 461] width 6 height 12
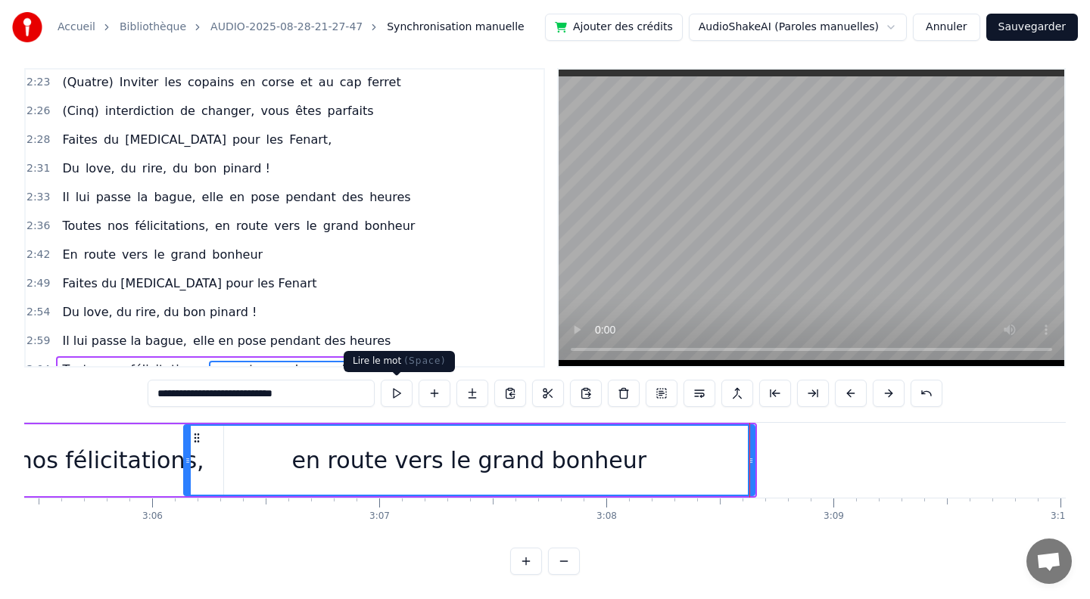
click at [399, 396] on button at bounding box center [397, 393] width 32 height 27
click at [399, 394] on button at bounding box center [397, 393] width 32 height 27
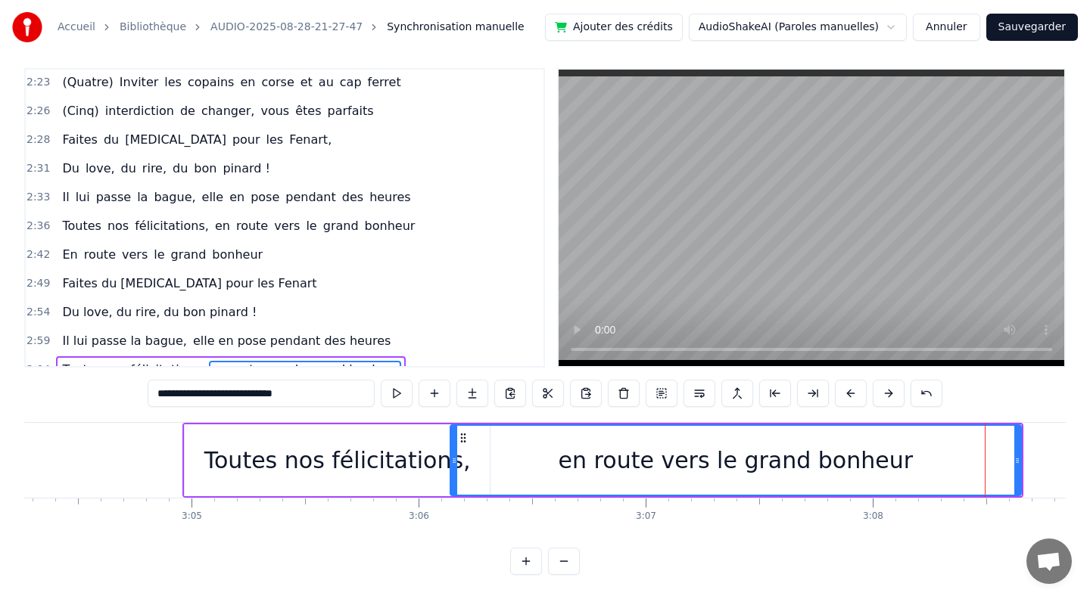
scroll to position [0, 41734]
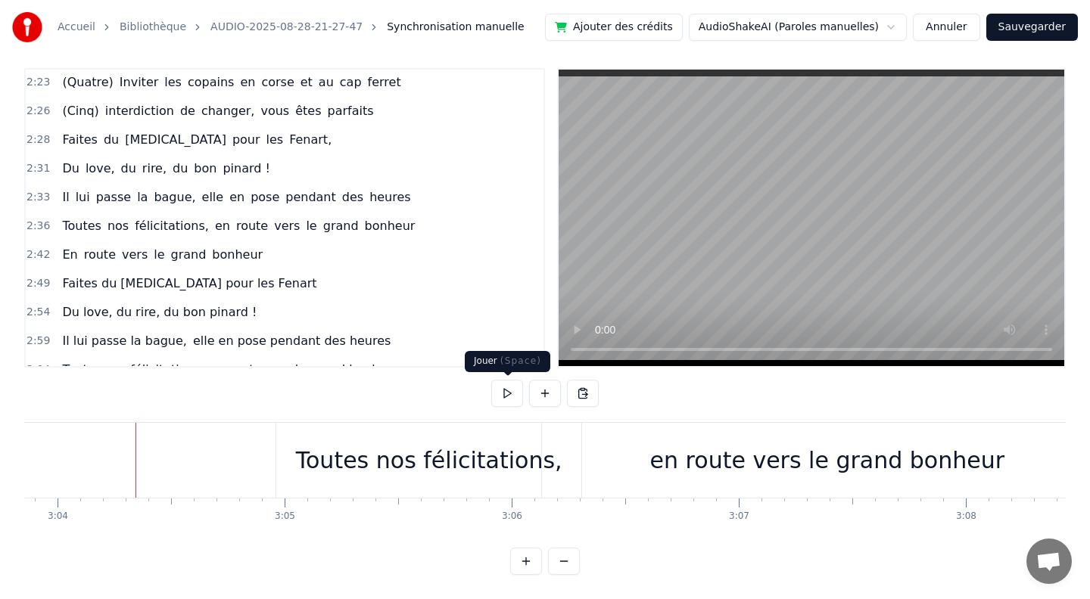
click at [508, 390] on button at bounding box center [507, 393] width 32 height 27
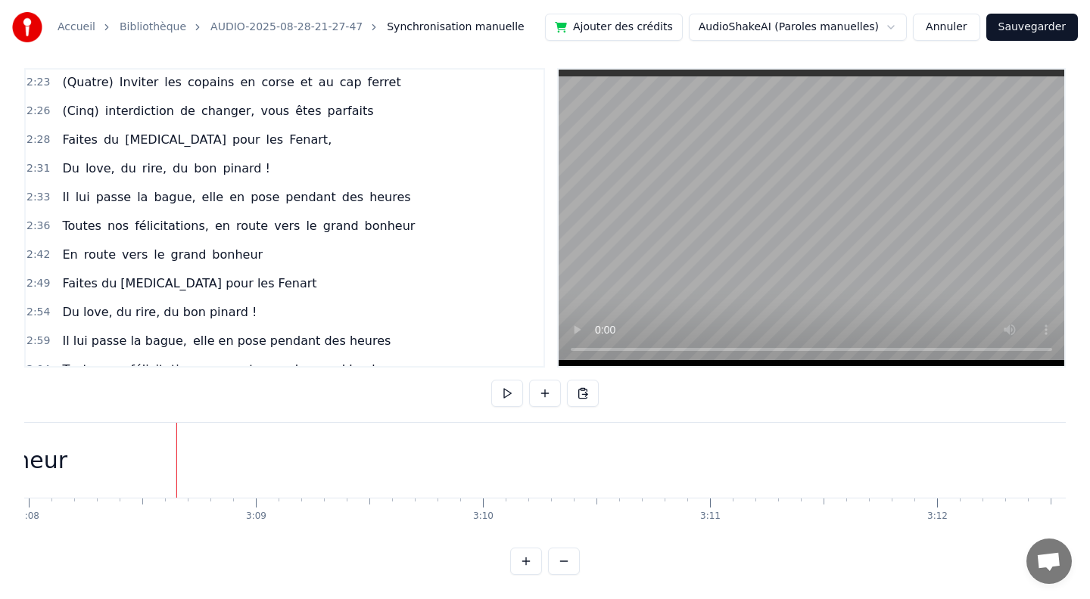
scroll to position [0, 42688]
click at [505, 390] on button at bounding box center [507, 393] width 32 height 27
click at [1033, 33] on button "Sauvegarder" at bounding box center [1032, 27] width 92 height 27
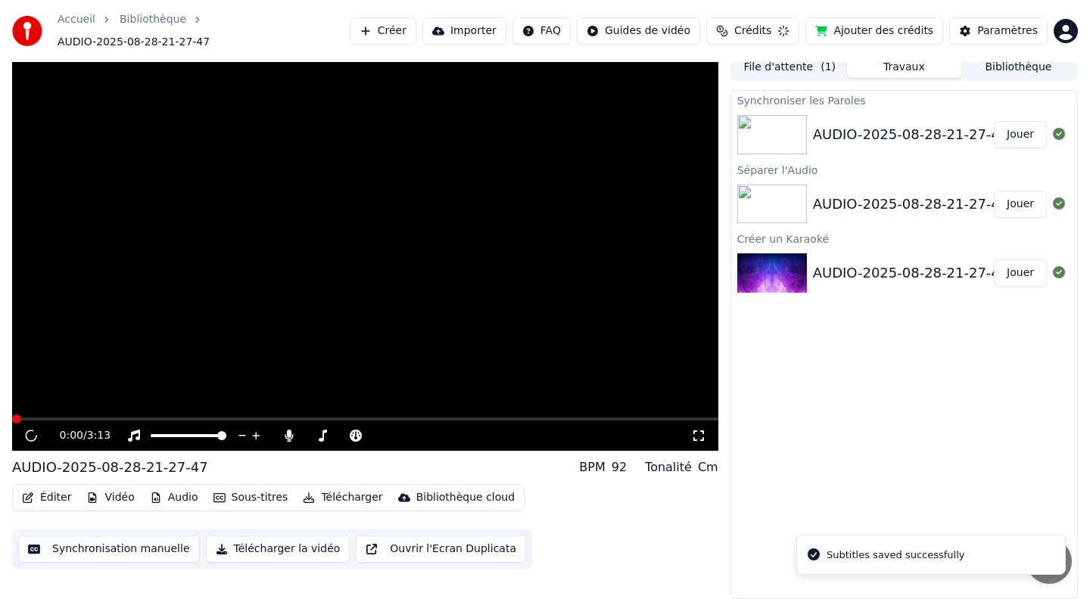
scroll to position [1, 0]
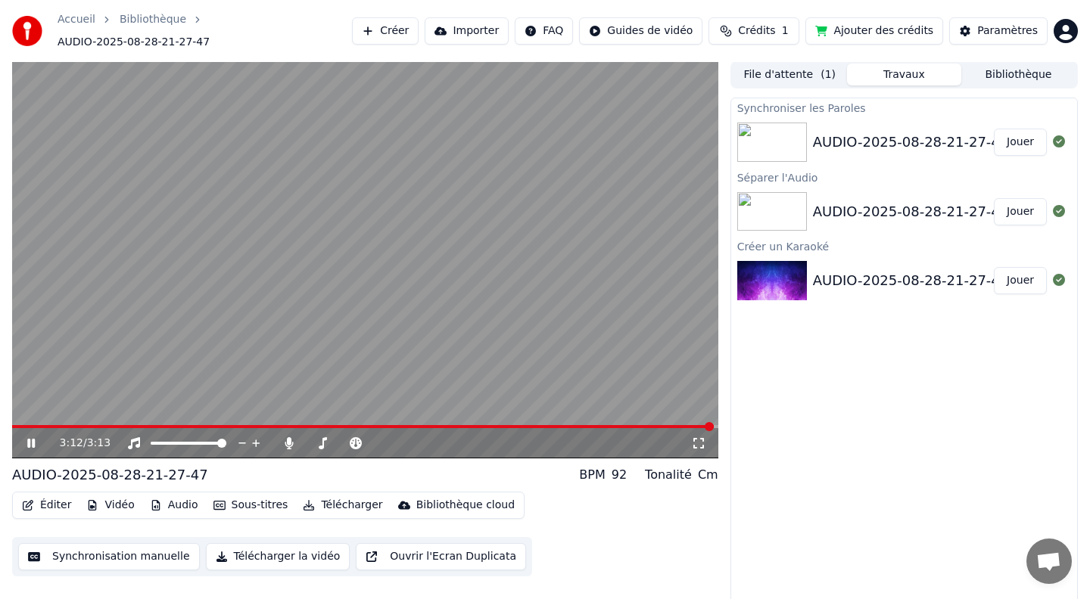
click at [42, 496] on button "Éditer" at bounding box center [46, 505] width 61 height 21
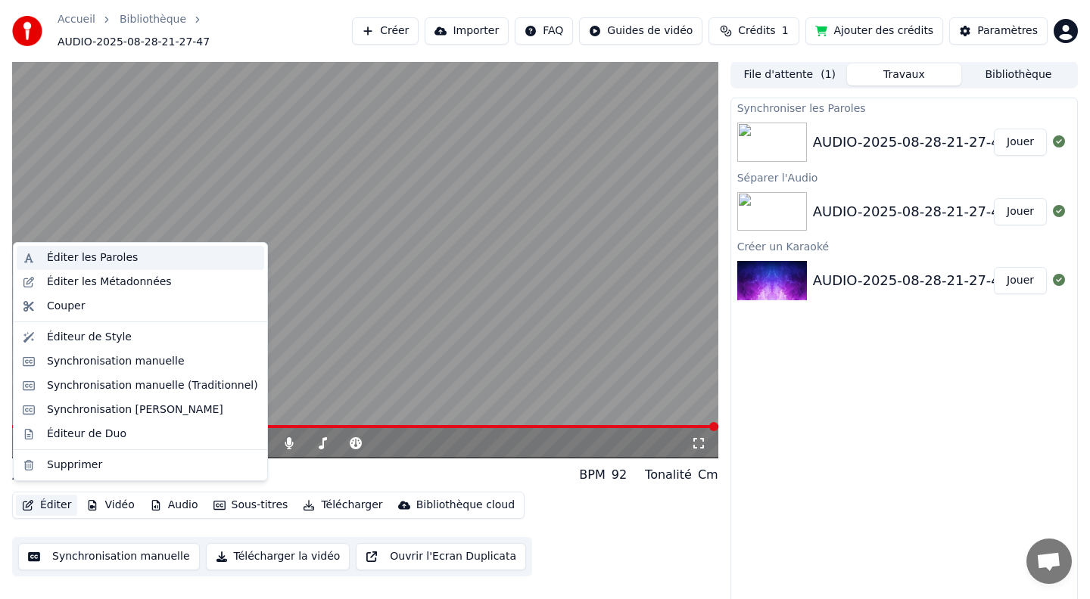
click at [95, 262] on div "Éditer les Paroles" at bounding box center [92, 257] width 91 height 15
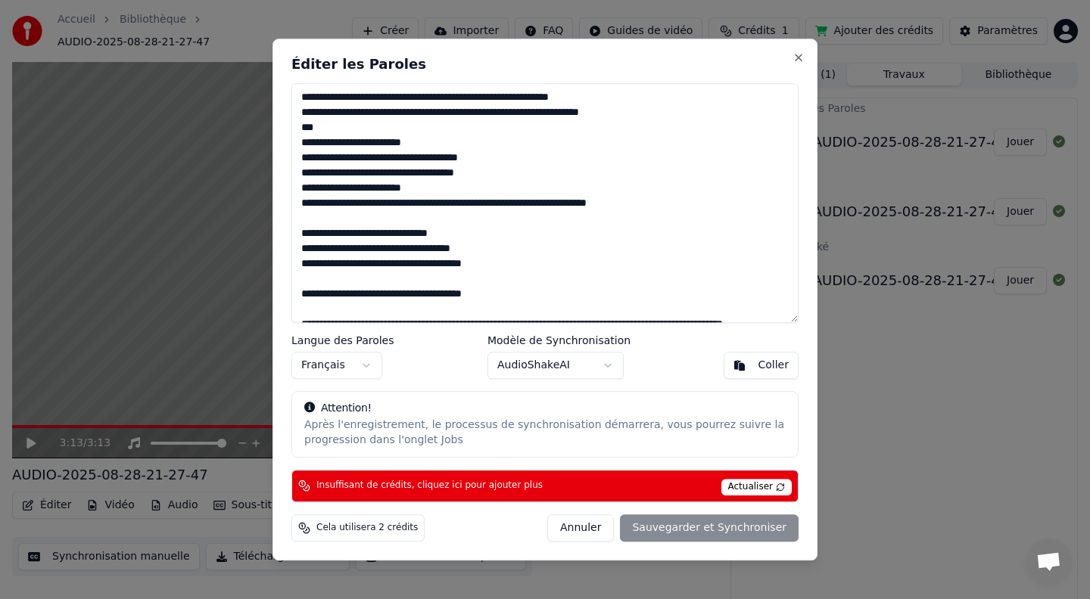
click at [593, 524] on button "Annuler" at bounding box center [580, 528] width 67 height 27
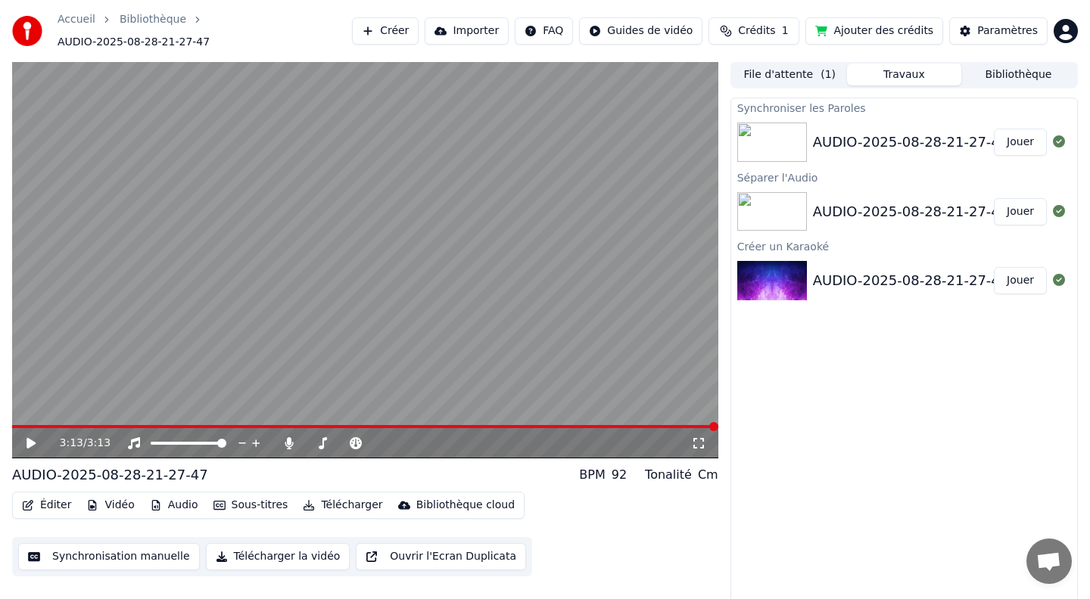
click at [239, 496] on button "Sous-titres" at bounding box center [250, 505] width 87 height 21
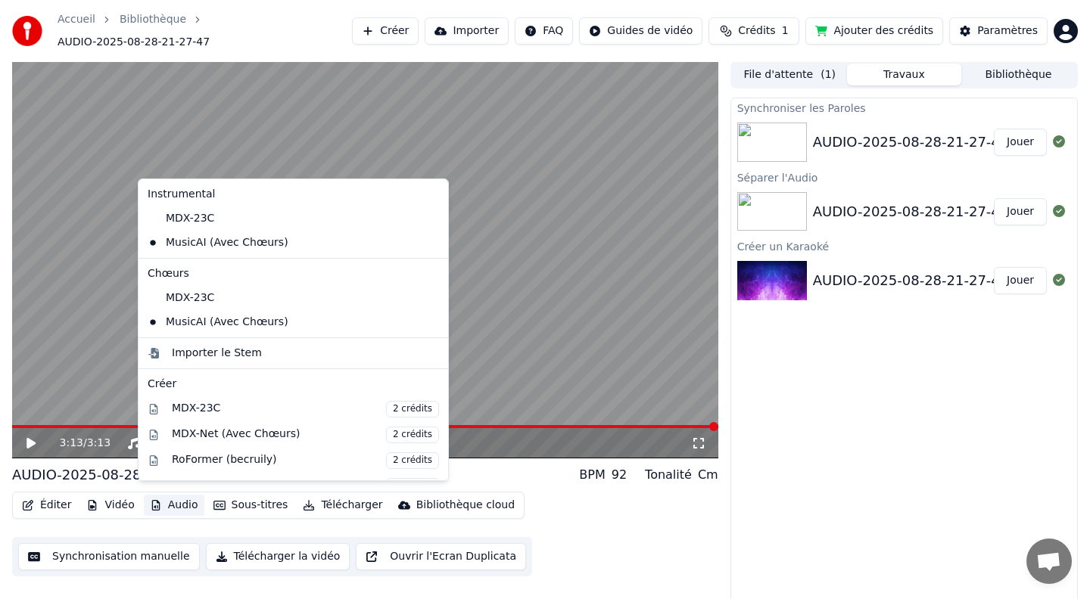
click at [176, 498] on button "Audio" at bounding box center [174, 505] width 61 height 21
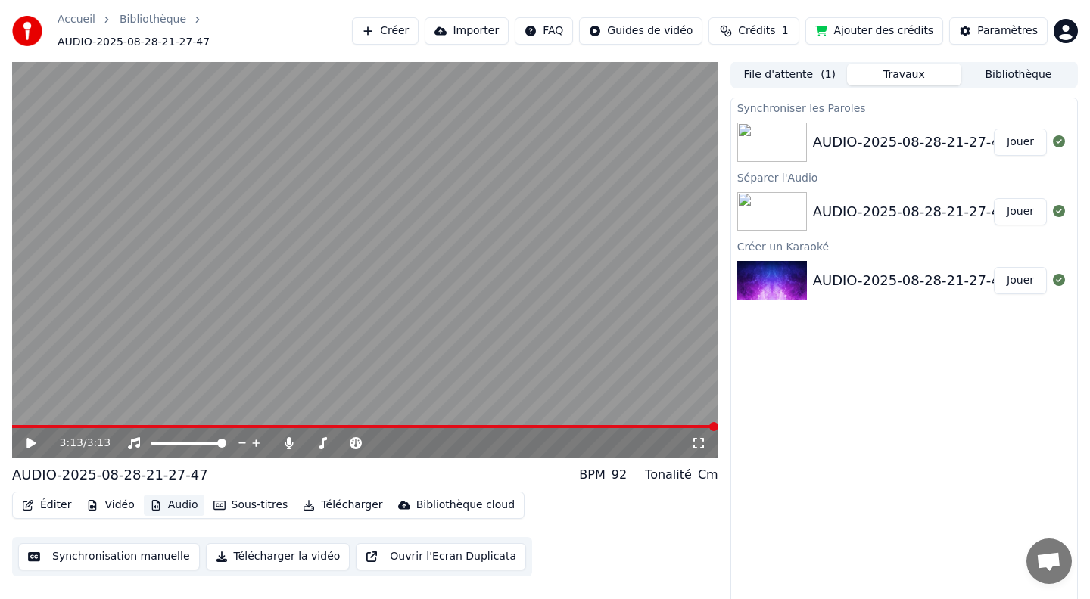
click at [176, 498] on button "Audio" at bounding box center [174, 505] width 61 height 21
click at [132, 549] on button "Synchronisation manuelle" at bounding box center [109, 556] width 182 height 27
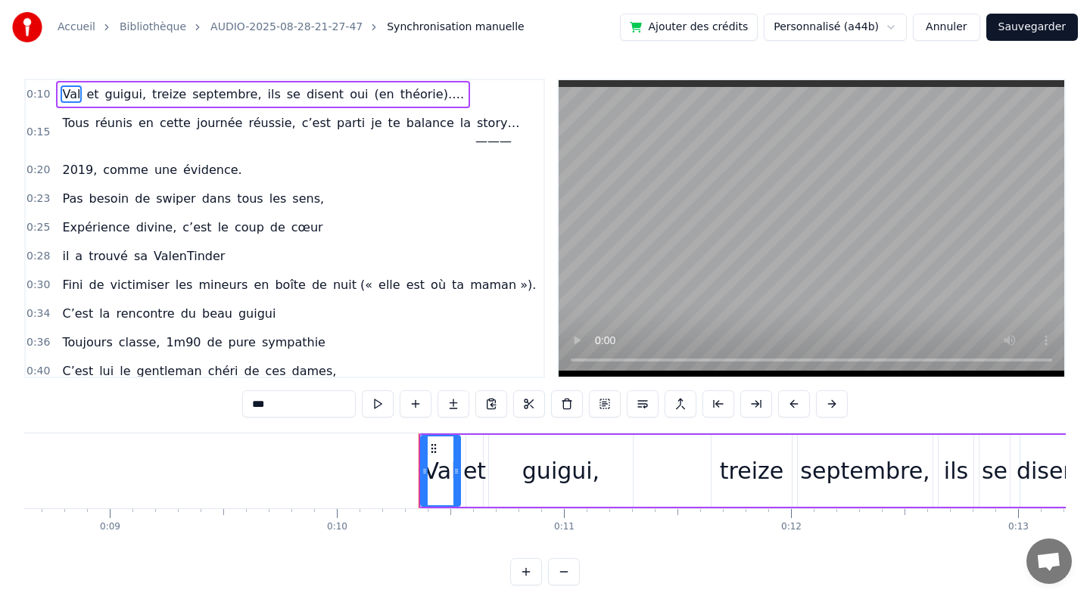
scroll to position [0, 2276]
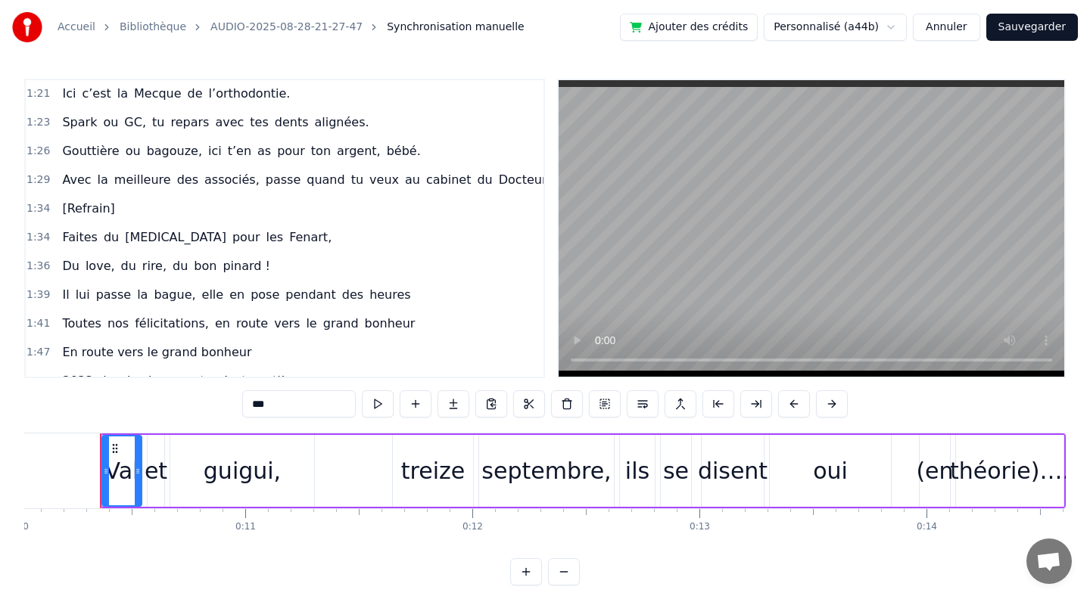
click at [61, 200] on span "[Refrain]" at bounding box center [88, 208] width 55 height 17
type input "*********"
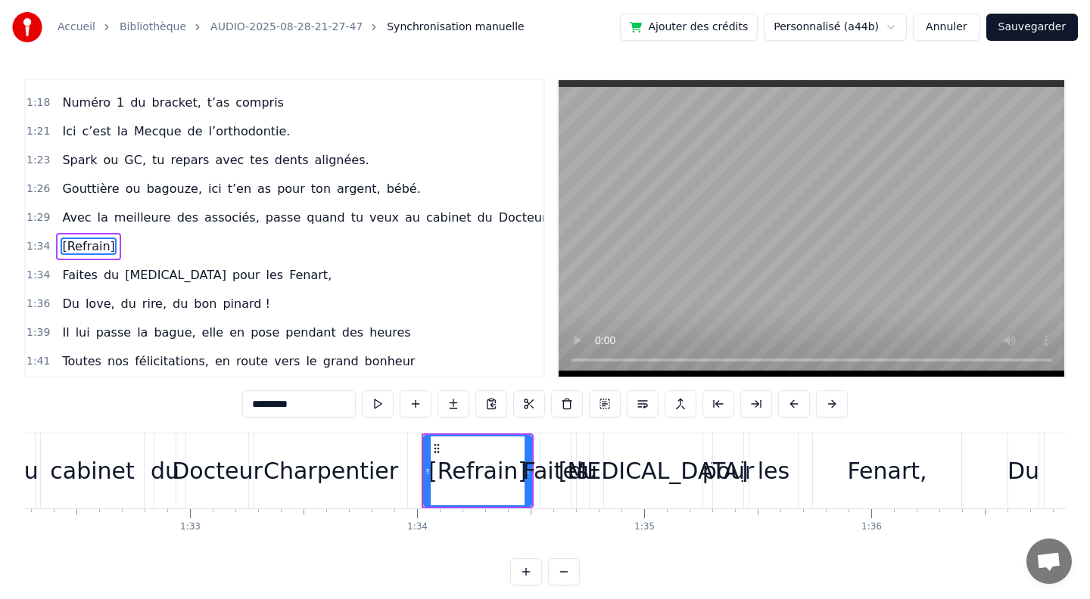
scroll to position [0, 21266]
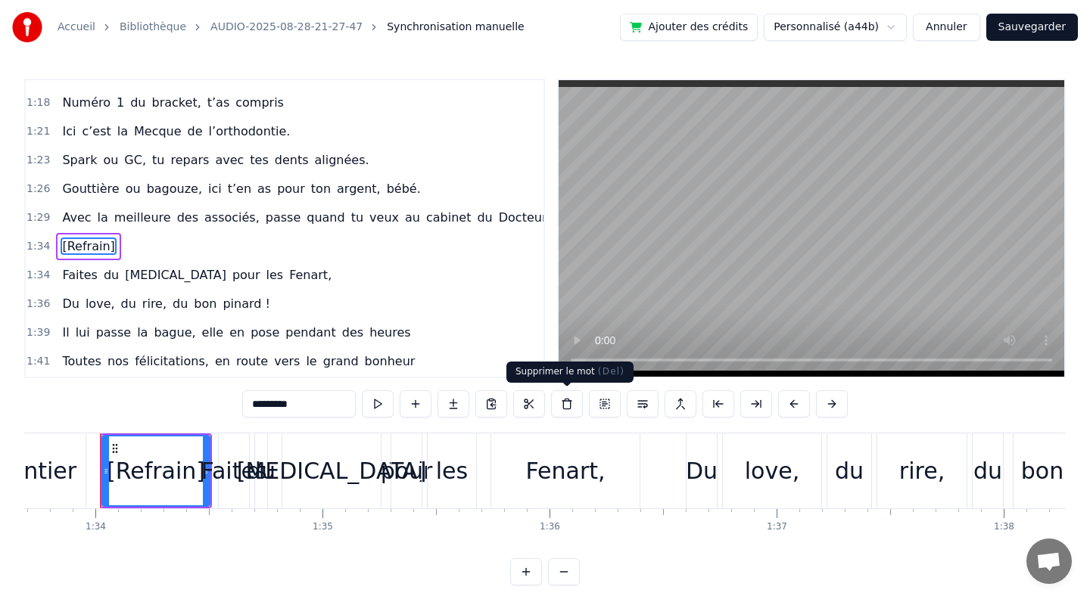
click at [566, 405] on button at bounding box center [567, 403] width 32 height 27
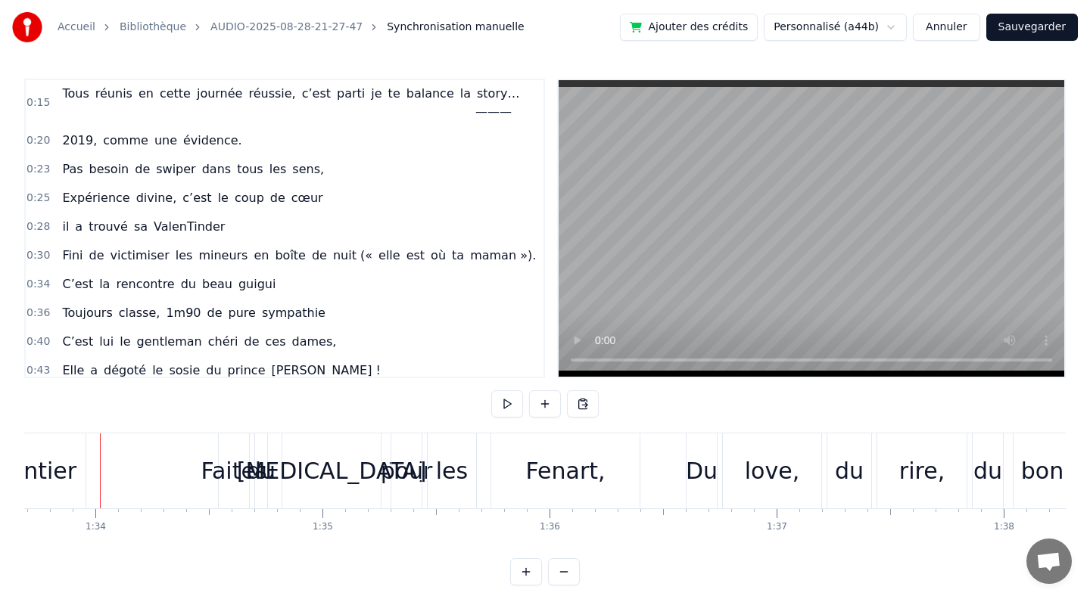
scroll to position [0, 0]
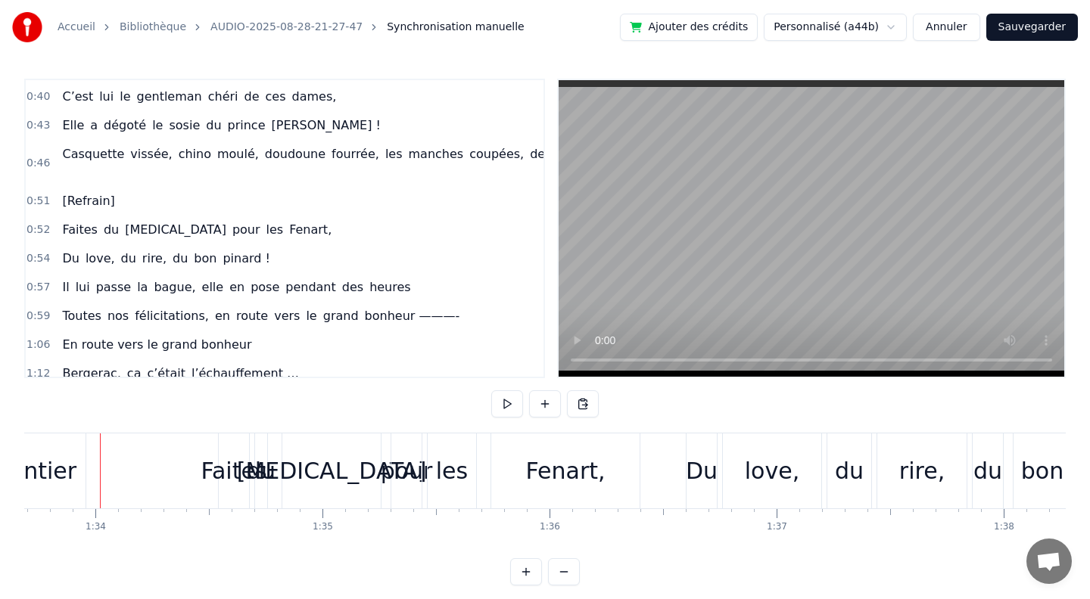
click at [61, 192] on span "[Refrain]" at bounding box center [88, 200] width 55 height 17
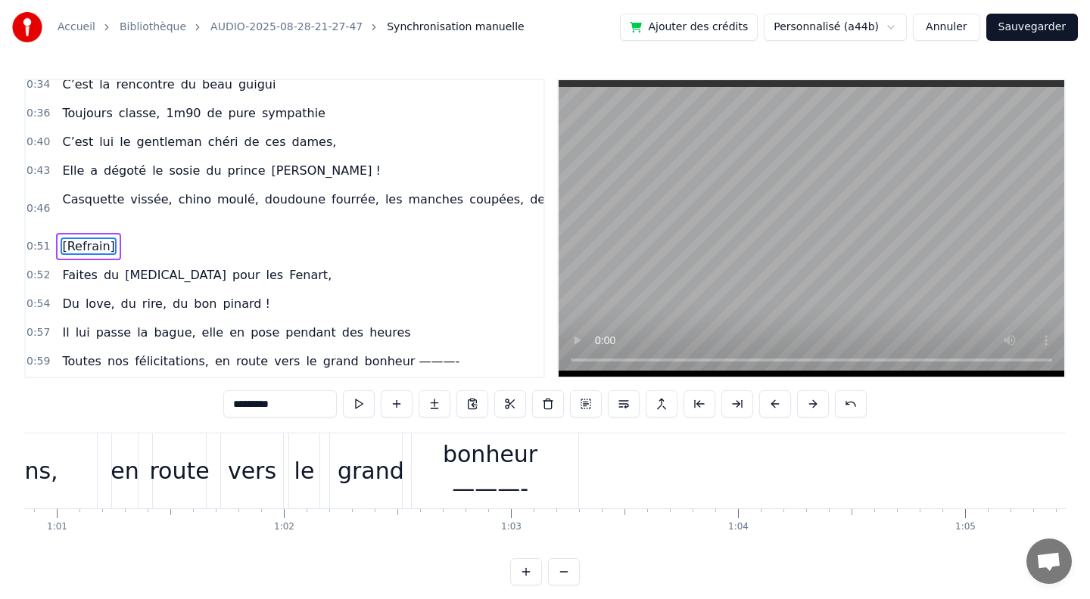
scroll to position [0, 11596]
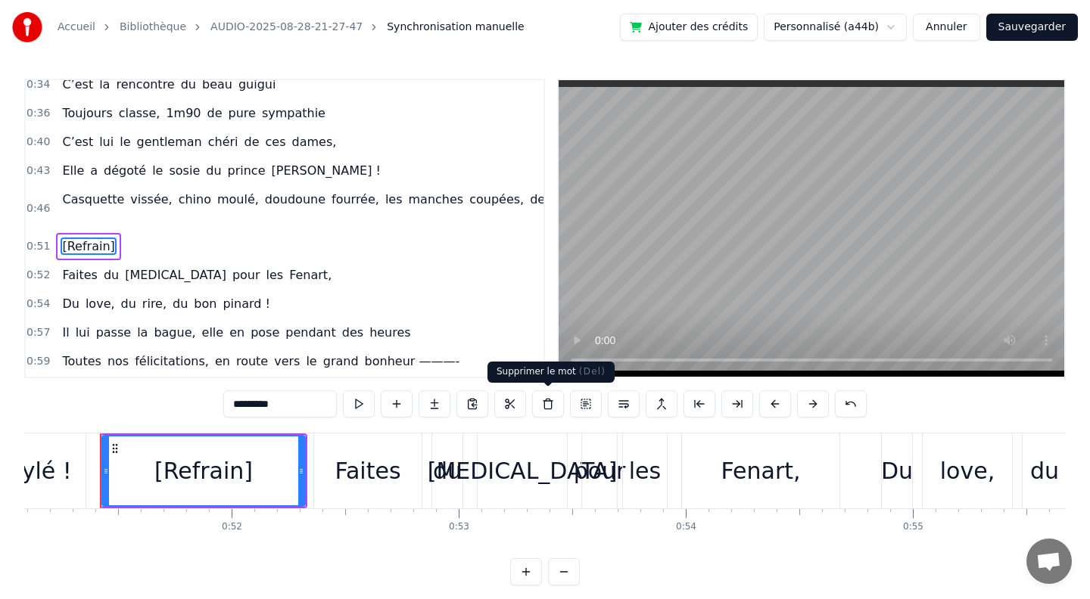
click at [555, 407] on button at bounding box center [548, 403] width 32 height 27
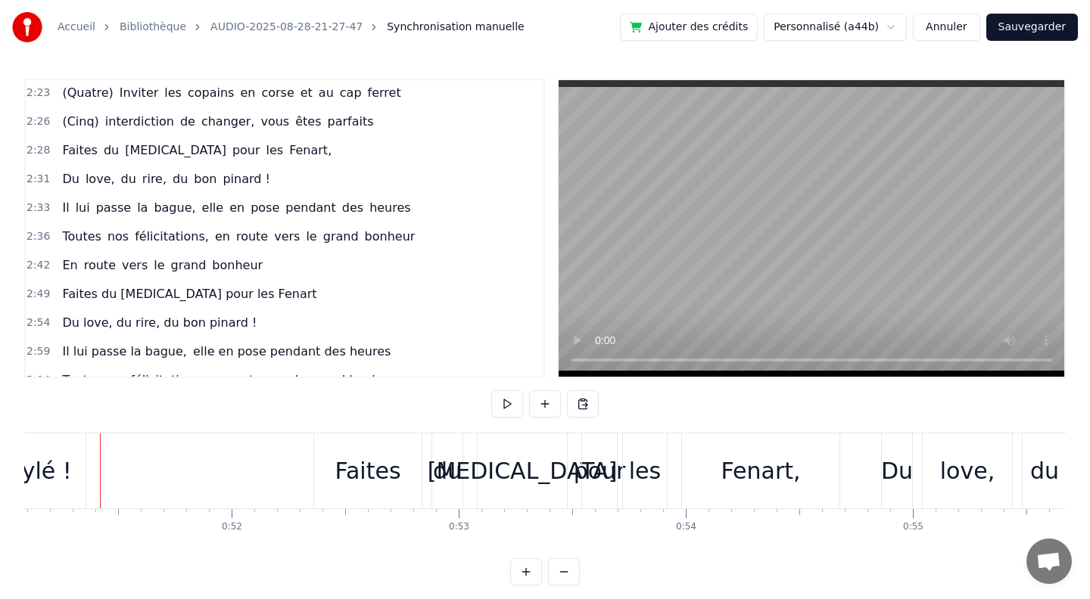
scroll to position [11, 0]
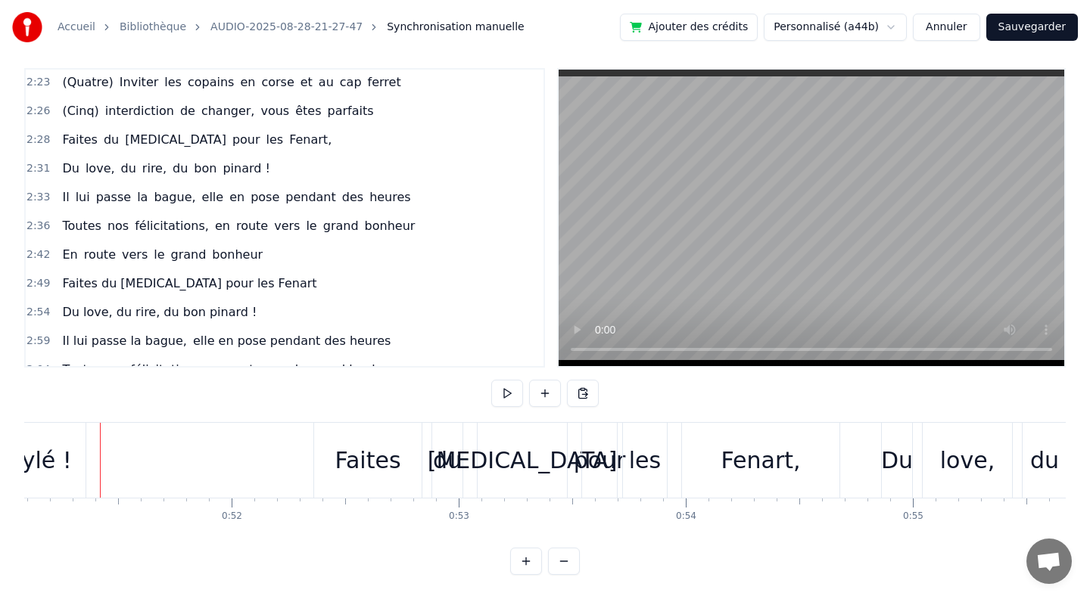
click at [1021, 31] on button "Sauvegarder" at bounding box center [1032, 27] width 92 height 27
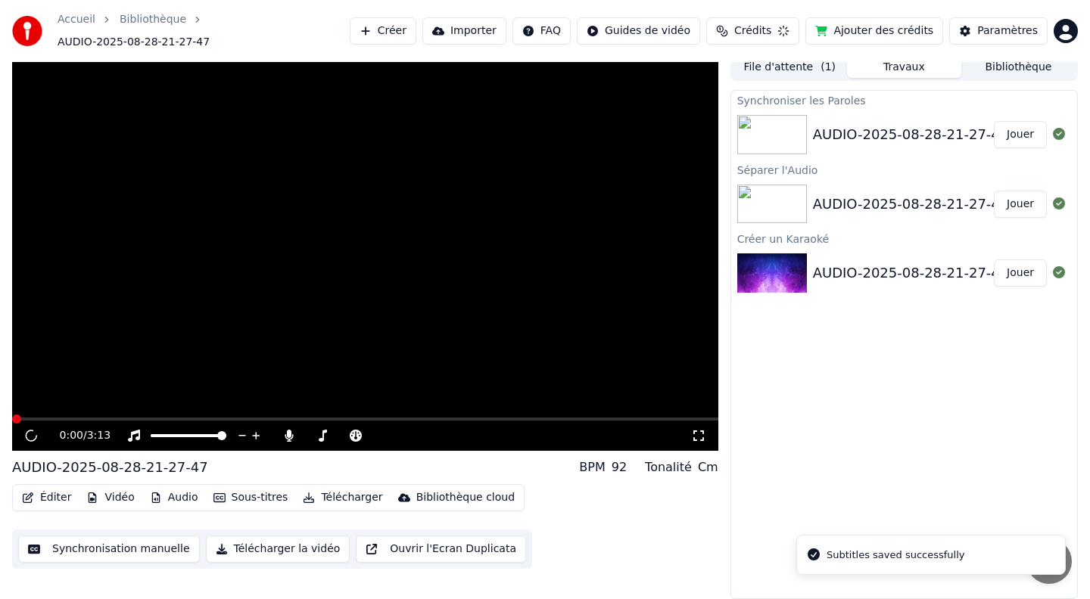
scroll to position [1, 0]
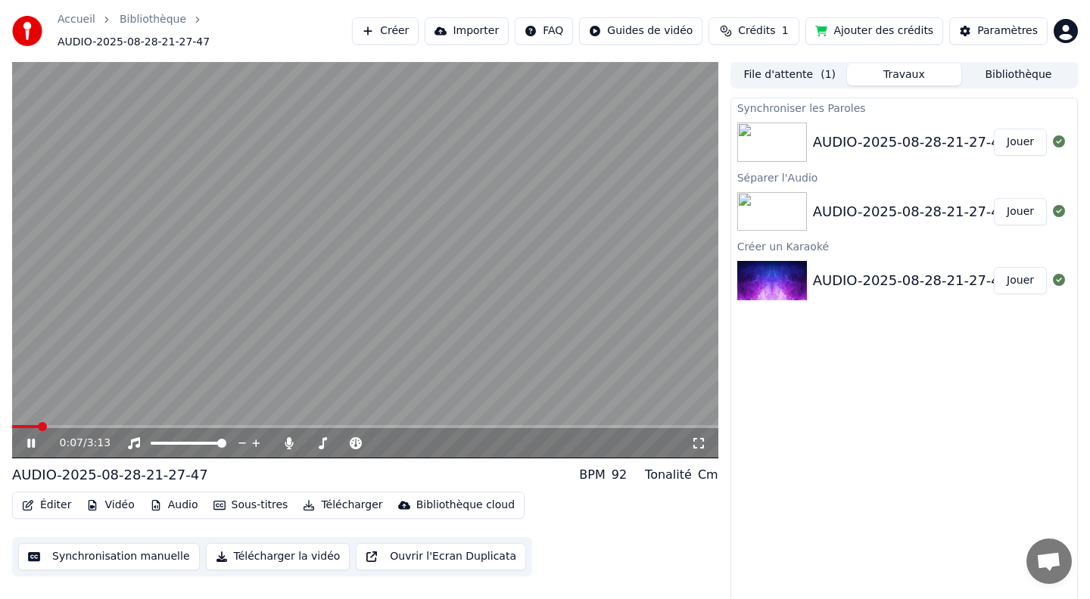
click at [151, 465] on div "AUDIO-2025-08-28-21-27-47" at bounding box center [110, 475] width 196 height 21
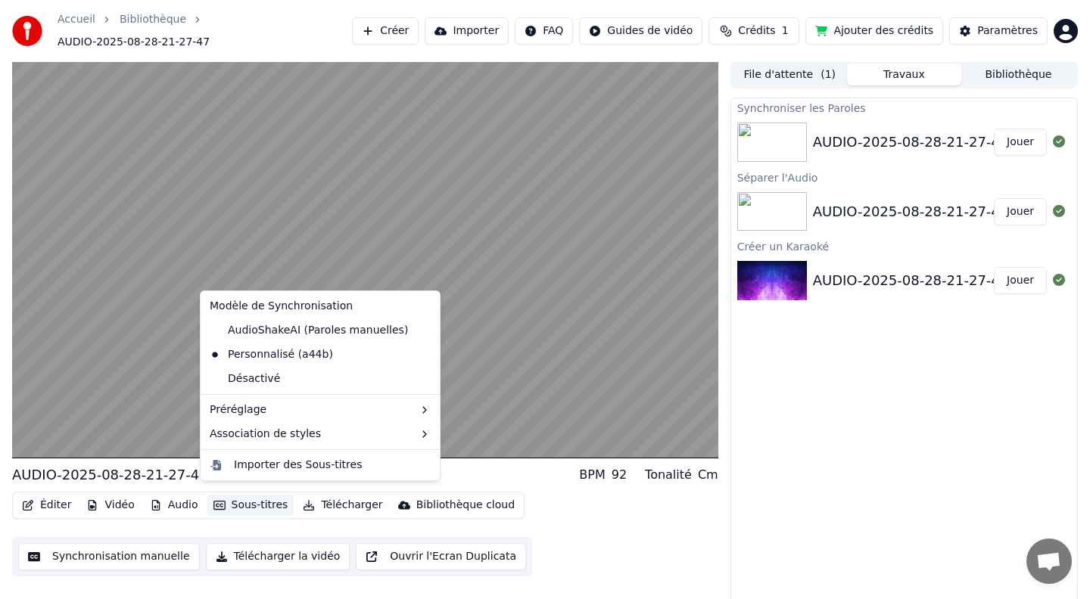
click at [229, 495] on button "Sous-titres" at bounding box center [250, 505] width 87 height 21
click at [576, 512] on div "Éditer Vidéo Audio Sous-titres Télécharger Bibliothèque cloud Synchronisation m…" at bounding box center [365, 534] width 706 height 85
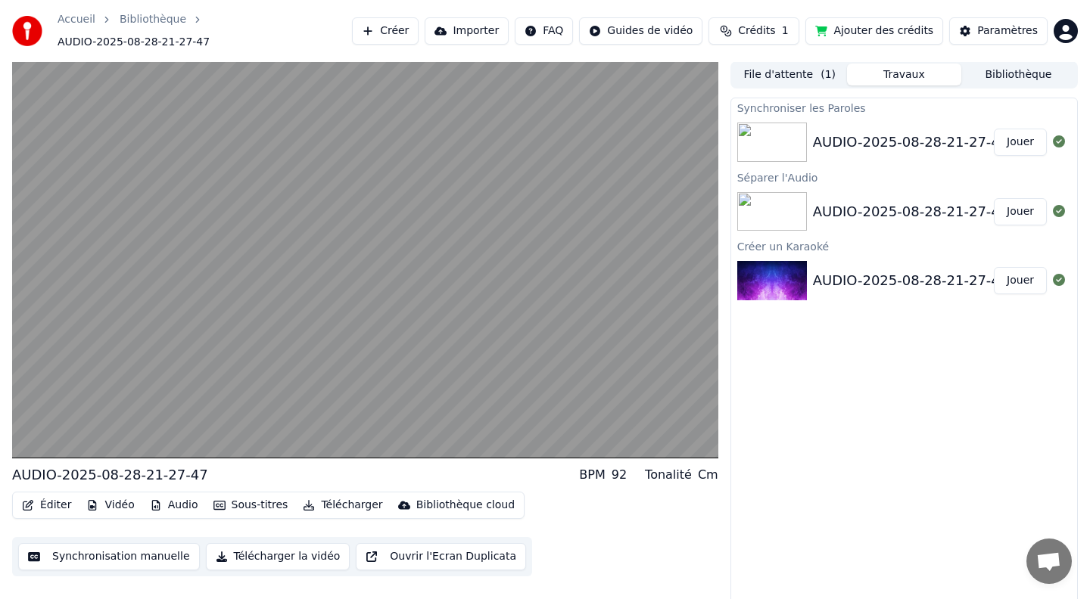
click at [576, 512] on div "Éditer Vidéo Audio Sous-titres Télécharger Bibliothèque cloud Synchronisation m…" at bounding box center [365, 534] width 706 height 85
click at [808, 70] on button "File d'attente ( 1 )" at bounding box center [789, 75] width 114 height 22
click at [877, 72] on button "Travaux" at bounding box center [904, 75] width 114 height 22
click at [1006, 67] on button "Bibliothèque" at bounding box center [1018, 75] width 114 height 22
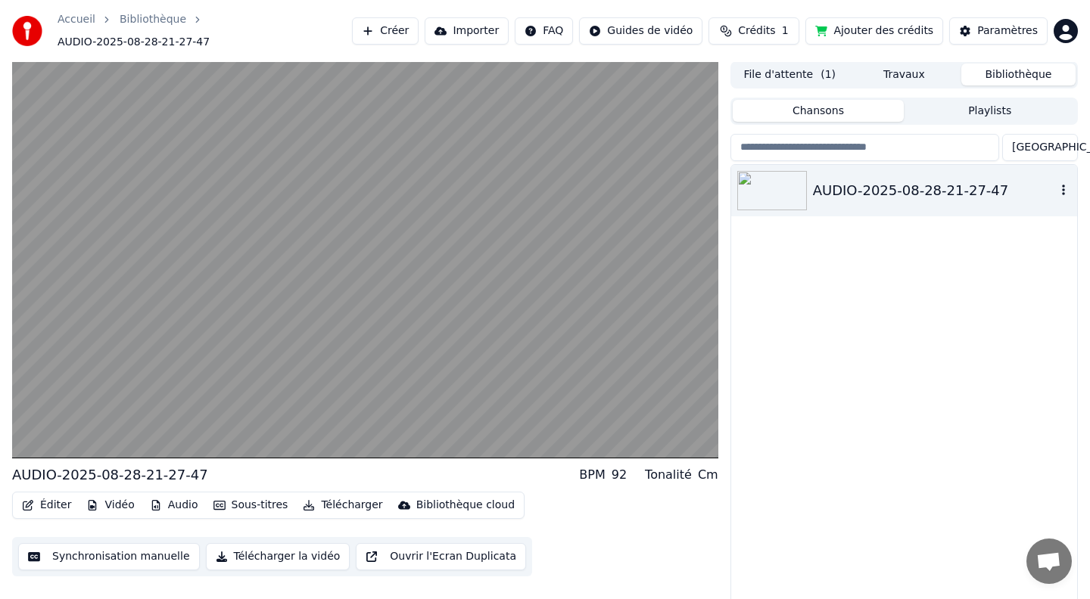
click at [872, 188] on div "AUDIO-2025-08-28-21-27-47" at bounding box center [934, 190] width 243 height 21
click at [988, 37] on button "Paramètres" at bounding box center [998, 30] width 98 height 27
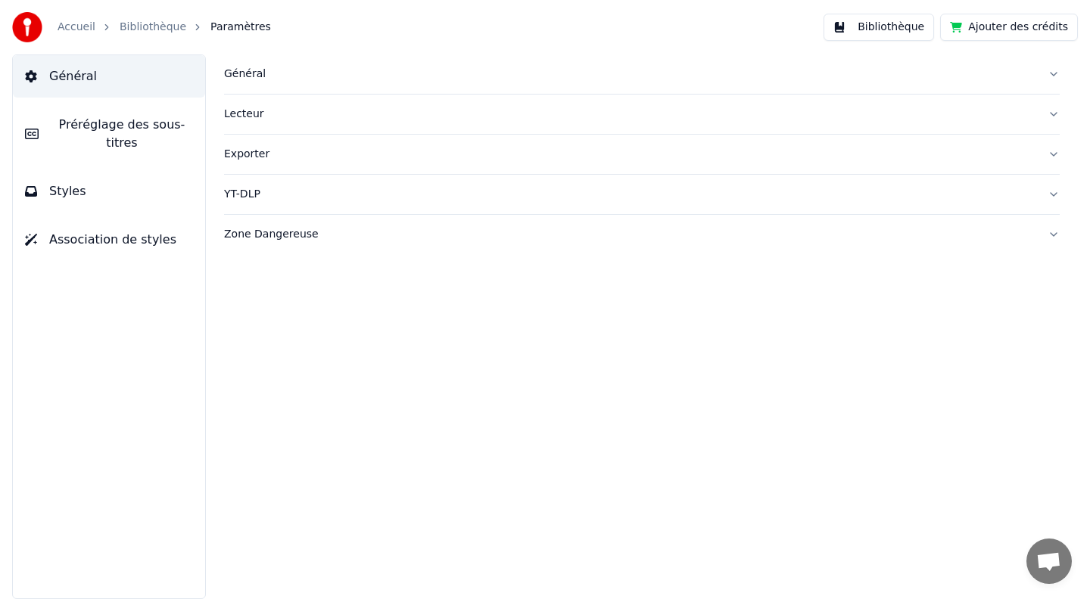
click at [98, 119] on span "Préréglage des sous-titres" at bounding box center [122, 134] width 142 height 36
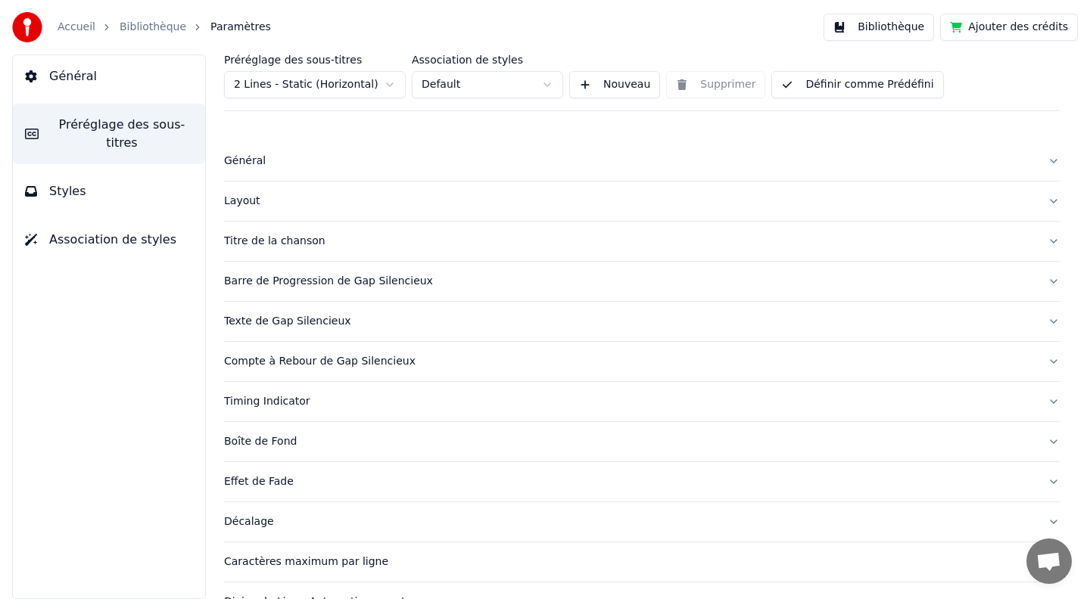
click at [253, 242] on div "Titre de la chanson" at bounding box center [629, 241] width 811 height 15
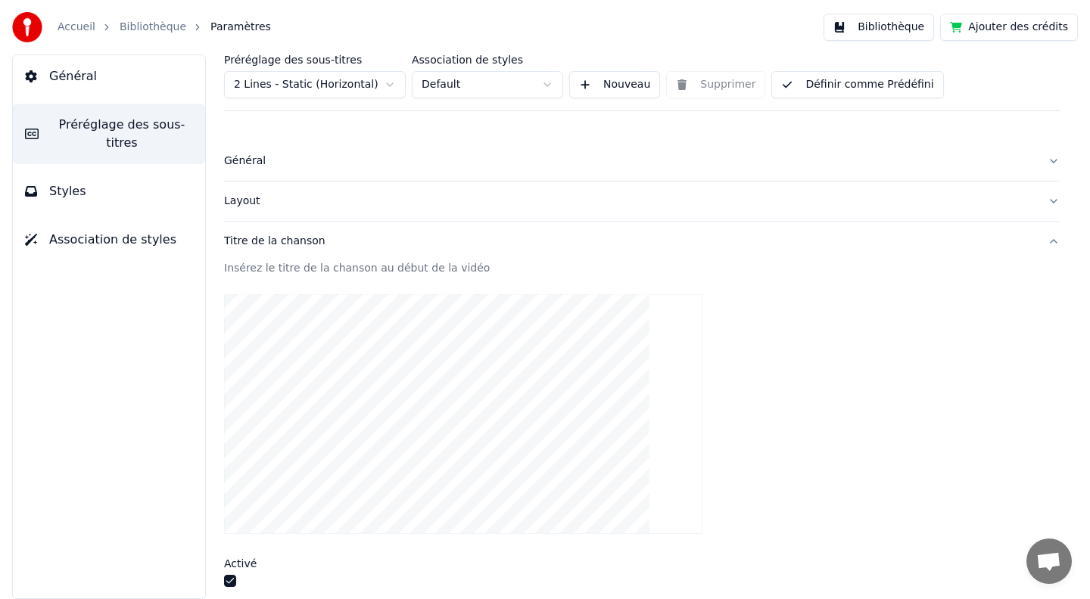
click at [275, 269] on div "Insérez le titre de la chanson au début de la vidéo" at bounding box center [641, 268] width 835 height 15
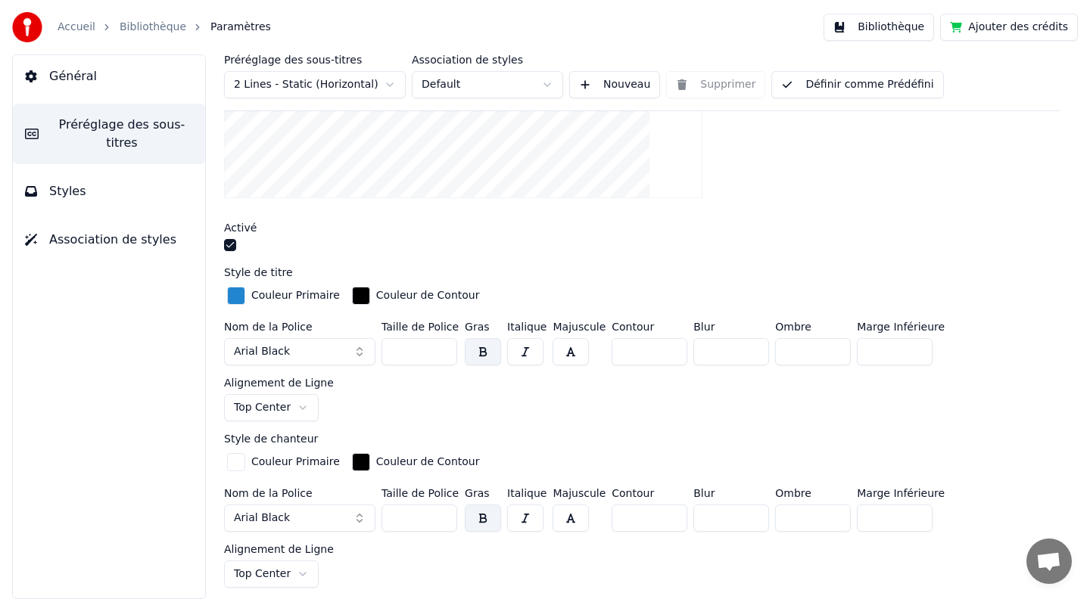
scroll to position [397, 0]
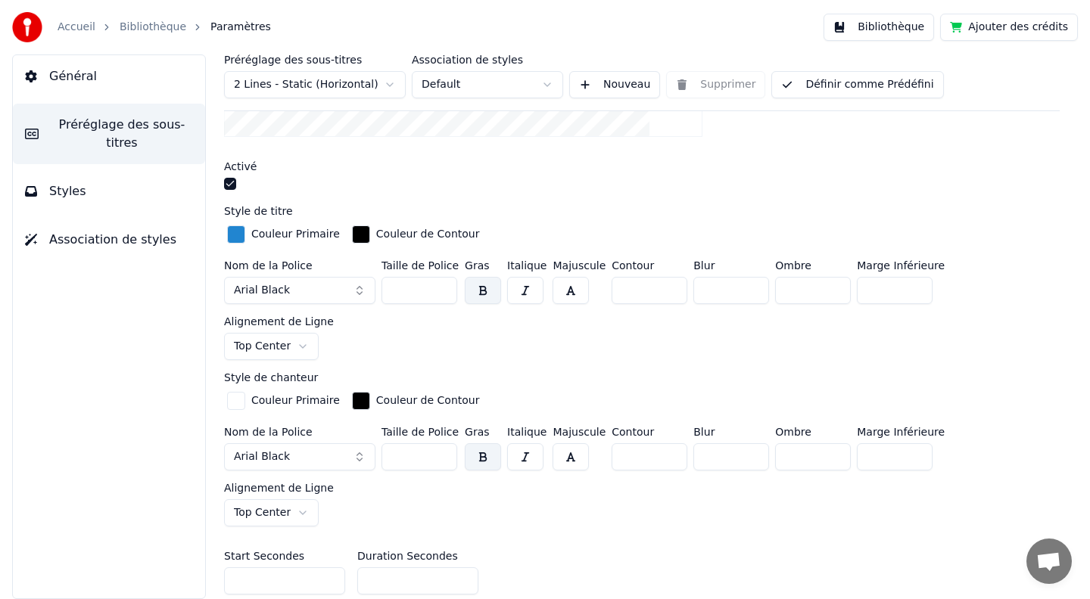
click at [101, 194] on button "Styles" at bounding box center [109, 191] width 192 height 42
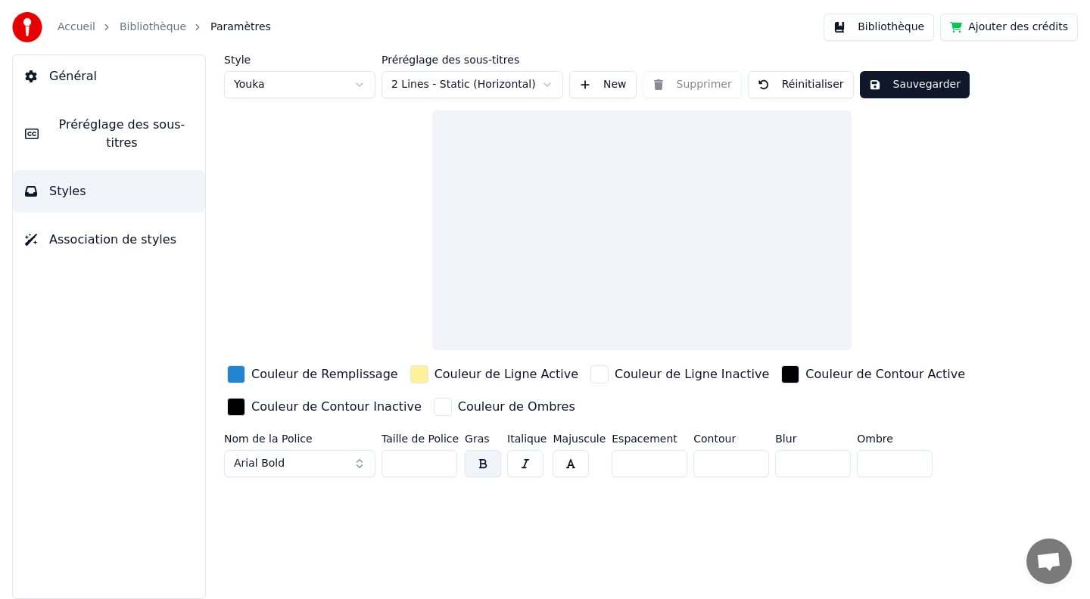
scroll to position [0, 0]
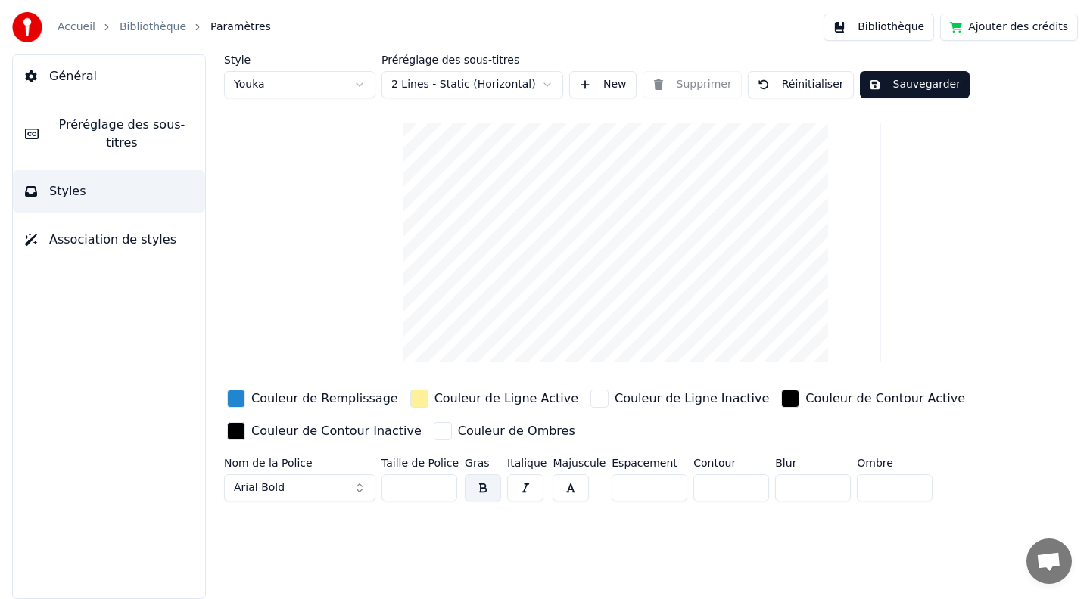
click at [634, 391] on div "Couleur de Ligne Inactive" at bounding box center [691, 399] width 154 height 18
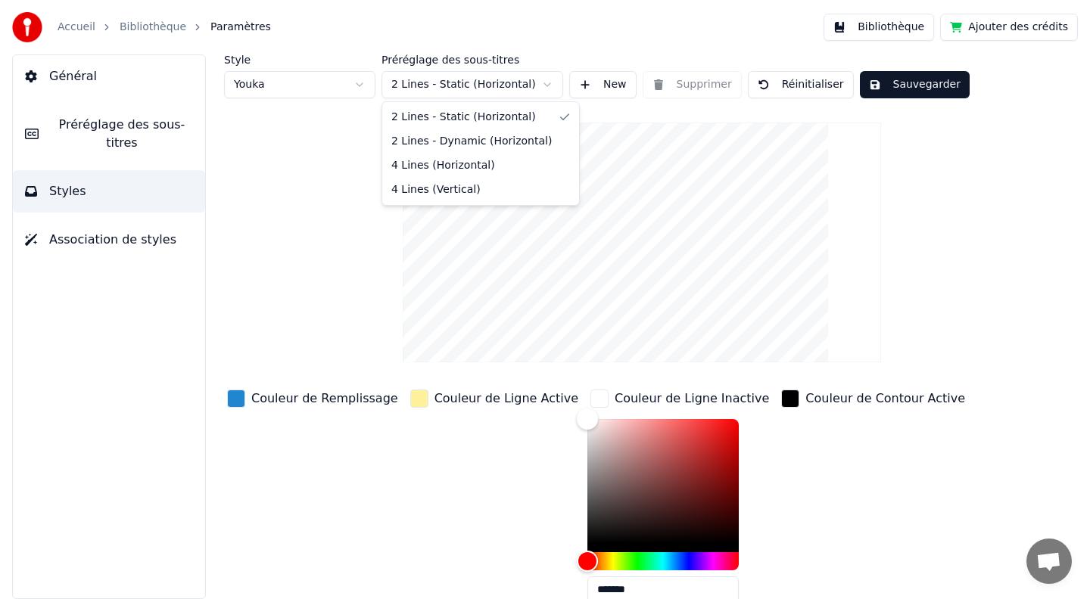
click at [462, 77] on html "Accueil Bibliothèque Paramètres Bibliothèque Ajouter des crédits Général Prérég…" at bounding box center [545, 299] width 1090 height 599
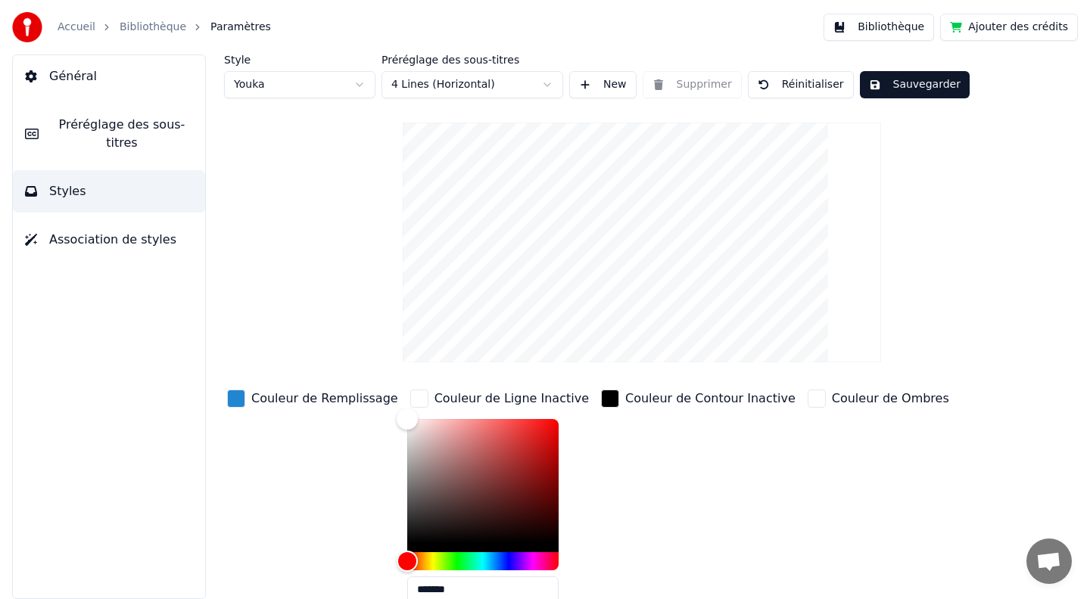
click at [454, 80] on html "Accueil Bibliothèque Paramètres Bibliothèque Ajouter des crédits Général Prérég…" at bounding box center [545, 299] width 1090 height 599
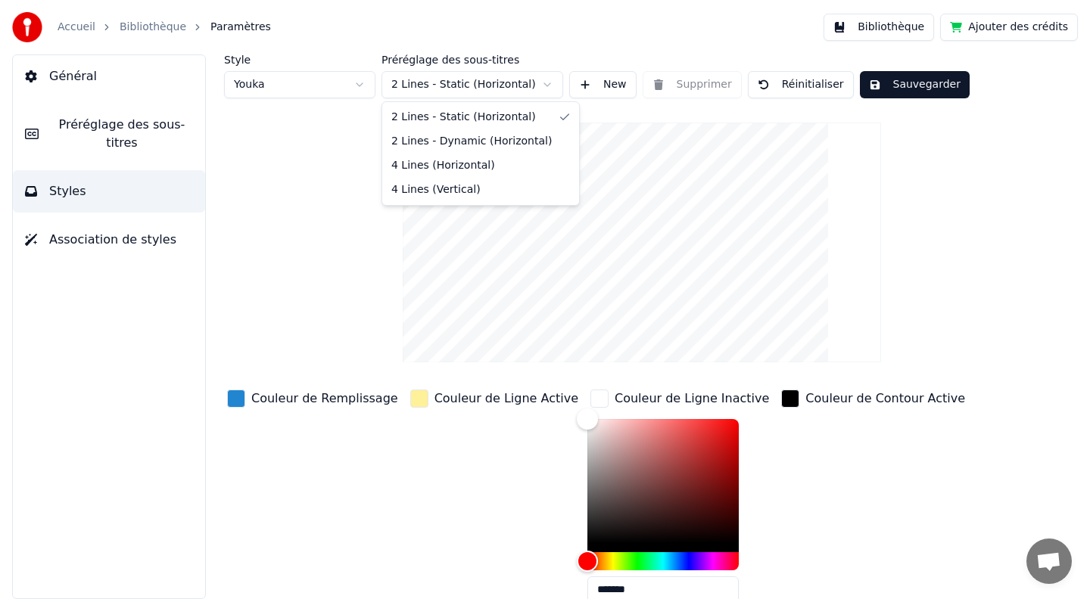
click at [443, 88] on html "Accueil Bibliothèque Paramètres Bibliothèque Ajouter des crédits Général Prérég…" at bounding box center [545, 299] width 1090 height 599
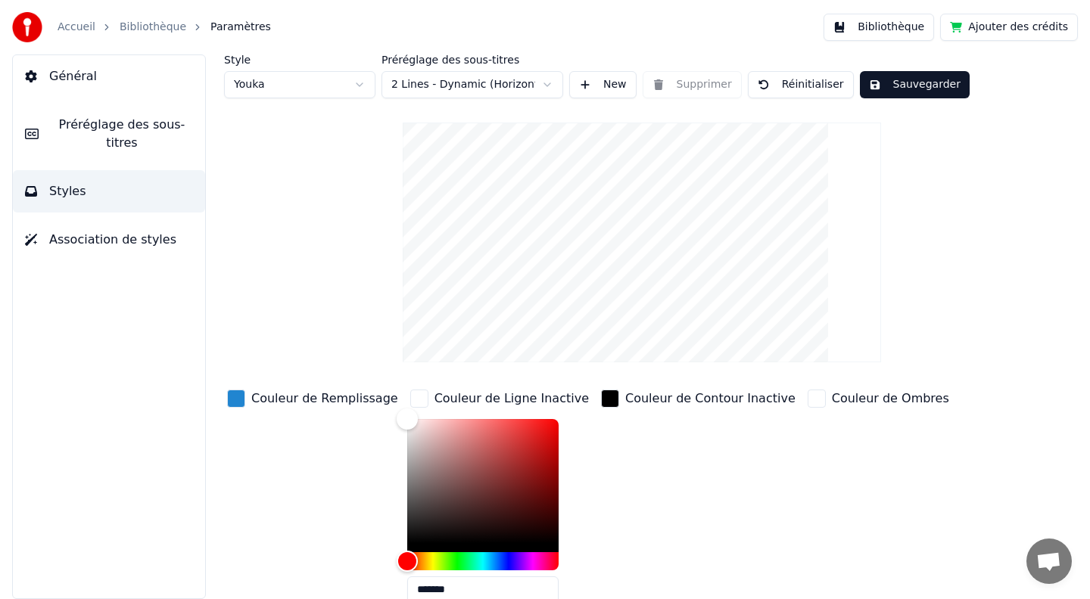
click at [440, 81] on html "Accueil Bibliothèque Paramètres Bibliothèque Ajouter des crédits Général Prérég…" at bounding box center [545, 299] width 1090 height 599
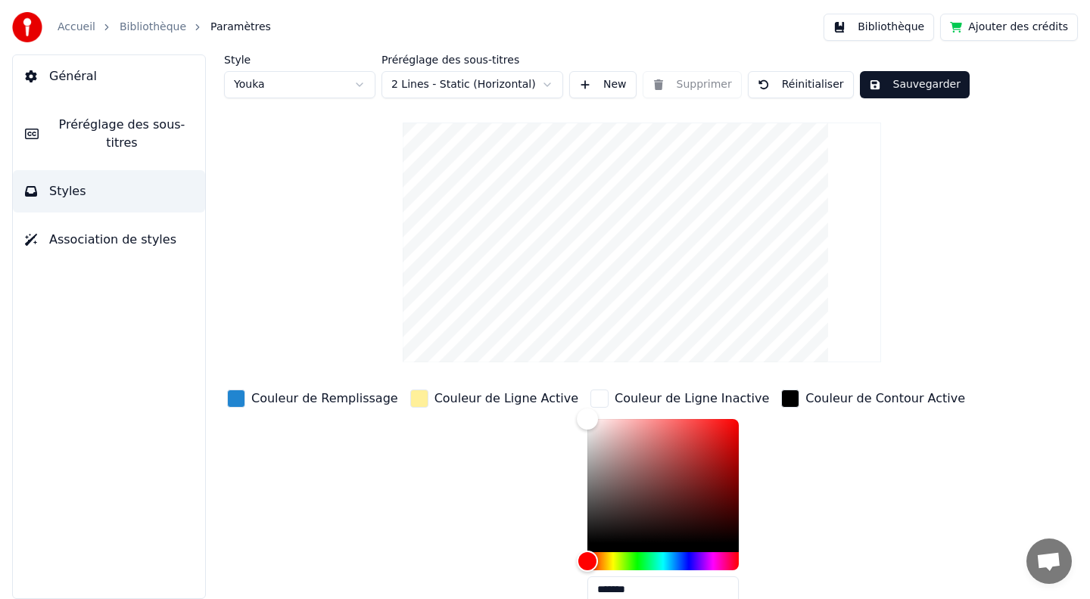
click at [359, 88] on html "Accueil Bibliothèque Paramètres Bibliothèque Ajouter des crédits Général Prérég…" at bounding box center [545, 299] width 1090 height 599
click at [332, 79] on html "Accueil Bibliothèque Paramètres Bibliothèque Ajouter des crédits Général Prérég…" at bounding box center [545, 299] width 1090 height 599
click at [447, 404] on div "Couleur de Ligne Active" at bounding box center [506, 399] width 144 height 18
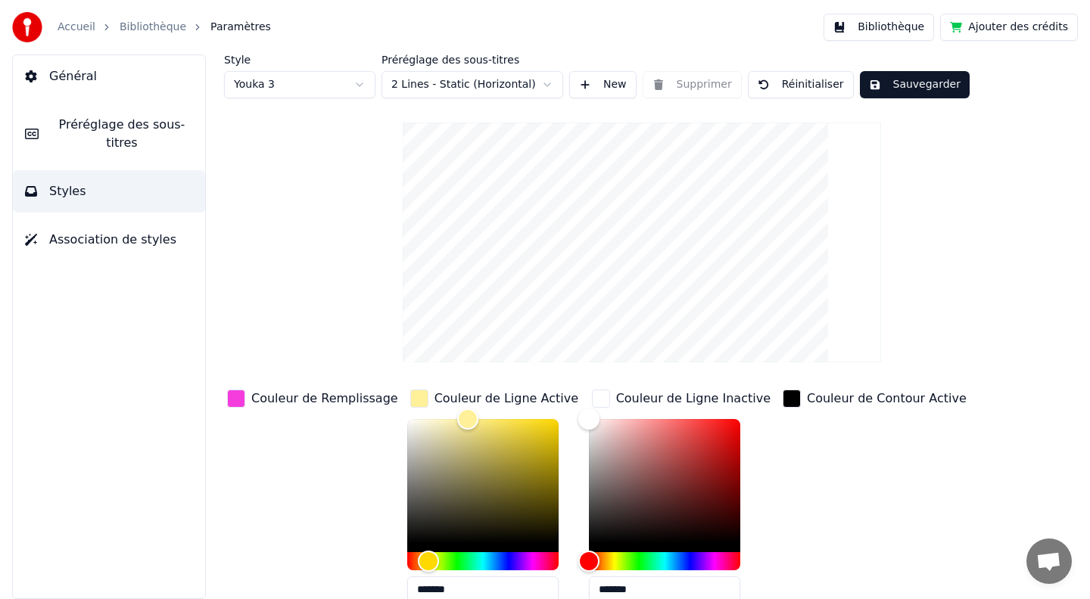
scroll to position [110, 0]
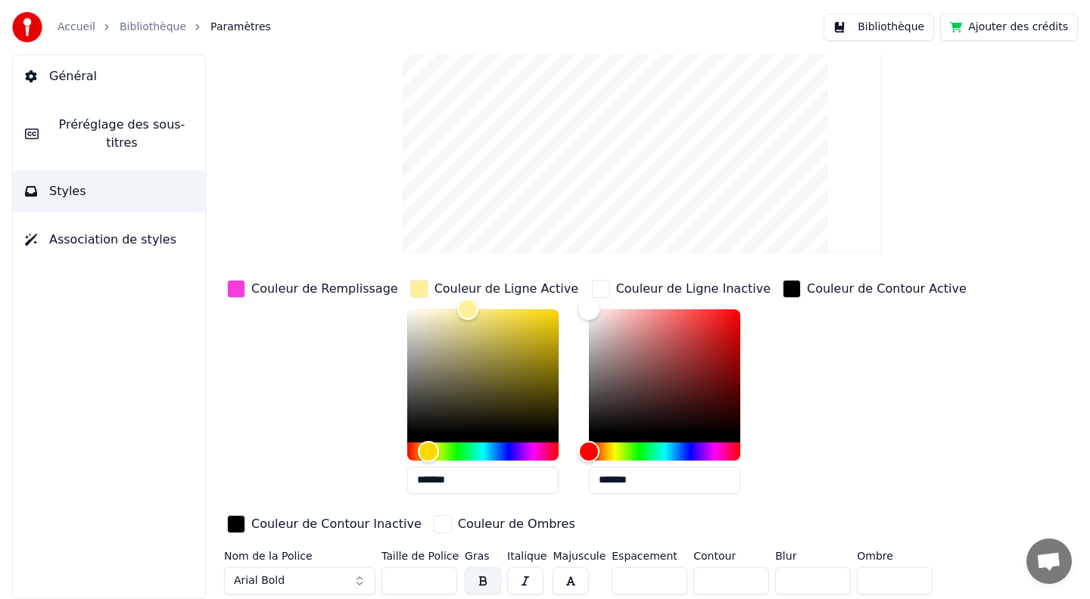
click at [80, 237] on span "Association de styles" at bounding box center [112, 240] width 127 height 18
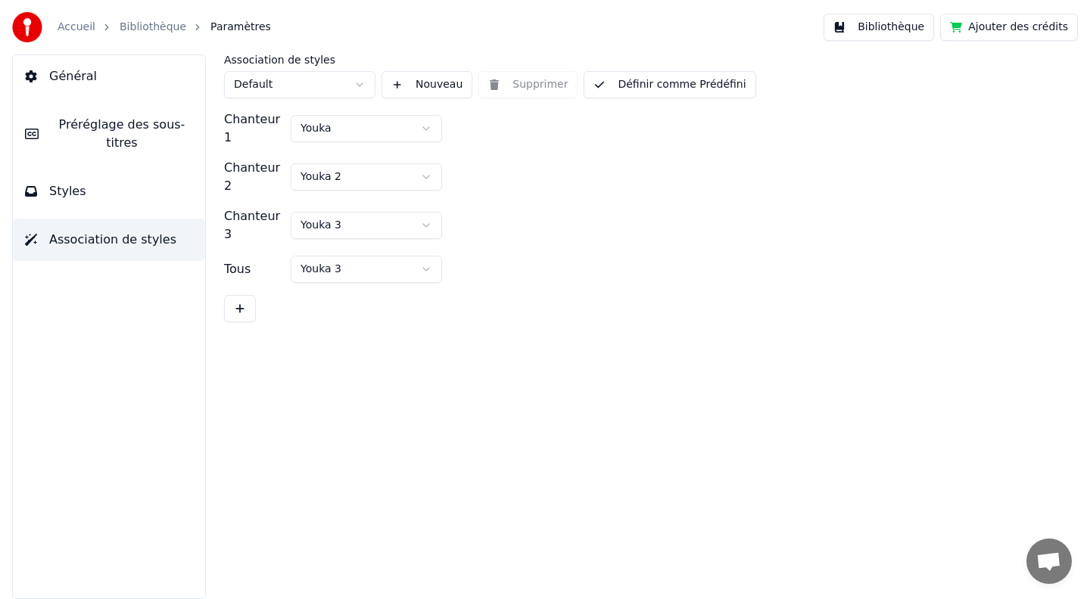
scroll to position [0, 0]
click at [89, 138] on span "Préréglage des sous-titres" at bounding box center [122, 134] width 142 height 36
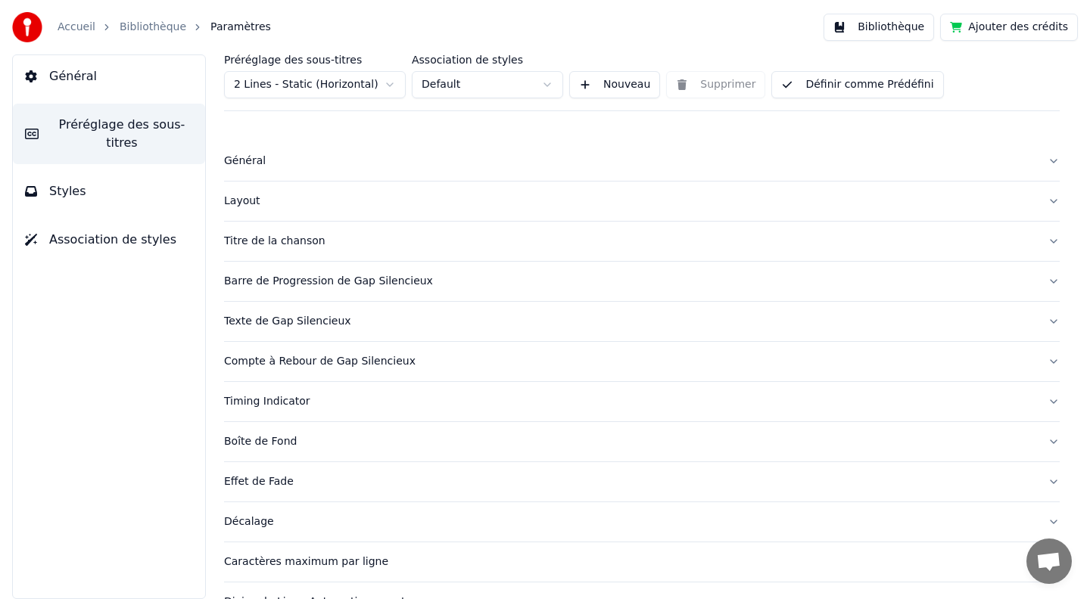
click at [271, 207] on div "Layout" at bounding box center [629, 201] width 811 height 15
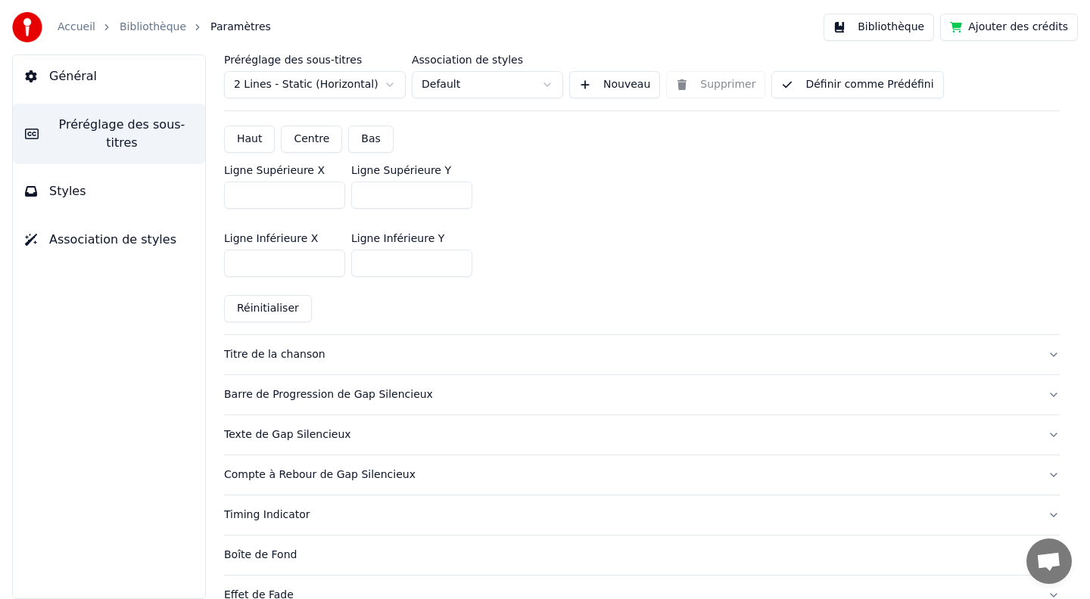
scroll to position [410, 0]
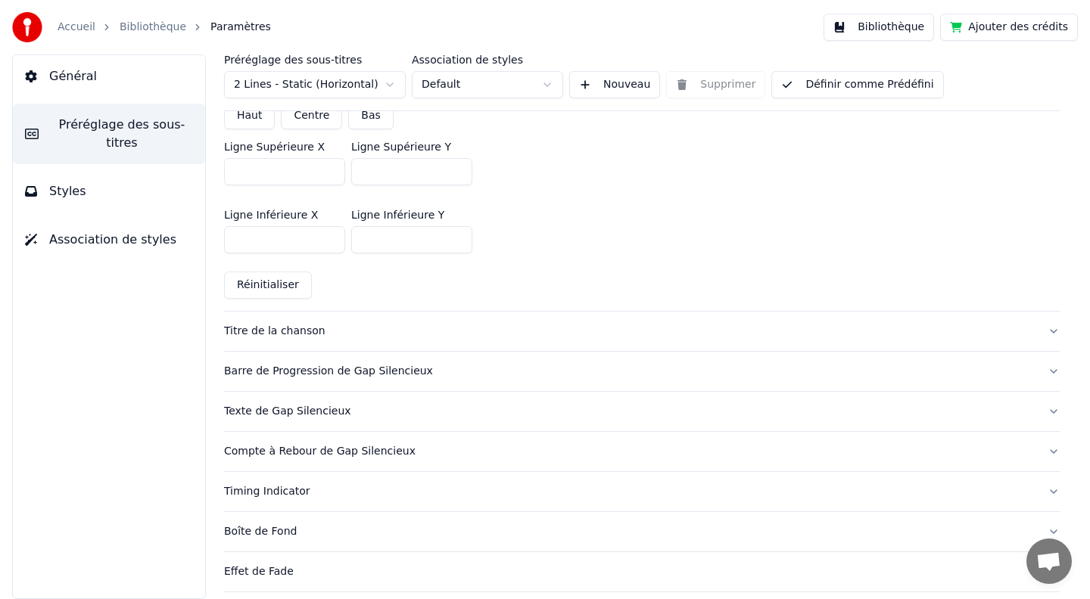
click at [279, 339] on button "Titre de la chanson" at bounding box center [641, 331] width 835 height 39
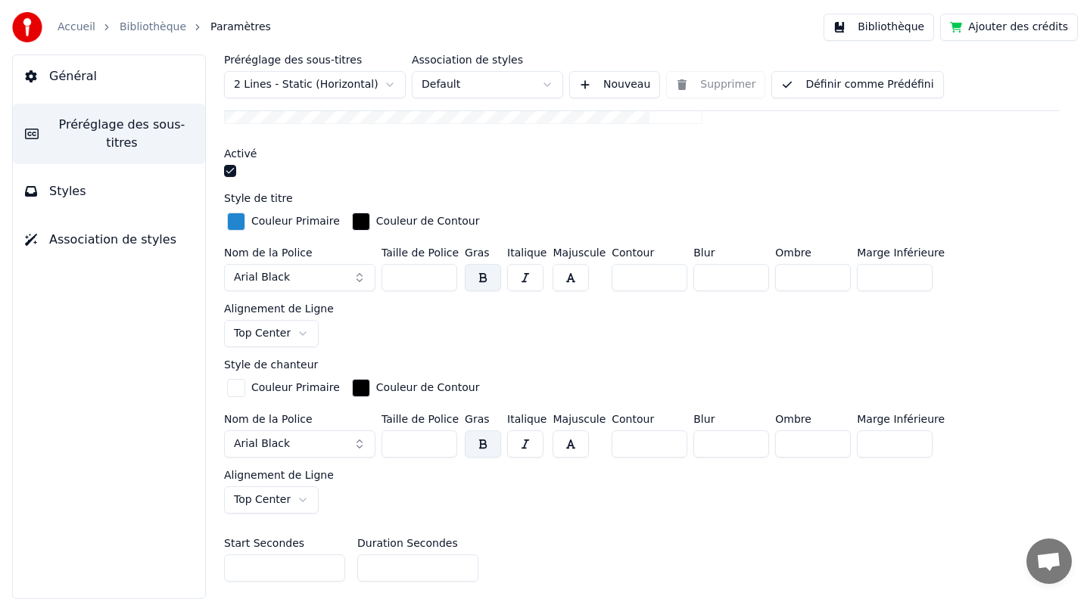
scroll to position [441, 0]
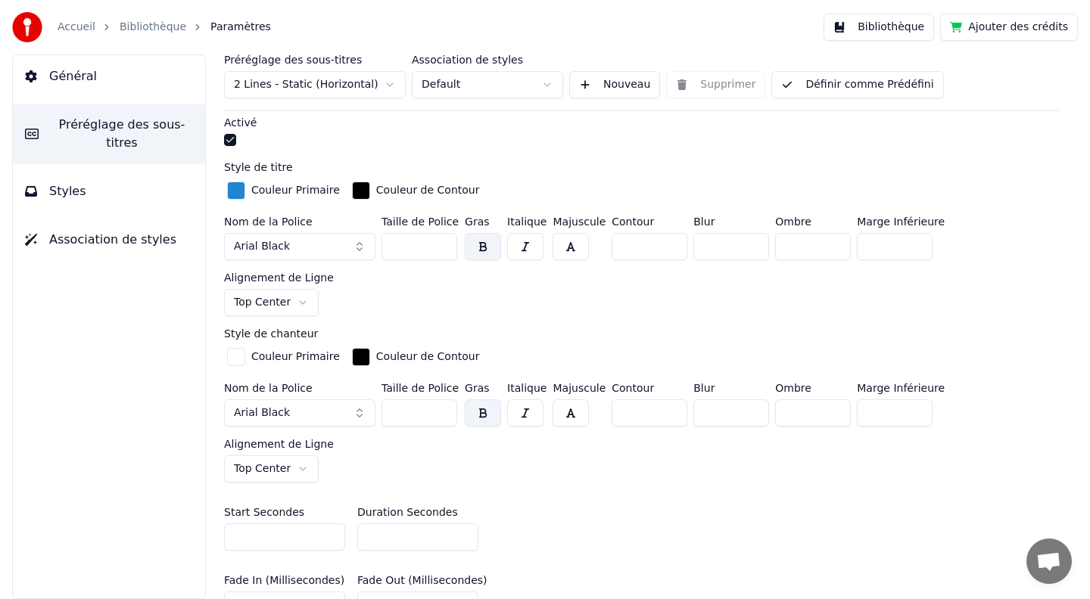
click at [229, 139] on button "button" at bounding box center [230, 140] width 12 height 12
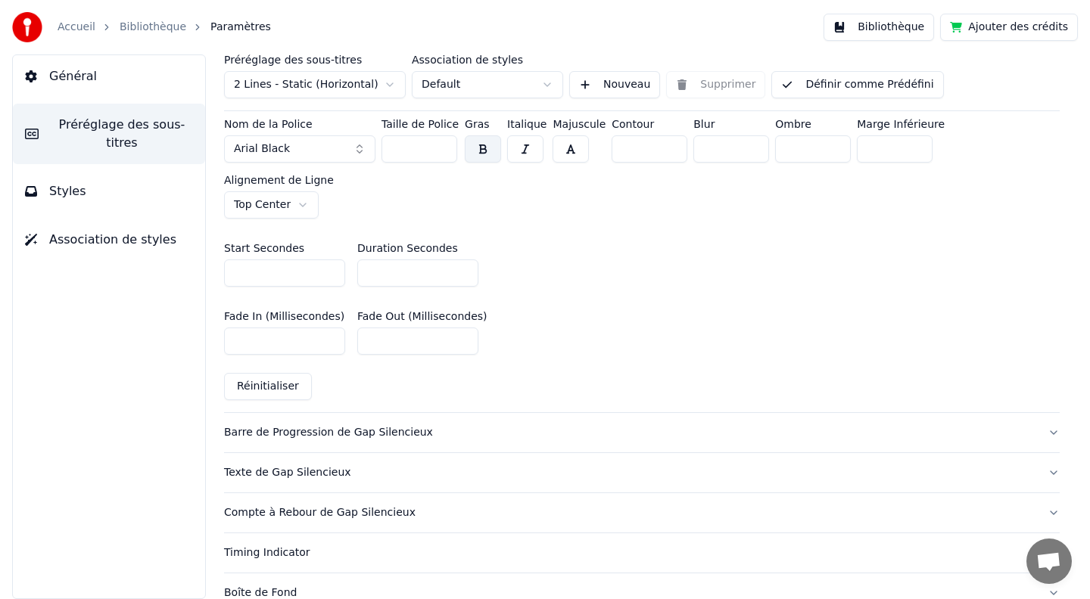
scroll to position [724, 0]
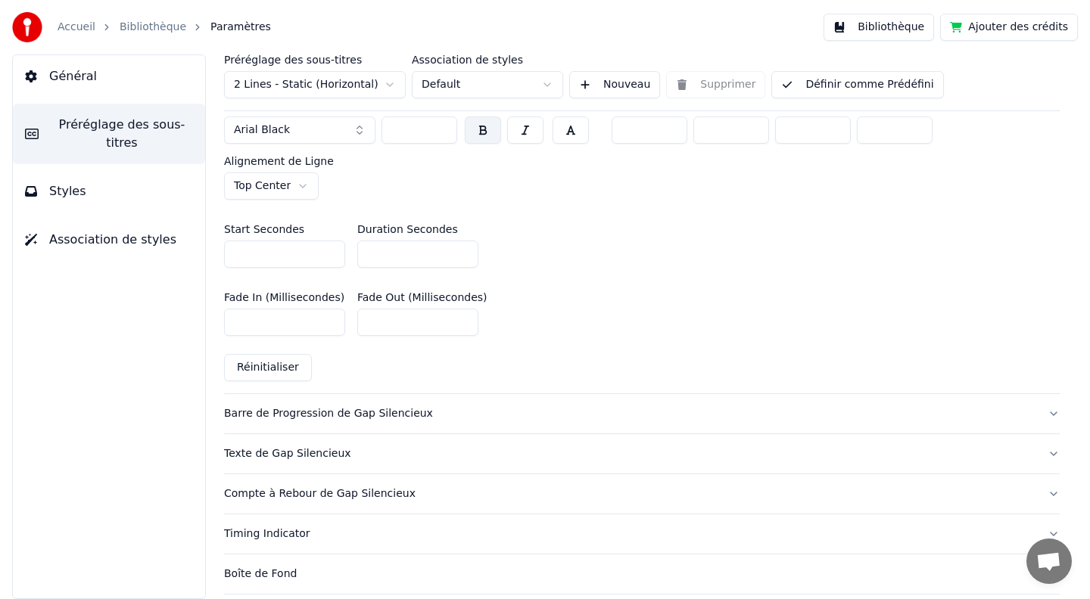
click at [333, 406] on div "Barre de Progression de Gap Silencieux" at bounding box center [629, 413] width 811 height 15
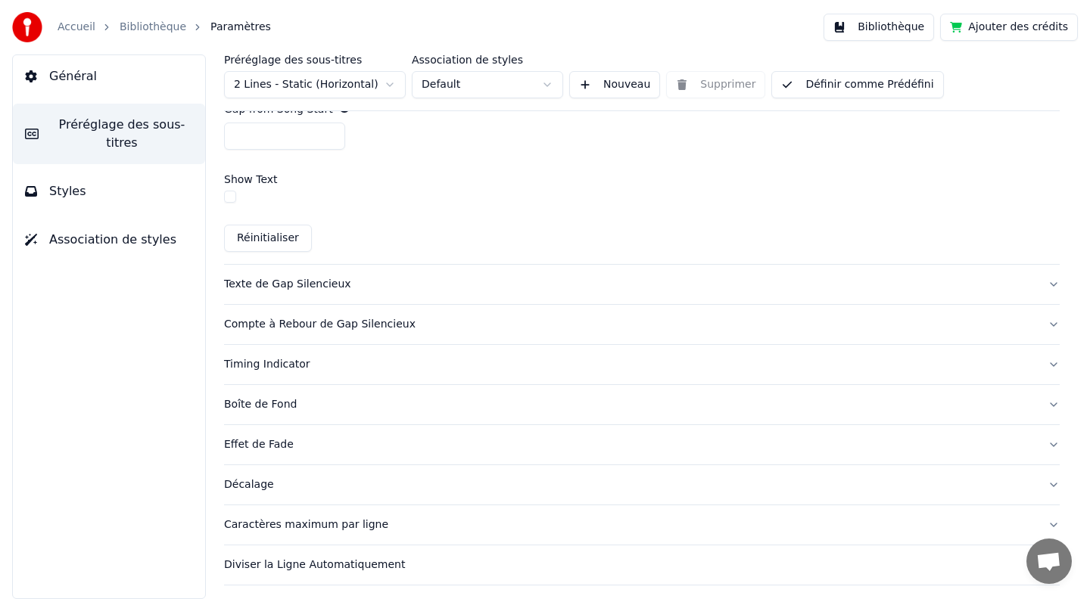
scroll to position [946, 0]
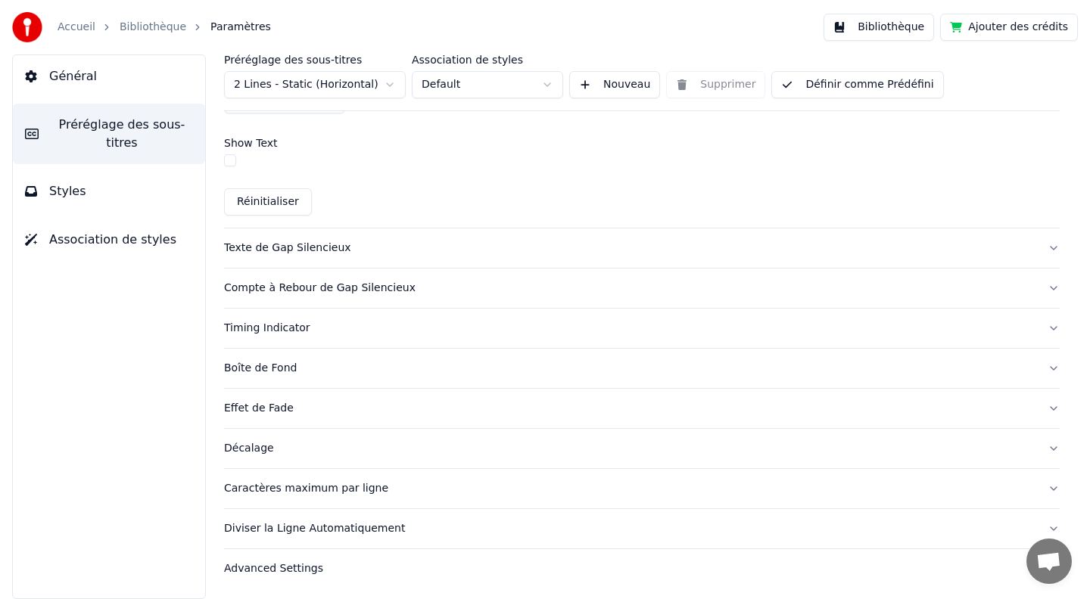
click at [263, 367] on div "Boîte de Fond" at bounding box center [629, 368] width 811 height 15
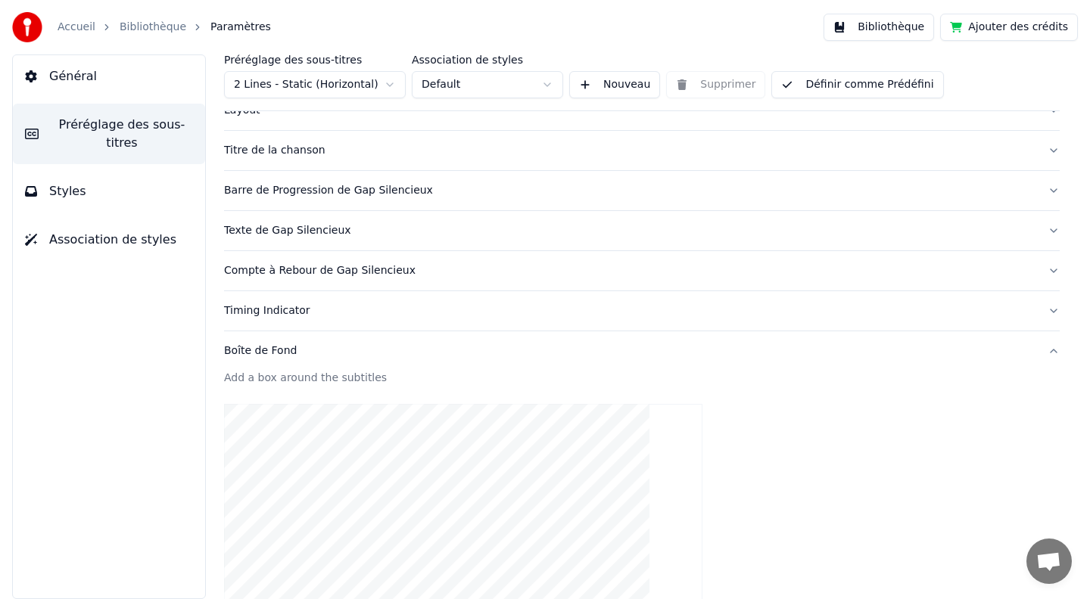
scroll to position [0, 0]
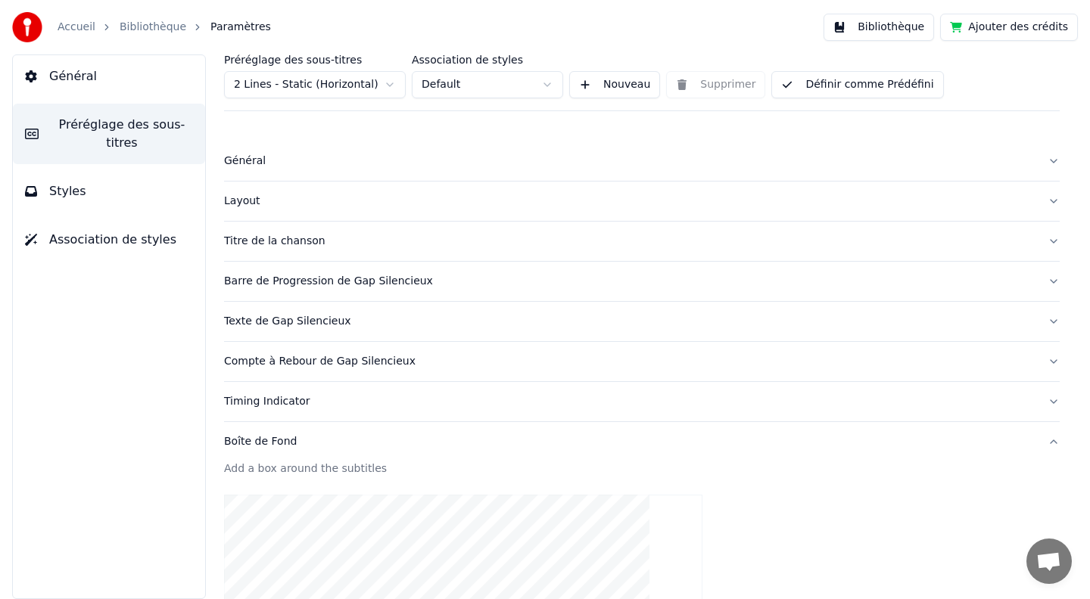
click at [101, 73] on button "Général" at bounding box center [109, 76] width 192 height 42
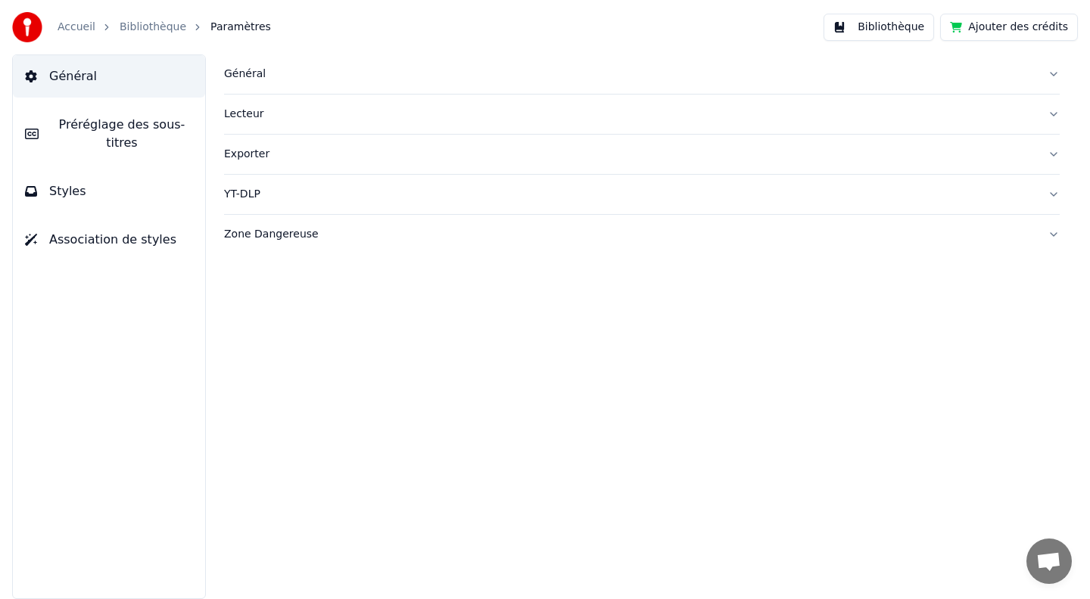
click at [257, 75] on div "Général" at bounding box center [629, 74] width 811 height 15
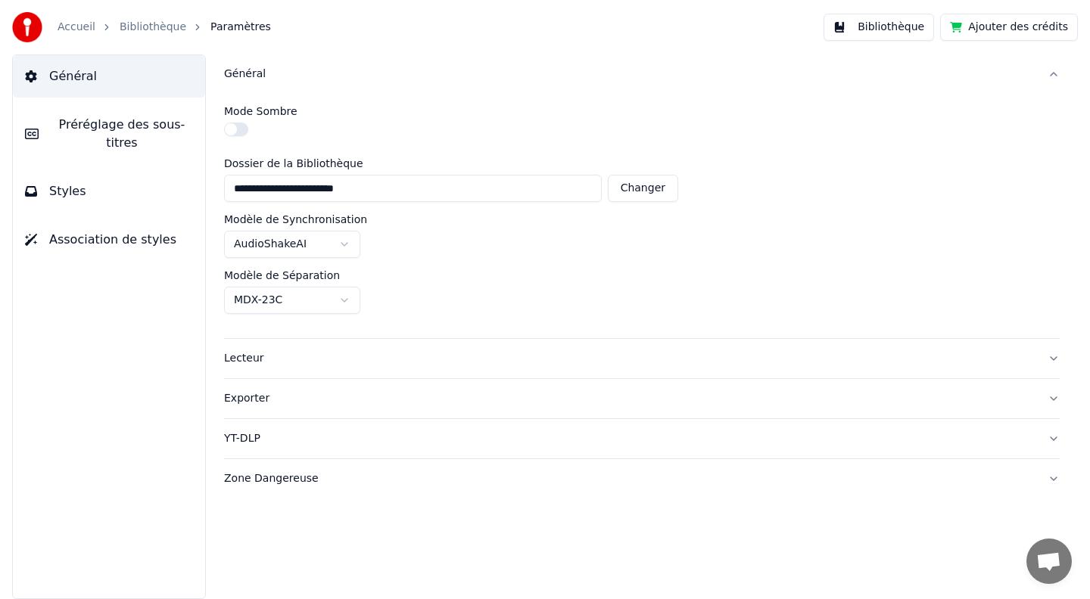
click at [231, 365] on button "Lecteur" at bounding box center [641, 358] width 835 height 39
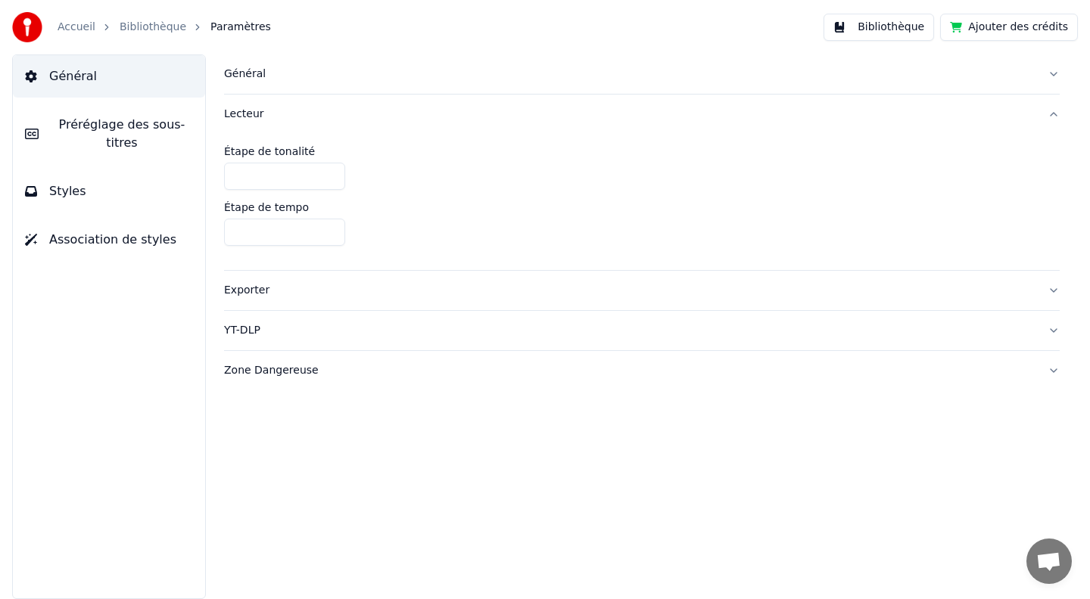
click at [247, 292] on div "Exporter" at bounding box center [629, 290] width 811 height 15
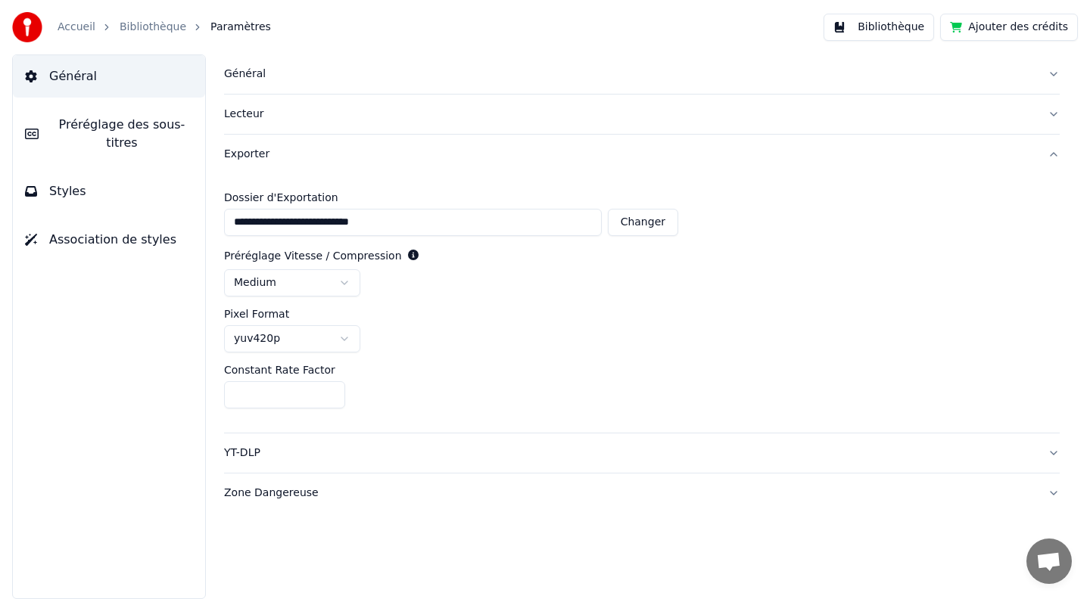
click at [242, 450] on div "YT-DLP" at bounding box center [629, 453] width 811 height 15
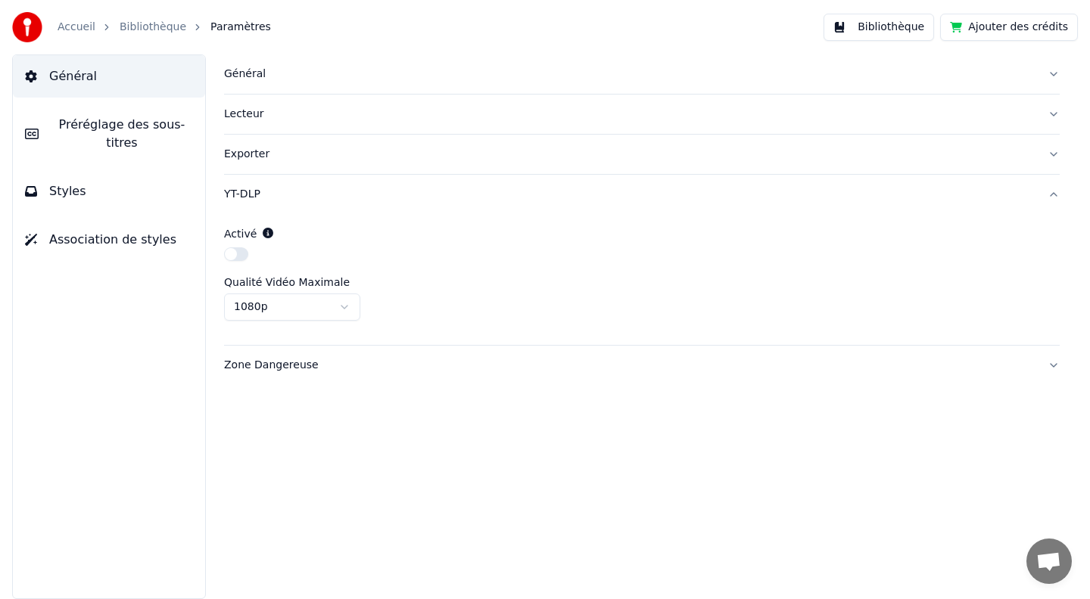
click at [257, 368] on div "Zone Dangereuse" at bounding box center [629, 365] width 811 height 15
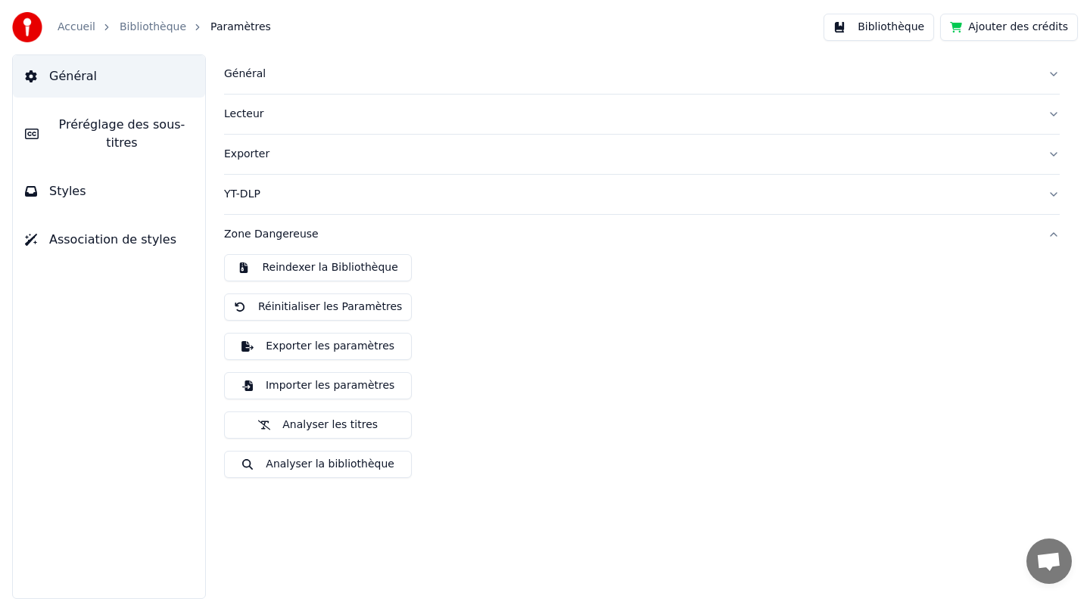
click at [66, 70] on span "Général" at bounding box center [73, 76] width 48 height 18
click at [148, 20] on link "Bibliothèque" at bounding box center [153, 27] width 67 height 15
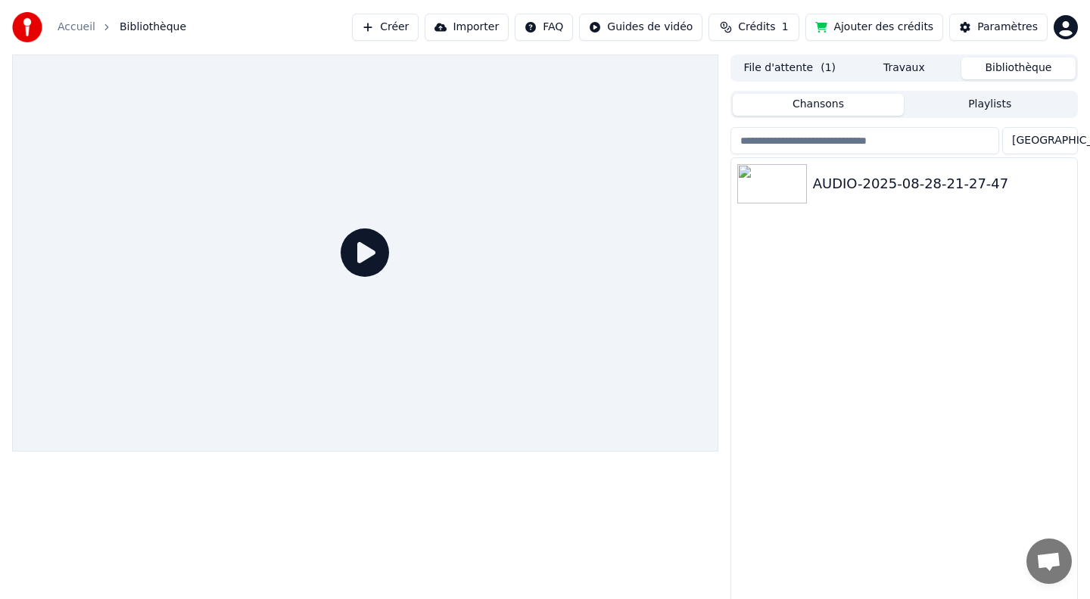
click at [361, 250] on icon at bounding box center [364, 253] width 48 height 48
click at [896, 69] on button "Travaux" at bounding box center [904, 69] width 114 height 22
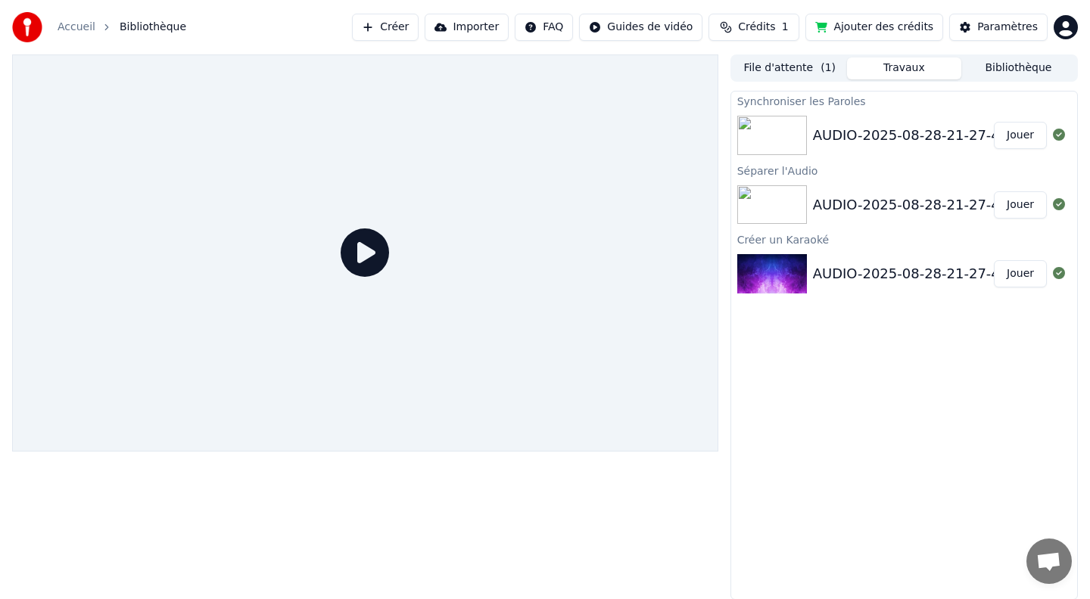
click at [1007, 135] on button "Jouer" at bounding box center [1019, 135] width 53 height 27
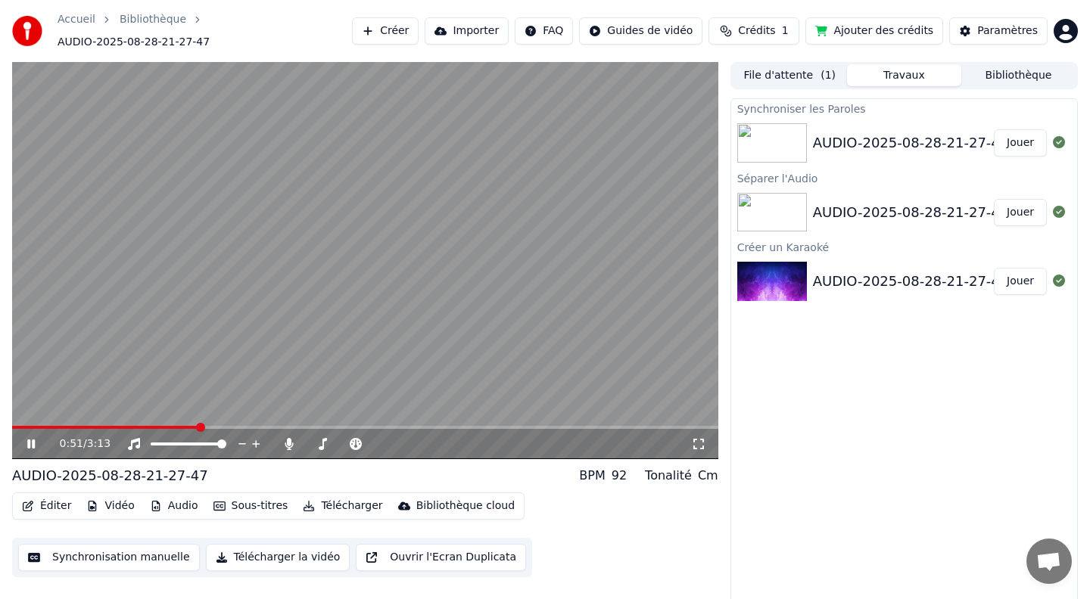
click at [110, 496] on button "Vidéo" at bounding box center [110, 506] width 60 height 21
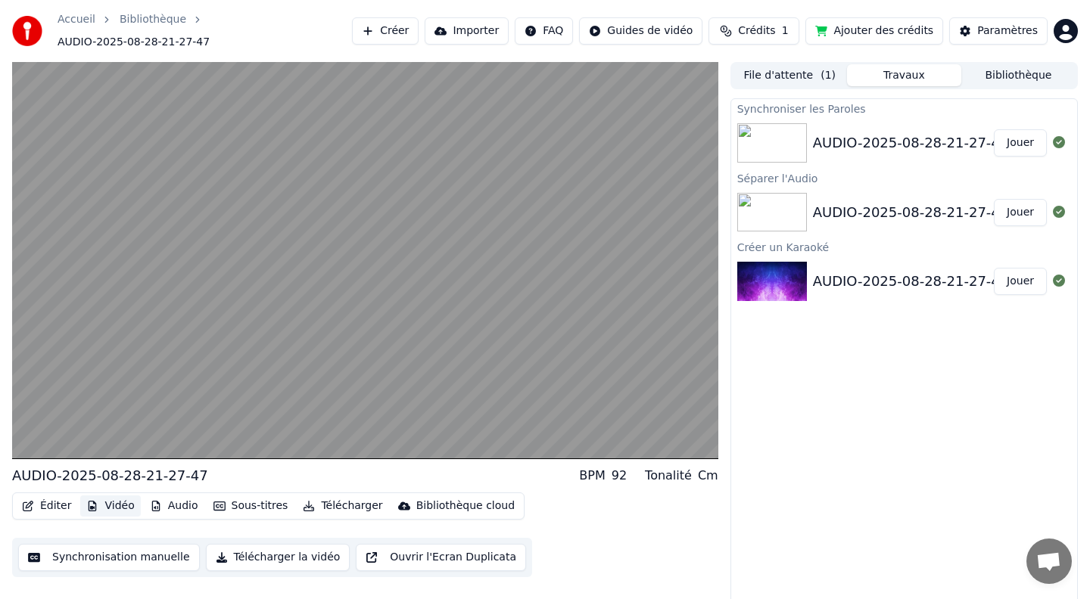
click at [120, 503] on button "Vidéo" at bounding box center [110, 506] width 60 height 21
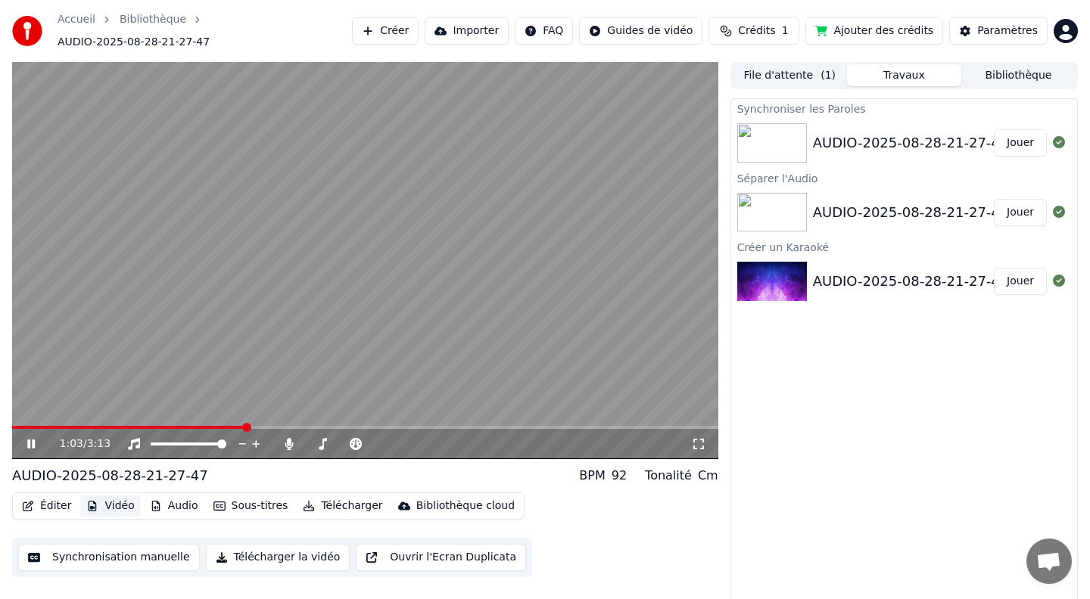
scroll to position [1, 0]
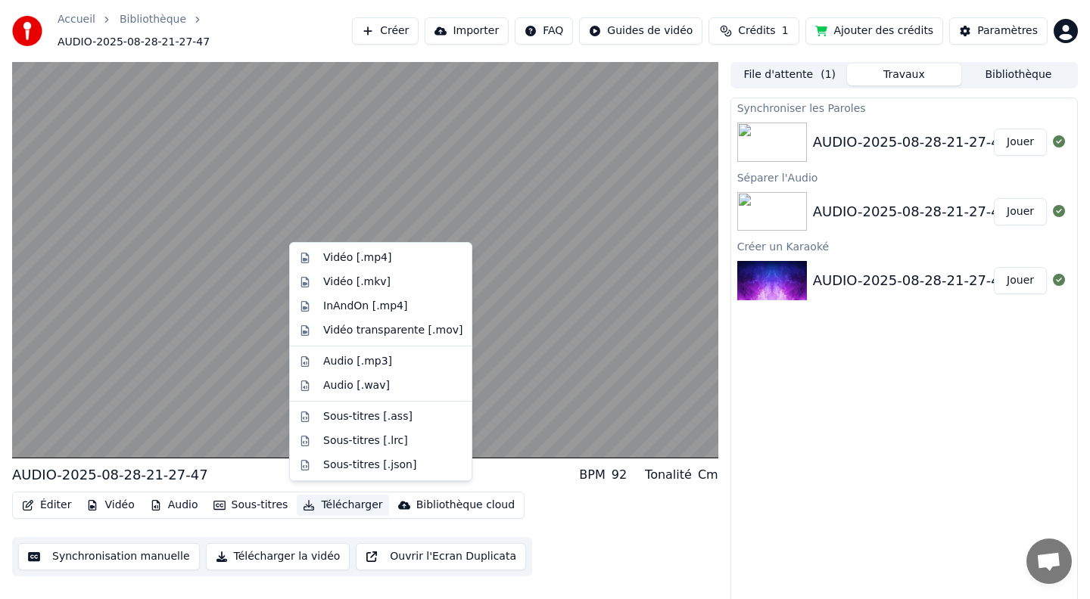
click at [336, 498] on button "Télécharger" at bounding box center [343, 505] width 92 height 21
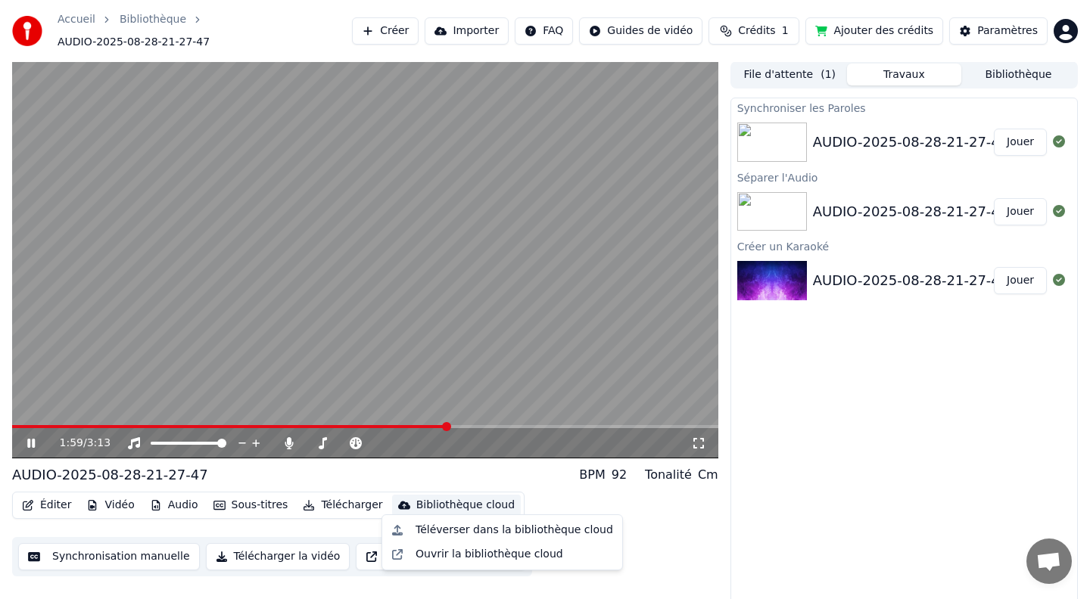
click at [28, 442] on div "1:59 / 3:13" at bounding box center [365, 443] width 694 height 15
click at [244, 502] on button "Sous-titres" at bounding box center [250, 505] width 87 height 21
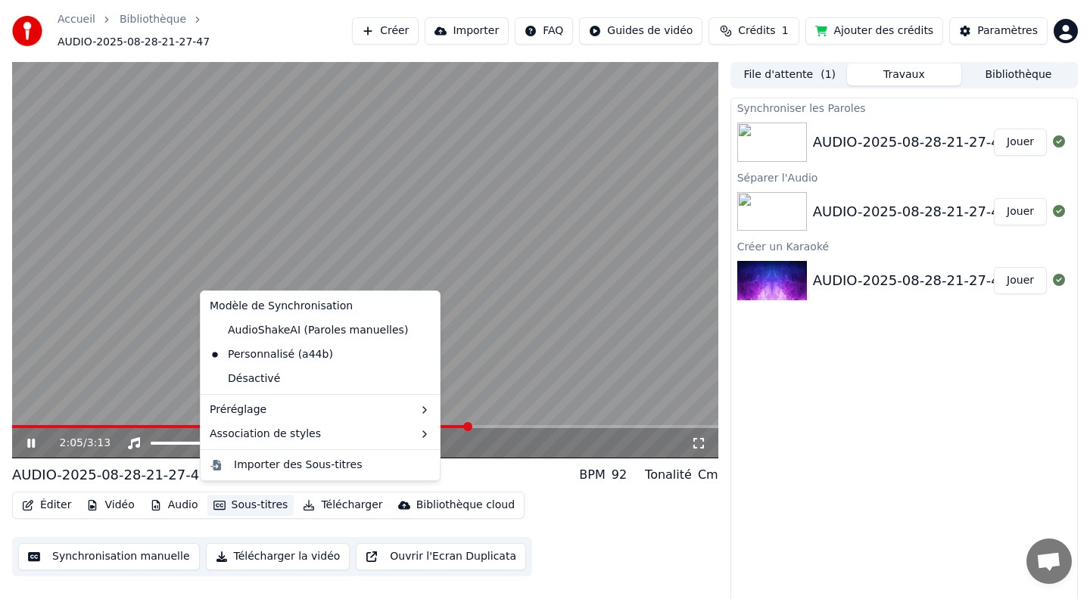
click at [260, 502] on button "Sous-titres" at bounding box center [250, 505] width 87 height 21
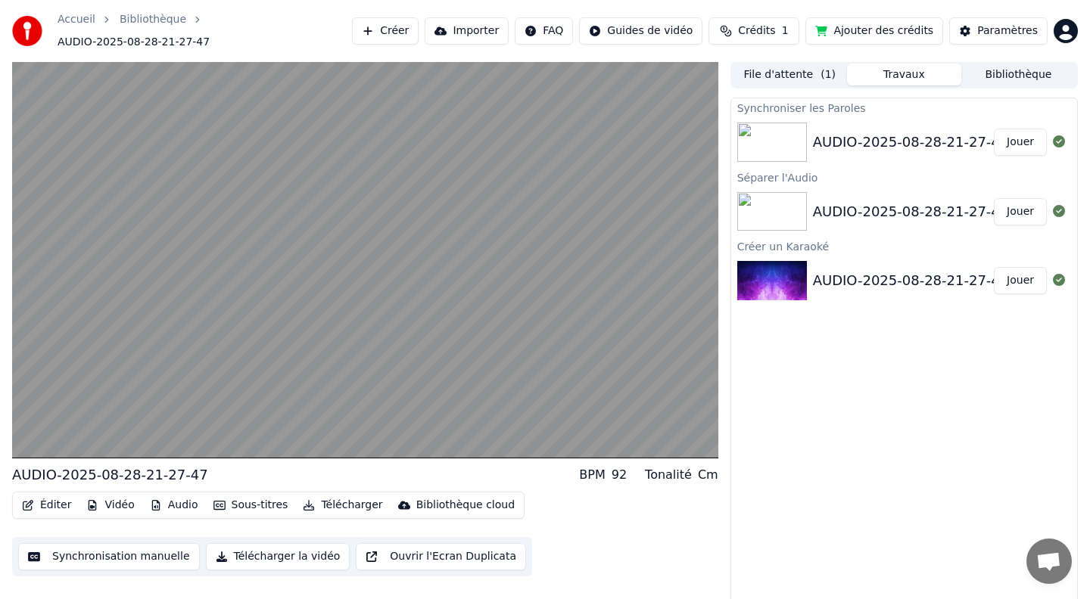
click at [128, 555] on button "Synchronisation manuelle" at bounding box center [109, 556] width 182 height 27
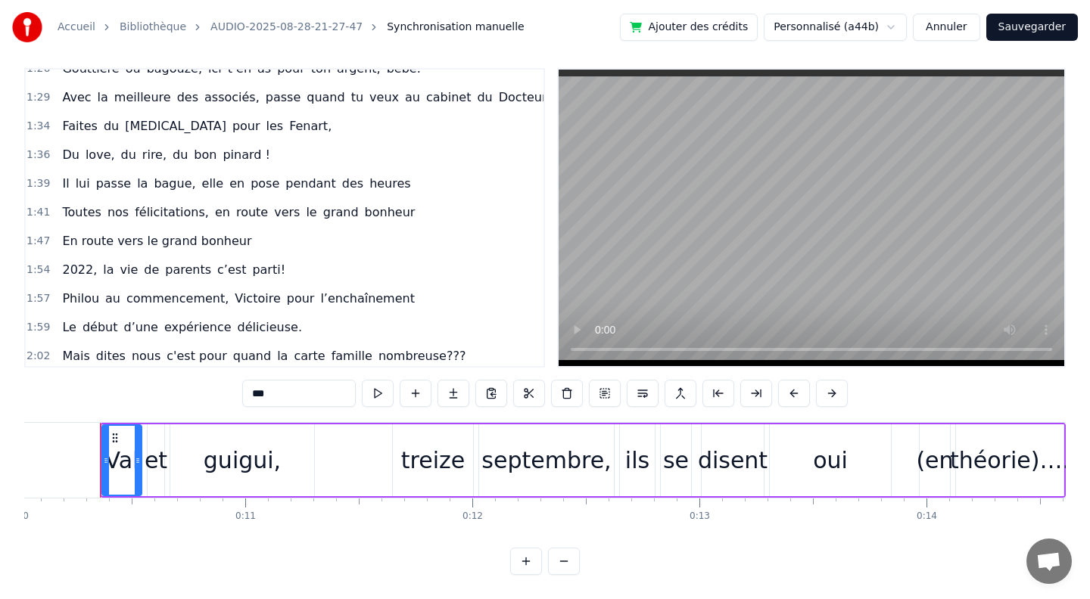
scroll to position [692, 0]
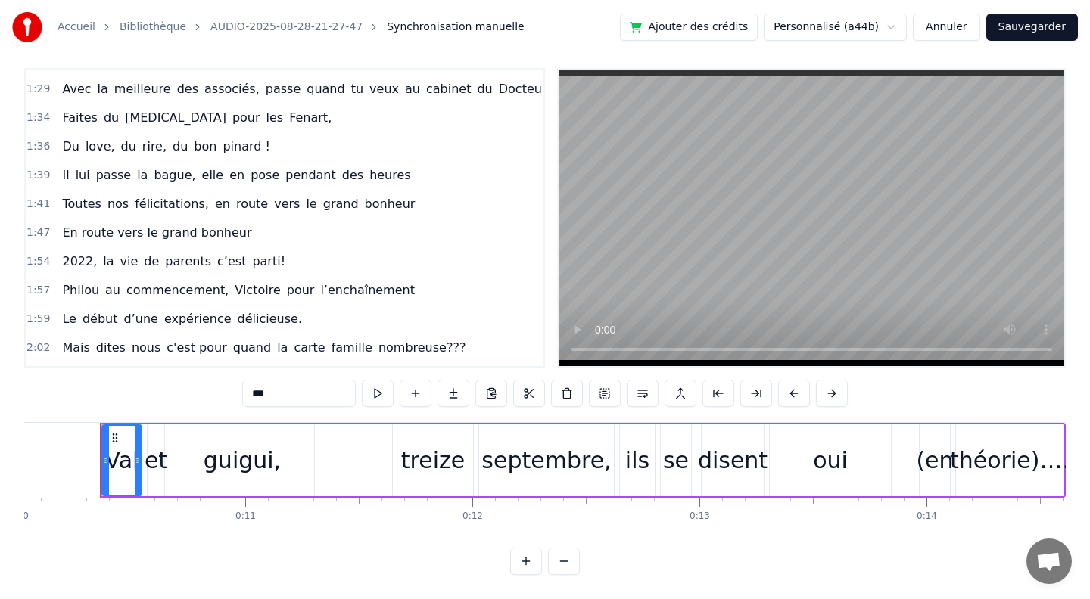
click at [74, 253] on span "2022," at bounding box center [80, 261] width 38 height 17
type input "*****"
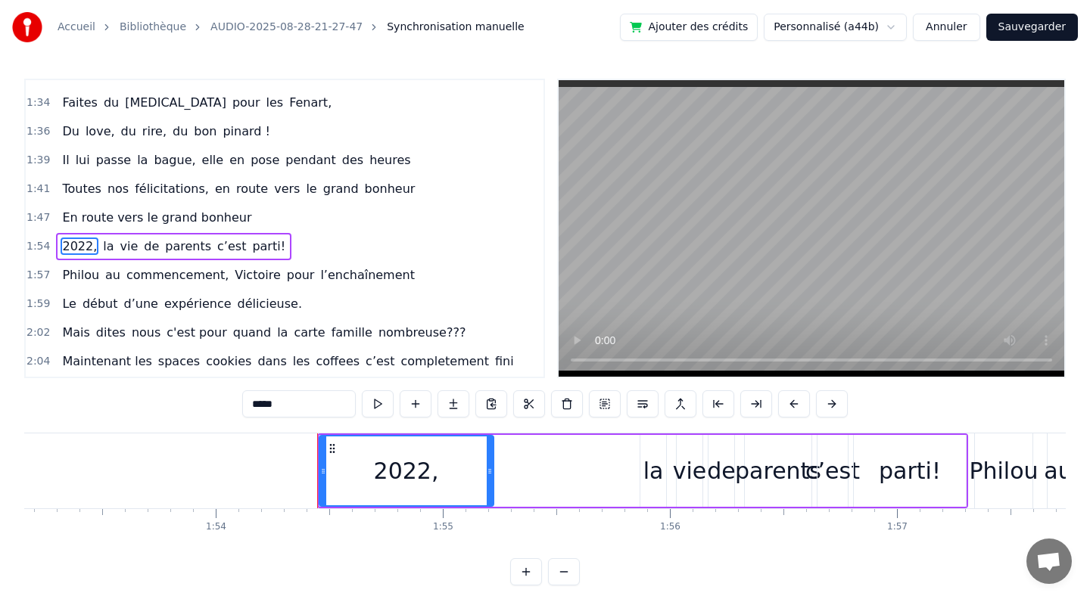
scroll to position [0, 25902]
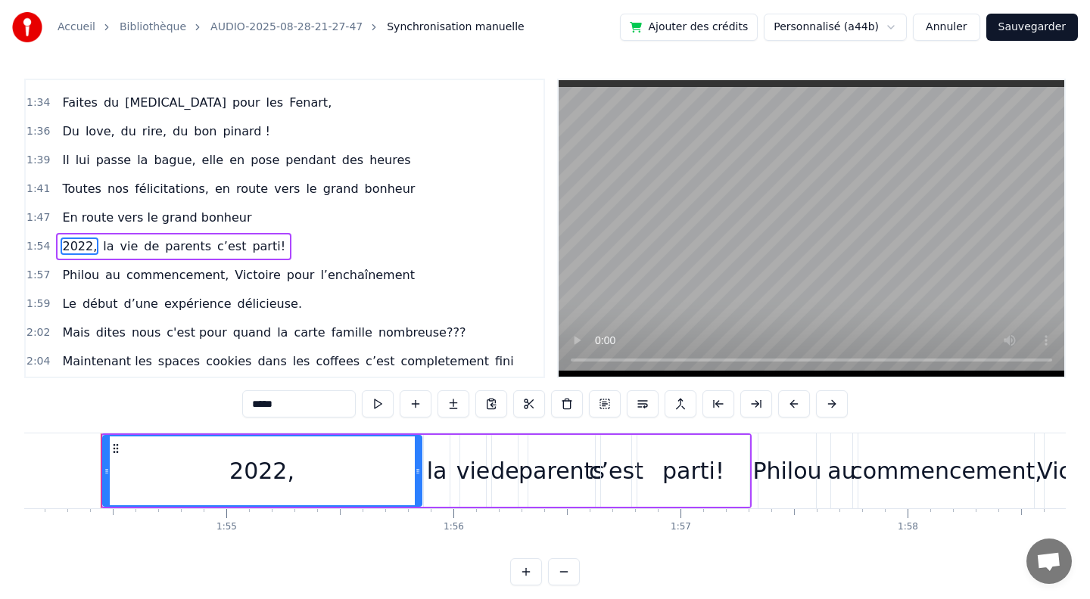
drag, startPoint x: 273, startPoint y: 472, endPoint x: 418, endPoint y: 485, distance: 145.1
click at [418, 485] on div at bounding box center [418, 471] width 6 height 69
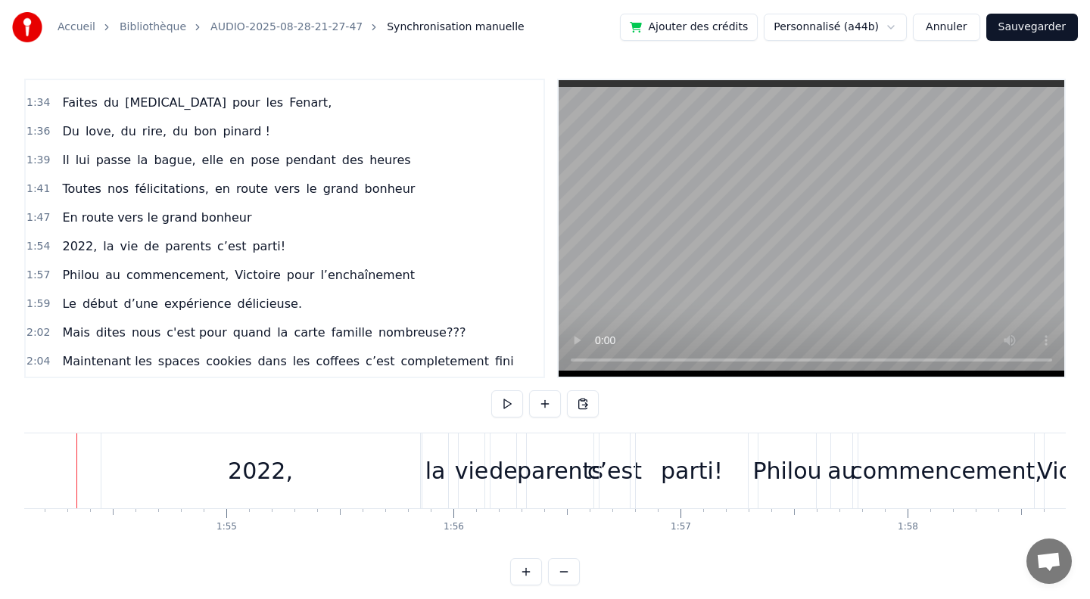
scroll to position [0, 25879]
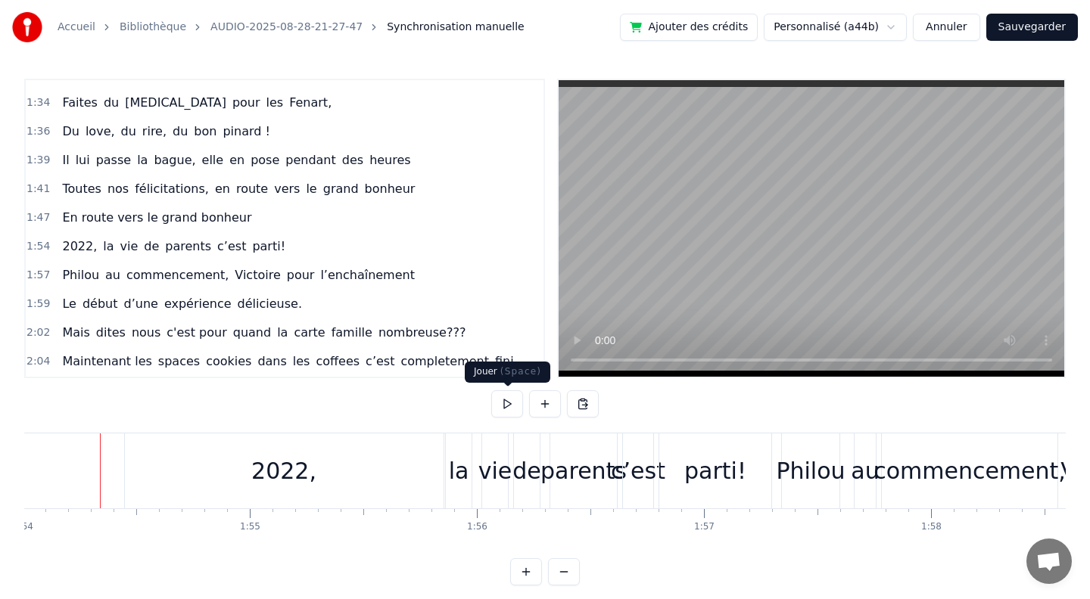
click at [505, 411] on button at bounding box center [507, 403] width 32 height 27
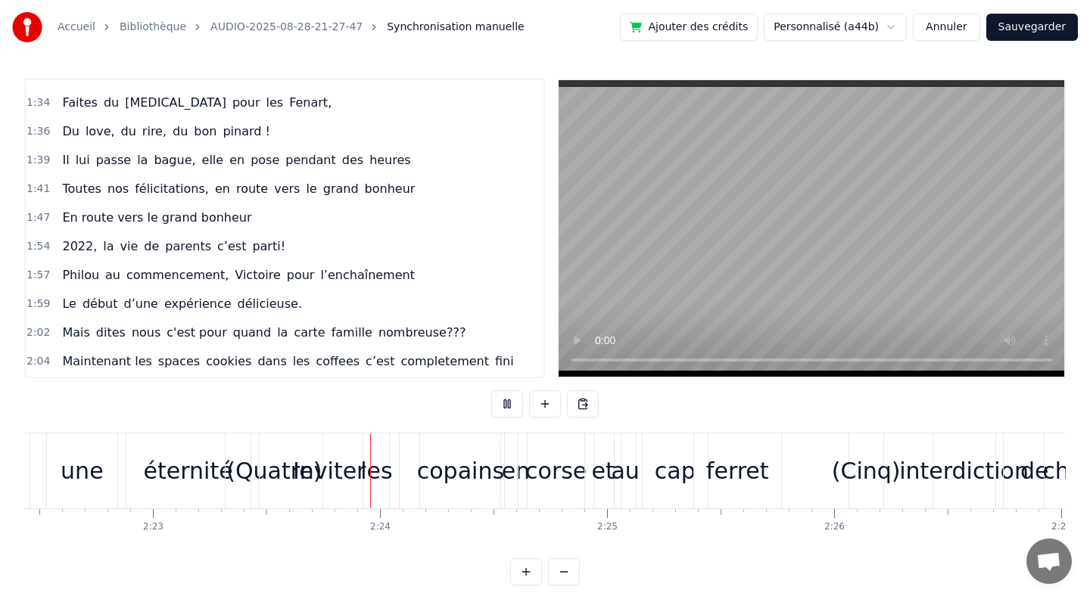
scroll to position [6, 0]
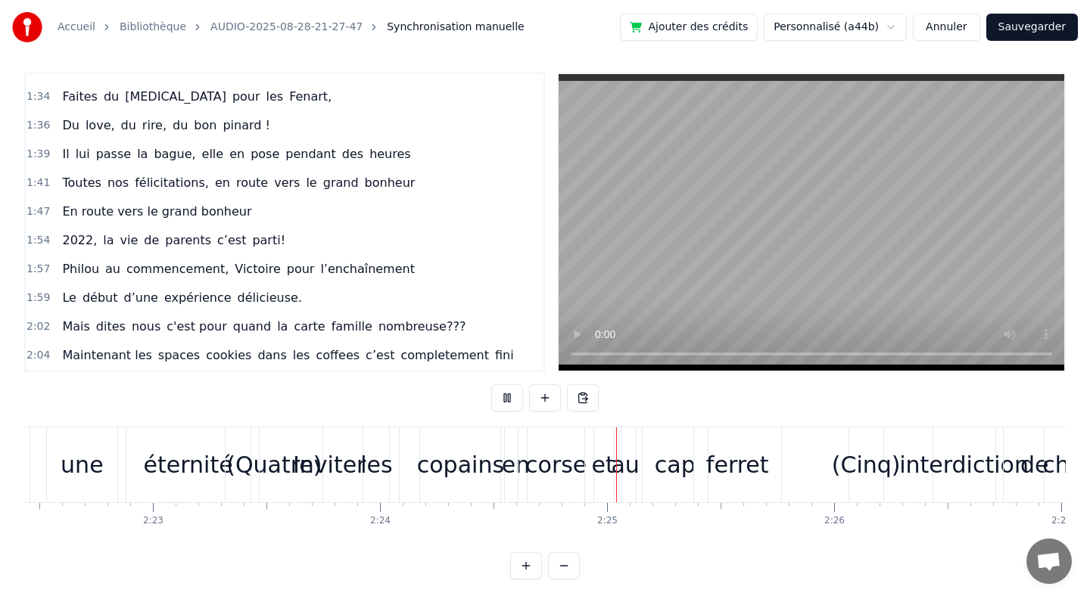
click at [1037, 32] on button "Sauvegarder" at bounding box center [1032, 27] width 92 height 27
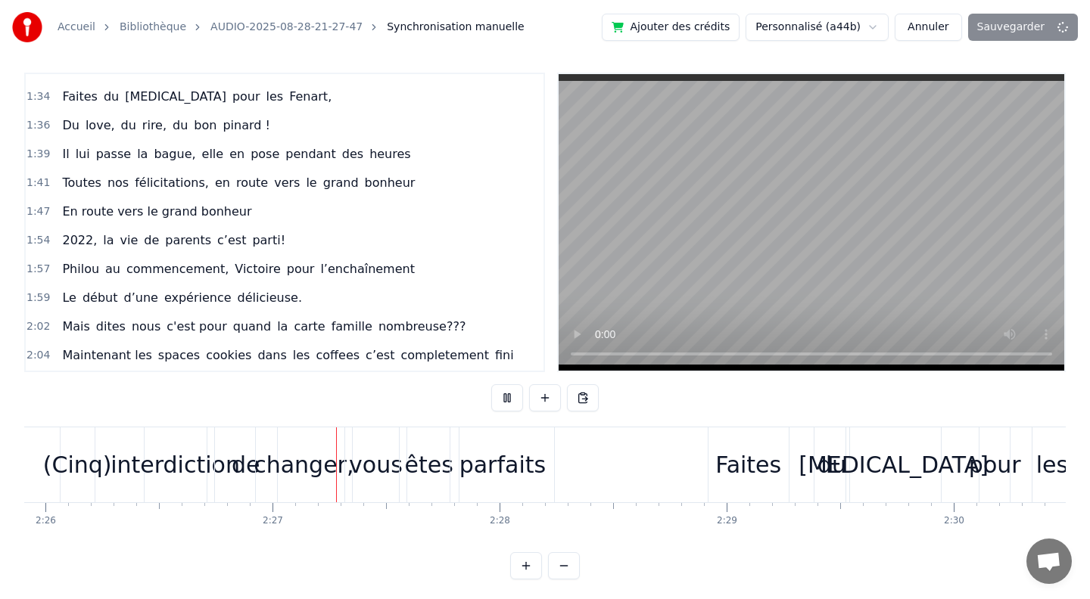
scroll to position [0, 33230]
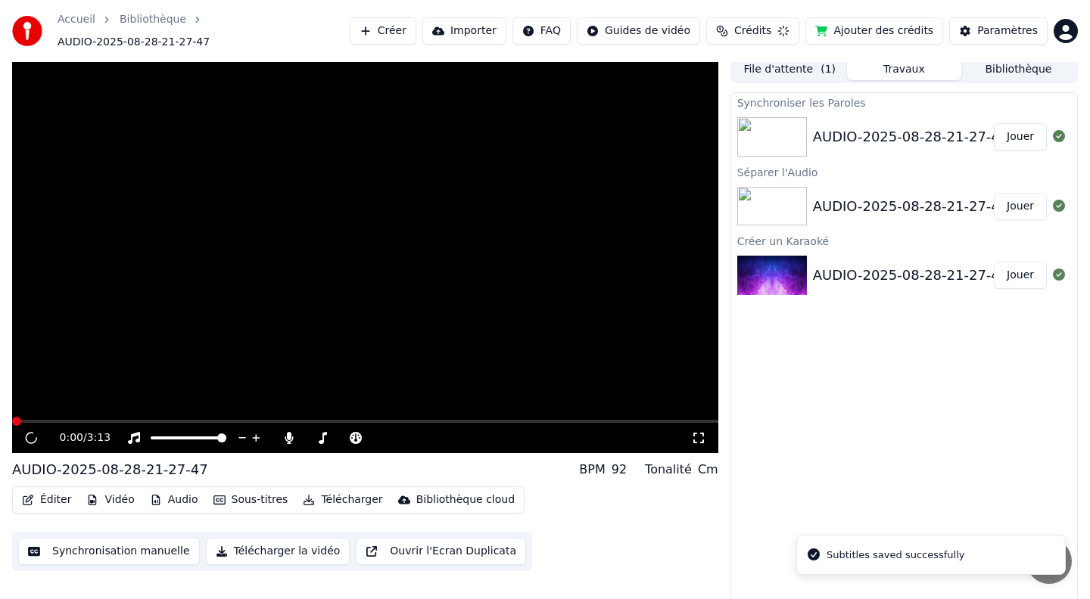
scroll to position [1, 0]
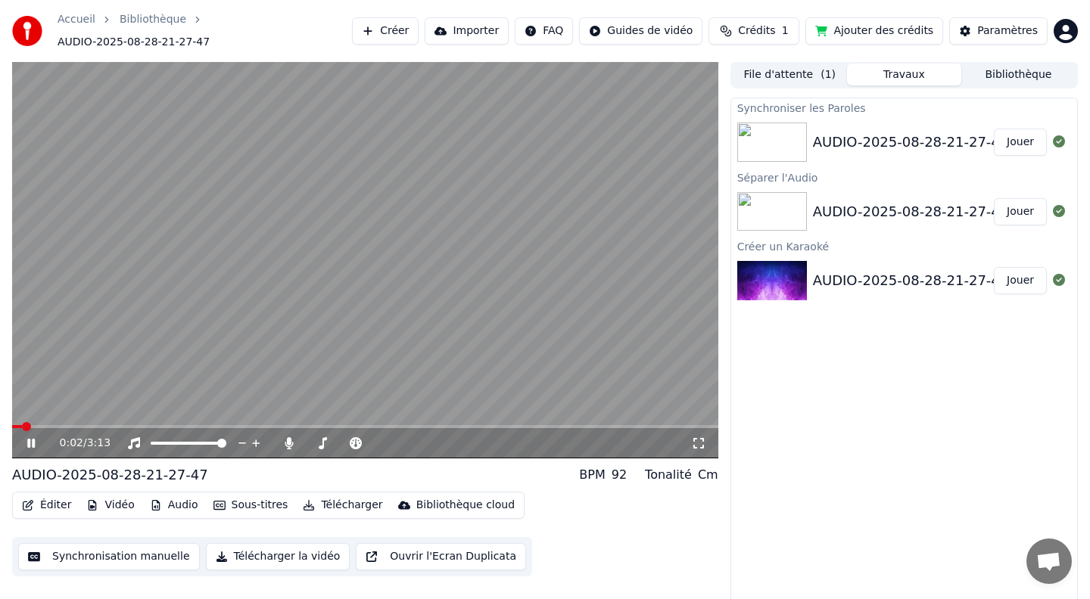
click at [33, 439] on icon at bounding box center [31, 443] width 8 height 9
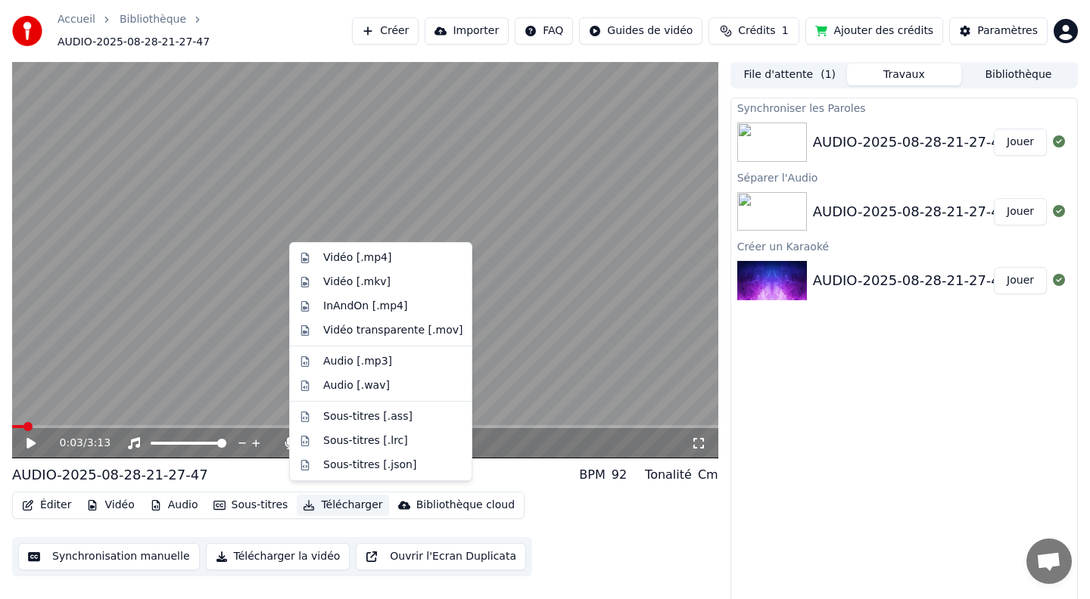
click at [355, 496] on button "Télécharger" at bounding box center [343, 505] width 92 height 21
click at [349, 333] on div "Vidéo transparente [.mov]" at bounding box center [392, 330] width 139 height 15
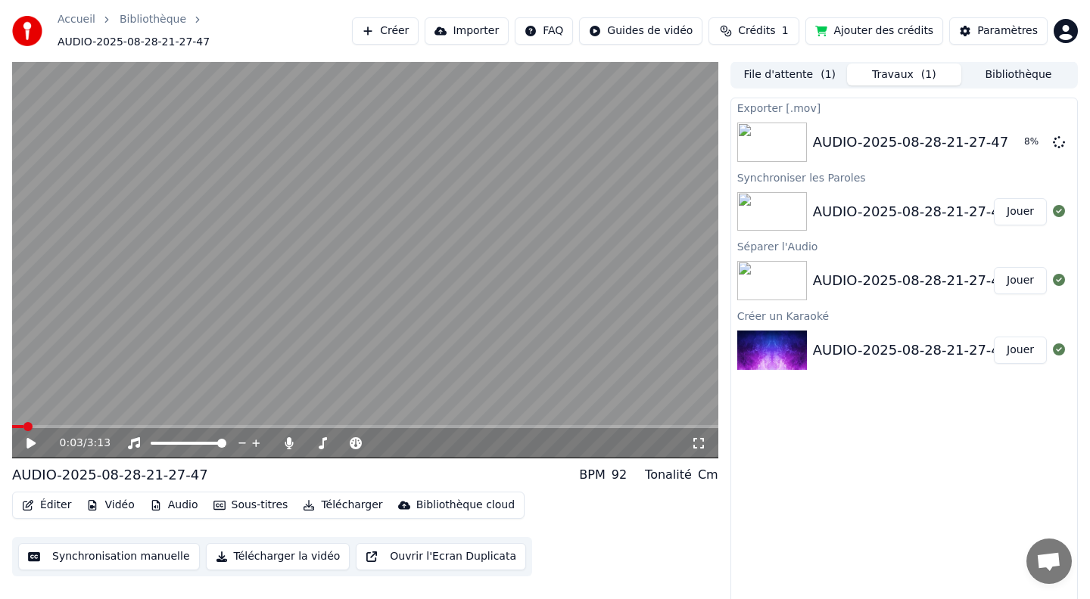
click at [26, 437] on icon at bounding box center [42, 443] width 36 height 12
click at [337, 499] on button "Télécharger" at bounding box center [343, 505] width 92 height 21
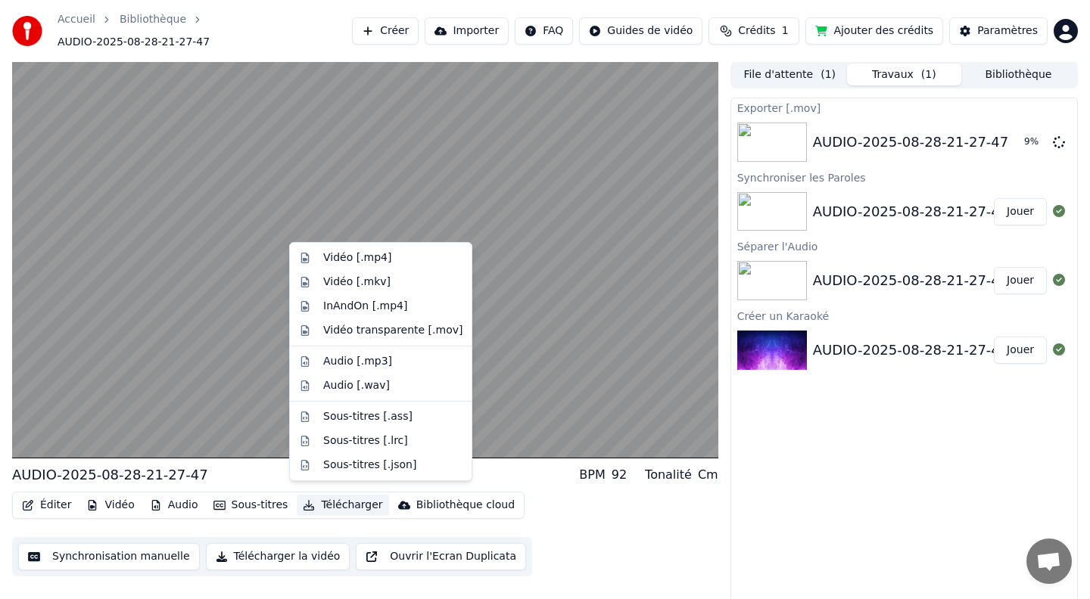
click at [353, 500] on button "Télécharger" at bounding box center [343, 505] width 92 height 21
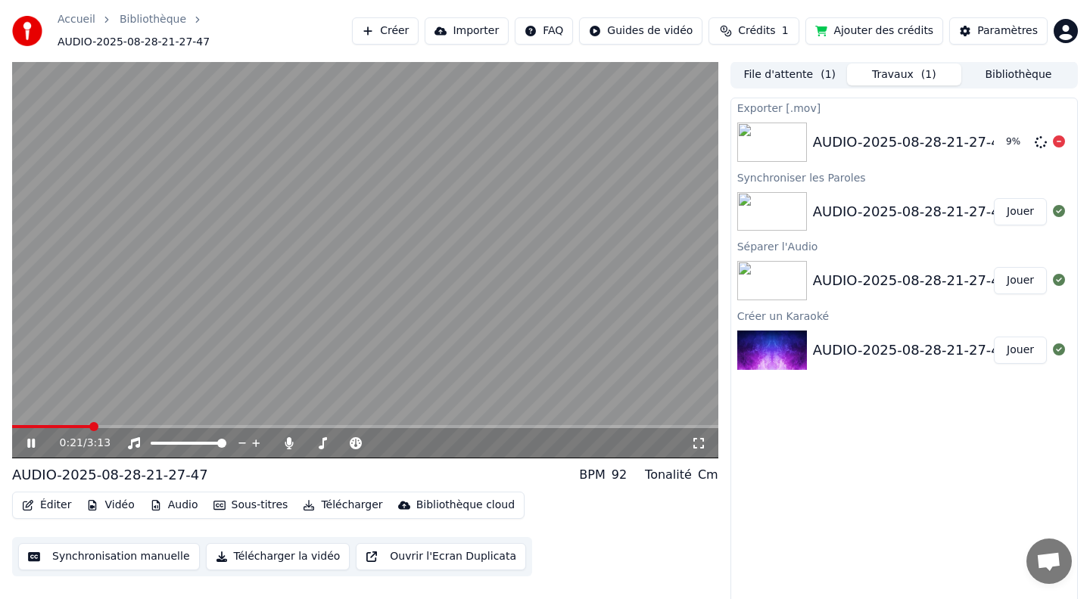
click at [905, 141] on div "AUDIO-2025-08-28-21-27-47" at bounding box center [911, 142] width 196 height 21
click at [35, 437] on icon at bounding box center [42, 443] width 36 height 12
click at [32, 439] on icon at bounding box center [31, 443] width 8 height 9
click at [12, 422] on span at bounding box center [16, 426] width 9 height 9
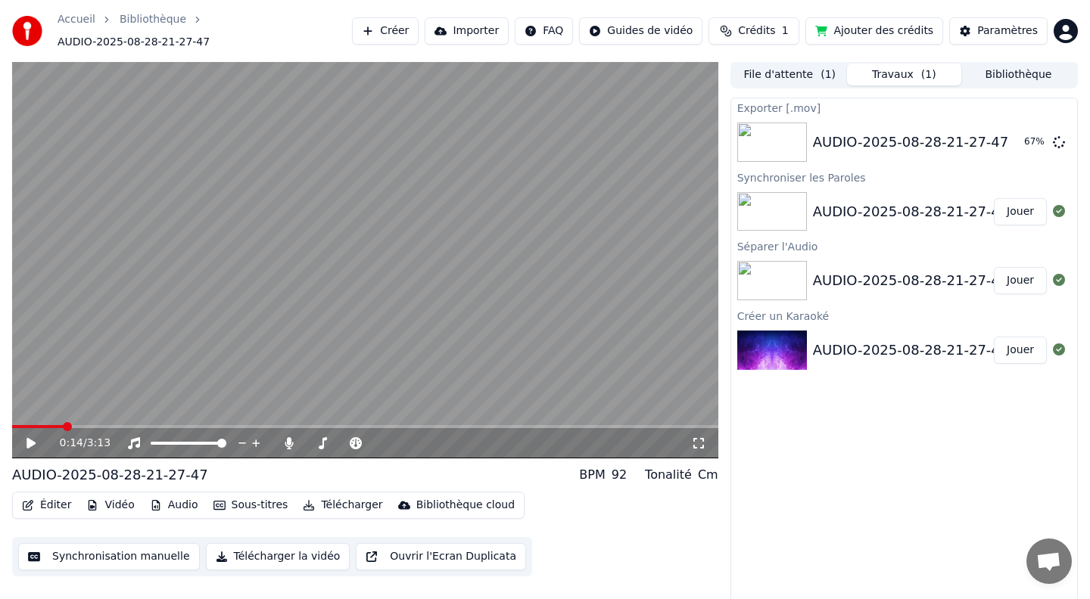
click at [64, 422] on span at bounding box center [67, 426] width 9 height 9
click at [28, 438] on icon at bounding box center [30, 443] width 9 height 11
click at [29, 439] on icon at bounding box center [31, 443] width 8 height 9
click at [33, 438] on icon at bounding box center [30, 443] width 9 height 11
click at [33, 439] on icon at bounding box center [31, 443] width 8 height 9
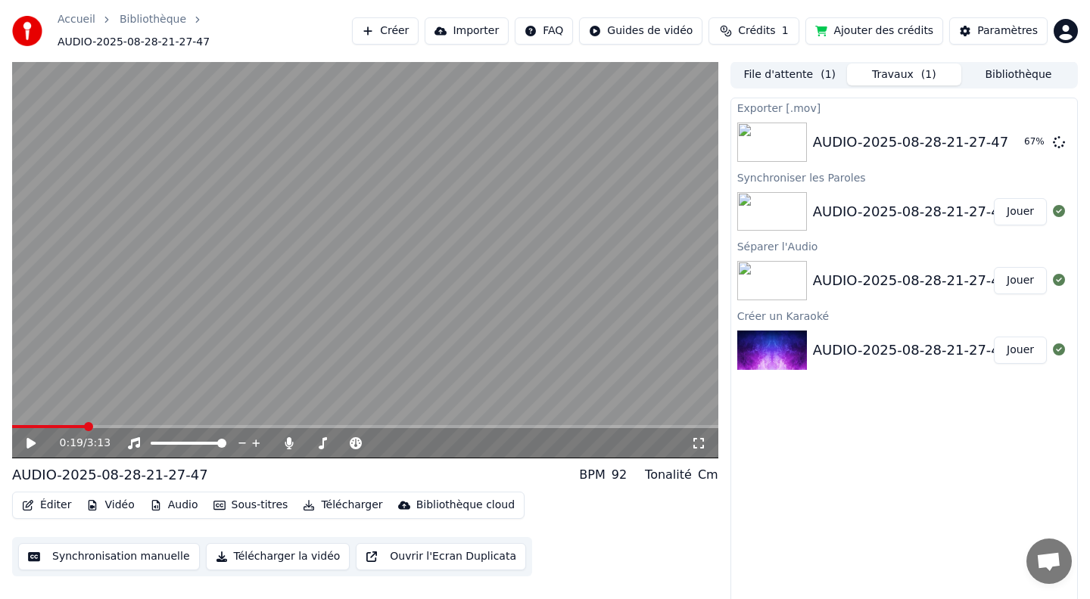
click at [27, 441] on div "0:19 / 3:13" at bounding box center [365, 443] width 694 height 15
click at [33, 438] on icon at bounding box center [30, 443] width 9 height 11
click at [33, 439] on icon at bounding box center [31, 443] width 8 height 9
click at [109, 498] on button "Vidéo" at bounding box center [110, 505] width 60 height 21
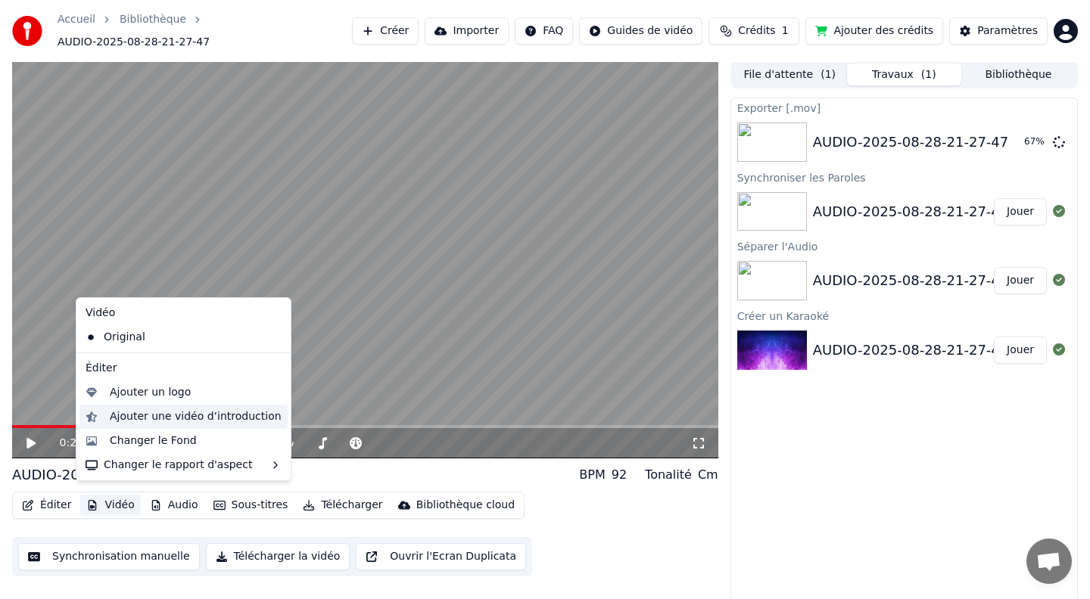
click at [138, 417] on div "Ajouter une vidéo d’introduction" at bounding box center [196, 416] width 172 height 15
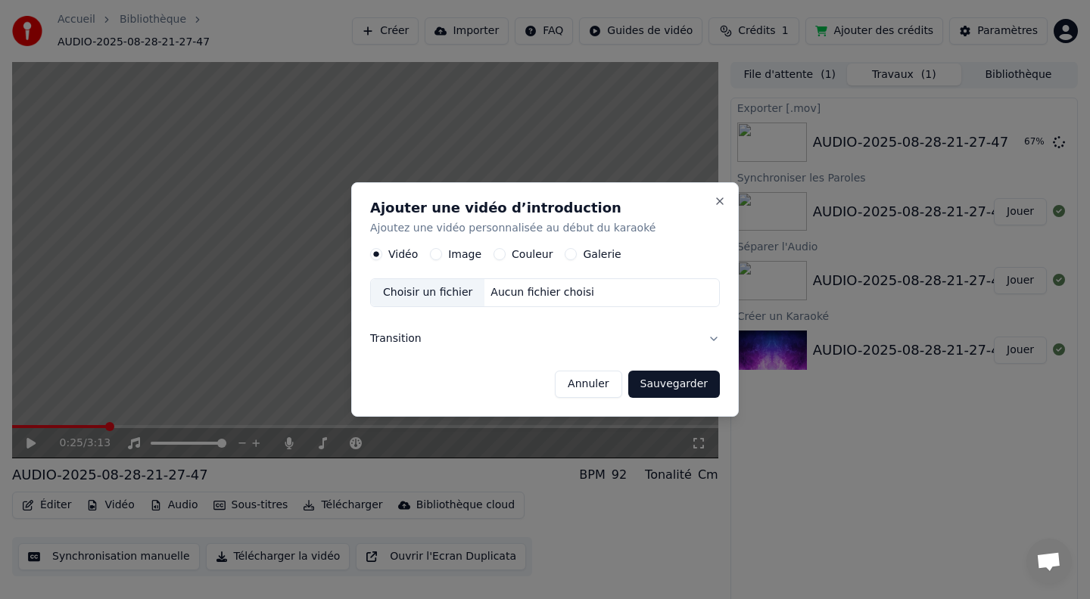
click at [593, 380] on button "Annuler" at bounding box center [588, 384] width 67 height 27
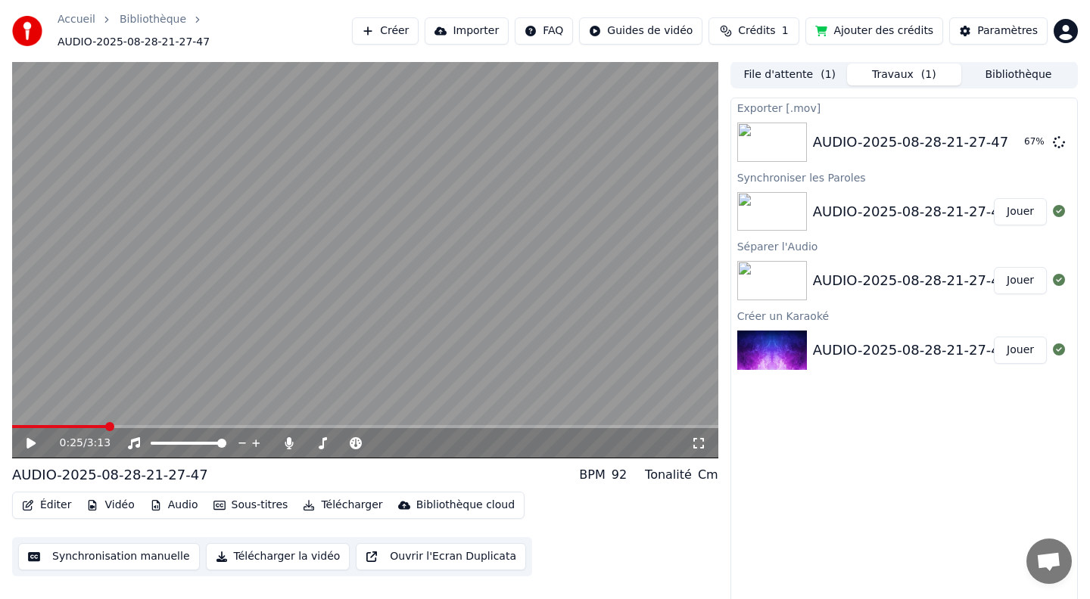
click at [113, 495] on button "Vidéo" at bounding box center [110, 505] width 60 height 21
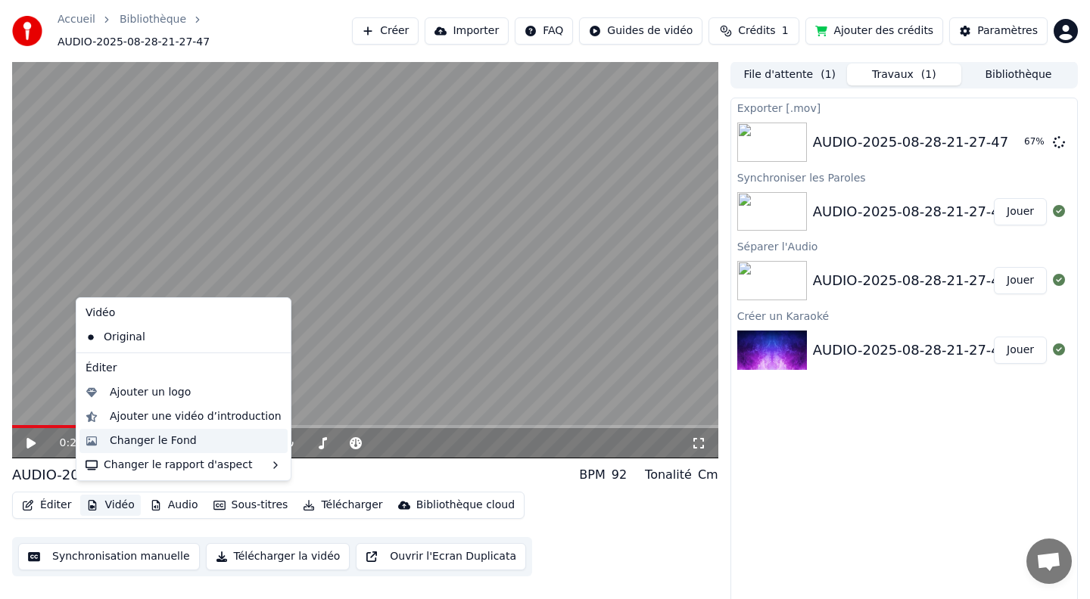
click at [141, 438] on div "Changer le Fond" at bounding box center [153, 441] width 87 height 15
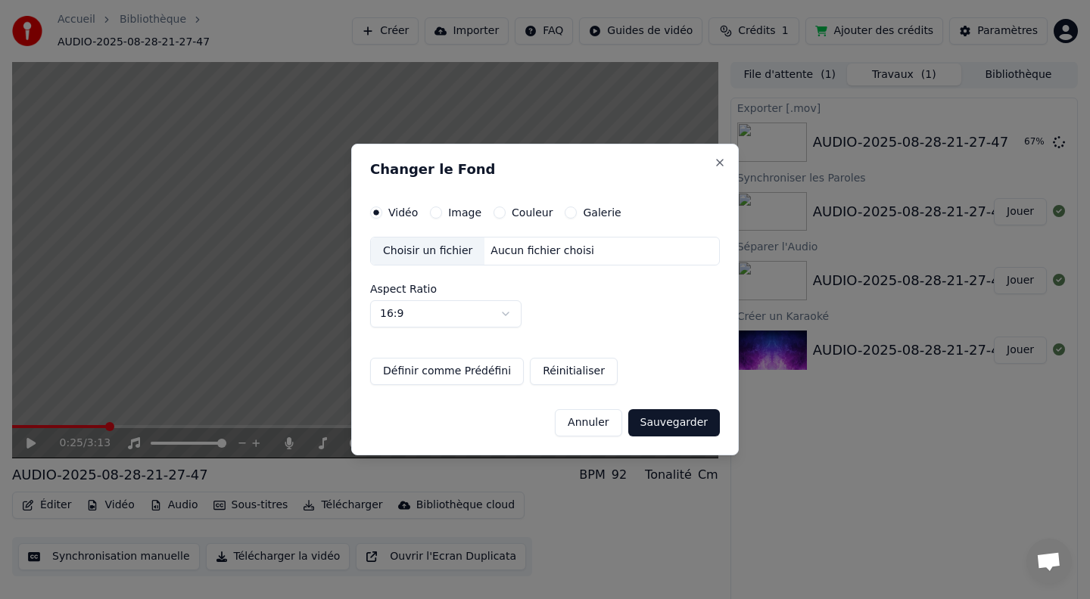
click at [437, 215] on button "Image" at bounding box center [436, 213] width 12 height 12
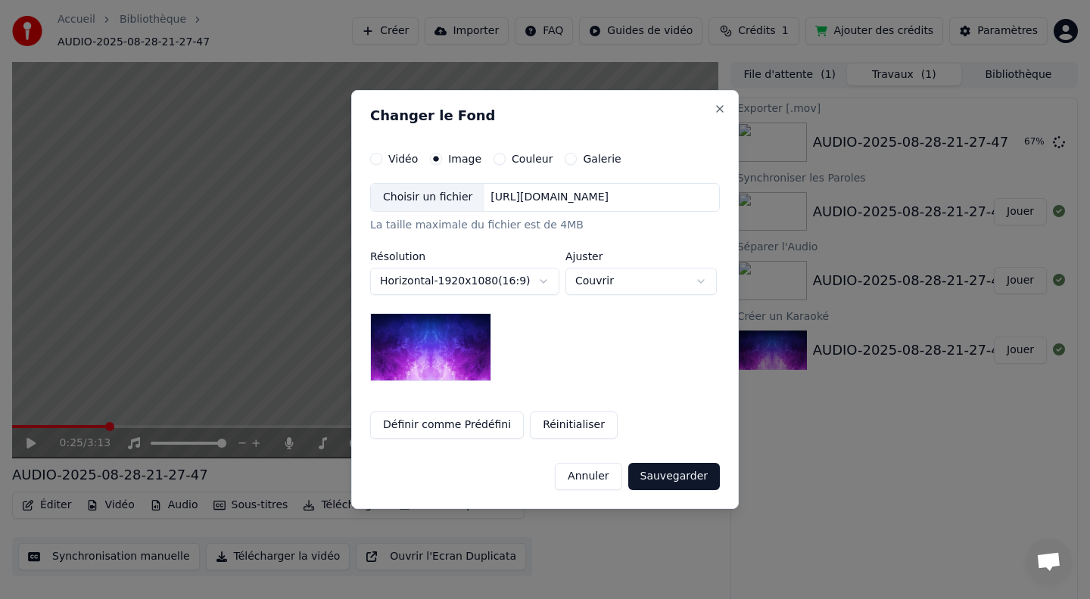
click at [617, 480] on button "Annuler" at bounding box center [588, 476] width 67 height 27
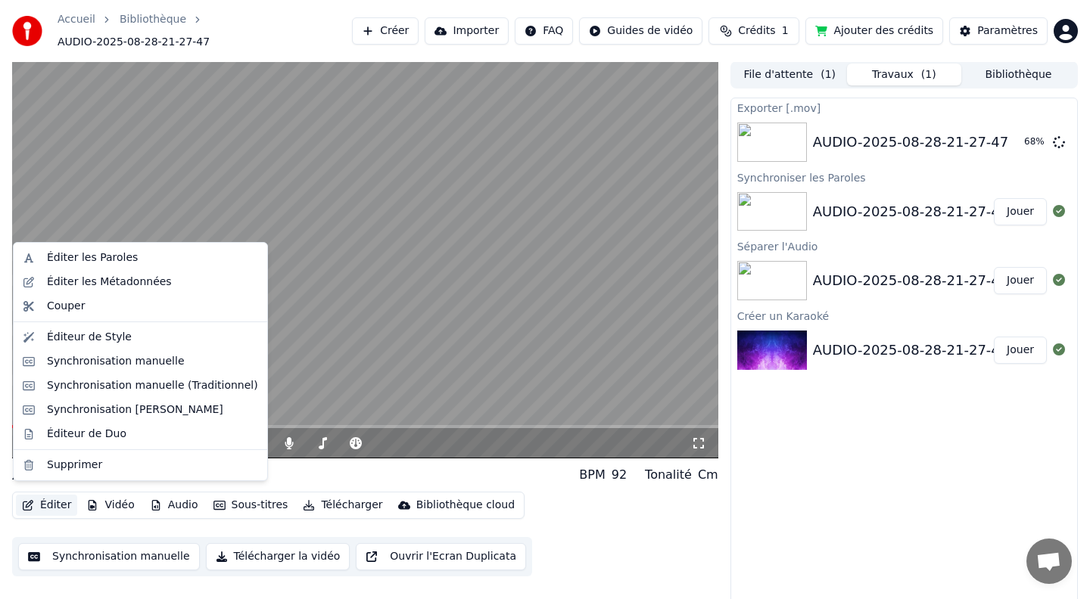
click at [56, 497] on button "Éditer" at bounding box center [46, 505] width 61 height 21
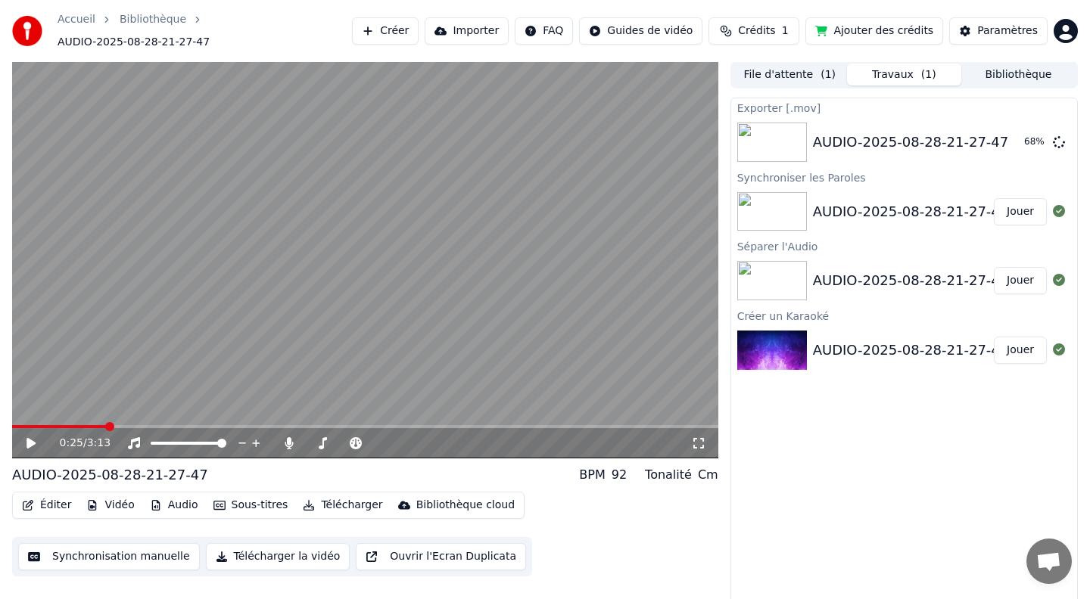
click at [874, 505] on div "Exporter [.mov] AUDIO-2025-08-28-21-27-47 68 % Synchroniser les Paroles AUDIO-2…" at bounding box center [903, 352] width 347 height 509
click at [607, 23] on html "Accueil Bibliothèque AUDIO-2025-08-28-21-27-47 Créer Importer FAQ Guides de vid…" at bounding box center [545, 298] width 1090 height 599
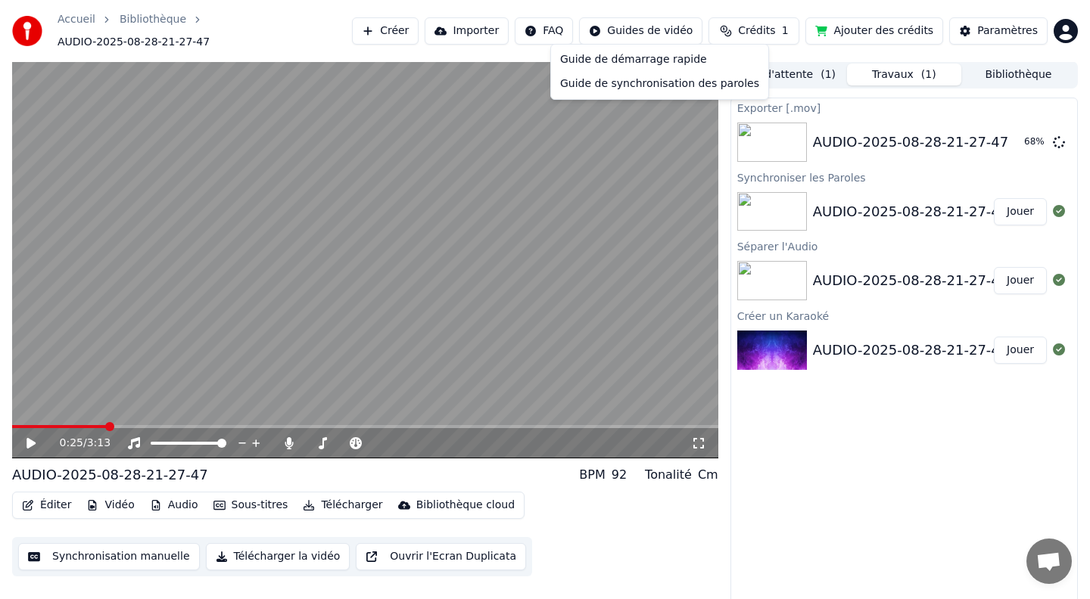
click at [32, 437] on html "Accueil Bibliothèque AUDIO-2025-08-28-21-27-47 Créer Importer FAQ Guides de vid…" at bounding box center [545, 298] width 1090 height 599
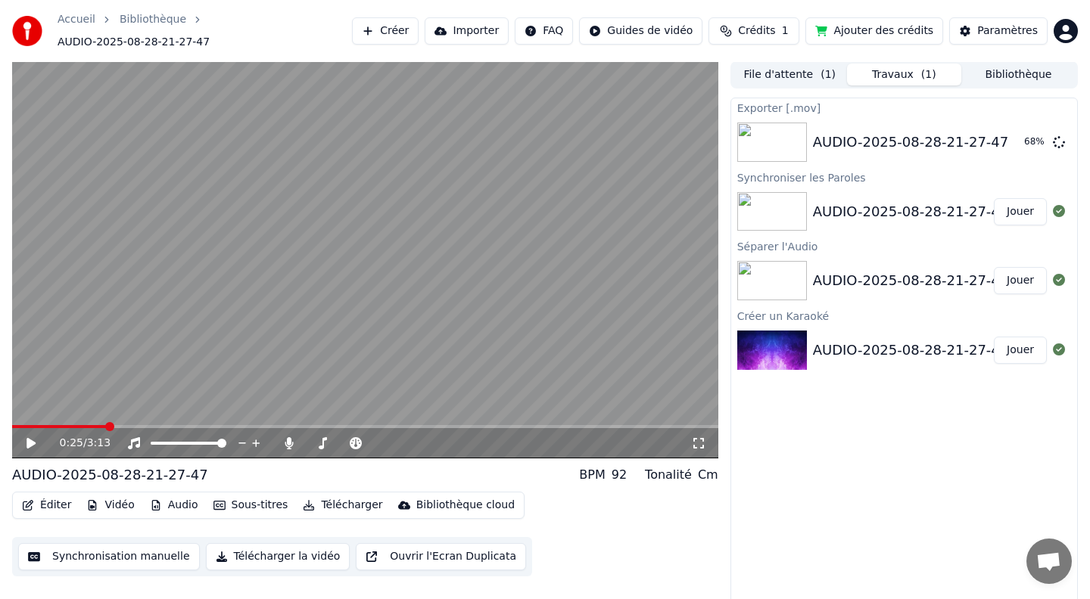
click at [32, 438] on icon at bounding box center [30, 443] width 9 height 11
click at [36, 441] on icon at bounding box center [42, 443] width 36 height 12
click at [30, 428] on div "0:44 / 3:13" at bounding box center [365, 443] width 706 height 30
click at [31, 438] on icon at bounding box center [30, 443] width 9 height 11
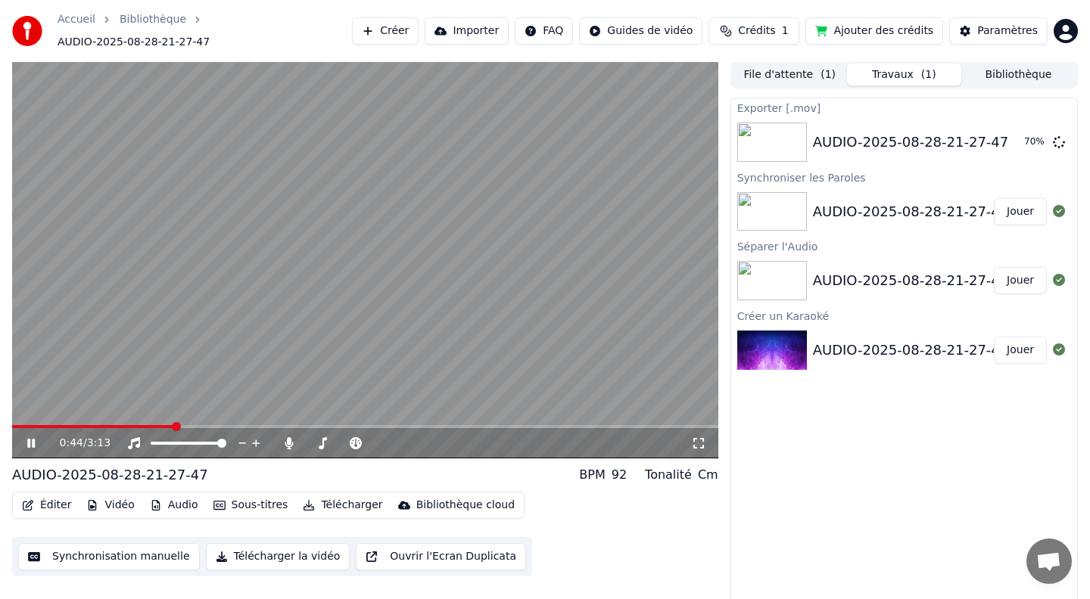
click at [31, 437] on icon at bounding box center [42, 443] width 36 height 12
click at [141, 428] on div "0:44 / 3:13" at bounding box center [365, 443] width 706 height 30
click at [34, 438] on icon at bounding box center [42, 443] width 36 height 12
click at [36, 437] on icon at bounding box center [42, 443] width 36 height 12
click at [26, 440] on icon at bounding box center [42, 443] width 36 height 12
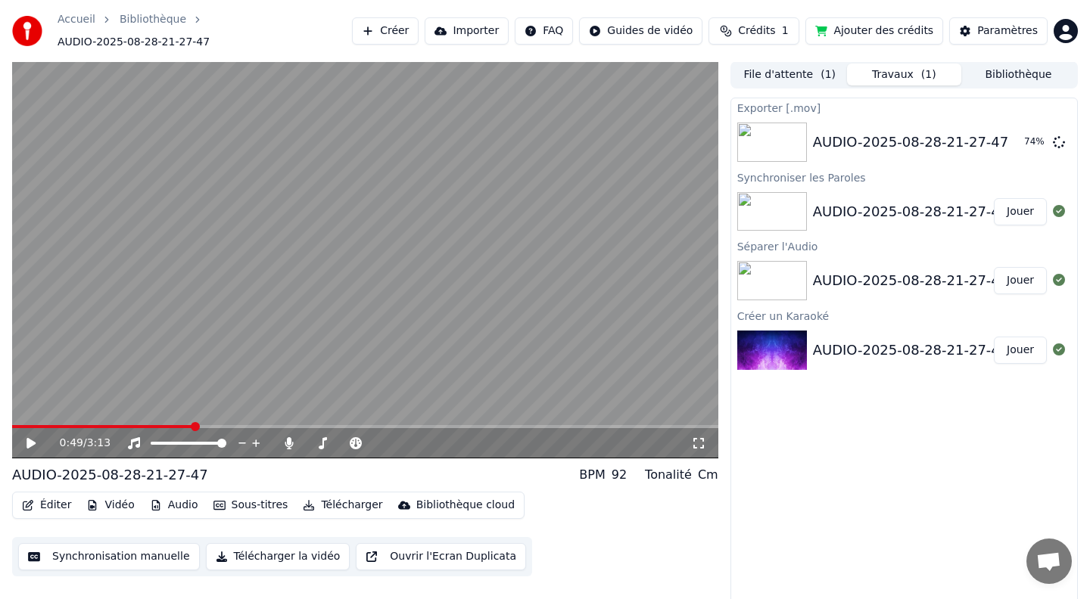
click at [26, 437] on icon at bounding box center [42, 443] width 36 height 12
click at [30, 439] on icon at bounding box center [31, 443] width 8 height 9
click at [920, 141] on div "AUDIO-2025-08-28-21-27-47" at bounding box center [911, 142] width 196 height 21
